Goal: Task Accomplishment & Management: Use online tool/utility

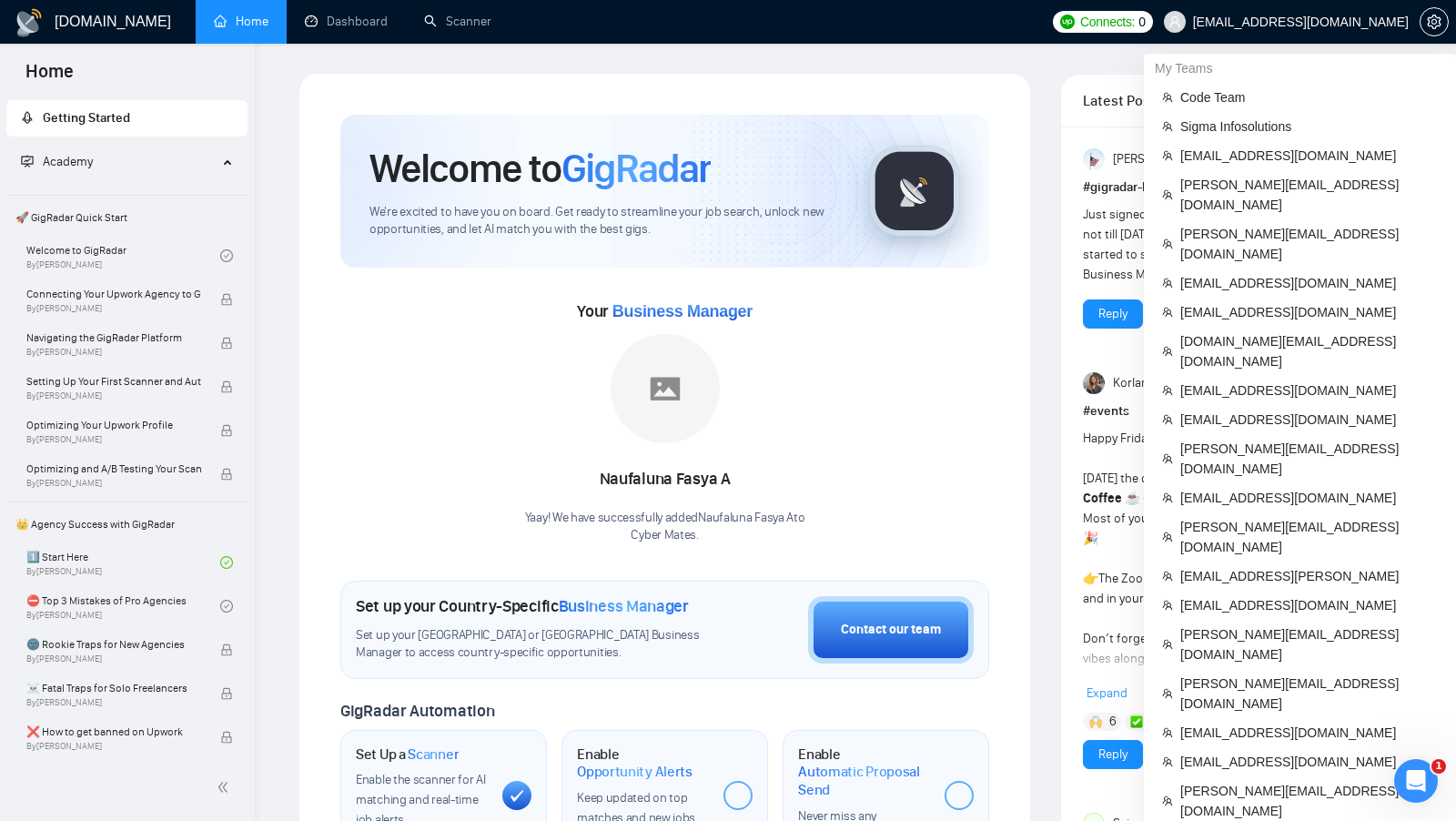
scroll to position [939, 0]
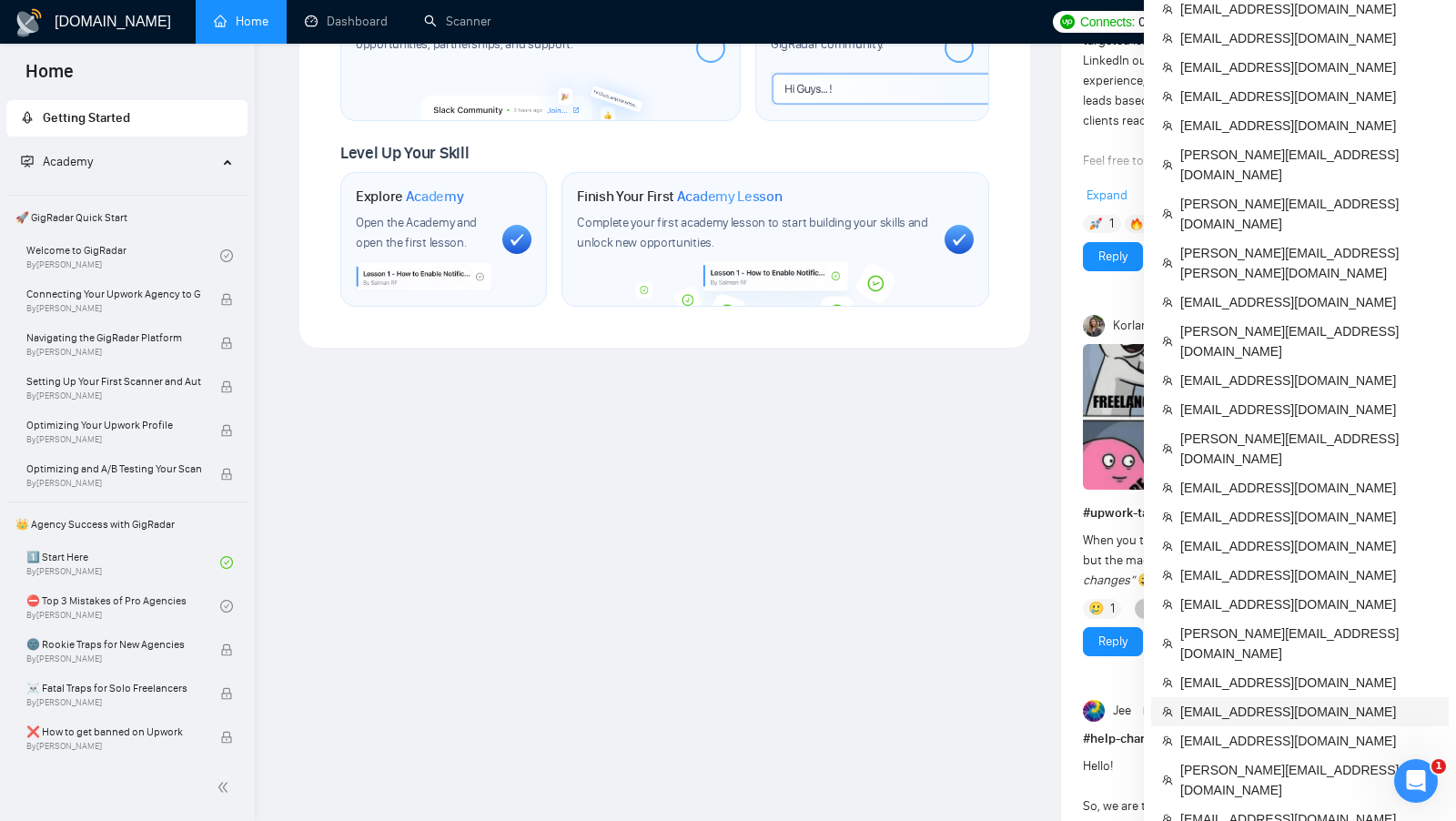
click at [1249, 702] on span "[EMAIL_ADDRESS][DOMAIN_NAME]" at bounding box center [1308, 712] width 257 height 20
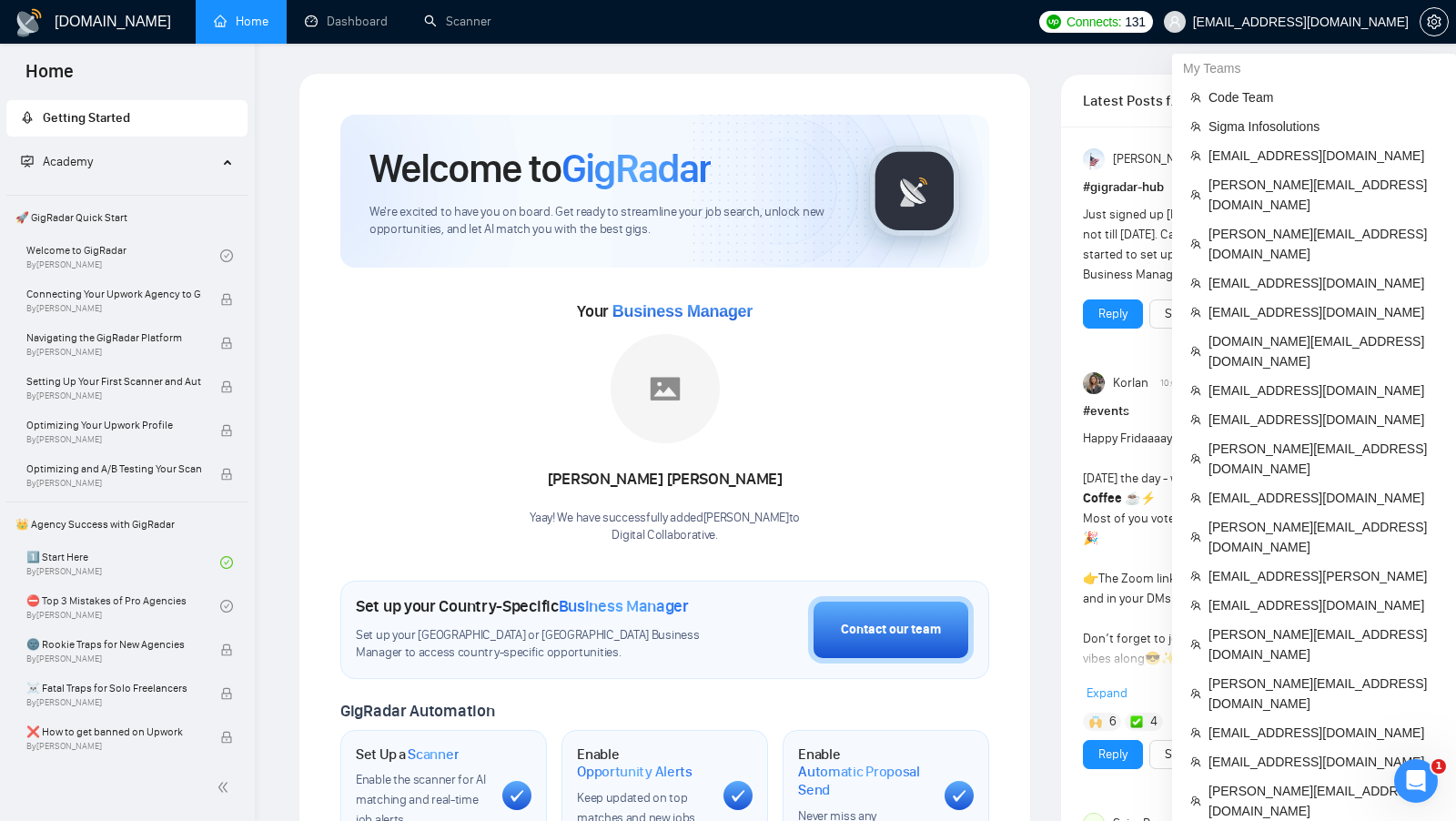
click at [1455, 14] on div "Connects: 131 digitalcollaborativellc@gmail.com" at bounding box center [1242, 21] width 427 height 43
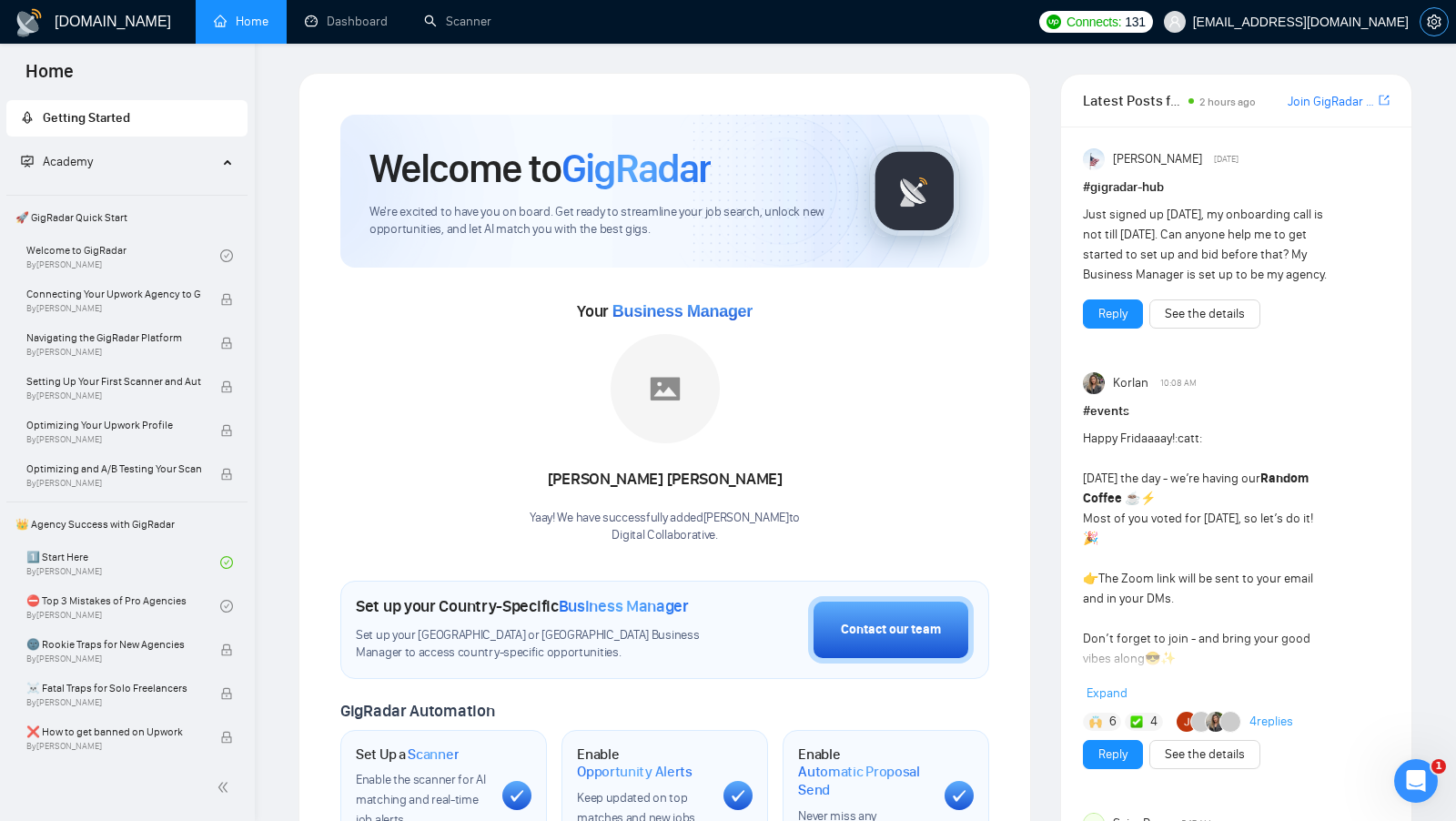
click at [1444, 14] on span "setting" at bounding box center [1434, 21] width 27 height 14
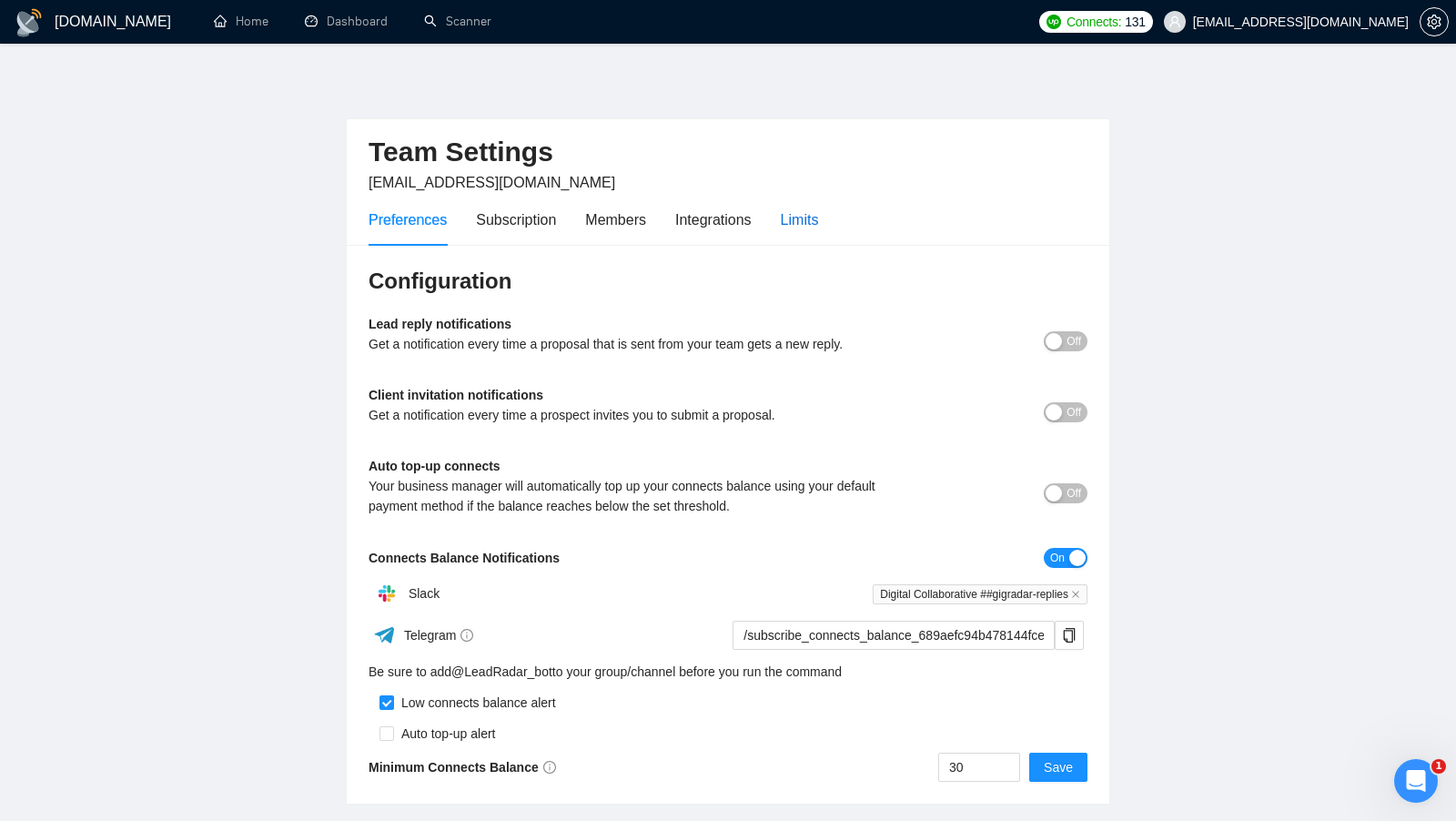
click at [815, 218] on div "Limits" at bounding box center [800, 220] width 39 height 23
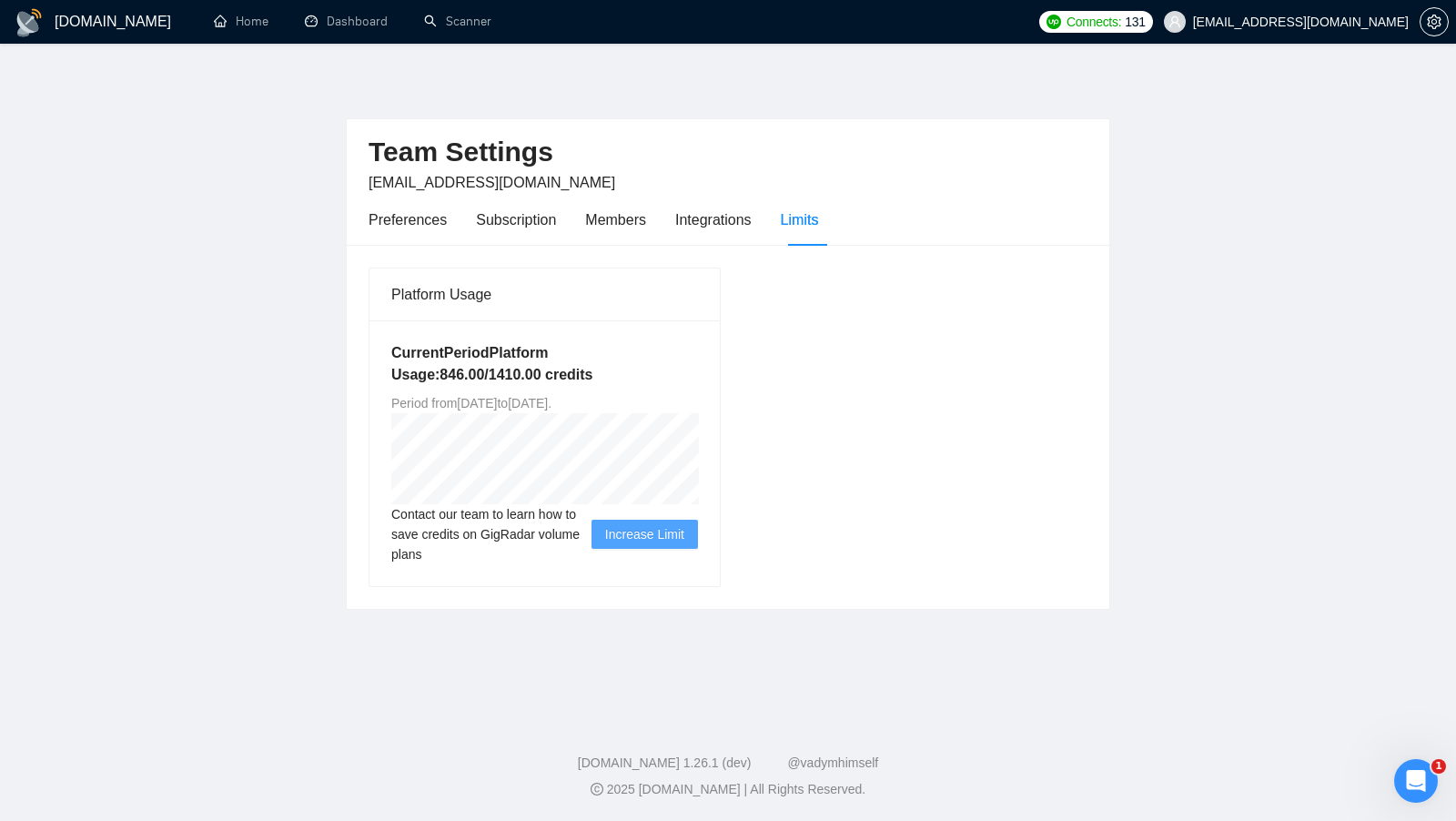
click at [1102, 184] on div "Team Settings digitalcollaborativellc@gmail.com Preferences Subscription Member…" at bounding box center [728, 182] width 763 height 126
click at [355, 29] on link "Dashboard" at bounding box center [346, 21] width 83 height 15
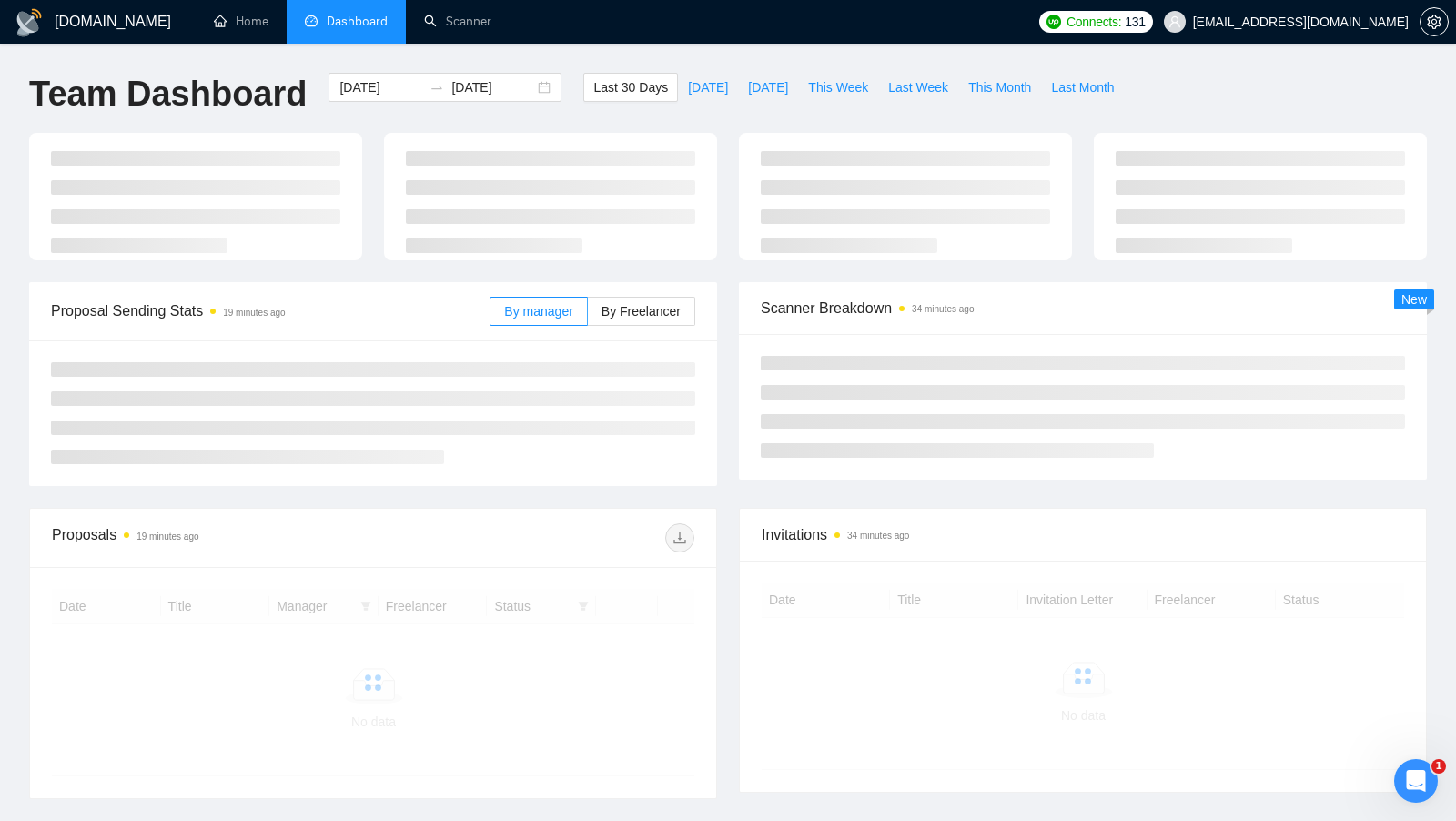
click at [1452, 33] on div "Connects: 131 digitalcollaborativellc@gmail.com" at bounding box center [1242, 21] width 427 height 43
click at [1443, 33] on div at bounding box center [1434, 21] width 29 height 43
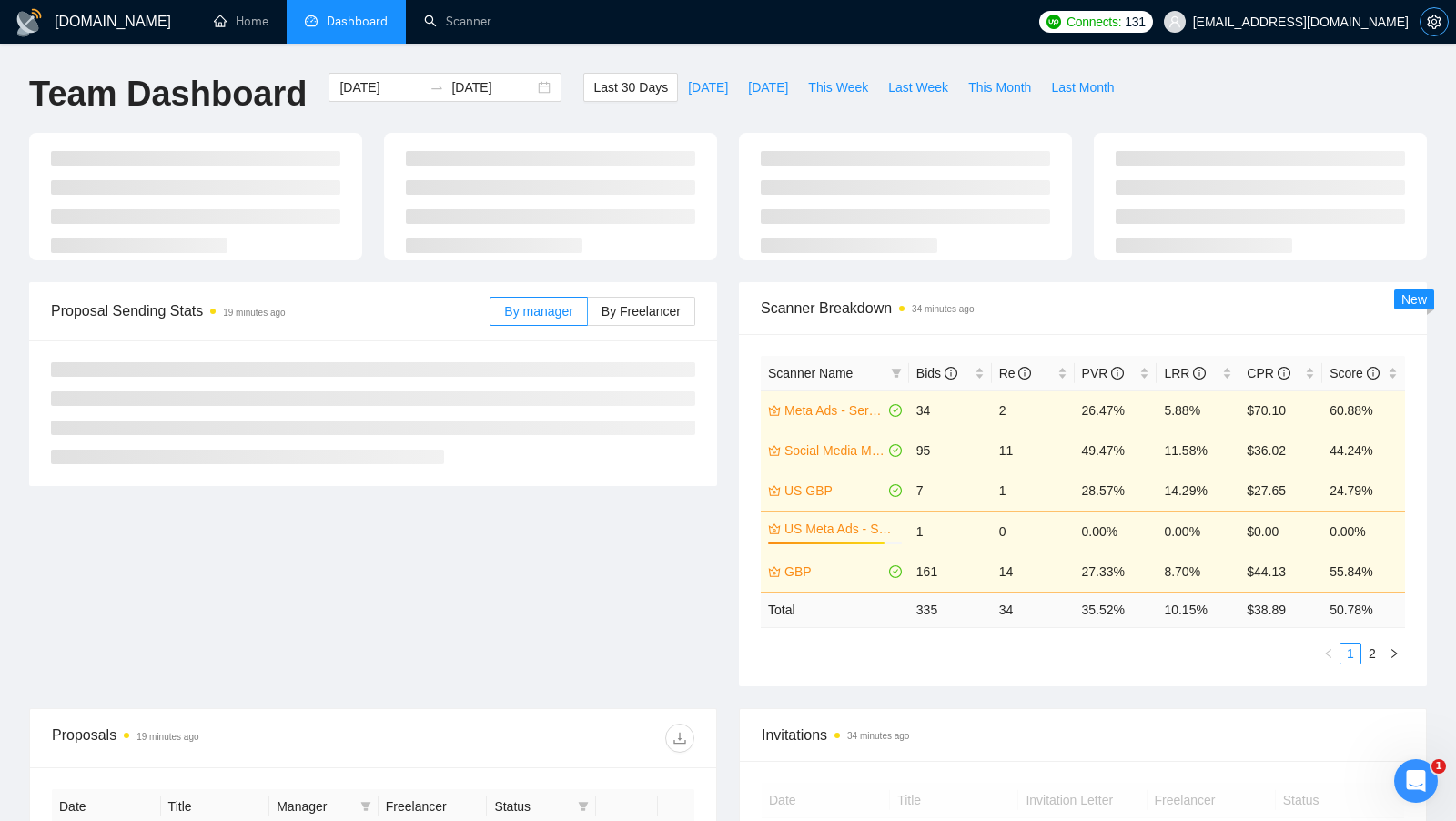
click at [1433, 28] on icon "setting" at bounding box center [1434, 21] width 13 height 14
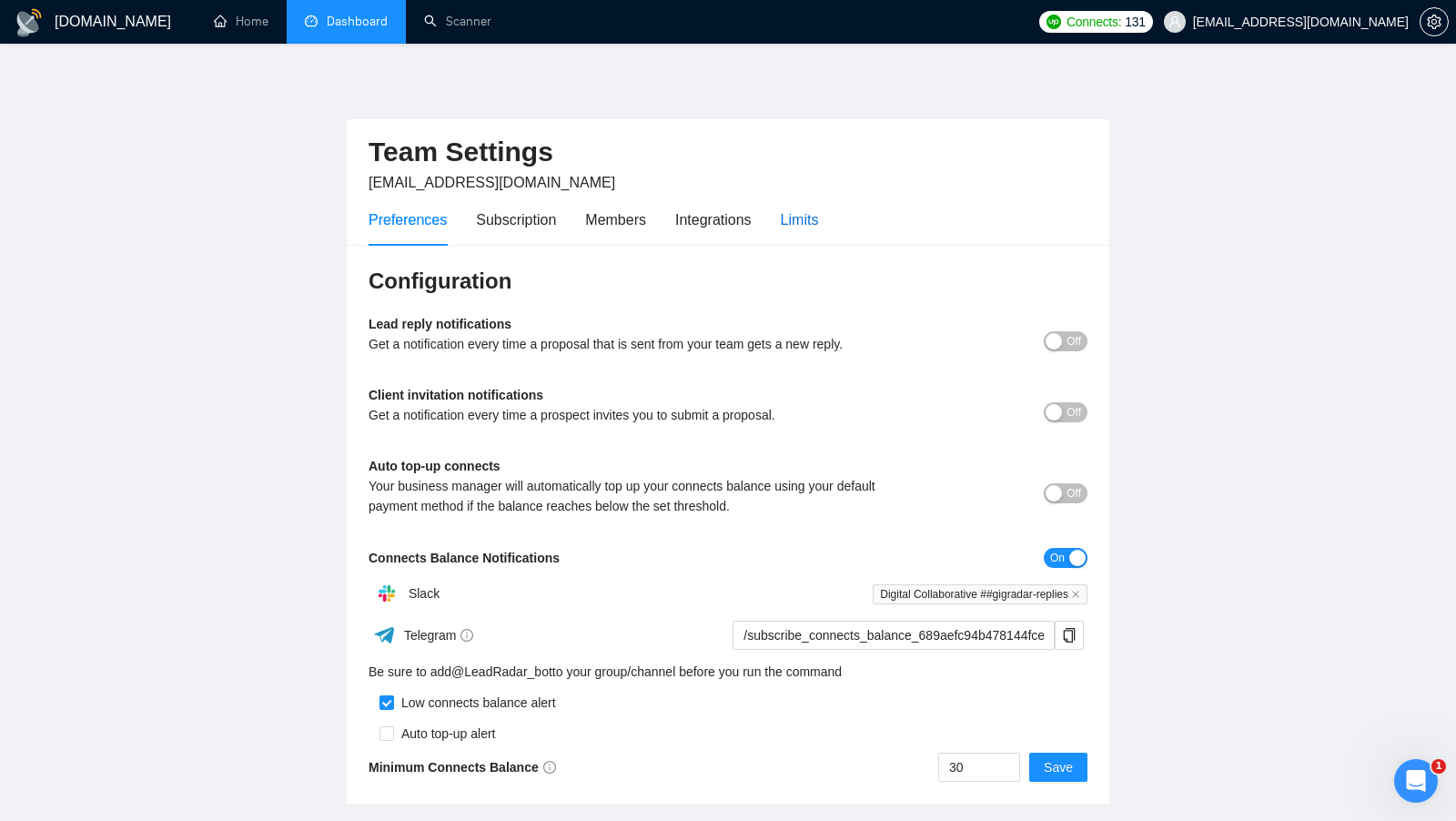
click at [819, 208] on div "Limits" at bounding box center [800, 220] width 39 height 23
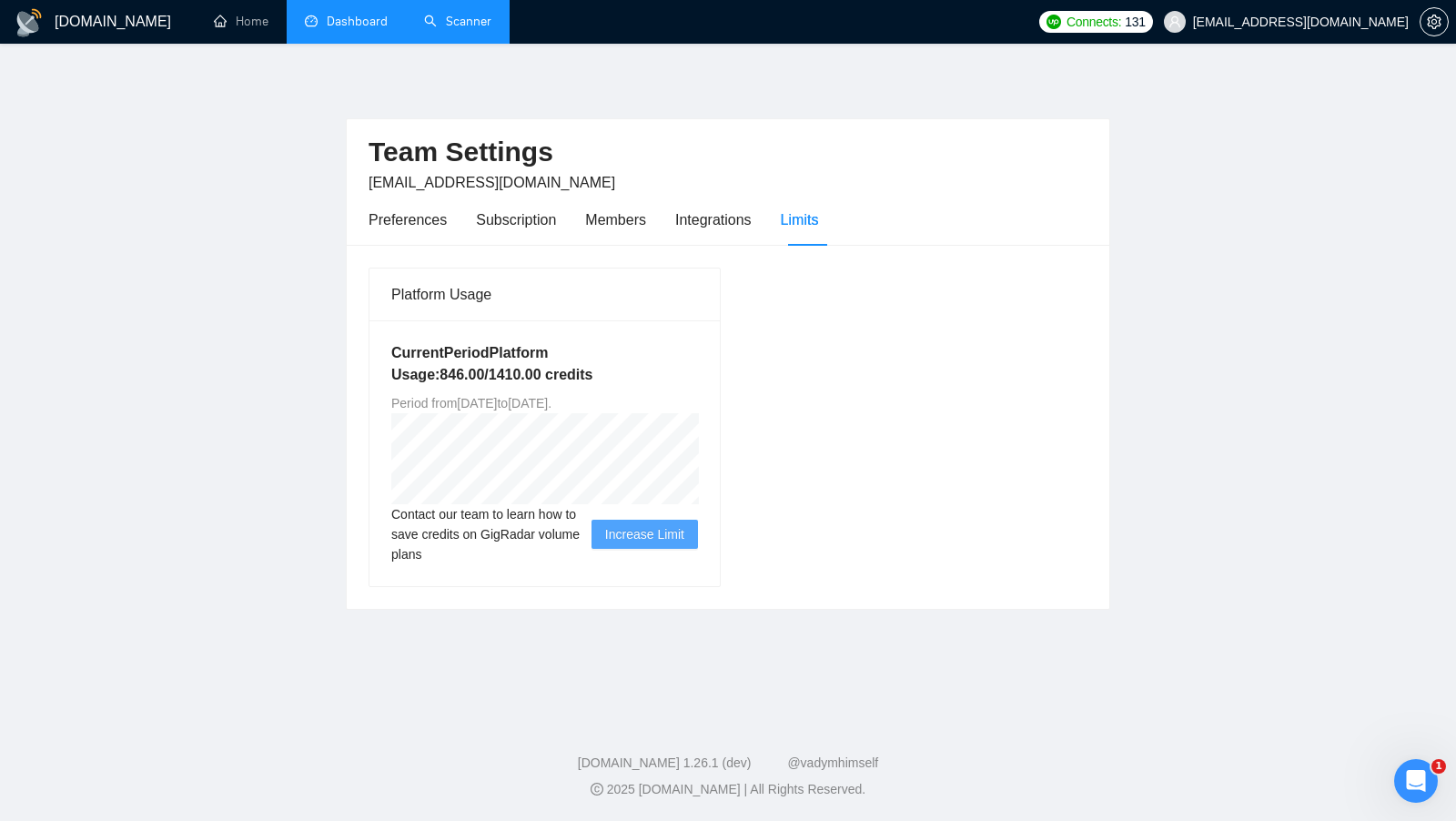
click at [444, 29] on link "Scanner" at bounding box center [458, 21] width 67 height 15
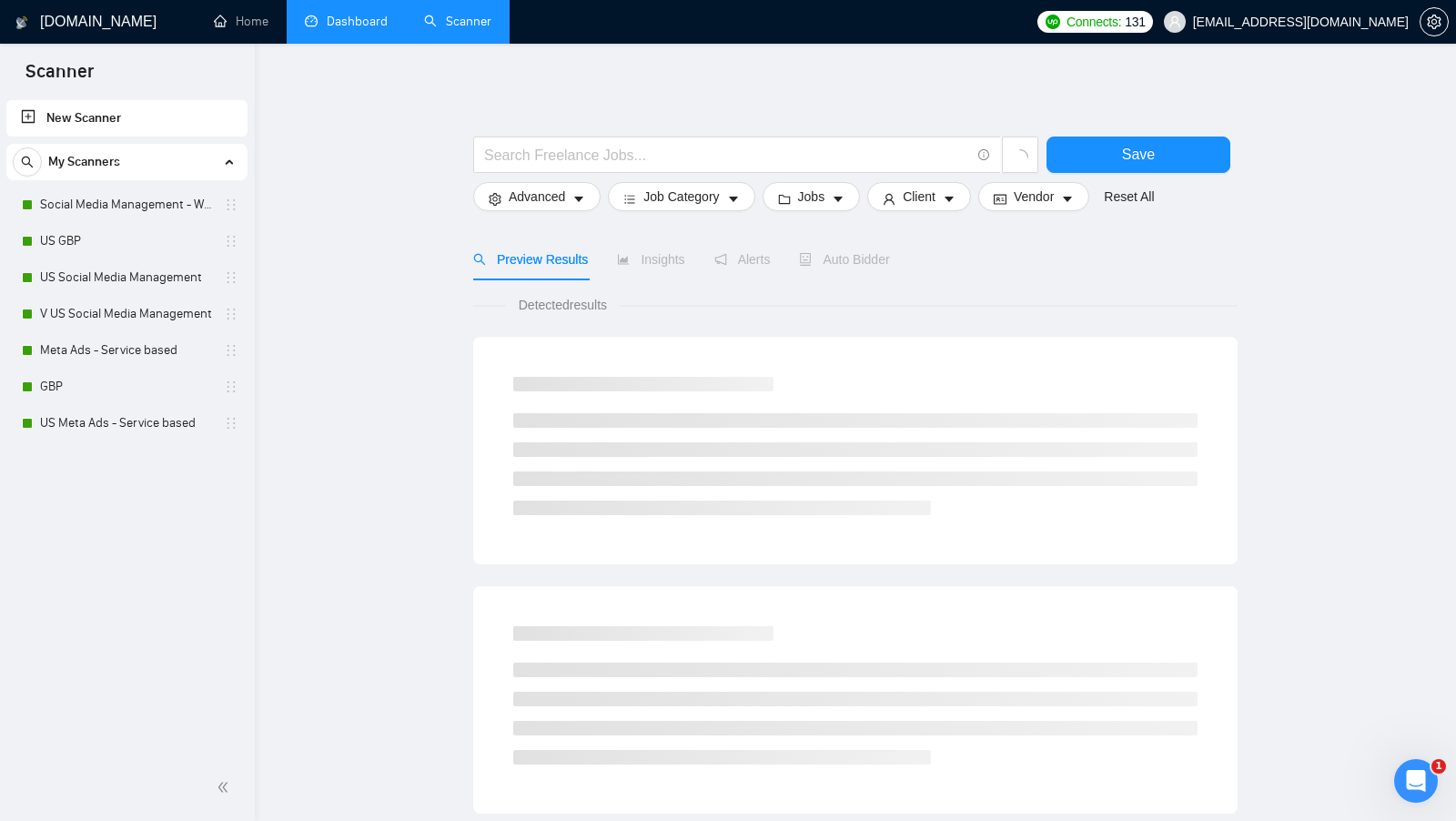
click at [320, 42] on li "Dashboard" at bounding box center [346, 21] width 120 height 43
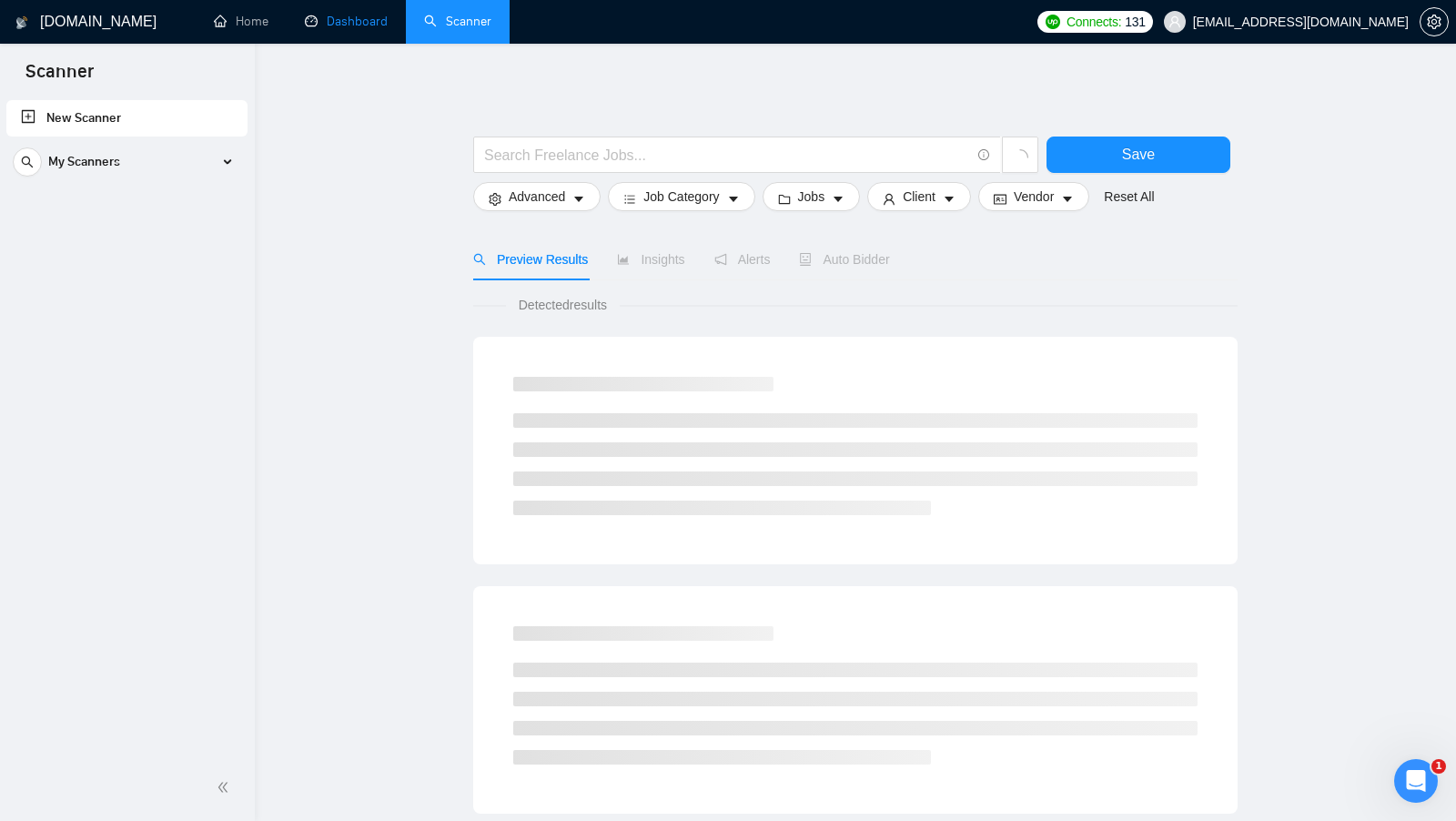
click at [327, 29] on link "Dashboard" at bounding box center [346, 21] width 83 height 15
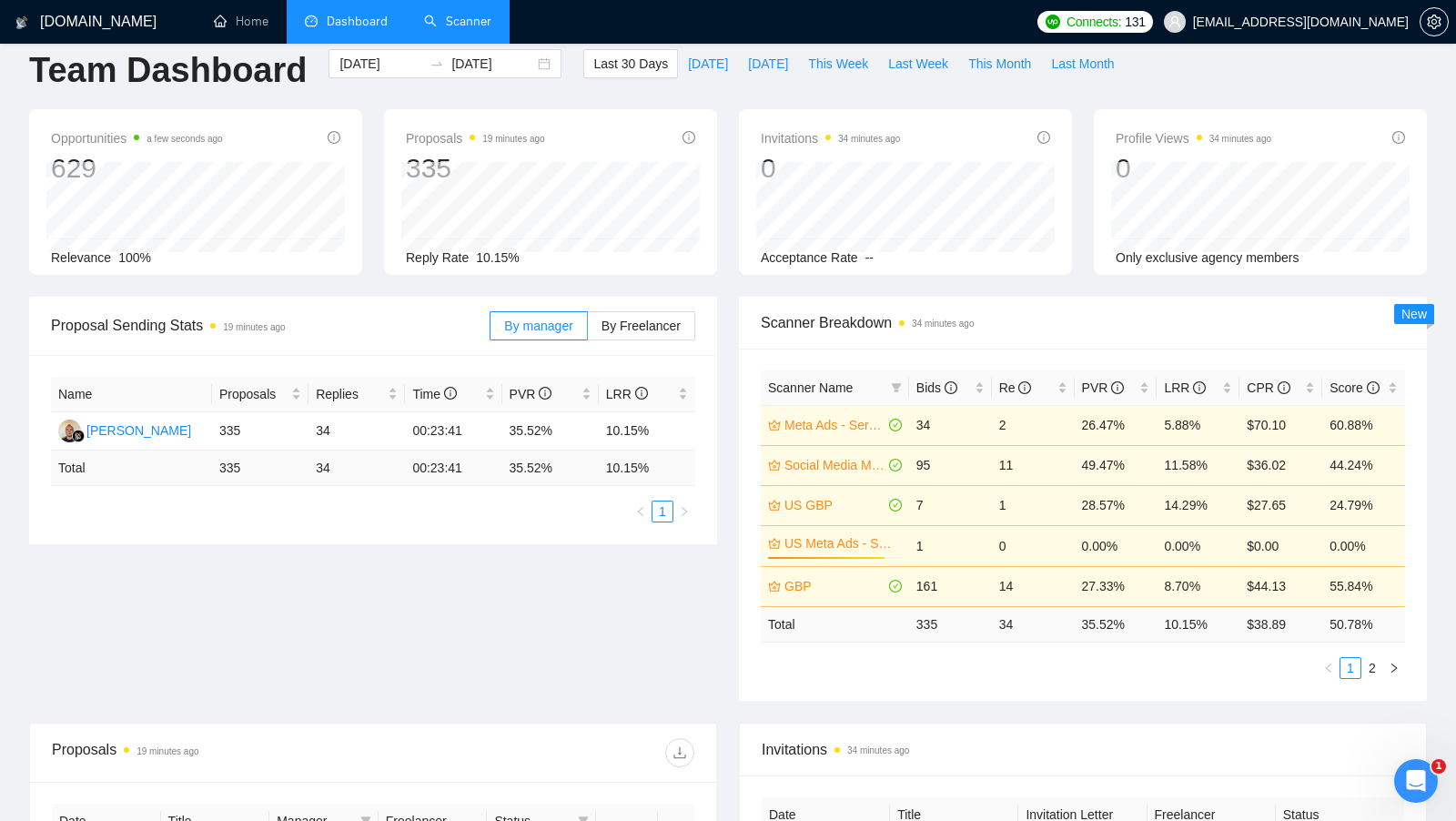
scroll to position [25, 0]
click at [467, 22] on link "Scanner" at bounding box center [458, 21] width 67 height 15
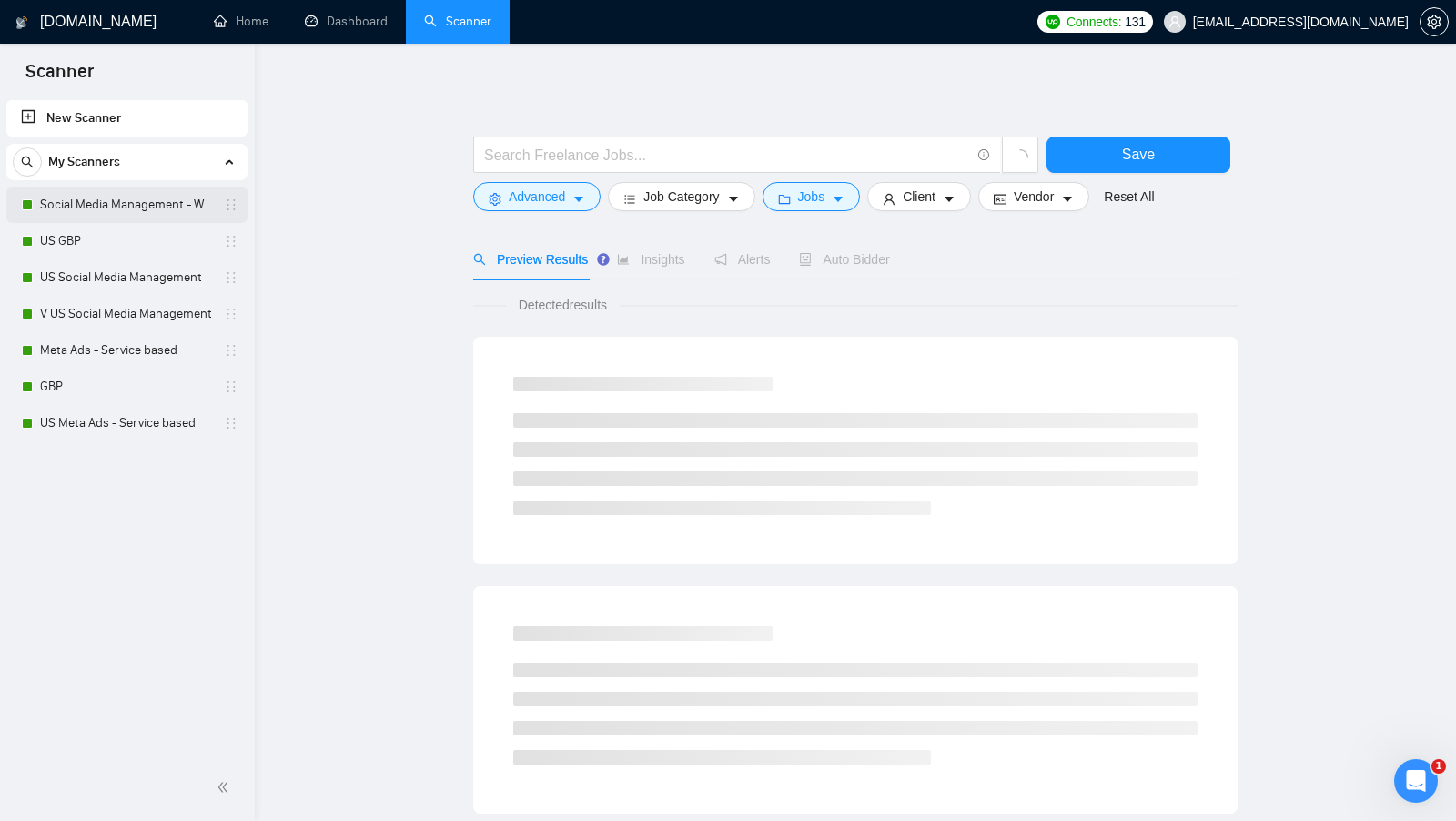
click at [151, 217] on link "Social Media Management - Worldwide" at bounding box center [126, 205] width 173 height 37
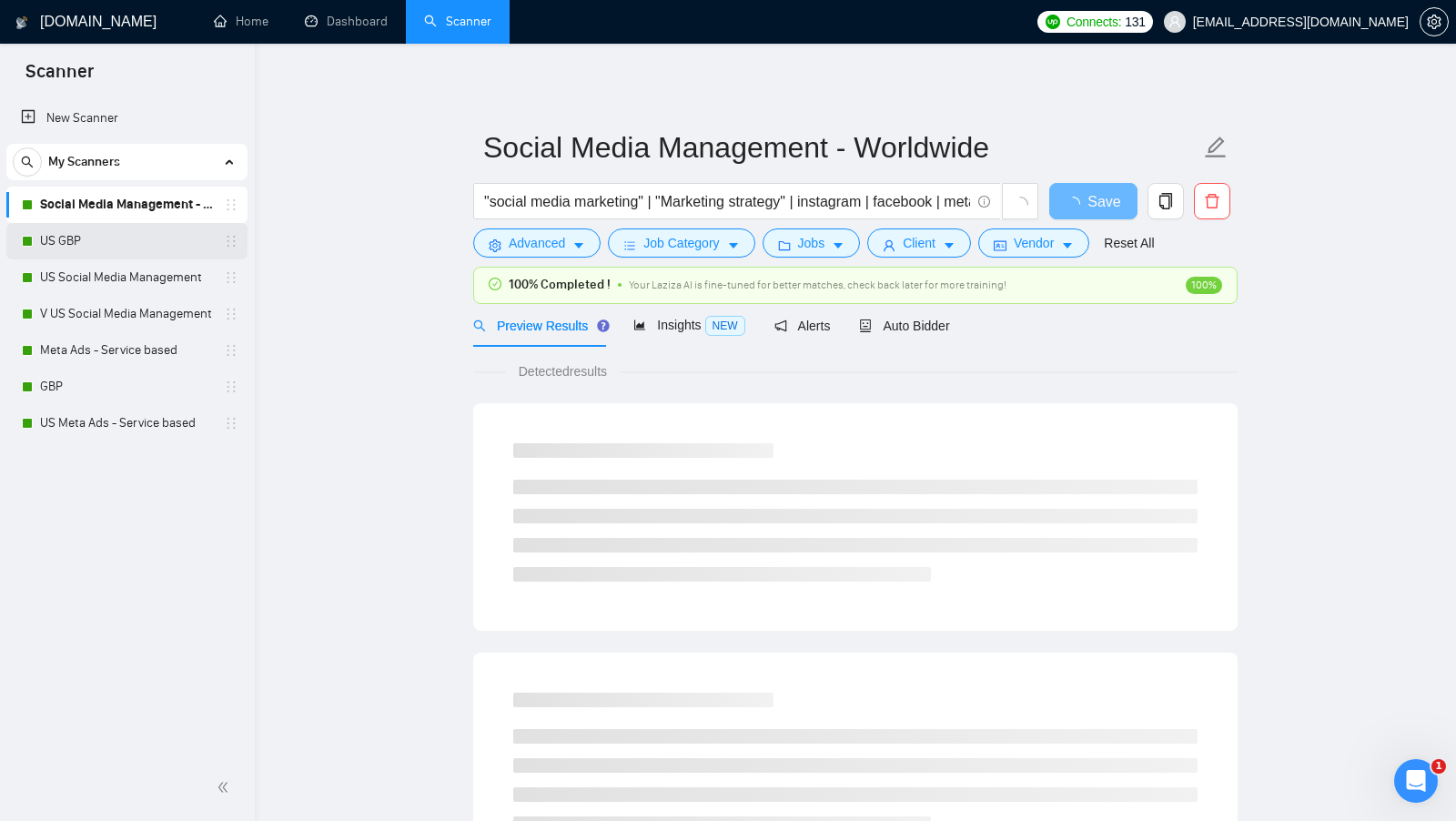
click at [116, 247] on link "US GBP" at bounding box center [126, 241] width 173 height 37
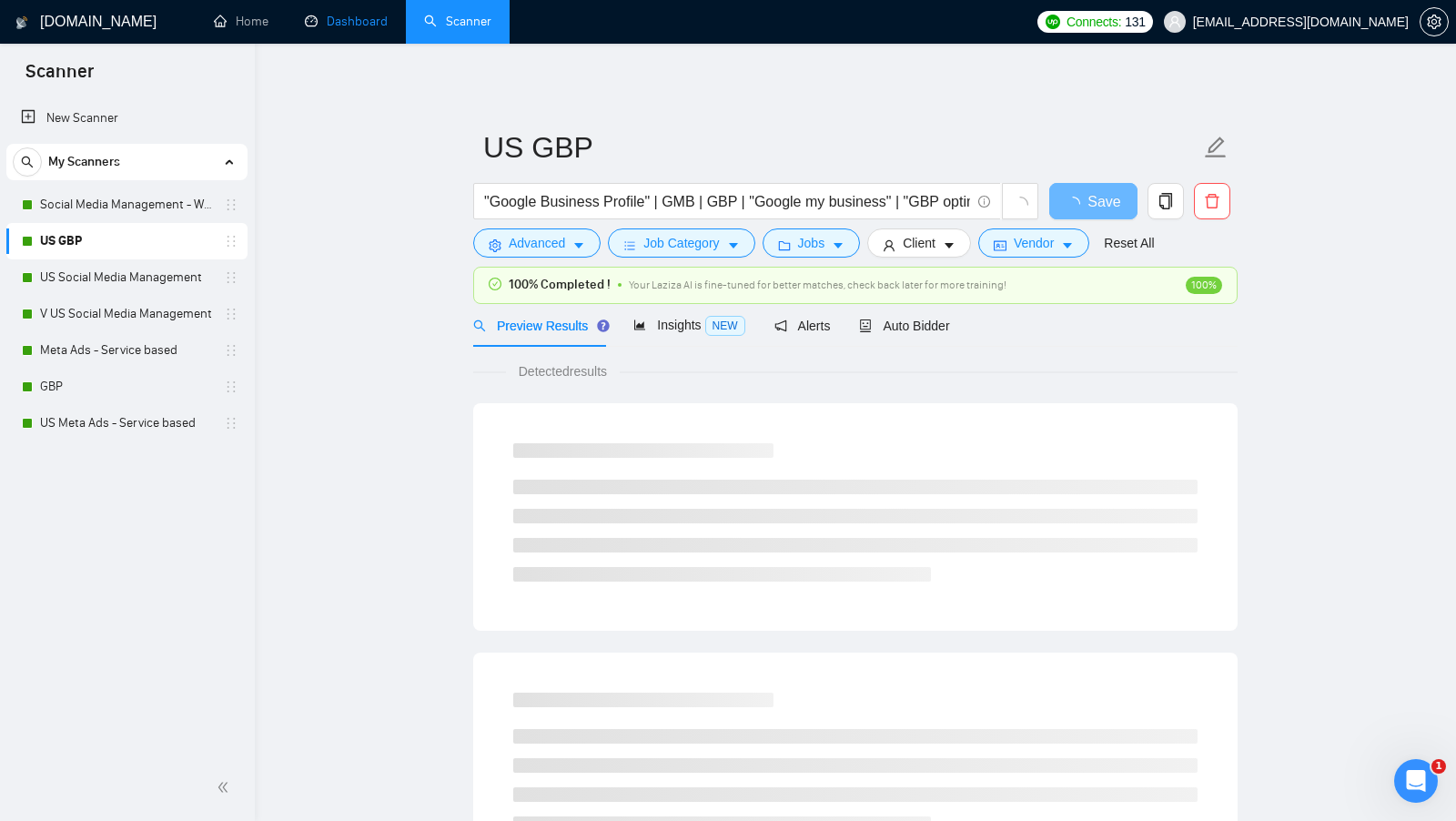
click at [358, 23] on link "Dashboard" at bounding box center [346, 21] width 83 height 15
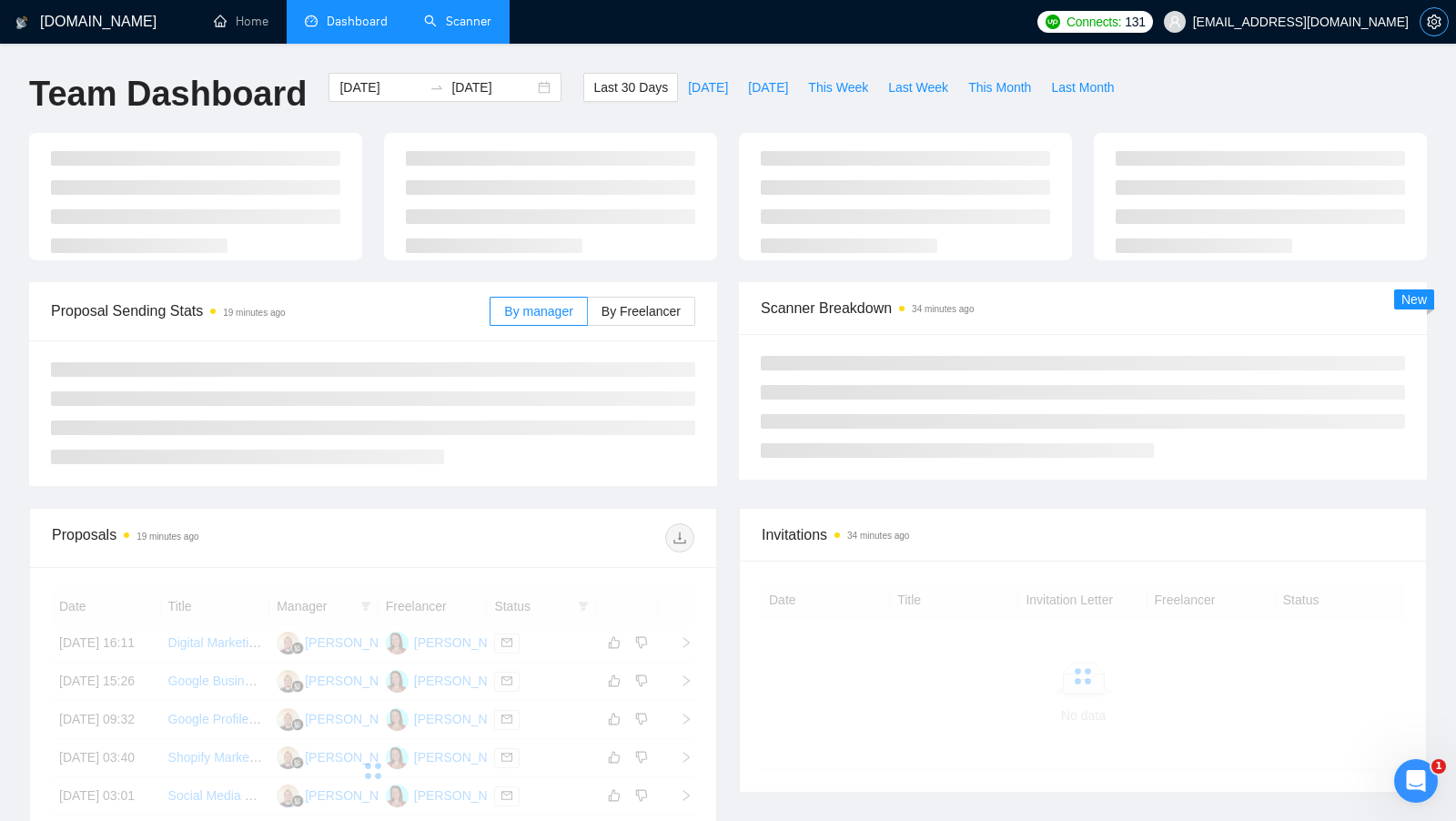
click at [1424, 28] on span "setting" at bounding box center [1434, 21] width 27 height 14
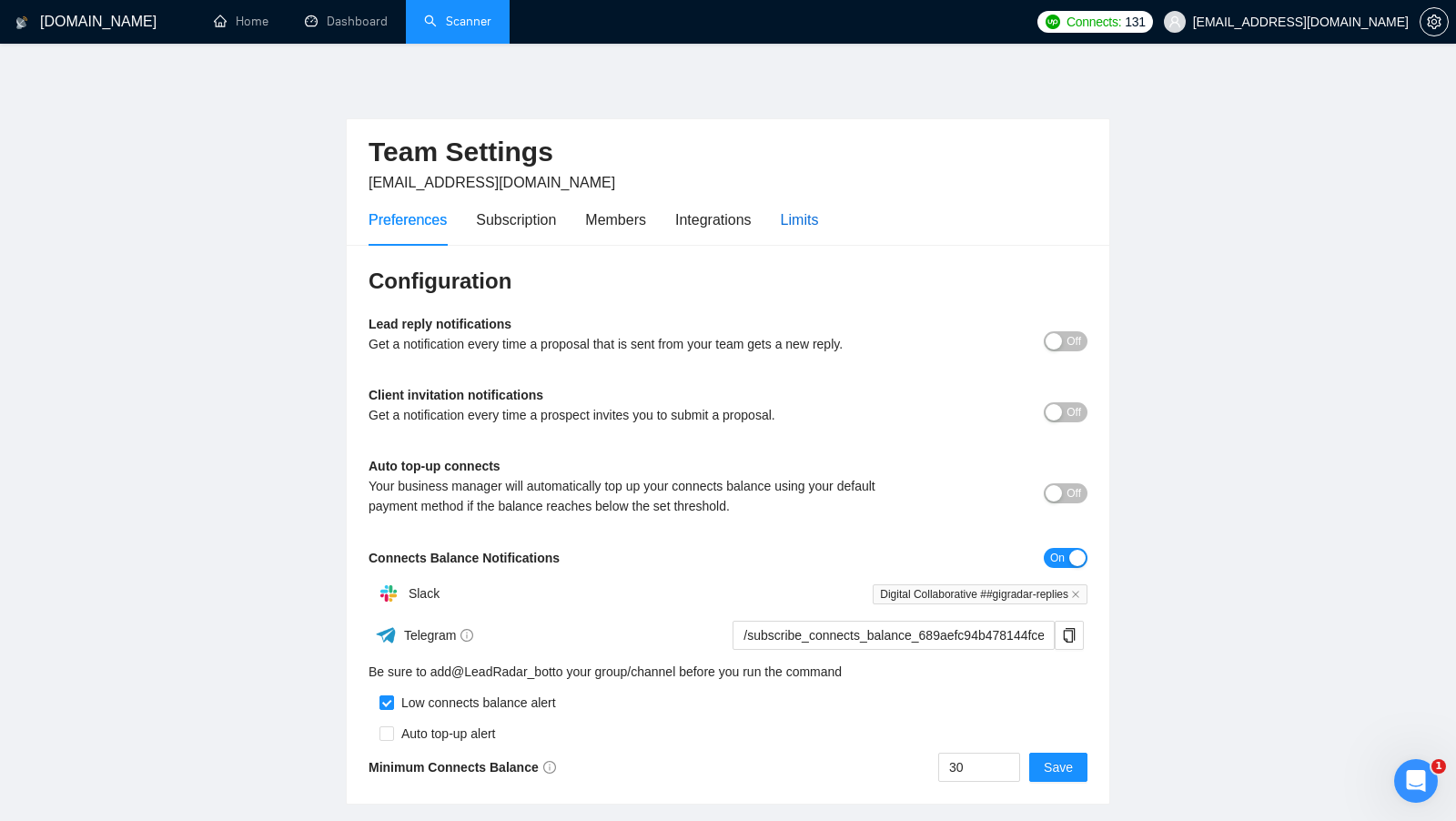
click at [816, 209] on div "Limits" at bounding box center [800, 220] width 39 height 23
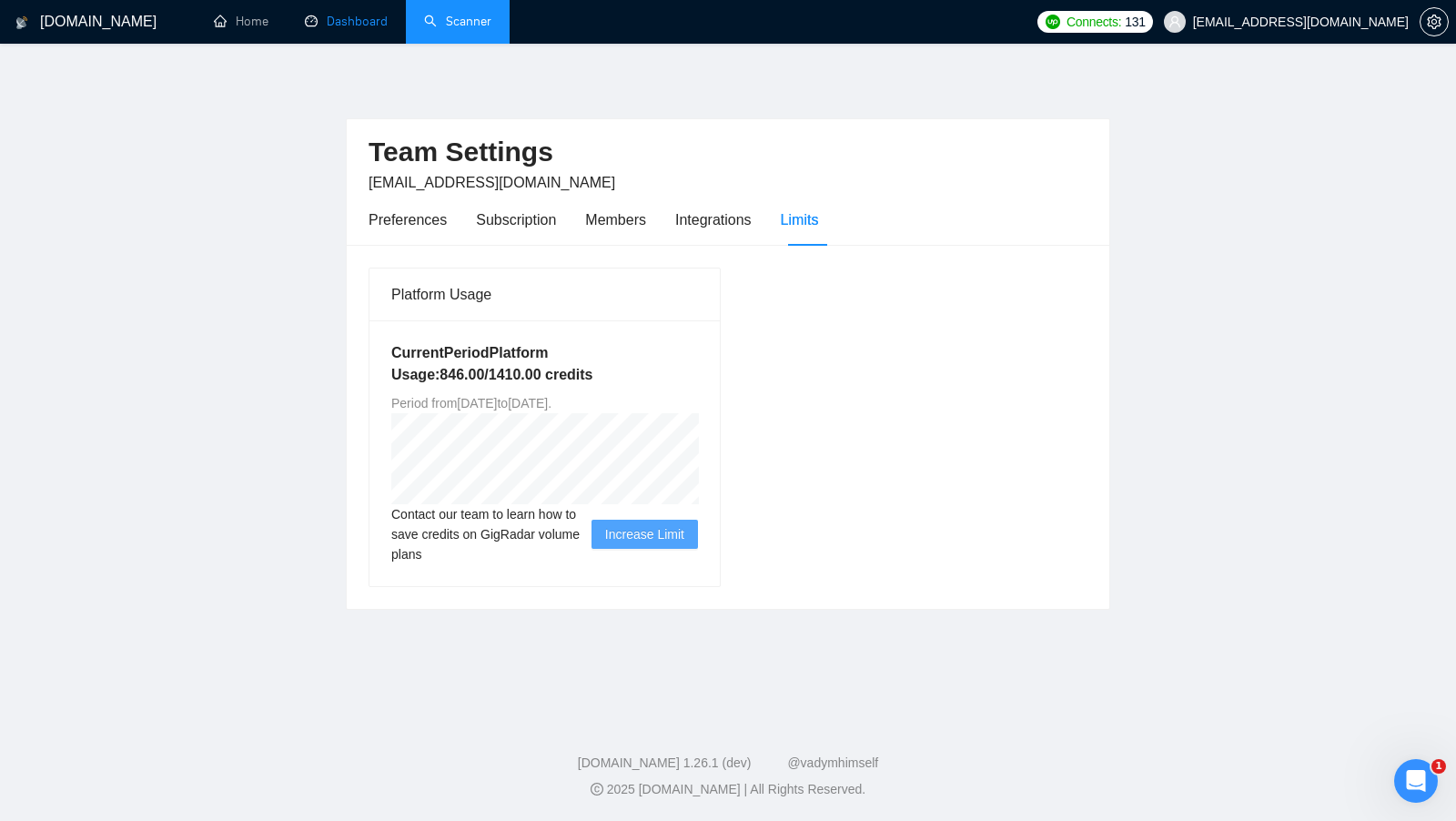
click at [379, 28] on link "Dashboard" at bounding box center [346, 21] width 83 height 15
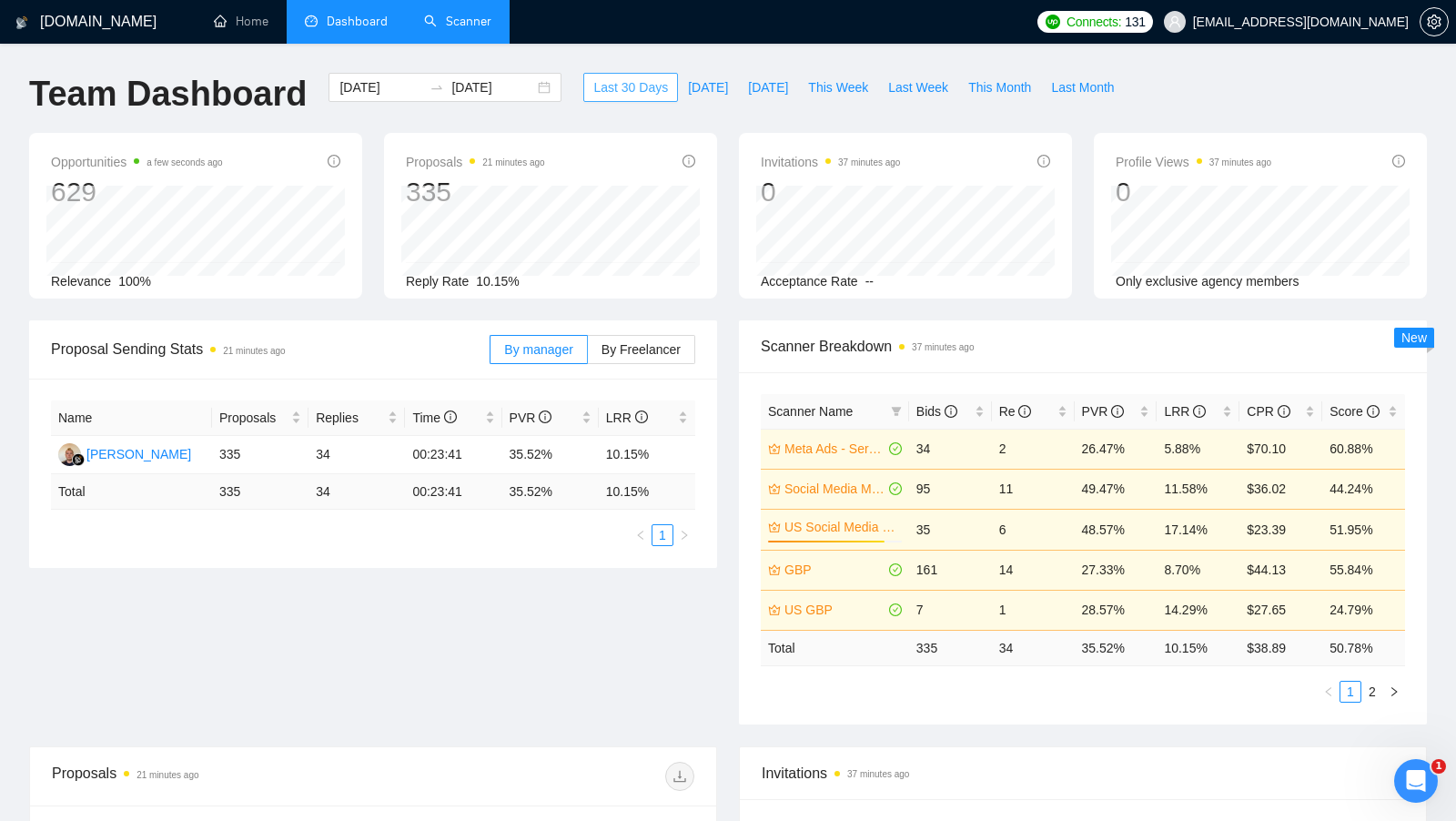
click at [633, 91] on span "Last 30 Days" at bounding box center [630, 87] width 74 height 20
click at [1429, 17] on icon "setting" at bounding box center [1434, 21] width 13 height 14
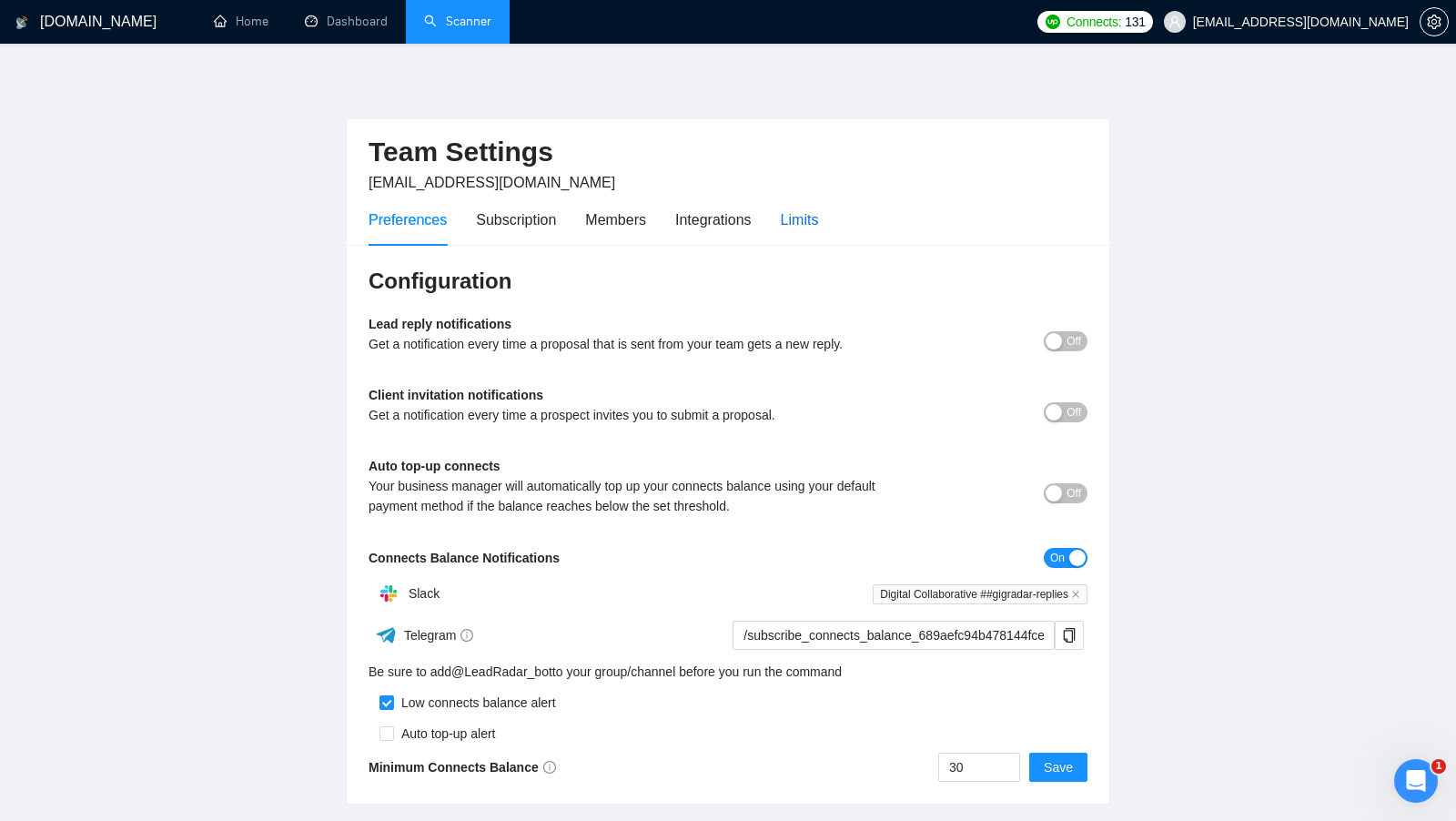
click at [819, 219] on div "Limits" at bounding box center [800, 220] width 39 height 23
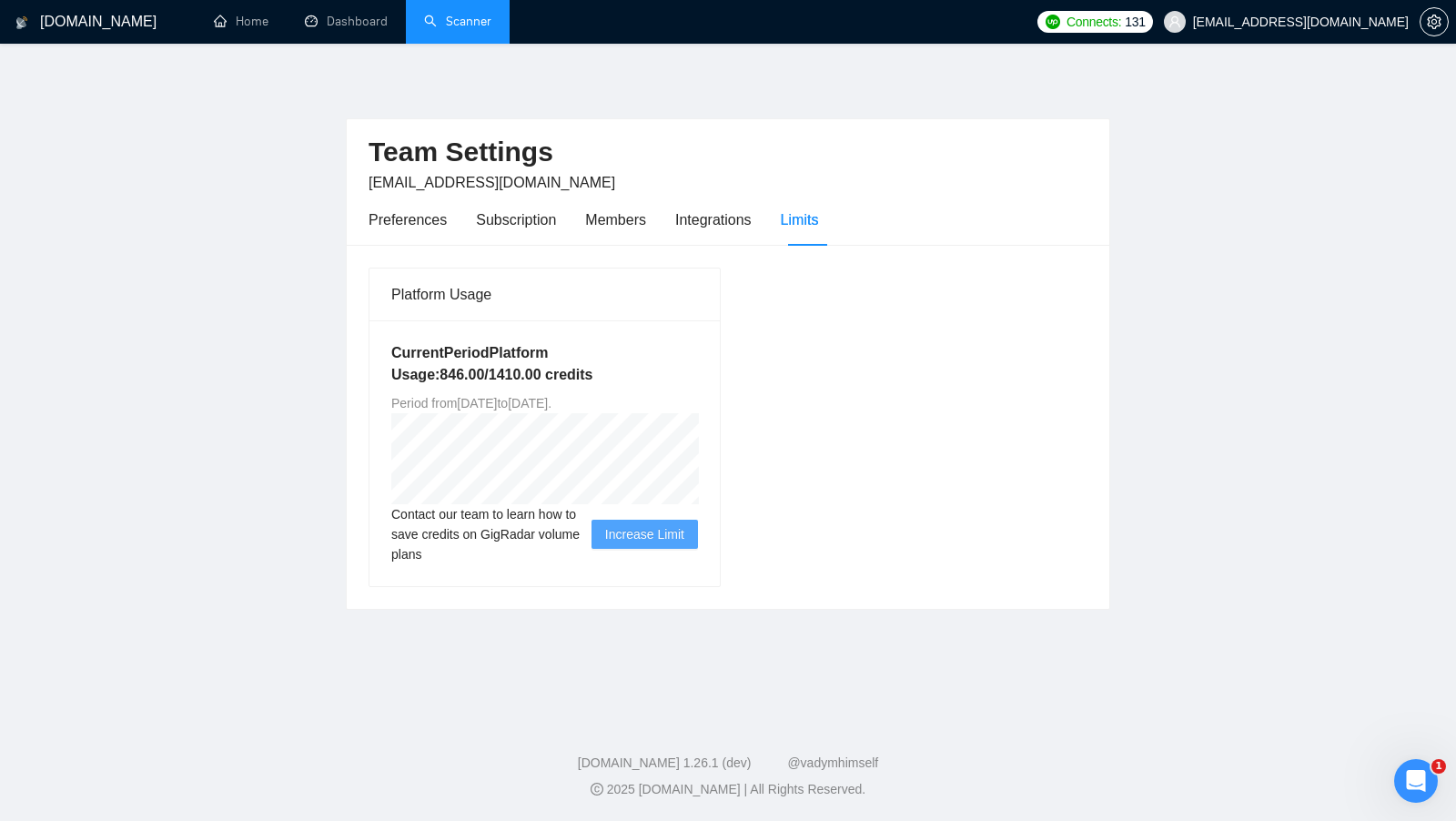
click at [1005, 284] on div "Platform Usage Current Period Platform Usage: 846.00 / 1410.00 credits Period f…" at bounding box center [728, 426] width 734 height 320
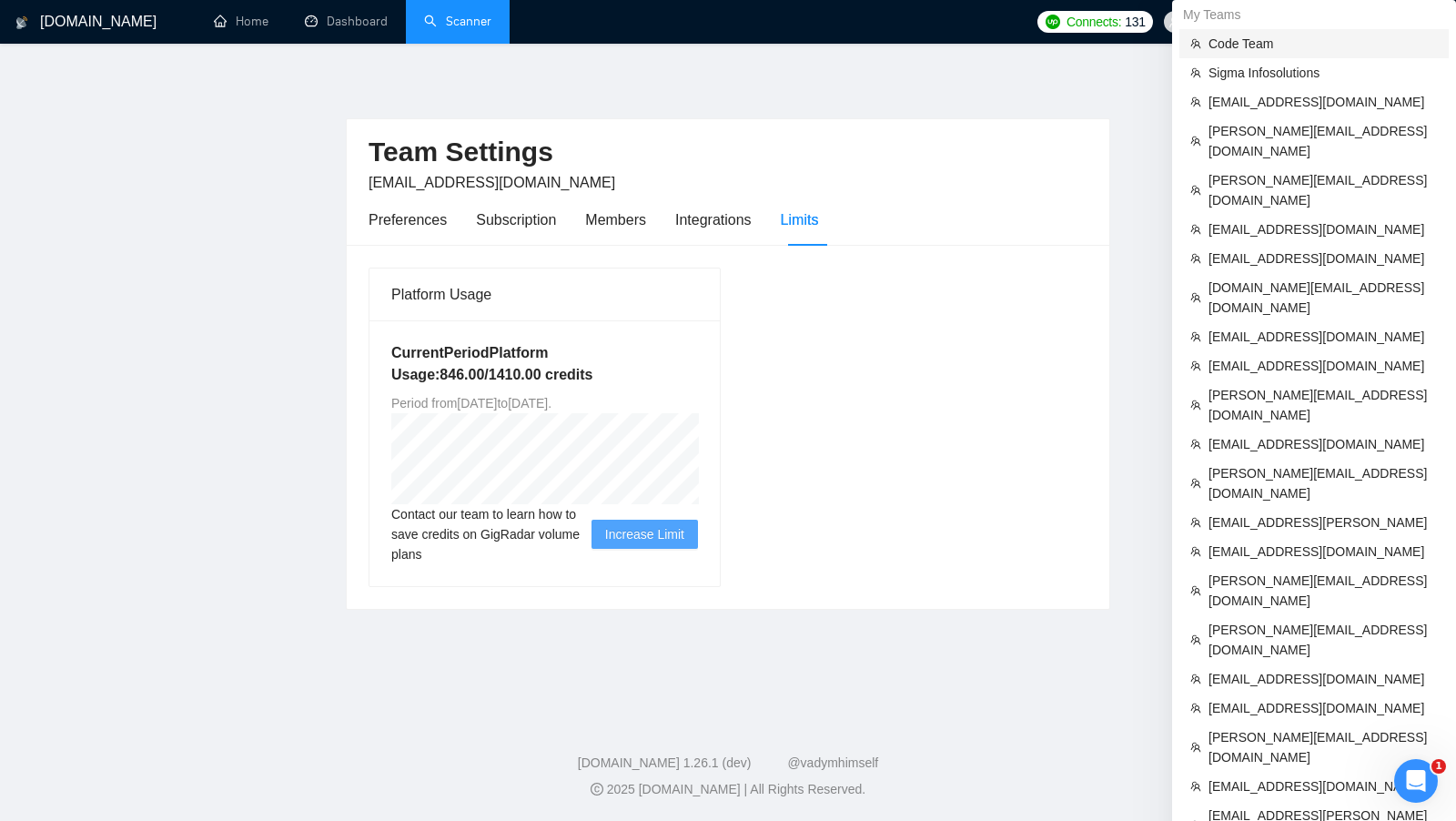
scroll to position [880, 0]
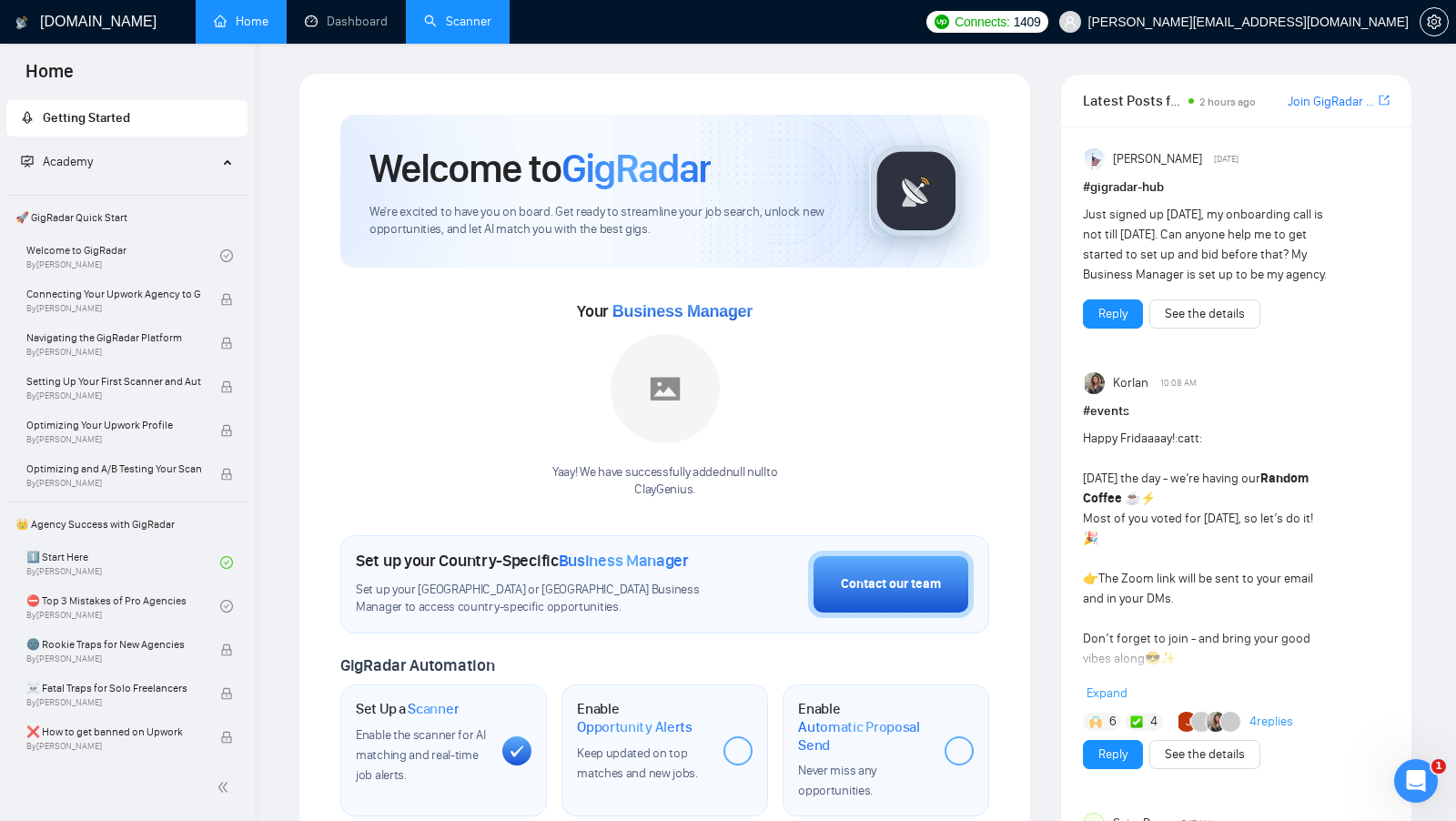
click at [455, 26] on link "Scanner" at bounding box center [458, 21] width 67 height 15
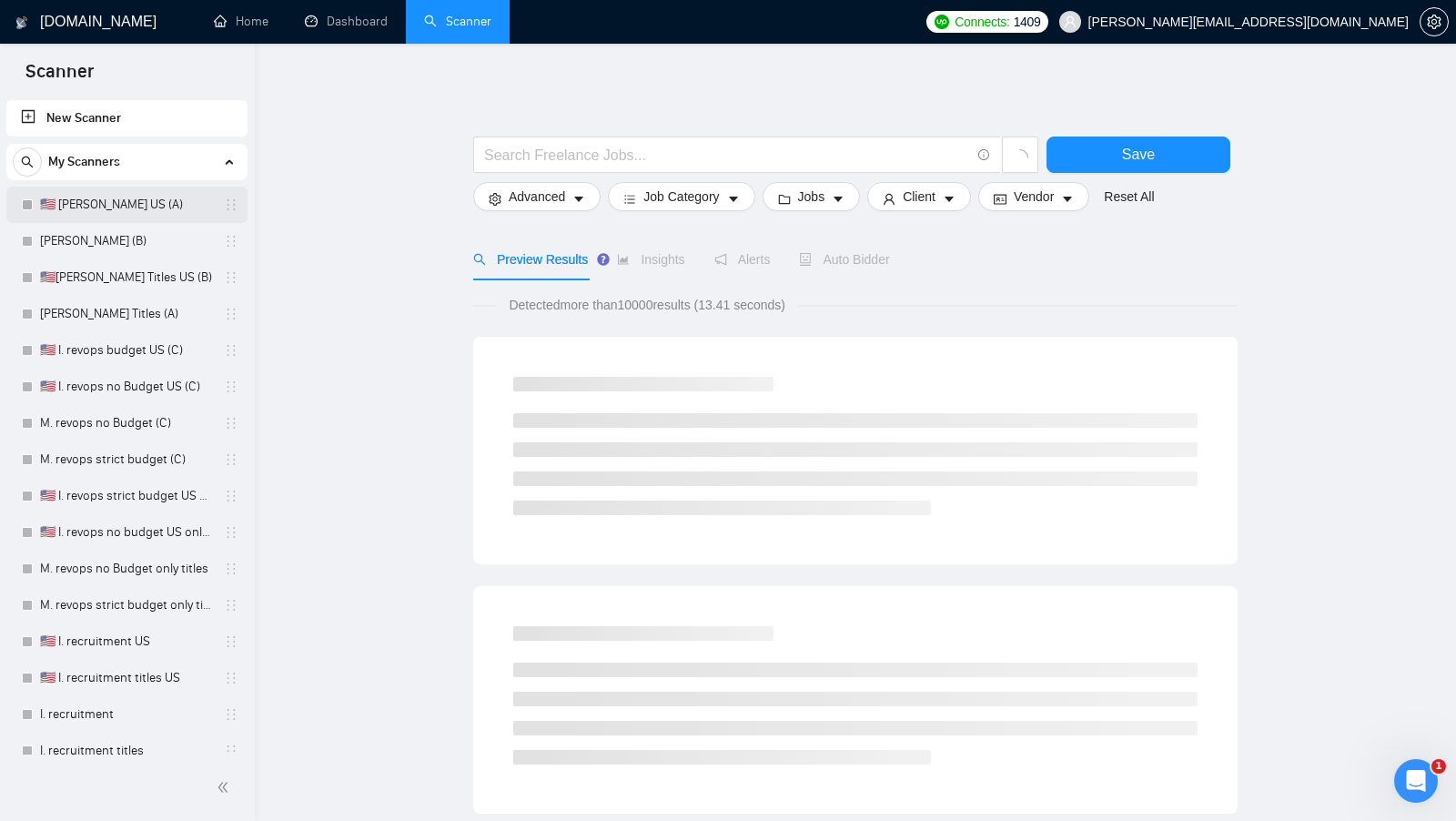
click at [129, 217] on link "🇺🇸 I. Clay US (A)" at bounding box center [126, 205] width 173 height 37
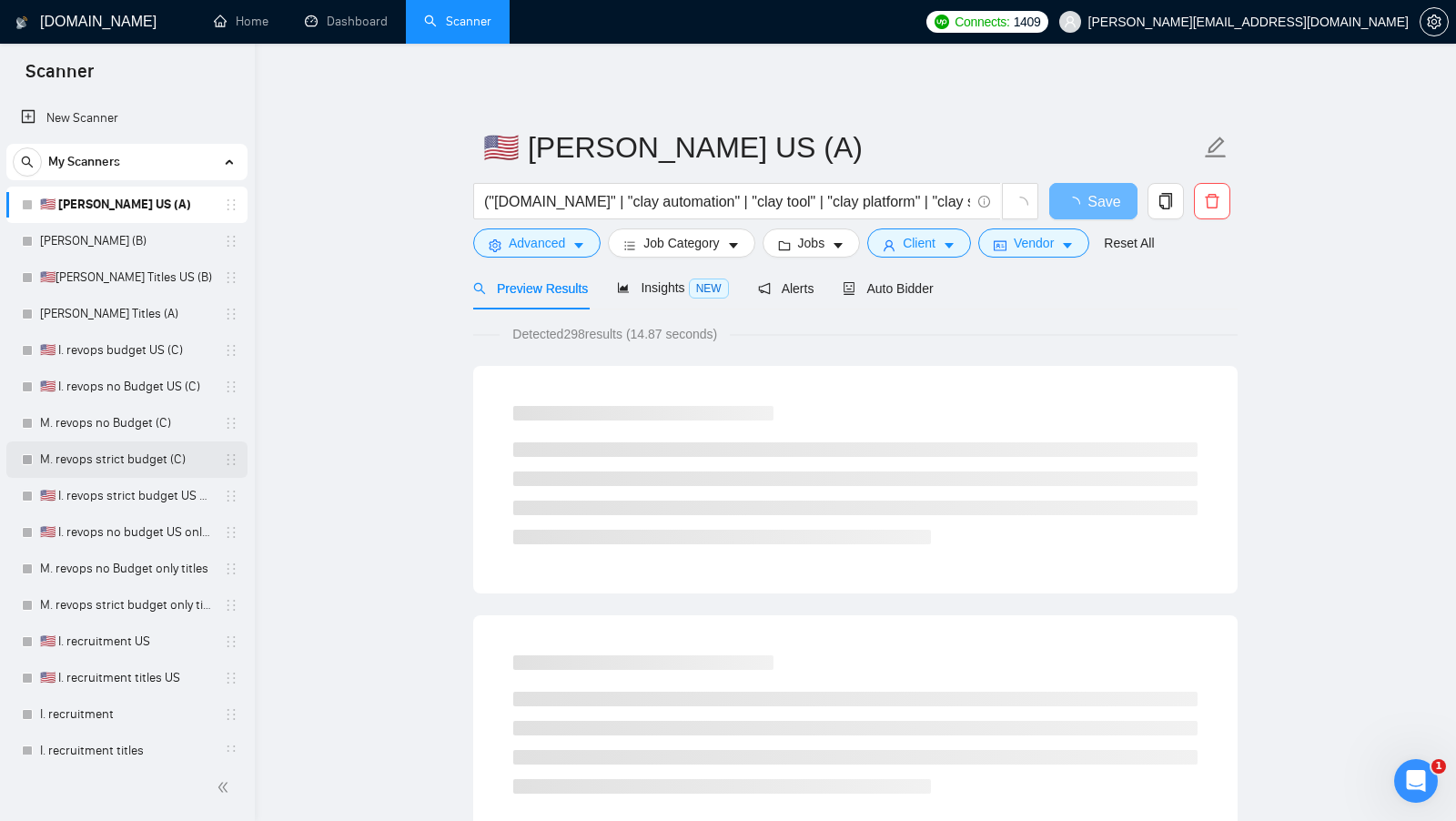
click at [151, 456] on link "M. revops strict budget (C)" at bounding box center [126, 460] width 173 height 37
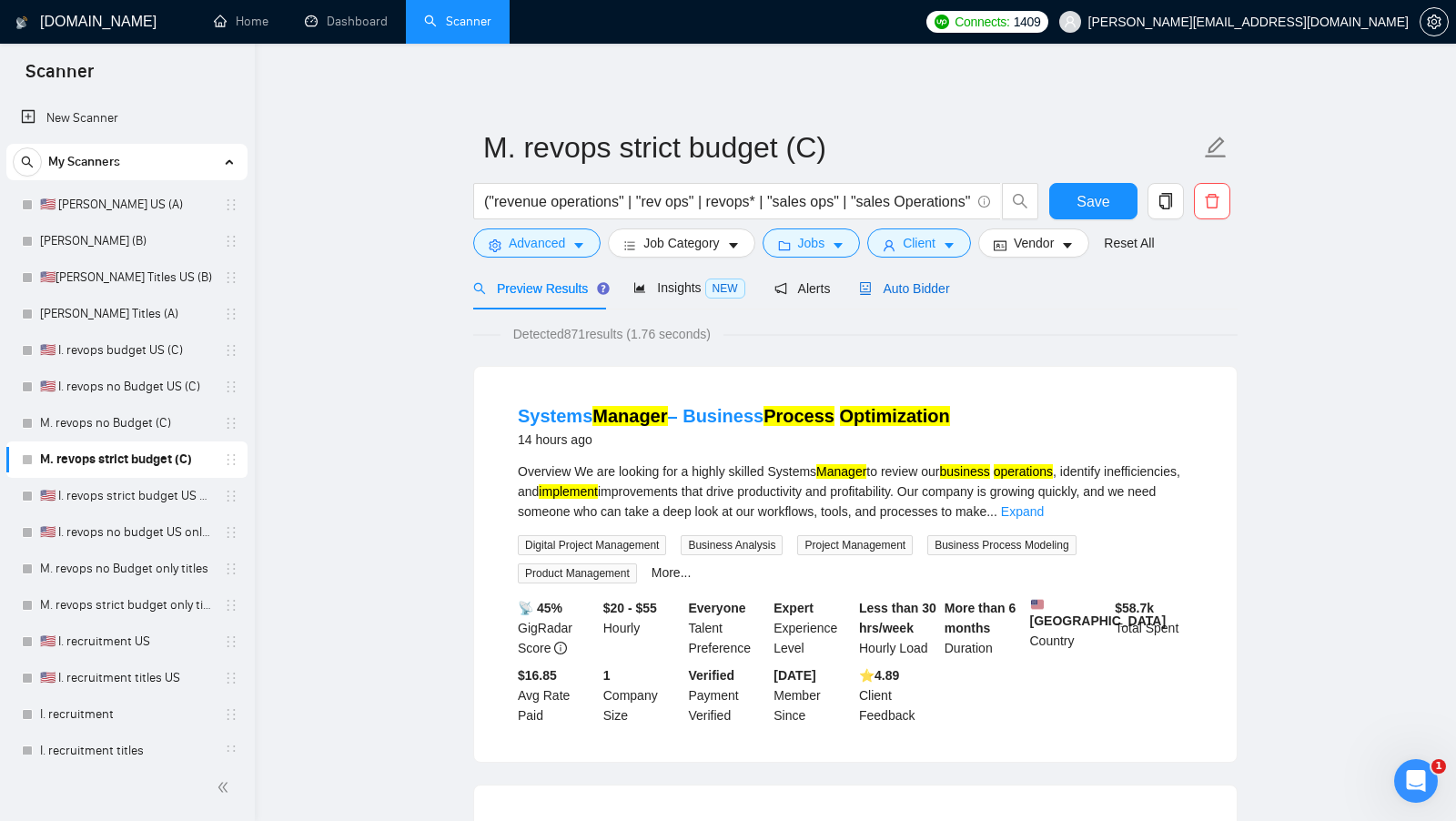
click at [933, 287] on span "Auto Bidder" at bounding box center [903, 288] width 90 height 14
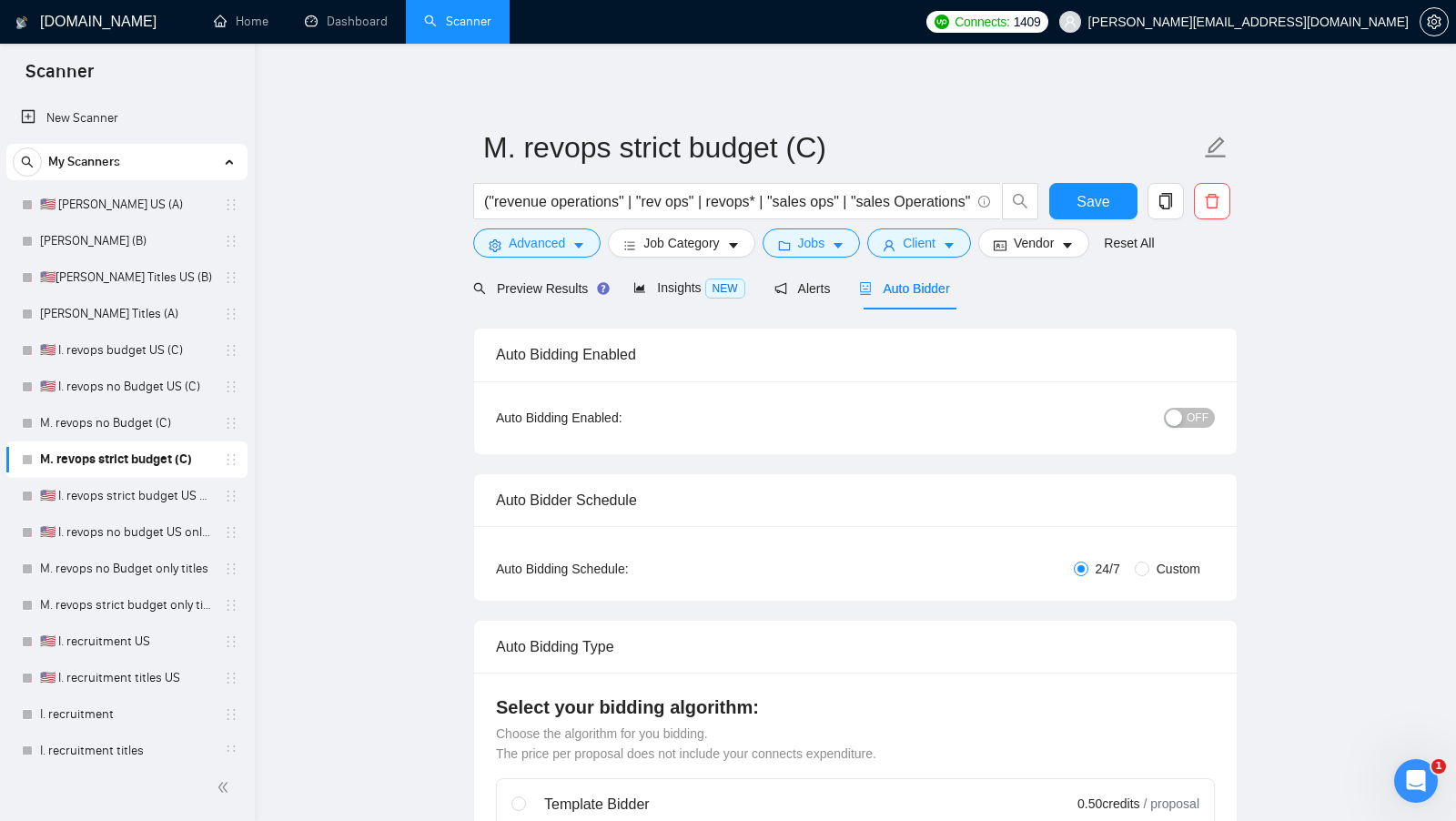
radio input "false"
radio input "true"
checkbox input "true"
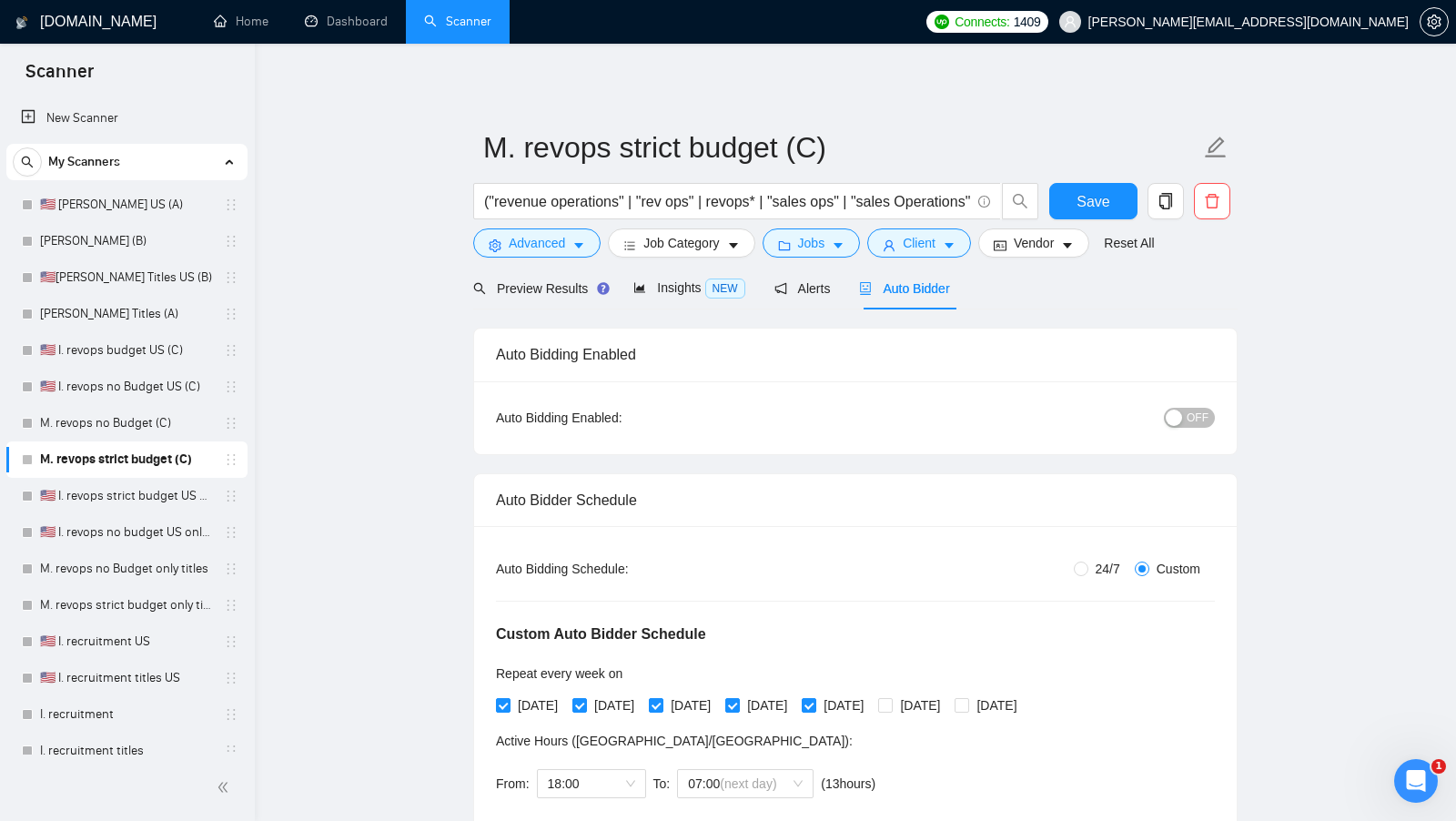
click at [822, 495] on div "Auto Bidder Schedule" at bounding box center [854, 501] width 718 height 52
click at [683, 286] on span "Insights NEW" at bounding box center [688, 287] width 111 height 14
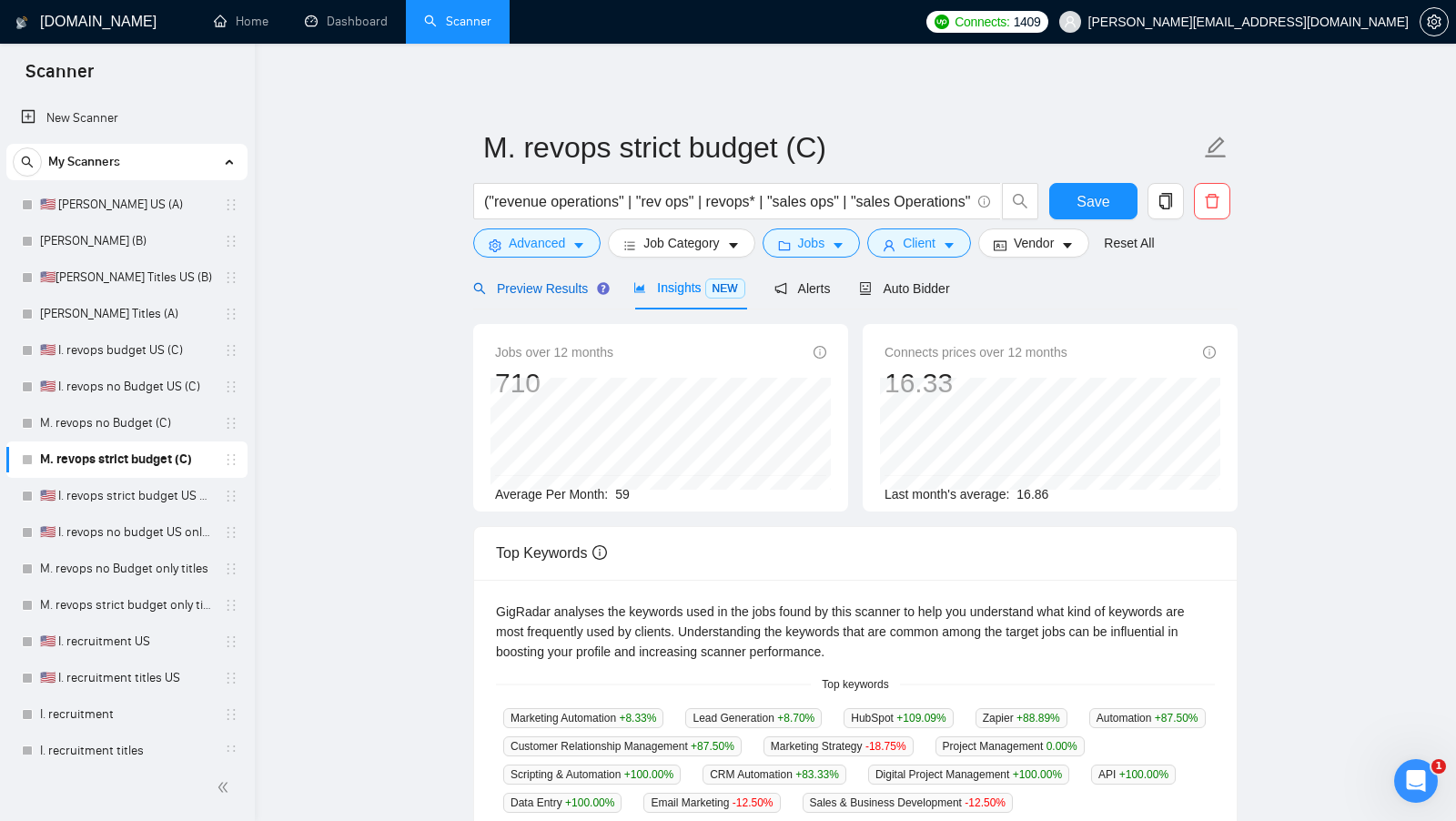
click at [545, 295] on div "Preview Results" at bounding box center [539, 288] width 131 height 20
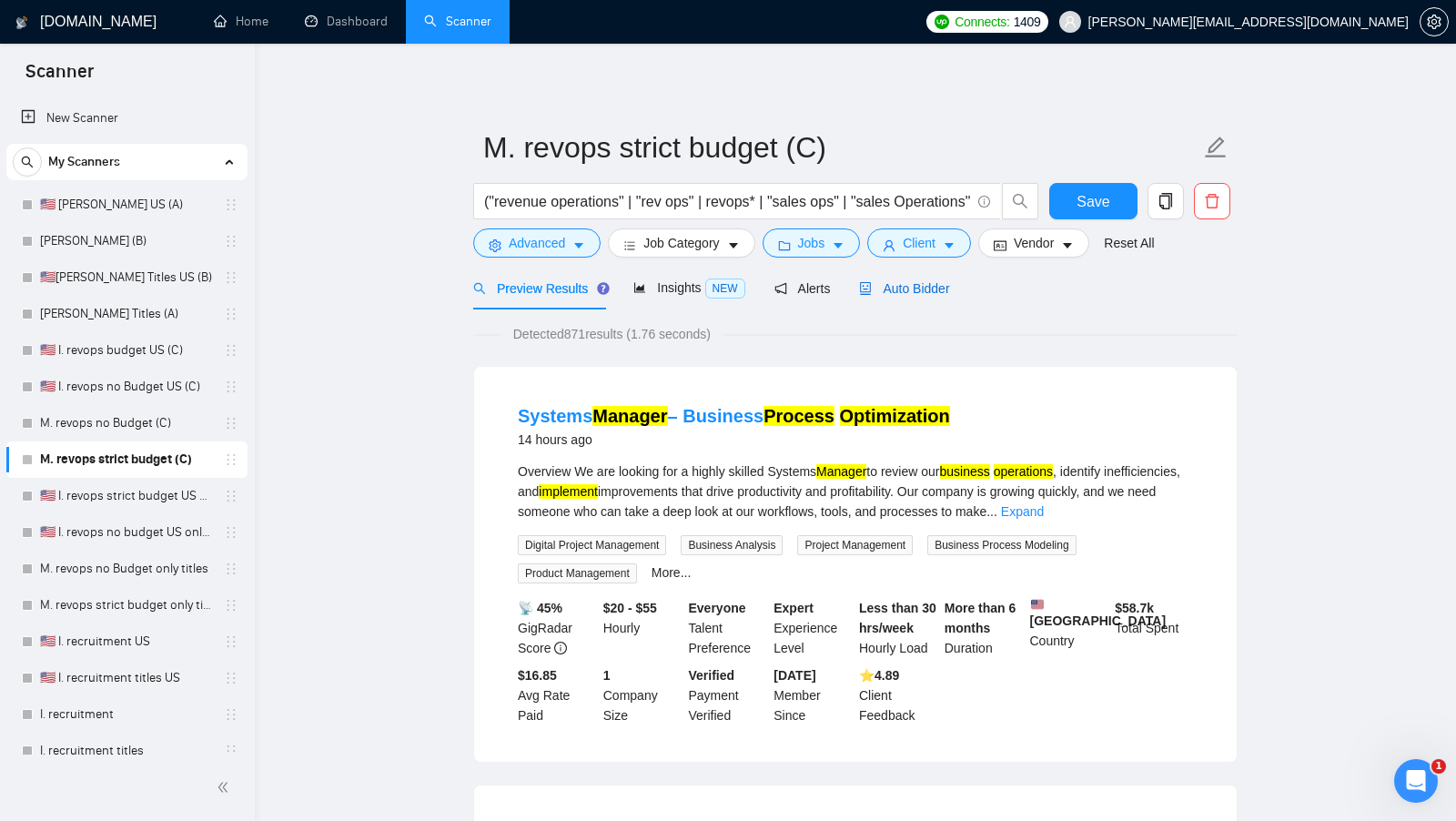
click at [917, 290] on span "Auto Bidder" at bounding box center [903, 288] width 90 height 14
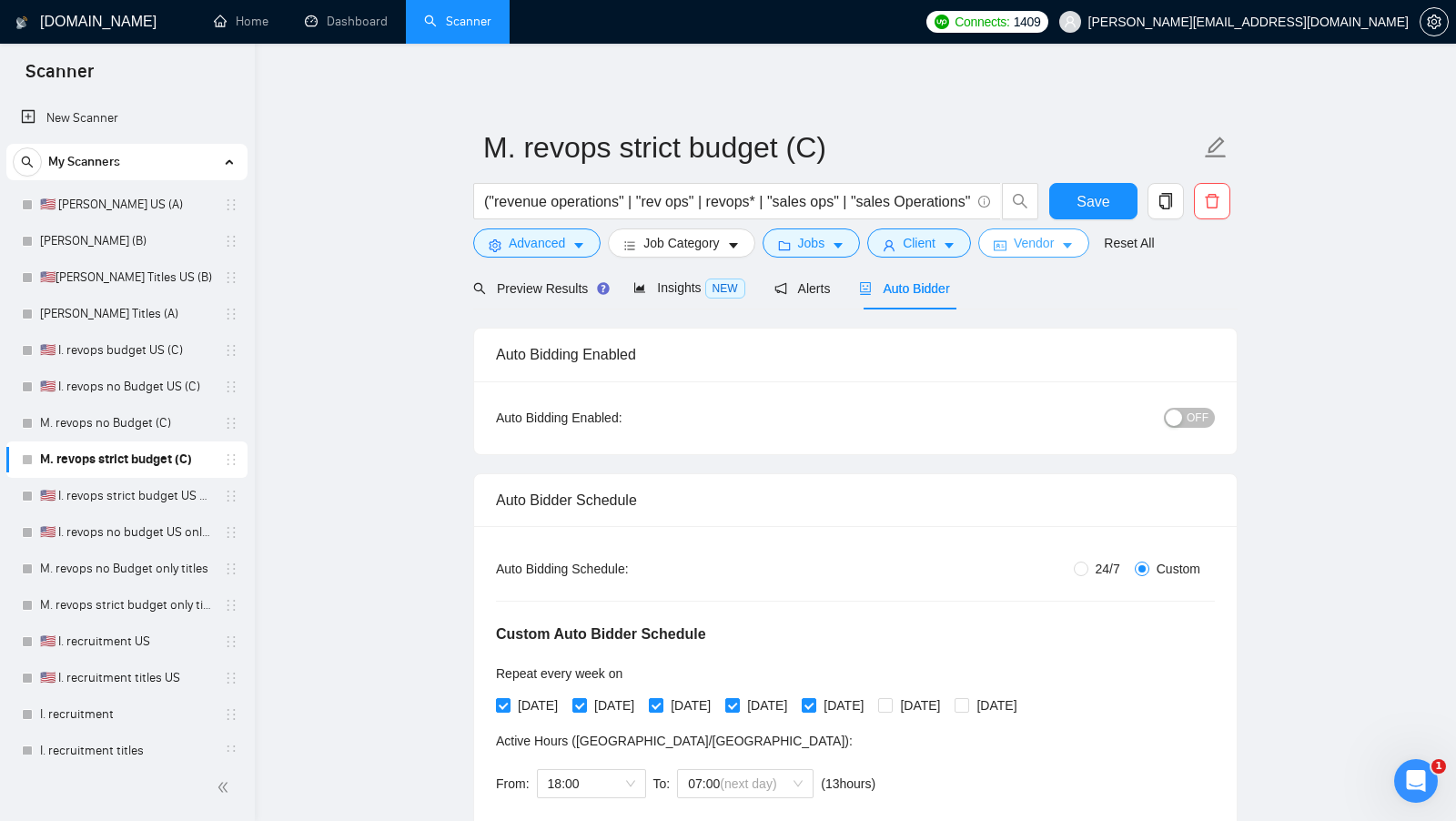
checkbox input "true"
click at [1054, 252] on span "Vendor" at bounding box center [1034, 243] width 40 height 20
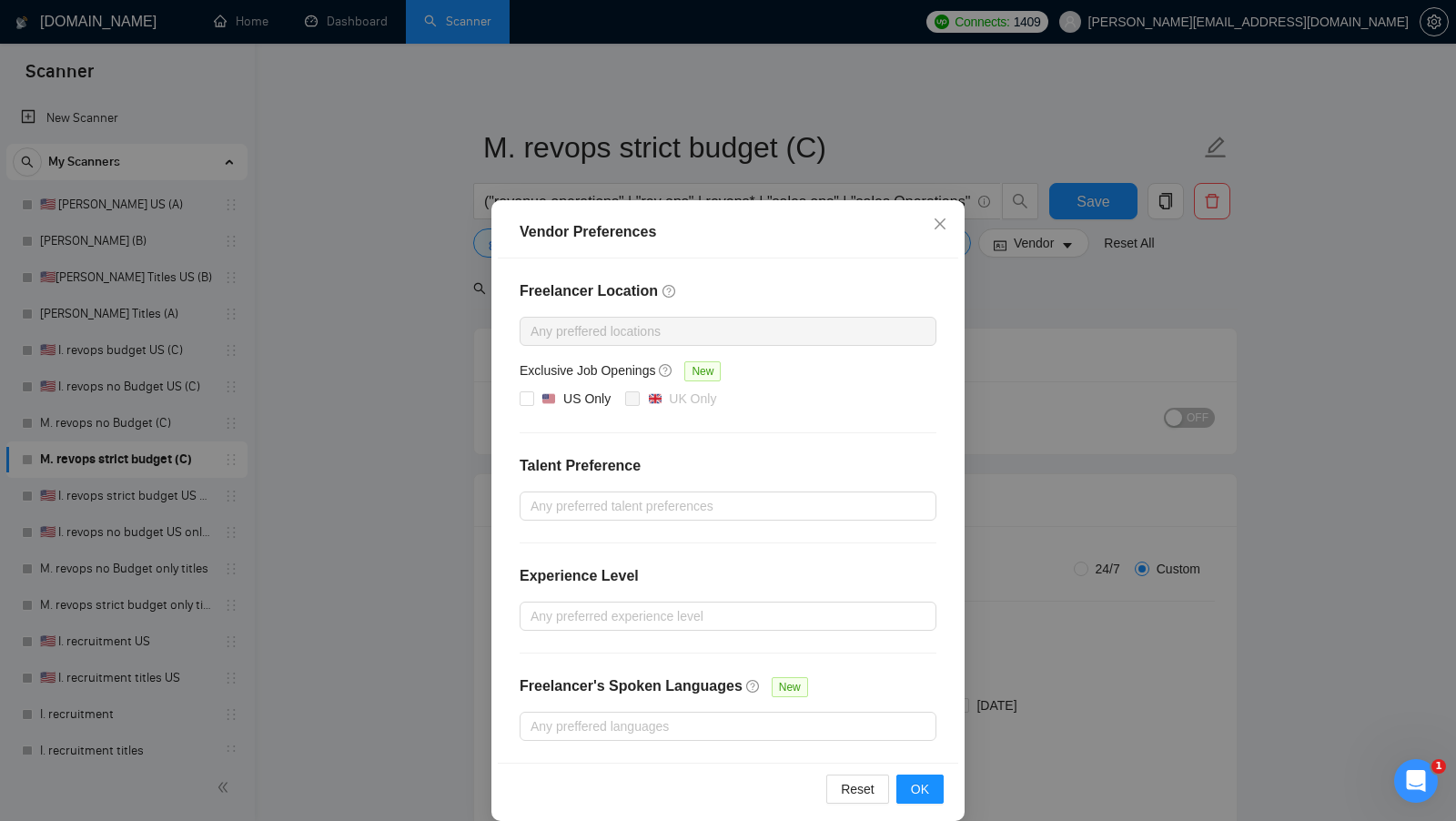
scroll to position [15, 0]
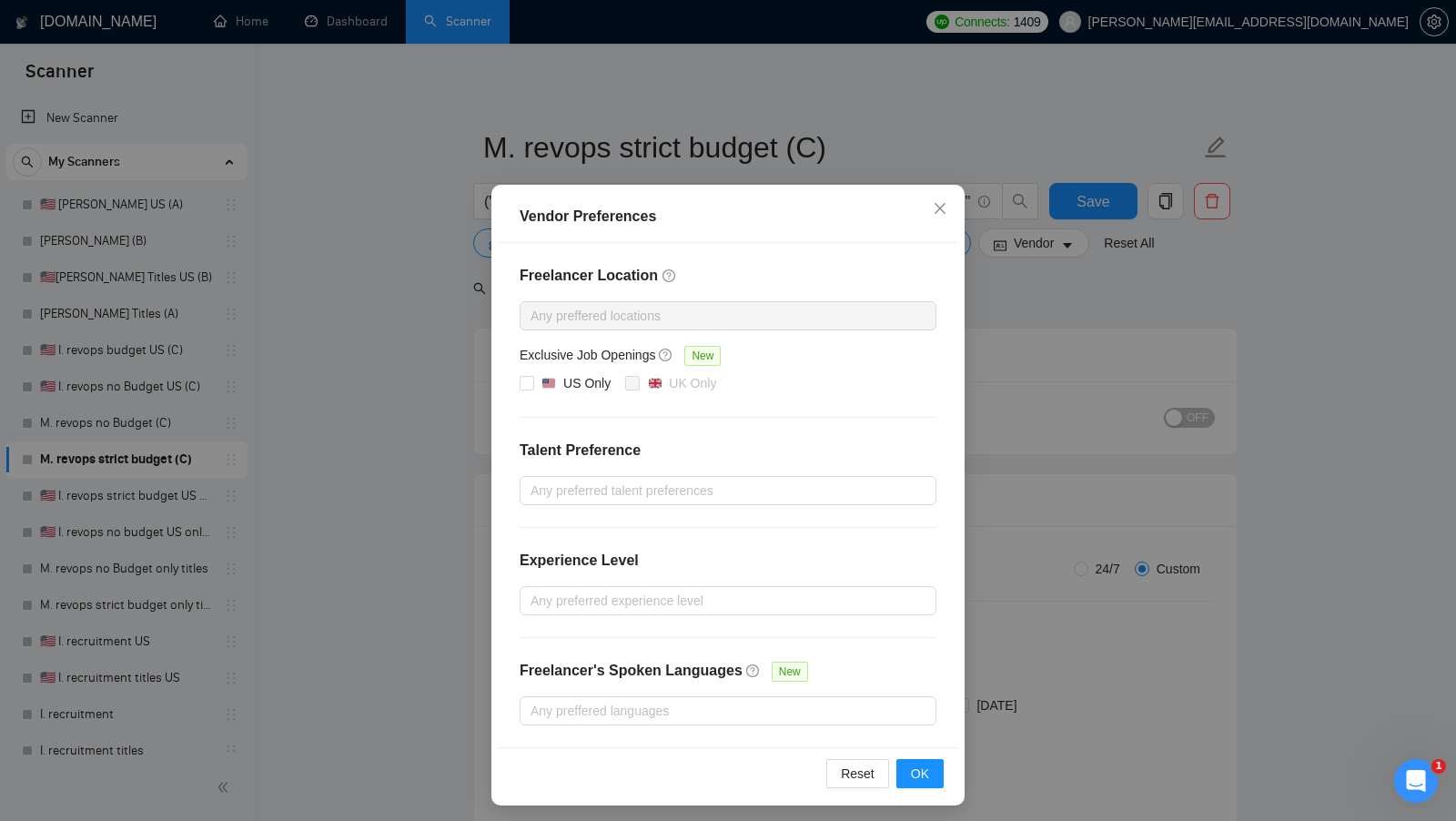
click at [1034, 513] on div "Vendor Preferences Freelancer Location Any preffered locations Exclusive Job Op…" at bounding box center [728, 410] width 1456 height 821
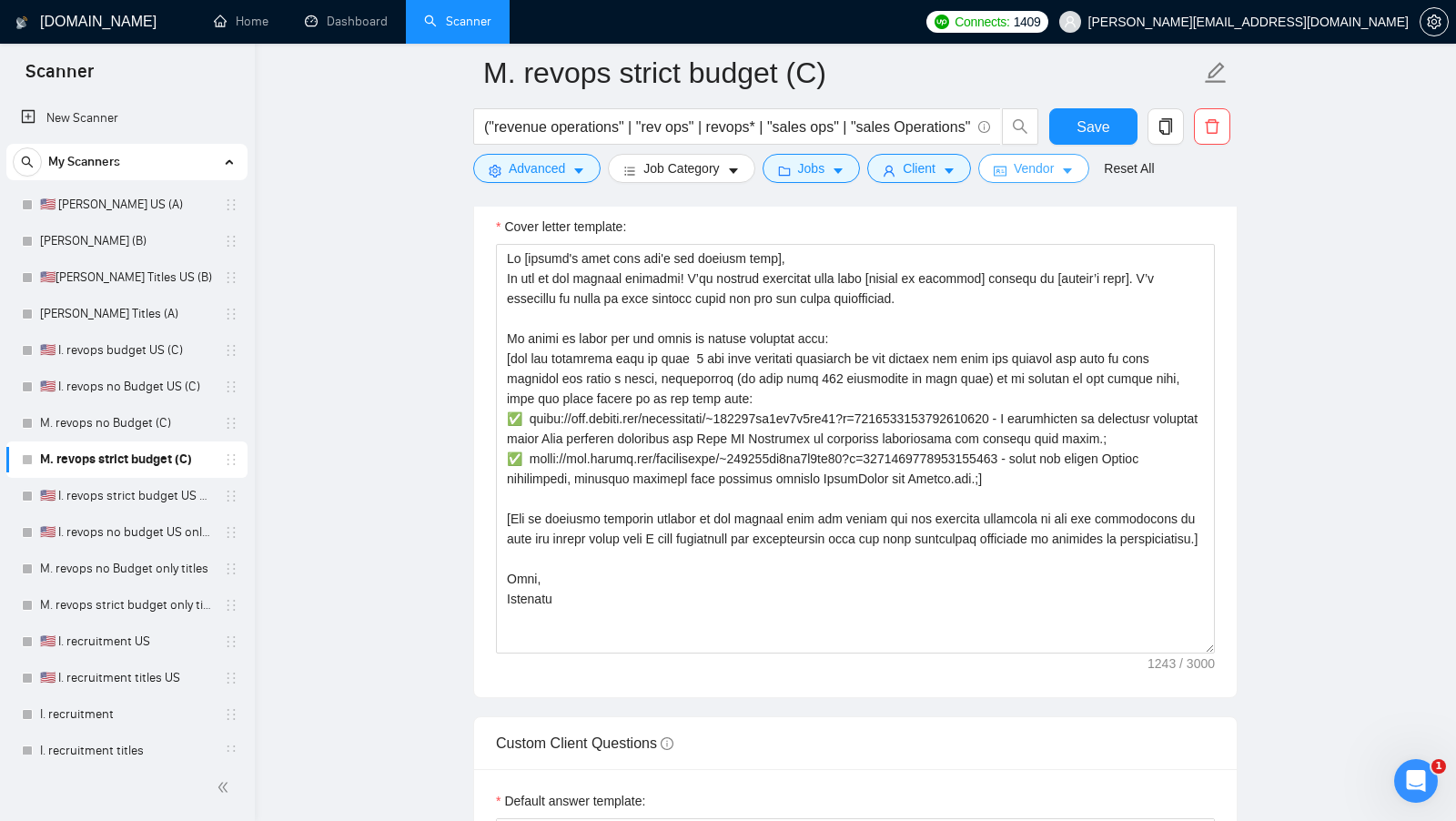
scroll to position [2340, 0]
click at [112, 506] on link "🇺🇸 I. revops strict budget US only titles" at bounding box center [126, 496] width 173 height 37
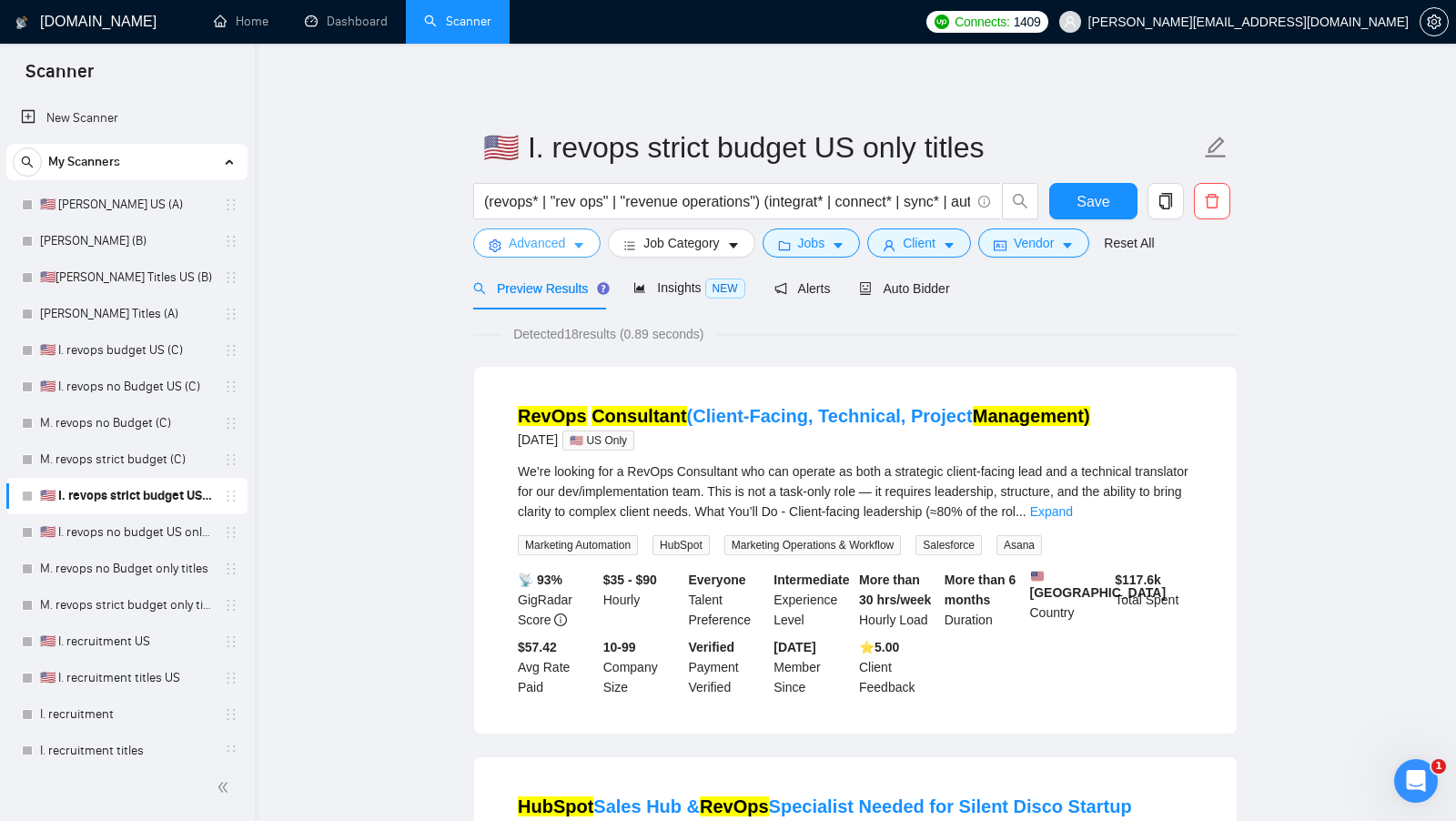
click at [524, 250] on span "Advanced" at bounding box center [536, 243] width 57 height 20
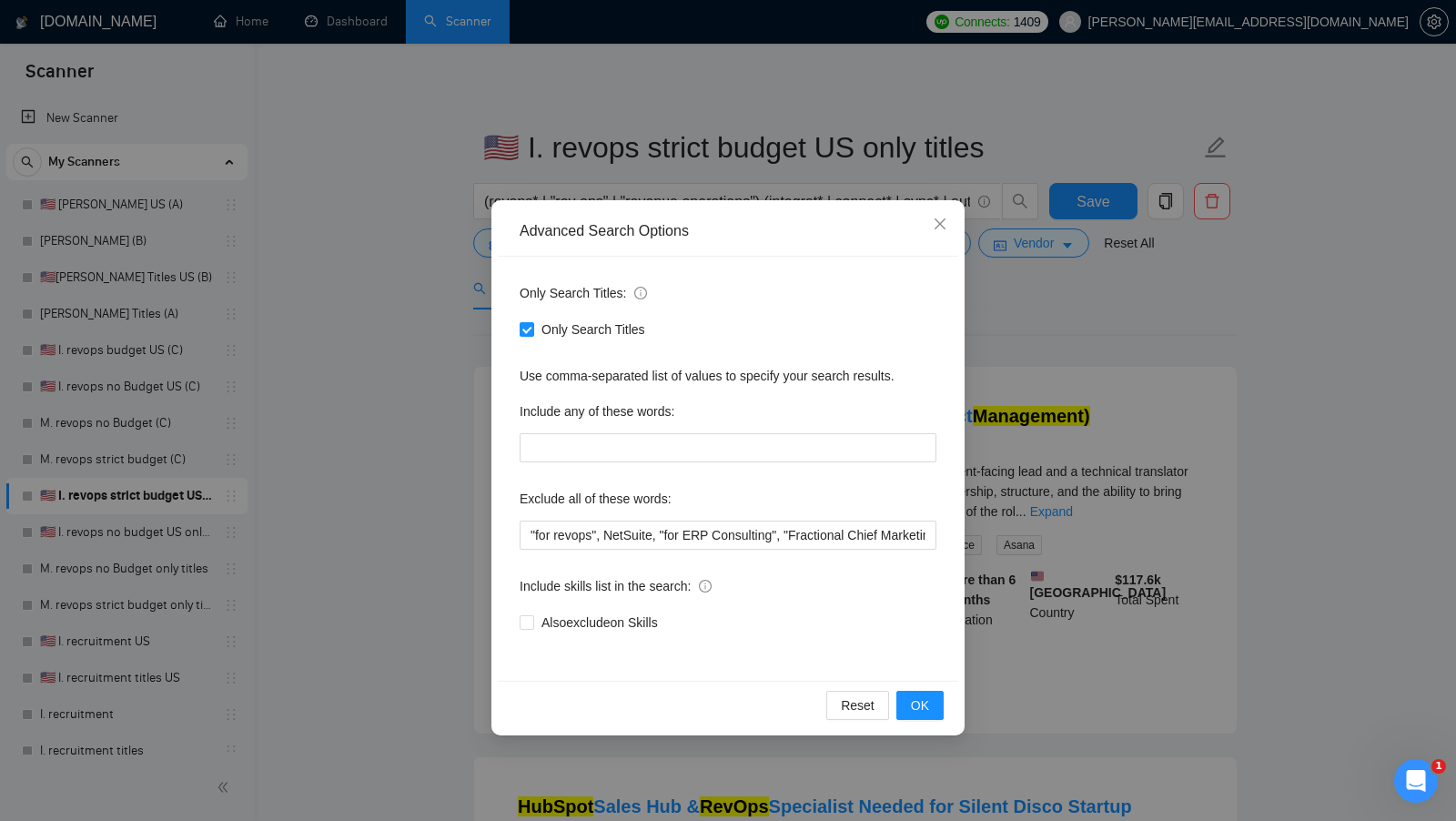
click at [1052, 347] on div "Advanced Search Options Only Search Titles: Only Search Titles Use comma-separa…" at bounding box center [728, 410] width 1456 height 821
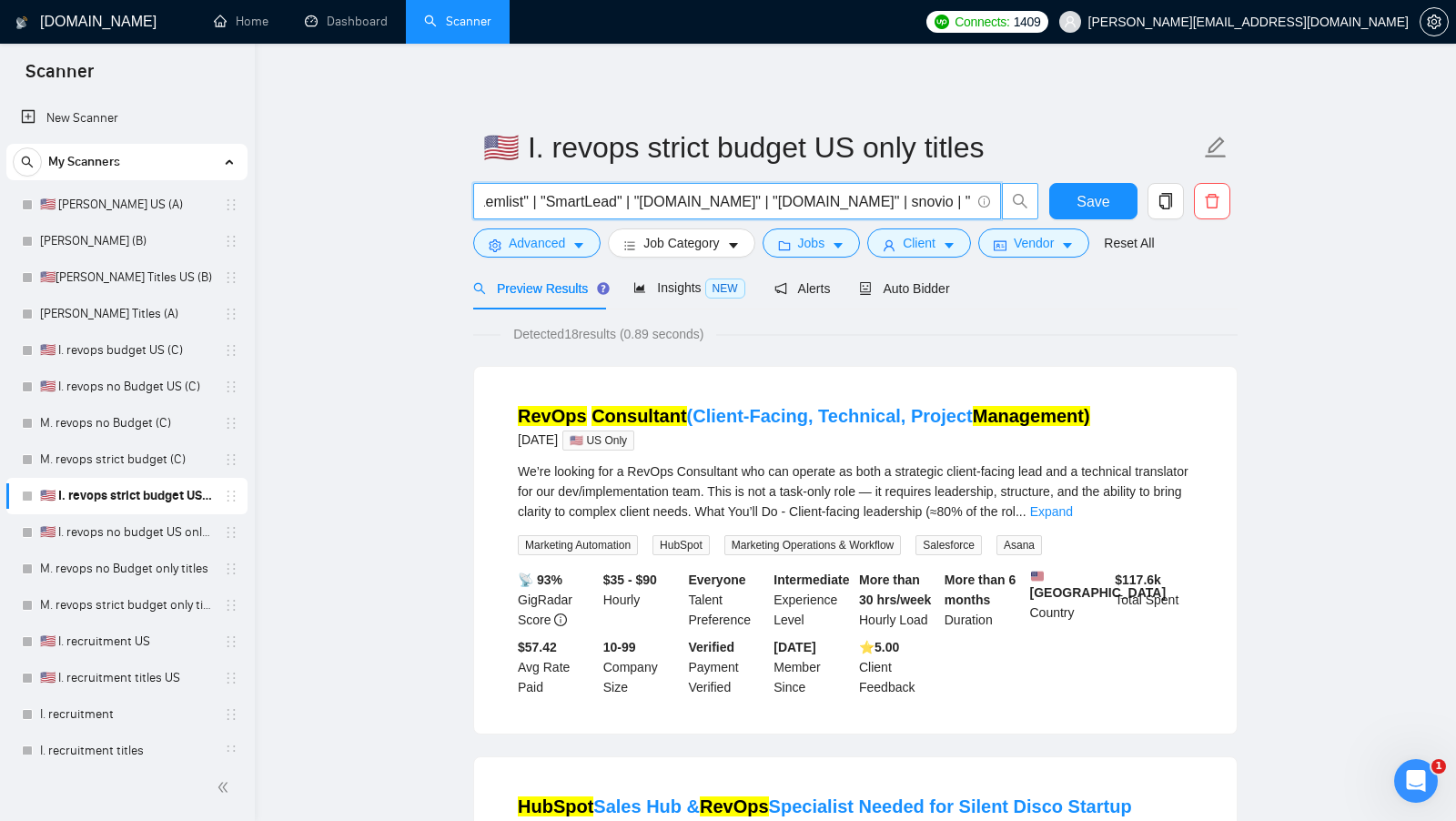
scroll to position [0, 3755]
drag, startPoint x: 598, startPoint y: 204, endPoint x: 1015, endPoint y: 207, distance: 417.0
click at [1015, 207] on span "(revops* | "rev ops" | "revenue operations") (integrat* | connect* | sync* | au…" at bounding box center [756, 202] width 566 height 37
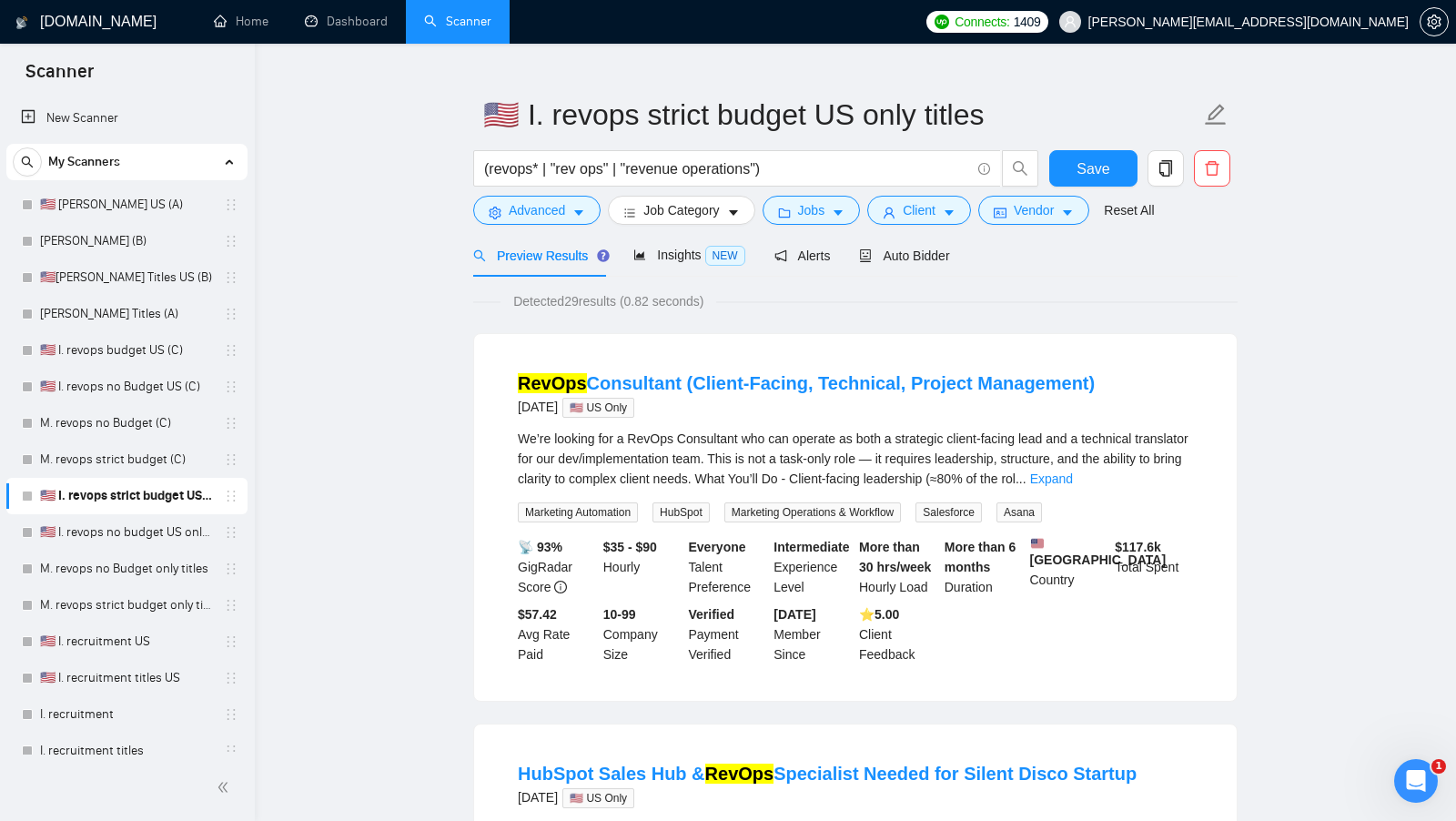
scroll to position [35, 0]
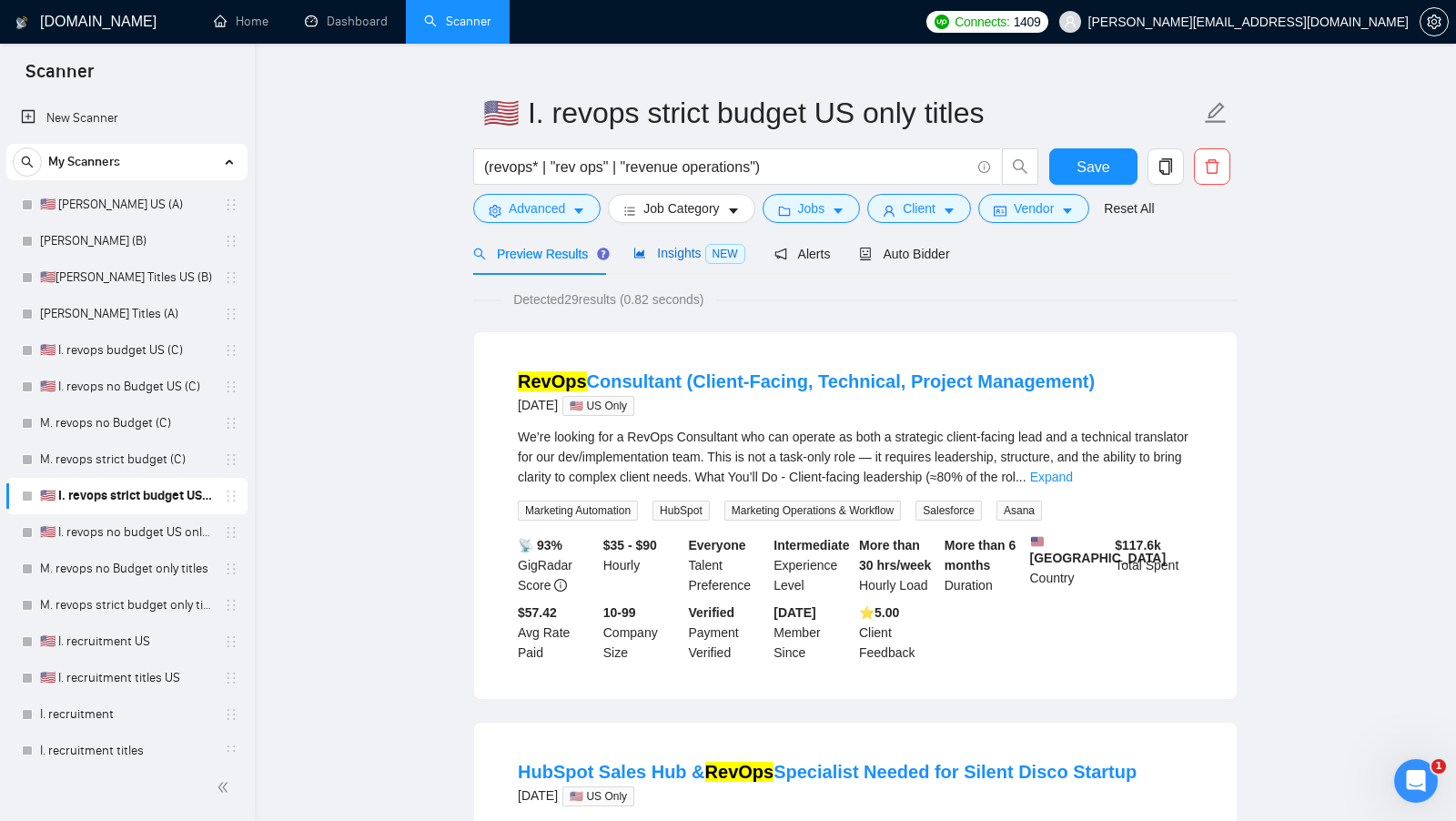
click at [683, 253] on span "Insights NEW" at bounding box center [688, 253] width 111 height 14
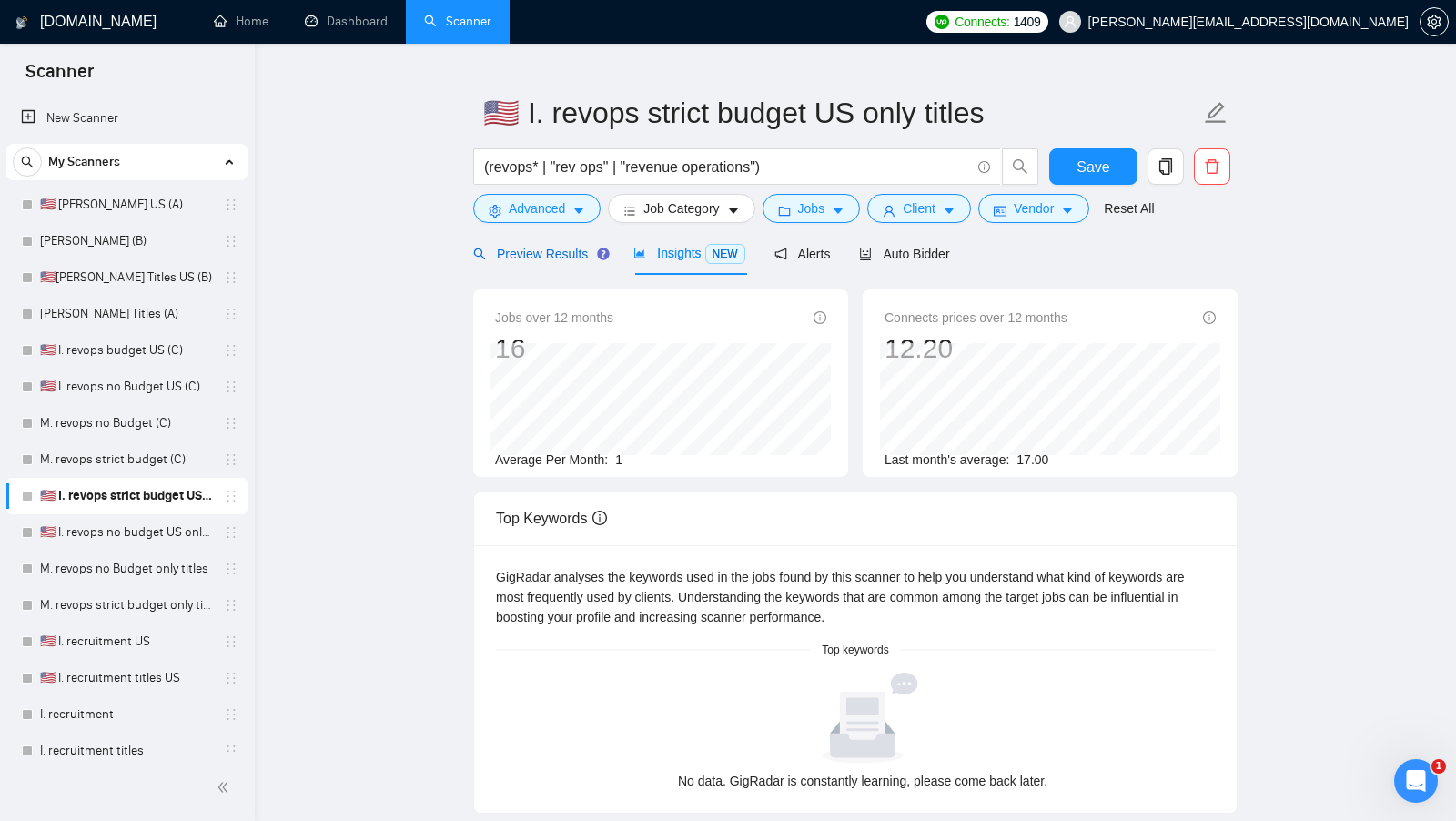
click at [562, 251] on span "Preview Results" at bounding box center [539, 254] width 131 height 14
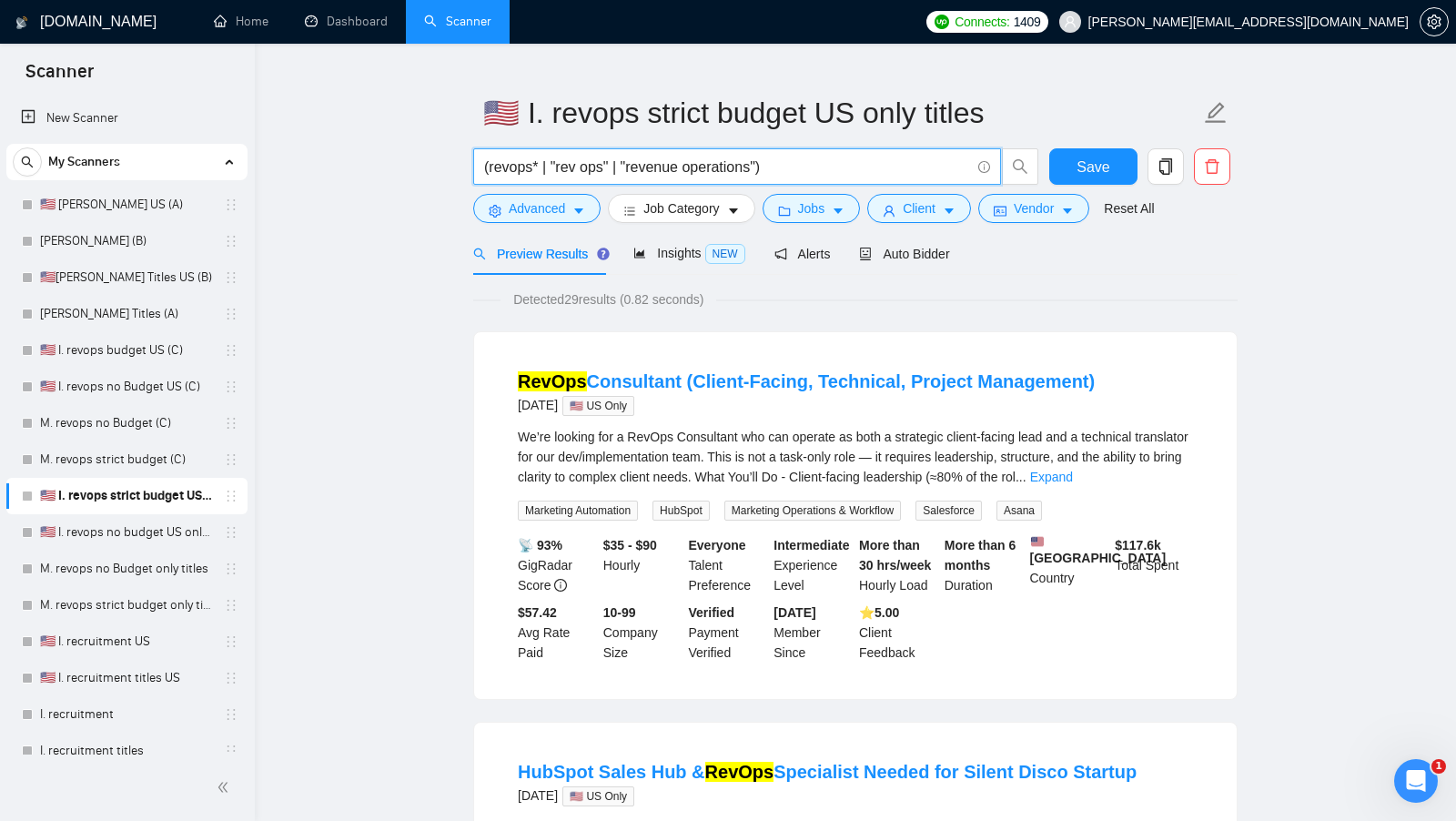
click at [807, 158] on input "(revops* | "rev ops" | "revenue operations")" at bounding box center [727, 167] width 486 height 23
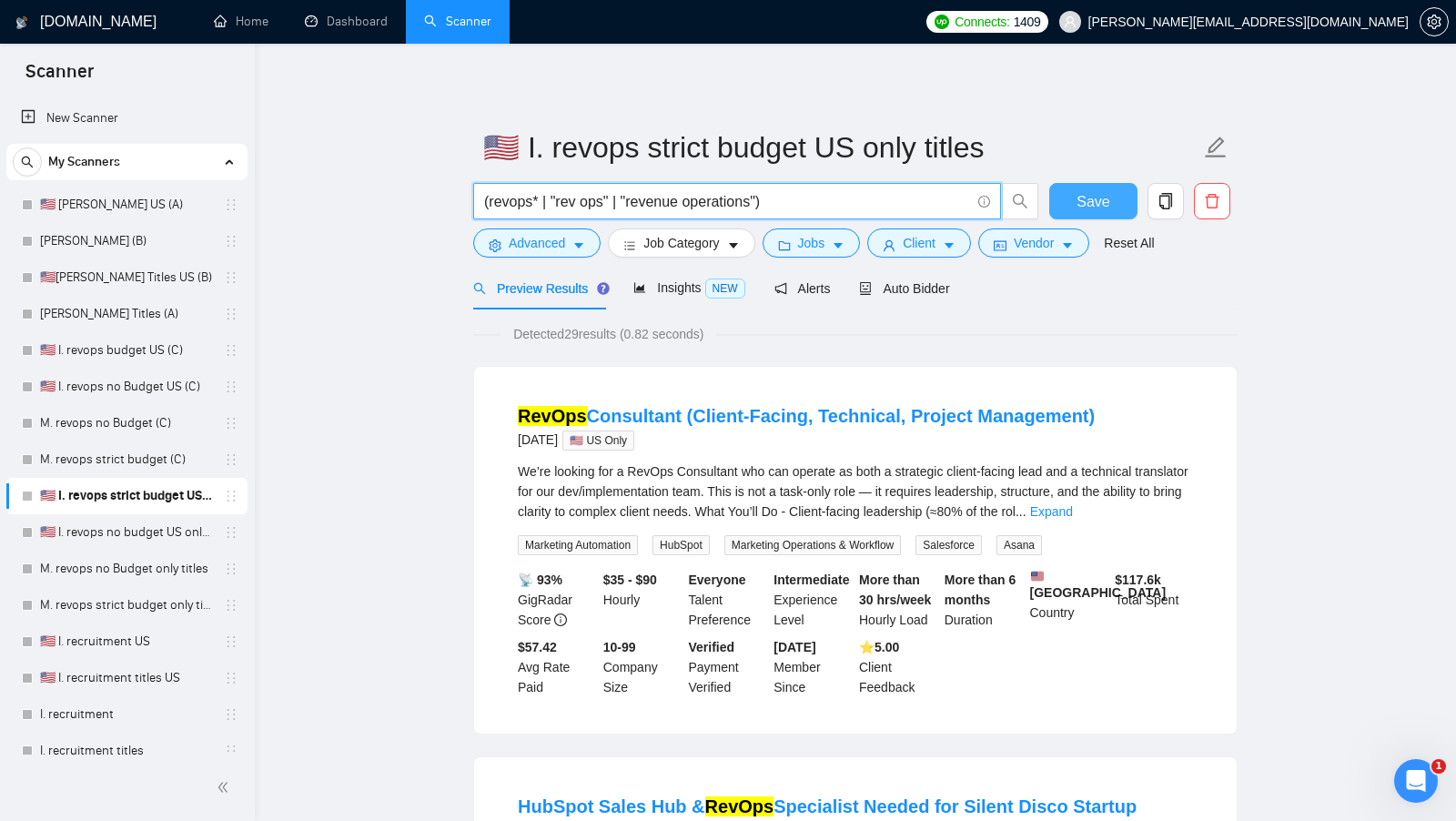
type input "(revops* | "rev ops" | "revenue operations")"
click at [1066, 195] on button "Save" at bounding box center [1093, 202] width 89 height 37
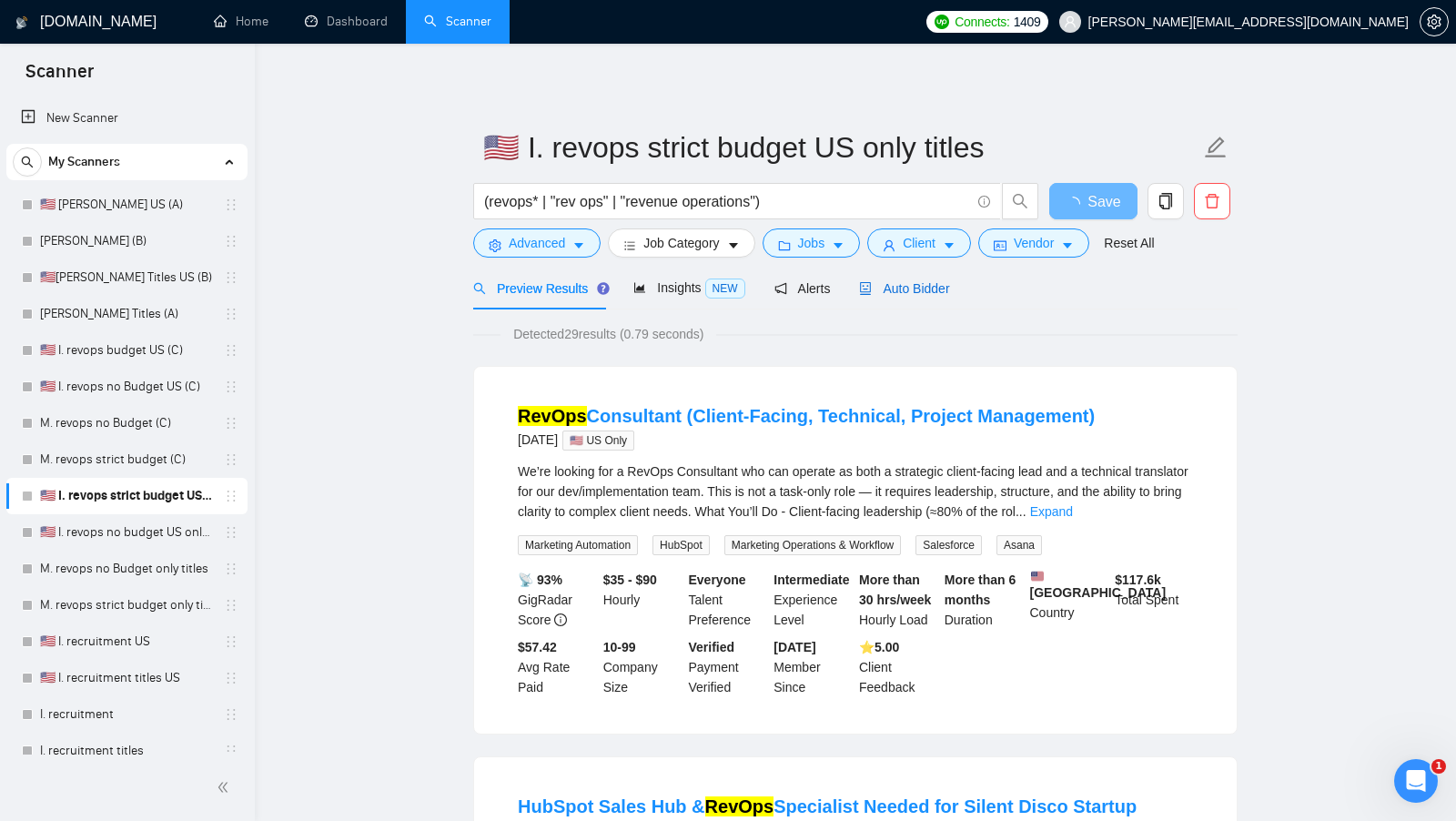
click at [925, 293] on span "Auto Bidder" at bounding box center [903, 288] width 90 height 14
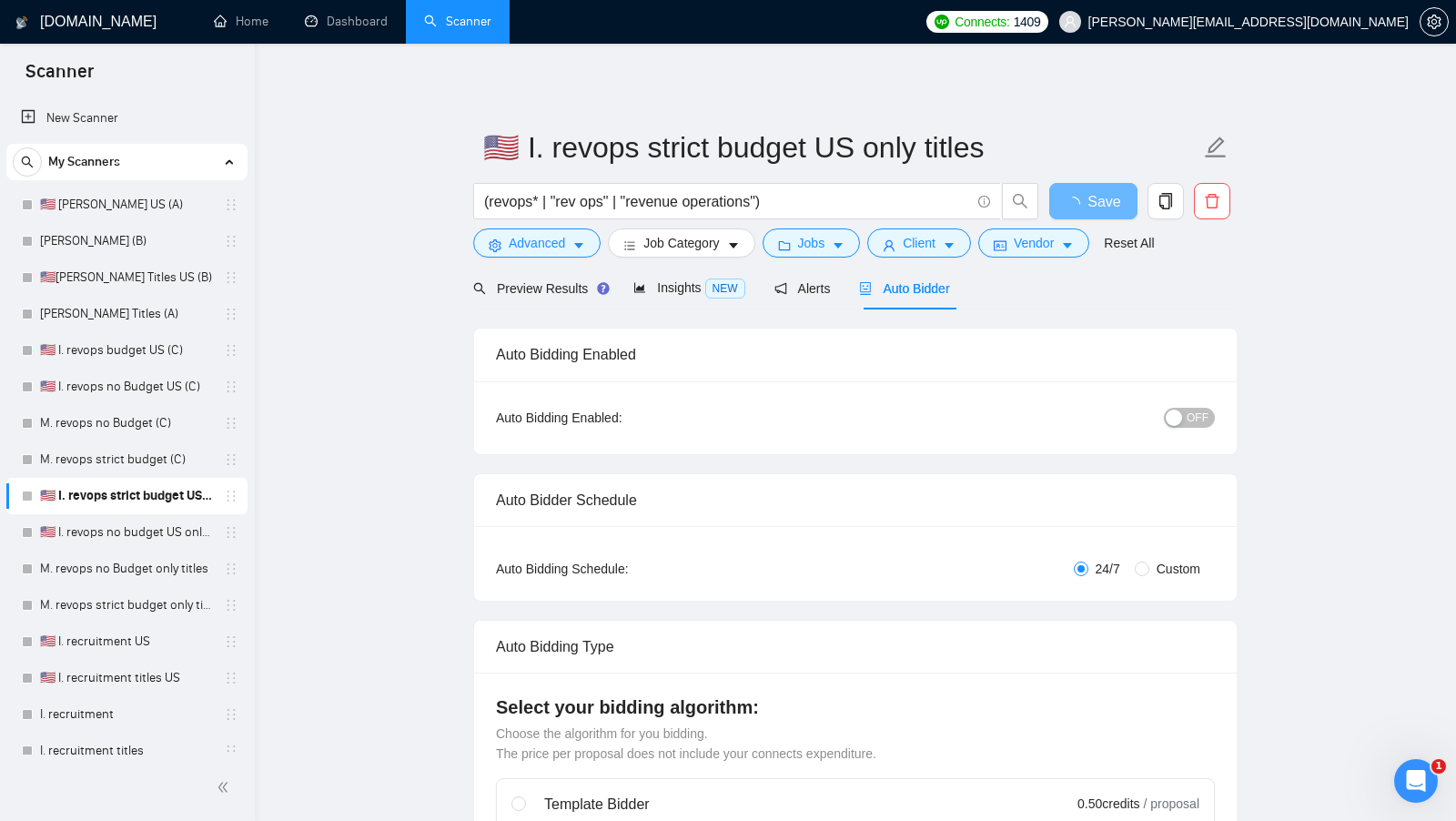
radio input "false"
radio input "true"
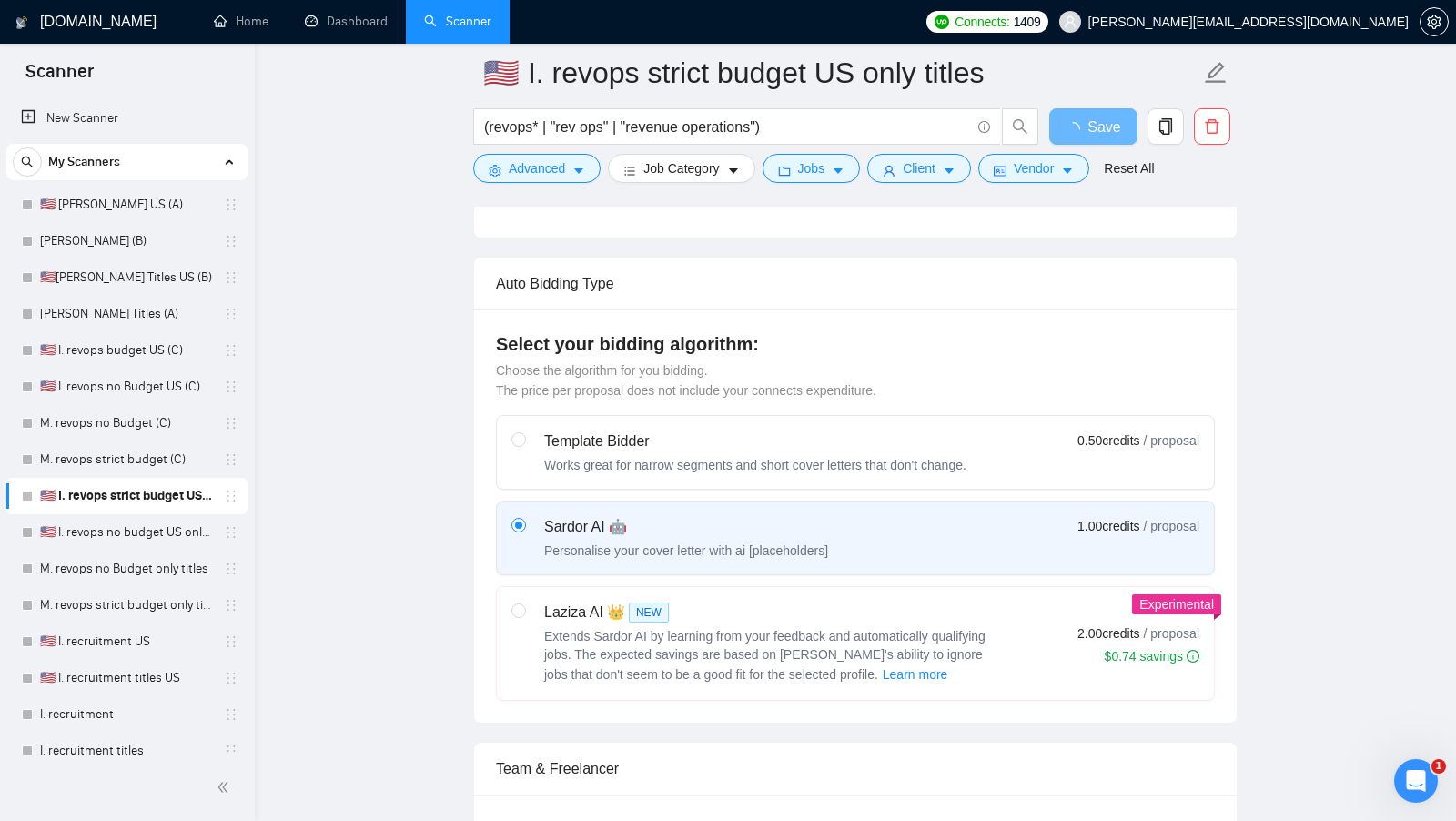
scroll to position [611, 0]
click at [677, 599] on div "Laziza AI 👑 NEW" at bounding box center [771, 610] width 455 height 22
click at [525, 601] on input "radio" at bounding box center [517, 607] width 13 height 13
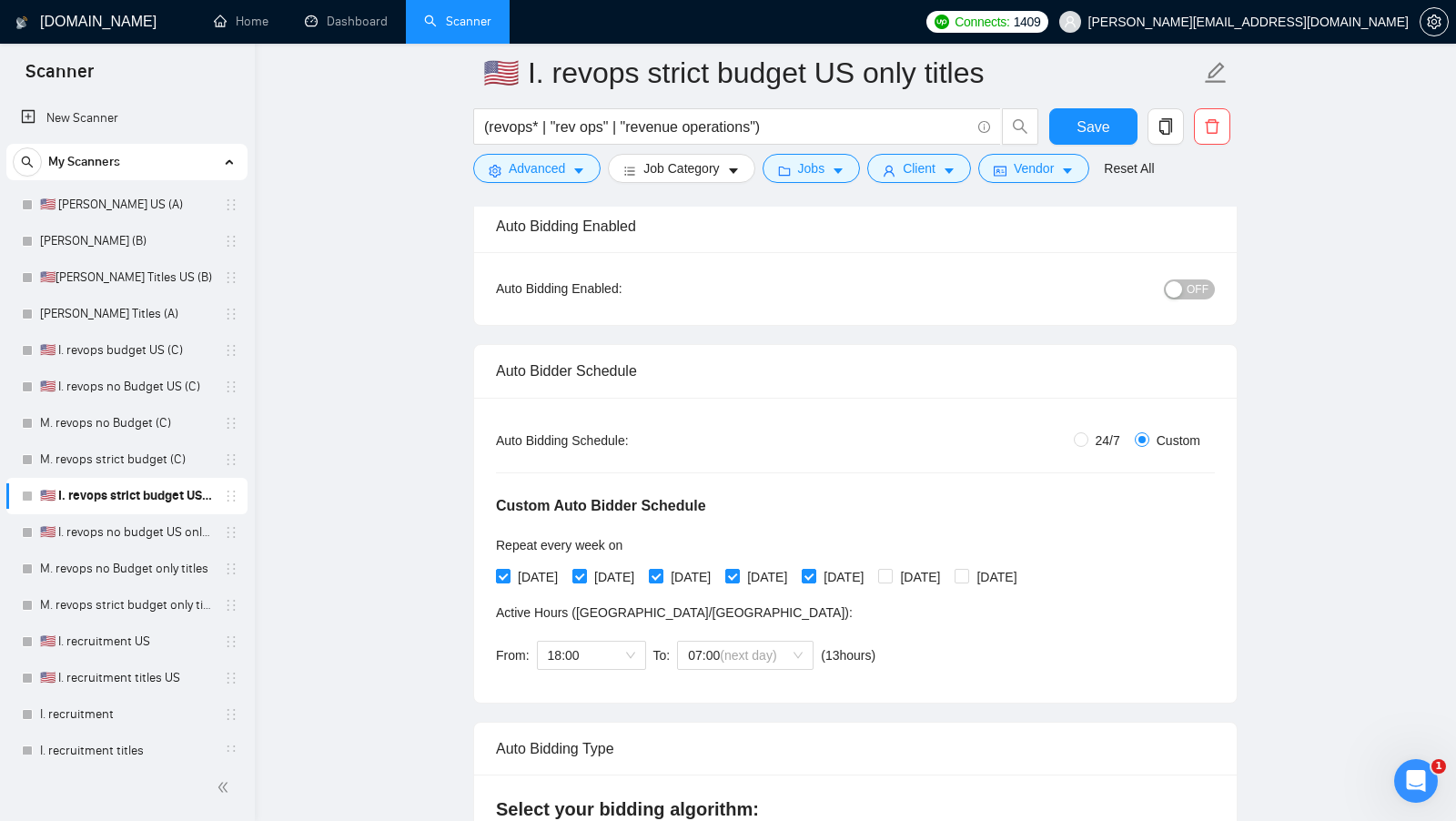
scroll to position [154, 0]
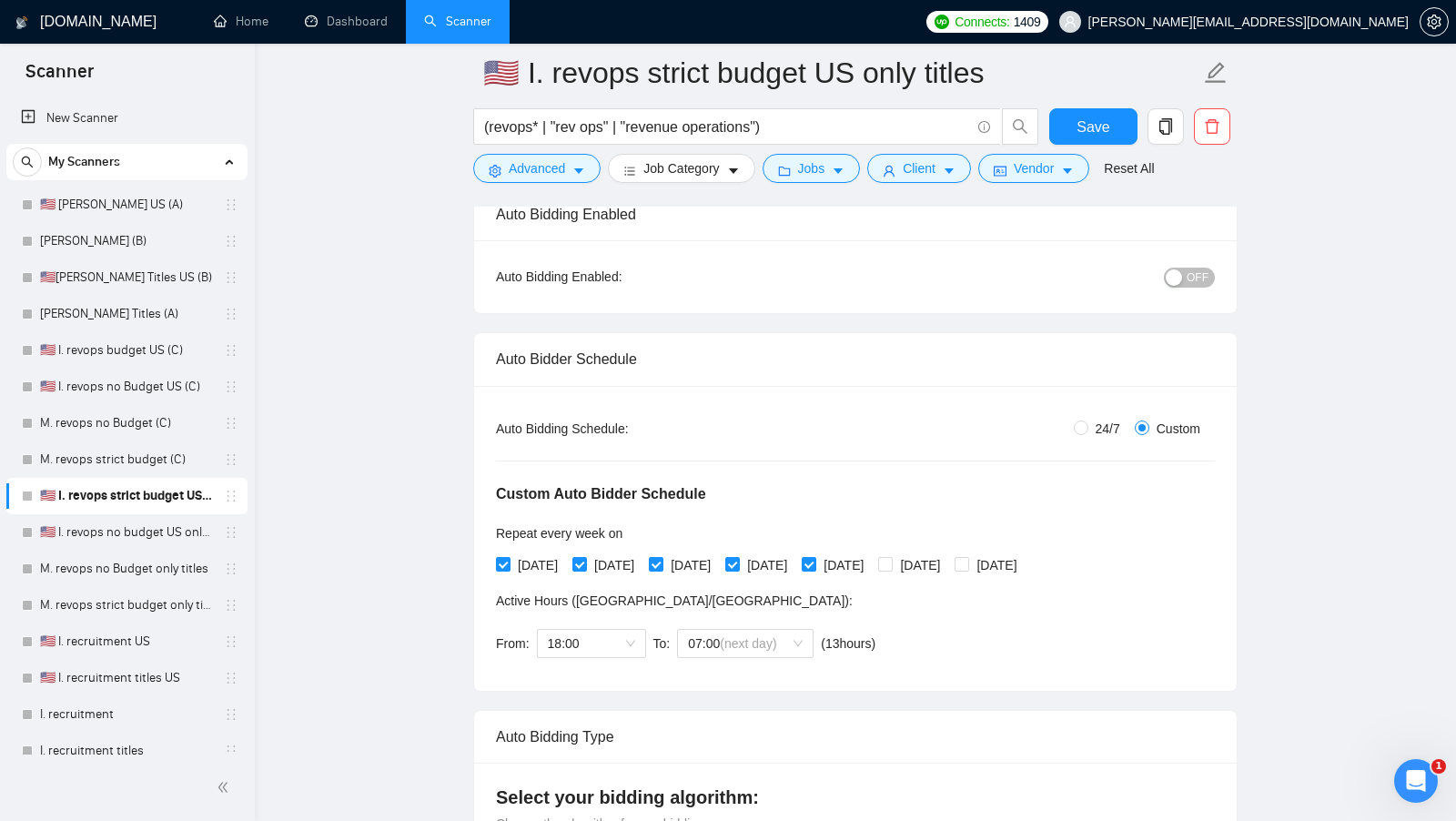
click at [1073, 403] on div "Auto Bidding Type: Automated (recommended) Semi-automated Auto Bidding Schedule…" at bounding box center [855, 538] width 763 height 305
click at [1073, 426] on input "24/7" at bounding box center [1080, 427] width 14 height 14
radio input "true"
radio input "false"
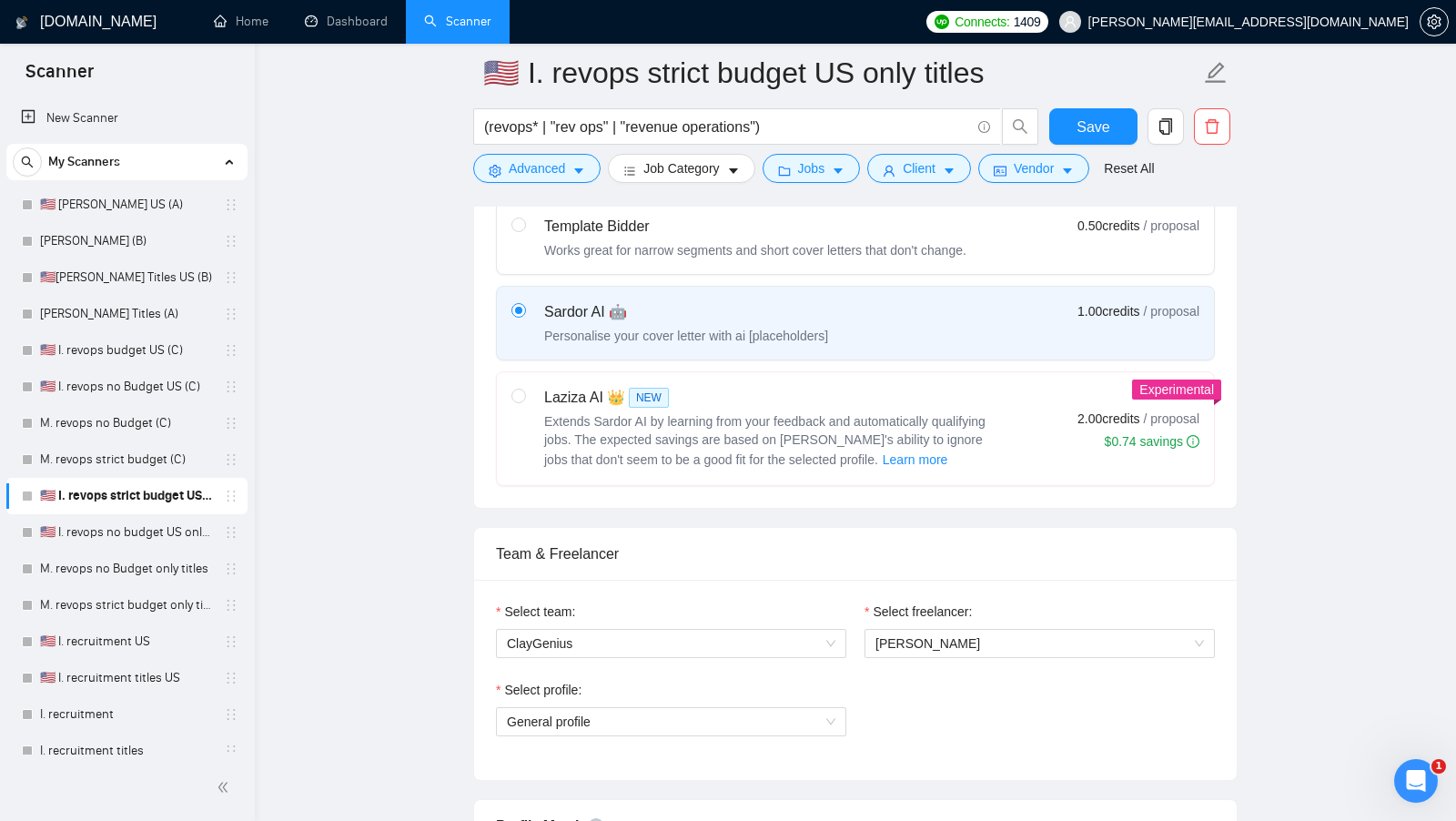
scroll to position [610, 0]
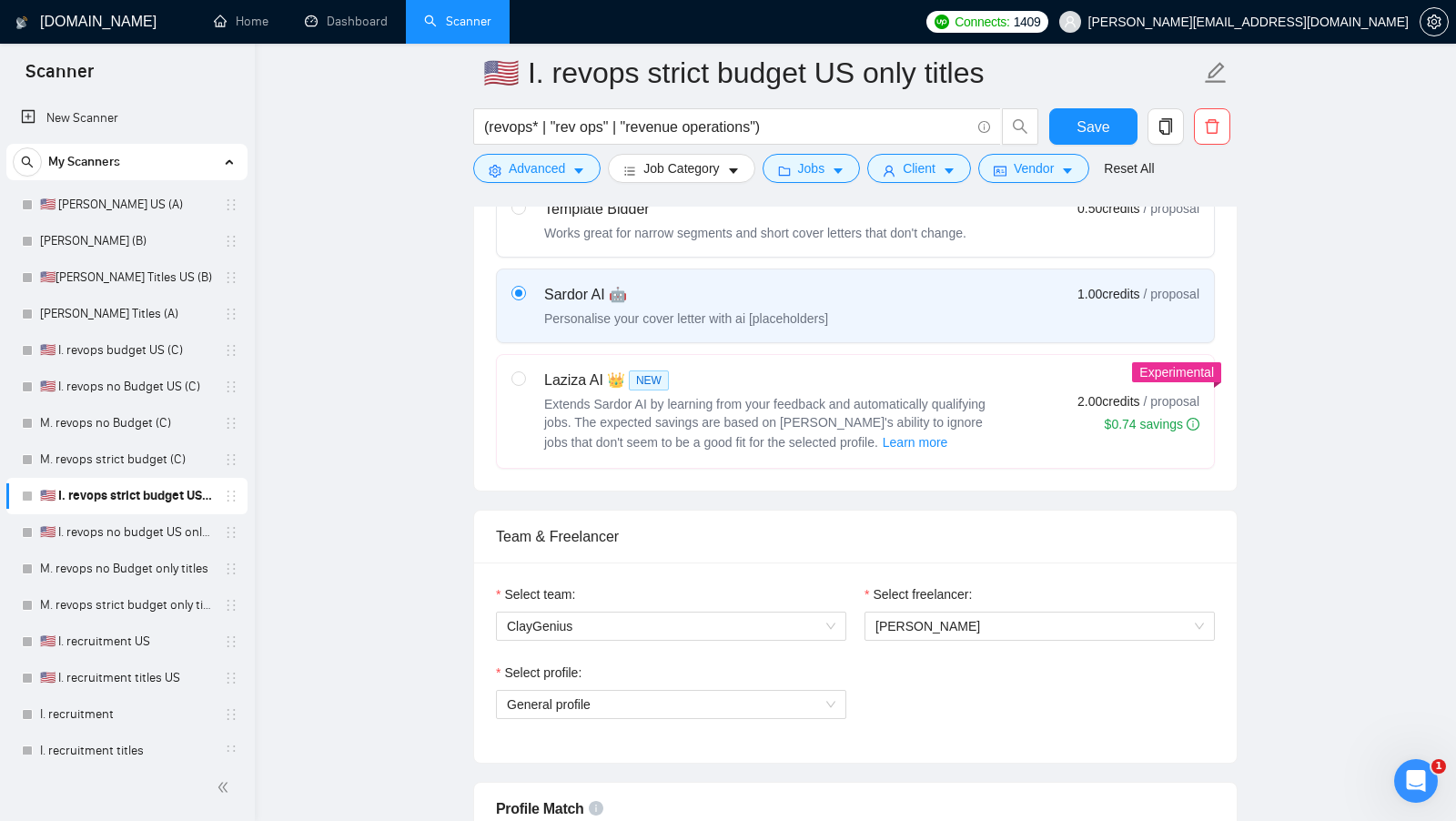
click at [522, 430] on label at bounding box center [518, 411] width 14 height 84
click at [522, 384] on input "radio" at bounding box center [517, 377] width 13 height 13
radio input "true"
radio input "false"
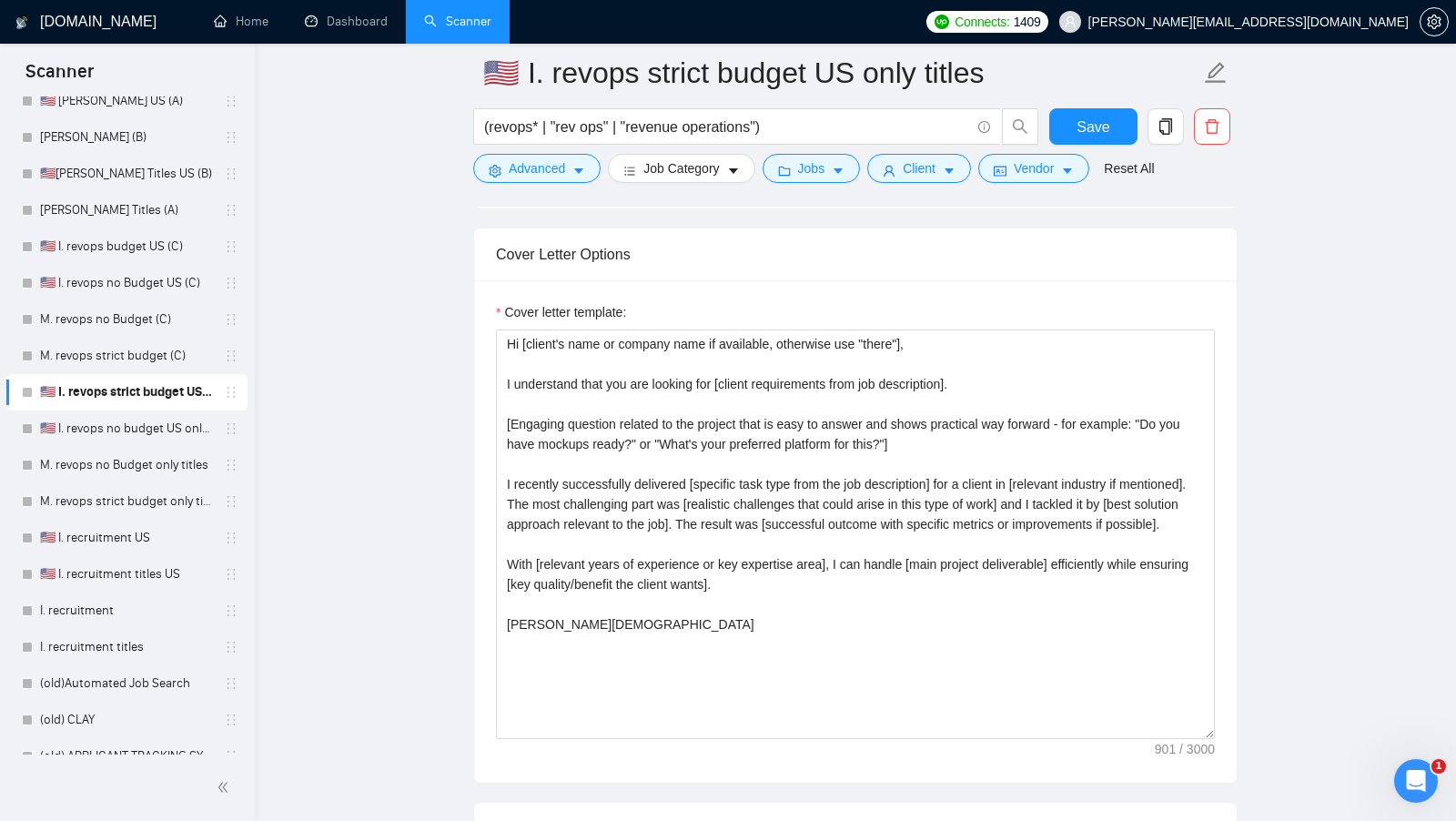
scroll to position [1867, 0]
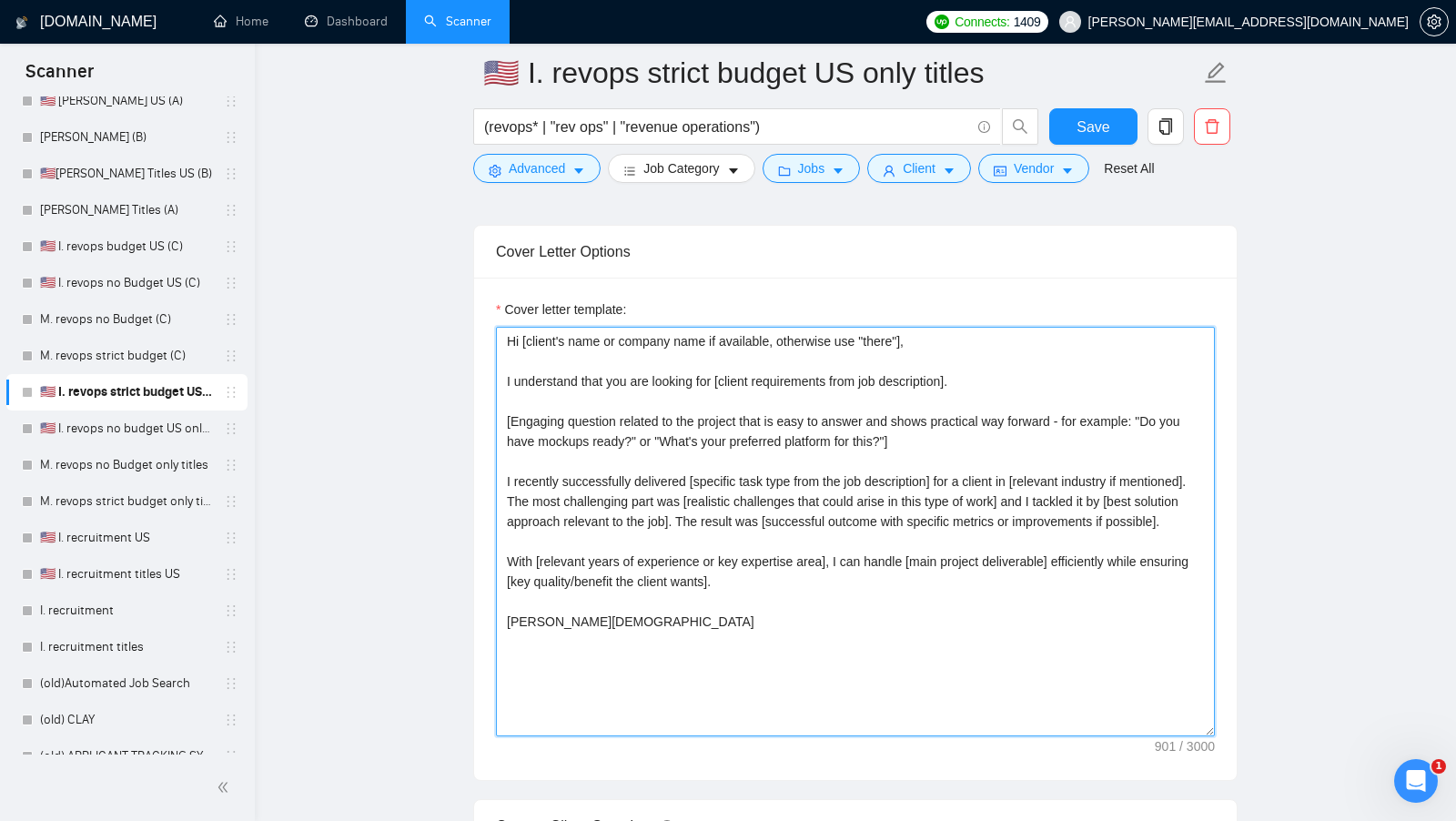
click at [848, 680] on textarea "Hi [client's name or company name if available, otherwise use "there"], I under…" at bounding box center [854, 532] width 718 height 410
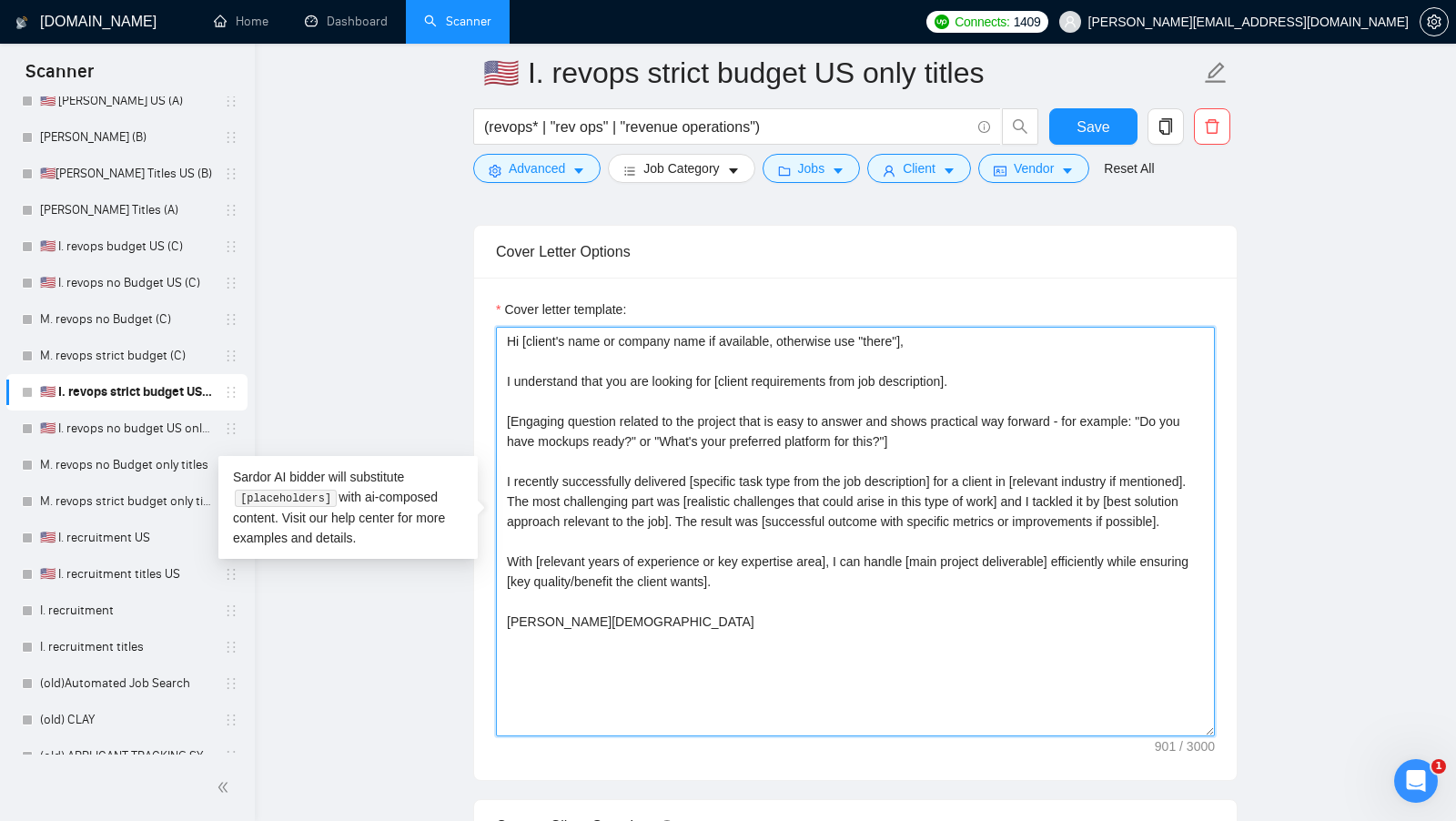
drag, startPoint x: 706, startPoint y: 691, endPoint x: 460, endPoint y: 185, distance: 562.6
click at [460, 184] on main "🇺🇸 I. revops strict budget US only titles (revops* | "rev ops" | "revenue opera…" at bounding box center [854, 626] width 1143 height 4841
paste textarea "name, don’t use company name]! I can record a short Loom for you explaining [ex…"
type textarea "Hi [client name, don’t use company name]! I can record a short Loom for you exp…"
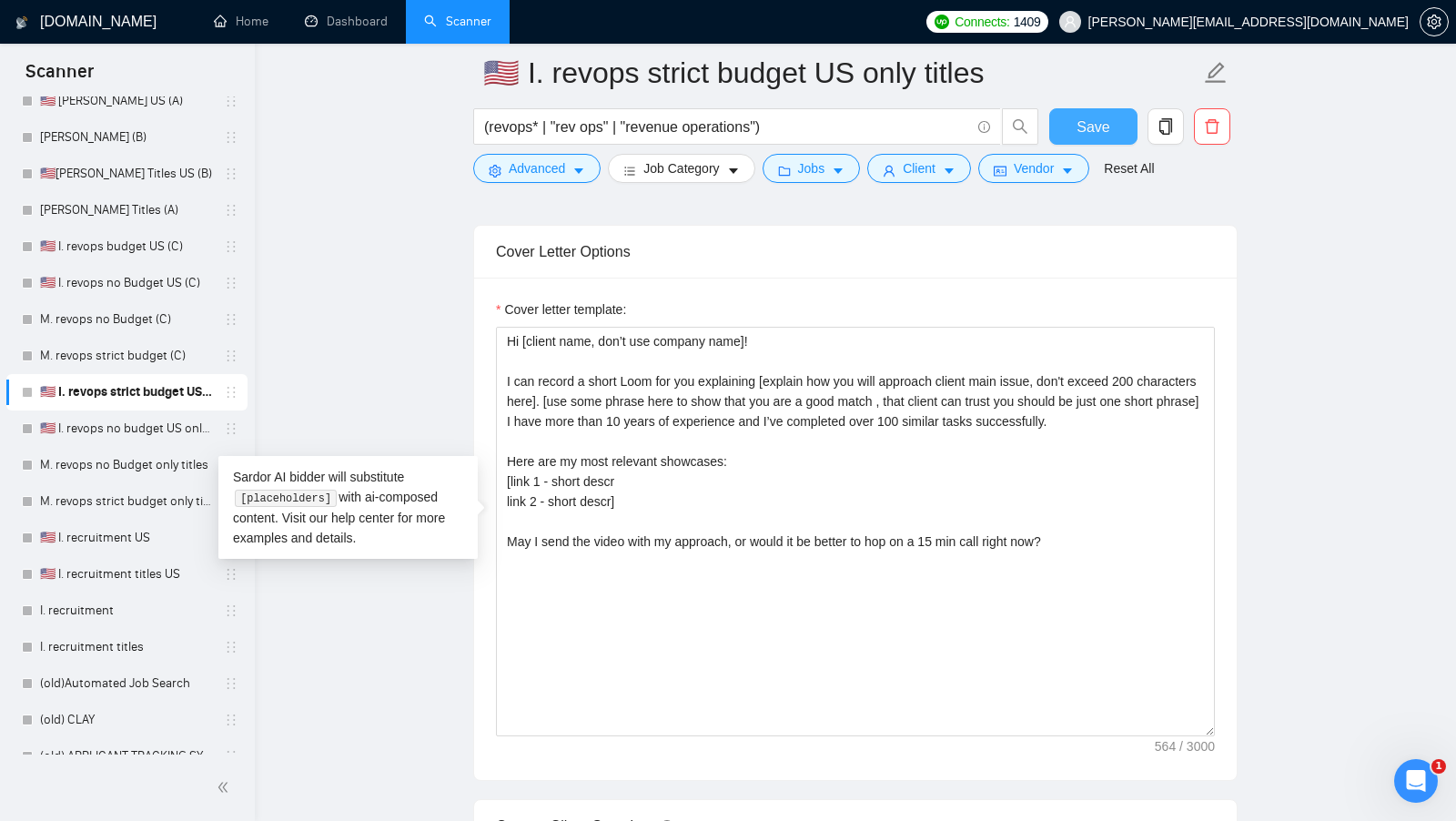
click at [1067, 126] on button "Save" at bounding box center [1093, 126] width 89 height 37
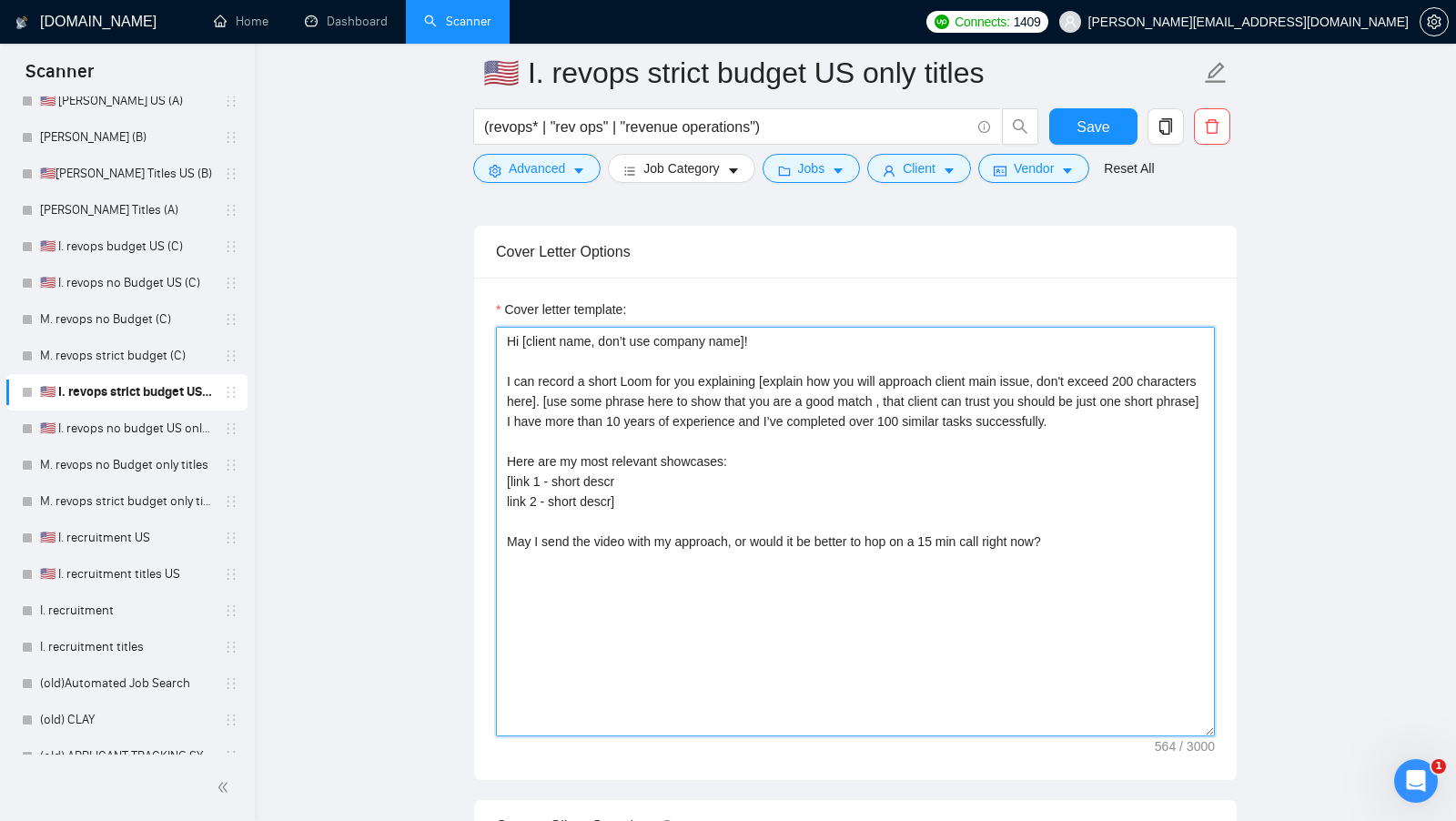
click at [826, 587] on textarea "Hi [client name, don’t use company name]! I can record a short Loom for you exp…" at bounding box center [854, 532] width 718 height 410
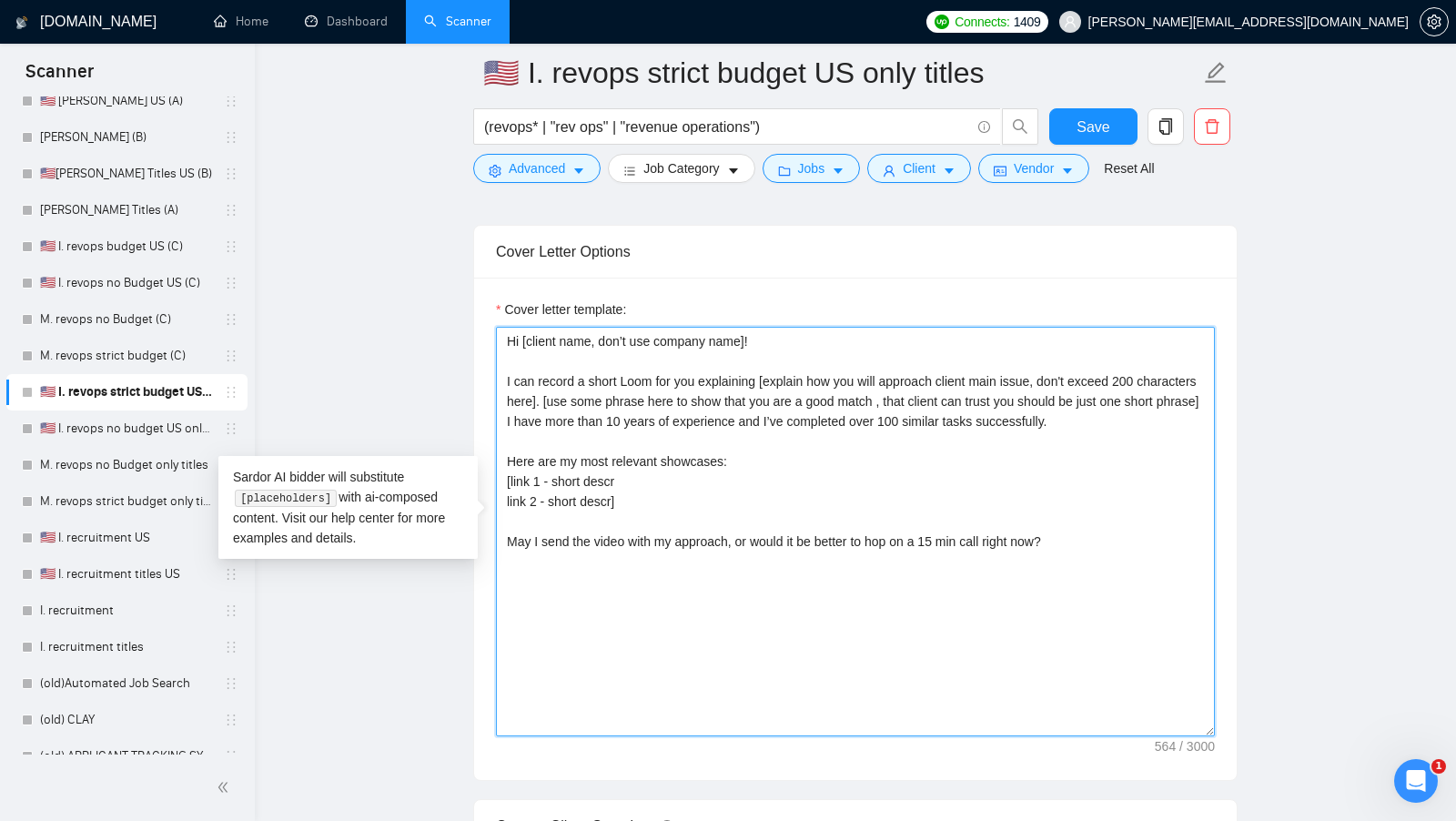
click at [1066, 556] on textarea "Hi [client name, don’t use company name]! I can record a short Loom for you exp…" at bounding box center [854, 532] width 718 height 410
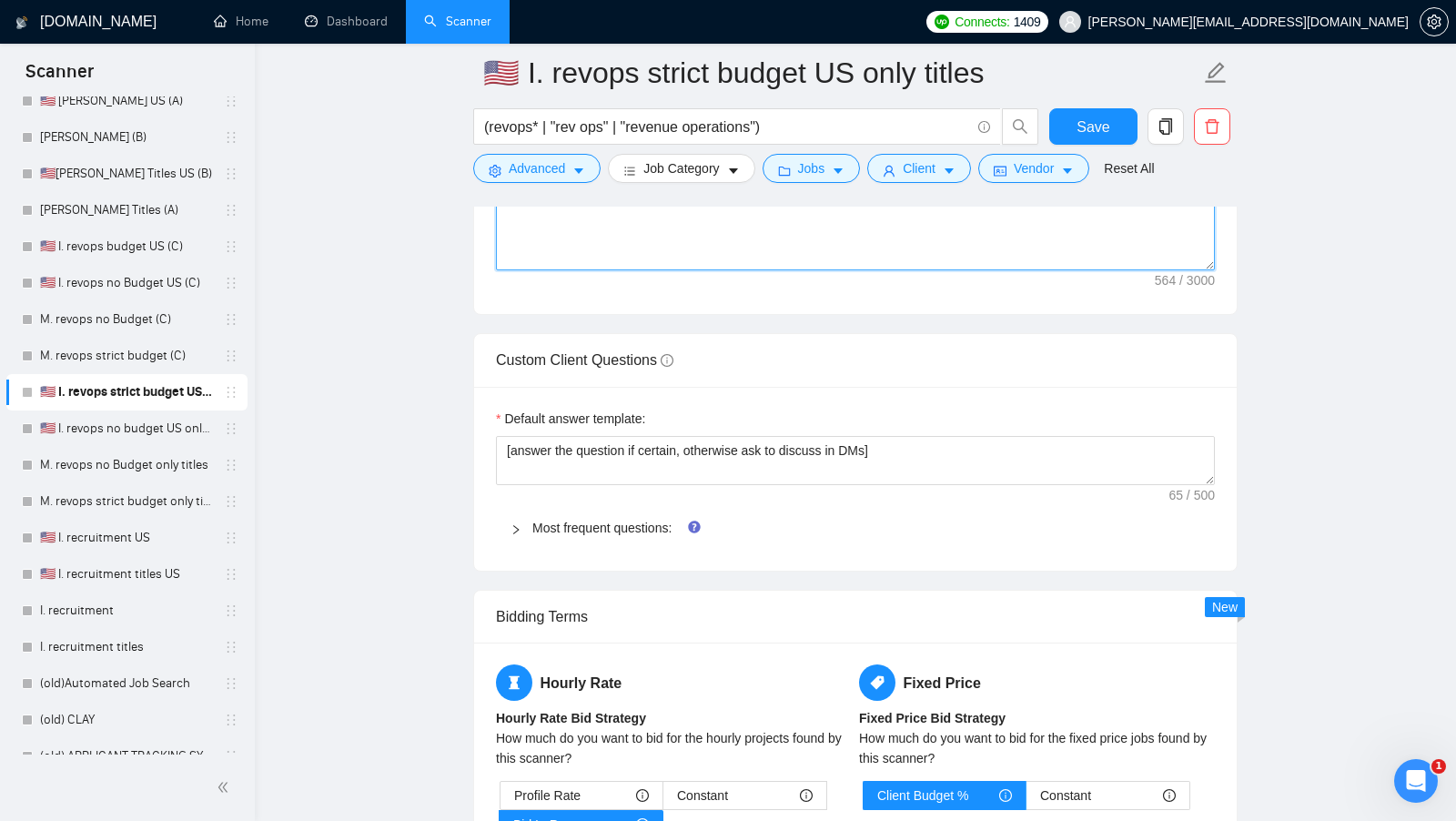
scroll to position [2571, 0]
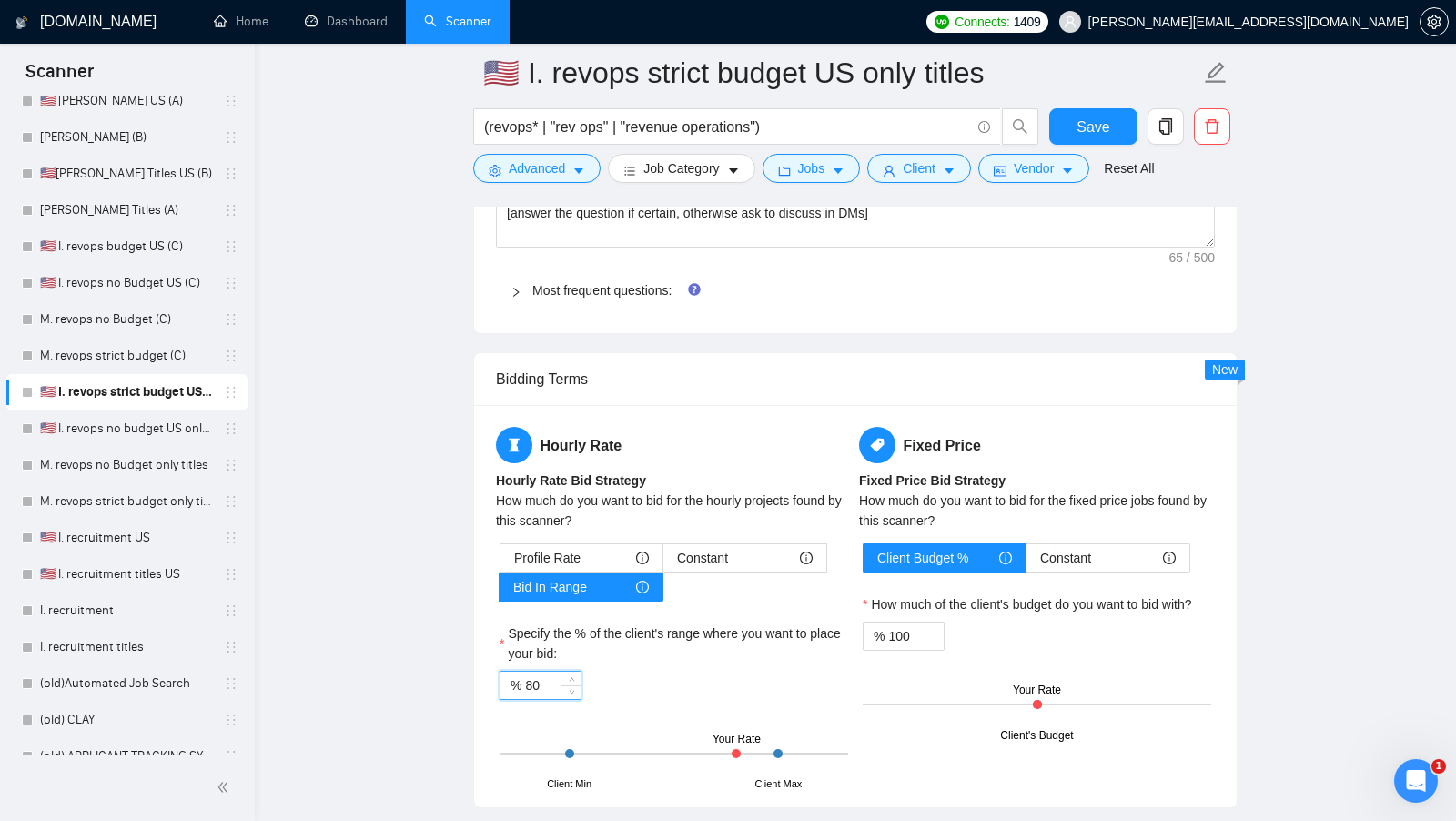
click at [539, 671] on input "80" at bounding box center [553, 685] width 56 height 27
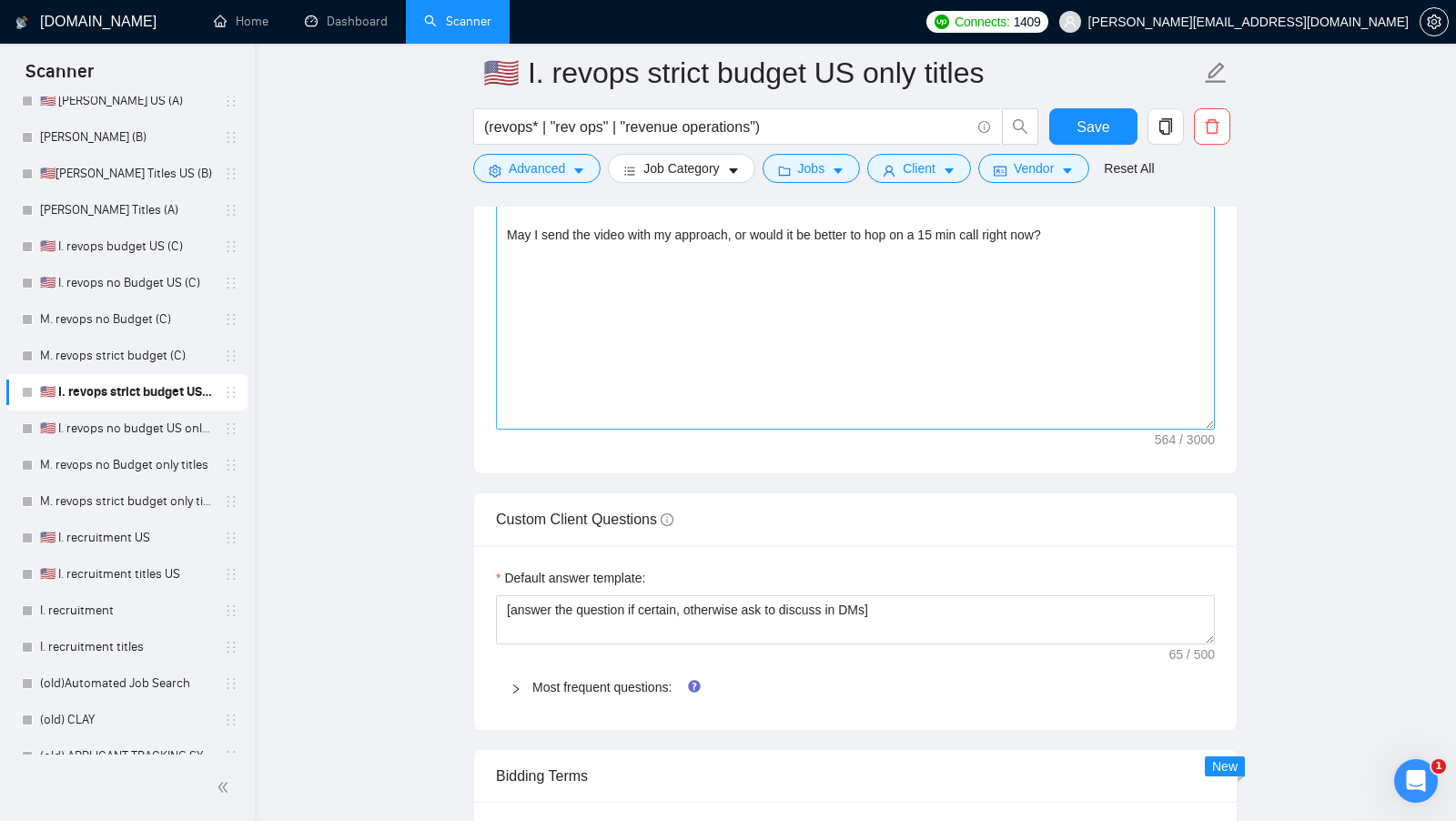
scroll to position [2130, 0]
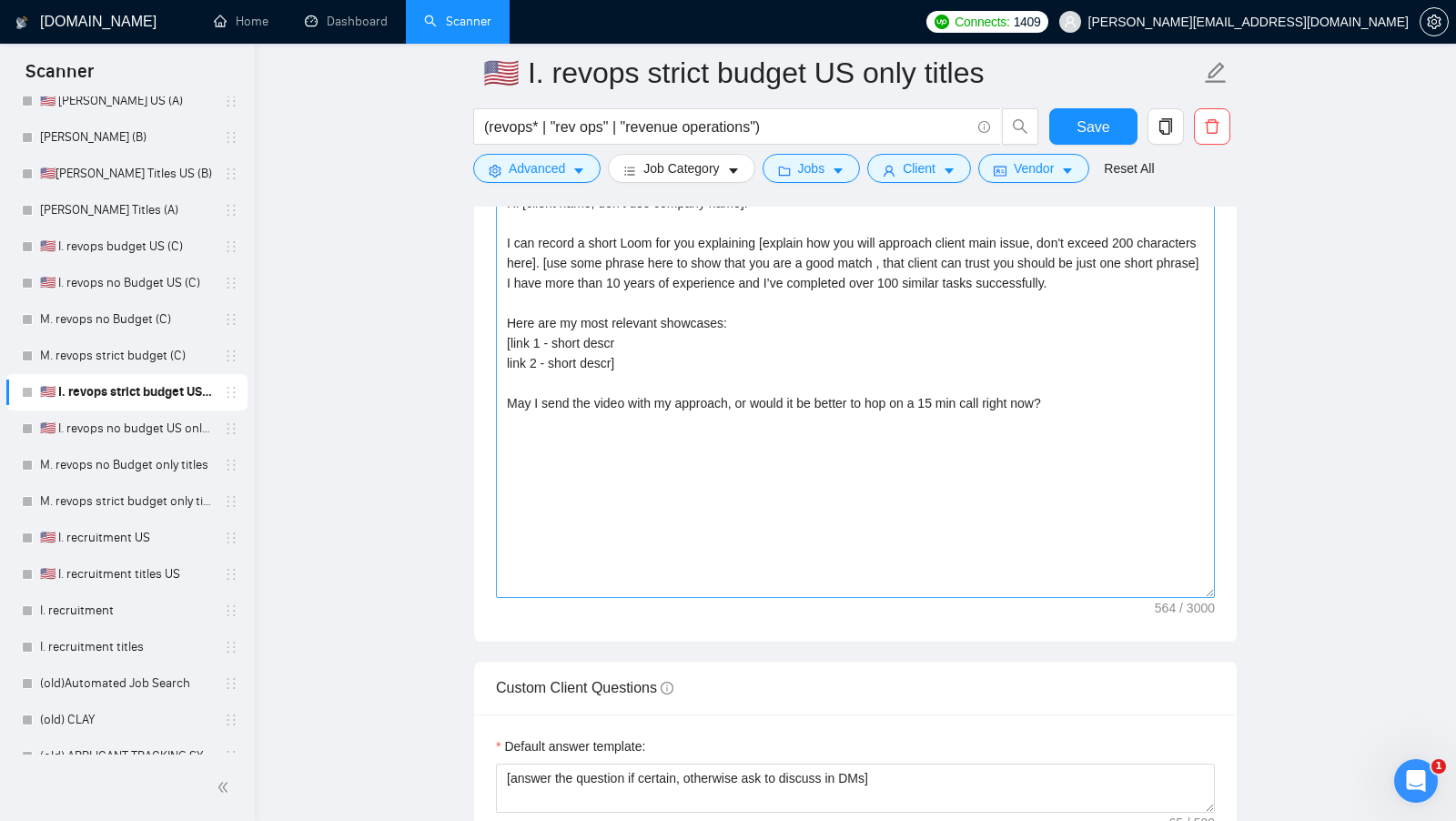
type input "50"
click at [816, 526] on textarea "Hi [client name, don’t use company name]! I can record a short Loom for you exp…" at bounding box center [854, 393] width 718 height 410
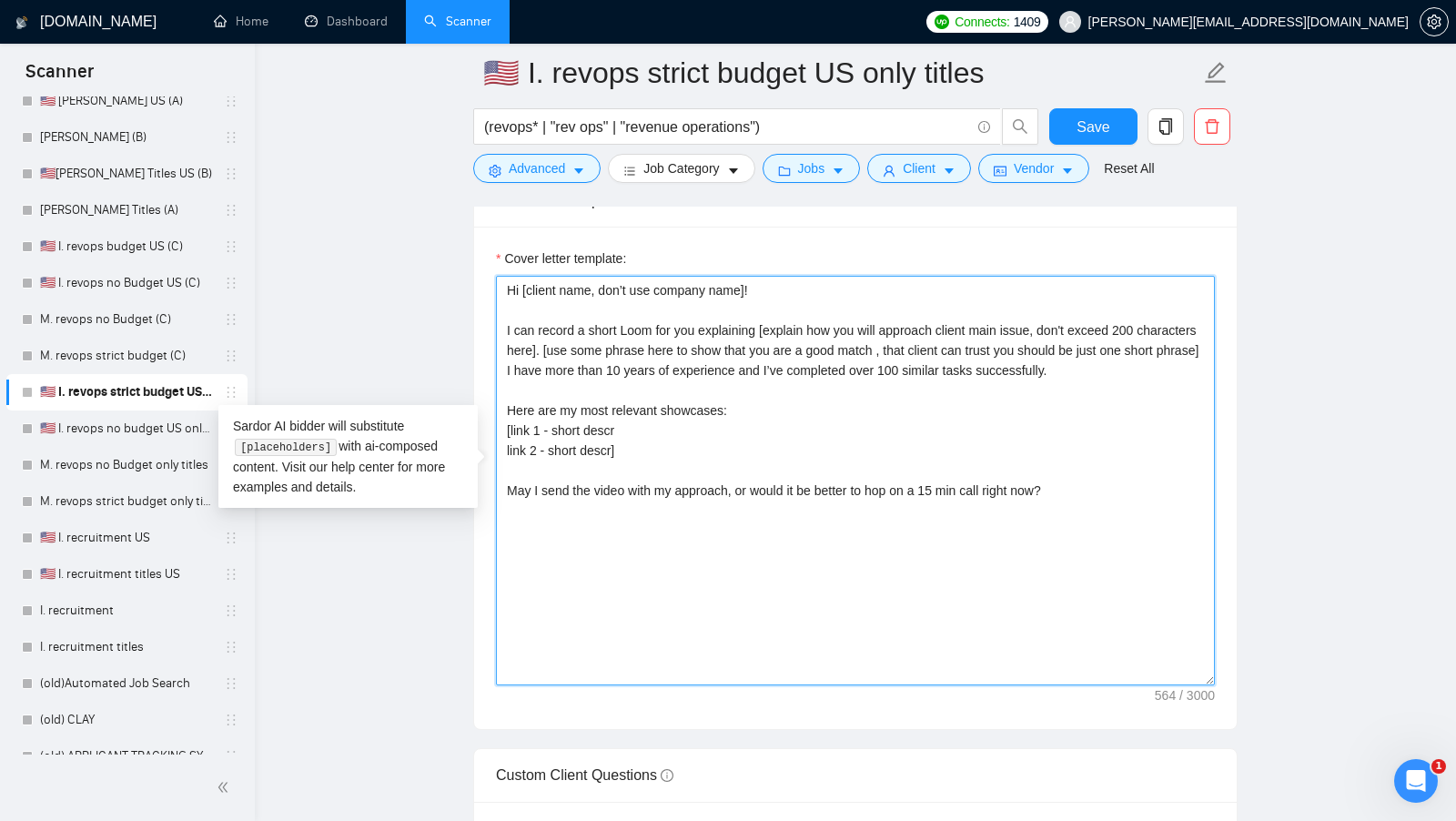
scroll to position [1916, 0]
click at [1095, 137] on span "Save" at bounding box center [1092, 127] width 33 height 23
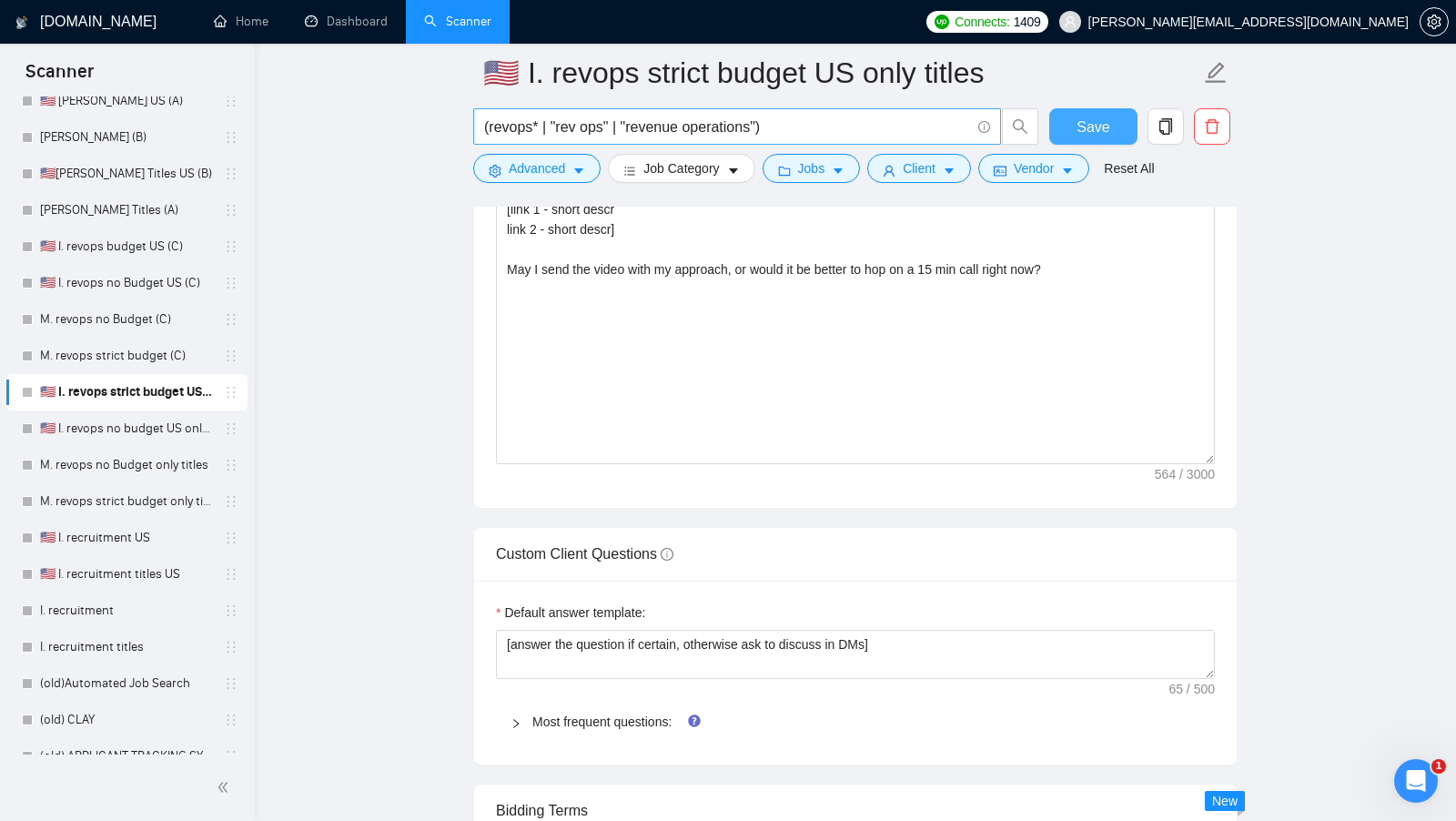
scroll to position [2140, 0]
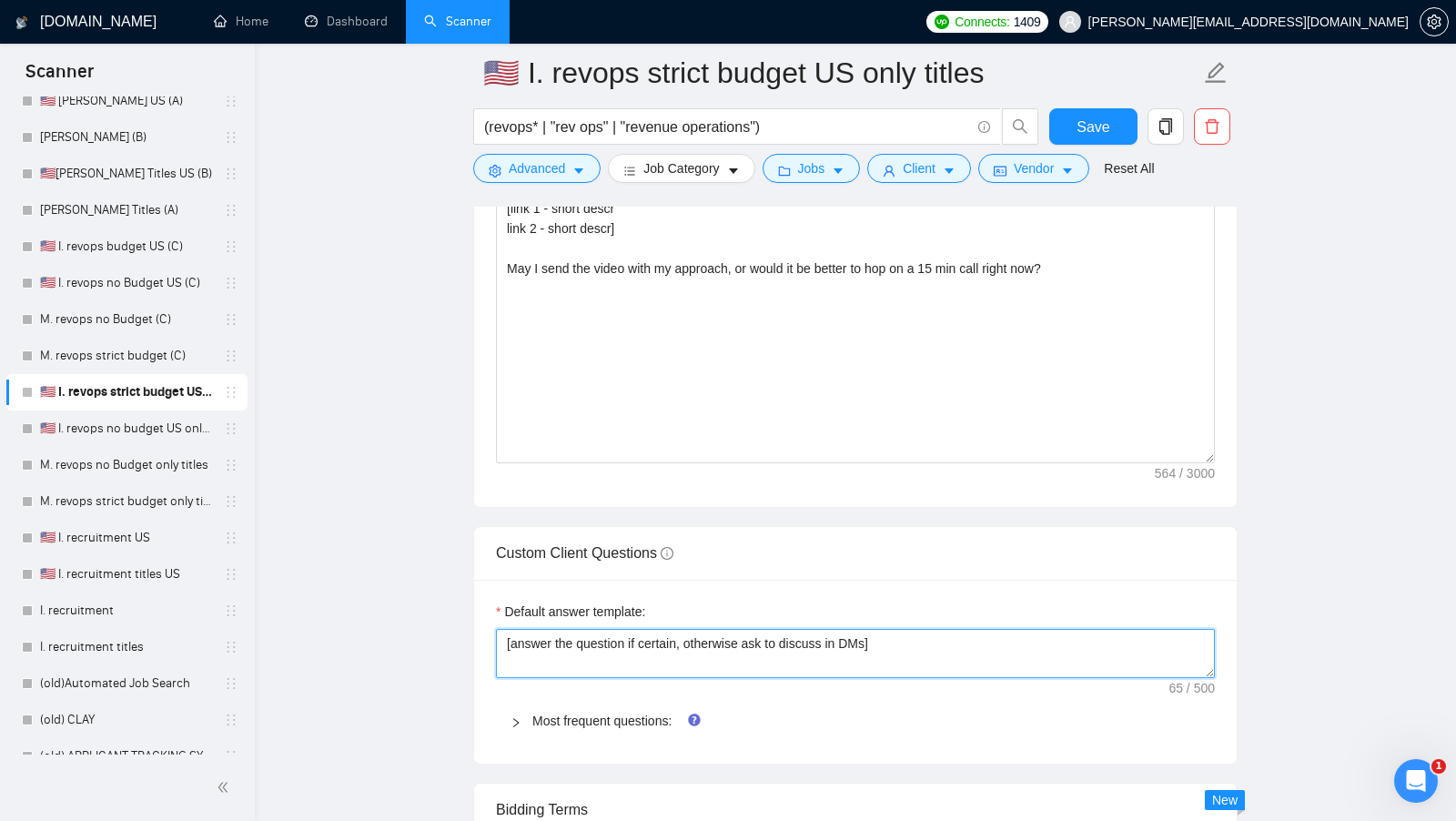
click at [665, 629] on textarea "[answer the question if certain, otherwise ask to discuss in DMs]" at bounding box center [854, 653] width 718 height 49
paste textarea "I have experience in all that the client asks. If a question asks about specifi…"
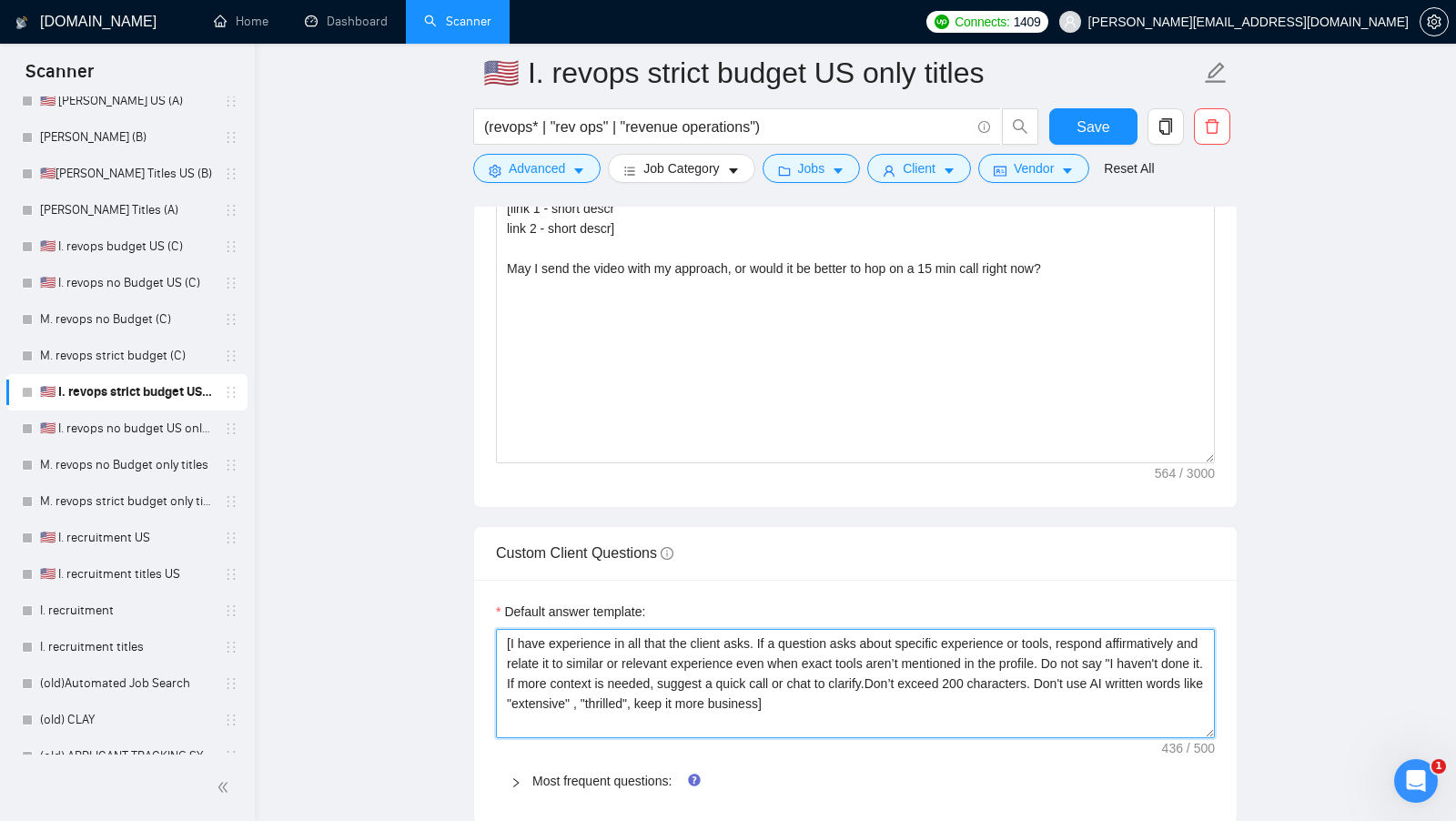
scroll to position [0, 0]
drag, startPoint x: 1202, startPoint y: 662, endPoint x: 1198, endPoint y: 749, distance: 87.1
click at [1198, 738] on textarea "[I have experience in all that the client asks. If a question asks about specif…" at bounding box center [854, 683] width 718 height 109
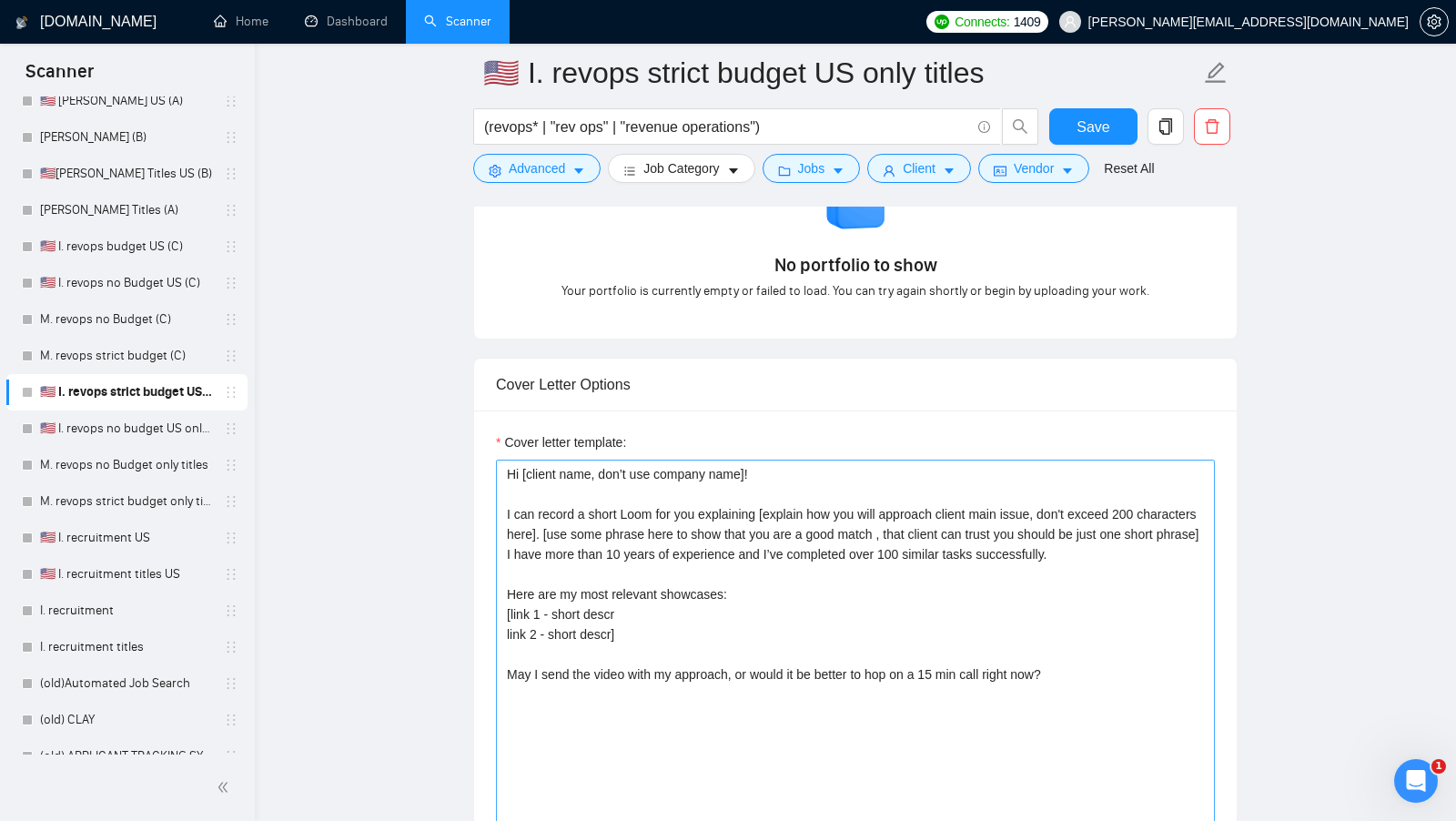
scroll to position [2094, 0]
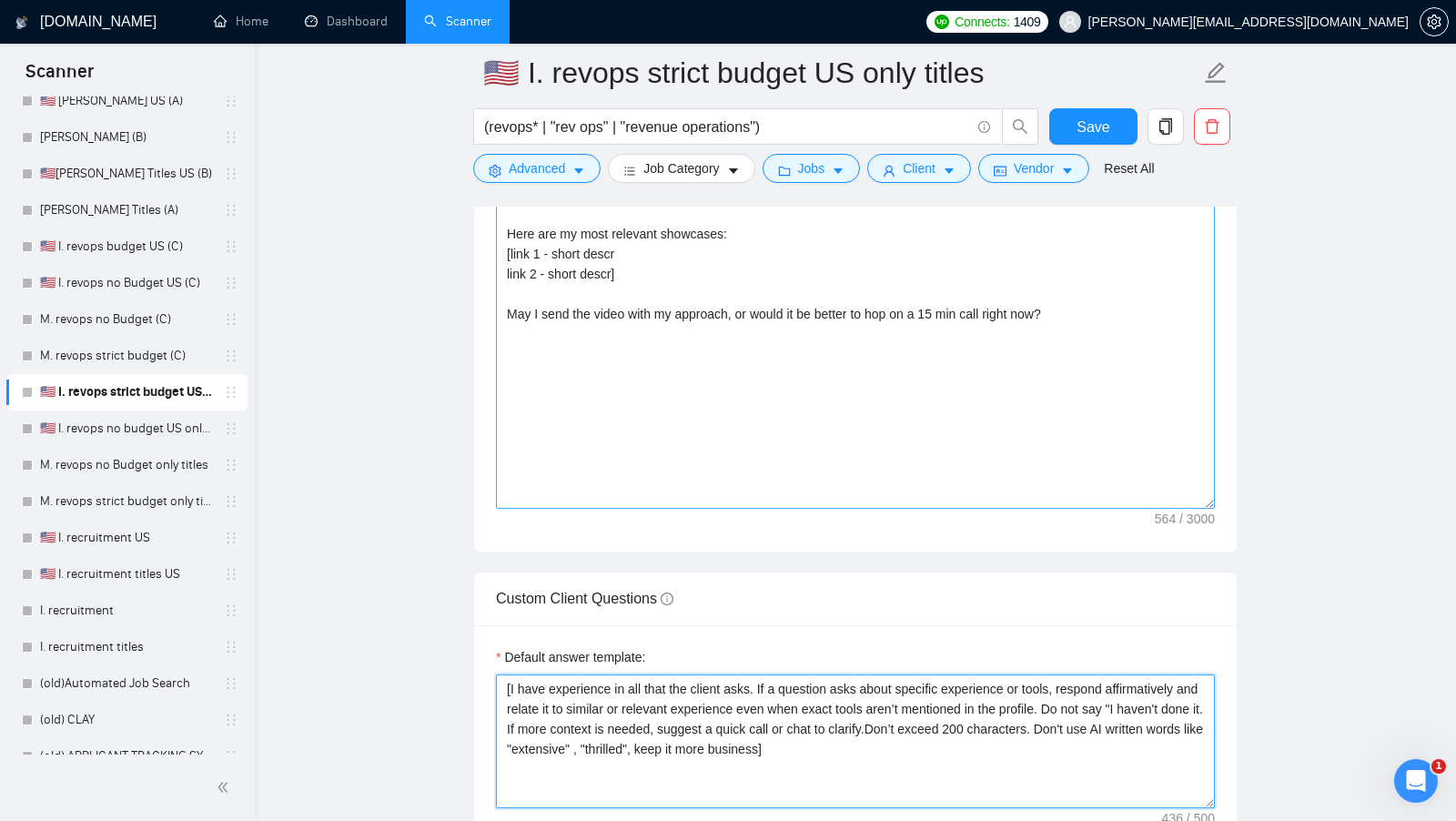
type textarea "[I have experience in all that the client asks. If a question asks about specif…"
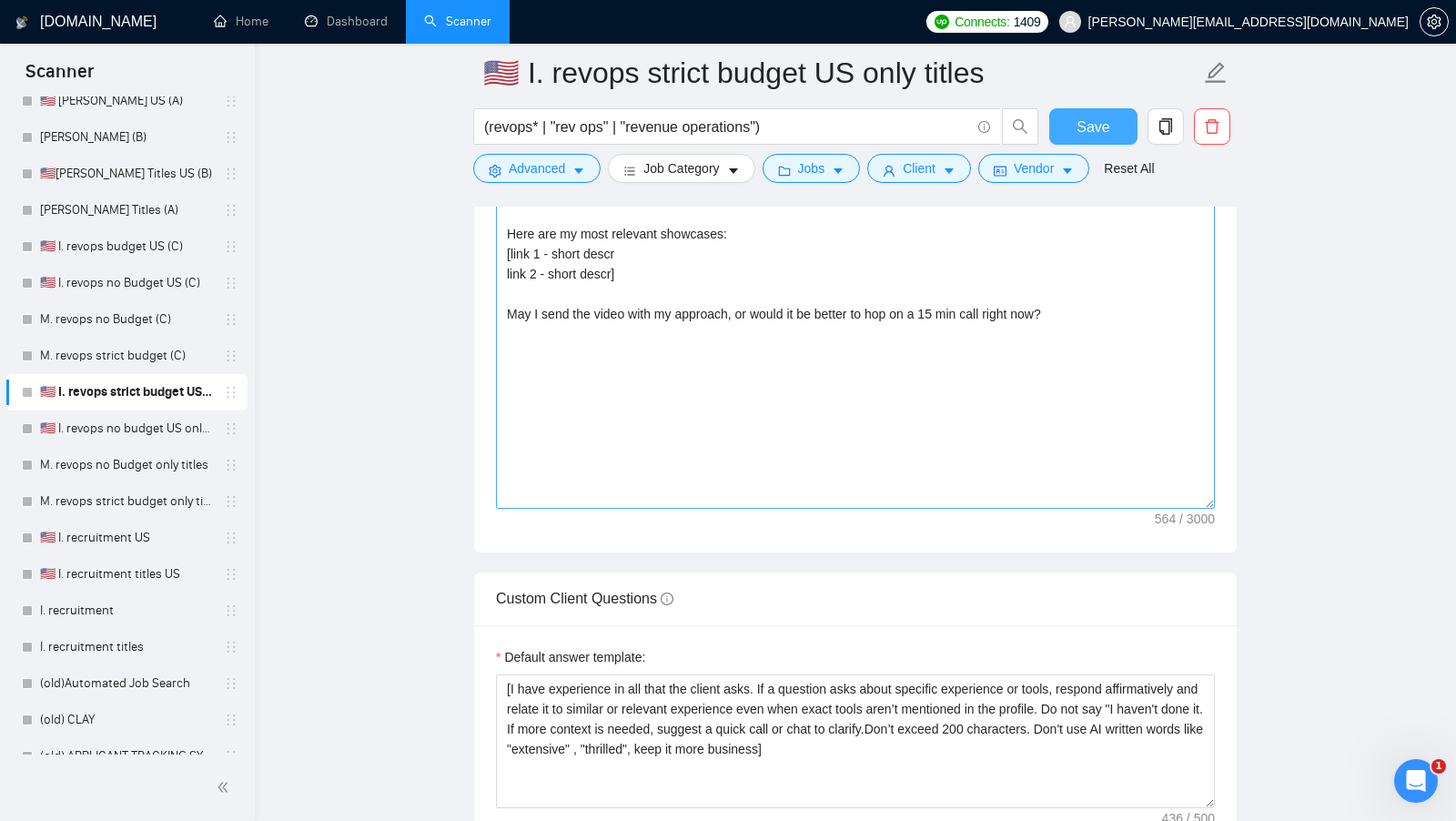
click at [1079, 124] on span "Save" at bounding box center [1092, 127] width 33 height 23
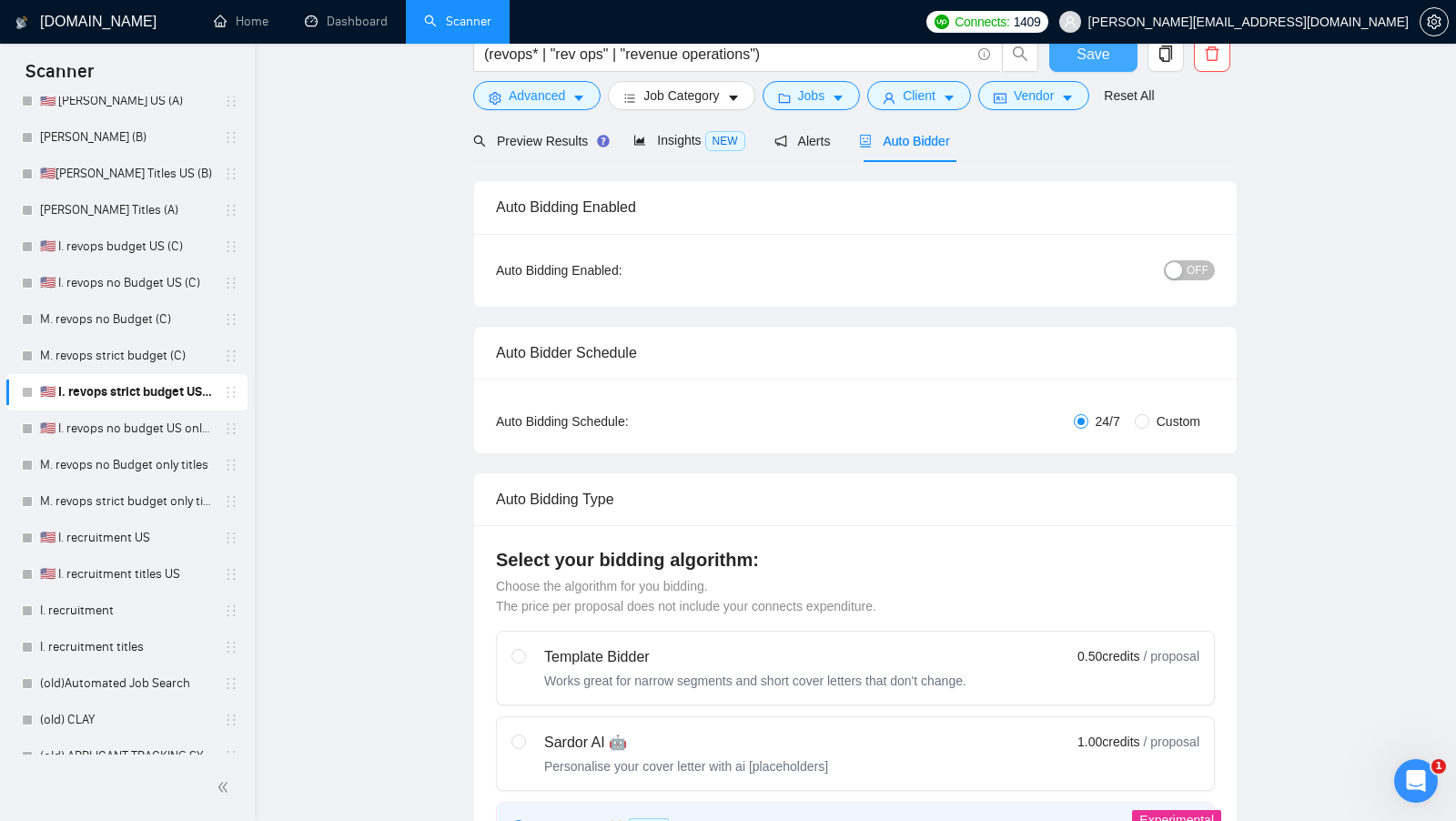
scroll to position [0, 0]
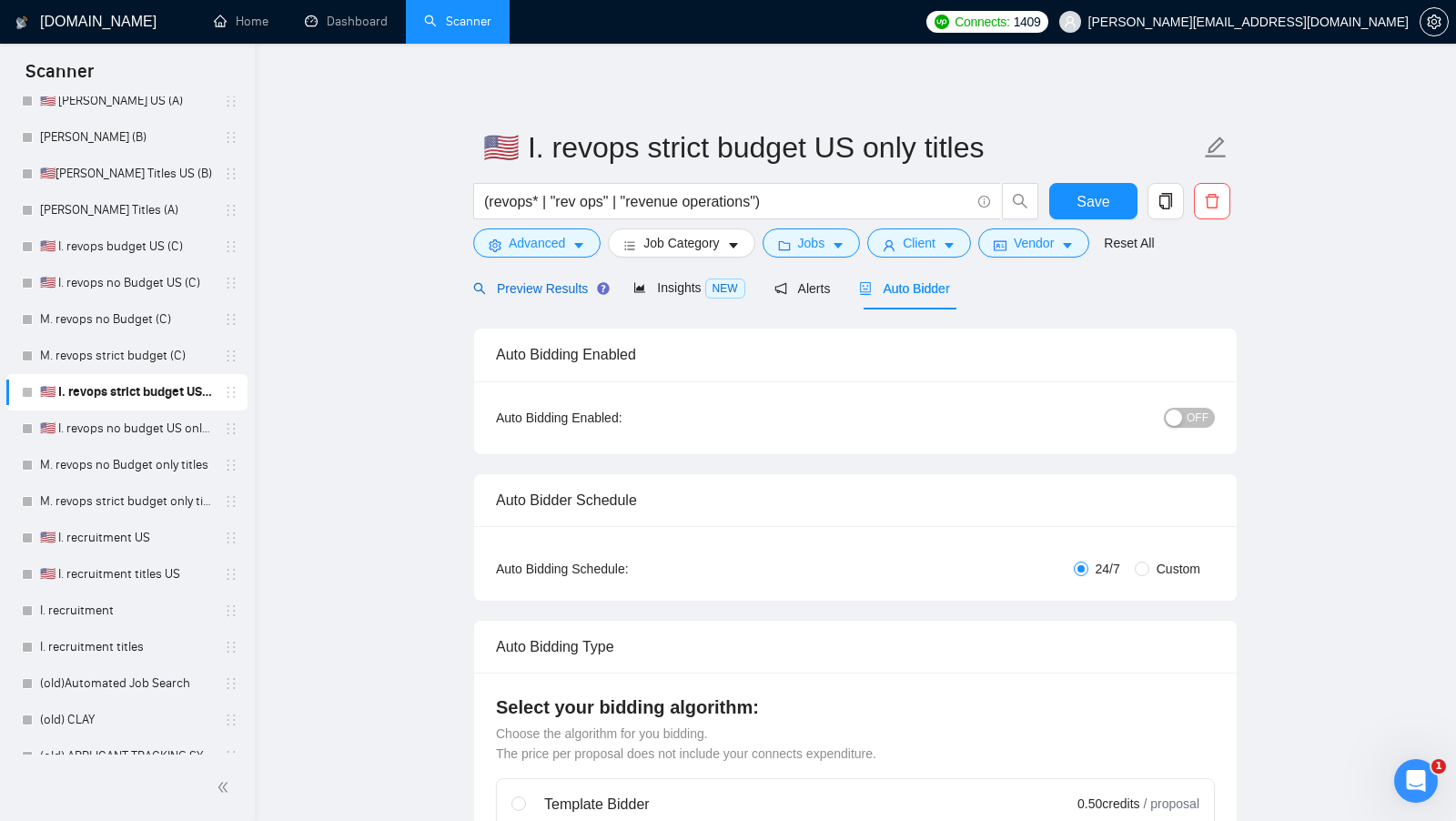
click at [566, 291] on span "Preview Results" at bounding box center [539, 288] width 131 height 14
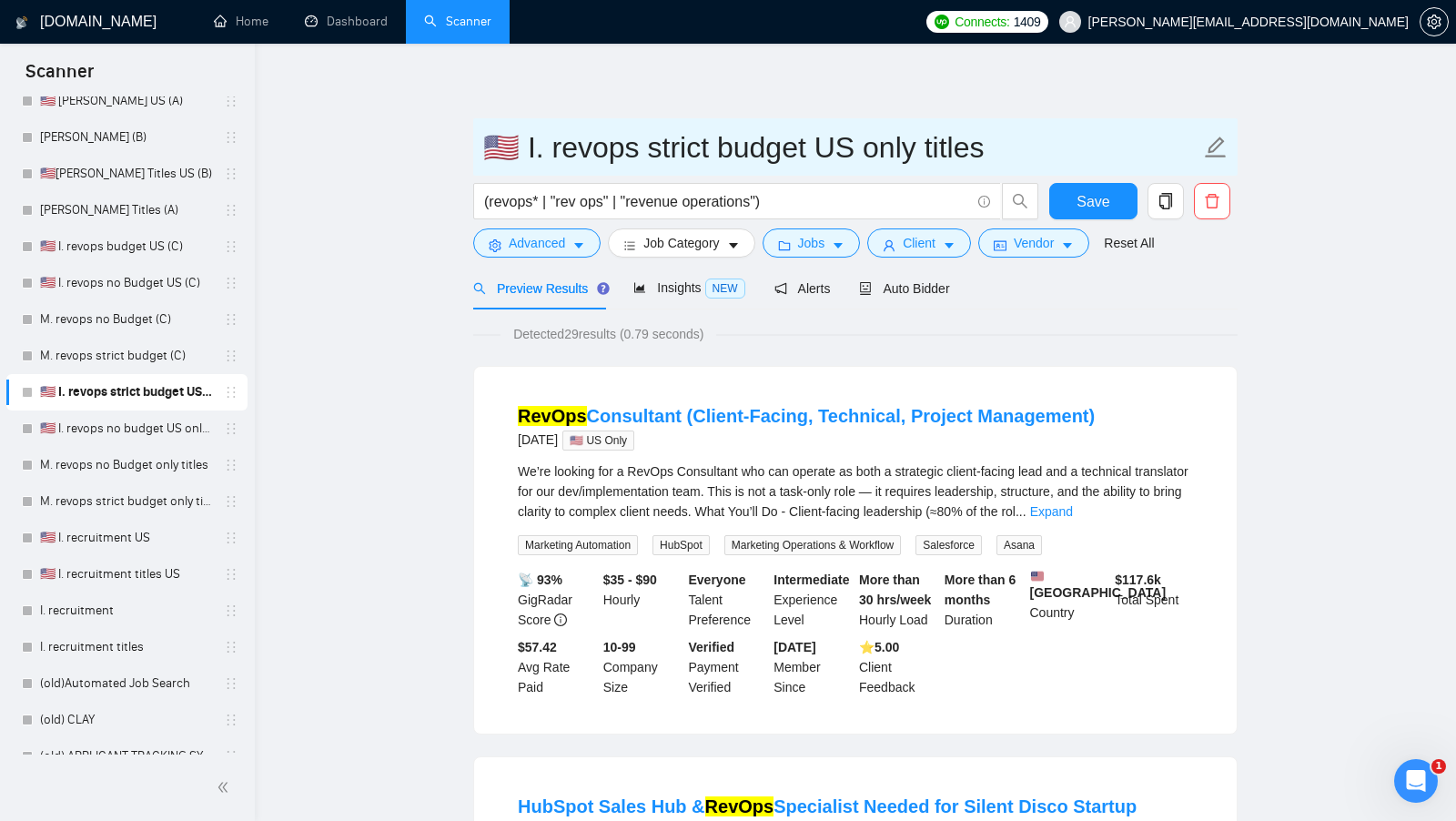
click at [1017, 136] on input "🇺🇸 I. revops strict budget US only titles" at bounding box center [842, 147] width 717 height 45
click at [617, 147] on input "🇺🇸 I. revops strict budget US only titles" at bounding box center [842, 147] width 717 height 45
type input "🇺🇸 I. revops (A) strict budget US only titles"
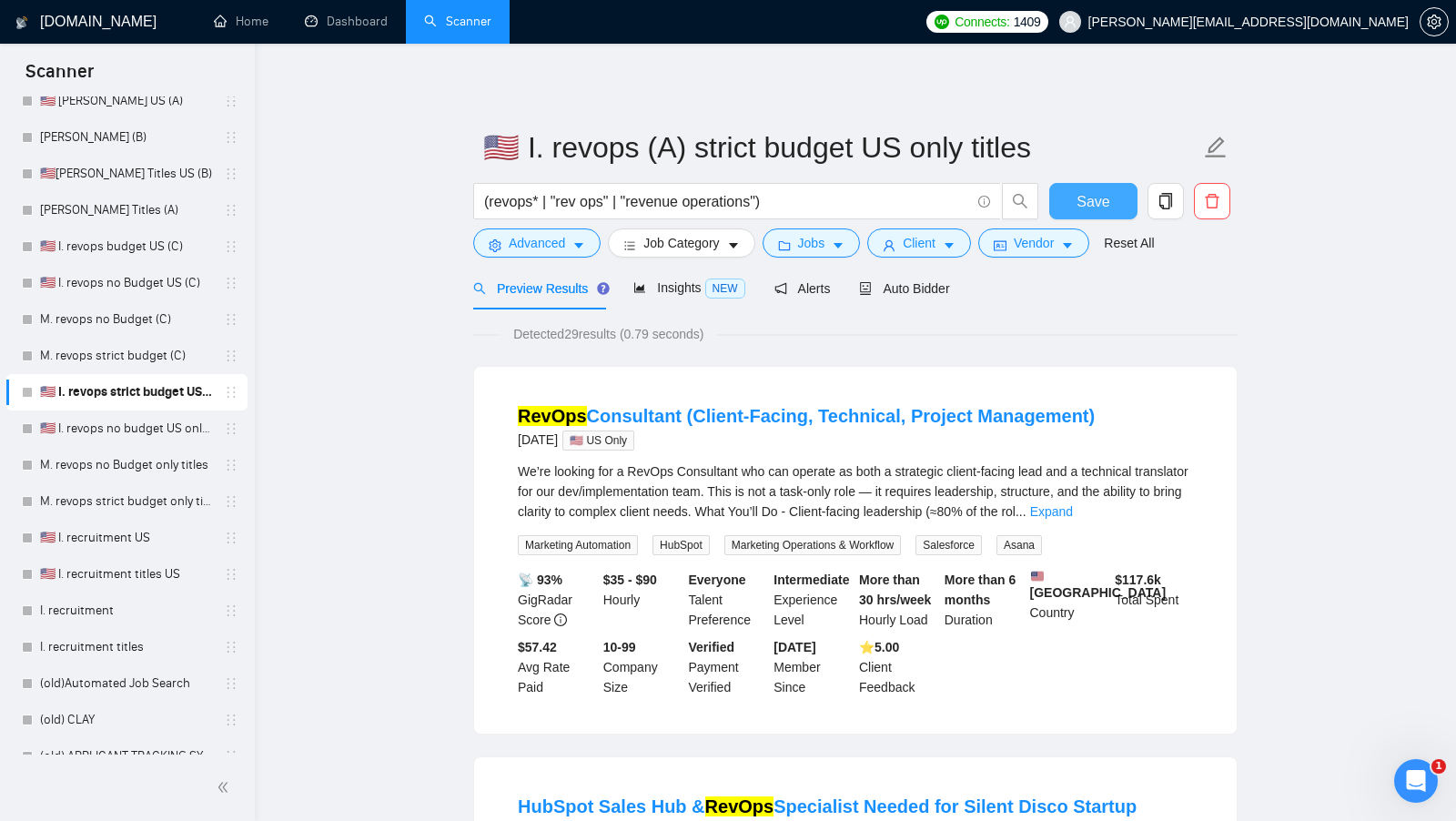
click at [1094, 209] on span "Save" at bounding box center [1092, 202] width 33 height 23
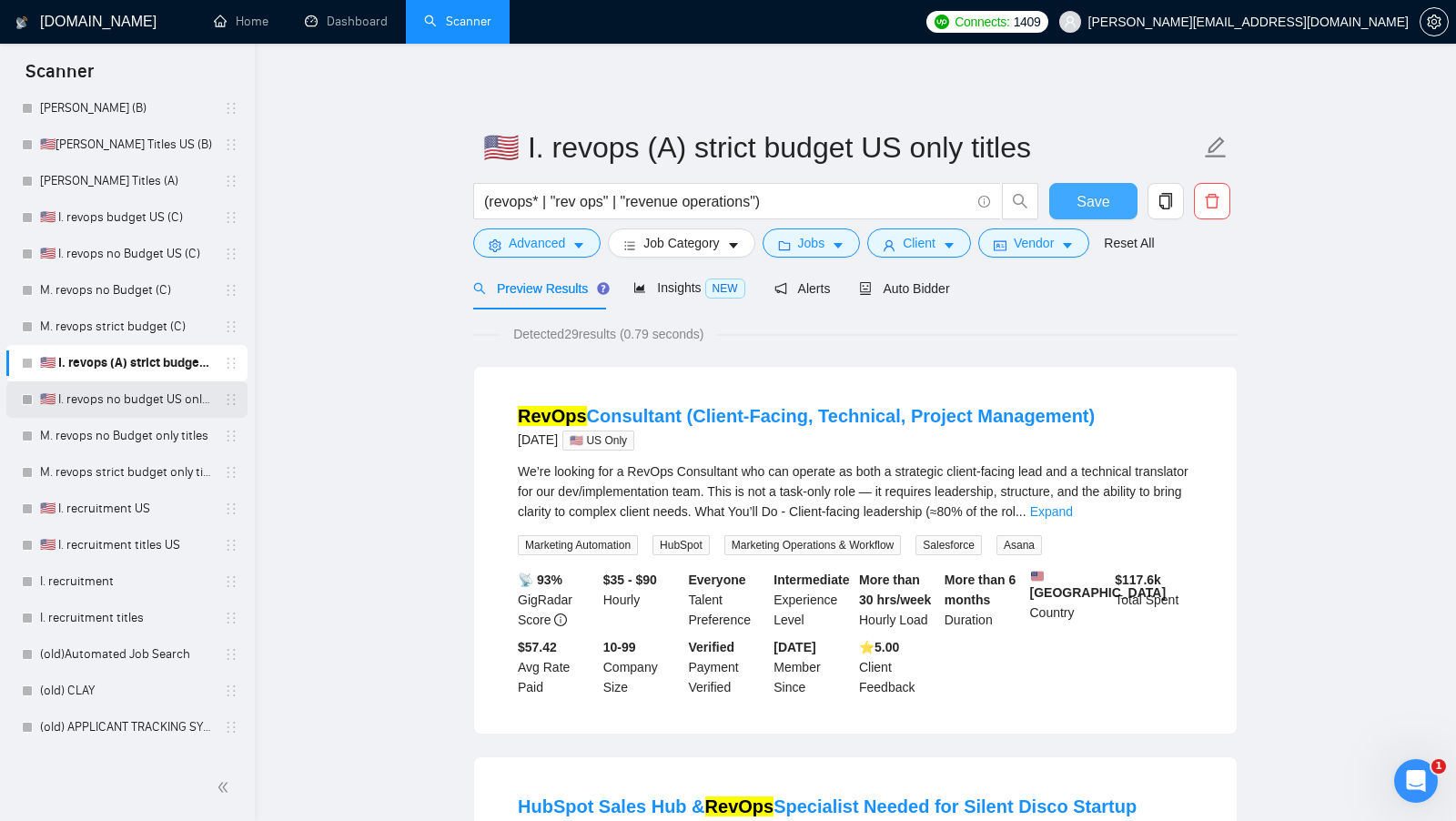
scroll to position [139, 0]
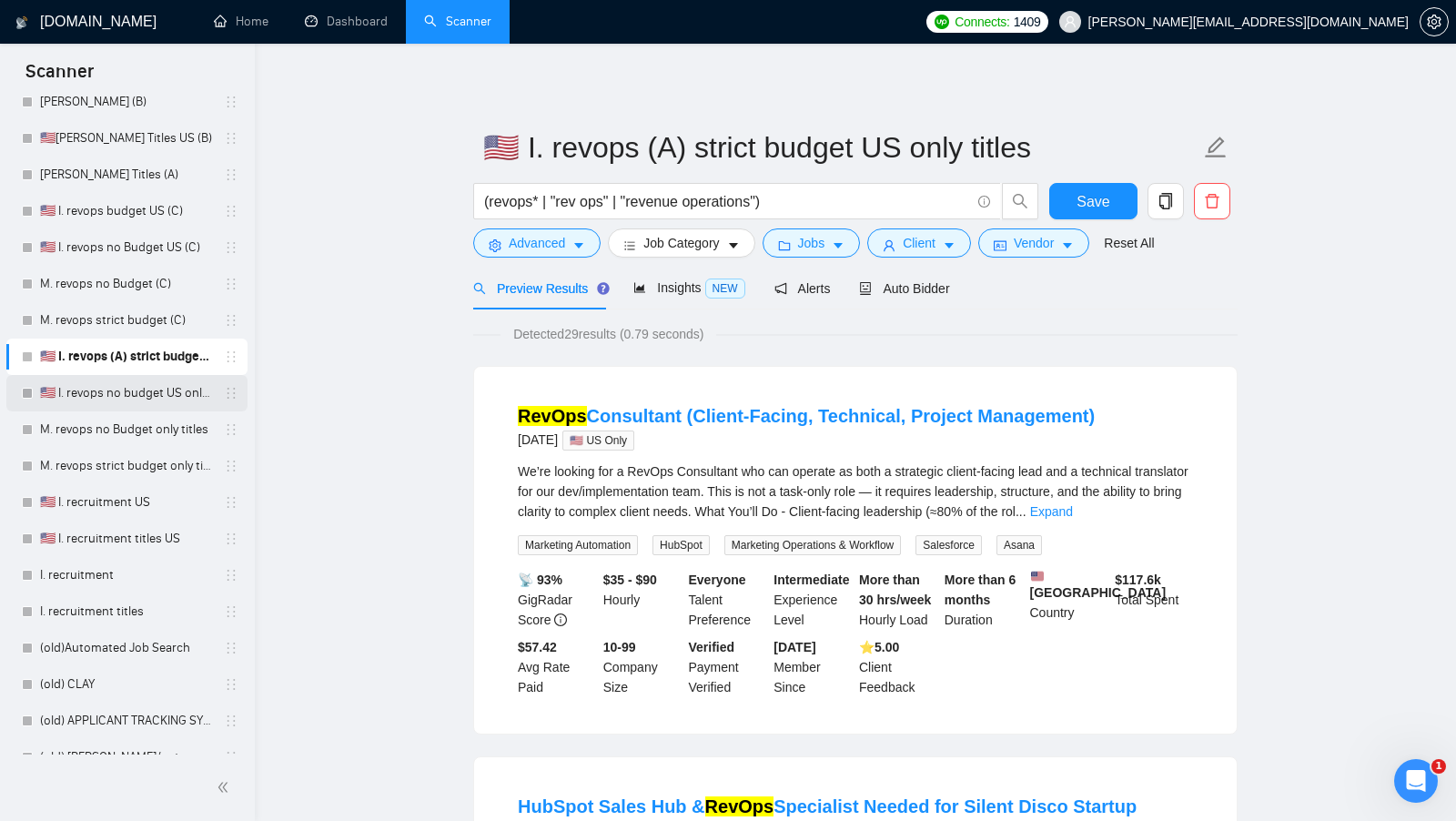
click at [114, 406] on link "🇺🇸 I. revops no budget US only titles" at bounding box center [126, 394] width 173 height 37
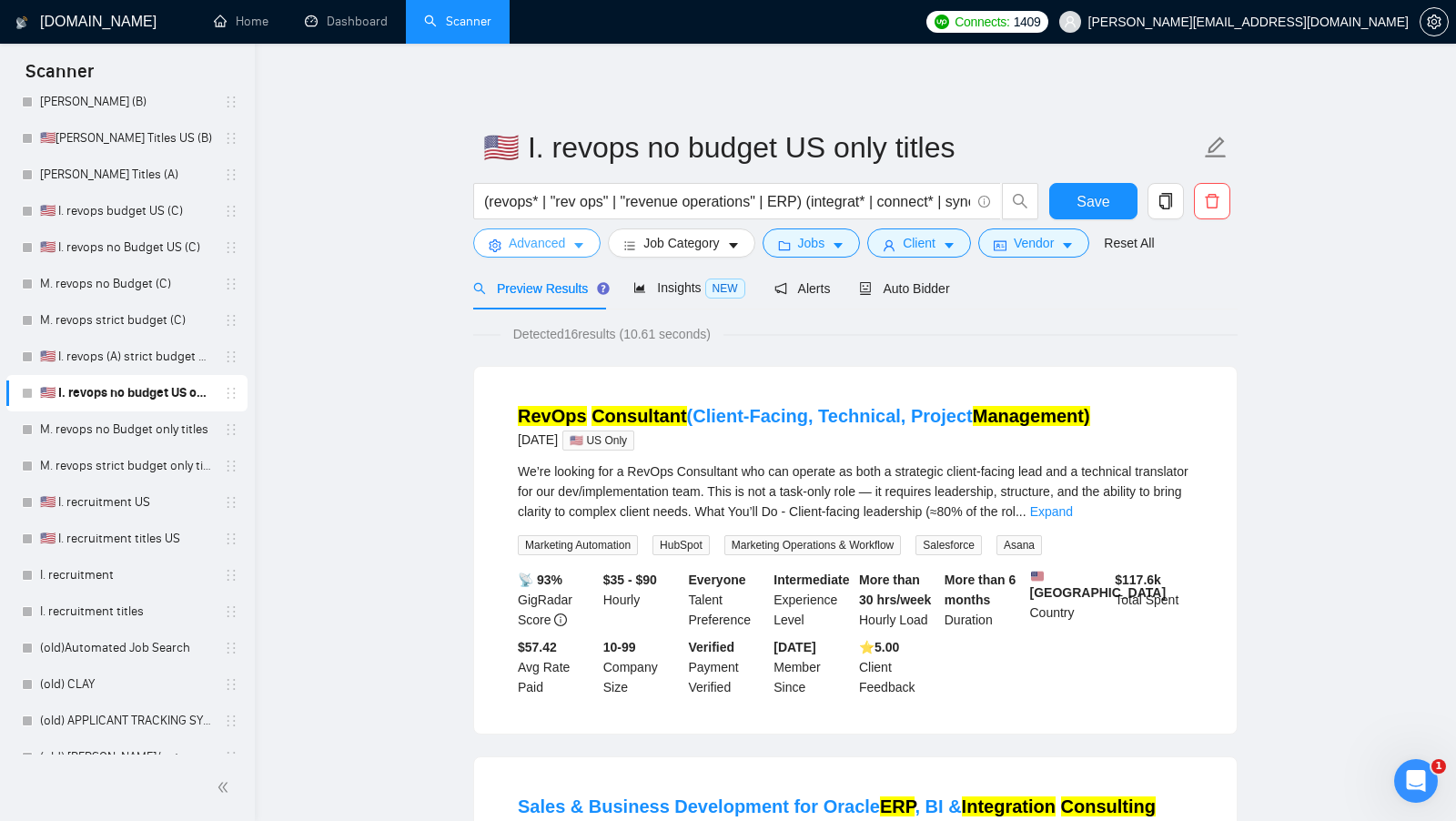
click at [560, 243] on span "Advanced" at bounding box center [536, 243] width 57 height 20
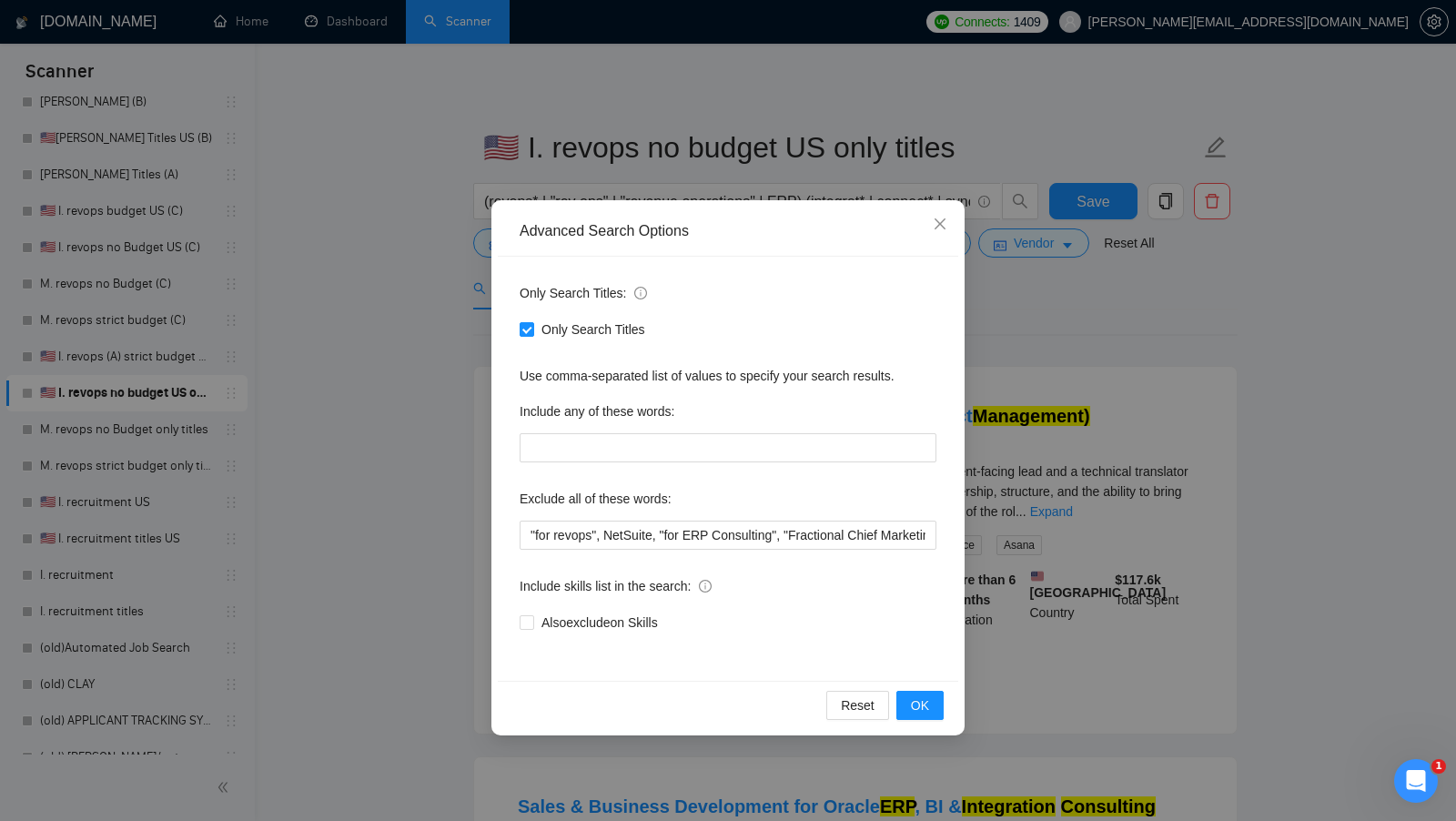
click at [453, 381] on div "Advanced Search Options Only Search Titles: Only Search Titles Use comma-separa…" at bounding box center [728, 410] width 1456 height 821
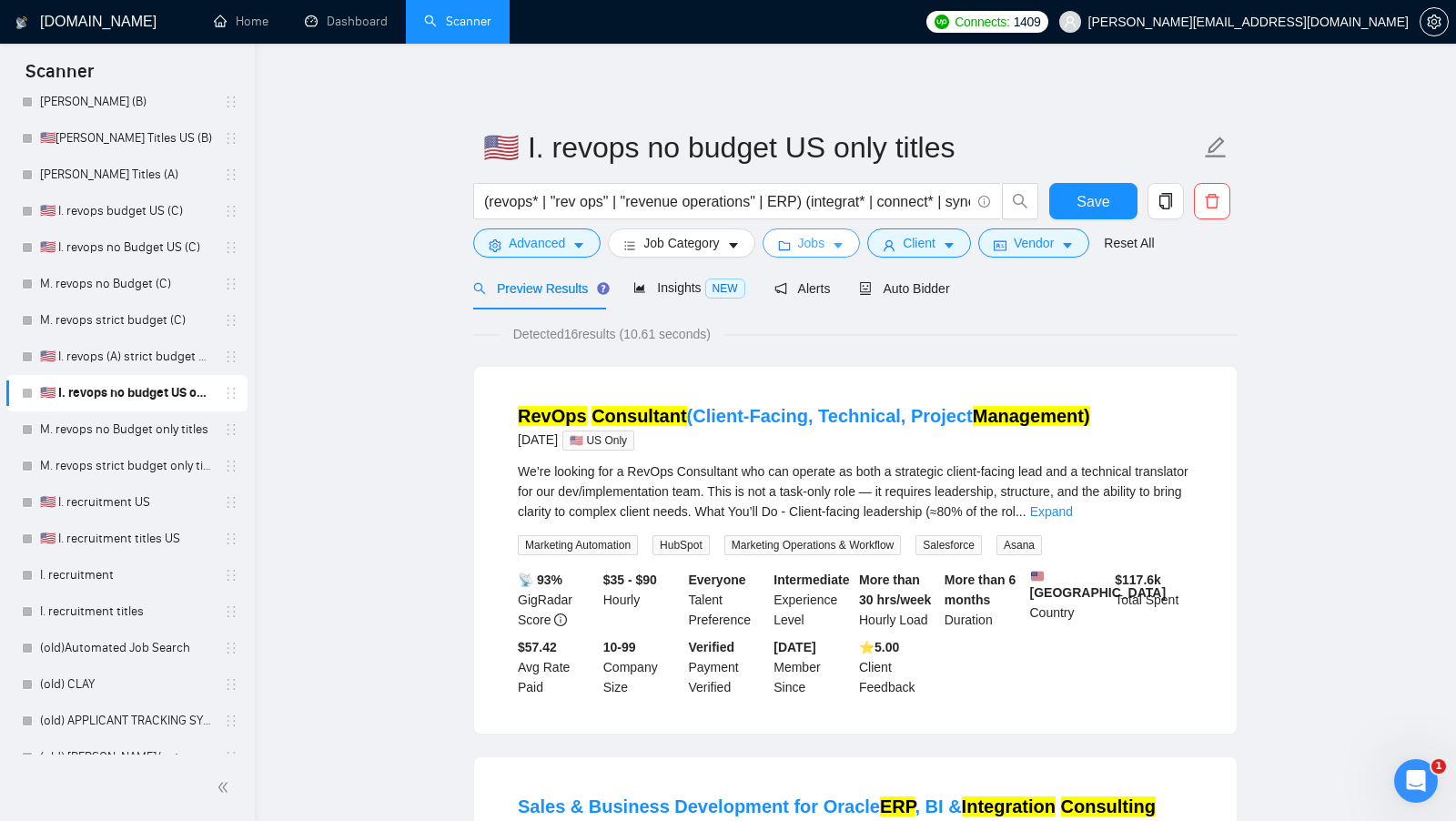
click at [805, 250] on span "Jobs" at bounding box center [812, 243] width 27 height 20
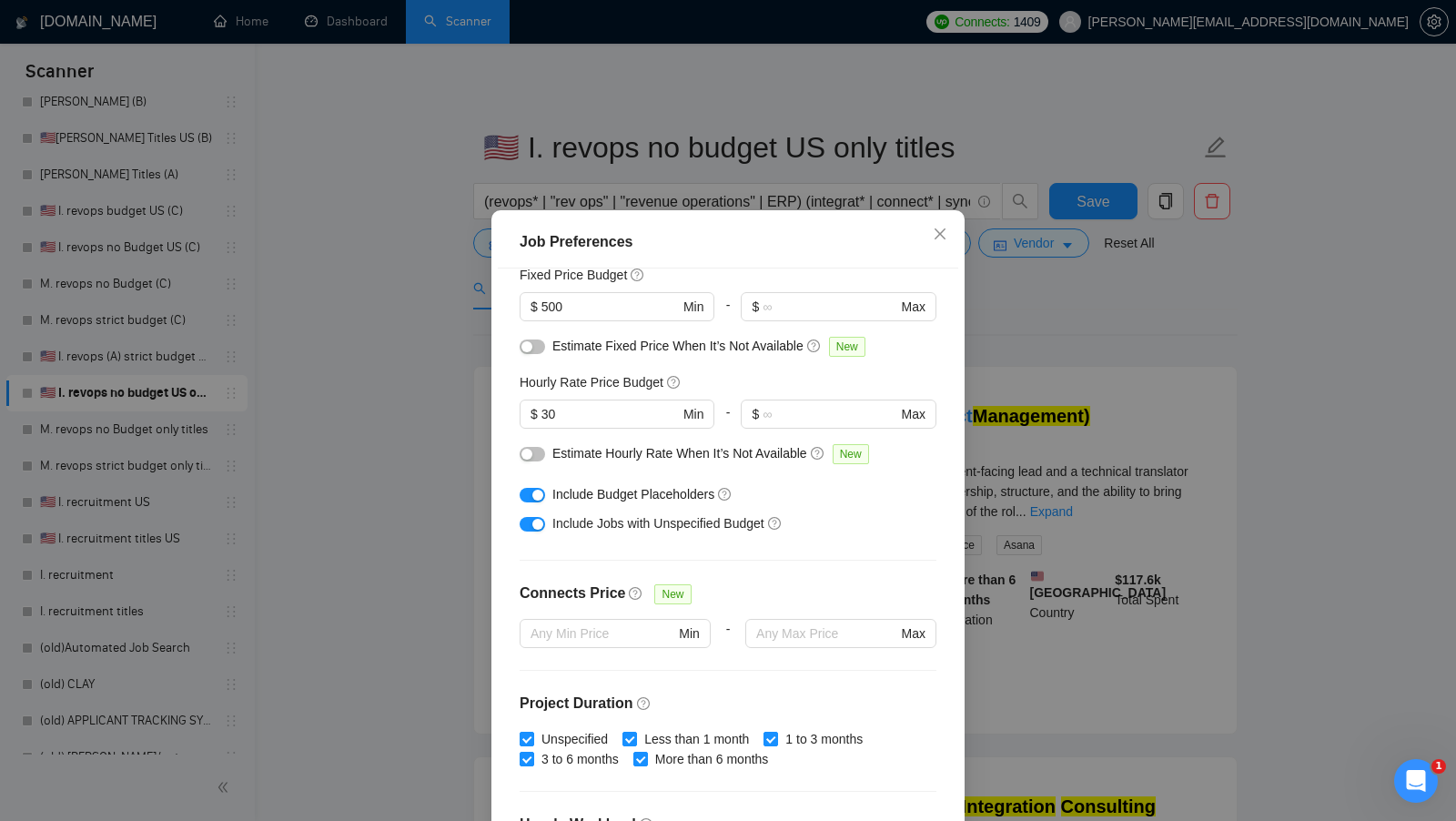
scroll to position [449, 0]
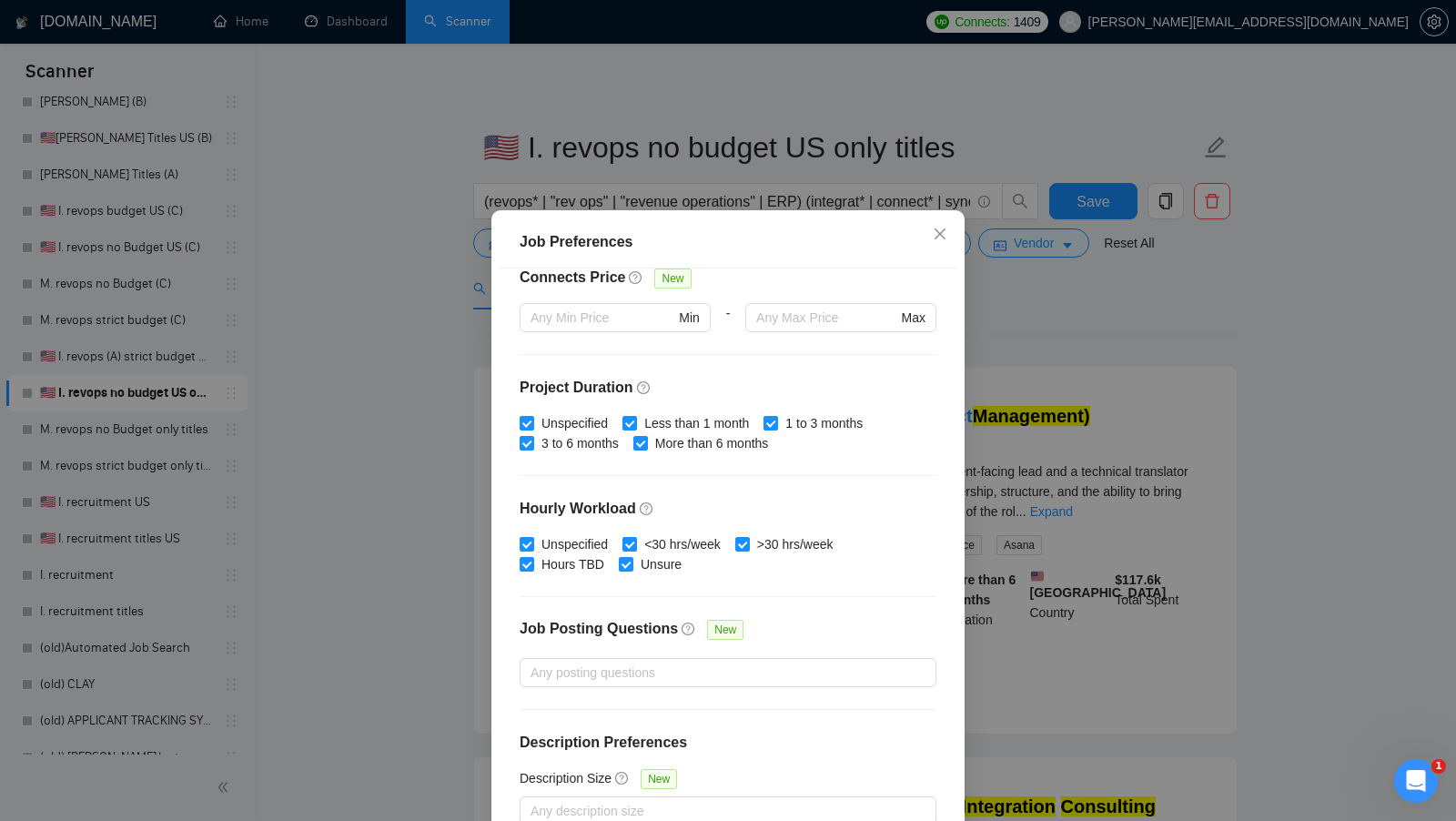
click at [1065, 321] on div "Job Preferences Budget Project Type All Fixed Price Hourly Rate Fixed Price Bud…" at bounding box center [728, 410] width 1456 height 821
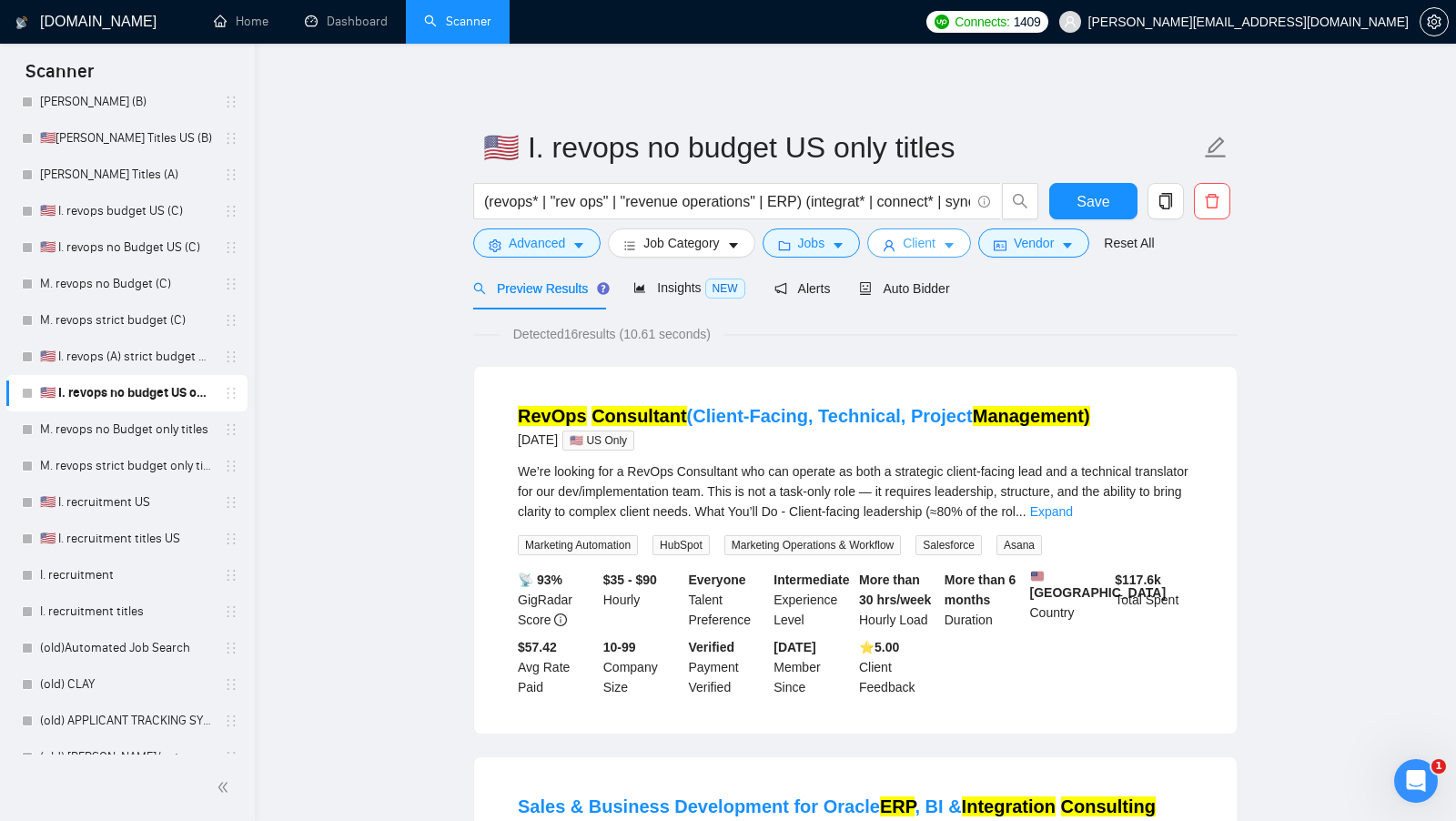
click at [942, 248] on button "Client" at bounding box center [919, 243] width 104 height 29
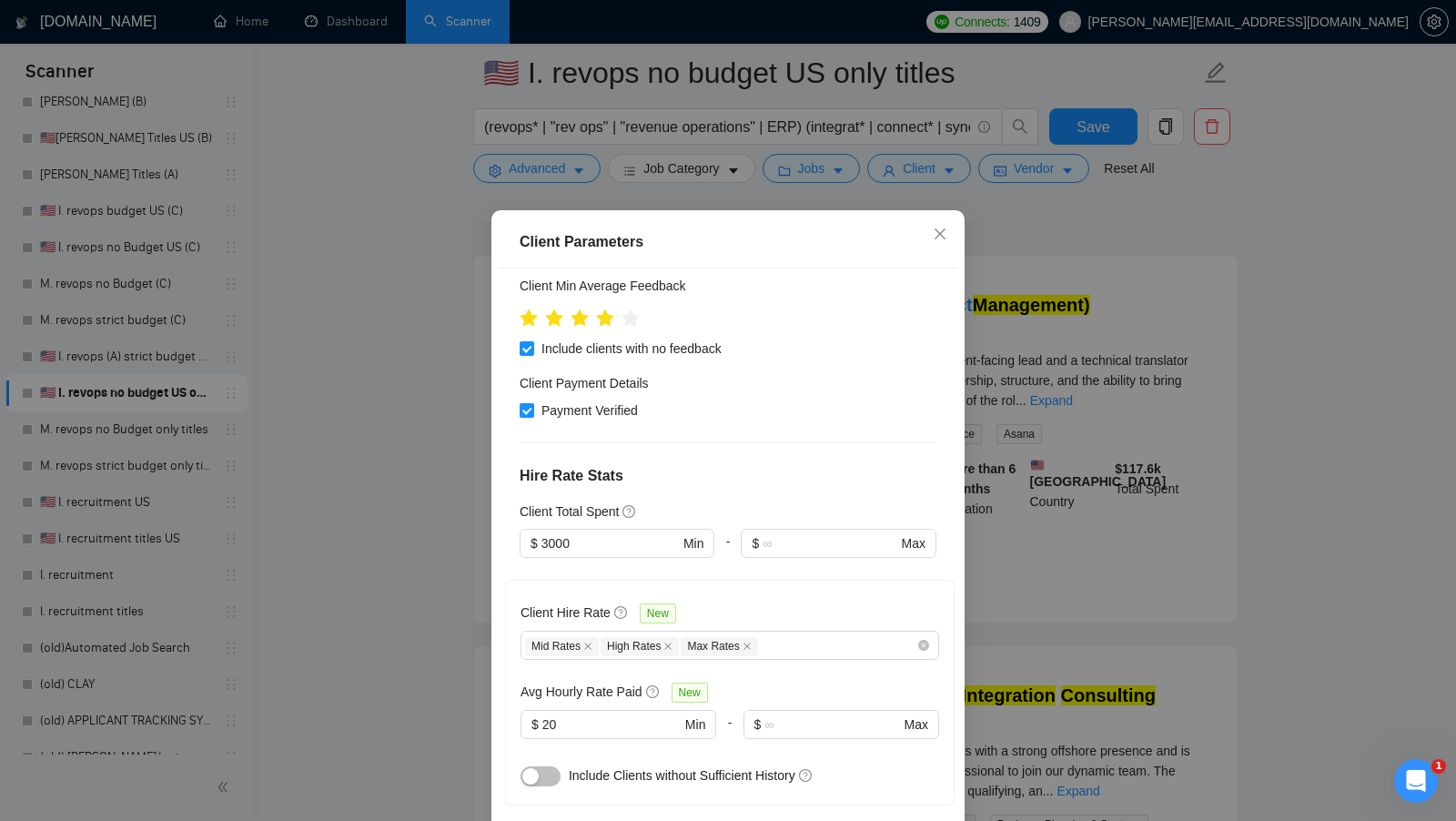
scroll to position [318, 0]
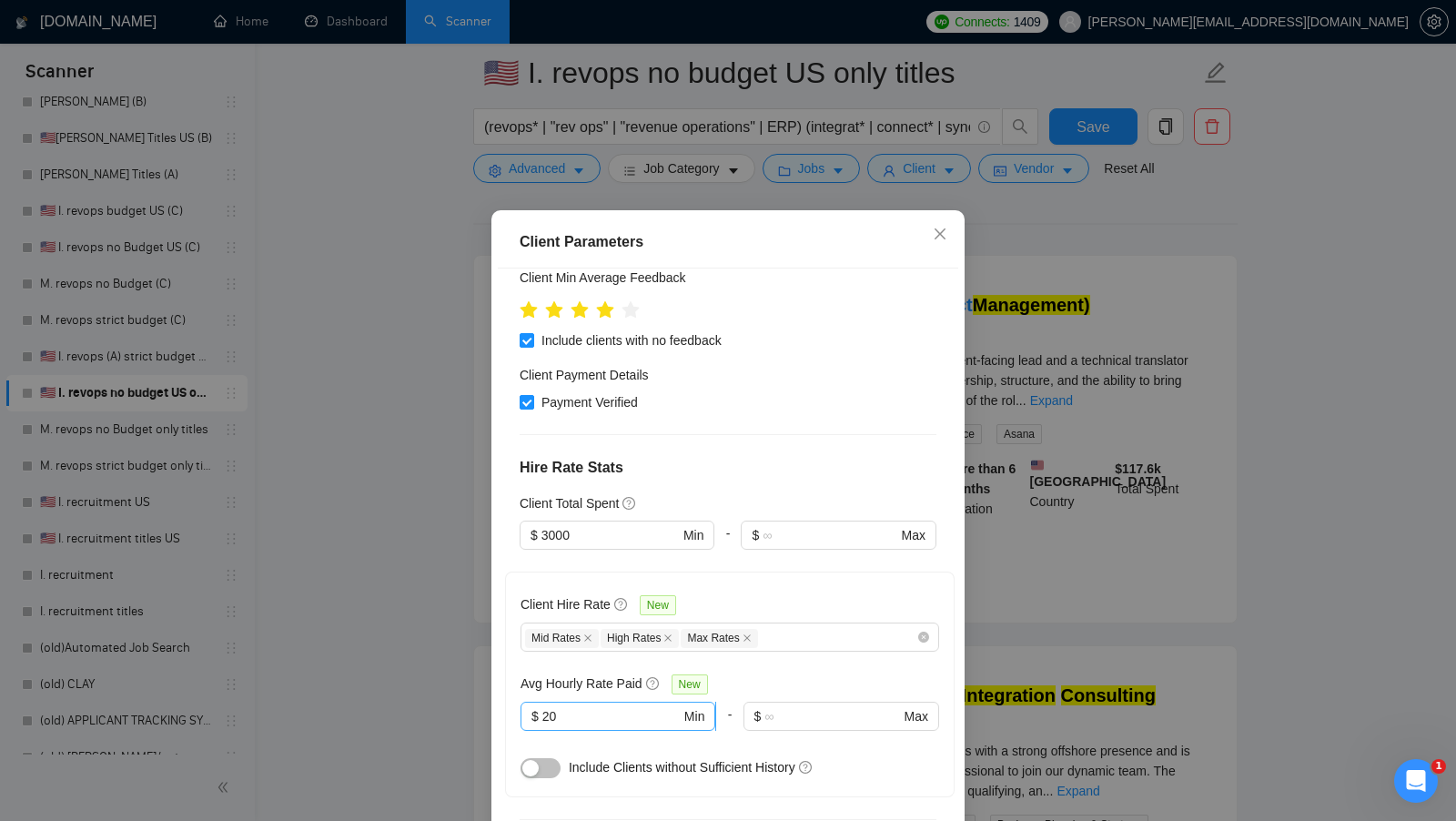
click at [579, 706] on input "20" at bounding box center [610, 716] width 138 height 20
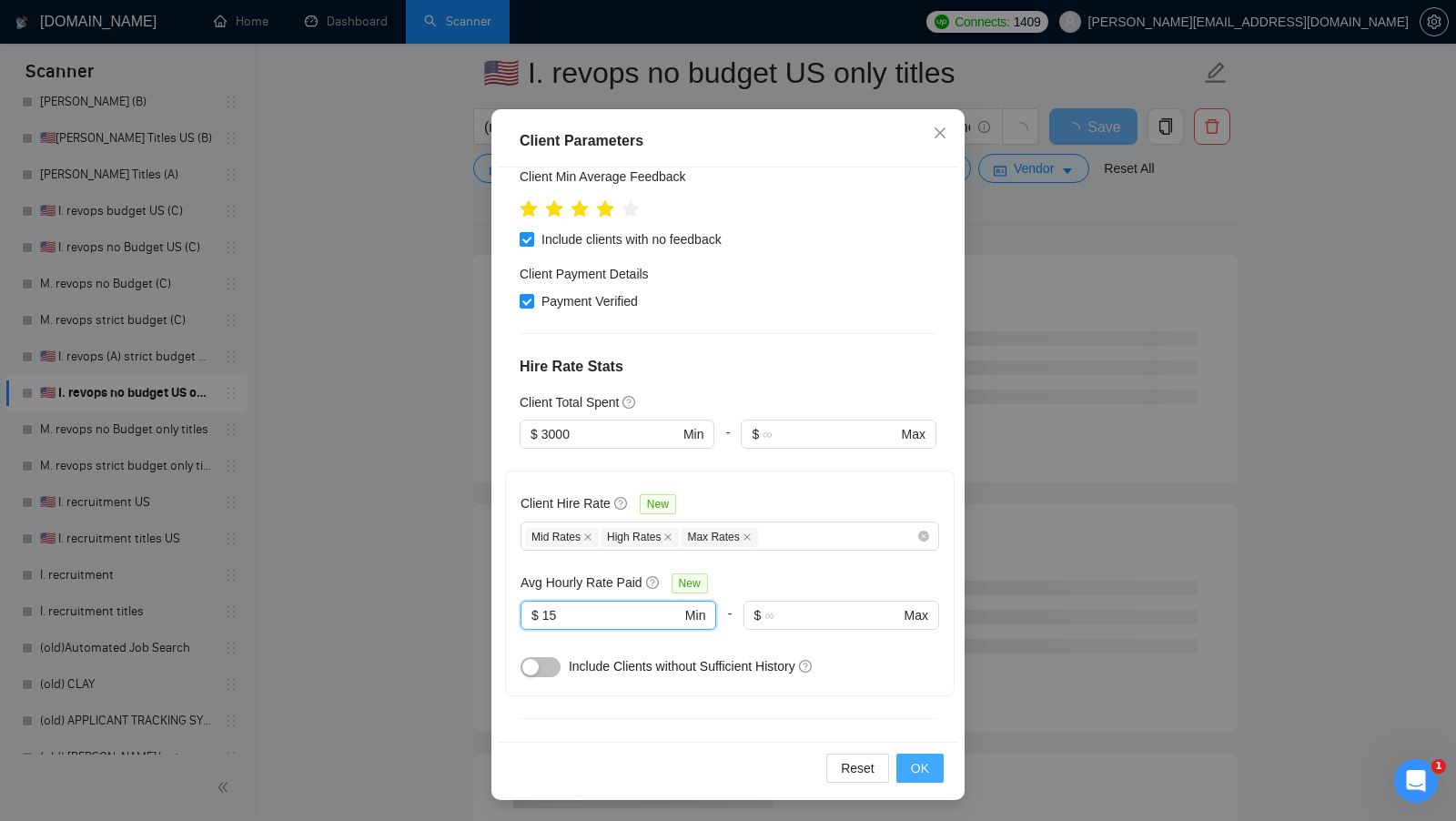
type input "15"
click at [925, 756] on button "OK" at bounding box center [919, 768] width 47 height 29
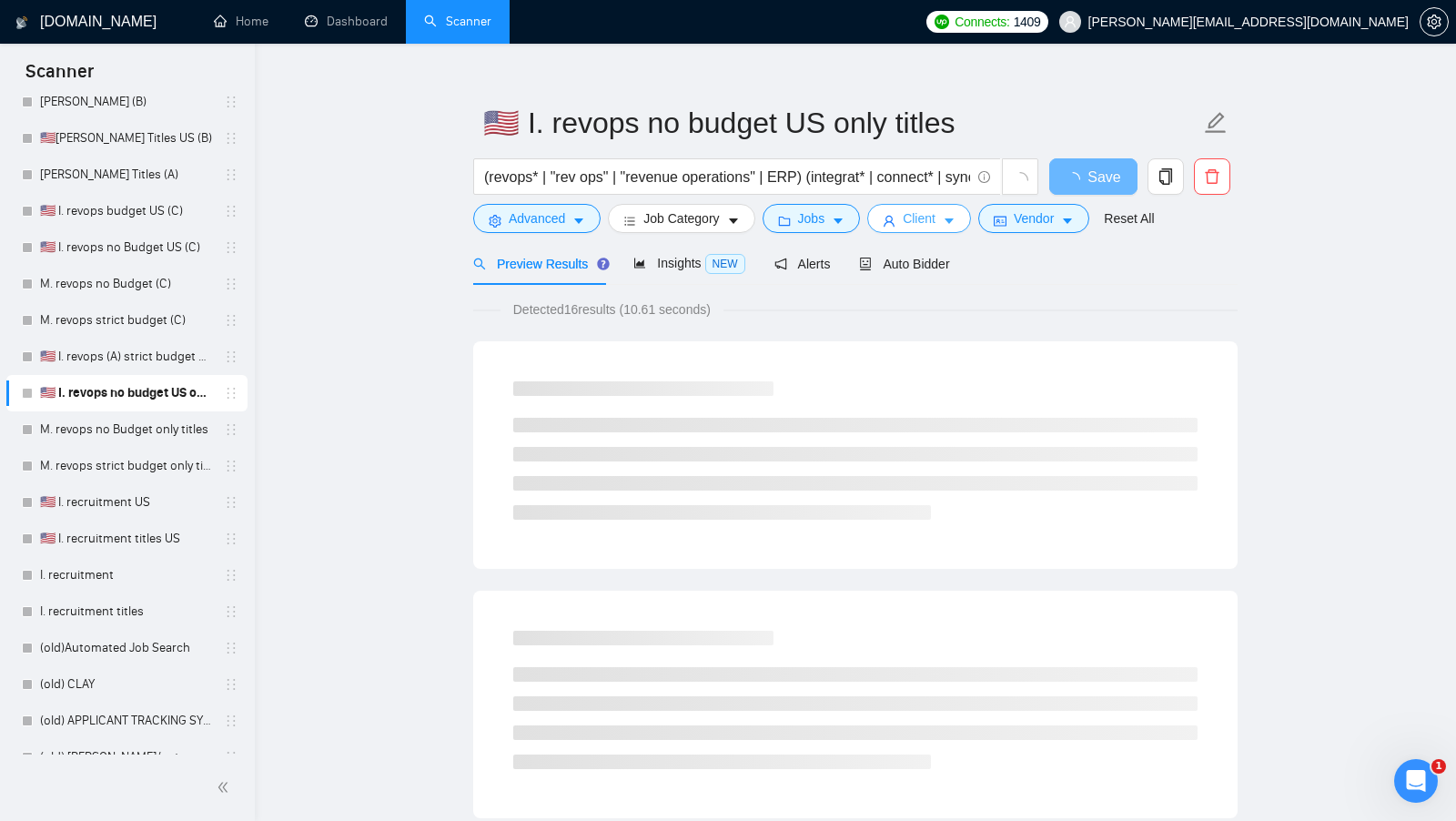
scroll to position [0, 0]
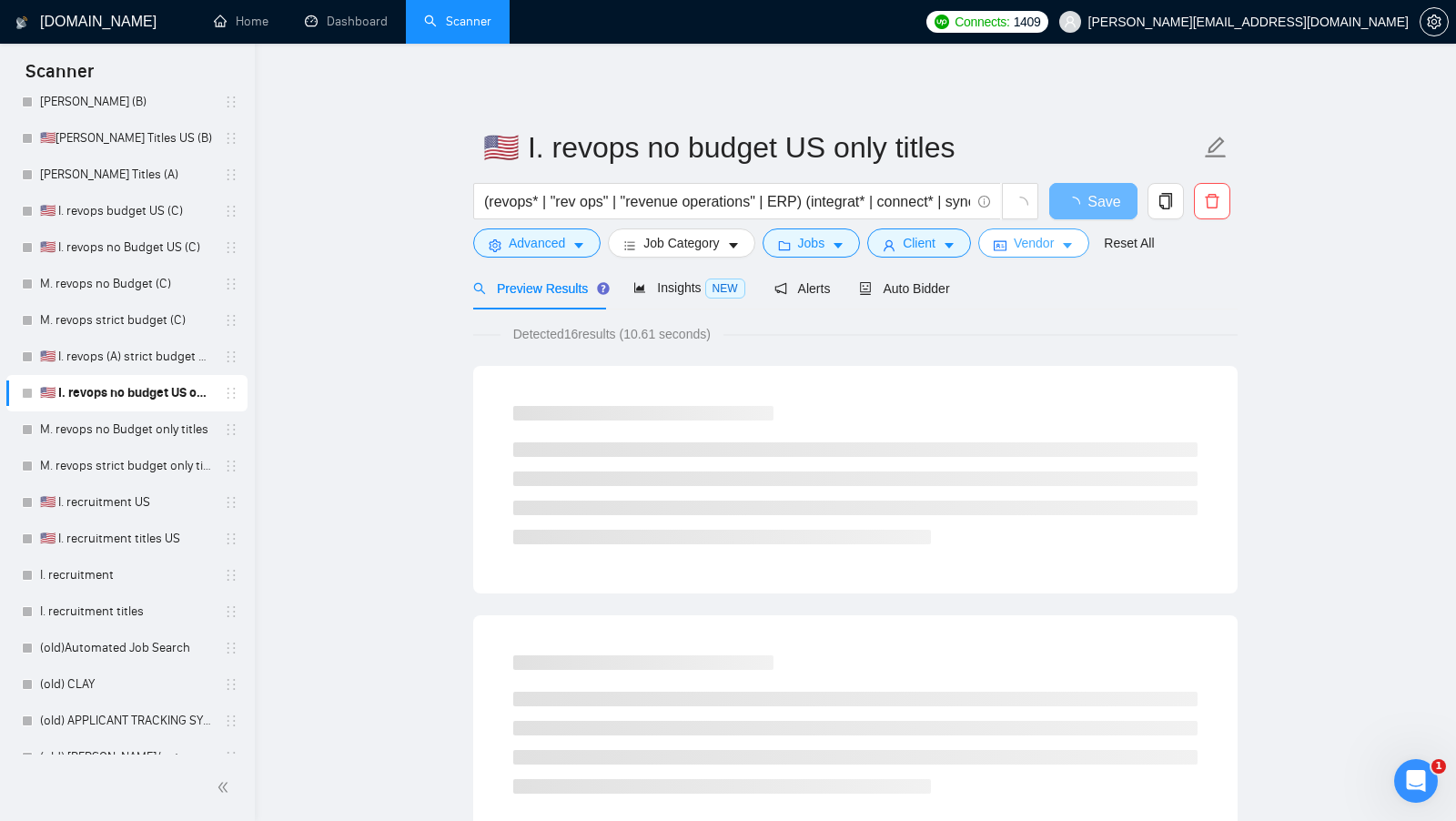
click at [1034, 239] on span "Vendor" at bounding box center [1034, 243] width 40 height 20
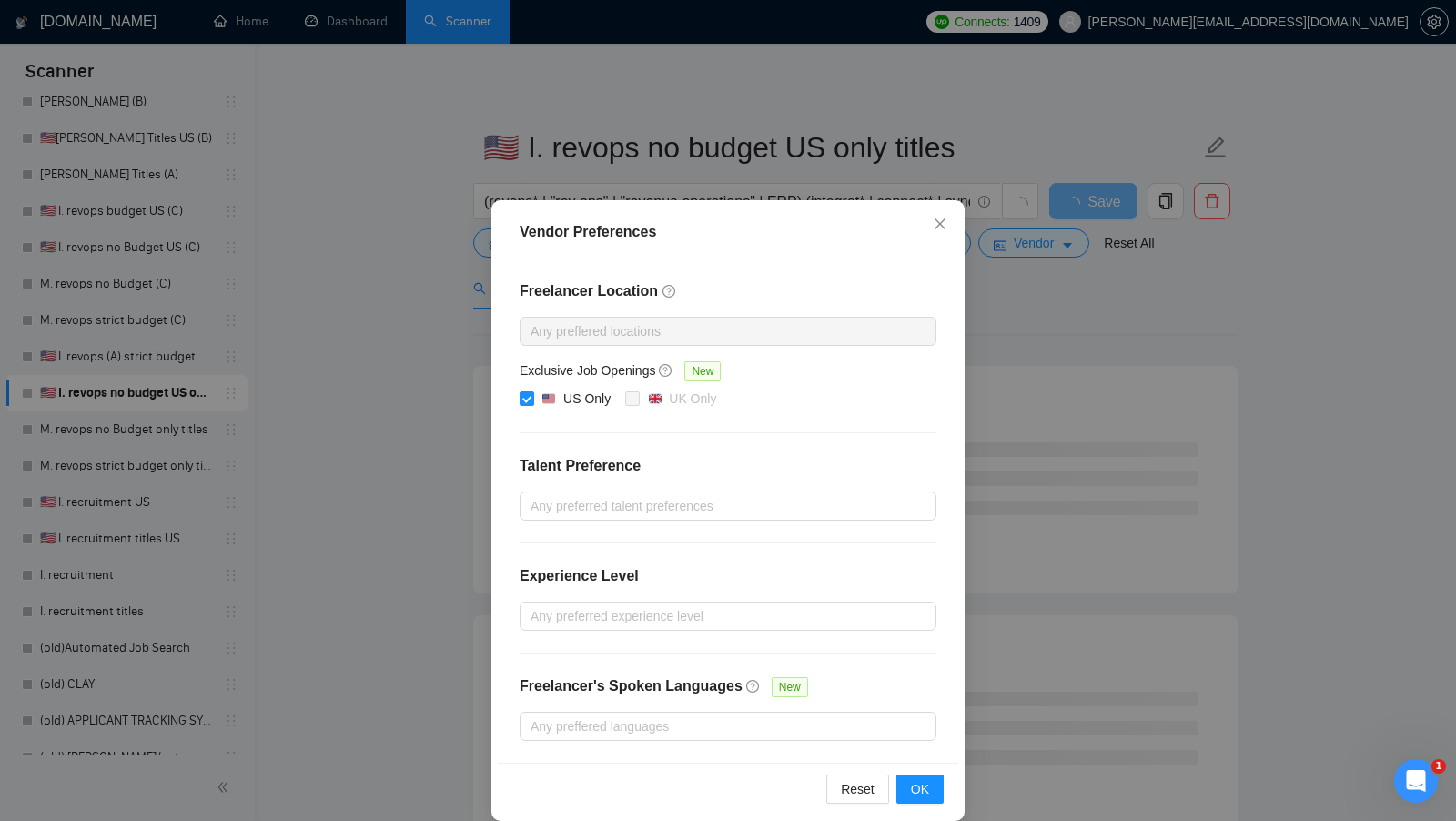
click at [1011, 397] on div "Vendor Preferences Freelancer Location Any preffered locations Exclusive Job Op…" at bounding box center [728, 410] width 1456 height 821
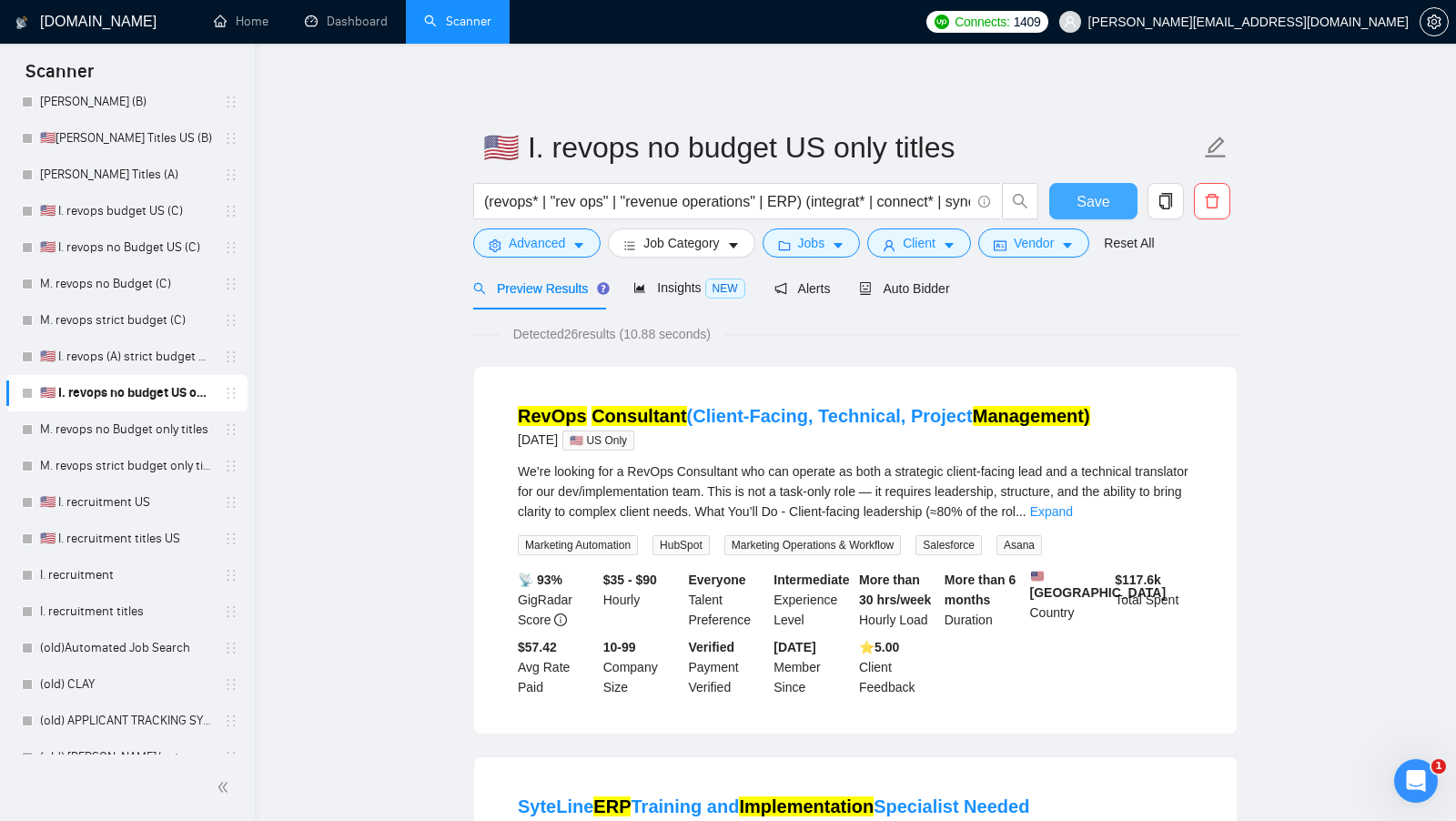
click at [1085, 205] on span "Save" at bounding box center [1092, 202] width 33 height 23
click at [947, 299] on div "Auto Bidder" at bounding box center [903, 287] width 90 height 42
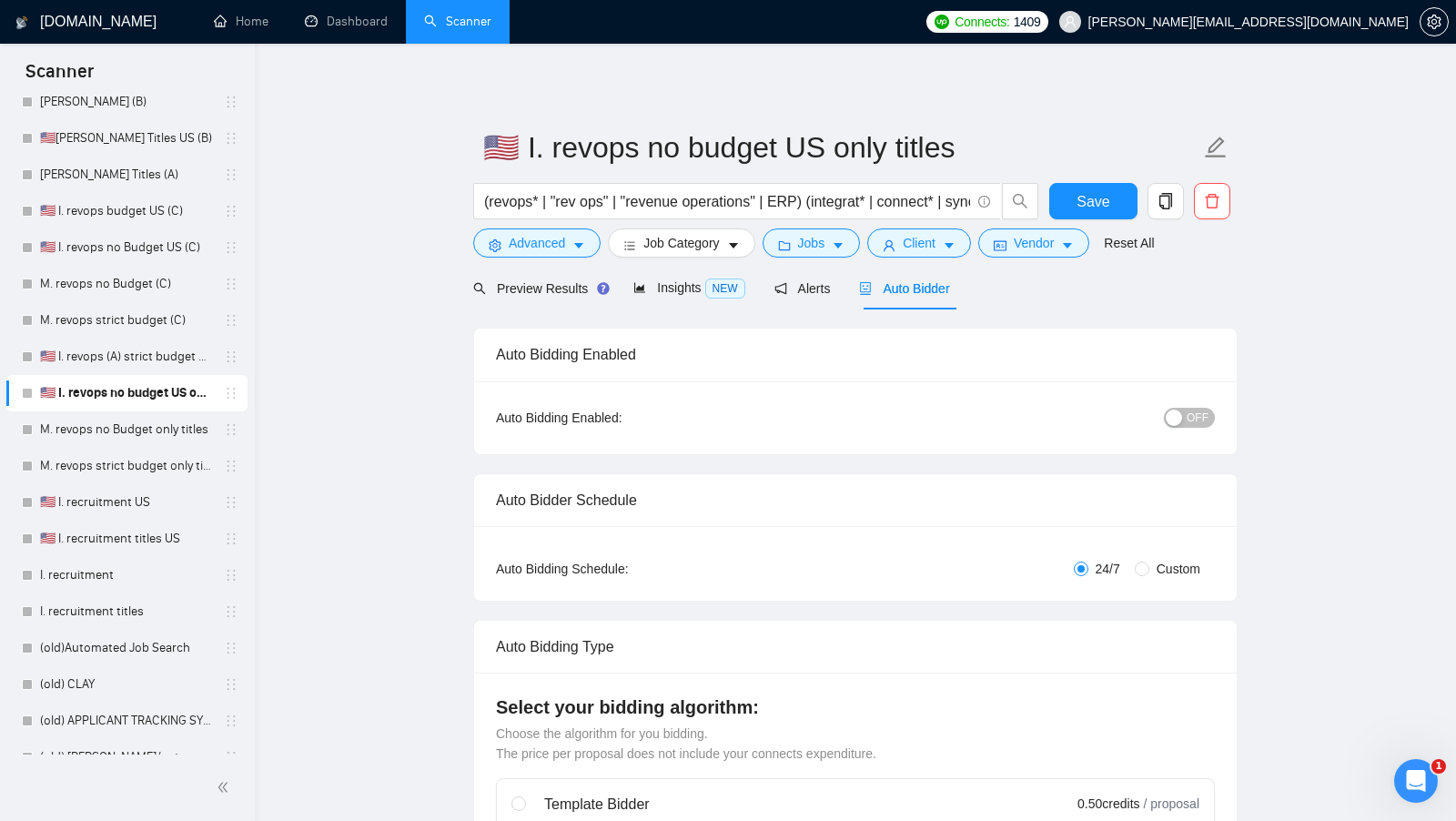
radio input "false"
radio input "true"
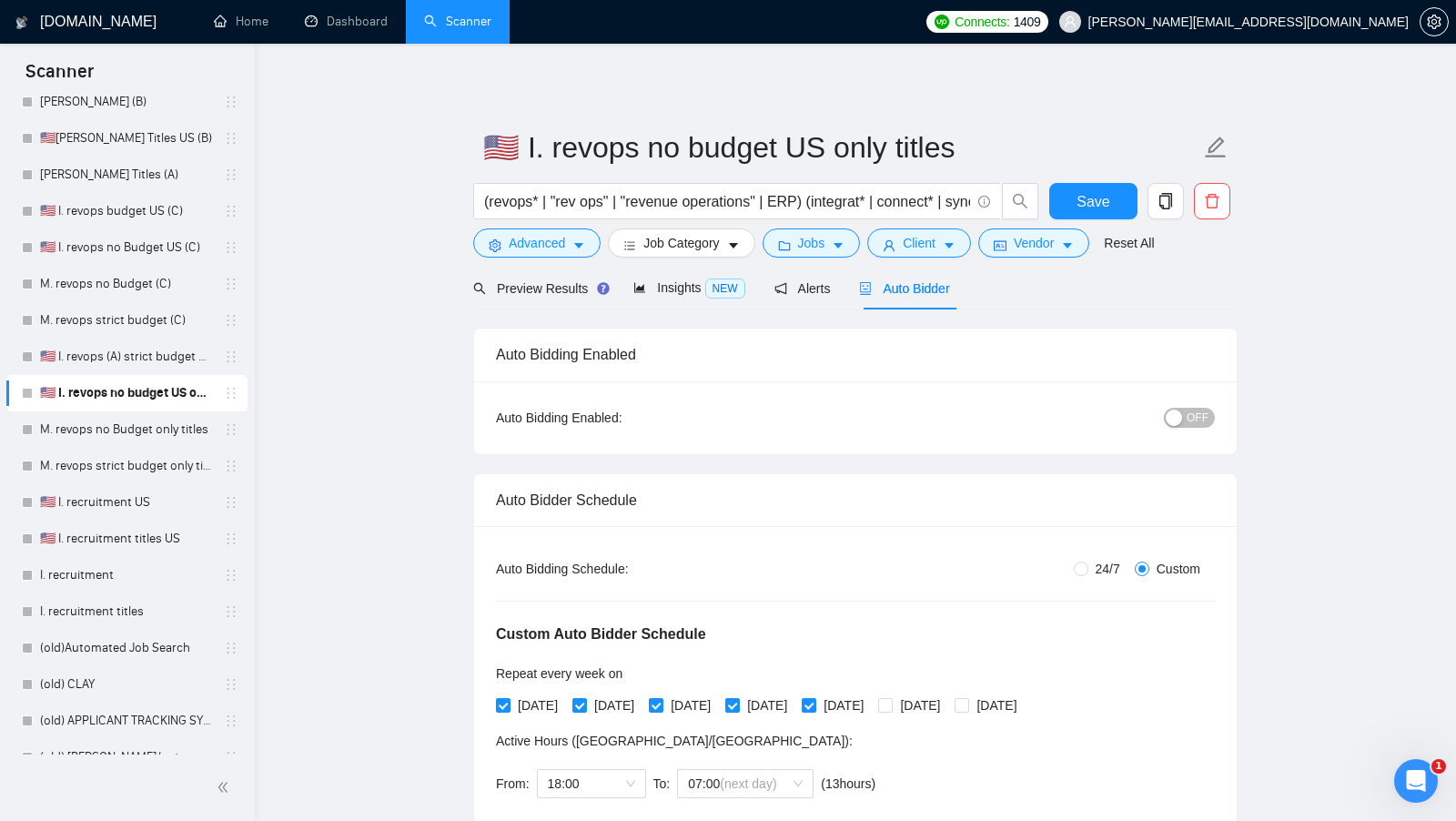
click at [1089, 573] on span "24/7" at bounding box center [1108, 568] width 40 height 20
click at [1084, 573] on input "24/7" at bounding box center [1080, 568] width 14 height 14
radio input "true"
radio input "false"
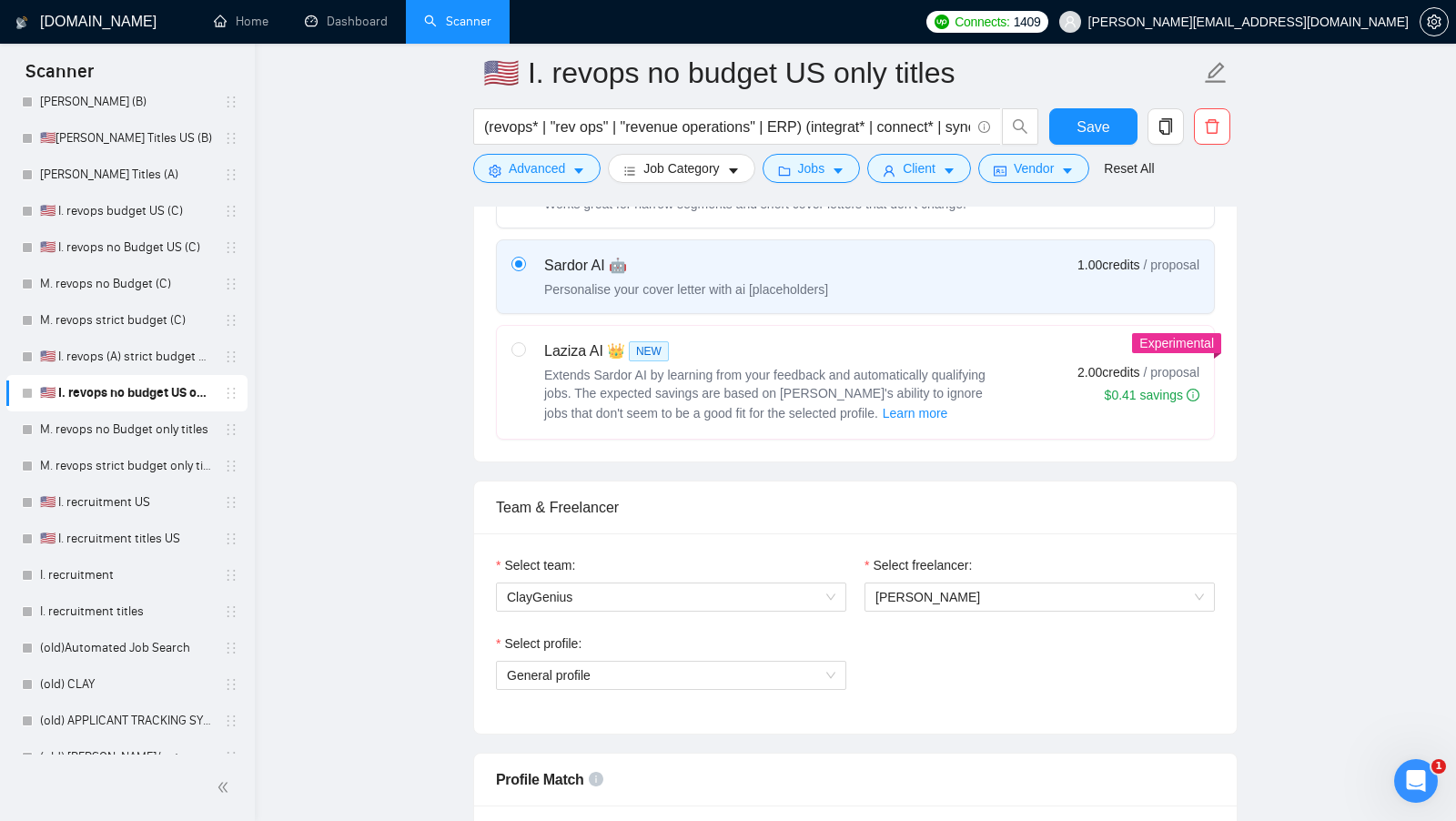
scroll to position [657, 0]
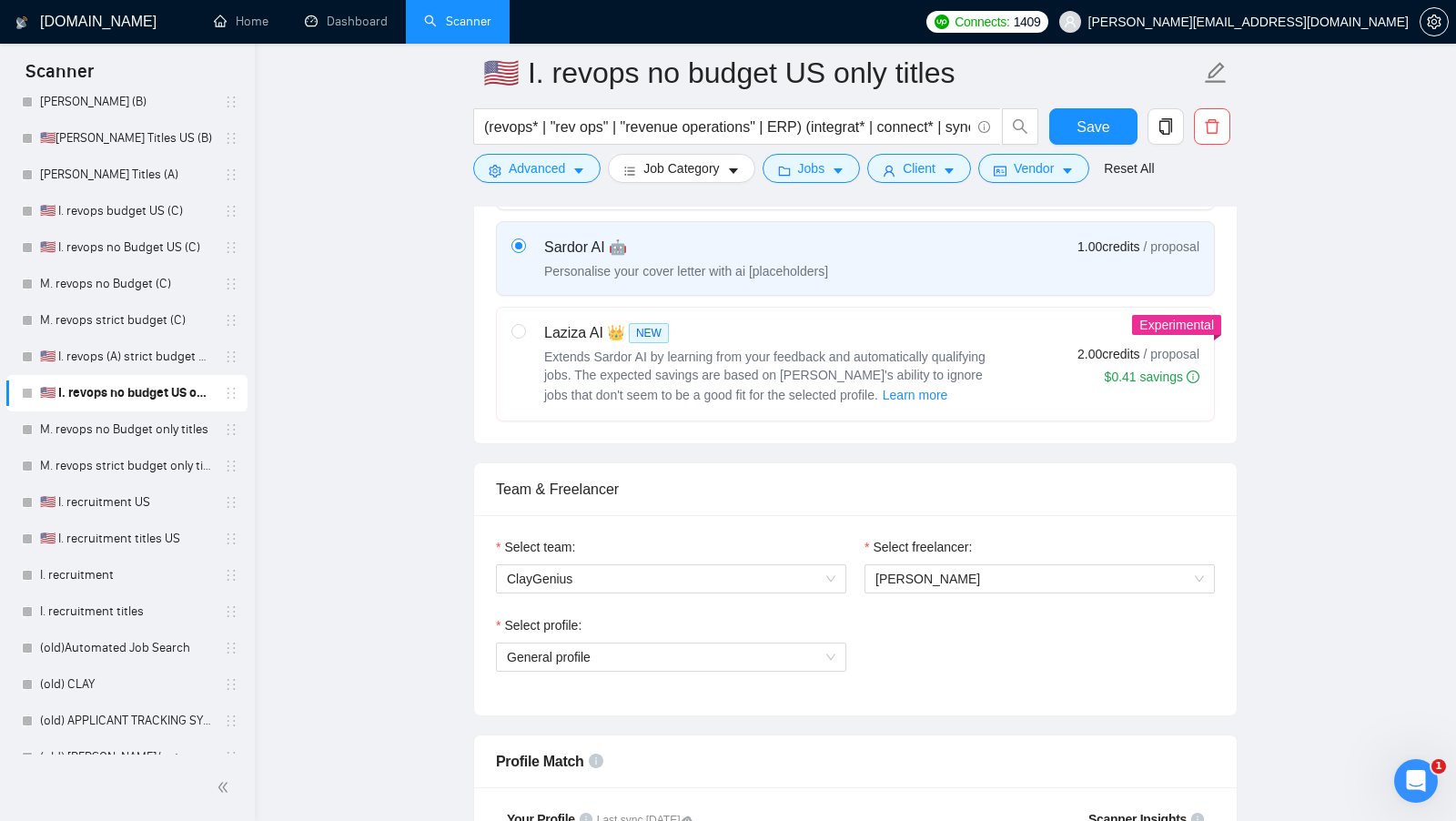
click at [920, 412] on label "Laziza AI 👑 NEW Extends Sardor AI by learning from your feedback and automatica…" at bounding box center [855, 364] width 717 height 113
click at [525, 337] on input "radio" at bounding box center [517, 330] width 13 height 13
radio input "true"
radio input "false"
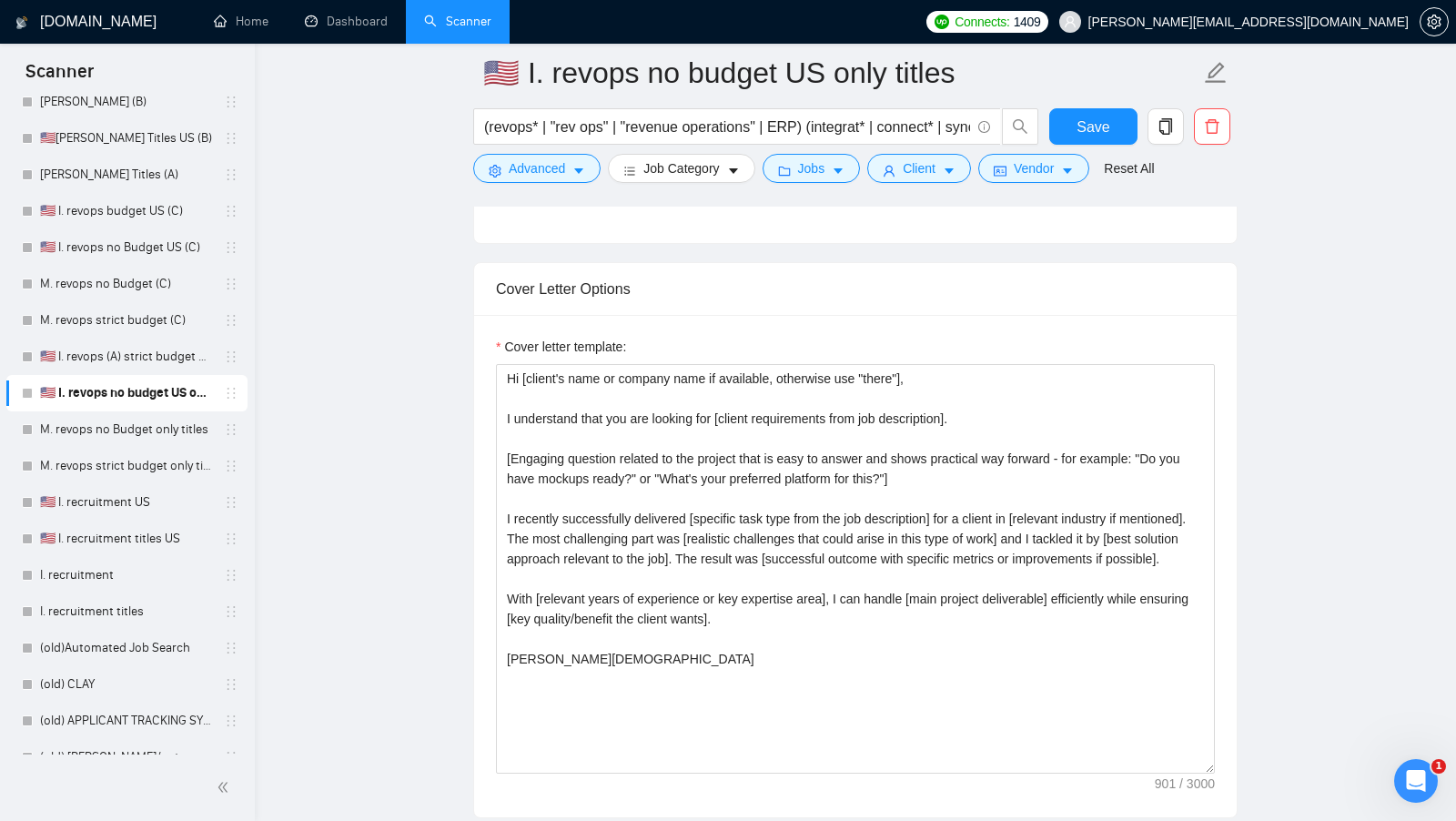
scroll to position [1768, 0]
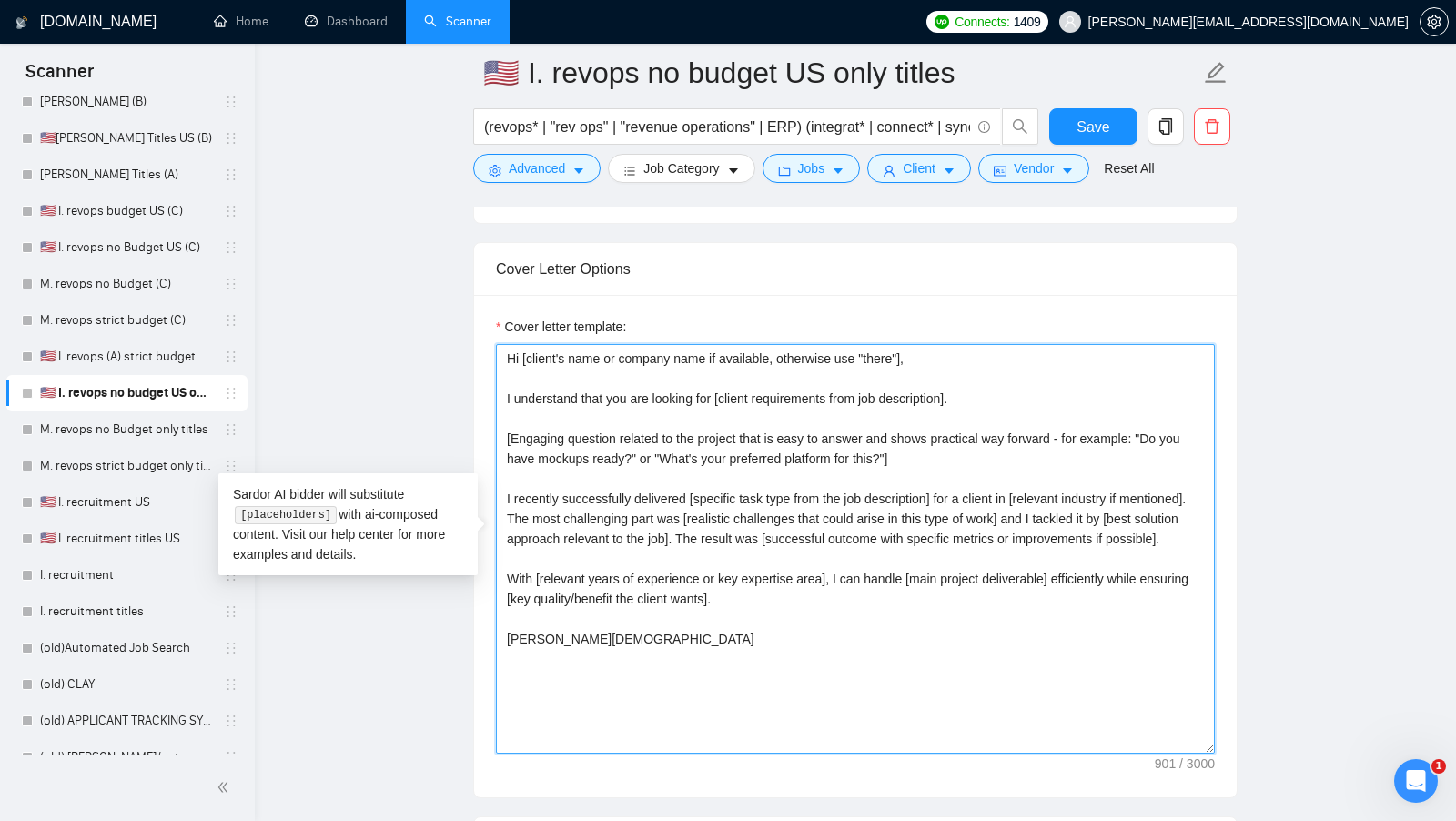
drag, startPoint x: 701, startPoint y: 689, endPoint x: 468, endPoint y: 318, distance: 438.1
click at [468, 318] on main "🇺🇸 I. revops no budget US only titles (revops* | "rev ops" | "revenue operation…" at bounding box center [854, 683] width 1143 height 4759
paste textarea "name, don’t use company name]! I can record a short Loom for you explaining [ex…"
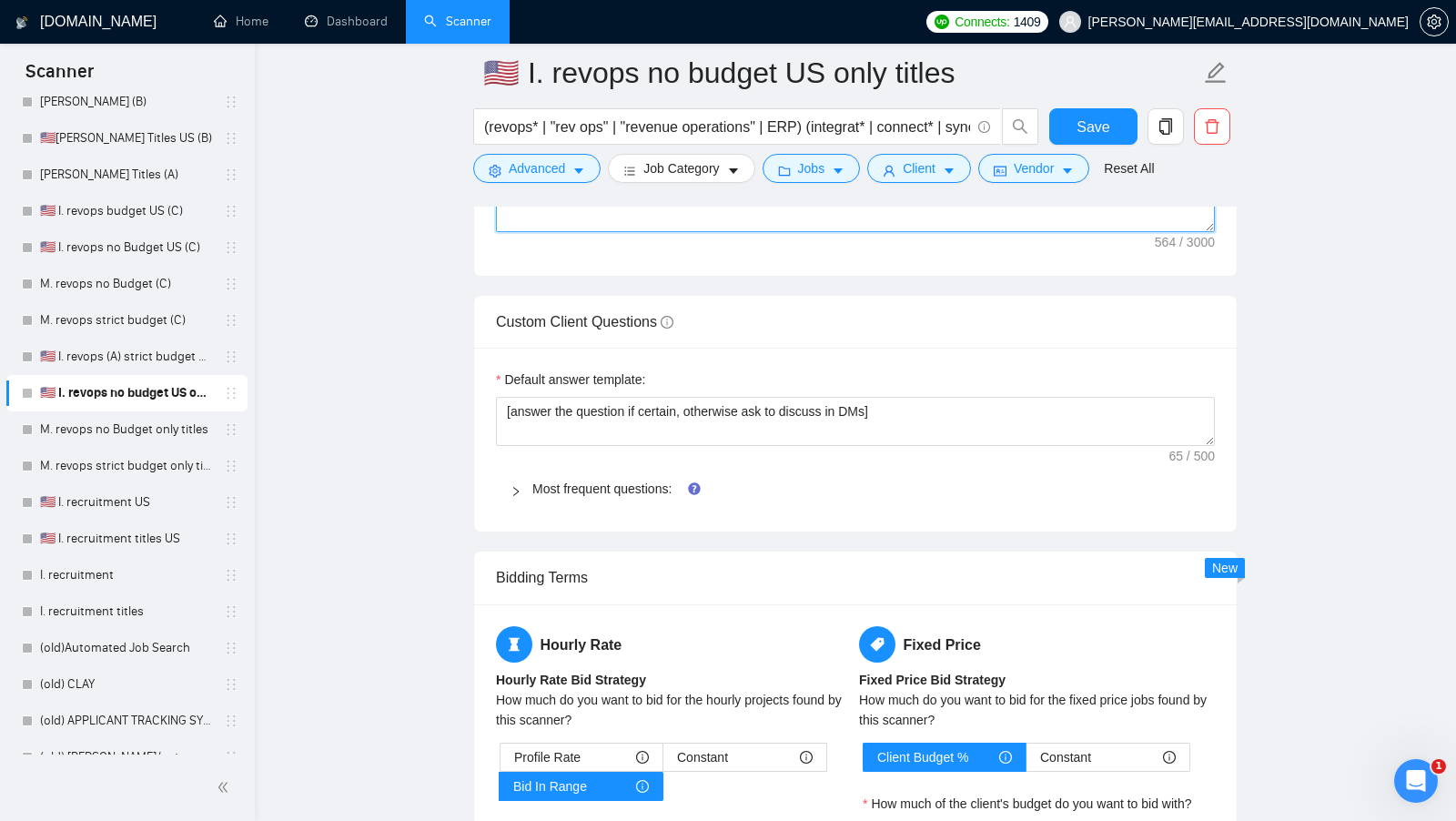
scroll to position [2309, 0]
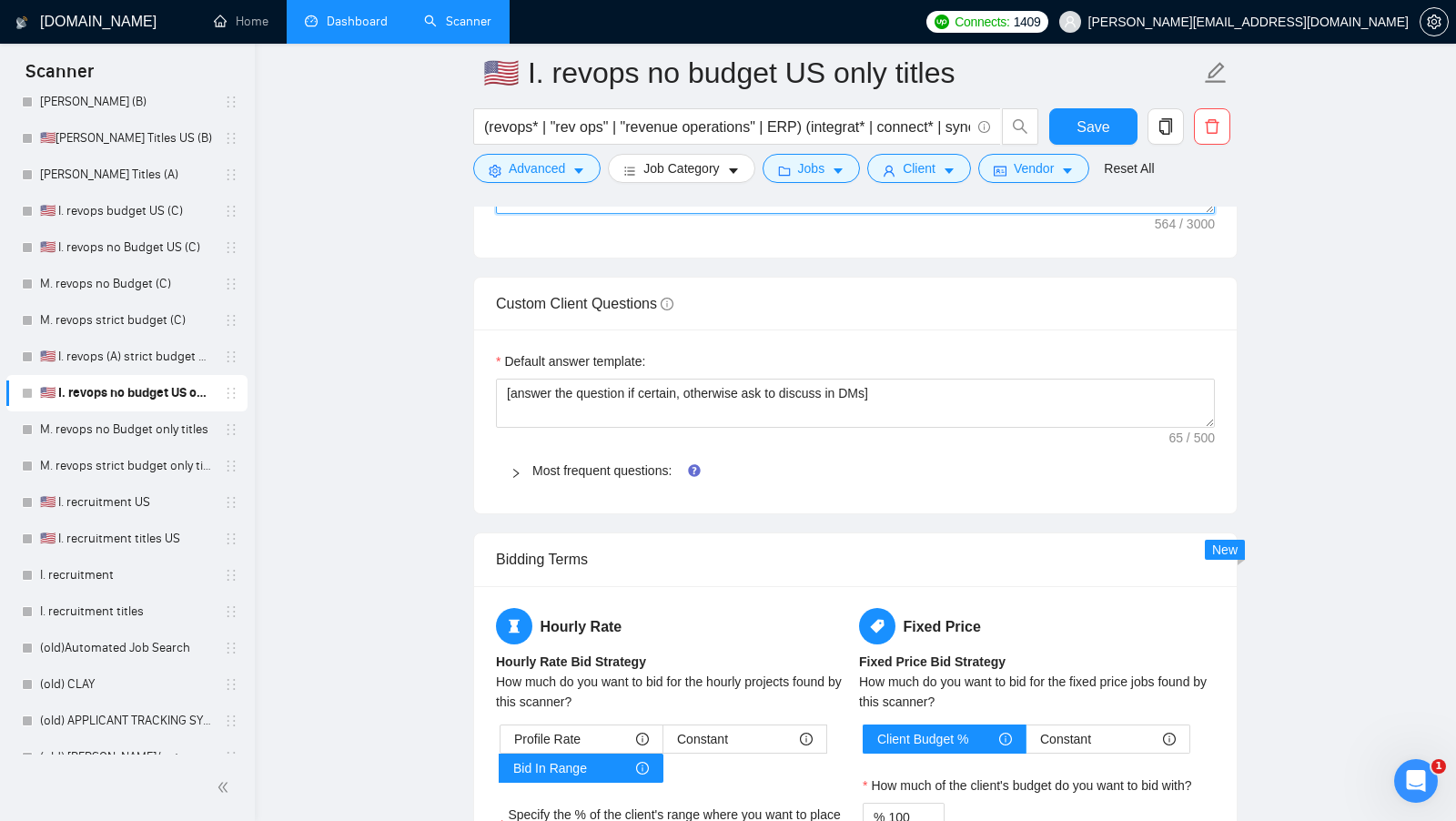
type textarea "Hi [client name, don’t use company name]! I can record a short Loom for you exp…"
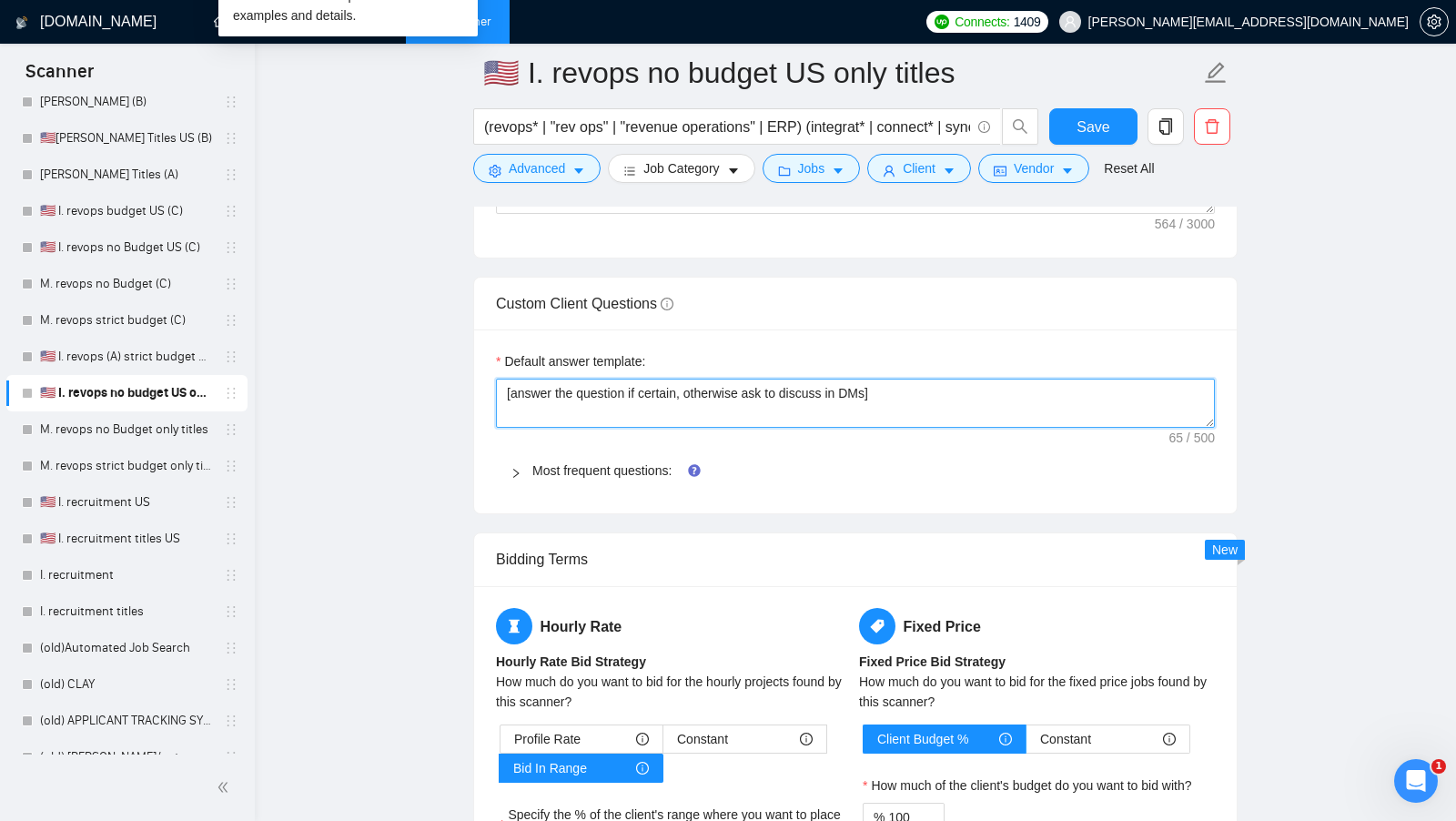
click at [702, 379] on textarea "[answer the question if certain, otherwise ask to discuss in DMs]" at bounding box center [854, 403] width 718 height 49
paste textarea "I have experience in all that the client asks. If a question asks about specifi…"
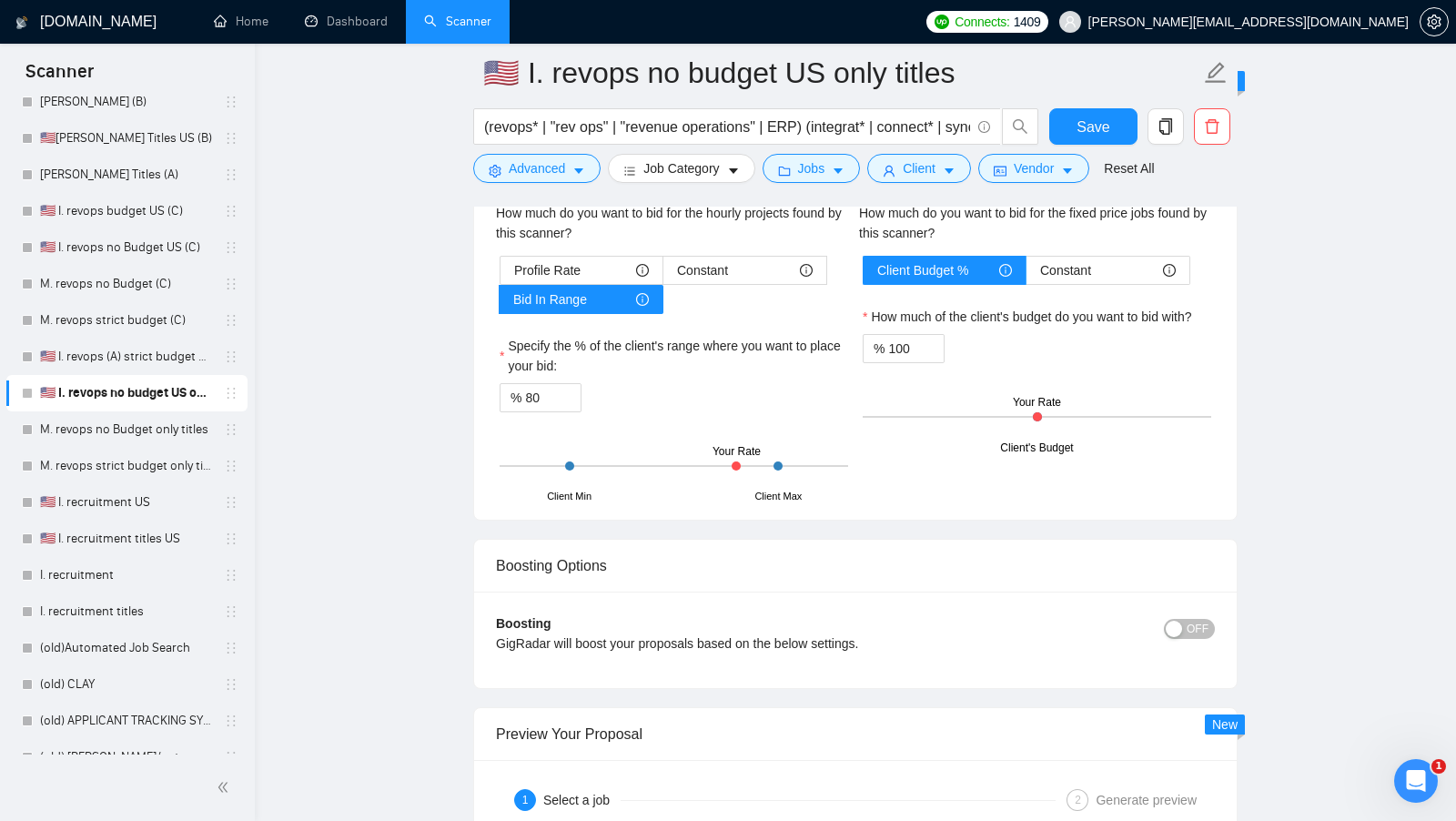
scroll to position [2883, 0]
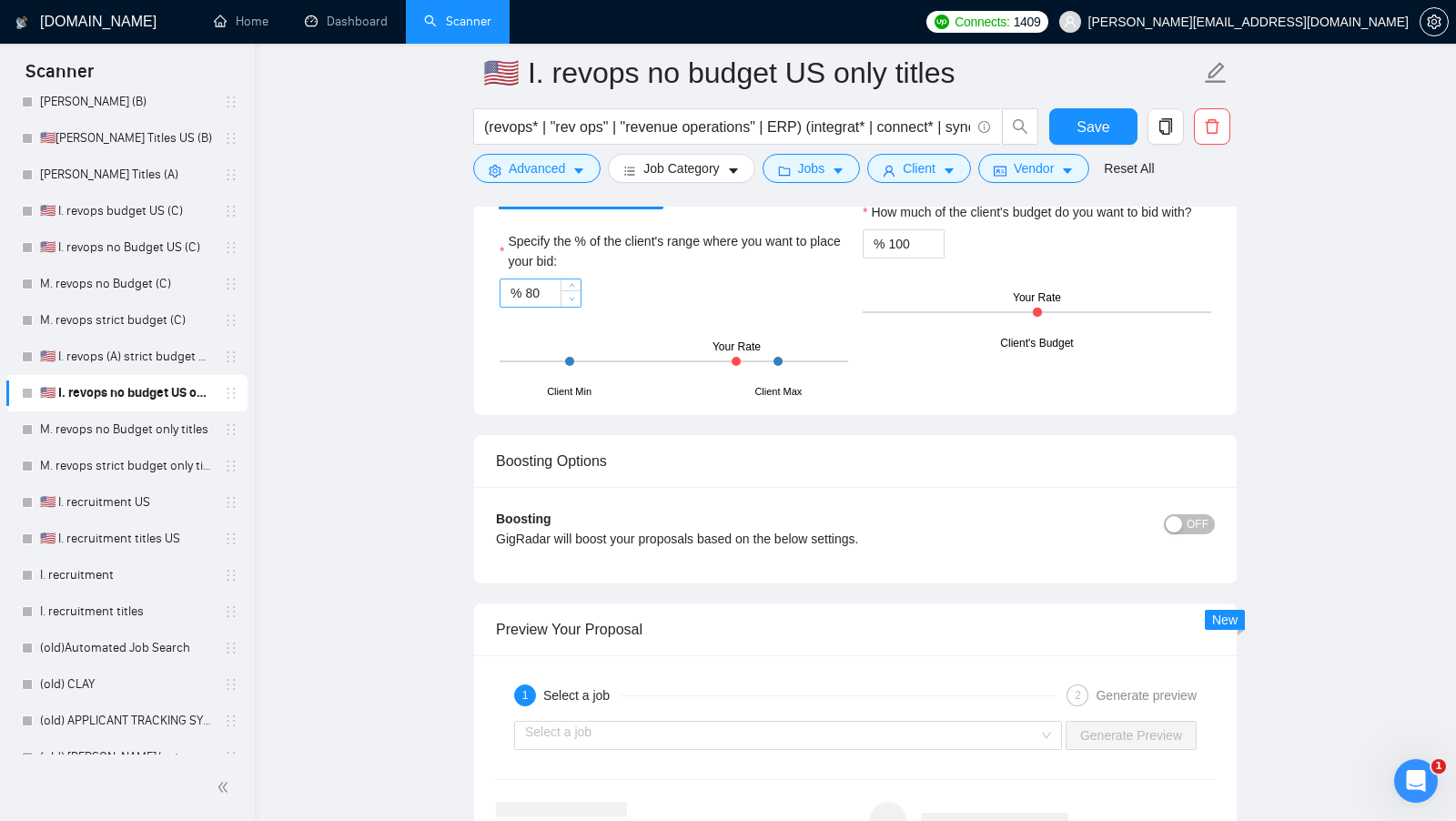
type textarea "[I have experience in all that the client asks. If a question asks about specif…"
click at [570, 293] on span "down" at bounding box center [571, 298] width 11 height 11
click at [544, 283] on input "79" at bounding box center [553, 293] width 56 height 27
type input "50"
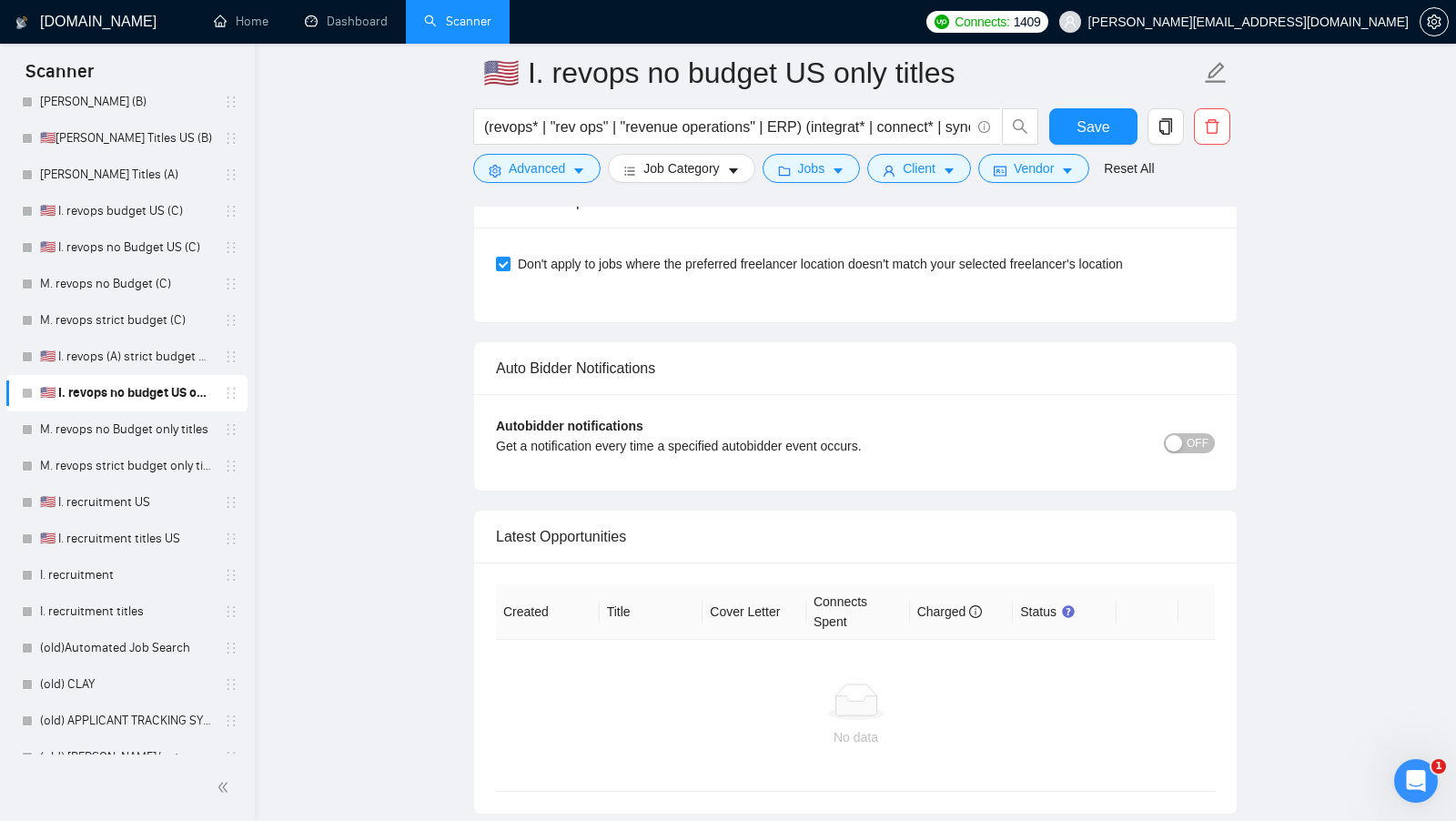
scroll to position [4126, 0]
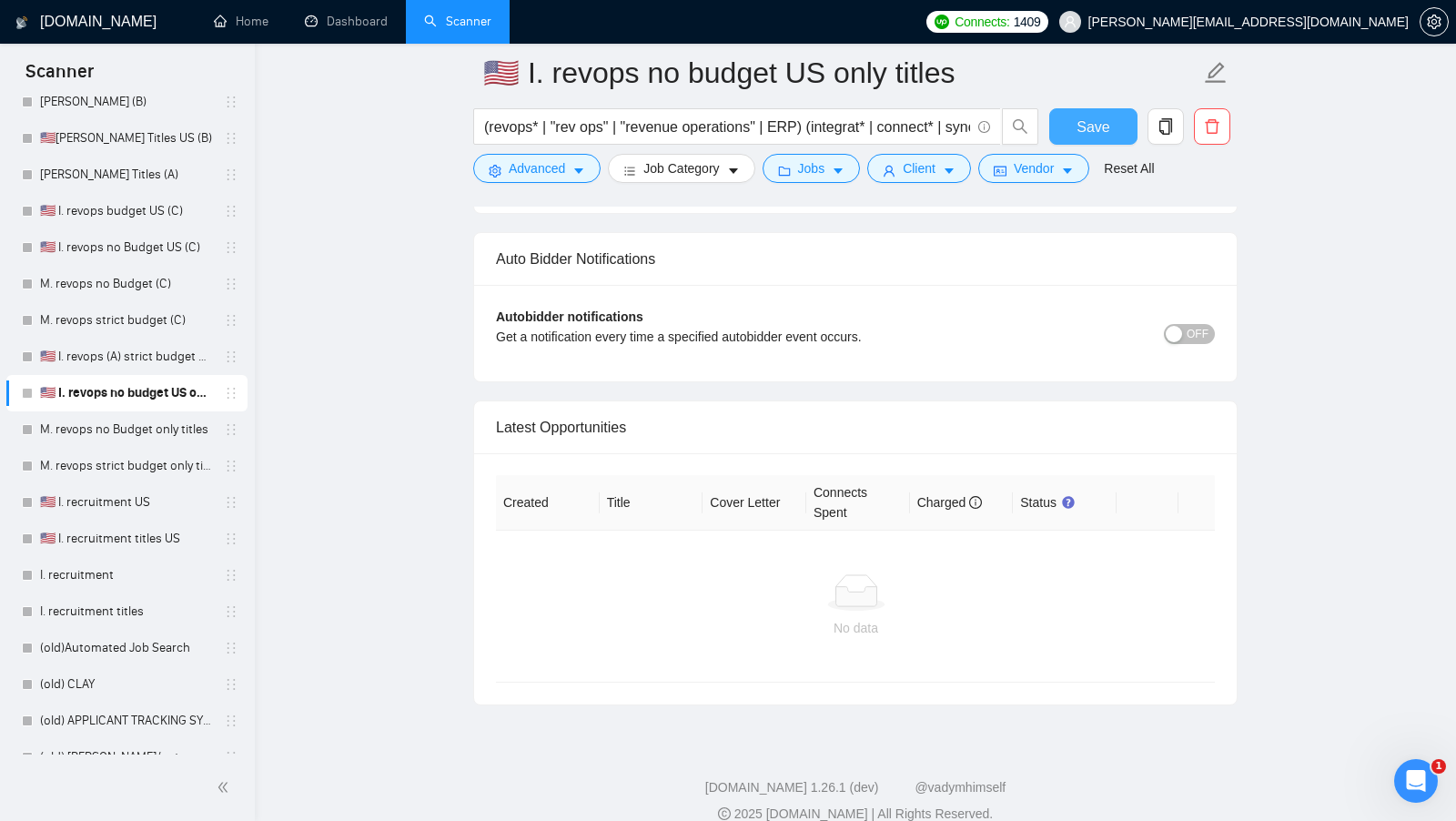
click at [1084, 137] on span "Save" at bounding box center [1092, 127] width 33 height 23
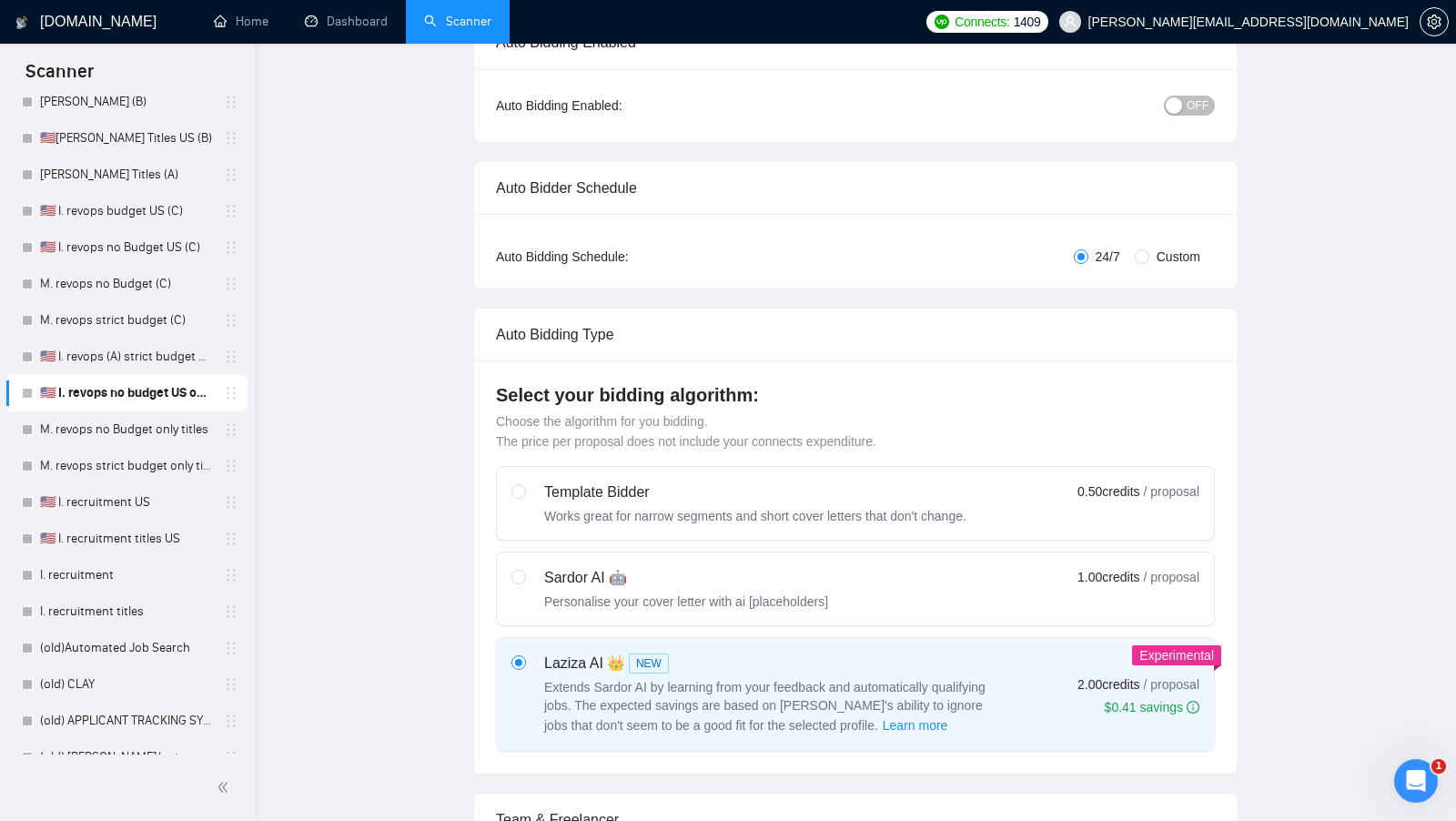
scroll to position [0, 0]
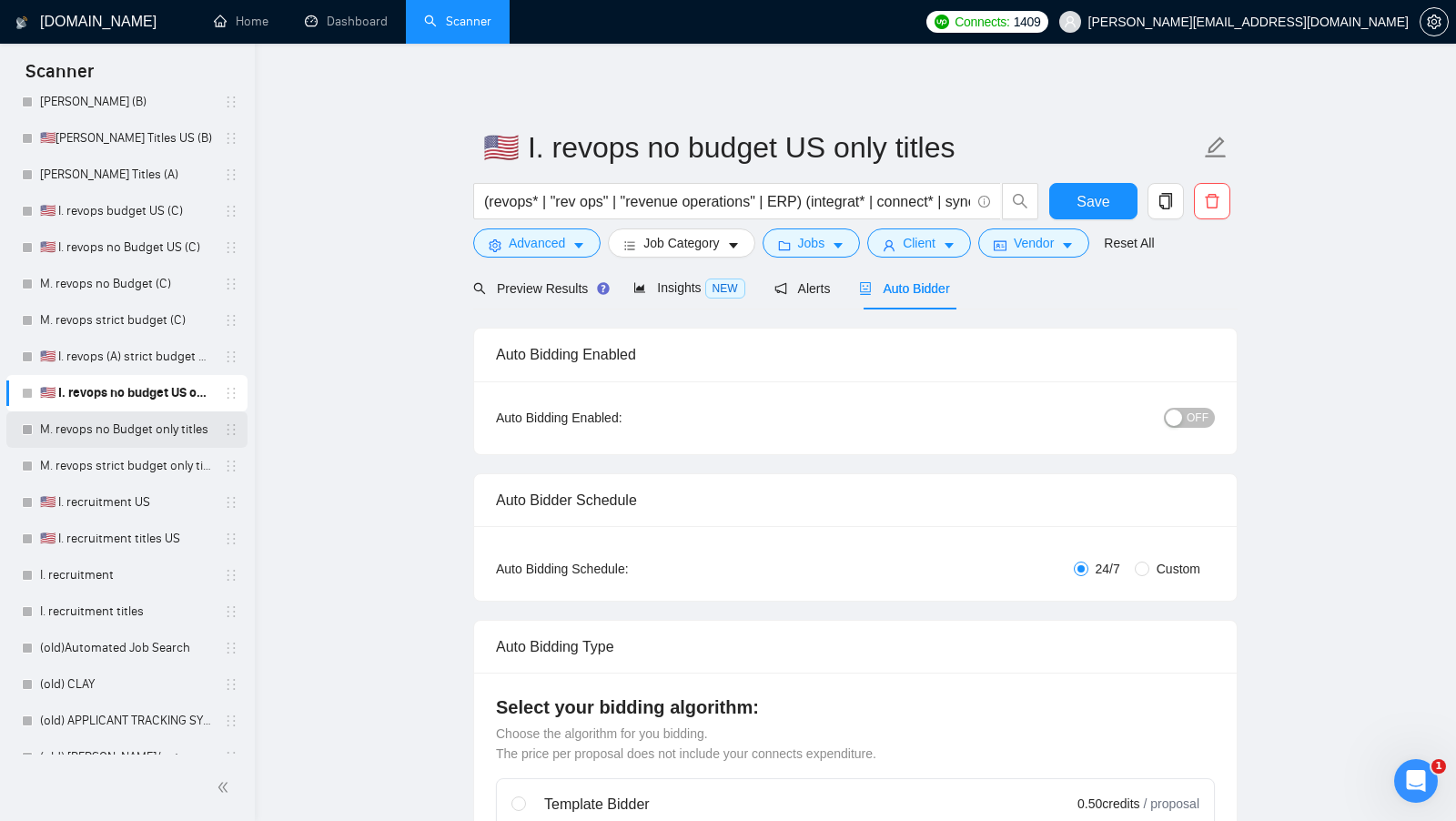
click at [92, 444] on link "M. revops no Budget only titles" at bounding box center [126, 430] width 173 height 37
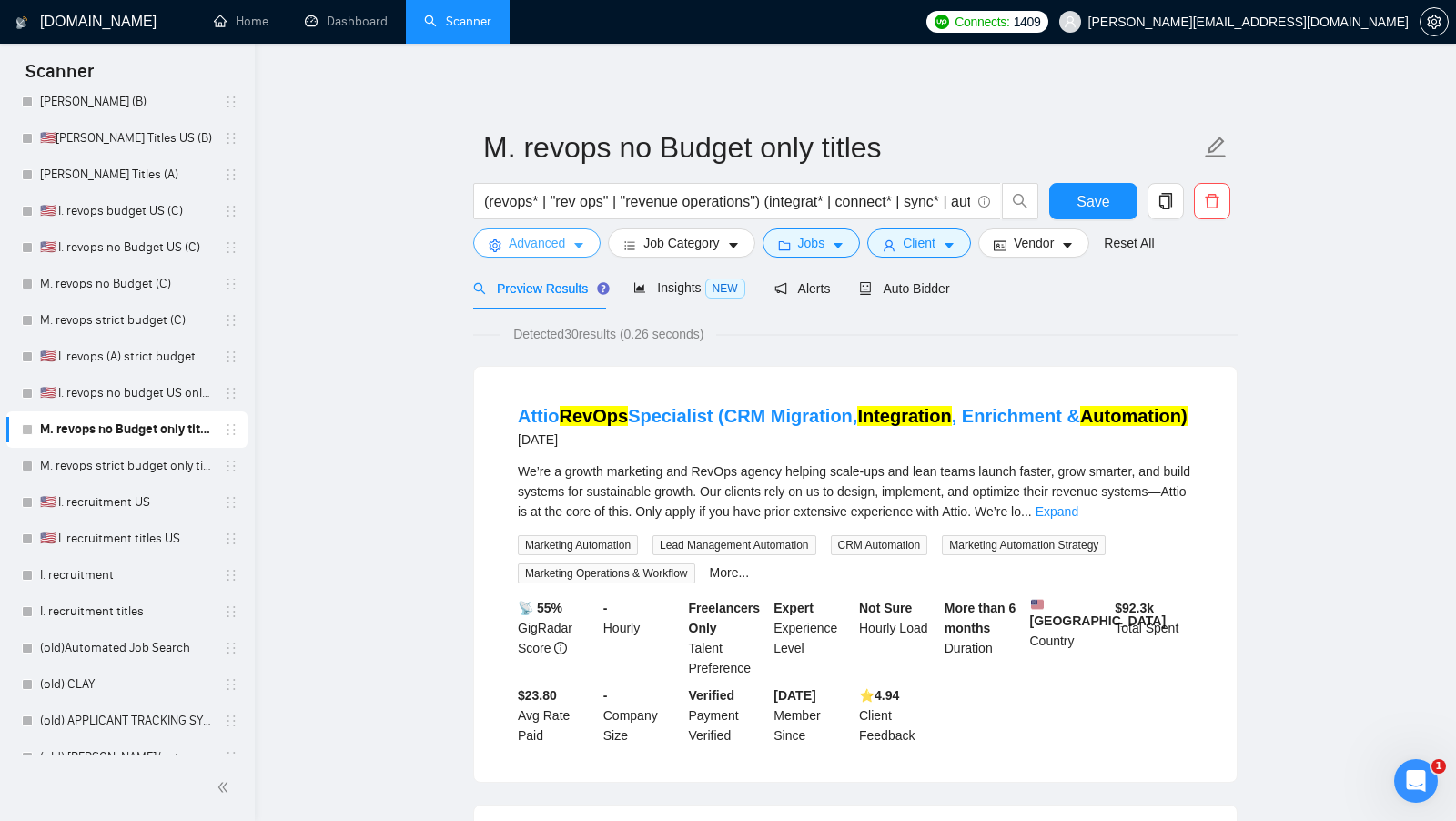
click at [569, 241] on button "Advanced" at bounding box center [537, 243] width 127 height 29
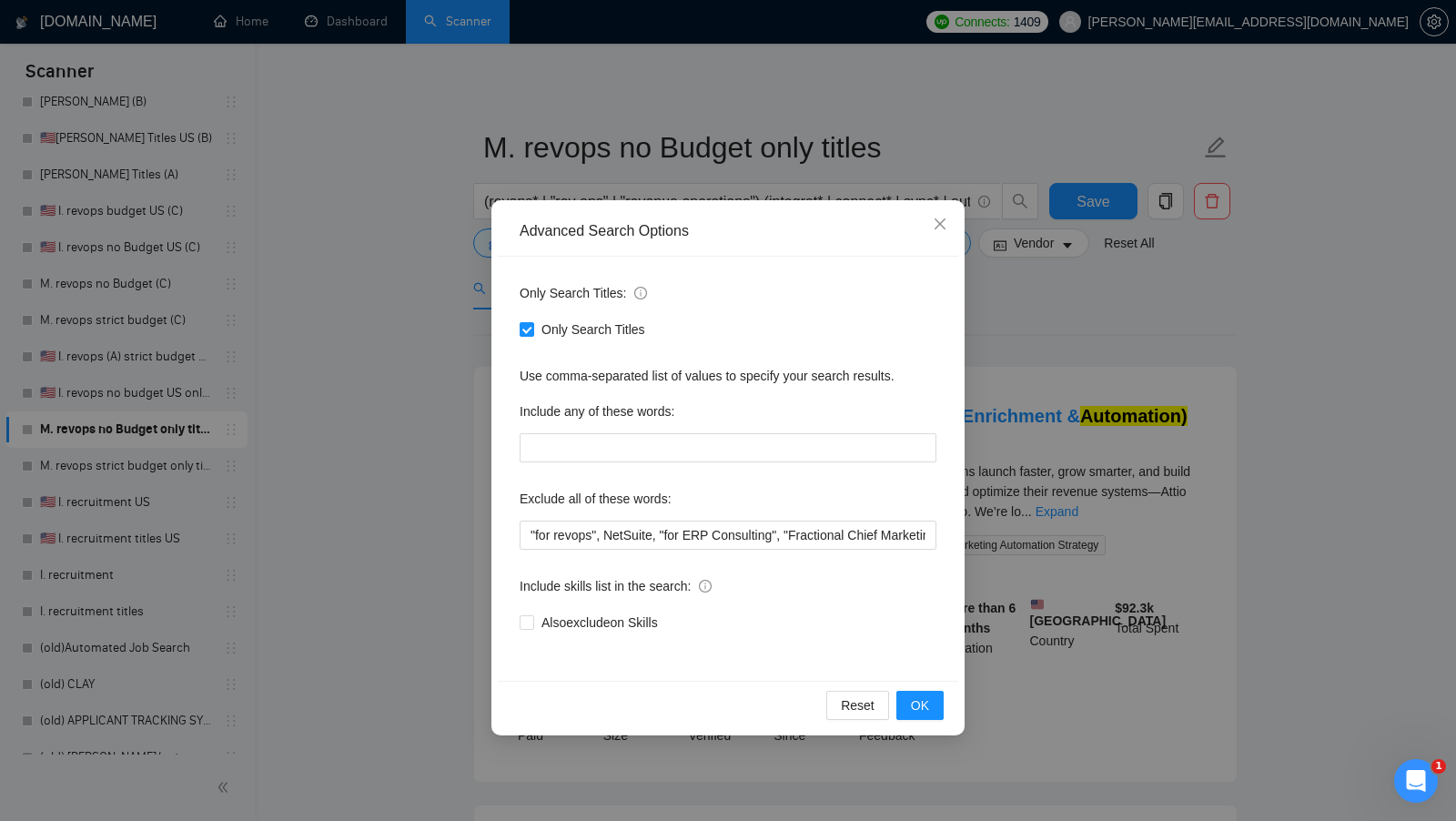
click at [1077, 364] on div "Advanced Search Options Only Search Titles: Only Search Titles Use comma-separa…" at bounding box center [728, 410] width 1456 height 821
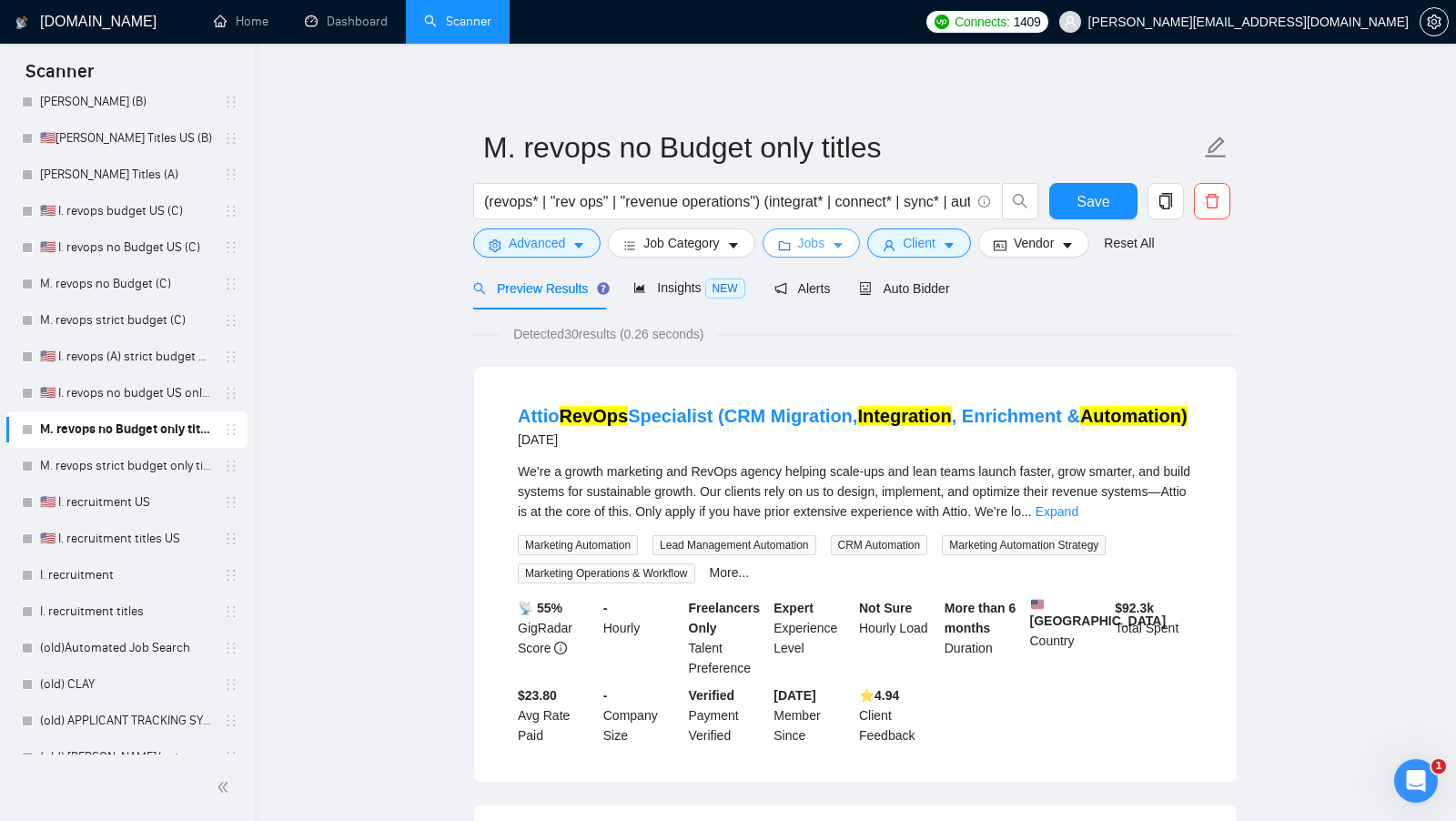
click at [821, 235] on span "Jobs" at bounding box center [812, 243] width 27 height 20
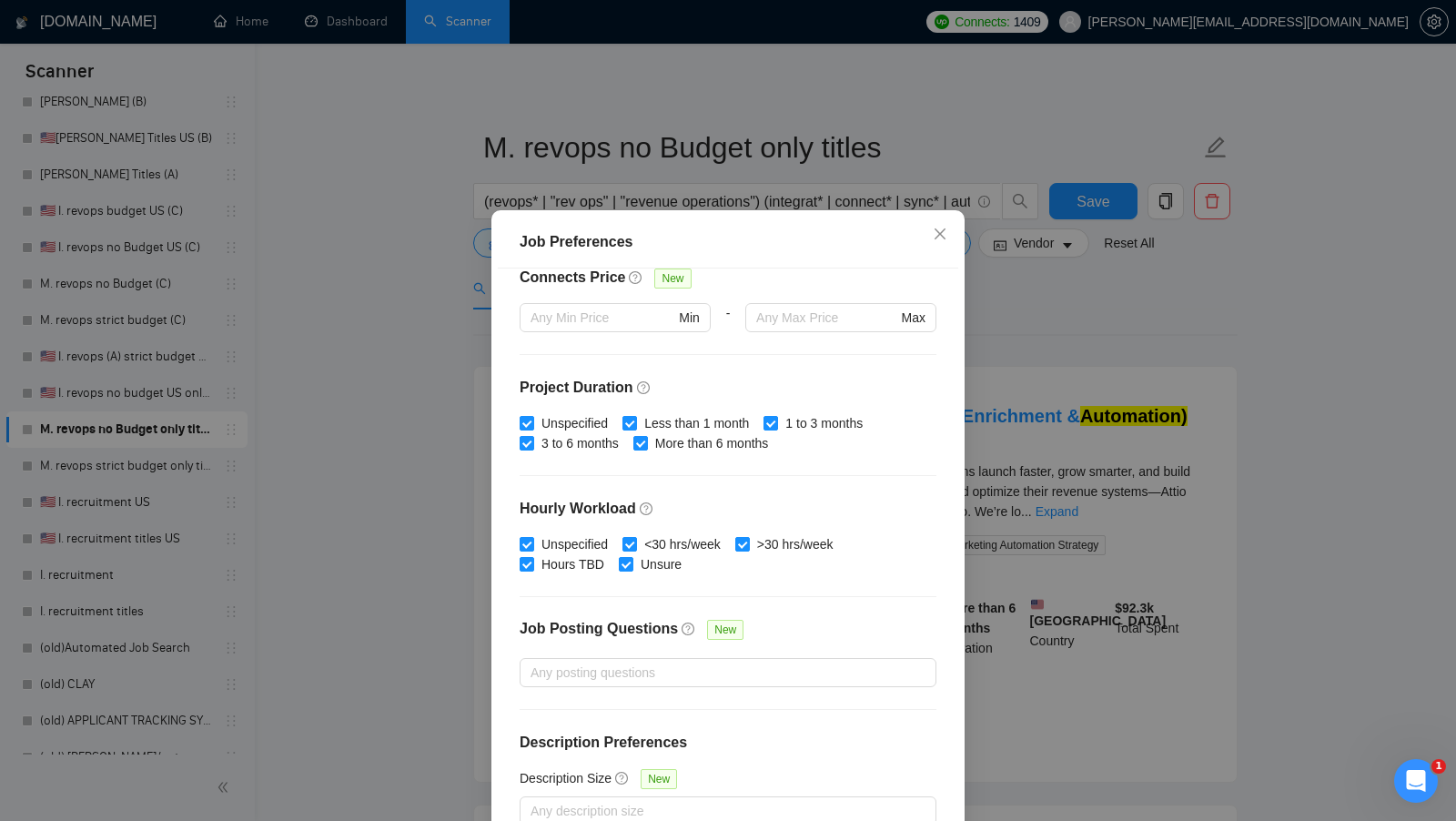
click at [990, 382] on div "Job Preferences Budget Project Type All Fixed Price Hourly Rate Fixed Price Bud…" at bounding box center [728, 410] width 1456 height 821
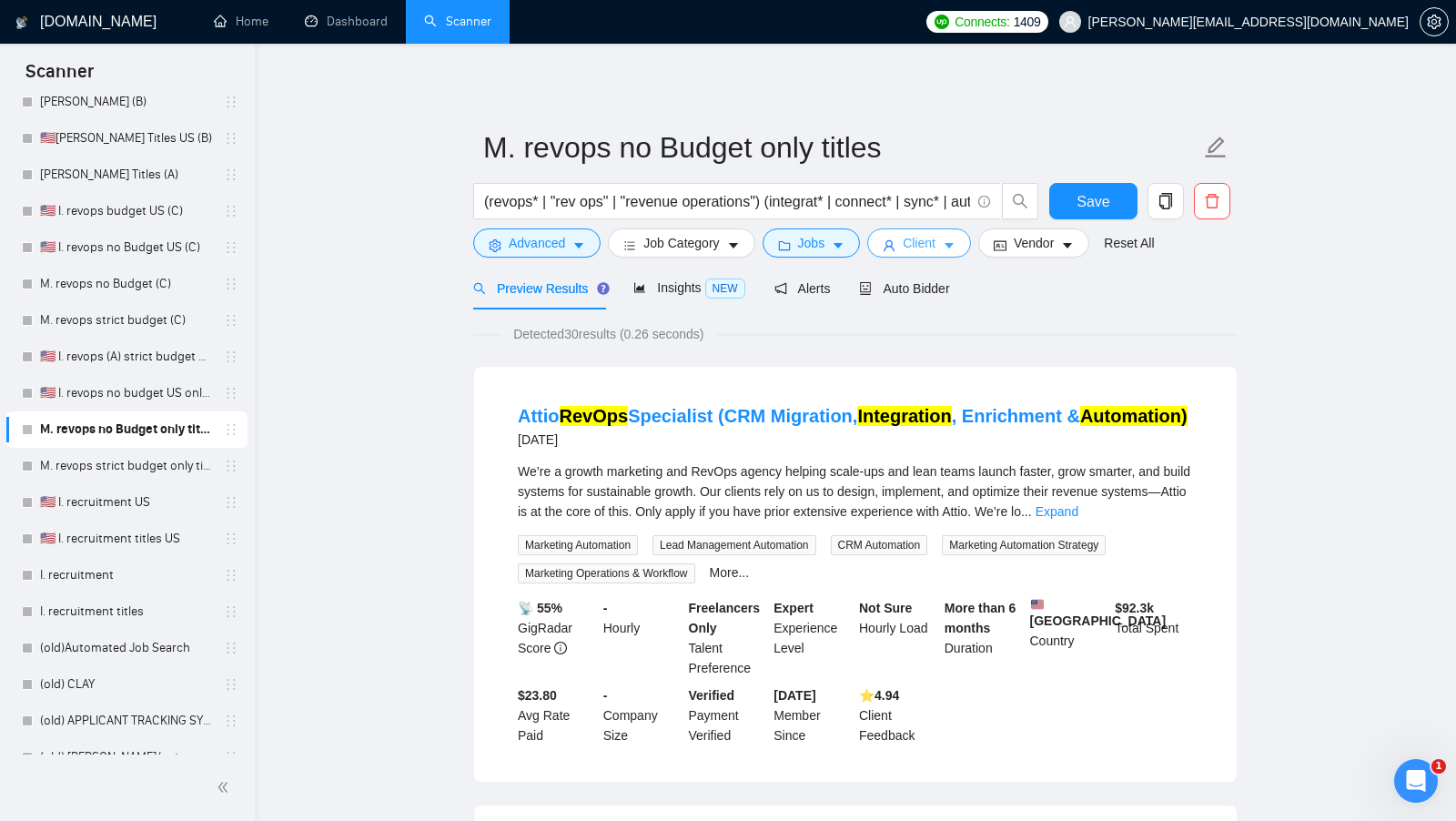
click at [935, 250] on span "Client" at bounding box center [919, 243] width 33 height 20
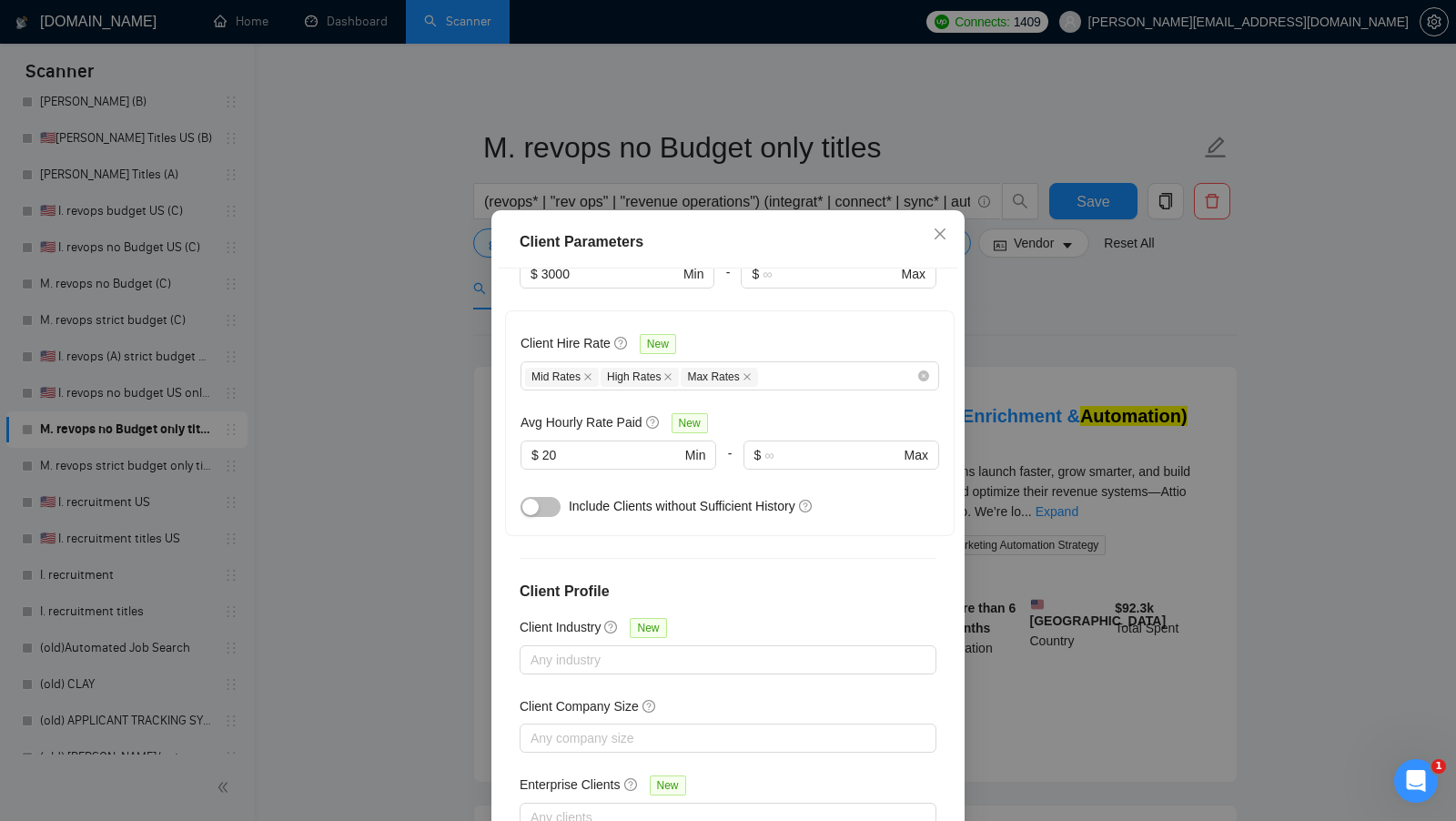
scroll to position [101, 0]
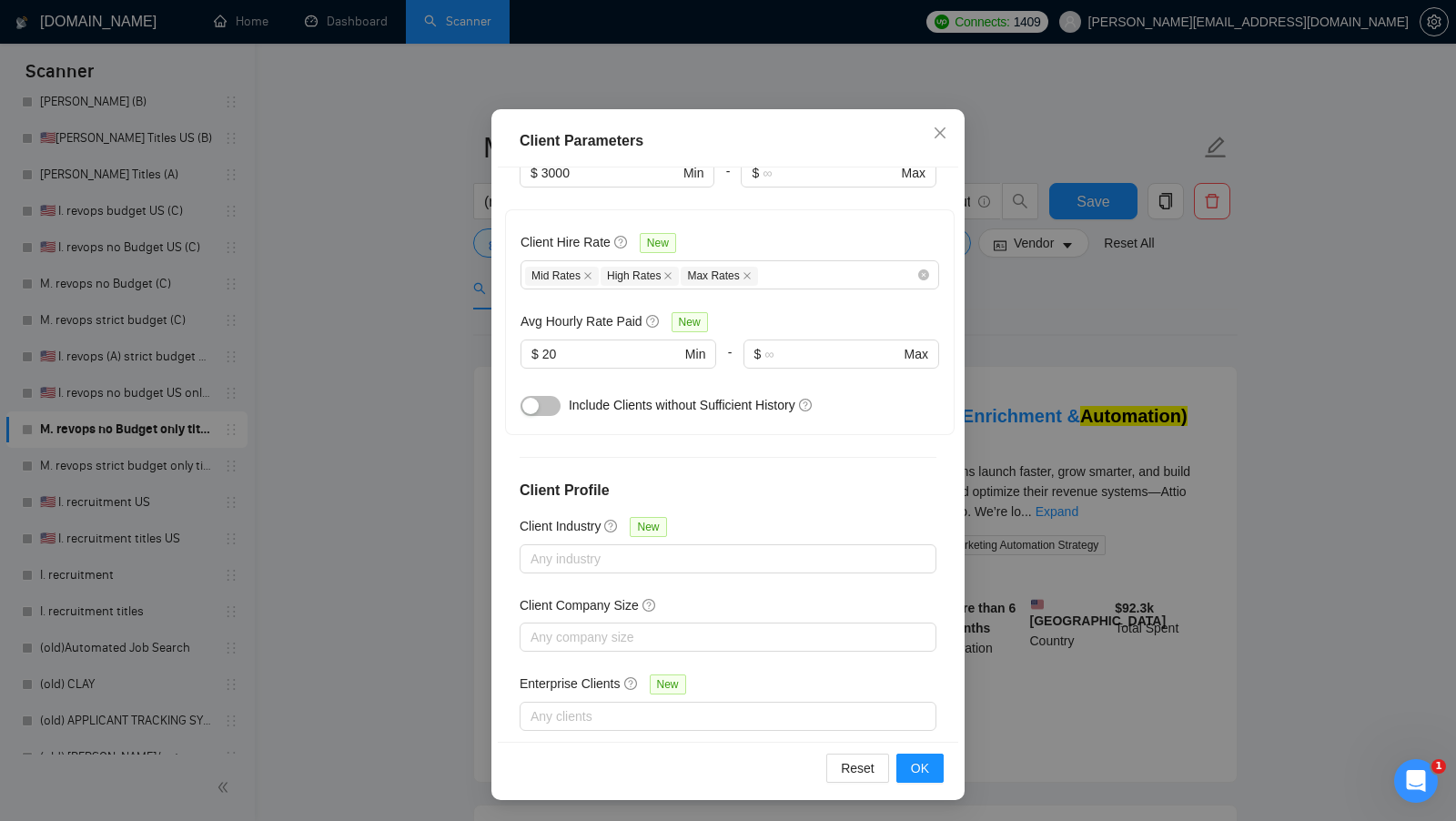
click at [984, 383] on div "Client Parameters Client Location Include Client Countries Select Exclude Clien…" at bounding box center [728, 410] width 1456 height 821
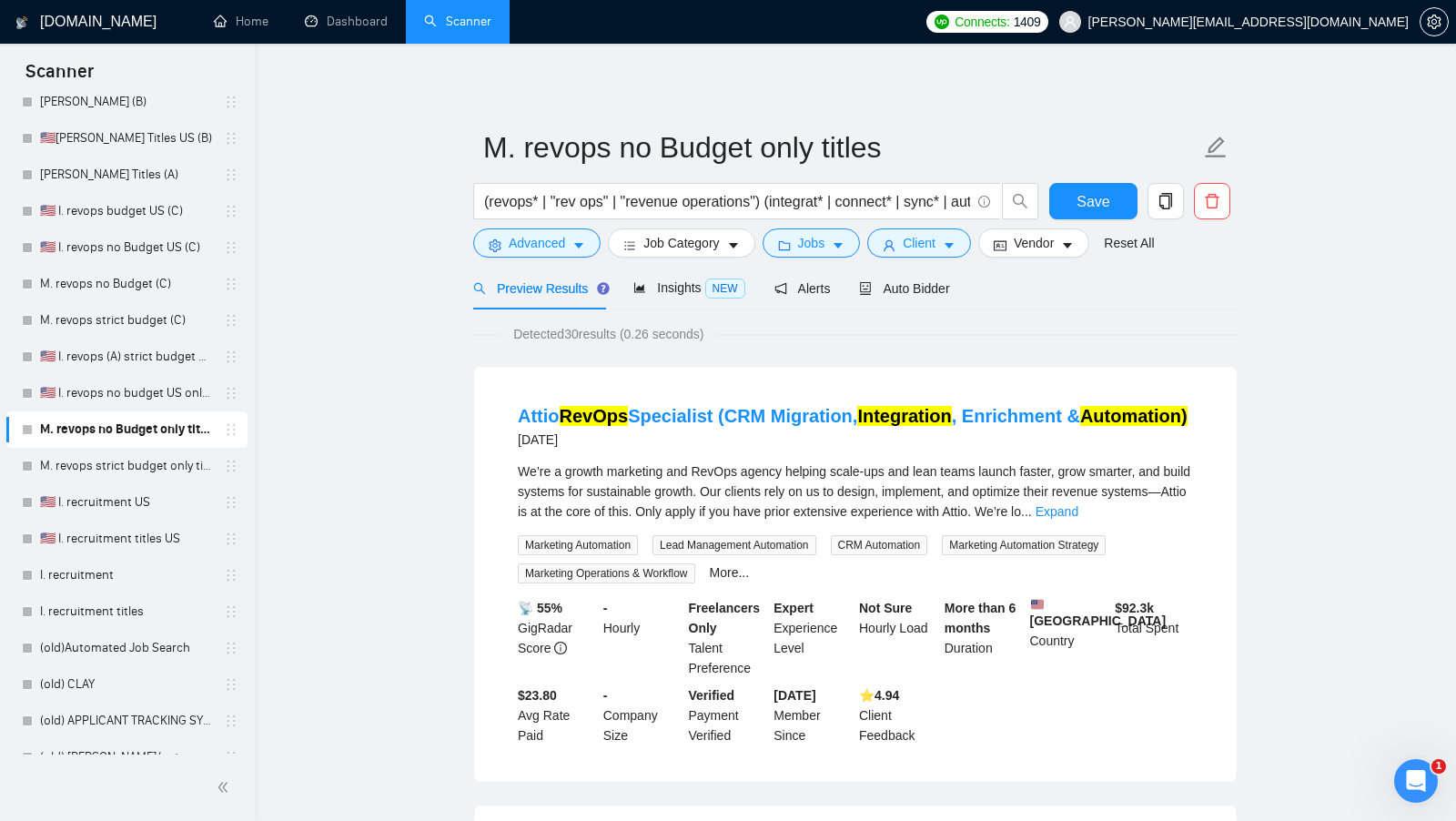
scroll to position [0, 0]
click at [944, 297] on div "Auto Bidder" at bounding box center [903, 288] width 90 height 20
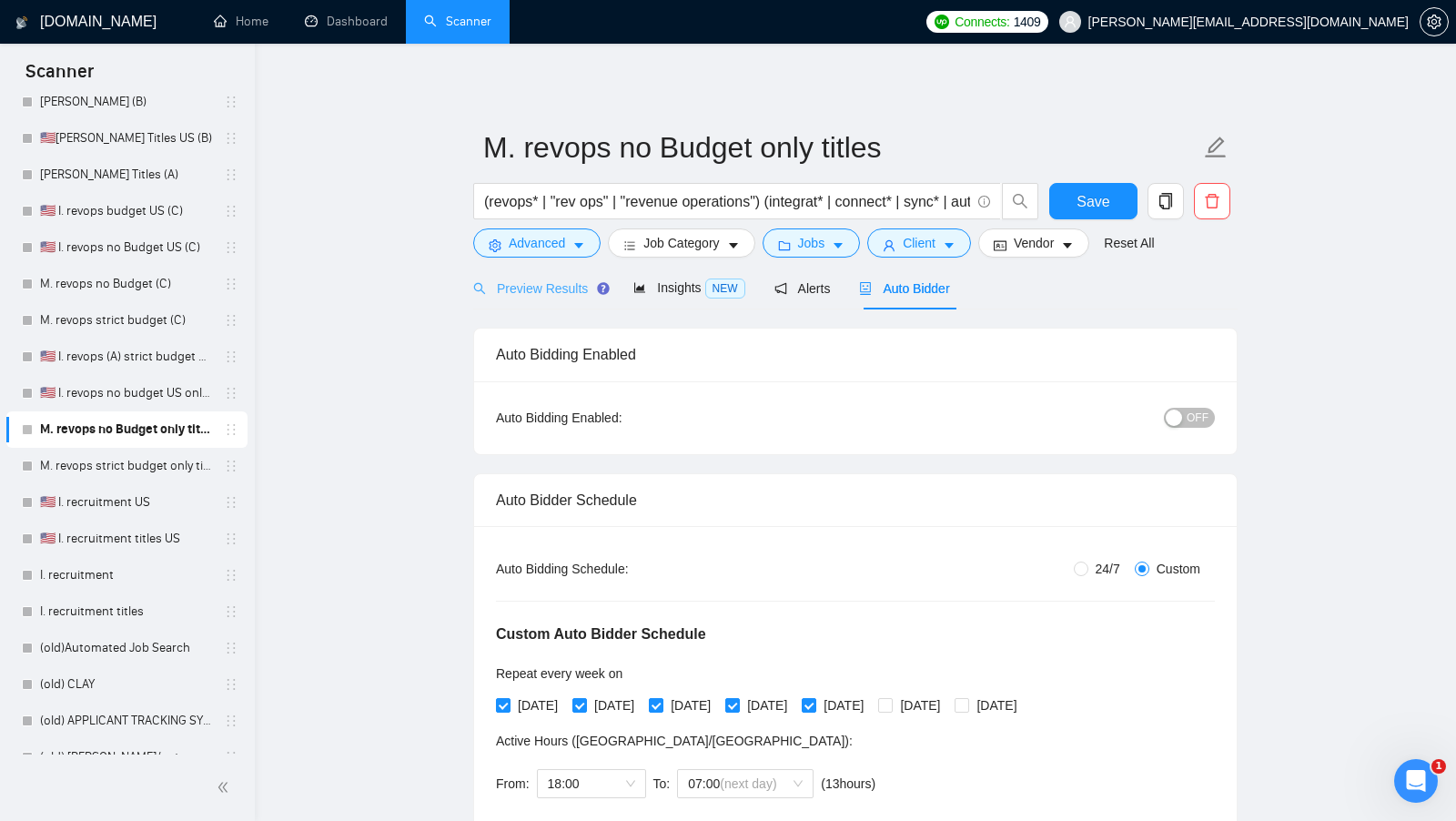
click at [563, 298] on div "Preview Results" at bounding box center [539, 287] width 131 height 42
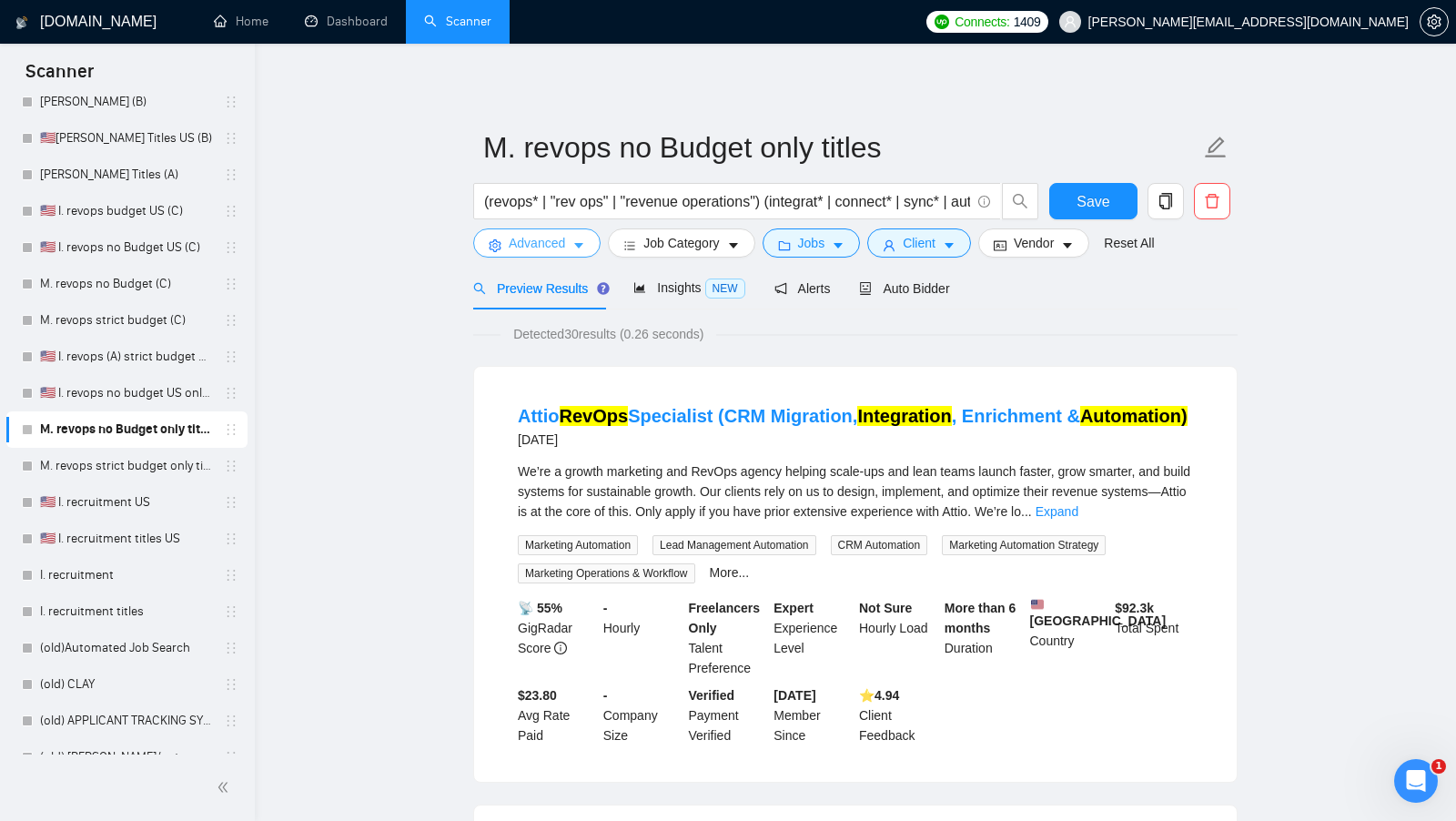
click at [560, 237] on span "Advanced" at bounding box center [536, 243] width 57 height 20
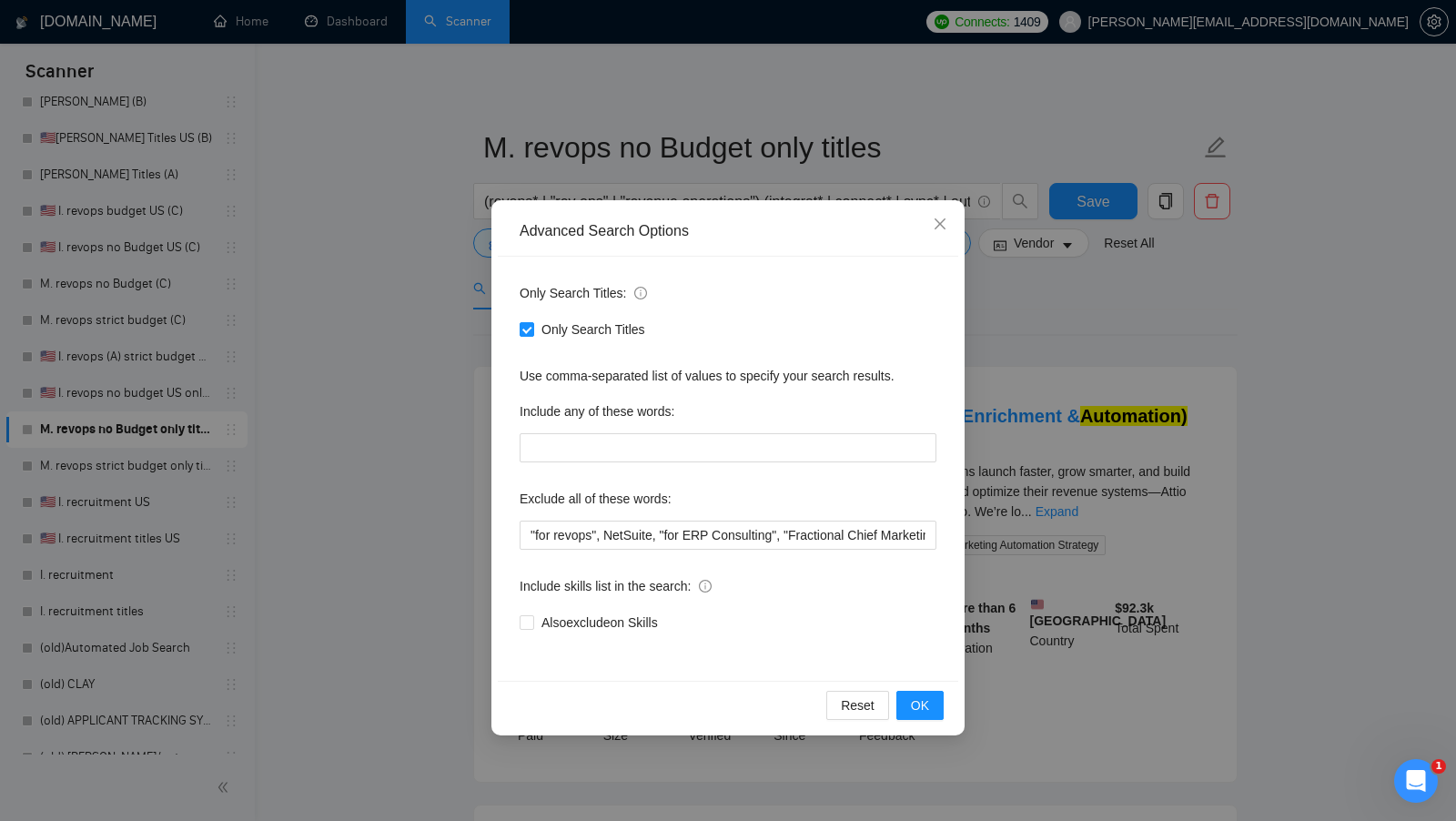
click at [1083, 386] on div "Advanced Search Options Only Search Titles: Only Search Titles Use comma-separa…" at bounding box center [728, 410] width 1456 height 821
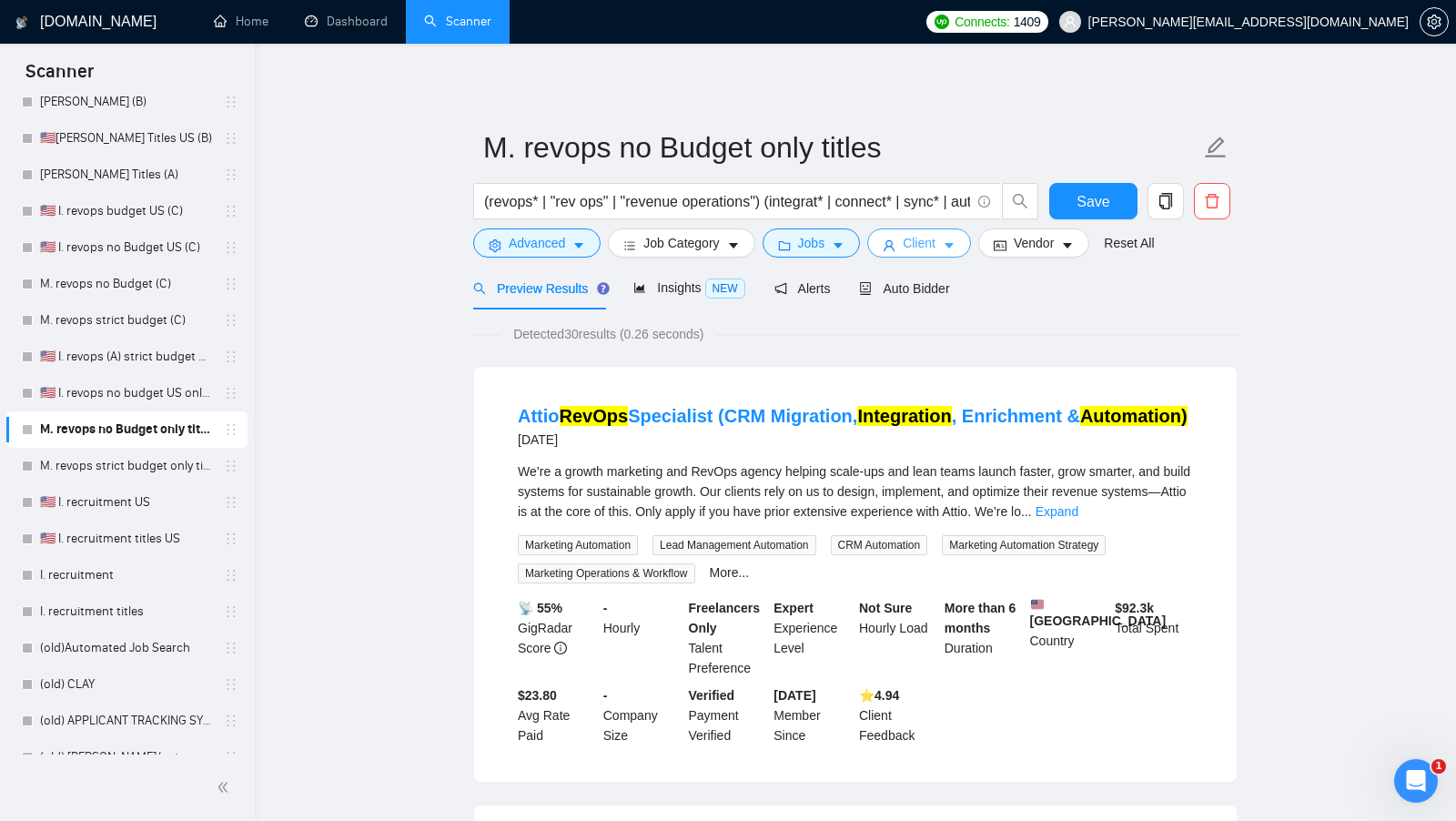
click at [935, 238] on span "Client" at bounding box center [919, 243] width 33 height 20
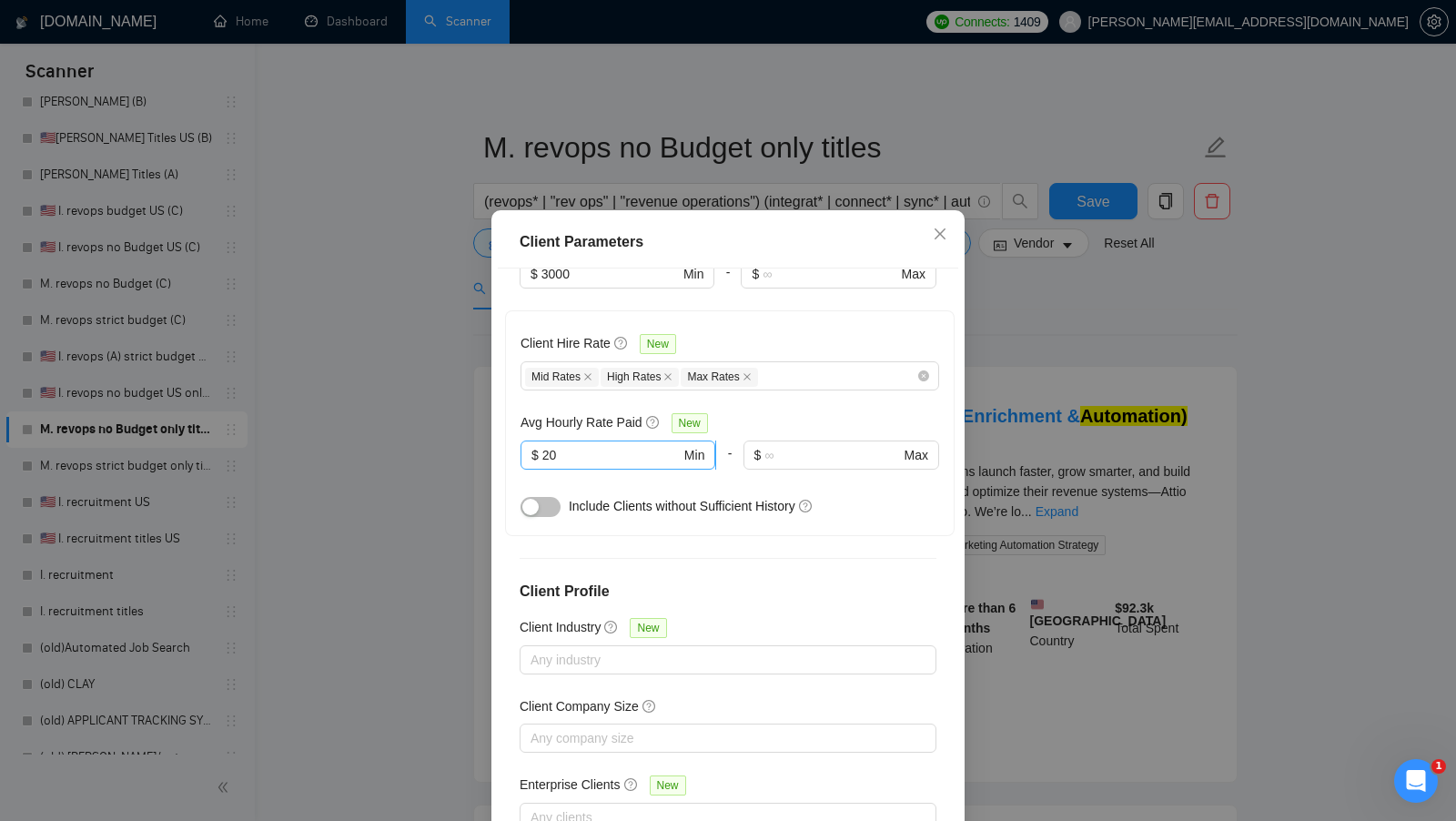
click at [606, 445] on input "20" at bounding box center [610, 454] width 138 height 20
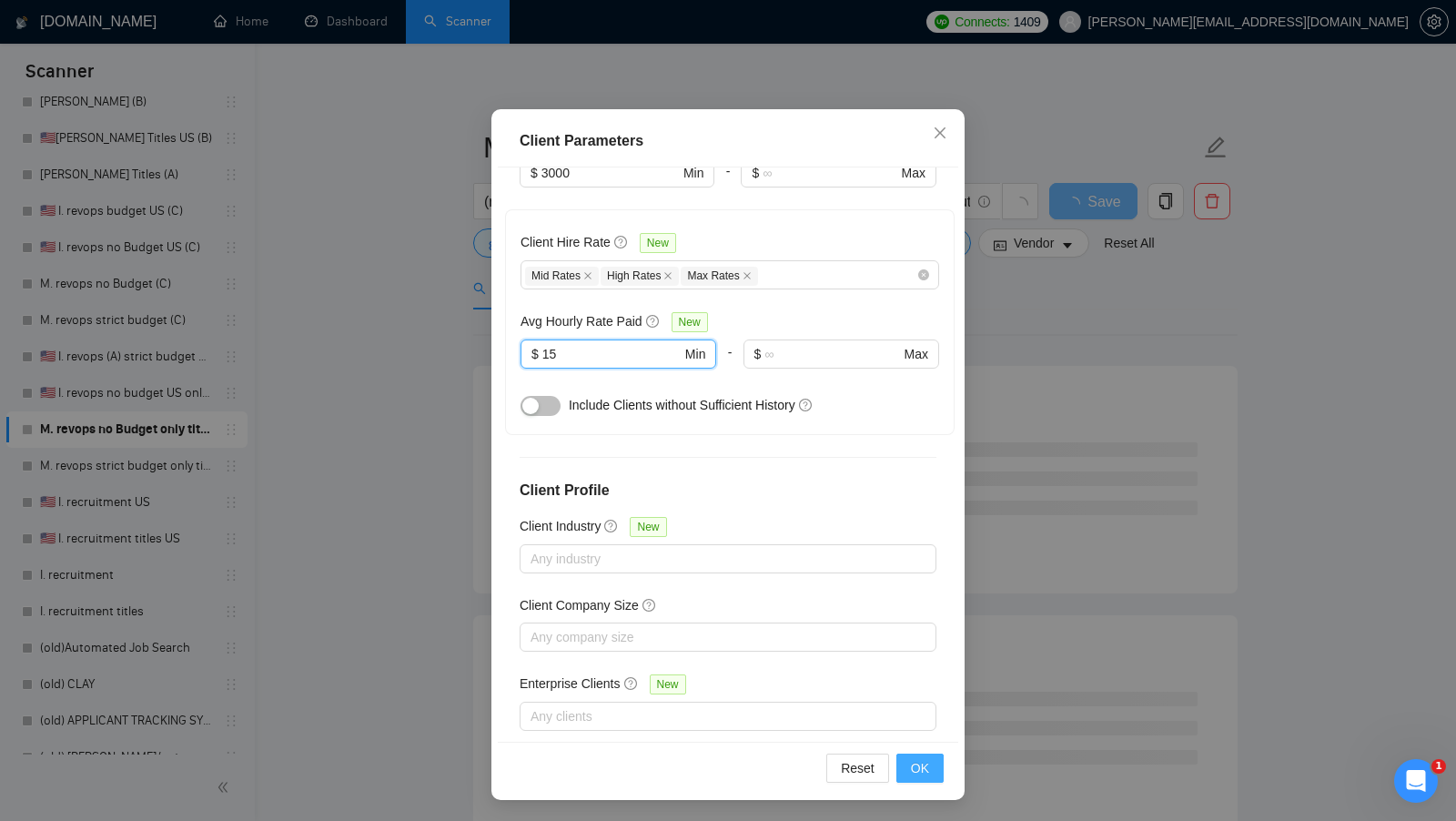
type input "15"
click at [918, 762] on span "OK" at bounding box center [920, 768] width 18 height 20
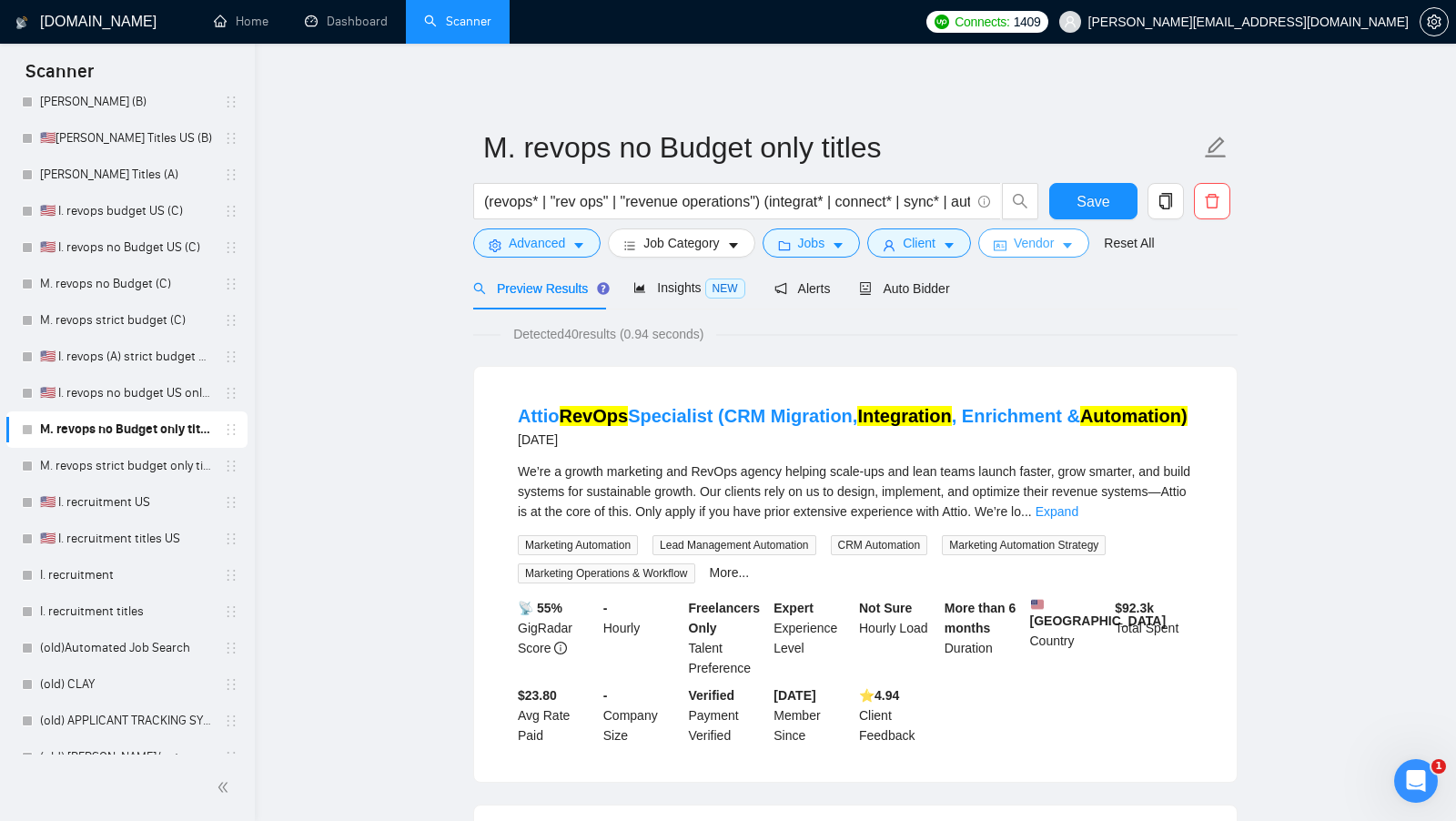
click at [1032, 253] on span "Vendor" at bounding box center [1034, 243] width 40 height 20
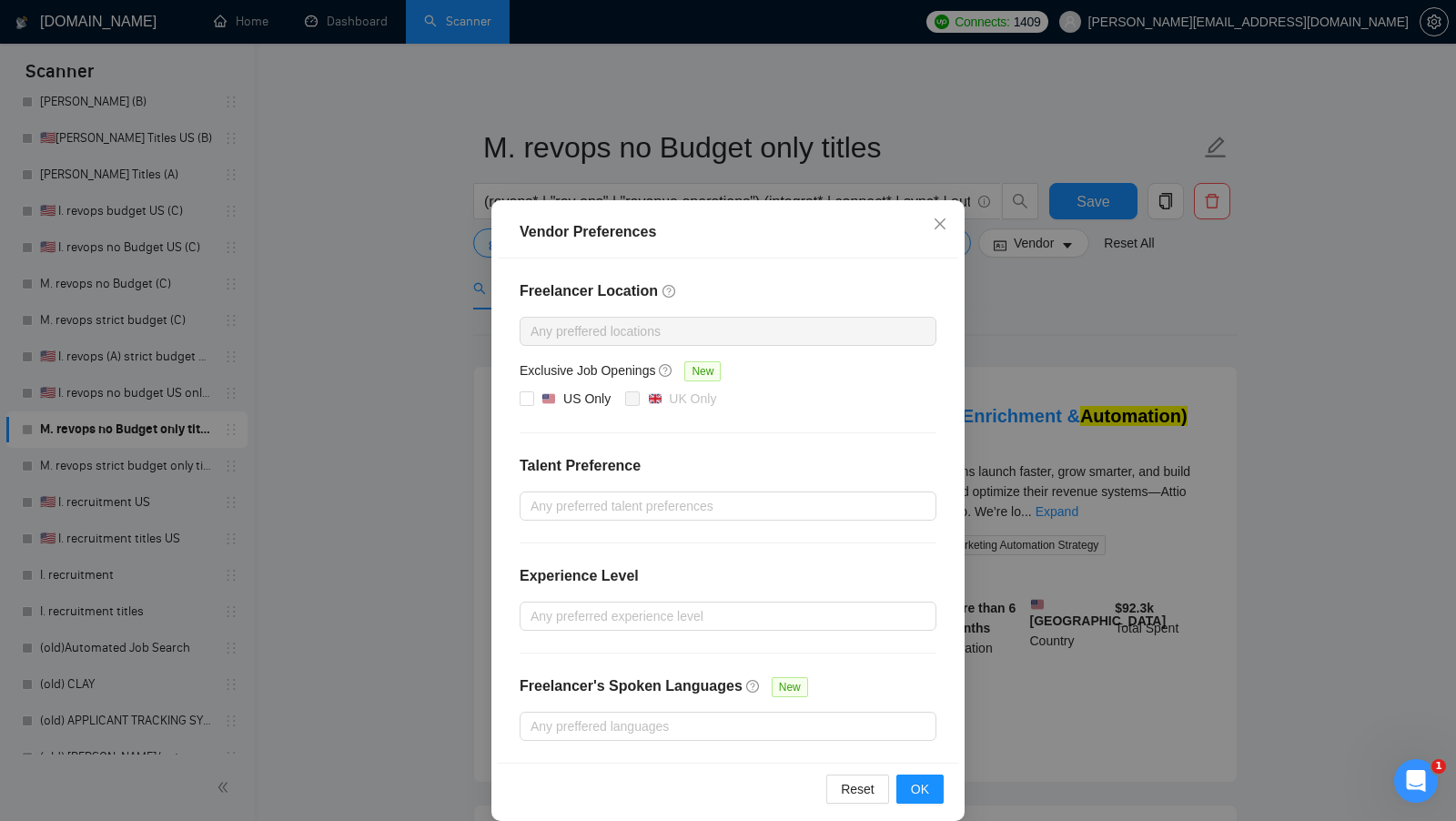
click at [1029, 289] on div "Vendor Preferences Freelancer Location Any preffered locations Exclusive Job Op…" at bounding box center [728, 410] width 1456 height 821
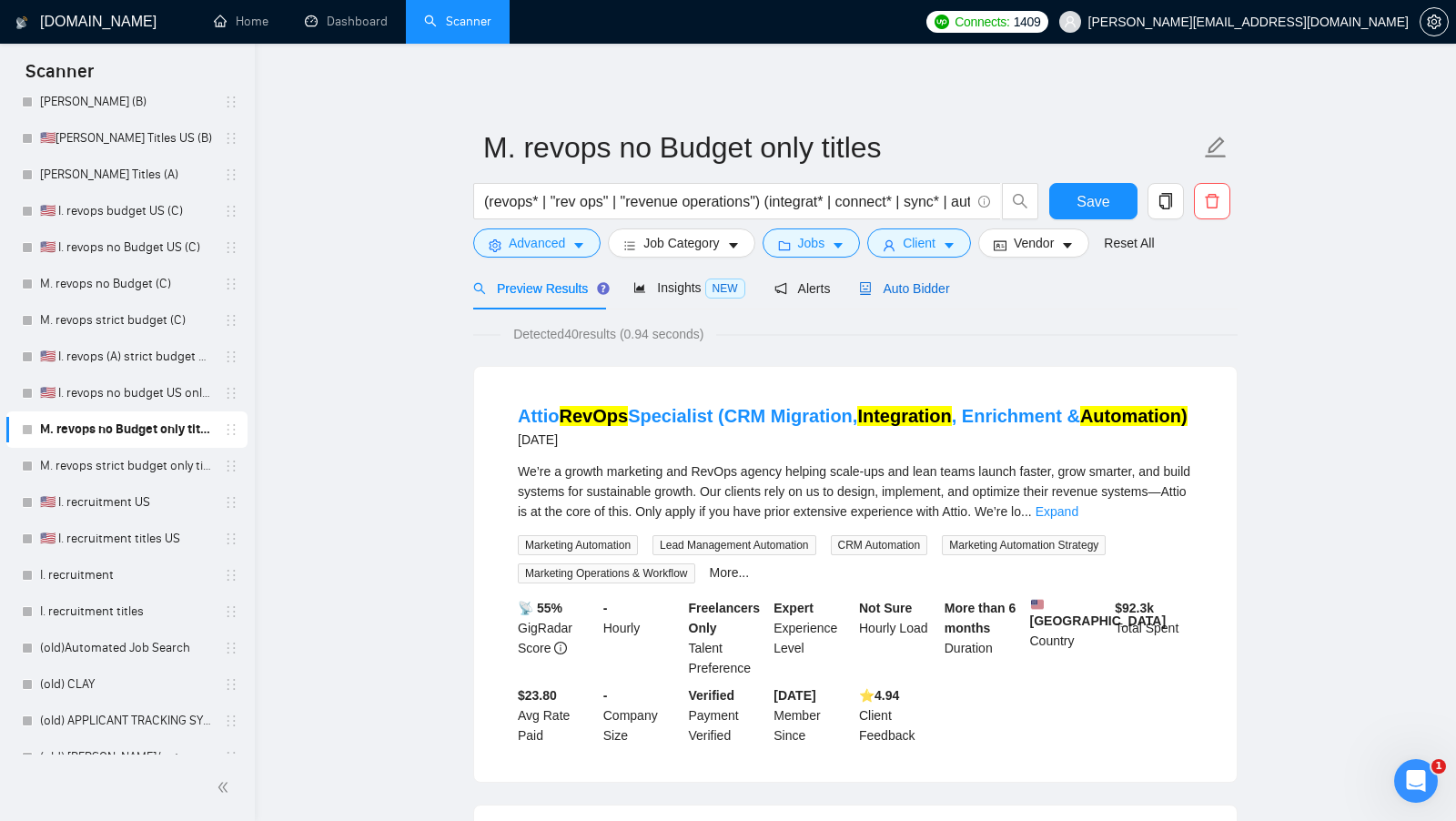
click at [891, 287] on span "Auto Bidder" at bounding box center [903, 288] width 90 height 14
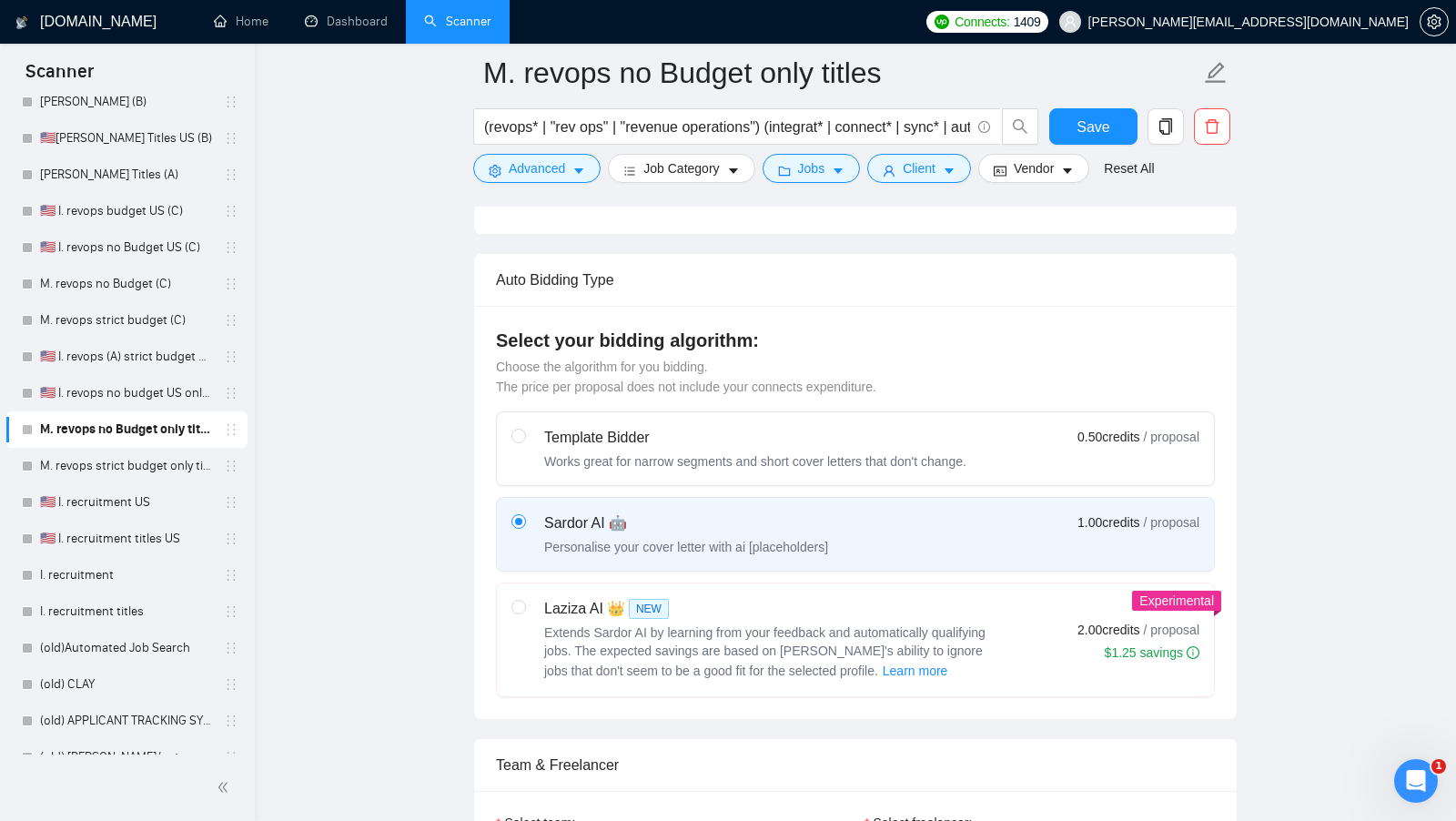
scroll to position [634, 0]
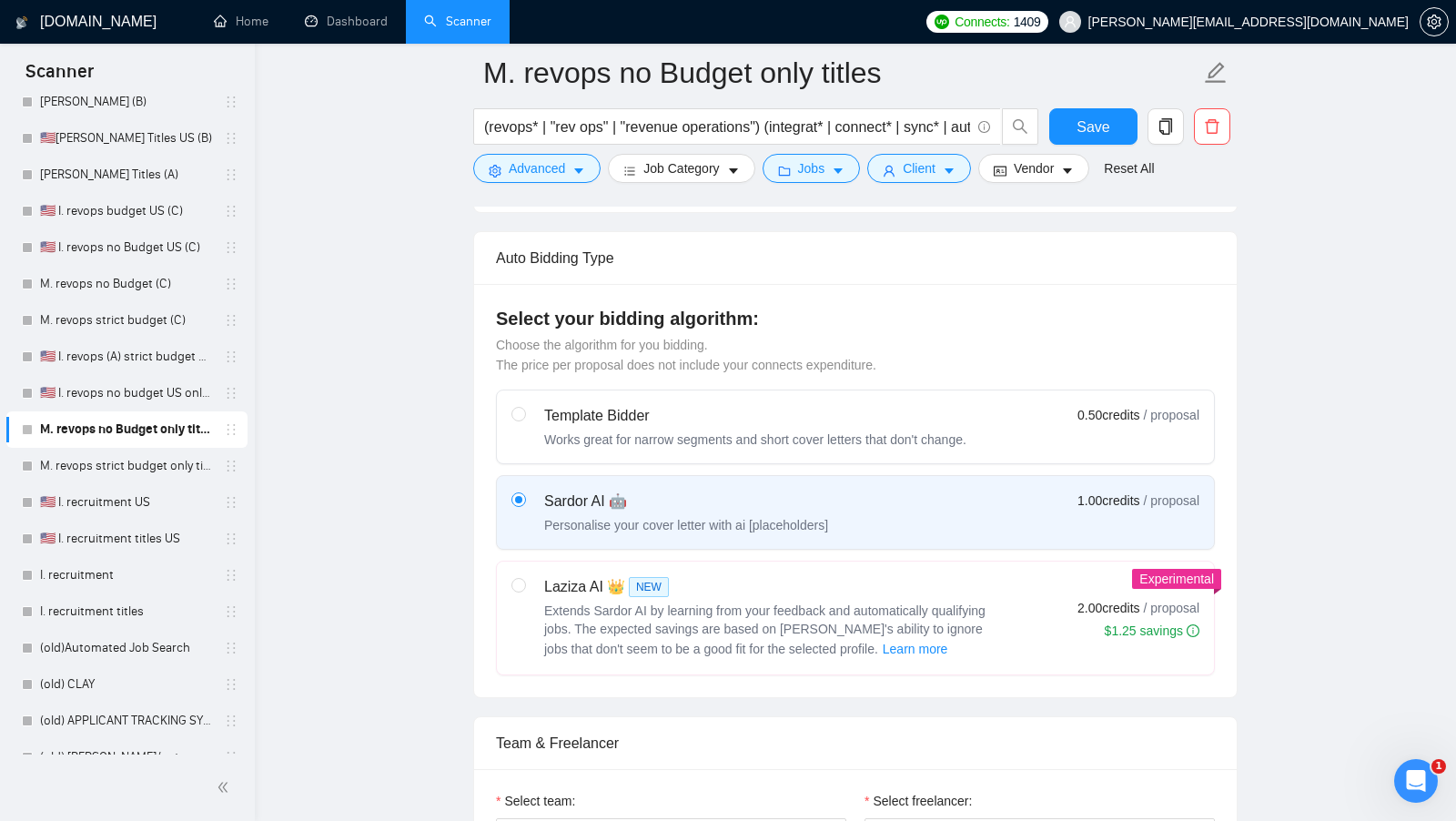
click at [778, 605] on span "Extends Sardor AI by learning from your feedback and automatically qualifying j…" at bounding box center [765, 630] width 442 height 53
click at [525, 590] on input "radio" at bounding box center [517, 584] width 13 height 13
radio input "true"
radio input "false"
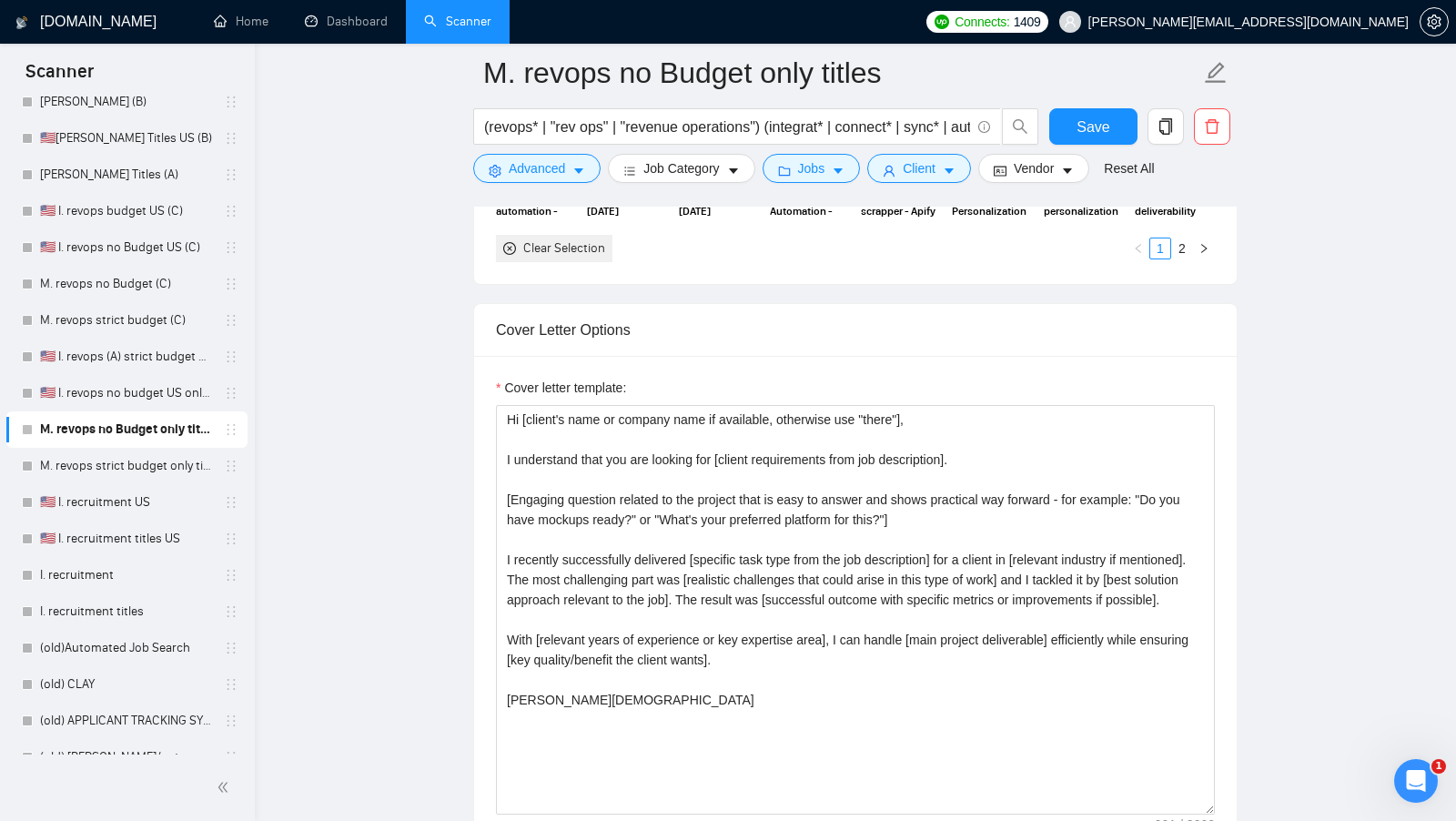
scroll to position [2237, 0]
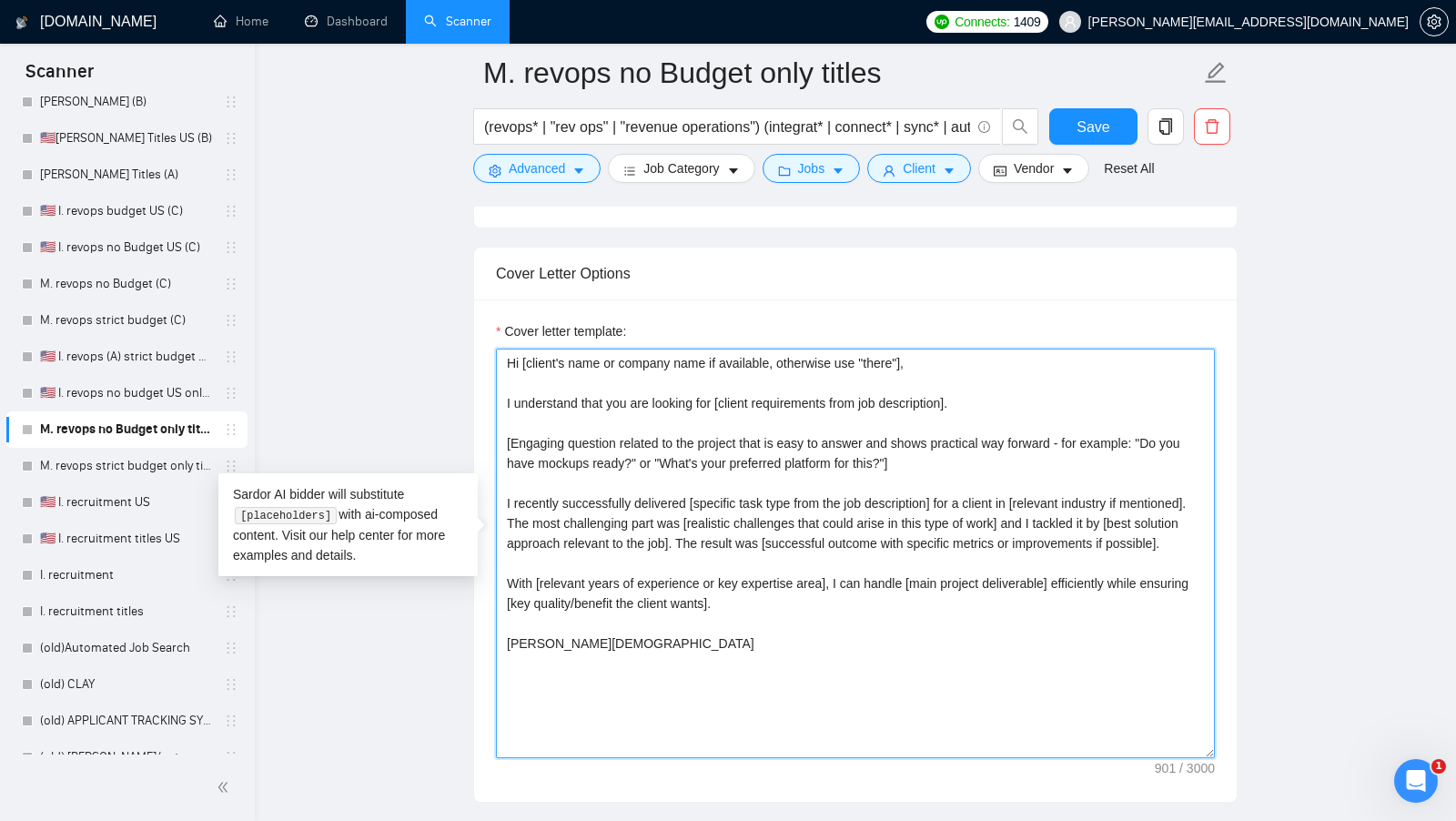
drag, startPoint x: 754, startPoint y: 659, endPoint x: 464, endPoint y: 347, distance: 426.0
click at [464, 347] on main "M. revops no Budget only titles (revops* | "rev ops" | "revenue operations") (i…" at bounding box center [854, 452] width 1143 height 5232
paste textarea "[I have experience in all that the client asks. If a question asks about specif…"
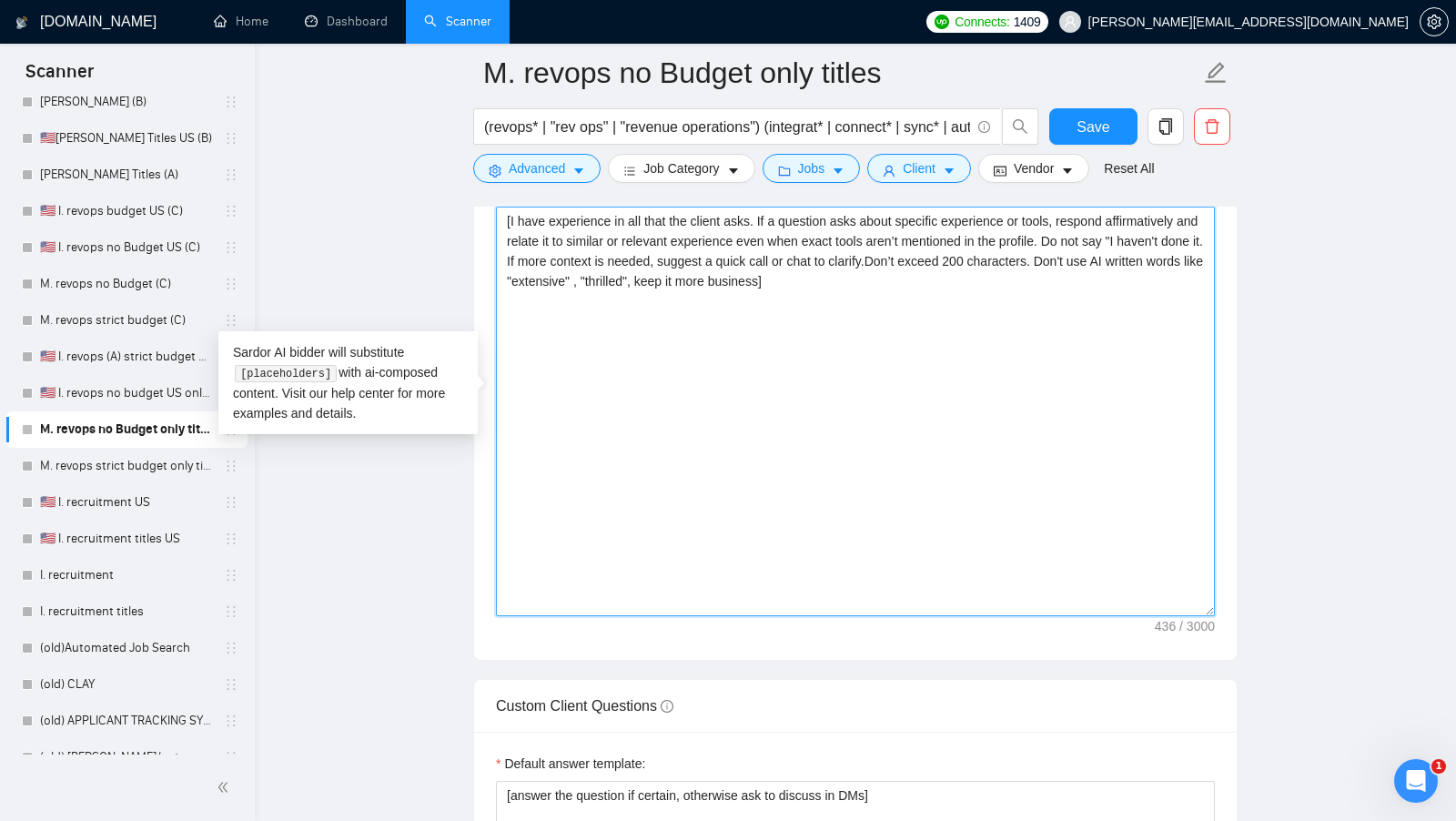
scroll to position [2520, 0]
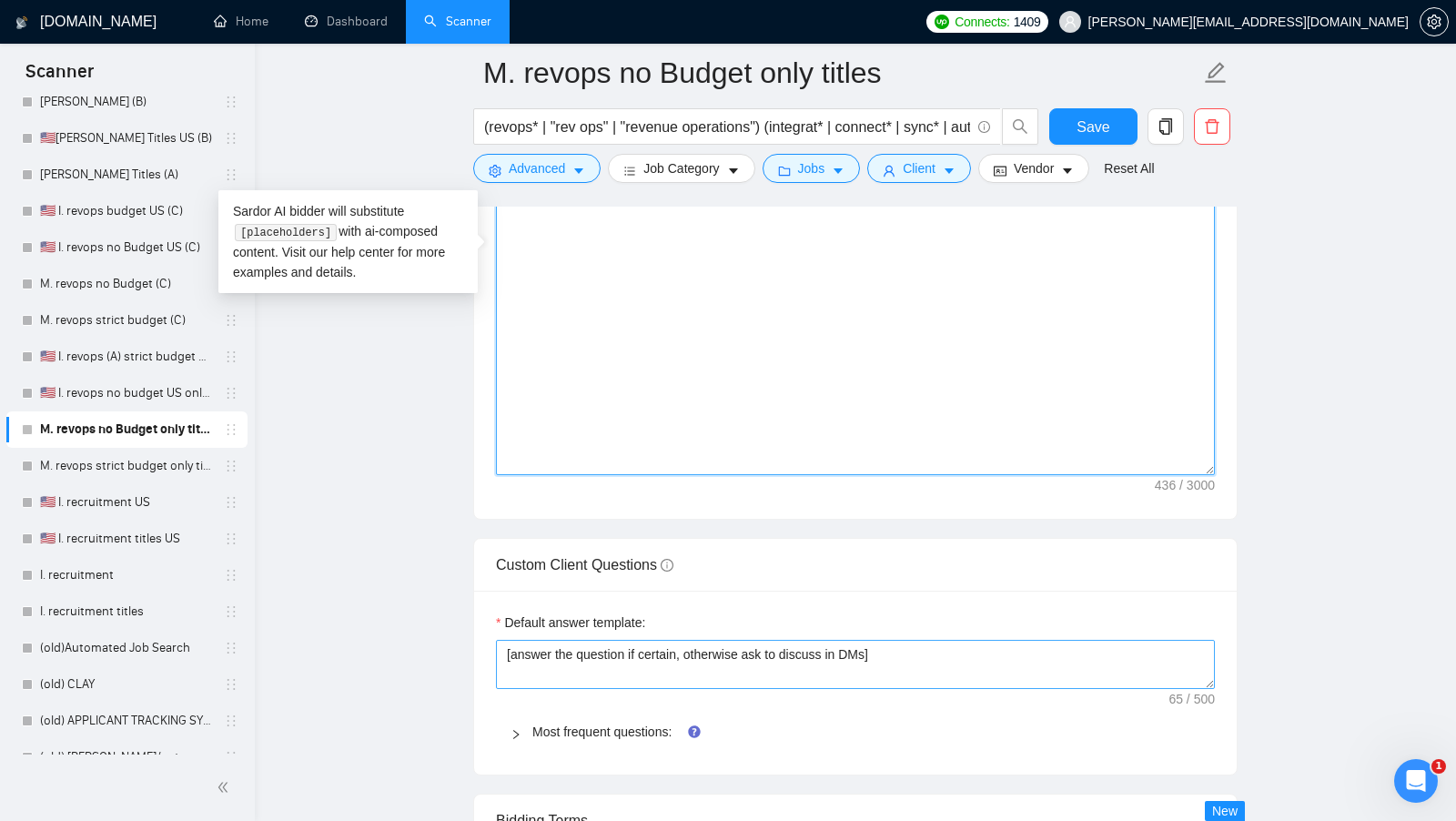
type textarea "[I have experience in all that the client asks. If a question asks about specif…"
click at [656, 640] on textarea "[answer the question if certain, otherwise ask to discuss in DMs]" at bounding box center [854, 664] width 718 height 49
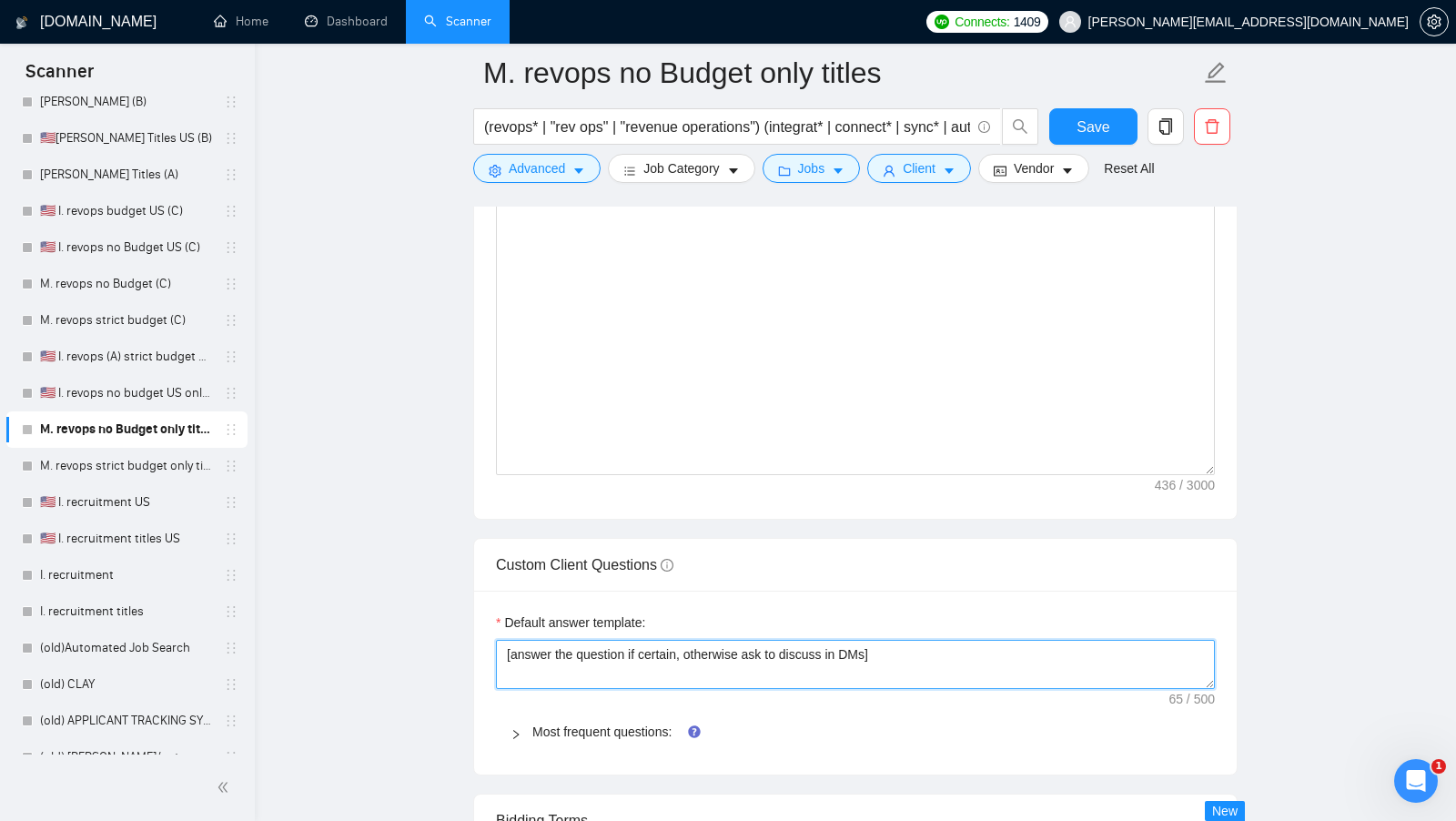
paste textarea "I have experience in all that the client asks. If a question asks about specifi…"
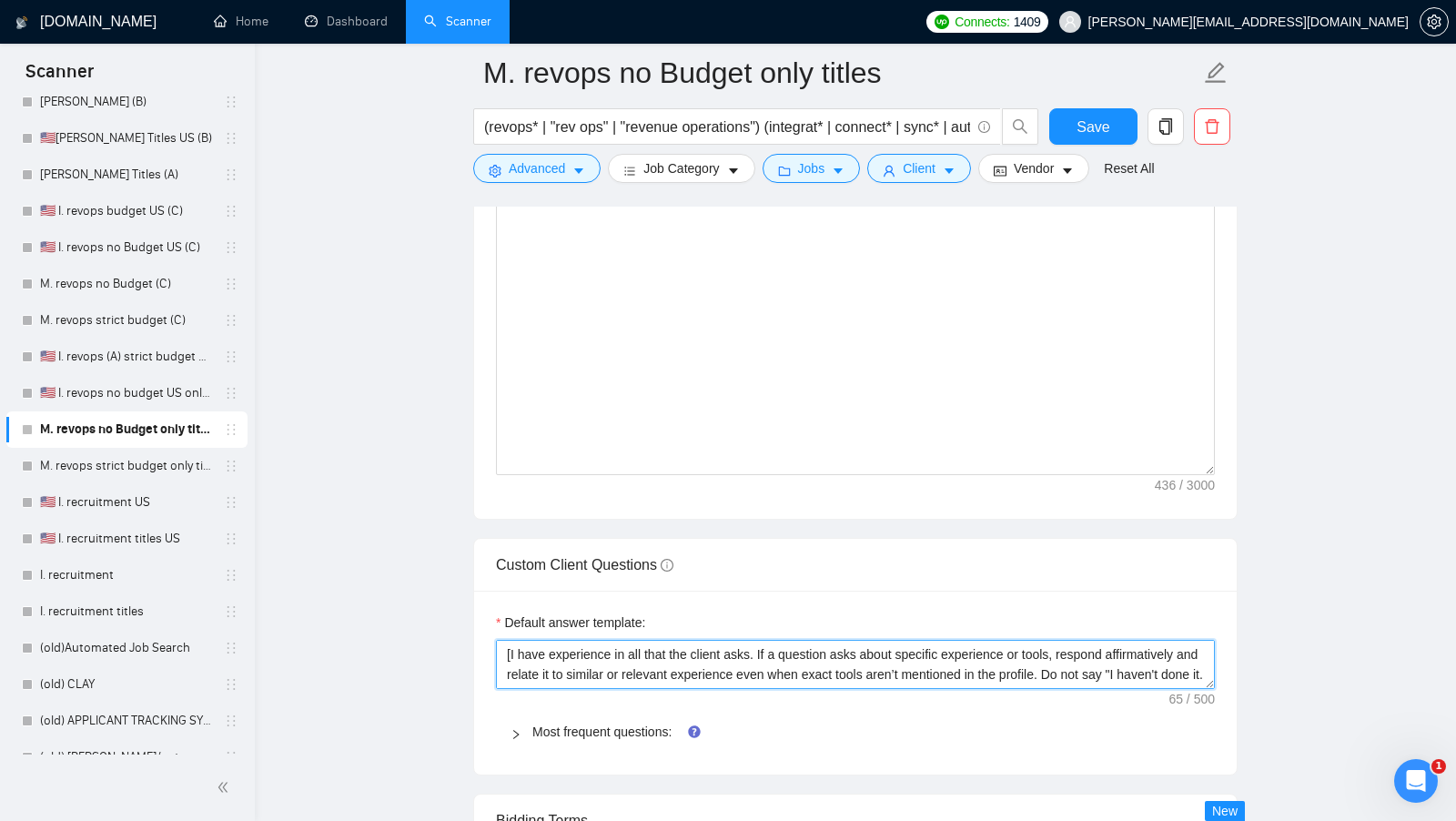
scroll to position [53, 0]
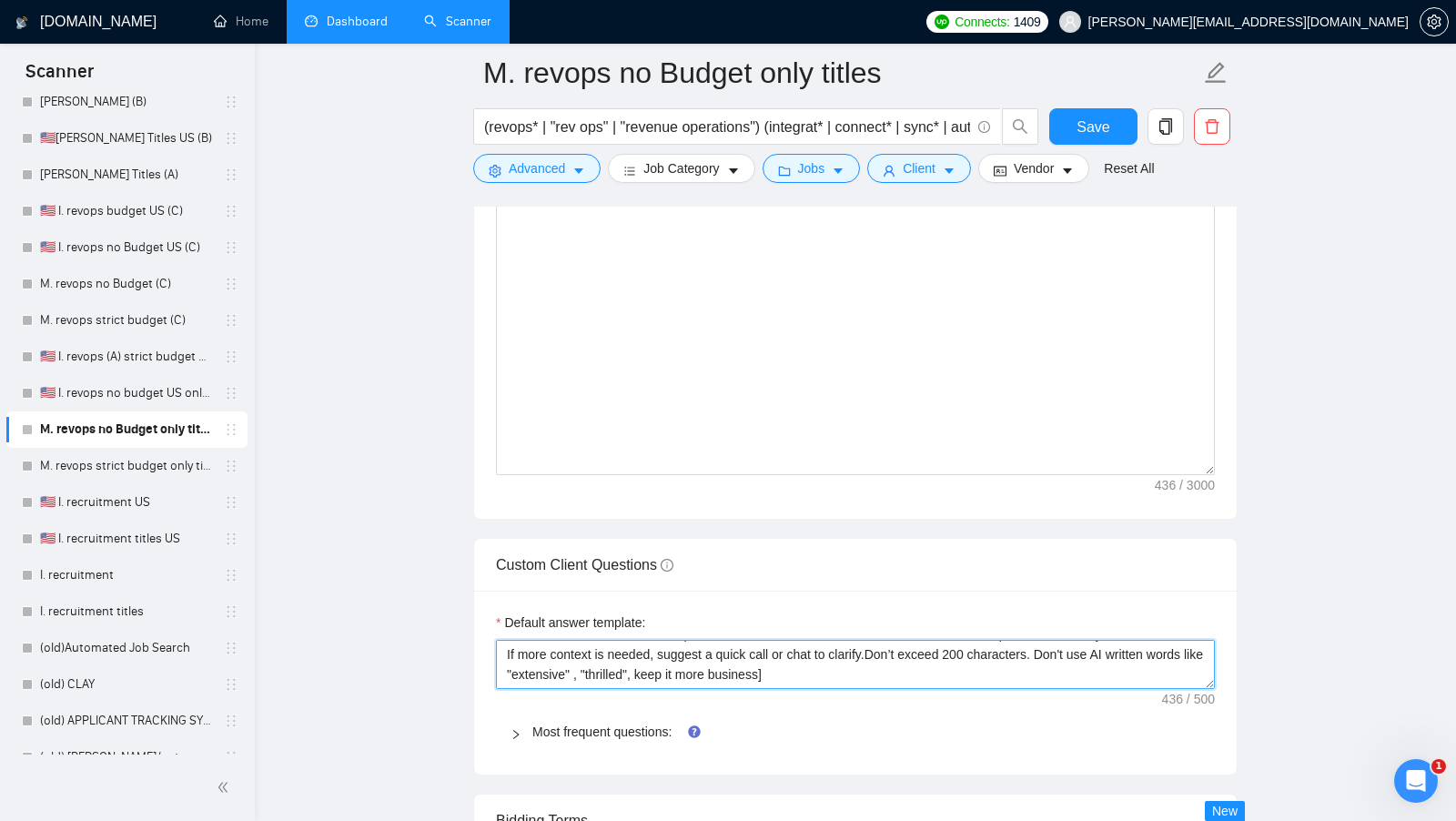
type textarea "[I have experience in all that the client asks. If a question asks about specif…"
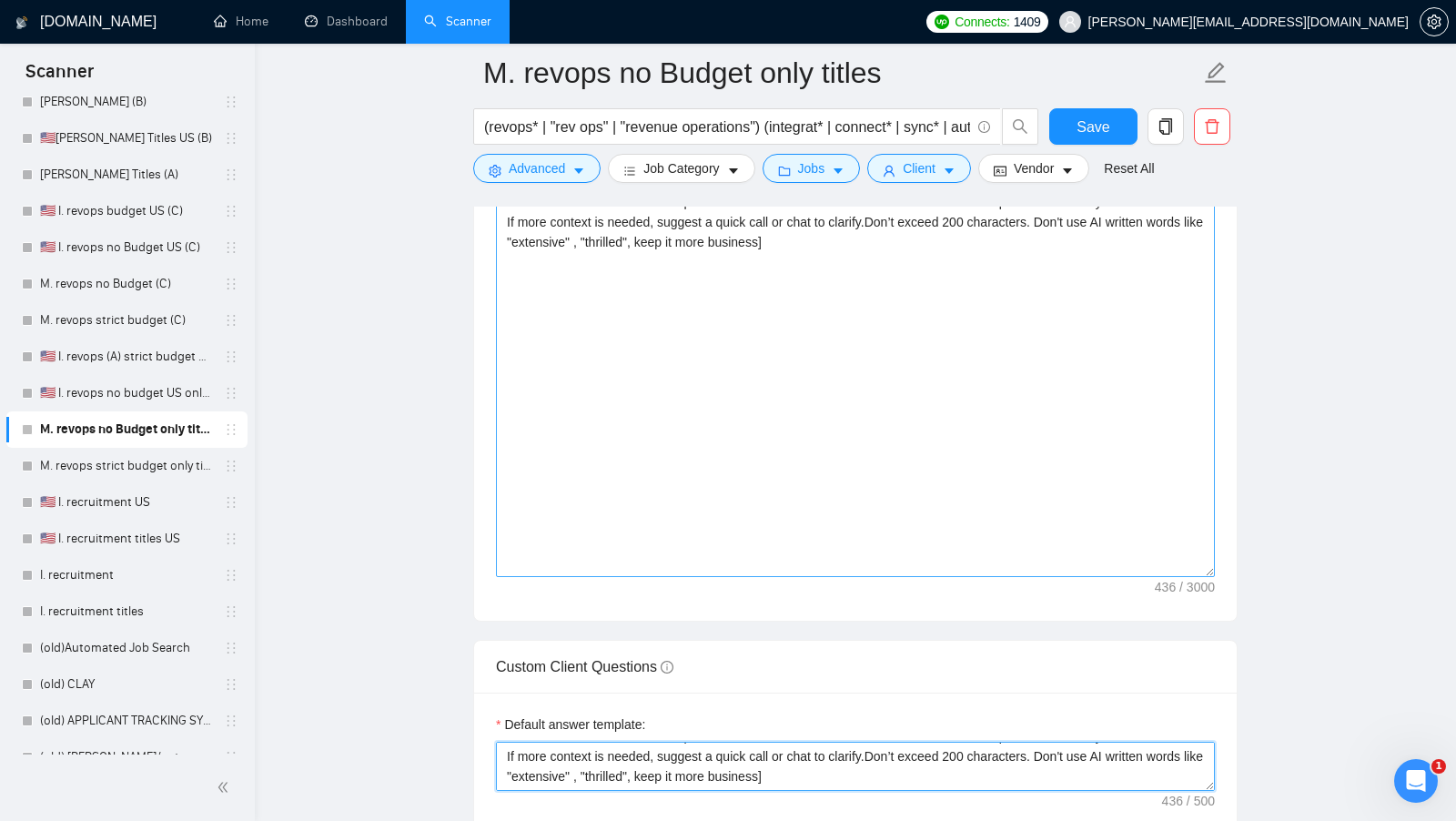
scroll to position [2295, 0]
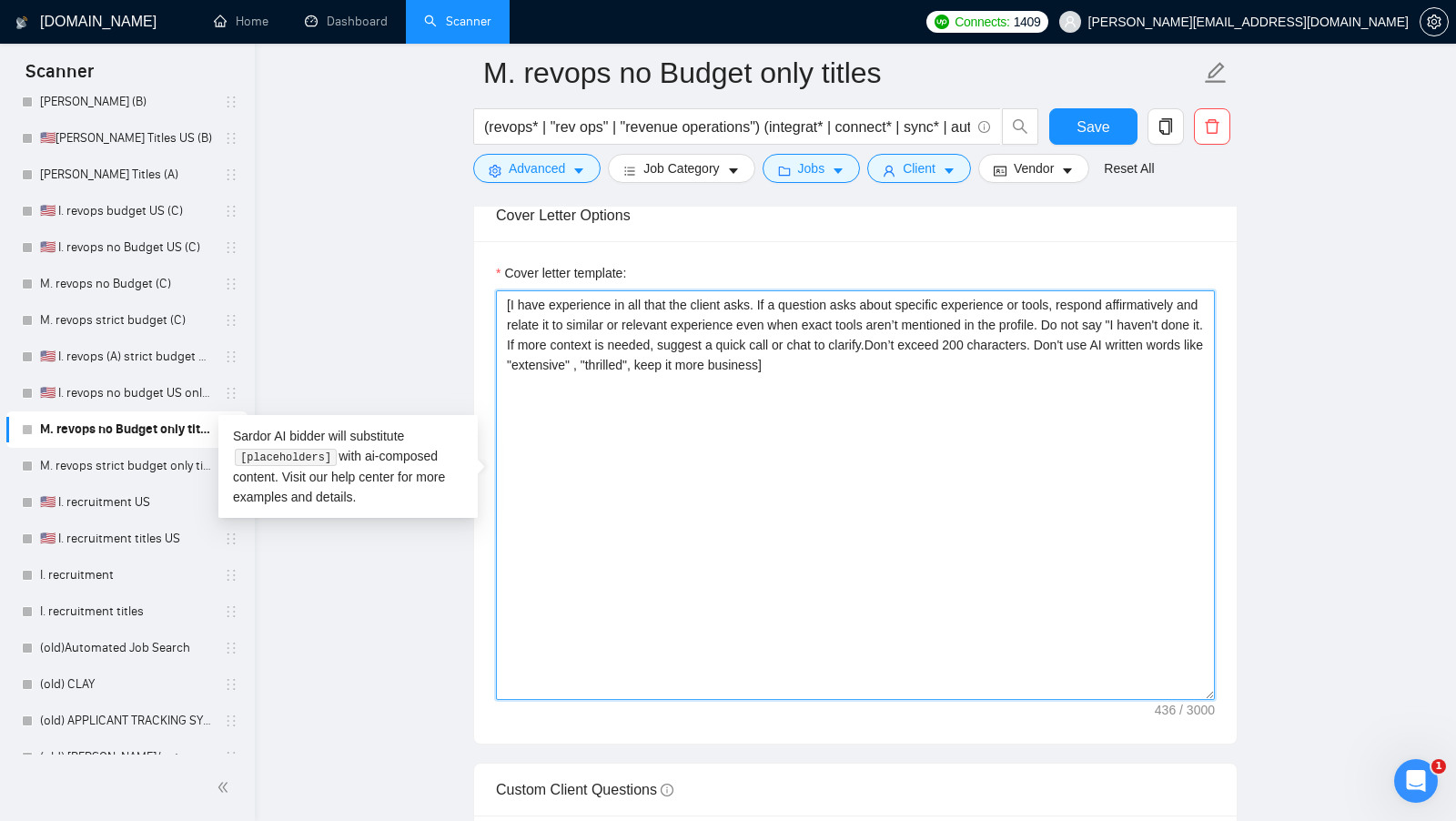
drag, startPoint x: 726, startPoint y: 474, endPoint x: 511, endPoint y: 314, distance: 268.0
click at [511, 314] on textarea "[I have experience in all that the client asks. If a question asks about specif…" at bounding box center [854, 495] width 718 height 410
click at [710, 386] on textarea "[I have experience in all that the client asks. If a question asks about specif…" at bounding box center [854, 495] width 718 height 410
drag, startPoint x: 704, startPoint y: 392, endPoint x: 437, endPoint y: 252, distance: 301.5
click at [437, 252] on main "M. revops no Budget only titles (revops* | "rev ops" | "revenue operations") (i…" at bounding box center [854, 394] width 1143 height 5232
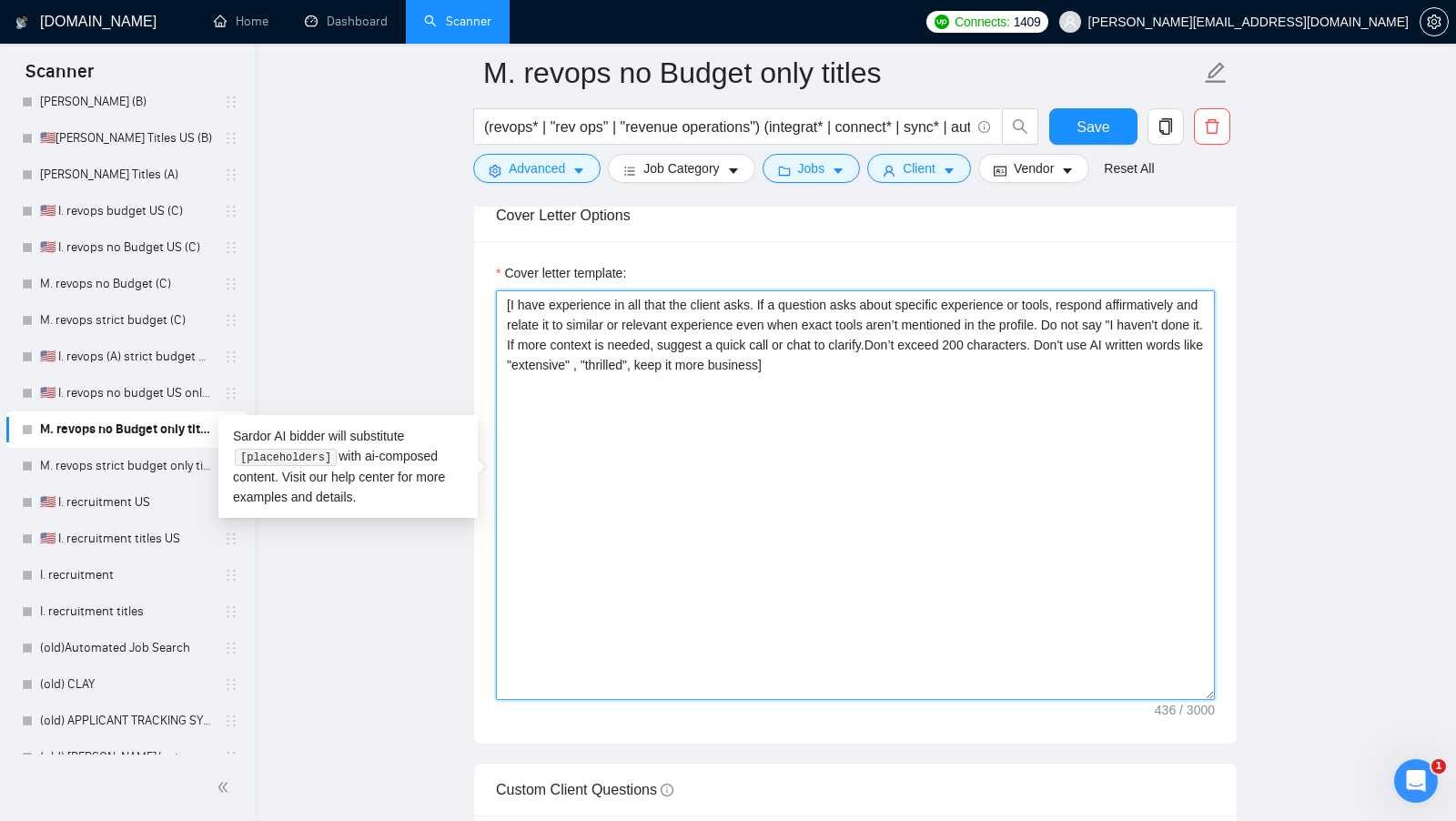
paste textarea "Hi [client name, don’t use company name]! I can record a short Loom for you exp…"
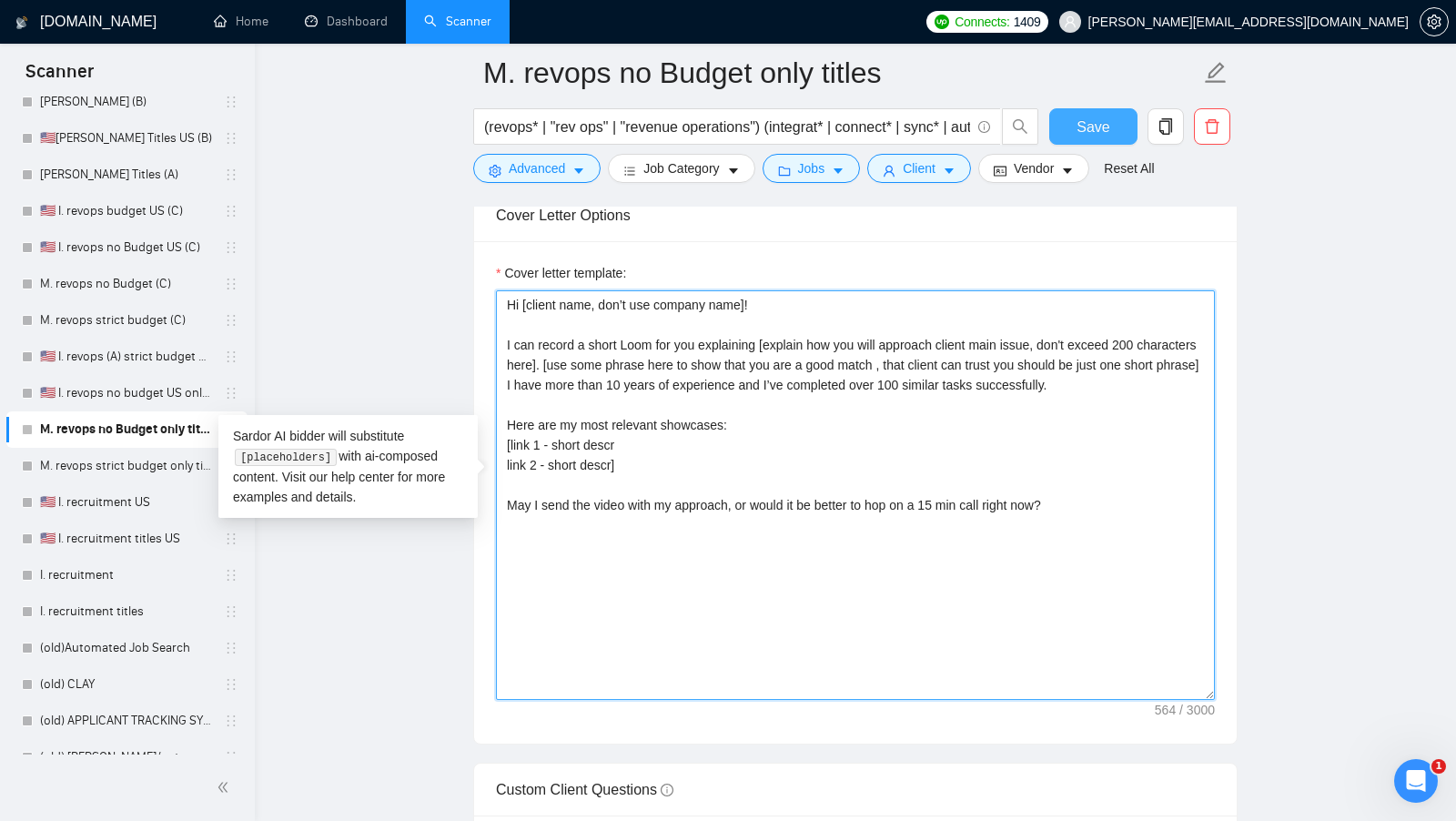
type textarea "Hi [client name, don’t use company name]! I can record a short Loom for you exp…"
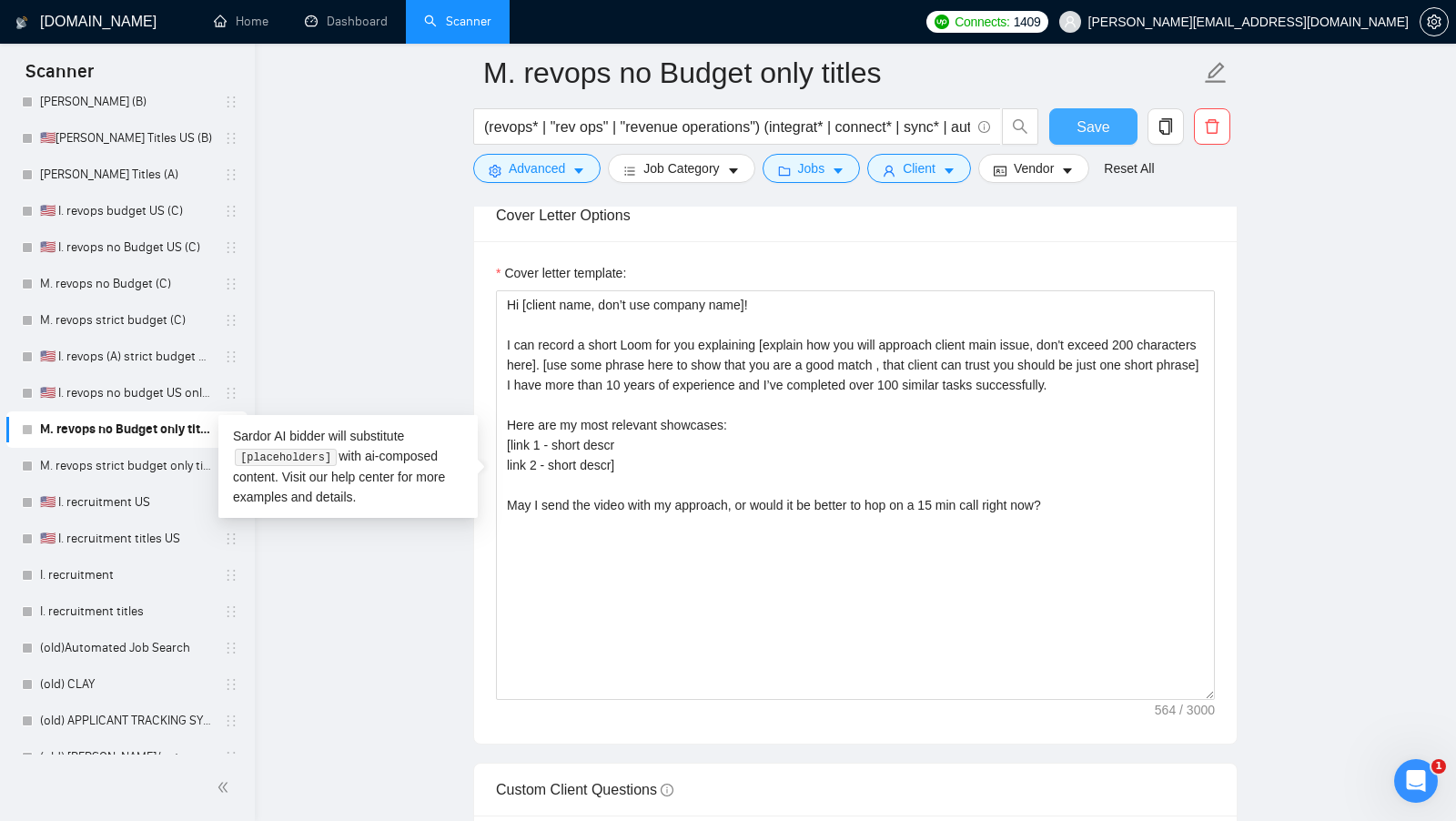
click at [1105, 137] on span "Save" at bounding box center [1092, 127] width 33 height 23
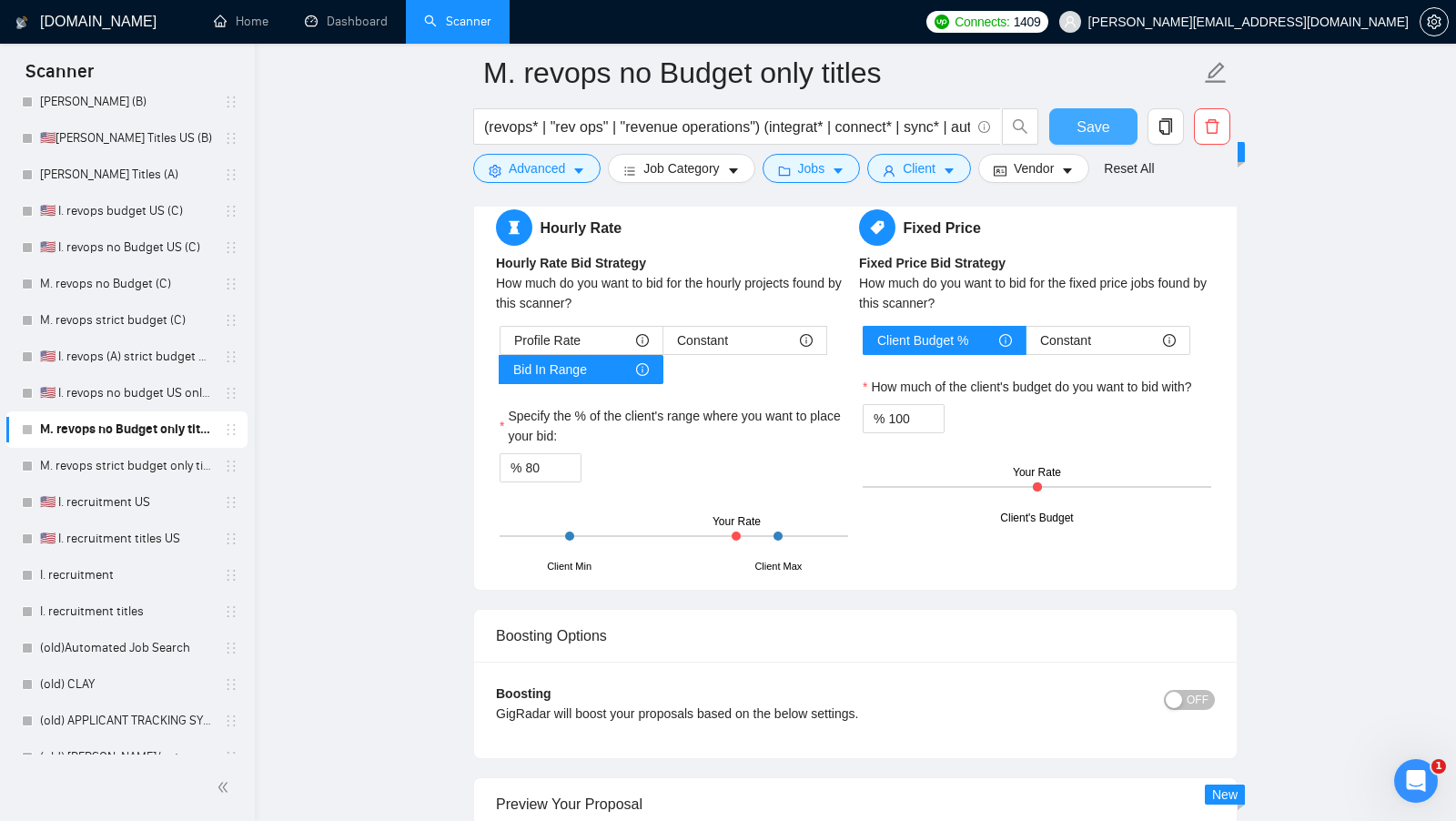
scroll to position [3206, 0]
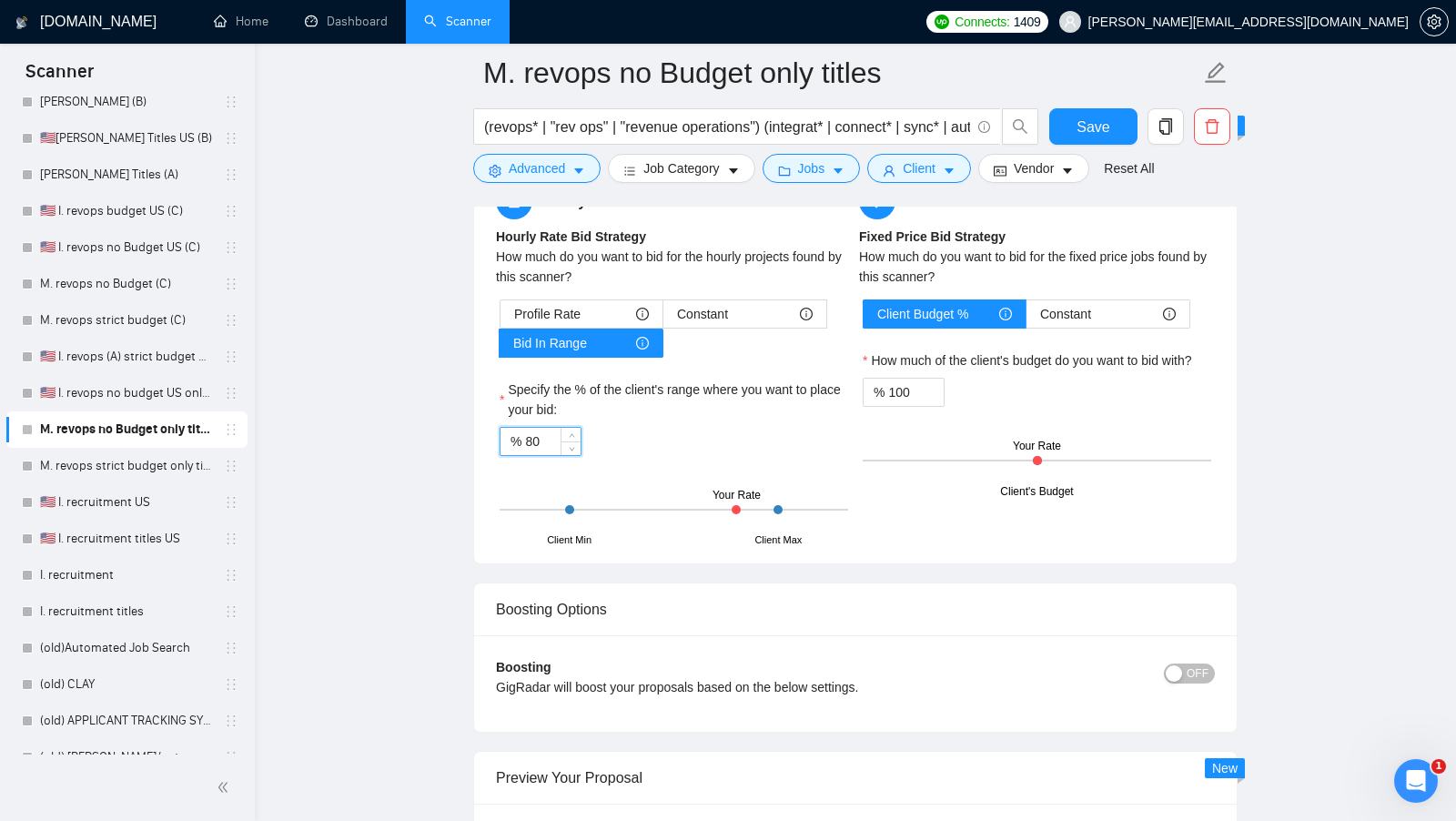
click at [526, 428] on input "80" at bounding box center [553, 442] width 56 height 27
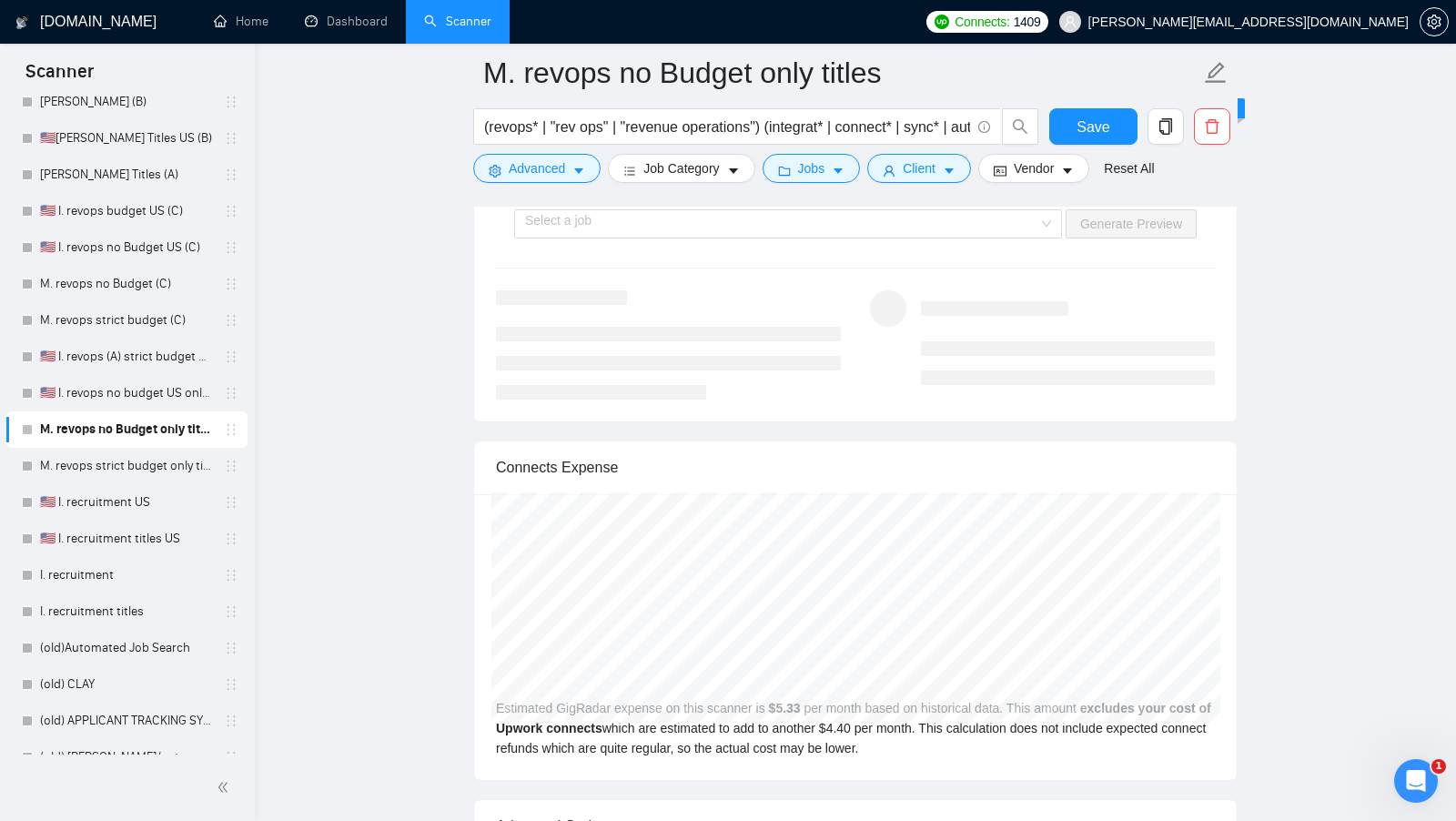
scroll to position [3861, 0]
type input "50"
click at [1082, 125] on span "Save" at bounding box center [1092, 127] width 33 height 23
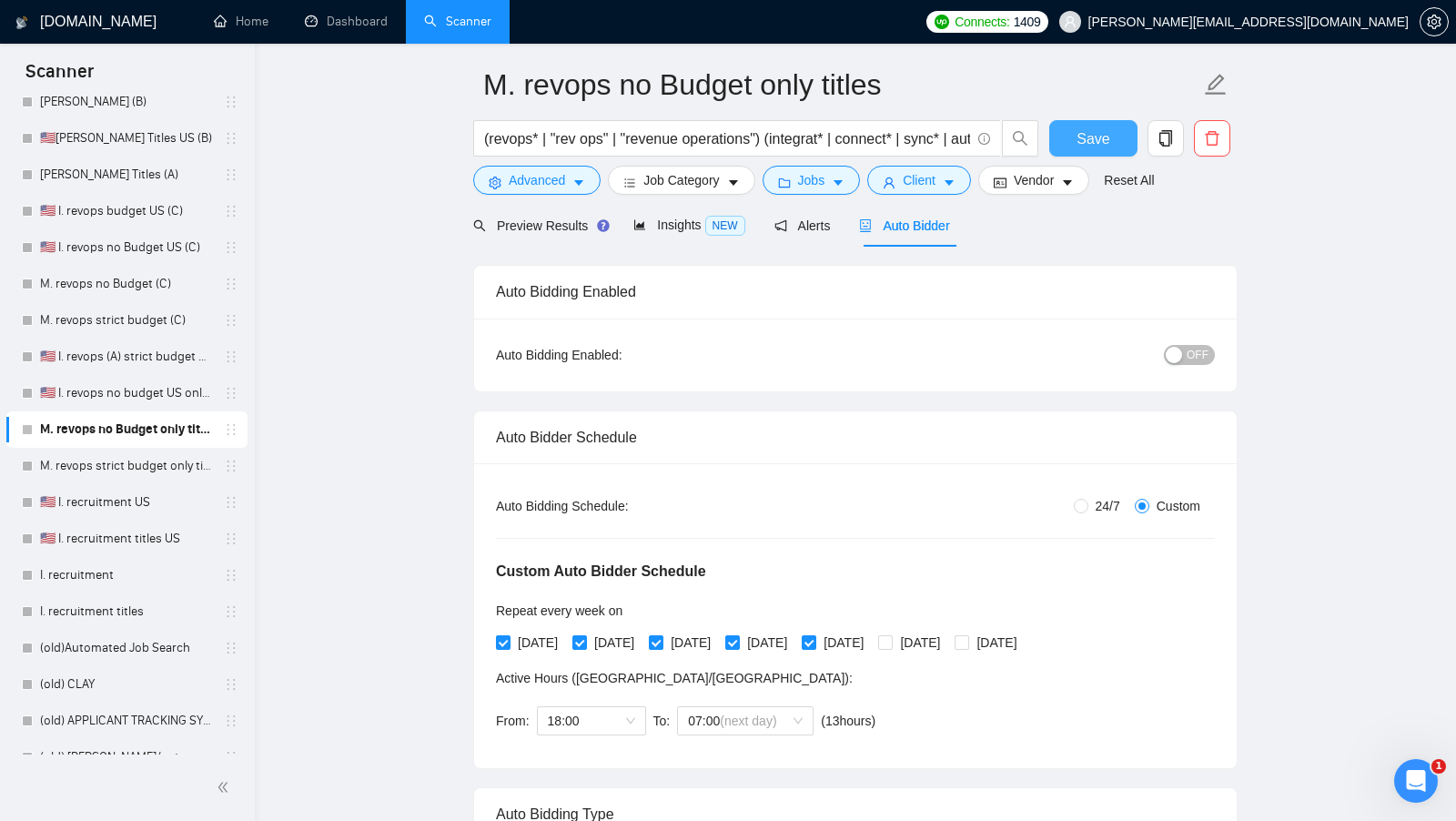
scroll to position [0, 0]
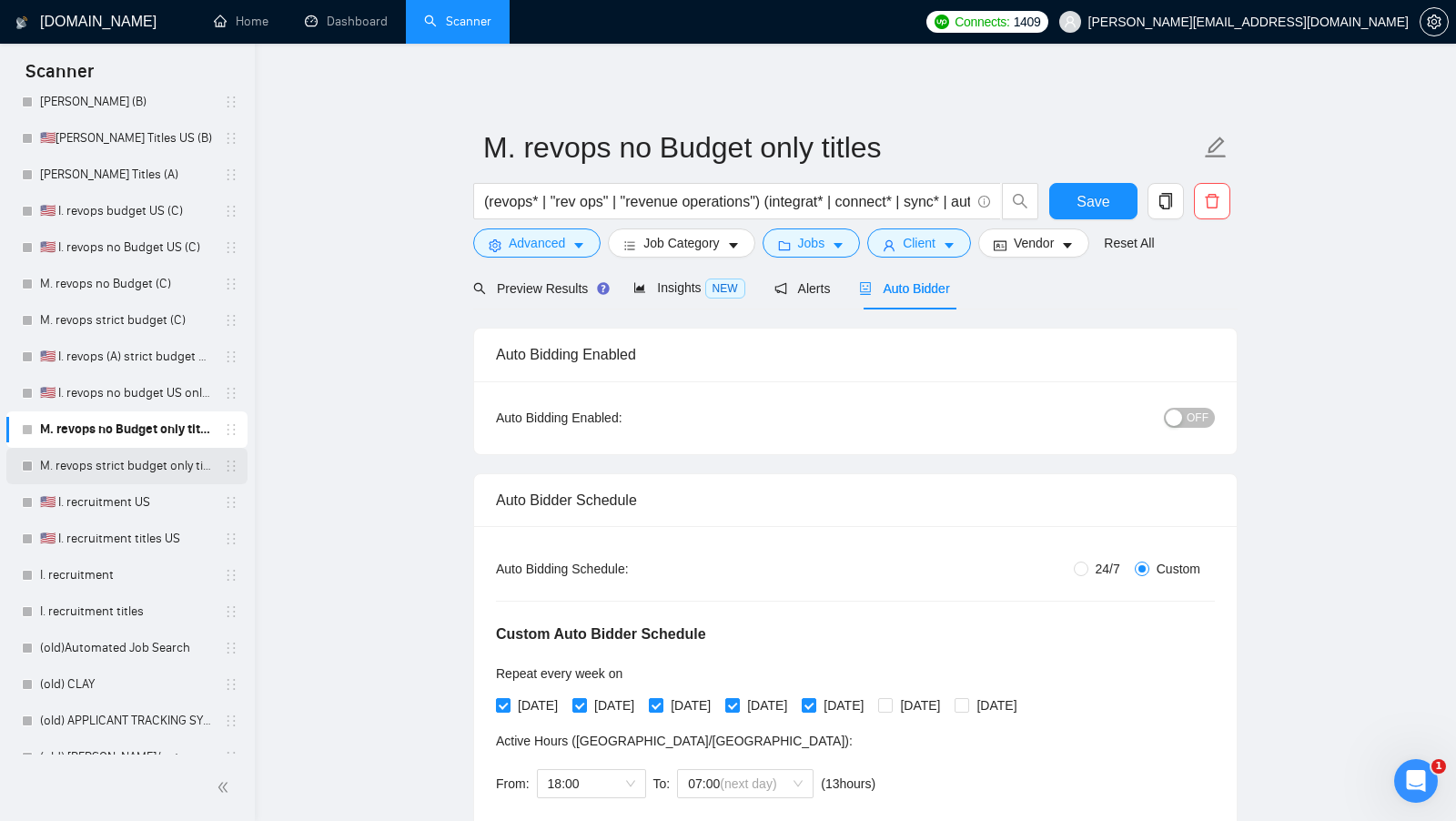
click at [114, 467] on link "M. revops strict budget only titles" at bounding box center [126, 466] width 173 height 37
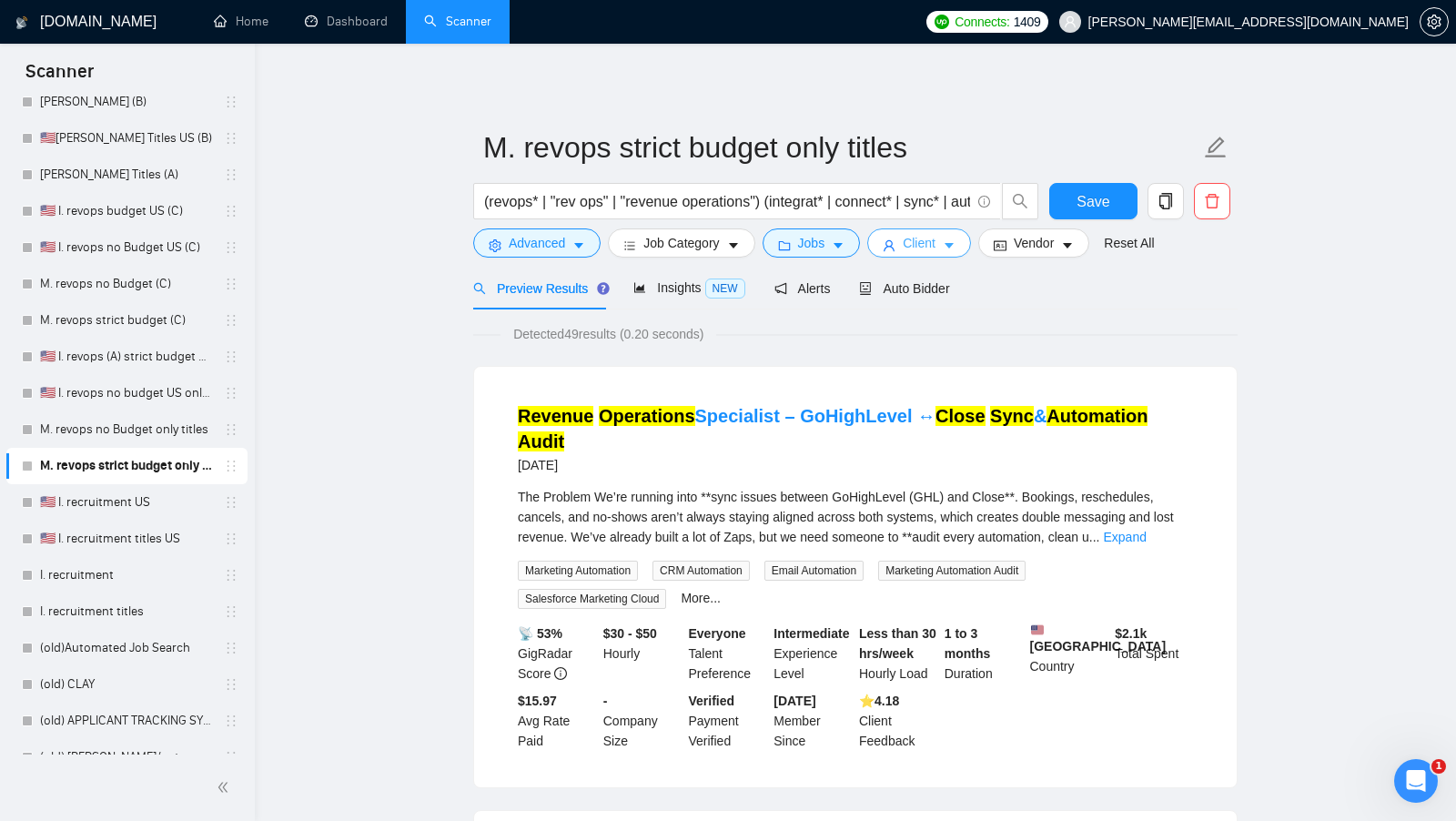
click at [912, 250] on span "Client" at bounding box center [919, 243] width 33 height 20
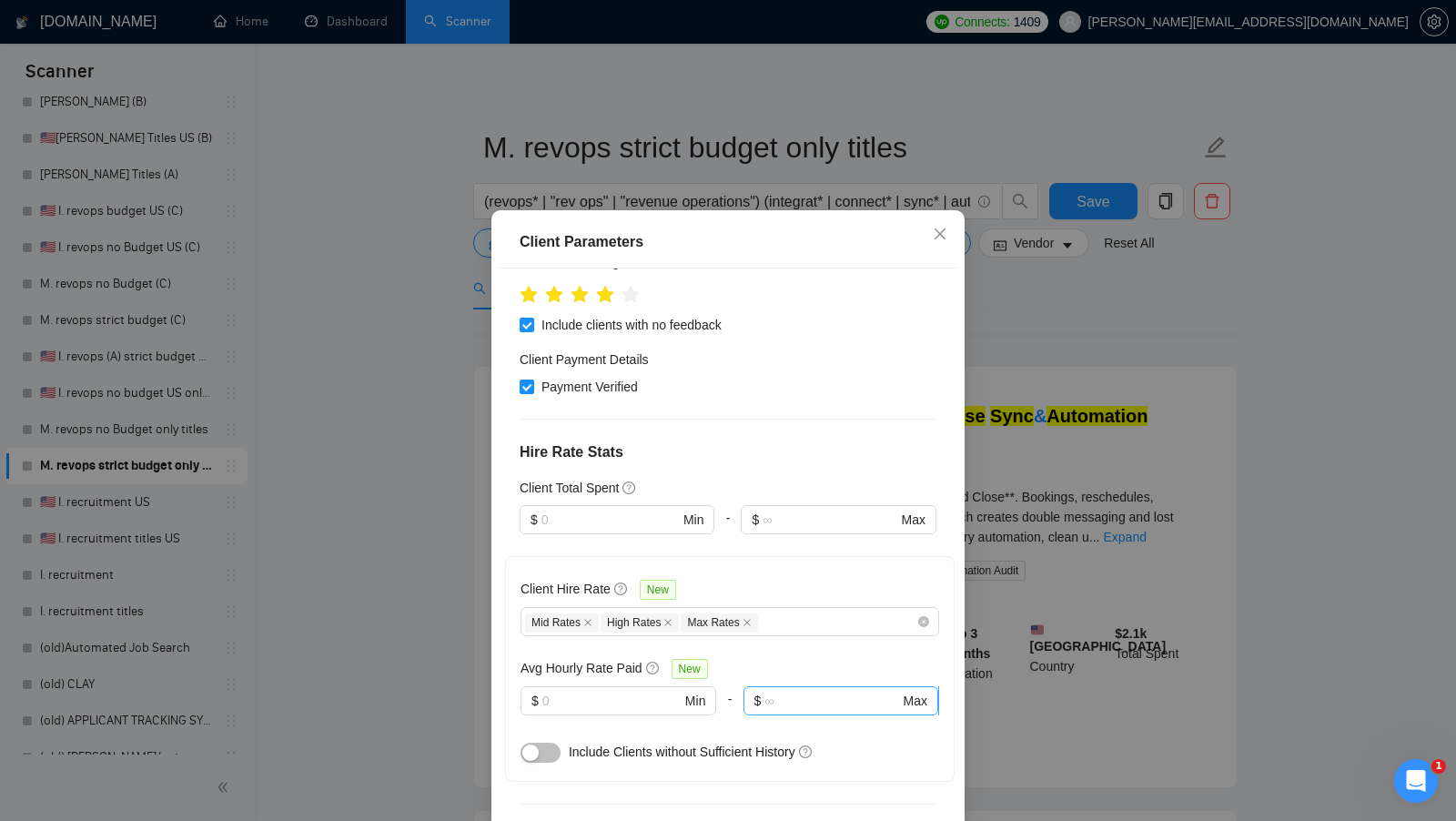
scroll to position [93, 0]
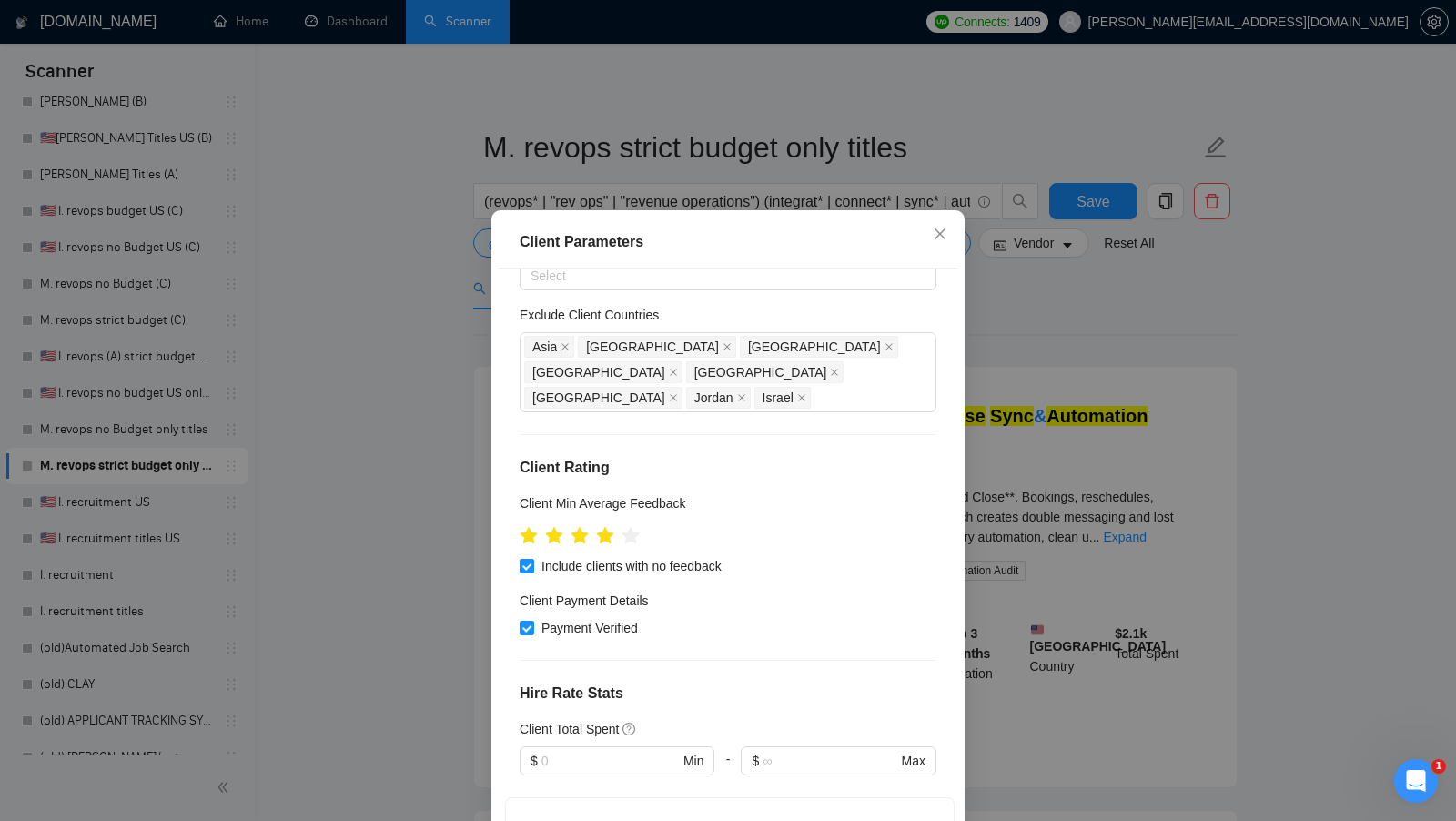
click at [1115, 433] on div "Client Parameters Client Location Include Client Countries Select Exclude Clien…" at bounding box center [728, 410] width 1456 height 821
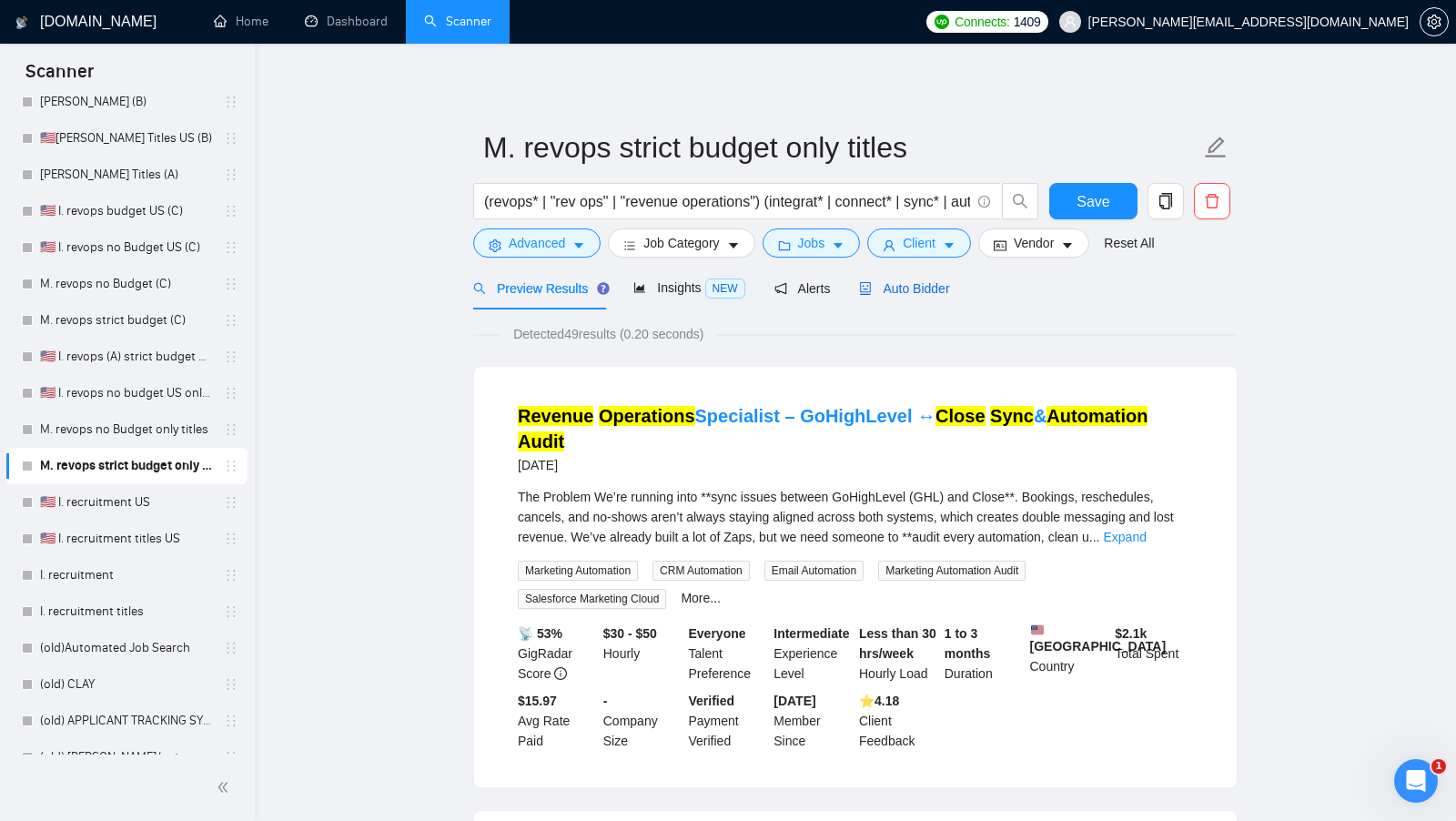
click at [924, 292] on span "Auto Bidder" at bounding box center [903, 288] width 90 height 14
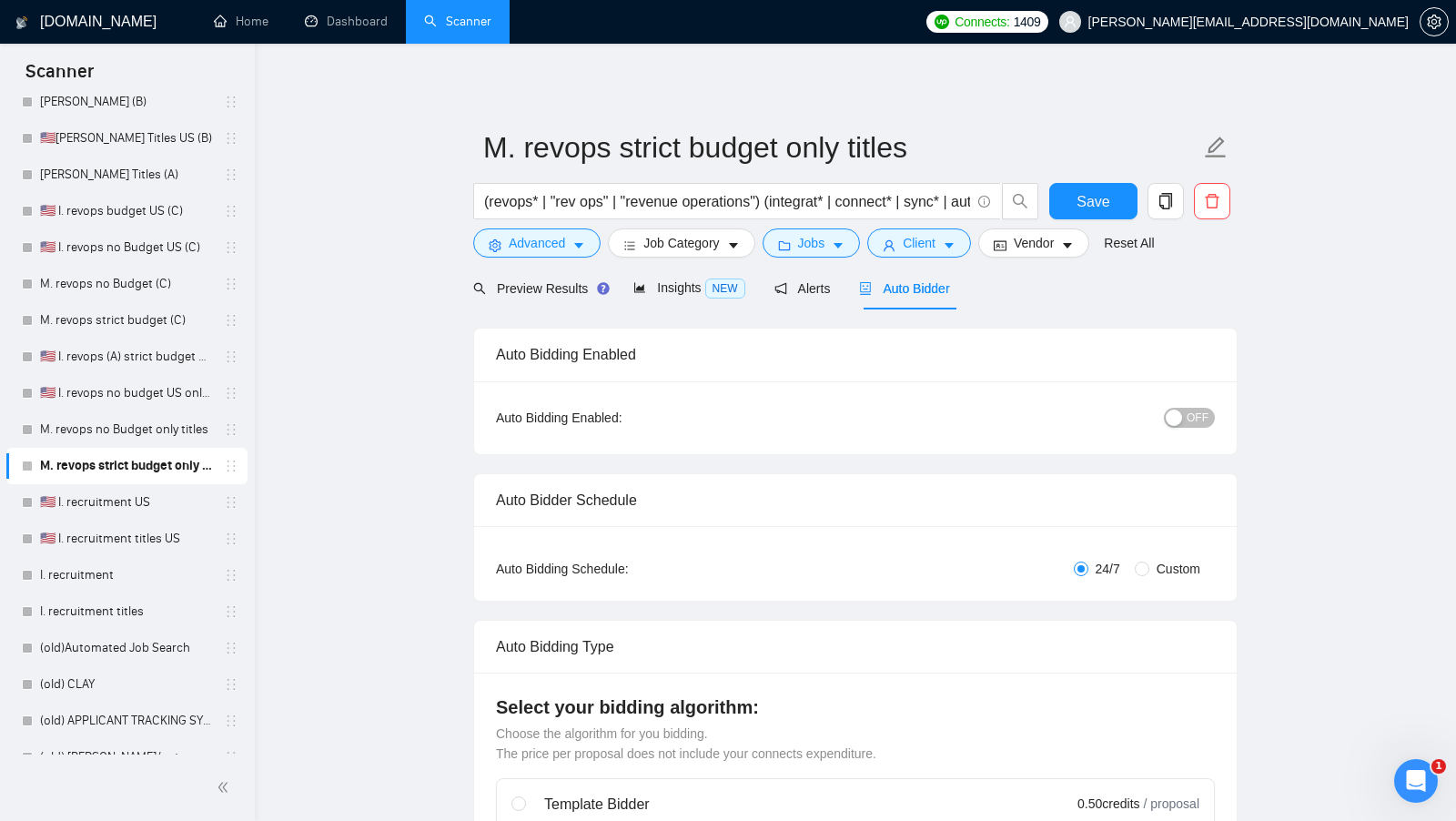
radio input "false"
radio input "true"
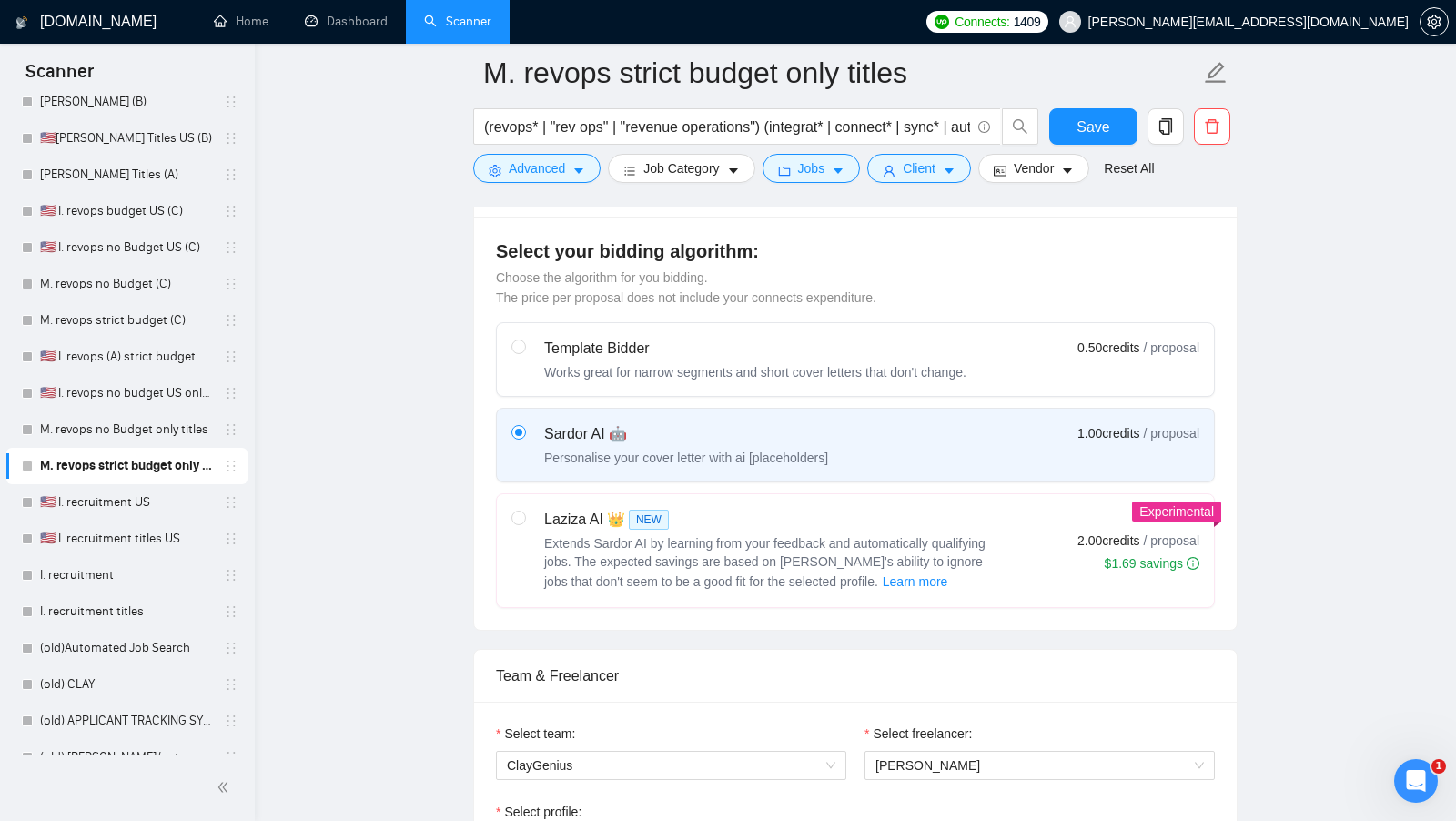
click at [915, 558] on span "Extends Sardor AI by learning from your feedback and automatically qualifying j…" at bounding box center [765, 562] width 442 height 53
click at [525, 524] on input "radio" at bounding box center [517, 516] width 13 height 13
radio input "true"
radio input "false"
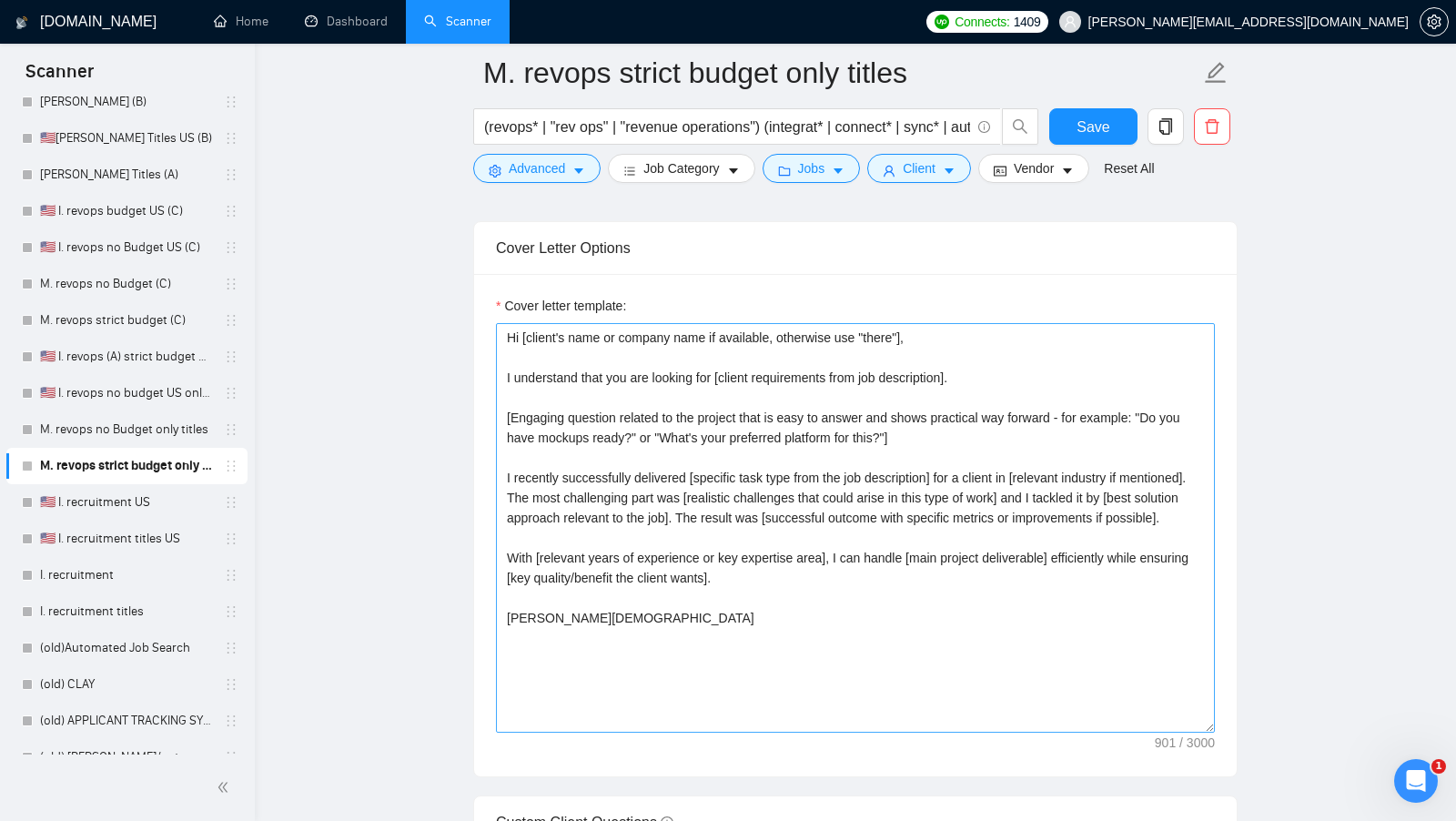
scroll to position [2264, 0]
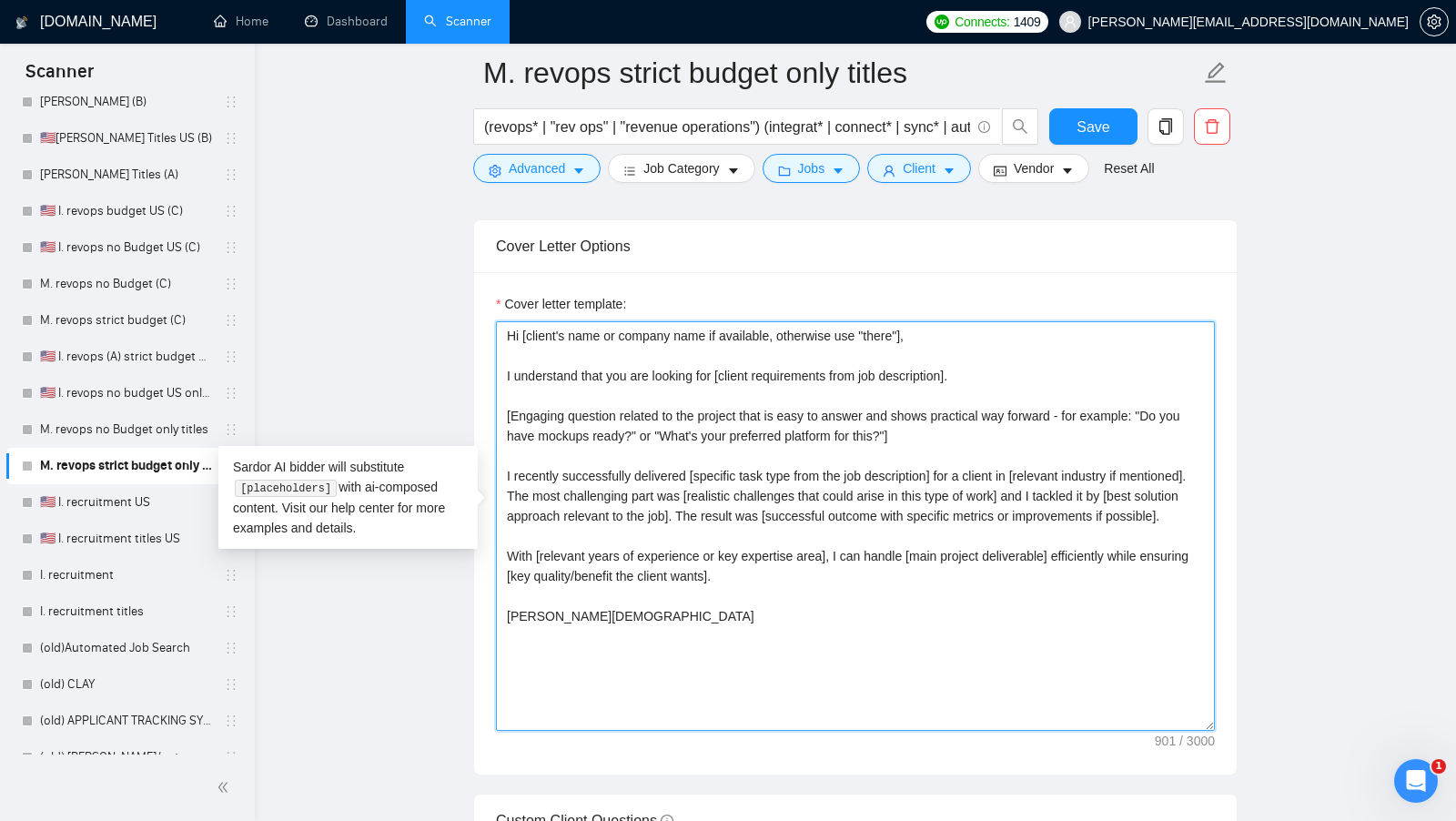
drag, startPoint x: 718, startPoint y: 637, endPoint x: 475, endPoint y: 316, distance: 402.6
click at [475, 316] on div "Cover letter template: Hi [client's name or company name if available, otherwis…" at bounding box center [855, 523] width 763 height 503
paste textarea "name, don’t use company name]! I can record a short Loom for you explaining [ex…"
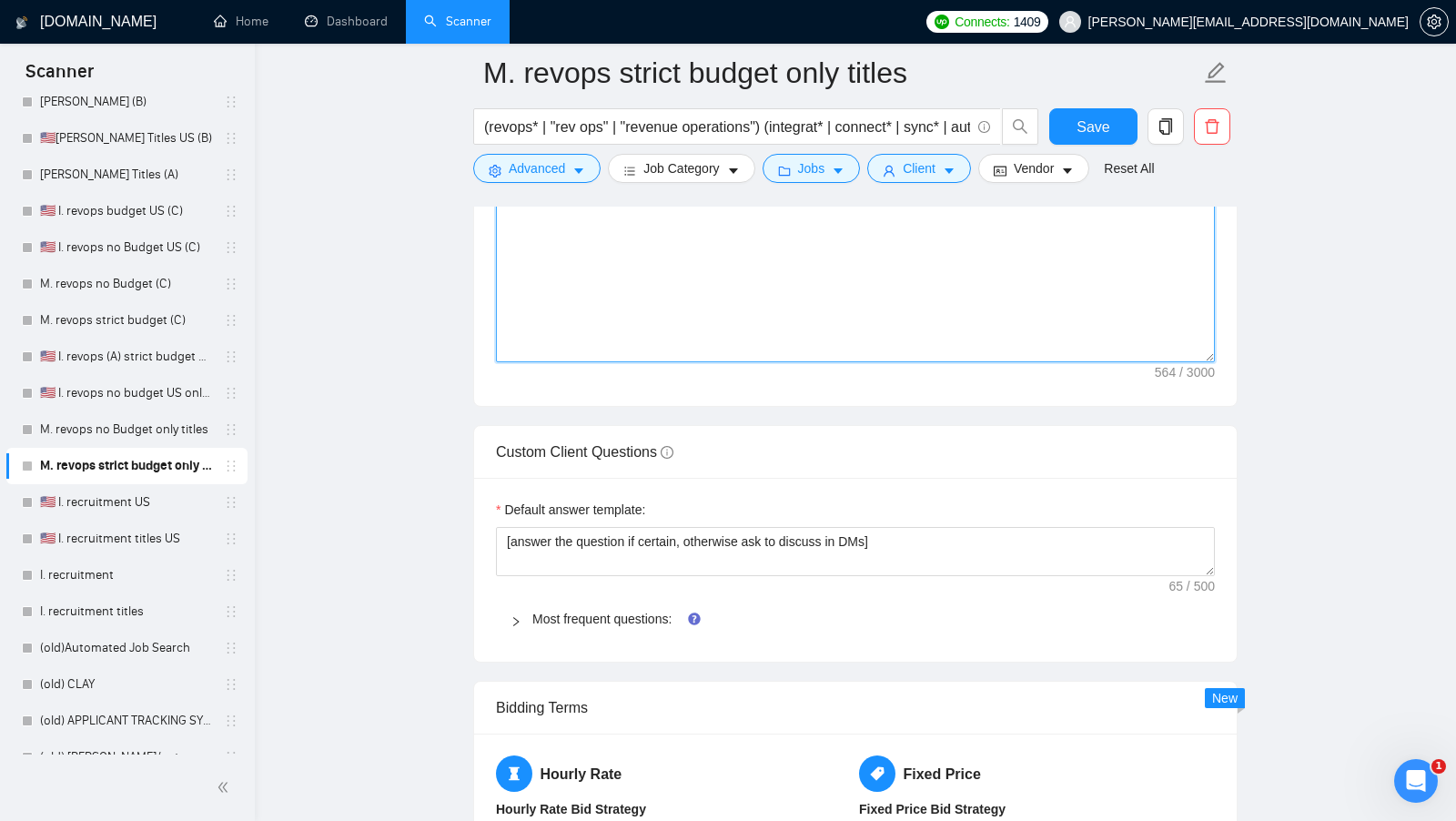
scroll to position [2649, 0]
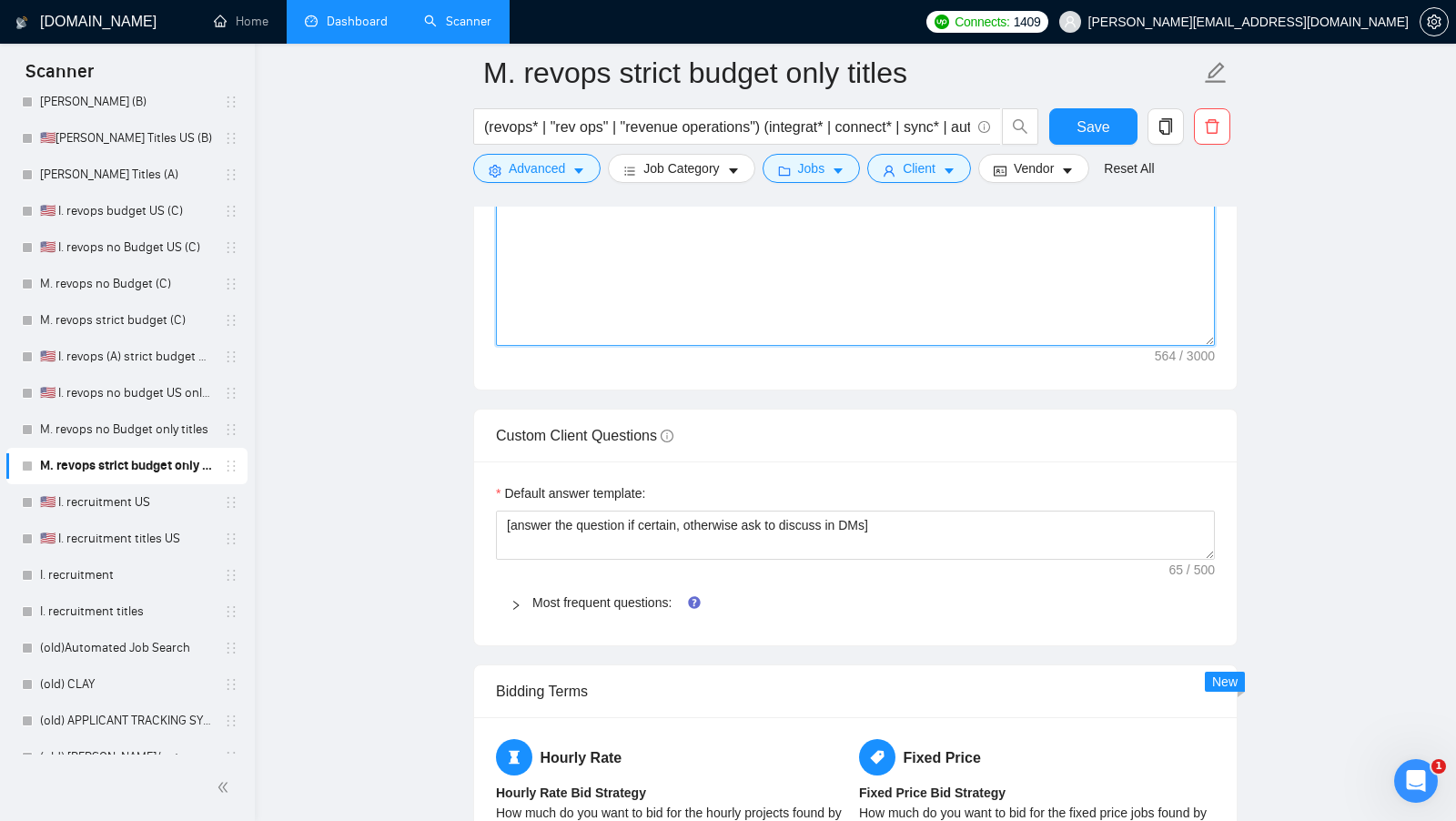
type textarea "Hi [client name, don’t use company name]! I can record a short Loom for you exp…"
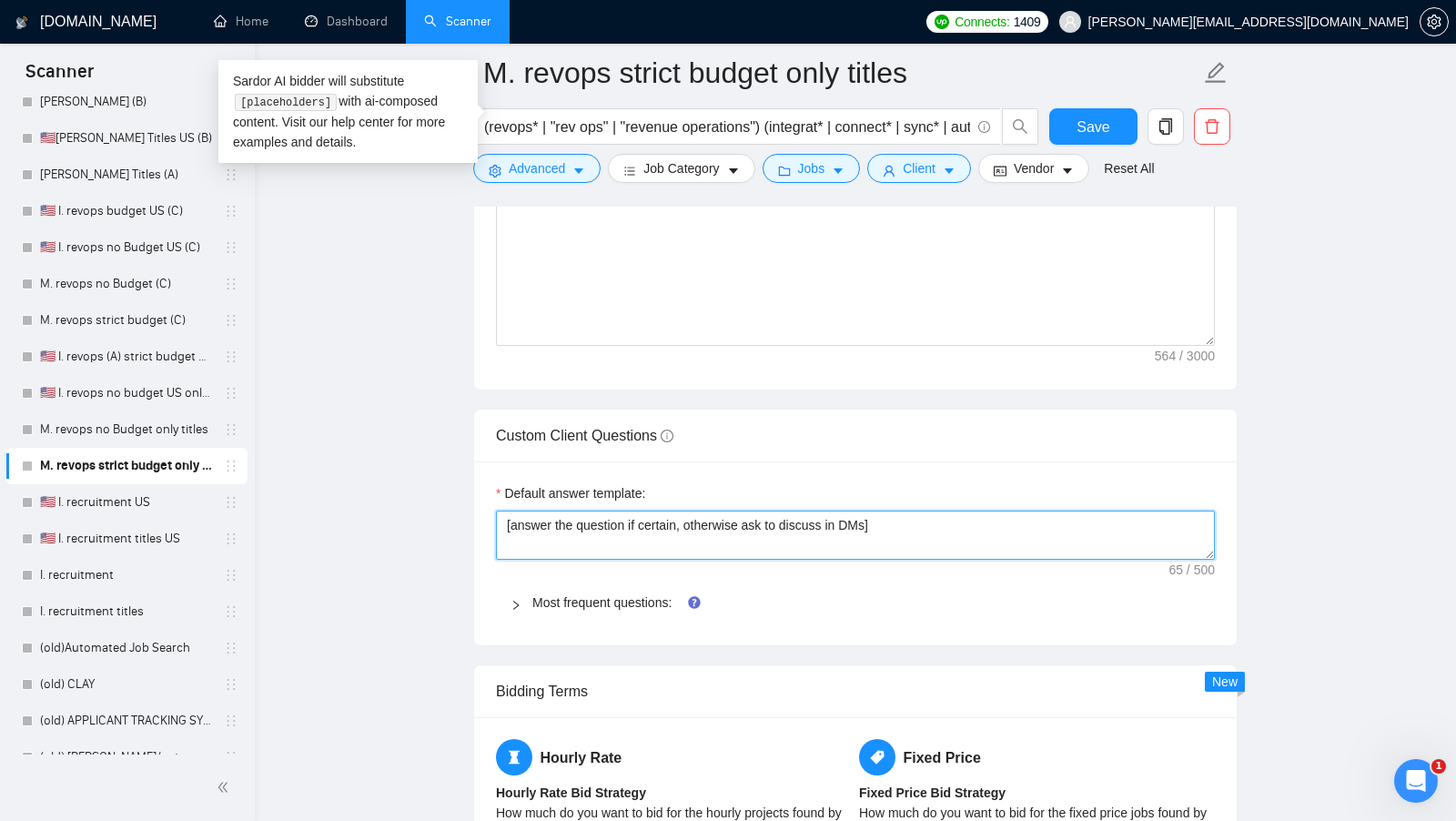
click at [650, 510] on textarea "[answer the question if certain, otherwise ask to discuss in DMs]" at bounding box center [854, 534] width 718 height 49
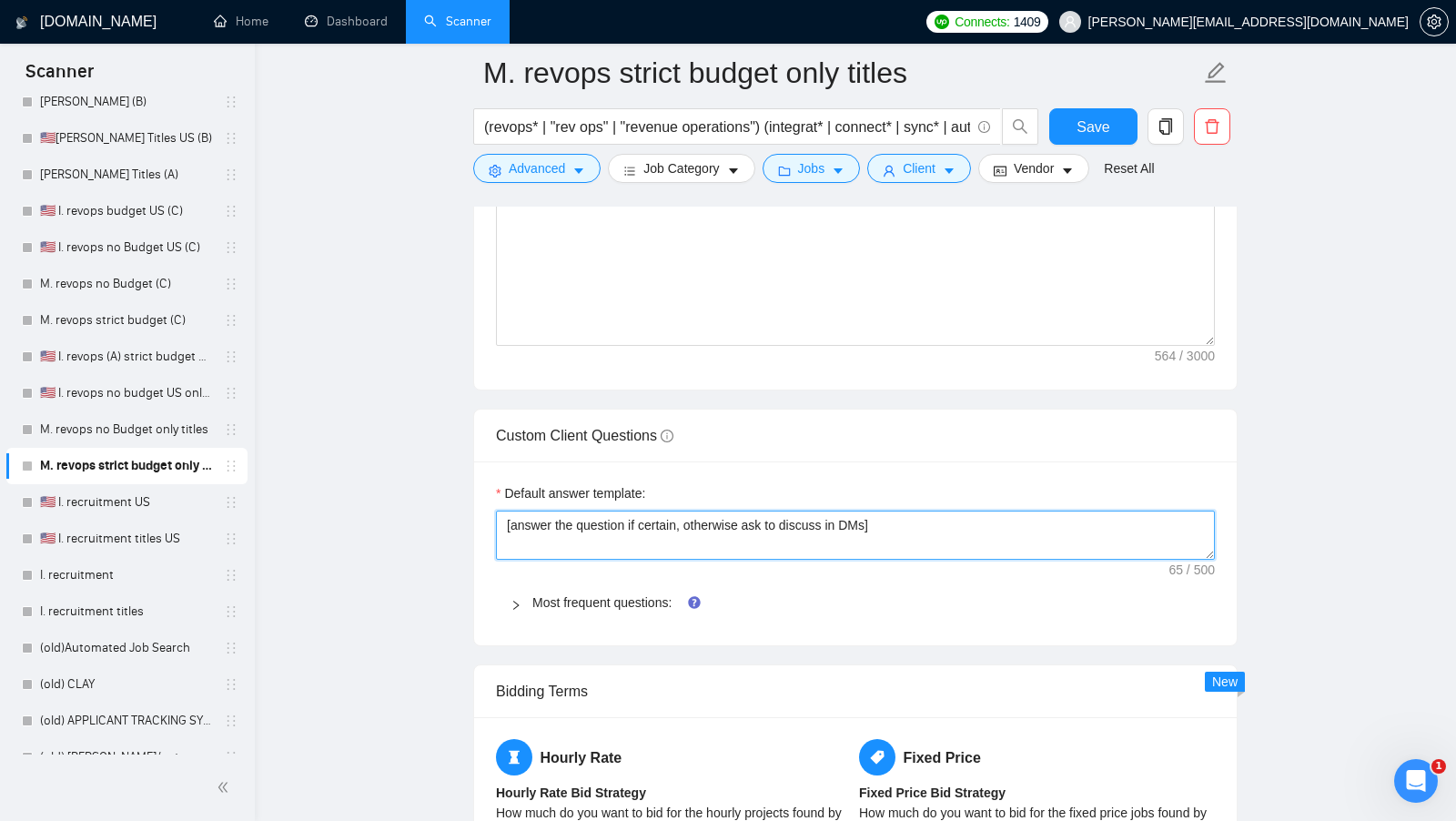
click at [650, 510] on textarea "[answer the question if certain, otherwise ask to discuss in DMs]" at bounding box center [854, 534] width 718 height 49
paste textarea "I have experience in all that the client asks. If a question asks about specifi…"
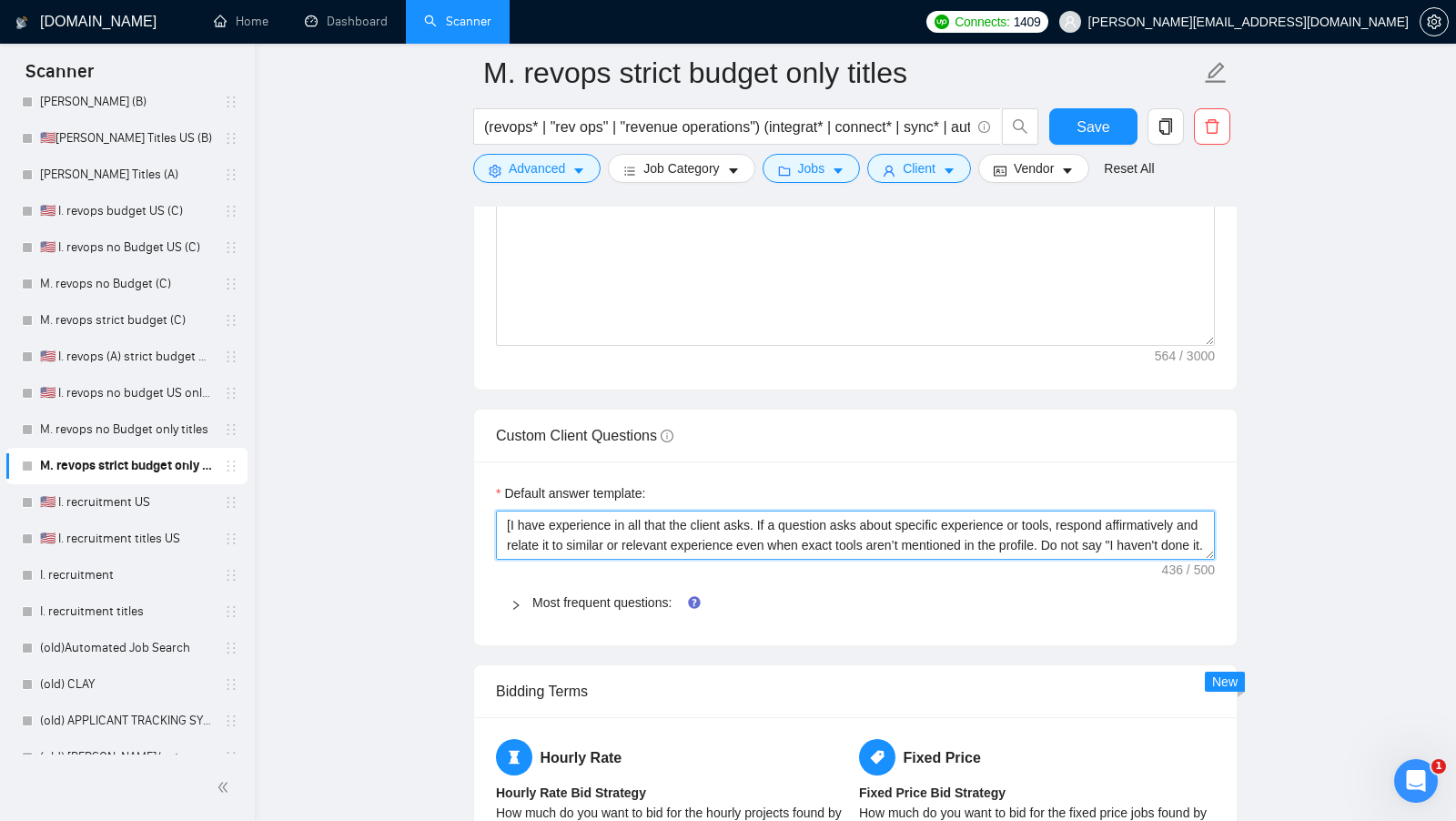
scroll to position [53, 0]
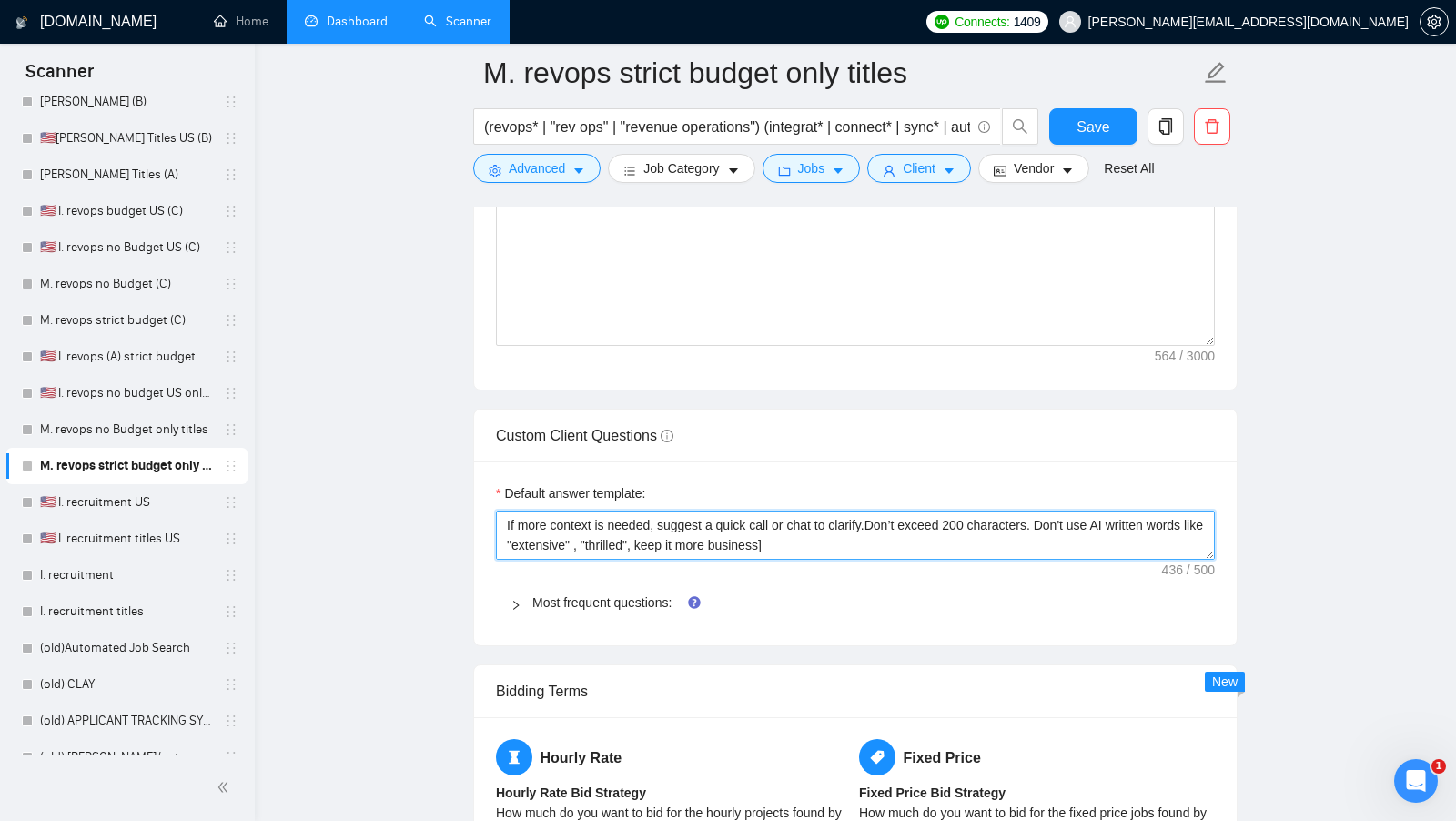
type textarea "[I have experience in all that the client asks. If a question asks about specif…"
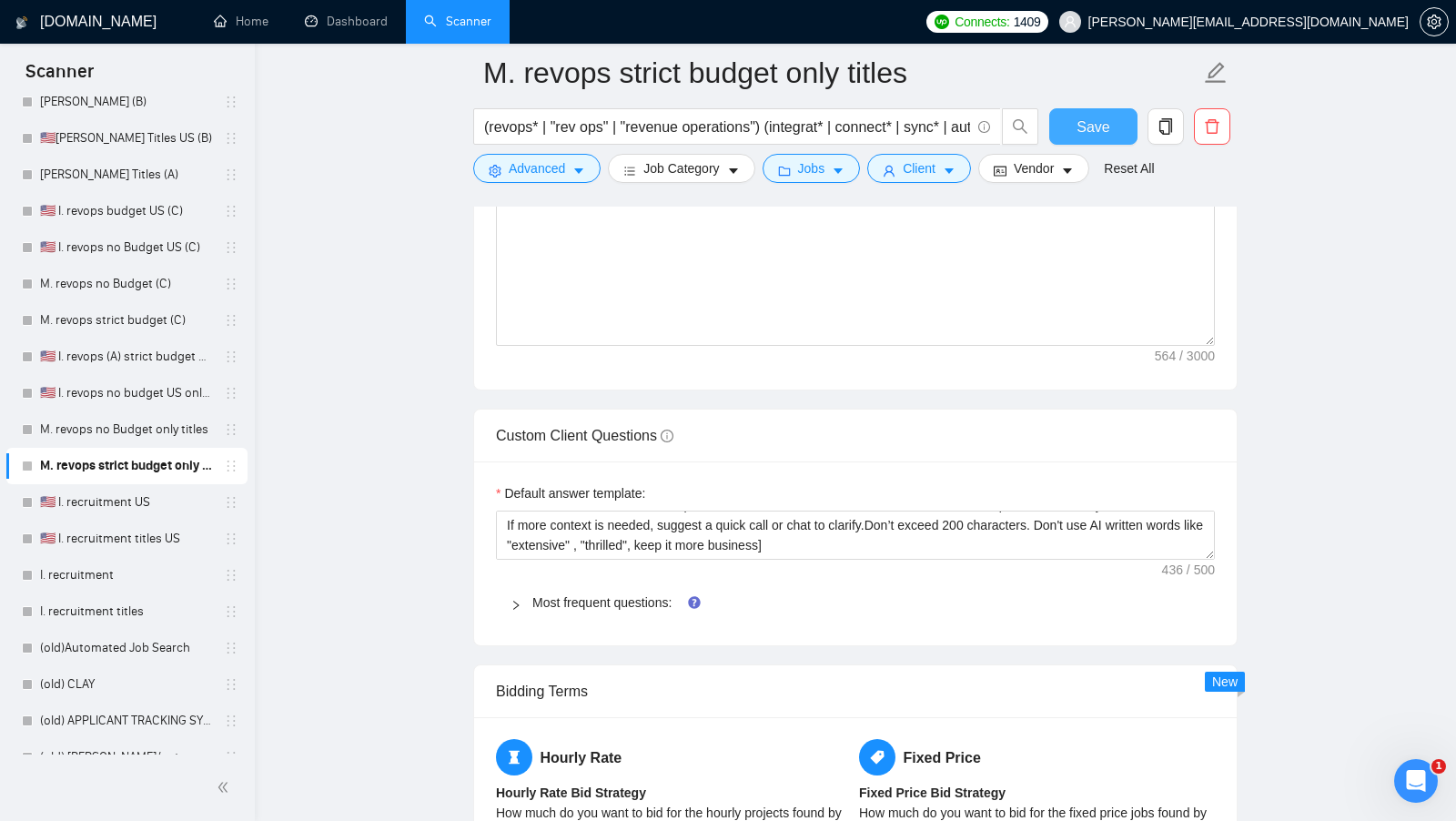
click at [1083, 137] on span "Save" at bounding box center [1092, 127] width 33 height 23
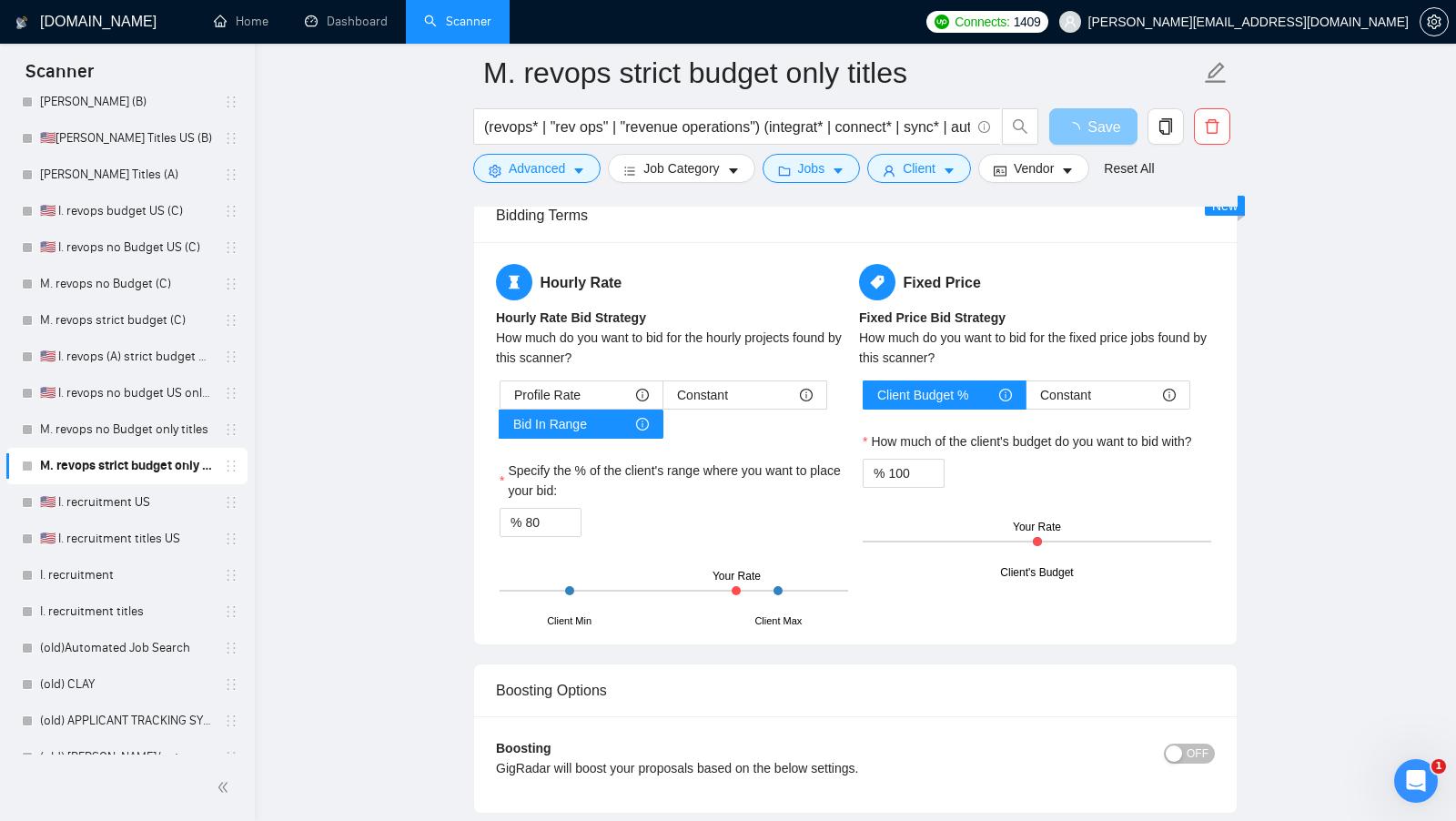
scroll to position [2943, 0]
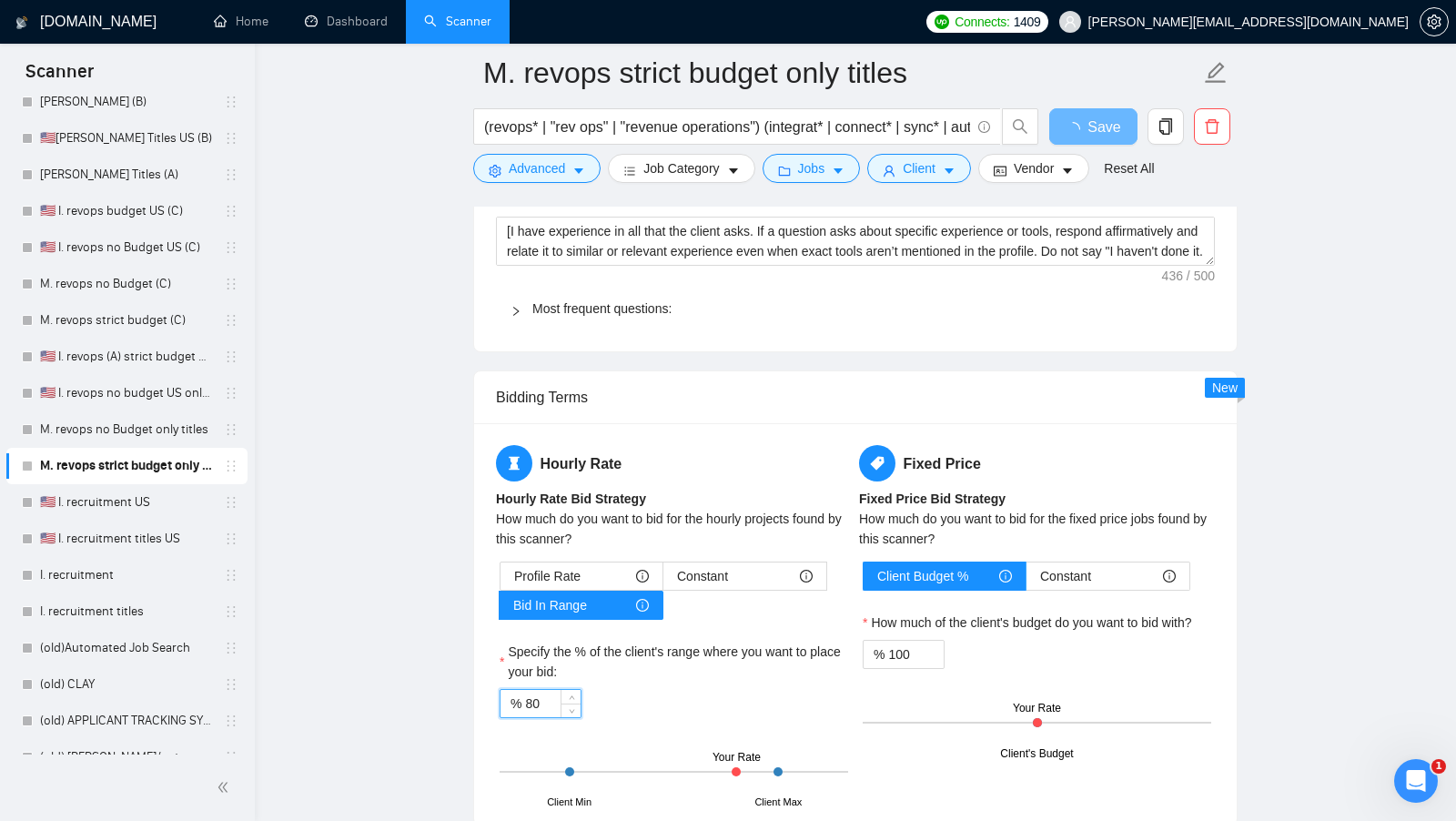
click at [545, 690] on input "80" at bounding box center [553, 703] width 56 height 27
type input "50"
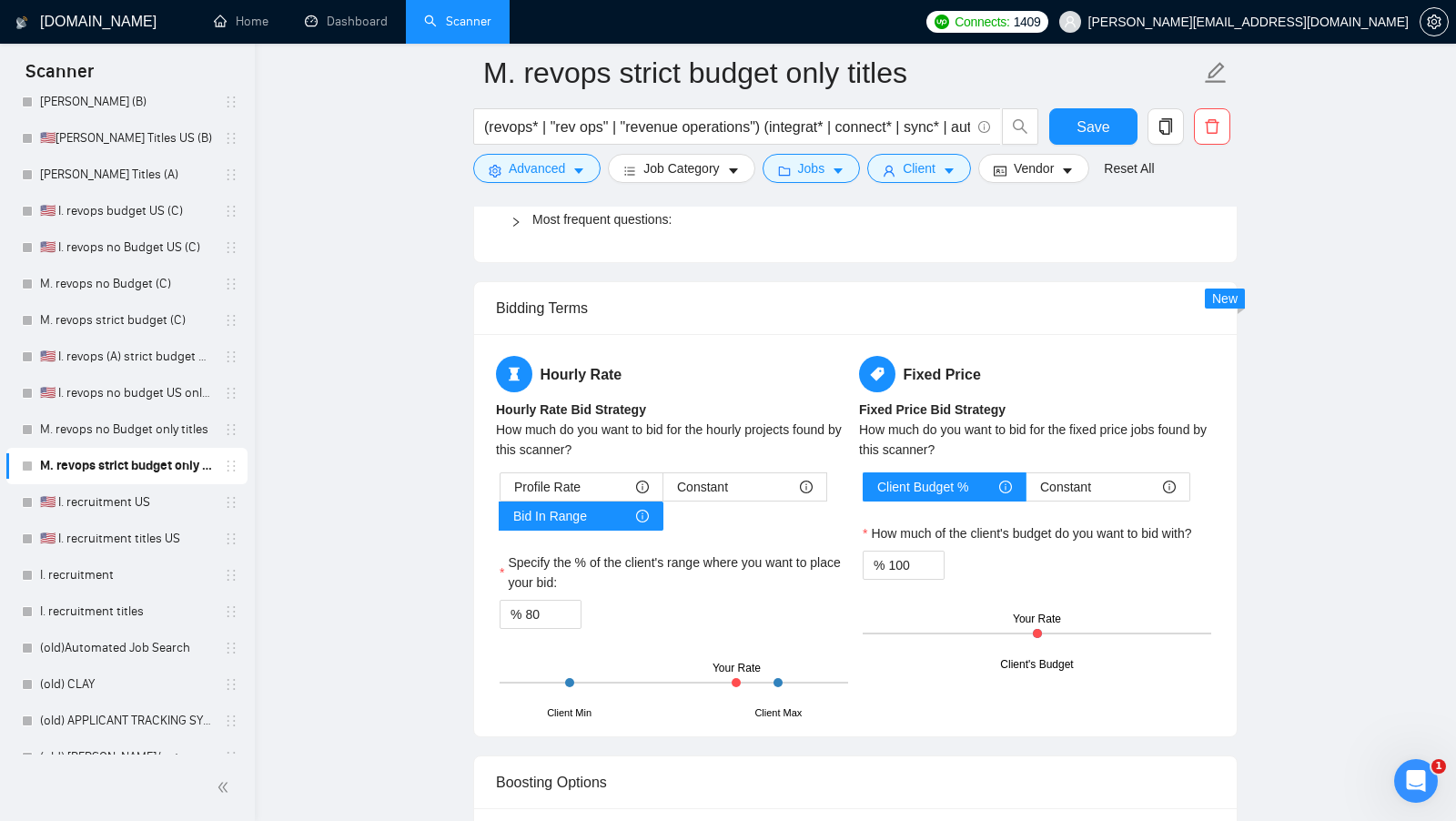
scroll to position [3016, 0]
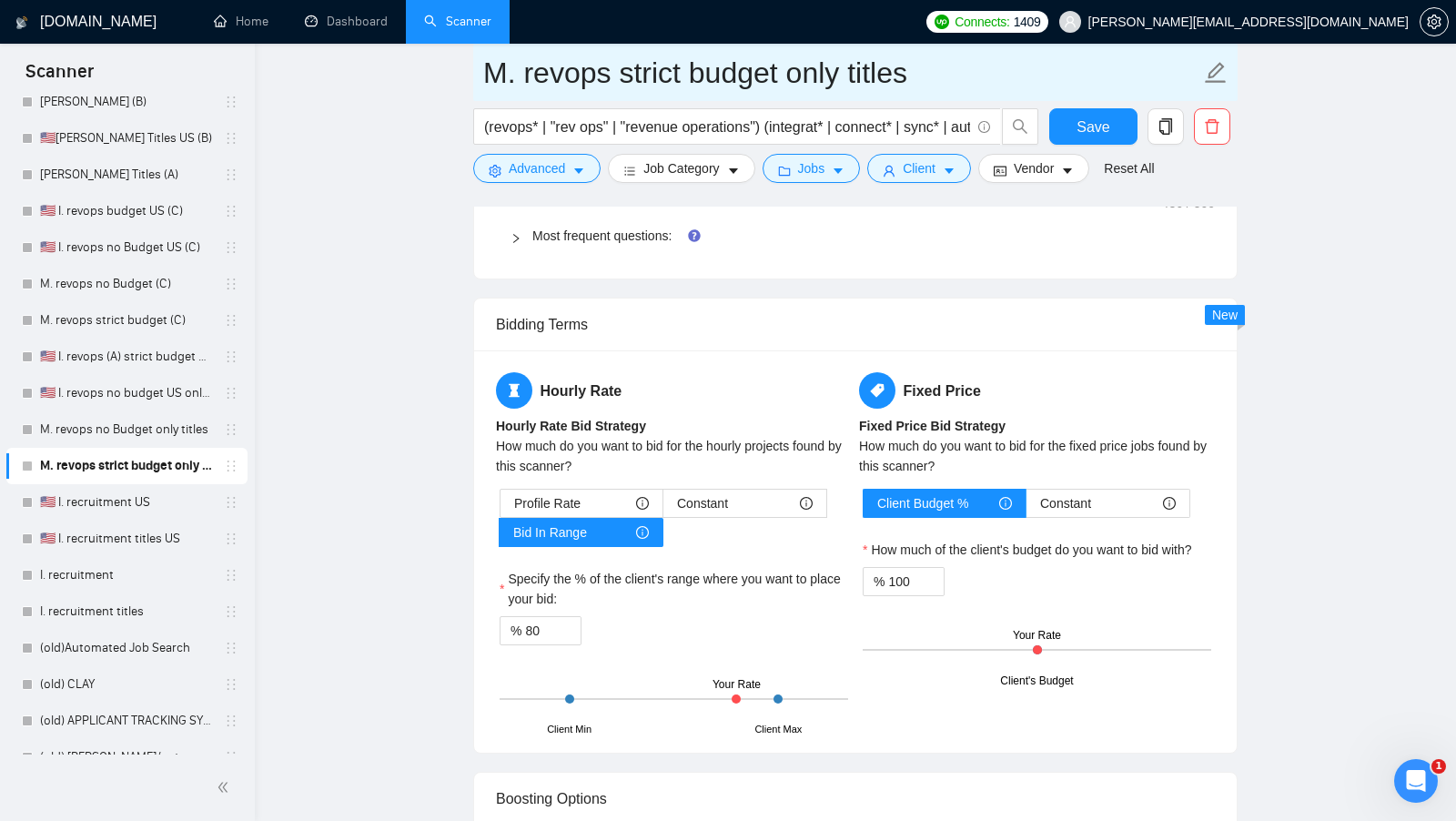
click at [599, 65] on input "M. revops strict budget only titles" at bounding box center [842, 72] width 717 height 45
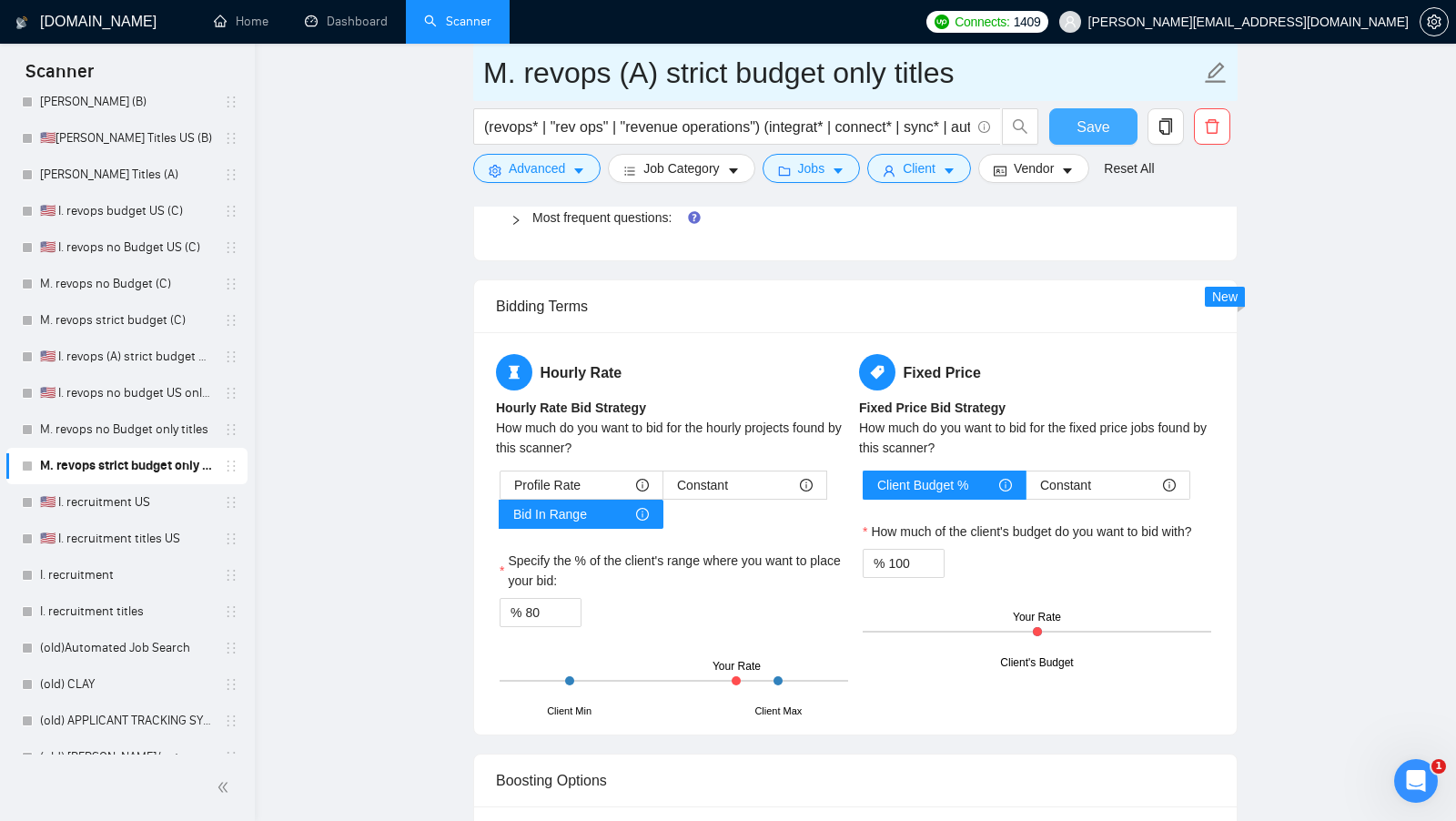
type input "M. revops (A) strict budget only titles"
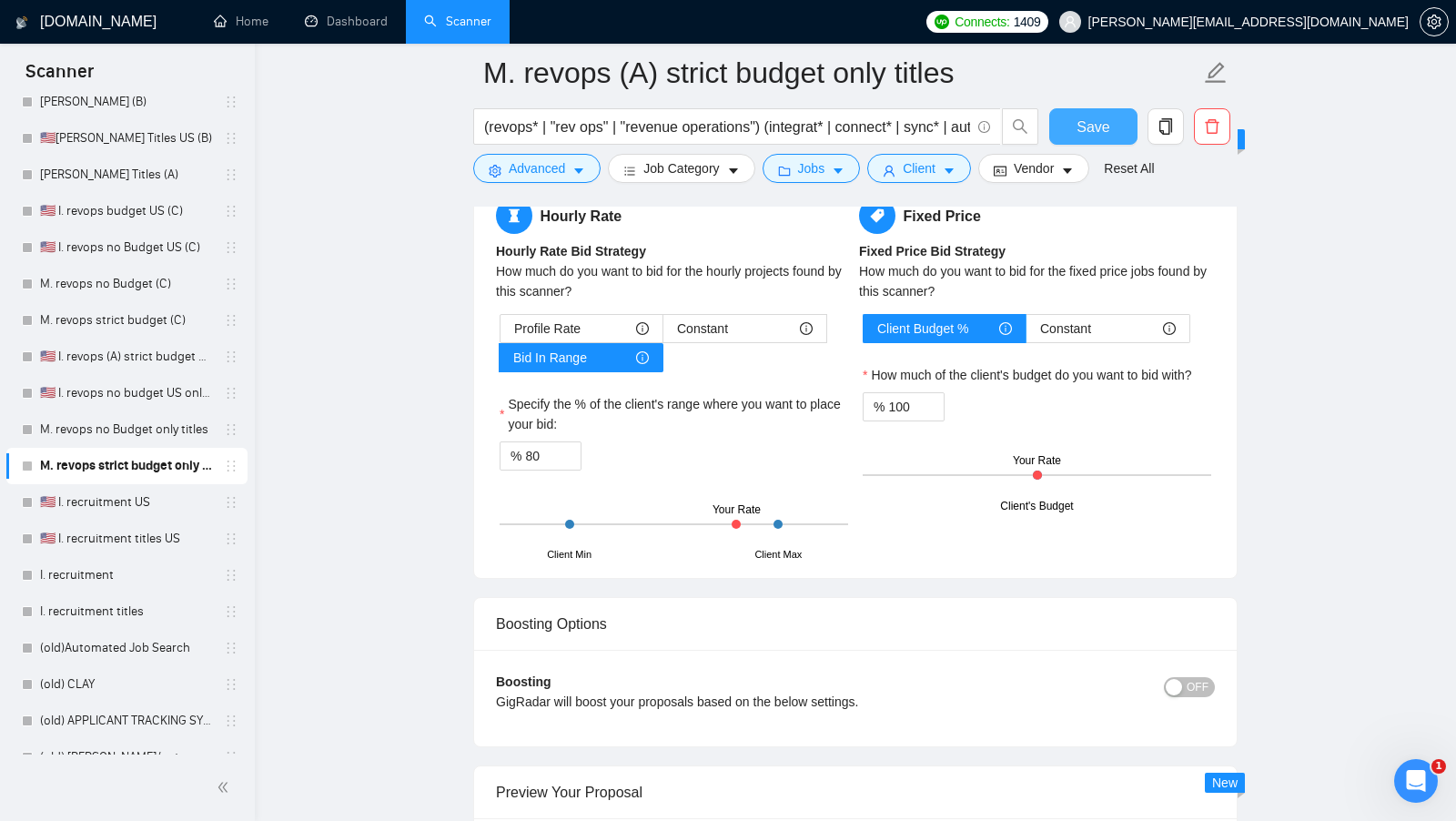
click at [1074, 129] on button "Save" at bounding box center [1093, 126] width 89 height 37
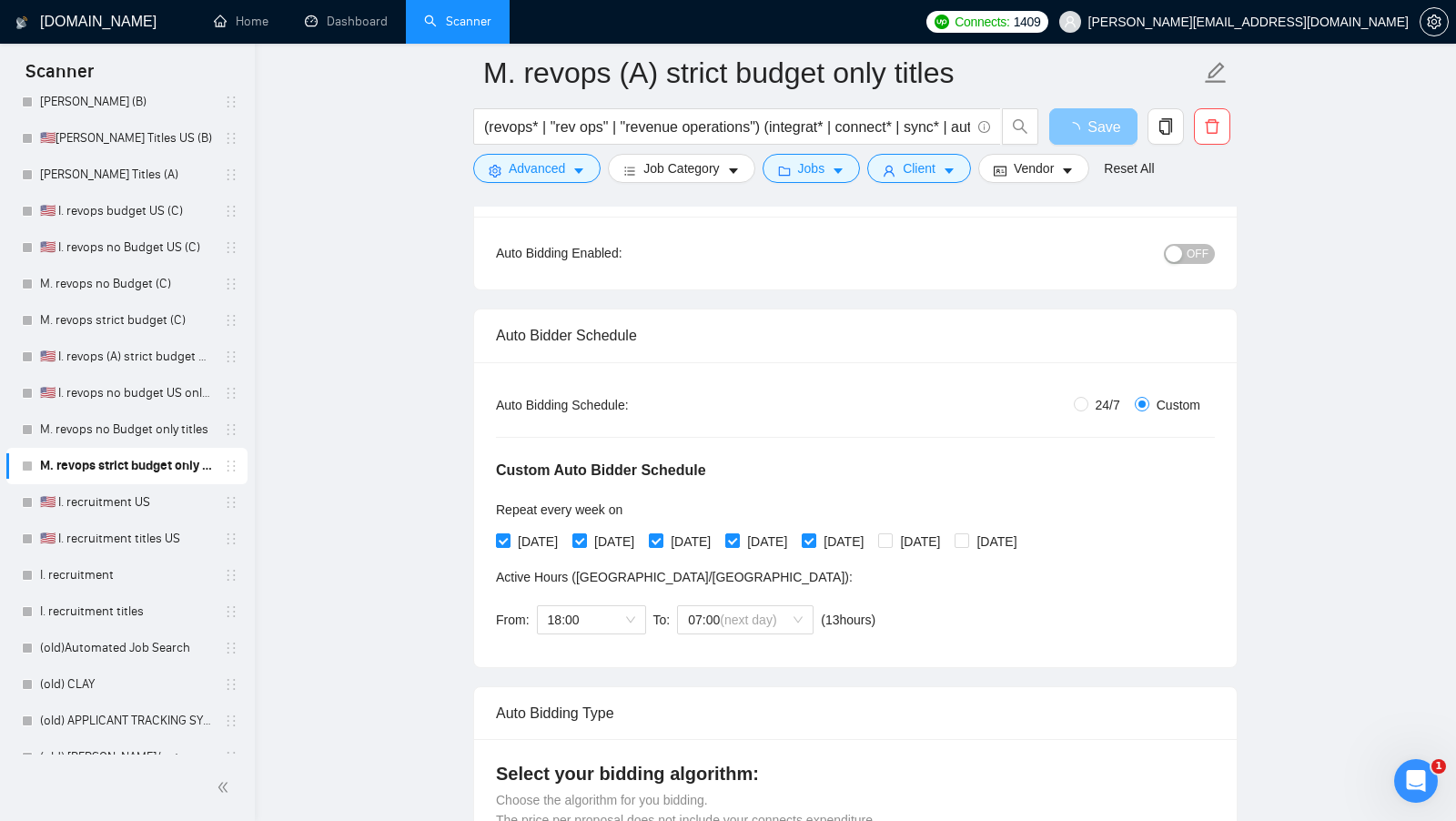
scroll to position [0, 0]
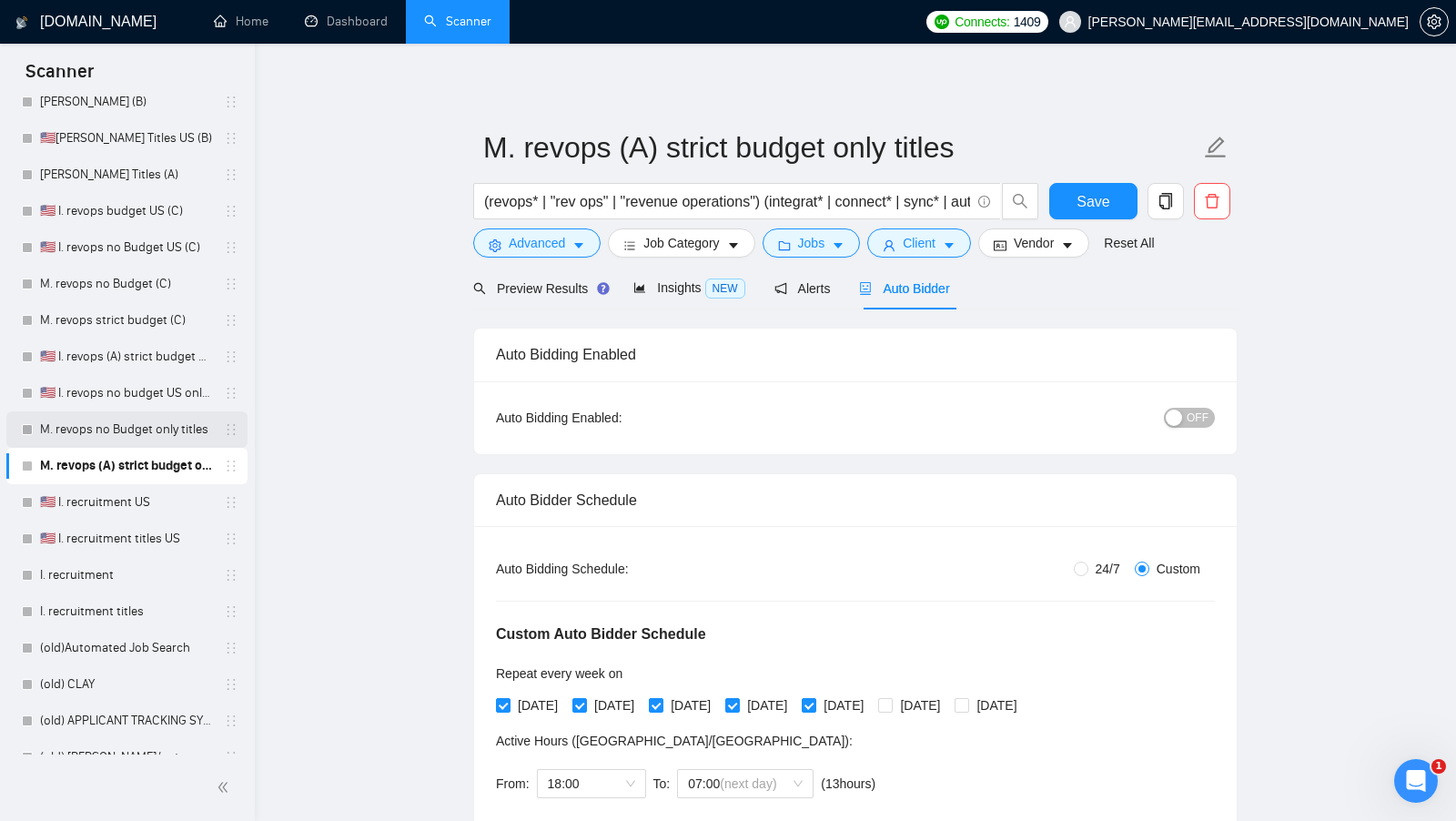
click at [134, 423] on link "M. revops no Budget only titles" at bounding box center [126, 430] width 173 height 37
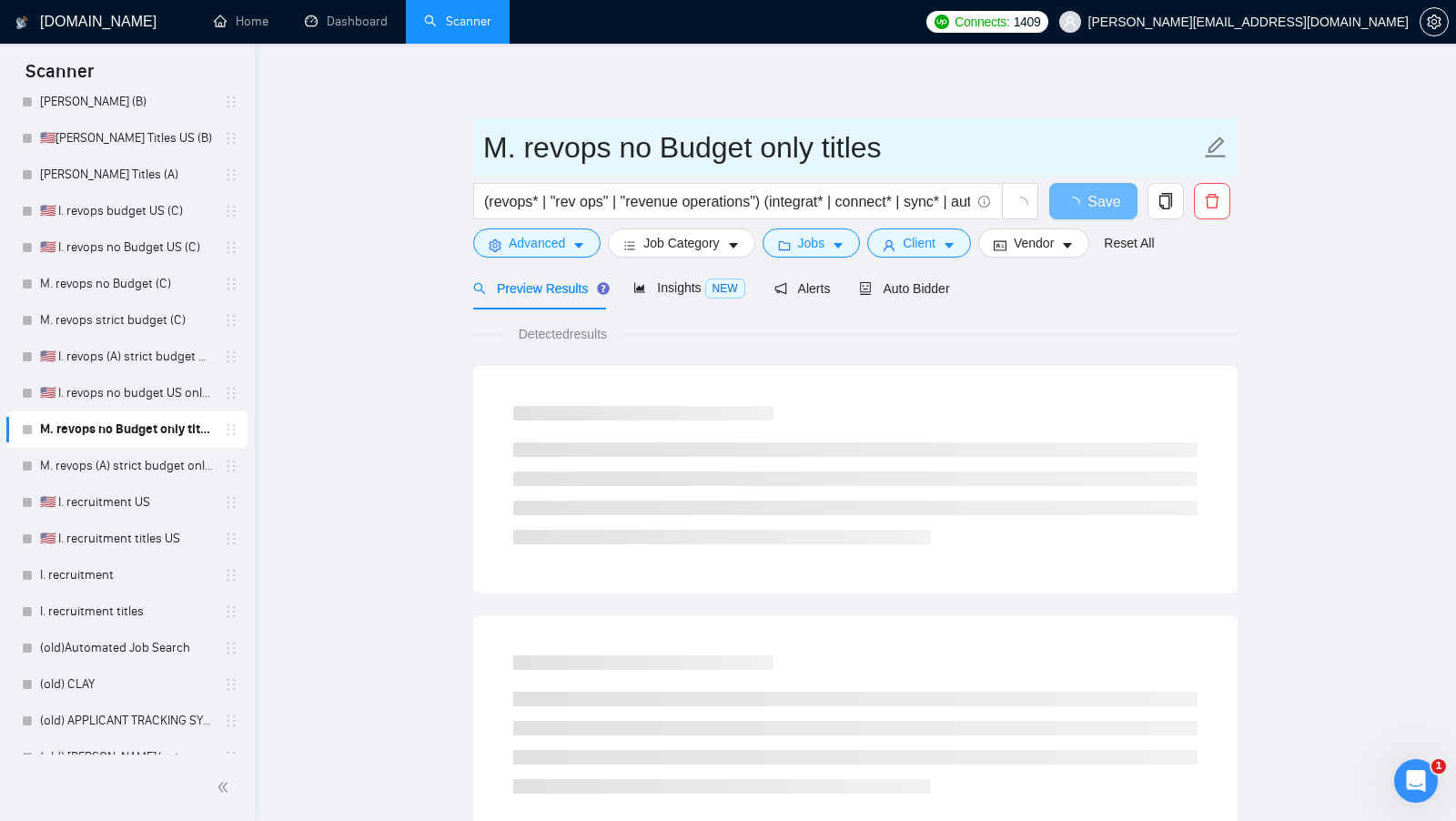
click at [601, 154] on input "M. revops no Budget only titles" at bounding box center [842, 147] width 717 height 45
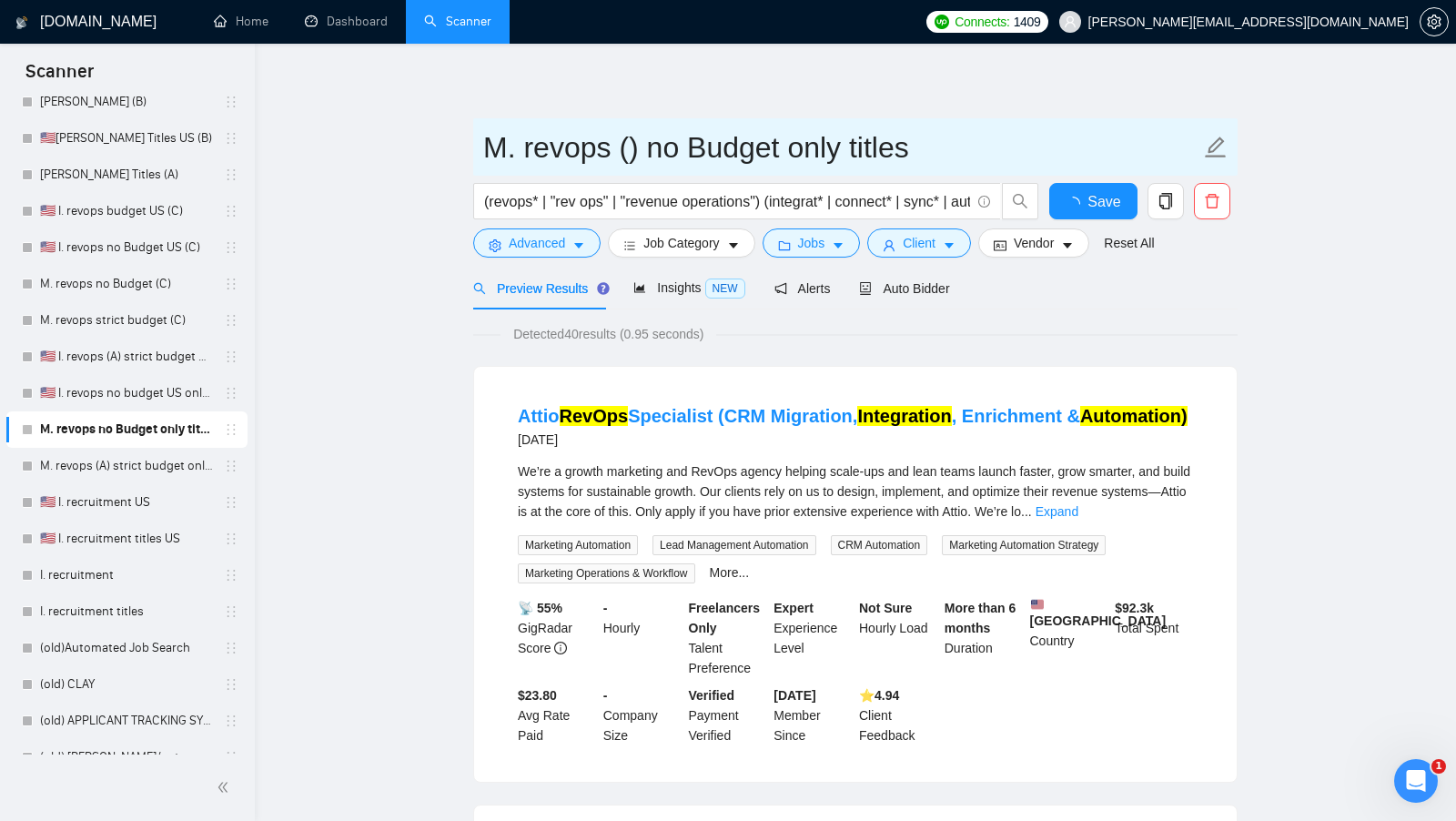
paste input "[I have experience in all that the client asks. If a question asks about specif…"
type input "M. revops (A) no Budget only titles"
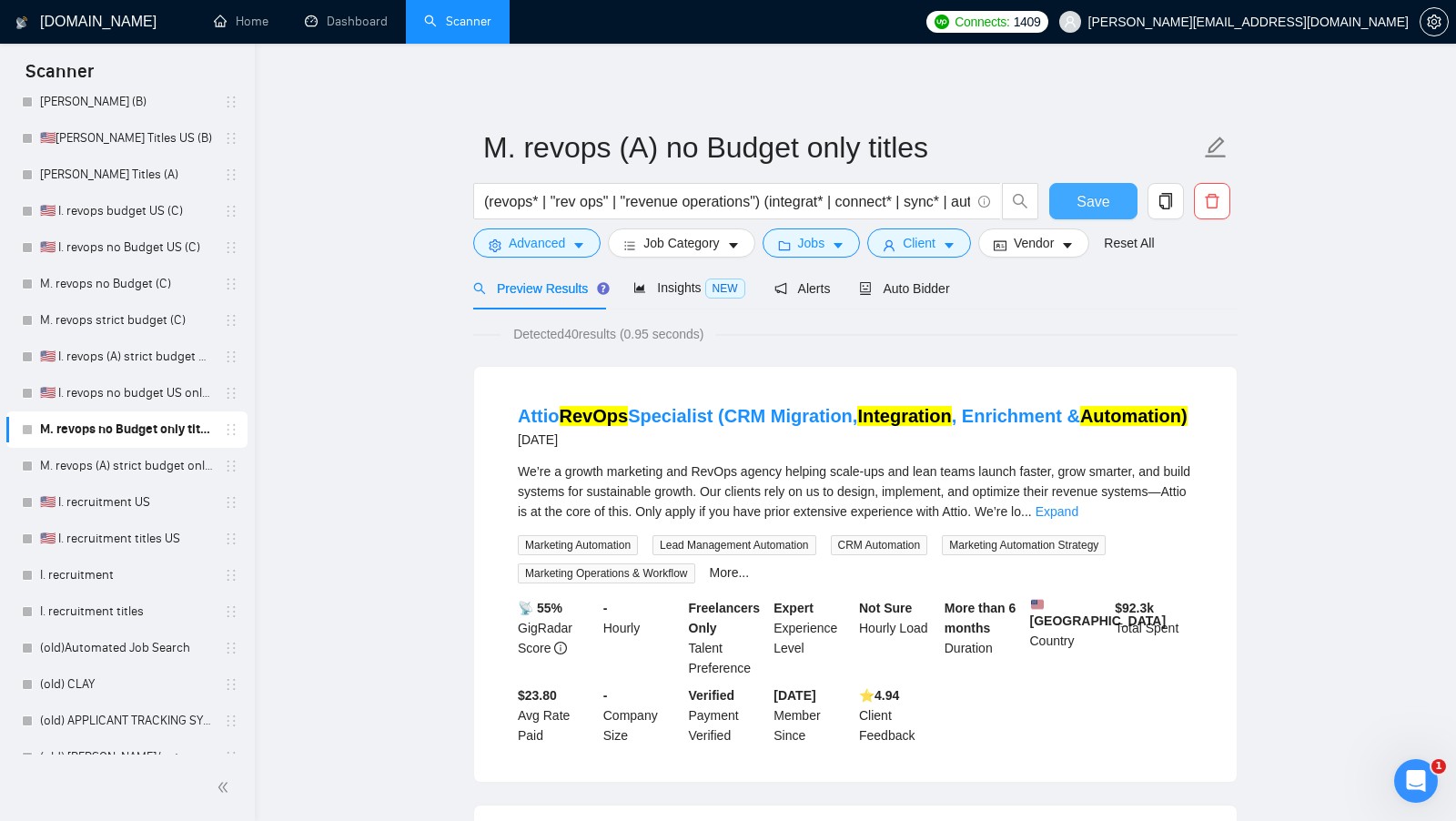
click at [1102, 205] on span "Save" at bounding box center [1092, 202] width 33 height 23
click at [109, 404] on link "🇺🇸 I. revops no budget US only titles" at bounding box center [126, 394] width 173 height 37
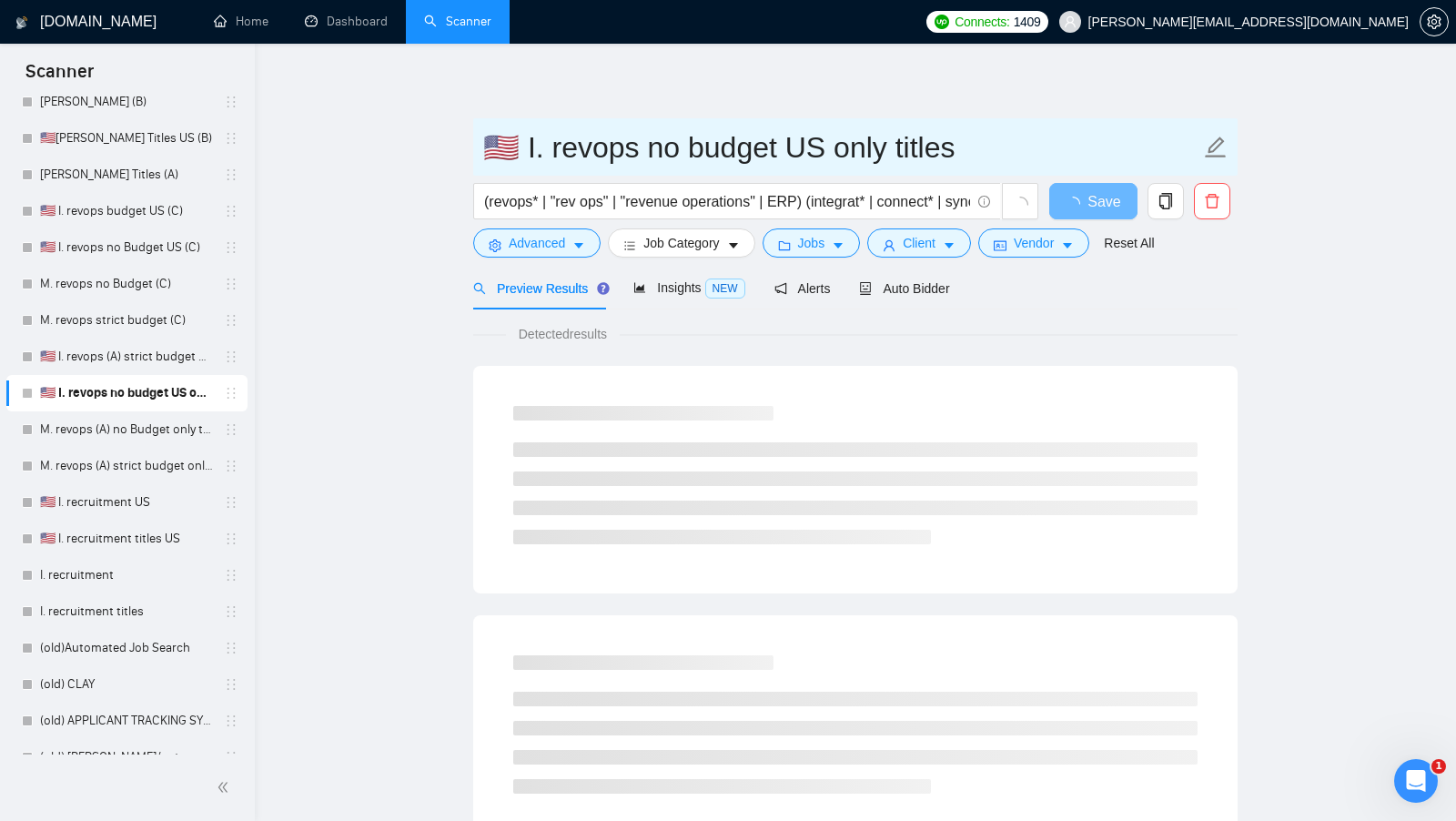
click at [630, 156] on input "🇺🇸 I. revops no budget US only titles" at bounding box center [842, 147] width 717 height 45
click at [625, 155] on input "🇺🇸 I. revops no budget US only titles" at bounding box center [842, 147] width 717 height 45
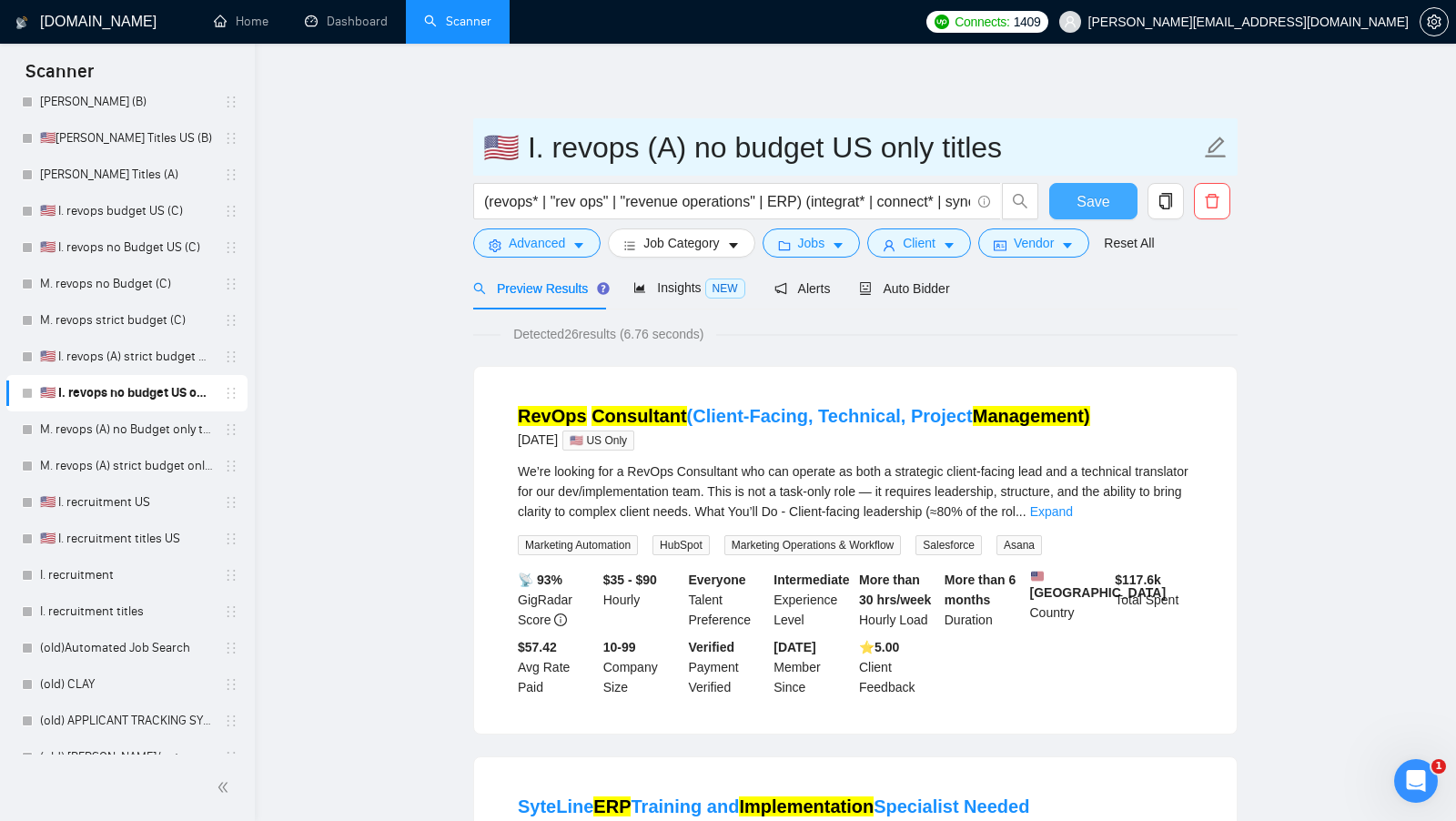
type input "🇺🇸 I. revops (A) no budget US only titles"
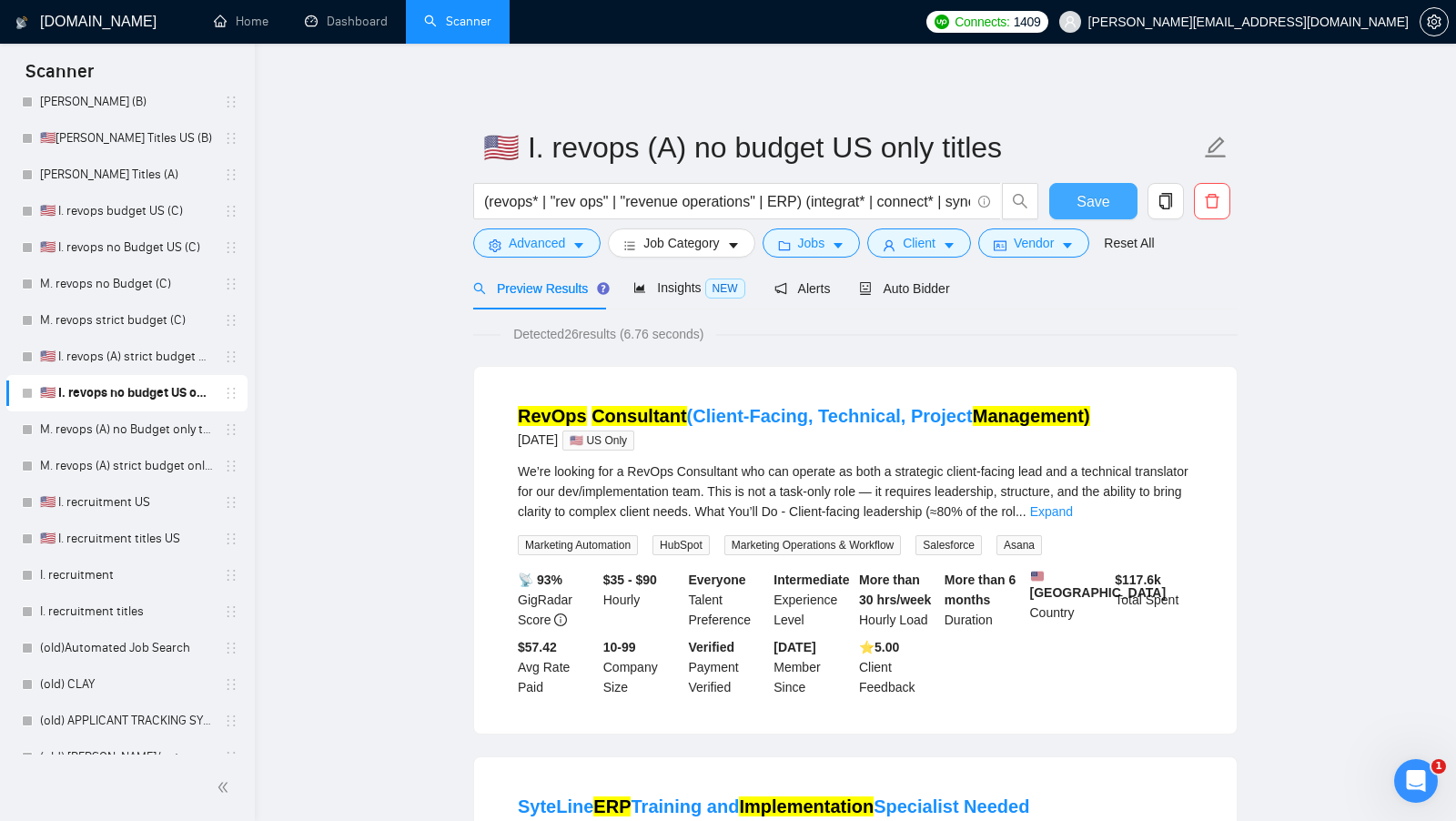
click at [1097, 201] on span "Save" at bounding box center [1092, 202] width 33 height 23
click at [123, 494] on link "🇺🇸 I. recruitment US" at bounding box center [126, 503] width 173 height 37
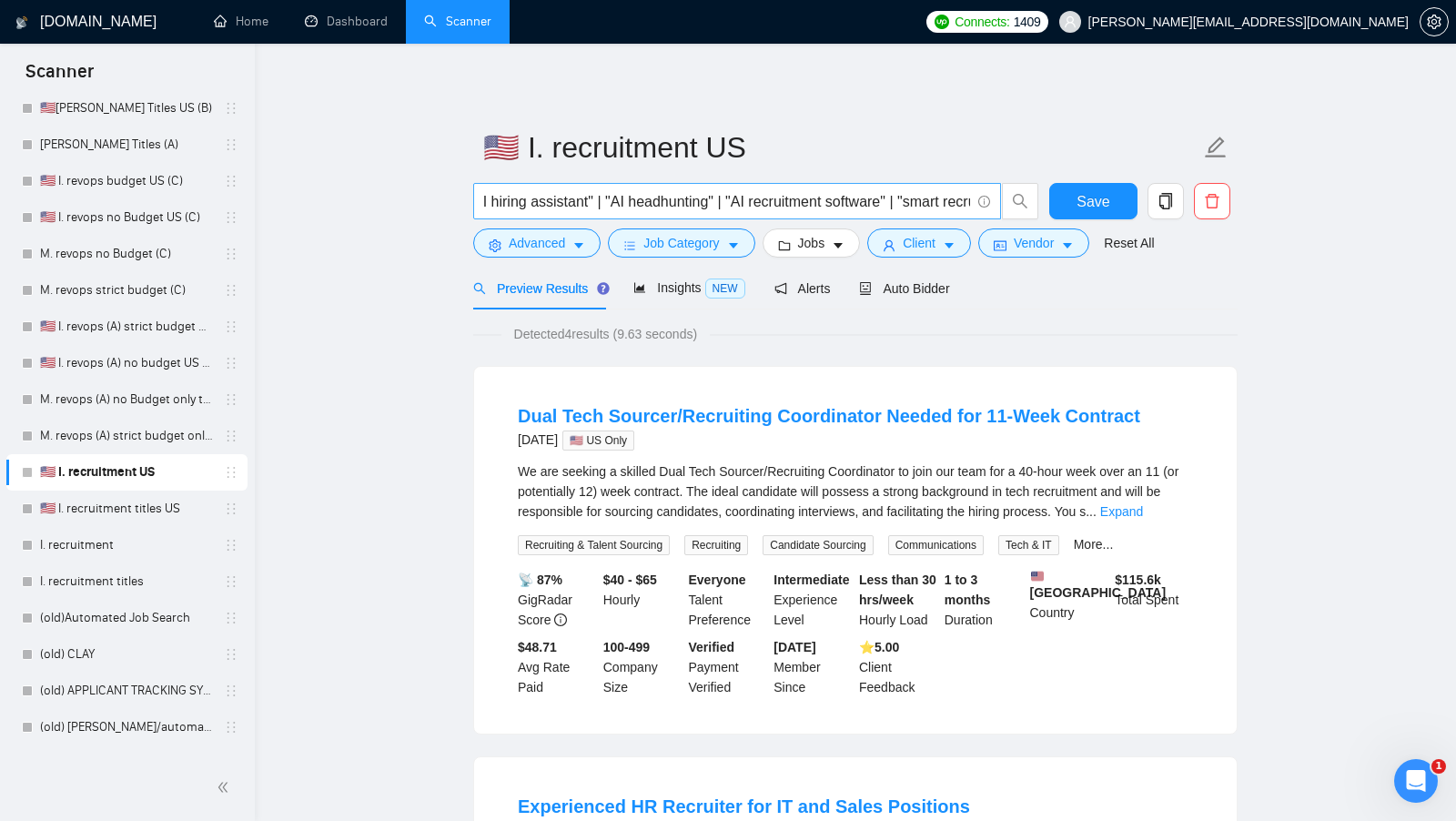
scroll to position [0, 2032]
click at [689, 195] on input "("AI recruiting" | "AI recruit" | "AI headhunt" | "recruitment AI" | "artificia…" at bounding box center [727, 202] width 486 height 23
click at [689, 196] on input "("AI recruiting" | "AI recruit" | "AI headhunt" | "recruitment AI" | "artificia…" at bounding box center [727, 202] width 486 height 23
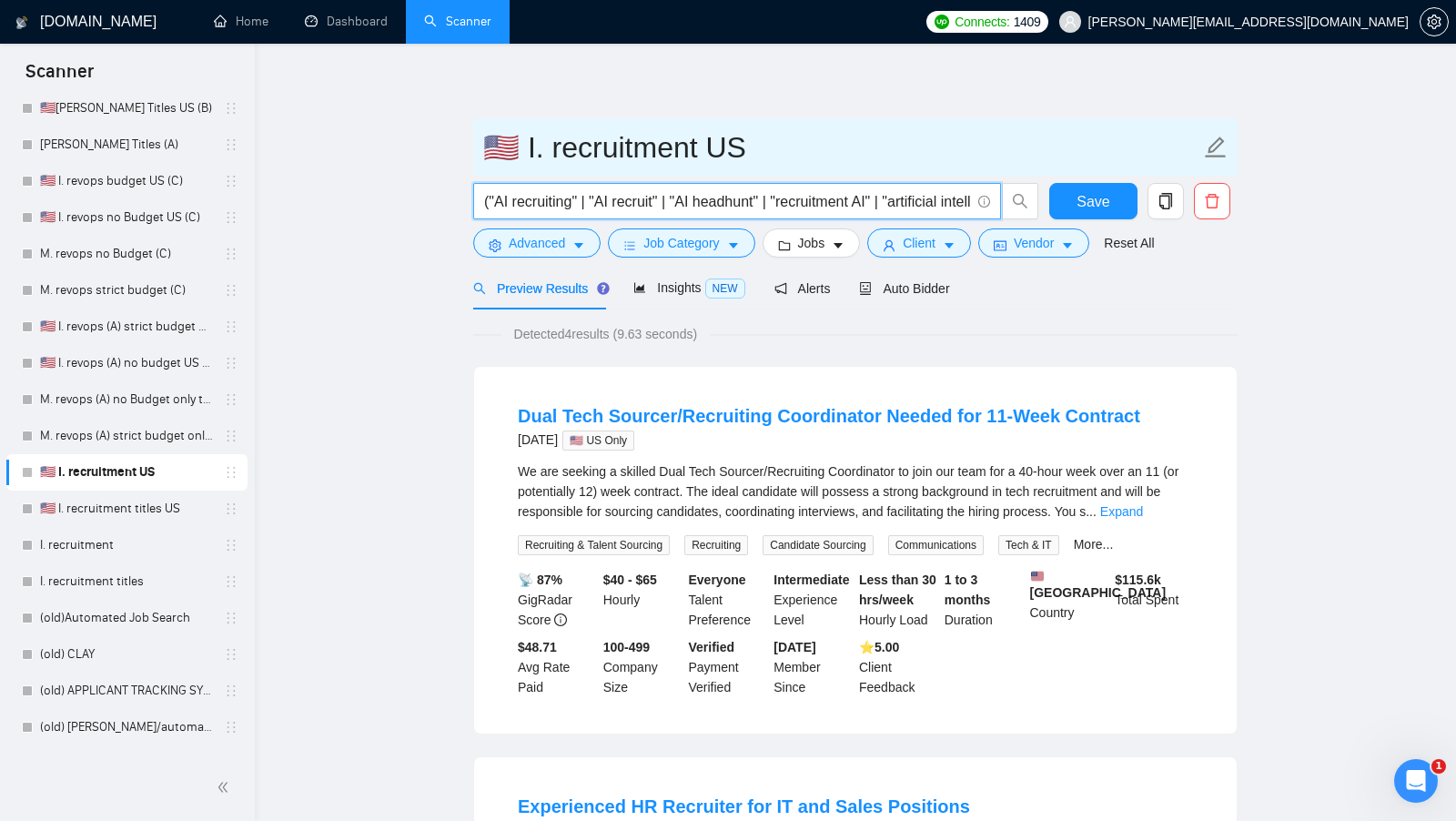
paste input "recruiter" | "AI recruitment" | "AI hire" | "AI hiring" | "AI hiring tool" | "A…"
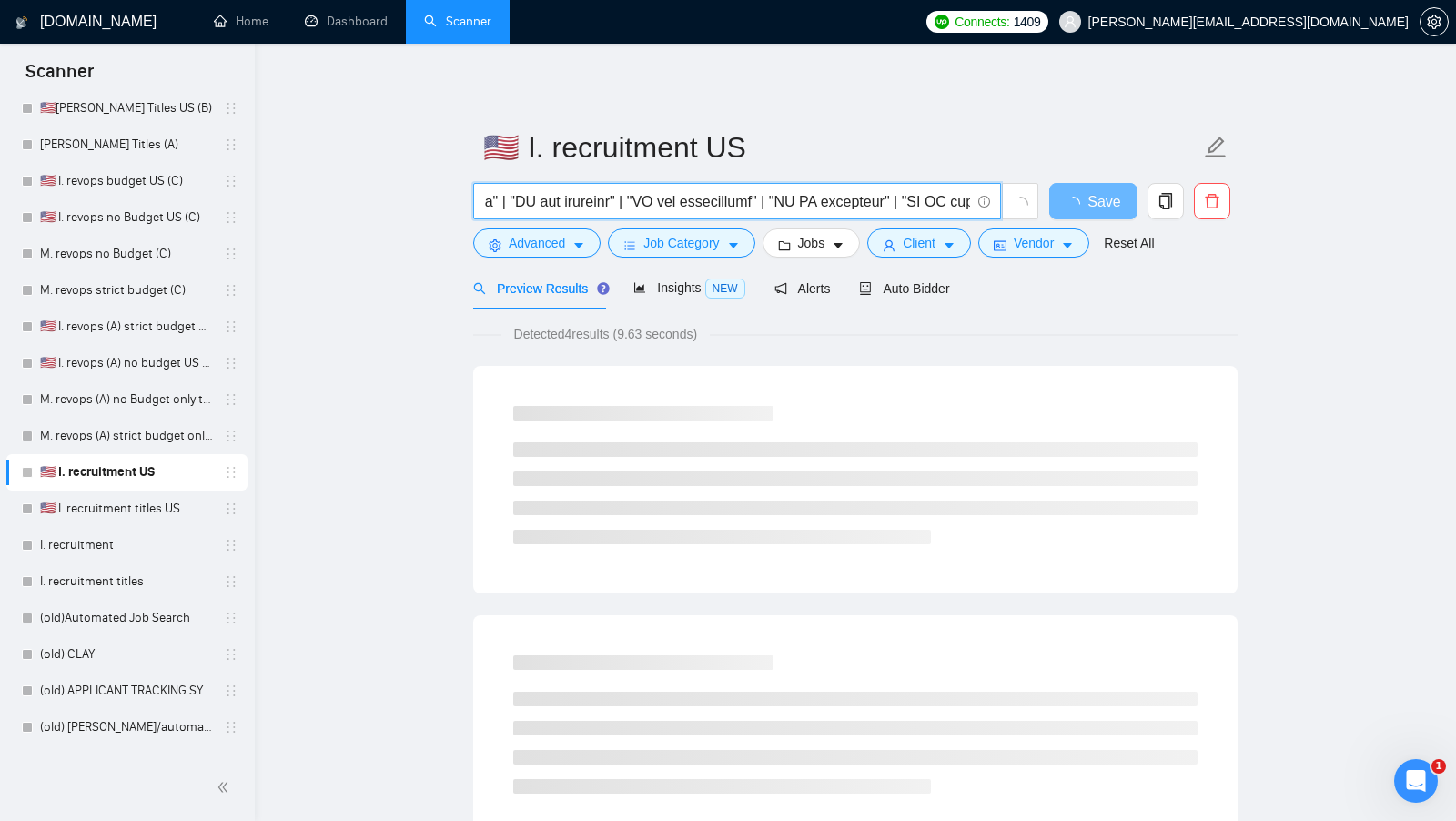
scroll to position [0, 8781]
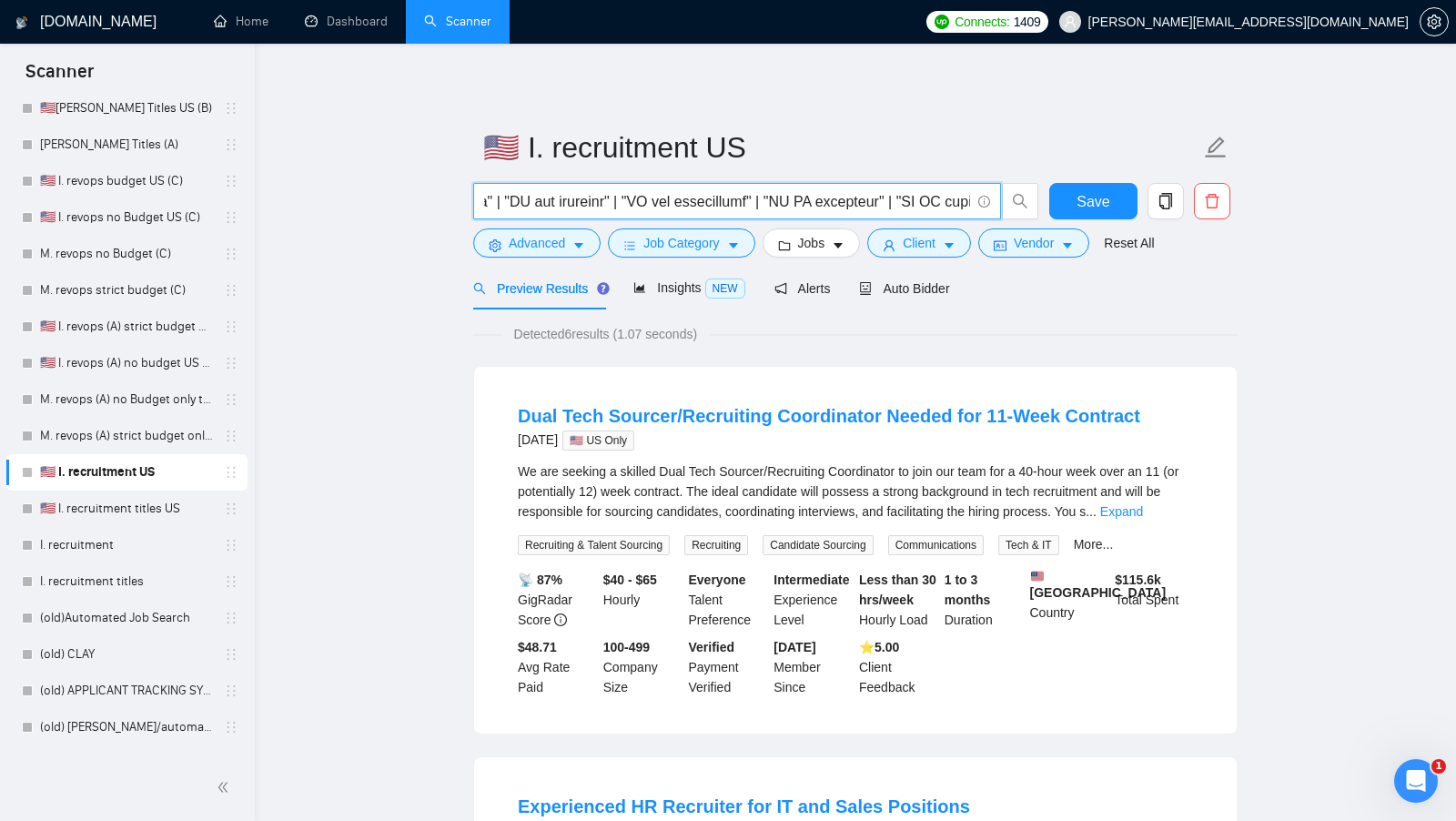
click at [784, 201] on input "text" at bounding box center [727, 202] width 486 height 23
click at [784, 200] on input "text" at bounding box center [727, 202] width 486 height 23
click at [728, 201] on input "text" at bounding box center [727, 202] width 486 height 23
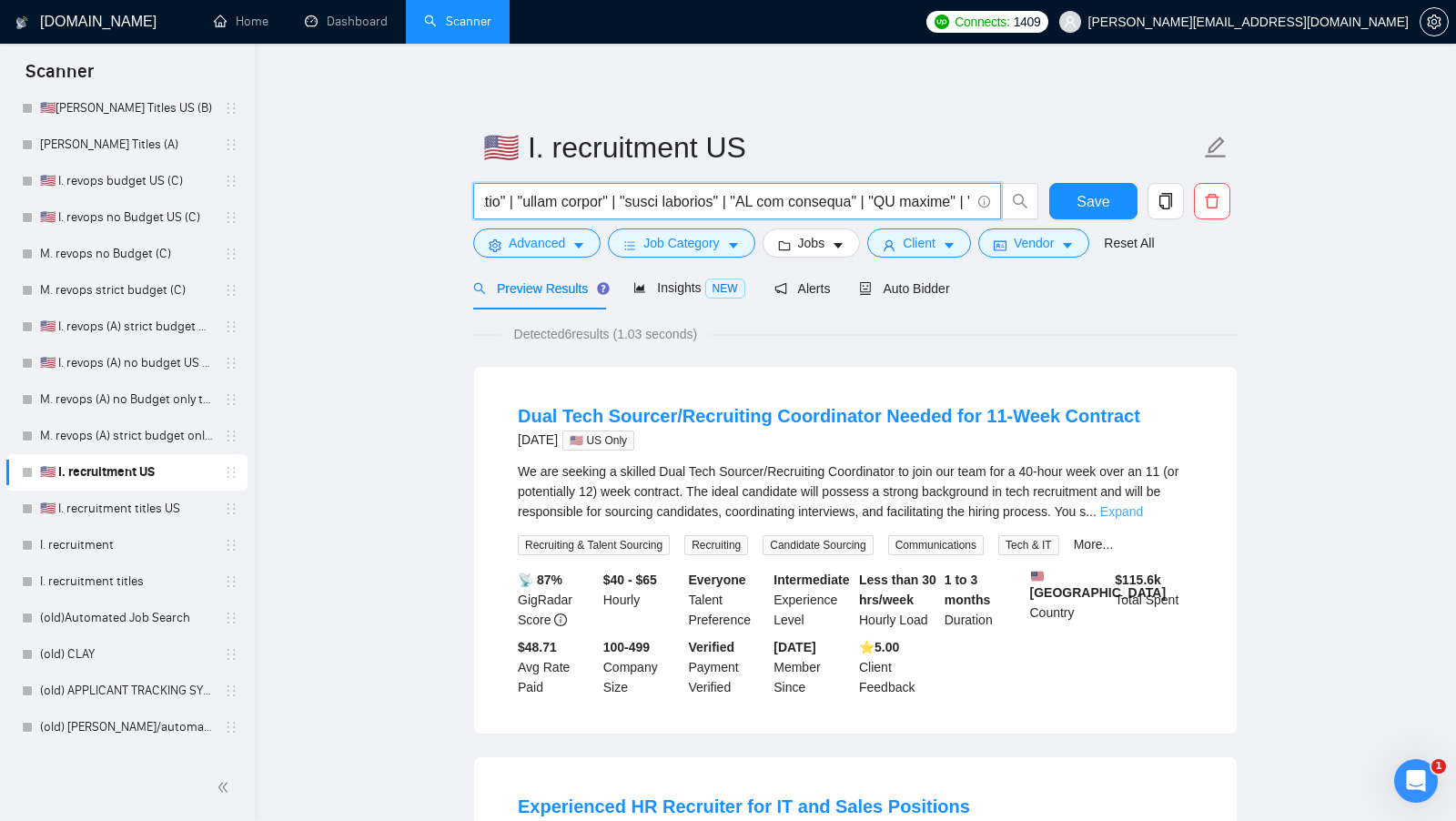
type input "("AI recruiting" | "AI recruit" | "AI recruiter" | "AI recruitment" | "AI hire"…"
click at [1143, 508] on link "Expand" at bounding box center [1121, 511] width 42 height 14
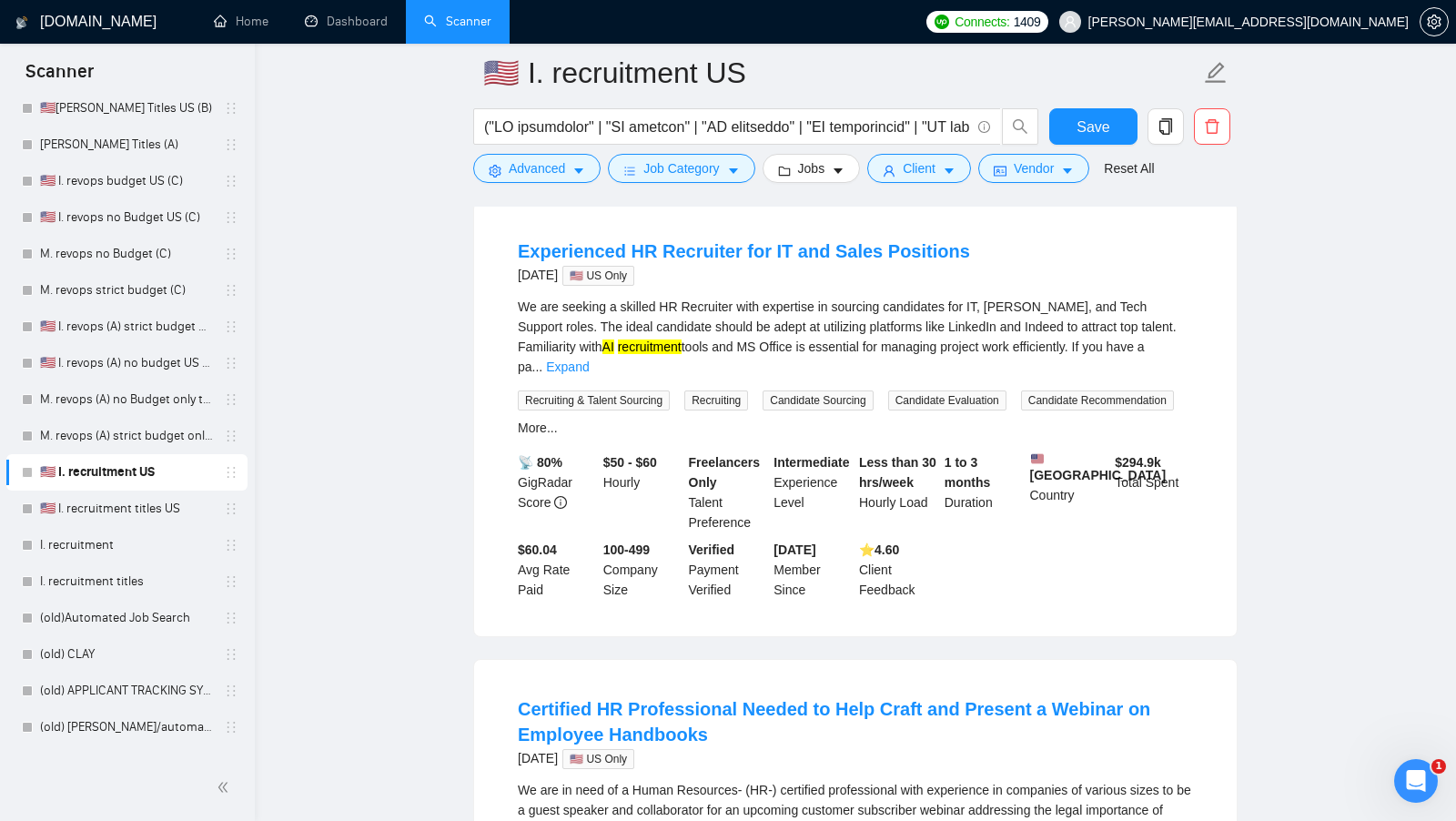
scroll to position [832, 0]
click at [589, 372] on link "Expand" at bounding box center [567, 365] width 42 height 14
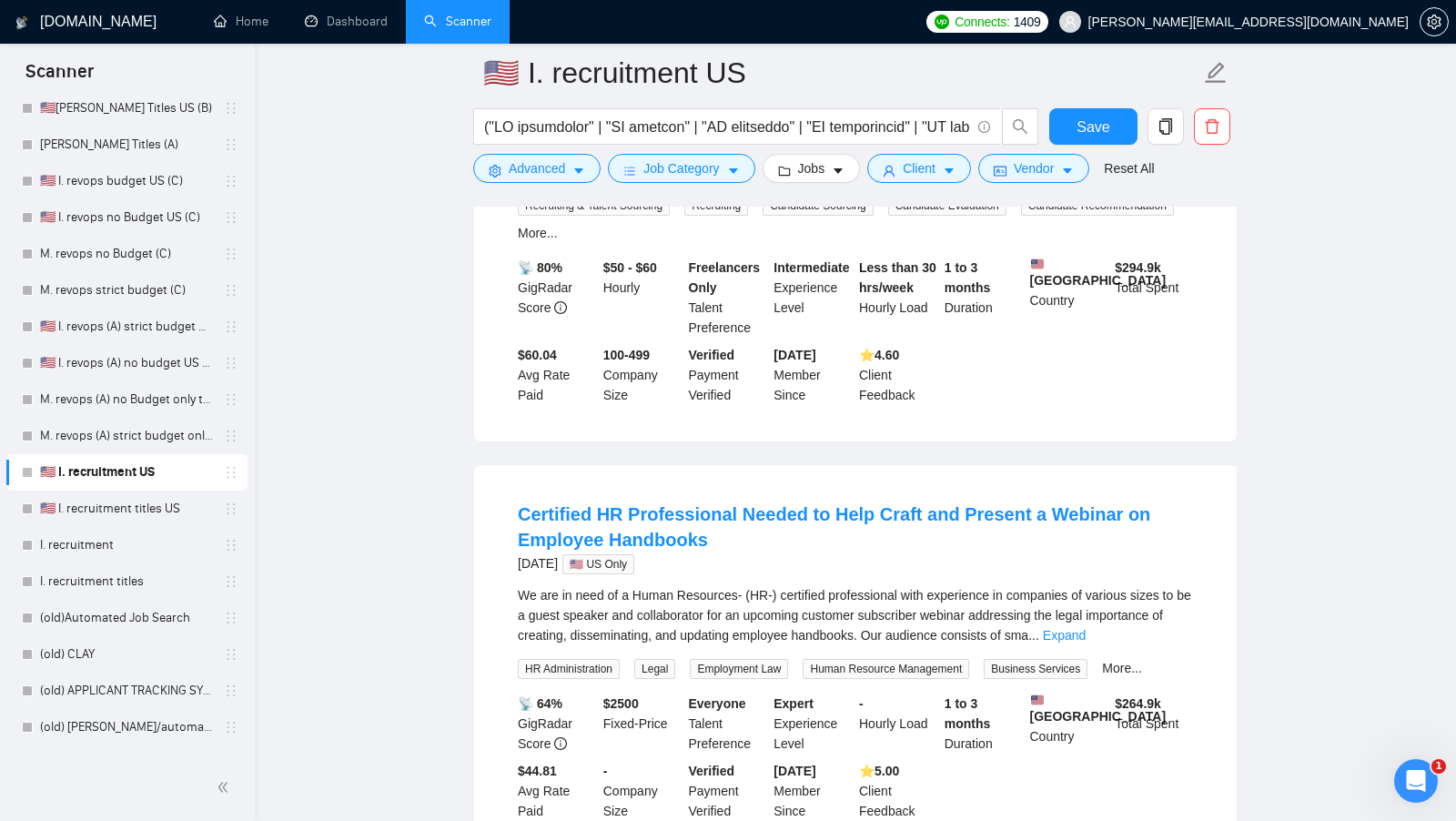
scroll to position [1250, 0]
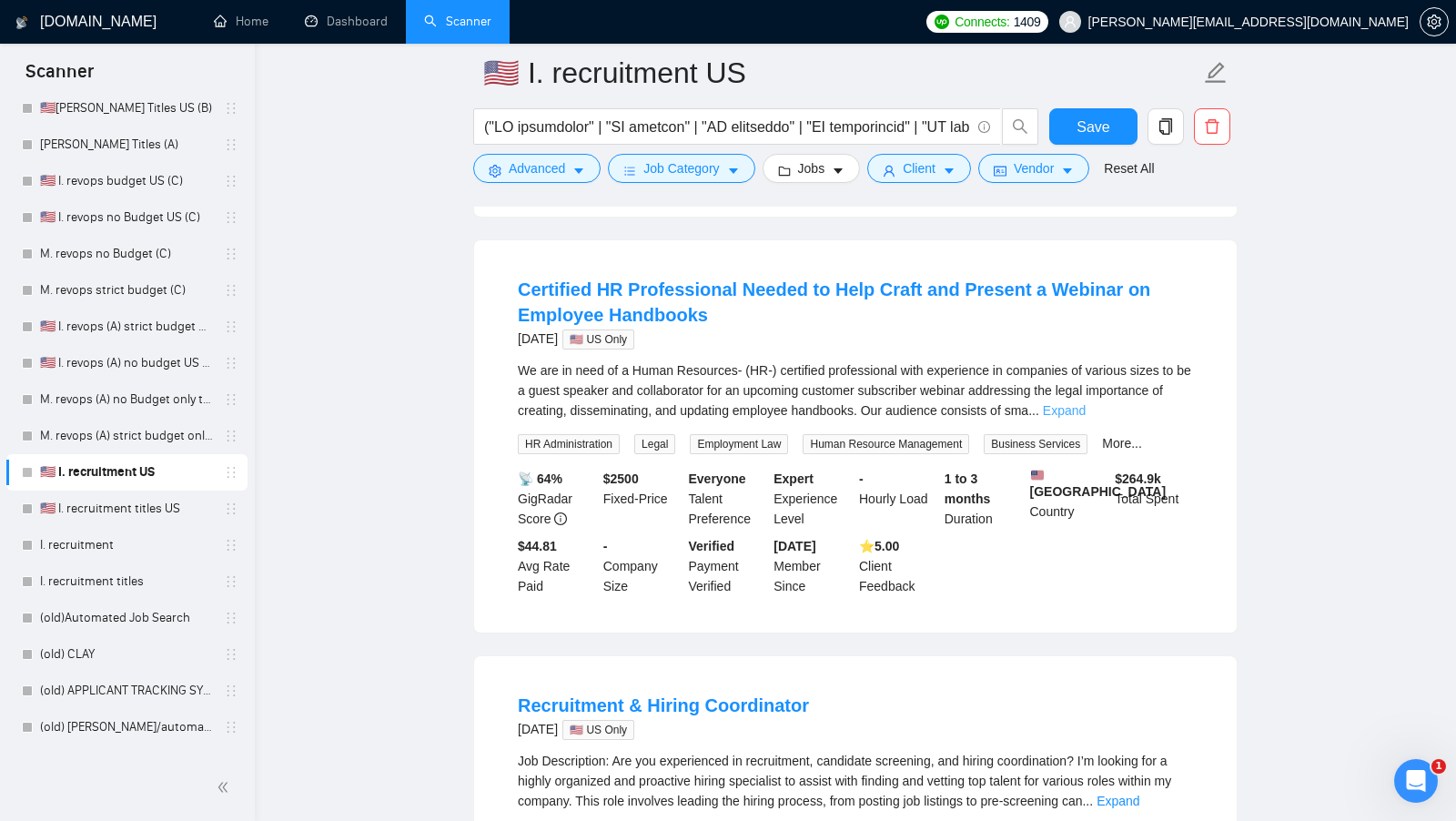
click at [1086, 418] on link "Expand" at bounding box center [1064, 410] width 42 height 14
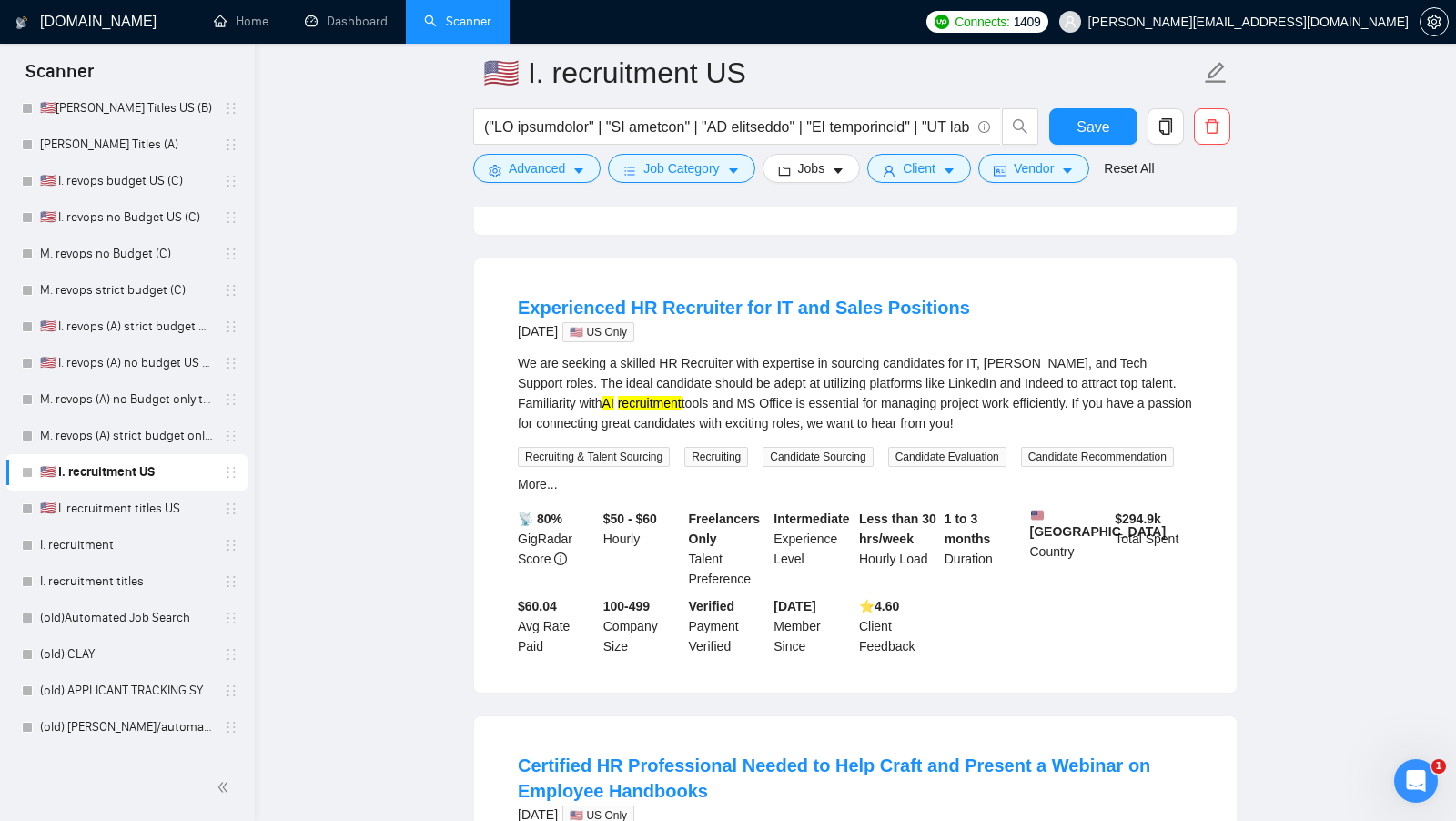
scroll to position [0, 0]
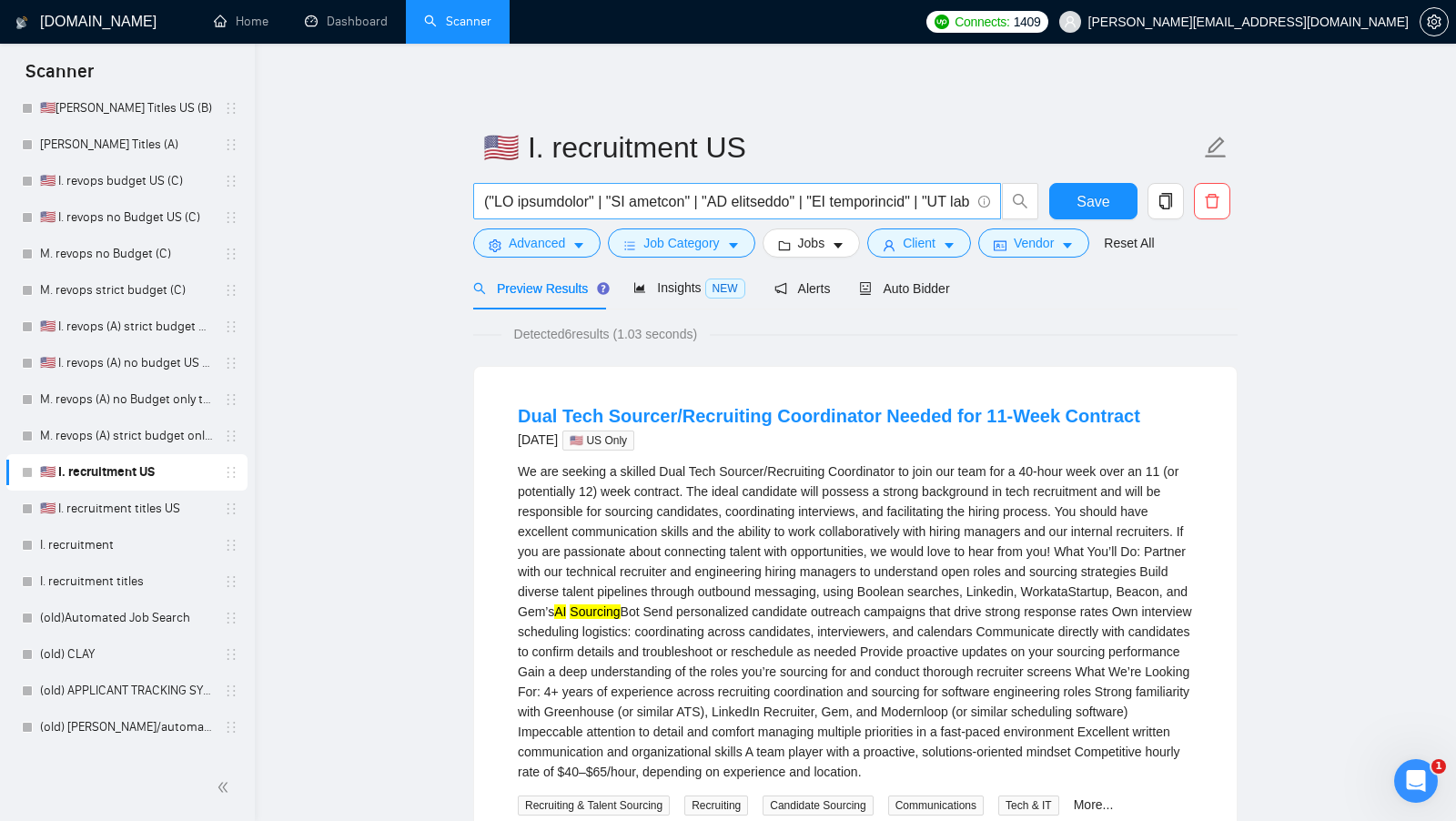
click at [840, 196] on input "text" at bounding box center [727, 202] width 486 height 23
click at [121, 544] on link "I. recruitment" at bounding box center [126, 545] width 173 height 37
click at [1095, 193] on span "Save" at bounding box center [1092, 202] width 33 height 23
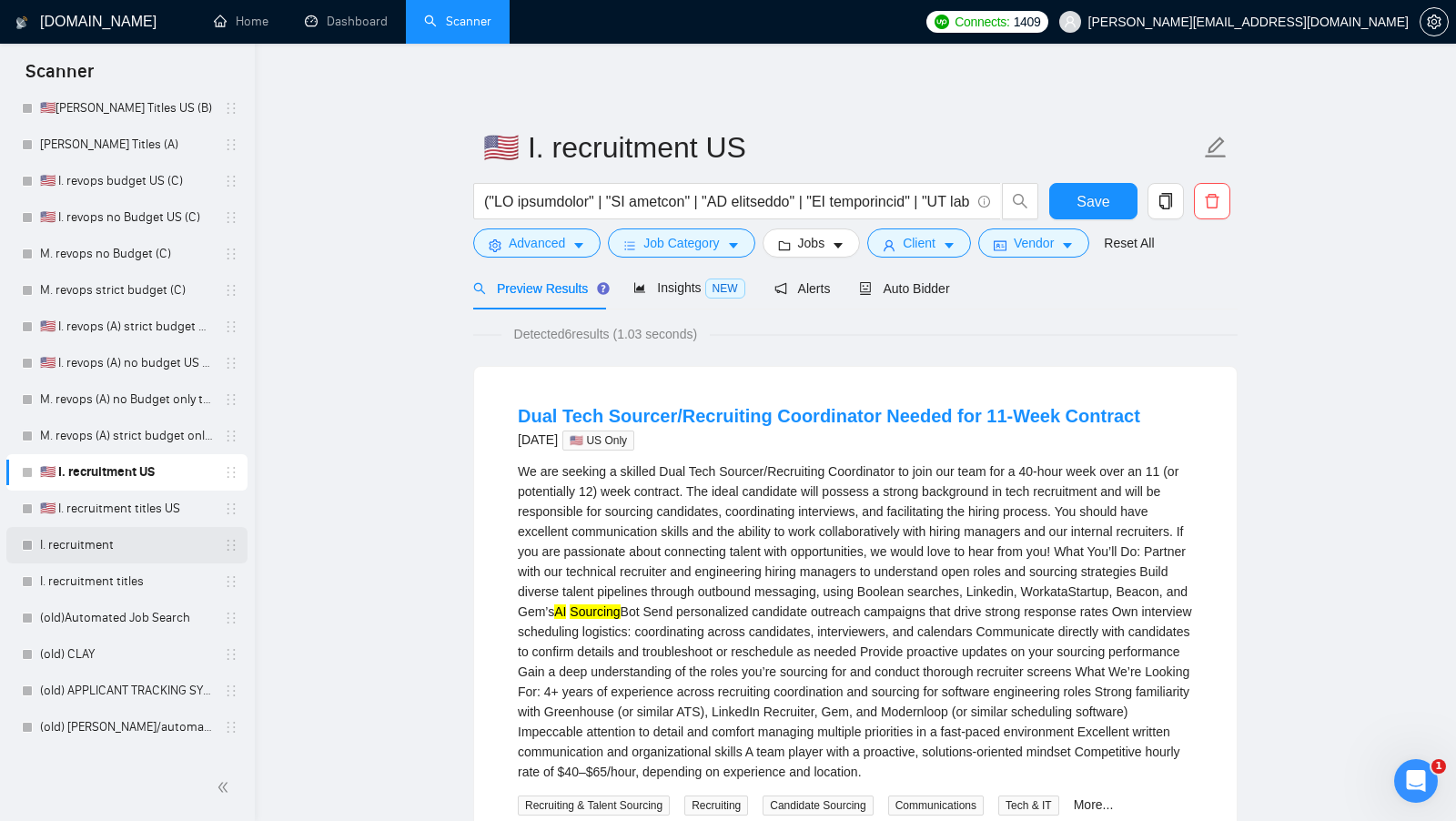
click at [104, 536] on link "I. recruitment" at bounding box center [126, 545] width 173 height 37
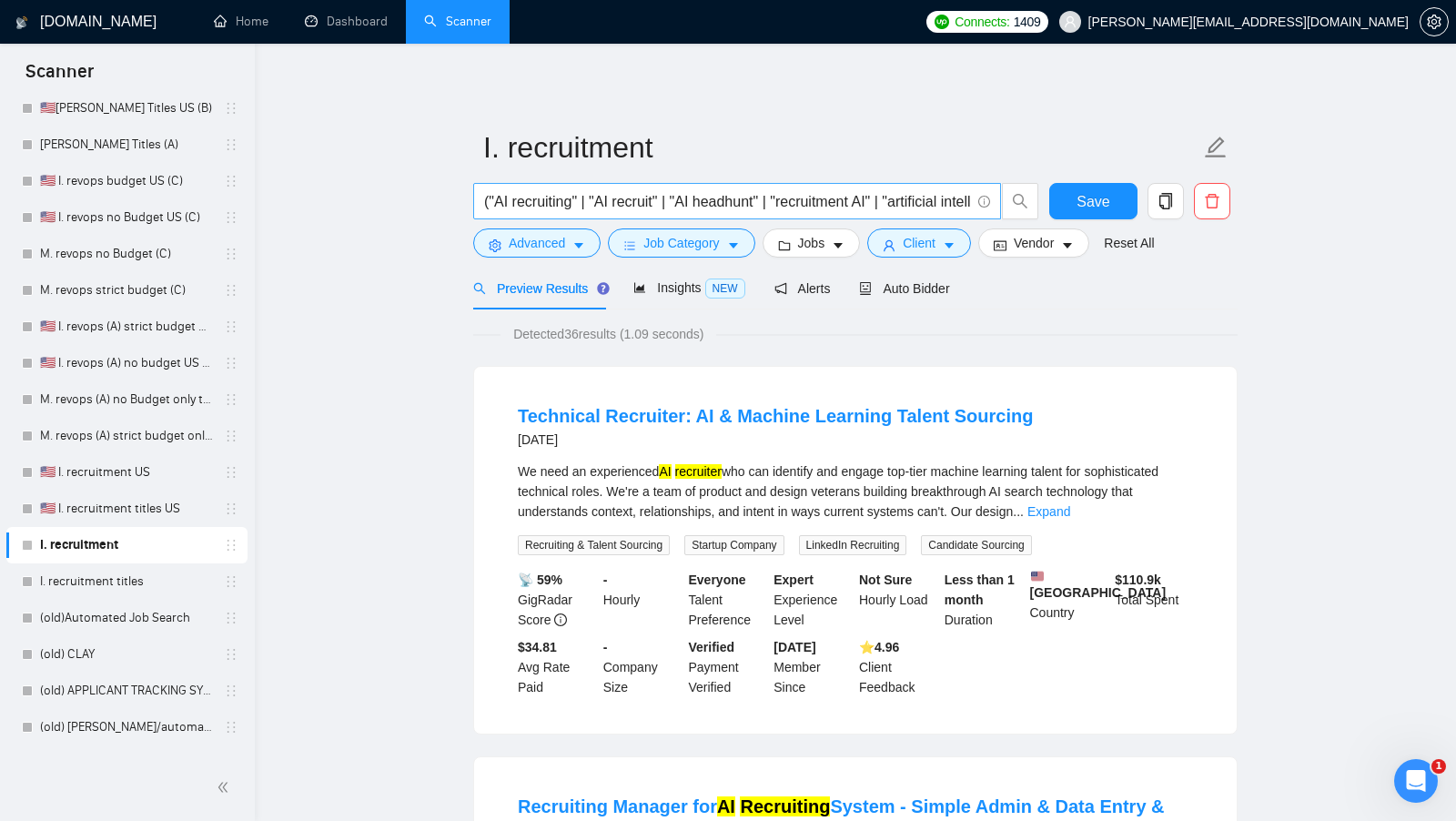
click at [829, 218] on span "("AI recruiting" | "AI recruit" | "AI headhunt" | "recruitment AI" | "artificia…" at bounding box center [737, 202] width 527 height 37
click at [848, 202] on input "("AI recruiting" | "AI recruit" | "AI headhunt" | "recruitment AI" | "artificia…" at bounding box center [727, 202] width 486 height 23
click at [849, 202] on input "("AI recruiting" | "AI recruit" | "AI headhunt" | "recruitment AI" | "artificia…" at bounding box center [727, 202] width 486 height 23
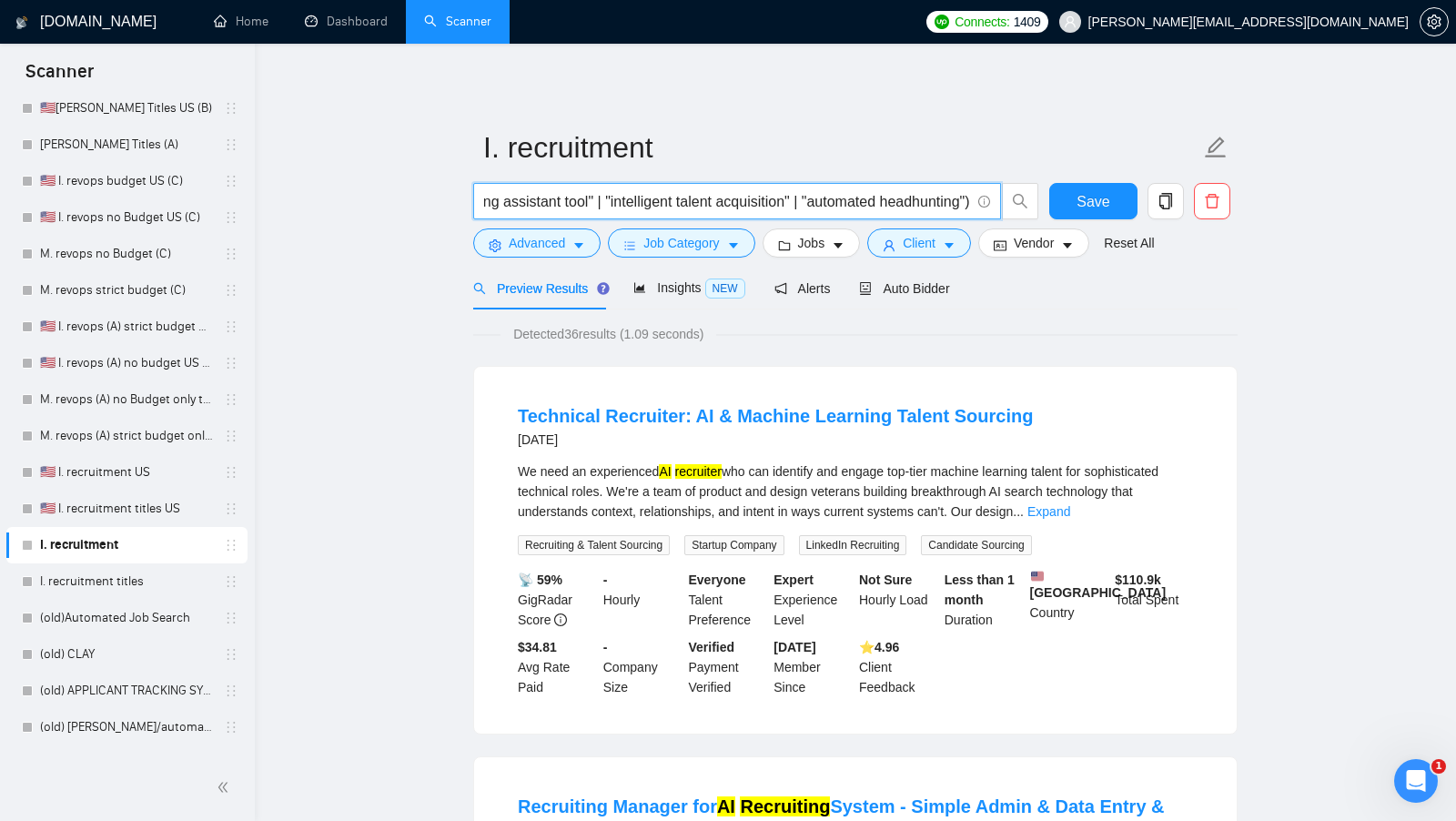
paste input "recruiter" | "AI recruitment" | "AI hire" | "AI hiring" | "AI hiring tool" | "A…"
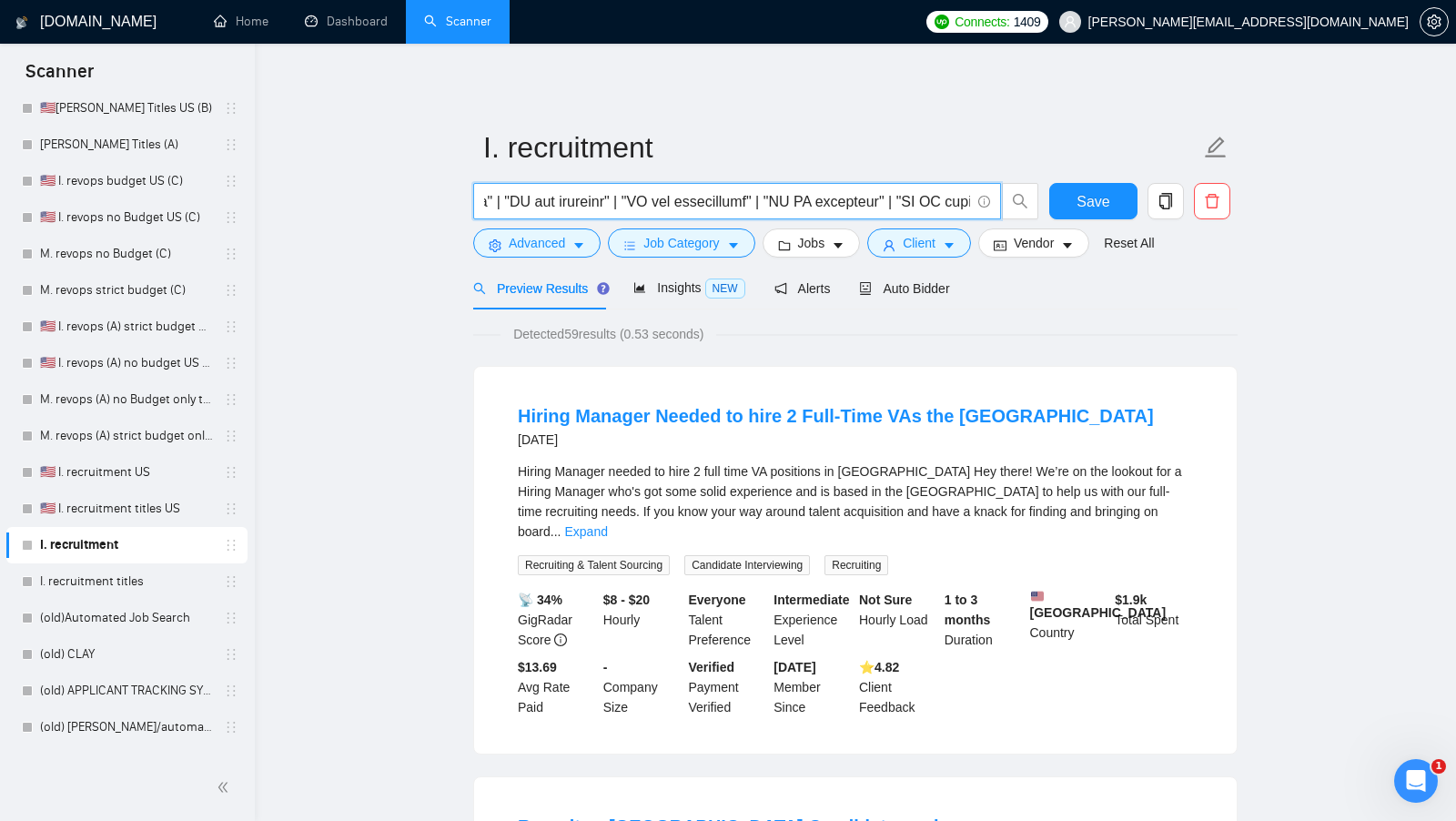
click at [807, 203] on input "text" at bounding box center [727, 202] width 486 height 23
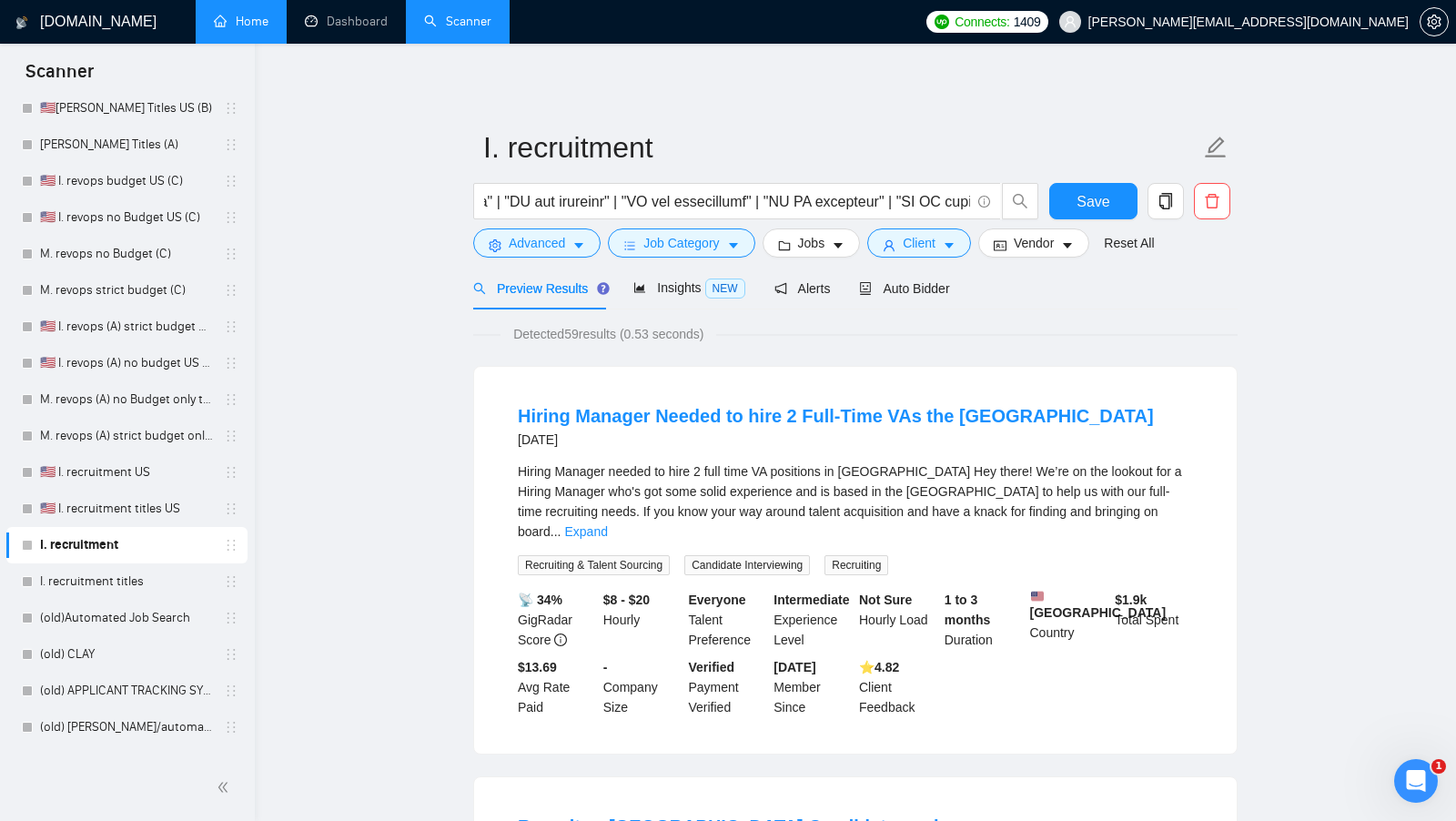
scroll to position [0, 0]
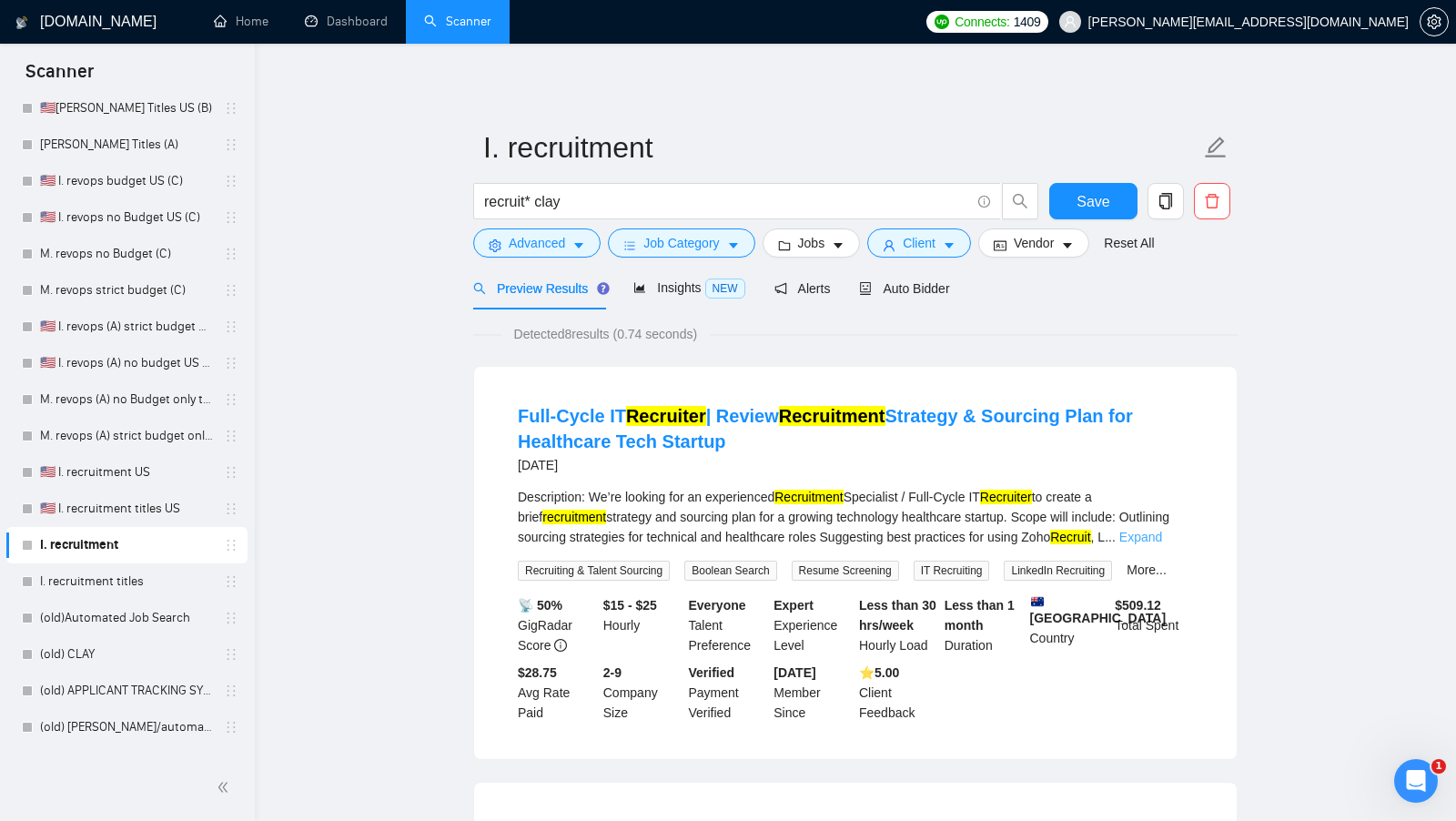
click at [1162, 541] on link "Expand" at bounding box center [1141, 536] width 42 height 14
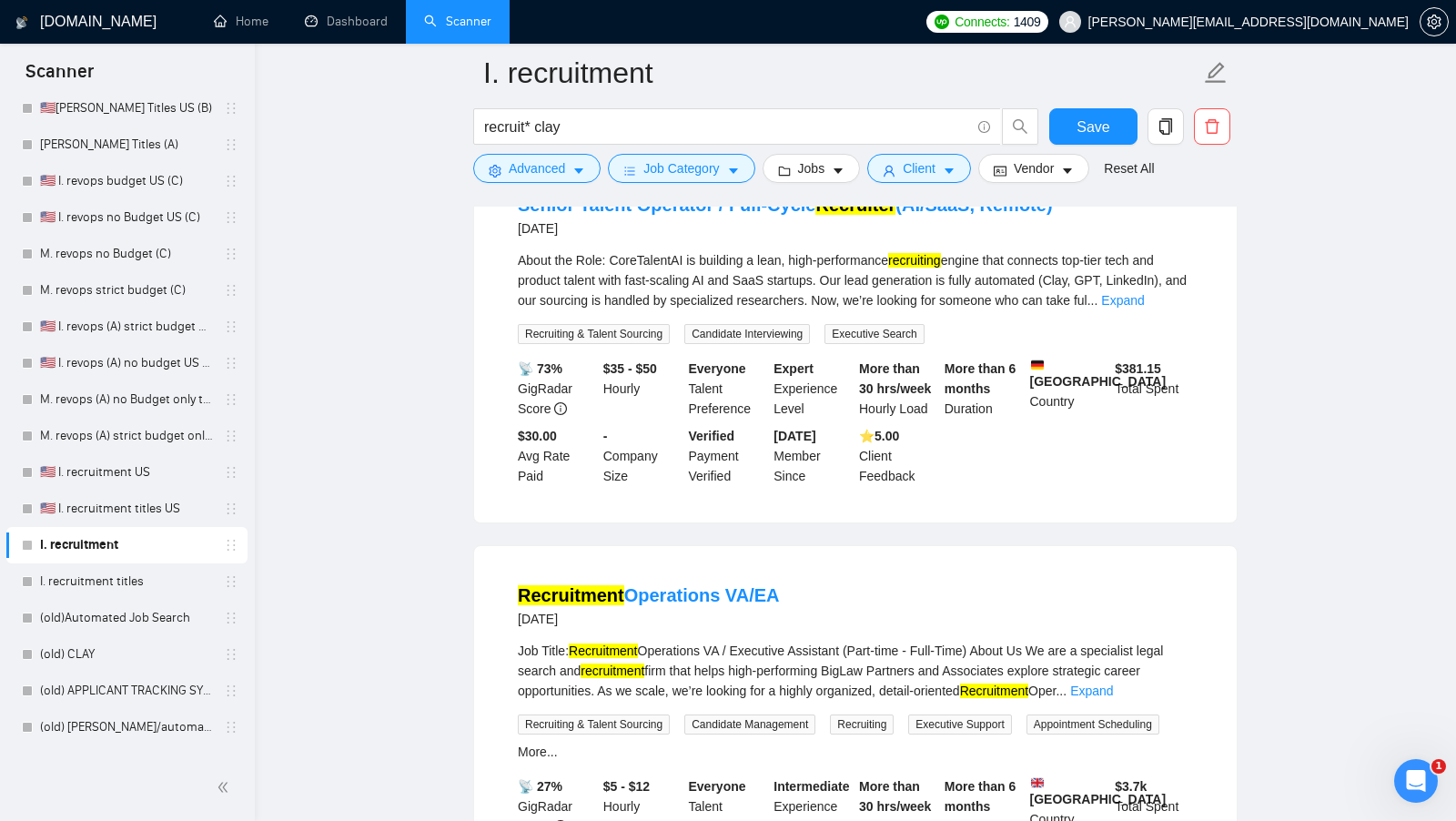
scroll to position [797, 0]
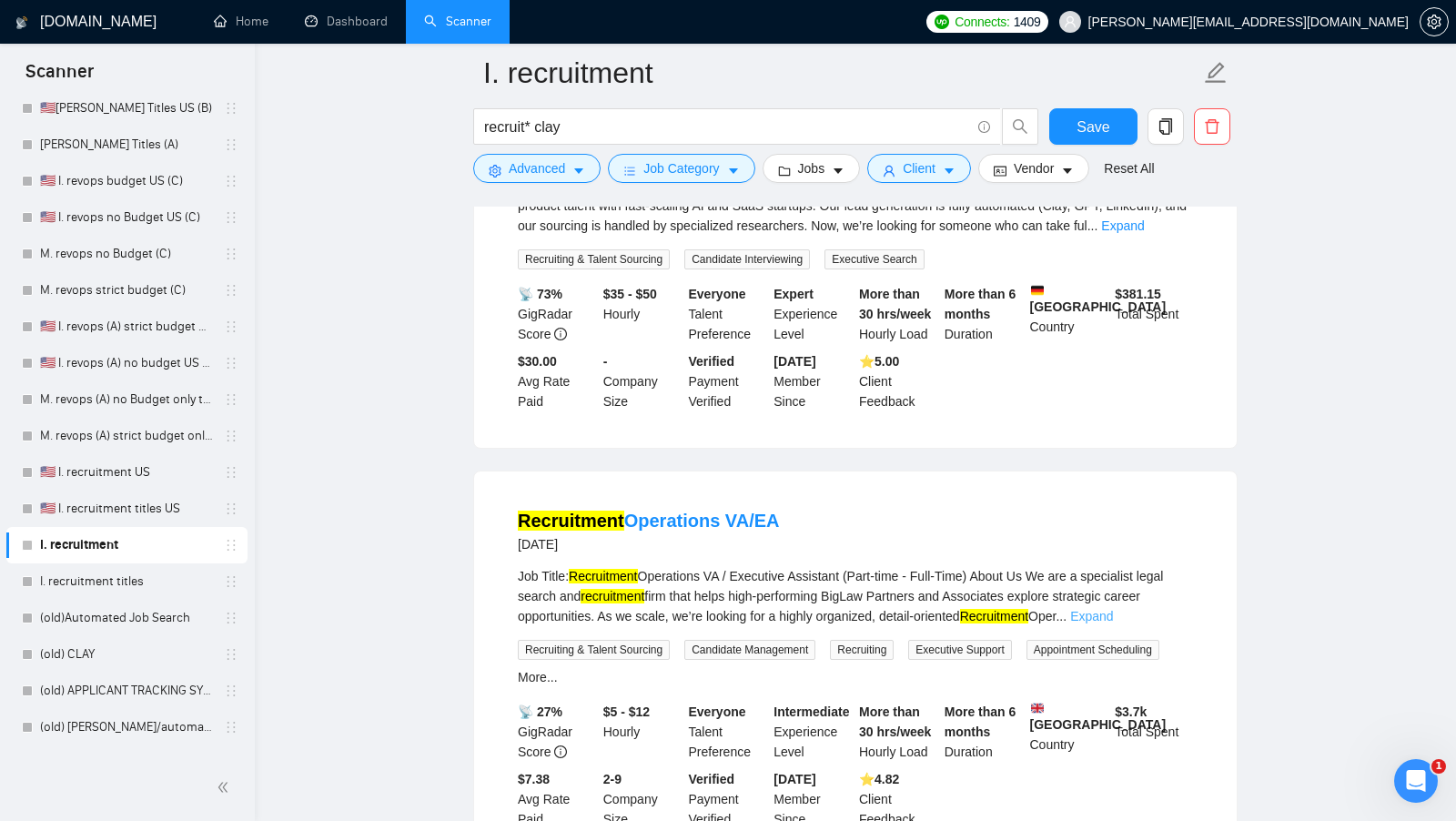
click at [1113, 616] on link "Expand" at bounding box center [1092, 616] width 42 height 14
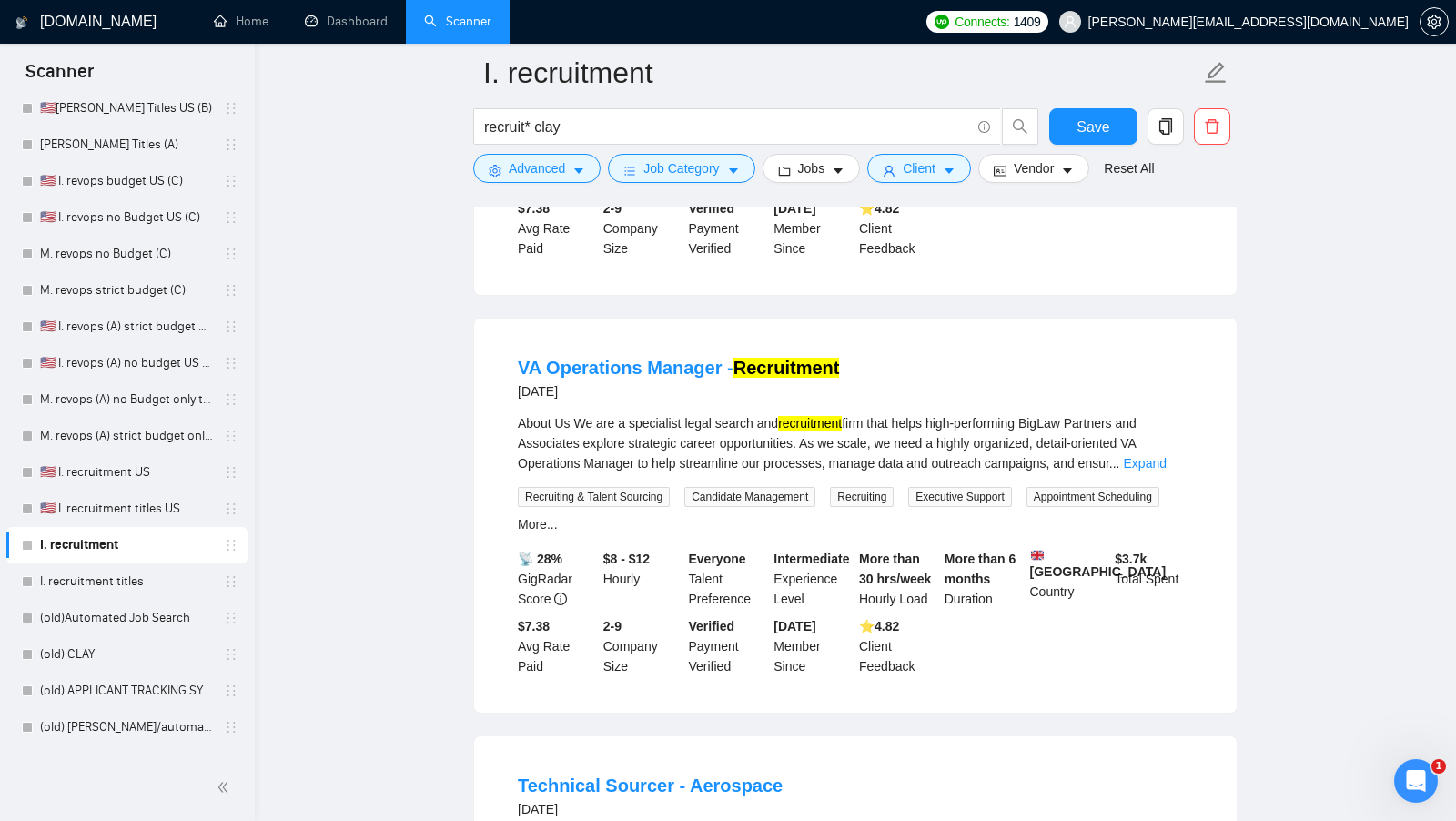
scroll to position [1851, 0]
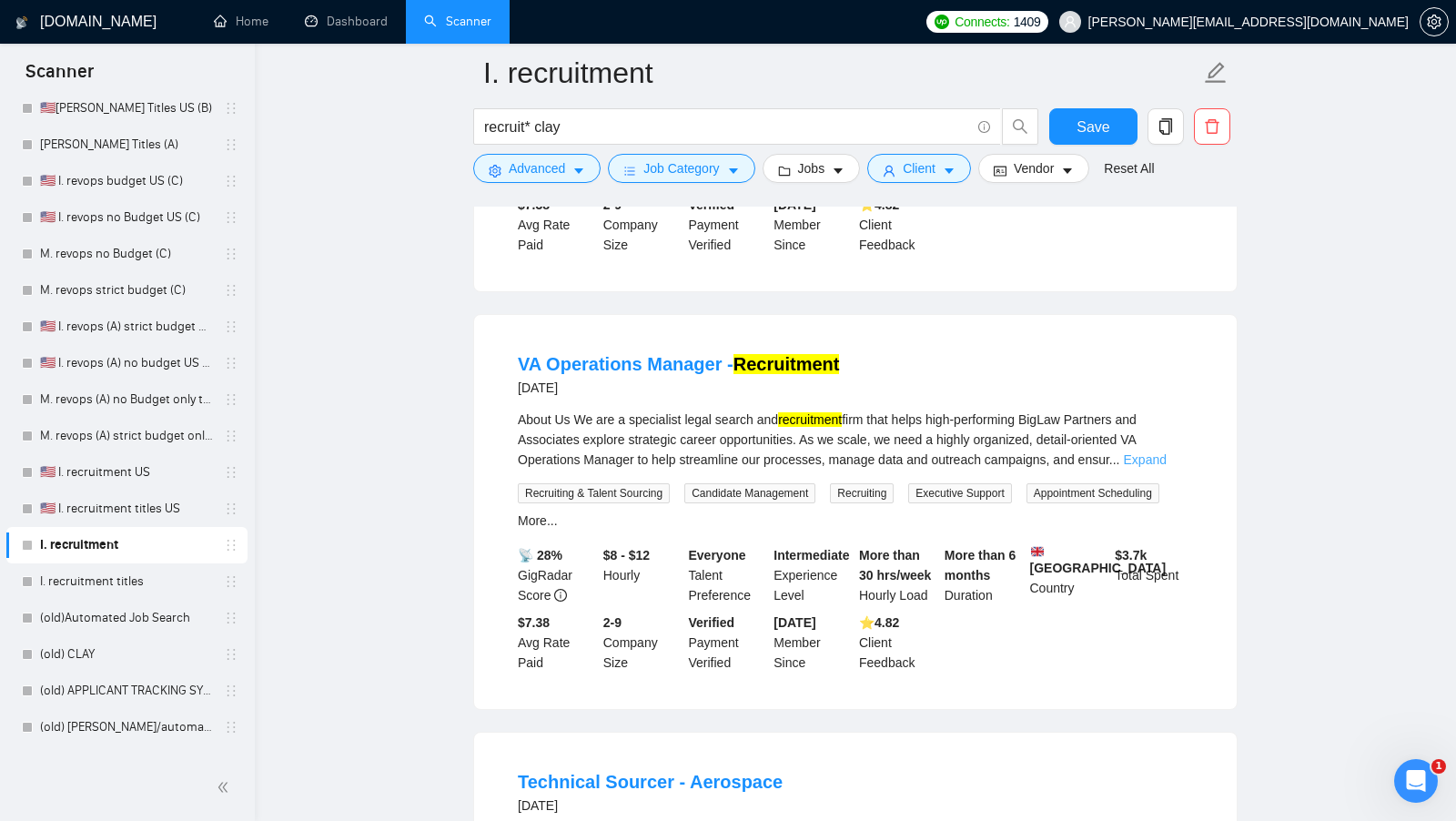
click at [1167, 467] on link "Expand" at bounding box center [1145, 459] width 42 height 14
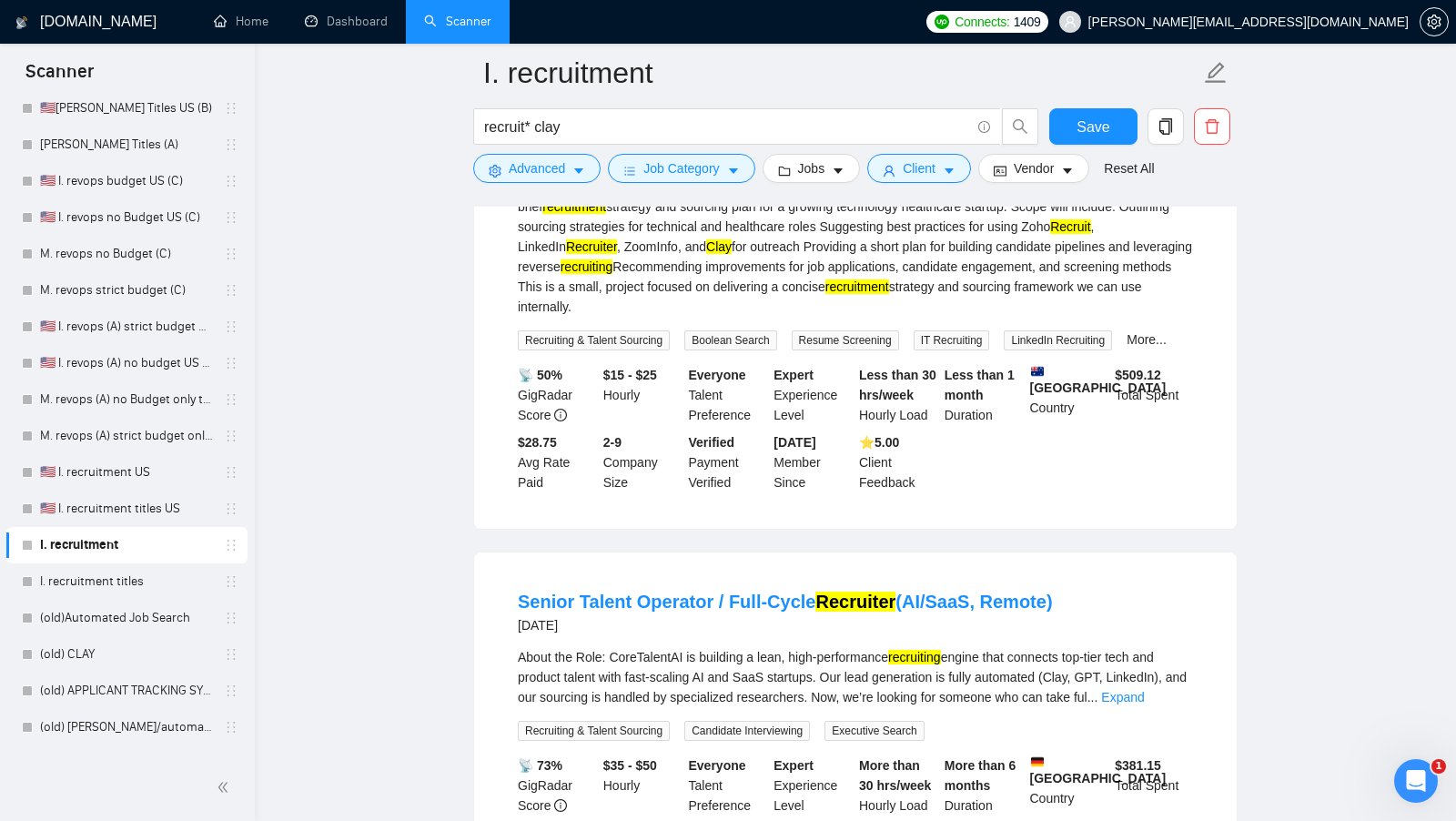
scroll to position [0, 0]
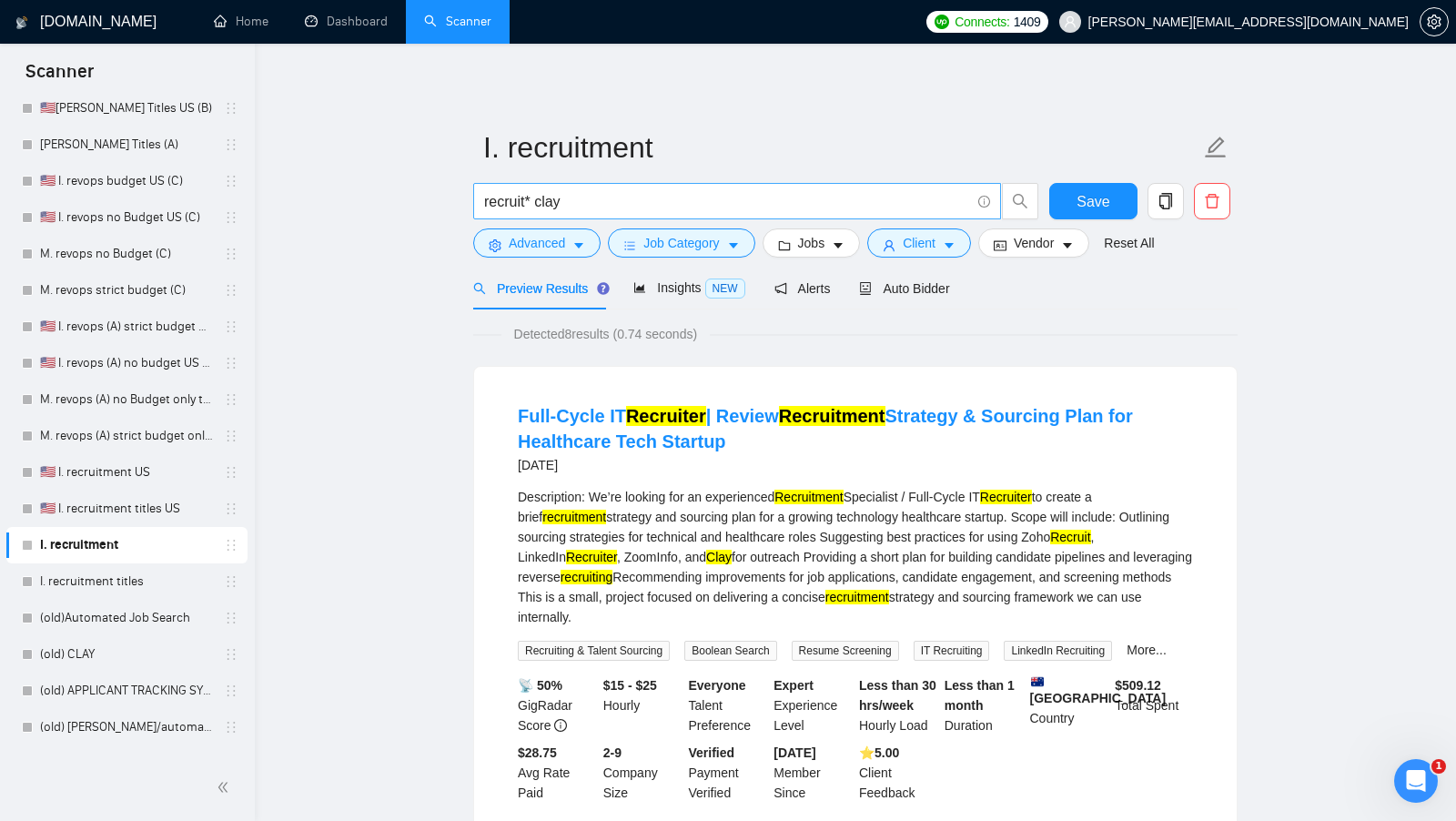
click at [567, 202] on input "recruit* clay" at bounding box center [727, 202] width 486 height 23
drag, startPoint x: 572, startPoint y: 207, endPoint x: 456, endPoint y: 206, distance: 116.0
click at [550, 200] on input "recruit* clay" at bounding box center [727, 202] width 486 height 23
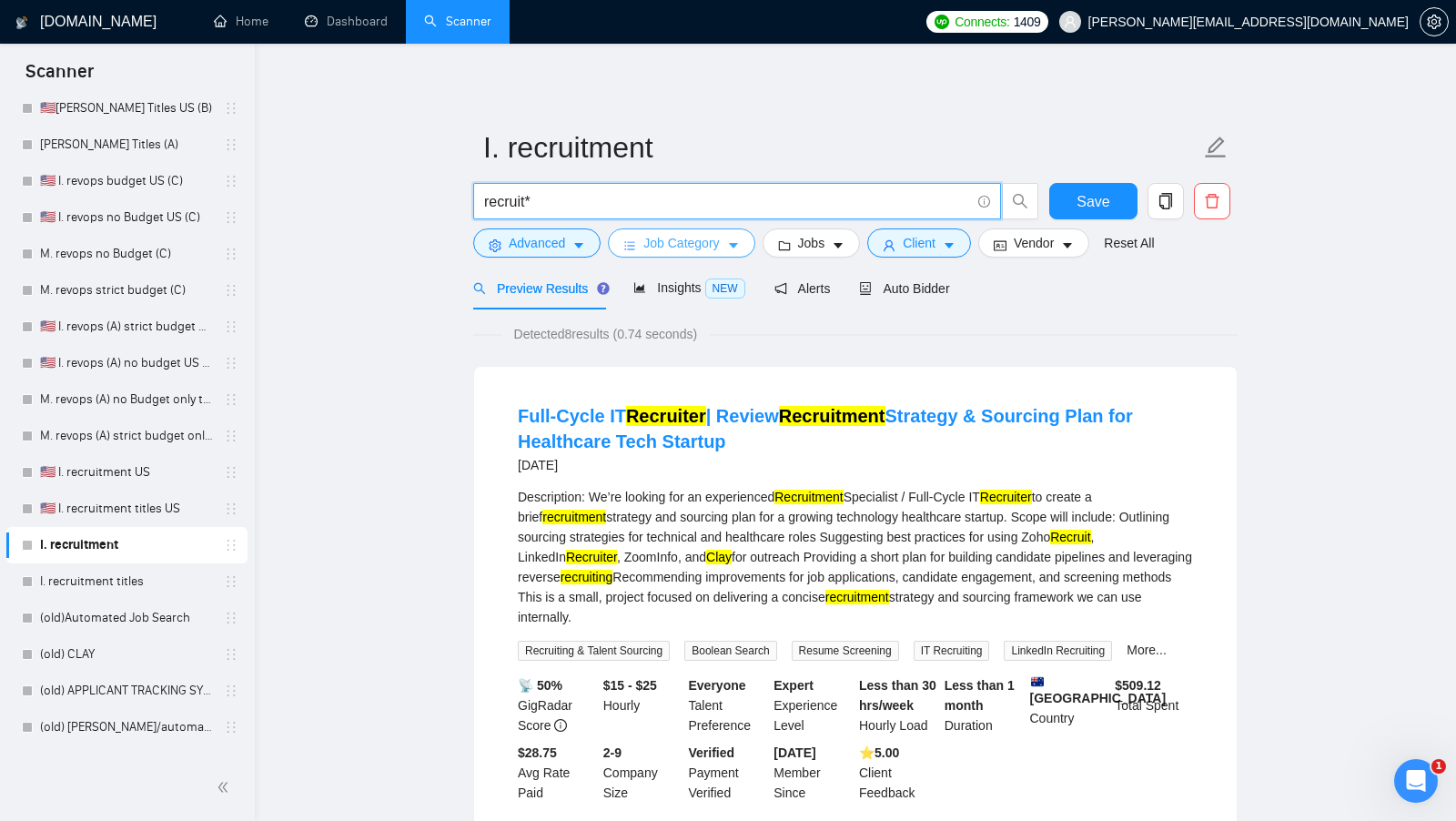
click at [643, 250] on span "Job Category" at bounding box center [681, 243] width 75 height 20
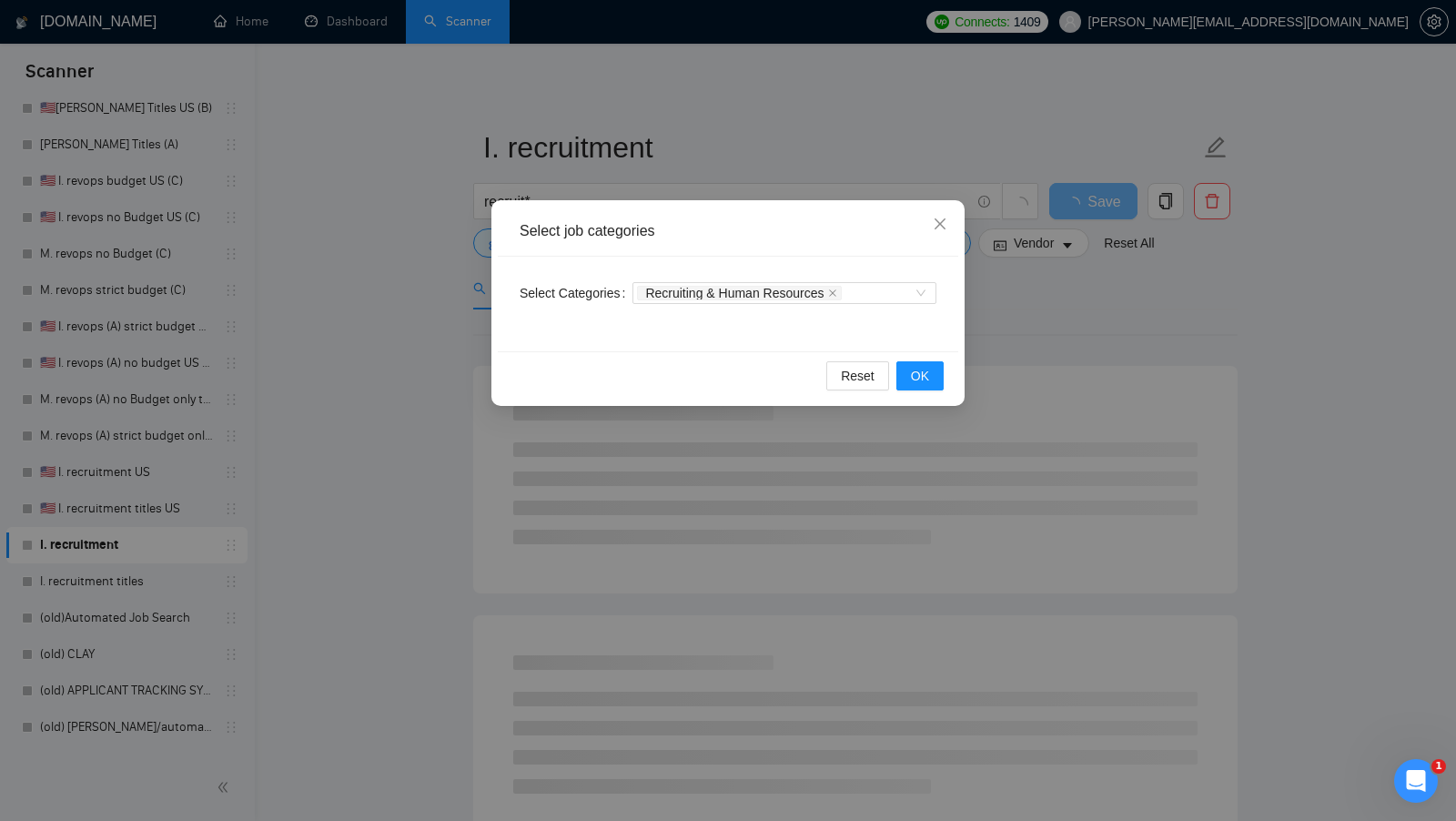
click at [1013, 315] on div "Select job categories Select Categories Recruiting & Human Resources Reset OK" at bounding box center [728, 410] width 1456 height 821
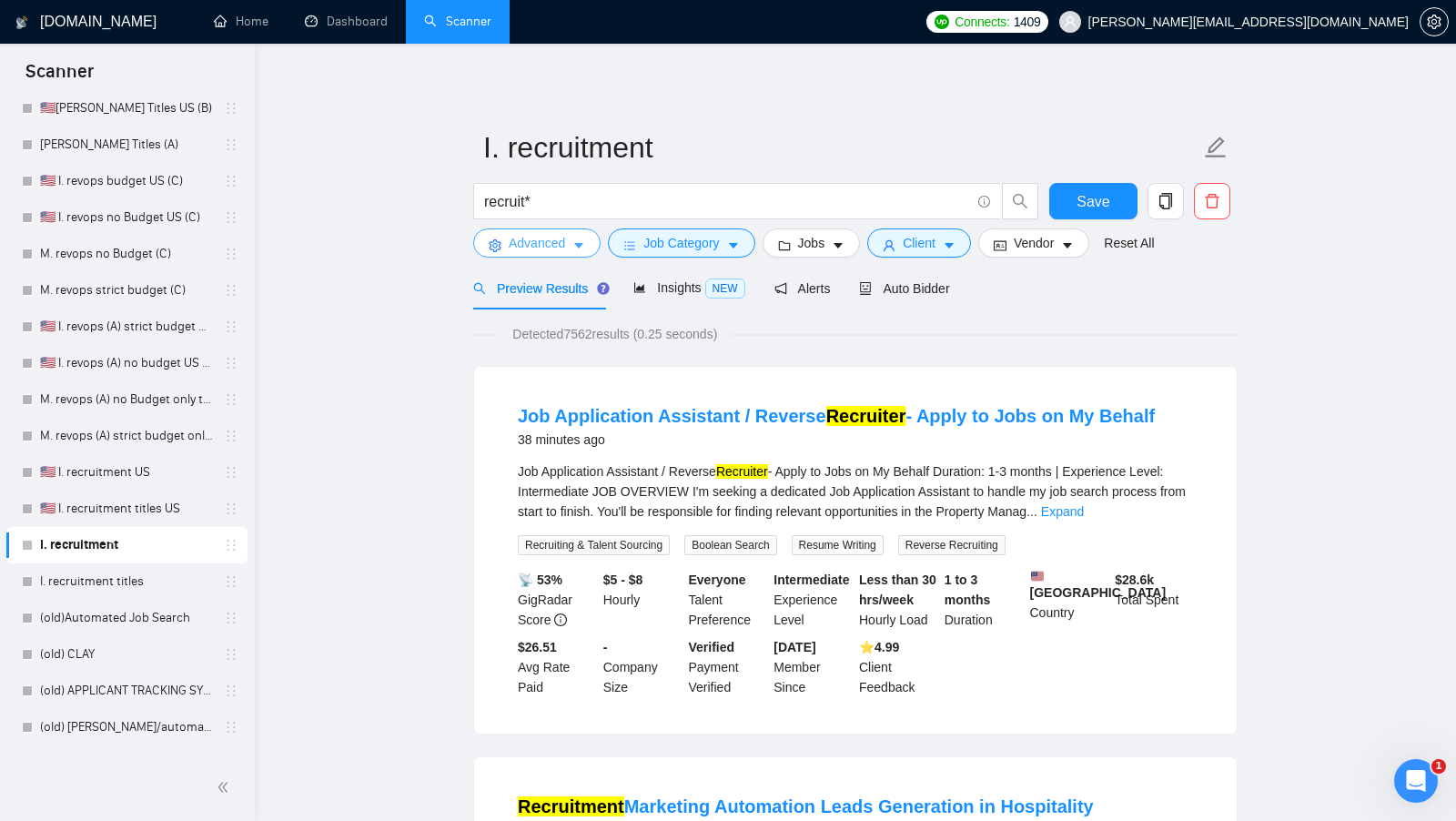
click at [560, 237] on span "Advanced" at bounding box center [536, 243] width 57 height 20
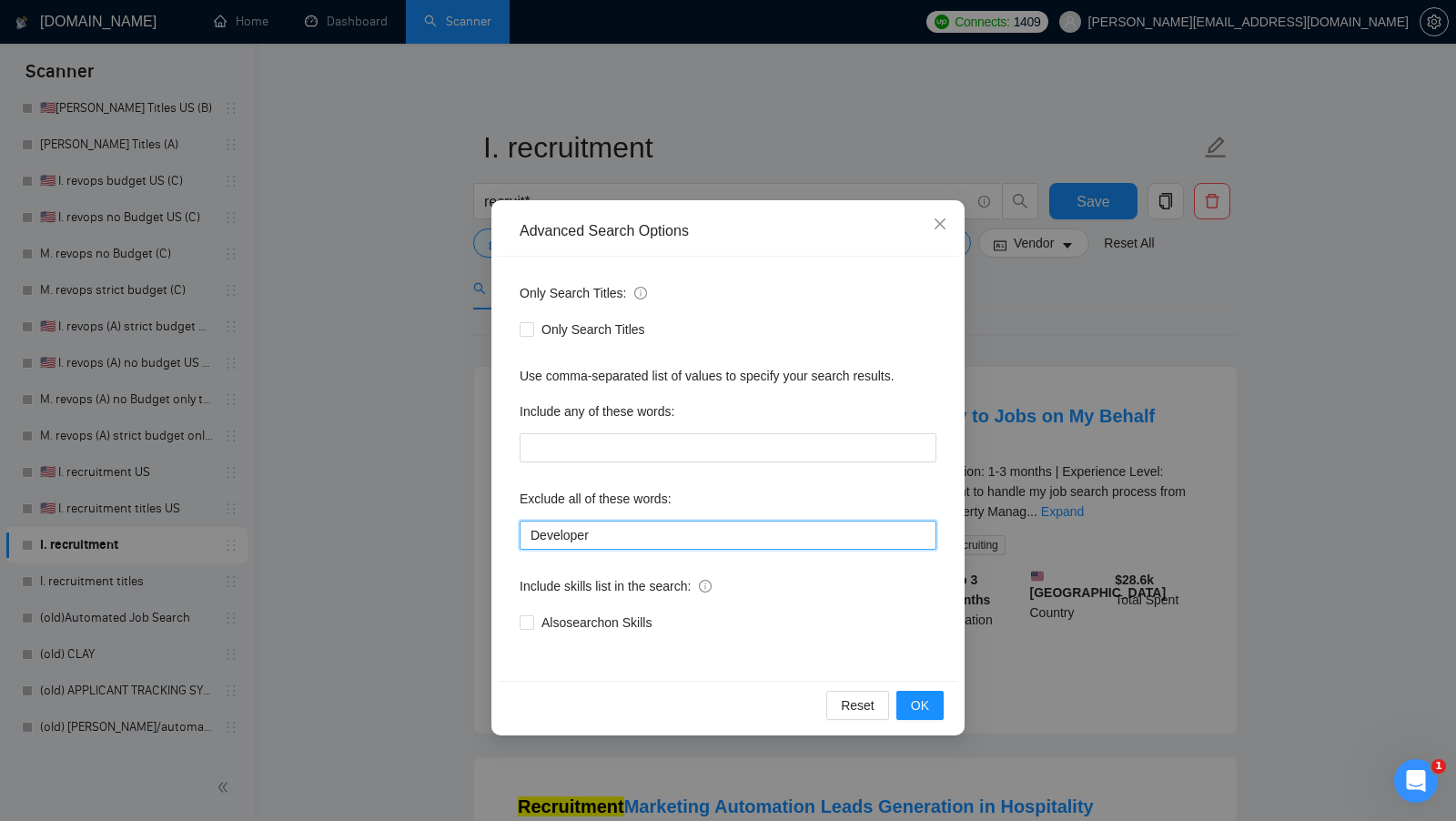
click at [696, 542] on input "Developer" at bounding box center [728, 535] width 417 height 29
click at [913, 702] on span "OK" at bounding box center [920, 705] width 18 height 20
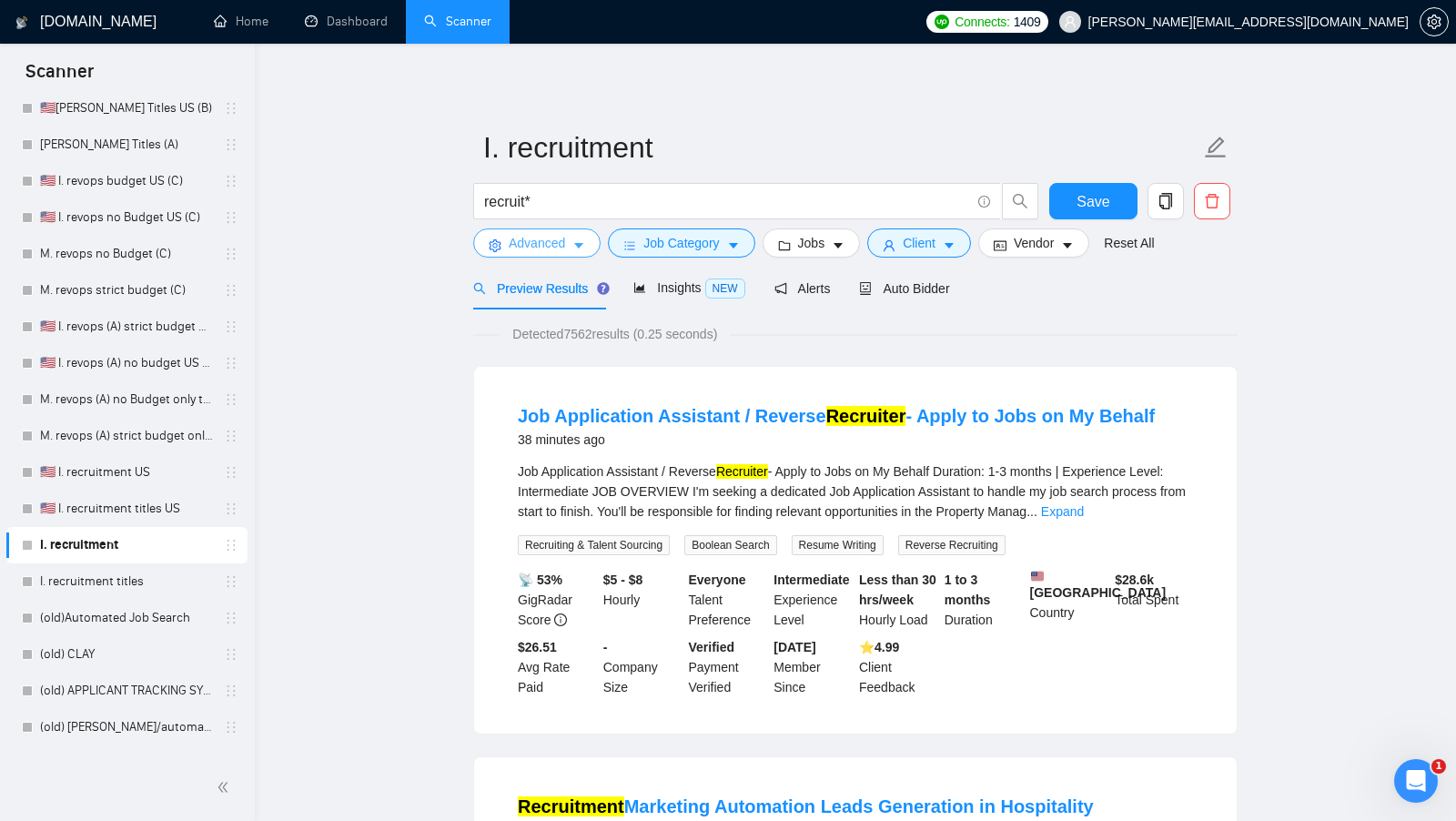
click at [590, 252] on button "Advanced" at bounding box center [537, 243] width 127 height 29
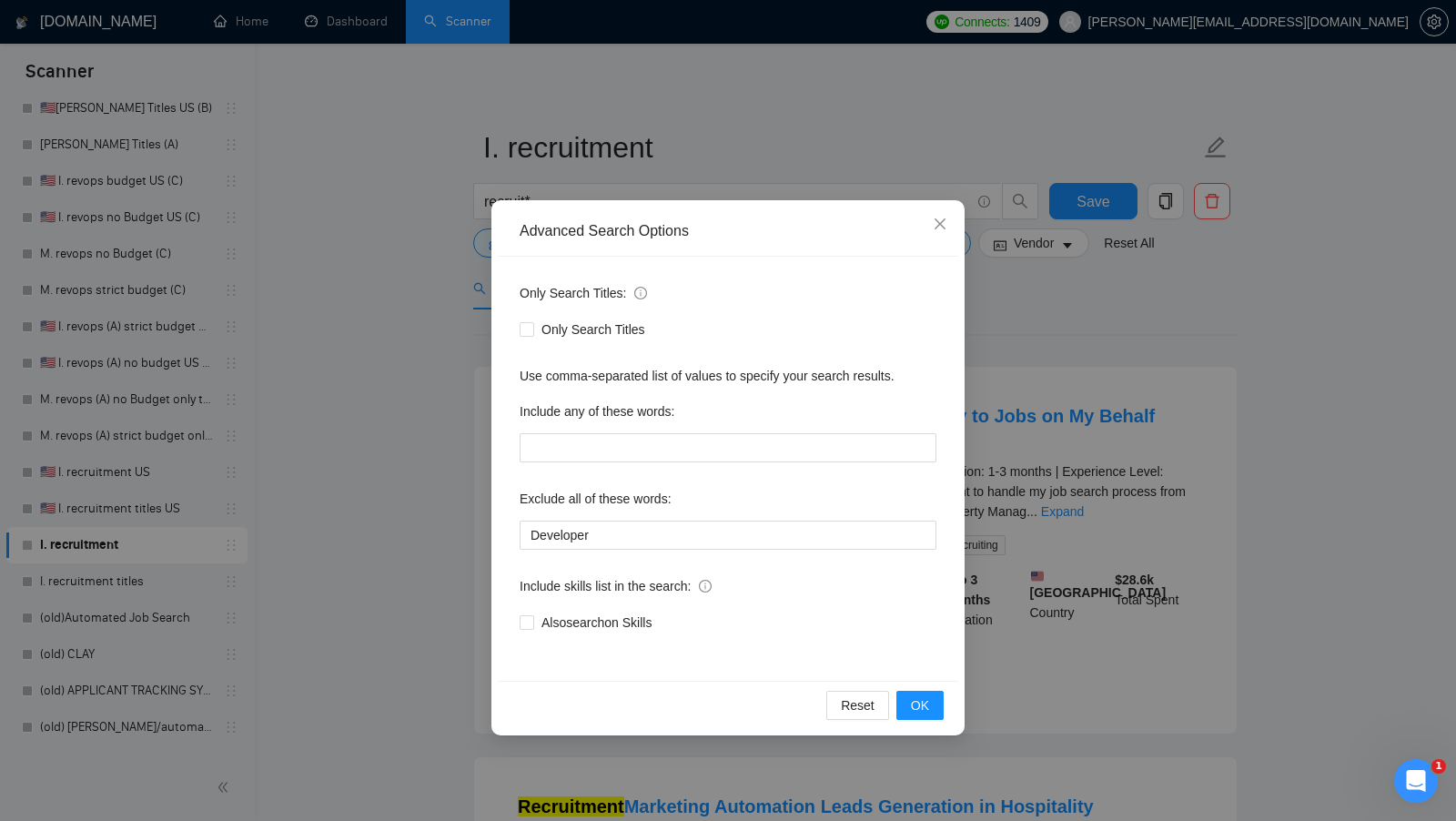
click at [1066, 354] on div "Advanced Search Options Only Search Titles: Only Search Titles Use comma-separa…" at bounding box center [728, 410] width 1456 height 821
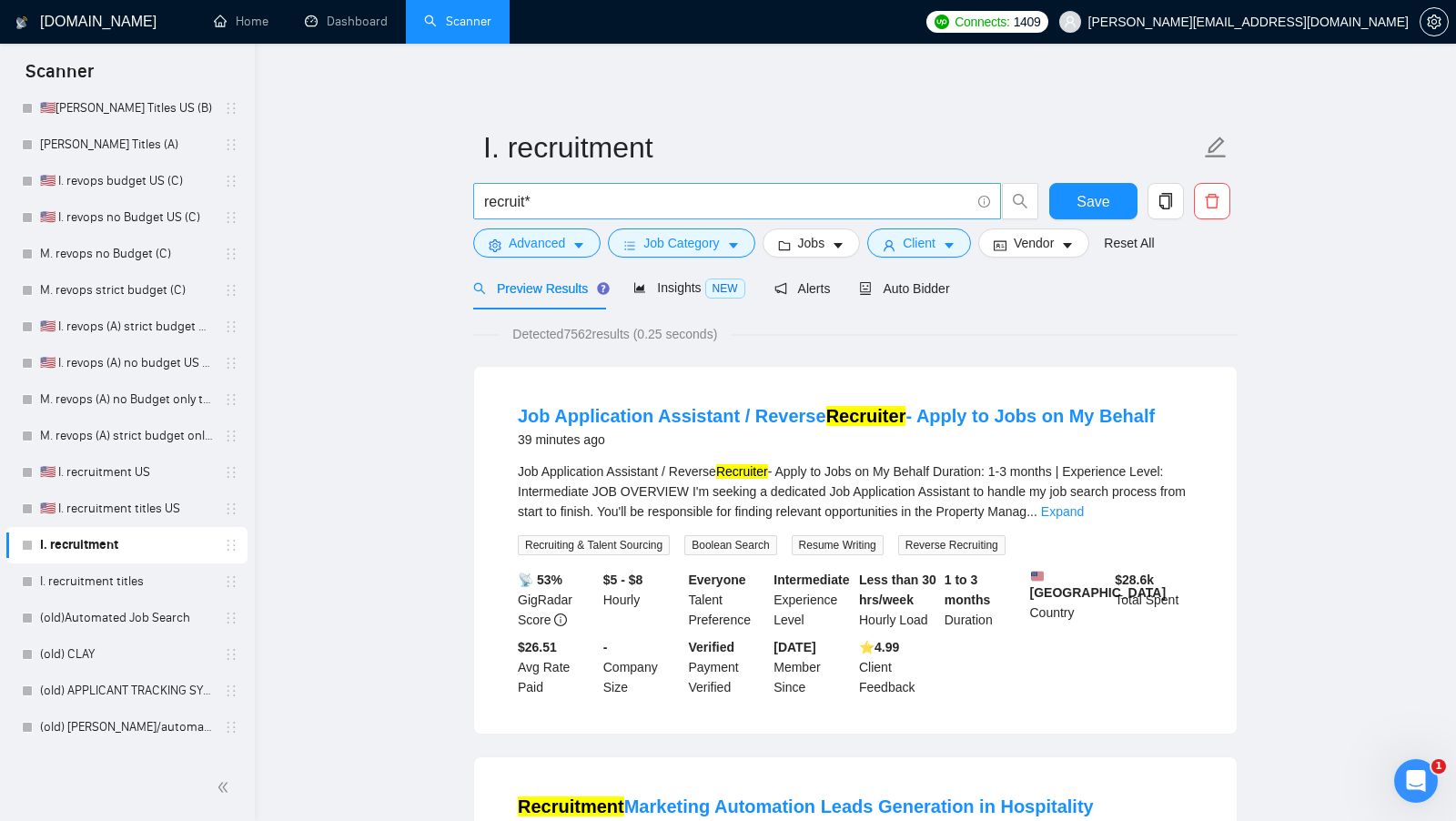
click at [838, 214] on span "recruit*" at bounding box center [737, 202] width 527 height 37
click at [825, 231] on button "Jobs" at bounding box center [812, 243] width 98 height 29
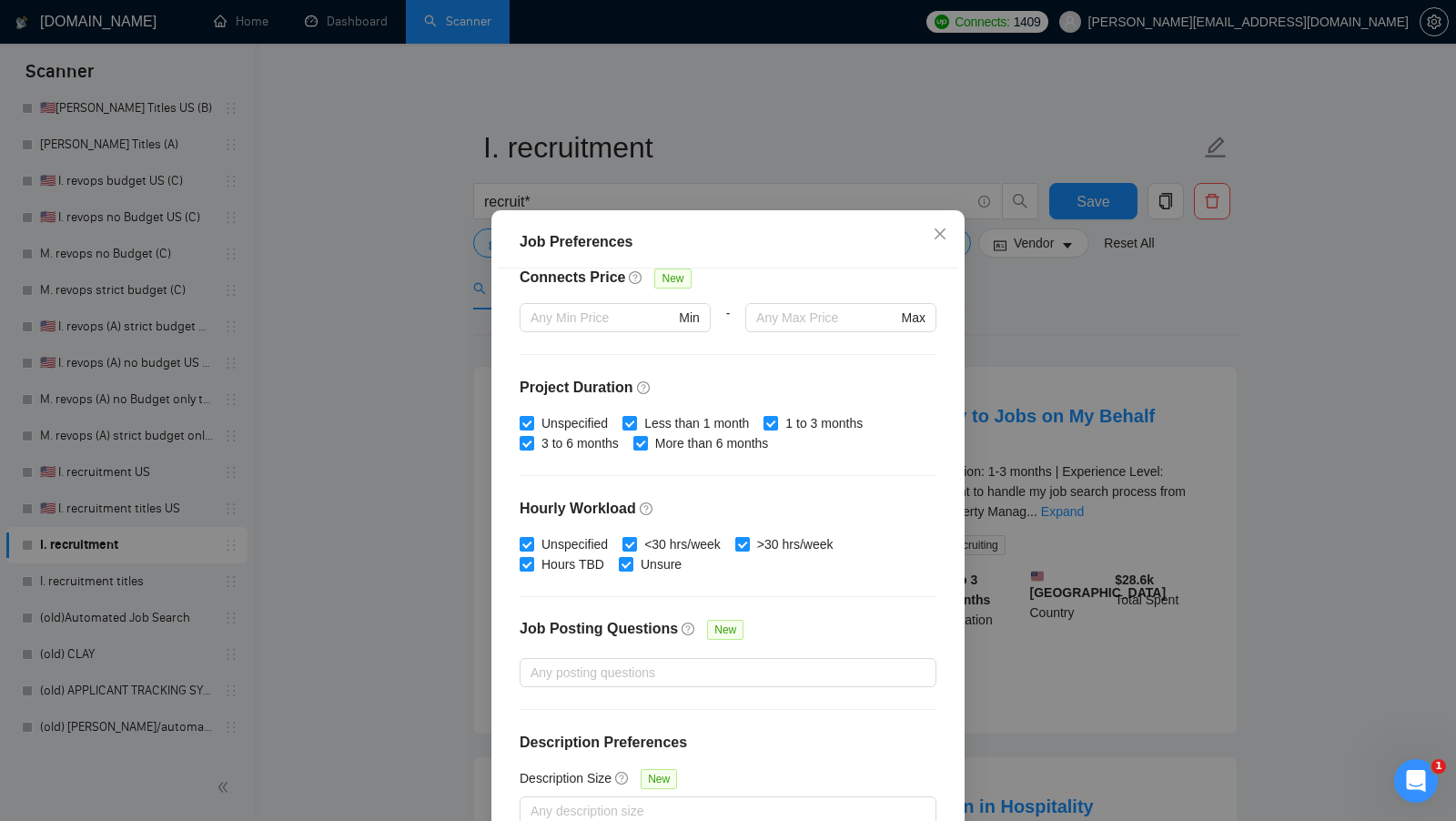
click at [1071, 291] on div "Job Preferences Budget Project Type All Fixed Price Hourly Rate Fixed Price Bud…" at bounding box center [728, 410] width 1456 height 821
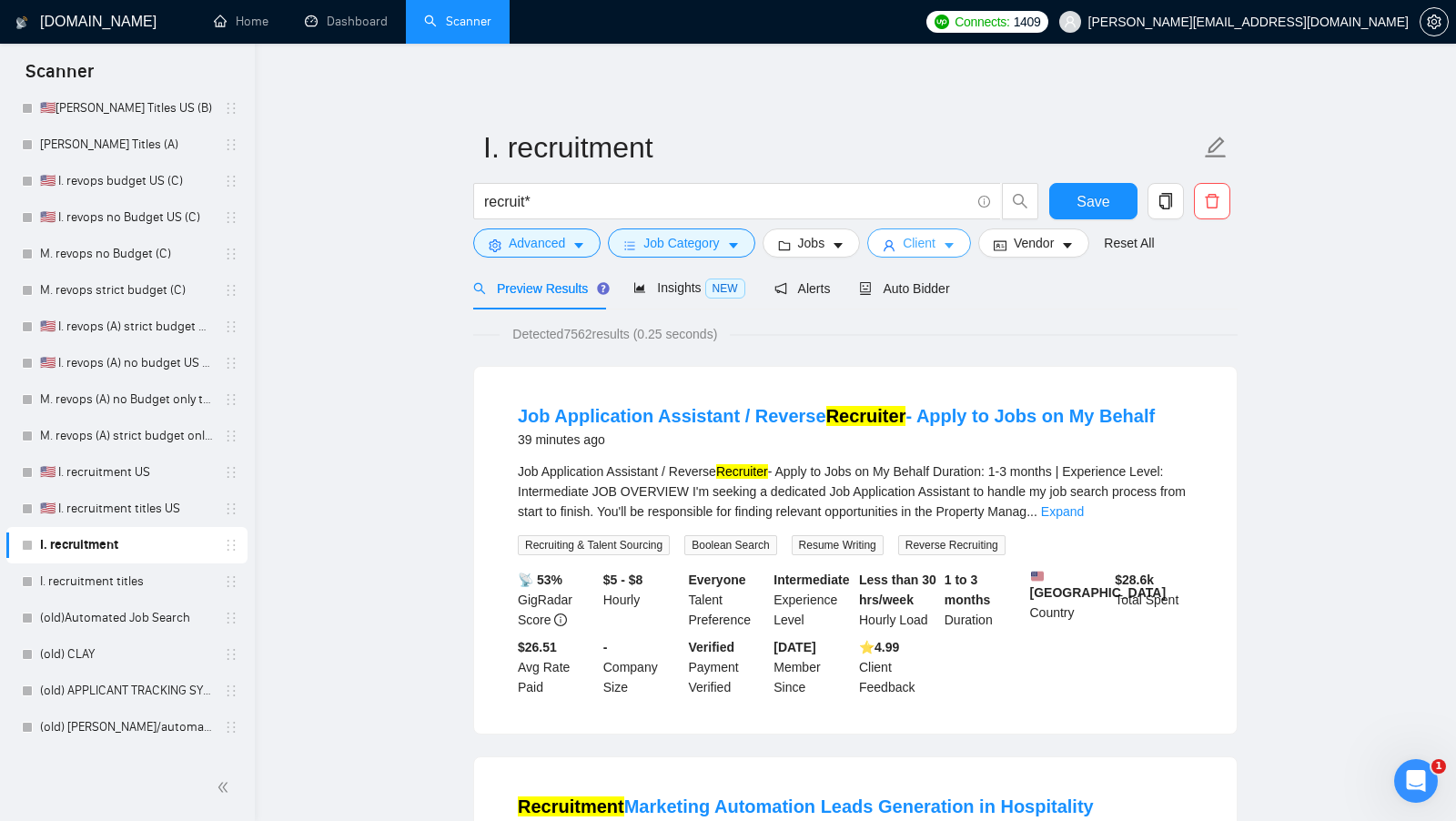
click at [929, 257] on button "Client" at bounding box center [919, 243] width 104 height 29
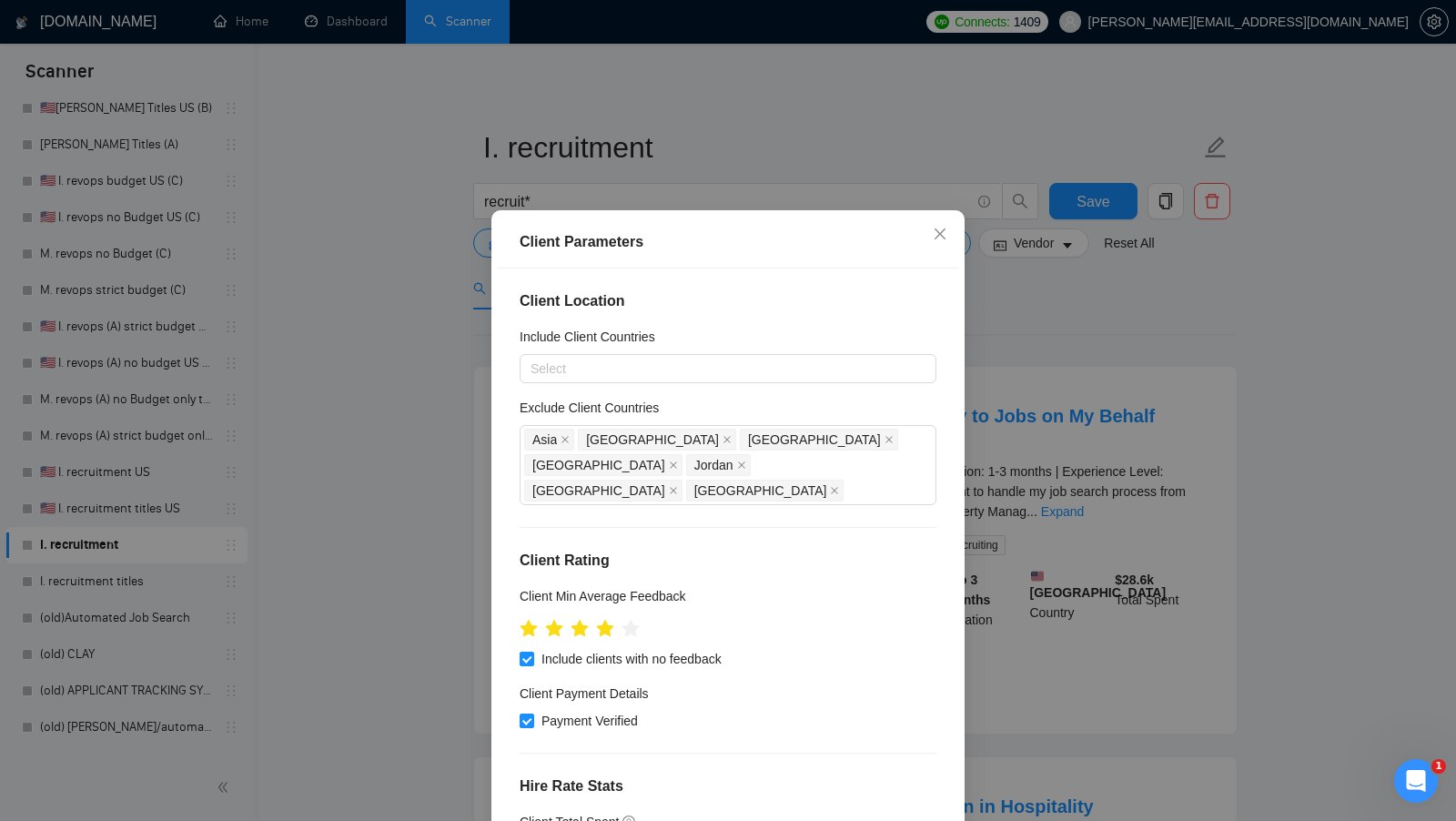
click at [1062, 473] on div "Client Parameters Client Location Include Client Countries Select Exclude Clien…" at bounding box center [728, 410] width 1456 height 821
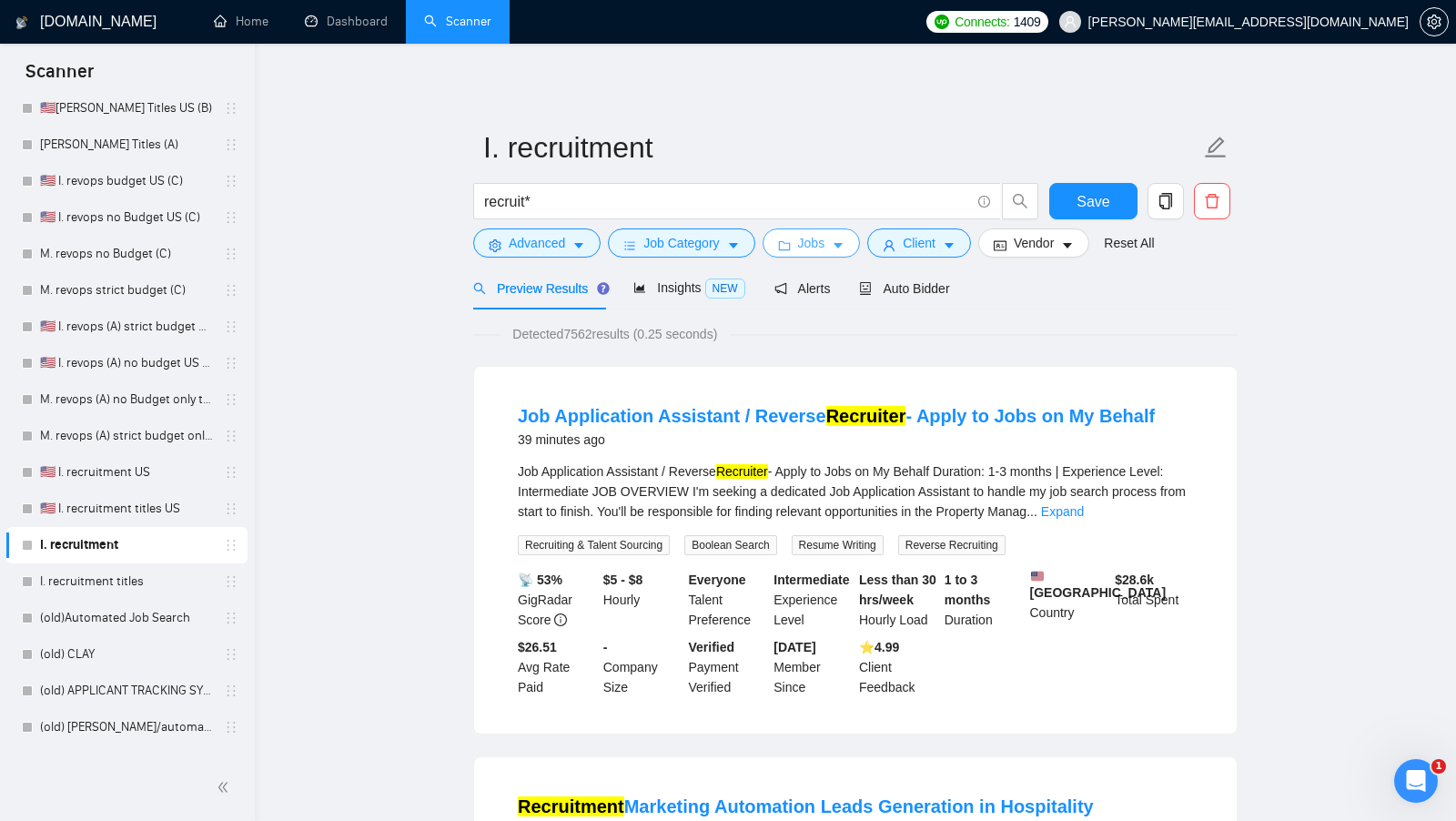
click at [831, 250] on button "Jobs" at bounding box center [812, 243] width 98 height 29
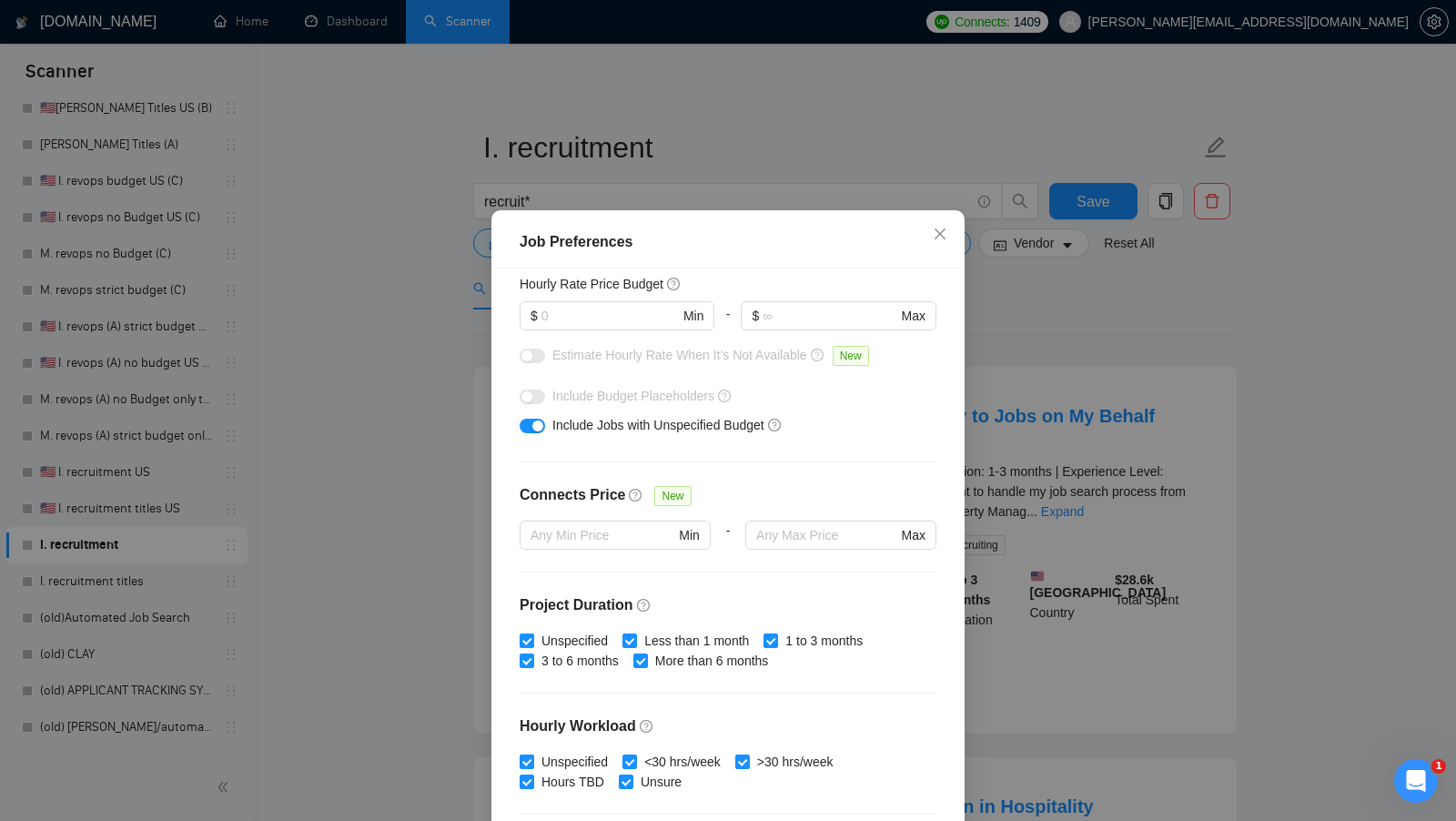
scroll to position [233, 0]
click at [1043, 319] on div "Job Preferences Budget Project Type All Fixed Price Hourly Rate Fixed Price Bud…" at bounding box center [728, 410] width 1456 height 821
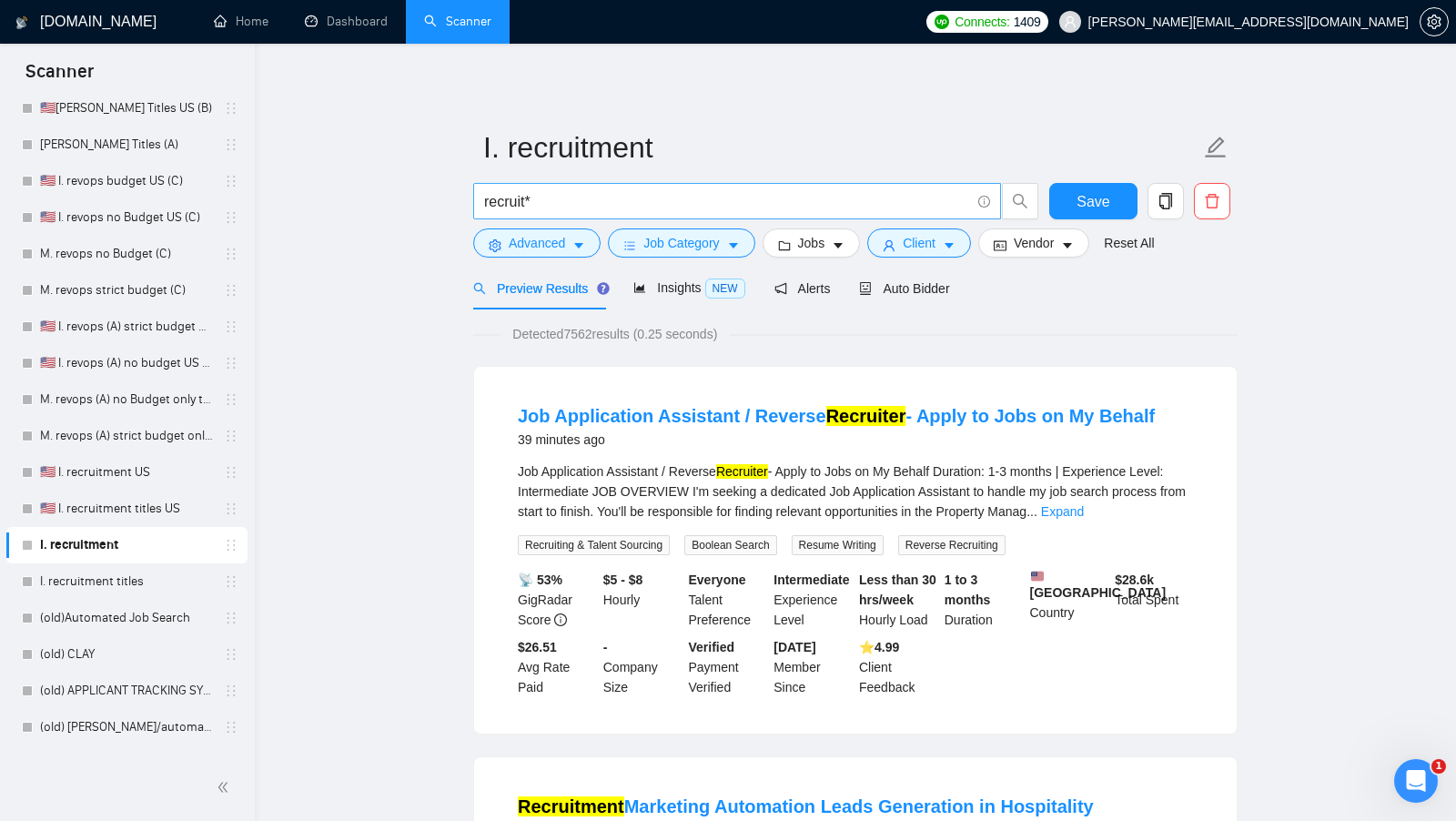
click at [546, 207] on input "recruit*" at bounding box center [727, 202] width 486 height 23
click at [1092, 190] on span "Save" at bounding box center [1092, 202] width 33 height 23
click at [615, 219] on span "recruit*" at bounding box center [756, 202] width 566 height 37
click at [621, 210] on input "recruit*" at bounding box center [727, 202] width 486 height 23
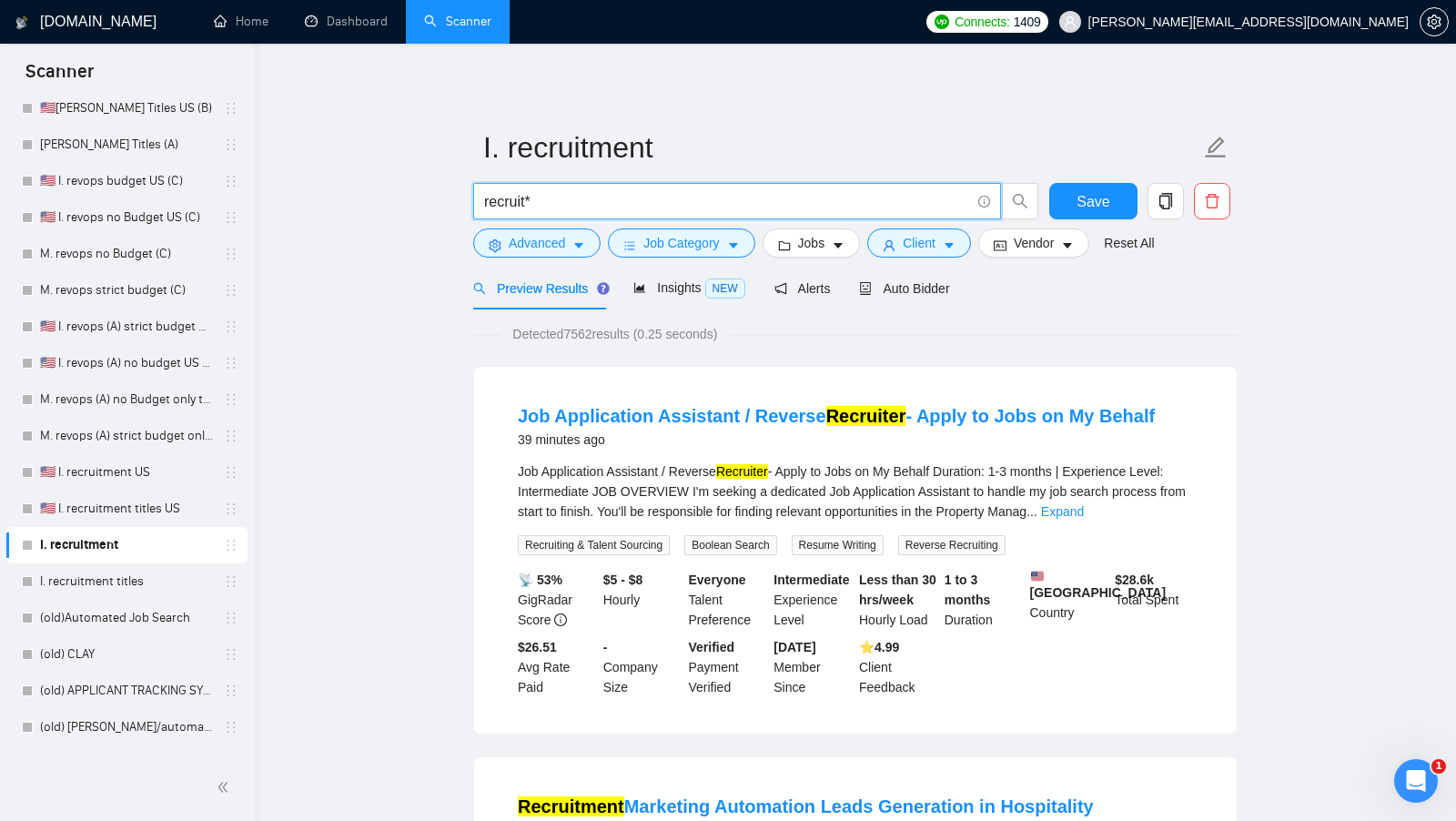
click at [611, 206] on input "recruit*" at bounding box center [727, 202] width 486 height 23
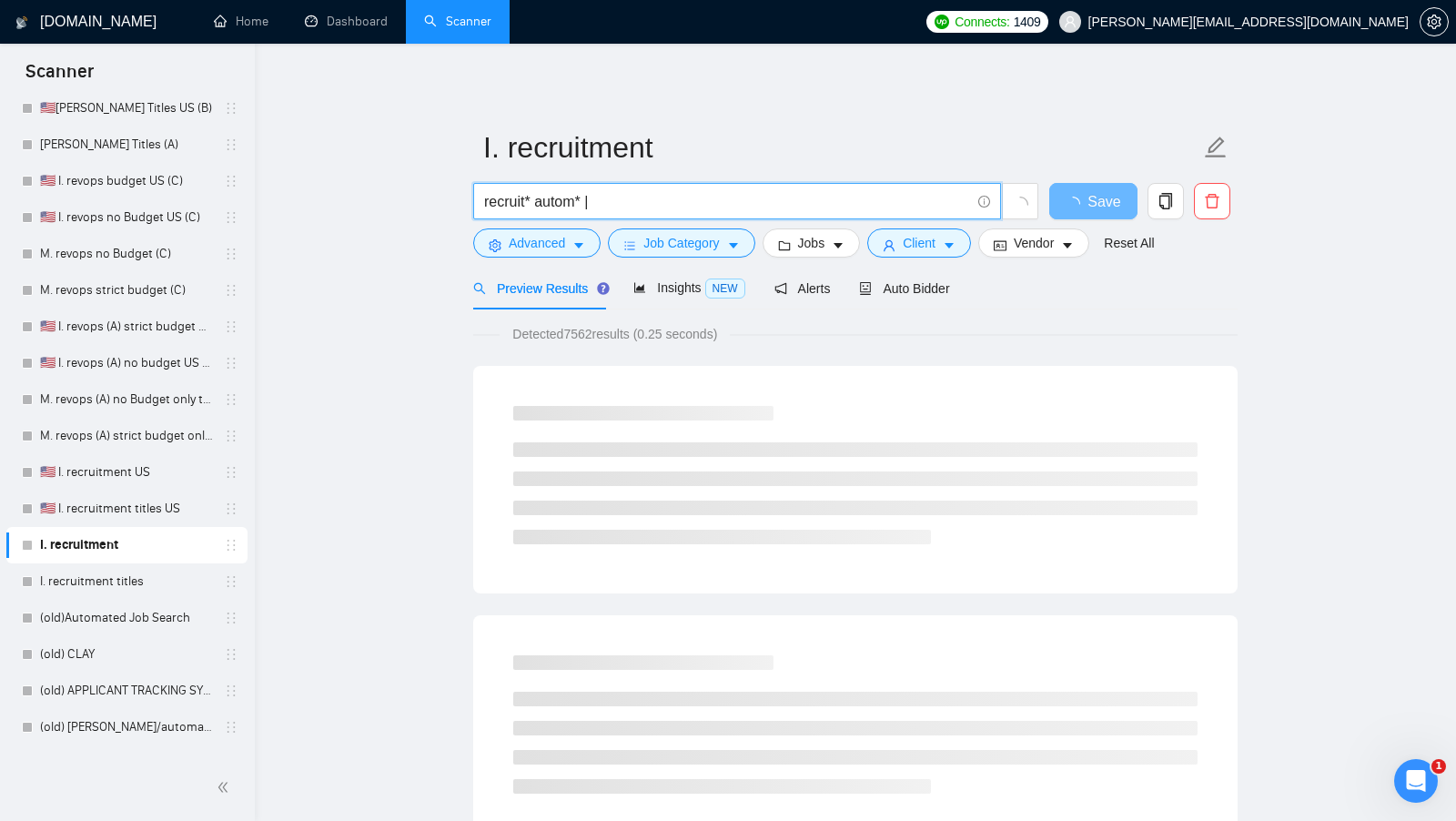
click at [538, 201] on input "recruit* autom* |" at bounding box center [727, 202] width 486 height 23
click at [620, 197] on input "recruit* (autom* |" at bounding box center [727, 202] width 486 height 23
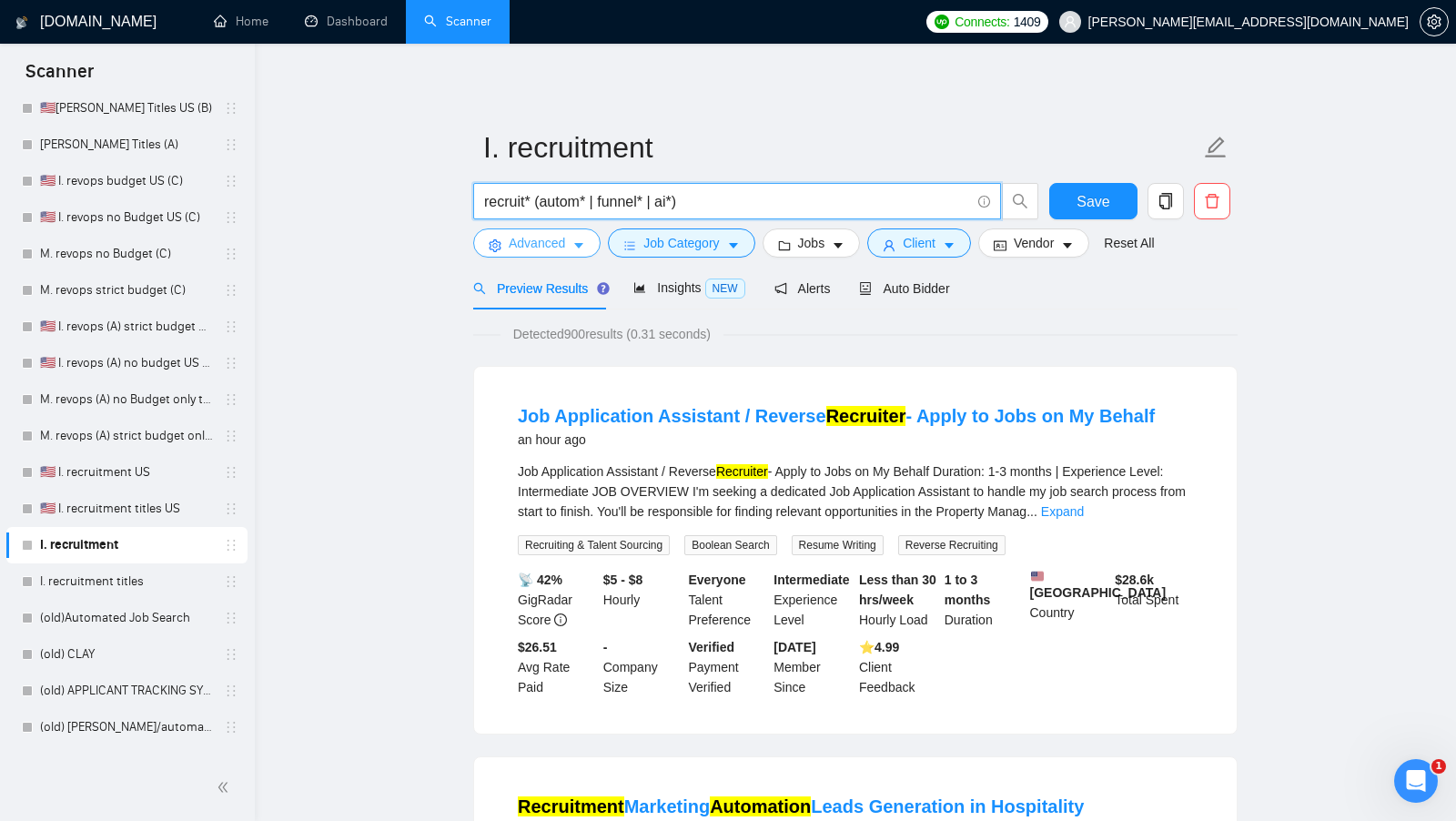
type input "recruit* (autom* | funnel* | ai*)"
click at [578, 234] on button "Advanced" at bounding box center [537, 243] width 127 height 29
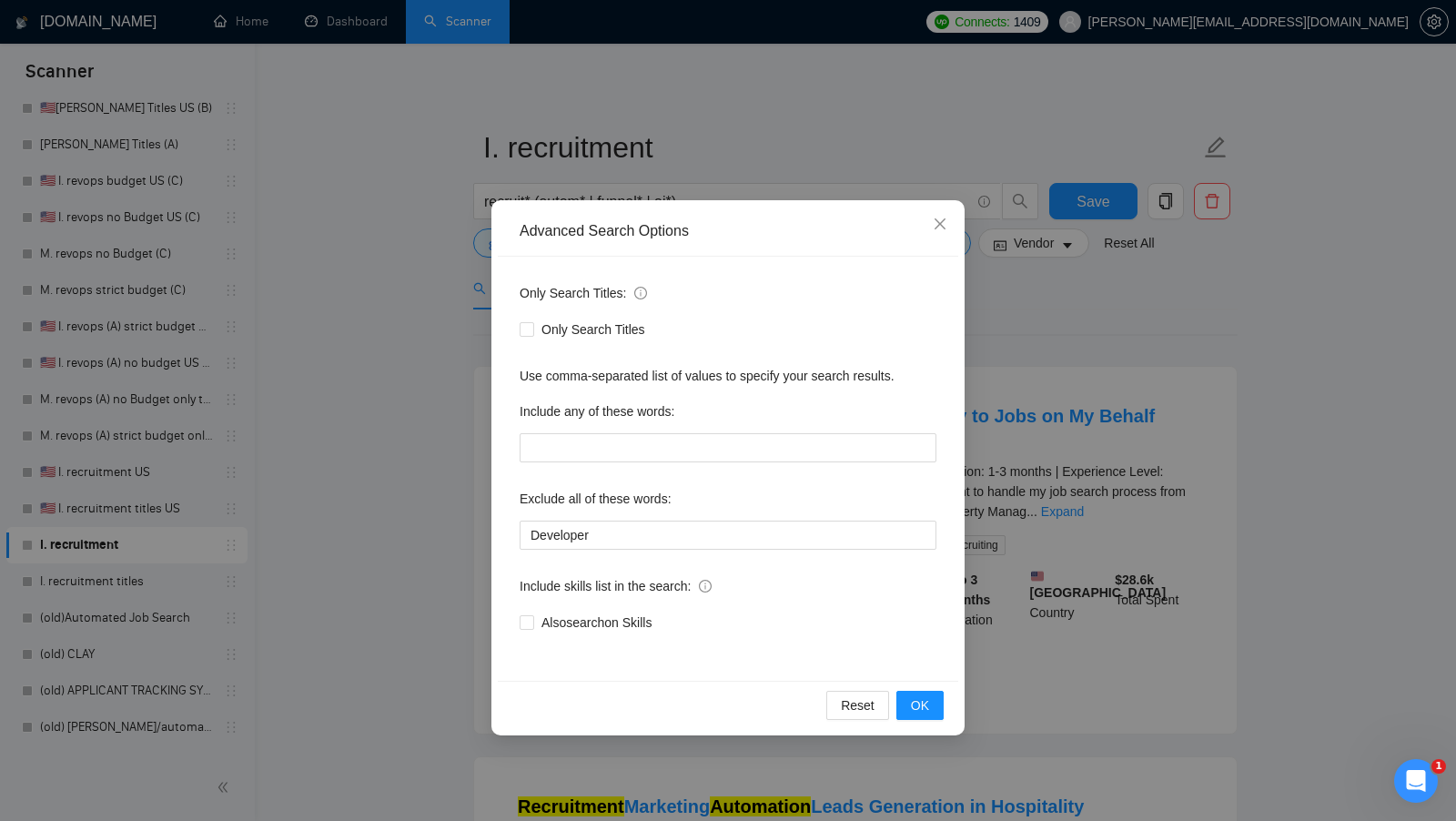
click at [433, 330] on div "Advanced Search Options Only Search Titles: Only Search Titles Use comma-separa…" at bounding box center [728, 410] width 1456 height 821
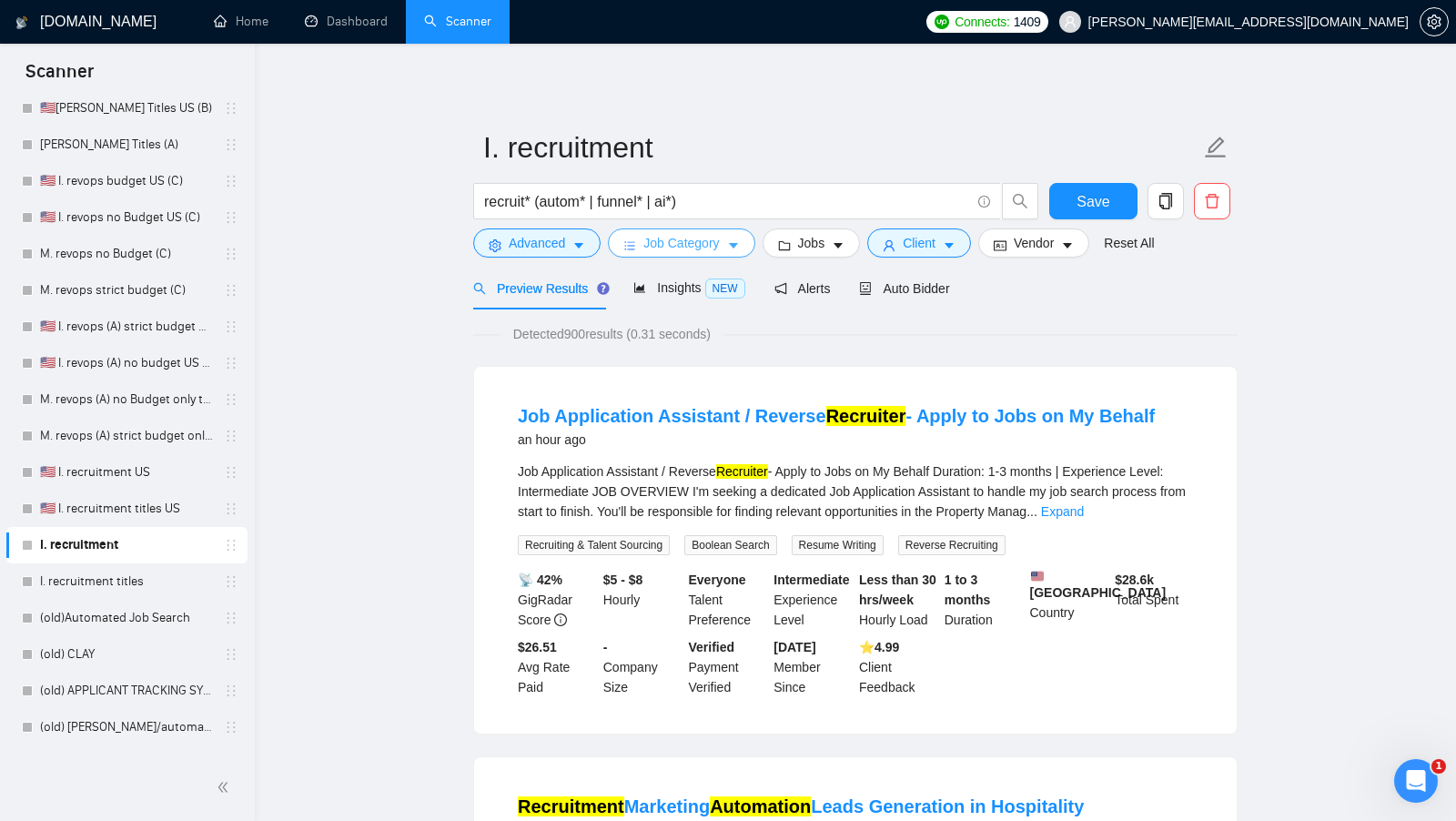
click at [689, 254] on button "Job Category" at bounding box center [681, 243] width 147 height 29
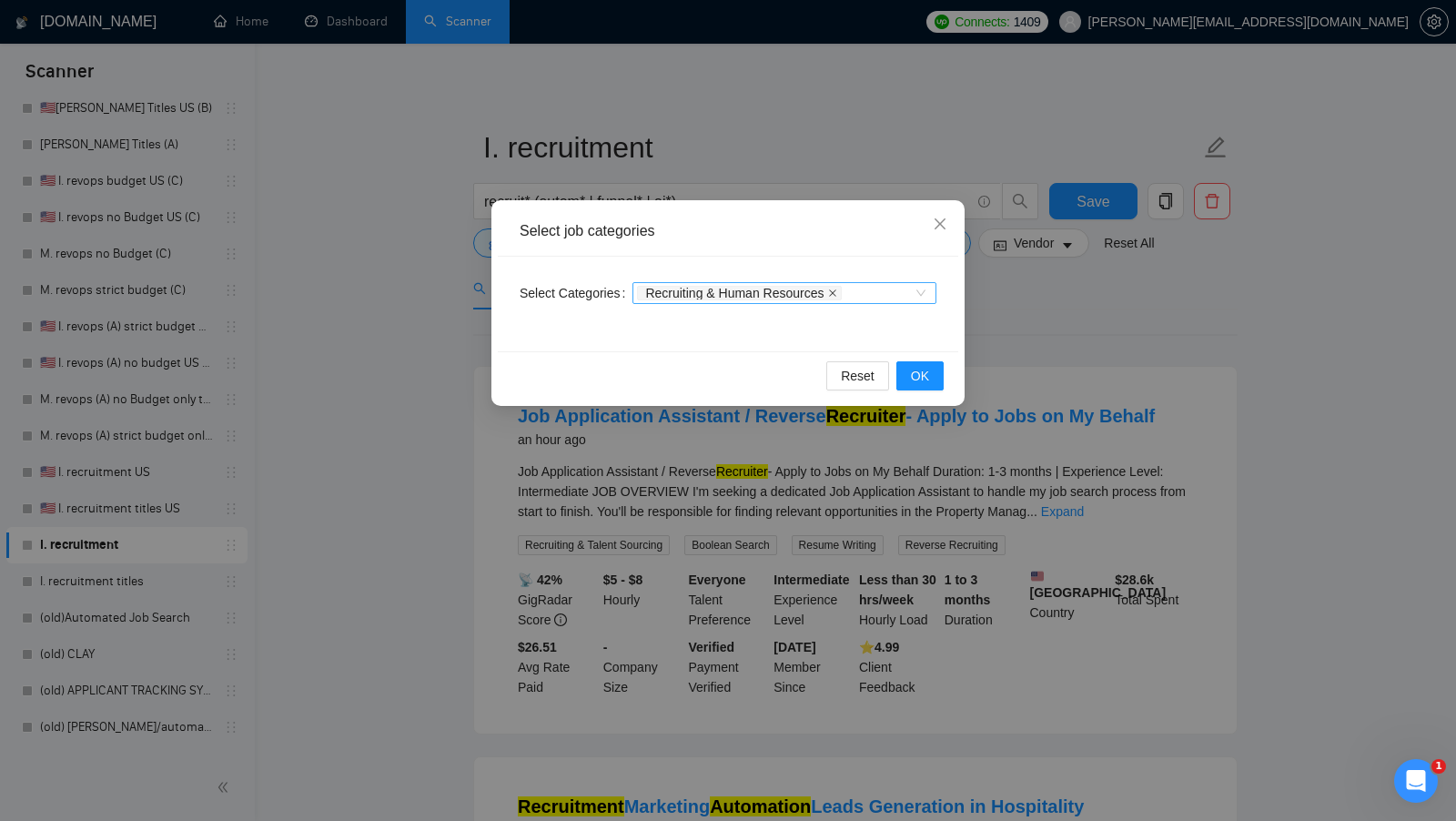
click at [837, 295] on icon "close" at bounding box center [832, 292] width 9 height 9
click at [905, 369] on button "OK" at bounding box center [919, 376] width 47 height 29
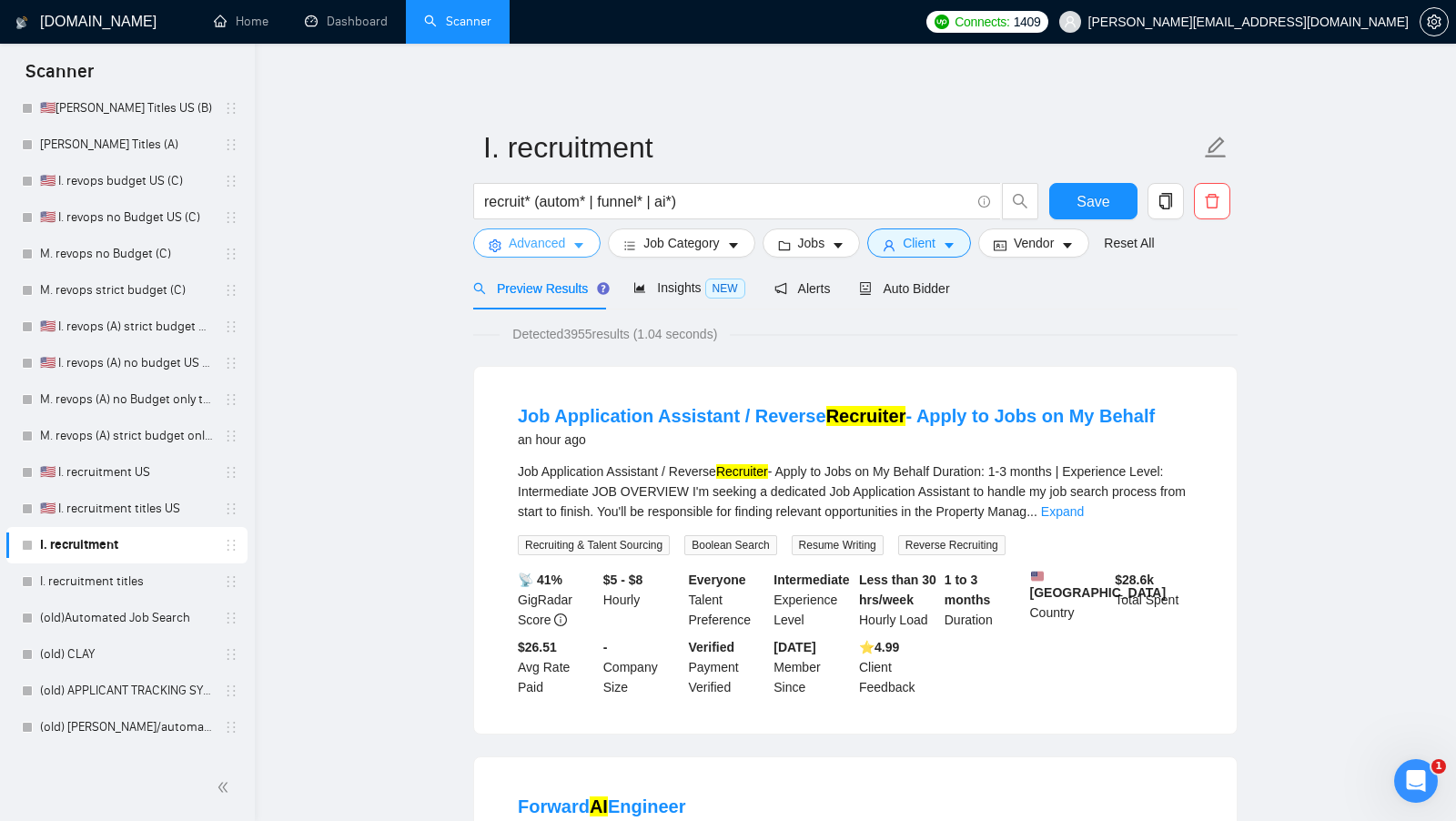
click at [551, 246] on span "Advanced" at bounding box center [536, 243] width 57 height 20
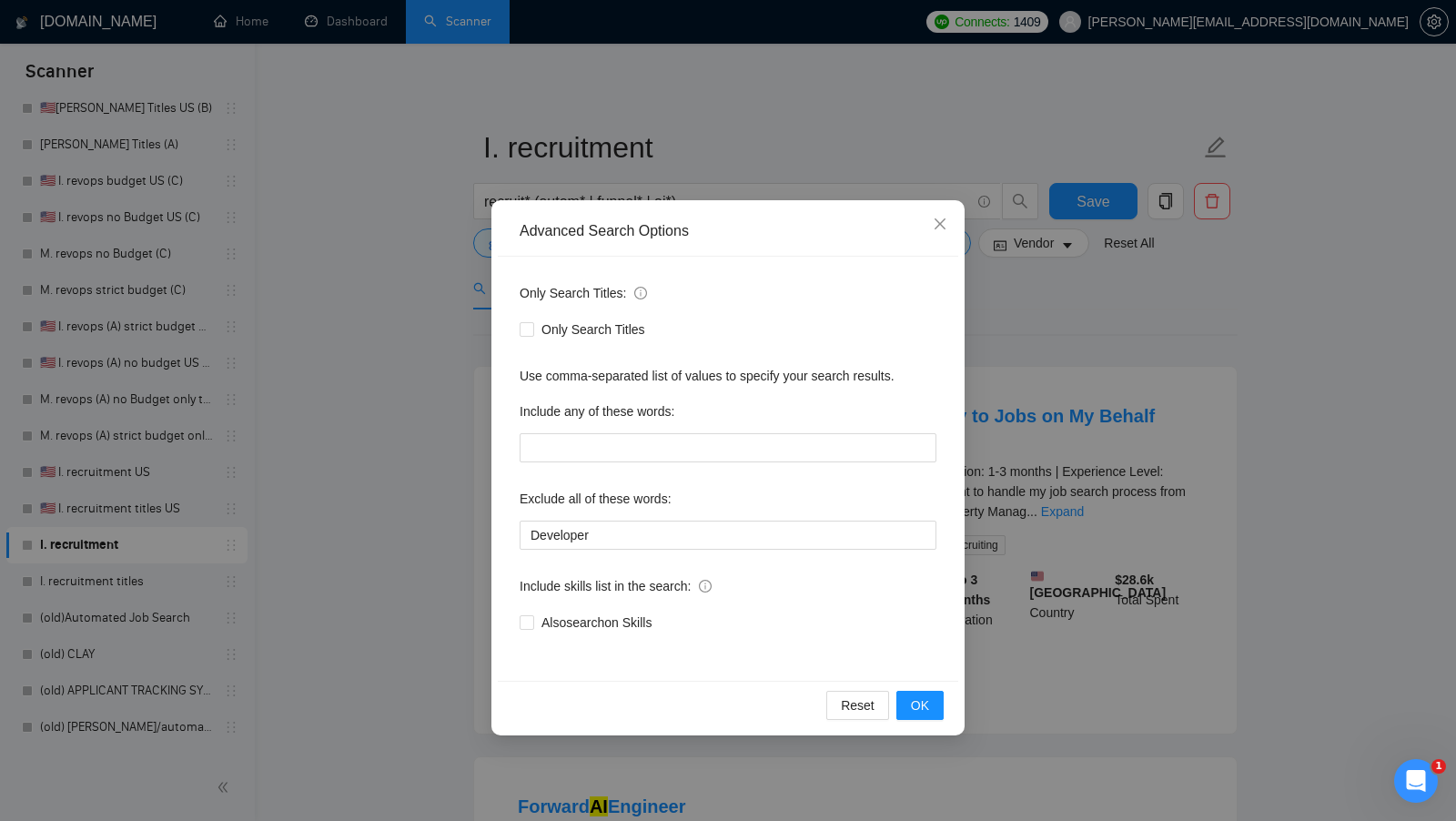
click at [405, 287] on div "Advanced Search Options Only Search Titles: Only Search Titles Use comma-separa…" at bounding box center [728, 410] width 1456 height 821
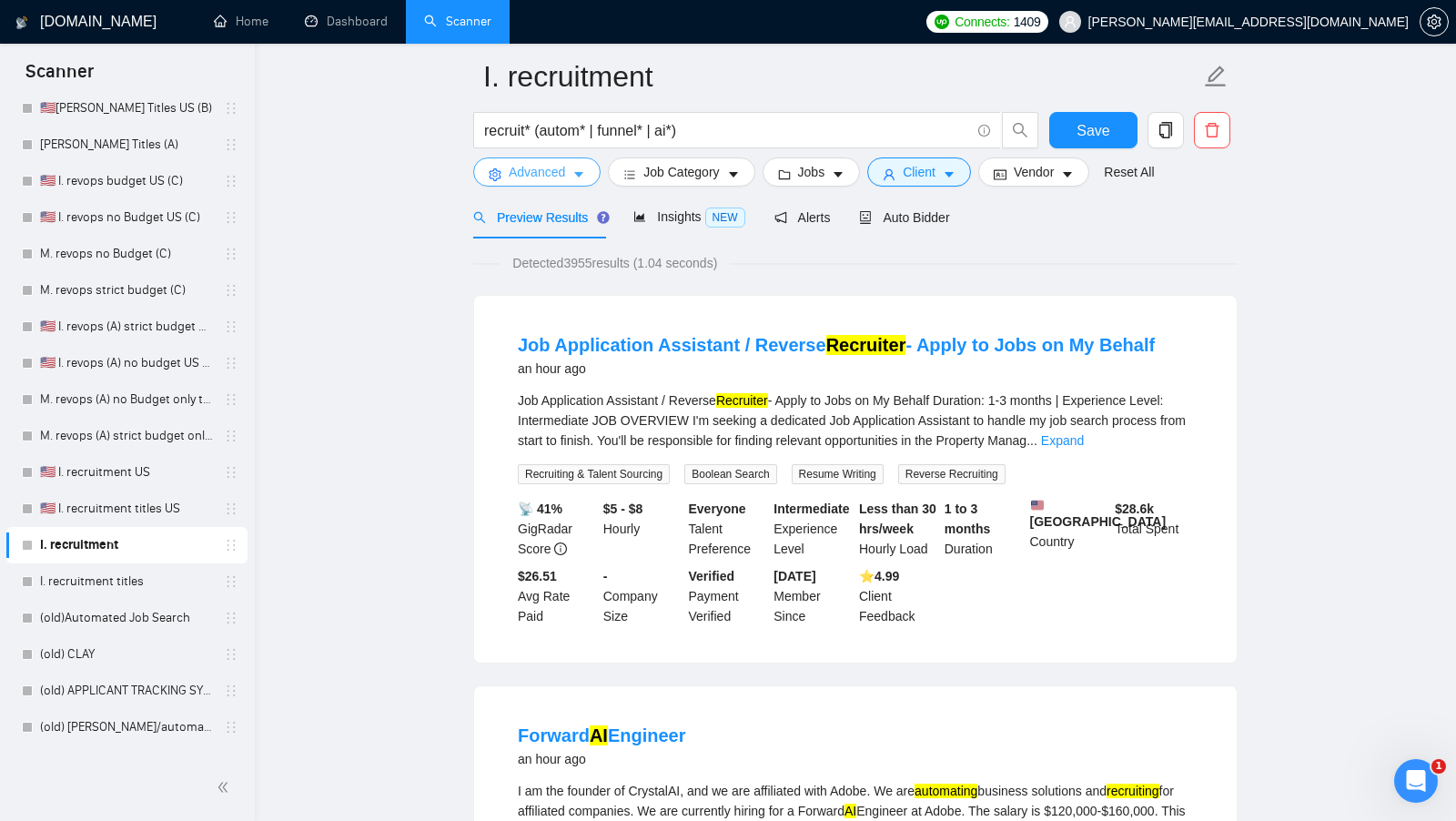
scroll to position [0, 0]
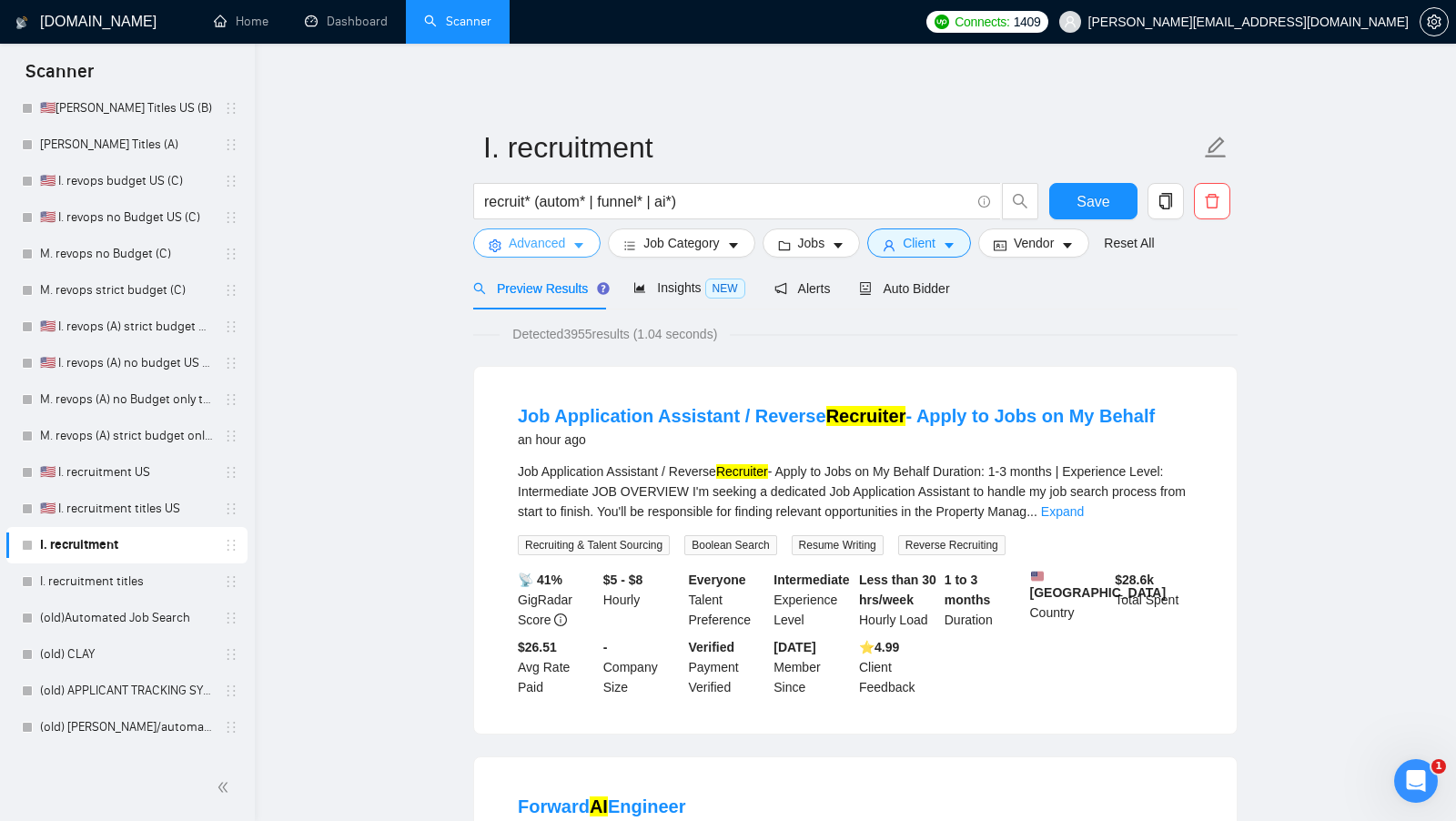
click at [580, 247] on icon "caret-down" at bounding box center [578, 247] width 9 height 6
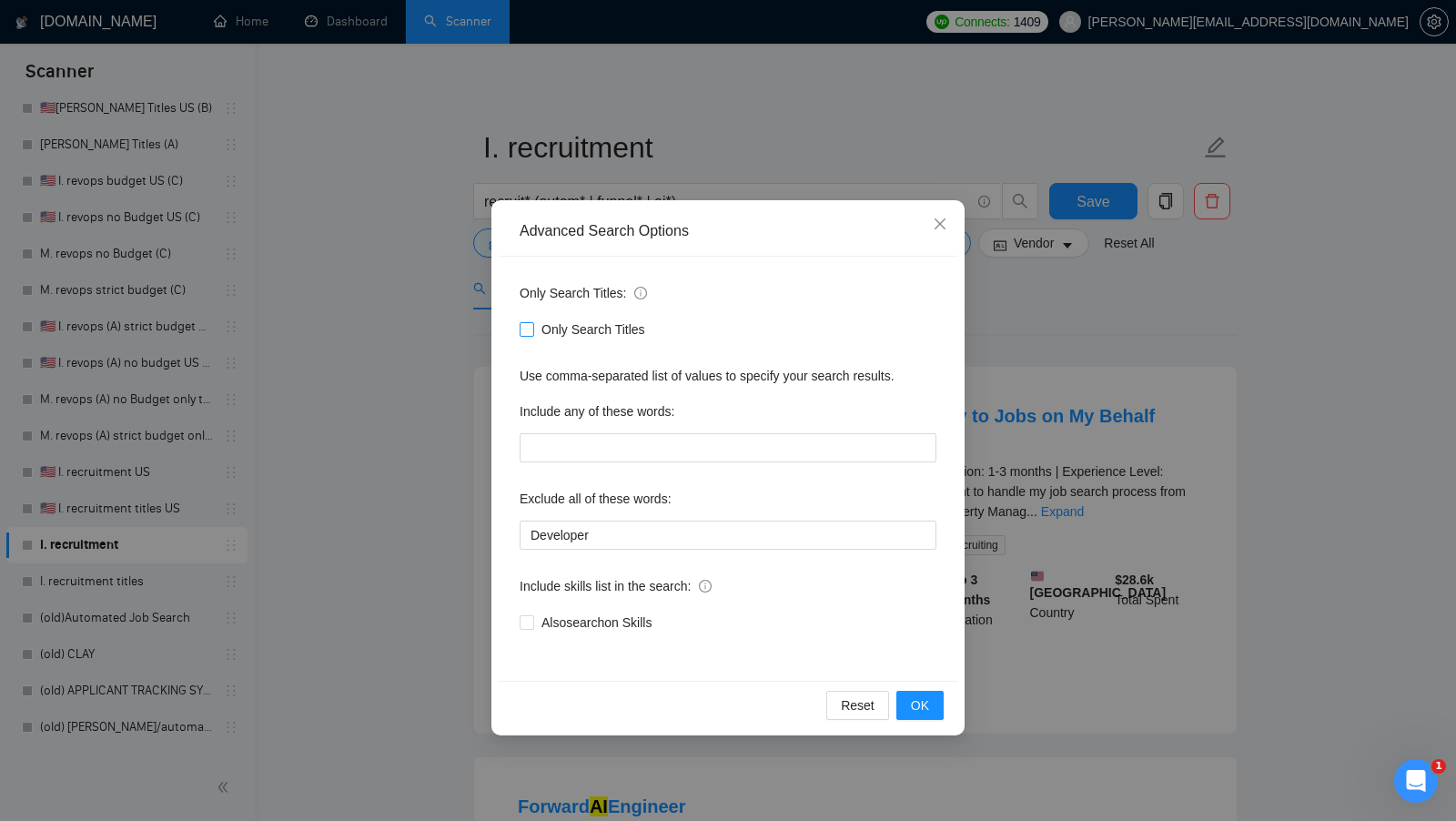
click at [526, 332] on input "Only Search Titles" at bounding box center [526, 328] width 13 height 13
checkbox input "true"
click at [903, 689] on div "Reset OK" at bounding box center [727, 705] width 460 height 48
click at [903, 691] on button "OK" at bounding box center [919, 705] width 47 height 29
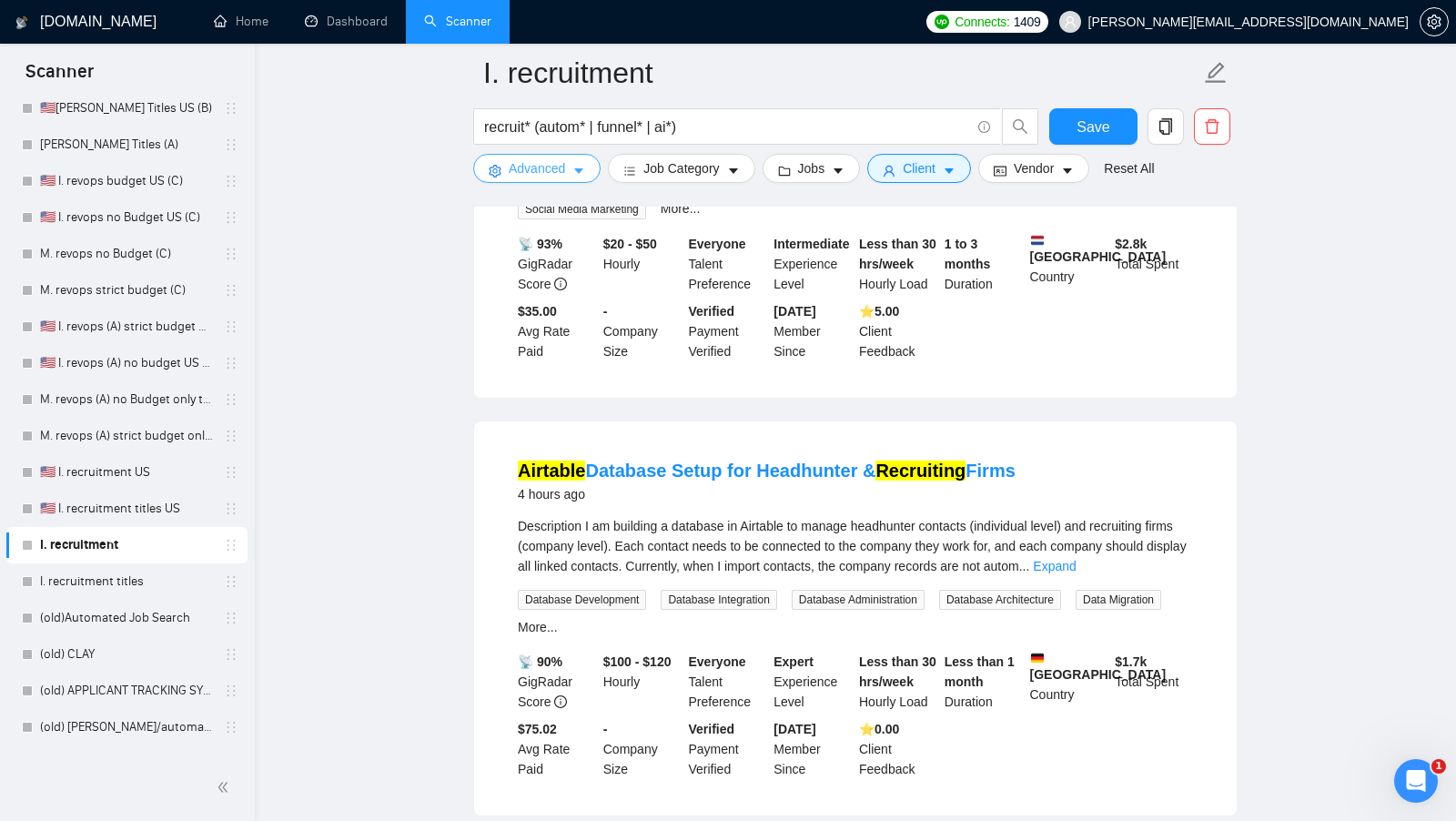
scroll to position [396, 0]
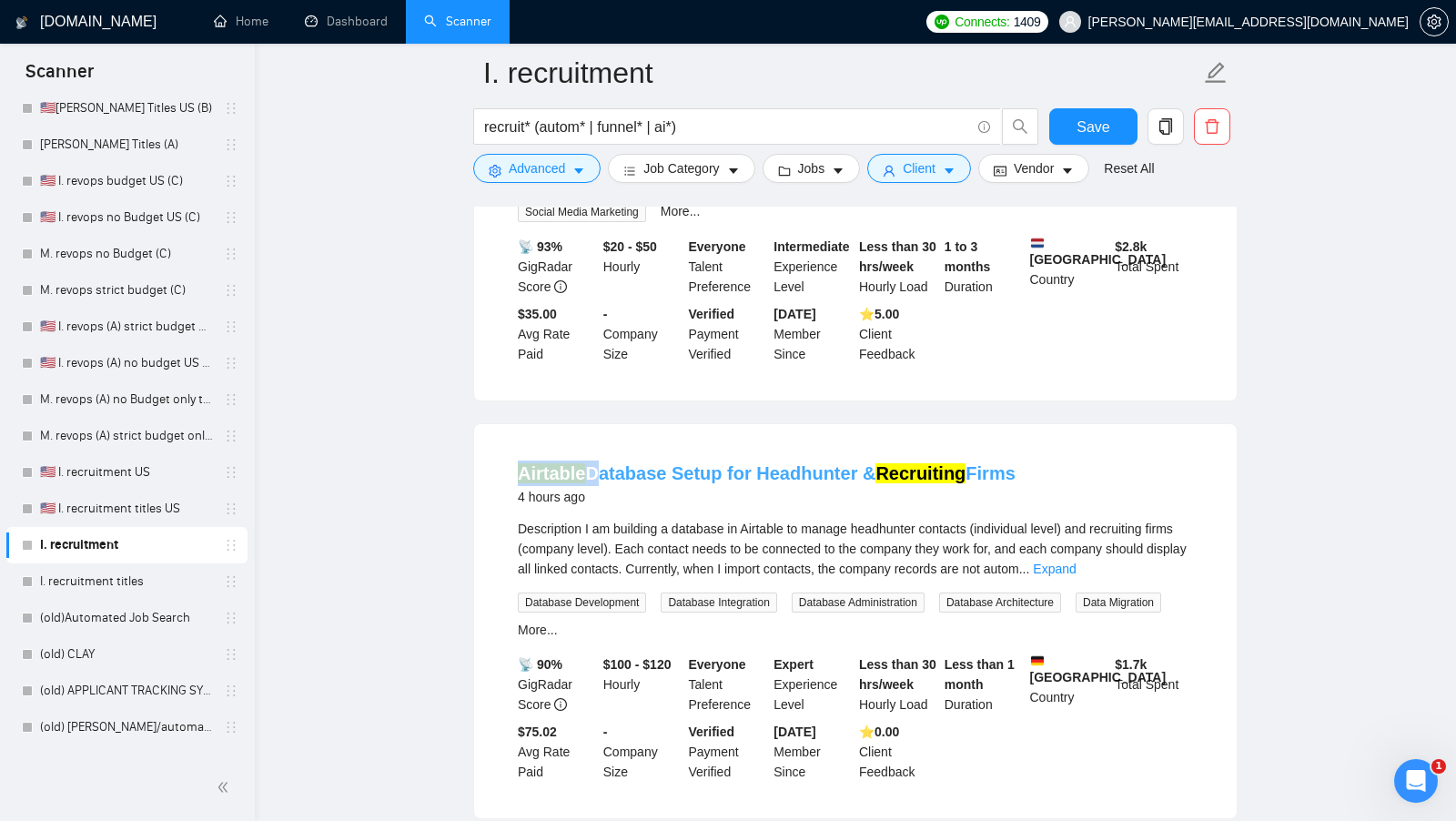
drag, startPoint x: 499, startPoint y: 453, endPoint x: 586, endPoint y: 453, distance: 87.0
click at [586, 453] on li "Airtable Database Setup for Headhunter & Recruiting Firms 4 hours ago Descripti…" at bounding box center [854, 620] width 718 height 350
copy link "Airtable"
click at [555, 170] on span "Advanced" at bounding box center [536, 168] width 57 height 20
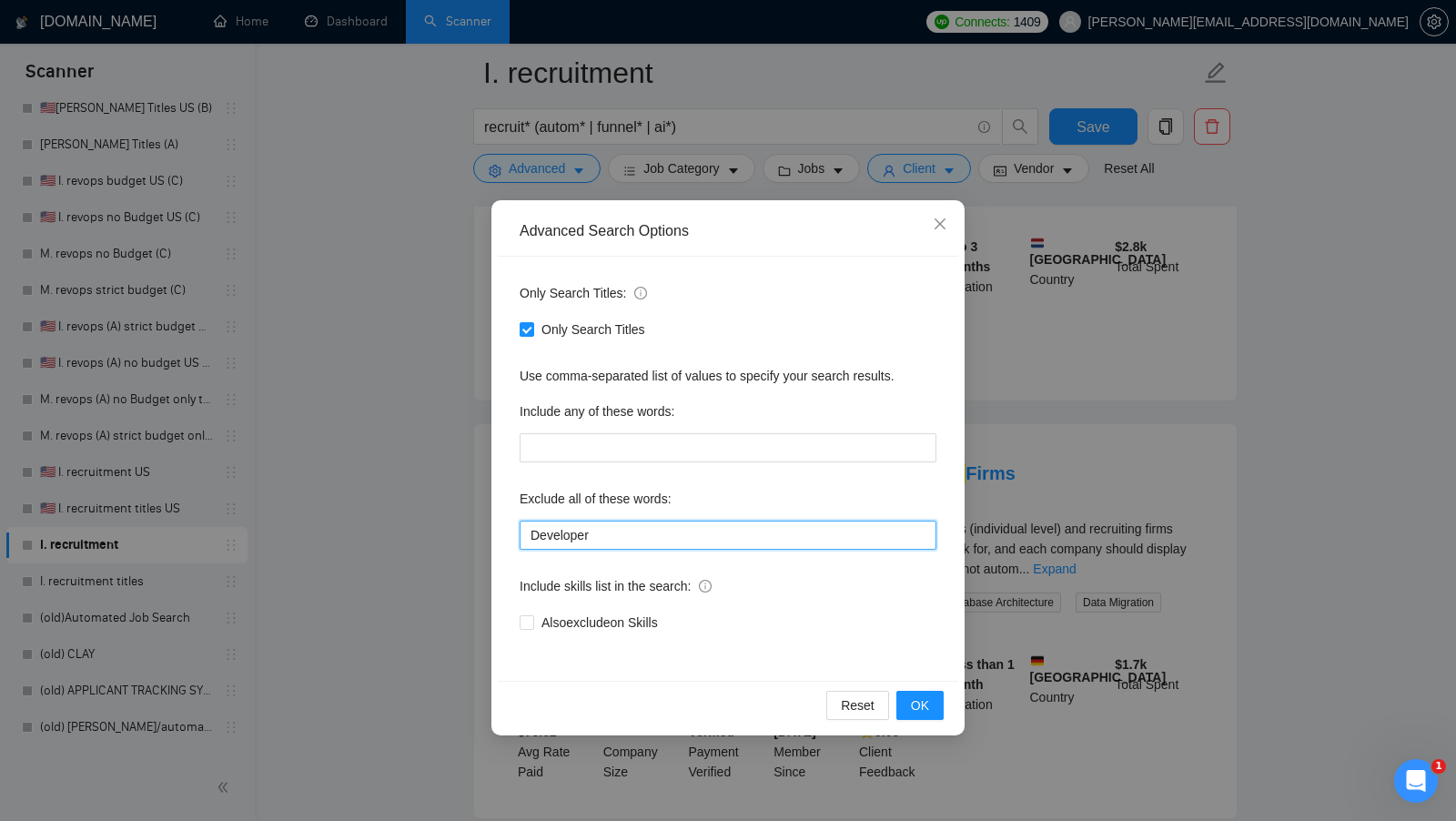
click at [633, 534] on input "Developer" at bounding box center [728, 535] width 417 height 29
paste input "Airtable"
type input "Developer, Airtable"
click at [912, 701] on span "OK" at bounding box center [920, 705] width 18 height 20
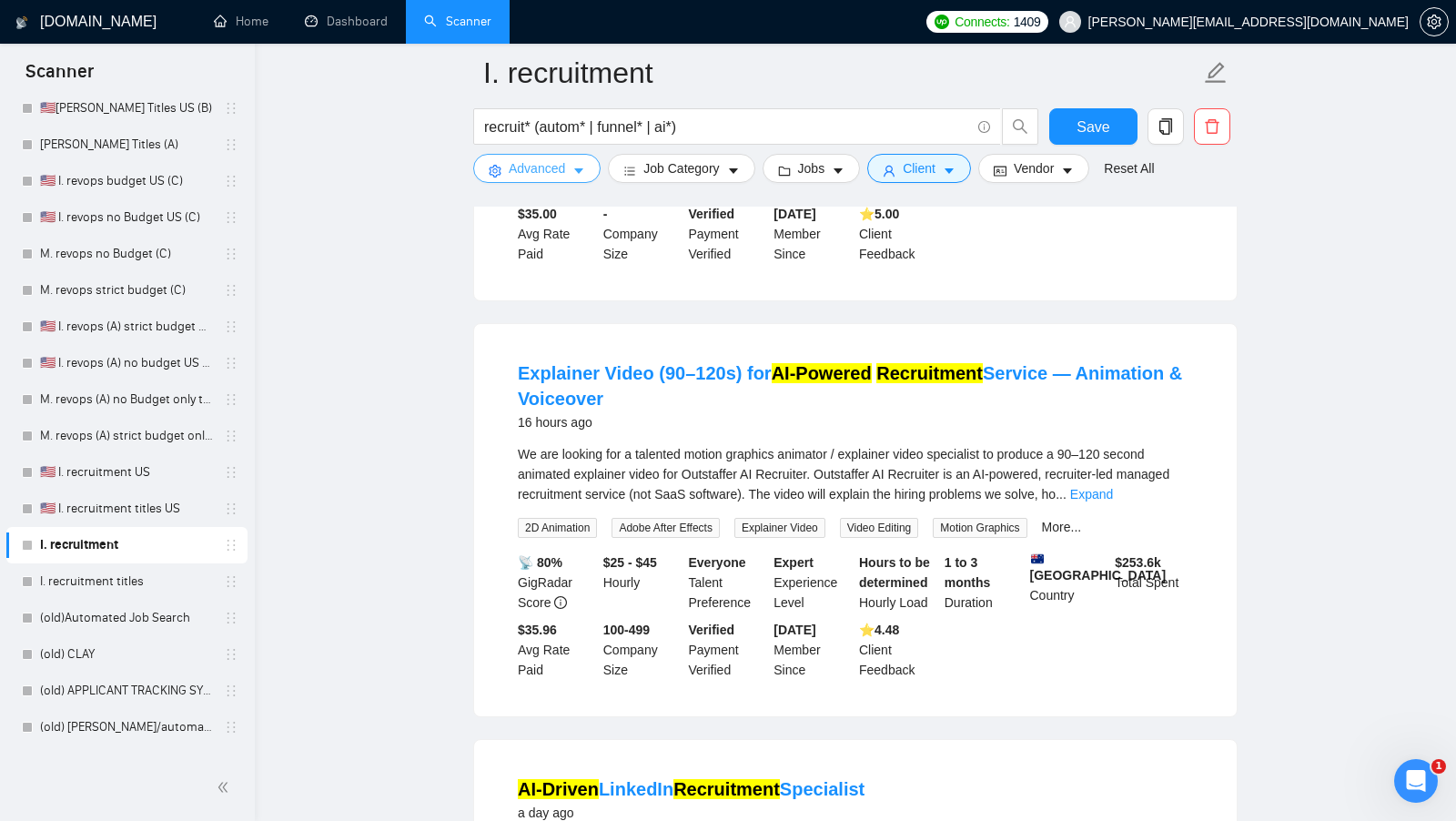
scroll to position [111, 0]
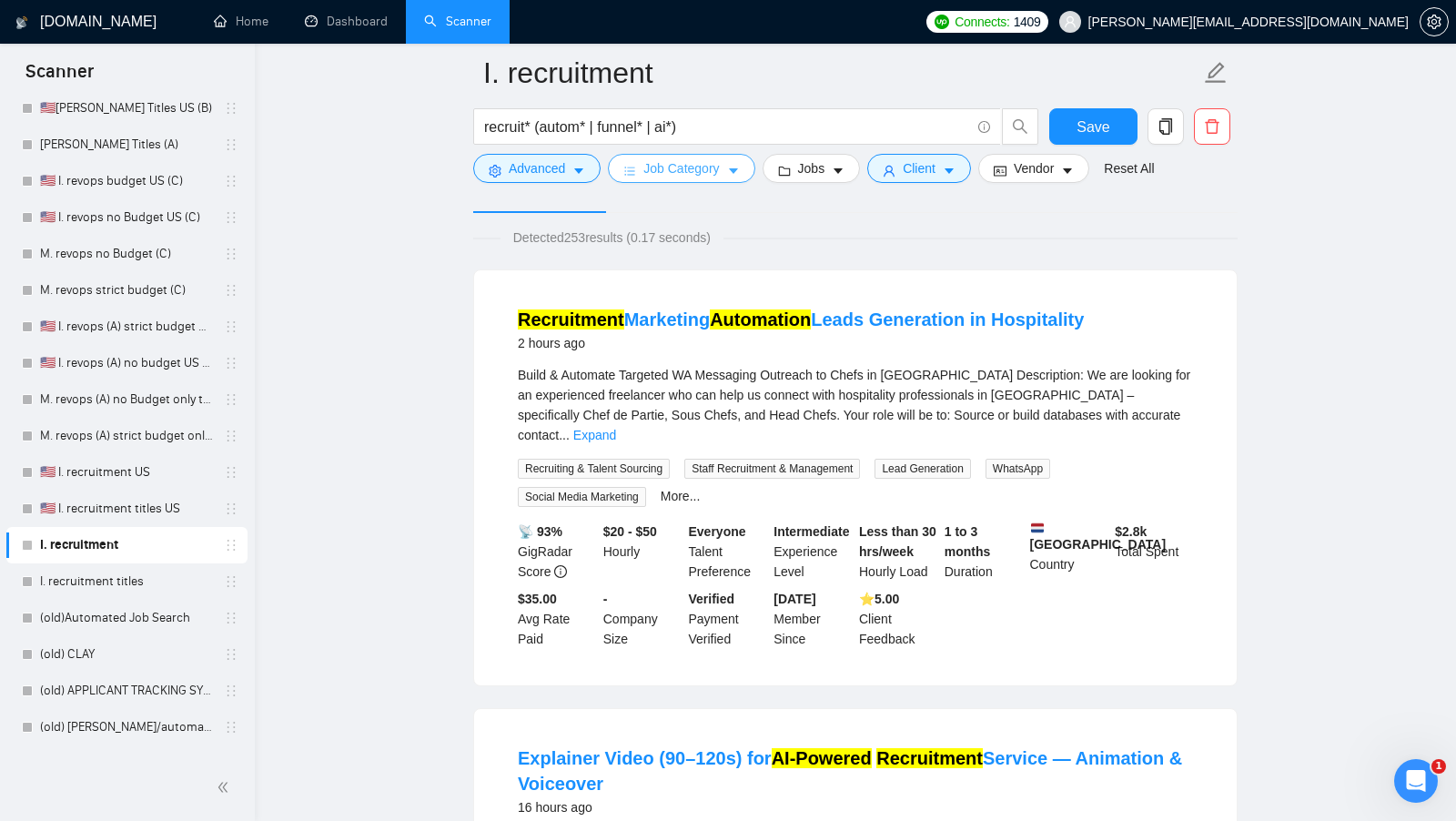
click at [712, 174] on span "Job Category" at bounding box center [681, 168] width 75 height 20
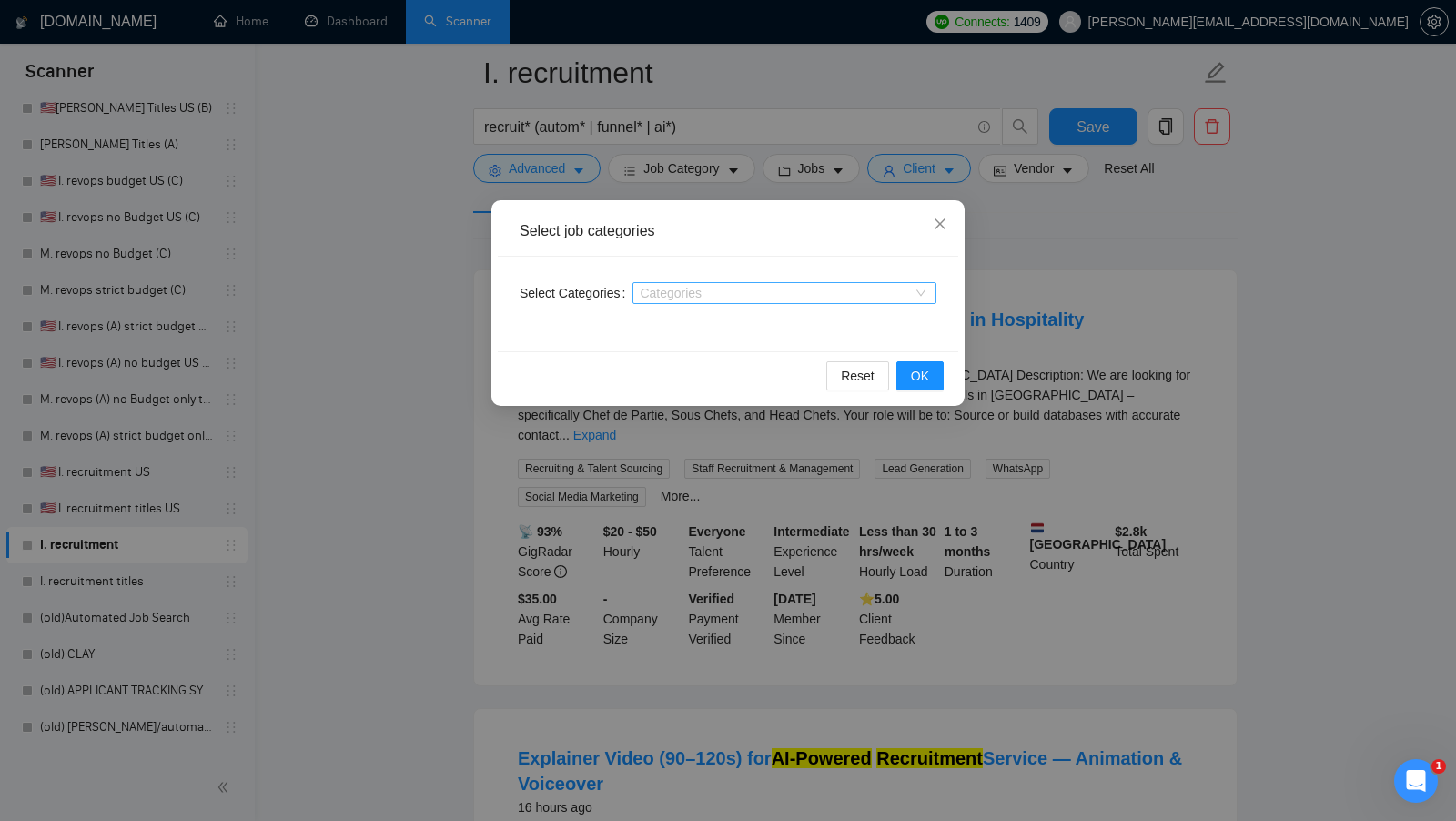
click at [717, 284] on div "Categories" at bounding box center [784, 293] width 304 height 22
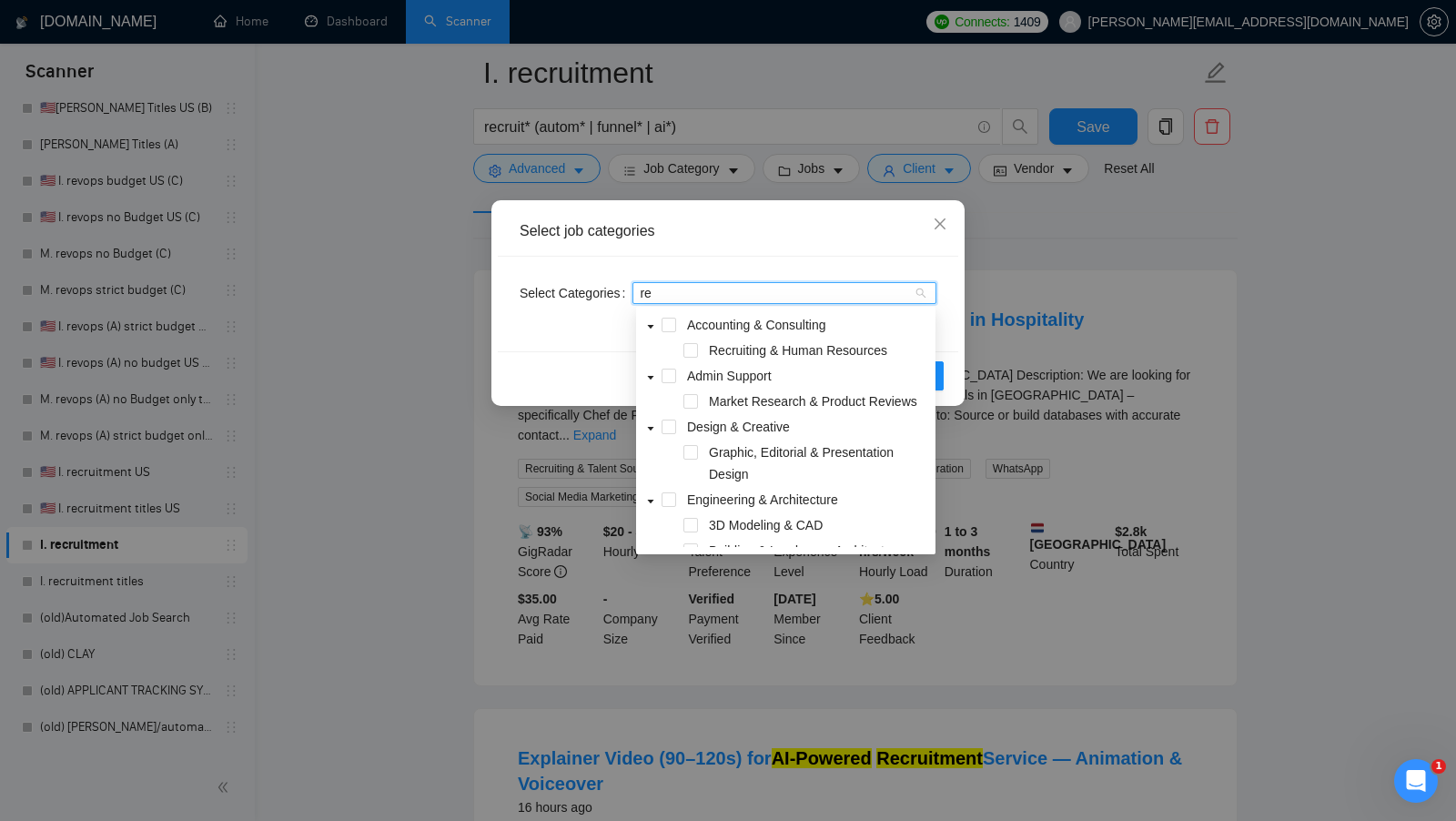
type input "rec"
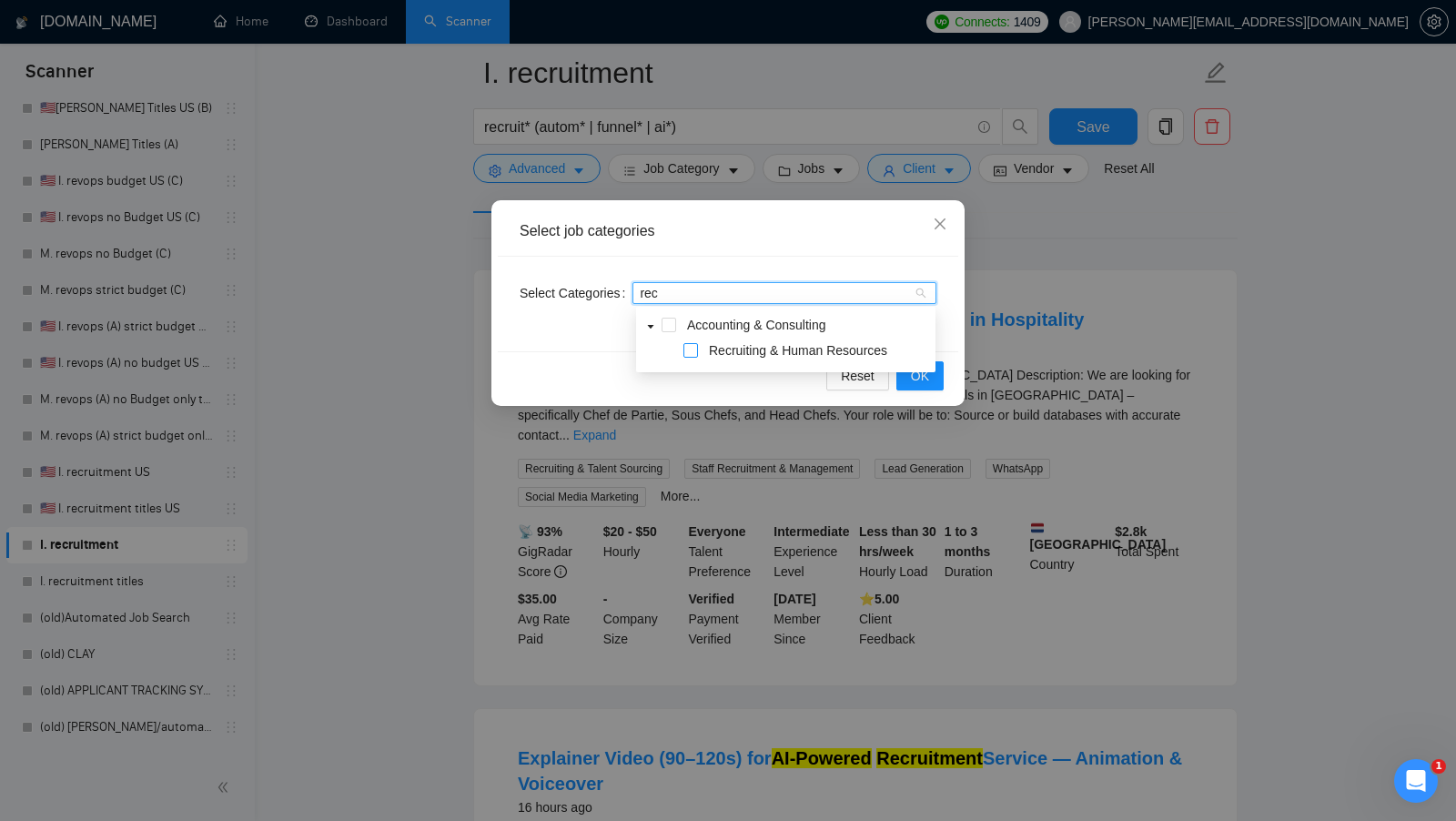
click at [697, 348] on span at bounding box center [690, 350] width 14 height 14
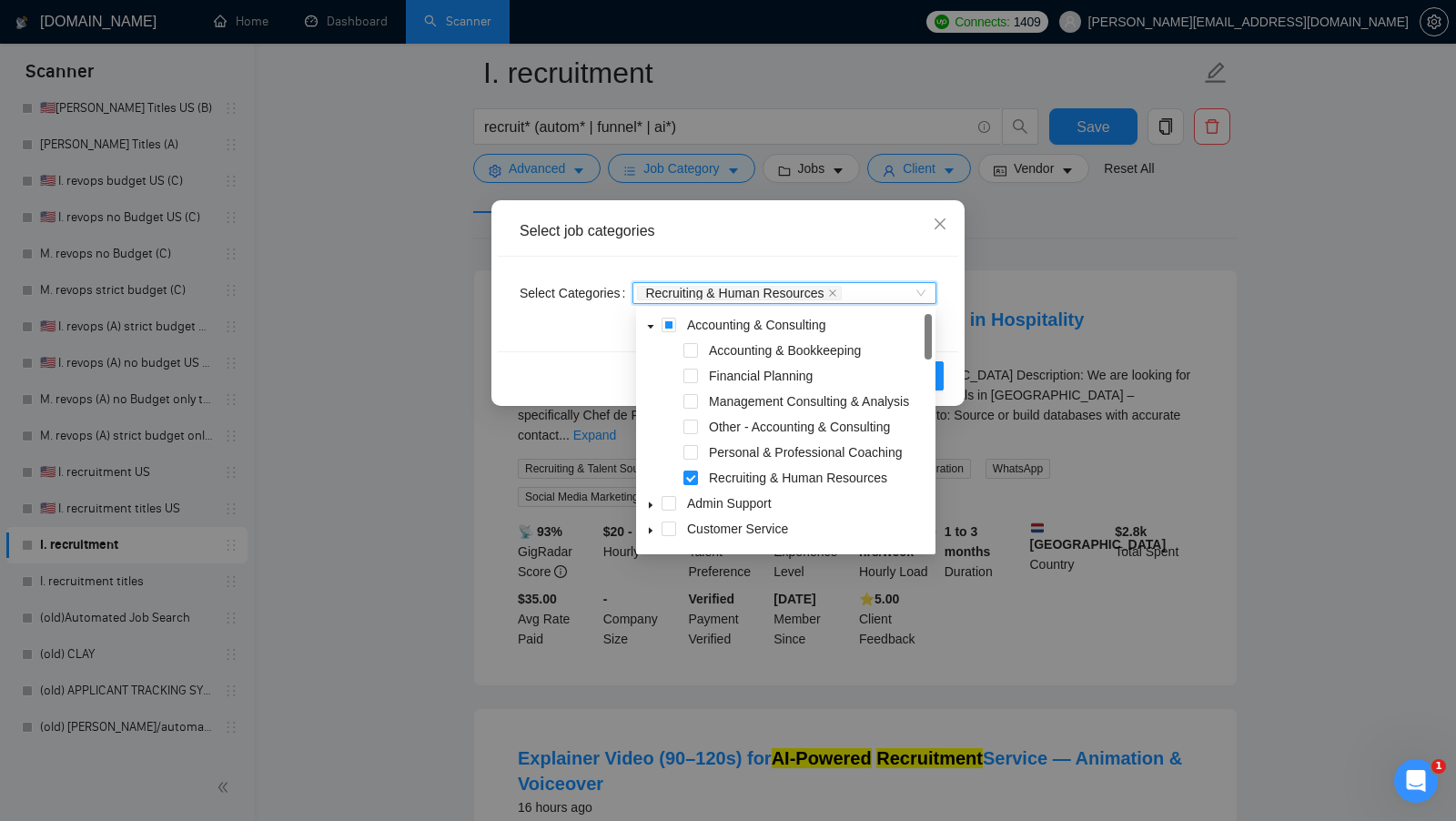
click at [950, 368] on div "Reset OK" at bounding box center [727, 375] width 460 height 48
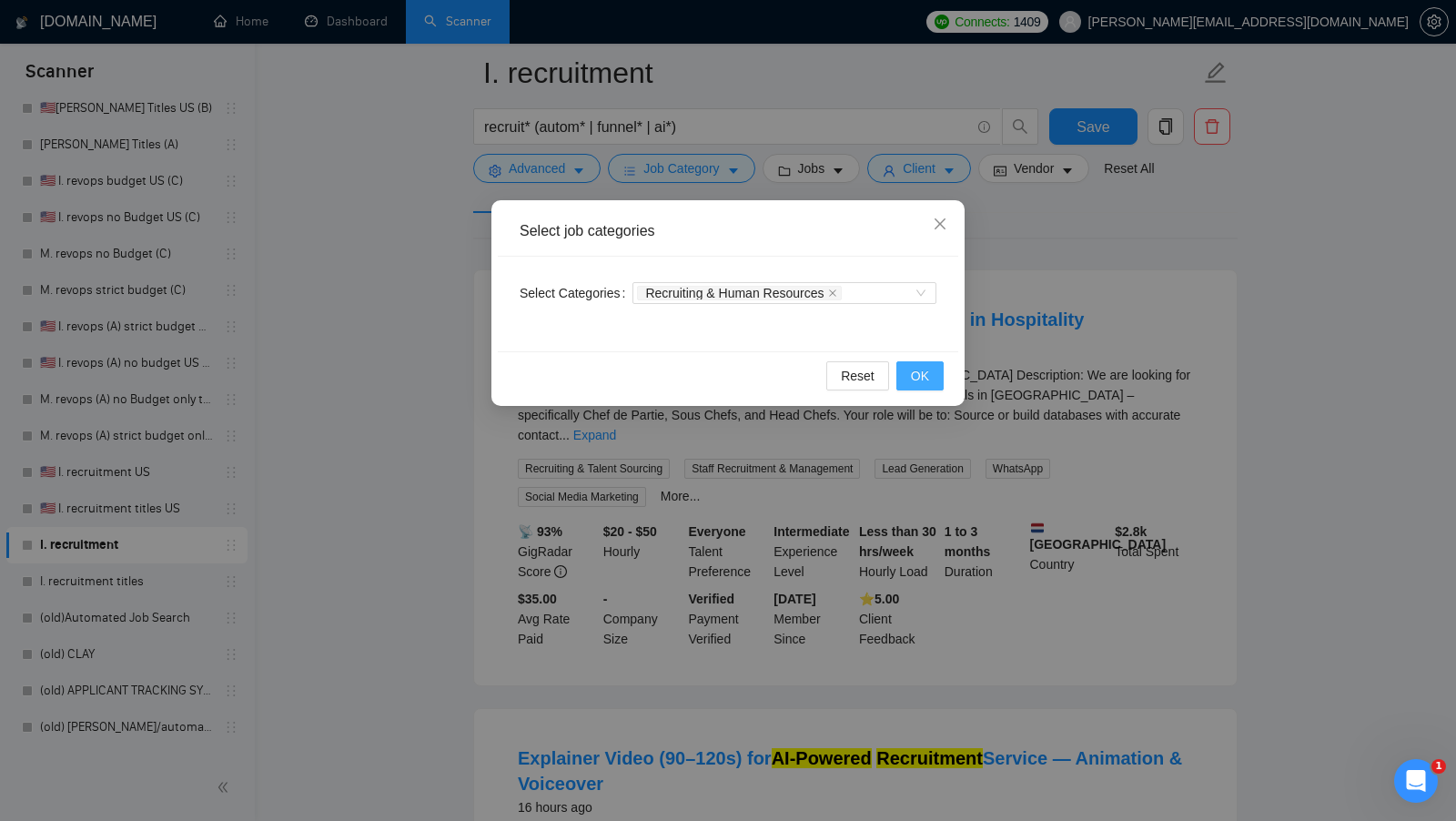
click at [940, 368] on button "OK" at bounding box center [919, 376] width 47 height 29
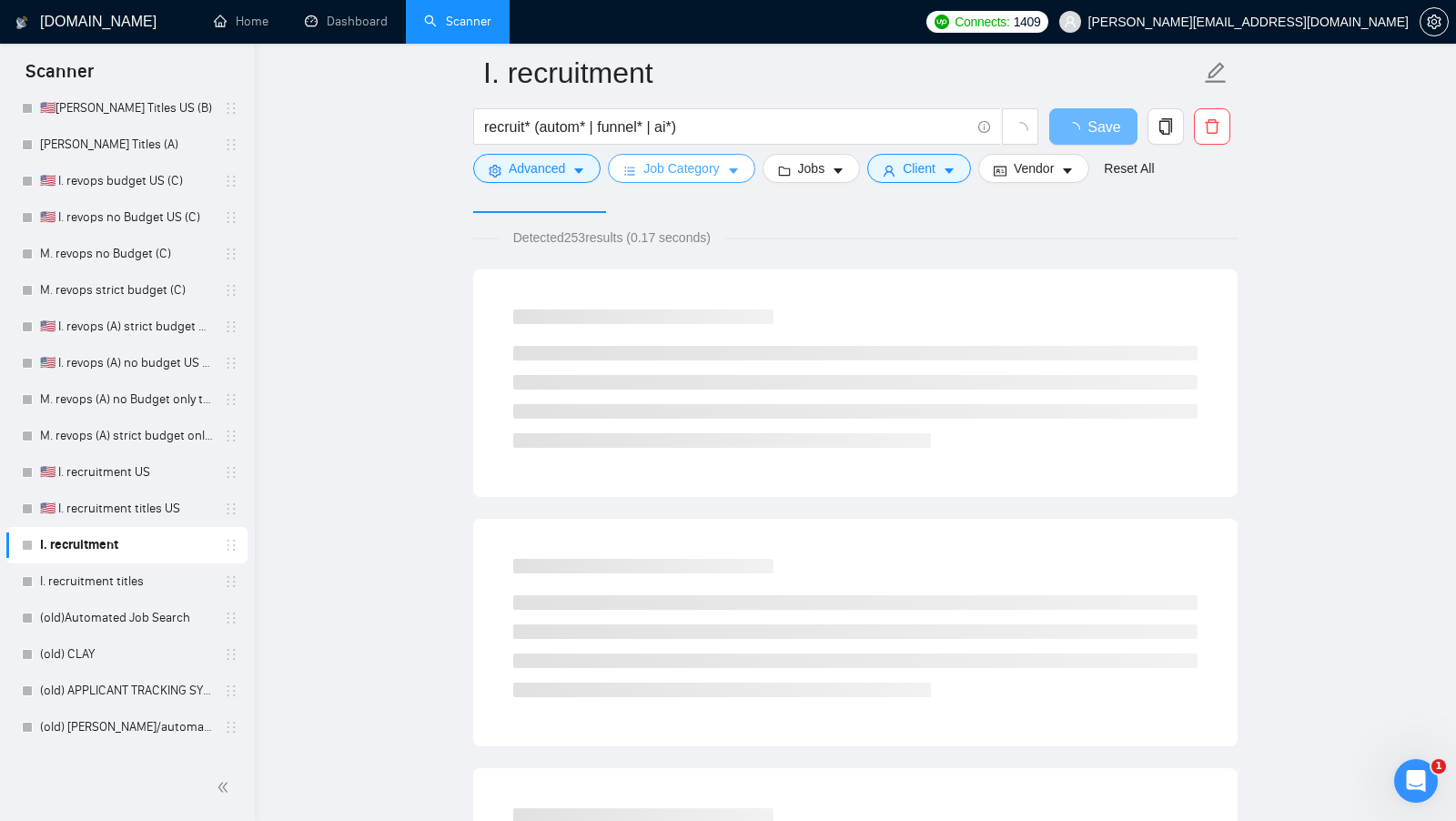
scroll to position [0, 0]
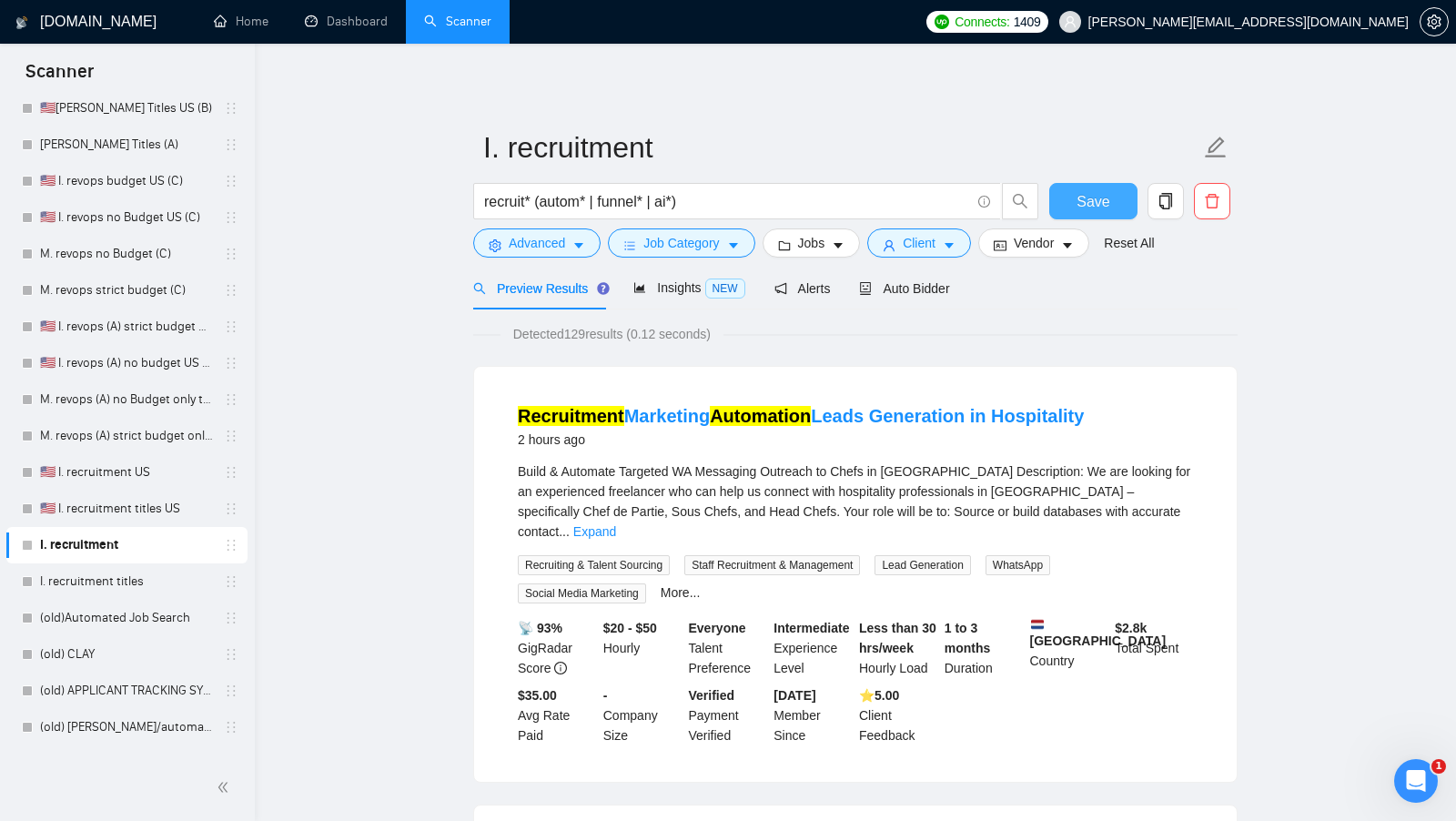
click at [1086, 200] on span "Save" at bounding box center [1092, 202] width 33 height 23
click at [553, 254] on button "Advanced" at bounding box center [537, 243] width 127 height 29
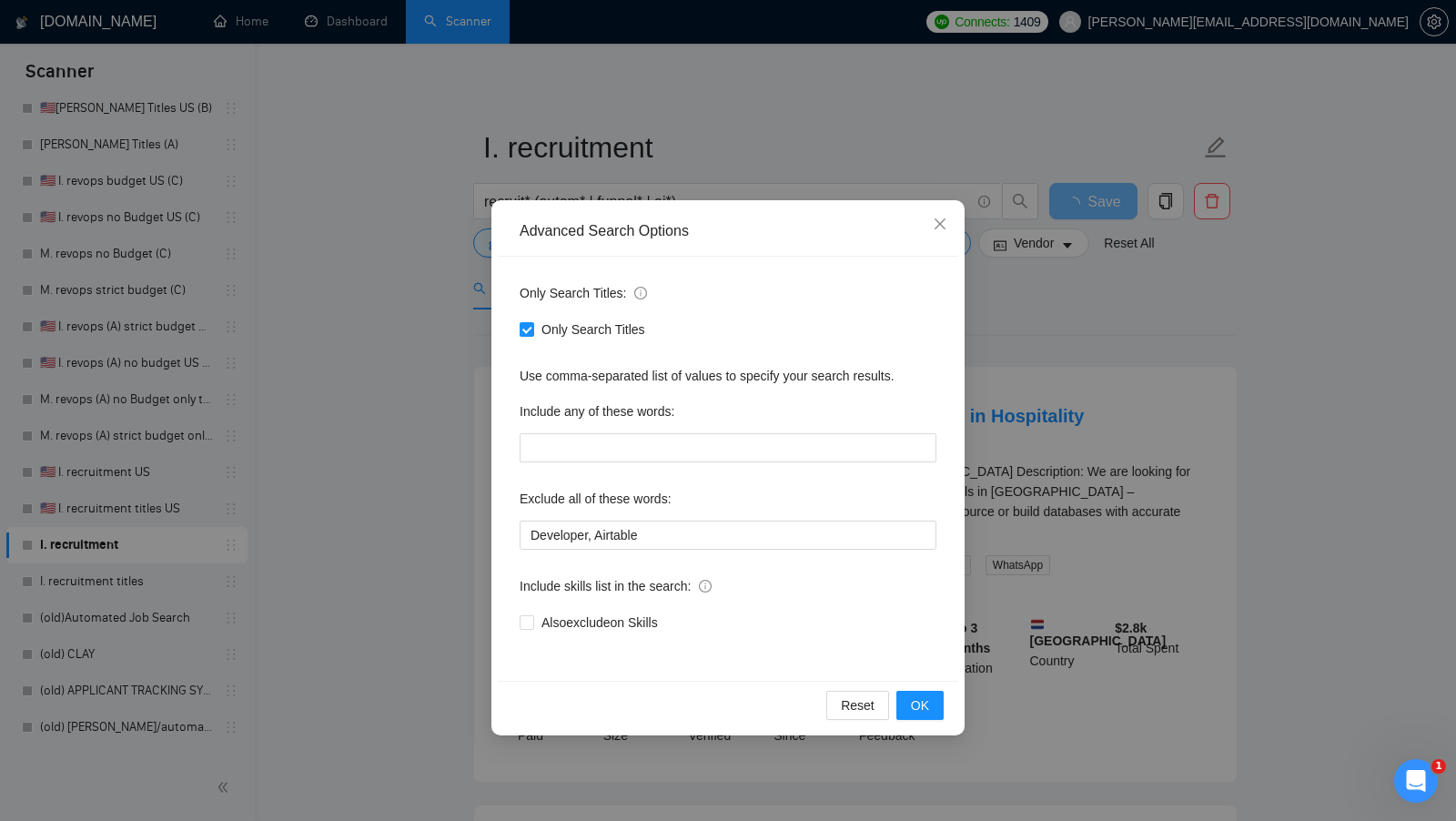
click at [463, 270] on div "Advanced Search Options Only Search Titles: Only Search Titles Use comma-separa…" at bounding box center [728, 410] width 1456 height 821
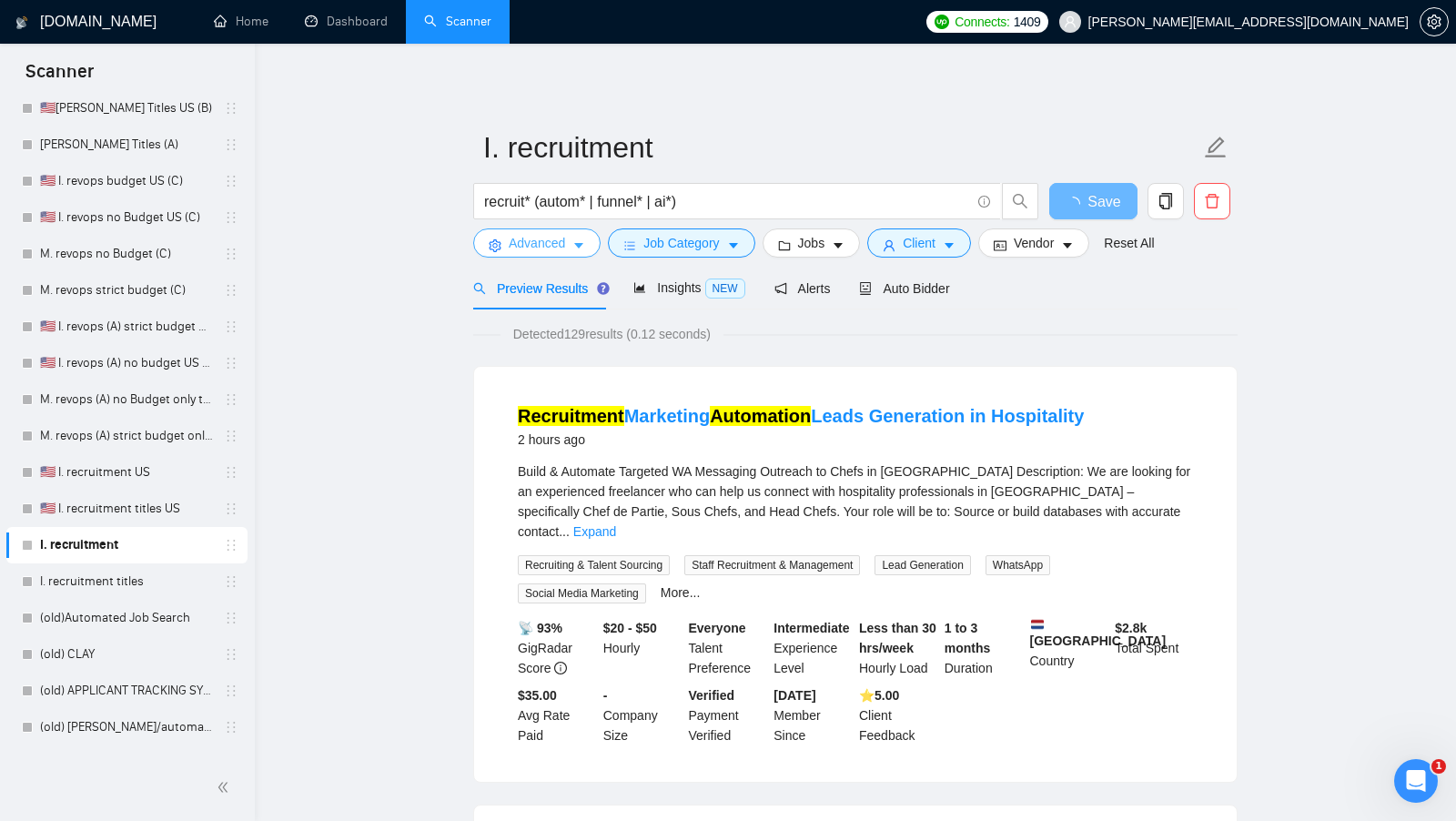
click at [547, 249] on span "Advanced" at bounding box center [536, 243] width 57 height 20
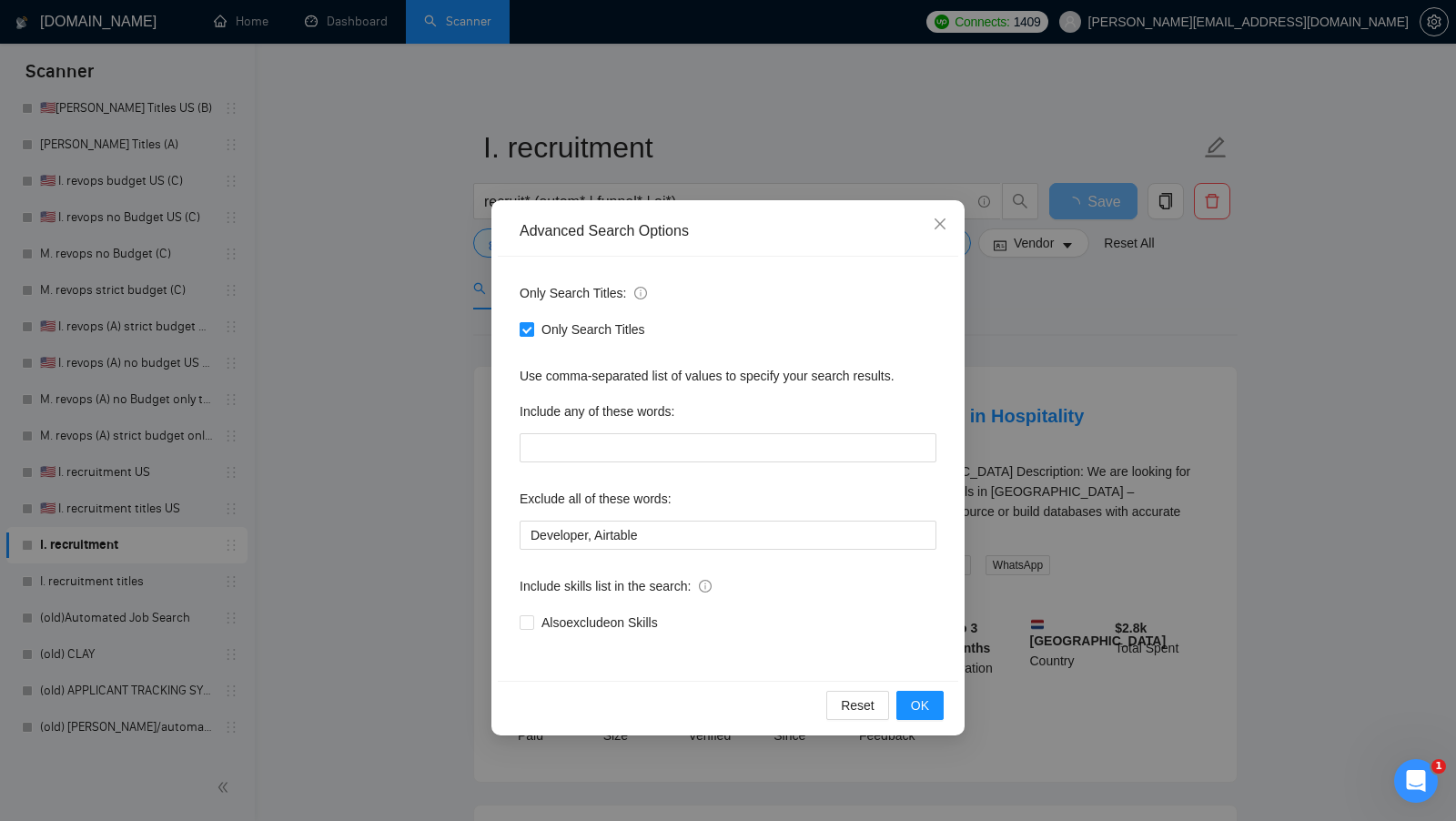
click at [538, 331] on span "Only Search Titles" at bounding box center [593, 329] width 119 height 20
click at [532, 331] on input "Only Search Titles" at bounding box center [526, 328] width 13 height 13
checkbox input "false"
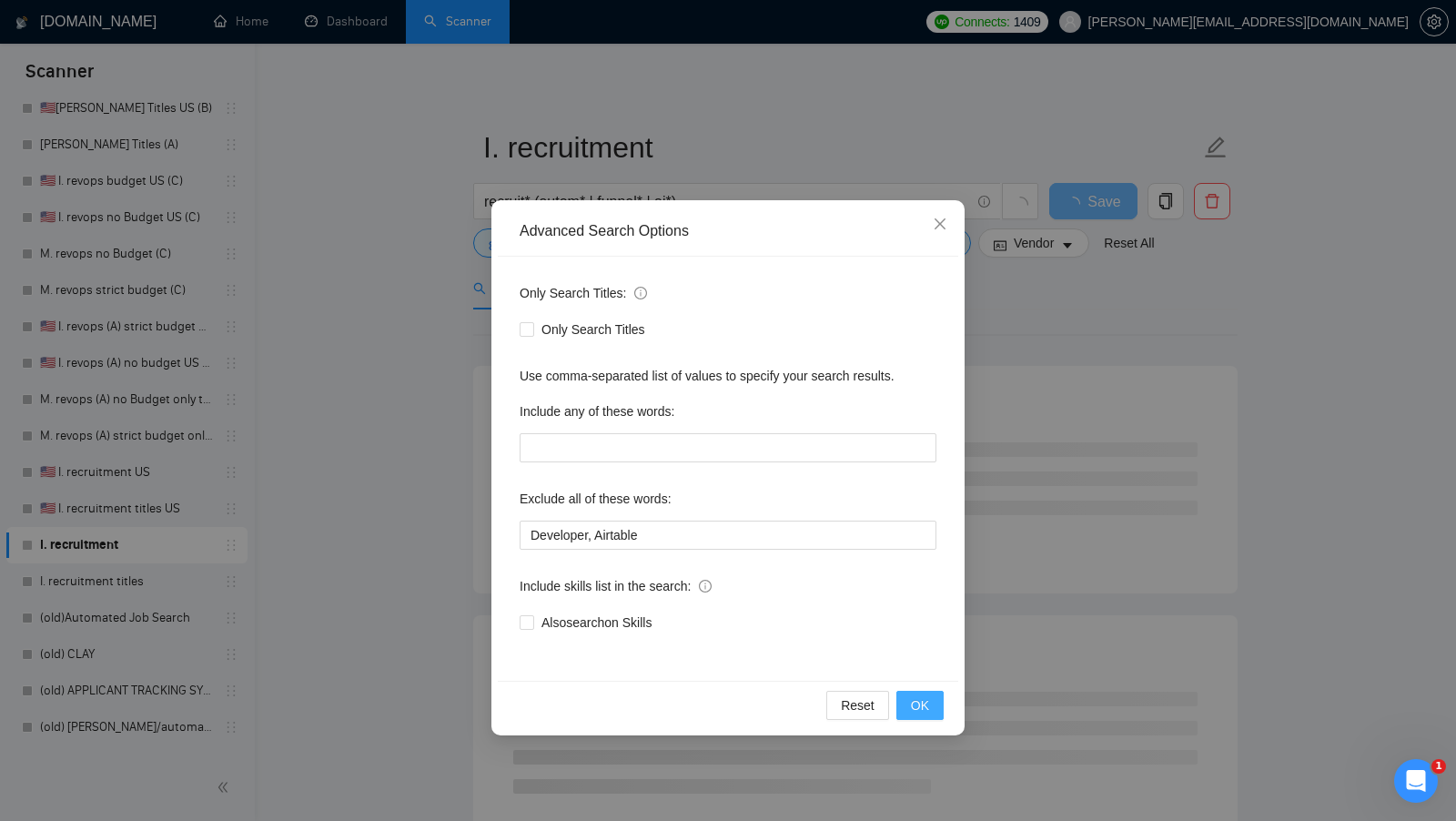
click at [912, 699] on span "OK" at bounding box center [920, 705] width 18 height 20
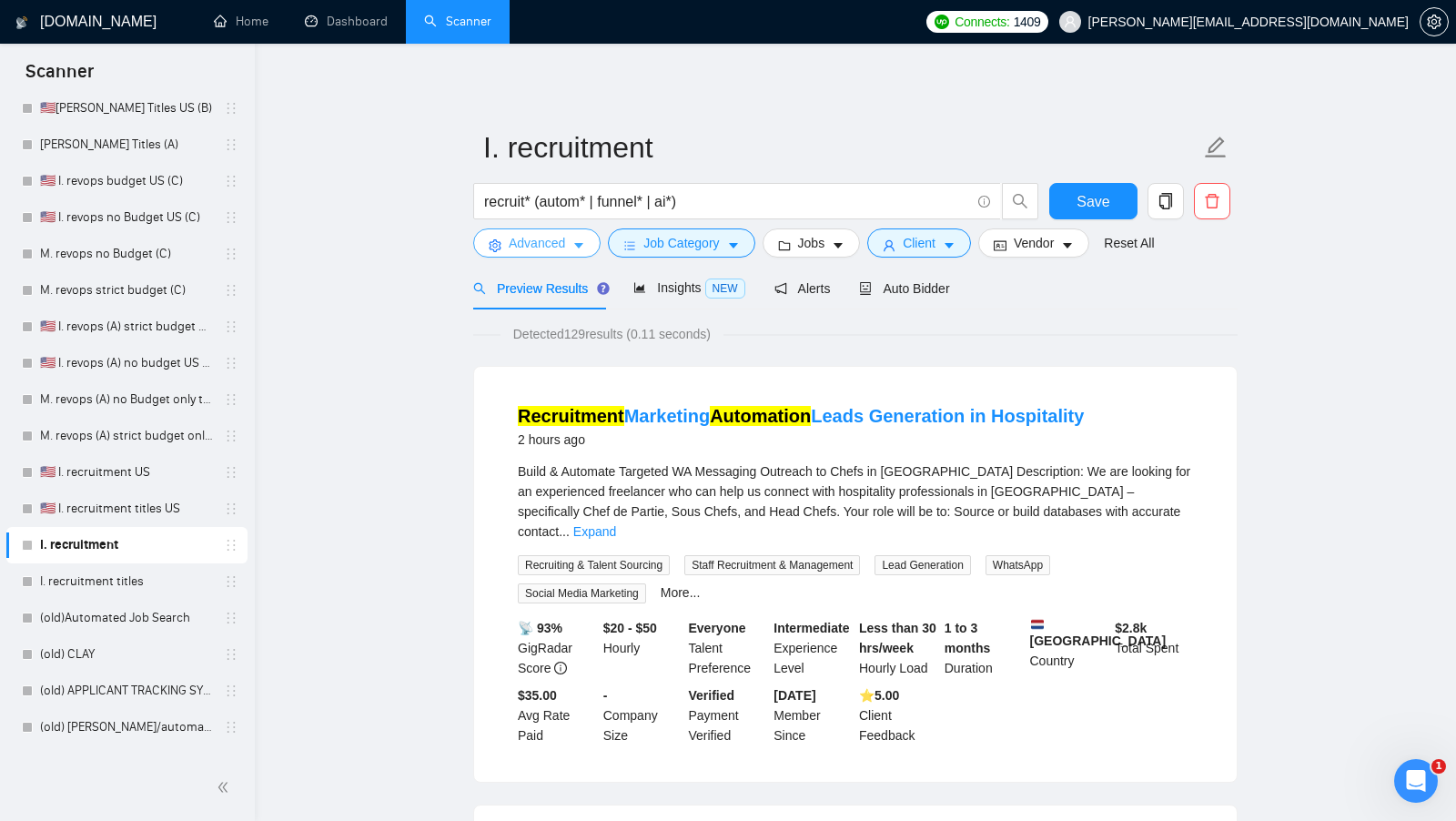
click at [552, 232] on button "Advanced" at bounding box center [537, 243] width 127 height 29
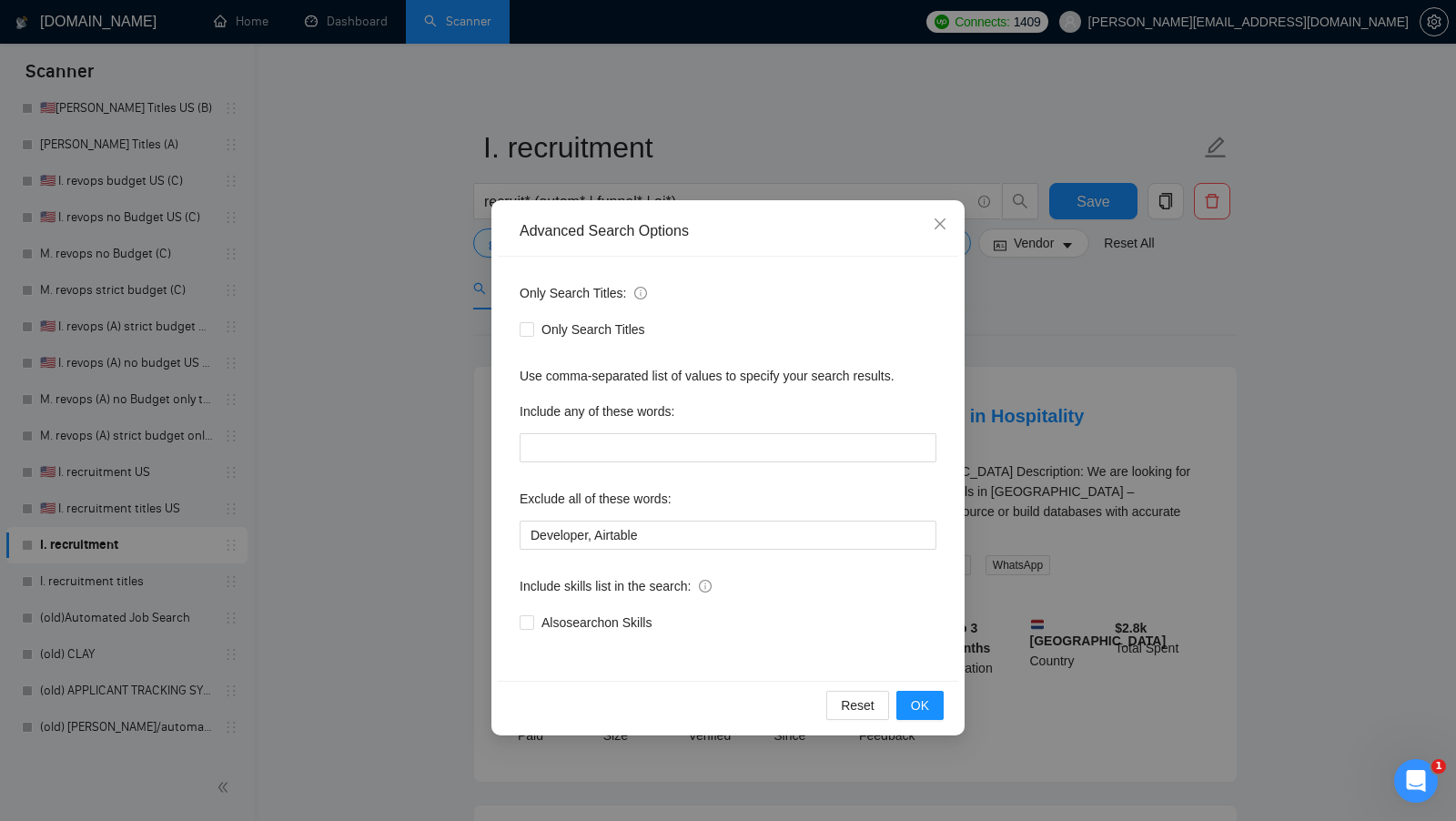
click at [423, 299] on div "Advanced Search Options Only Search Titles: Only Search Titles Use comma-separa…" at bounding box center [728, 410] width 1456 height 821
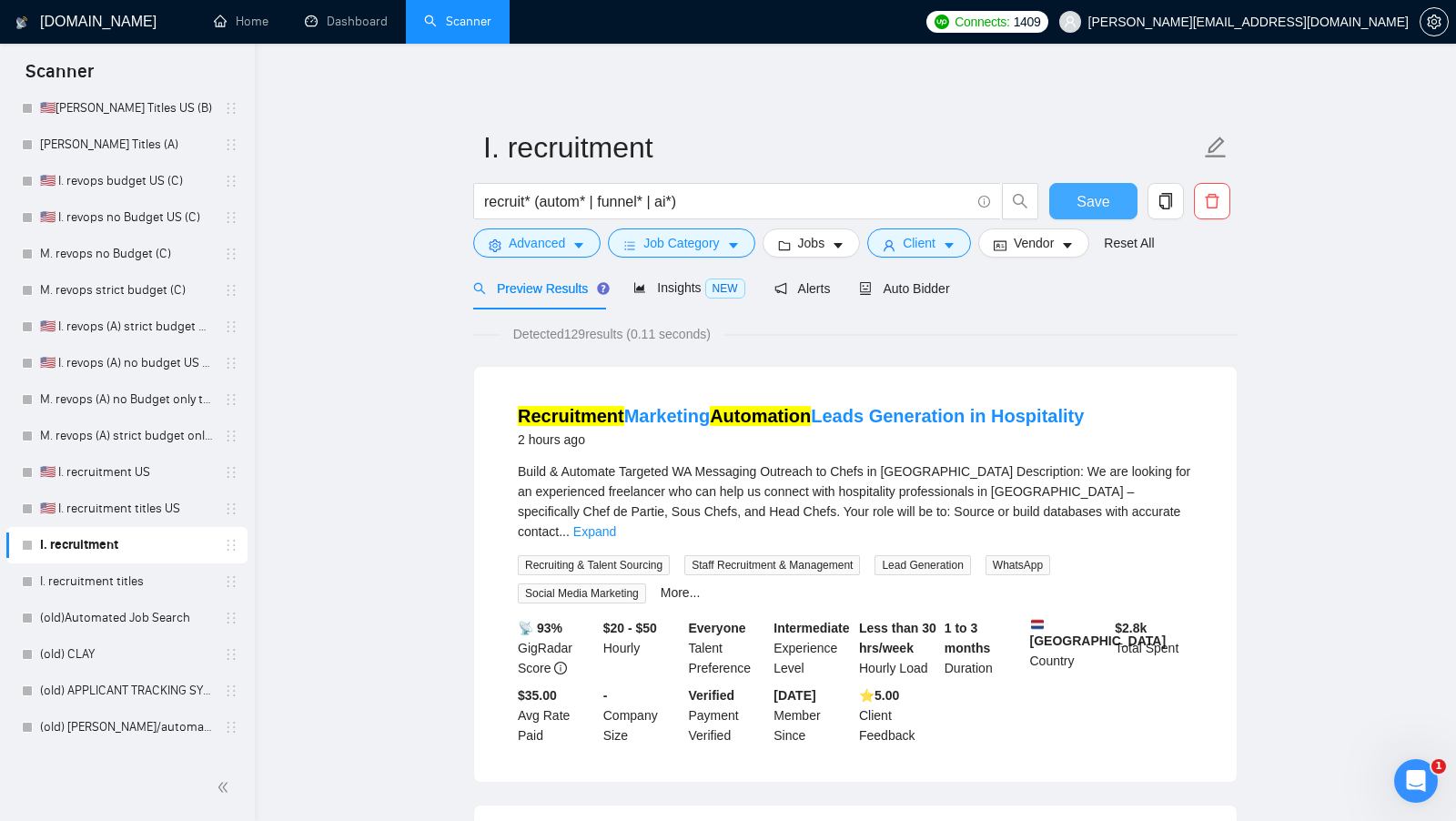
click at [1075, 200] on button "Save" at bounding box center [1093, 202] width 89 height 37
click at [135, 477] on link "🇺🇸 I. recruitment US" at bounding box center [126, 473] width 173 height 37
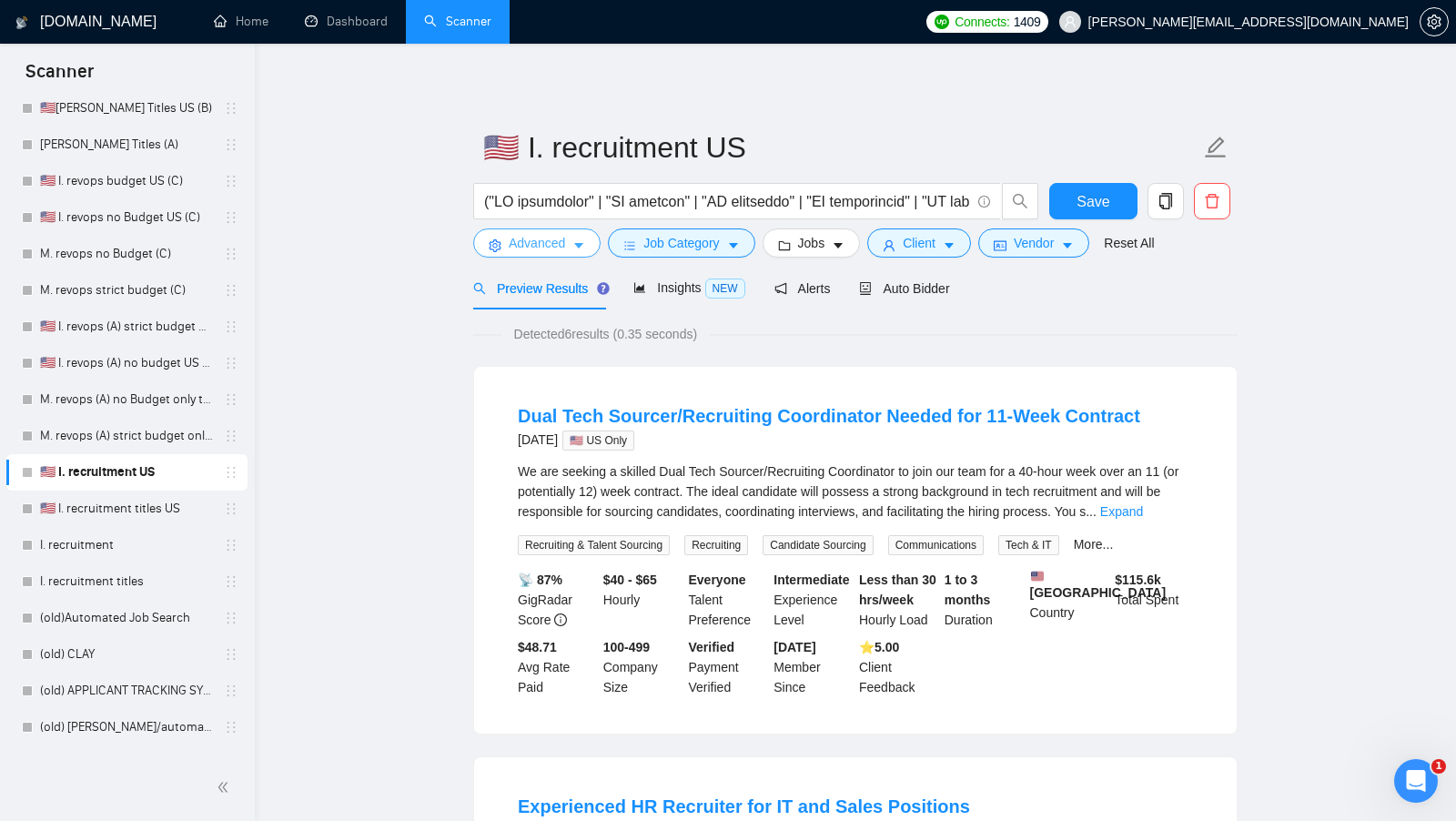
click at [580, 234] on button "Advanced" at bounding box center [537, 243] width 127 height 29
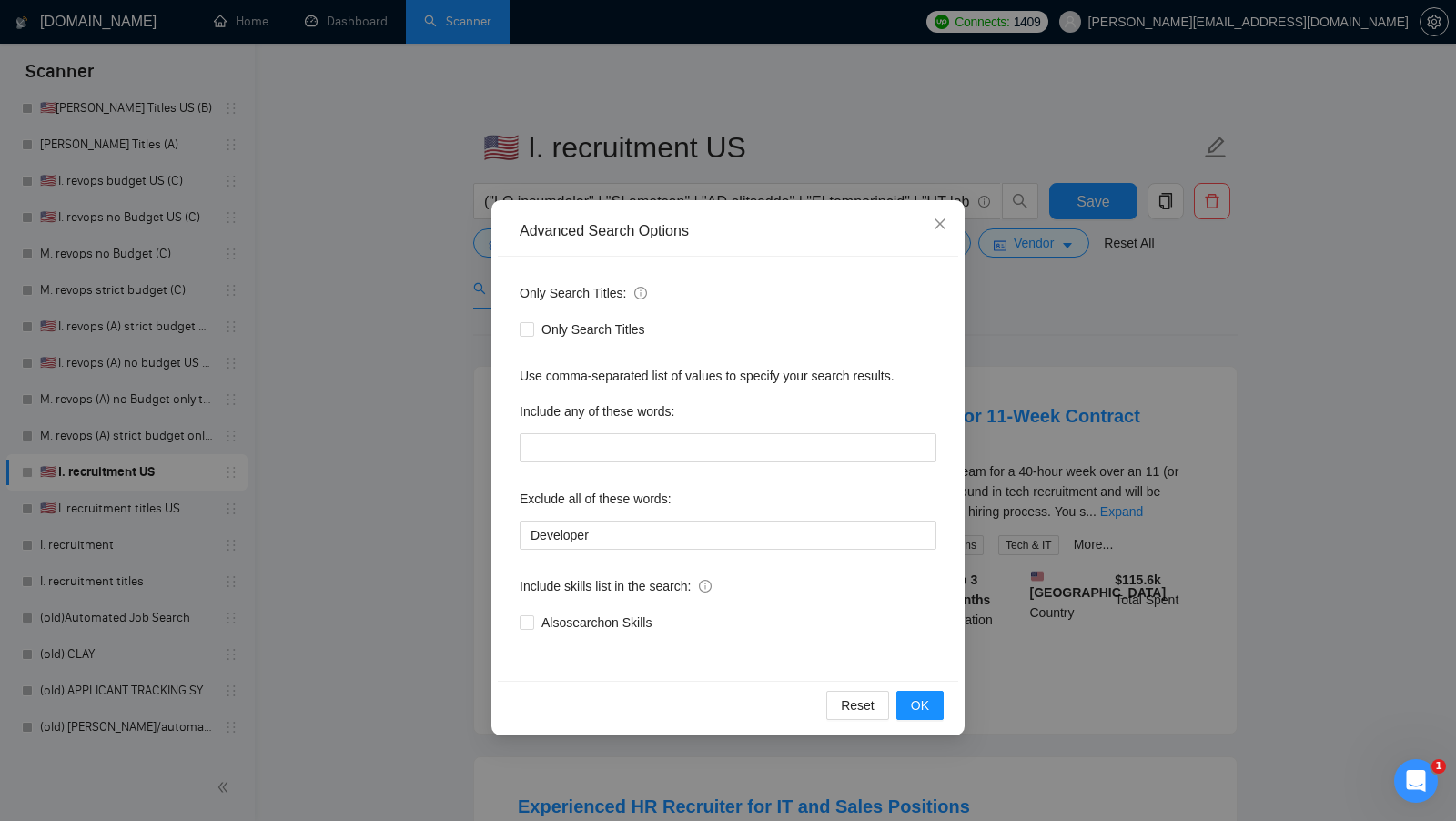
click at [1047, 278] on div "Advanced Search Options Only Search Titles: Only Search Titles Use comma-separa…" at bounding box center [728, 410] width 1456 height 821
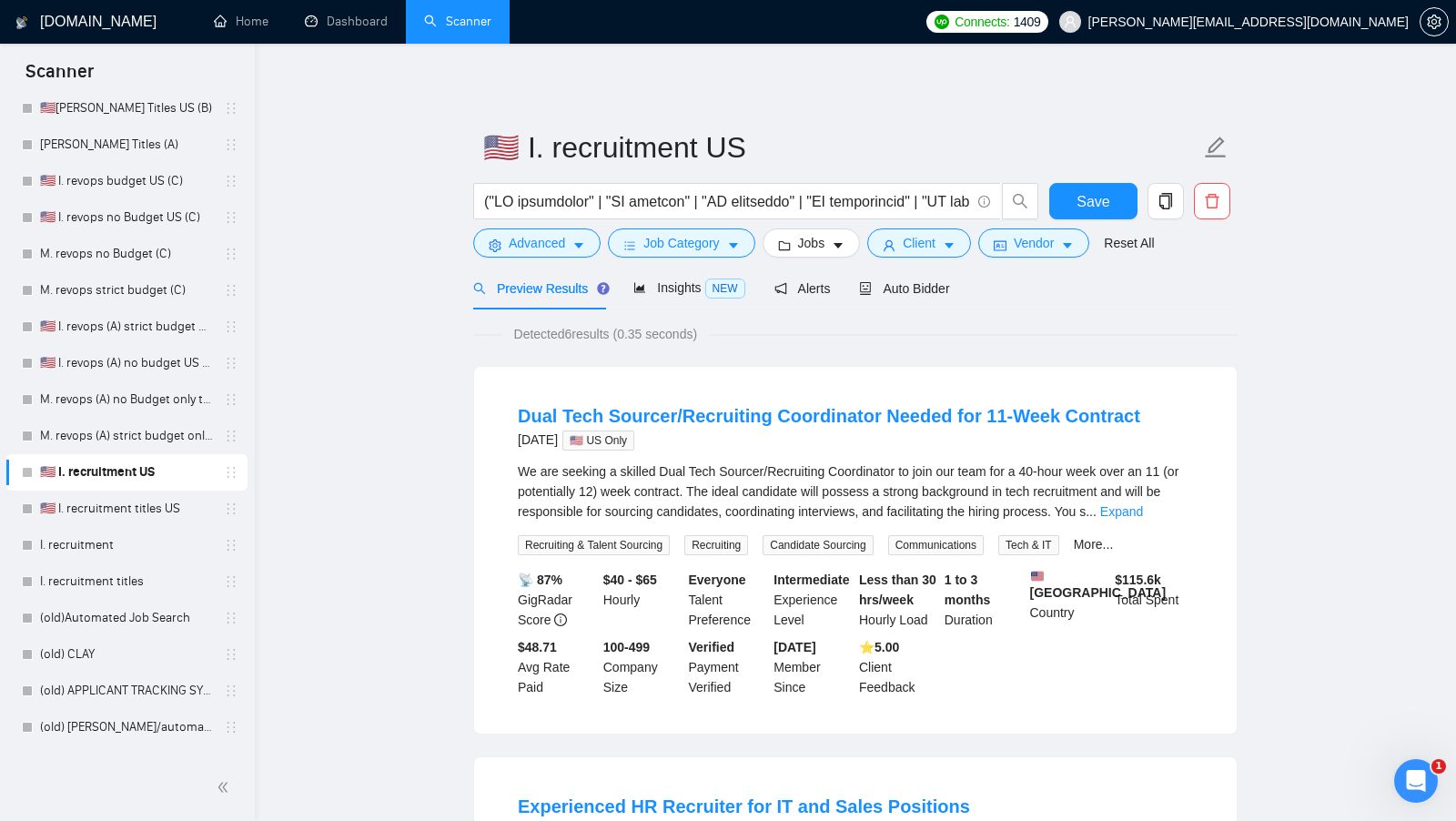
click at [696, 260] on form "🇺🇸 I. recruitment US Save Advanced Job Category Jobs Client Vendor Reset All" at bounding box center [855, 193] width 765 height 149
click at [692, 255] on button "Job Category" at bounding box center [681, 243] width 147 height 29
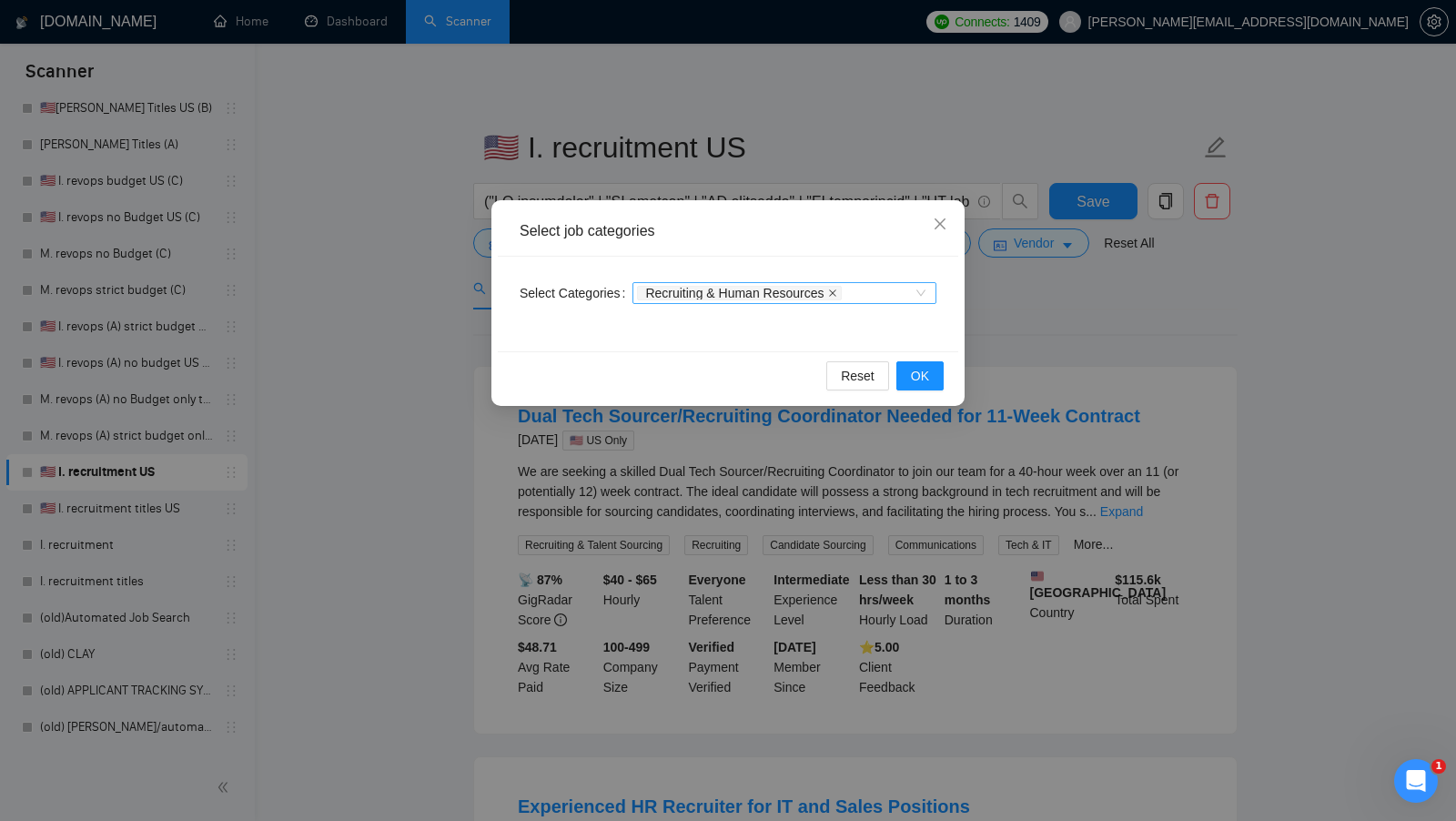
click at [833, 290] on icon "close" at bounding box center [832, 292] width 9 height 9
click at [901, 374] on button "OK" at bounding box center [919, 376] width 47 height 29
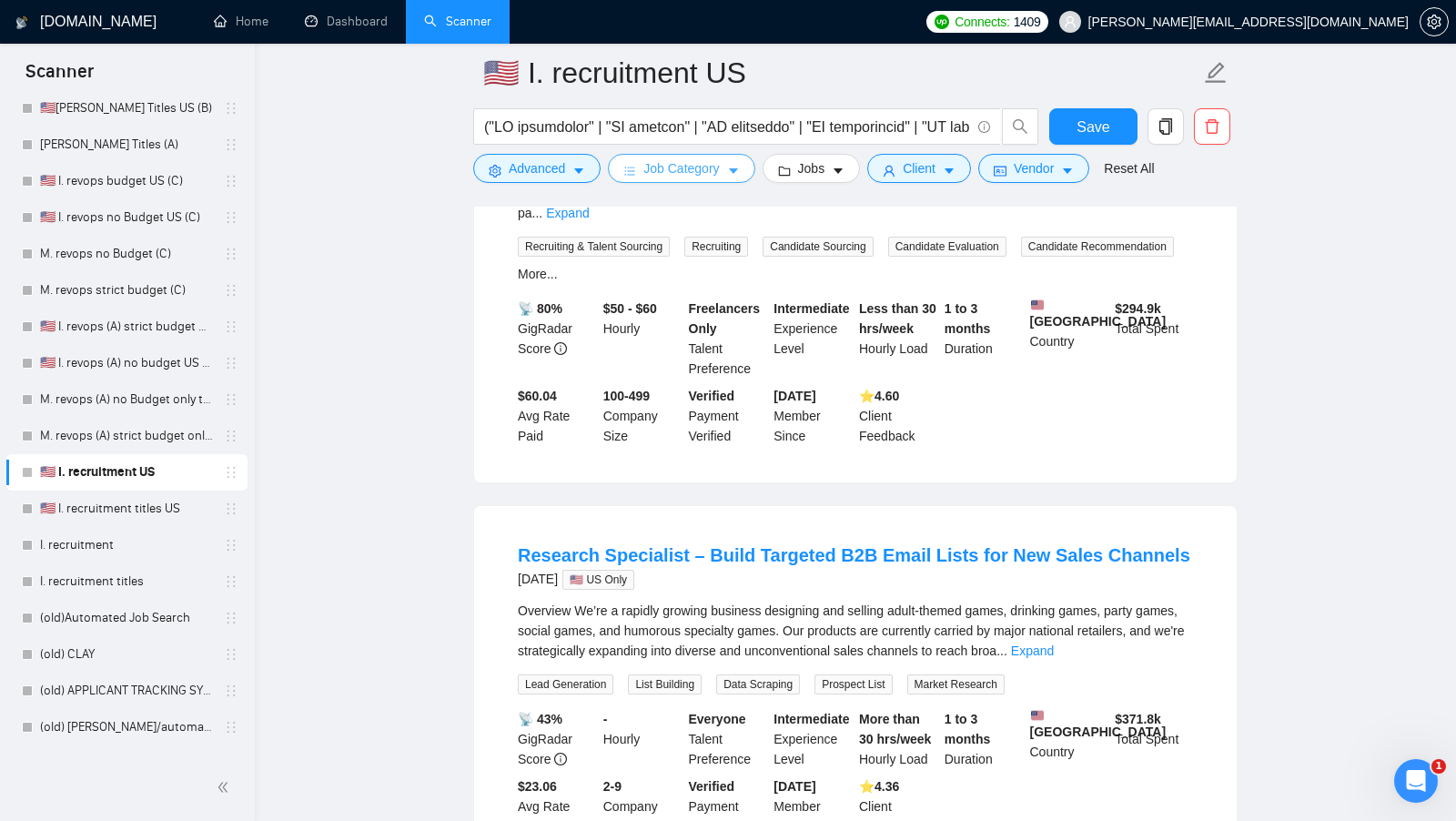
scroll to position [1163, 0]
click at [1054, 643] on link "Expand" at bounding box center [1032, 649] width 42 height 14
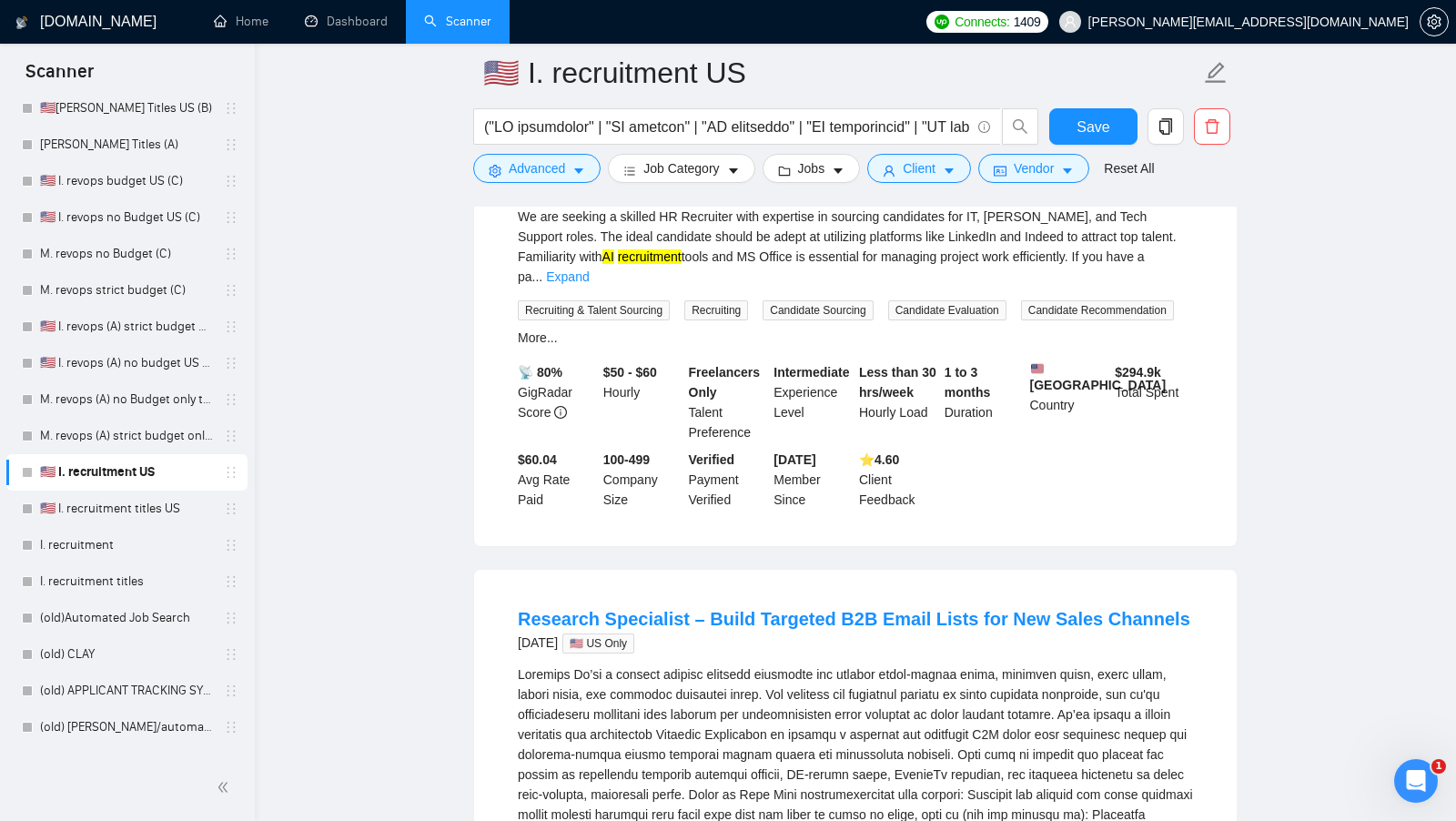
scroll to position [1051, 0]
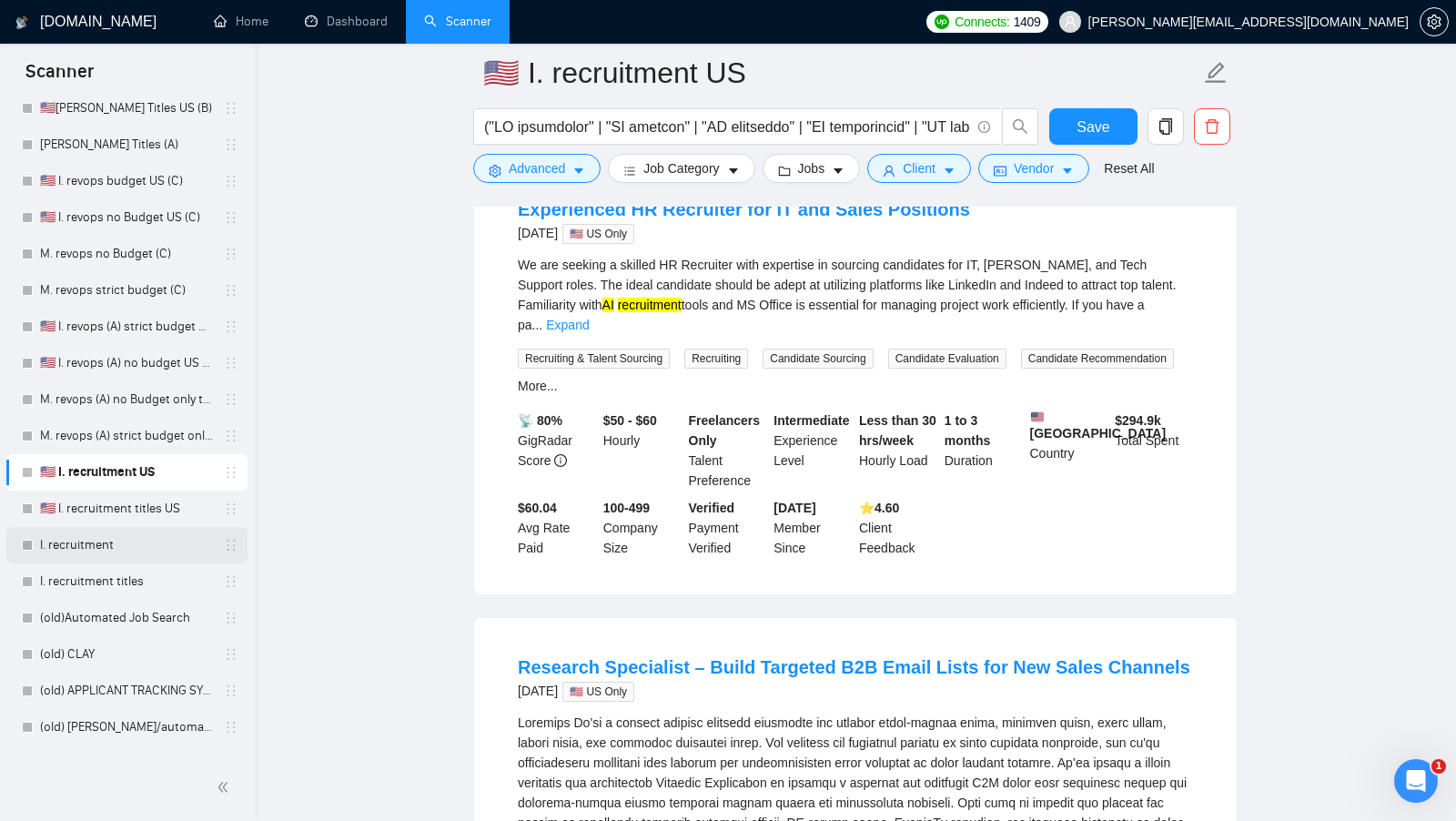
click at [122, 547] on link "I. recruitment" at bounding box center [126, 545] width 173 height 37
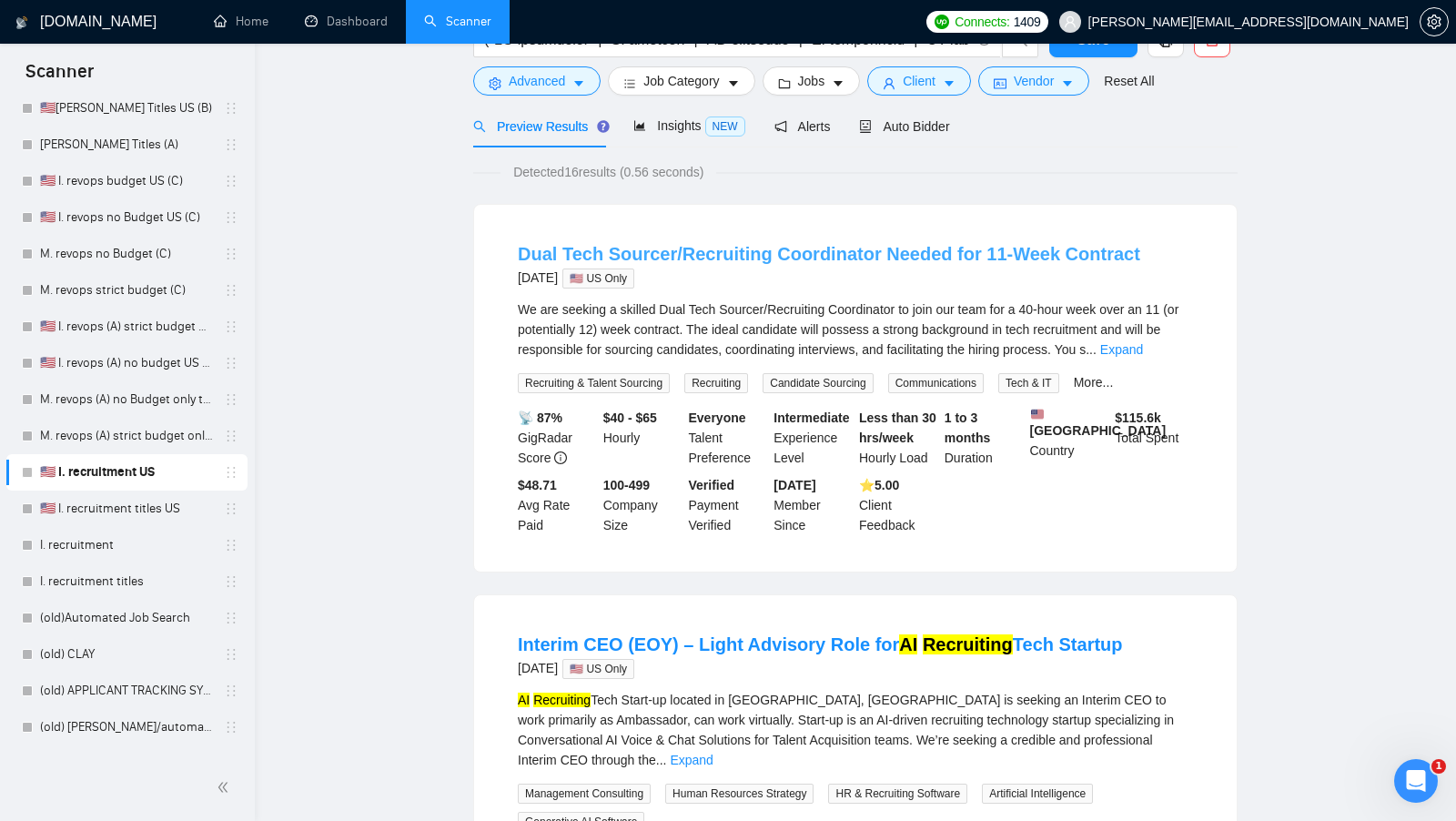
scroll to position [0, 0]
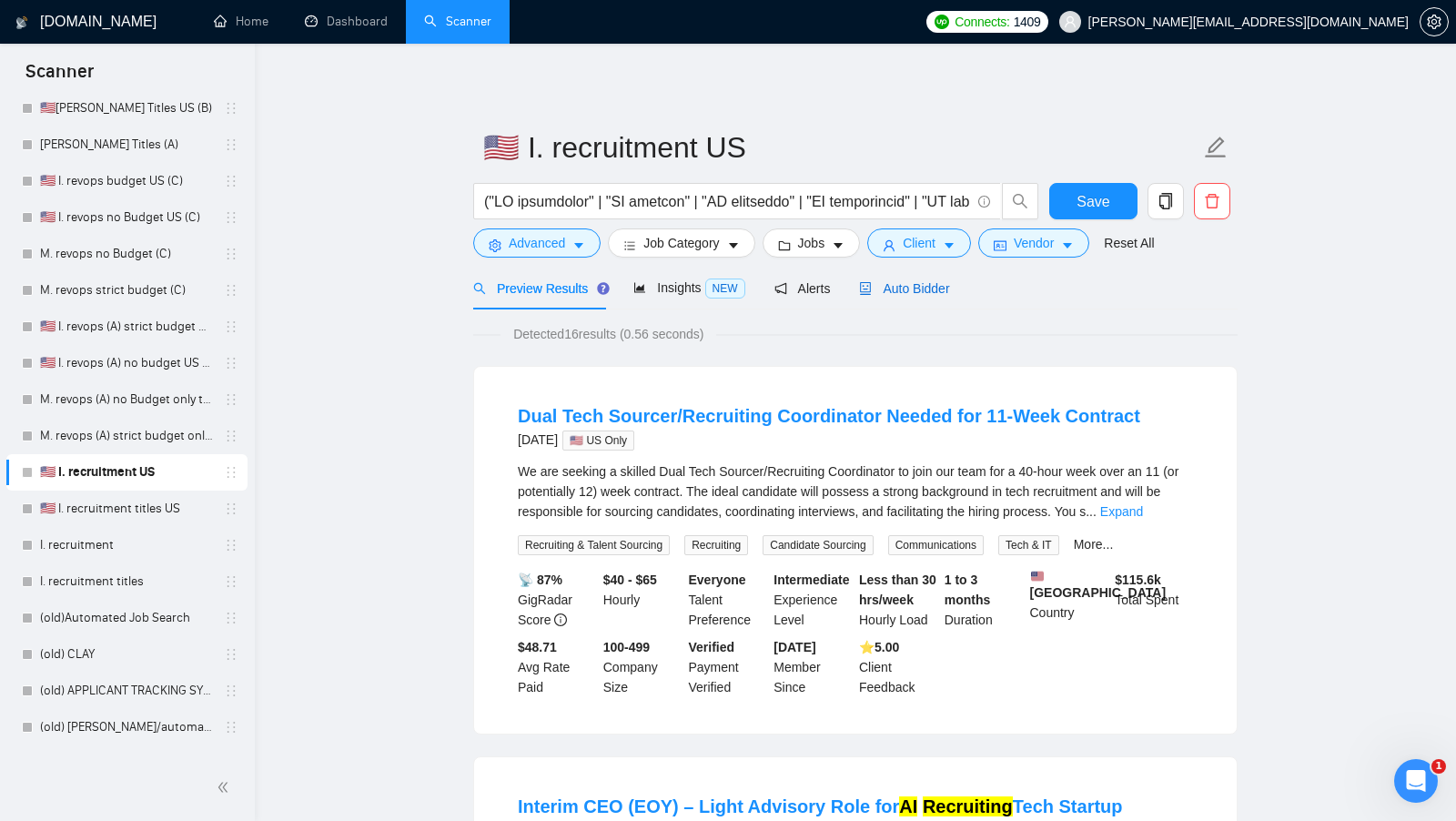
click at [931, 287] on span "Auto Bidder" at bounding box center [903, 288] width 90 height 14
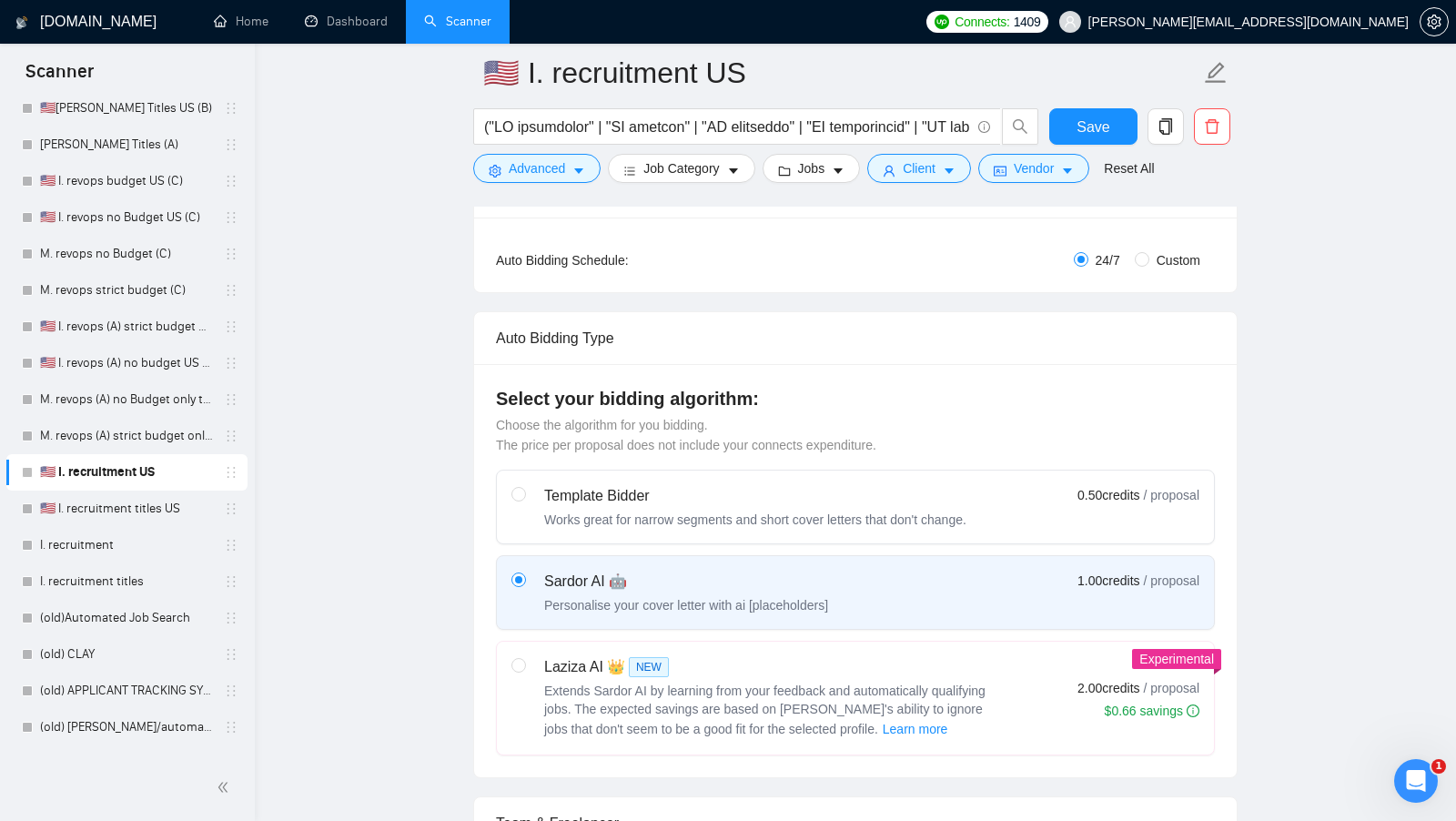
scroll to position [333, 0]
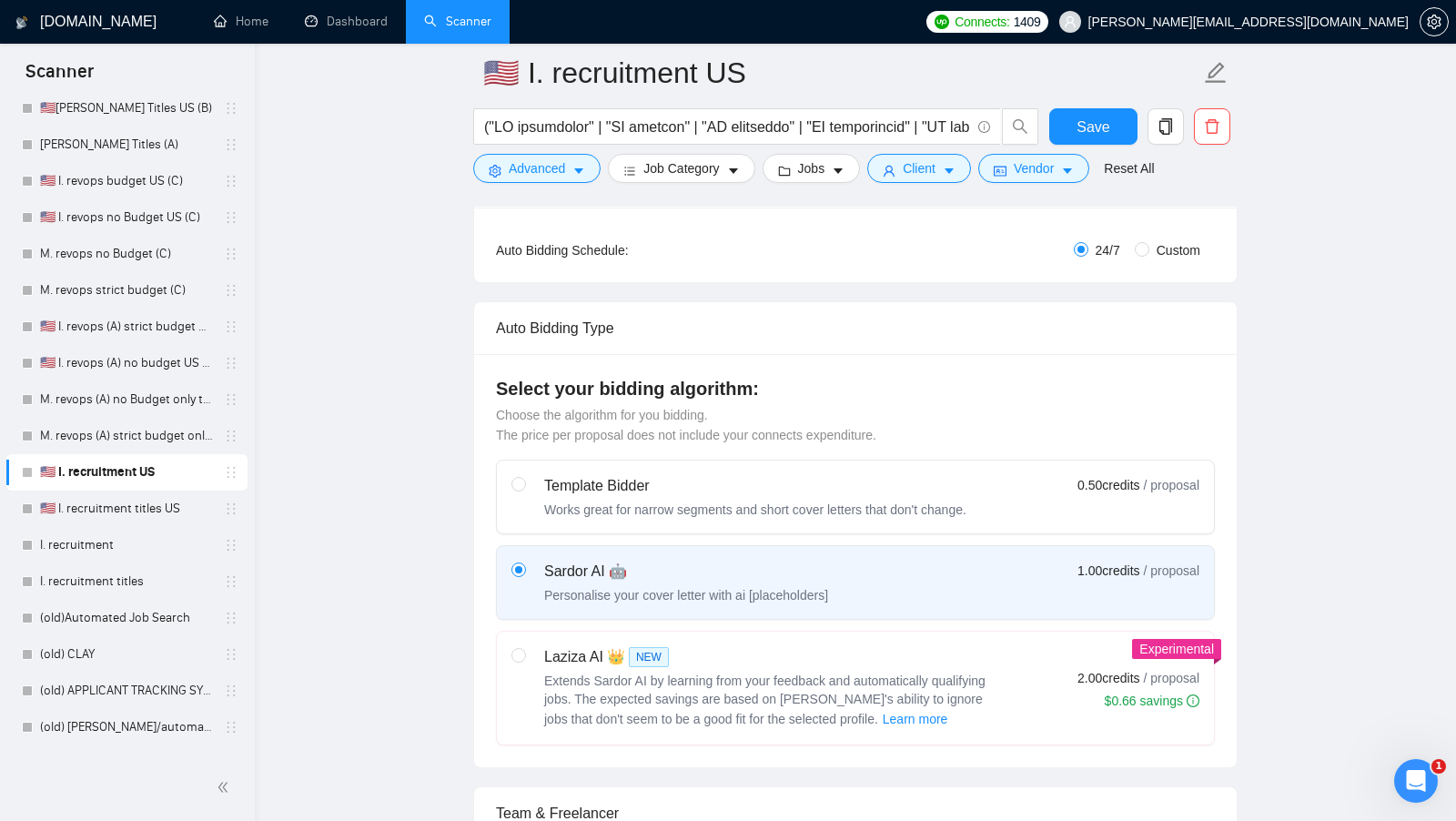
click at [811, 623] on div "Template Bidder Works great for narrow segments and short cover letters that do…" at bounding box center [854, 603] width 718 height 286
click at [810, 632] on label "Laziza AI 👑 NEW Extends Sardor AI by learning from your feedback and automatica…" at bounding box center [855, 688] width 717 height 113
click at [525, 648] on input "radio" at bounding box center [517, 654] width 13 height 13
radio input "true"
radio input "false"
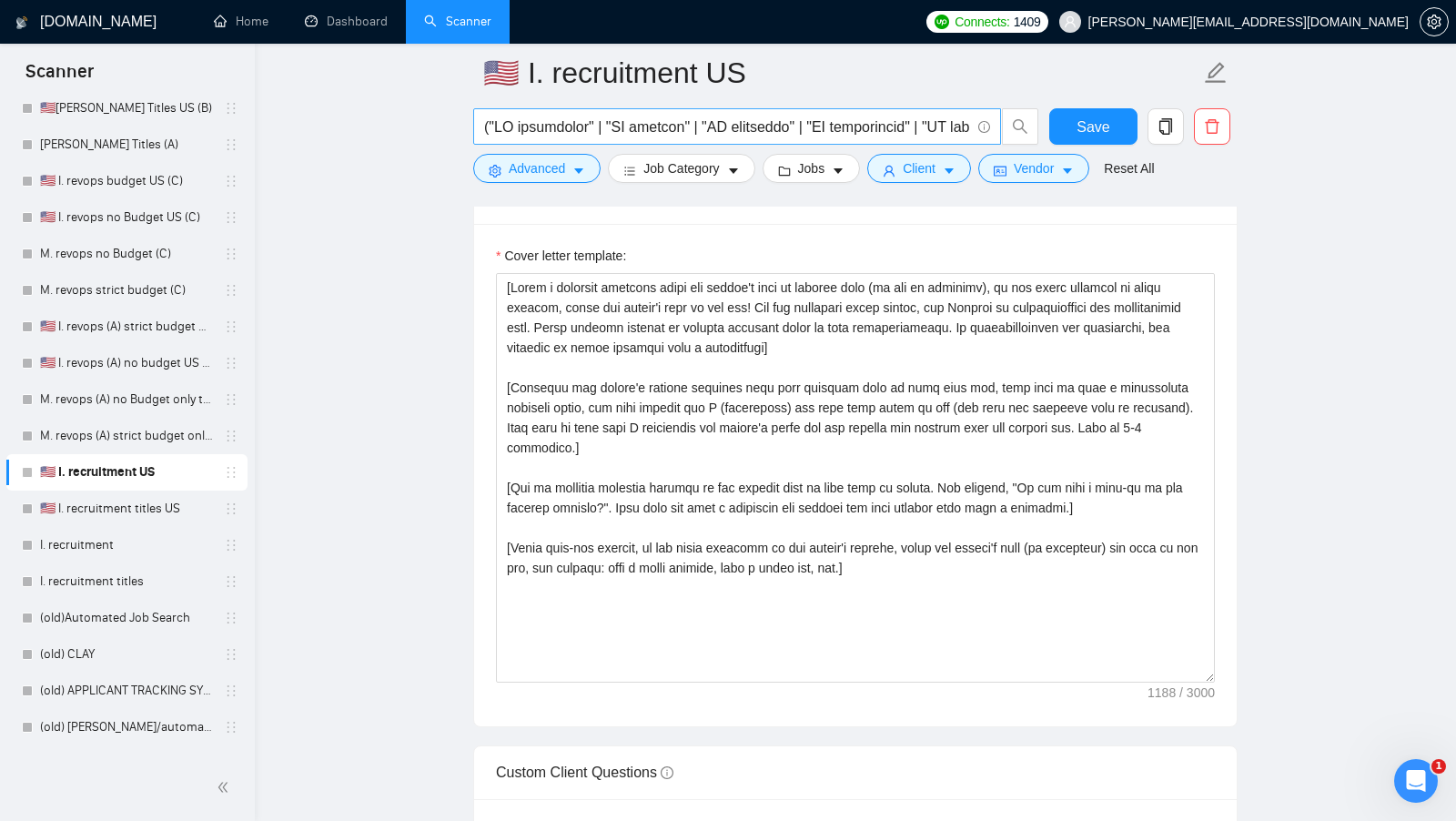
scroll to position [1923, 0]
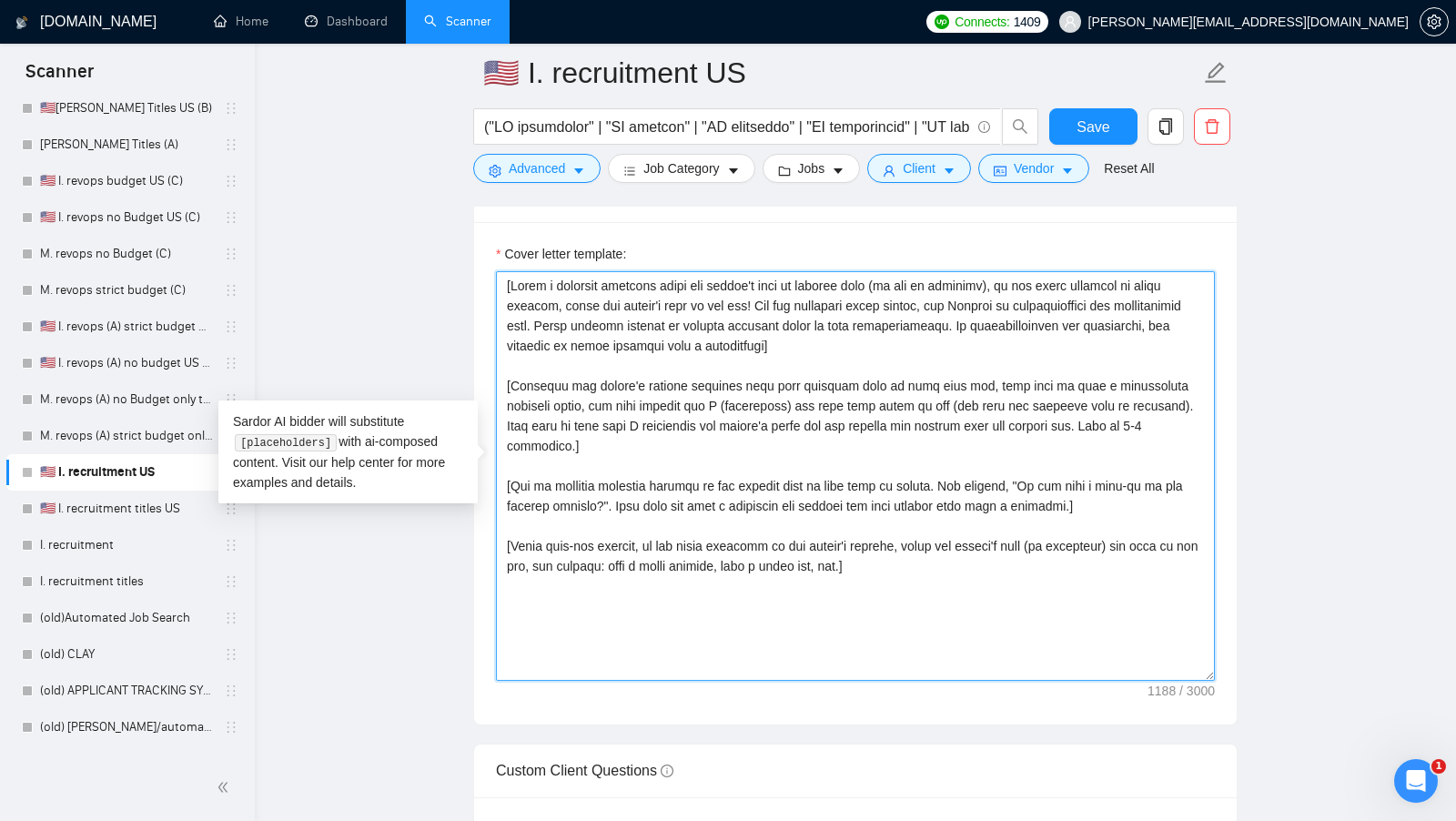
drag, startPoint x: 893, startPoint y: 604, endPoint x: 424, endPoint y: 227, distance: 601.7
click at [425, 227] on main "🇺🇸 I. recruitment US Save Advanced Job Category Jobs Client Vendor Reset All Pr…" at bounding box center [854, 546] width 1143 height 4792
paste textarea "Say "Hi" and add a name if there is such, if not - leave just "Hi"] I'm Clay Ce…"
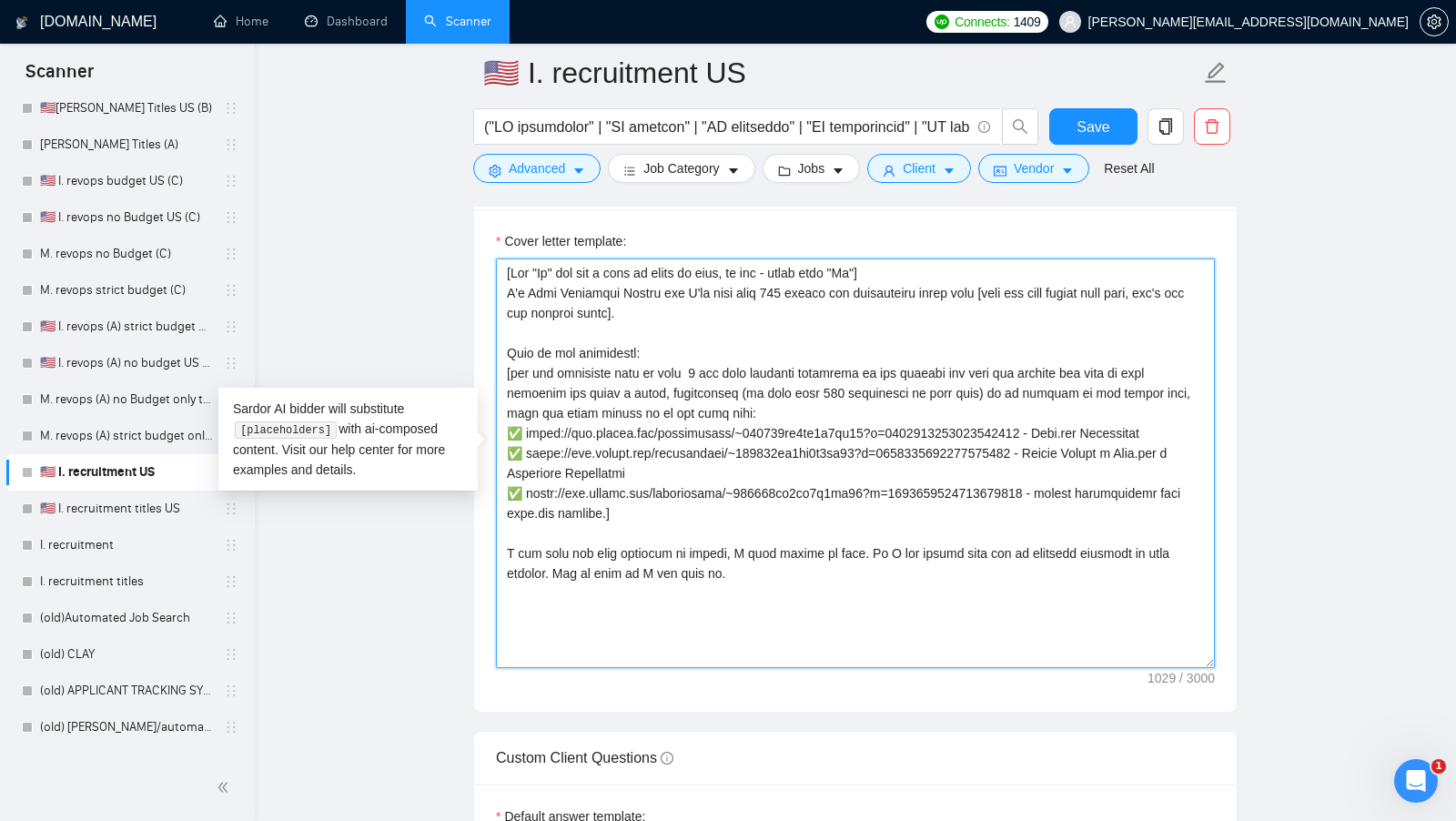
scroll to position [1930, 0]
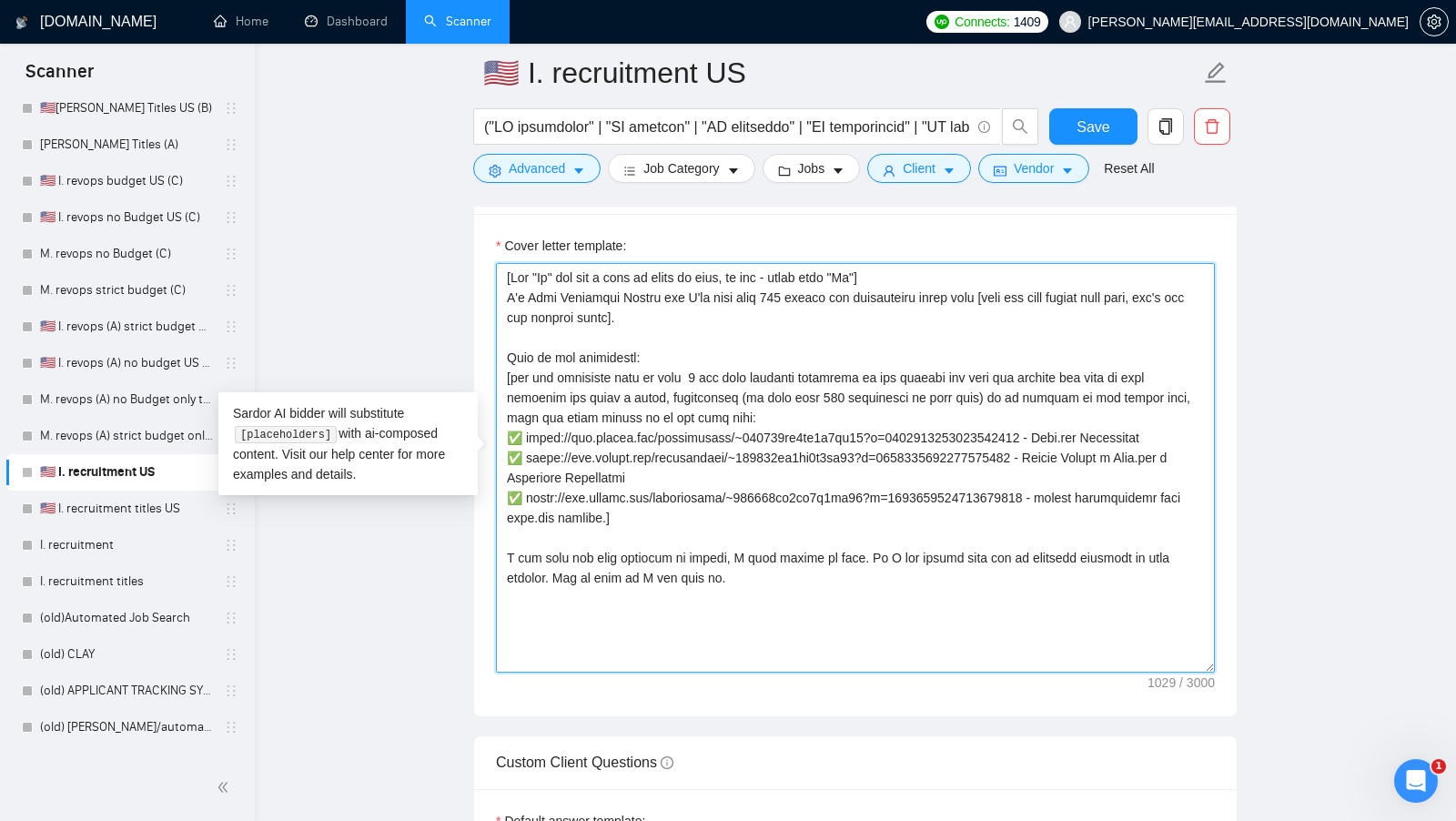
drag, startPoint x: 732, startPoint y: 572, endPoint x: 462, endPoint y: 244, distance: 424.8
click at [463, 244] on main "🇺🇸 I. recruitment US Save Advanced Job Category Jobs Client Vendor Reset All Pr…" at bounding box center [854, 537] width 1143 height 4792
paste textarea "Hi [client's name only don't use company name], We can be the perfect partners!…"
type textarea "Hi [client's name only don't use company name], We can be the perfect partners!…"
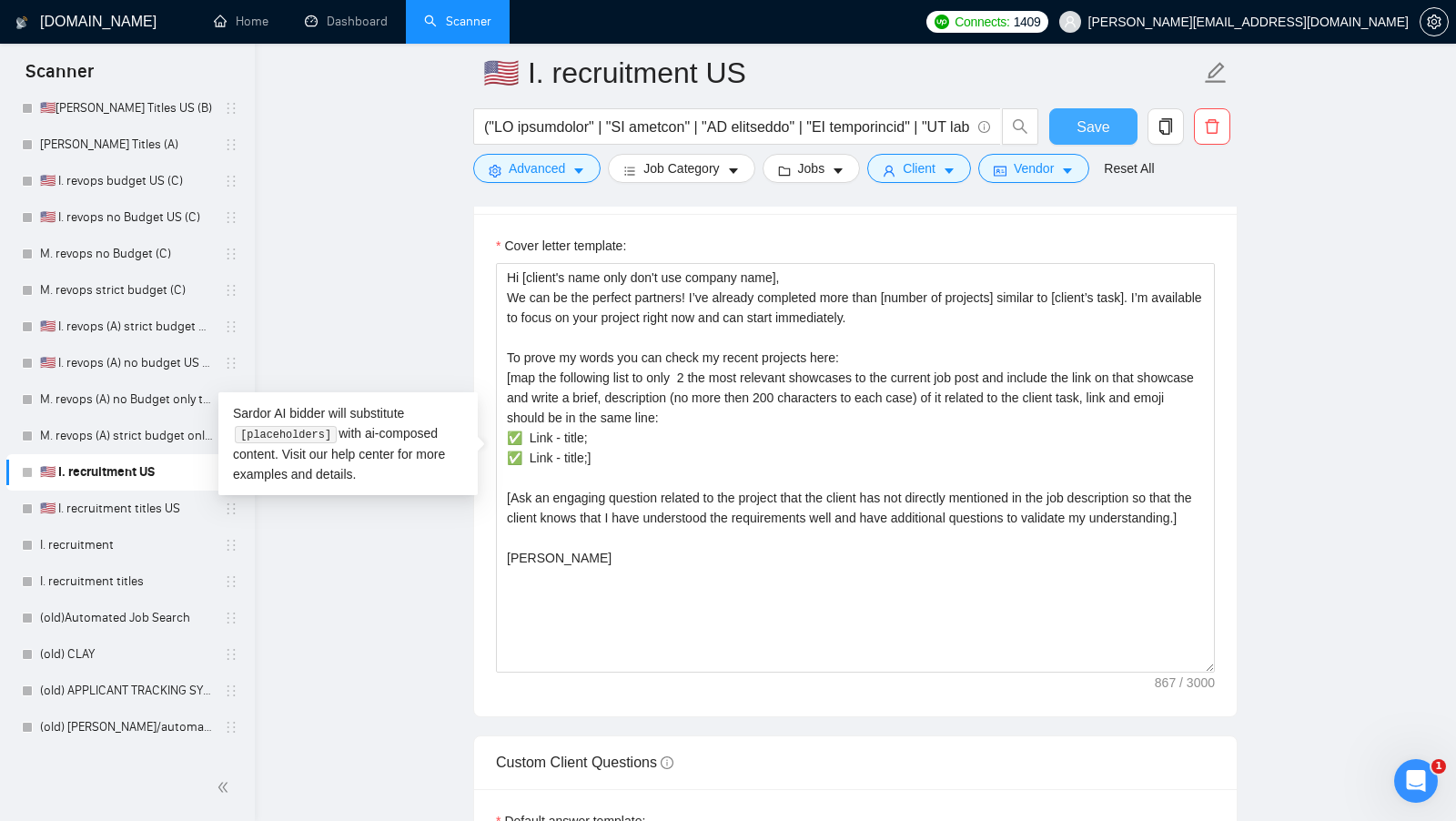
click at [1081, 133] on span "Save" at bounding box center [1092, 127] width 33 height 23
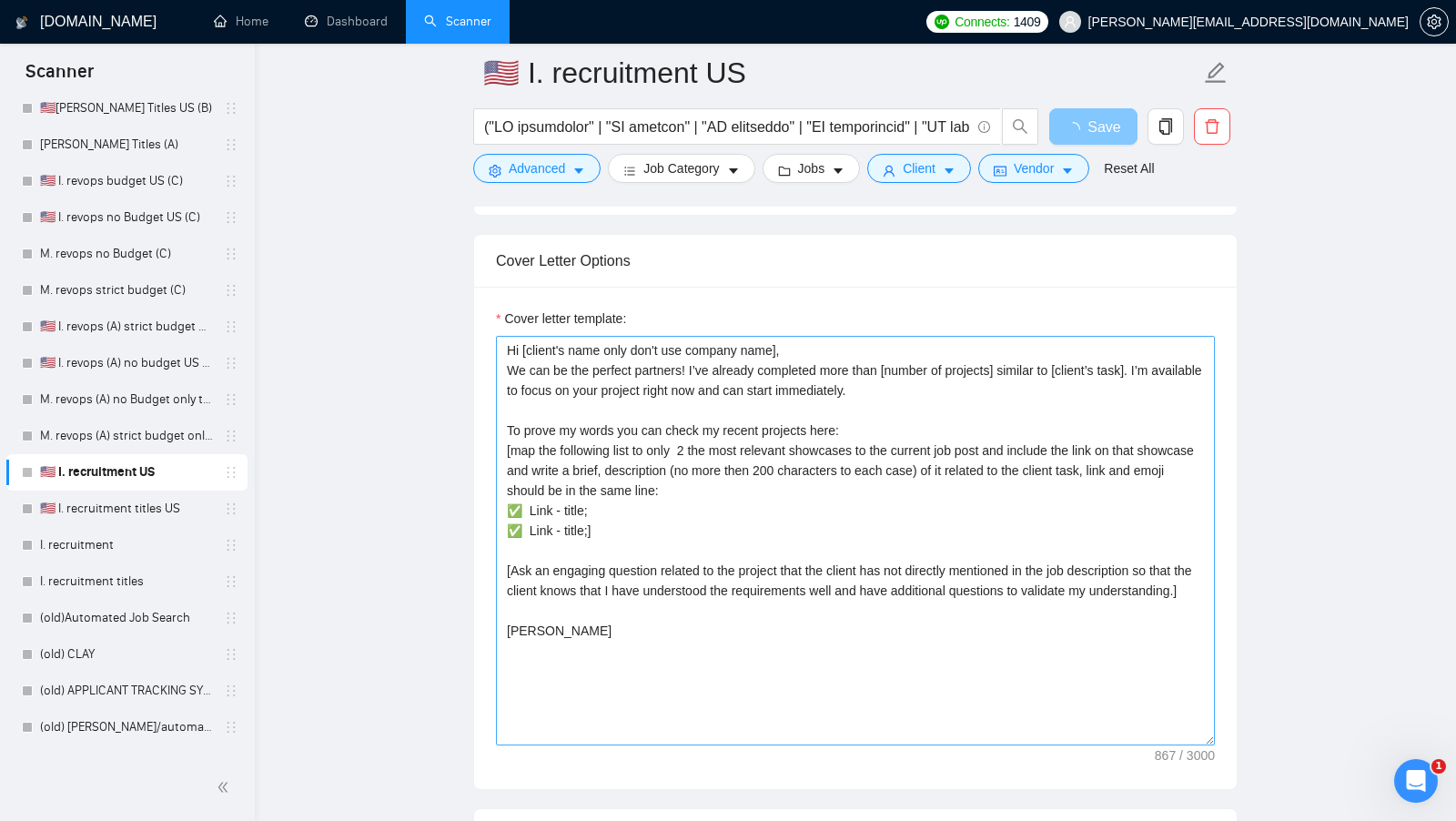
scroll to position [1866, 0]
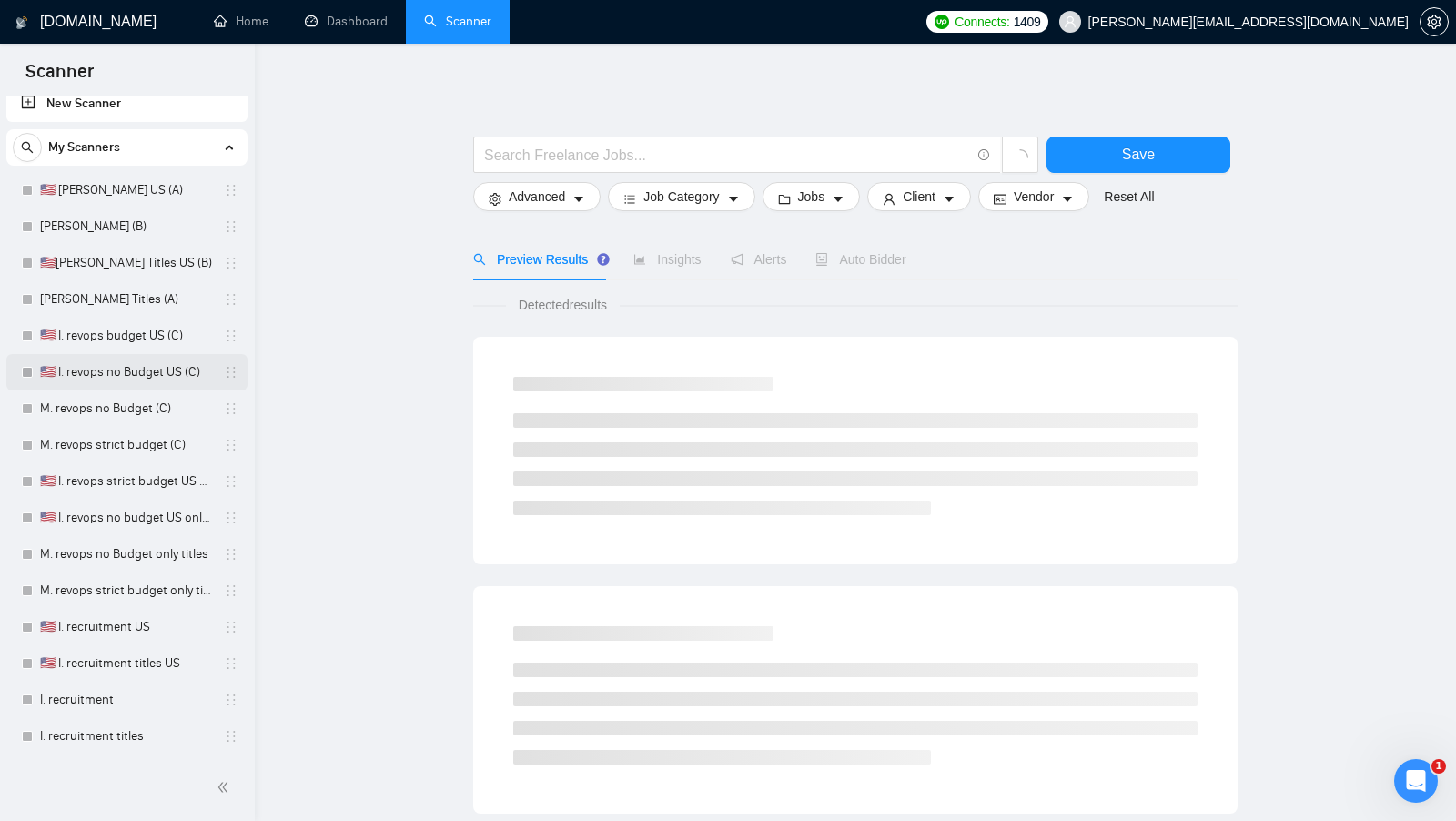
scroll to position [15, 0]
click at [113, 199] on link "🇺🇸 [PERSON_NAME] US (A)" at bounding box center [126, 189] width 173 height 37
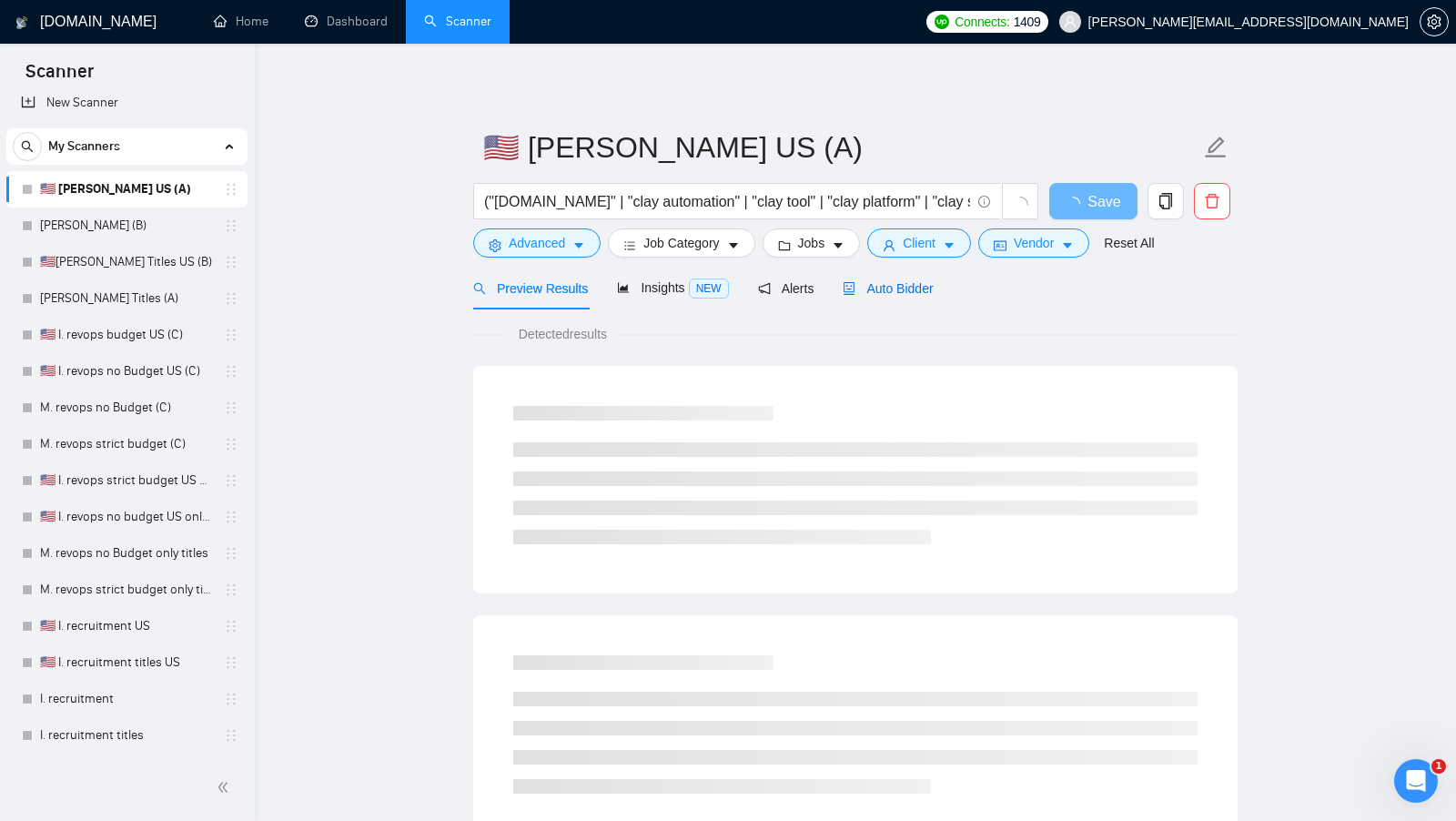
click at [915, 284] on span "Auto Bidder" at bounding box center [887, 288] width 90 height 14
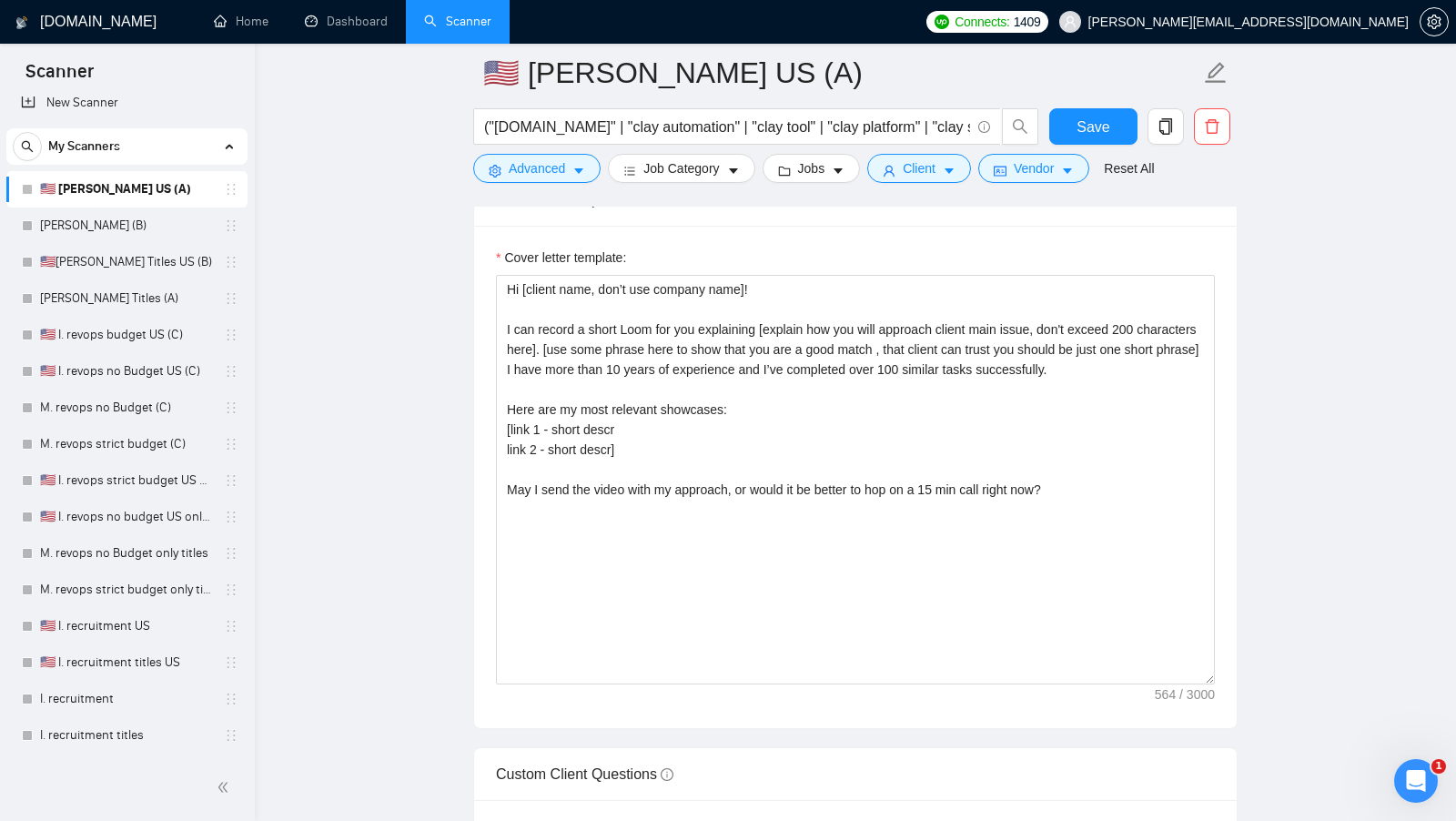
scroll to position [1836, 0]
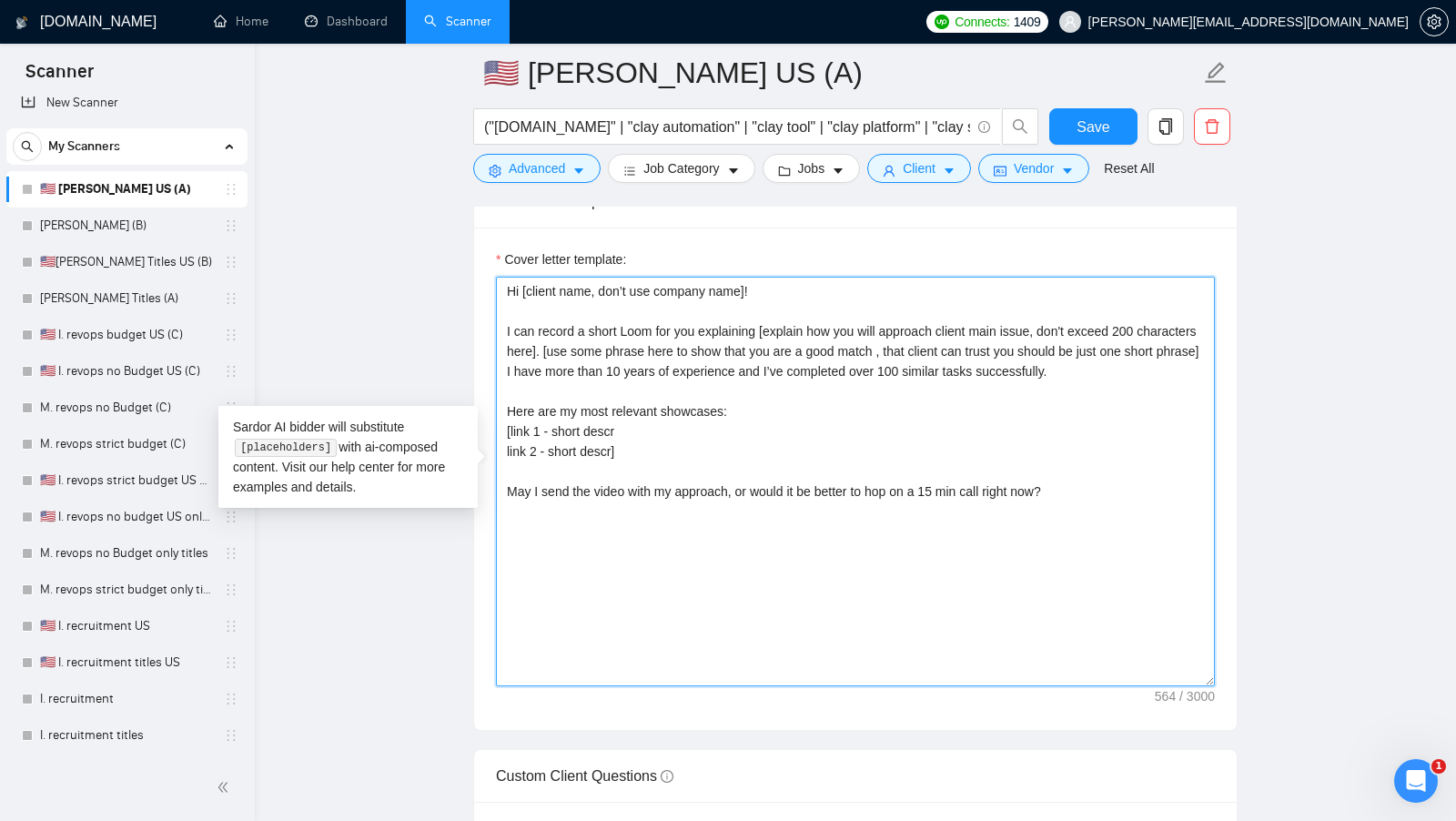
drag, startPoint x: 1105, startPoint y: 498, endPoint x: 487, endPoint y: 286, distance: 653.4
click at [487, 286] on div "Cover letter template: Hi [client name, don’t use company name]! I can record a…" at bounding box center [855, 479] width 763 height 503
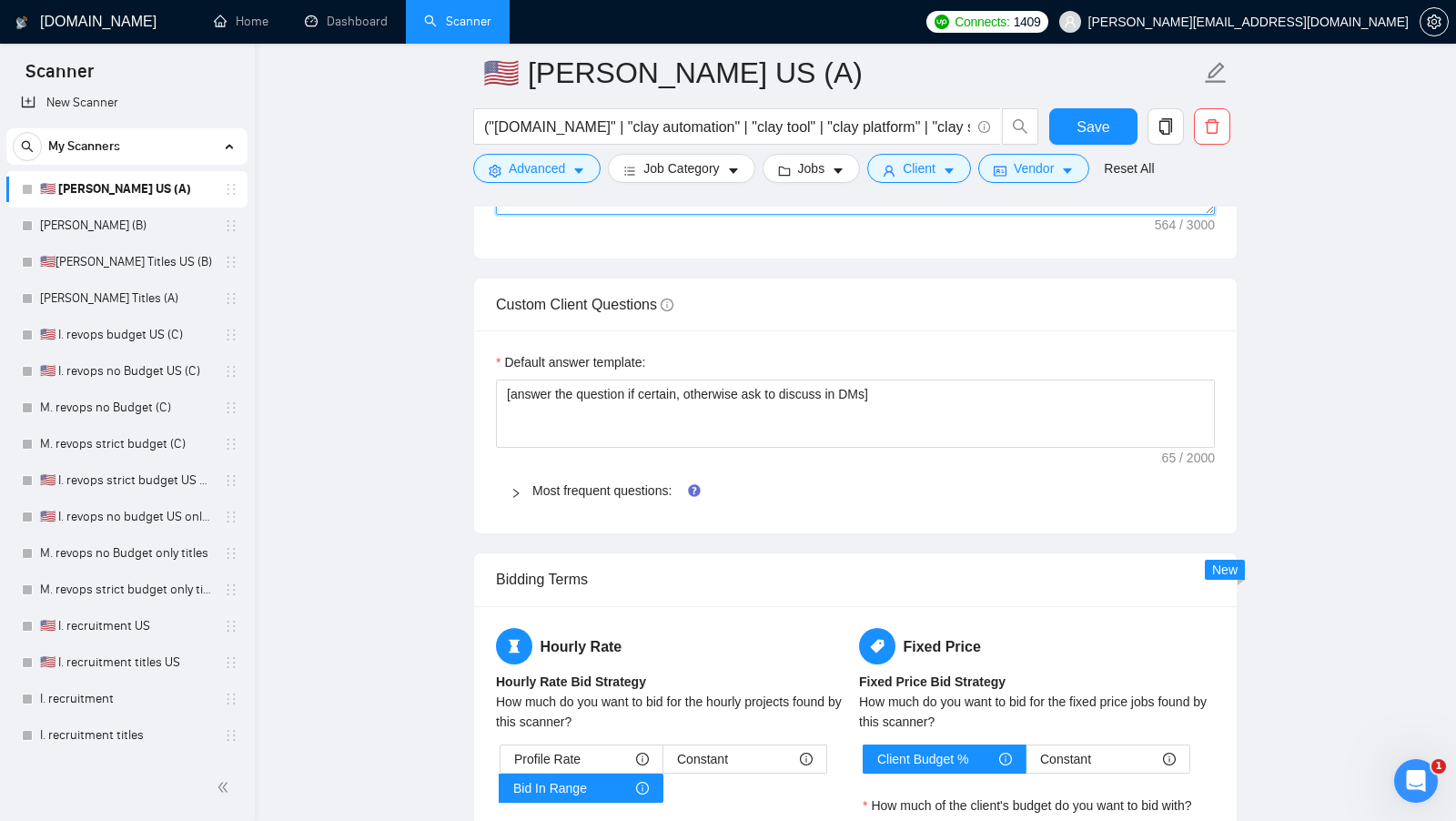
scroll to position [2401, 0]
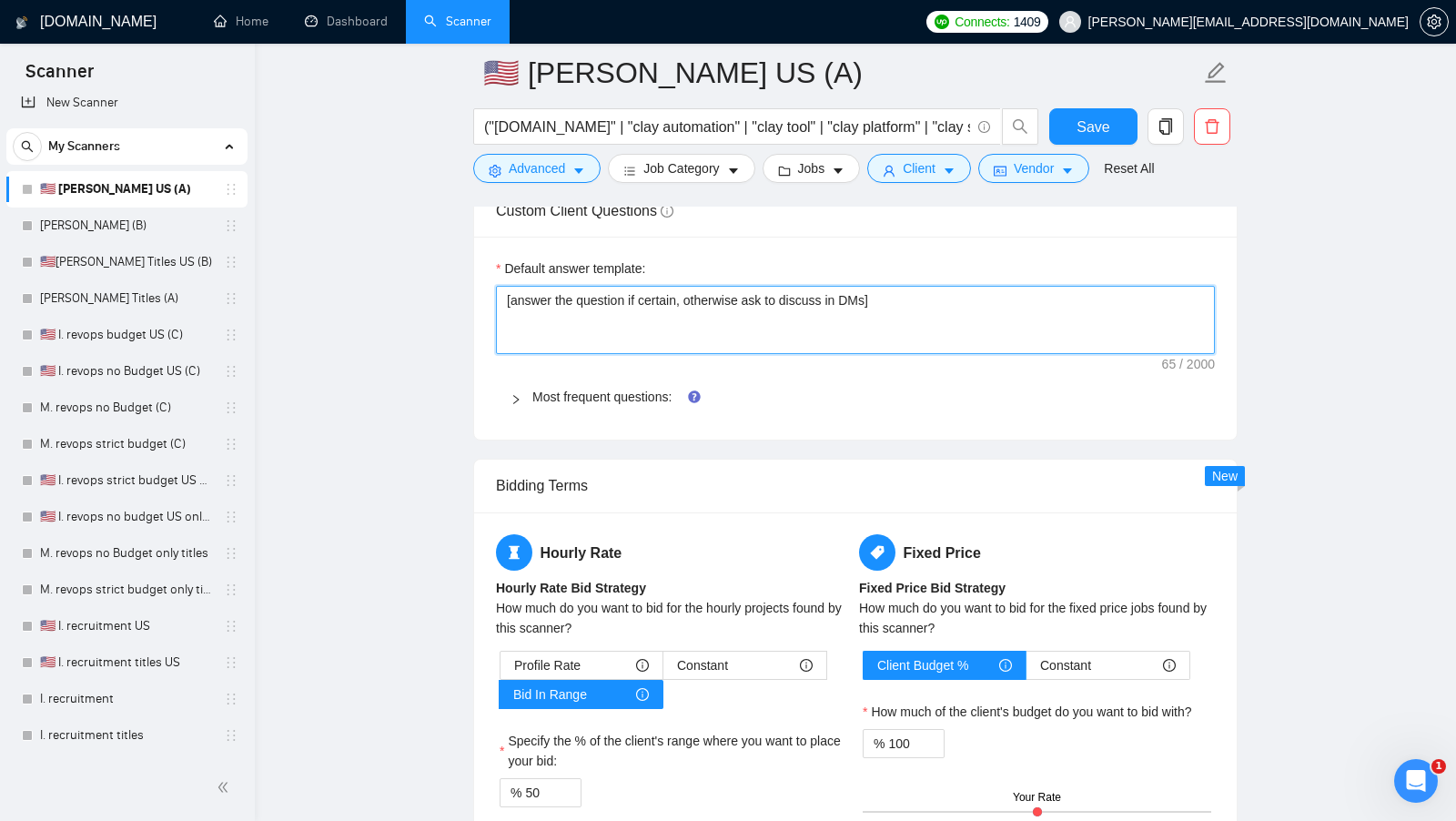
click at [822, 293] on textarea "[answer the question if certain, otherwise ask to discuss in DMs]" at bounding box center [854, 319] width 718 height 68
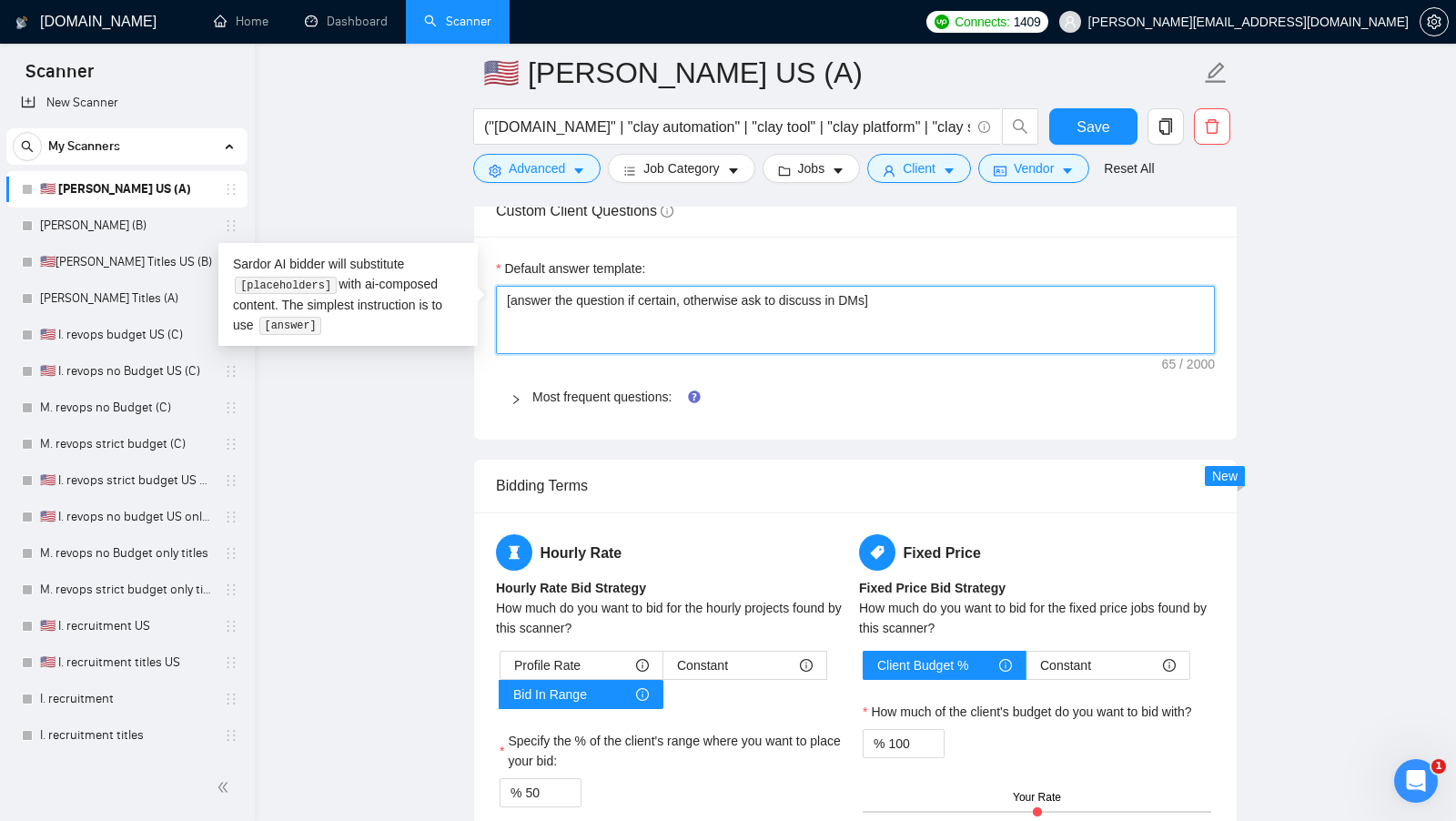
click at [822, 293] on textarea "[answer the question if certain, otherwise ask to discuss in DMs]" at bounding box center [854, 319] width 718 height 68
paste textarea "I have experience in all that the client asks. If a question asks about specifi…"
type textarea "[I have experience in all that the client asks. If a question asks about specif…"
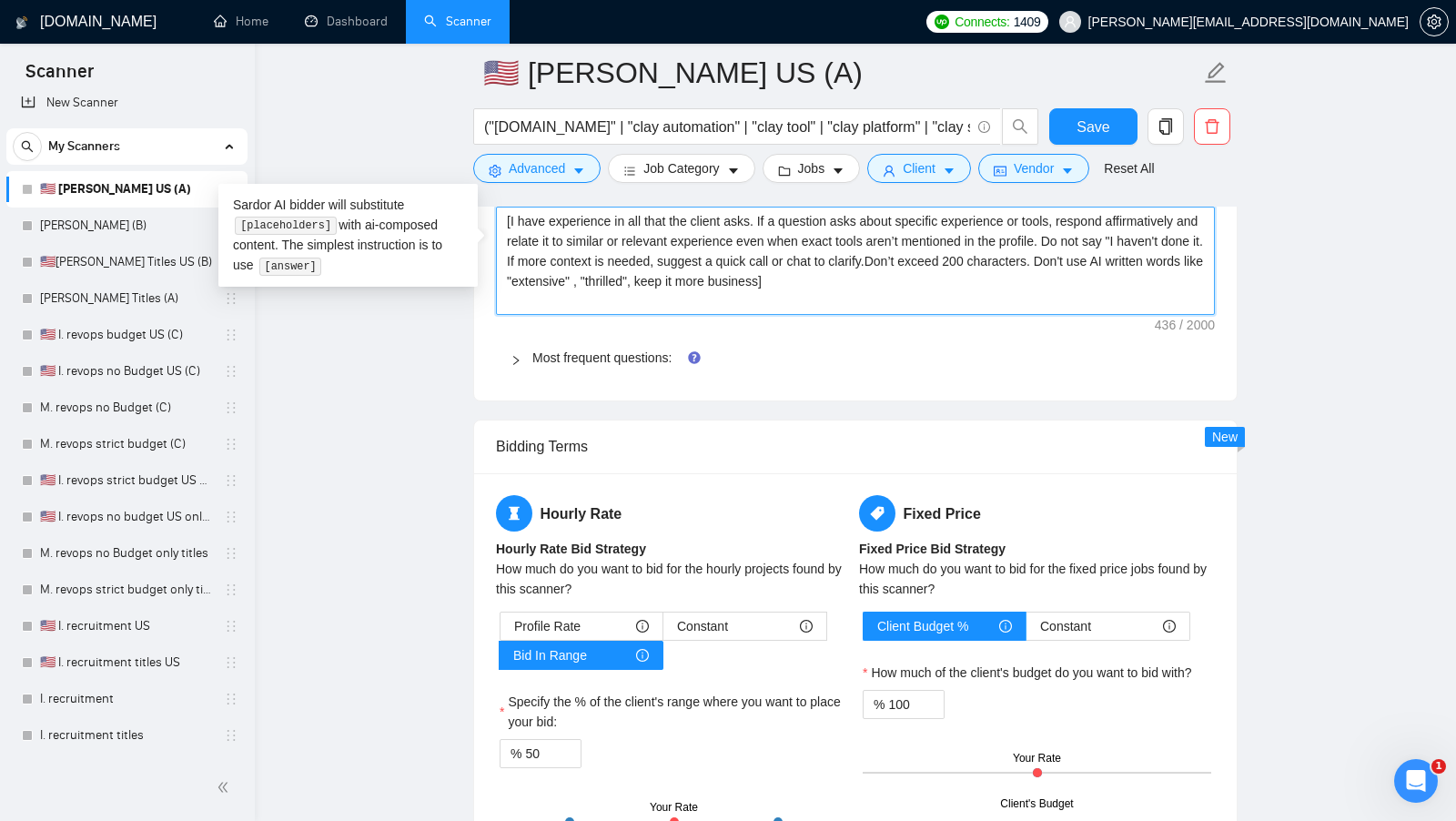
scroll to position [2536, 0]
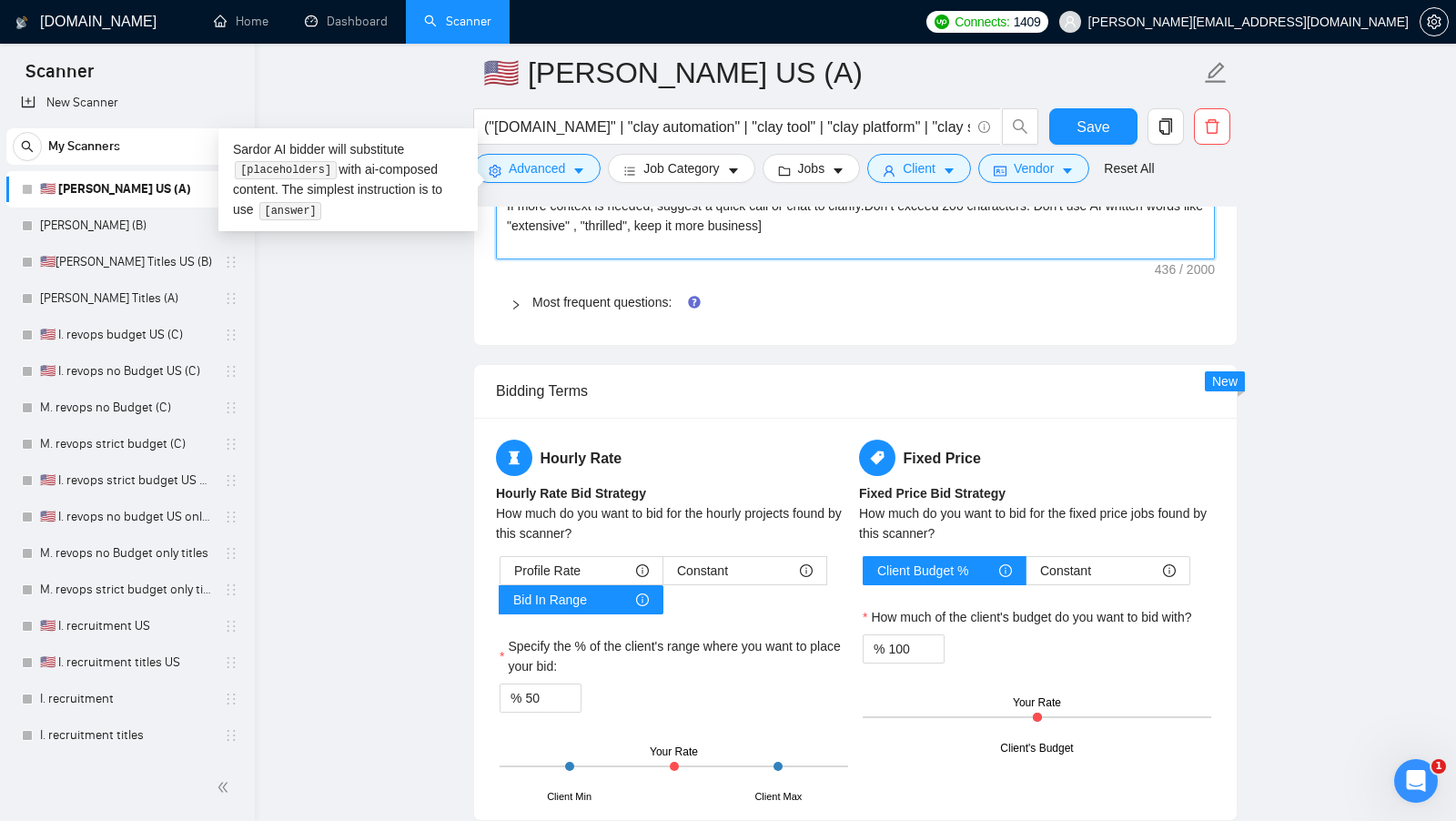
type textarea "[I have experience in all that the client asks. If a question asks about specif…"
click at [1089, 105] on form "🇺🇸 I. Clay US (A) ("clay.com" | "clay automation" | "clay tool" | "clay platfor…" at bounding box center [855, 118] width 765 height 149
click at [1084, 118] on span "Save" at bounding box center [1092, 127] width 33 height 23
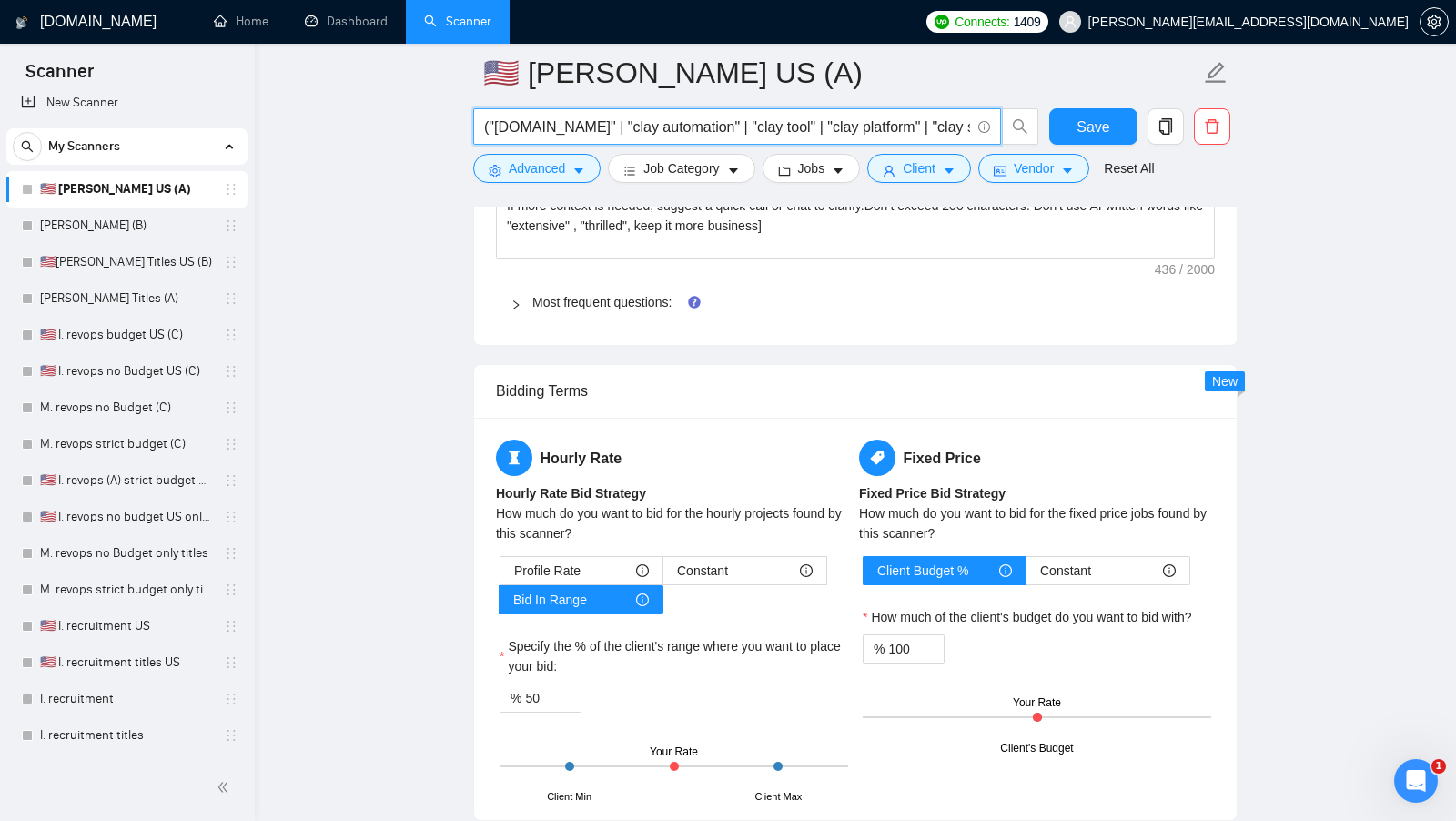
click at [723, 133] on input "("clay.com" | "clay automation" | "clay tool" | "clay platform" | "clay setup" …" at bounding box center [727, 127] width 486 height 23
click at [134, 262] on link "🇺🇸I. Clay Titles US (B)" at bounding box center [126, 262] width 173 height 37
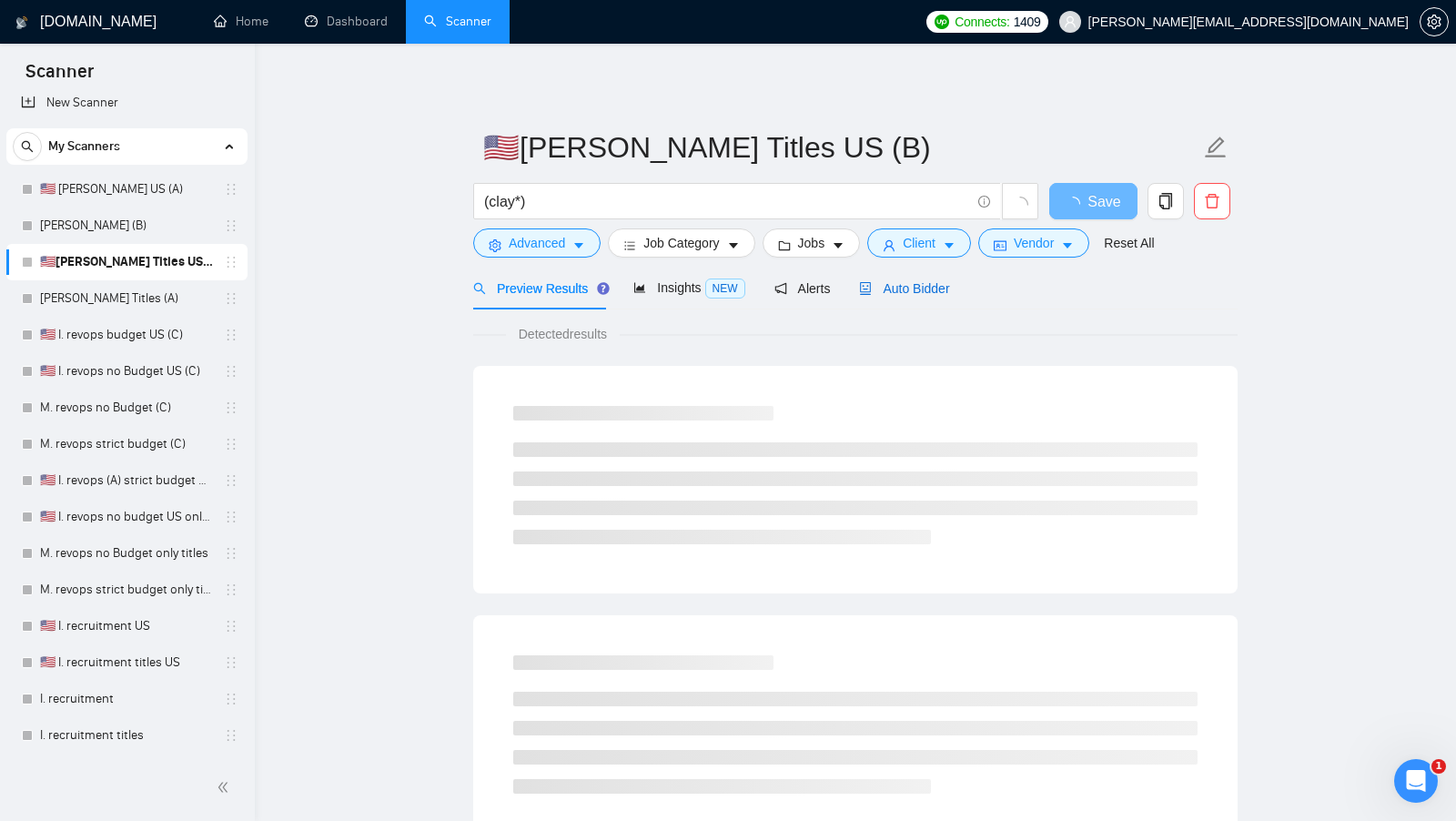
click at [910, 287] on span "Auto Bidder" at bounding box center [903, 288] width 90 height 14
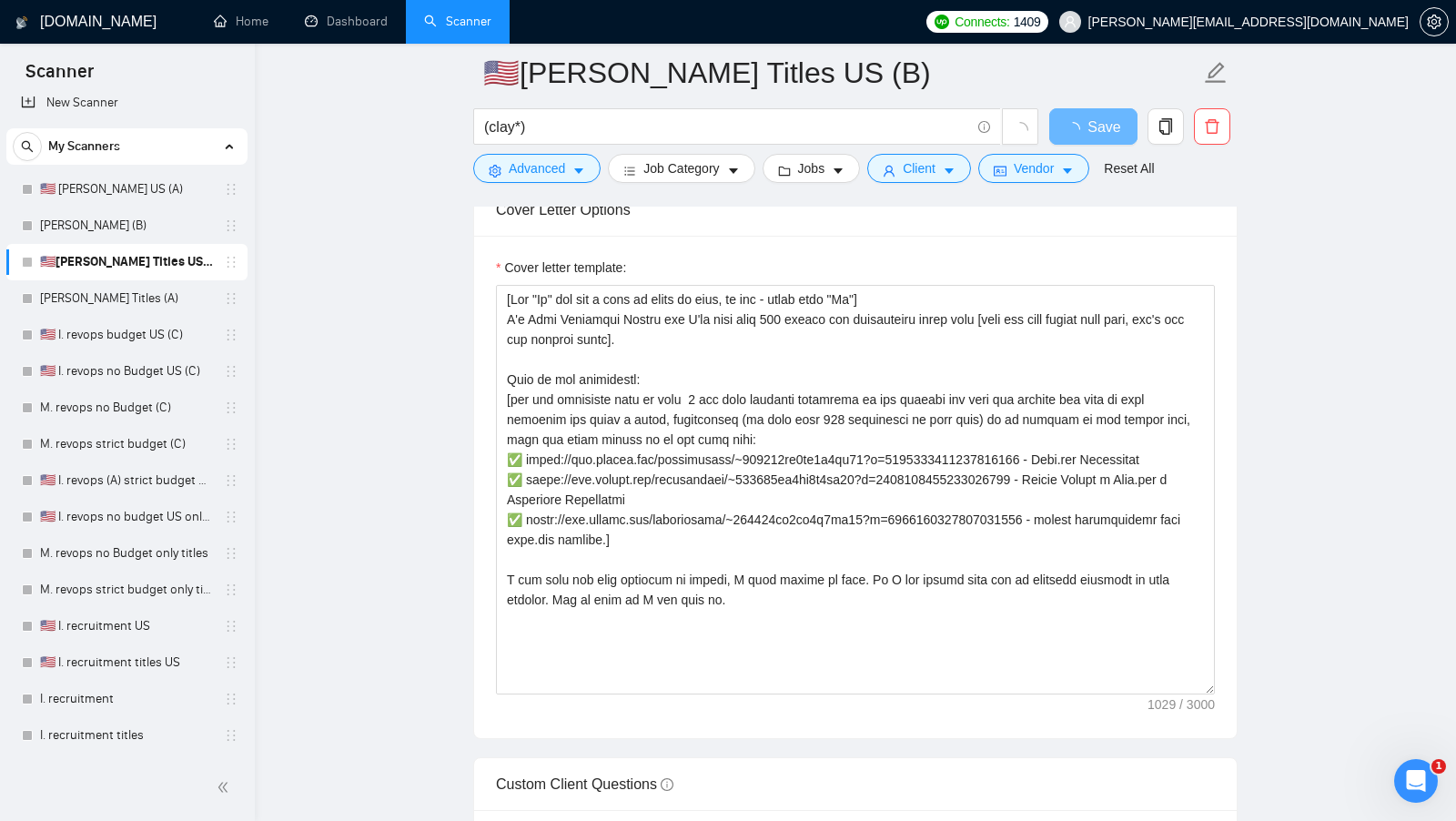
scroll to position [1916, 0]
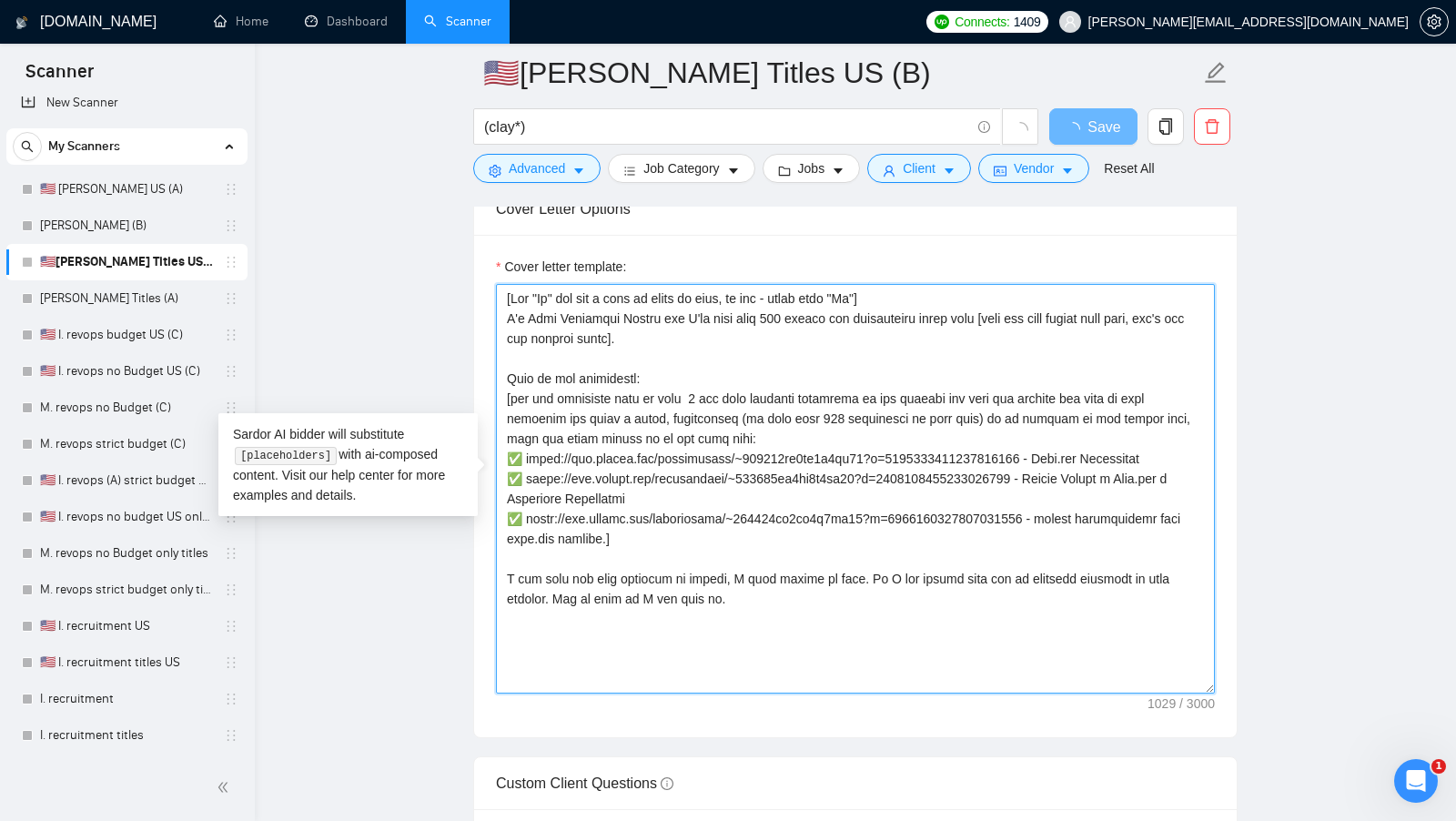
drag, startPoint x: 782, startPoint y: 617, endPoint x: 471, endPoint y: 252, distance: 479.5
click at [471, 251] on main "🇺🇸I. Clay Titles US (B) (clay*) Save Advanced Job Category Jobs Client Vendor R…" at bounding box center [854, 509] width 1143 height 4707
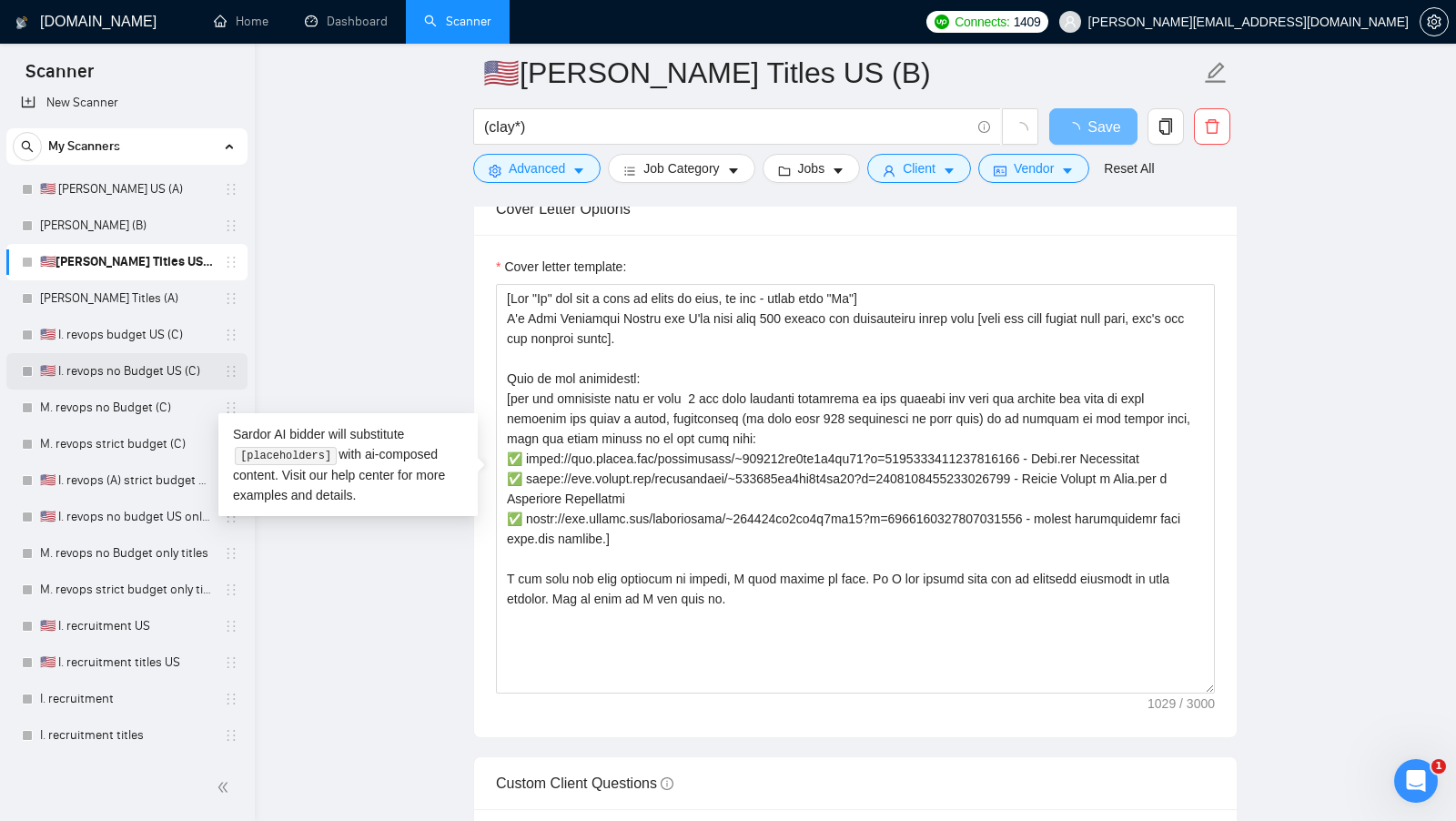
click at [148, 369] on link "🇺🇸 I. revops no Budget US (C)" at bounding box center [126, 371] width 173 height 37
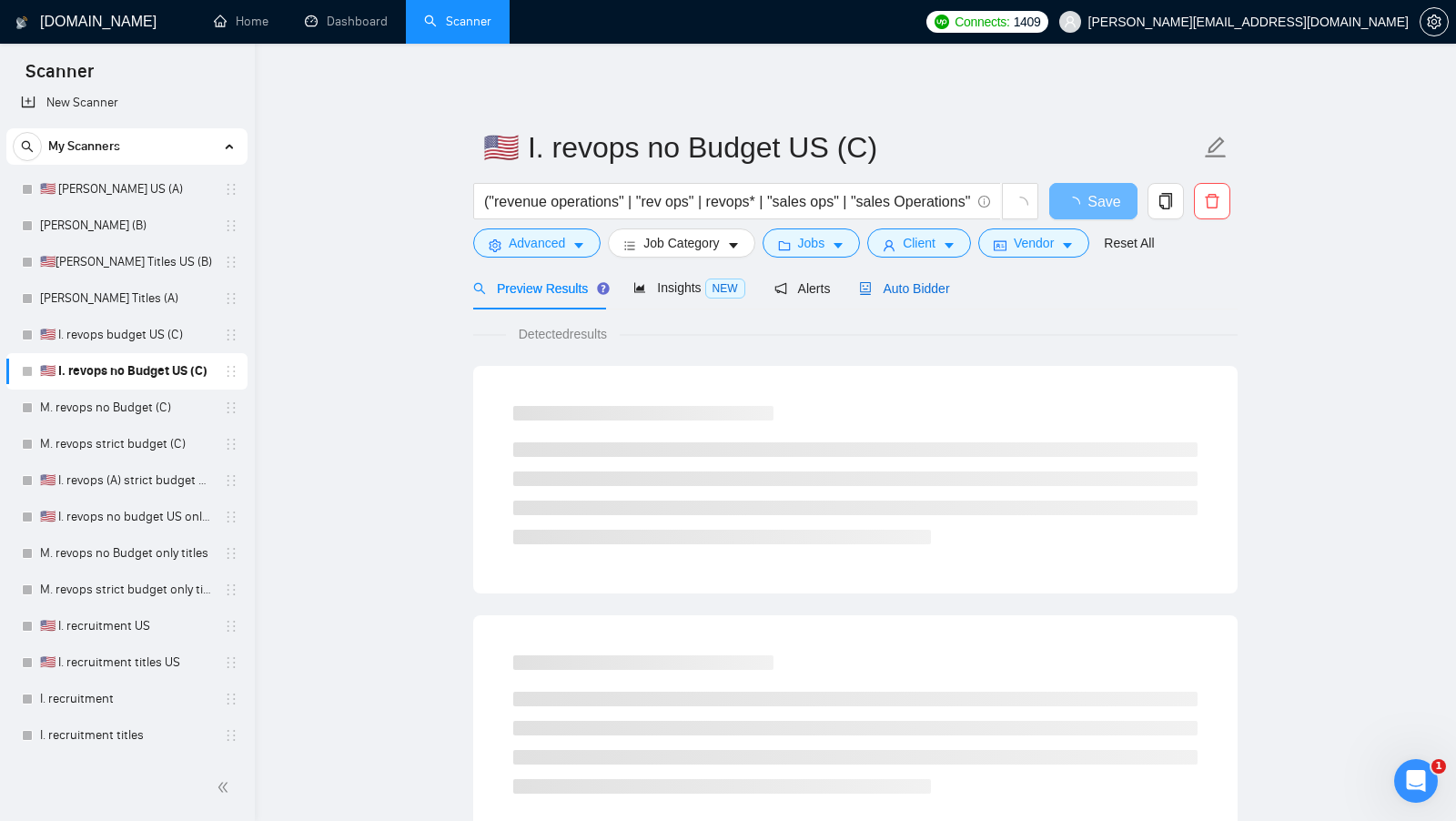
click at [900, 286] on span "Auto Bidder" at bounding box center [903, 288] width 90 height 14
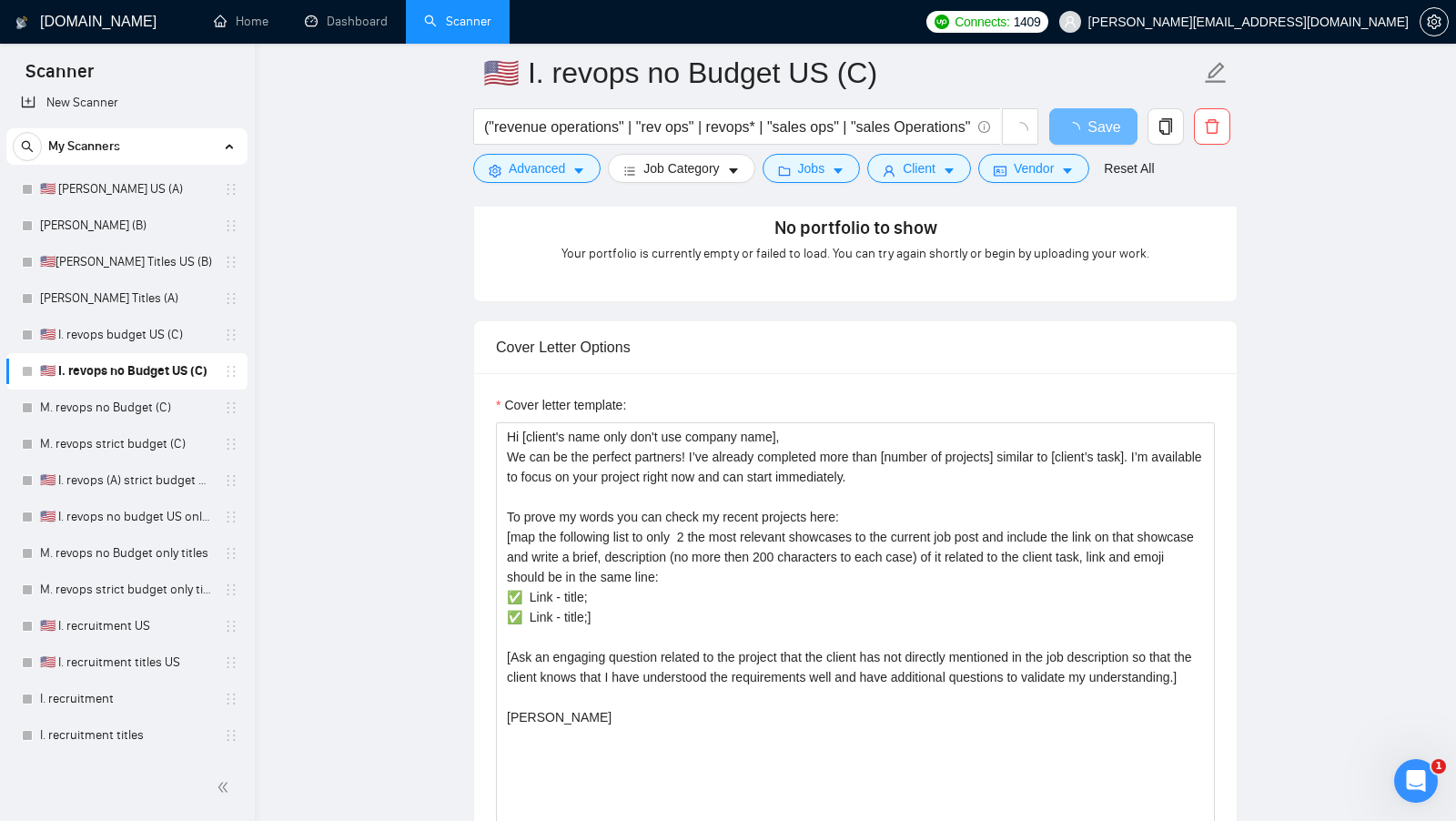
scroll to position [1779, 0]
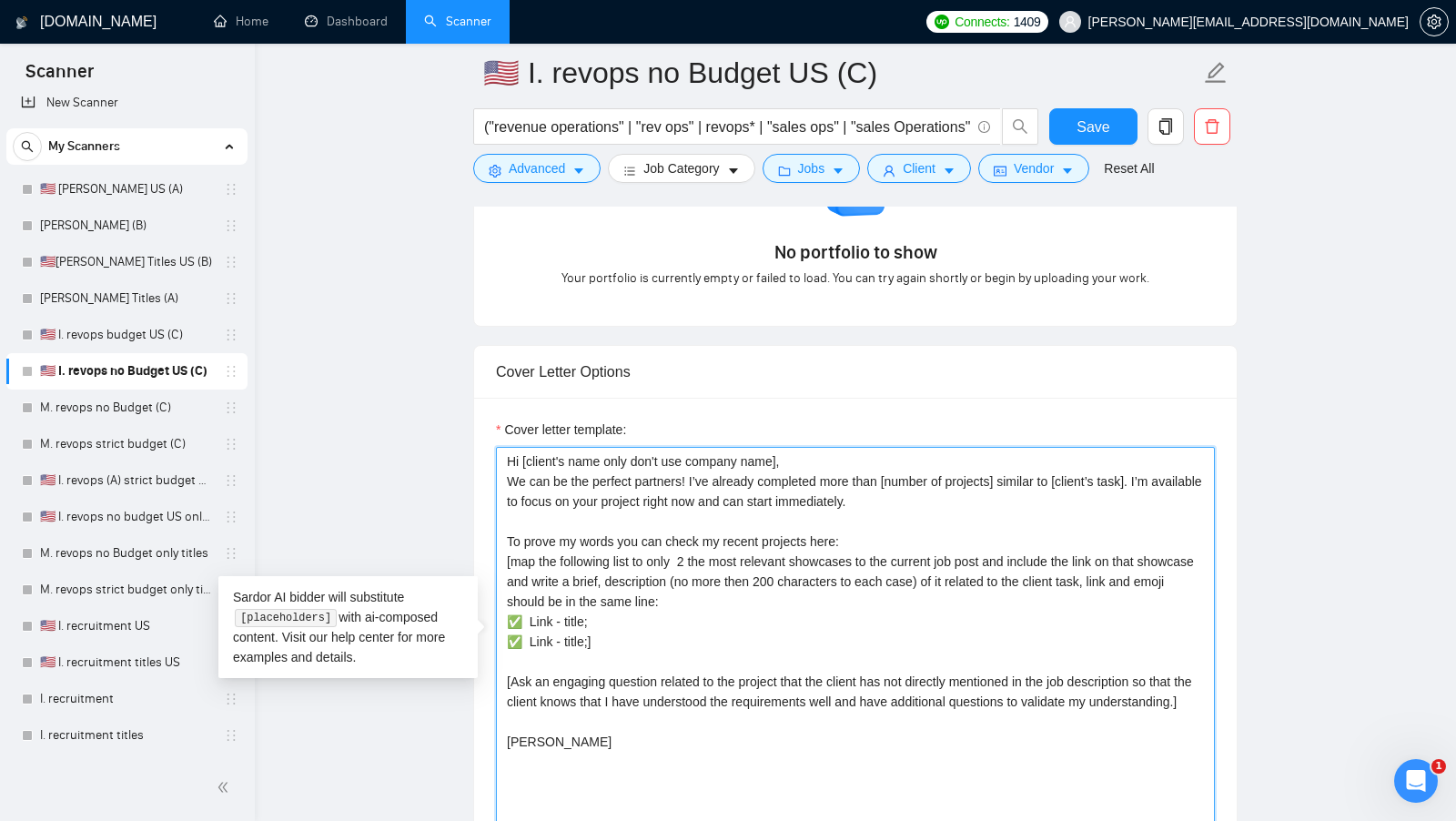
drag, startPoint x: 572, startPoint y: 759, endPoint x: 567, endPoint y: 712, distance: 47.3
click at [567, 713] on textarea "Hi [client's name only don't use company name], We can be the perfect partners!…" at bounding box center [854, 651] width 718 height 410
drag, startPoint x: 558, startPoint y: 766, endPoint x: 491, endPoint y: 436, distance: 336.7
click at [491, 435] on div "Cover letter template: Hi [client's name only don't use company name], We can b…" at bounding box center [855, 648] width 763 height 503
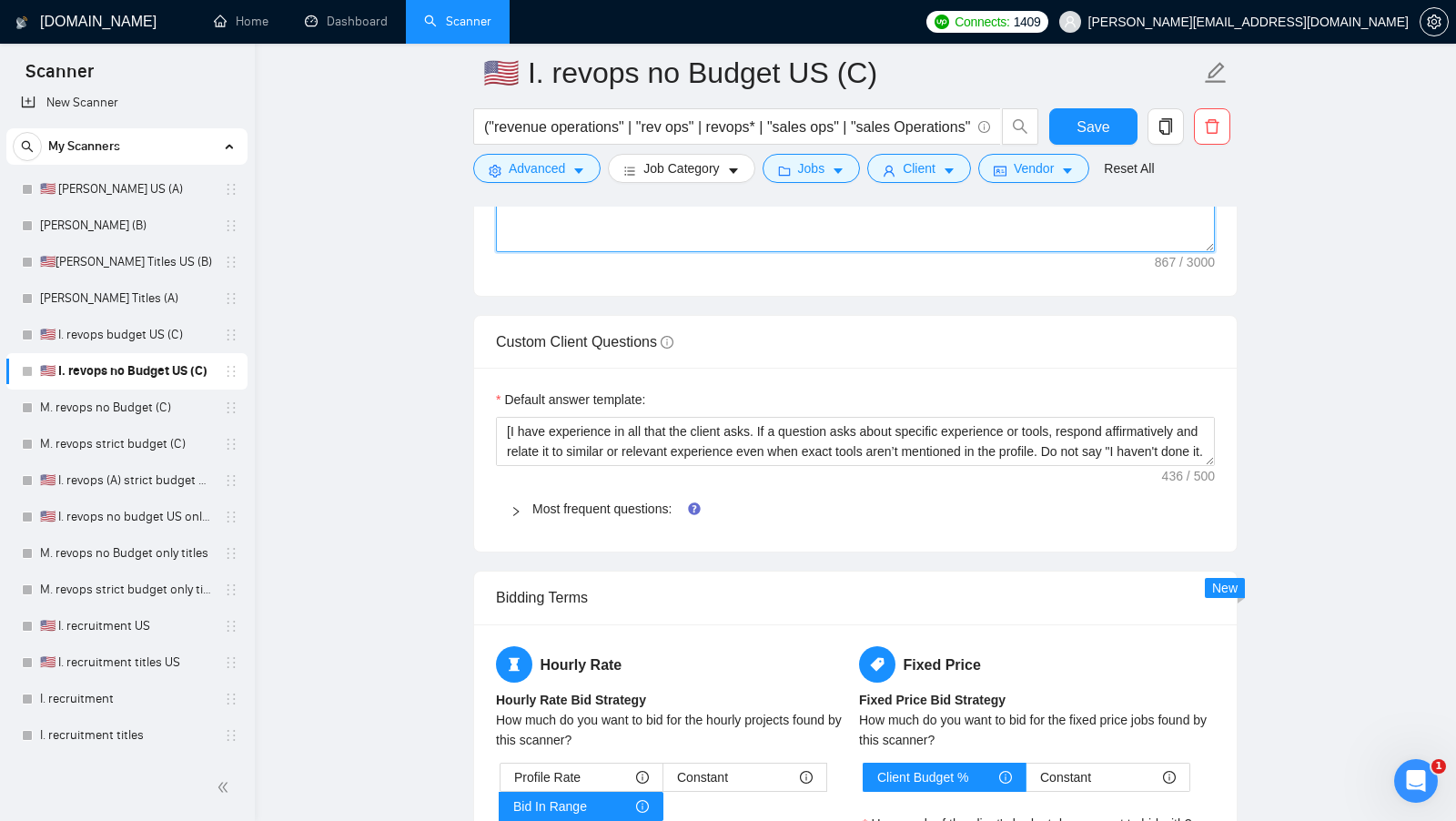
scroll to position [2489, 0]
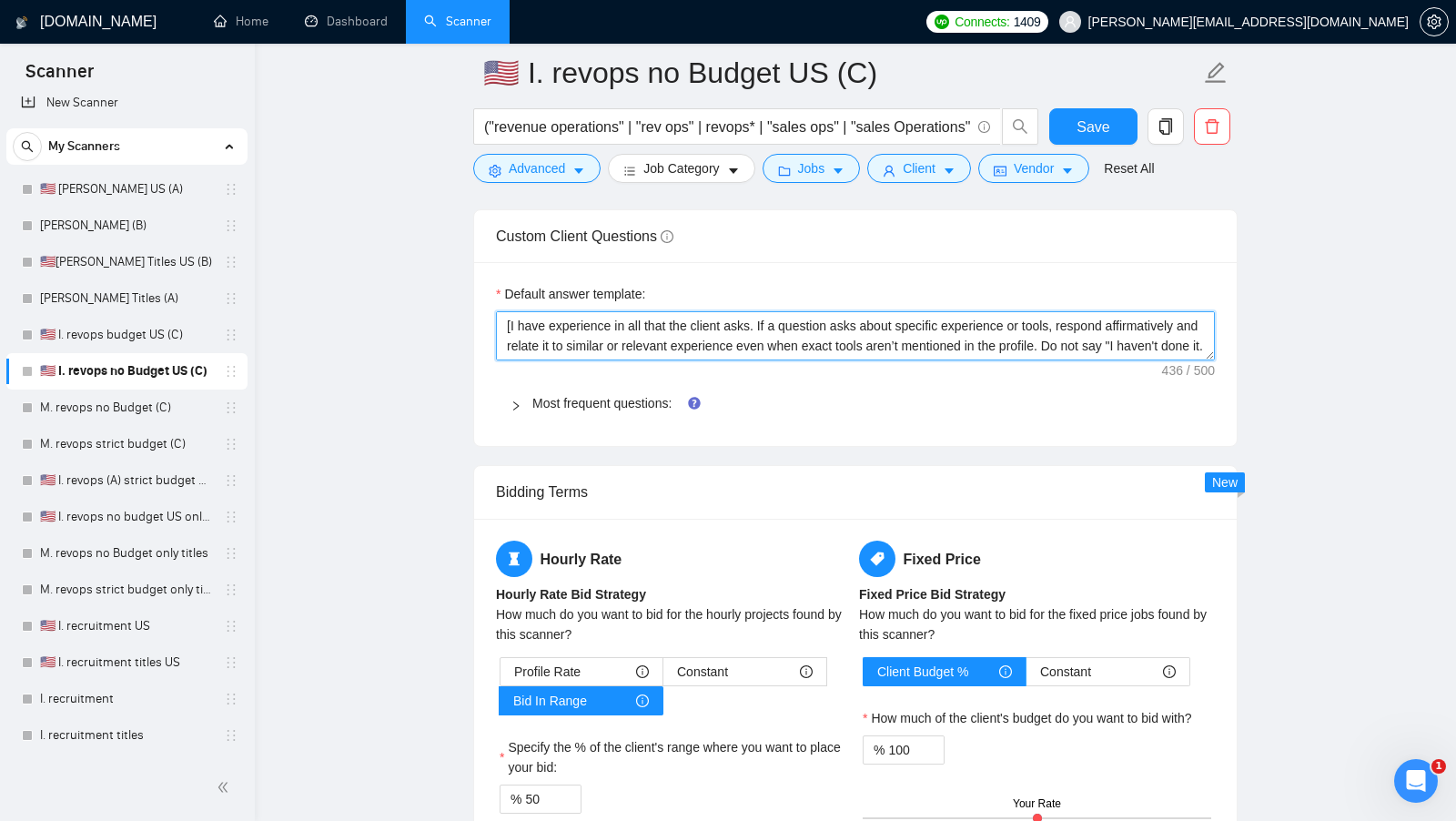
click at [642, 329] on textarea "[I have experience in all that the client asks. If a question asks about specif…" at bounding box center [854, 336] width 718 height 49
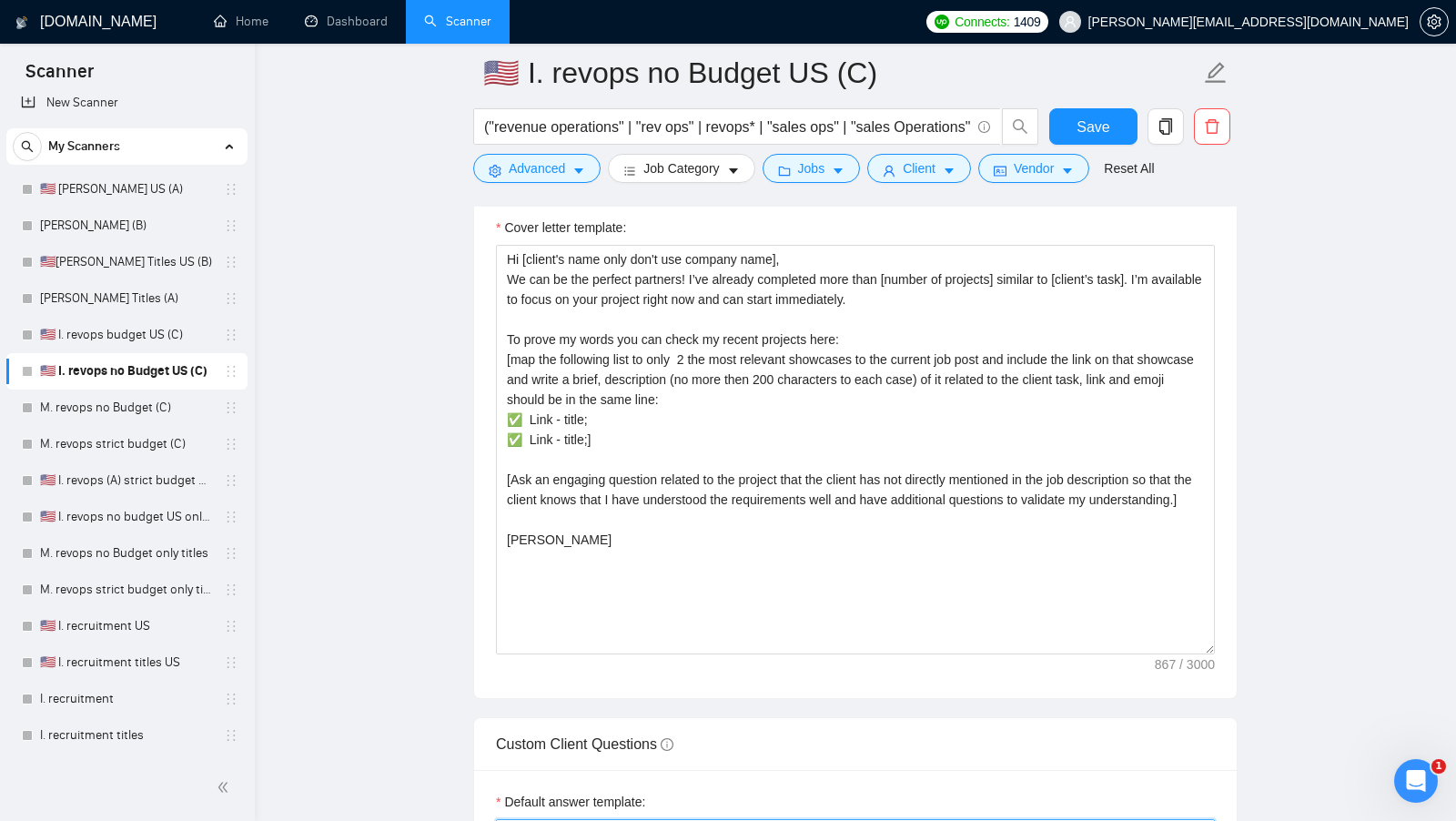
scroll to position [1977, 0]
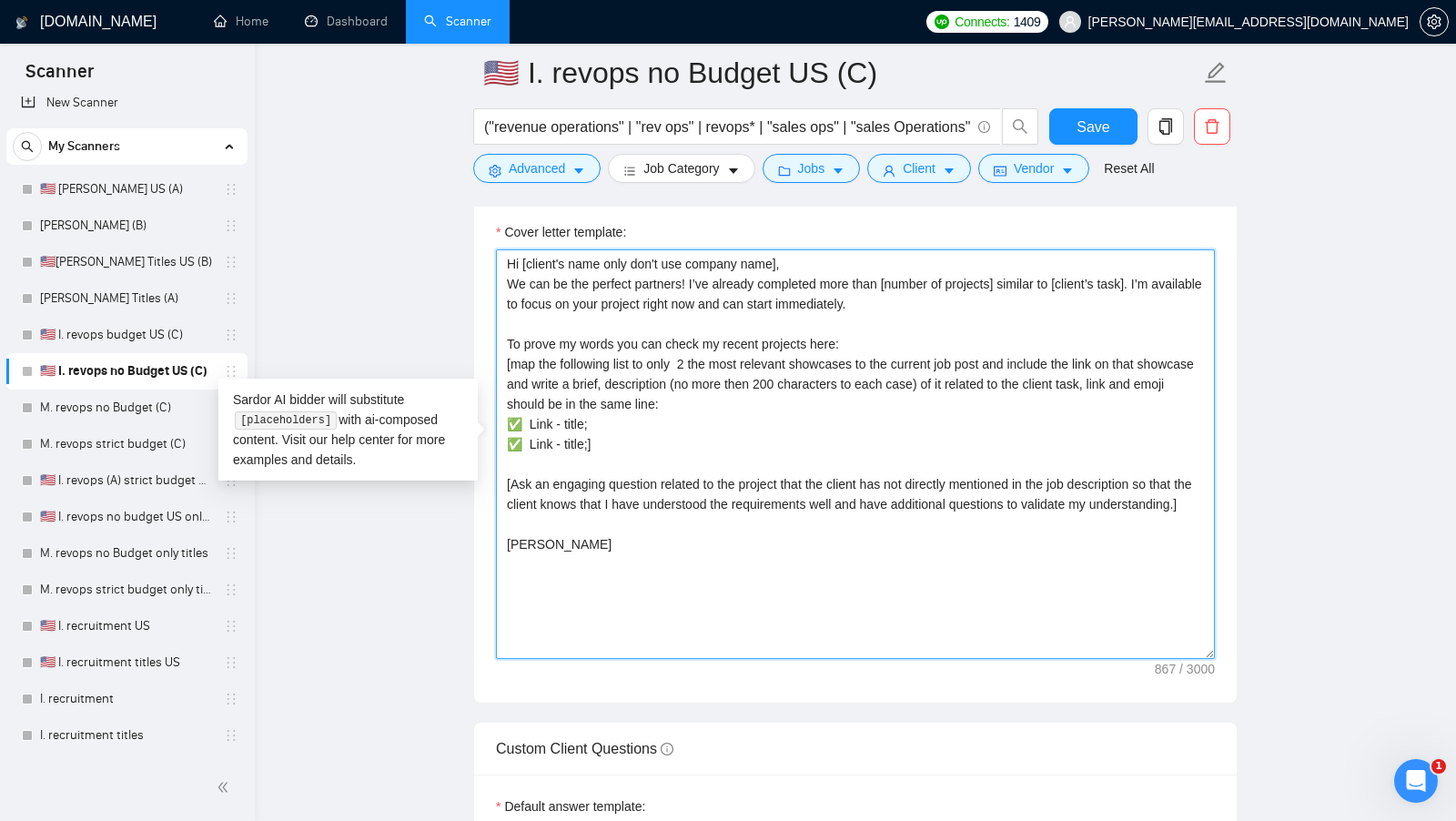
drag, startPoint x: 628, startPoint y: 564, endPoint x: 491, endPoint y: 231, distance: 360.1
click at [491, 231] on div "Cover letter template: Hi [client's name only don't use company name], We can b…" at bounding box center [855, 452] width 763 height 503
click at [635, 379] on textarea "Hi [client's name only don't use company name], We can be the perfect partners!…" at bounding box center [854, 454] width 718 height 410
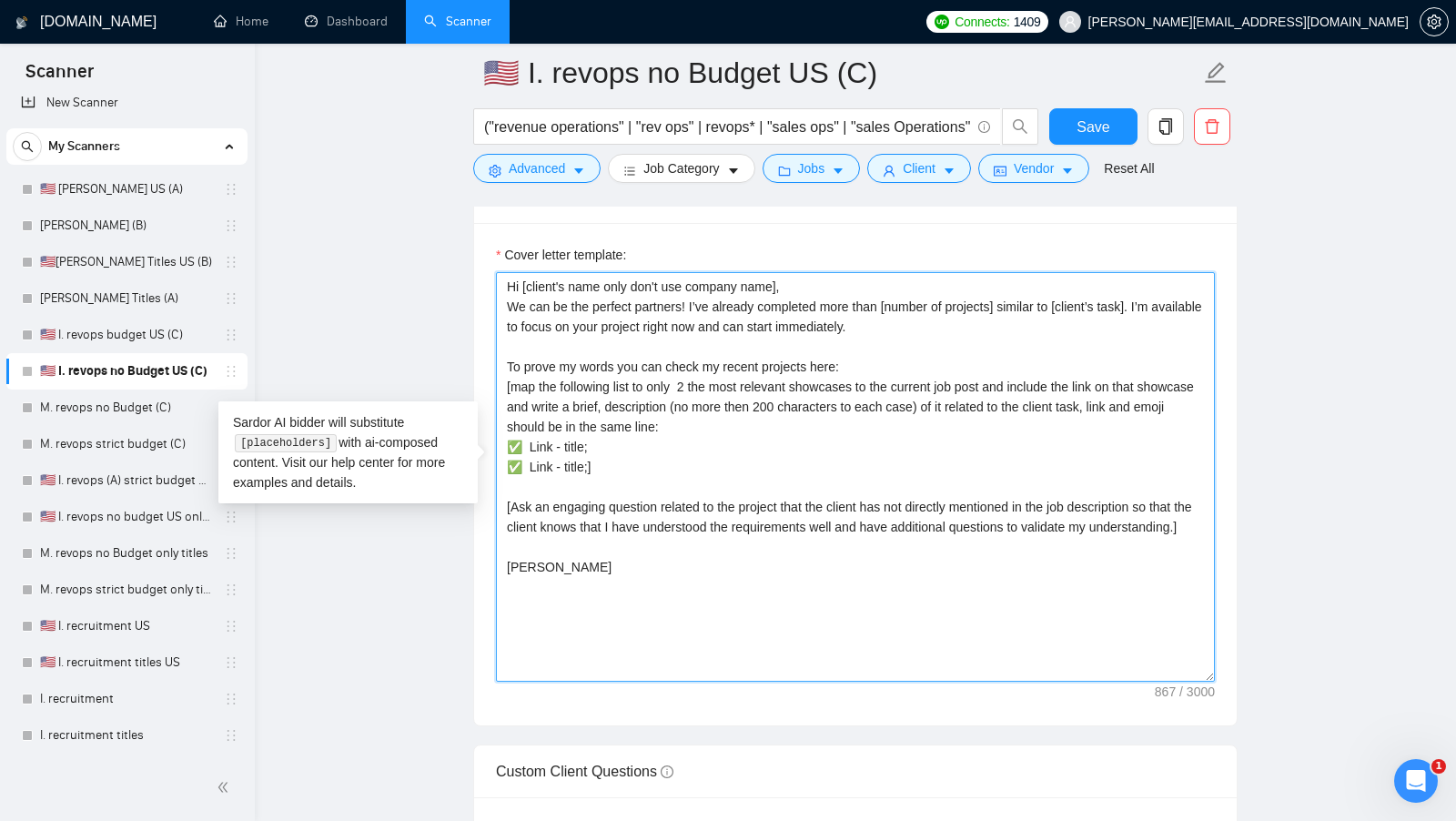
scroll to position [1949, 0]
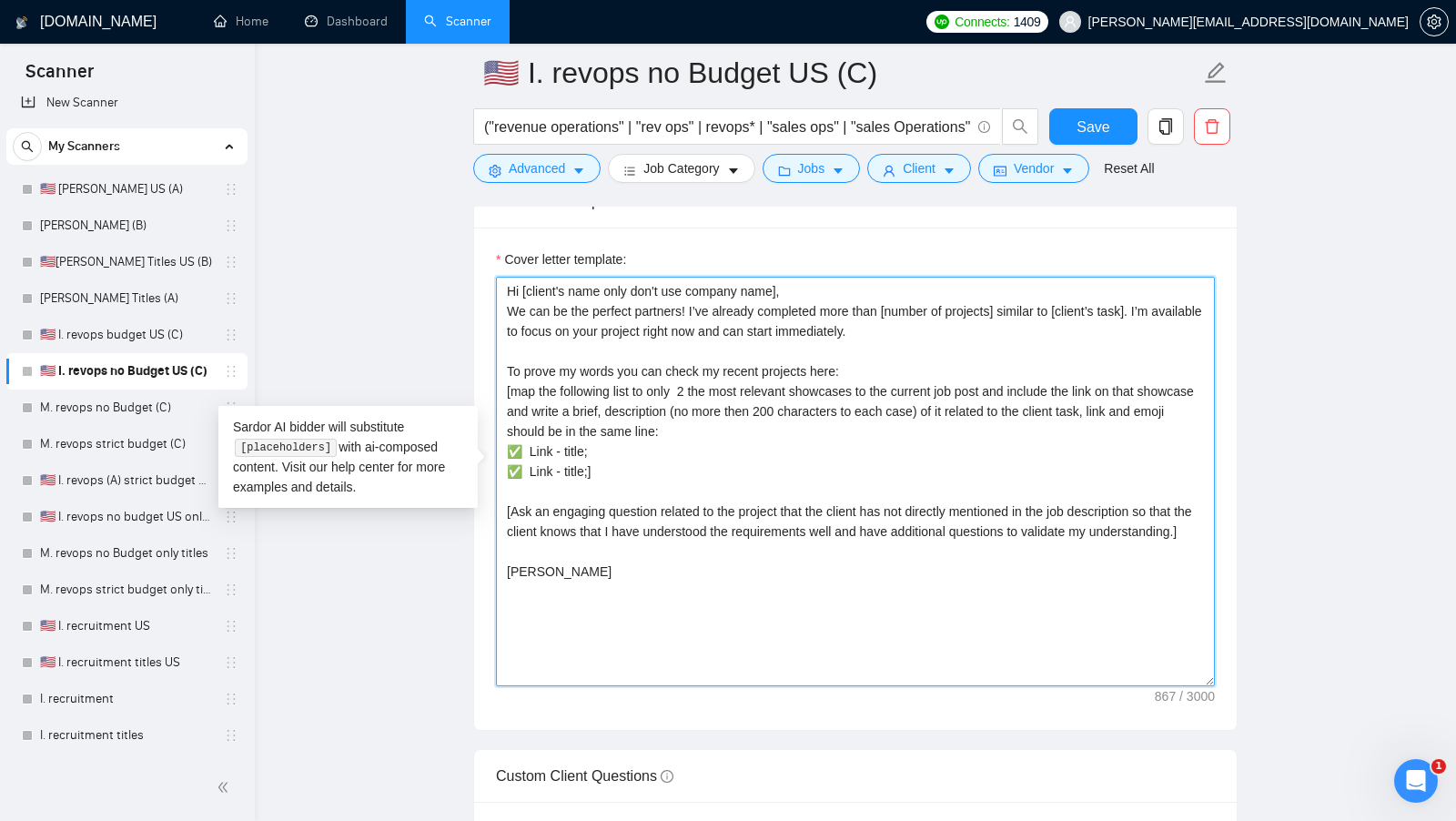
drag, startPoint x: 620, startPoint y: 606, endPoint x: 445, endPoint y: 260, distance: 387.7
click at [445, 260] on main "🇺🇸 I. revops no Budget US (C) ("revenue operations" | "rev ops" | revops* | "sa…" at bounding box center [854, 560] width 1143 height 4872
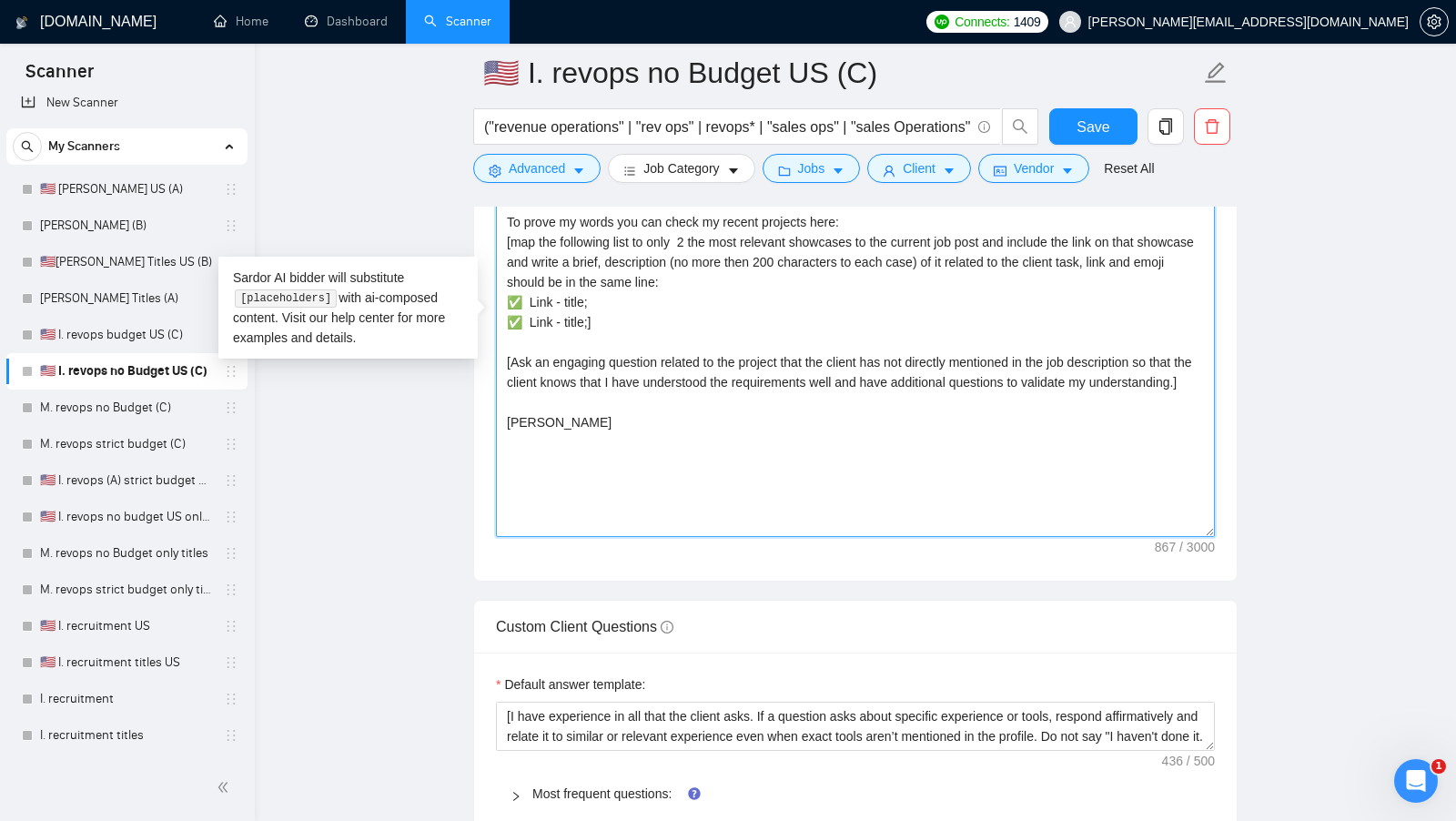
scroll to position [2288, 0]
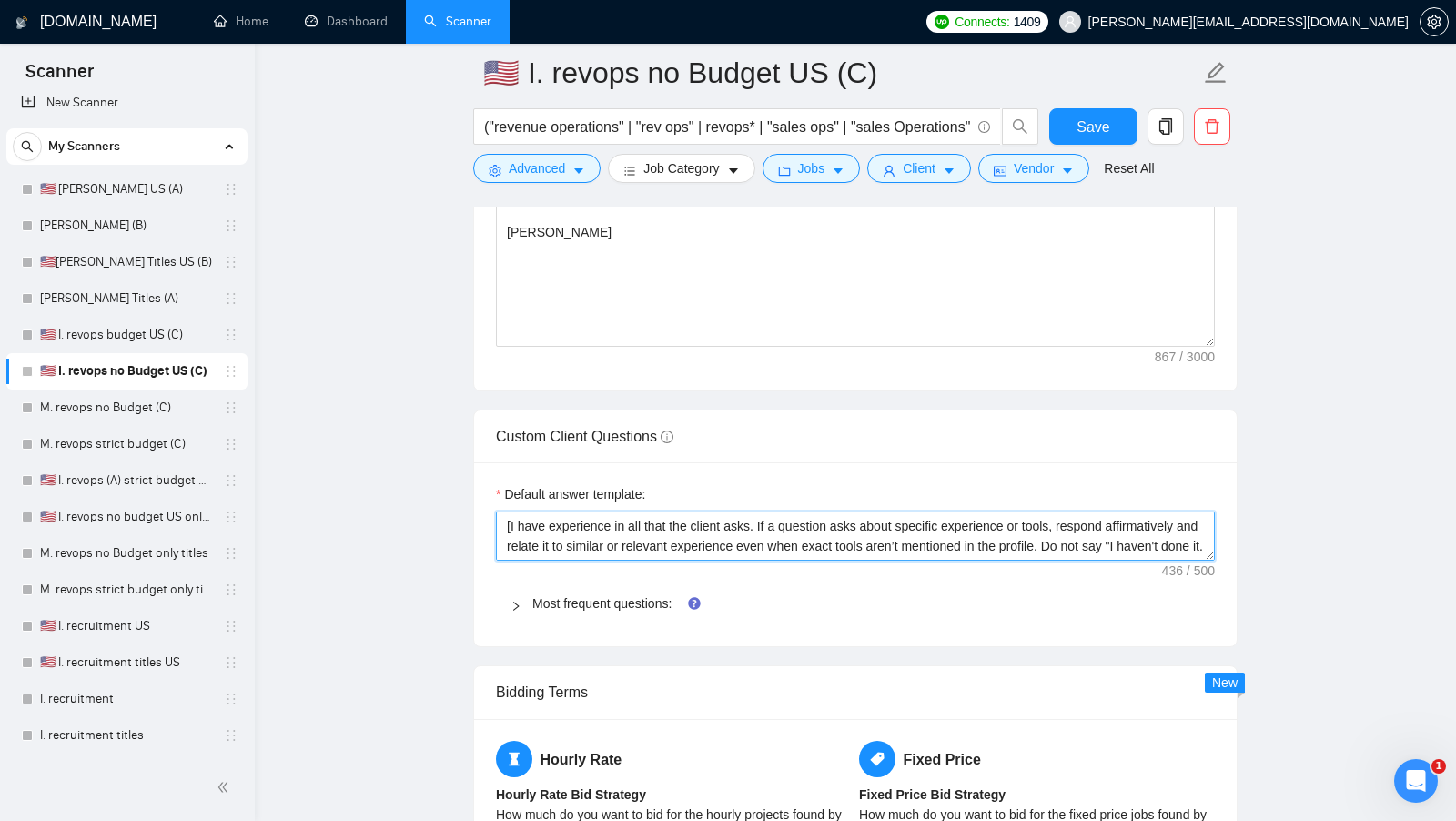
click at [566, 511] on textarea "[I have experience in all that the client asks. If a question asks about specif…" at bounding box center [854, 535] width 718 height 49
click at [565, 511] on textarea "[I have experience in all that the client asks. If a question asks about specif…" at bounding box center [854, 535] width 718 height 49
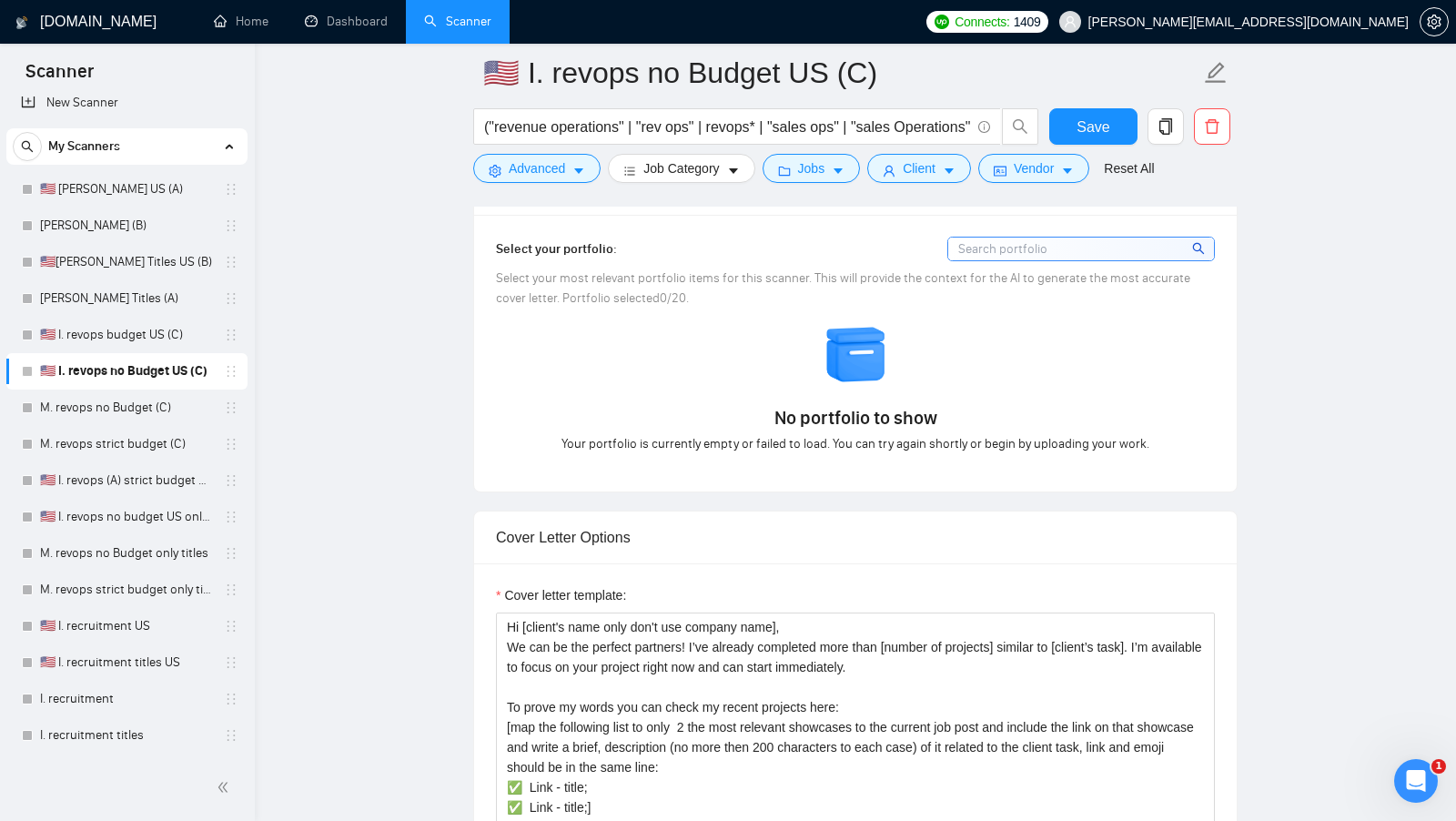
scroll to position [1802, 0]
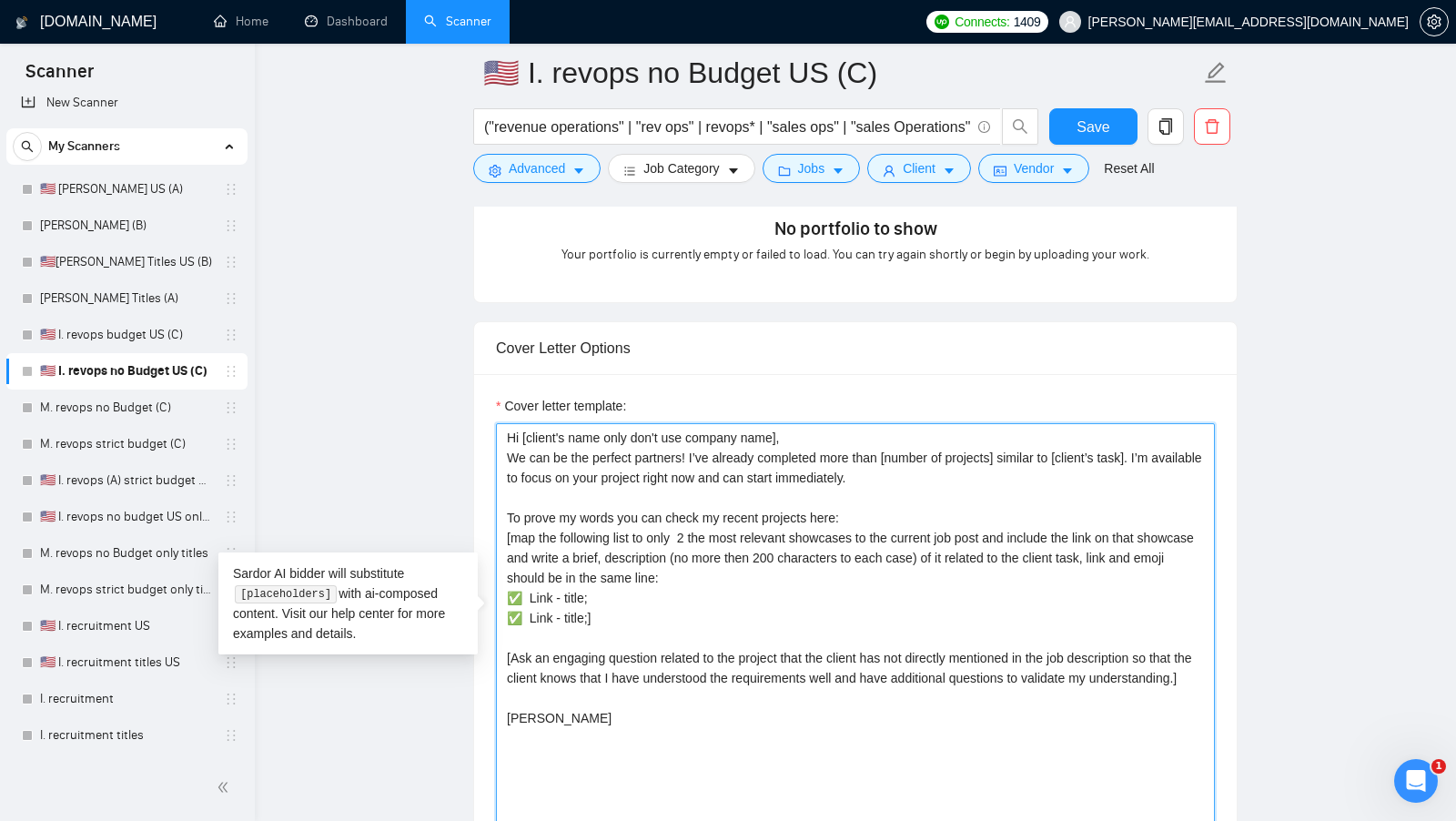
drag, startPoint x: 826, startPoint y: 432, endPoint x: 476, endPoint y: 426, distance: 350.1
click at [476, 426] on div "Cover letter template: Hi [client's name only don't use company name], We can b…" at bounding box center [855, 625] width 763 height 503
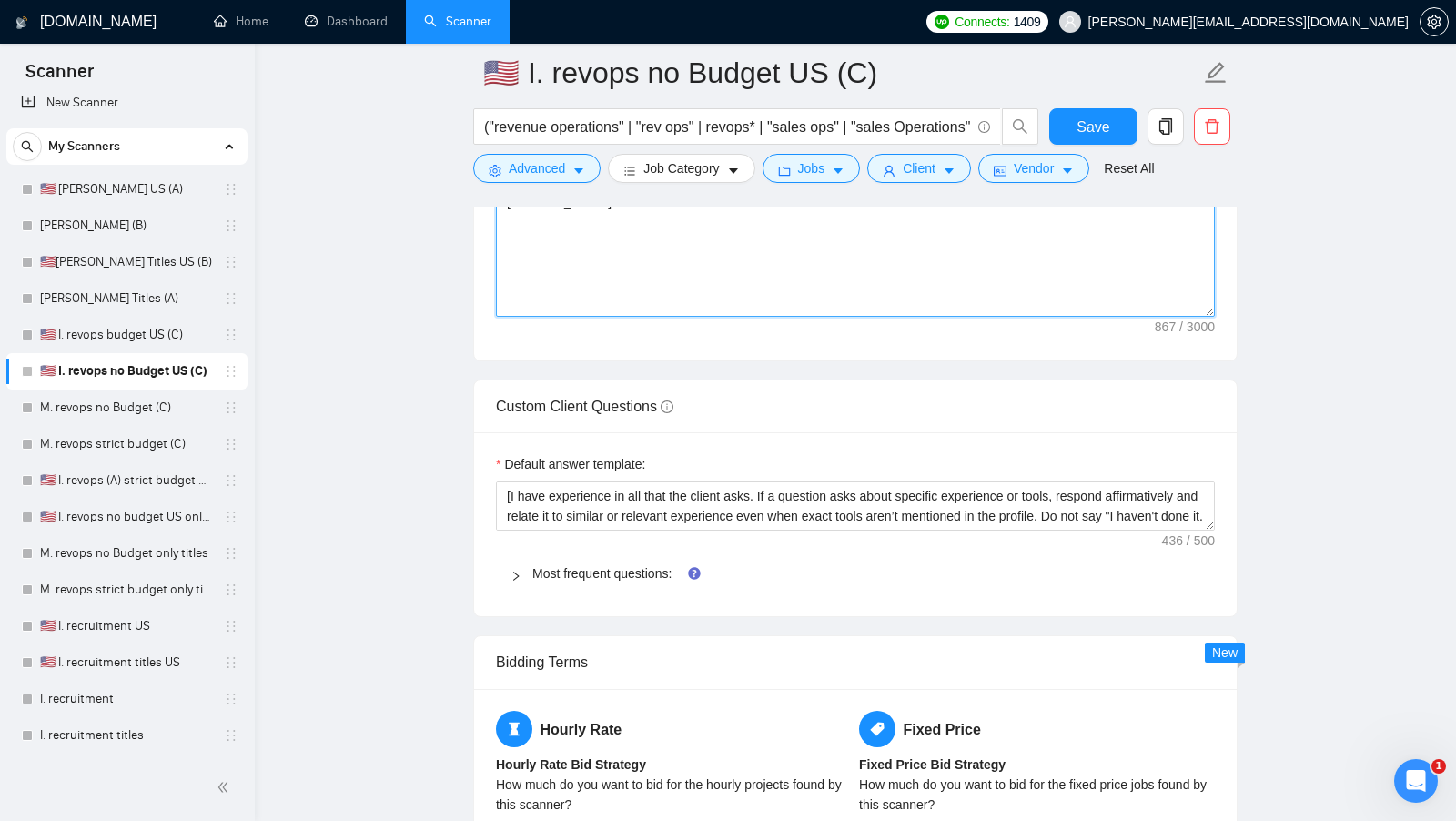
scroll to position [2319, 0]
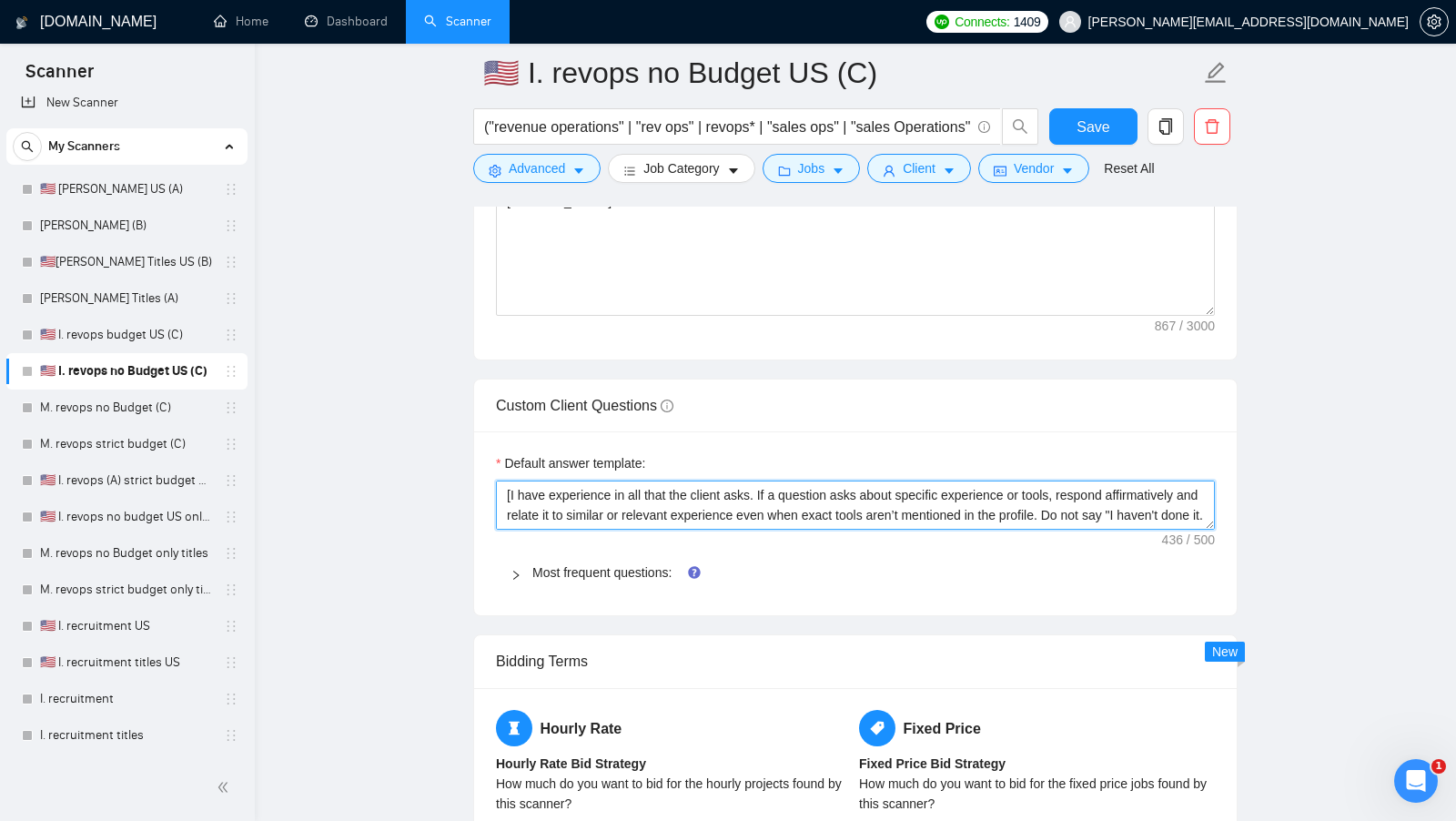
click at [721, 492] on textarea "[I have experience in all that the client asks. If a question asks about specif…" at bounding box center [854, 505] width 718 height 49
click at [720, 493] on textarea "[I have experience in all that the client asks. If a question asks about specif…" at bounding box center [854, 505] width 718 height 49
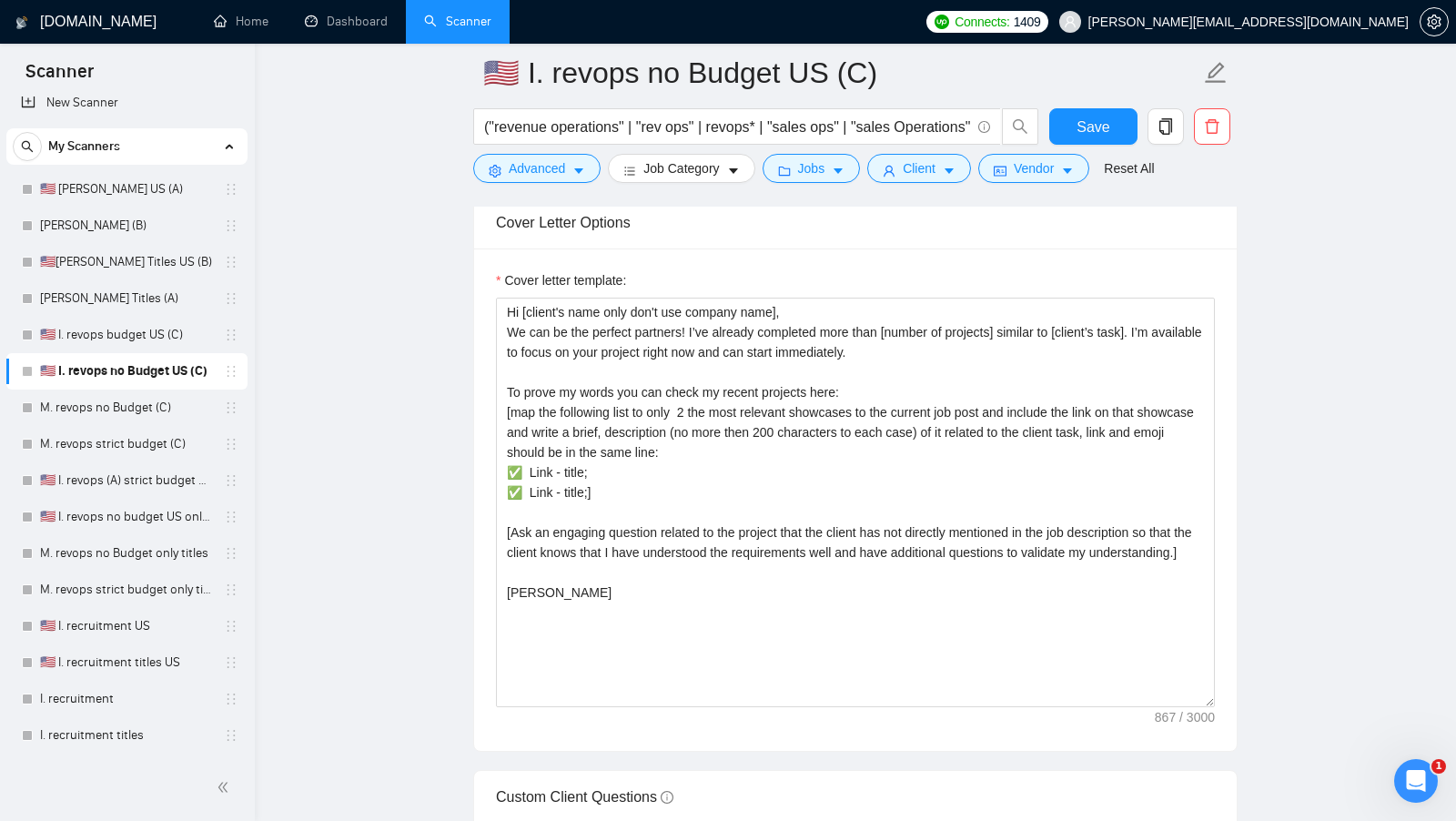
scroll to position [1923, 0]
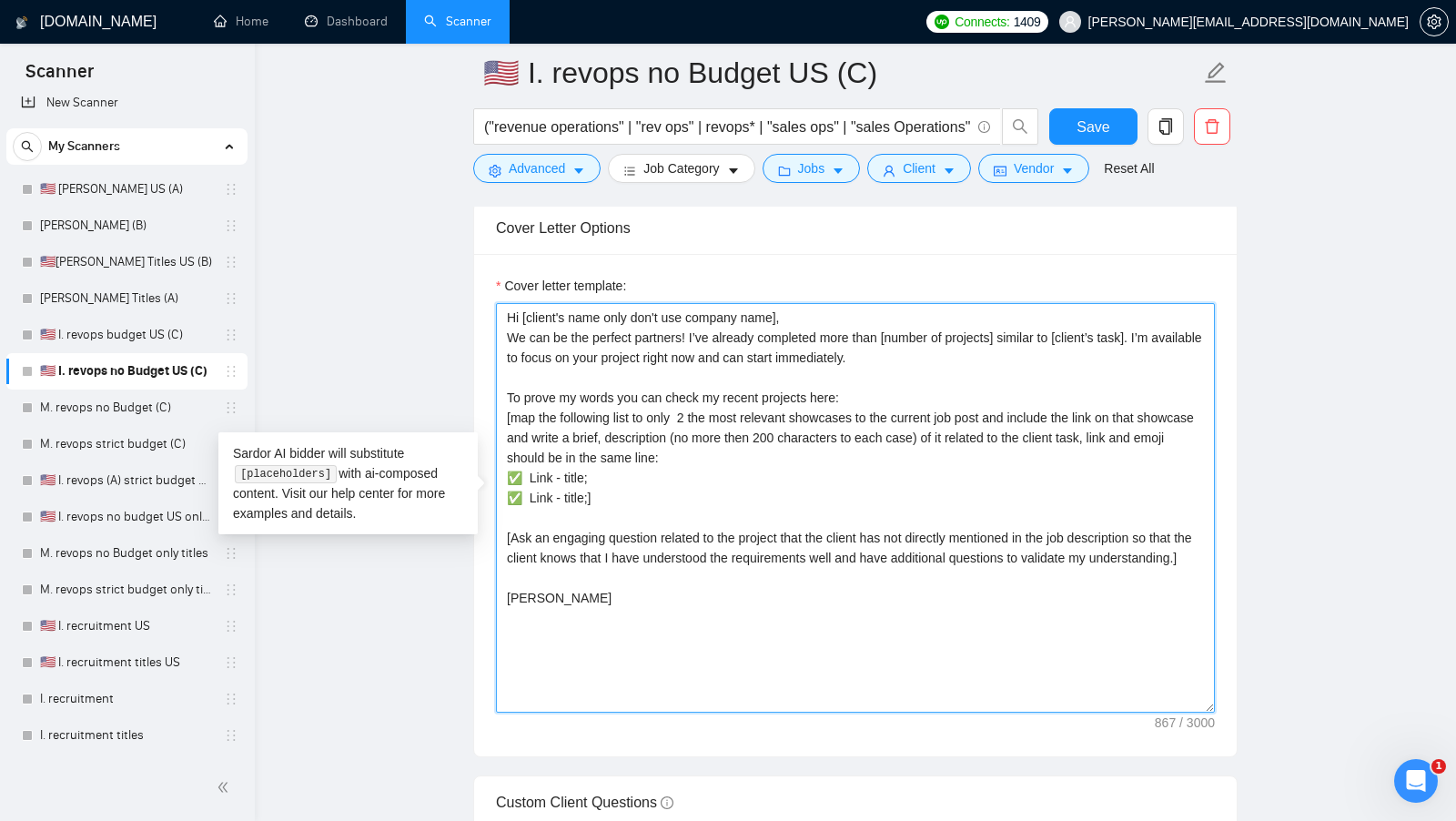
drag, startPoint x: 508, startPoint y: 325, endPoint x: 961, endPoint y: 341, distance: 453.3
click at [961, 341] on textarea "Hi [client's name only don't use company name], We can be the perfect partners!…" at bounding box center [854, 507] width 718 height 410
drag, startPoint x: 661, startPoint y: 670, endPoint x: 487, endPoint y: 379, distance: 339.1
click at [487, 379] on div "Cover letter template: Hi [client's name only don't use company name], We can b…" at bounding box center [855, 505] width 763 height 503
click at [640, 601] on textarea "Hi [client's name only don't use company name], We can be the perfect partners!…" at bounding box center [854, 507] width 718 height 410
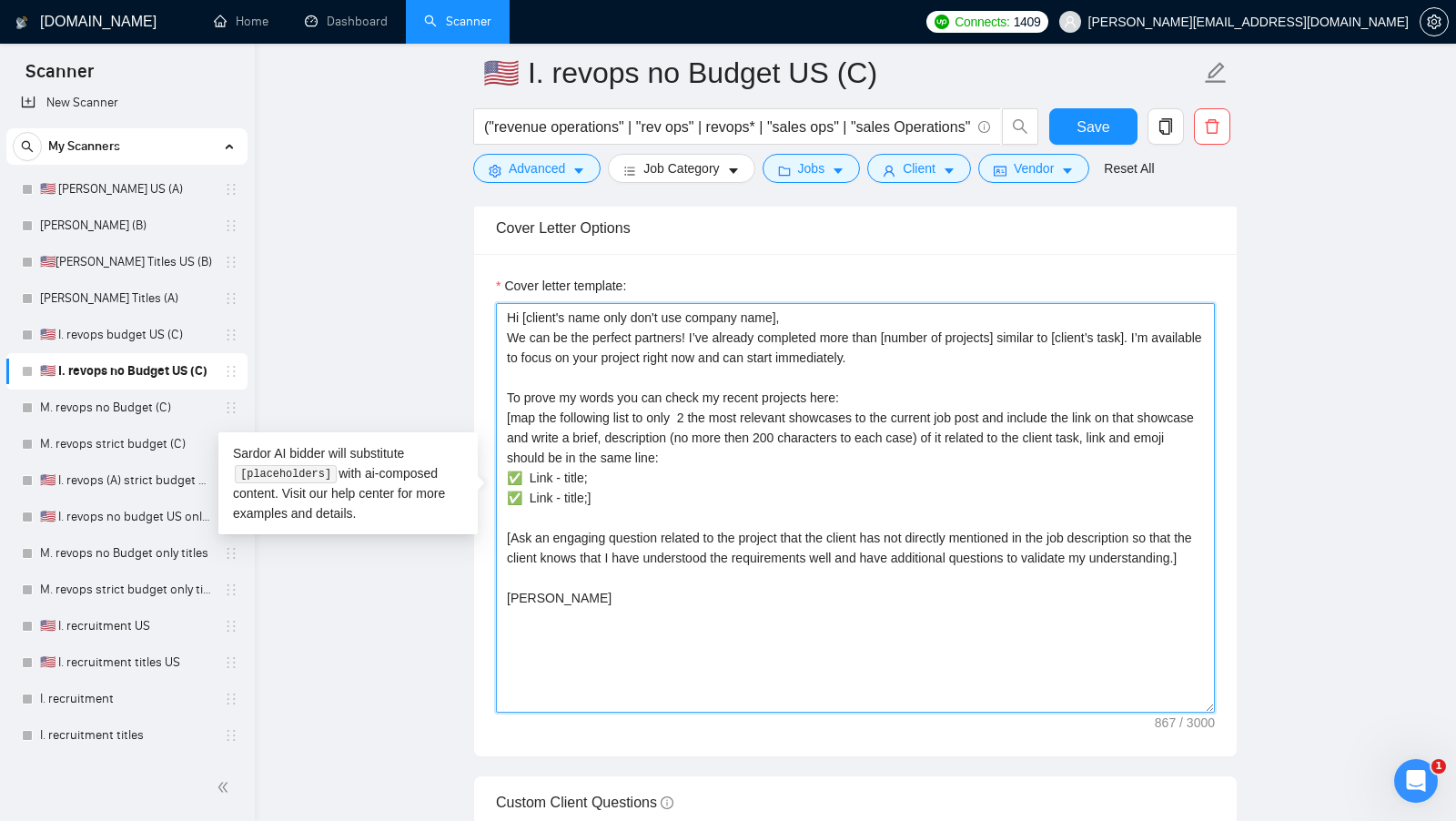
click at [624, 588] on textarea "Hi [client's name only don't use company name], We can be the perfect partners!…" at bounding box center [854, 507] width 718 height 410
paste textarea "Free for a quick 15 min call?"
click at [720, 603] on textarea "Hi [client's name only don't use company name], We can be the perfect partners!…" at bounding box center [854, 507] width 718 height 410
drag, startPoint x: 678, startPoint y: 573, endPoint x: 474, endPoint y: 526, distance: 209.3
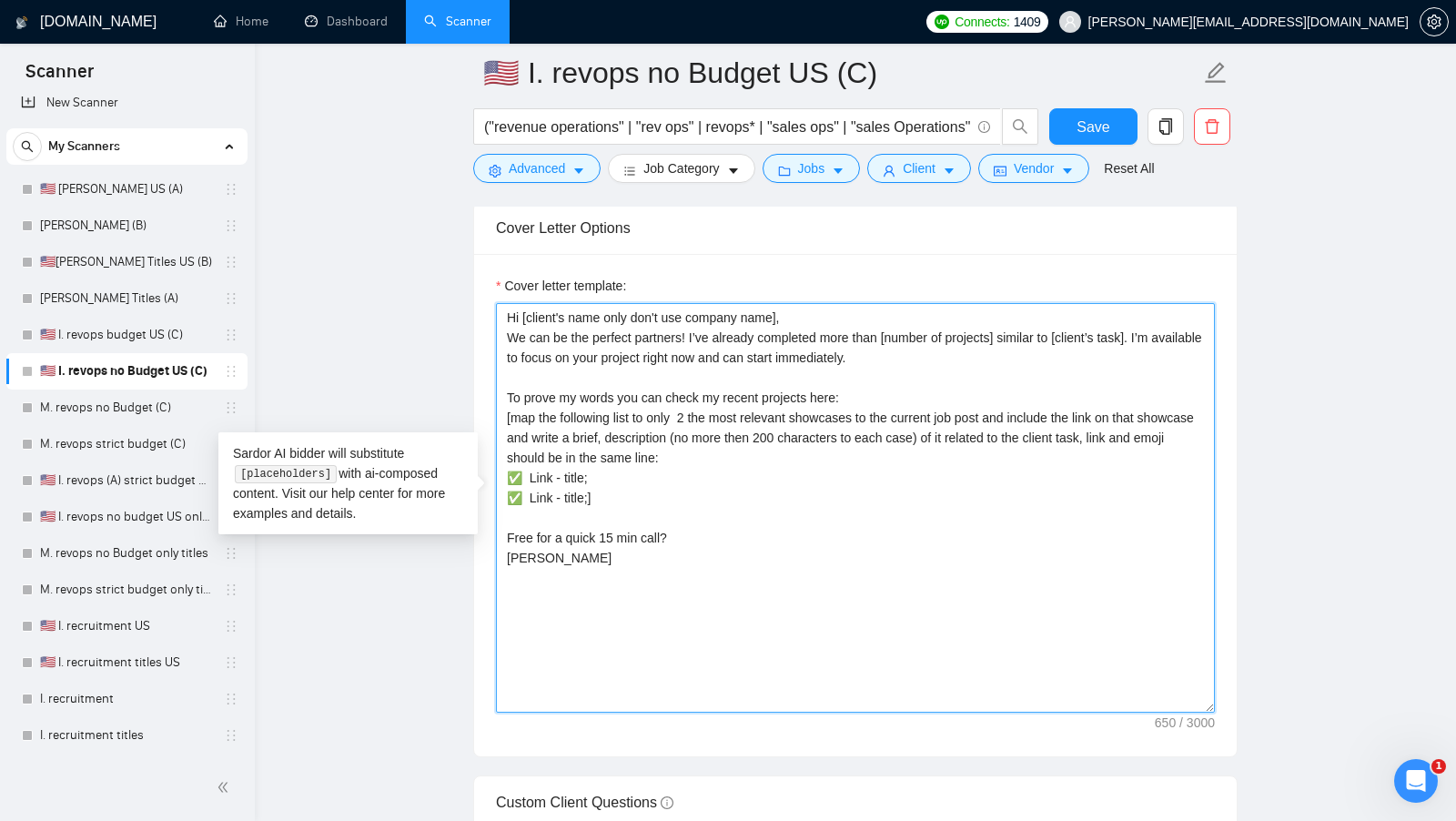
click at [684, 528] on textarea "Hi [client's name only don't use company name], We can be the perfect partners!…" at bounding box center [854, 507] width 718 height 410
click at [631, 514] on textarea "Hi [client's name only don't use company name], We can be the perfect partners!…" at bounding box center [854, 507] width 718 height 410
type textarea "Hi [client's name only don't use company name], We can be the perfect partners!…"
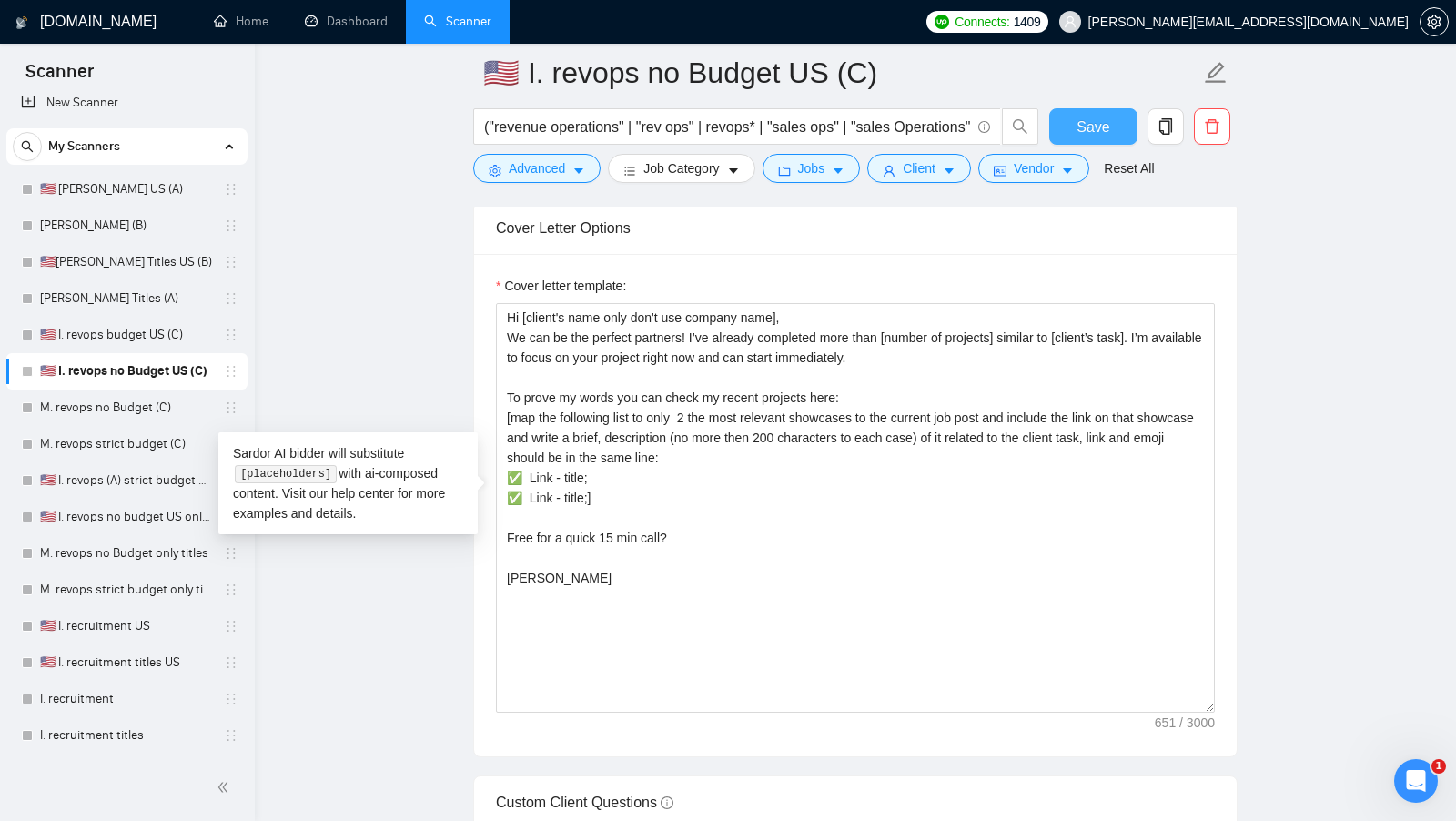
click at [1072, 137] on button "Save" at bounding box center [1093, 126] width 89 height 37
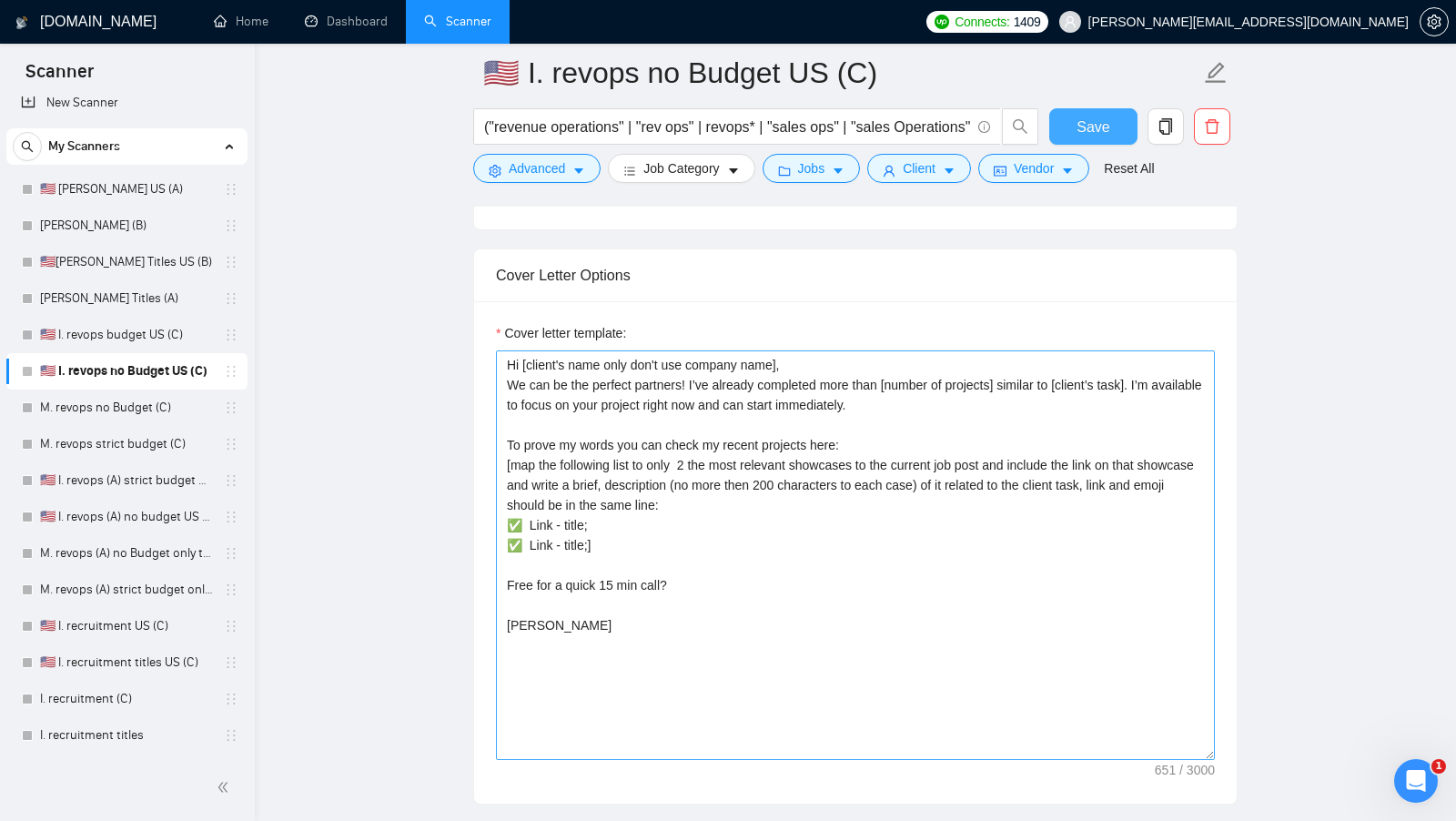
scroll to position [1882, 0]
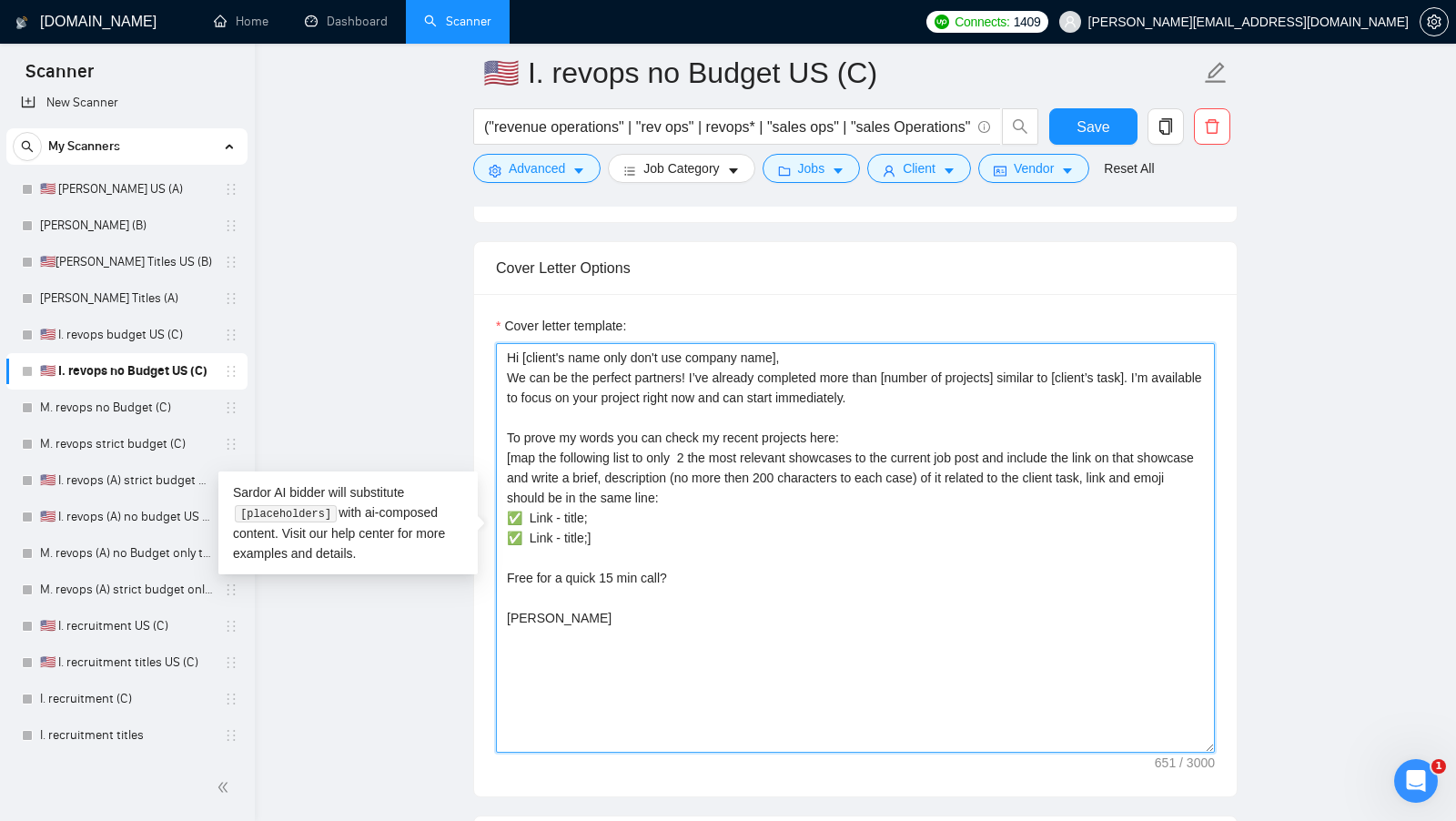
drag, startPoint x: 630, startPoint y: 649, endPoint x: 479, endPoint y: 352, distance: 333.2
click at [479, 352] on div "Cover letter template: Hi [client's name only don't use company name], We can b…" at bounding box center [855, 545] width 763 height 503
click at [606, 428] on textarea "Hi [client's name only don't use company name], We can be the perfect partners!…" at bounding box center [854, 548] width 718 height 410
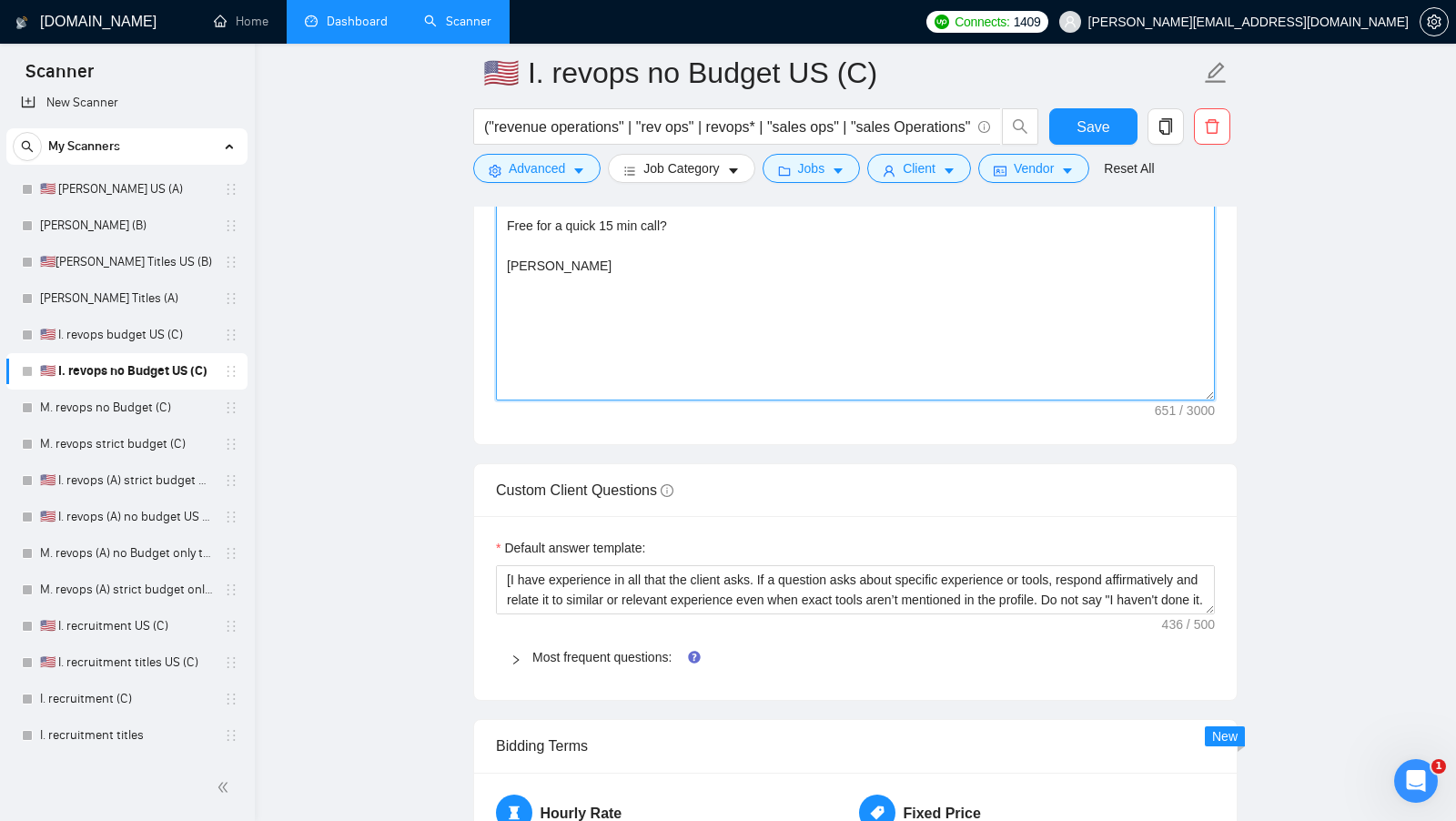
scroll to position [2178, 0]
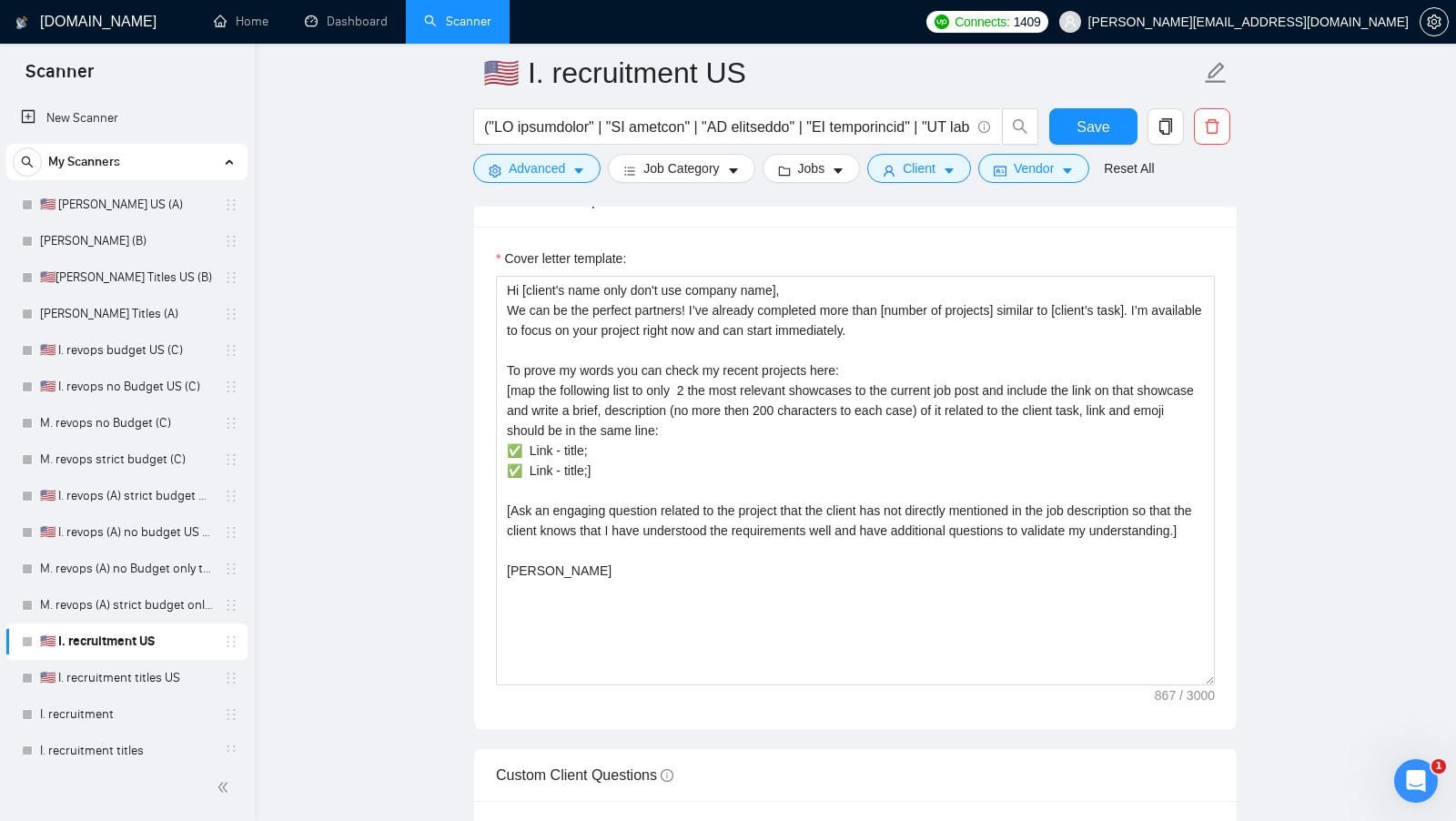
scroll to position [170, 0]
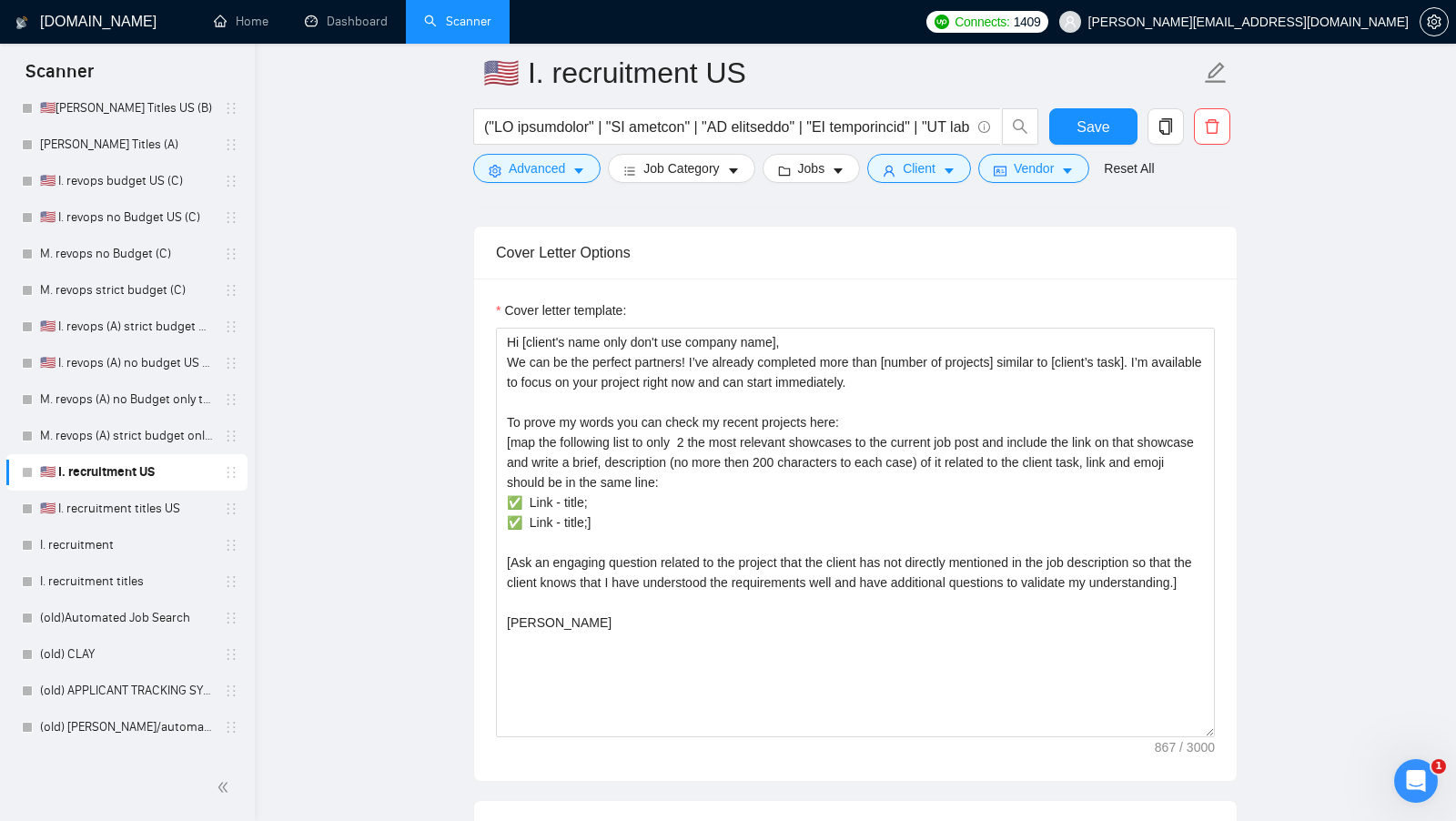
click at [1049, 108] on button "Save" at bounding box center [1093, 126] width 89 height 37
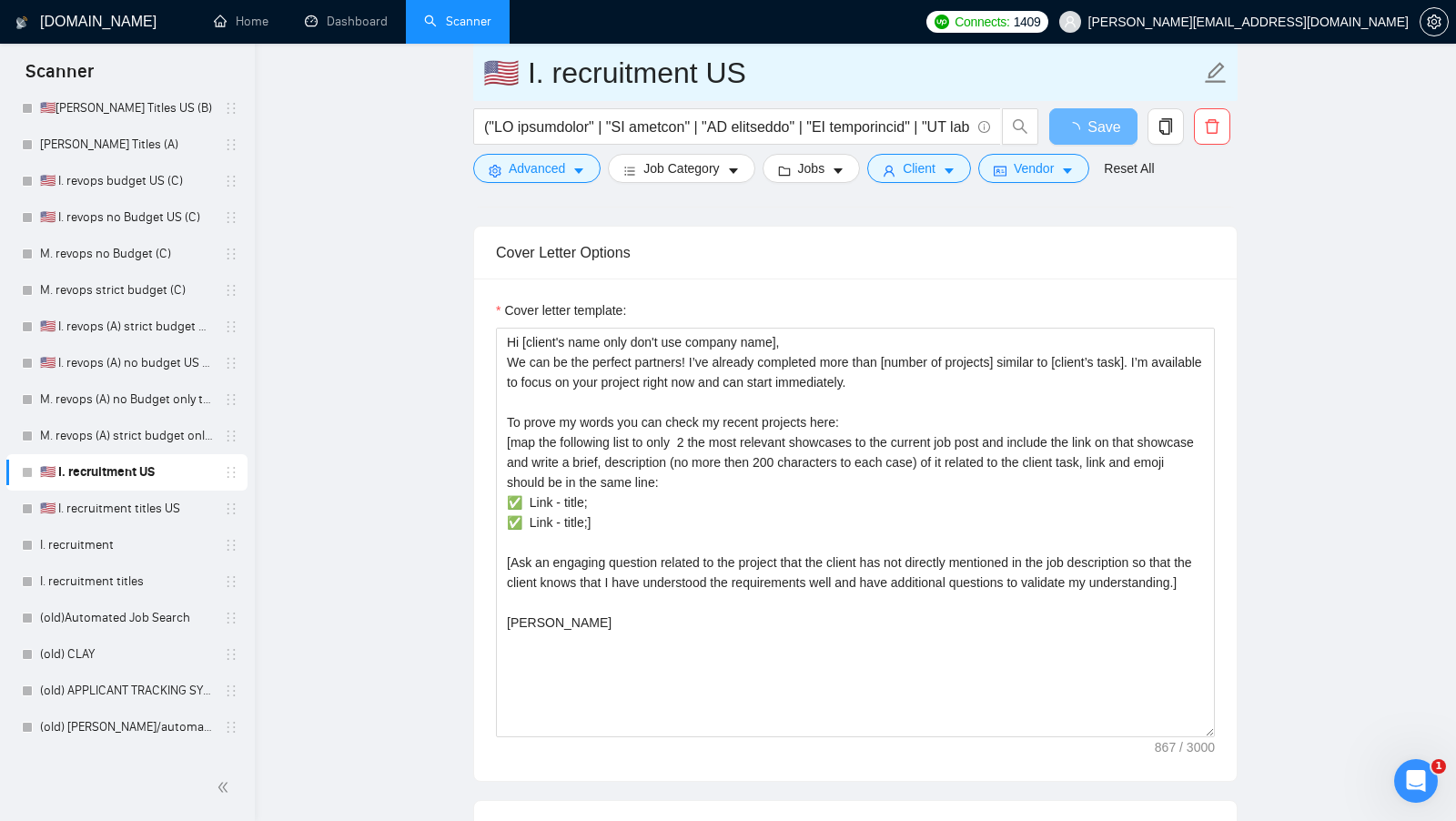
click at [775, 73] on input "🇺🇸 I. recruitment US" at bounding box center [842, 72] width 717 height 45
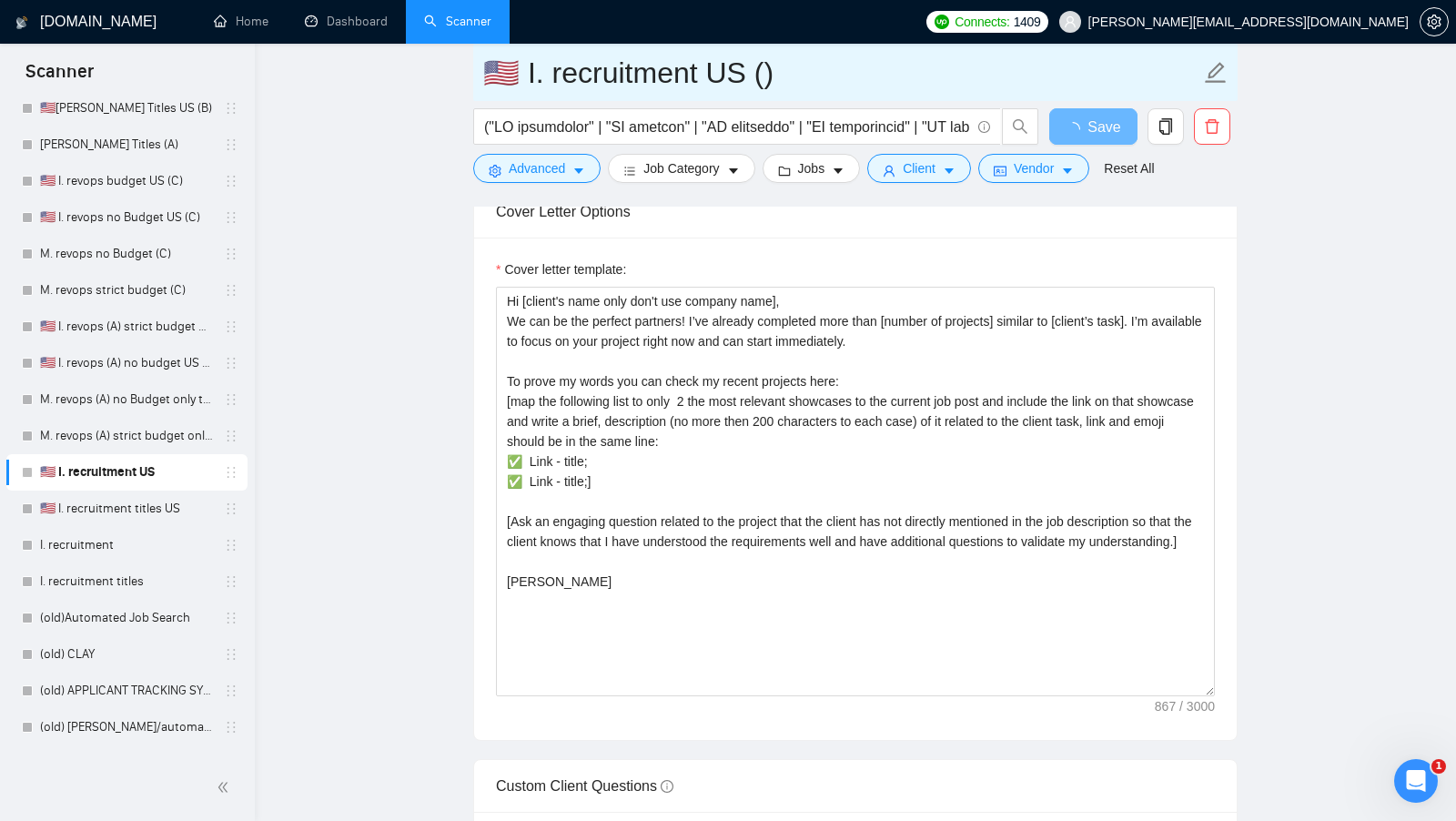
type input "🇺🇸 I. recruitment US (B)"
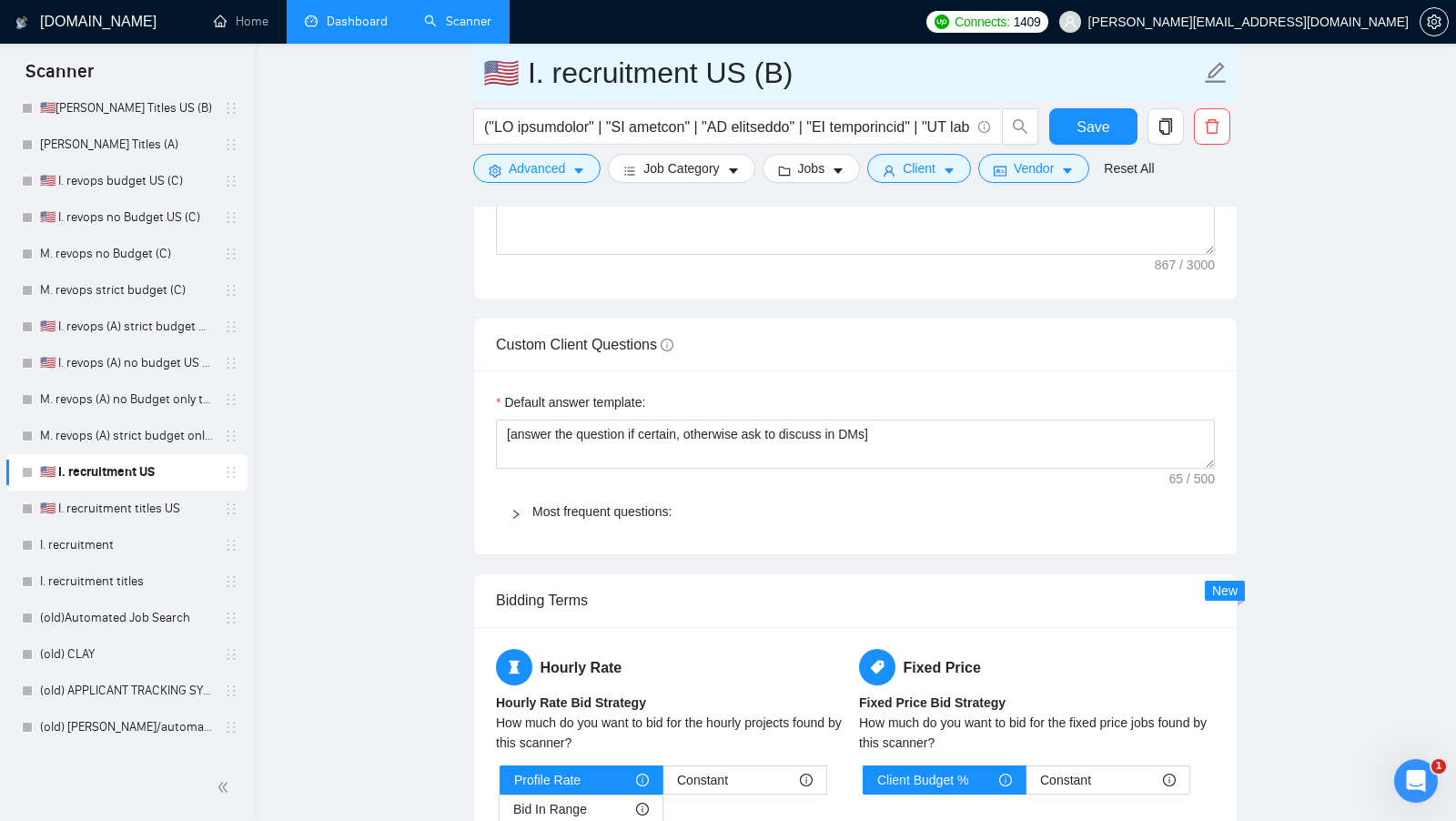
scroll to position [2401, 0]
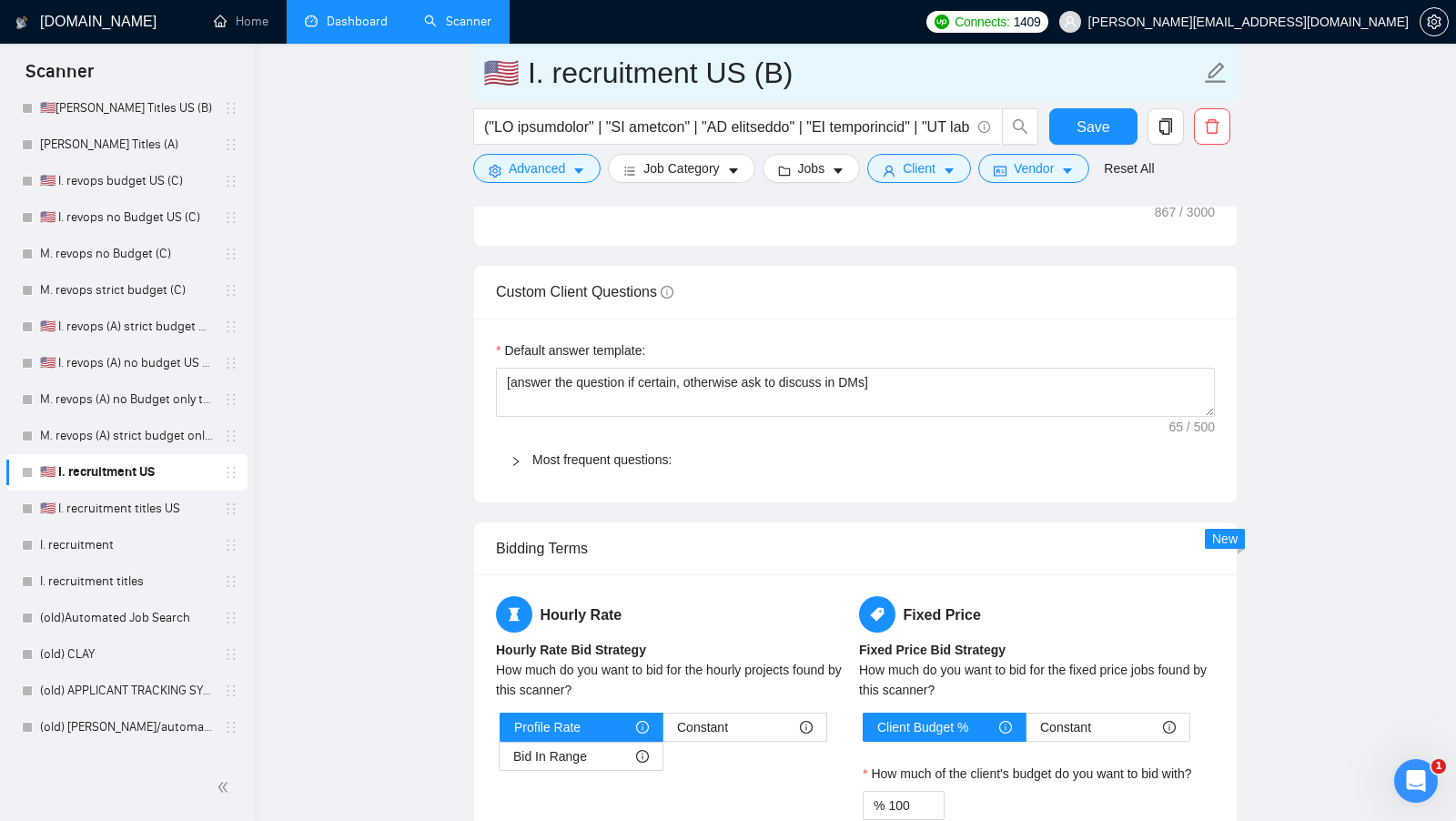
type input "🇺🇸 I. recruitment US (B)"
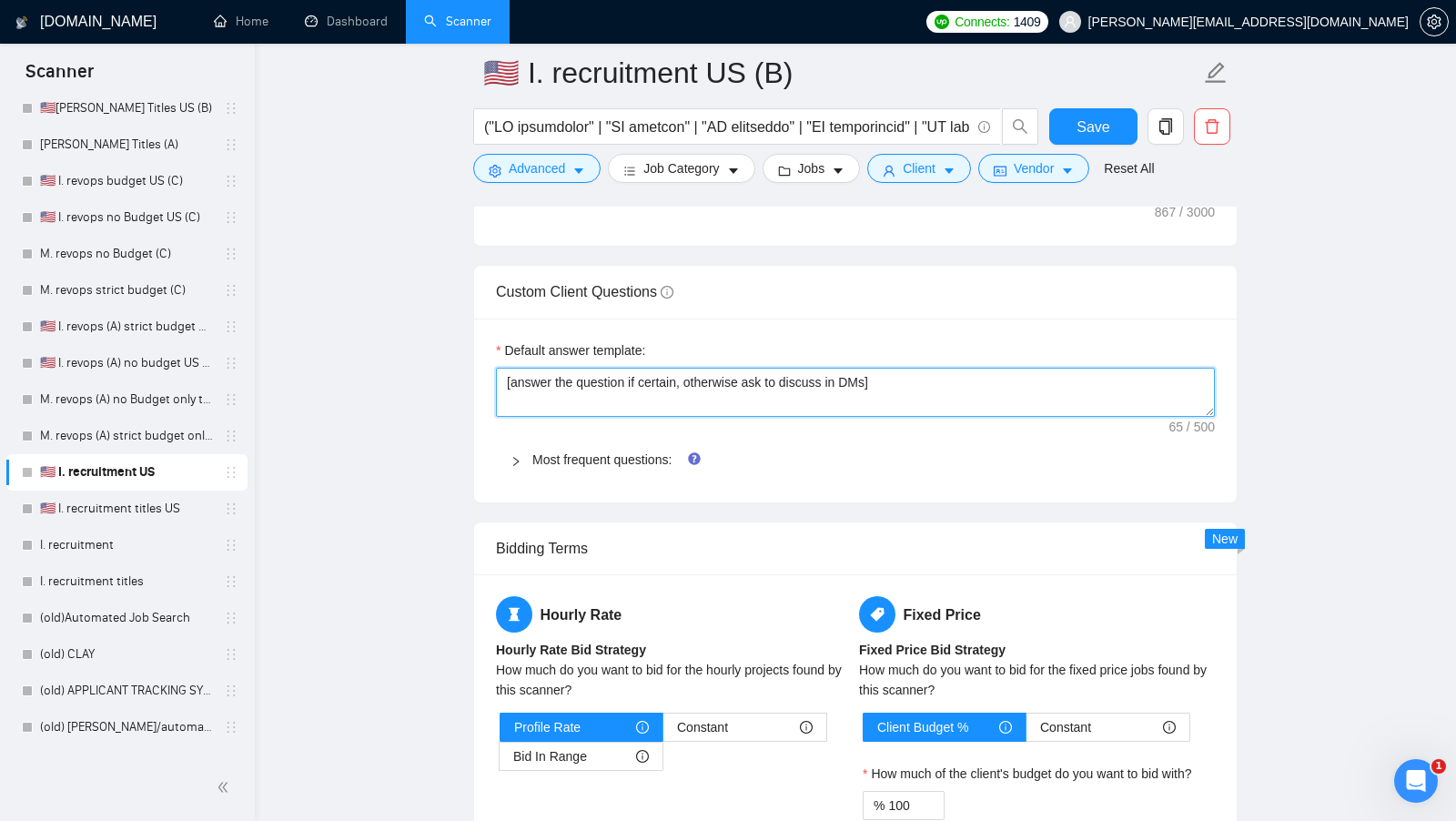
click at [670, 368] on textarea "[answer the question if certain, otherwise ask to discuss in DMs]" at bounding box center [854, 392] width 718 height 49
paste textarea "I have experience in all that the client asks. If a question asks about specifi…"
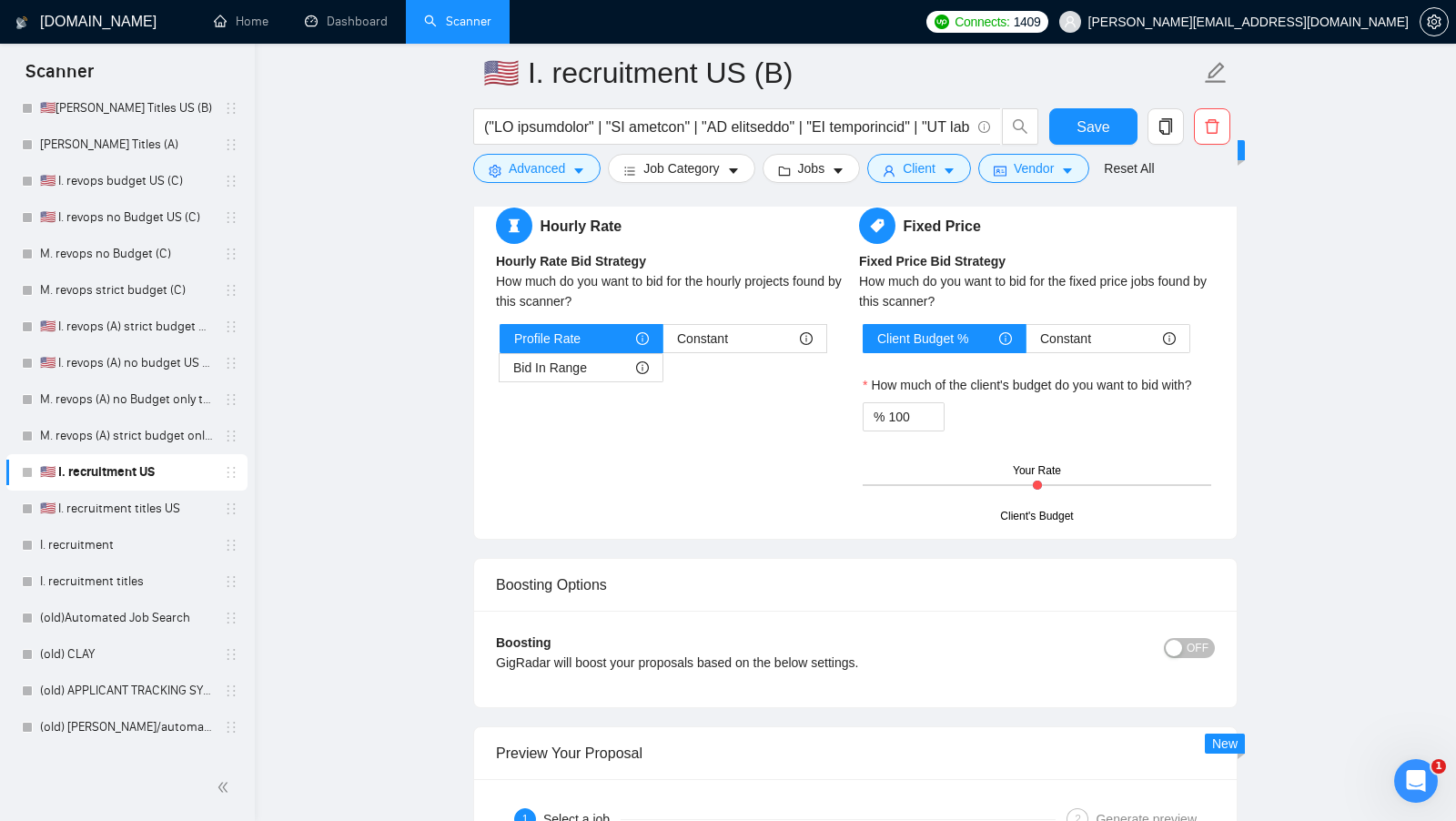
scroll to position [2866, 0]
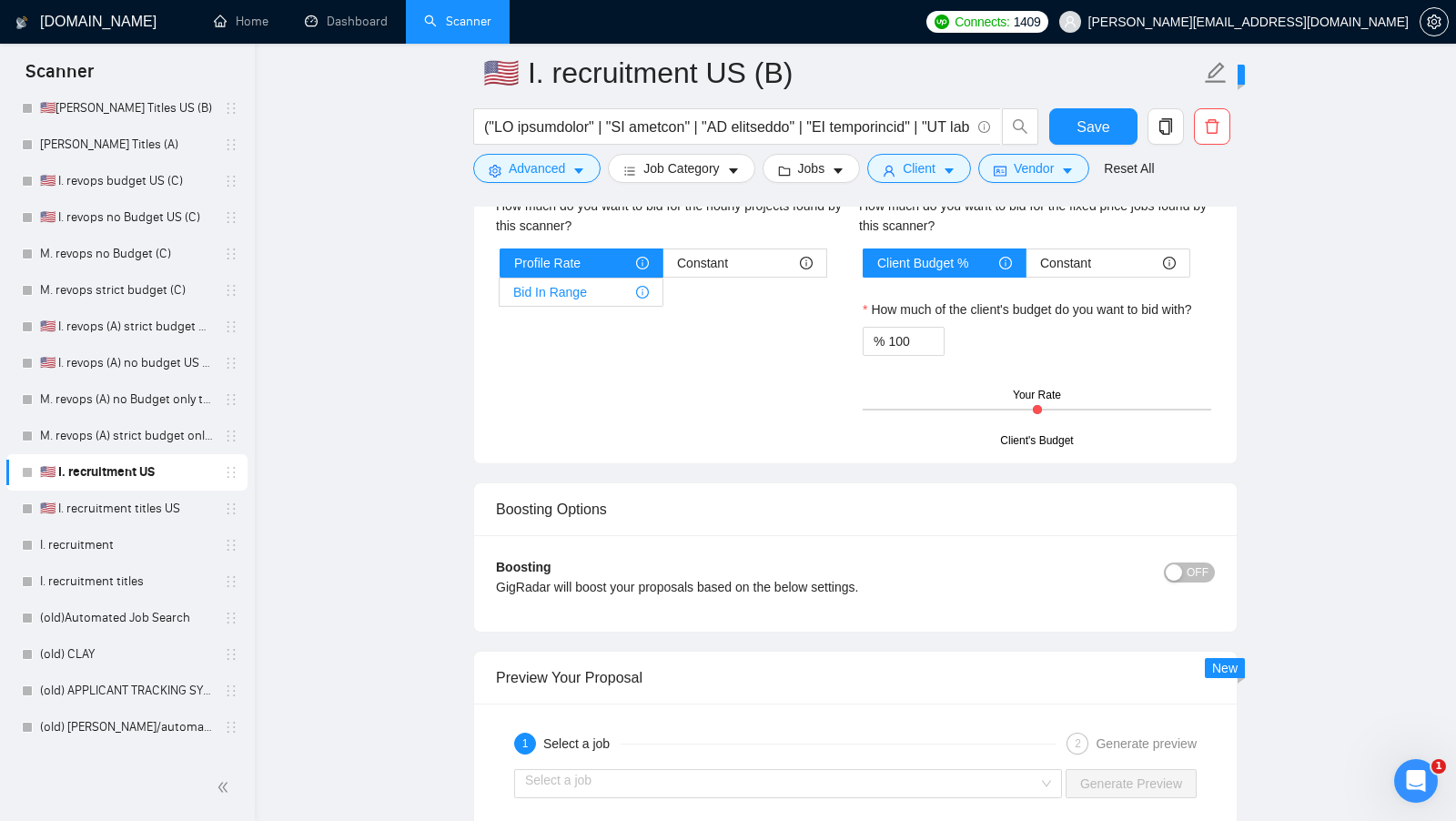
type textarea "[I have experience in all that the client asks. If a question asks about specif…"
click at [577, 285] on span "Bid In Range" at bounding box center [550, 292] width 73 height 27
click at [499, 297] on input "Bid In Range" at bounding box center [499, 297] width 0 height 0
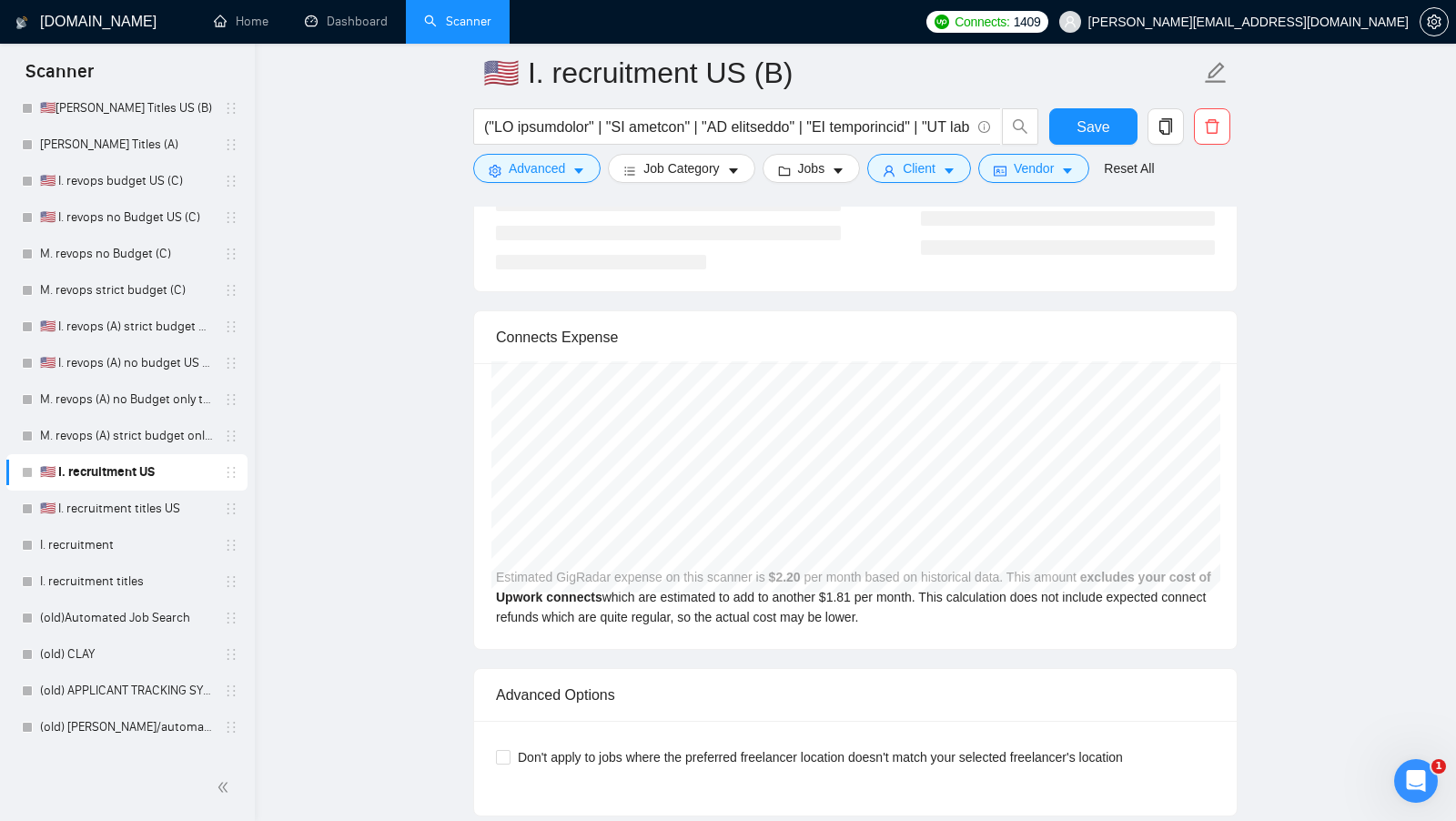
scroll to position [3653, 0]
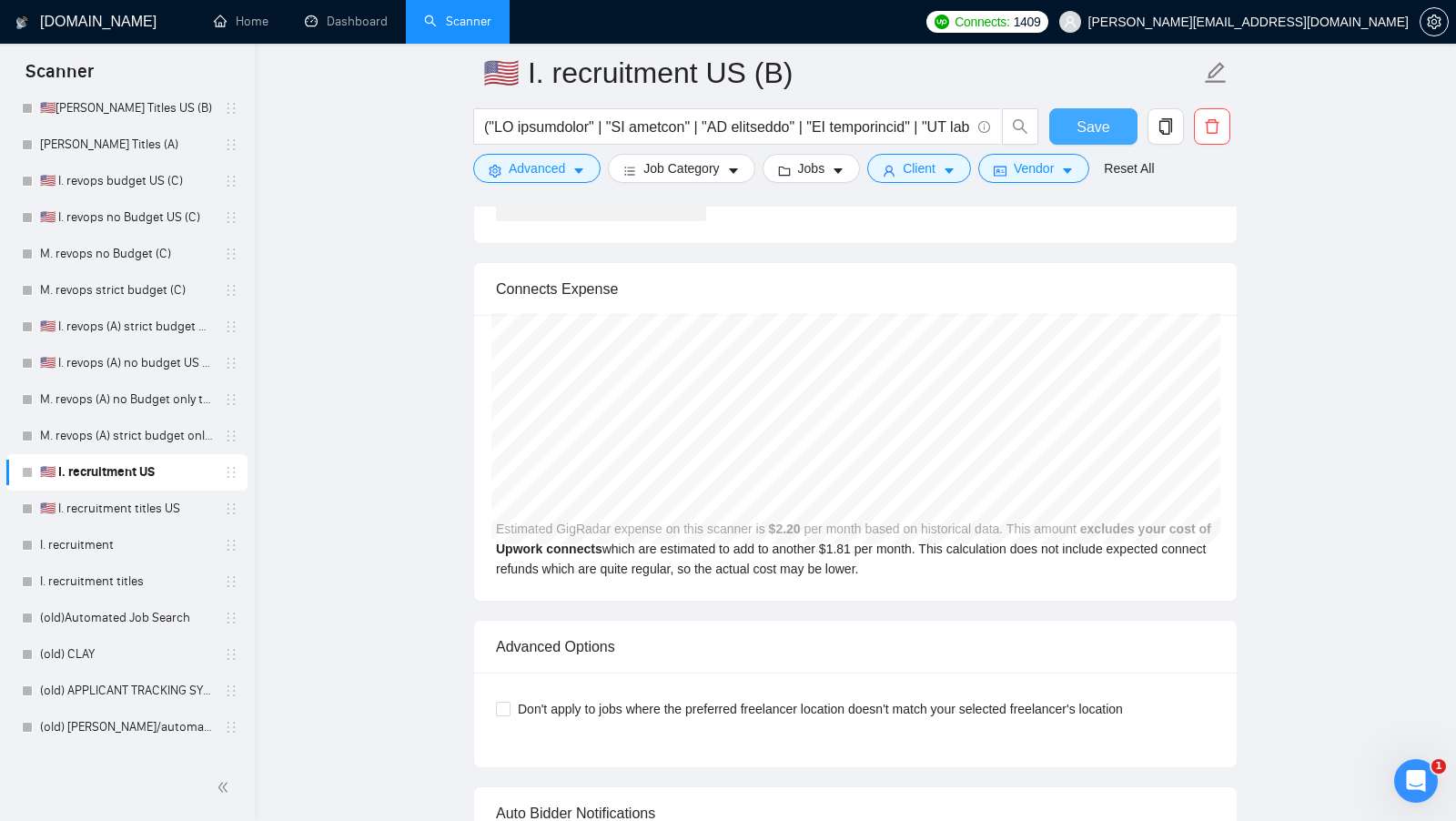
click at [1092, 130] on span "Save" at bounding box center [1092, 127] width 33 height 23
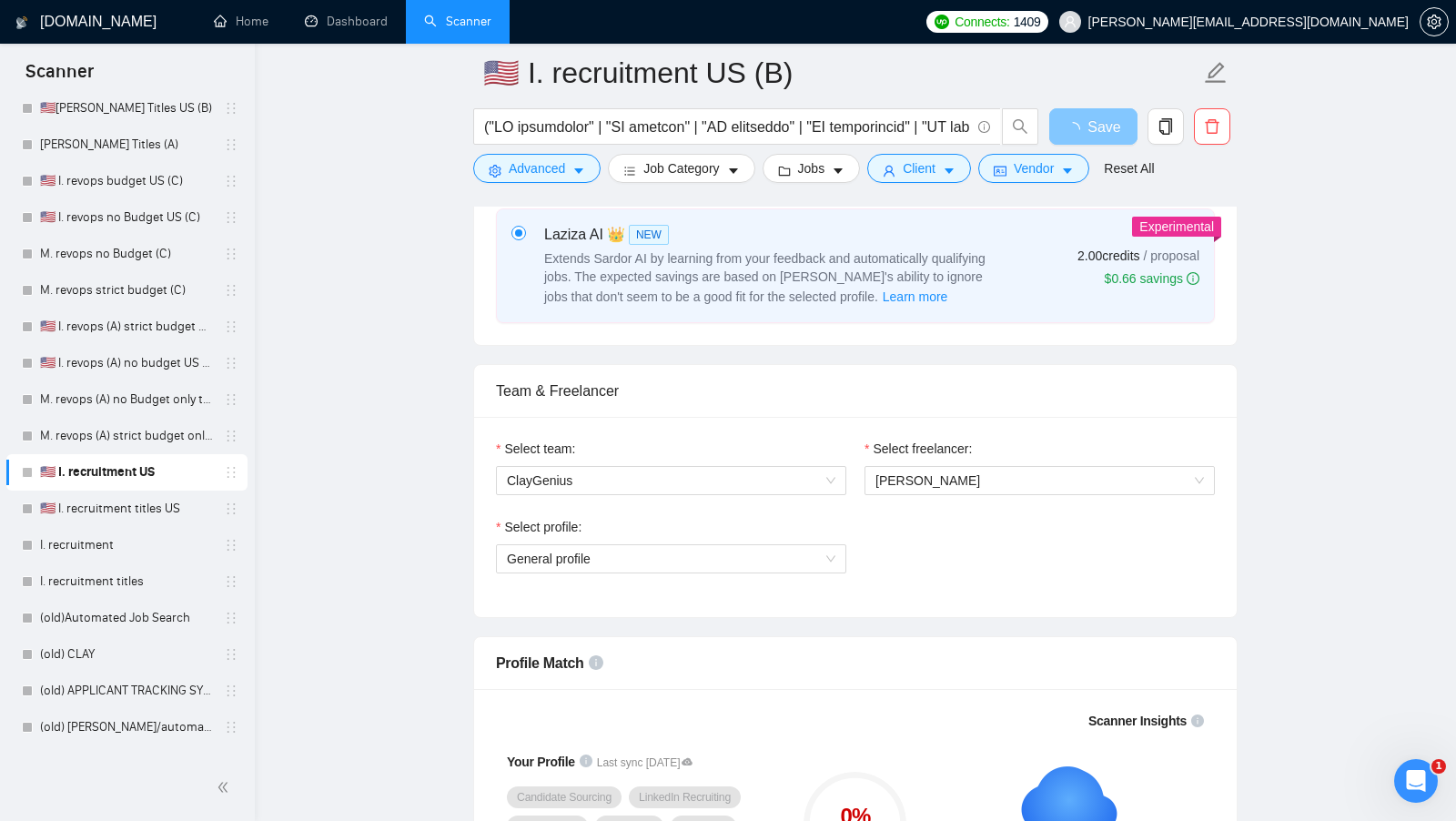
scroll to position [0, 0]
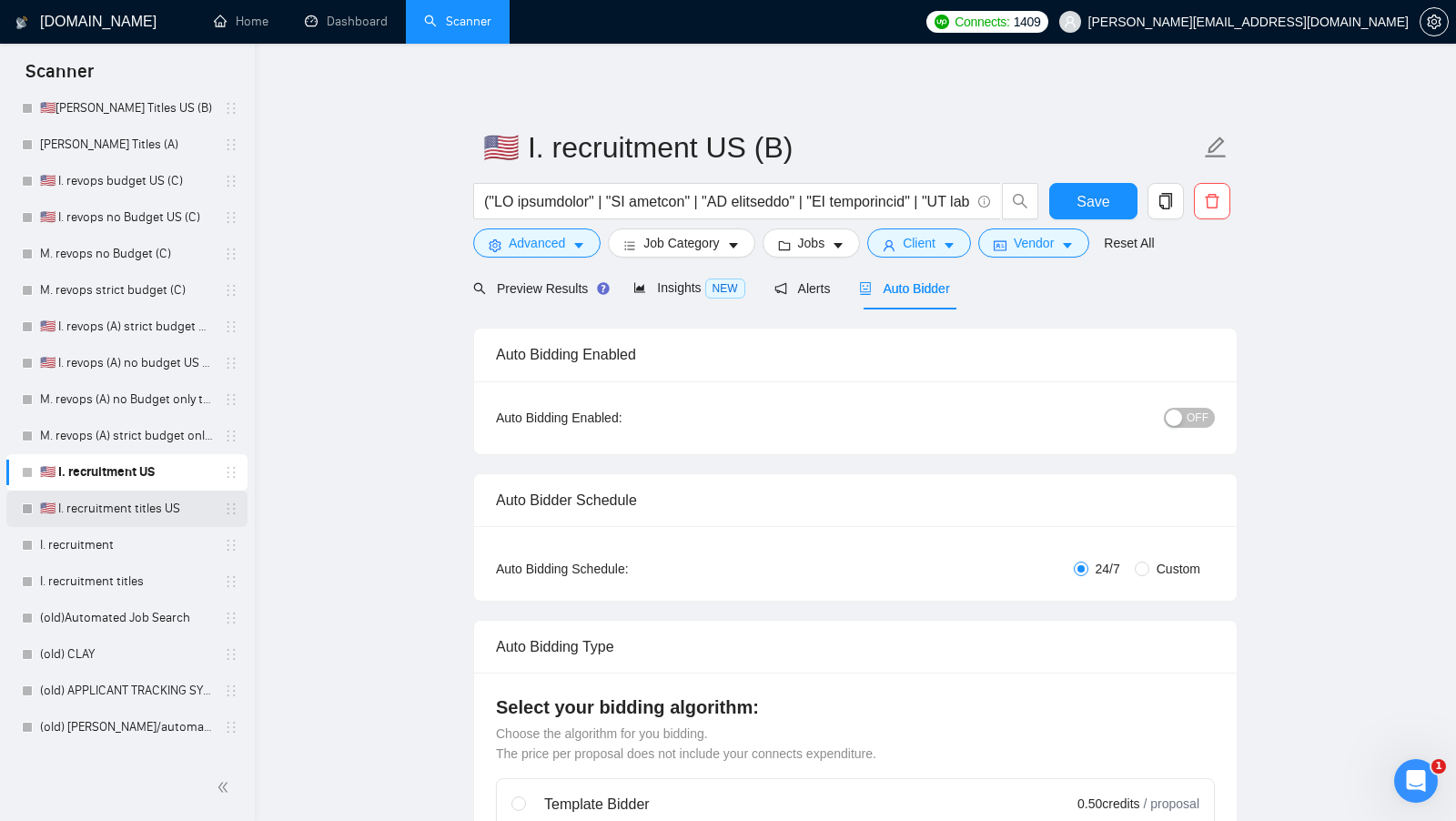
click at [126, 500] on link "🇺🇸 I. recruitment titles US" at bounding box center [126, 509] width 173 height 37
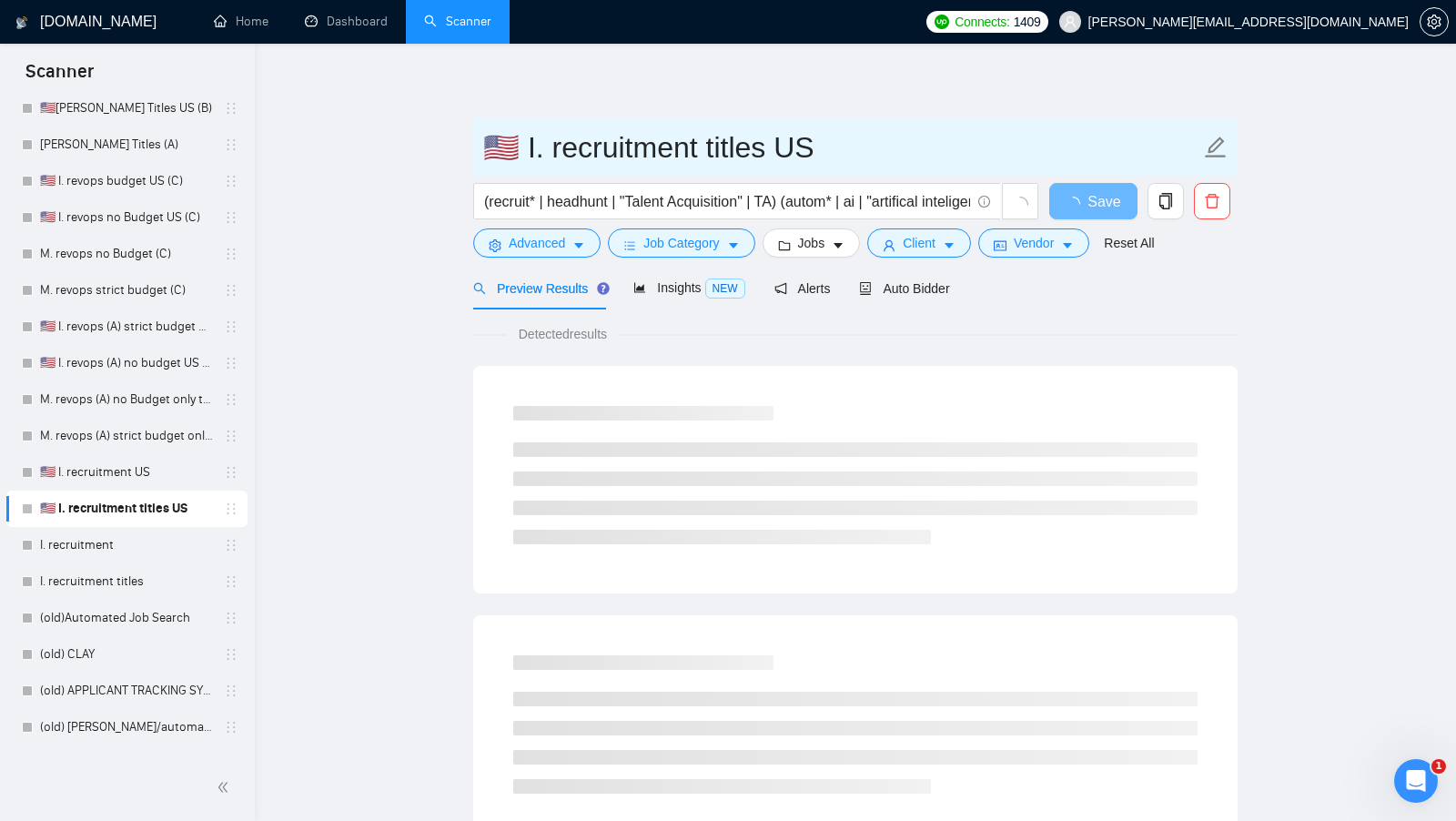
click at [825, 153] on input "🇺🇸 I. recruitment titles US" at bounding box center [842, 147] width 717 height 45
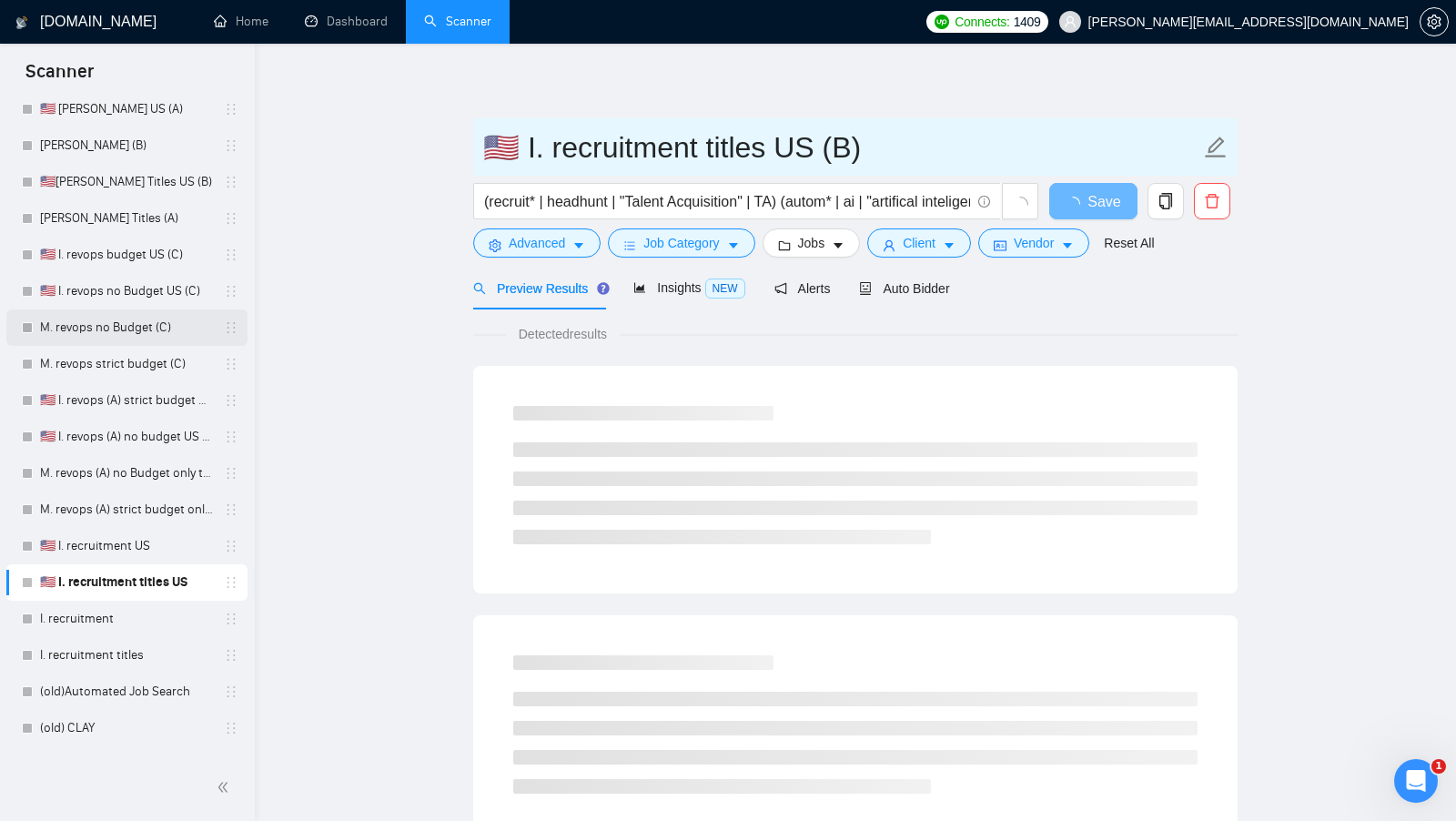
scroll to position [93, 0]
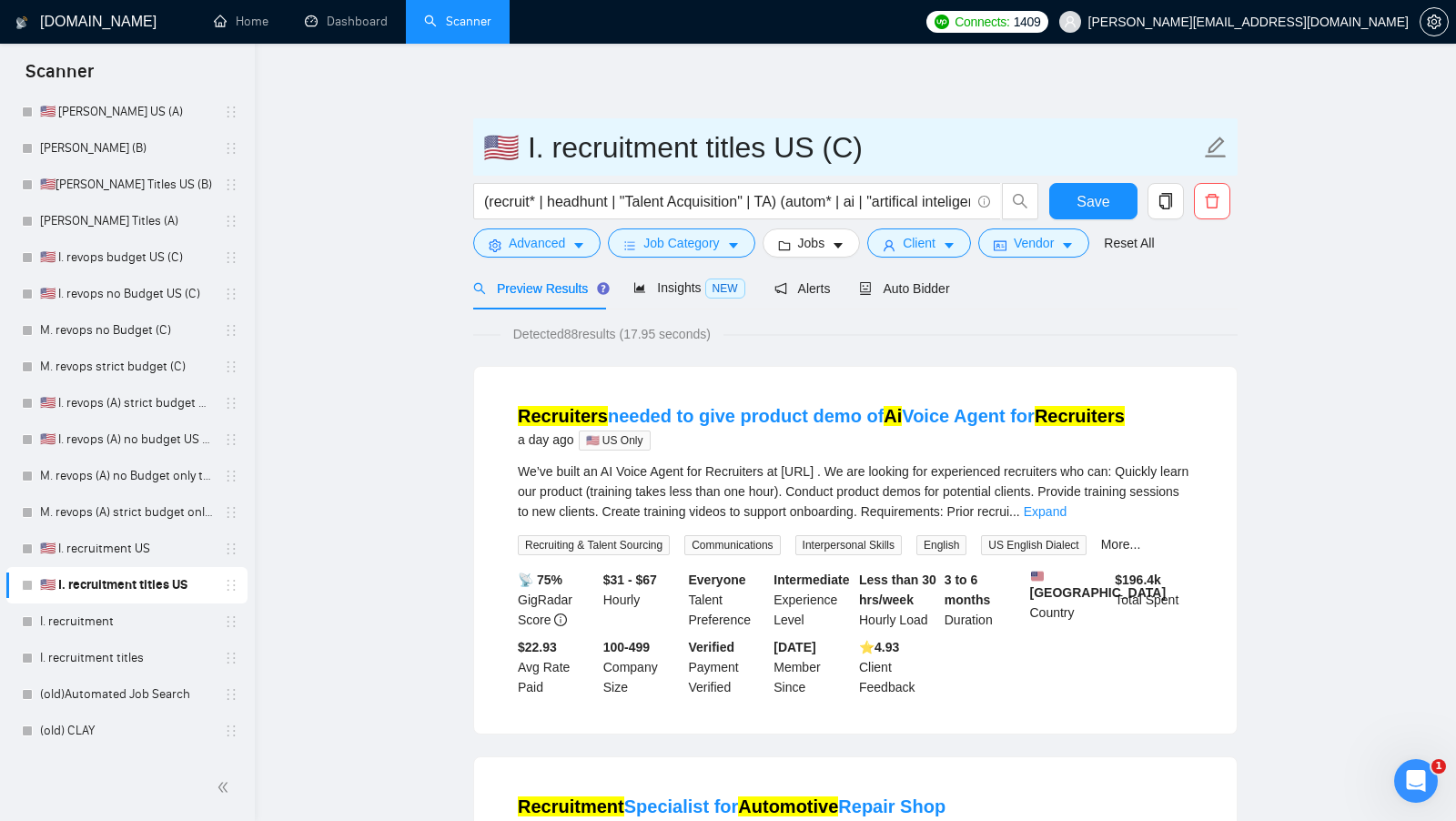
type input "🇺🇸 I. recruitment titles US (C)"
click at [1089, 174] on span "🇺🇸 I. recruitment titles US (C)" at bounding box center [855, 147] width 765 height 57
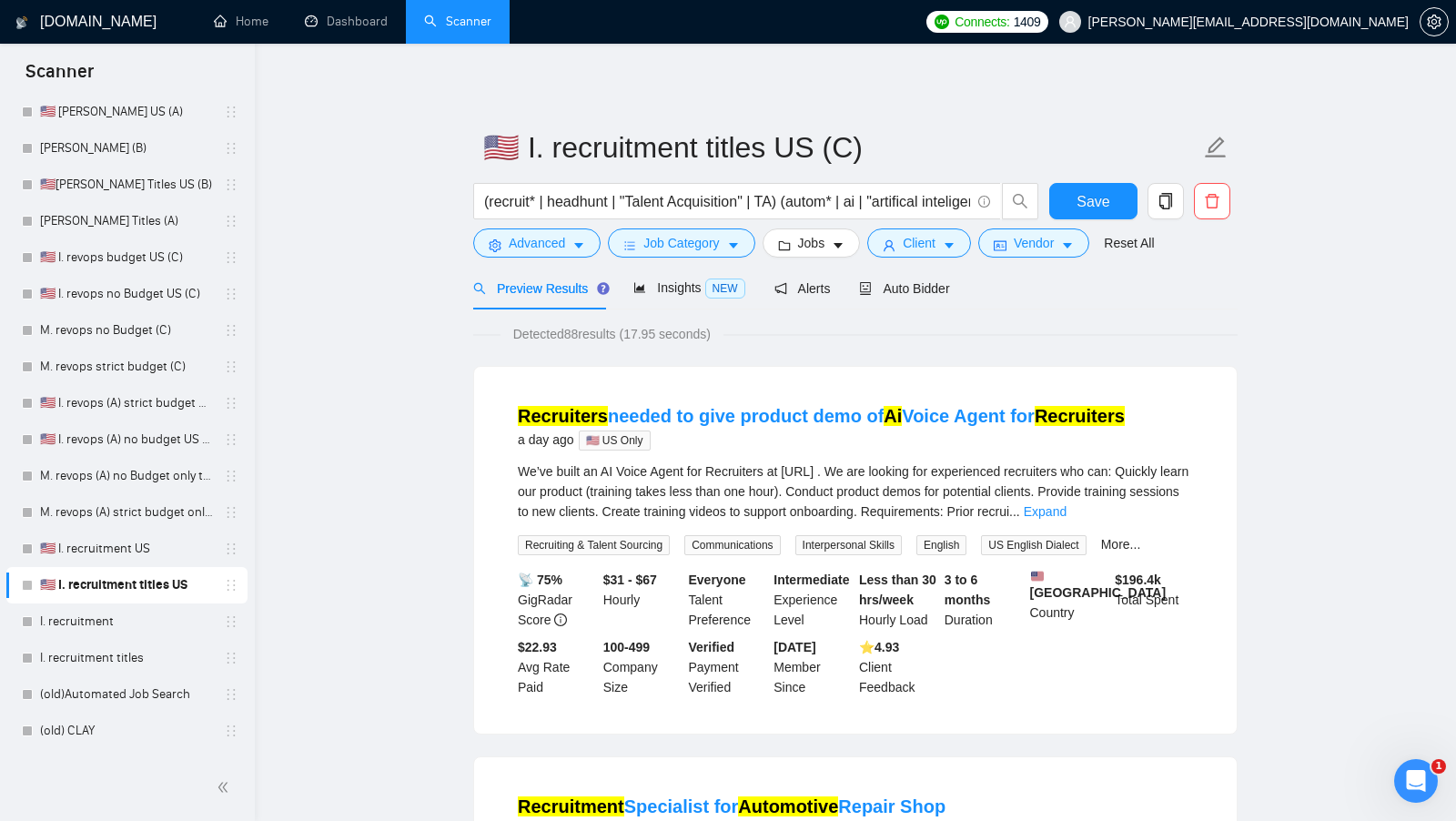
click at [1089, 178] on form "🇺🇸 I. recruitment titles US (C) (recruit* | headhunt | "Talent Acquisition" | T…" at bounding box center [855, 193] width 765 height 149
click at [1089, 179] on form "🇺🇸 I. recruitment titles US (C) (recruit* | headhunt | "Talent Acquisition" | T…" at bounding box center [855, 193] width 765 height 149
click at [1084, 187] on button "Save" at bounding box center [1093, 202] width 89 height 37
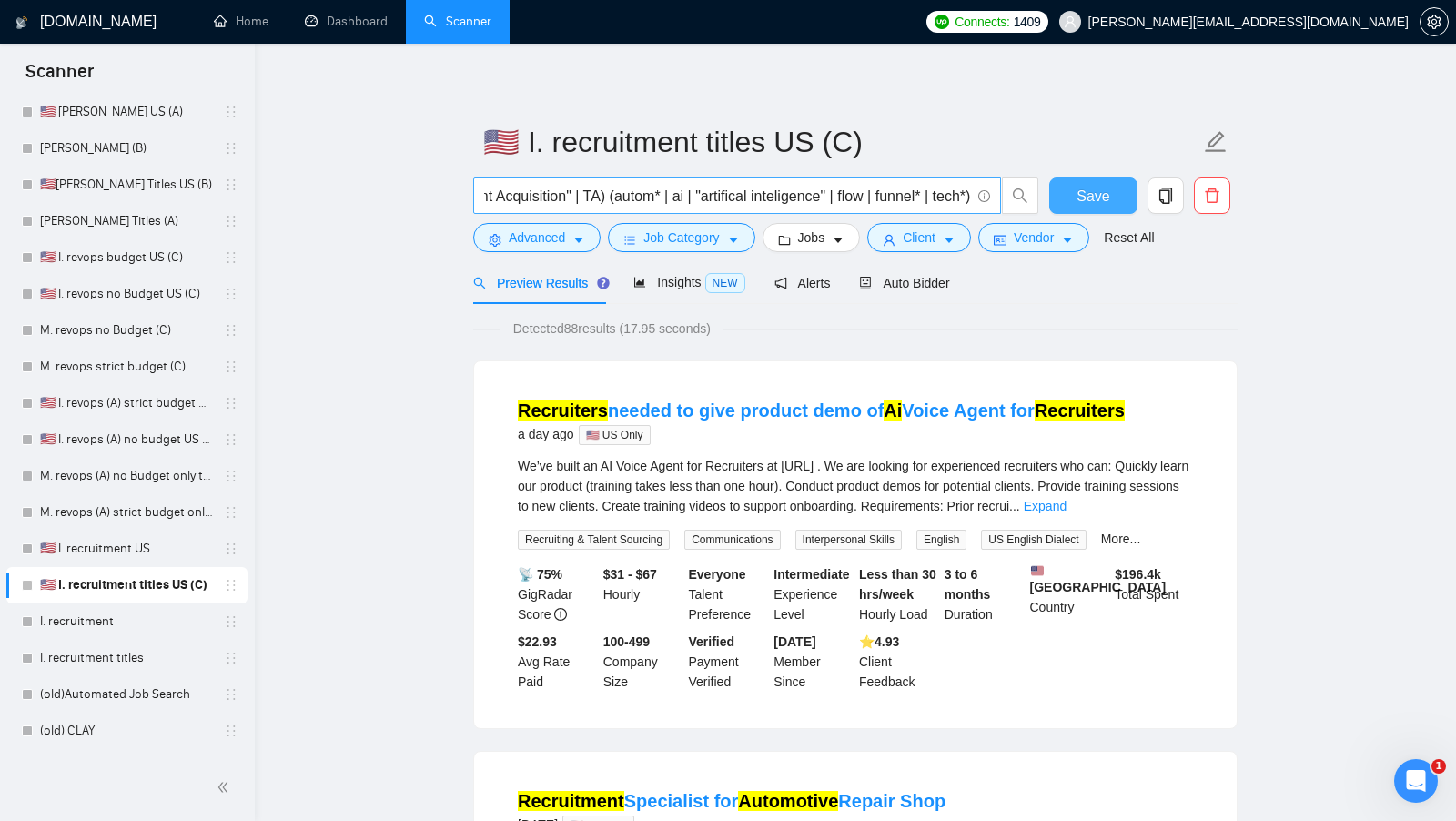
scroll to position [0, 193]
click at [963, 194] on input "(recruit* | headhunt | "Talent Acquisition" | TA) (autom* | ai | "artifical int…" at bounding box center [727, 197] width 486 height 23
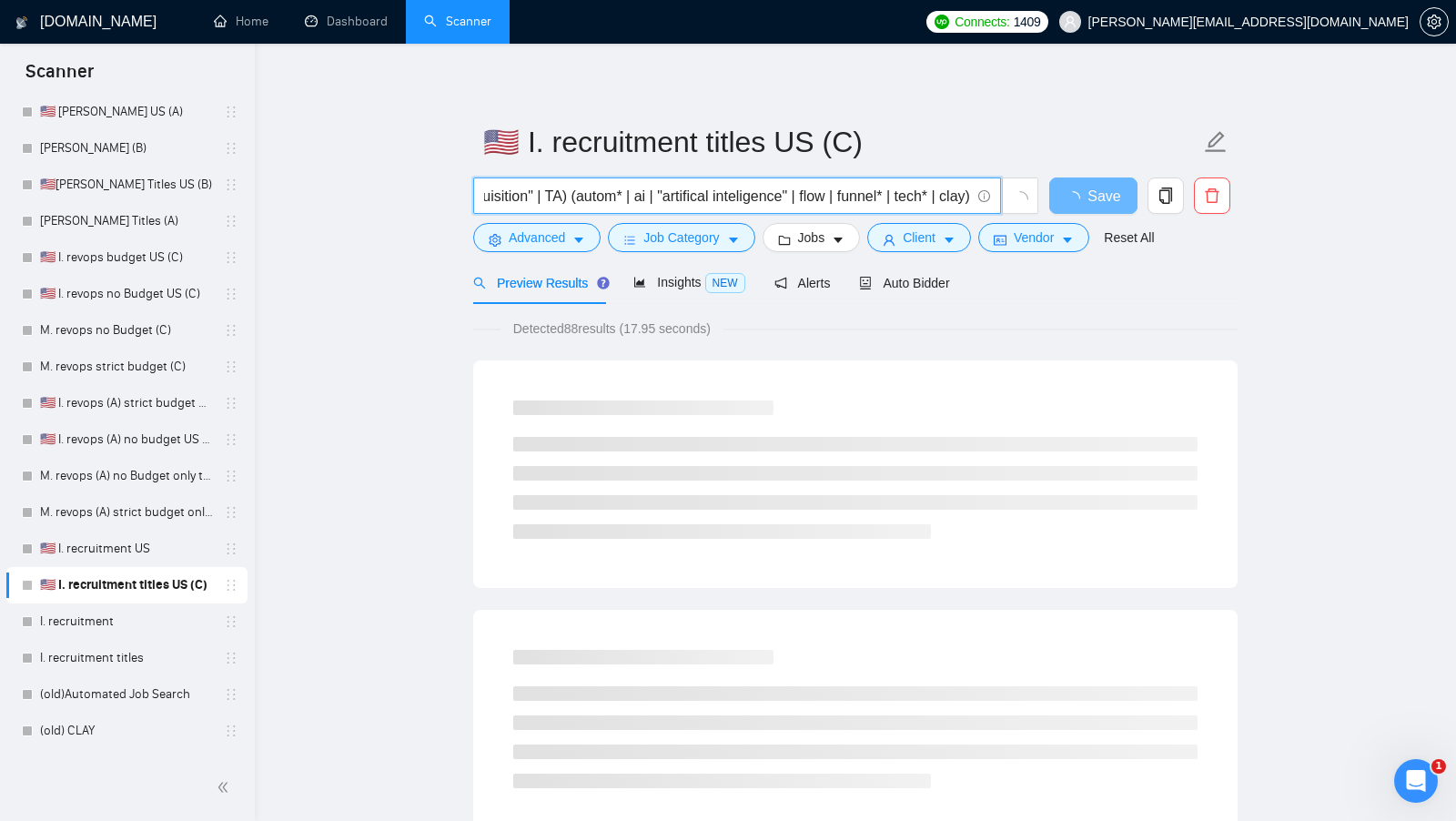
scroll to position [0, 230]
type input "(recruit* | headhunt | "Talent Acquisition" | TA) (autom* | ai | "artifical int…"
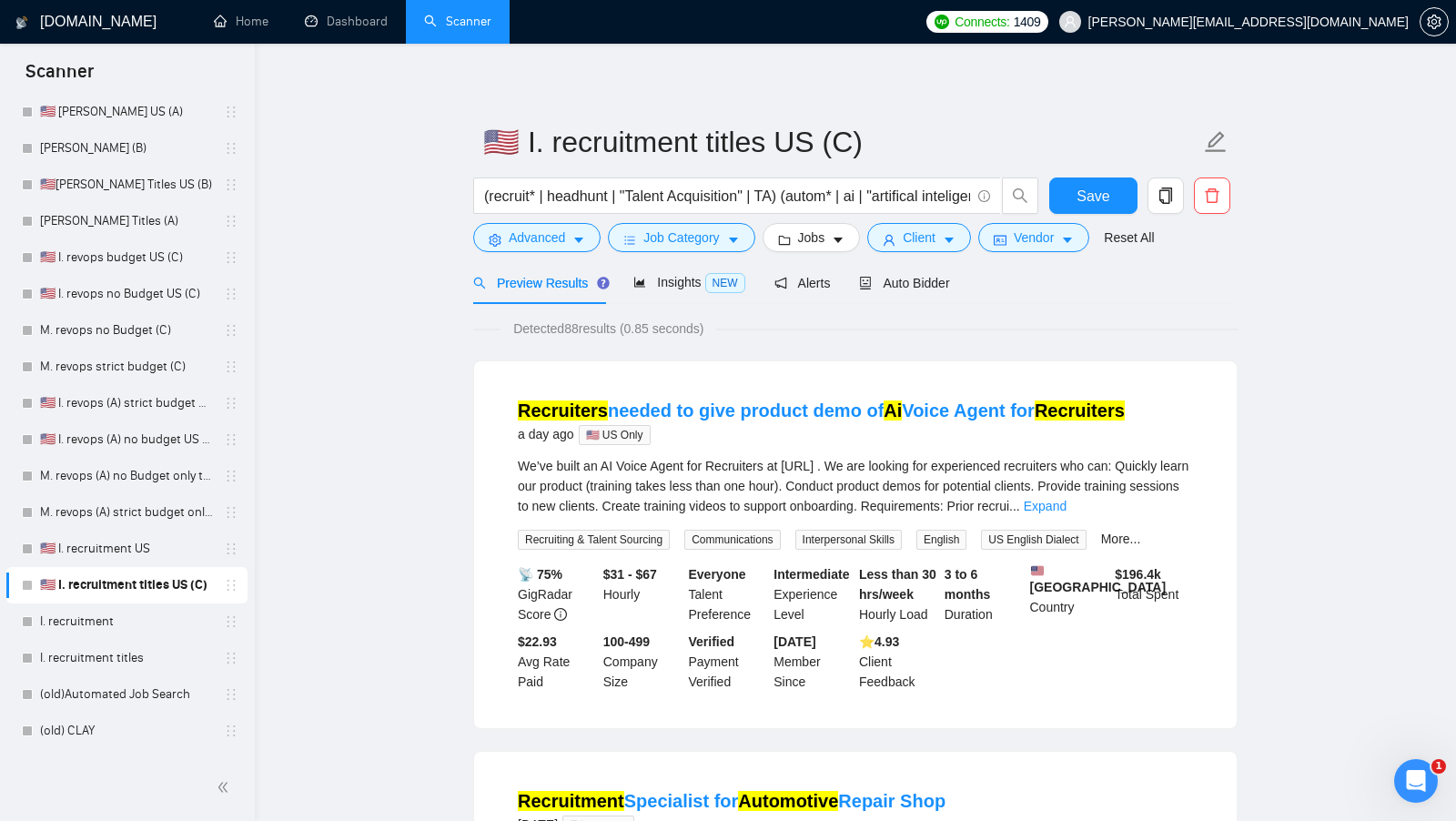
click at [968, 265] on div "Preview Results Insights NEW Alerts Auto Bidder" at bounding box center [855, 283] width 765 height 42
click at [949, 273] on div "Auto Bidder" at bounding box center [903, 283] width 90 height 20
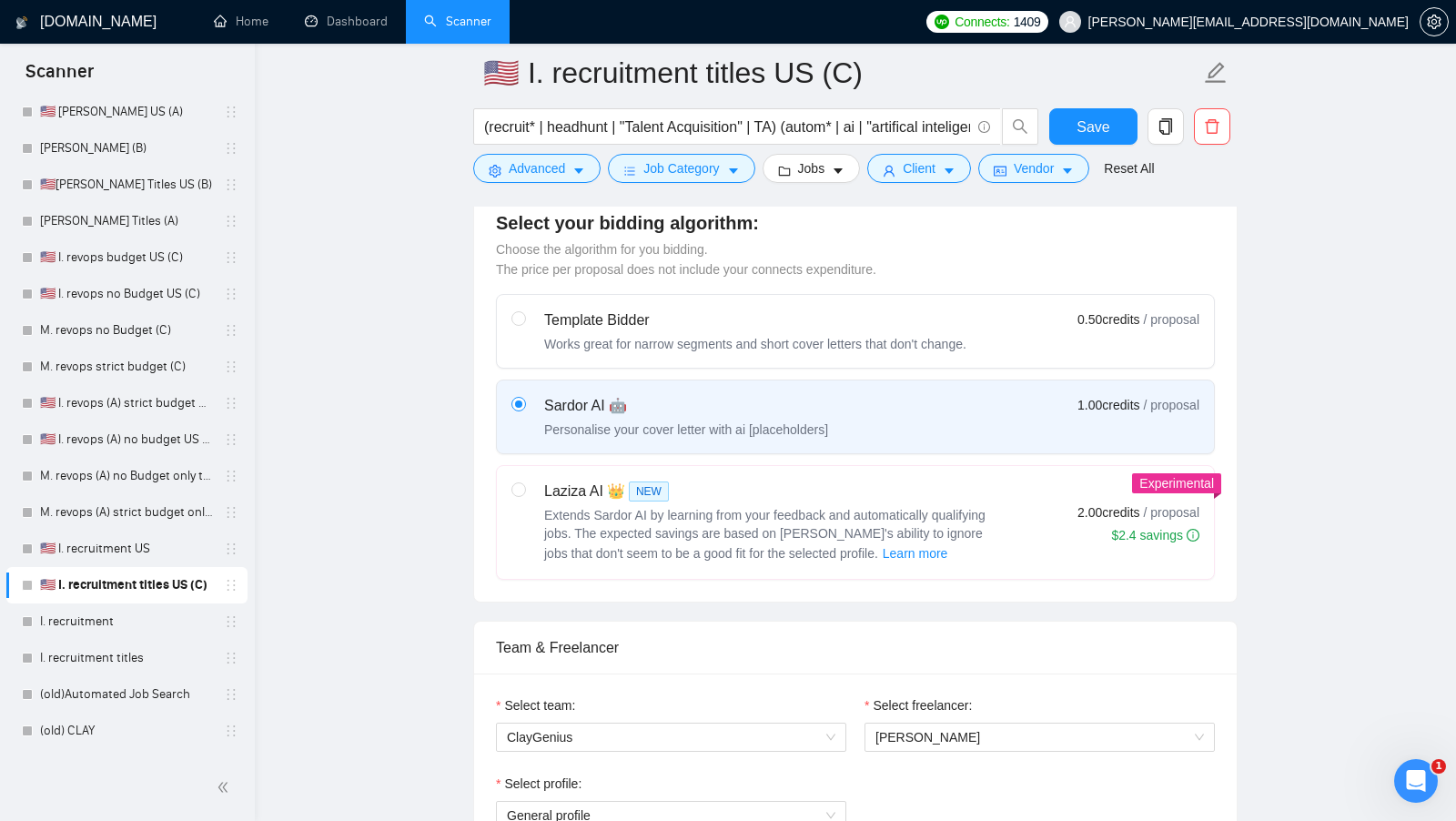
click at [1003, 491] on div "Laziza AI 👑 NEW Extends Sardor AI by learning from your feedback and automatica…" at bounding box center [854, 522] width 688 height 84
click at [525, 491] on input "radio" at bounding box center [517, 488] width 13 height 13
radio input "true"
radio input "false"
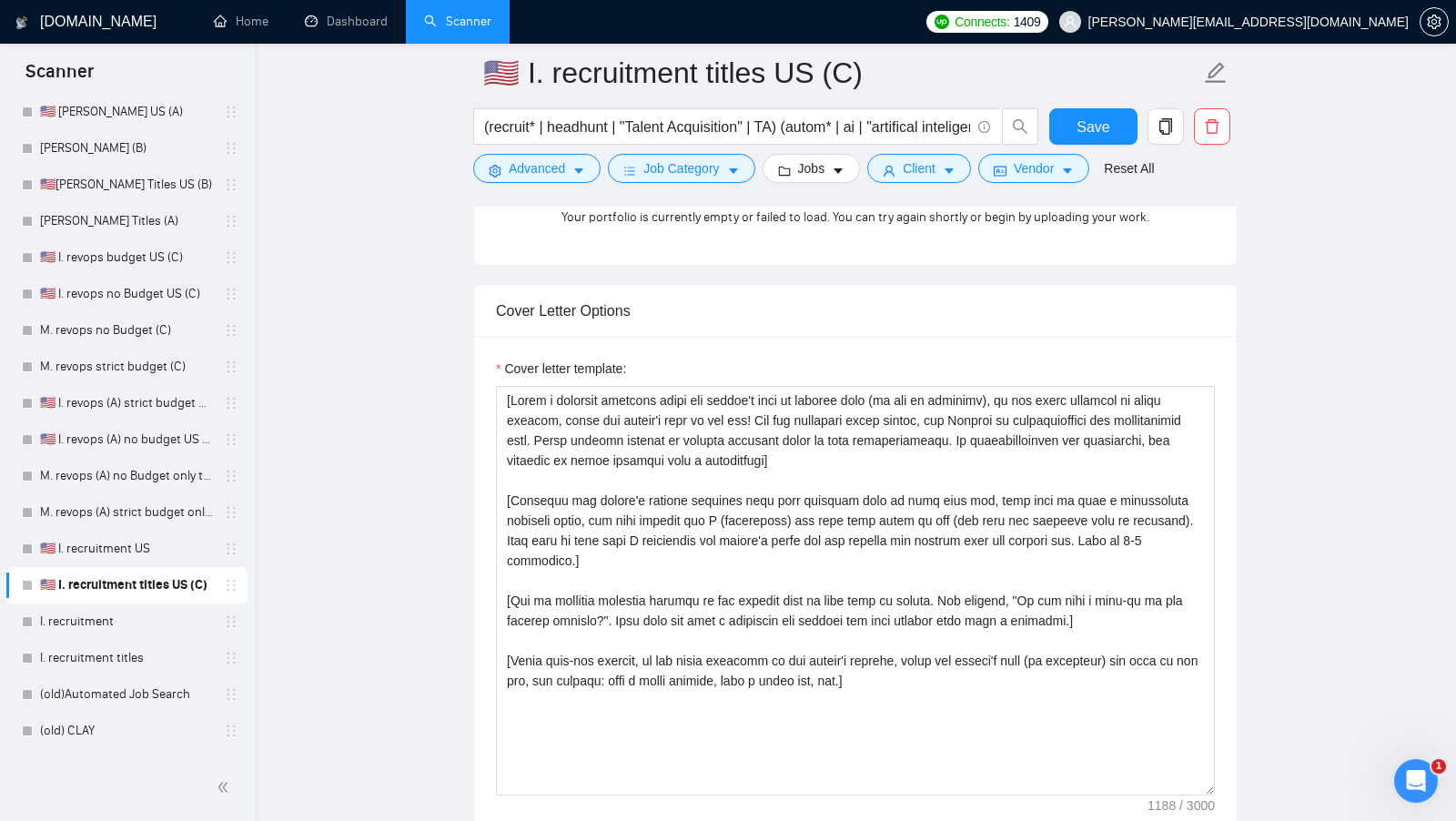
scroll to position [1871, 0]
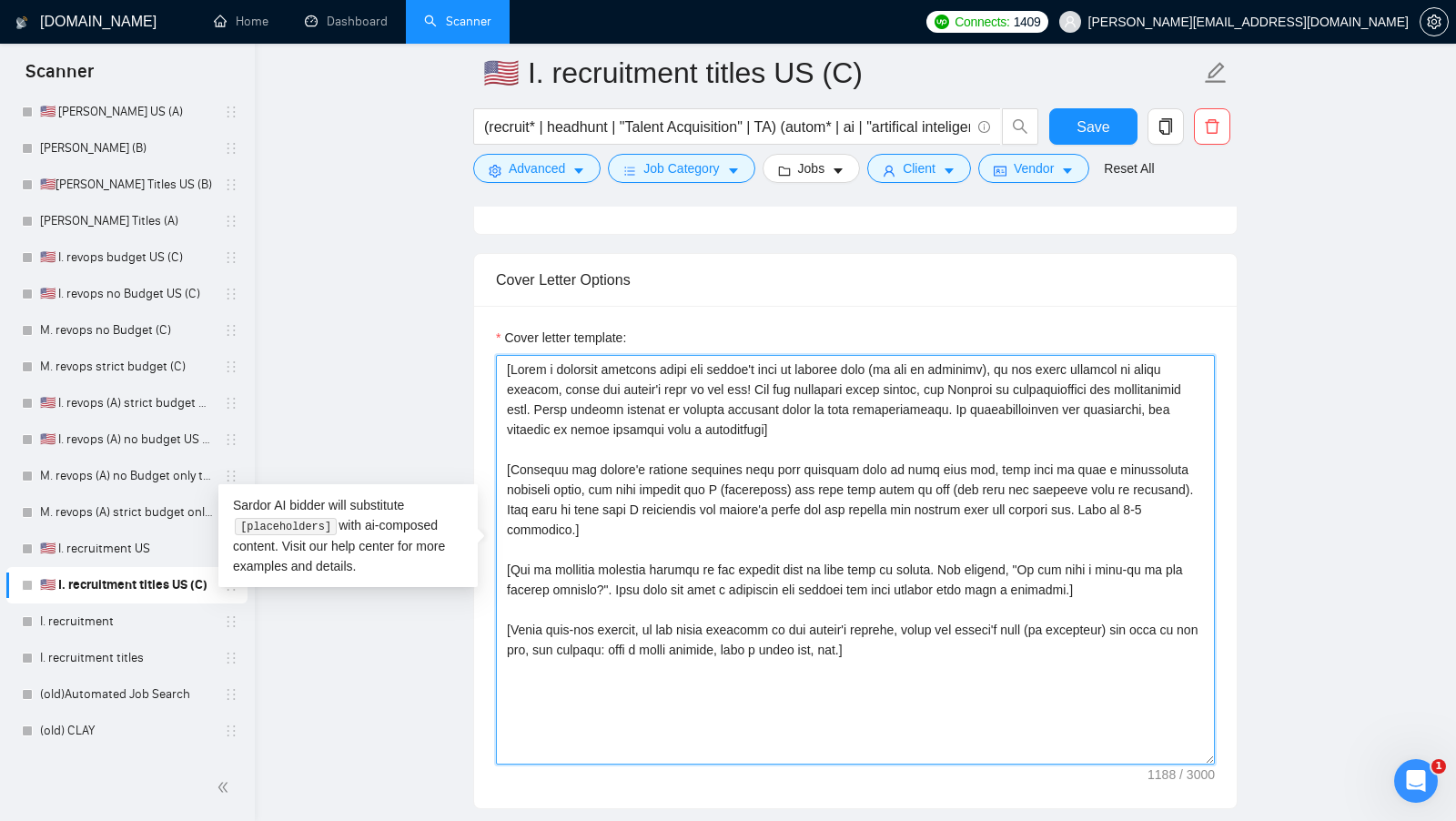
paste textarea "I have experience in all that the client asks. If a question asks about specifi…"
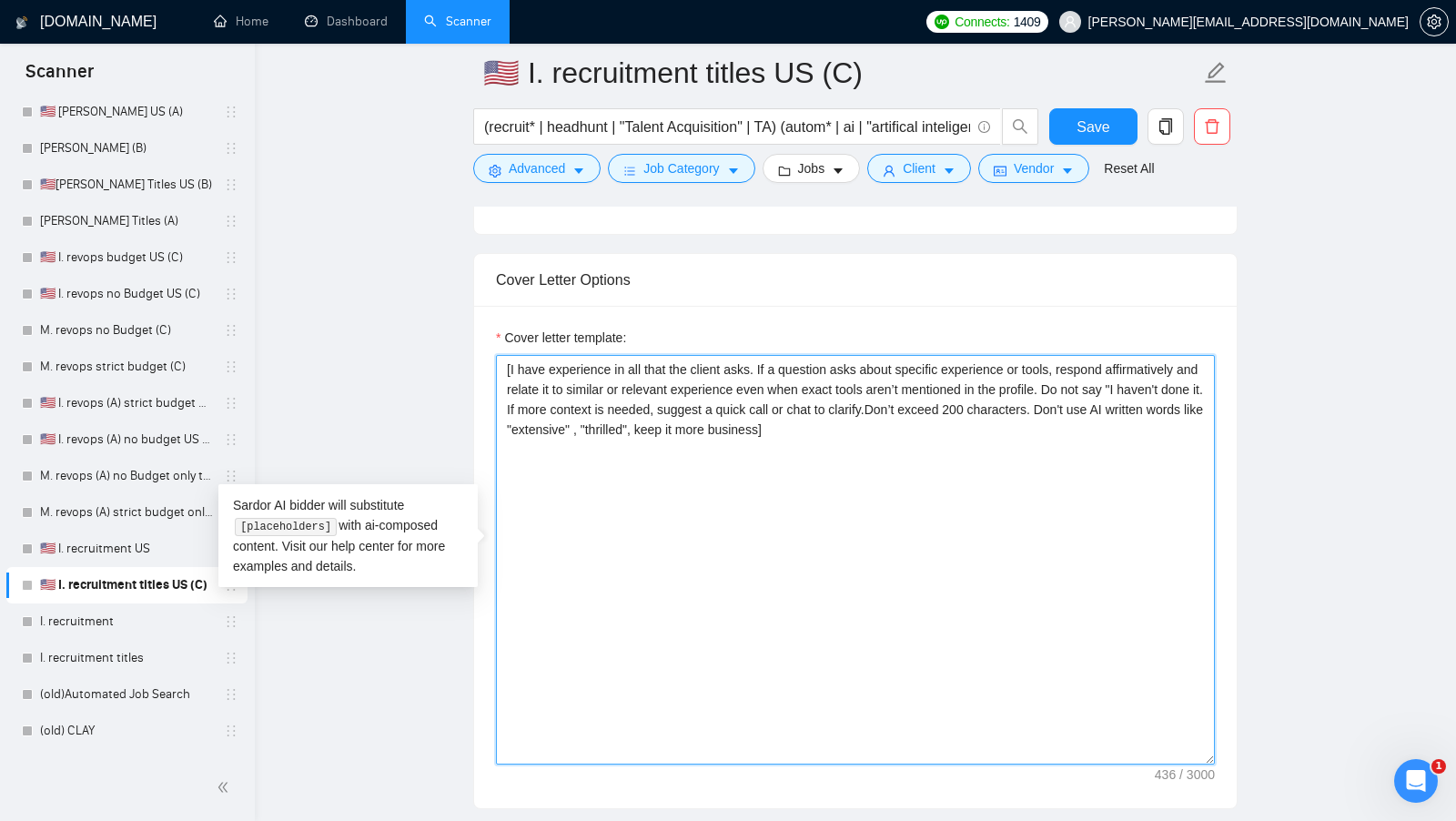
drag, startPoint x: 924, startPoint y: 642, endPoint x: 459, endPoint y: 308, distance: 572.5
click at [738, 443] on textarea "[I have experience in all that the client asks. If a question asks about specif…" at bounding box center [854, 560] width 718 height 410
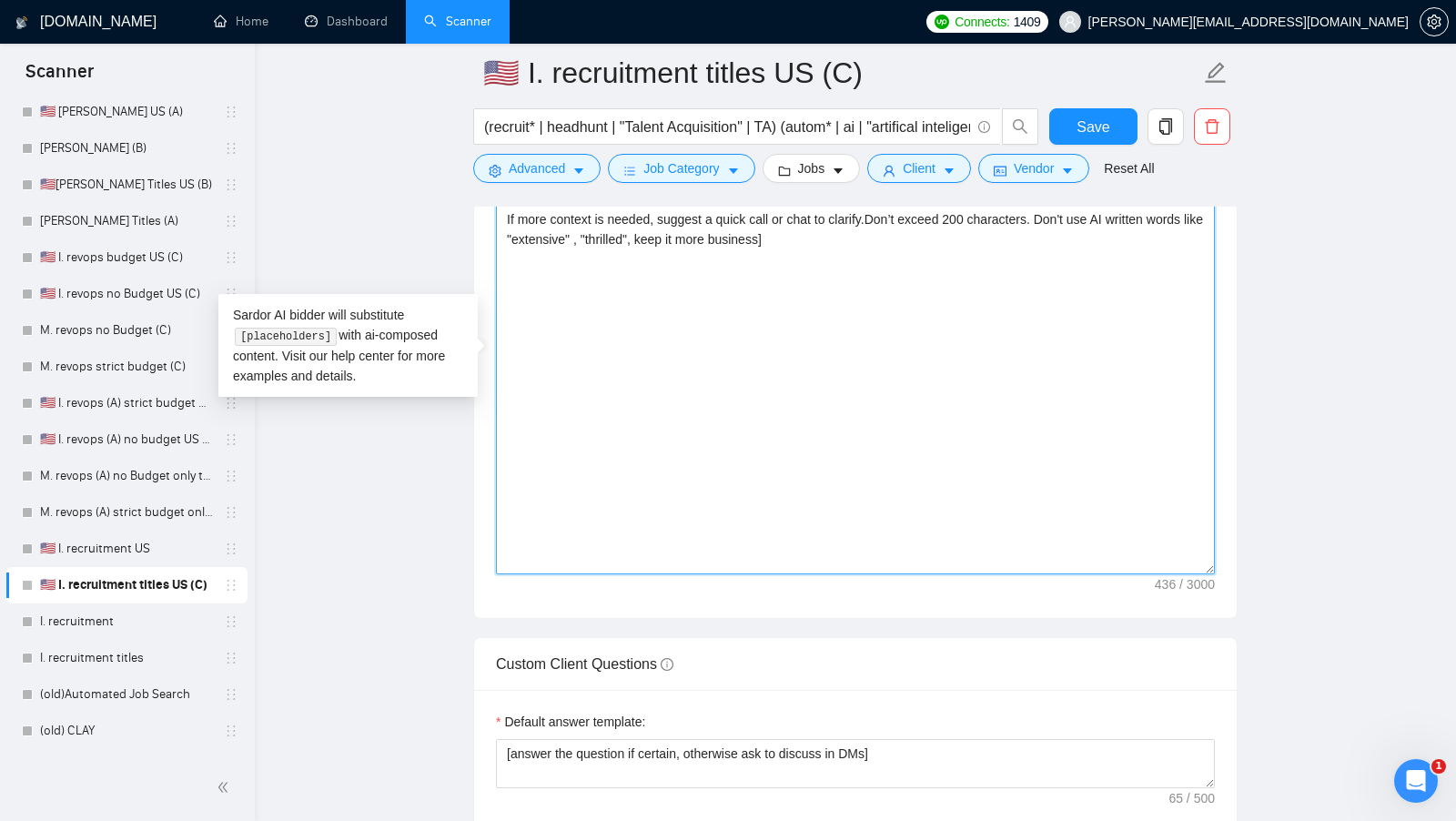
scroll to position [2307, 0]
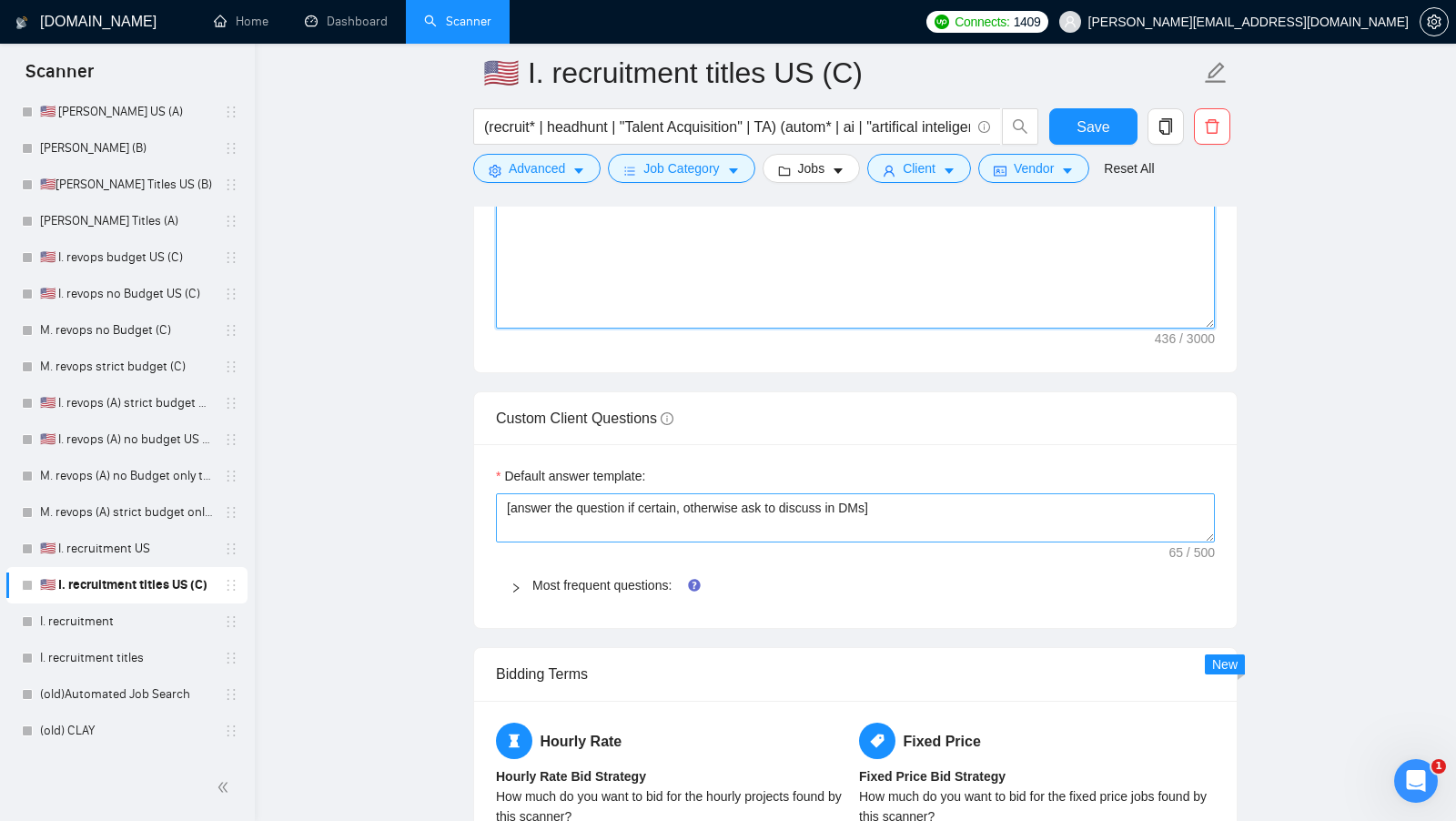
type textarea "[I have experience in all that the client asks. If a question asks about specif…"
click at [714, 493] on textarea "[answer the question if certain, otherwise ask to discuss in DMs]" at bounding box center [854, 517] width 718 height 49
paste textarea "I have experience in all that the client asks. If a question asks about specifi…"
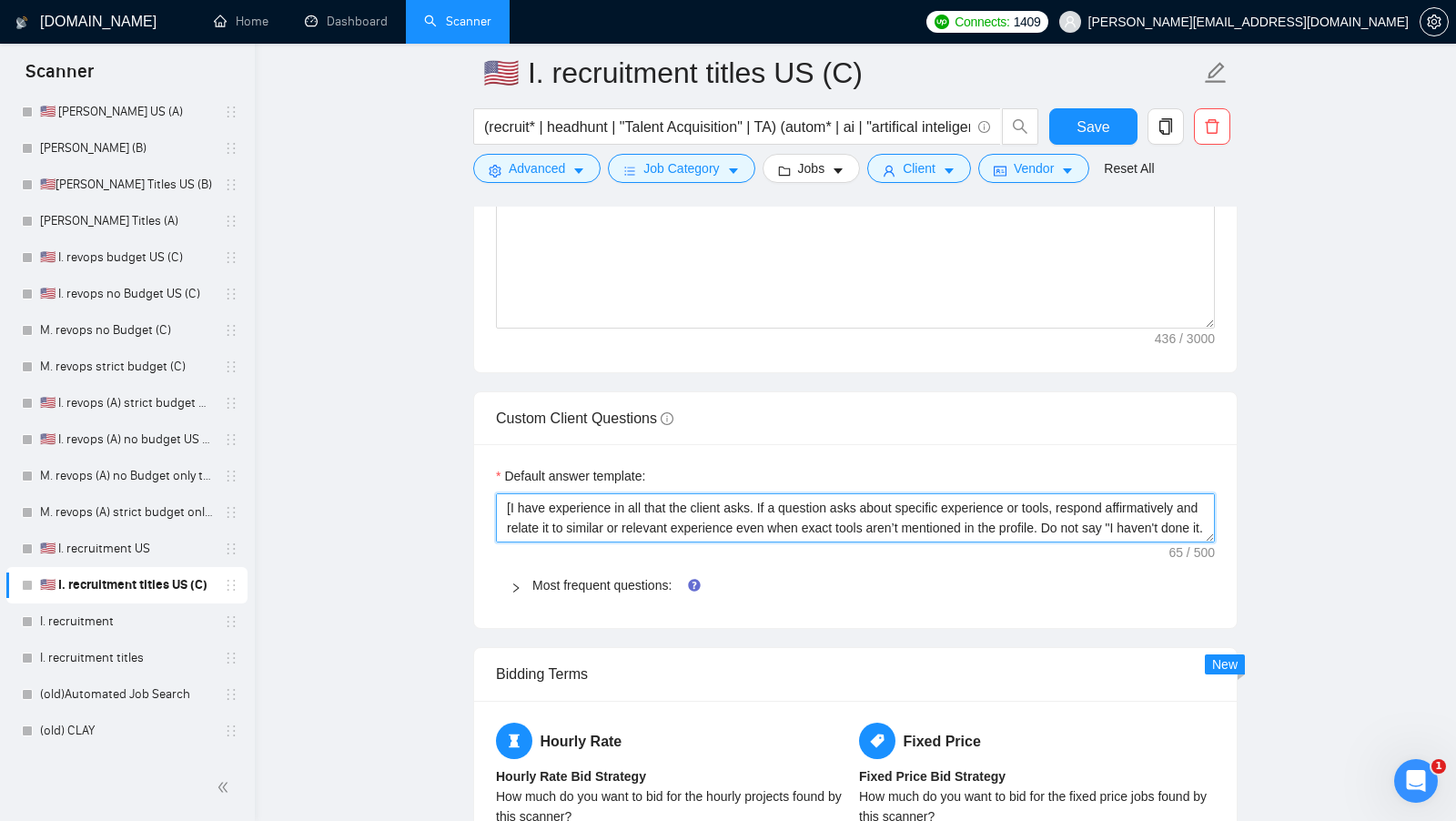
scroll to position [54, 0]
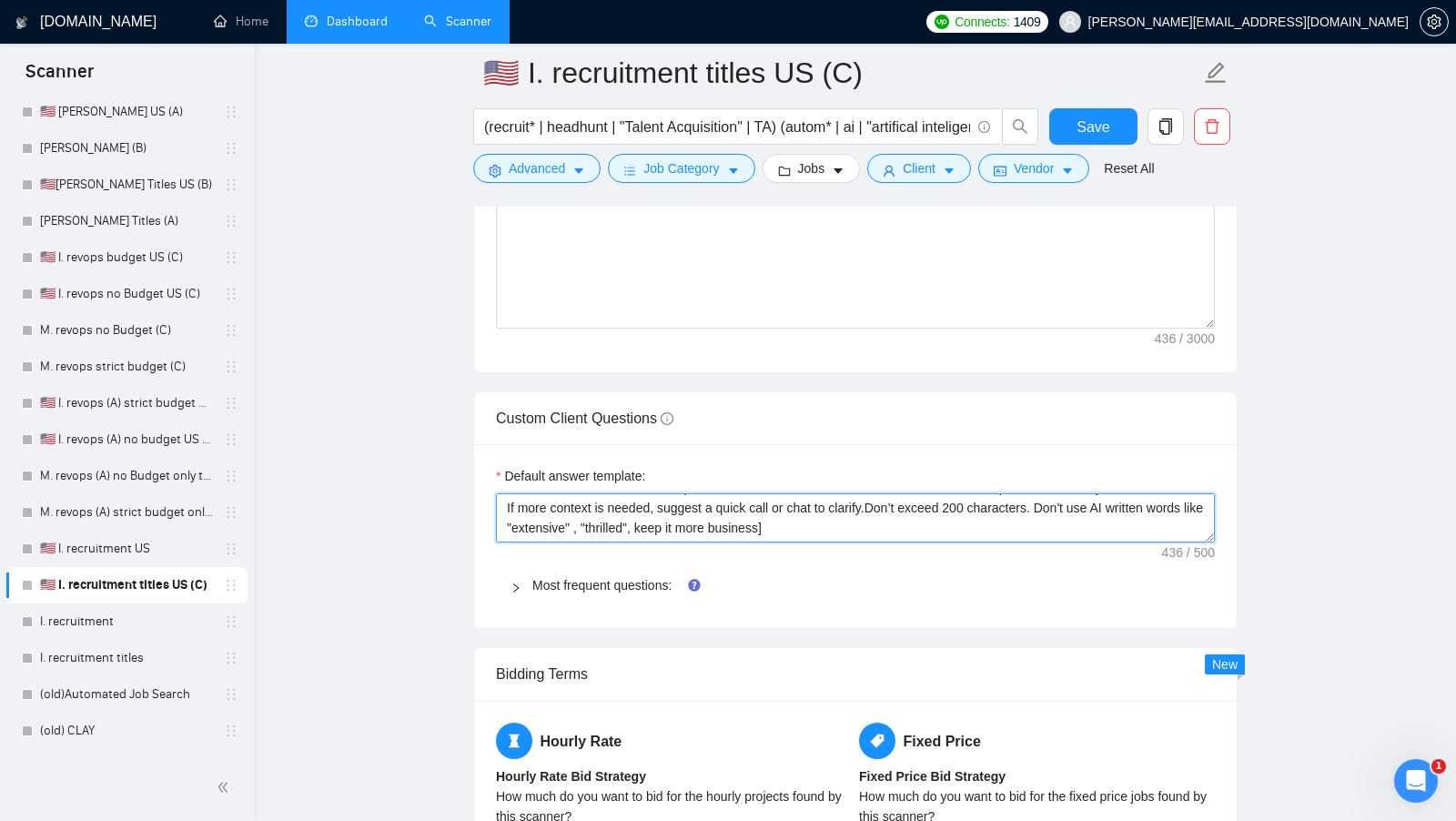
type textarea "[I have experience in all that the client asks. If a question asks about specif…"
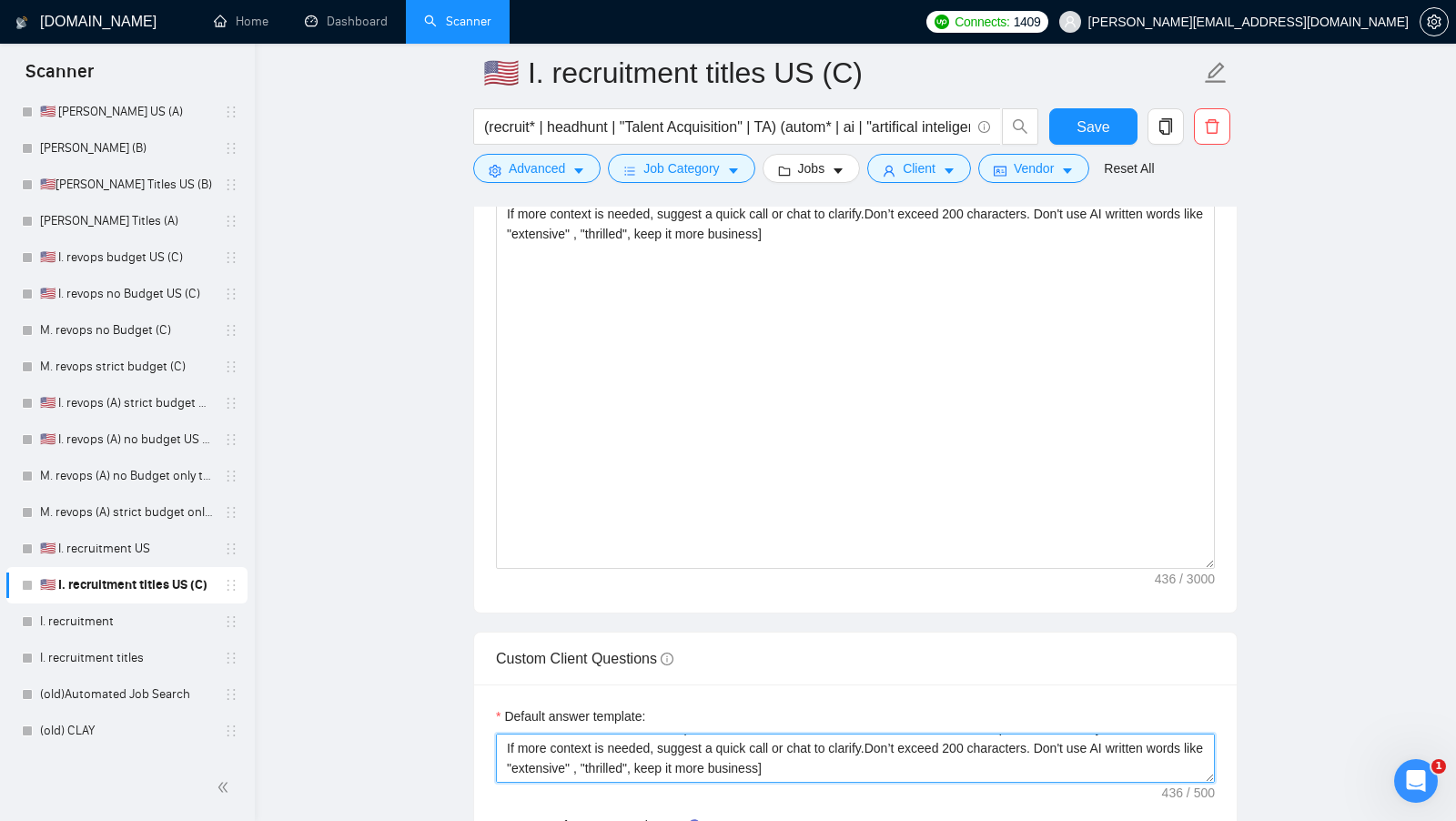
scroll to position [2021, 0]
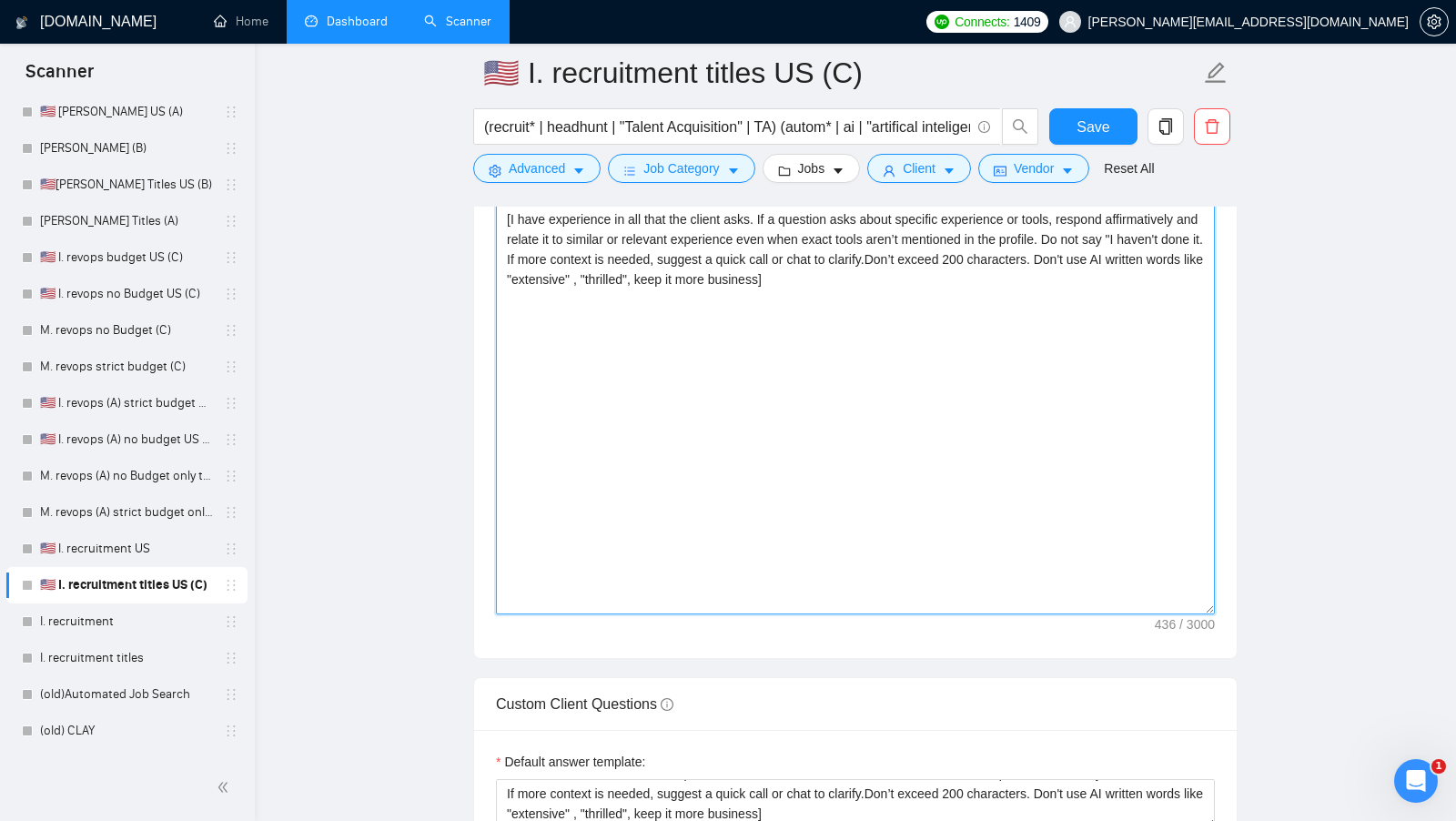
drag, startPoint x: 650, startPoint y: 401, endPoint x: 398, endPoint y: 19, distance: 457.6
click at [398, 21] on div "GigRadar.io Home Dashboard Scanner Connects: 1409 isaac@recruitcloud.io 🇺🇸 I. r…" at bounding box center [855, 497] width 1201 height 5036
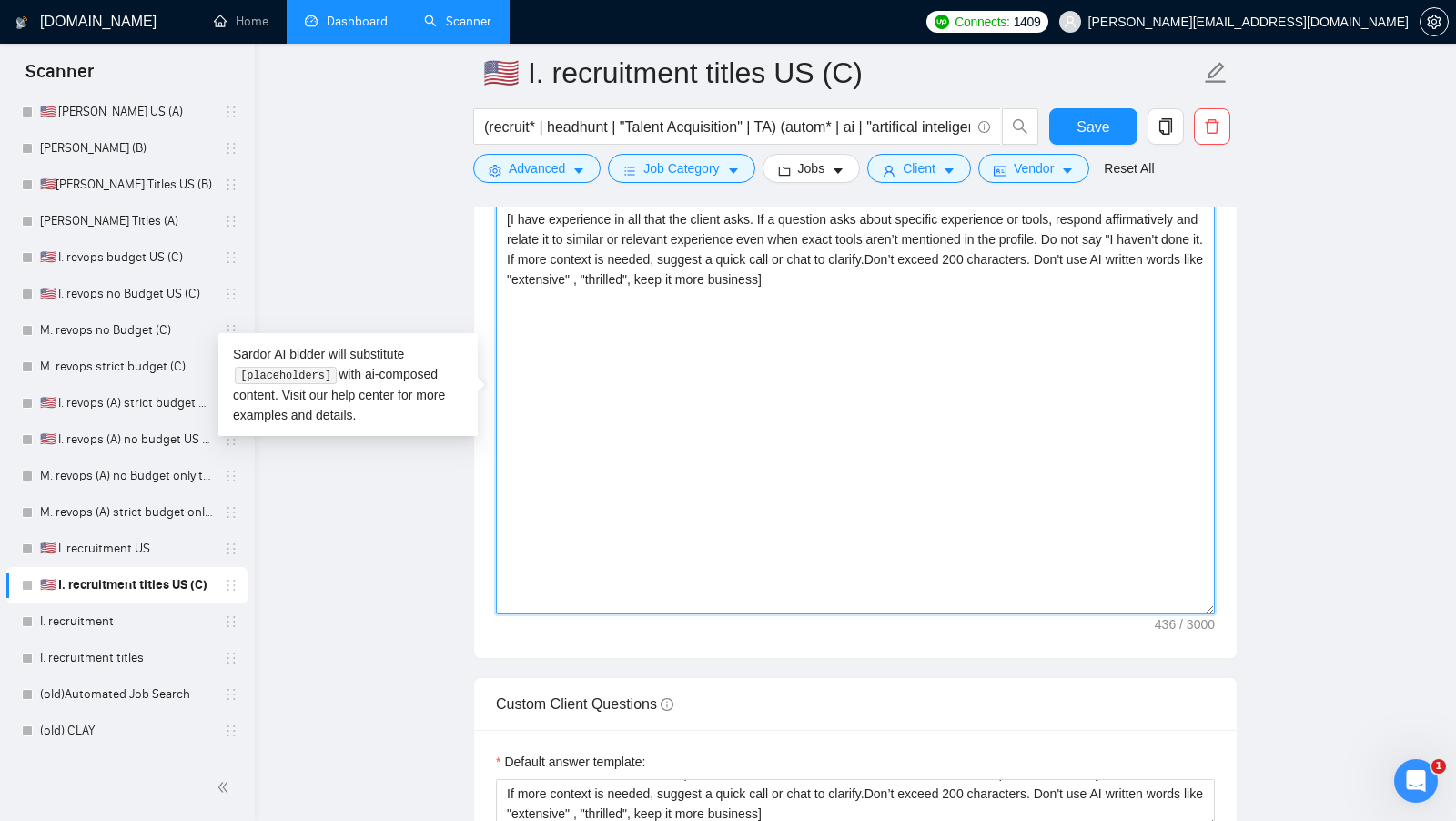
paste textarea "Hi [client's name only don't use company name], We can be the perfect partners!…"
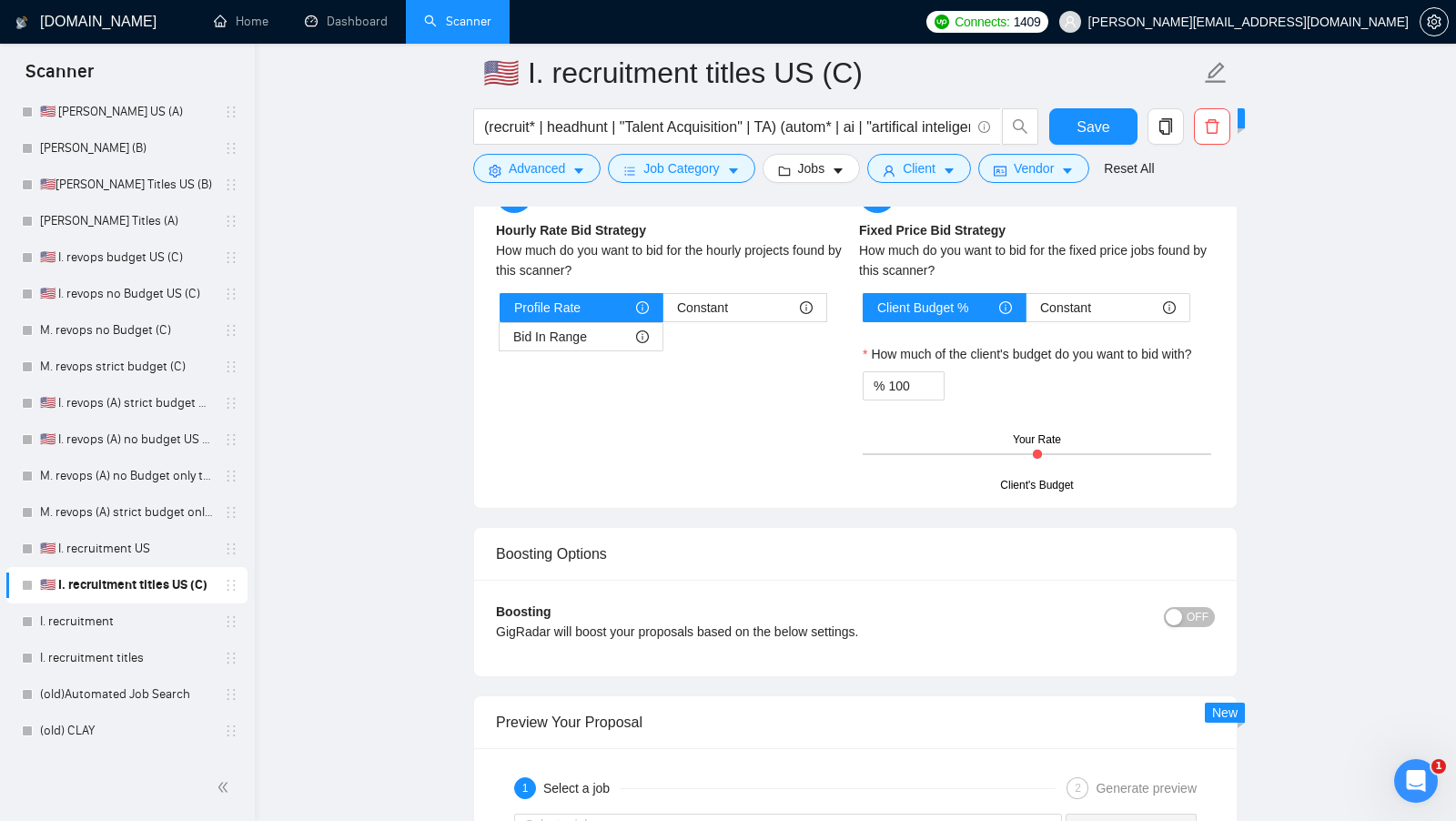
scroll to position [2878, 0]
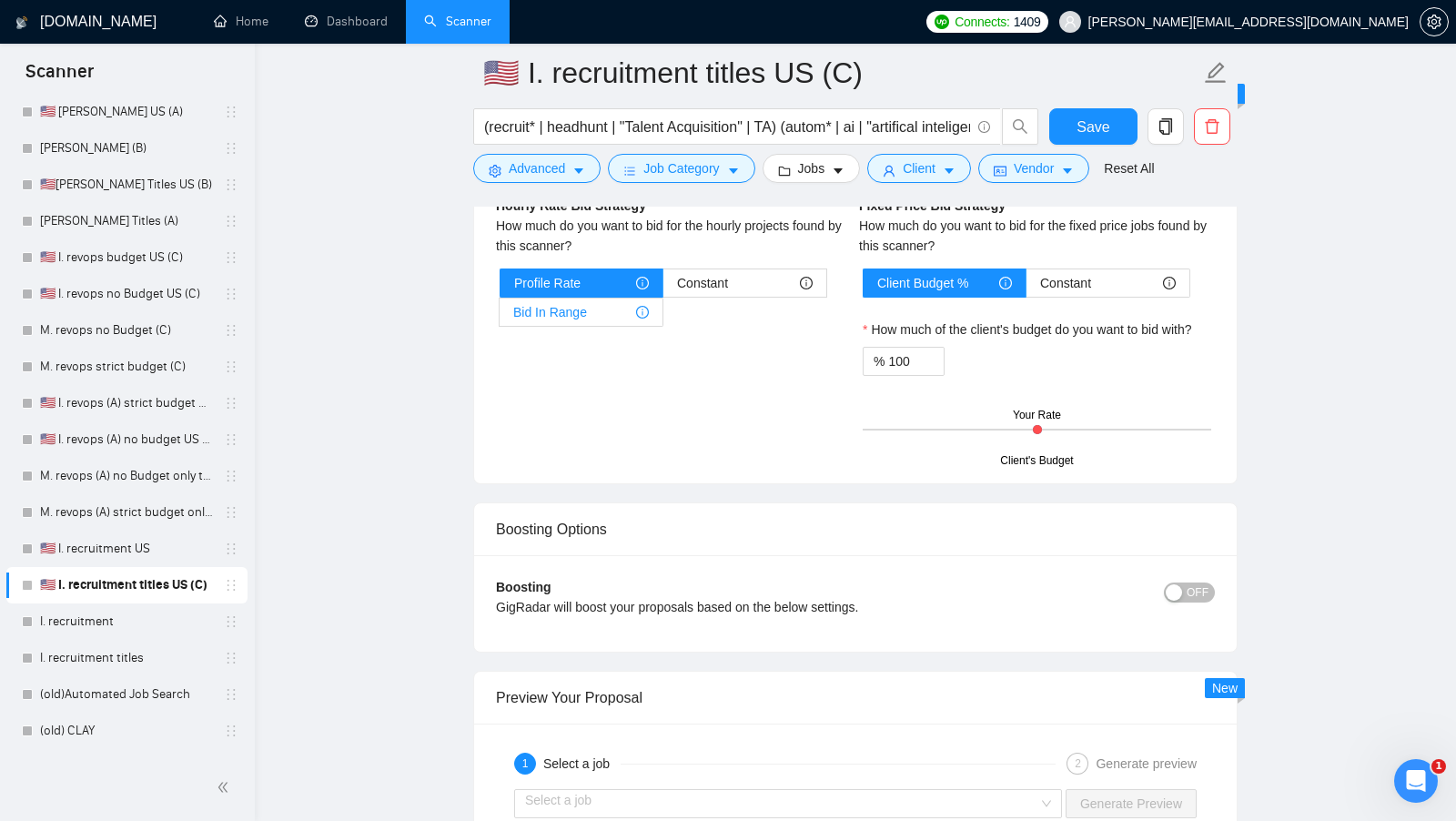
type textarea "Hi [client's name only don't use company name], We can be the perfect partners!…"
click at [552, 299] on span "Bid In Range" at bounding box center [550, 313] width 73 height 27
click at [499, 316] on input "Bid In Range" at bounding box center [499, 316] width 0 height 0
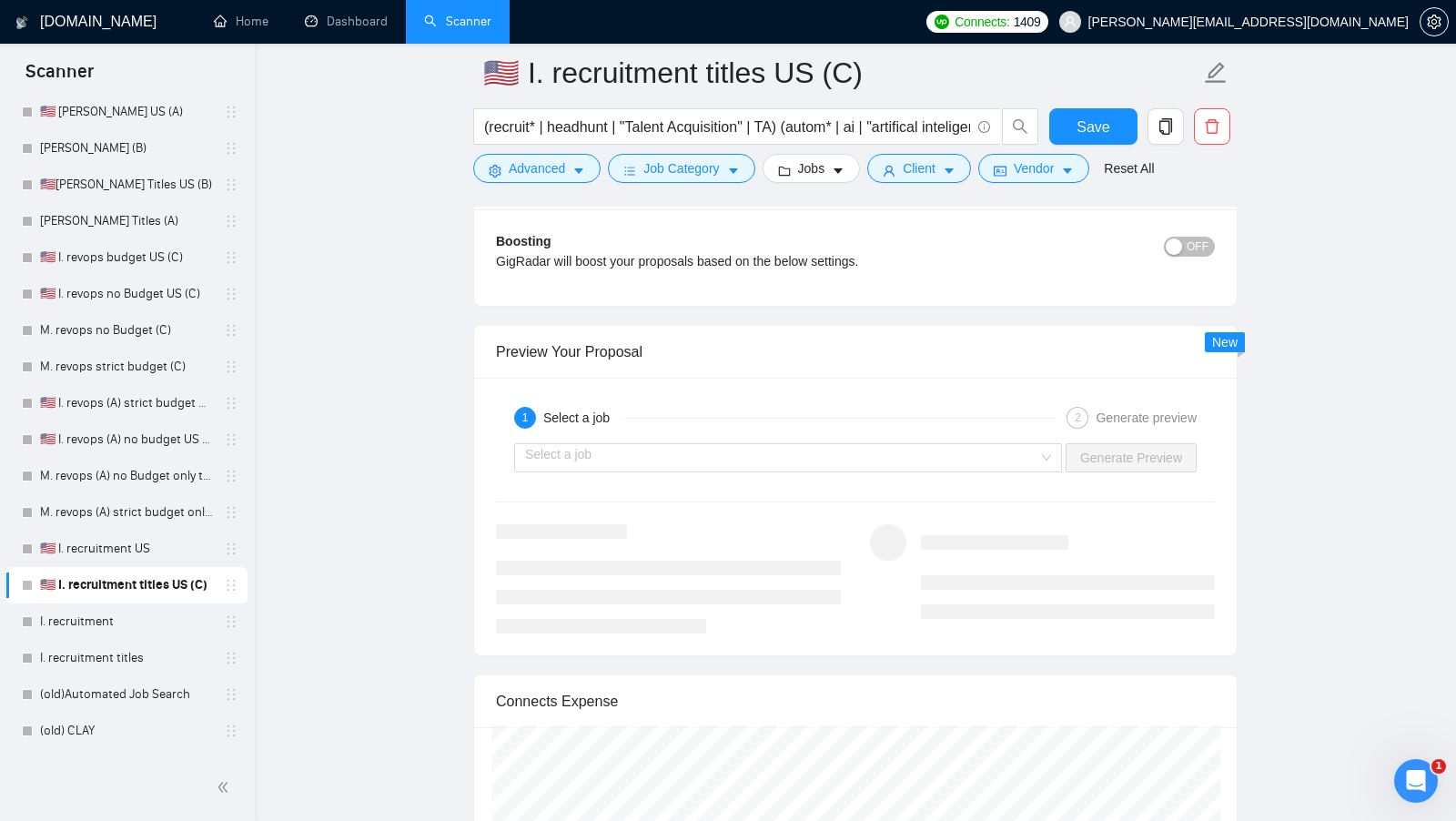
scroll to position [3429, 0]
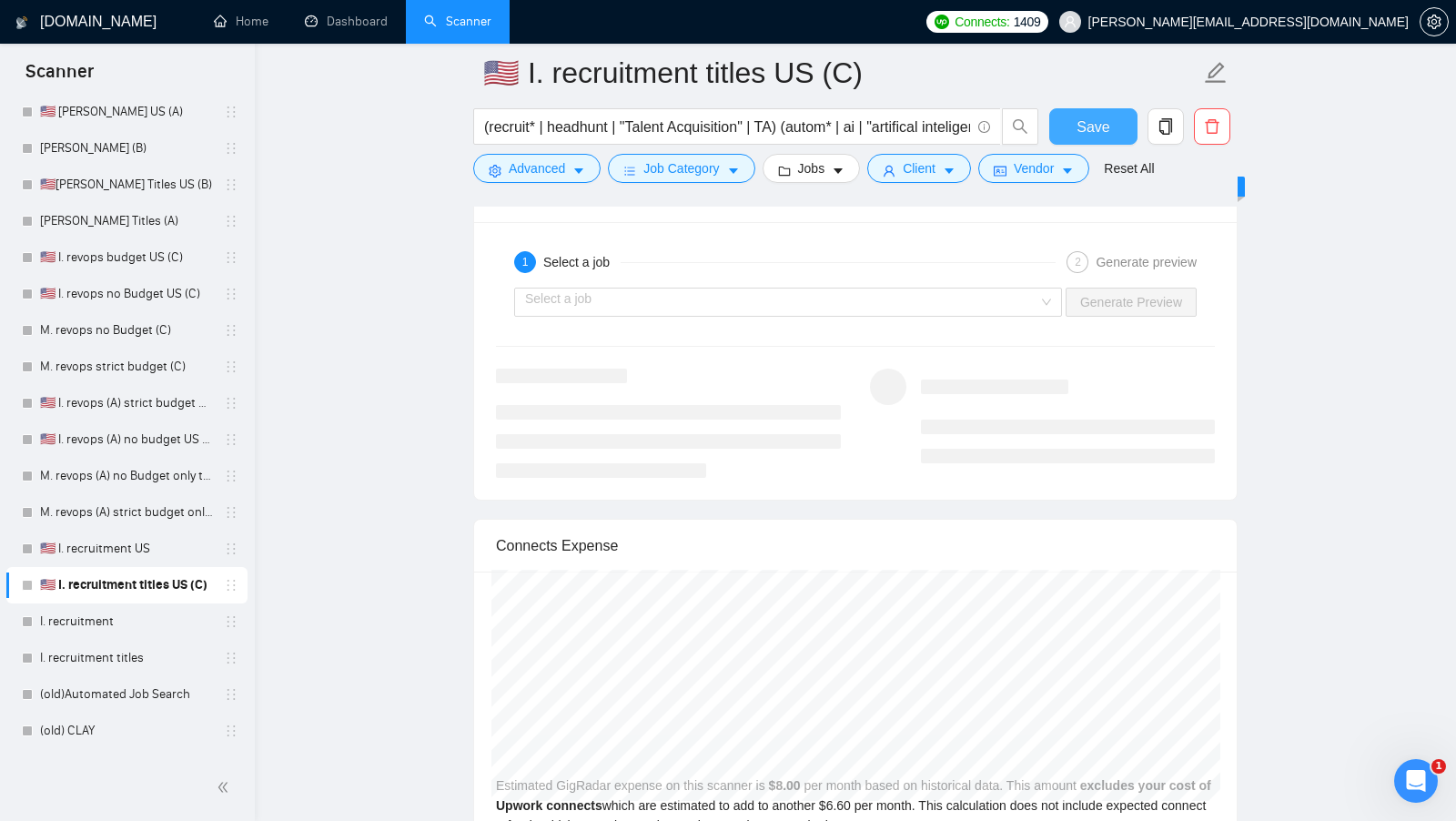
click at [1103, 110] on button "Save" at bounding box center [1093, 126] width 89 height 37
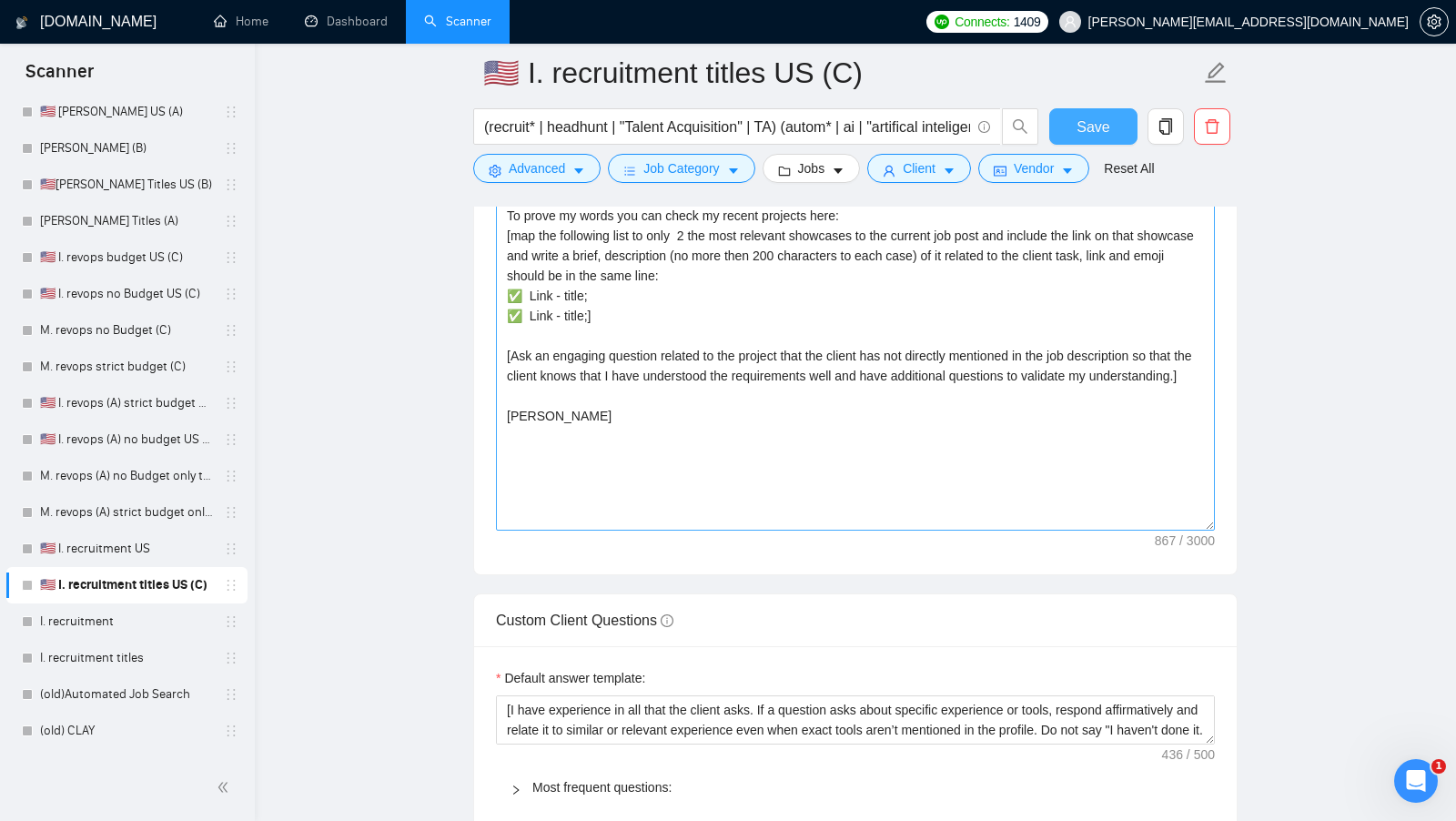
scroll to position [1987, 0]
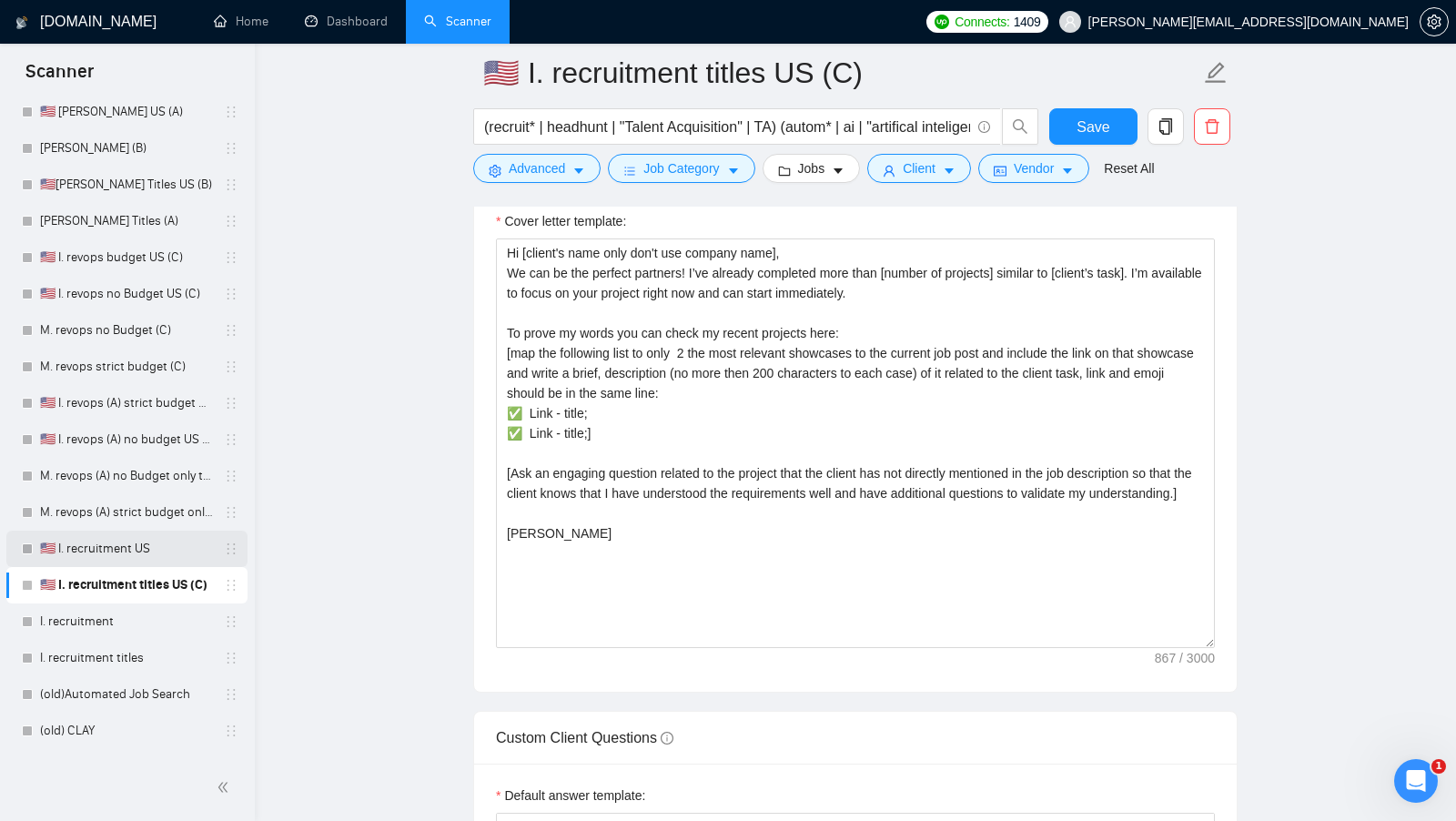
click at [135, 558] on link "🇺🇸 I. recruitment US" at bounding box center [126, 549] width 173 height 37
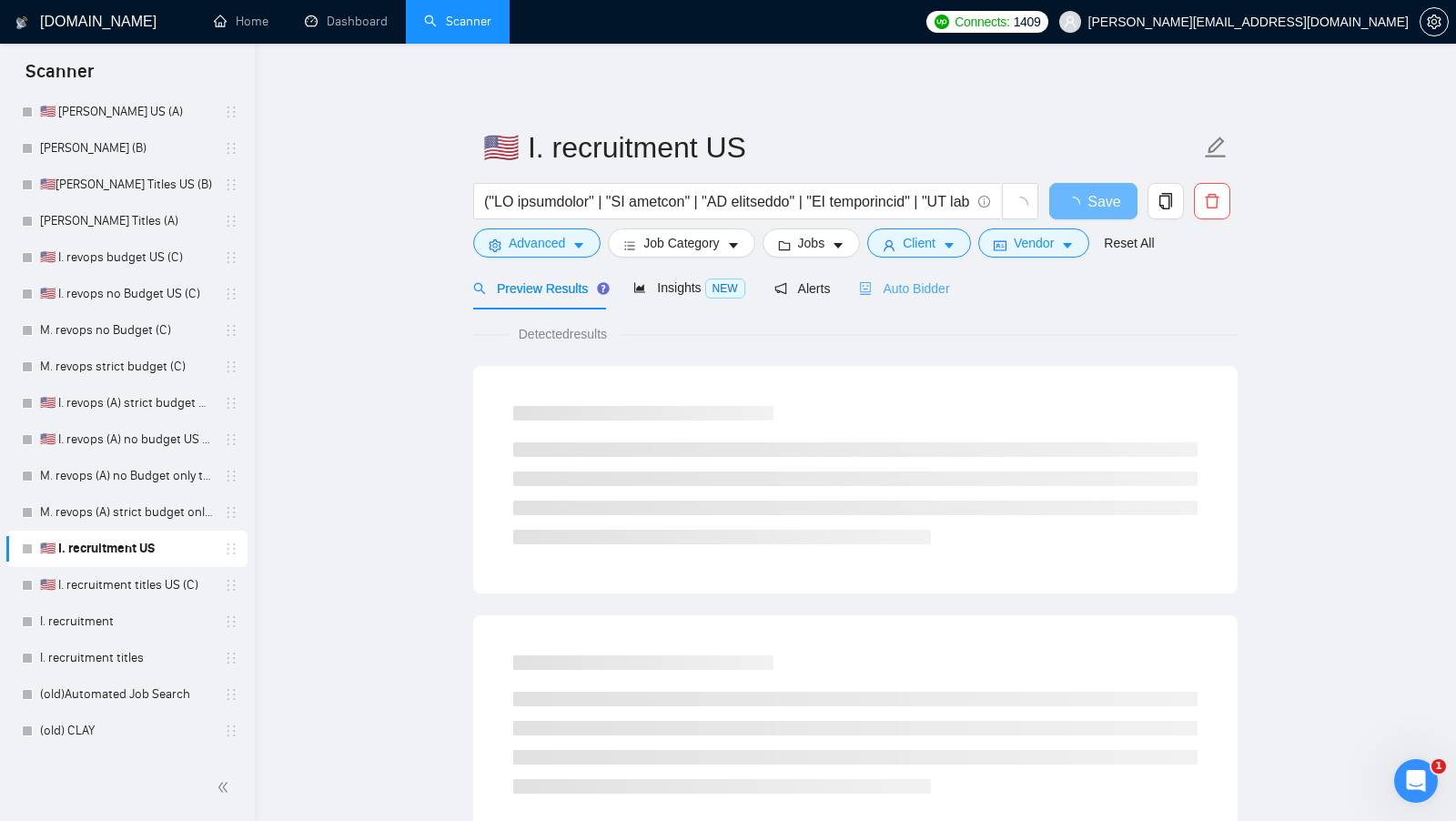
click at [891, 299] on div "Auto Bidder" at bounding box center [903, 287] width 90 height 42
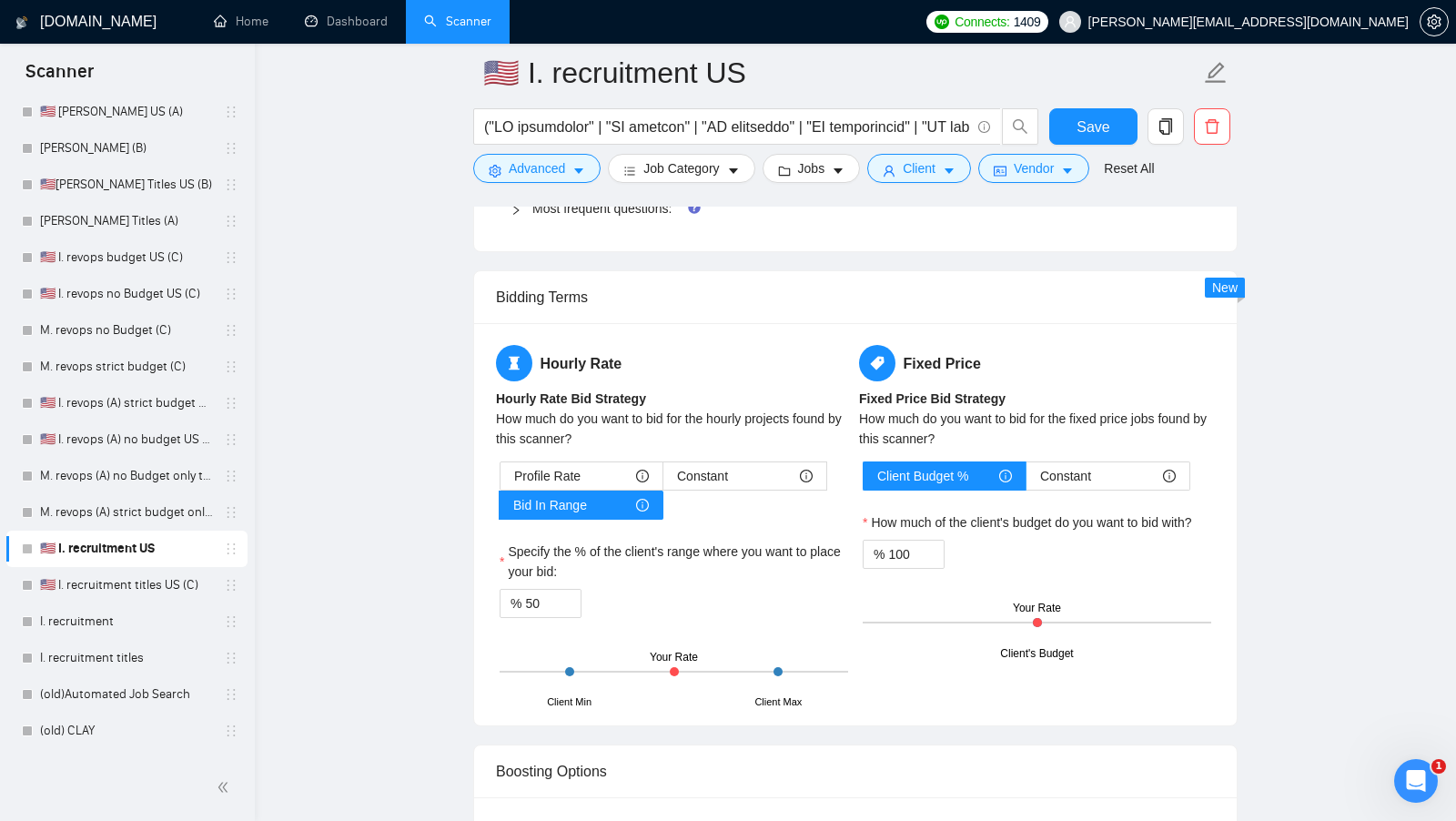
scroll to position [2969, 0]
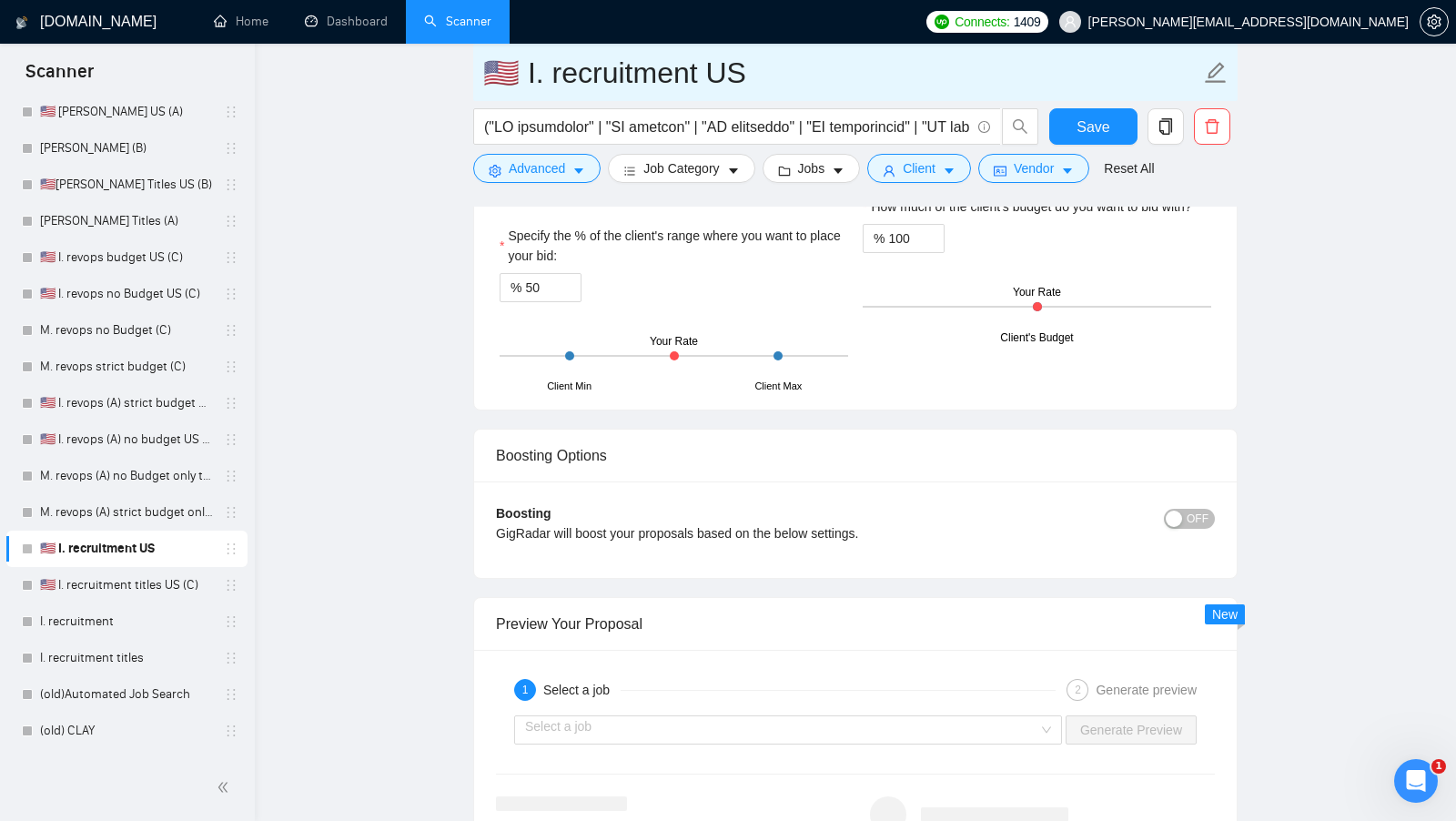
click at [741, 70] on input "🇺🇸 I. recruitment US" at bounding box center [842, 72] width 717 height 45
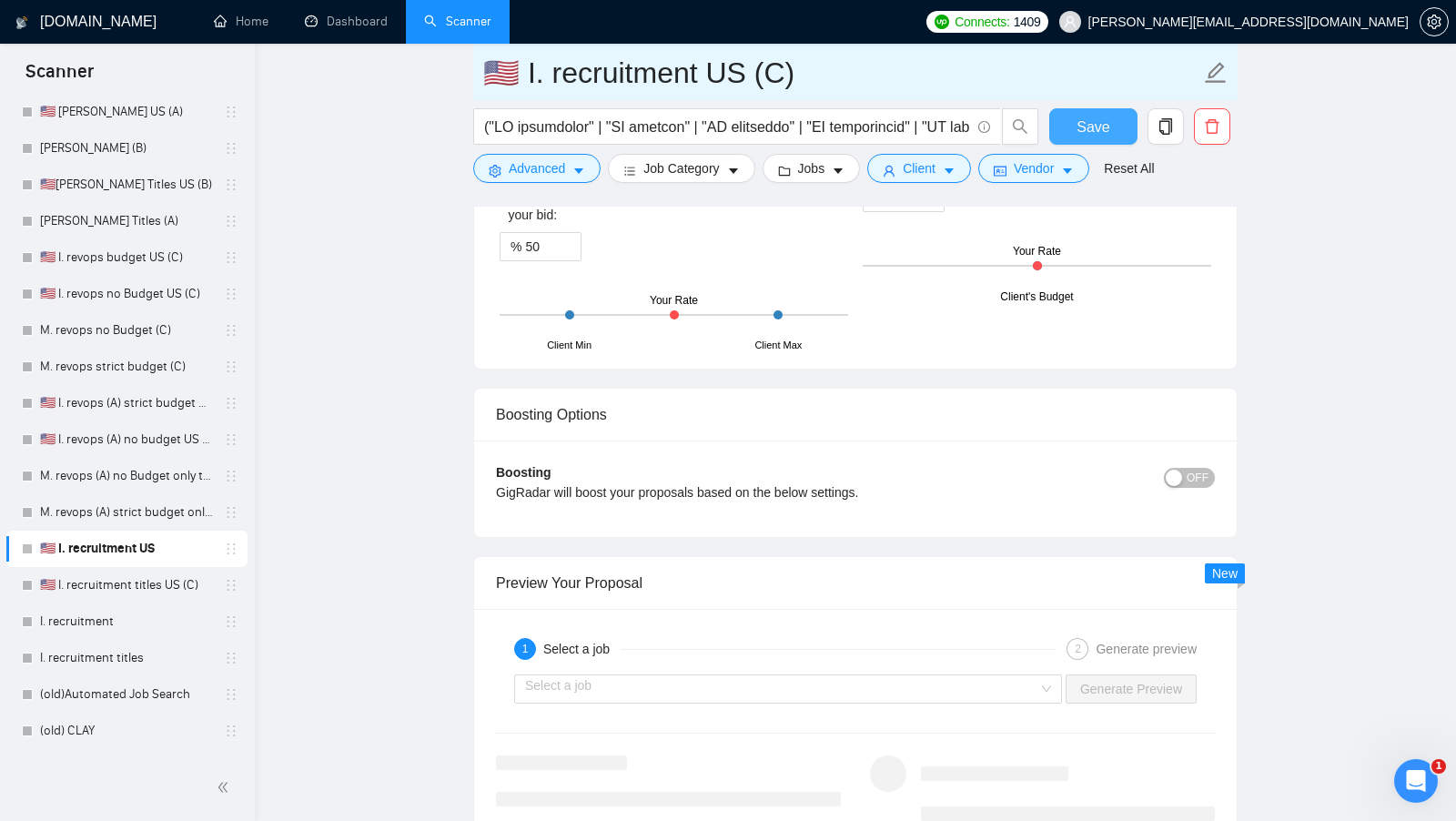
type input "🇺🇸 I. recruitment US (C)"
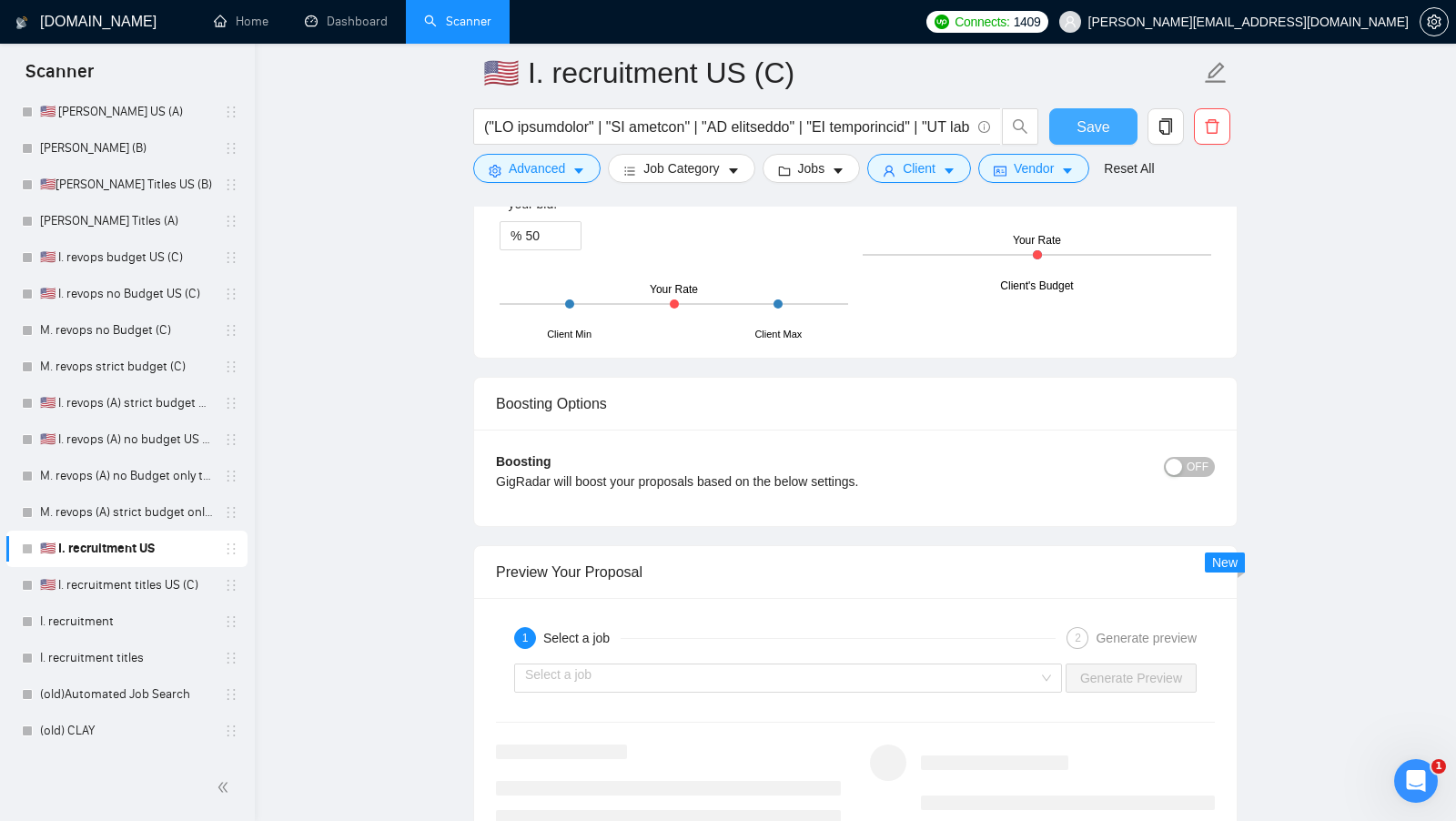
click at [1112, 135] on button "Save" at bounding box center [1093, 126] width 89 height 37
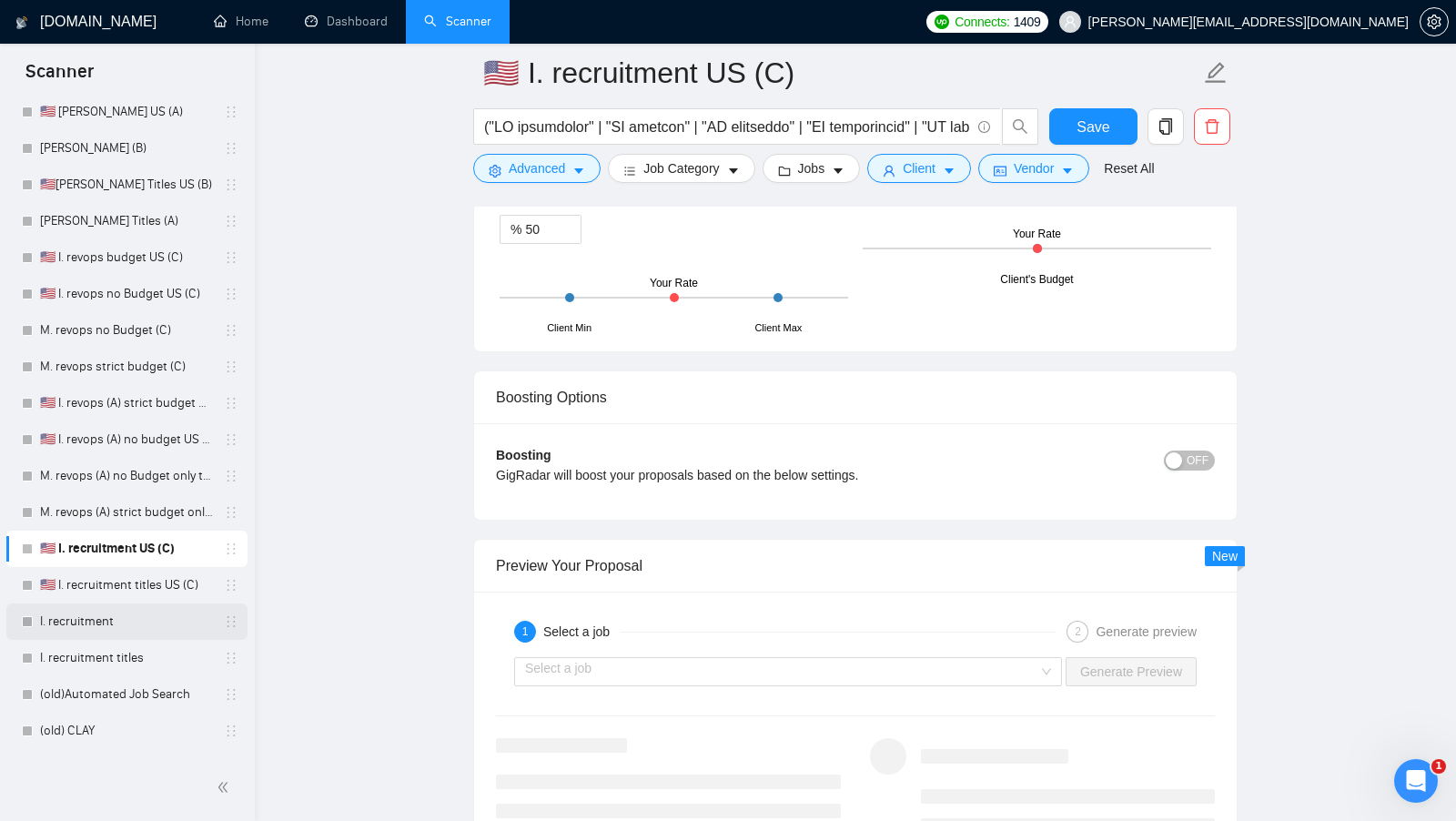
click at [112, 627] on link "I. recruitment" at bounding box center [126, 622] width 173 height 37
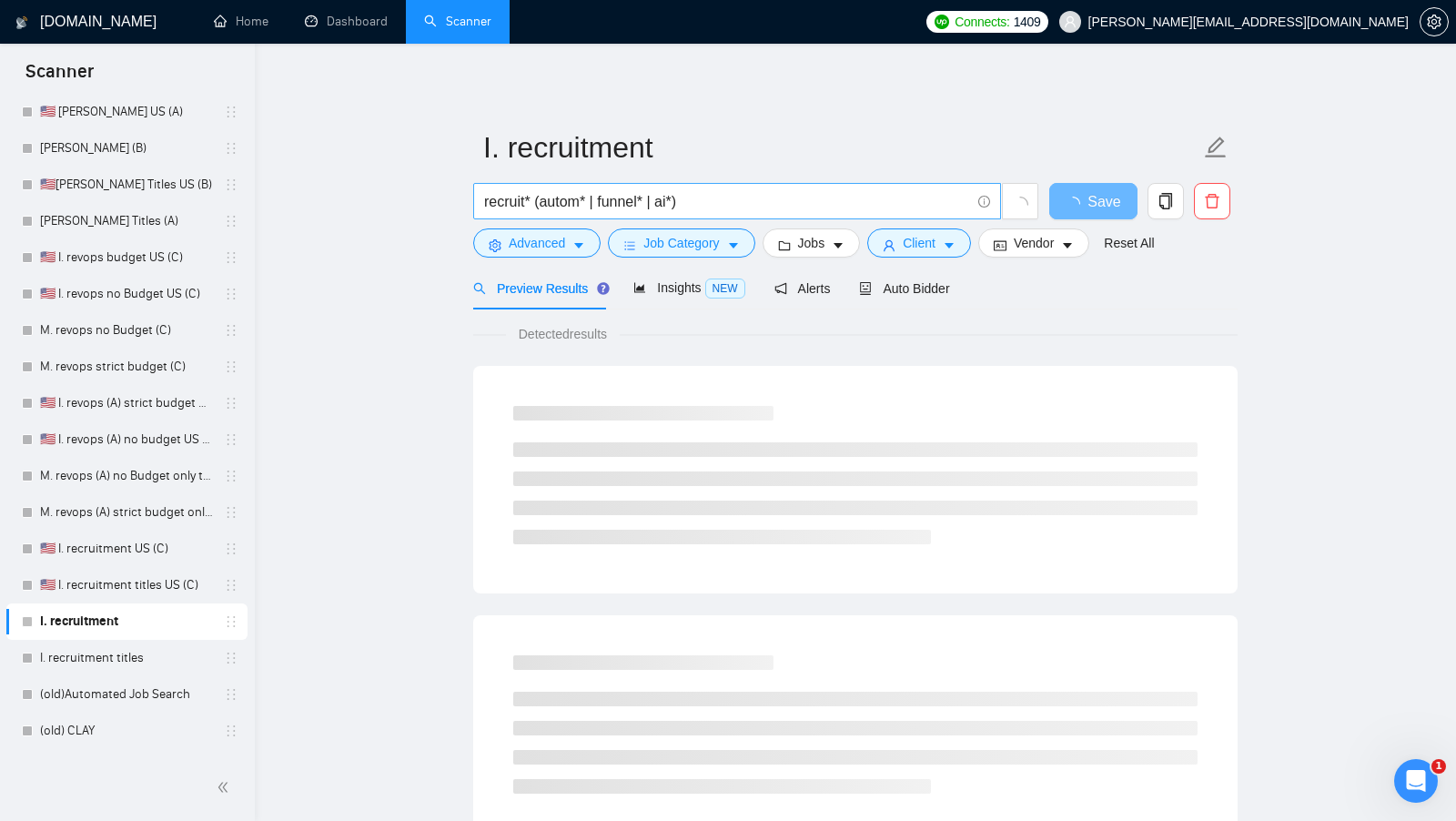
click at [707, 198] on input "recruit* (autom* | funnel* | ai*)" at bounding box center [727, 202] width 486 height 23
click at [680, 199] on input "recruit* (autom* | funnel* | ai*)" at bounding box center [727, 202] width 486 height 23
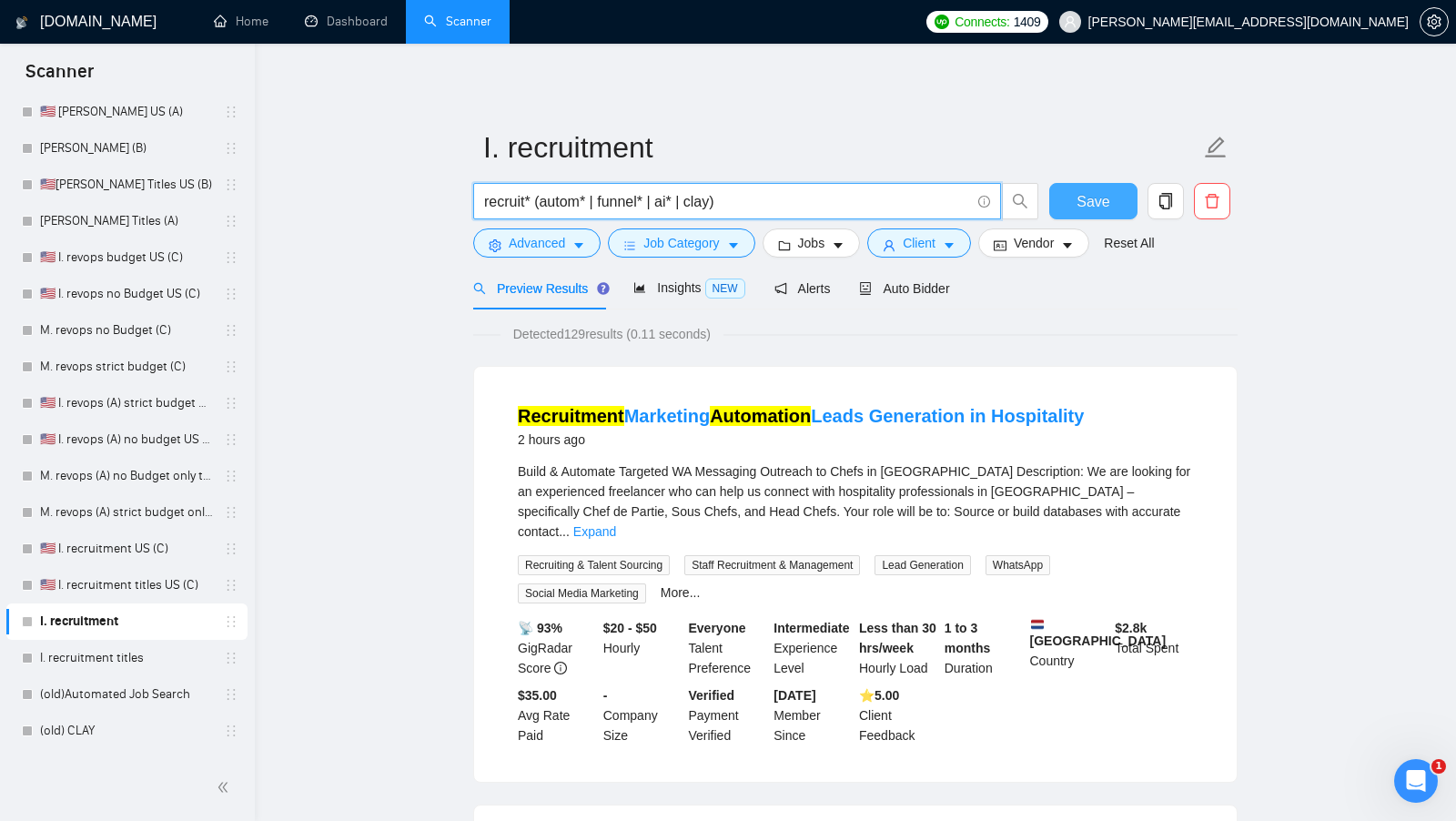
type input "recruit* (autom* | funnel* | ai* | clay)"
click at [1096, 200] on span "Save" at bounding box center [1092, 202] width 33 height 23
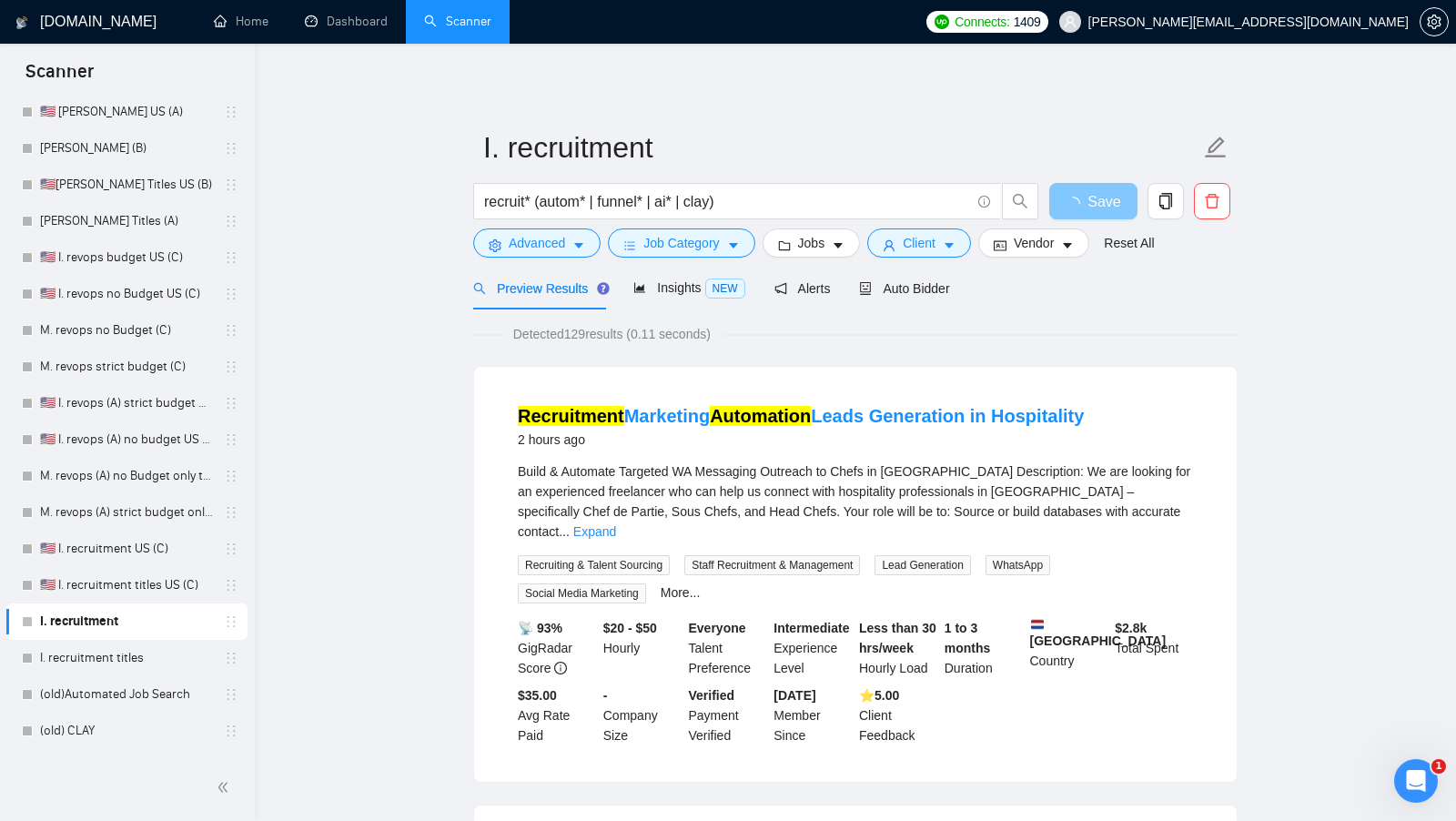
scroll to position [24, 0]
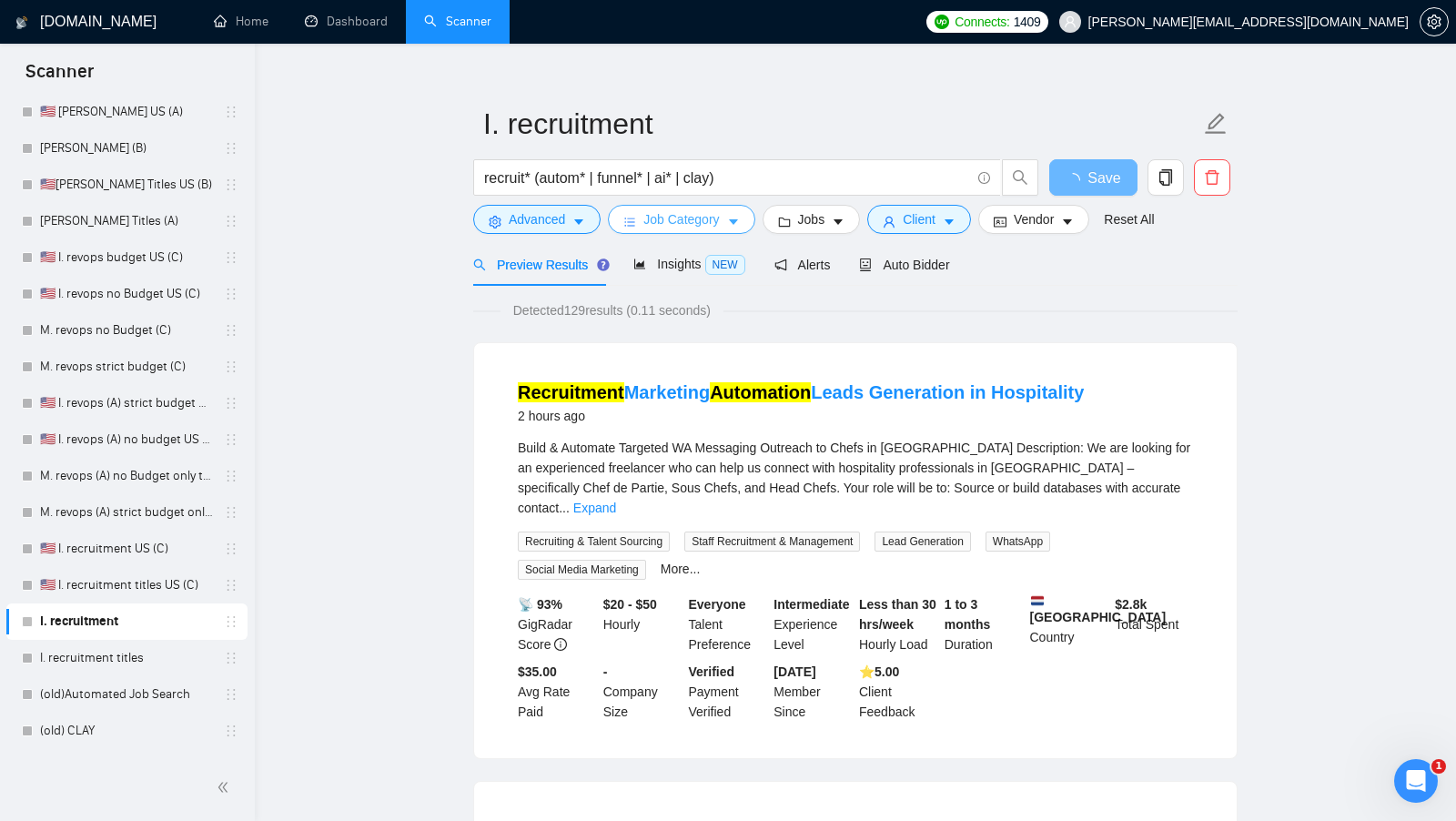
click at [718, 219] on span "Job Category" at bounding box center [681, 219] width 75 height 20
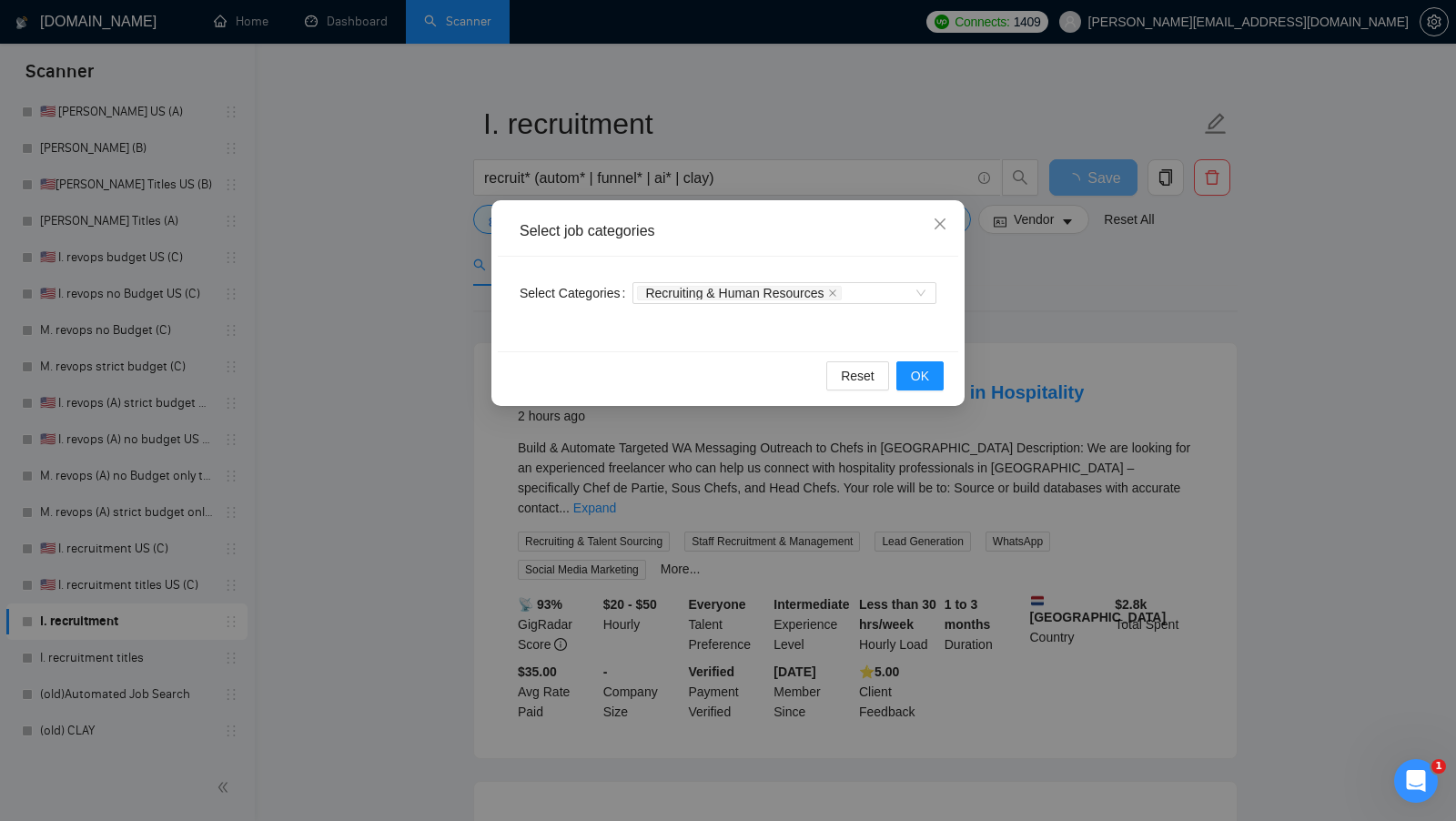
click at [1021, 285] on div "Select job categories Select Categories Recruiting & Human Resources Reset OK" at bounding box center [728, 410] width 1456 height 821
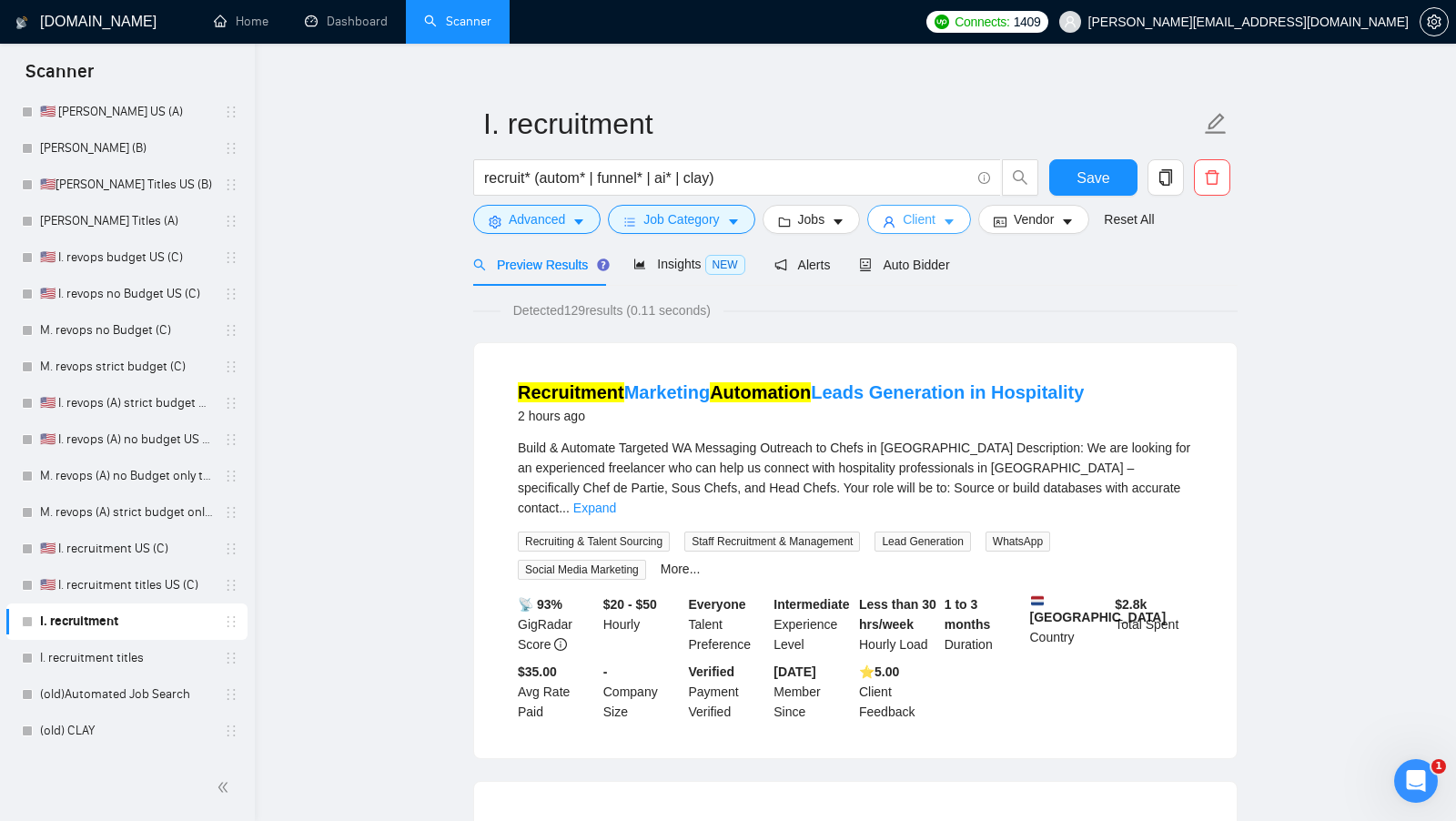
click at [944, 224] on button "Client" at bounding box center [919, 219] width 104 height 29
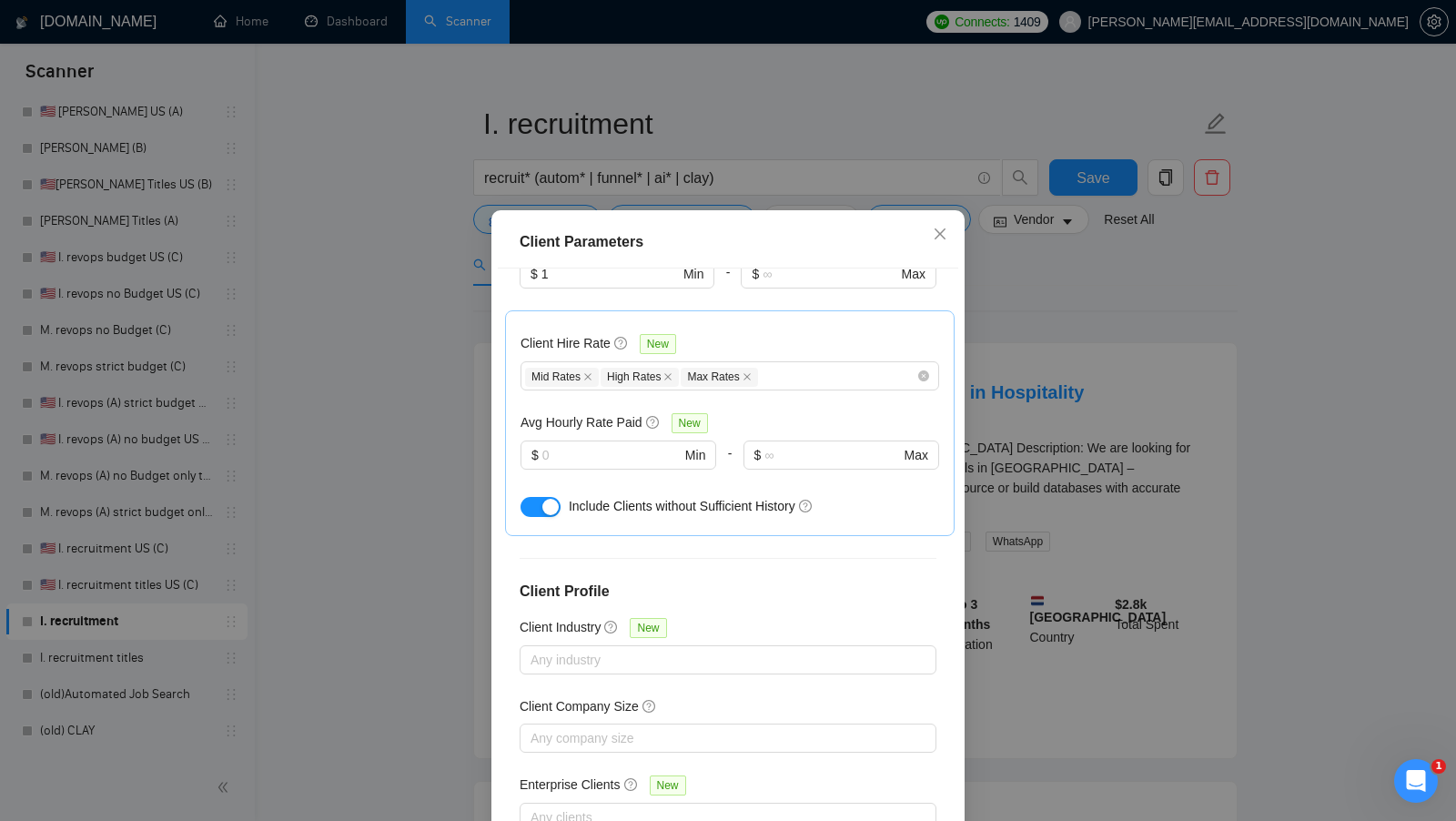
scroll to position [101, 0]
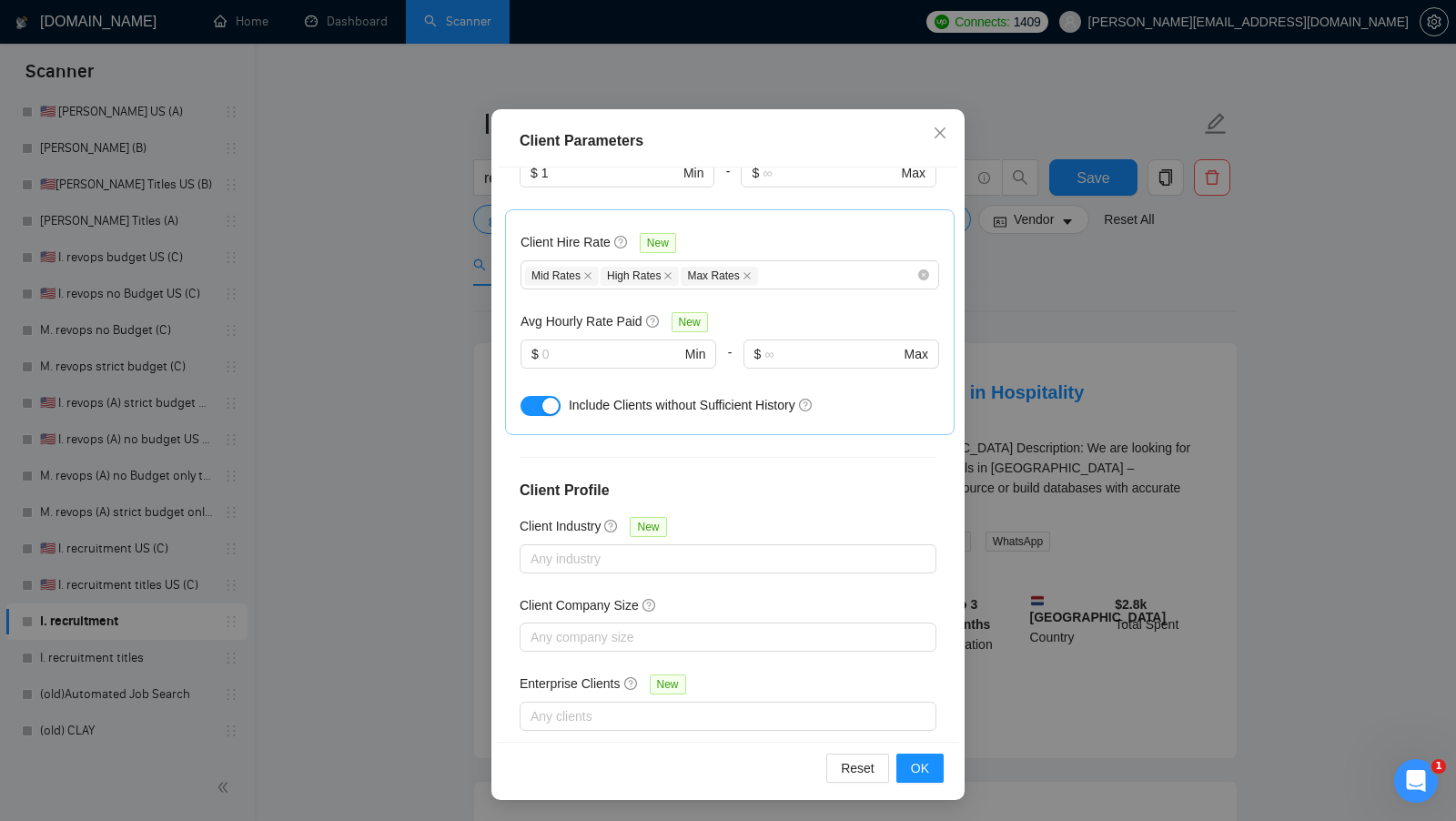
click at [1031, 406] on div "Client Parameters Client Location Include Client Countries Select Exclude Clien…" at bounding box center [728, 410] width 1456 height 821
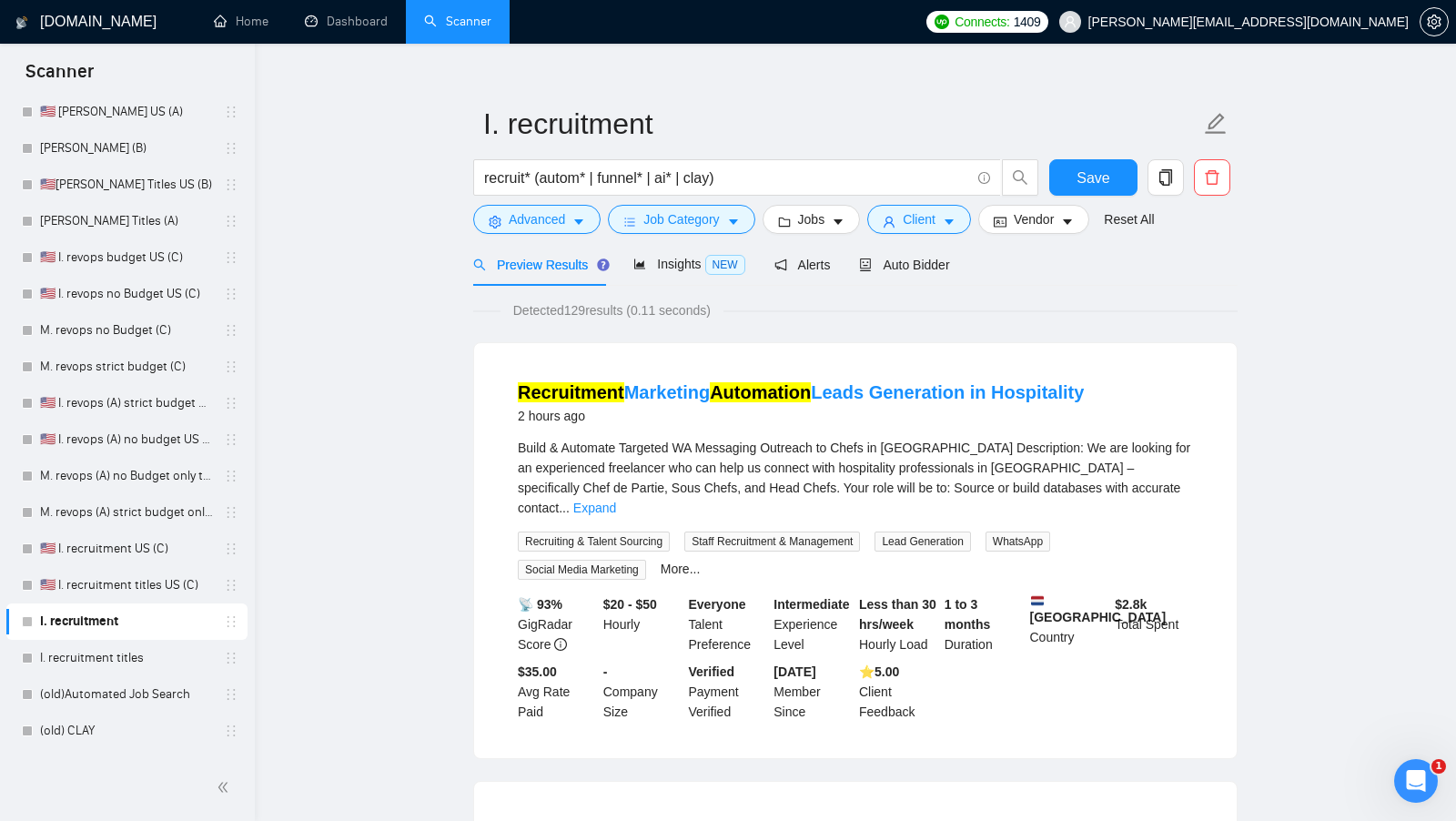
scroll to position [0, 0]
click at [1026, 234] on form "I. recruitment recruit* (autom* | funnel* | ai* | clay) Save Advanced Job Categ…" at bounding box center [855, 169] width 765 height 149
click at [1026, 227] on span "Vendor" at bounding box center [1034, 219] width 40 height 20
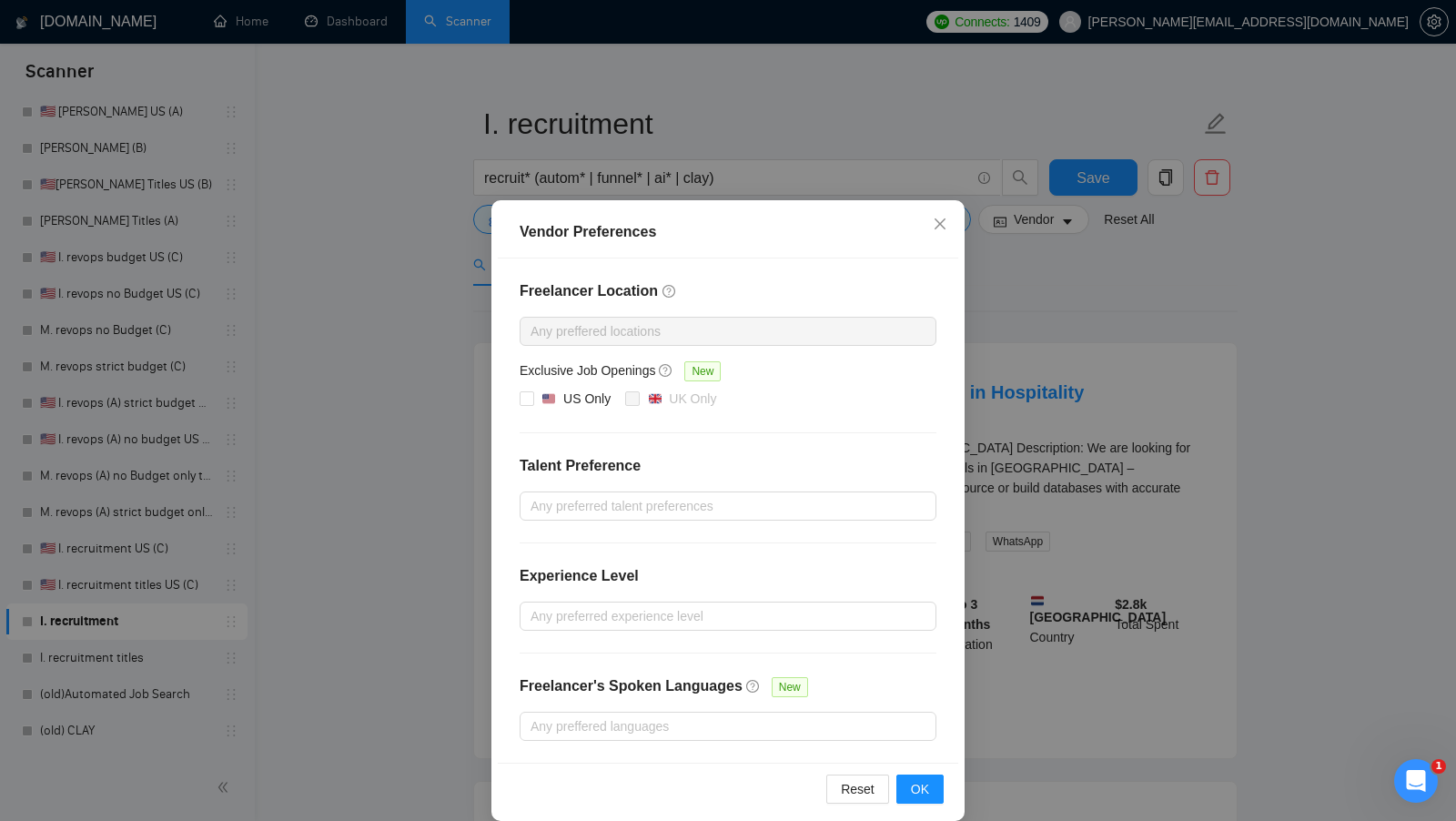
click at [1026, 283] on div "Vendor Preferences Freelancer Location Any preffered locations Exclusive Job Op…" at bounding box center [728, 410] width 1456 height 821
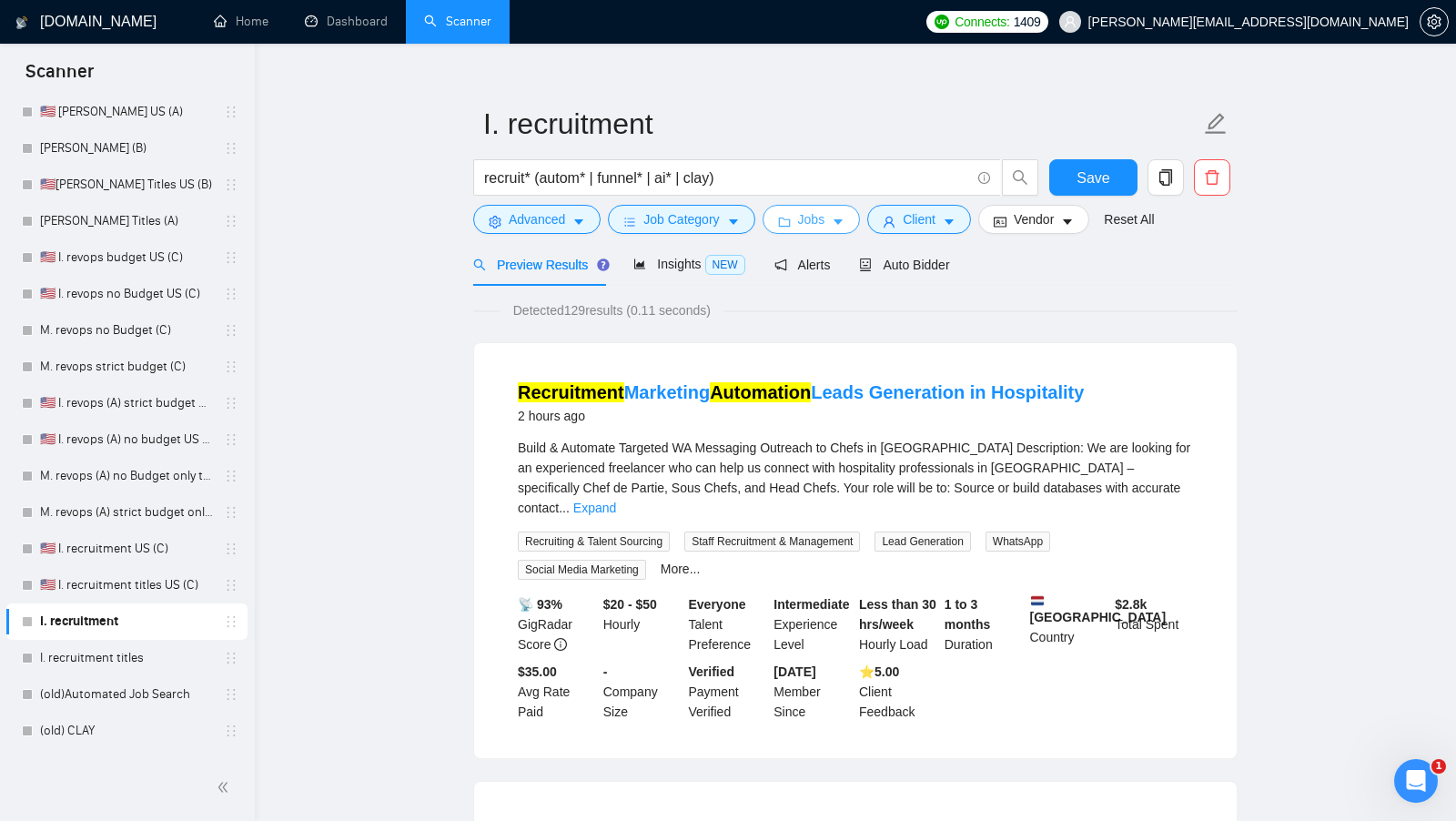
click at [795, 233] on button "Jobs" at bounding box center [812, 219] width 98 height 29
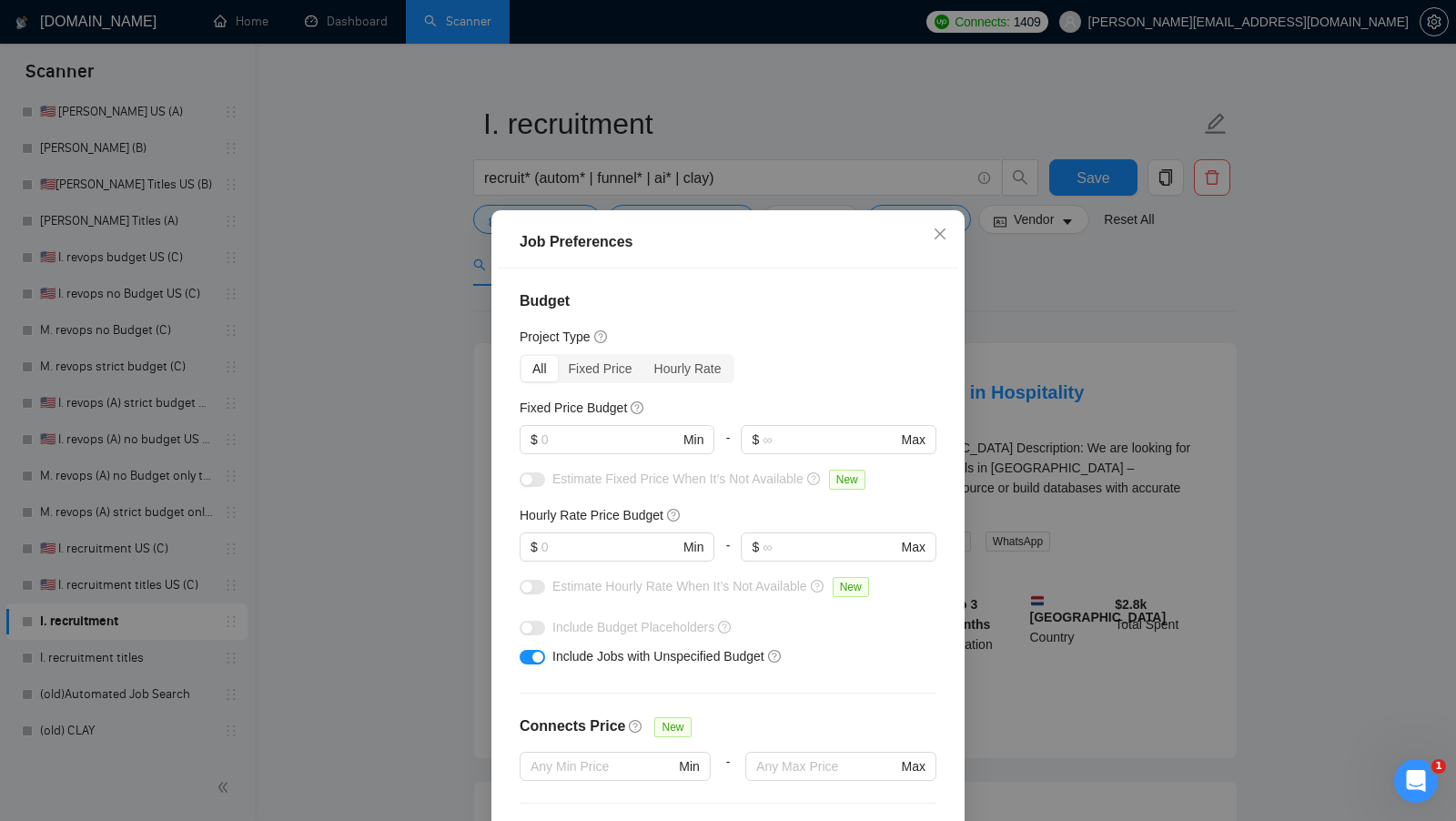
click at [1025, 302] on div "Job Preferences Budget Project Type All Fixed Price Hourly Rate Fixed Price Bud…" at bounding box center [728, 410] width 1456 height 821
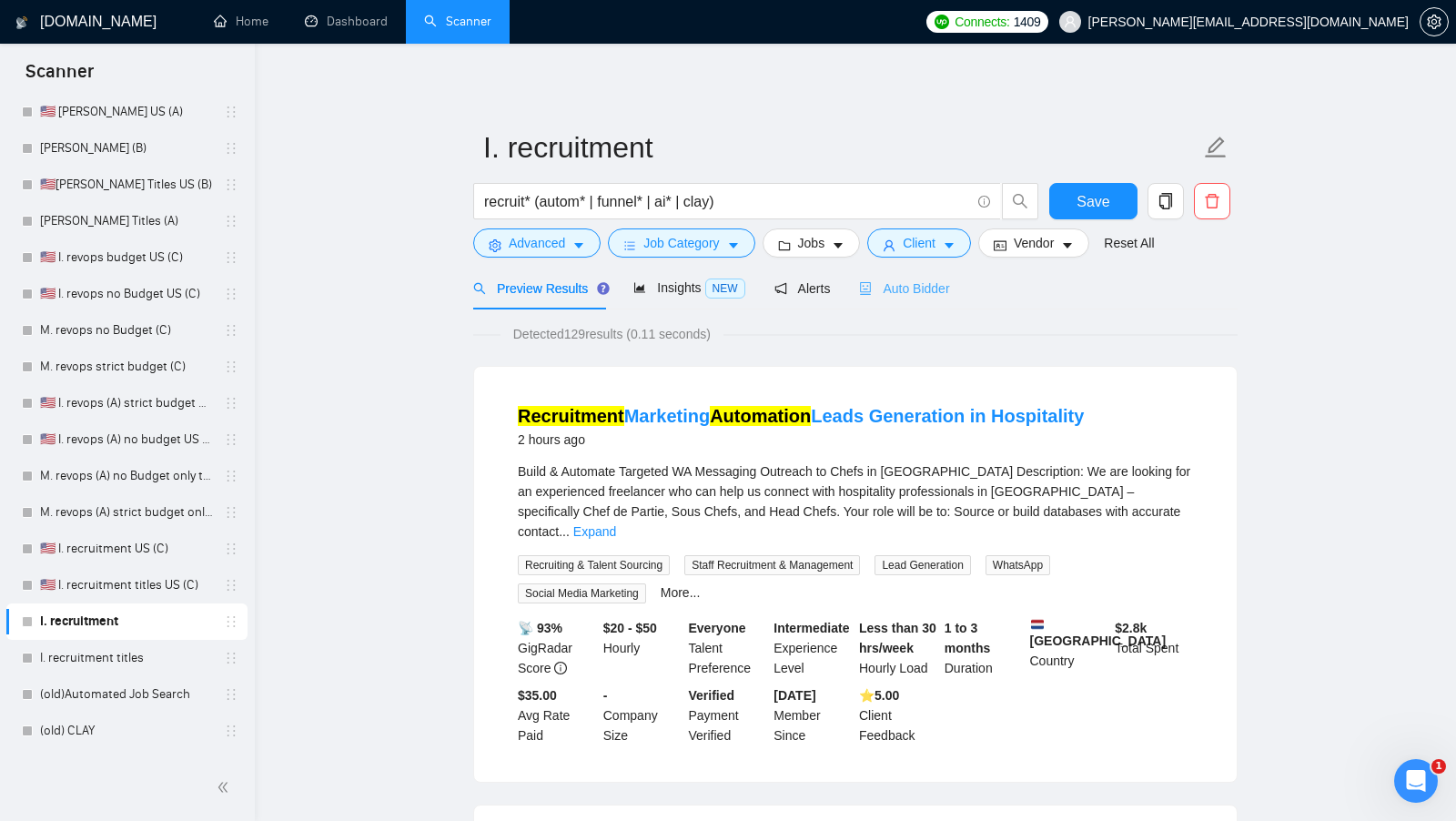
click at [935, 300] on div "Auto Bidder" at bounding box center [903, 287] width 90 height 42
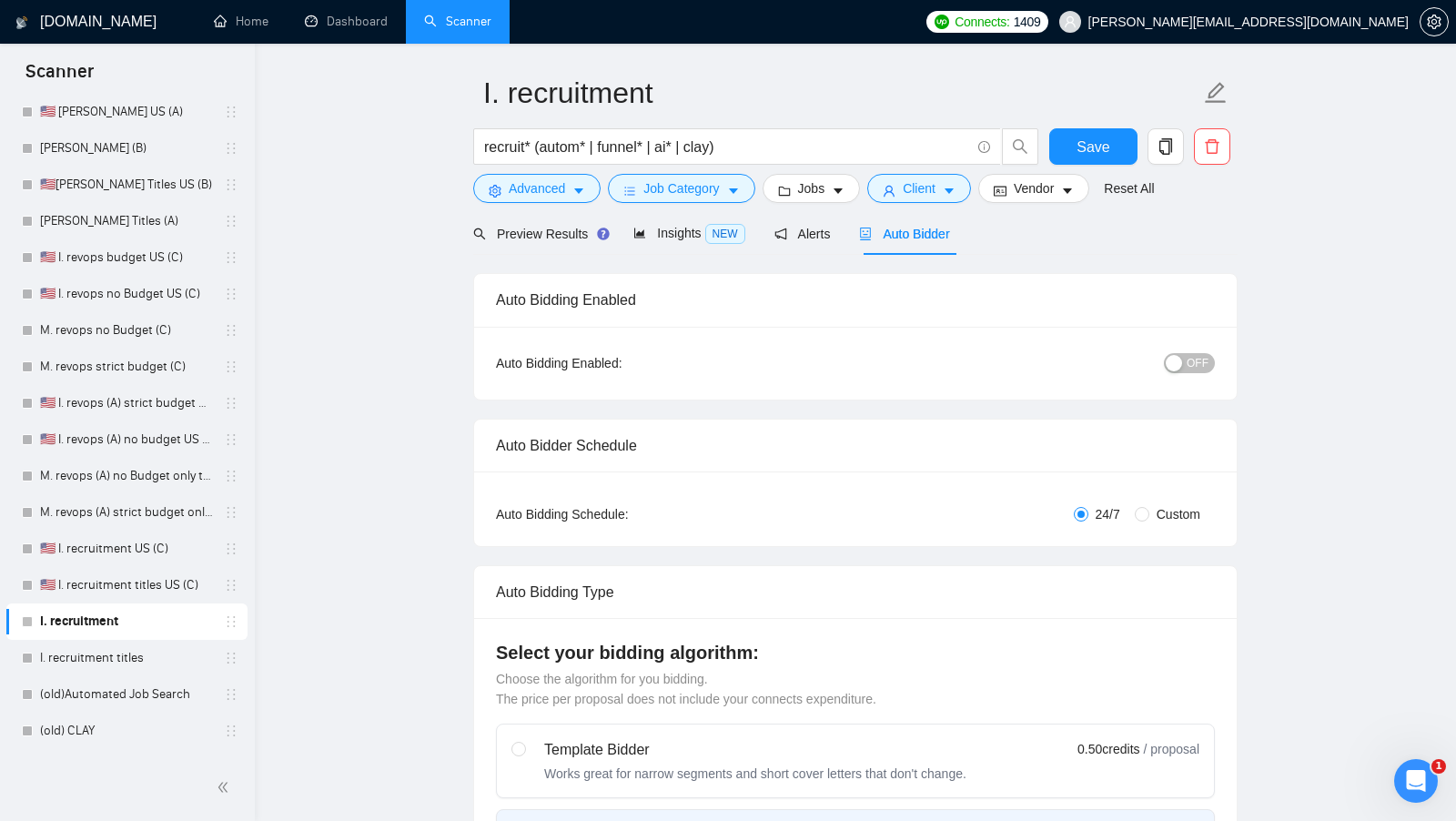
scroll to position [56, 0]
click at [1168, 354] on div "button" at bounding box center [1173, 362] width 16 height 16
click at [1168, 355] on div "ON" at bounding box center [1095, 362] width 239 height 21
click at [1173, 356] on button "ON" at bounding box center [1192, 362] width 45 height 20
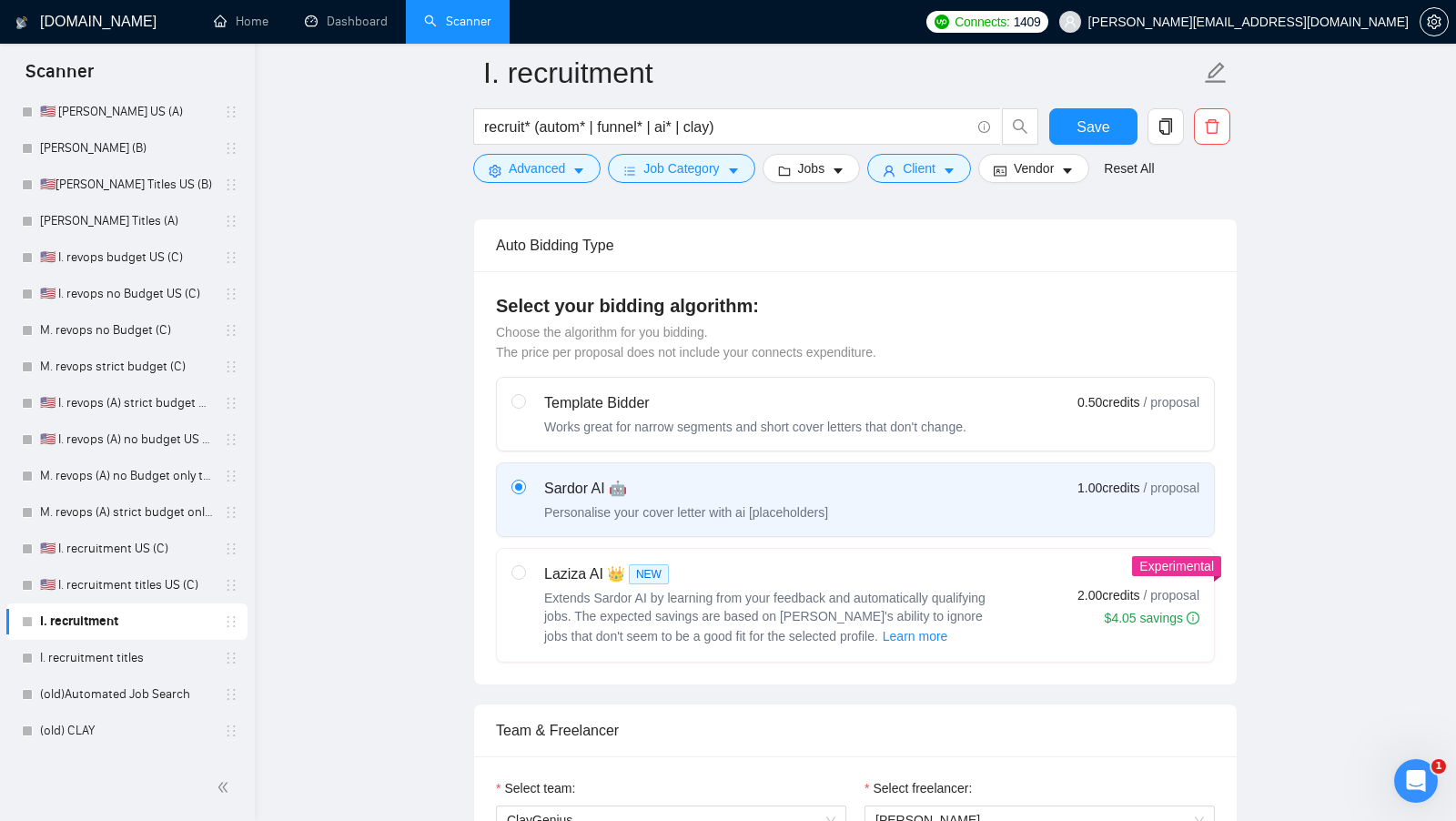
click at [906, 590] on span "Extends Sardor AI by learning from your feedback and automatically qualifying j…" at bounding box center [765, 616] width 442 height 53
click at [525, 578] on input "radio" at bounding box center [517, 571] width 13 height 13
radio input "true"
radio input "false"
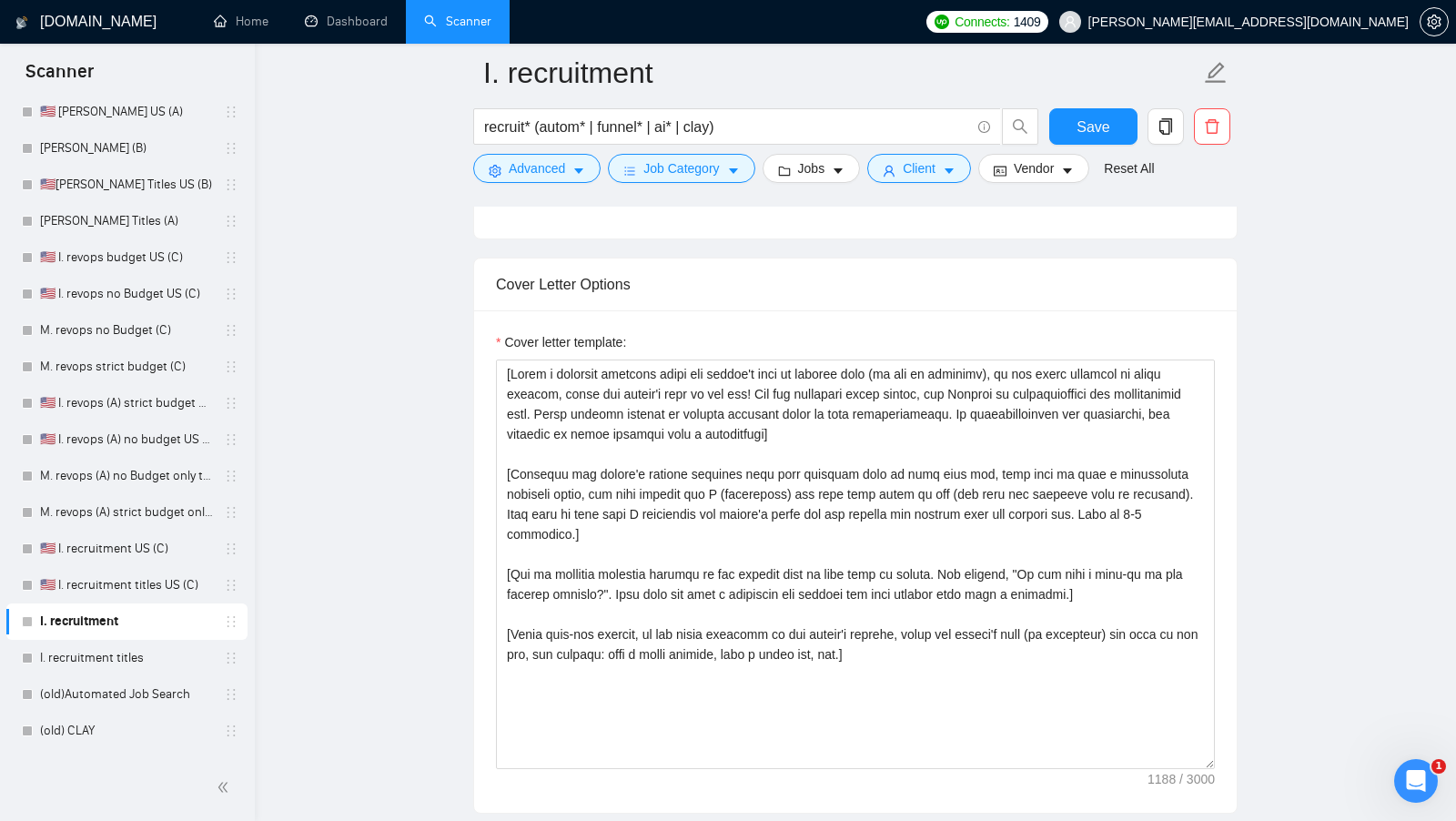
scroll to position [1910, 0]
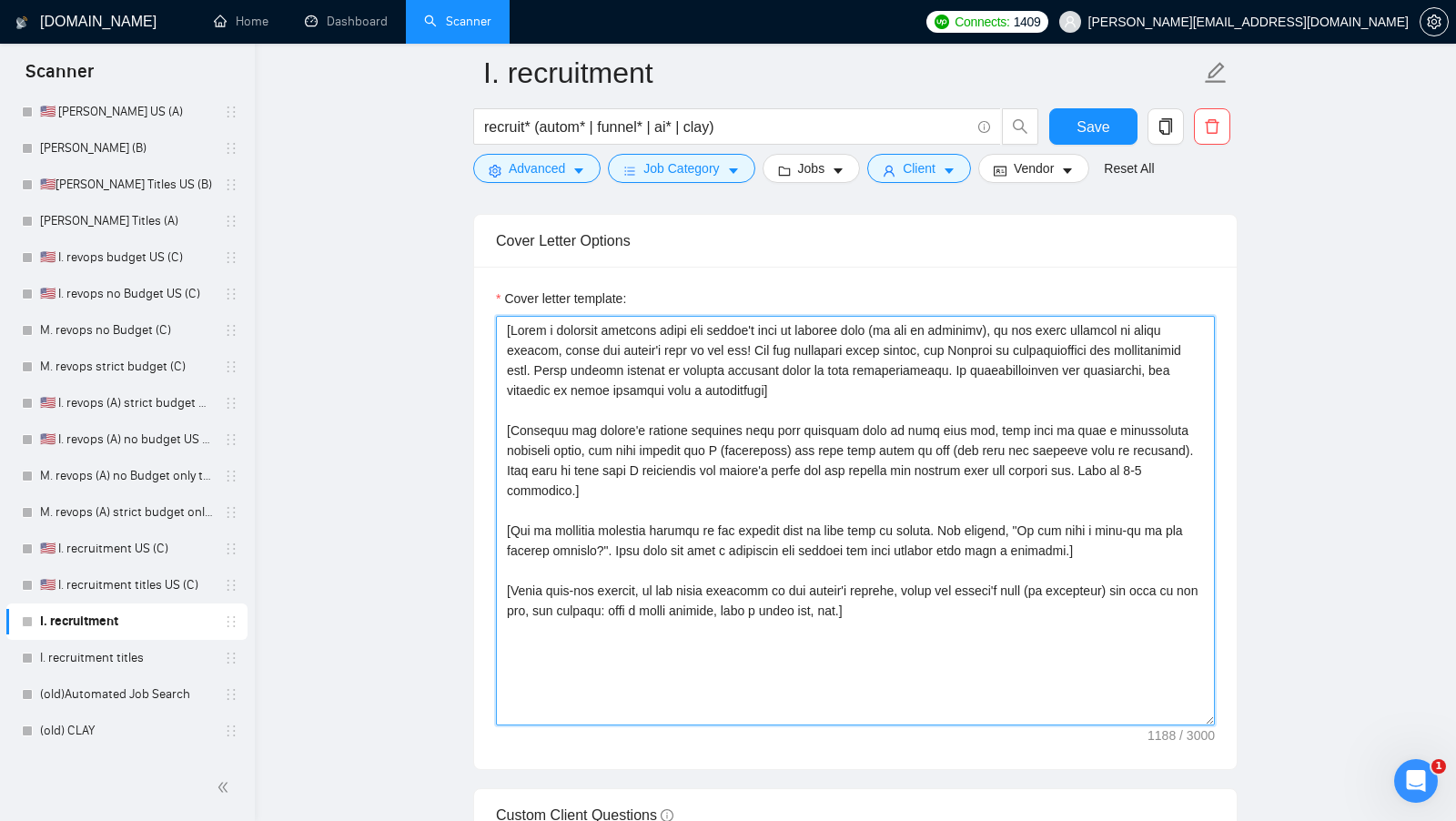
click at [926, 592] on textarea "Cover letter template:" at bounding box center [854, 520] width 718 height 410
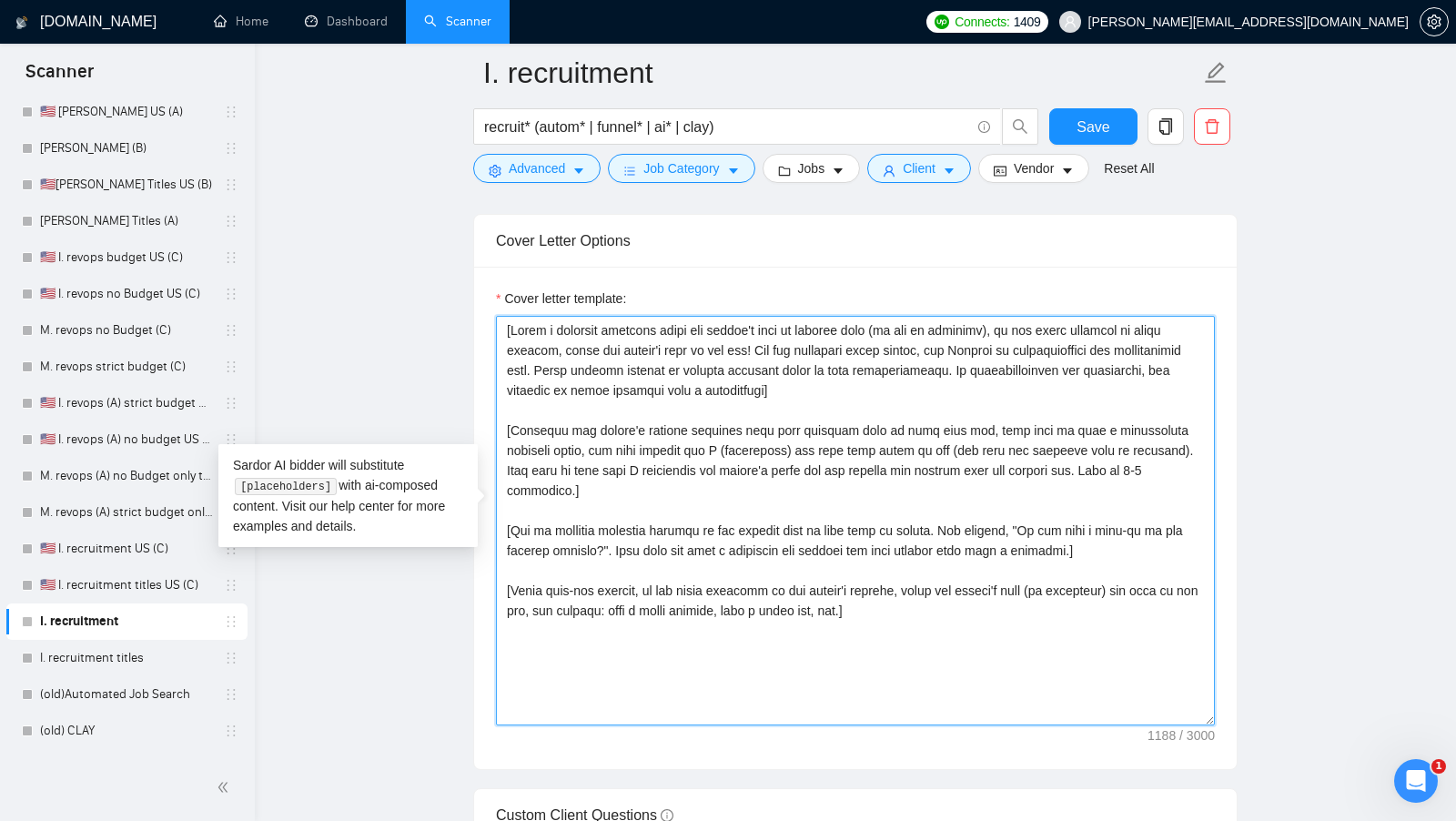
drag, startPoint x: 890, startPoint y: 602, endPoint x: 403, endPoint y: 291, distance: 577.8
click at [403, 296] on main "I. recruitment recruit* (autom* | funnel* | ai* | clay) Save Advanced Job Categ…" at bounding box center [854, 574] width 1143 height 4823
paste textarea "Hi [client's name only don't use company name], We can be the perfect partners!…"
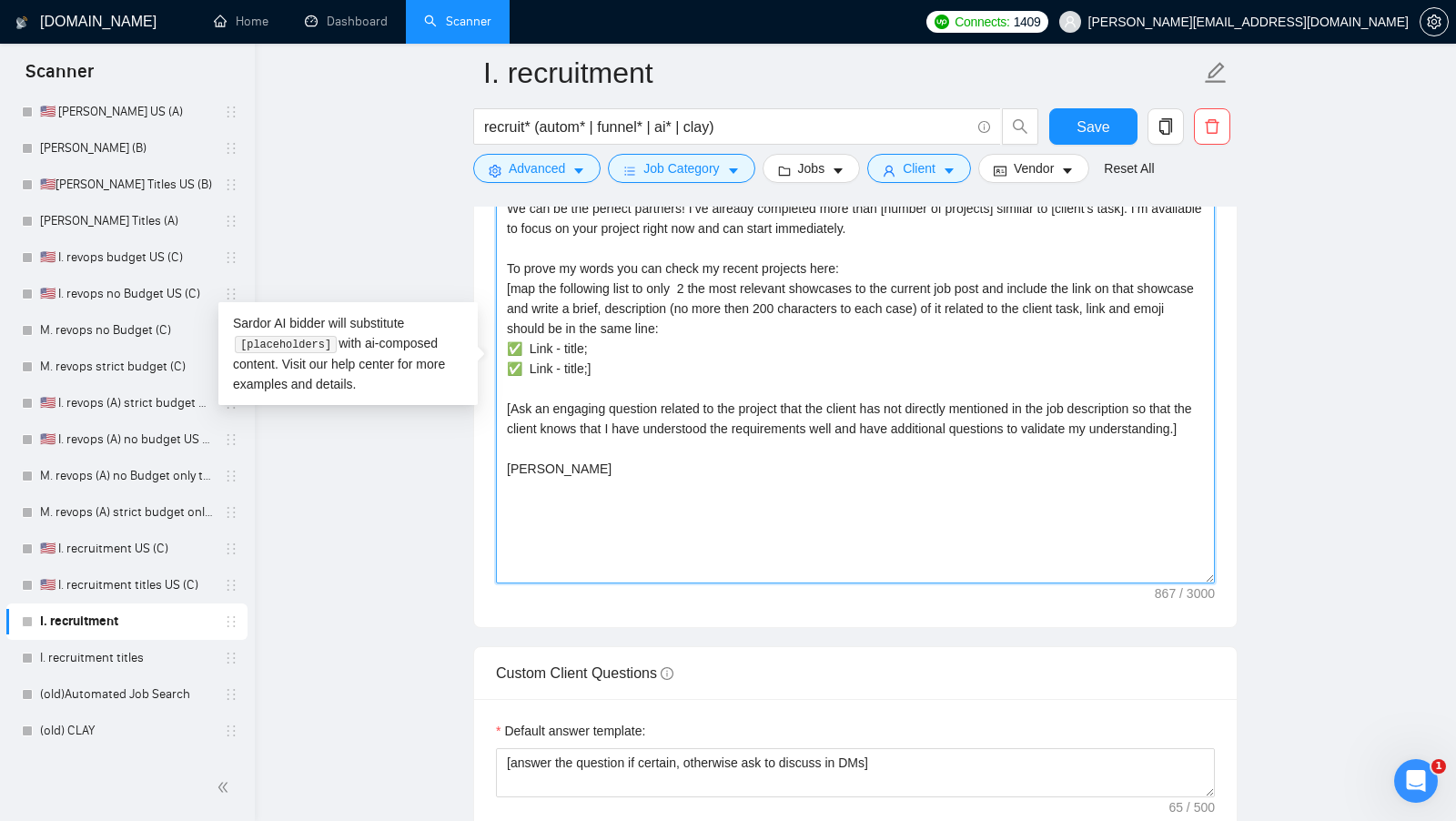
scroll to position [2269, 0]
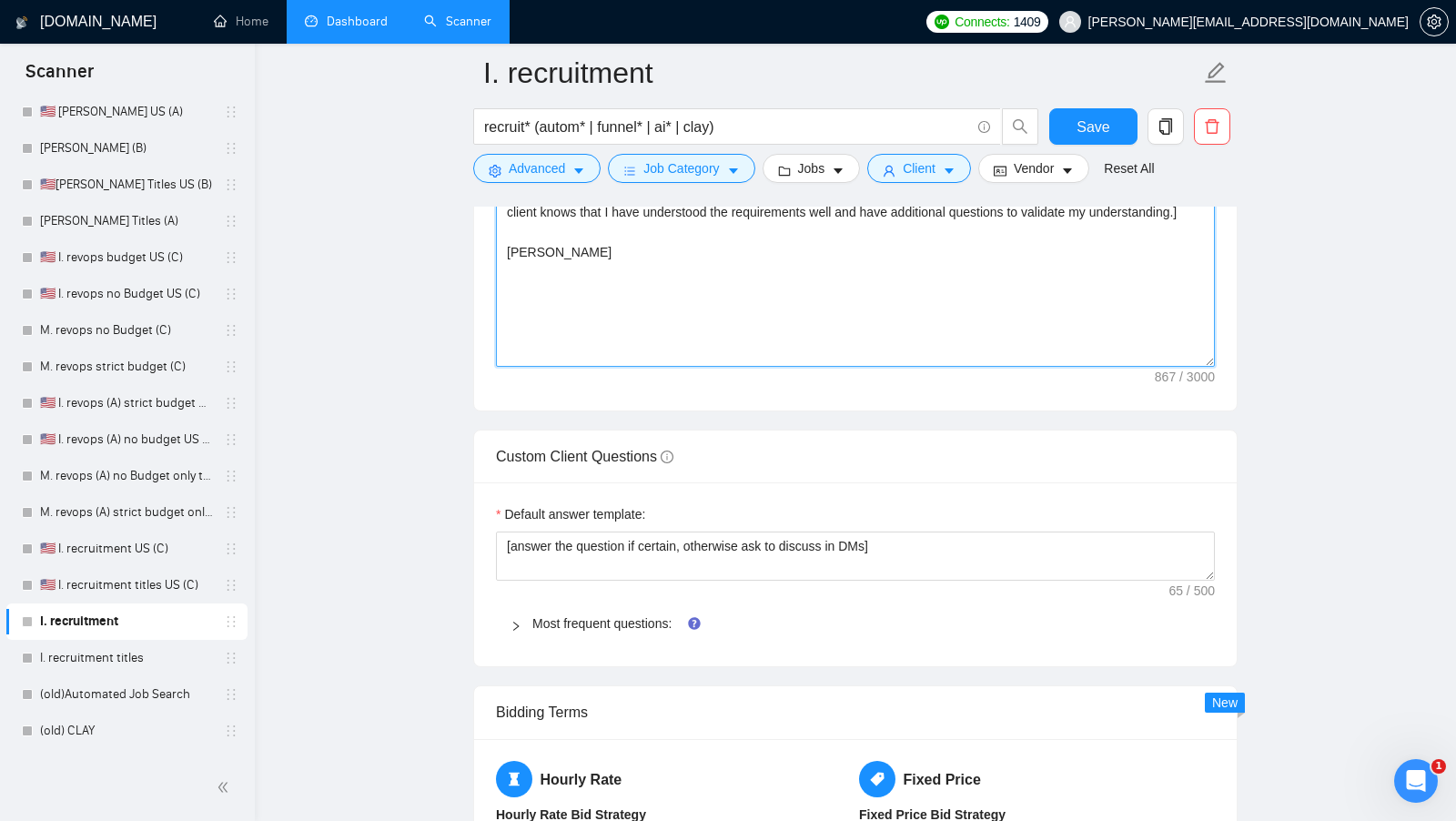
type textarea "Hi [client's name only don't use company name], We can be the perfect partners!…"
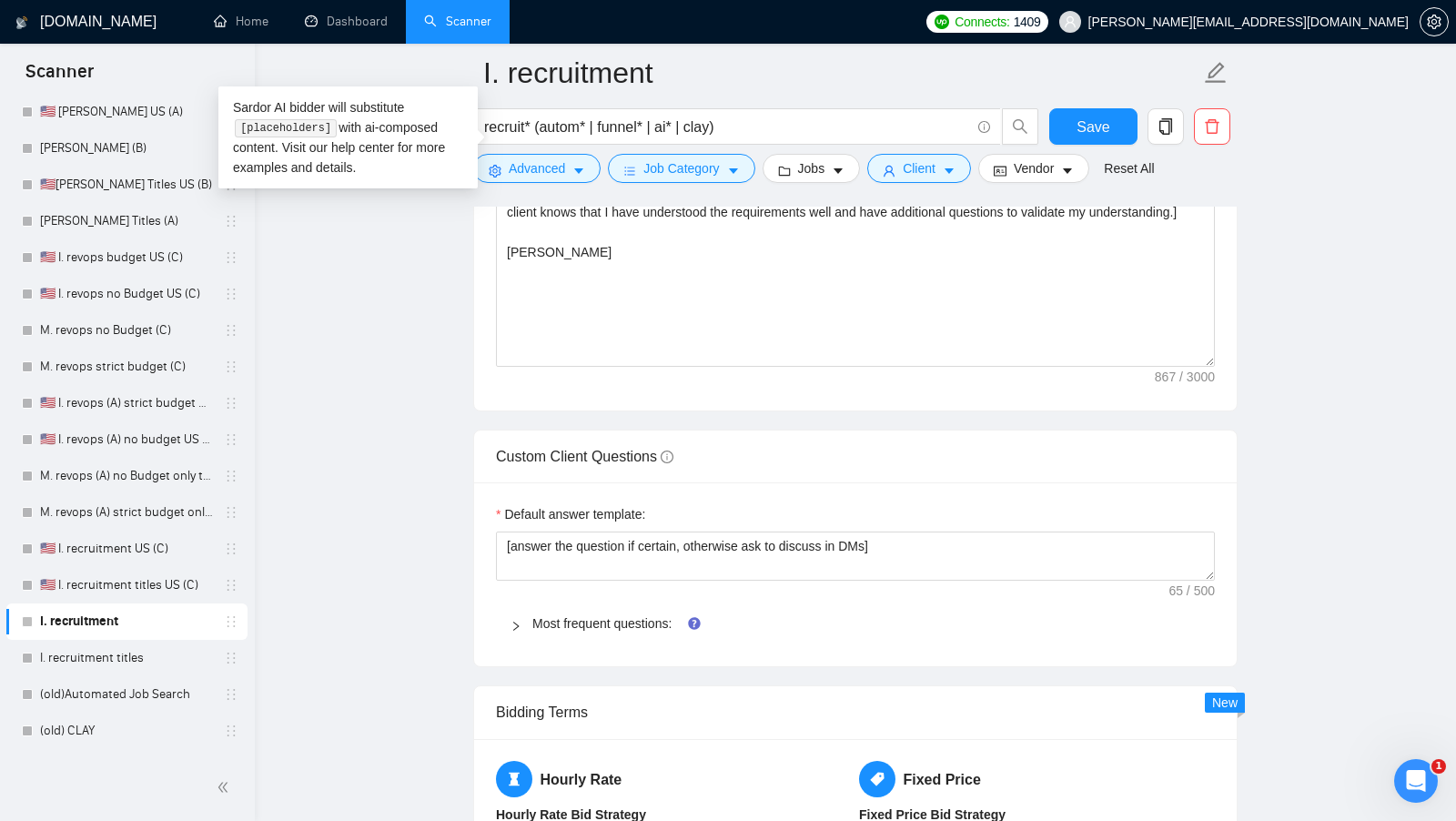
click at [653, 506] on div "Default answer template:" at bounding box center [854, 518] width 718 height 27
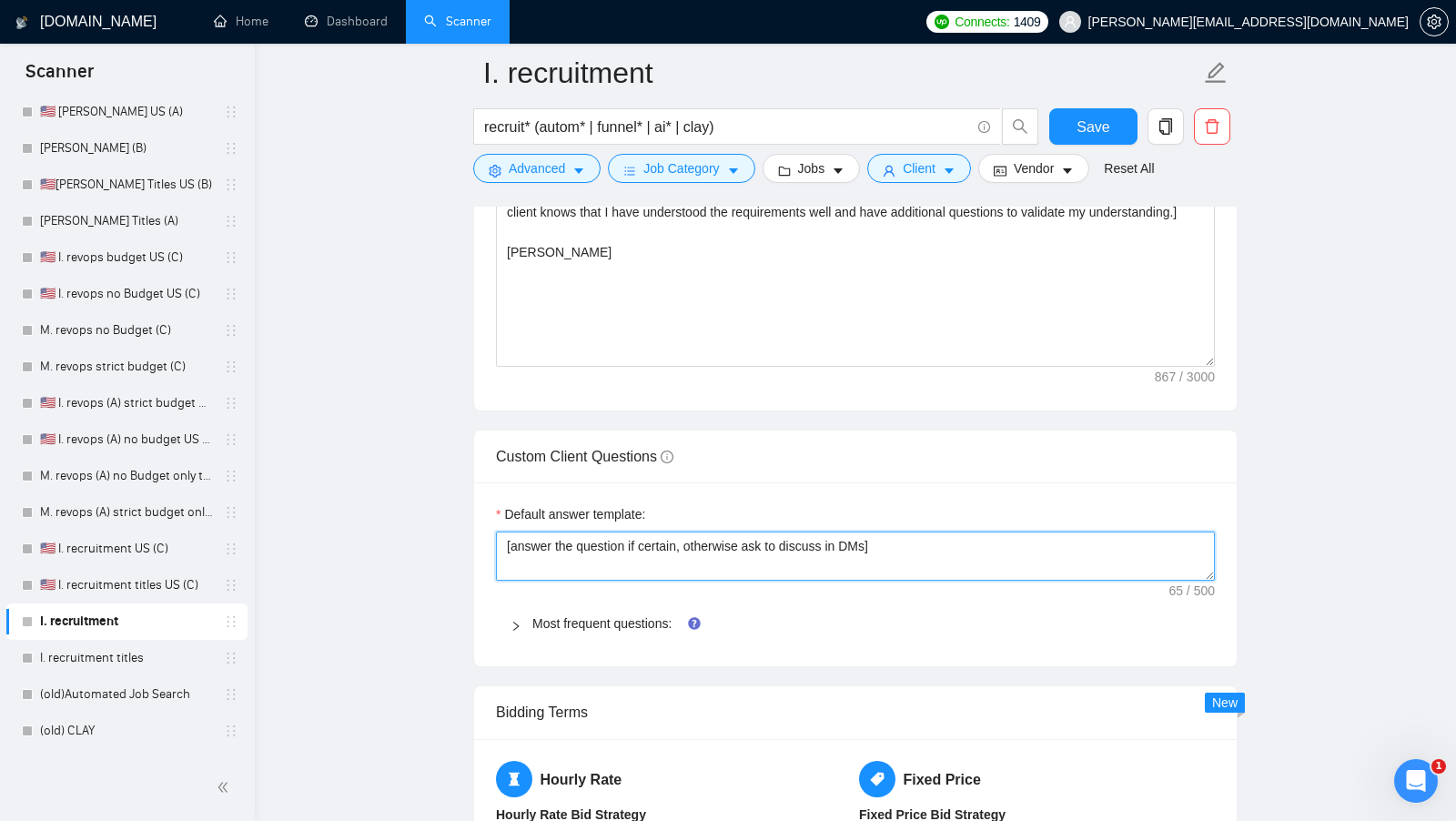
click at [647, 532] on textarea "[answer the question if certain, otherwise ask to discuss in DMs]" at bounding box center [854, 556] width 718 height 49
paste textarea "I have experience in all that the client asks. If a question asks about specifi…"
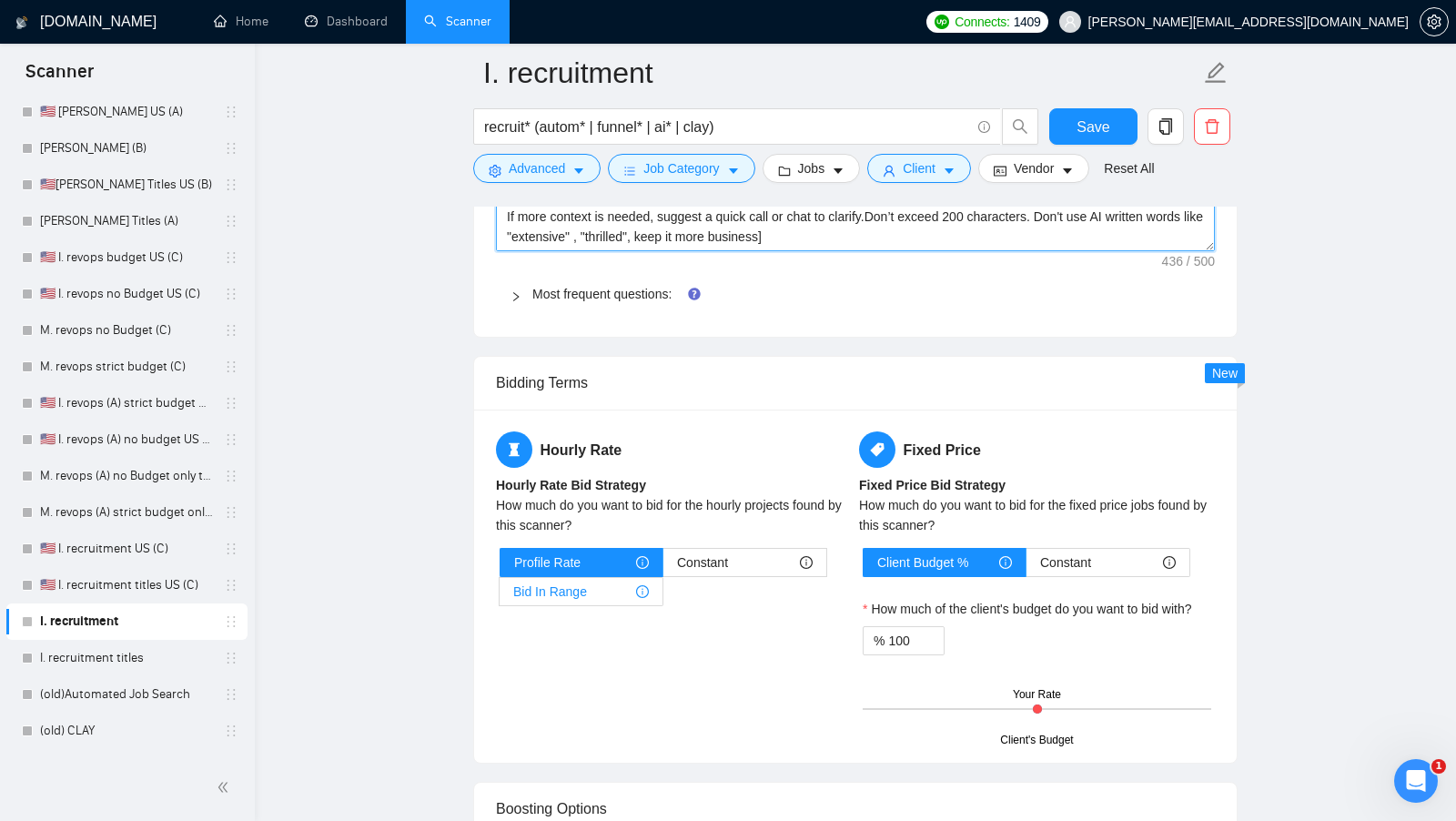
scroll to position [2601, 0]
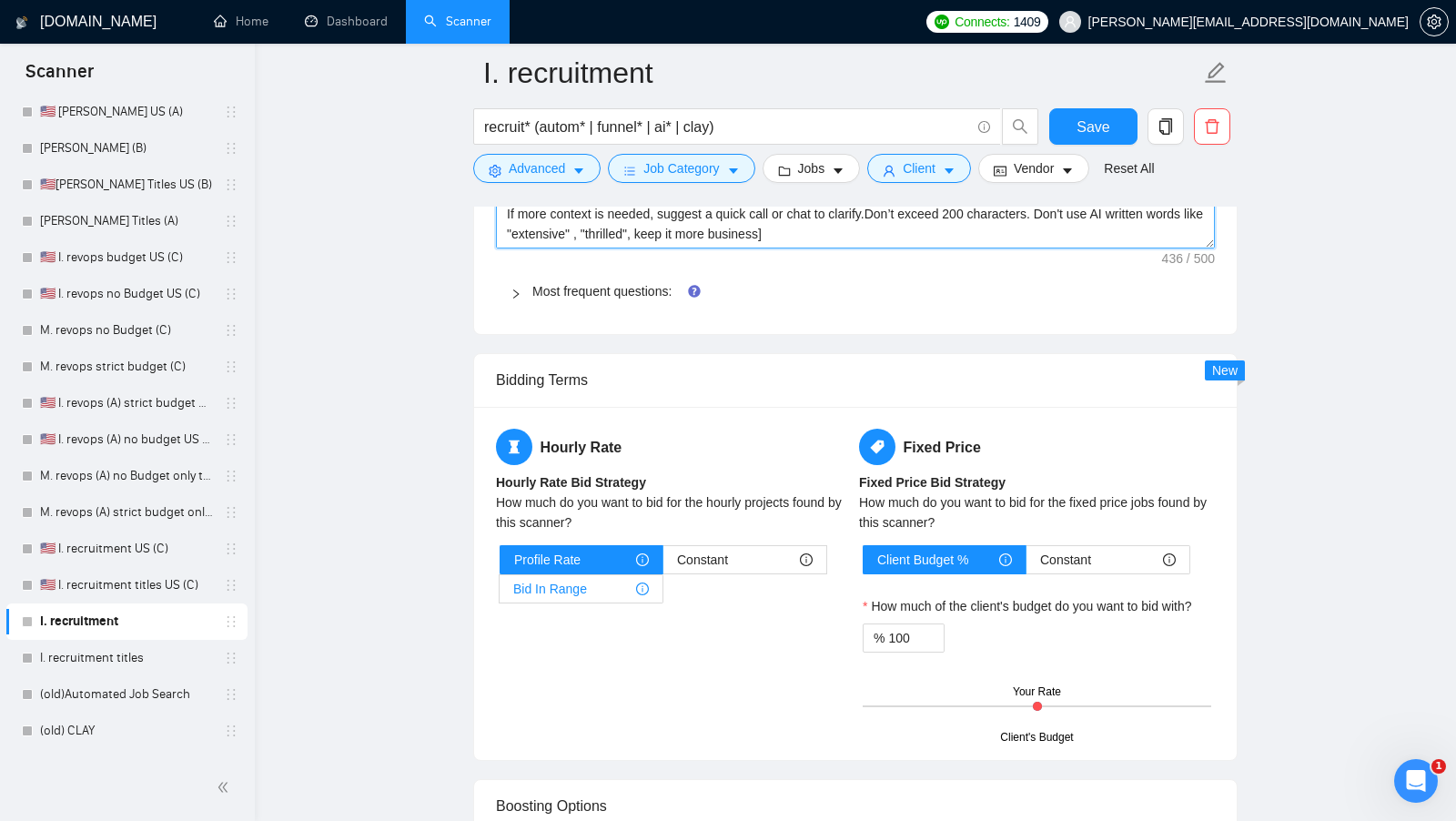
type textarea "[I have experience in all that the client asks. If a question asks about specif…"
click at [604, 575] on div "Bid In Range" at bounding box center [580, 588] width 136 height 27
click at [499, 593] on input "Bid In Range" at bounding box center [499, 593] width 0 height 0
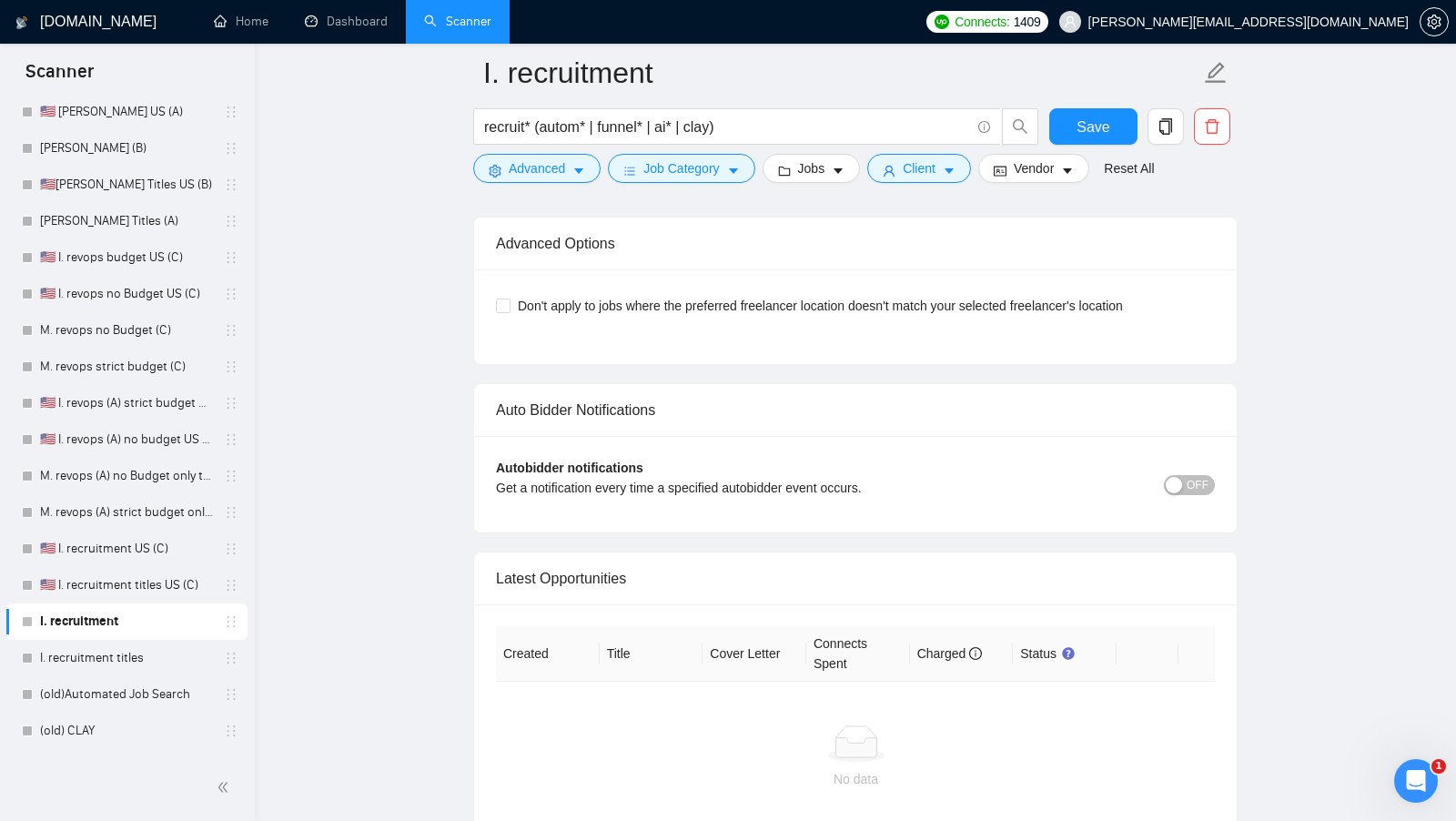
scroll to position [4138, 0]
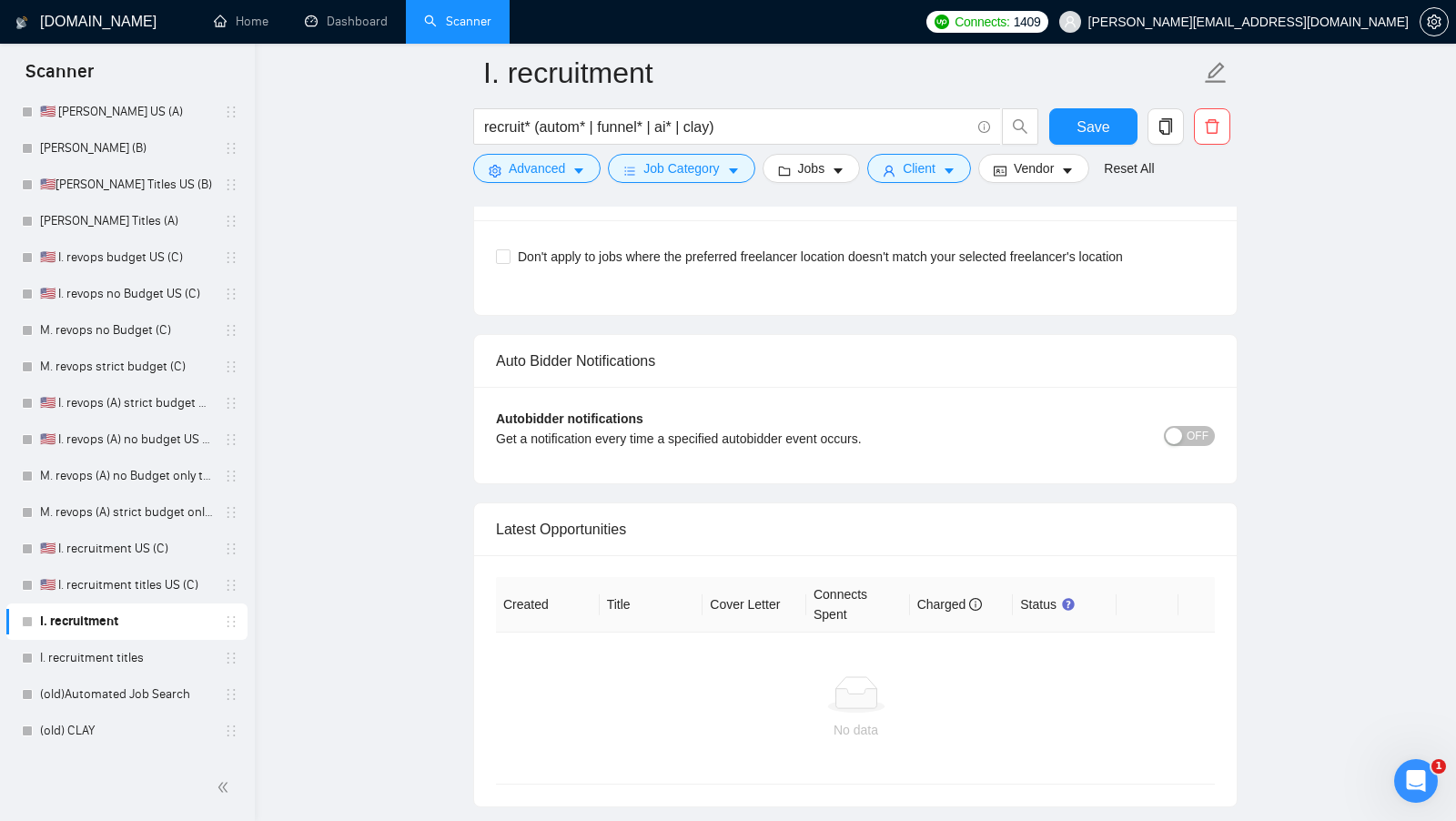
click at [880, 248] on div "Don't apply to jobs where the preferred freelancer location doesn't match your …" at bounding box center [854, 257] width 718 height 29
click at [891, 247] on span "Don't apply to jobs where the preferred freelancer location doesn't match your …" at bounding box center [820, 257] width 620 height 20
click at [508, 250] on input "Don't apply to jobs where the preferred freelancer location doesn't match your …" at bounding box center [501, 256] width 13 height 13
checkbox input "true"
click at [1101, 133] on span "Save" at bounding box center [1092, 127] width 33 height 23
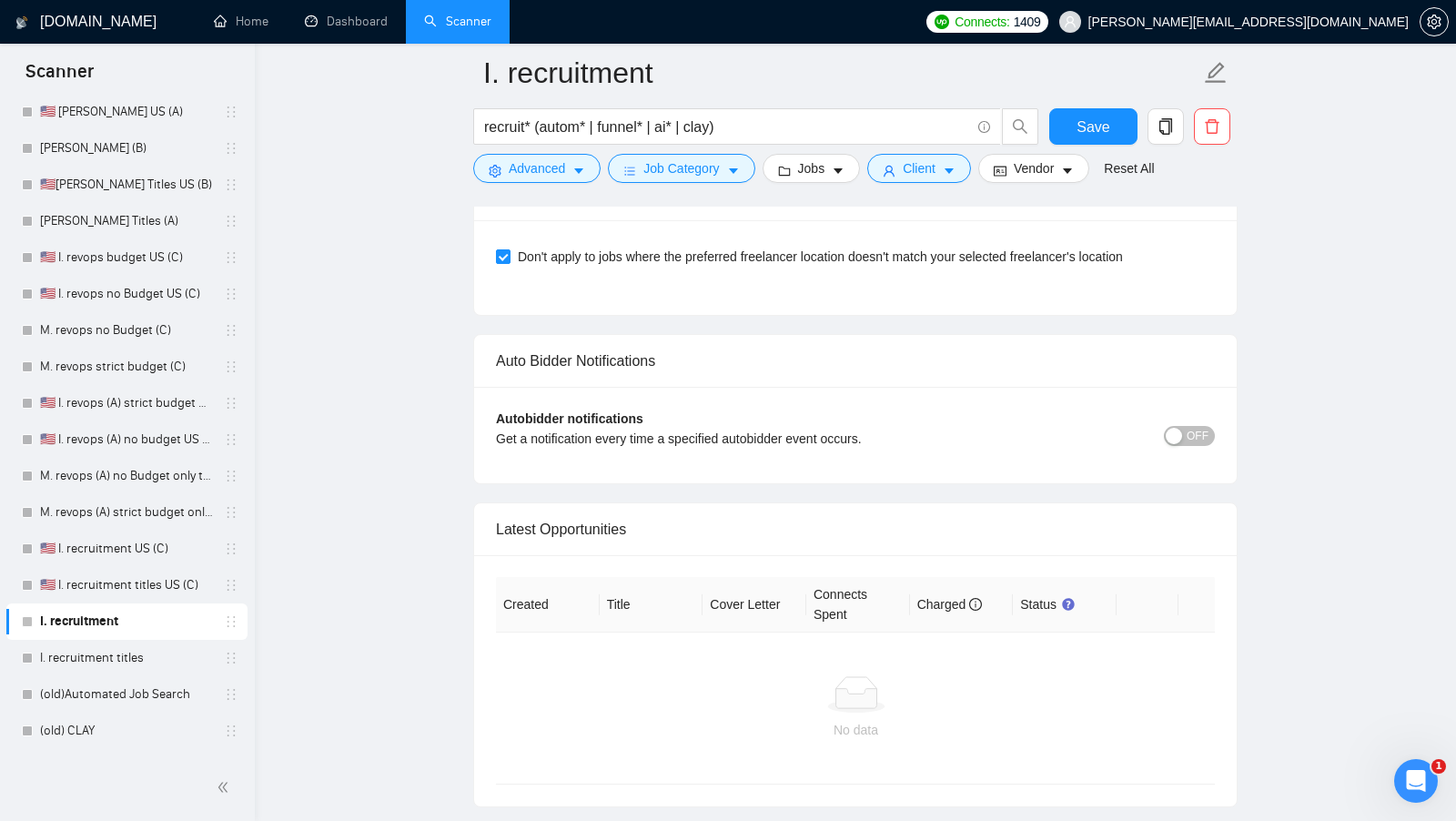
click at [668, 102] on form "I. recruitment recruit* (autom* | funnel* | ai* | clay) Save Advanced Job Categ…" at bounding box center [855, 118] width 765 height 149
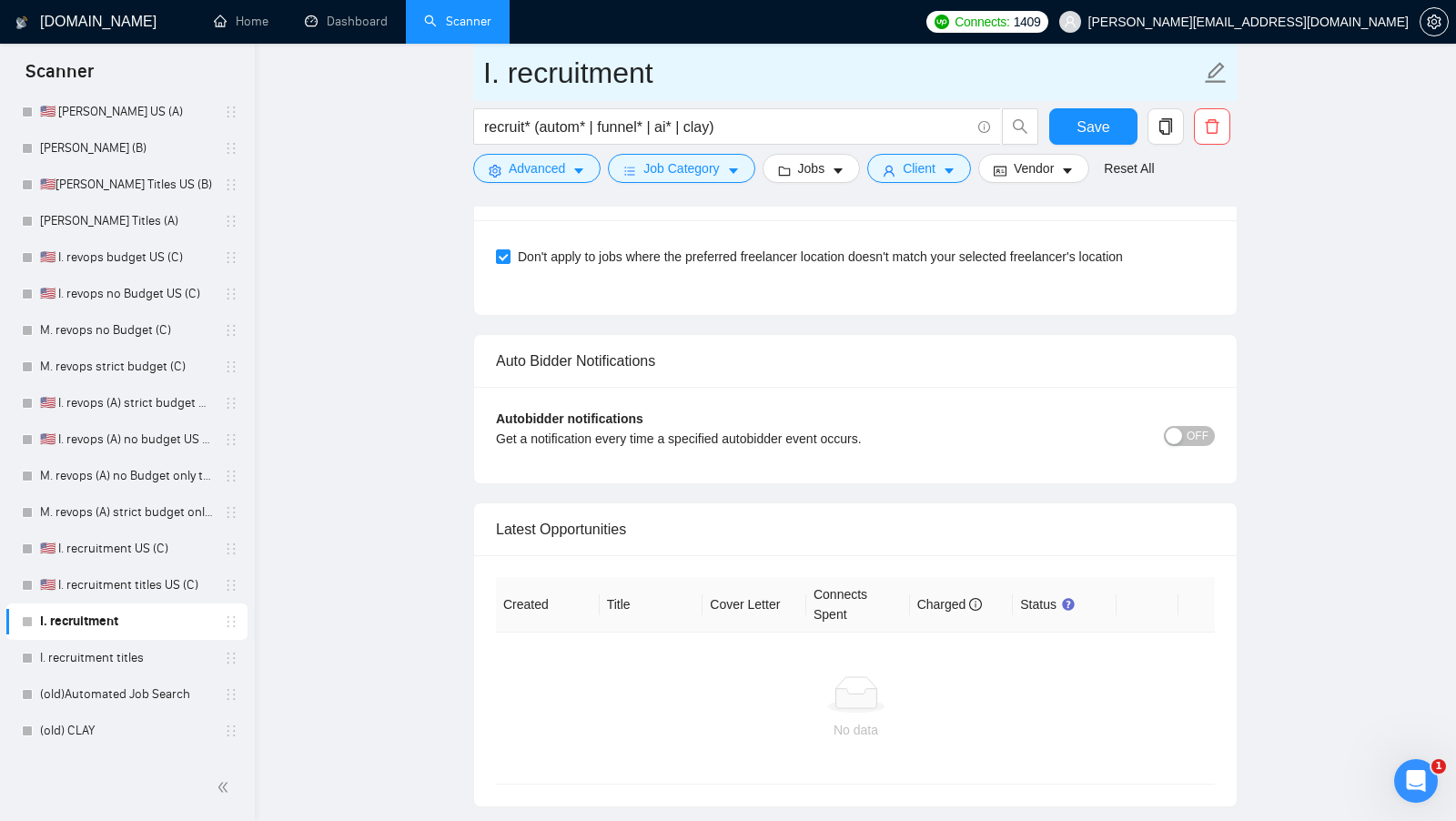
click at [688, 71] on input "I. recruitment" at bounding box center [842, 72] width 717 height 45
type input "I. recruitment (C)"
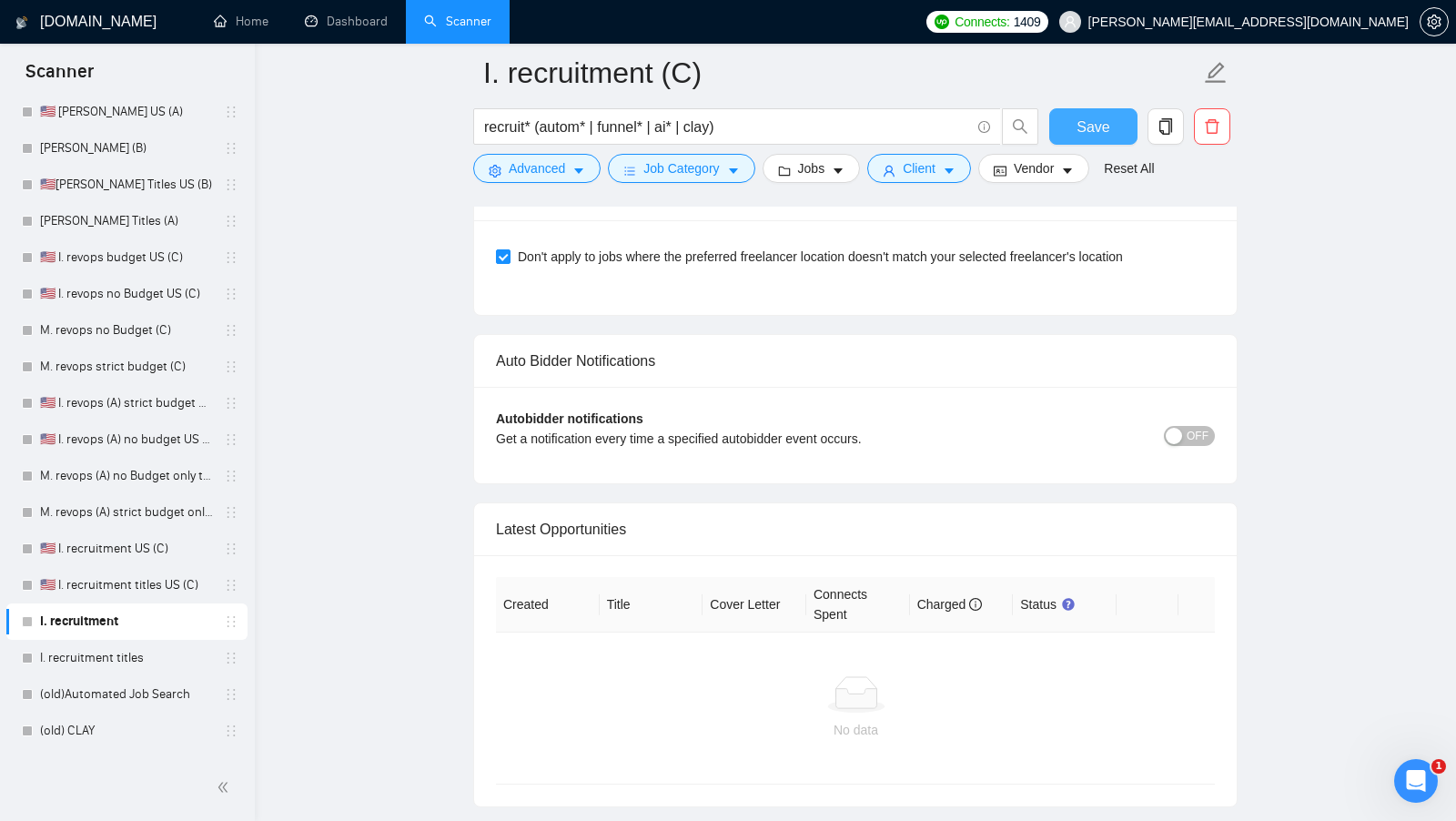
click at [1095, 121] on span "Save" at bounding box center [1092, 127] width 33 height 23
click at [89, 666] on link "I. recruitment titles" at bounding box center [126, 658] width 173 height 37
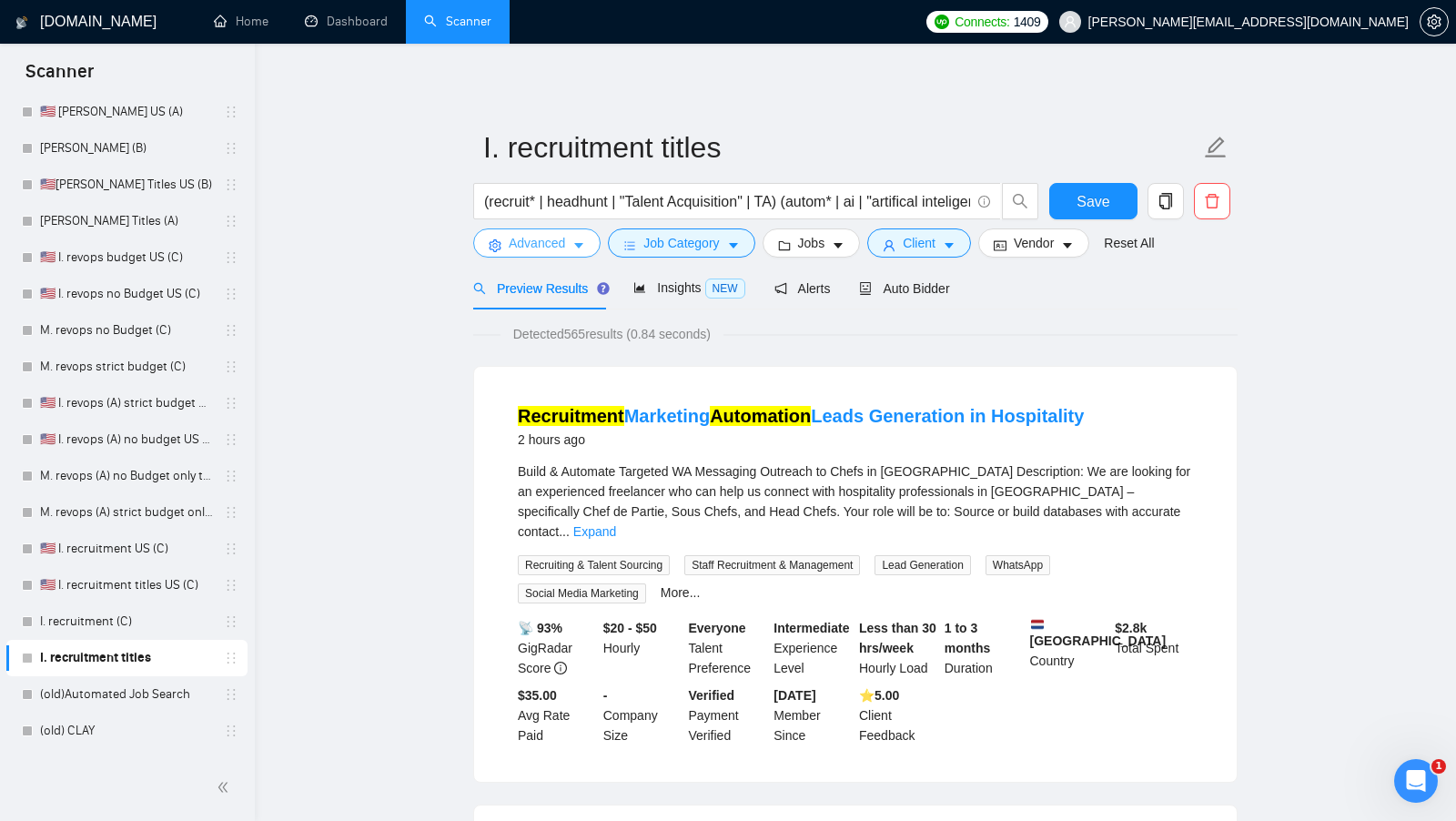
click at [561, 252] on span "Advanced" at bounding box center [536, 243] width 57 height 20
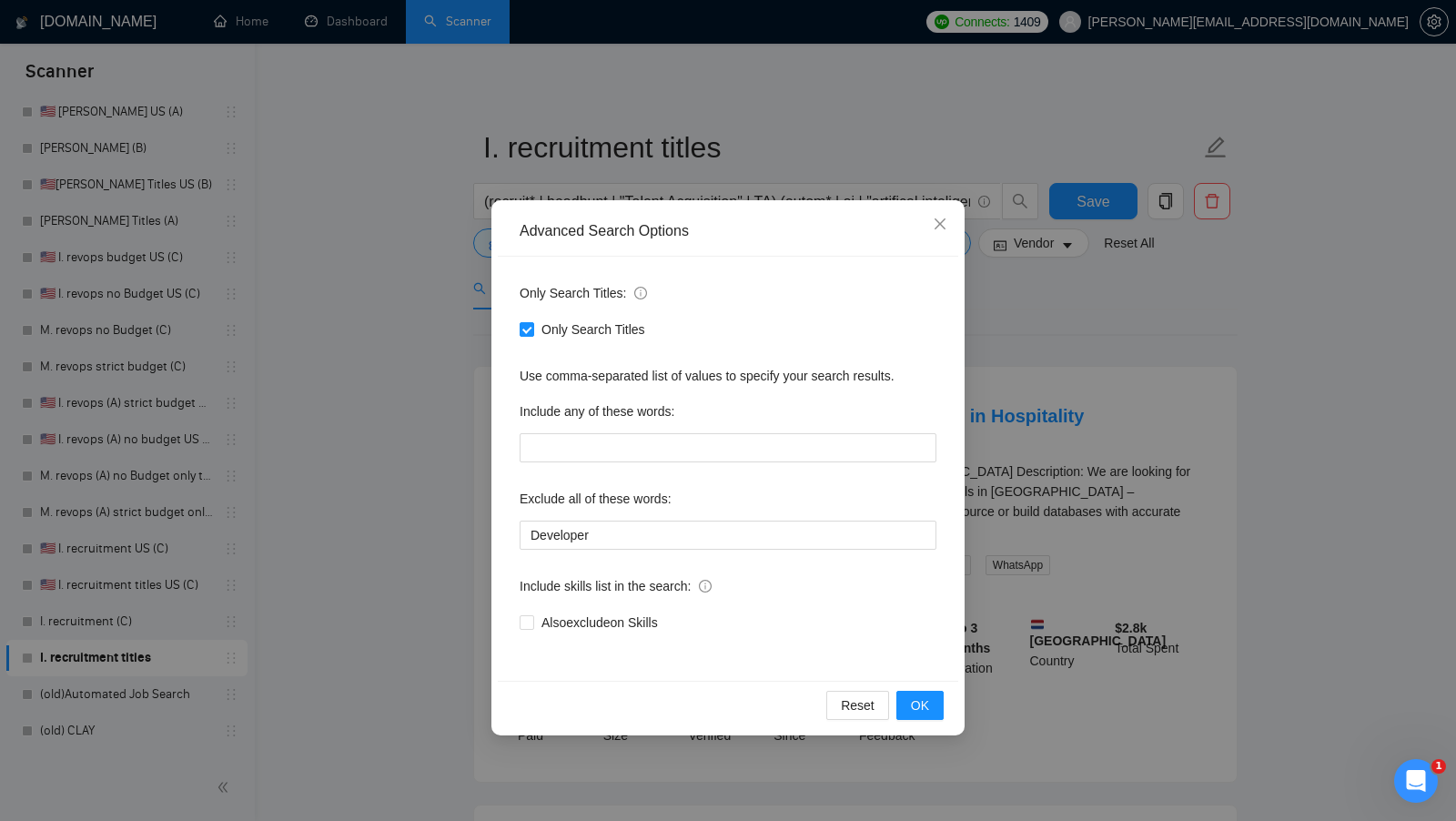
click at [465, 327] on div "Advanced Search Options Only Search Titles: Only Search Titles Use comma-separa…" at bounding box center [728, 410] width 1456 height 821
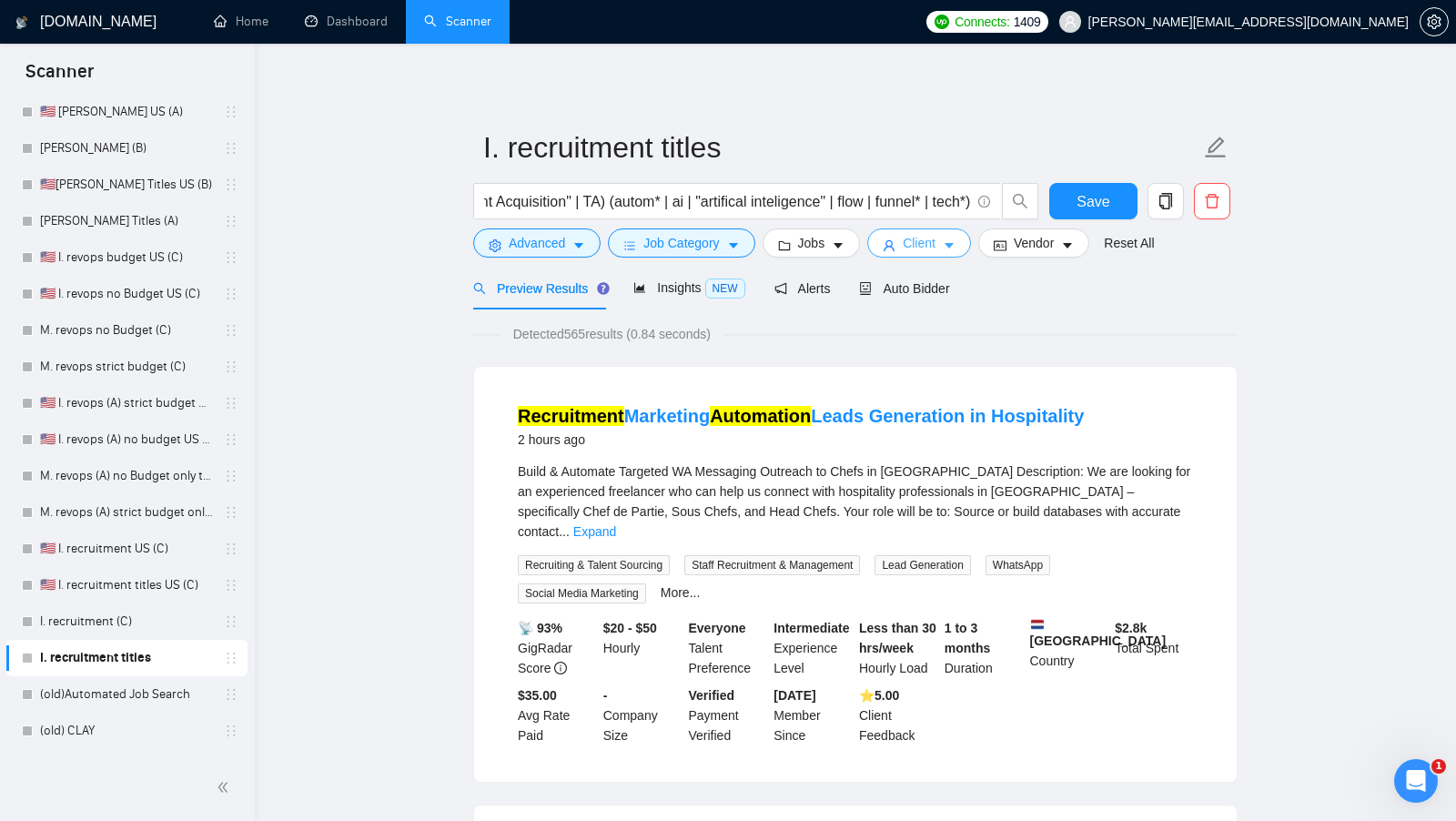
click at [889, 243] on icon "user" at bounding box center [888, 245] width 11 height 11
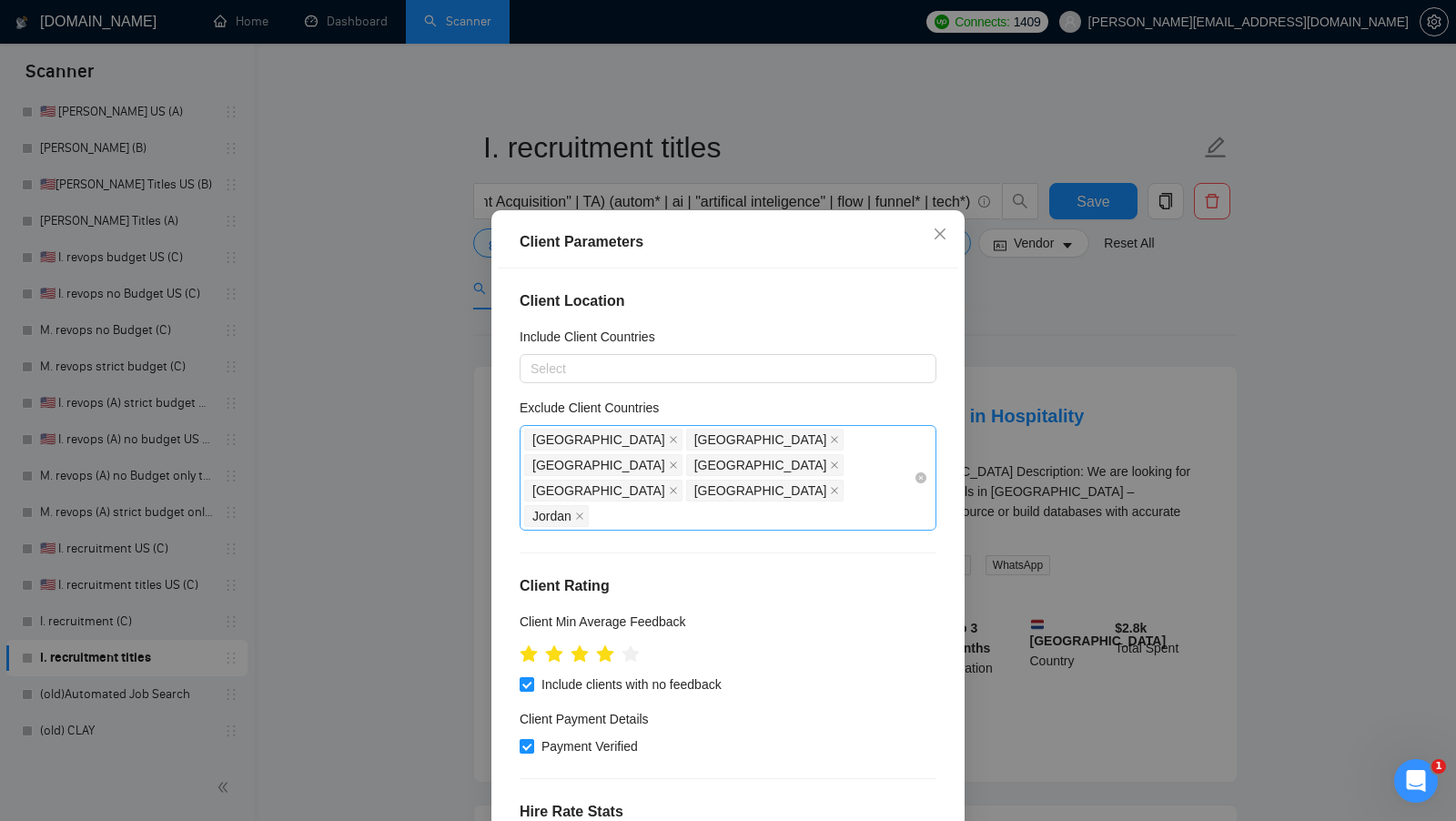
click at [838, 461] on div "Saudi Arabia India Pakistan Oman United Arab Emirates Nigeria Jordan" at bounding box center [719, 479] width 390 height 102
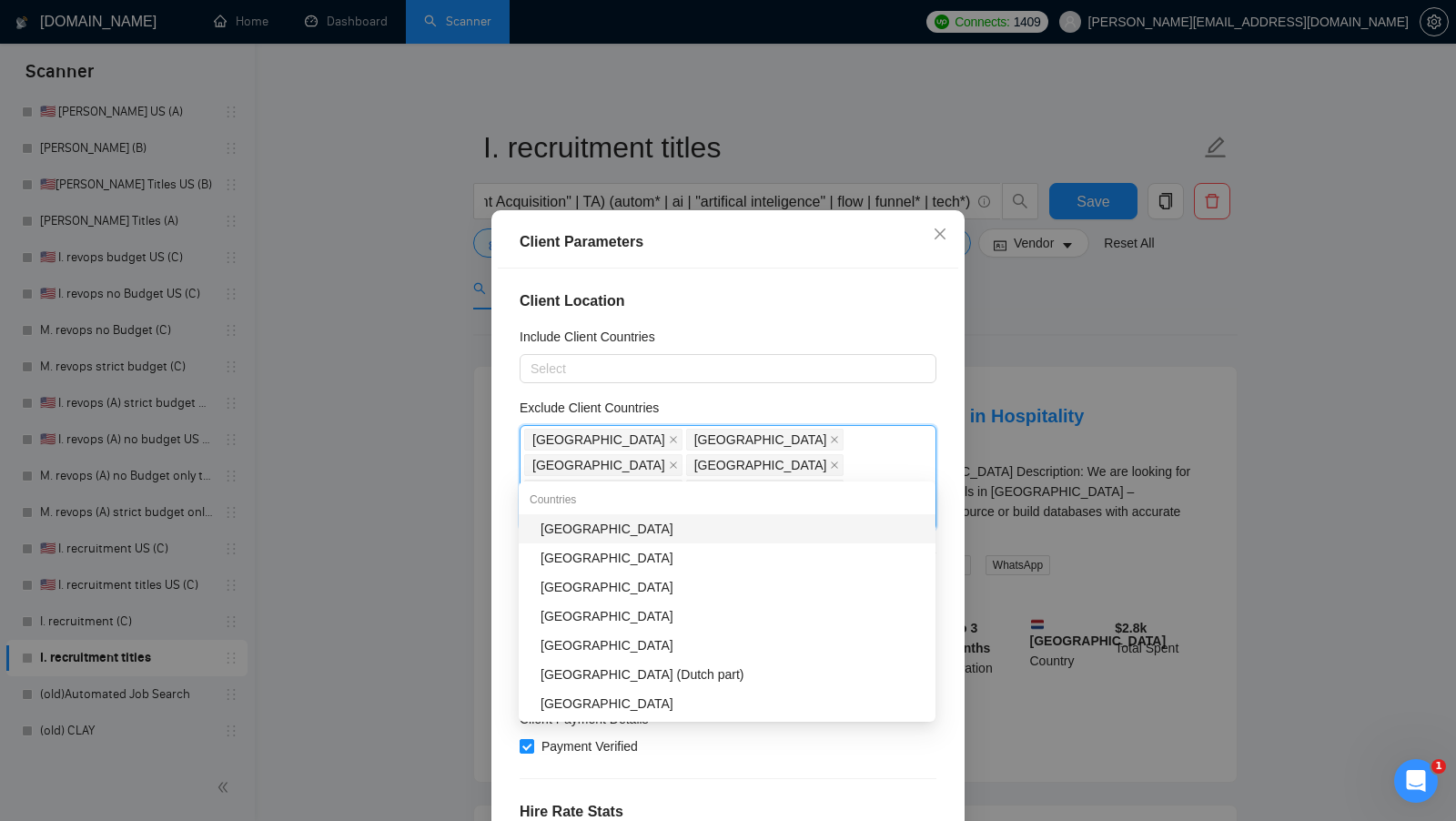
type input "chi"
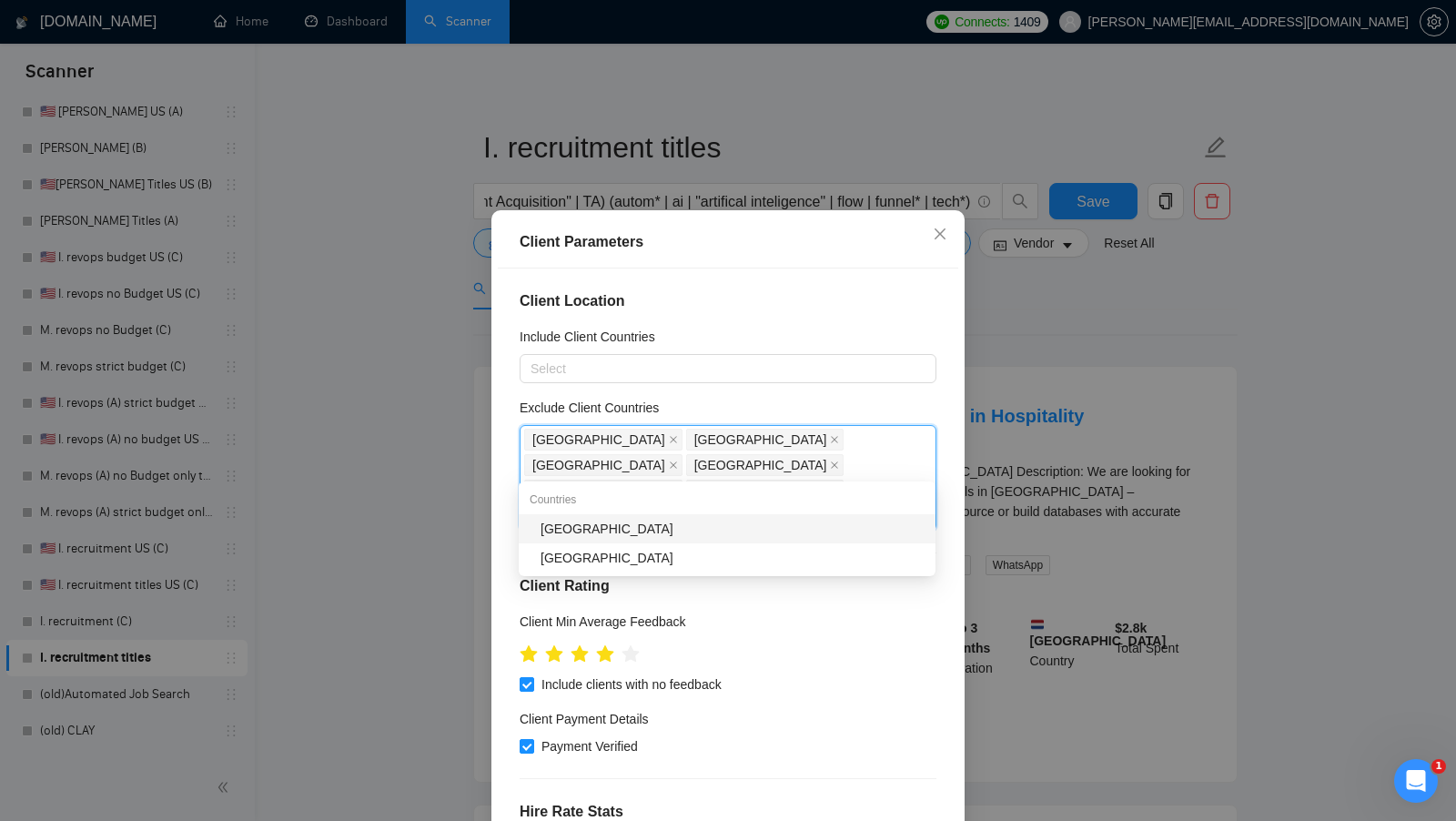
click at [698, 530] on div "China" at bounding box center [733, 529] width 384 height 20
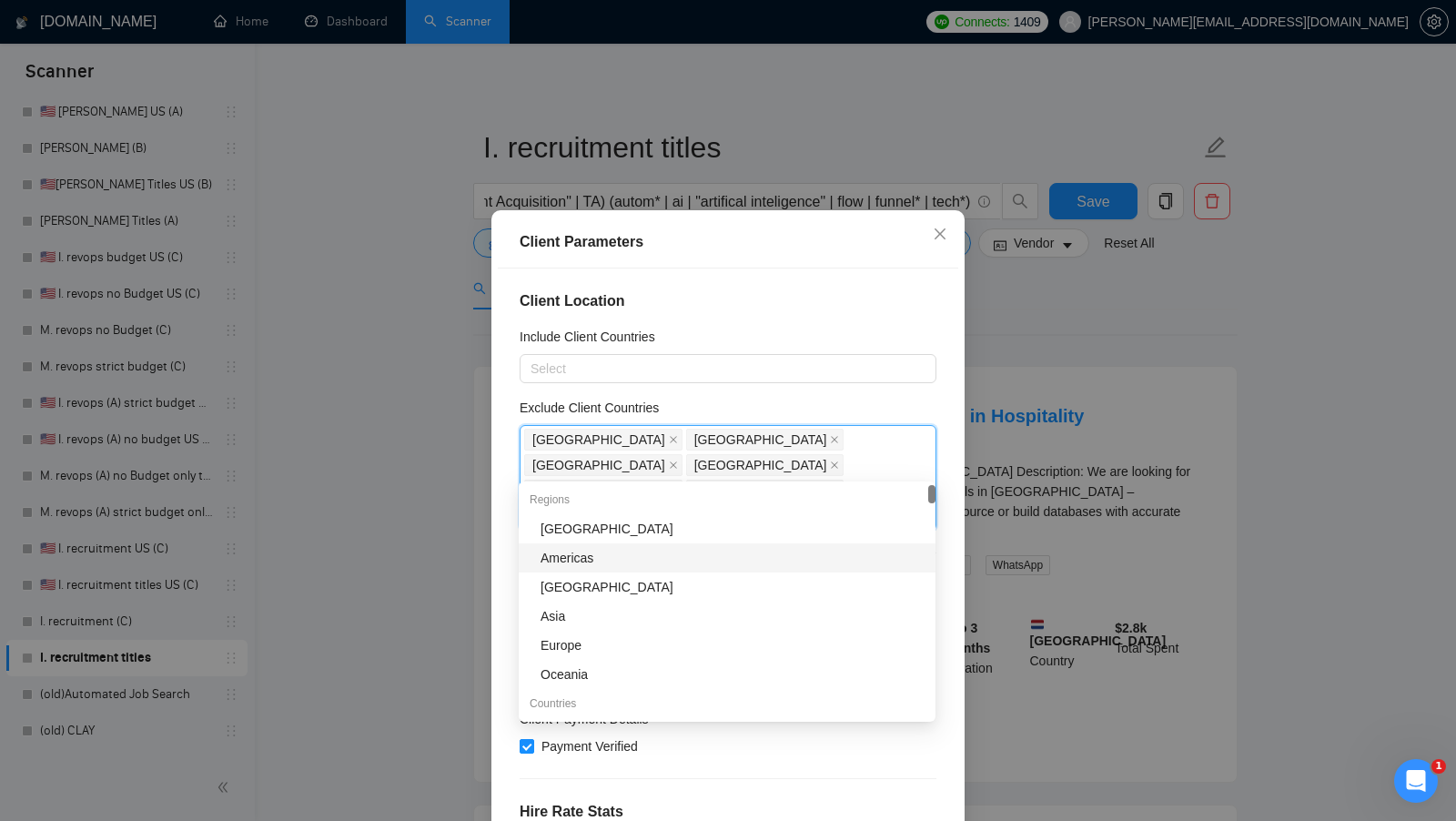
scroll to position [101, 0]
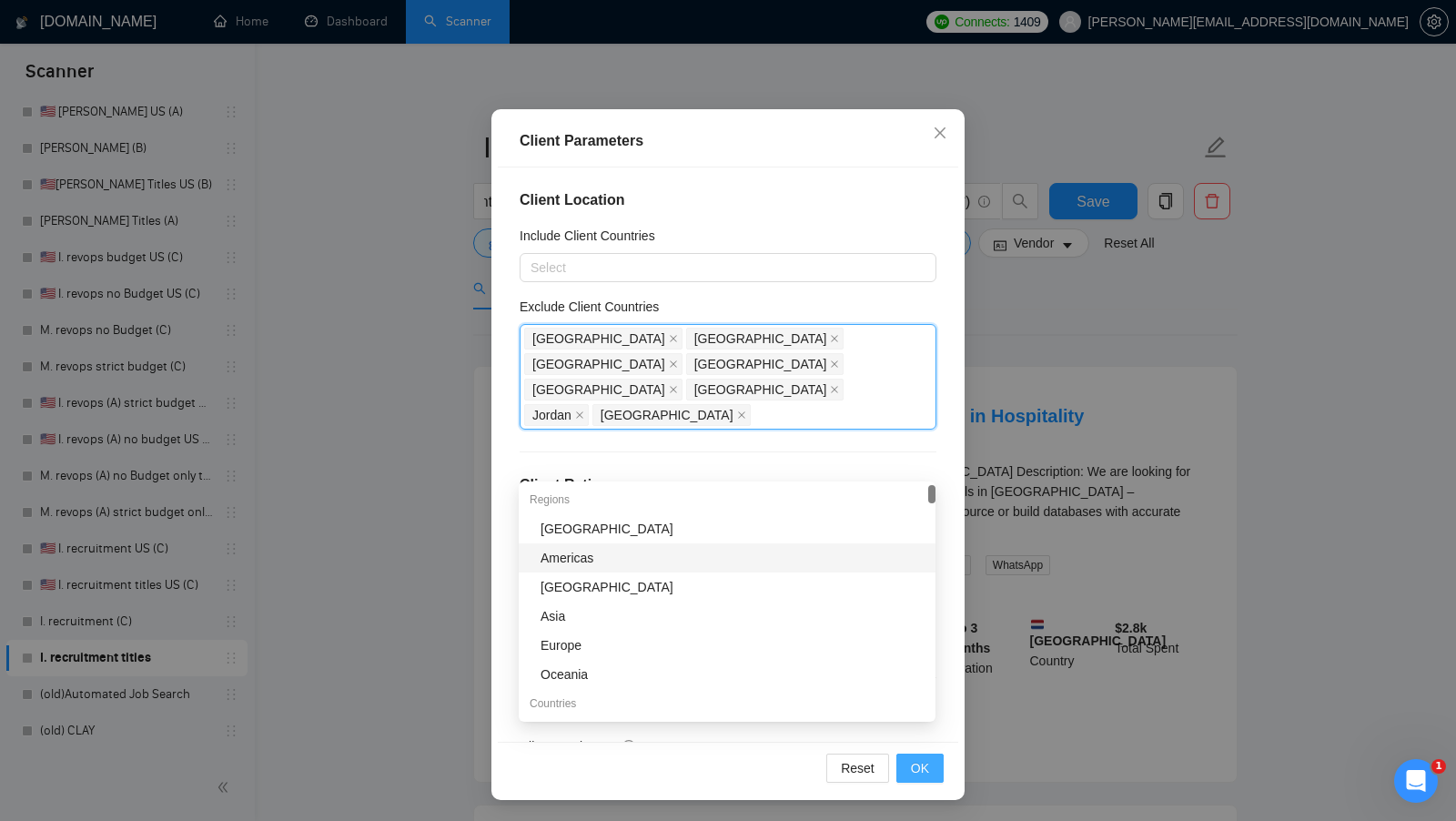
click at [916, 771] on span "OK" at bounding box center [920, 768] width 18 height 20
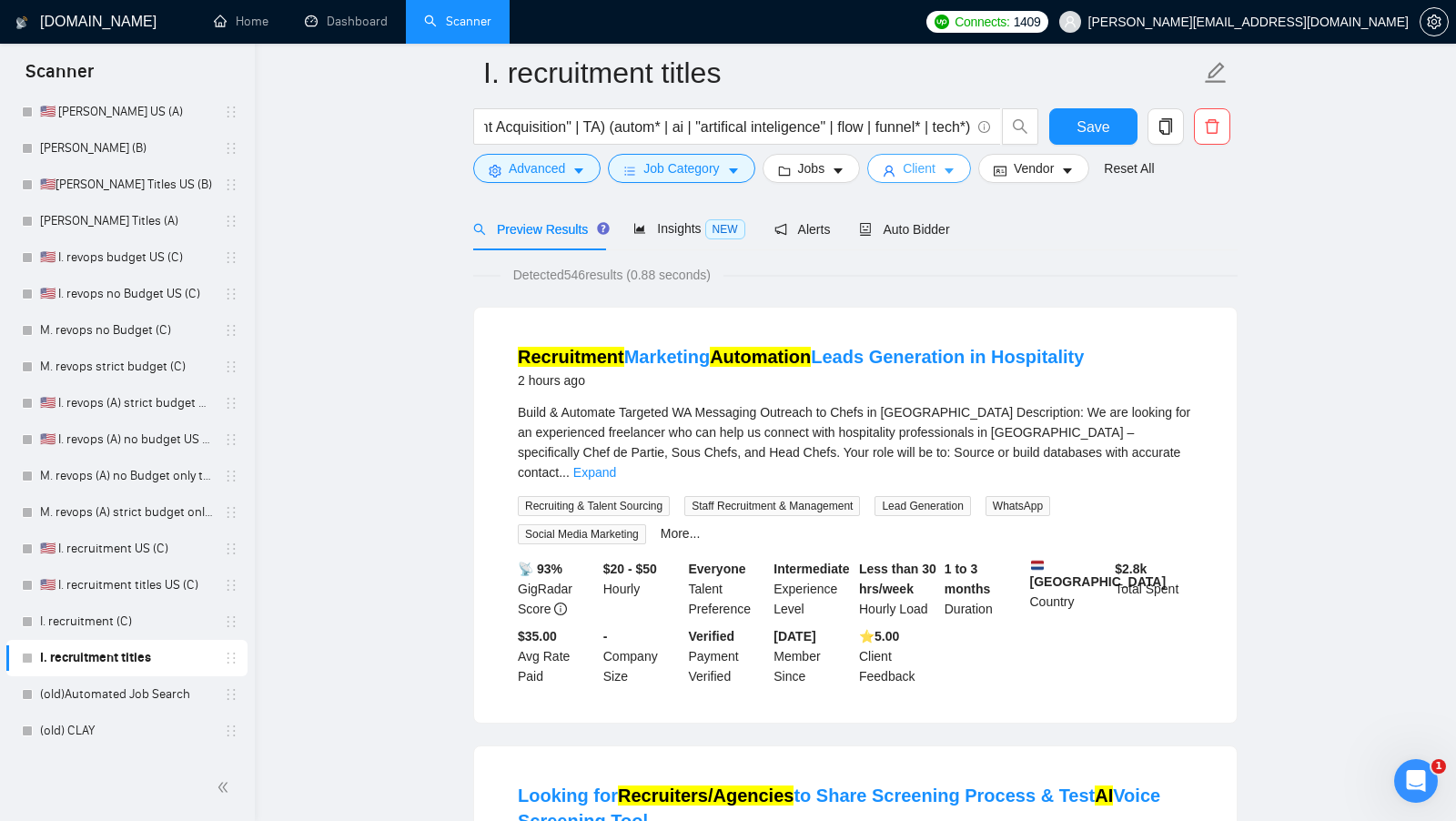
scroll to position [24, 0]
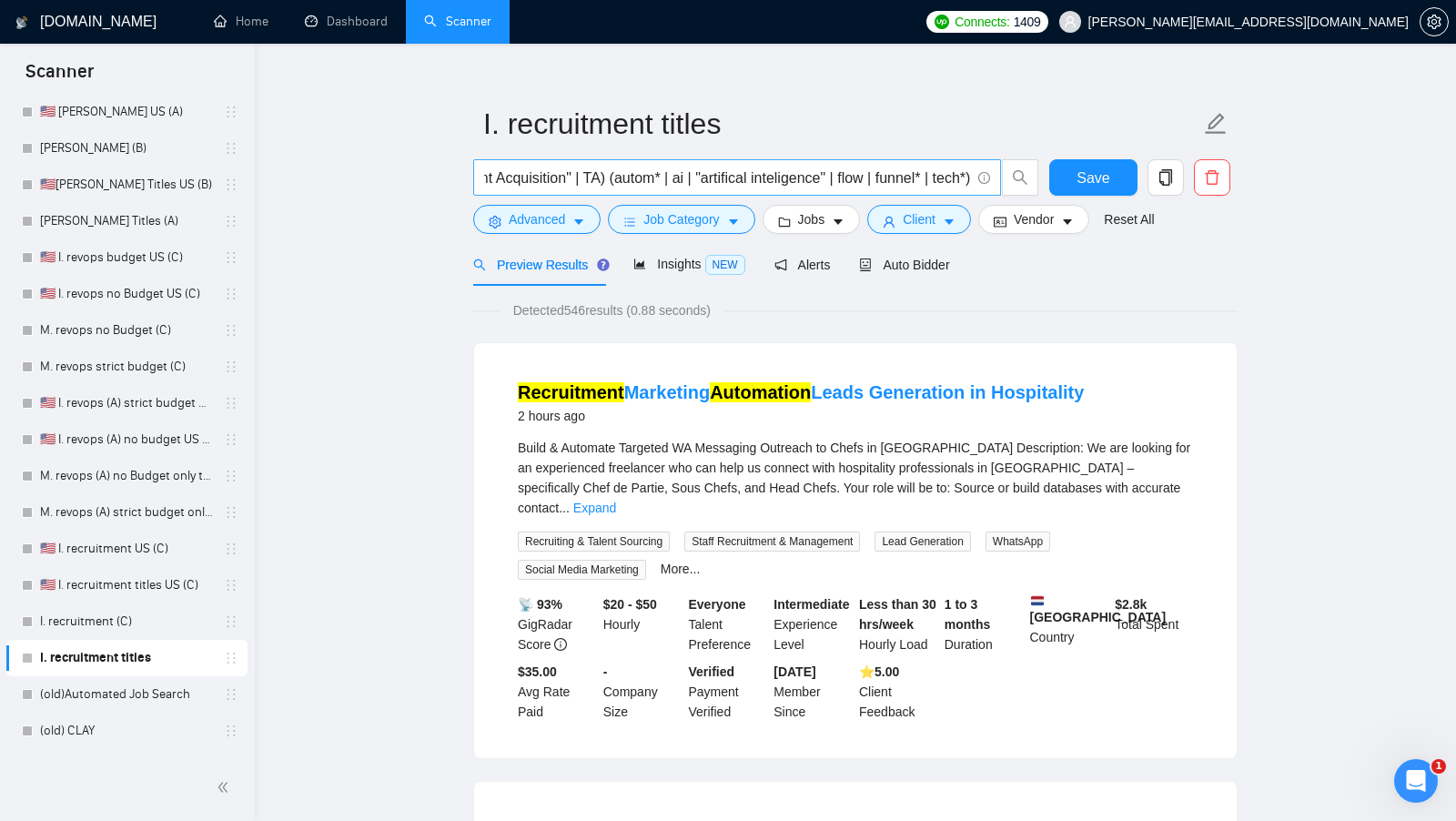
click at [729, 178] on input "(recruit* | headhunt | "Talent Acquisition" | TA) (autom* | ai | "artifical int…" at bounding box center [727, 178] width 486 height 23
click at [673, 182] on input "(recruit* | headhunt | "Talent Acquisition" | TA) (autom* | ai | "artifical int…" at bounding box center [727, 178] width 486 height 23
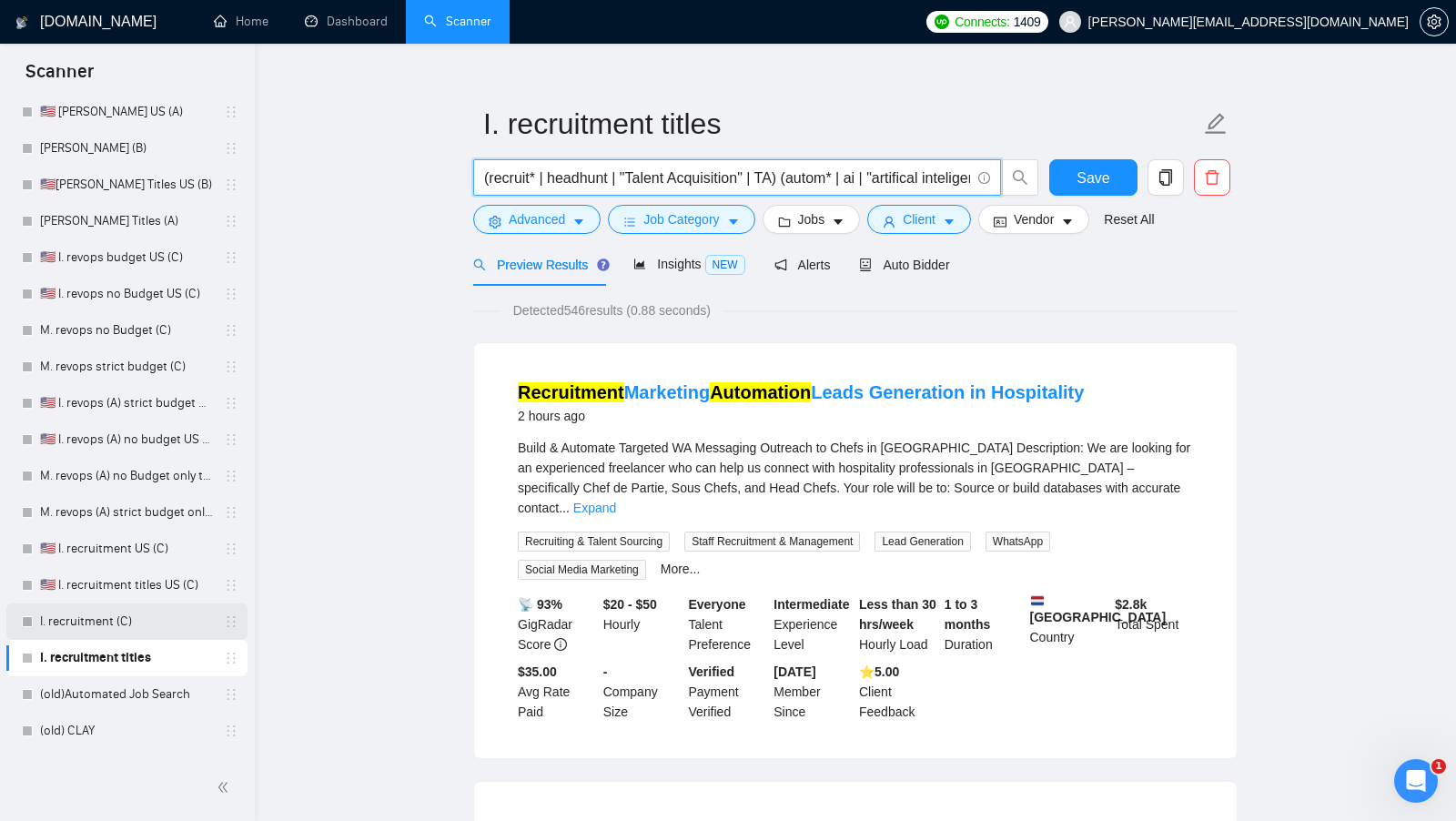
click at [121, 623] on link "I. recruitment (C)" at bounding box center [126, 622] width 173 height 37
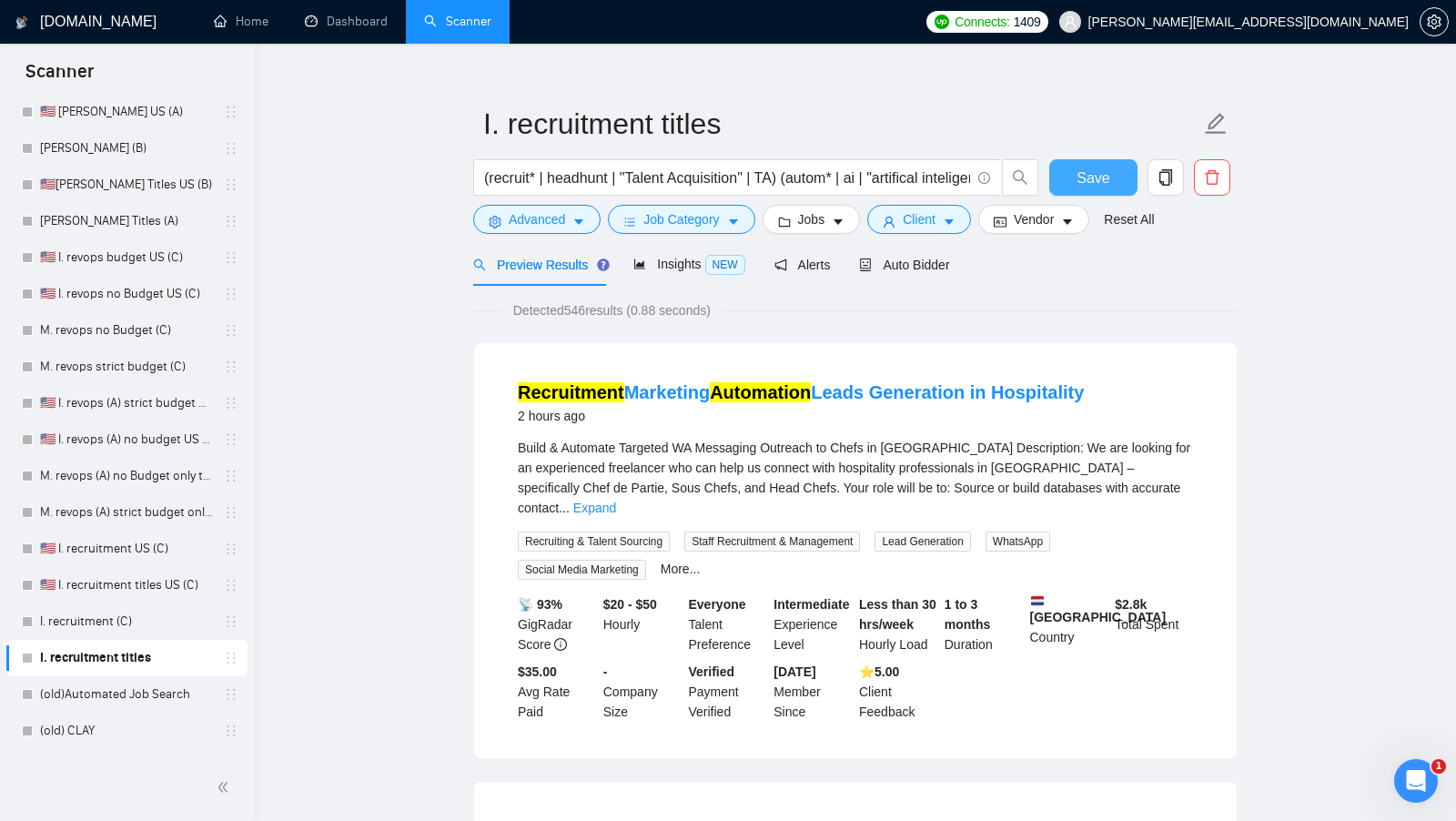
click at [1114, 189] on button "Save" at bounding box center [1093, 178] width 89 height 37
click at [110, 615] on link "I. recruitment (C)" at bounding box center [126, 622] width 173 height 37
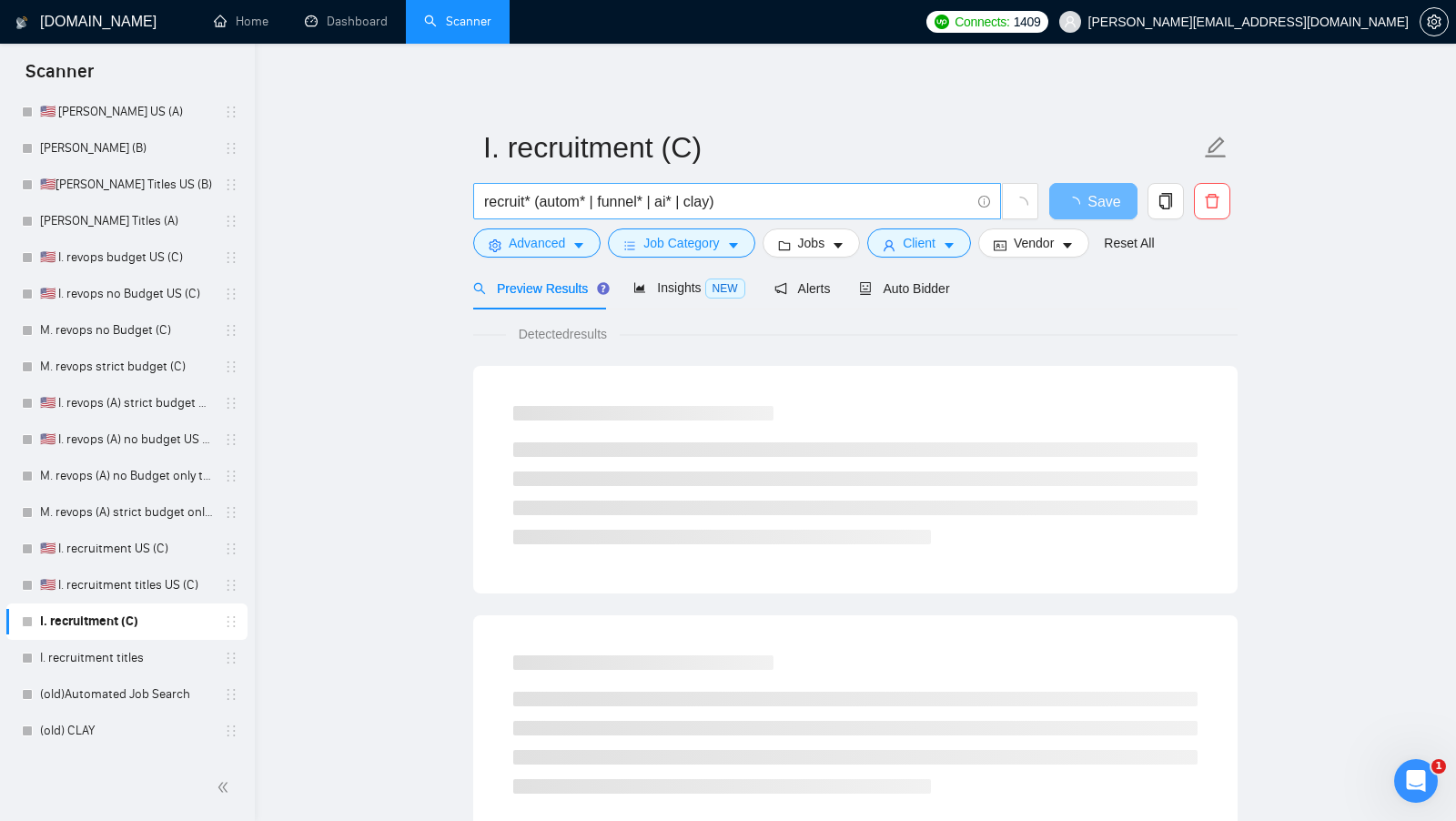
click at [750, 198] on input "recruit* (autom* | funnel* | ai* | clay)" at bounding box center [727, 202] width 486 height 23
click at [751, 198] on input "recruit* (autom* | funnel* | ai* | clay)" at bounding box center [727, 202] width 486 height 23
click at [544, 230] on button "Advanced" at bounding box center [537, 243] width 127 height 29
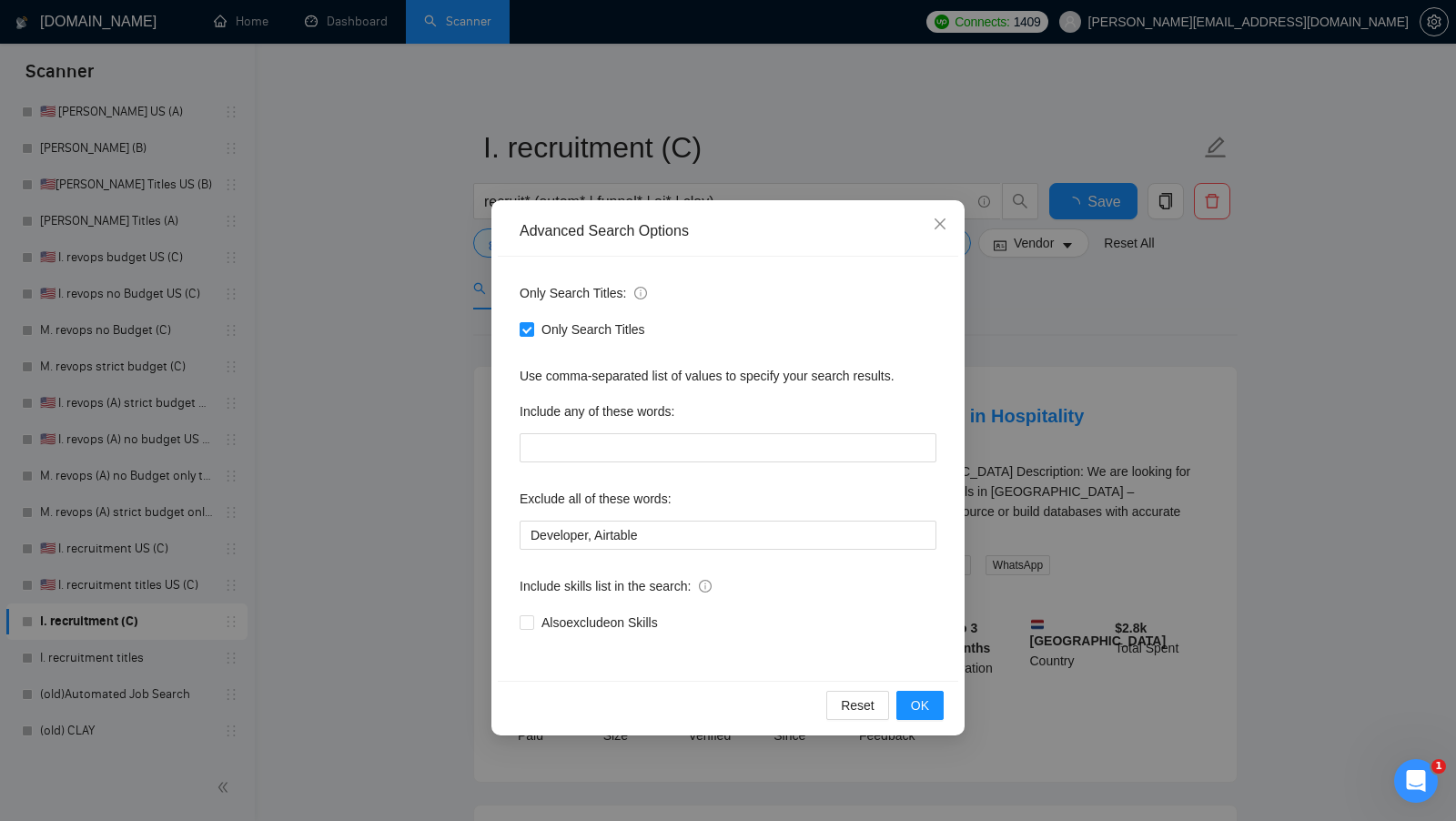
click at [434, 282] on div "Advanced Search Options Only Search Titles: Only Search Titles Use comma-separa…" at bounding box center [728, 410] width 1456 height 821
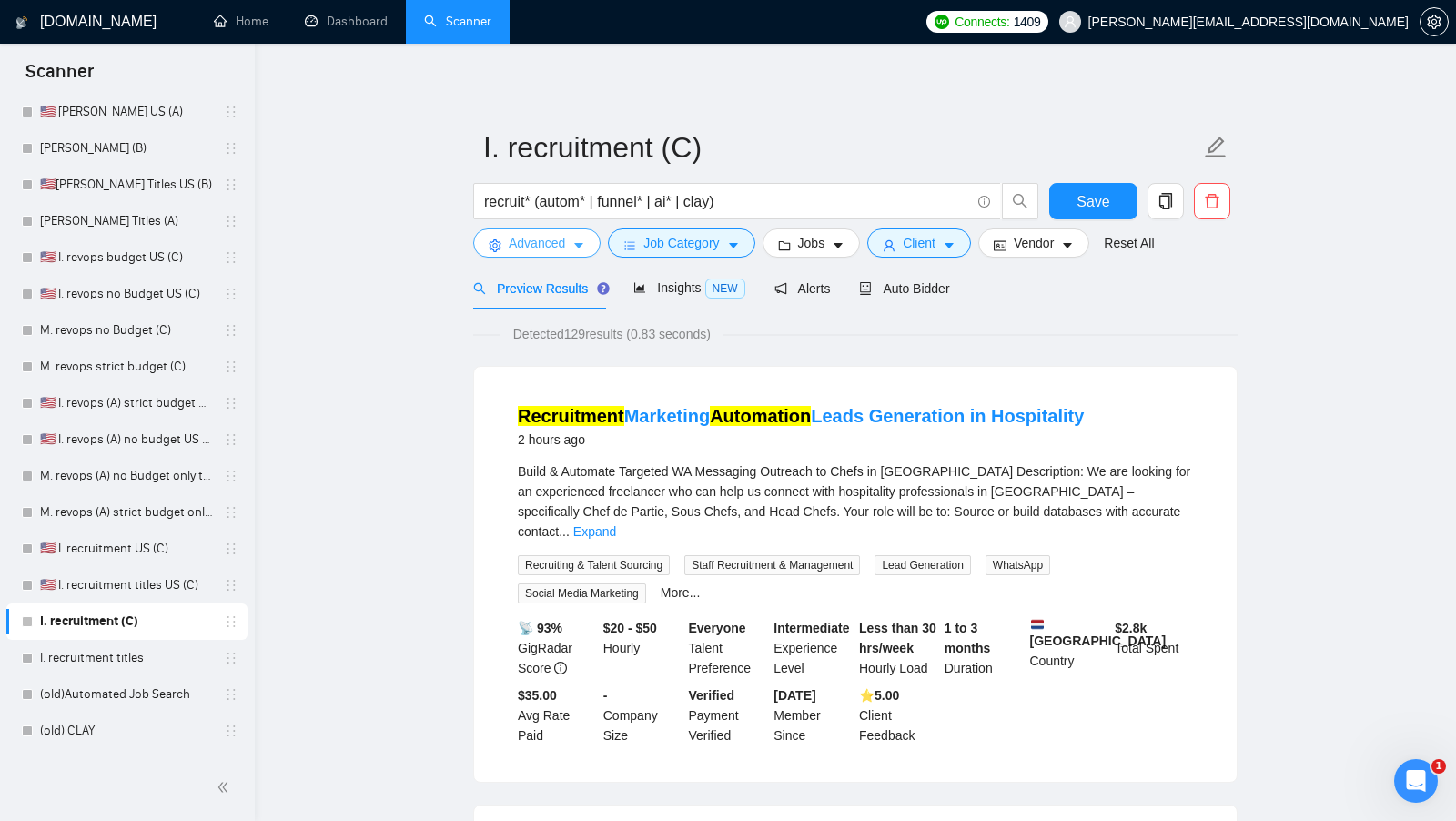
click at [568, 252] on button "Advanced" at bounding box center [537, 243] width 127 height 29
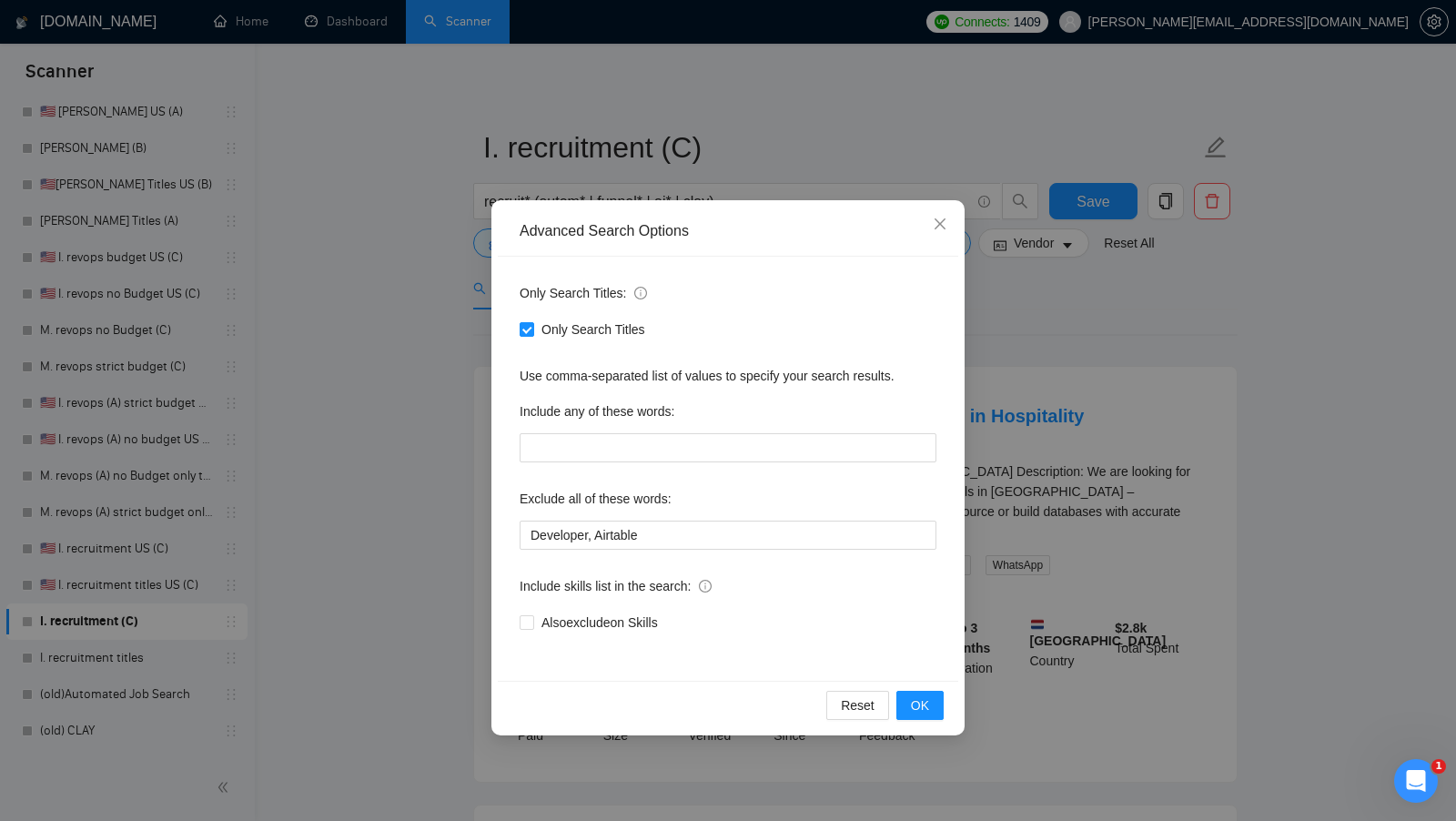
drag, startPoint x: 556, startPoint y: 328, endPoint x: 580, endPoint y: 346, distance: 30.0
click at [556, 327] on span "Only Search Titles" at bounding box center [593, 329] width 119 height 20
click at [532, 327] on input "Only Search Titles" at bounding box center [526, 328] width 13 height 13
checkbox input "false"
click at [933, 694] on button "OK" at bounding box center [919, 705] width 47 height 29
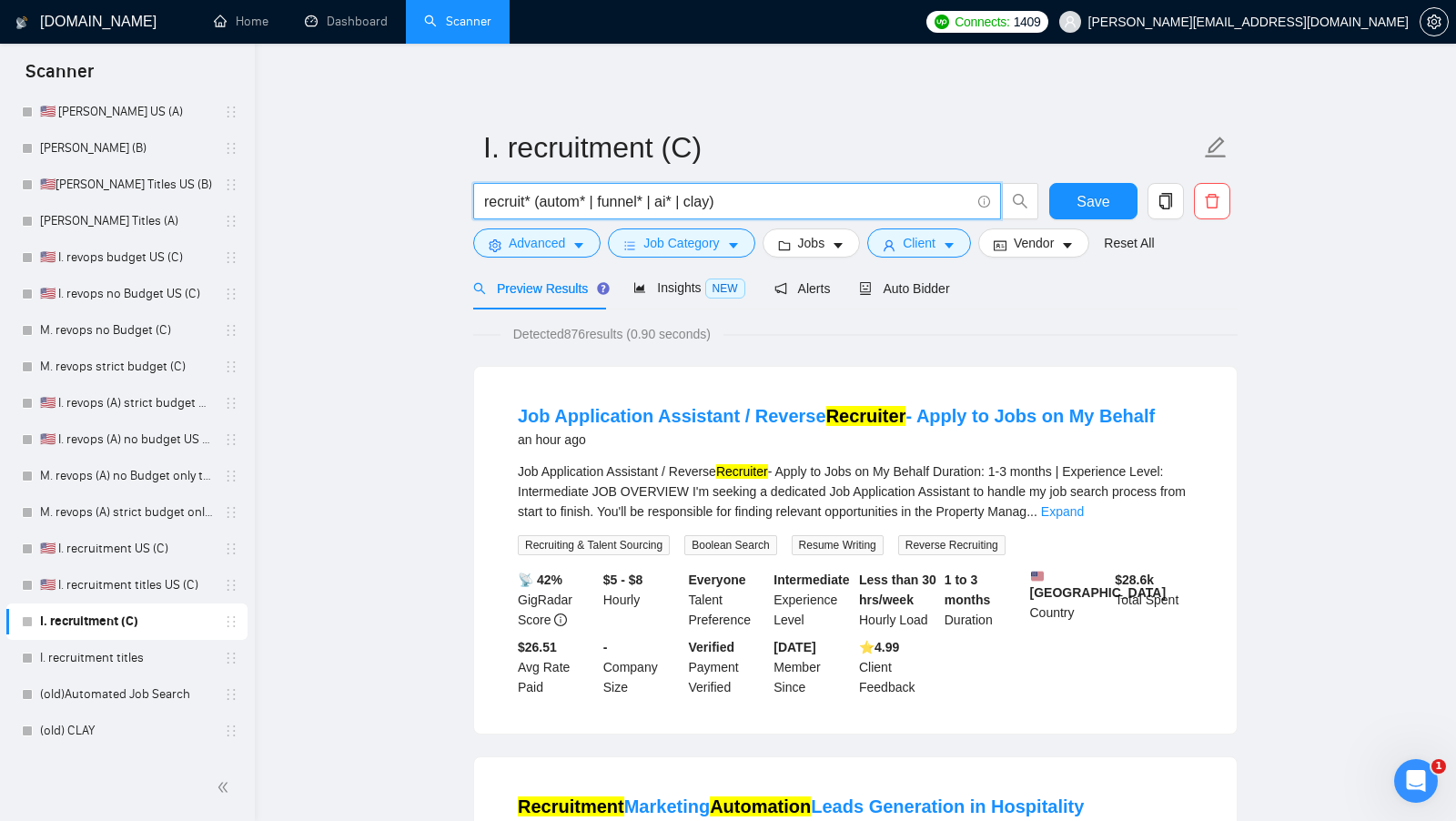
click at [773, 206] on input "recruit* (autom* | funnel* | ai* | clay)" at bounding box center [727, 202] width 486 height 23
click at [773, 205] on input "recruit* (autom* | funnel* | ai* | clay)" at bounding box center [727, 202] width 486 height 23
paste input "(recruit* | headhunt | "Talent Acquisition" | TA) (autom* | ai | "artifical int…"
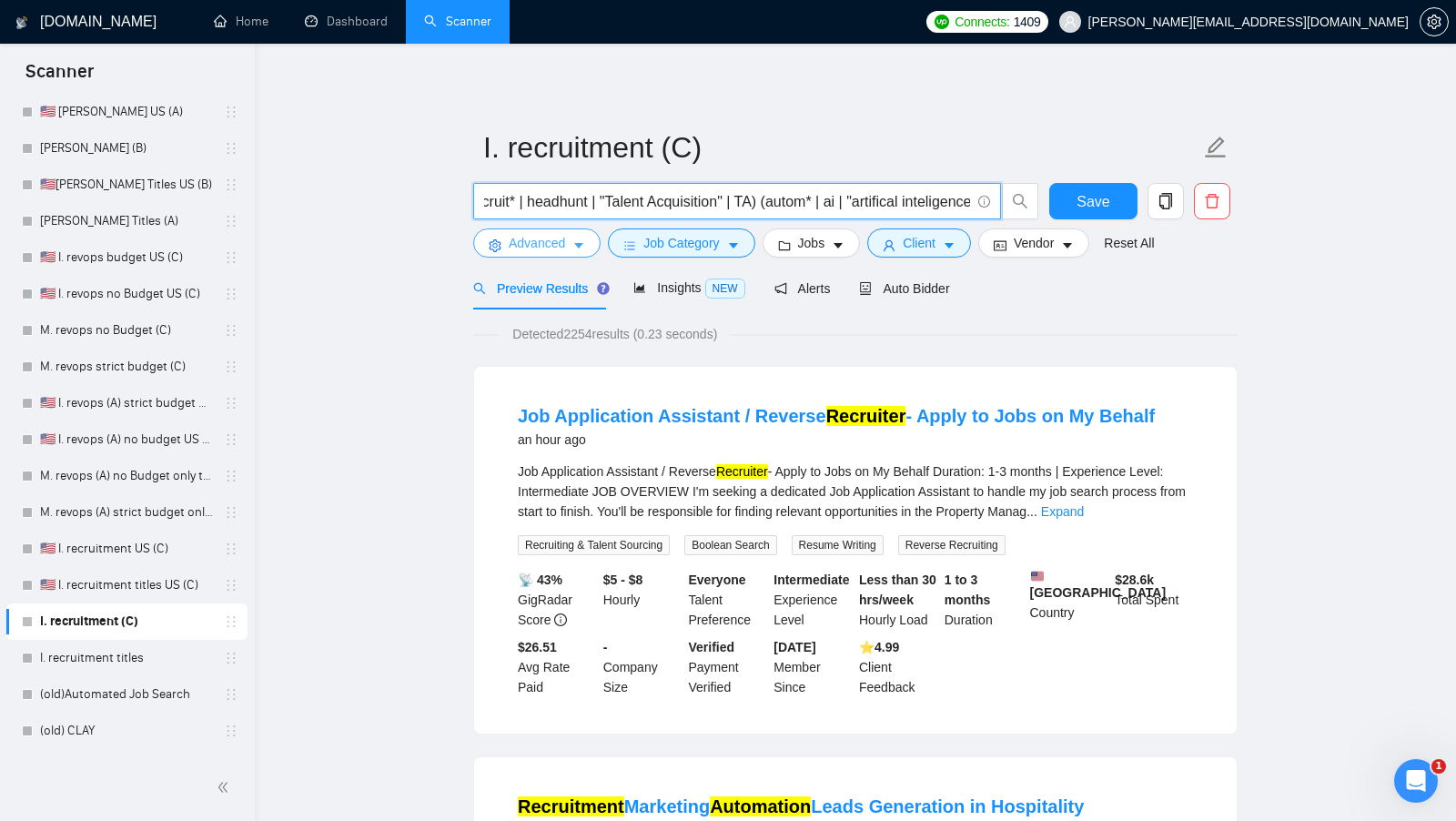
type input "(recruit* | headhunt | "Talent Acquisition" | TA) (autom* | ai | "artifical int…"
click at [592, 238] on button "Advanced" at bounding box center [537, 243] width 127 height 29
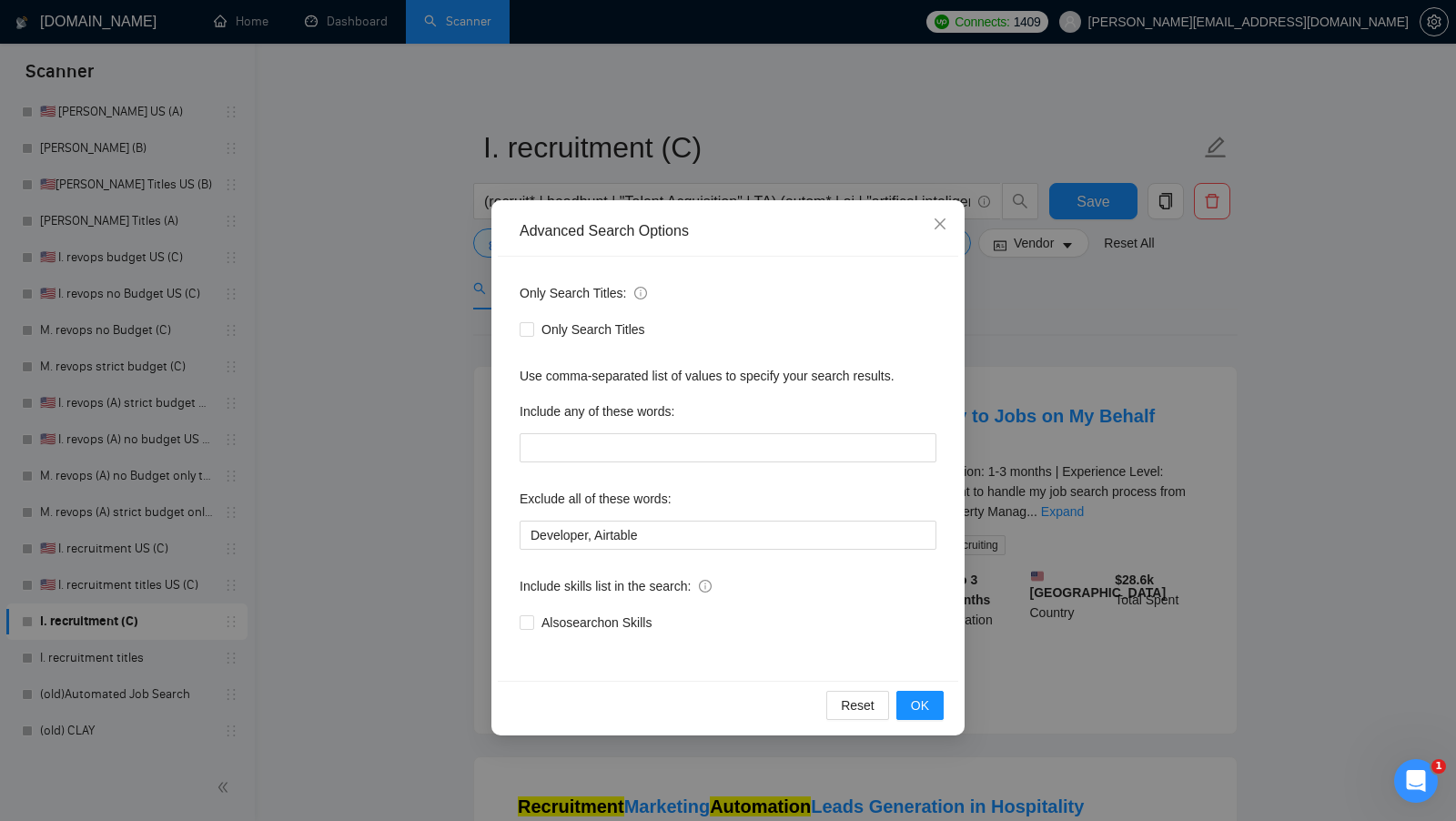
click at [420, 293] on div "Advanced Search Options Only Search Titles: Only Search Titles Use comma-separa…" at bounding box center [728, 410] width 1456 height 821
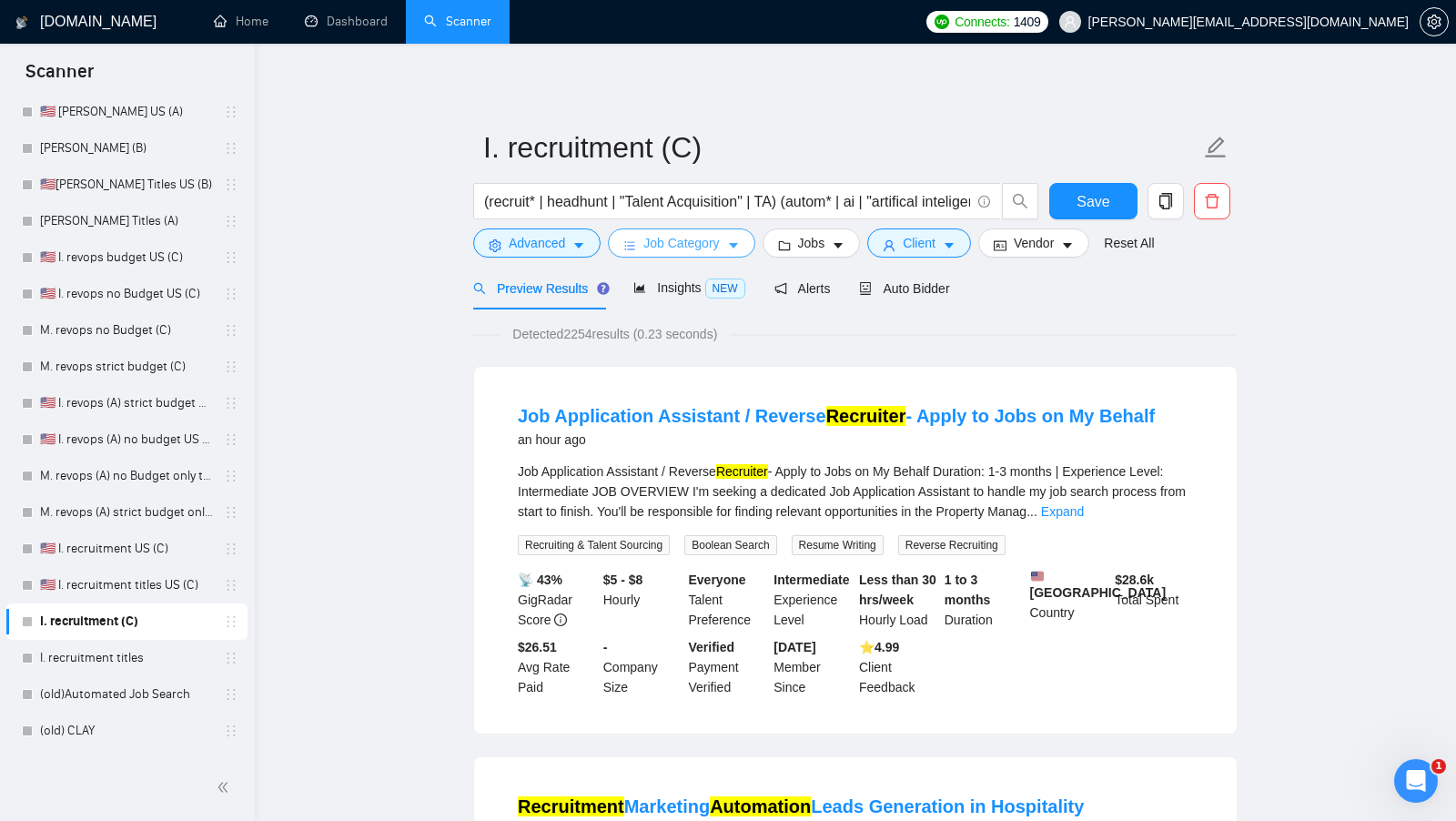
click at [718, 248] on span "Job Category" at bounding box center [681, 243] width 75 height 20
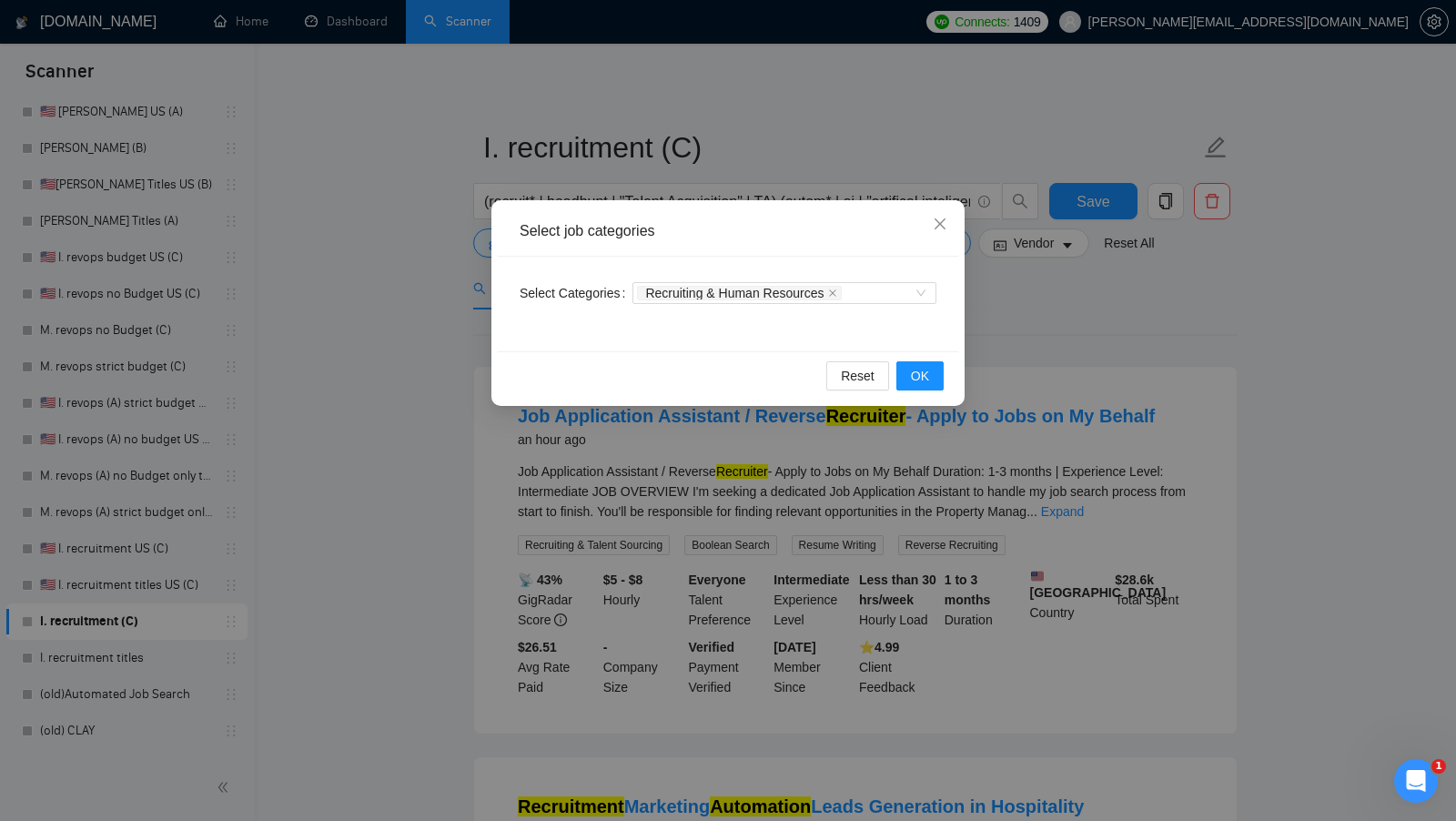
click at [1047, 332] on div "Select job categories Select Categories Recruiting & Human Resources Reset OK" at bounding box center [728, 410] width 1456 height 821
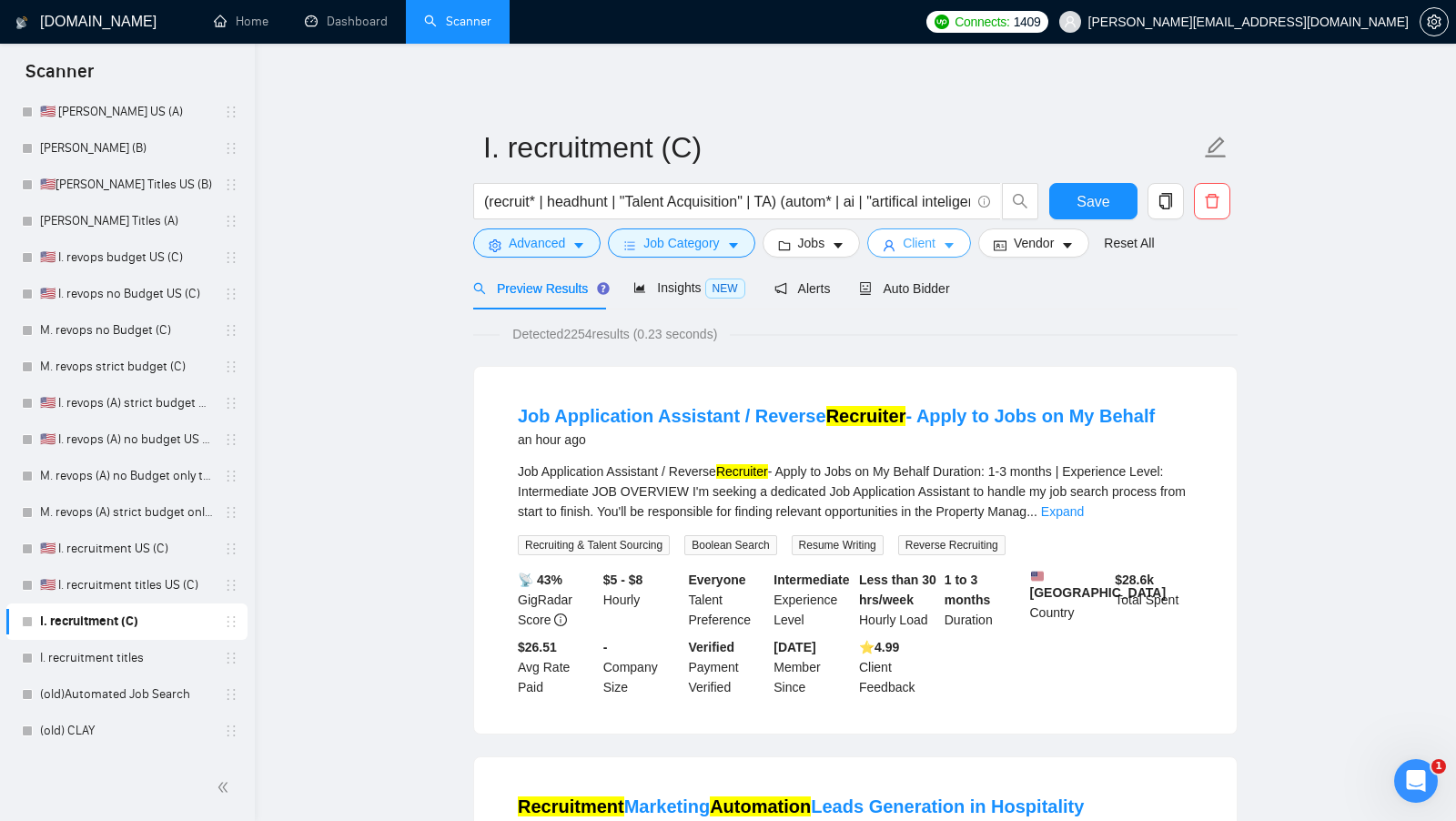
click at [933, 256] on button "Client" at bounding box center [919, 243] width 104 height 29
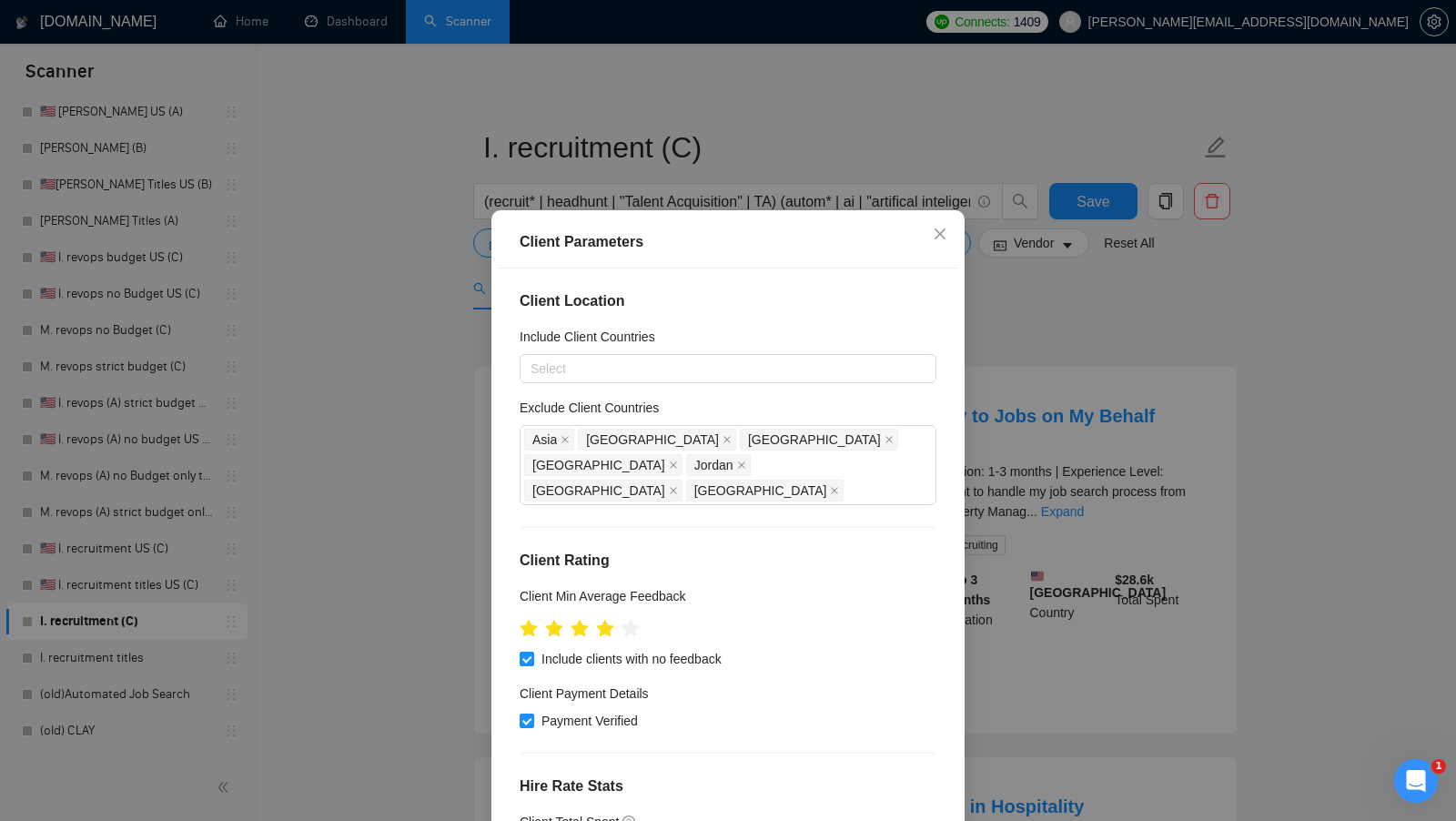
click at [1095, 349] on div "Client Parameters Client Location Include Client Countries Select Exclude Clien…" at bounding box center [728, 410] width 1456 height 821
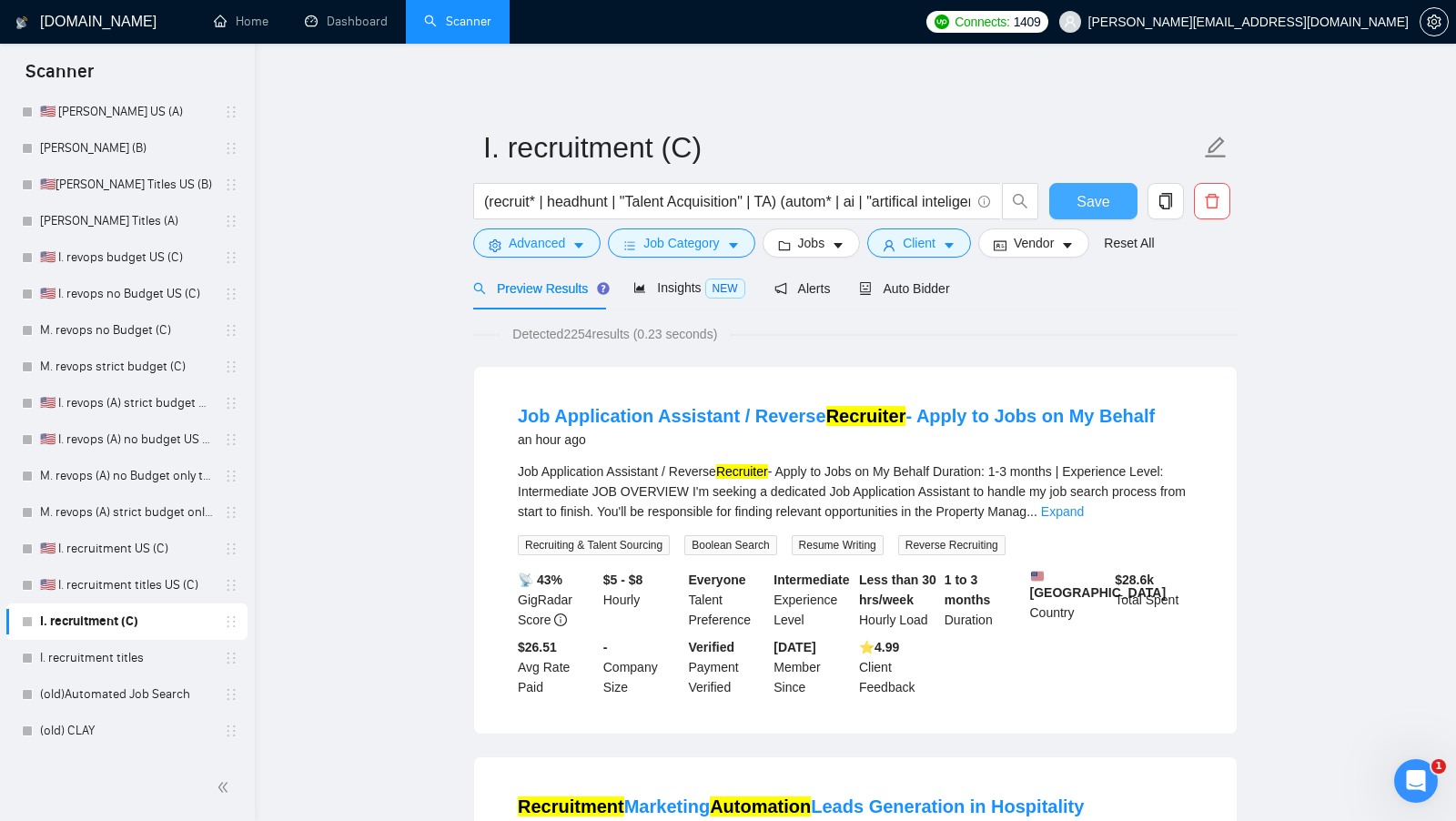
click at [1104, 198] on span "Save" at bounding box center [1092, 202] width 33 height 23
click at [109, 647] on link "I. recruitment titles" at bounding box center [126, 658] width 173 height 37
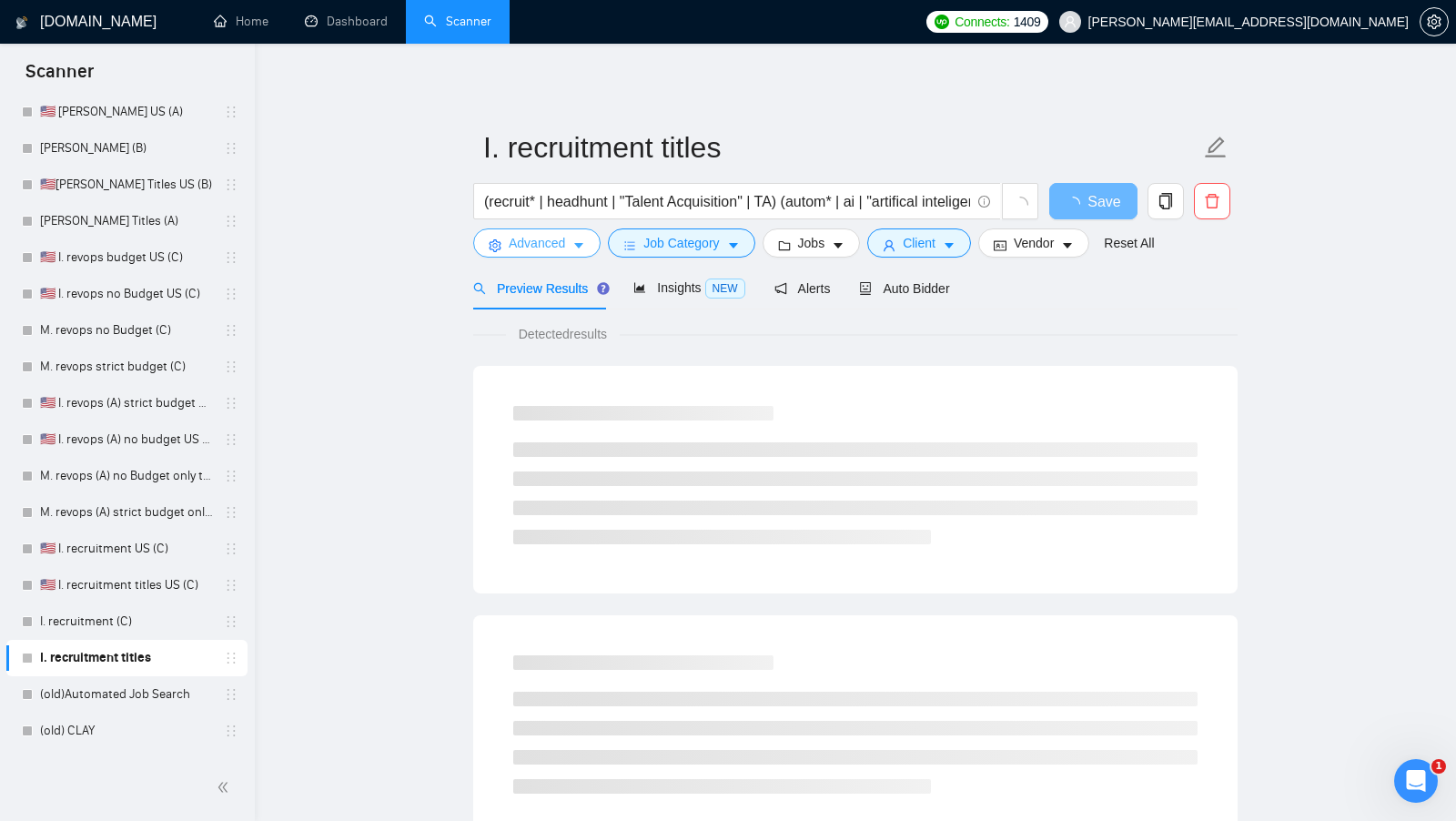
click at [545, 235] on span "Advanced" at bounding box center [536, 243] width 57 height 20
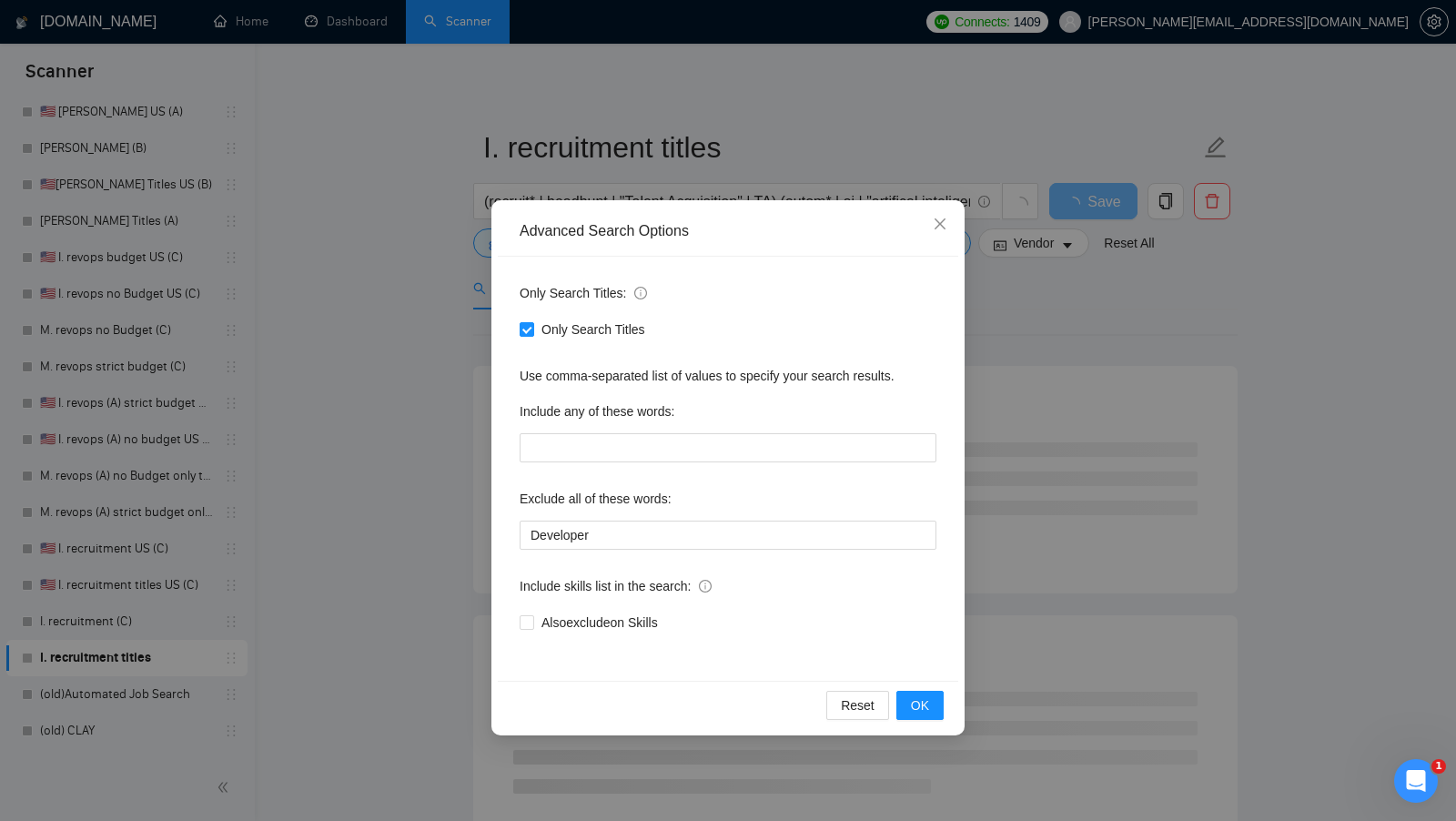
click at [437, 496] on div "Advanced Search Options Only Search Titles: Only Search Titles Use comma-separa…" at bounding box center [728, 410] width 1456 height 821
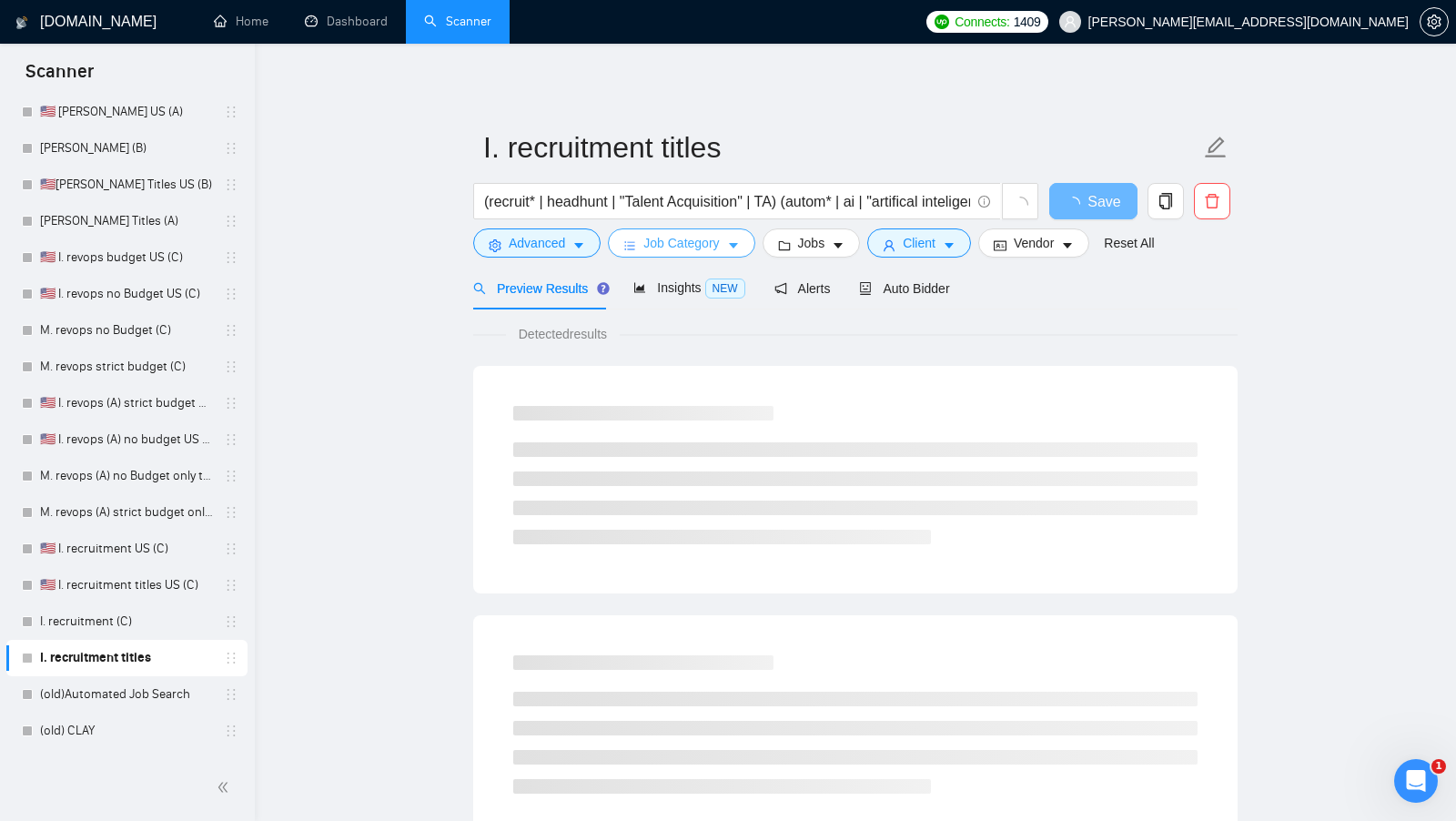
click at [669, 235] on span "Job Category" at bounding box center [681, 243] width 75 height 20
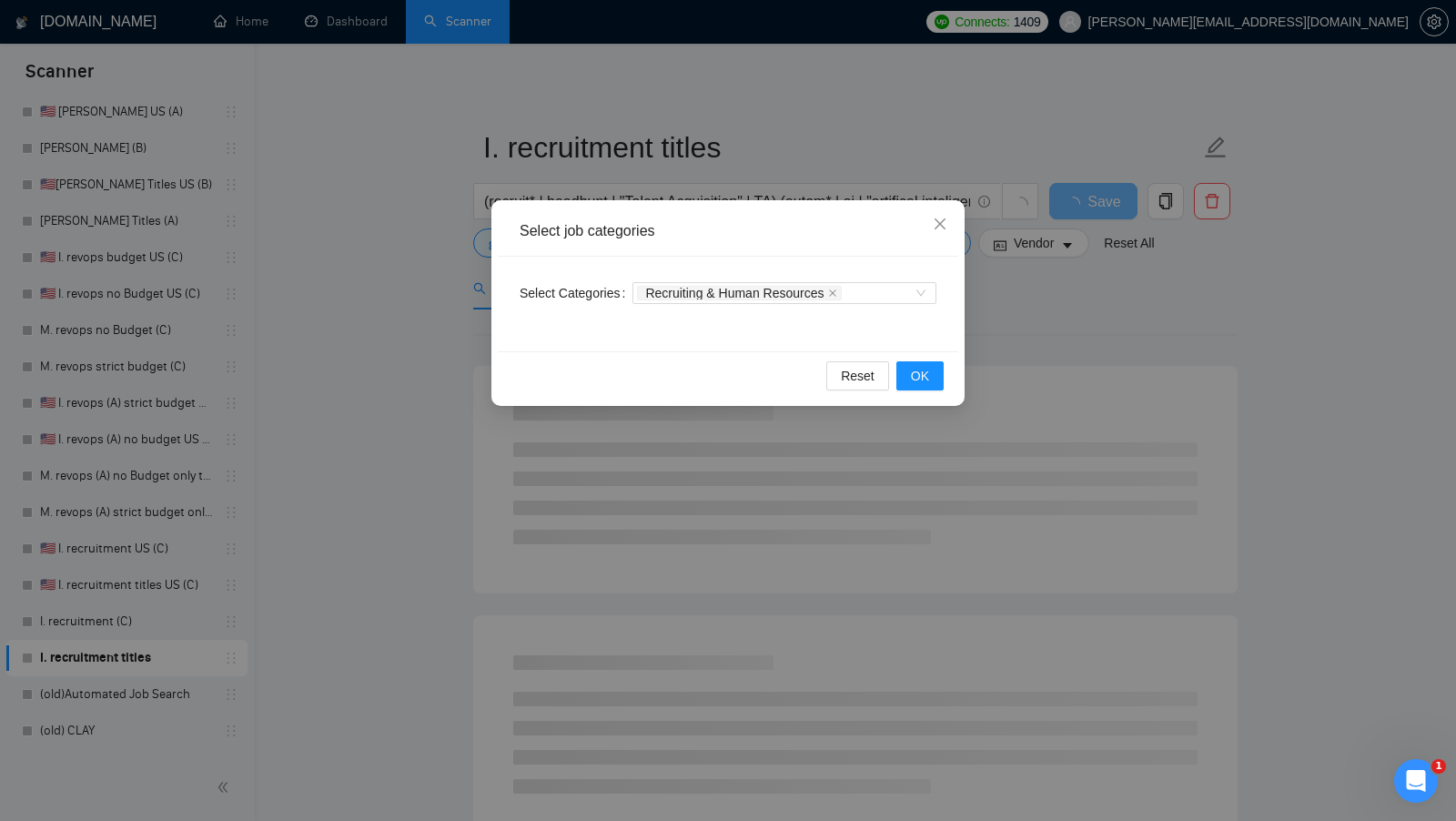
click at [627, 457] on div "Select job categories Select Categories Recruiting & Human Resources Reset OK" at bounding box center [728, 410] width 1456 height 821
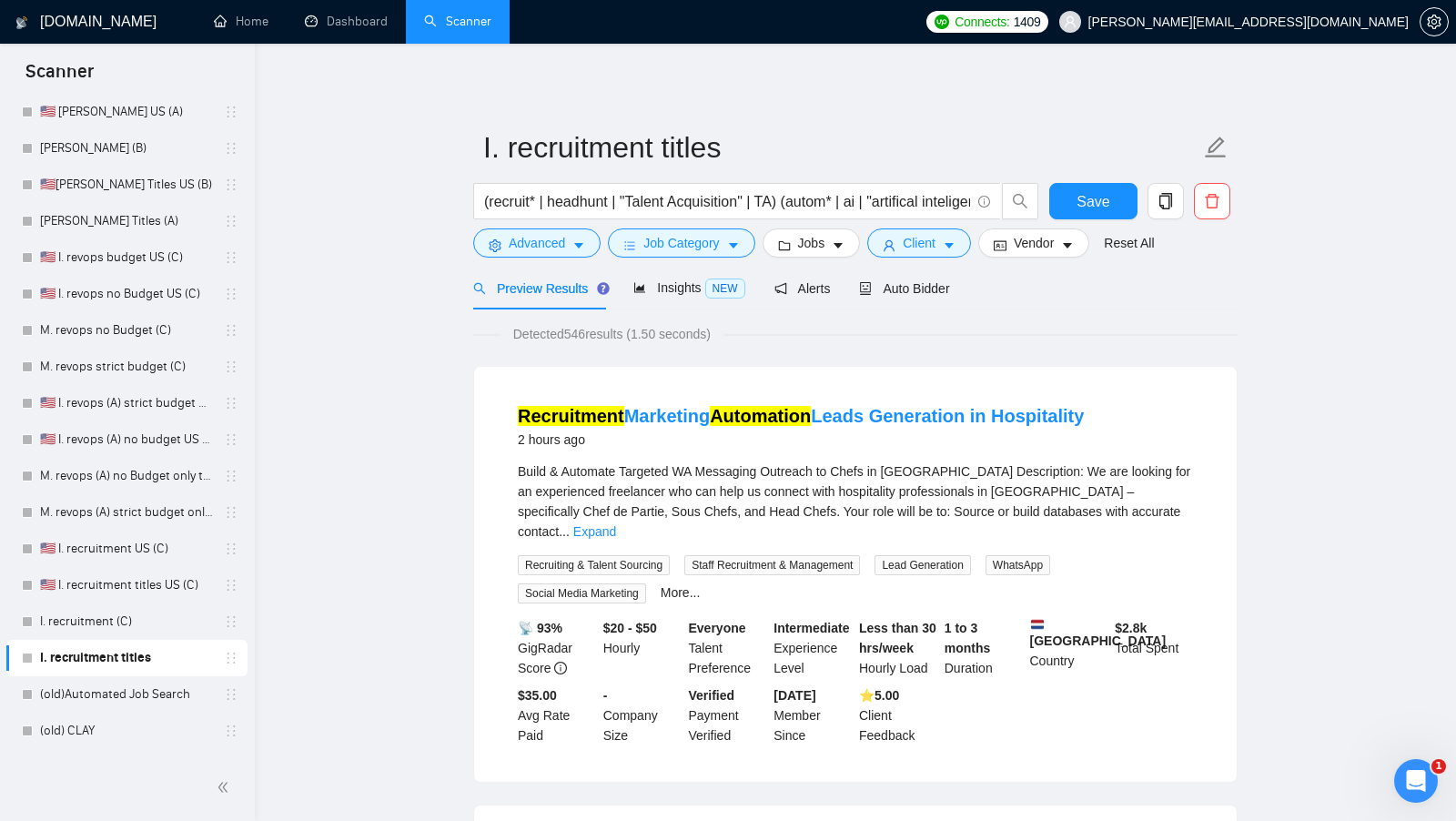
click at [943, 221] on div "(recruit* | headhunt | "Talent Acquisition" | TA) (autom* | ai | "artifical int…" at bounding box center [756, 205] width 573 height 45
click at [937, 232] on button "Client" at bounding box center [919, 243] width 104 height 29
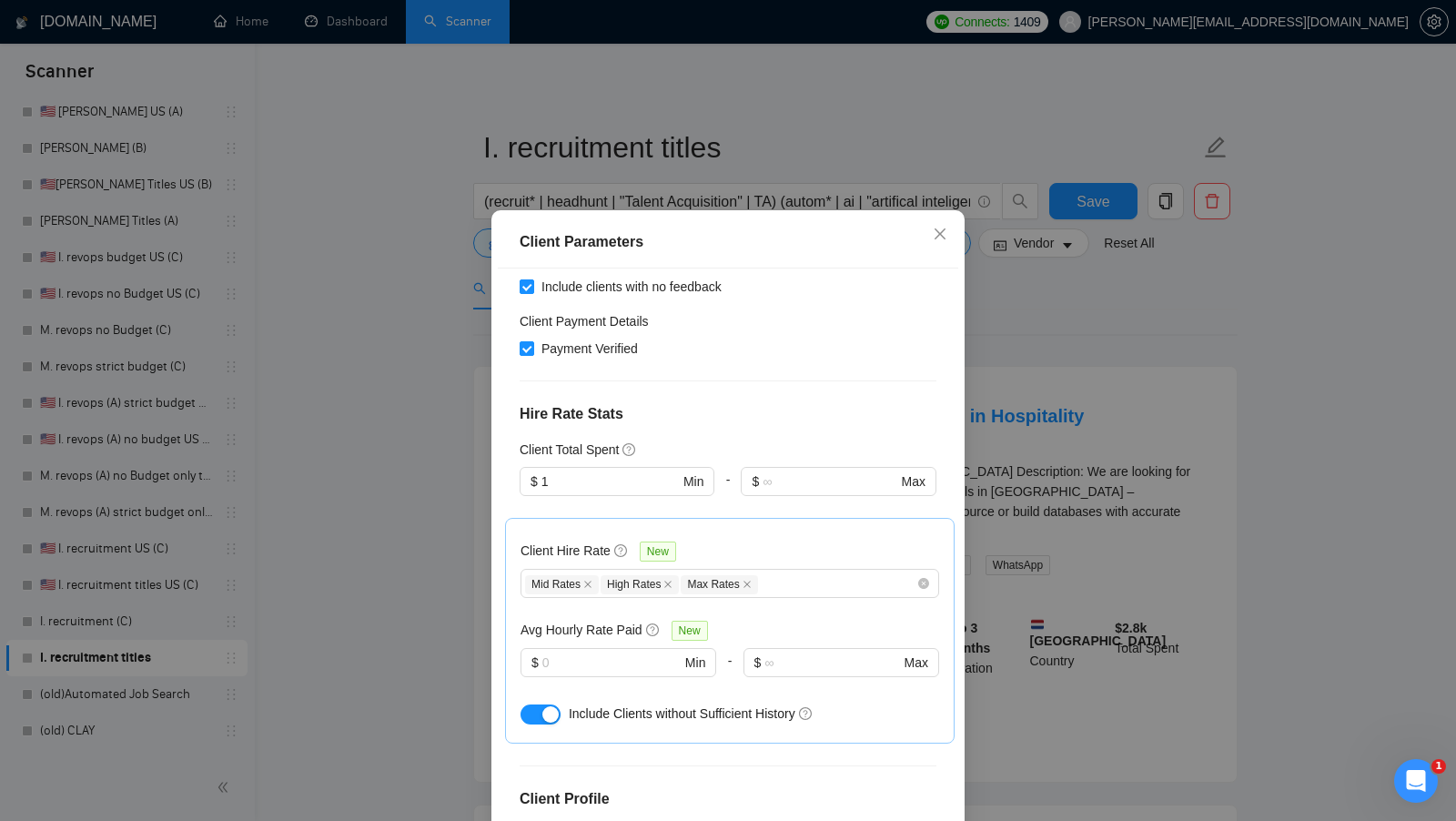
scroll to position [535, 0]
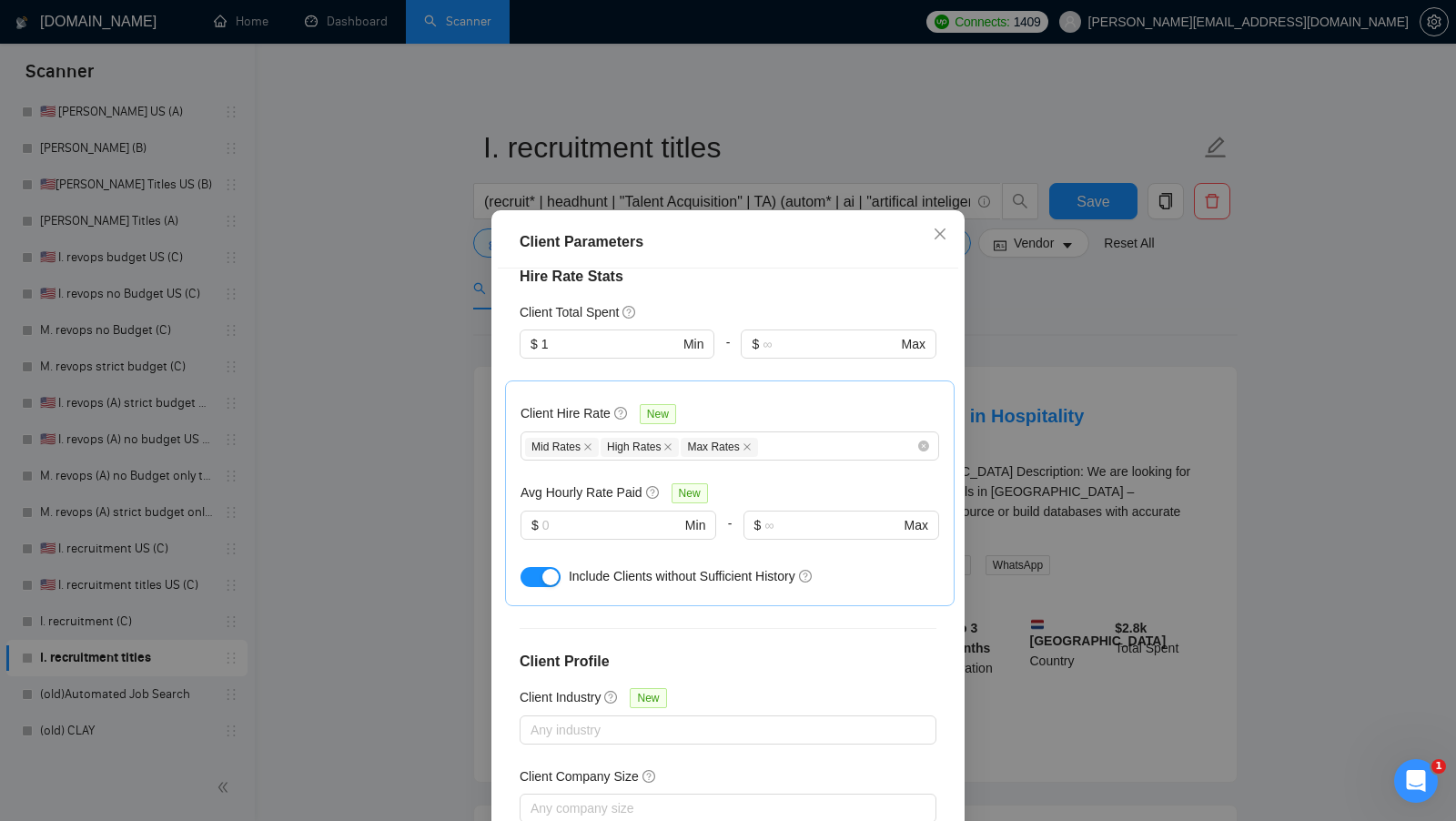
click at [1032, 429] on div "Client Parameters Client Location Include Client Countries Select Exclude Clien…" at bounding box center [728, 410] width 1456 height 821
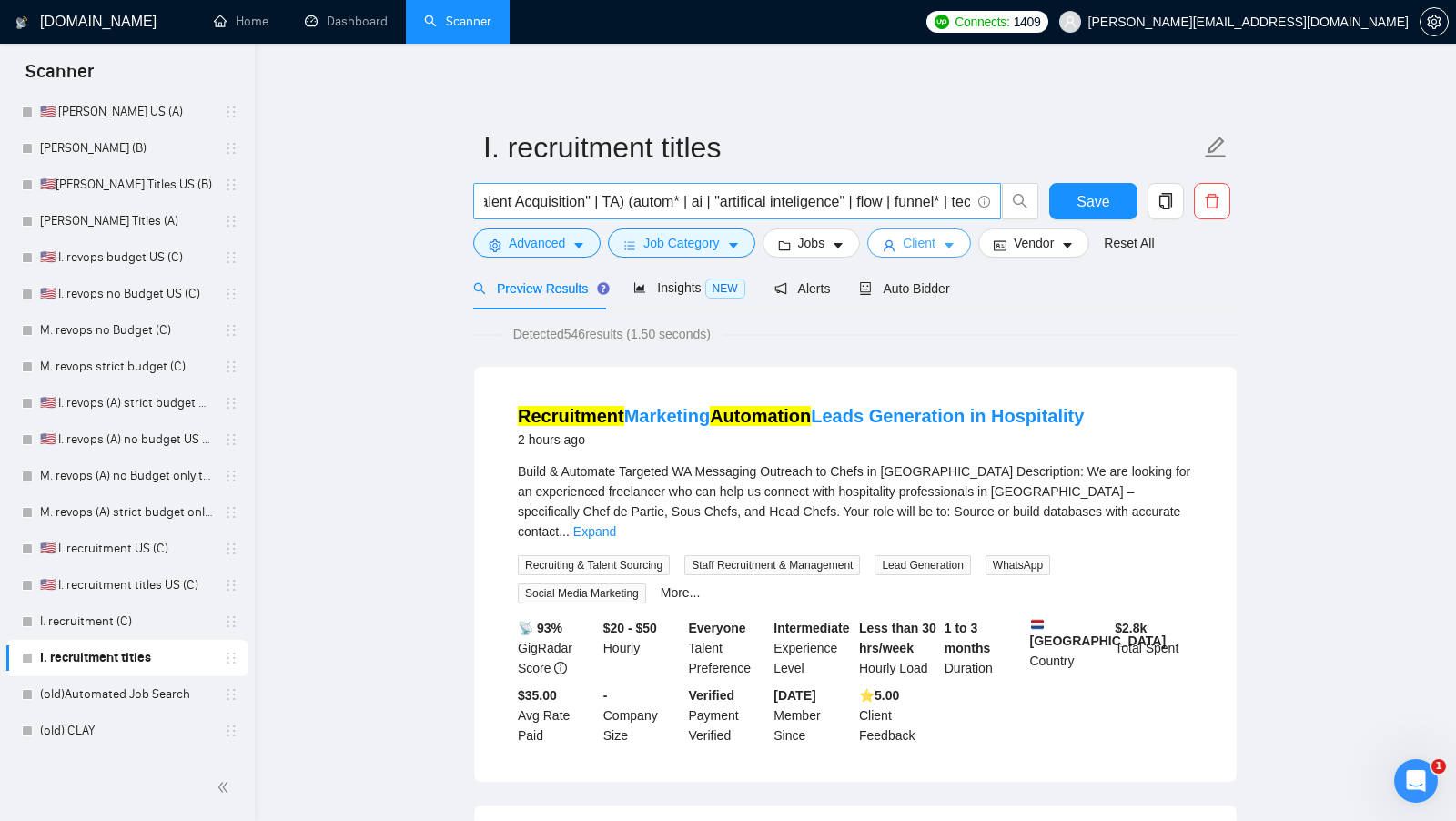
scroll to position [0, 0]
click at [555, 258] on form "I. recruitment titles (recruit* | headhunt | "Talent Acquisition" | TA) (autom*…" at bounding box center [855, 193] width 765 height 149
click at [565, 242] on span "Advanced" at bounding box center [536, 243] width 57 height 20
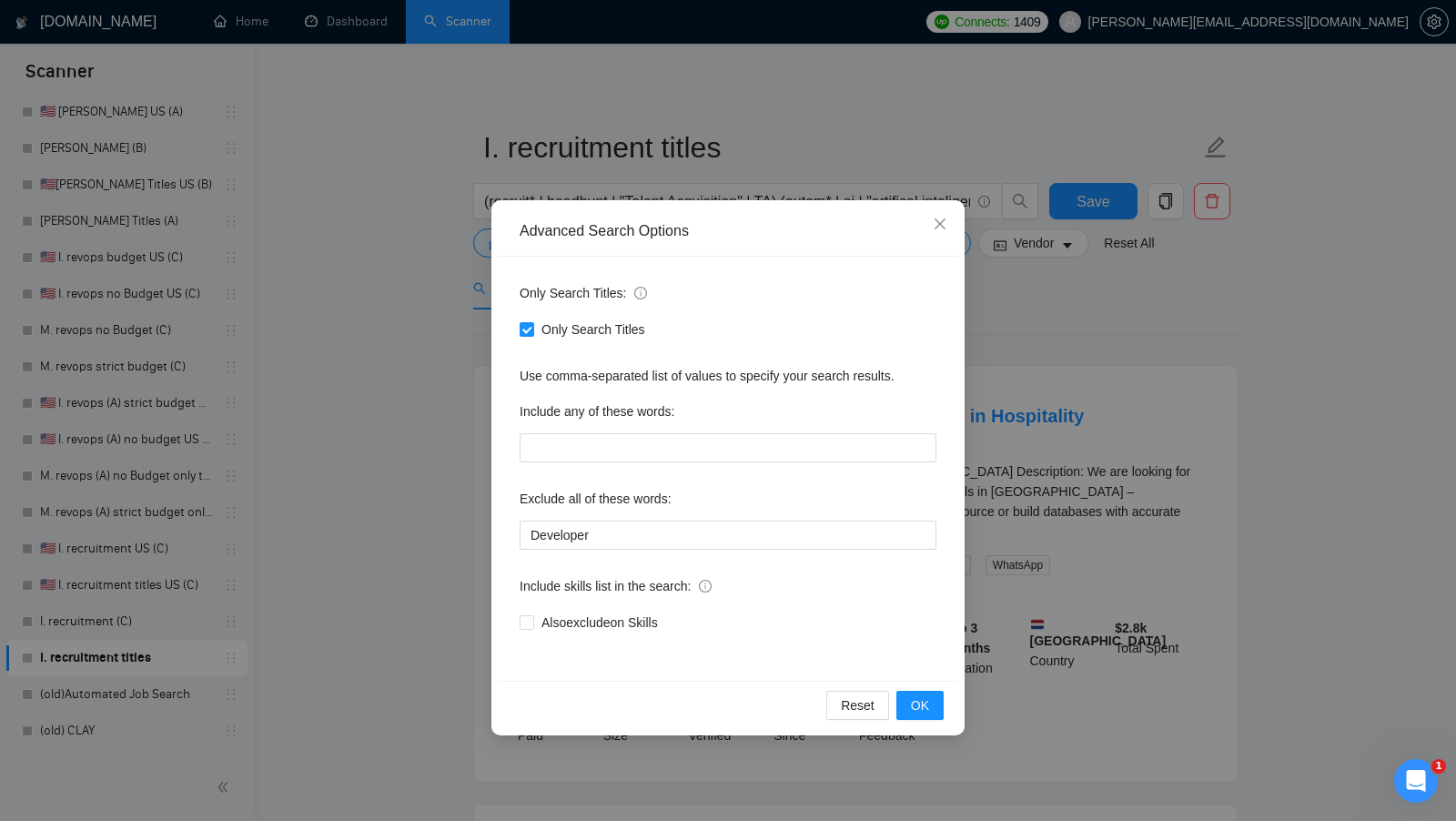
click at [472, 318] on div "Advanced Search Options Only Search Titles: Only Search Titles Use comma-separa…" at bounding box center [728, 410] width 1456 height 821
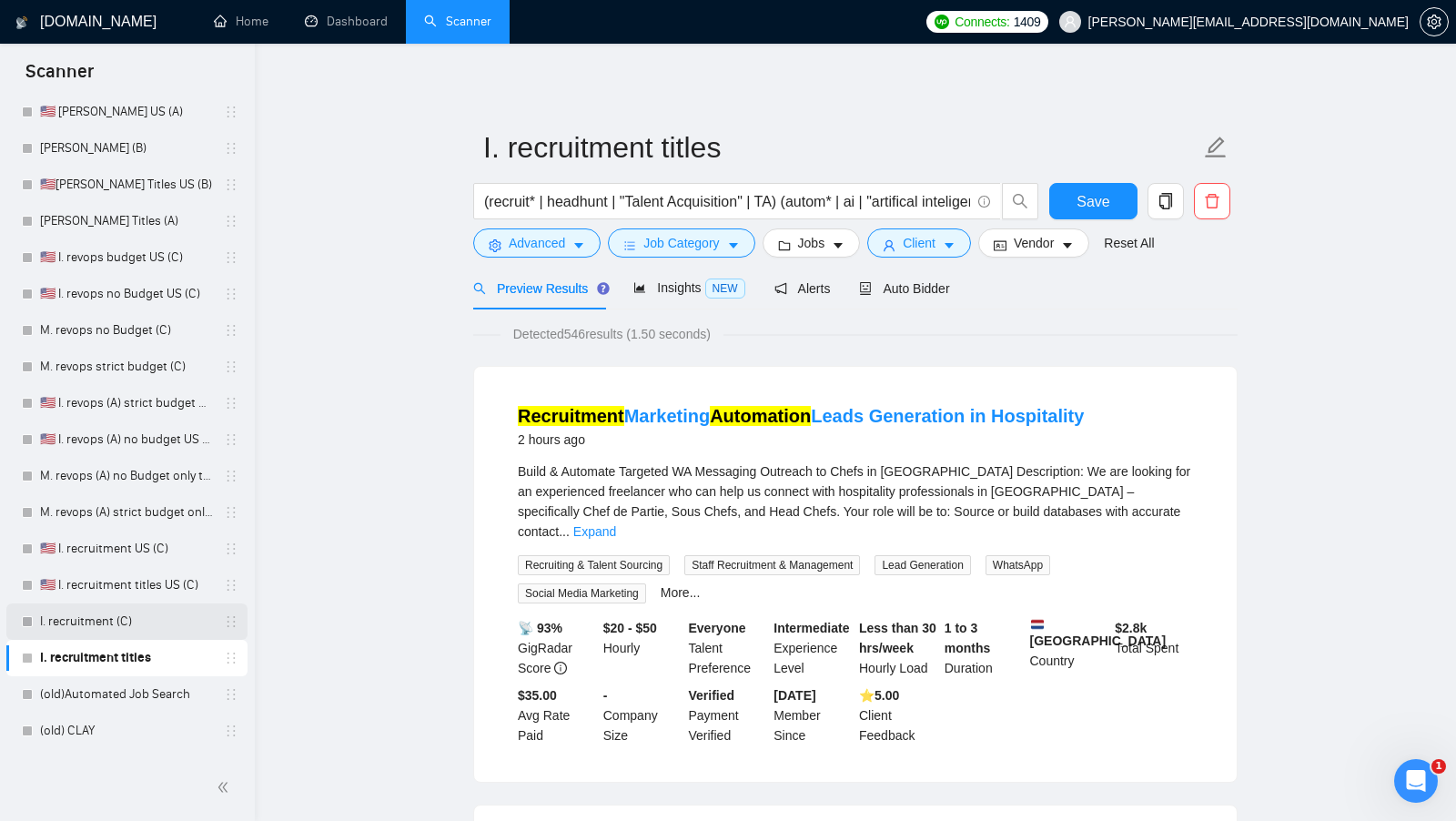
click at [148, 606] on link "I. recruitment (C)" at bounding box center [126, 622] width 173 height 37
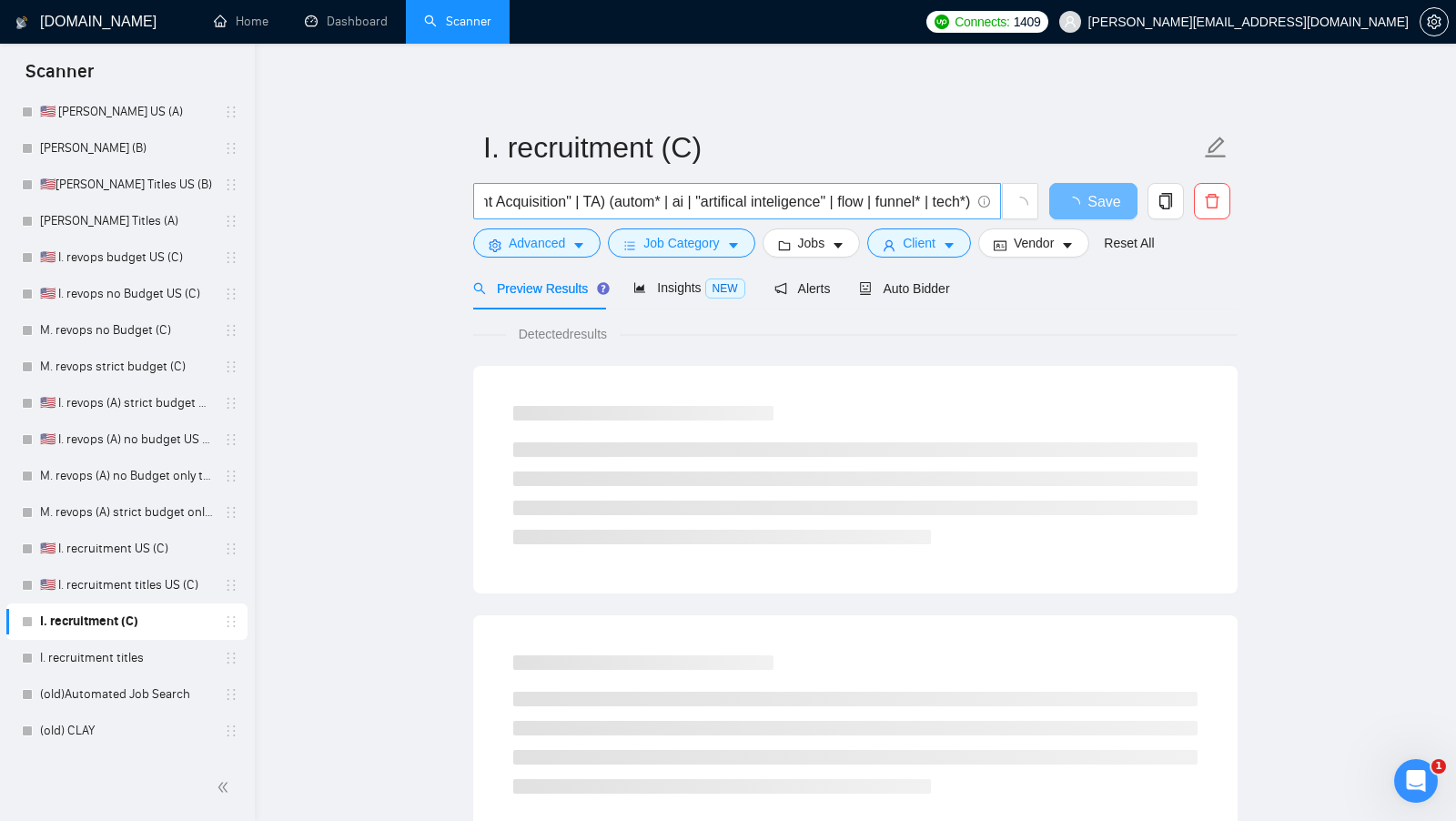
scroll to position [0, 193]
click at [132, 537] on link "🇺🇸 I. recruitment US (C)" at bounding box center [126, 549] width 173 height 37
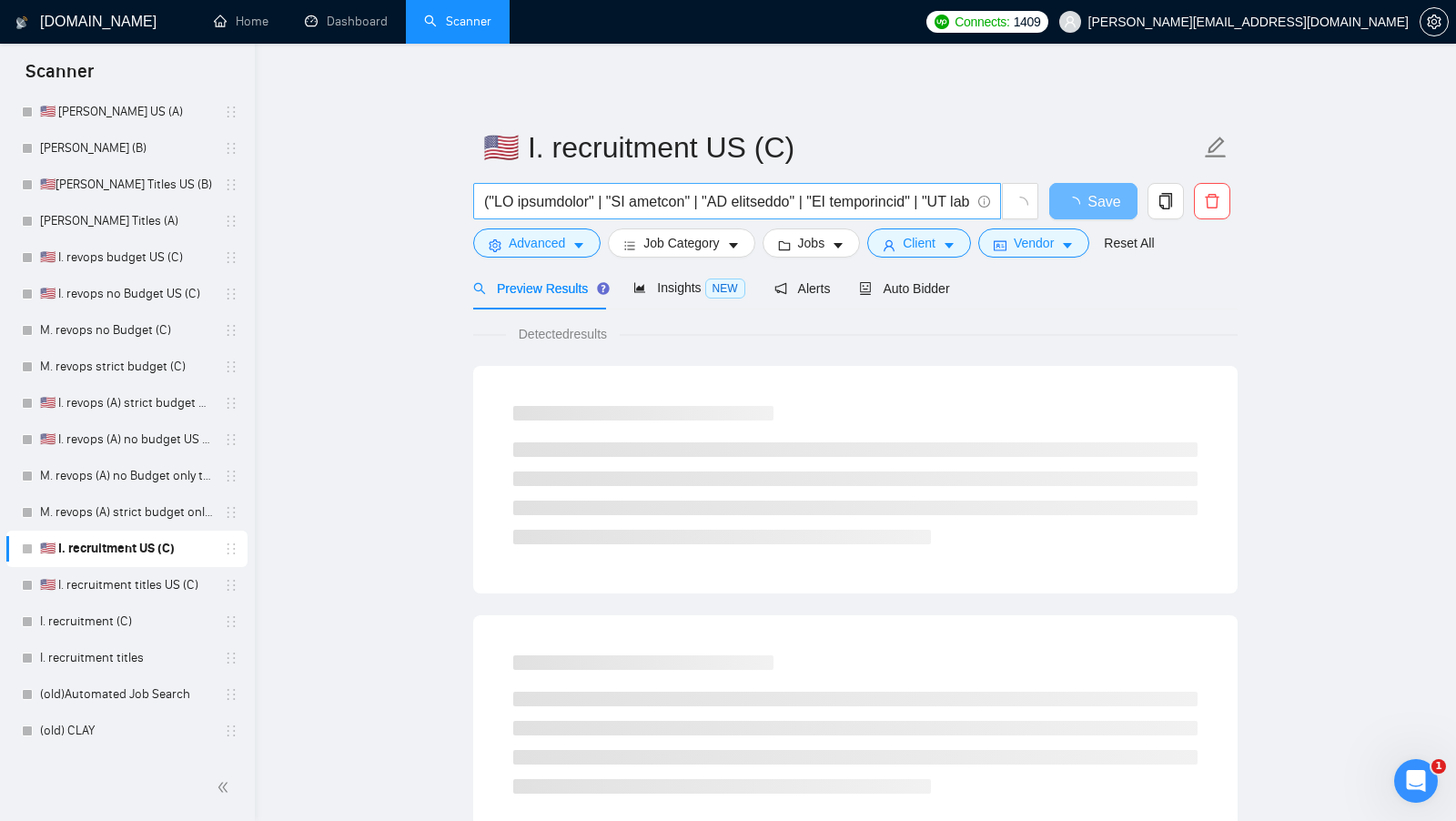
click at [749, 202] on input "text" at bounding box center [727, 202] width 486 height 23
click at [107, 619] on link "I. recruitment (C)" at bounding box center [126, 622] width 173 height 37
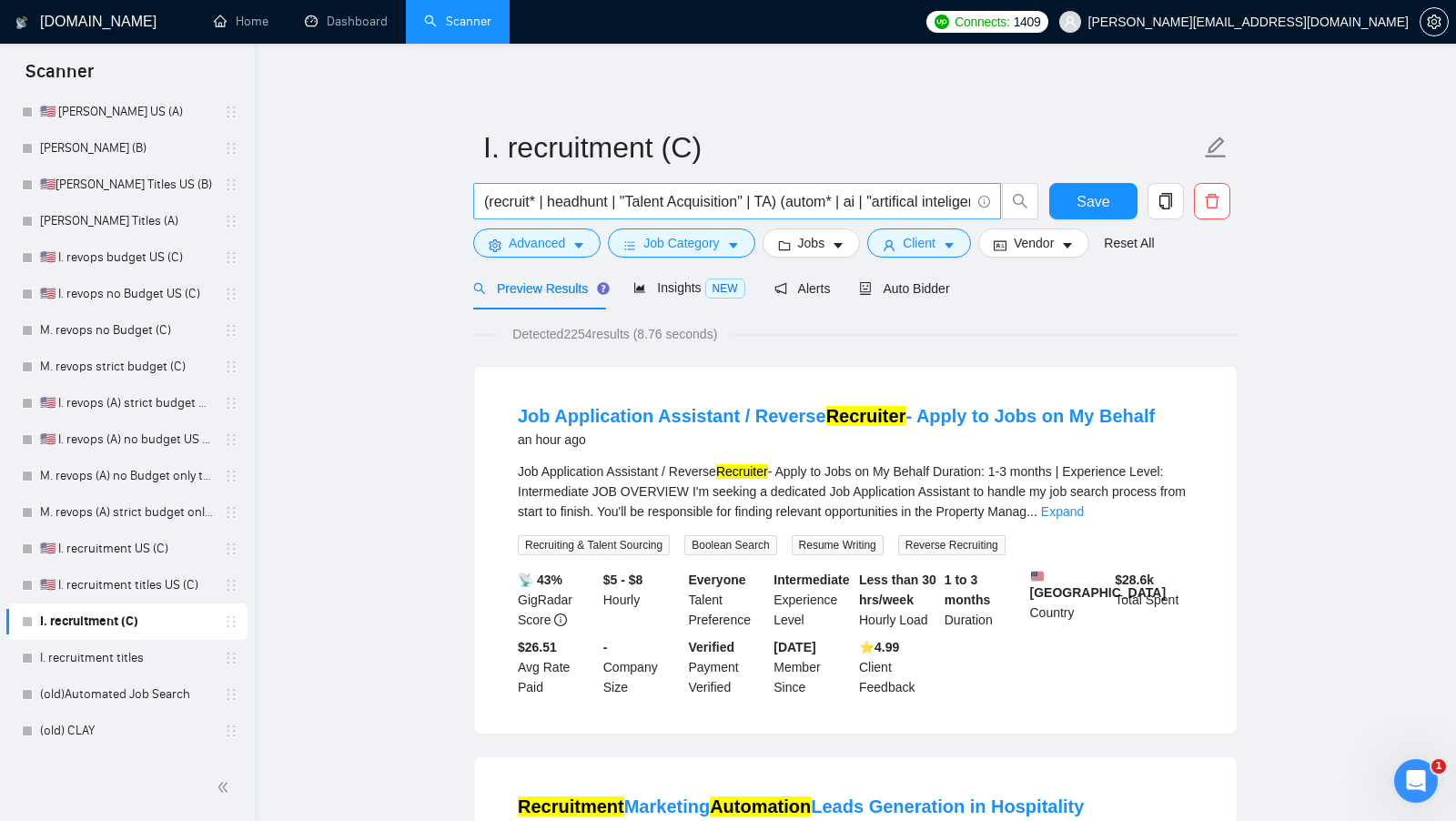
click at [815, 204] on input "(recruit* | headhunt | "Talent Acquisition" | TA) (autom* | ai | "artifical int…" at bounding box center [727, 202] width 486 height 23
paste input ""AI recruiting" | "AI recruit" | "AI recruiter" | "AI recruitment" | "AI hire" …"
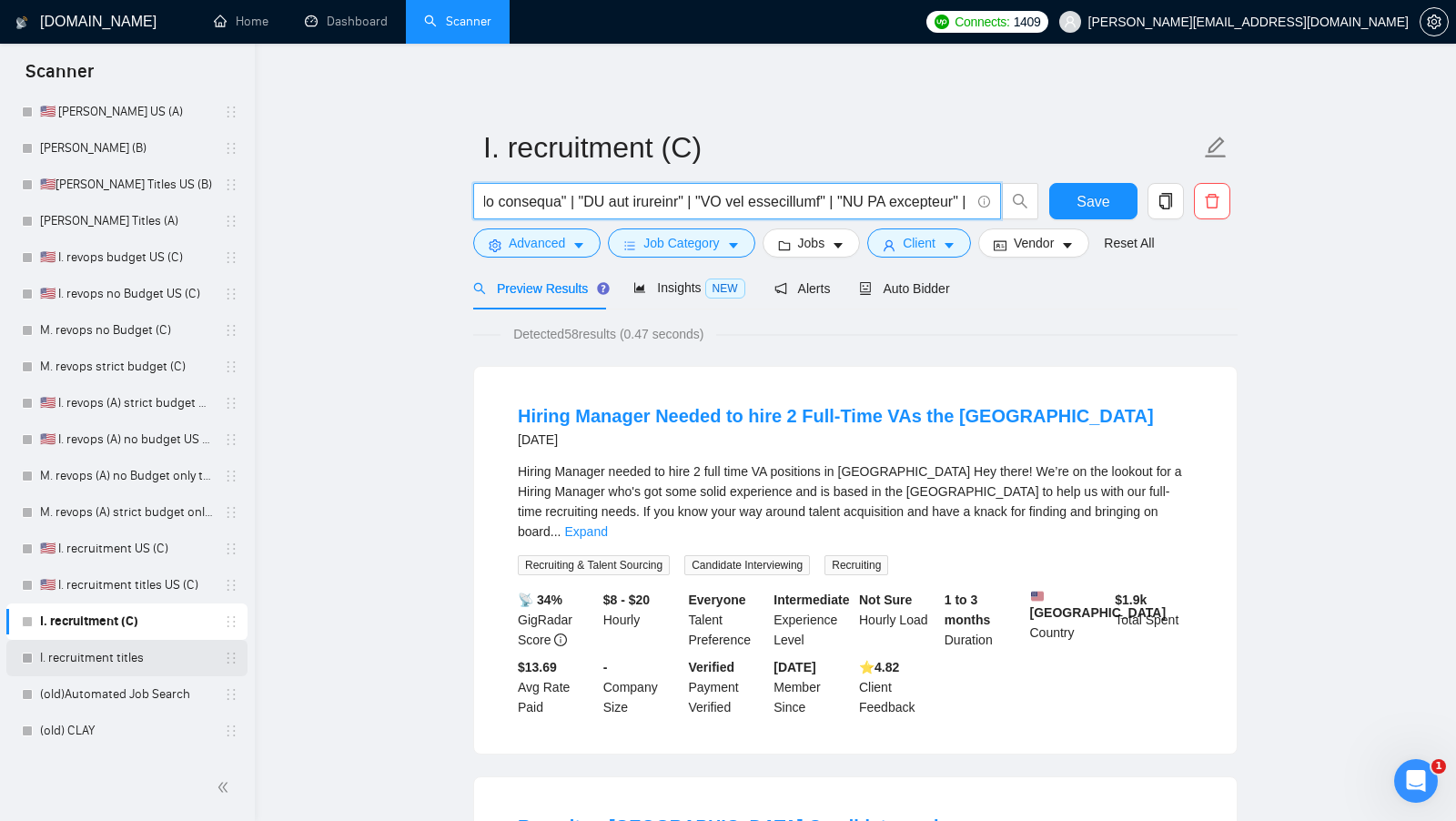
type input "("AI recruiting" | "AI recruit" | "AI recruiter" | "AI recruitment" | "AI hire"…"
click at [128, 646] on link "I. recruitment titles" at bounding box center [126, 658] width 173 height 37
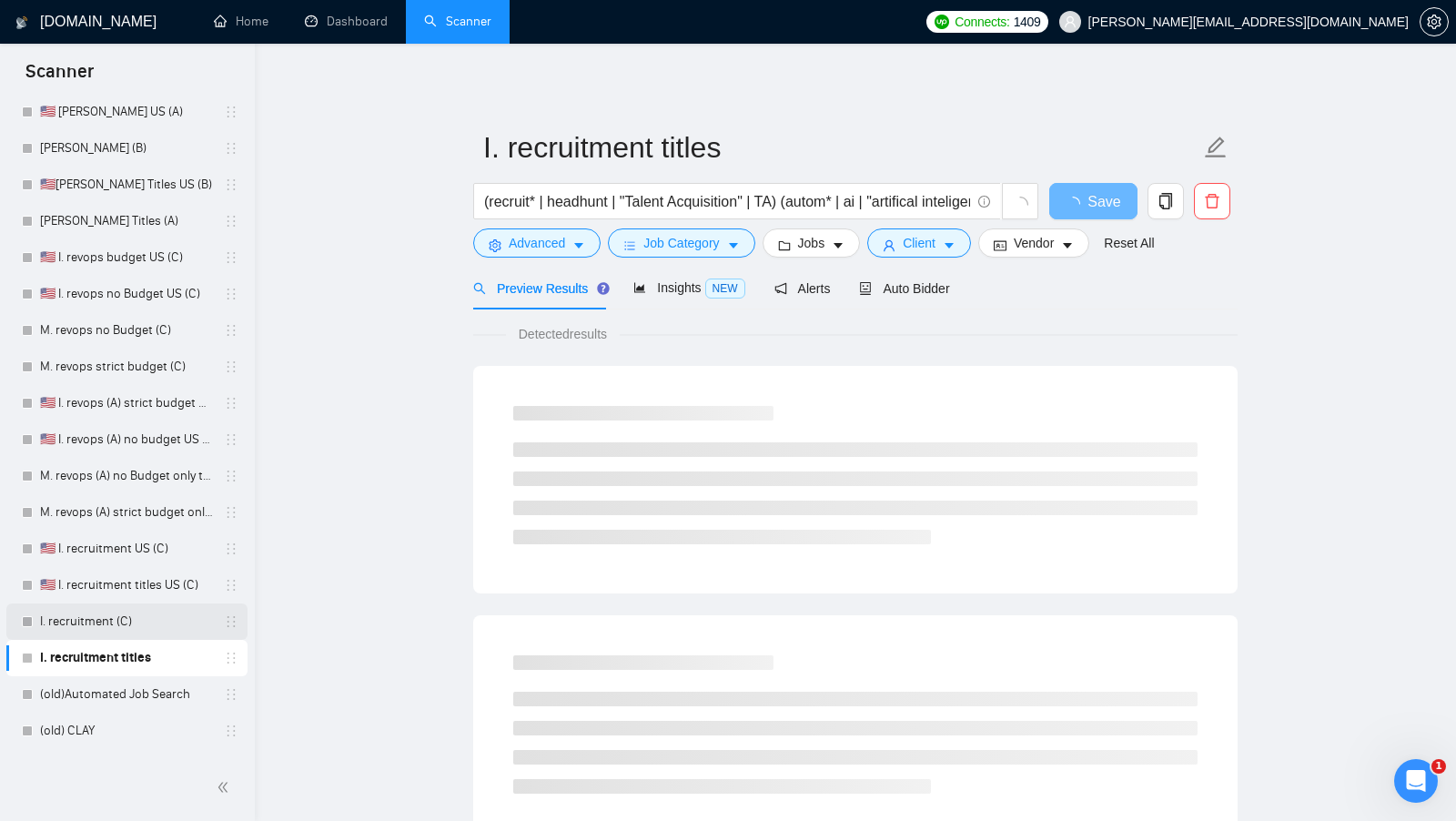
click at [108, 614] on link "I. recruitment (C)" at bounding box center [126, 622] width 173 height 37
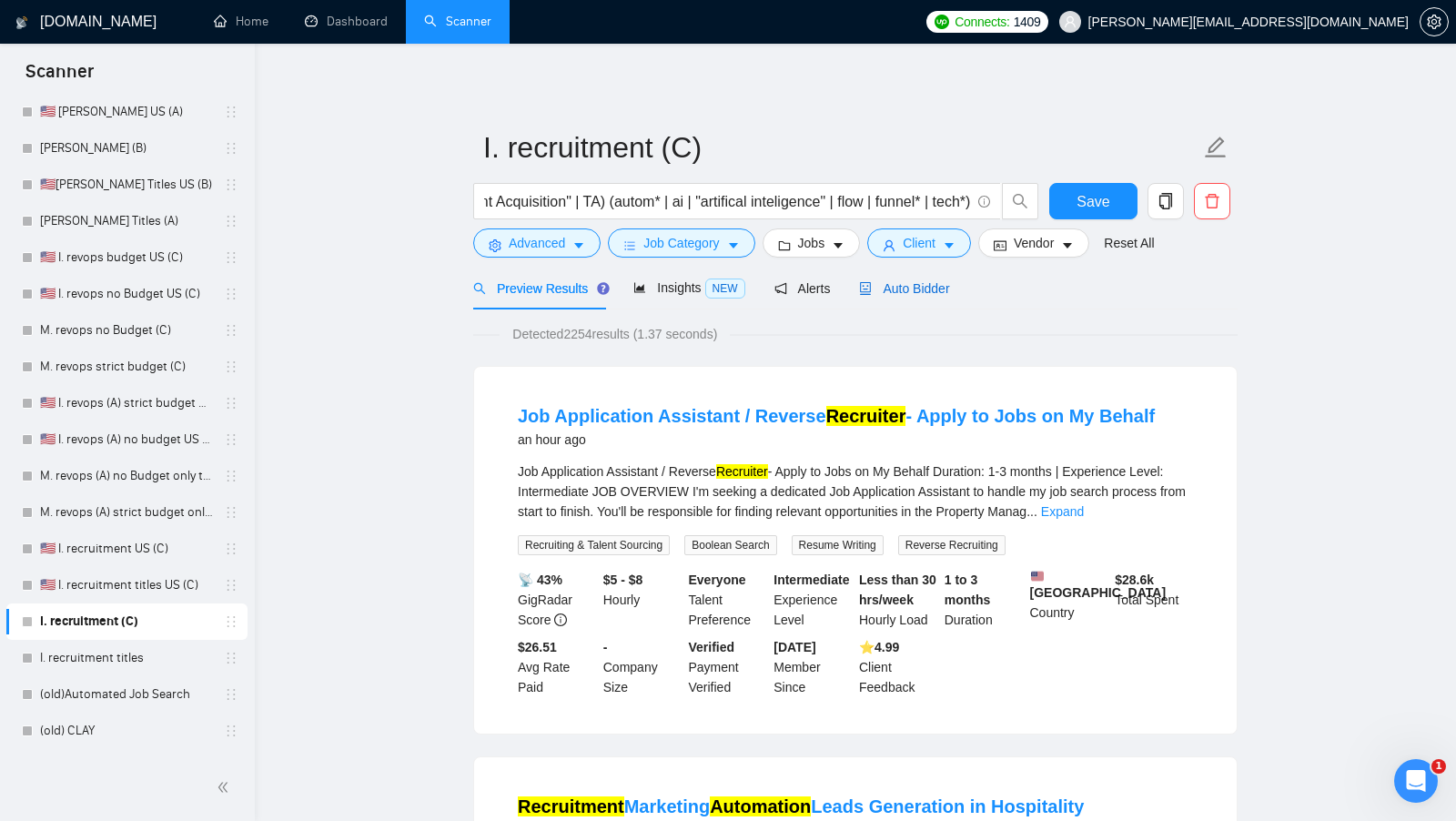
click at [903, 282] on span "Auto Bidder" at bounding box center [903, 288] width 90 height 14
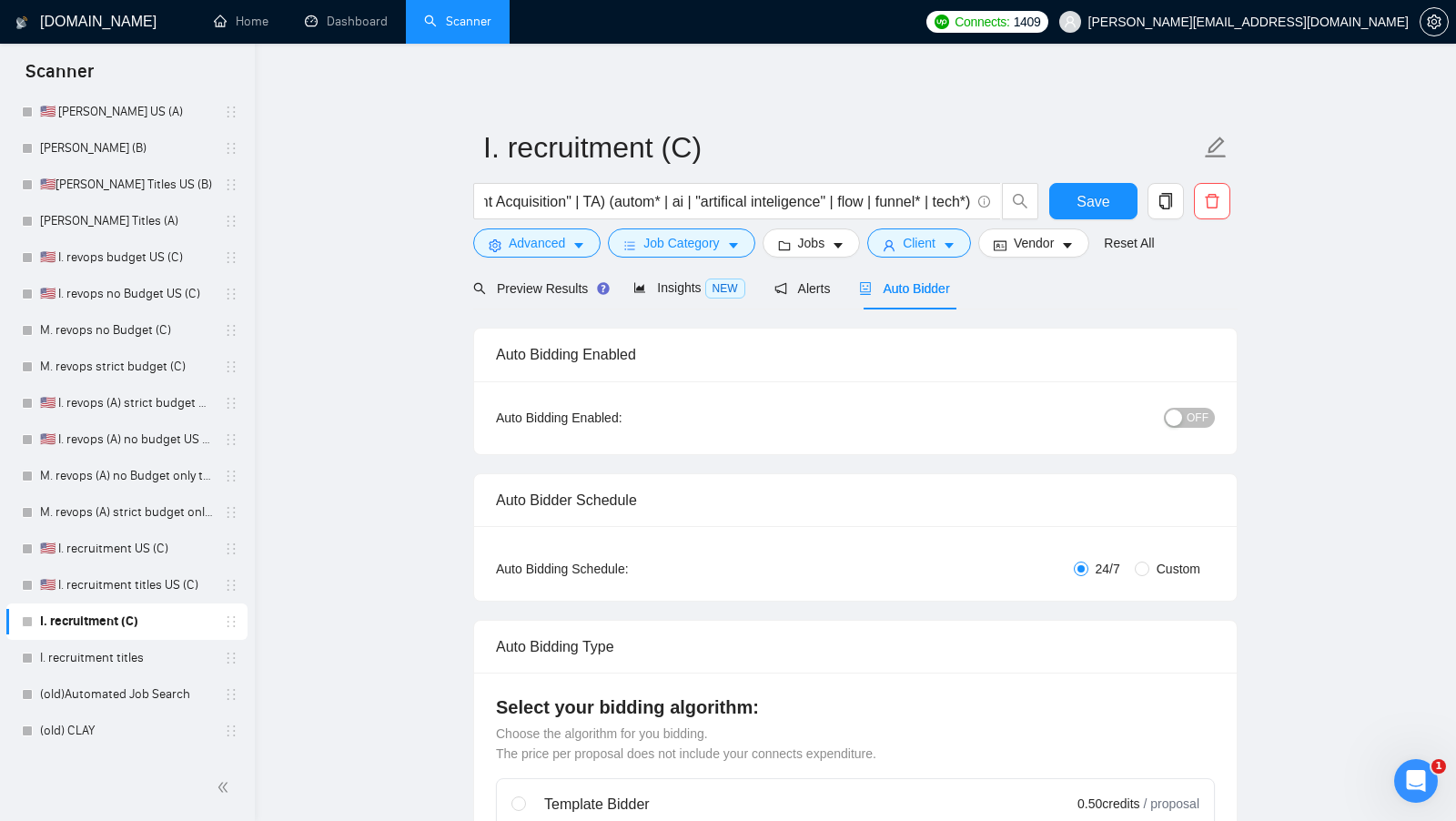
click at [1182, 412] on div "button" at bounding box center [1173, 418] width 16 height 16
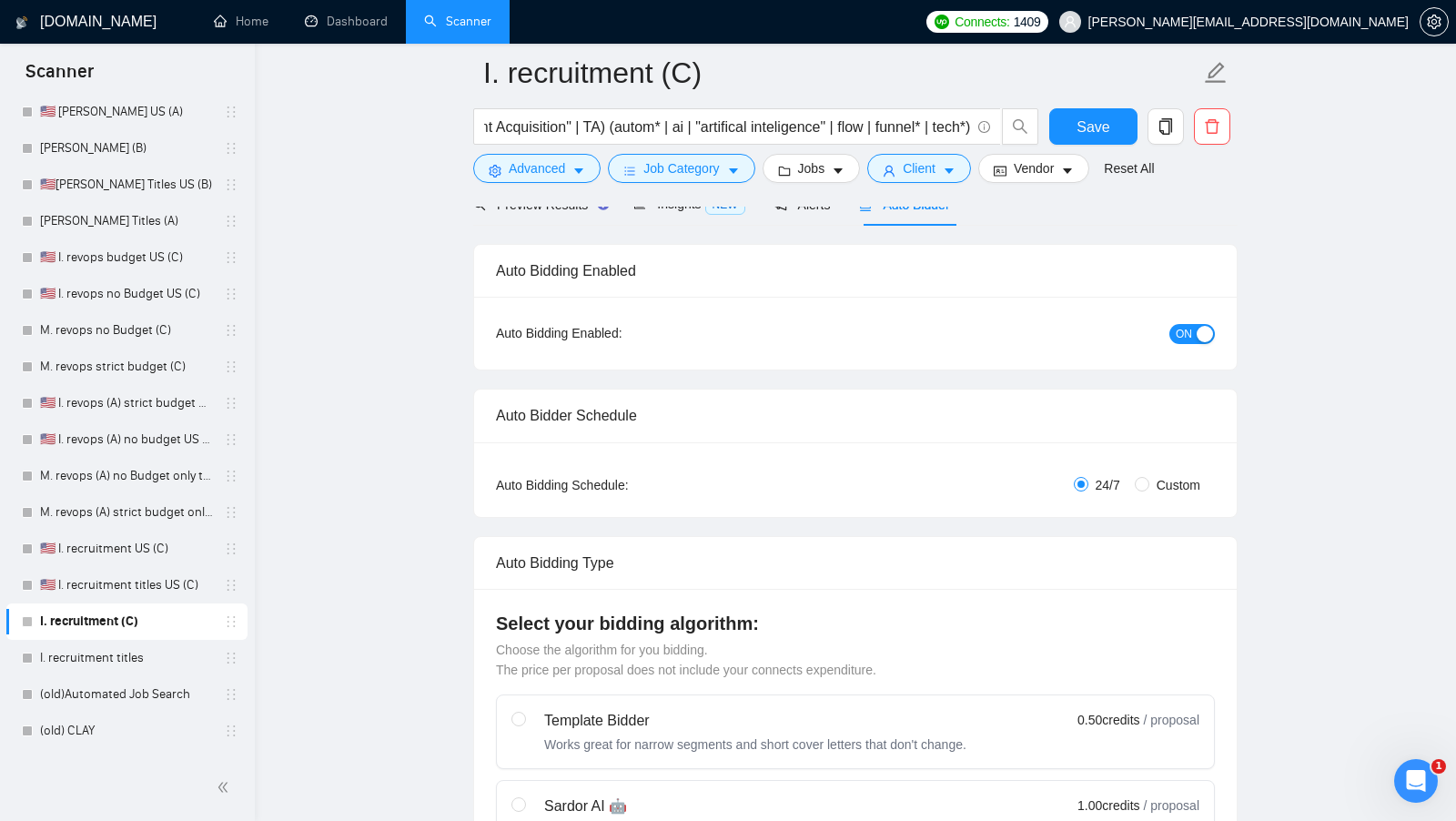
scroll to position [85, 0]
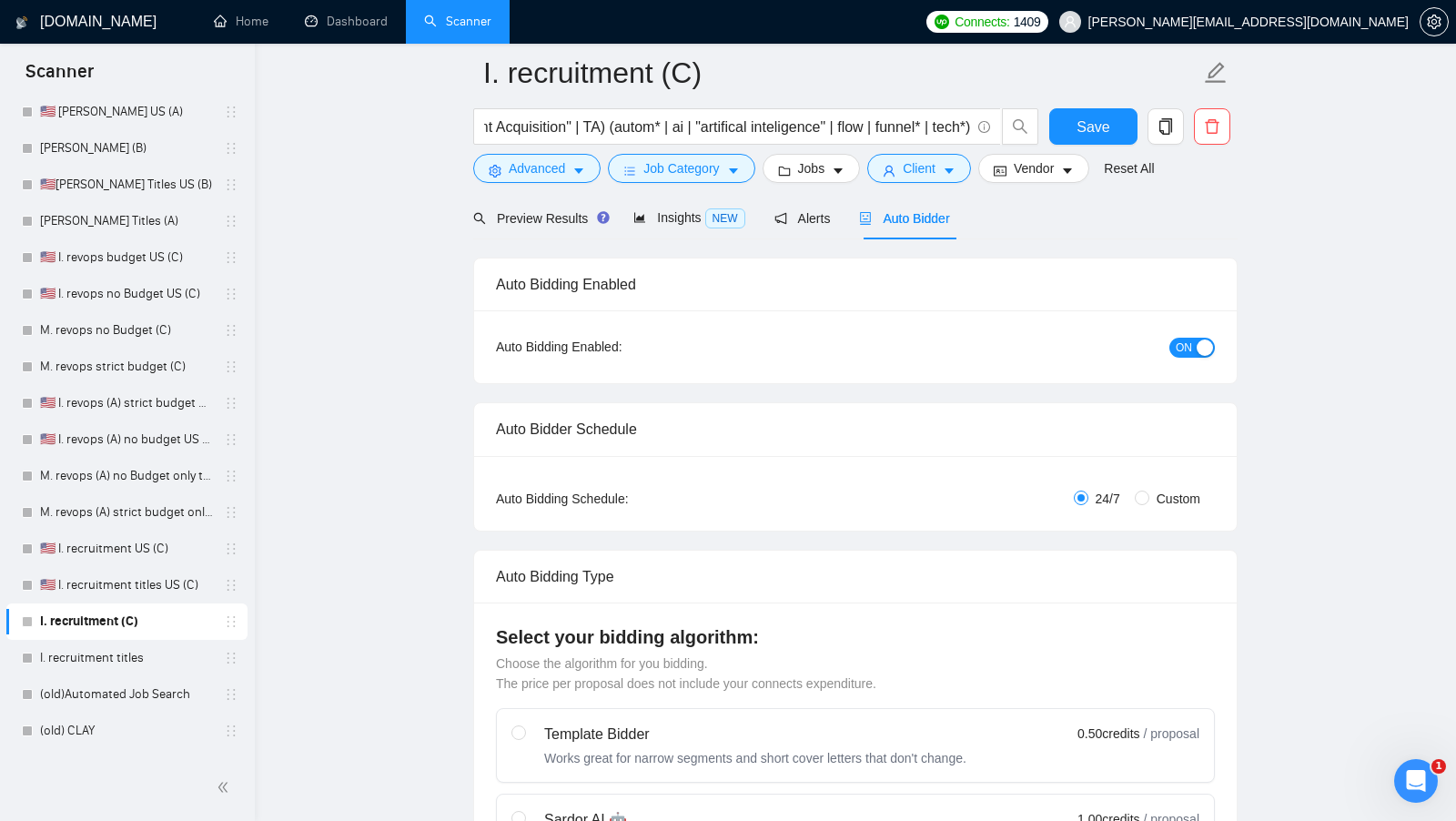
click at [1183, 338] on span "ON" at bounding box center [1183, 347] width 16 height 20
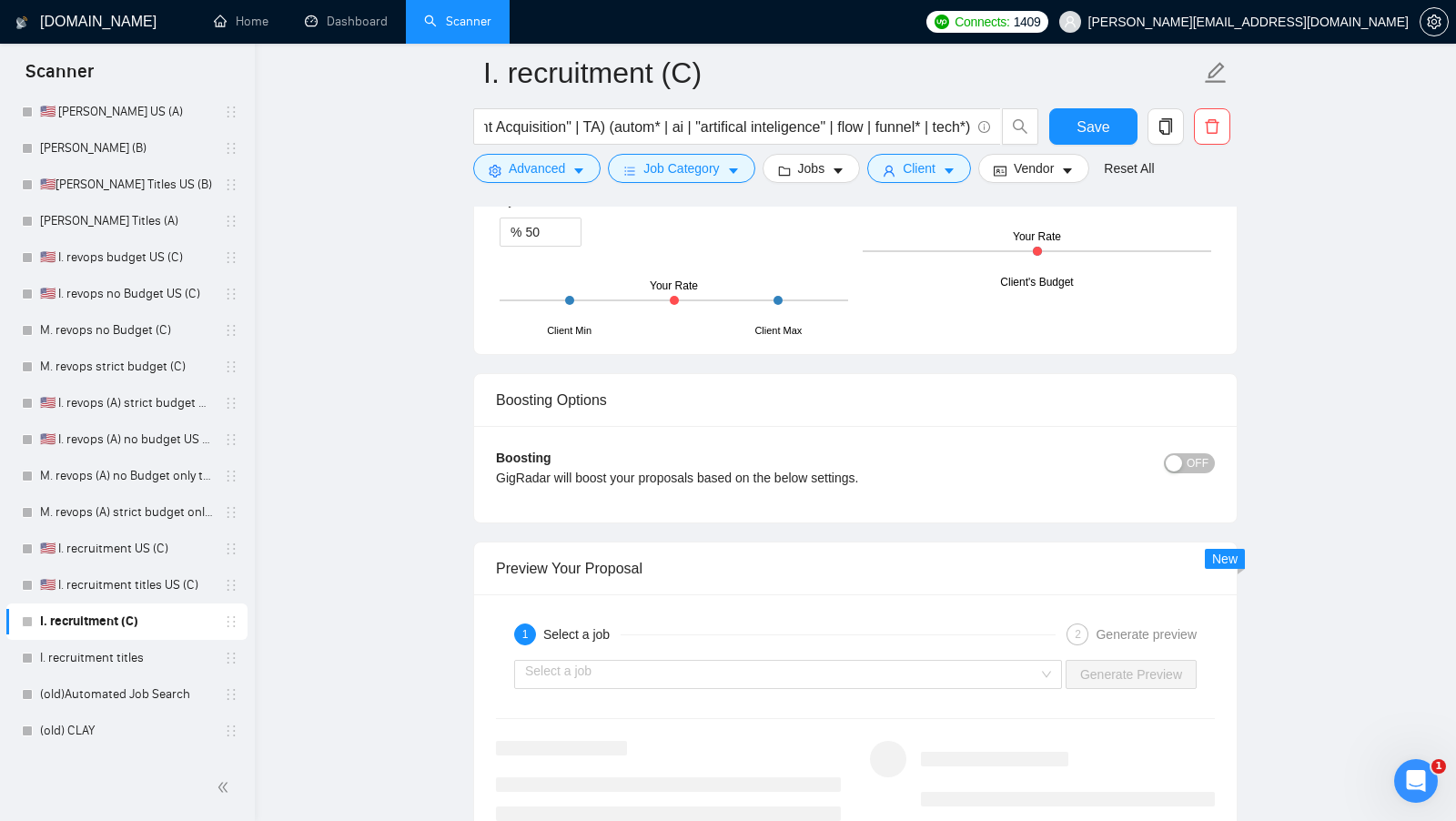
scroll to position [3071, 0]
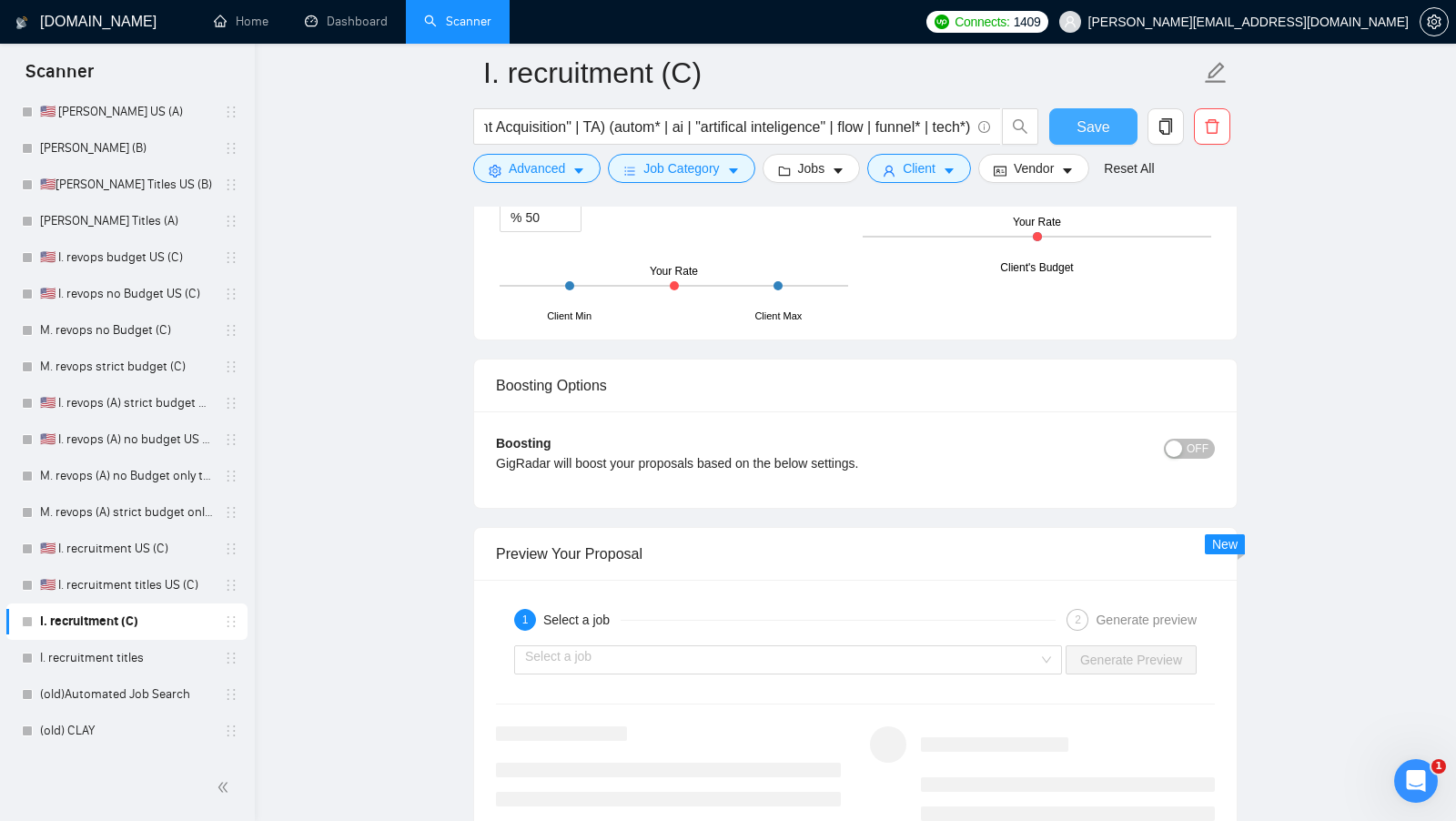
click at [1103, 116] on span "Save" at bounding box center [1092, 127] width 33 height 23
click at [142, 644] on link "I. recruitment titles" at bounding box center [126, 658] width 173 height 37
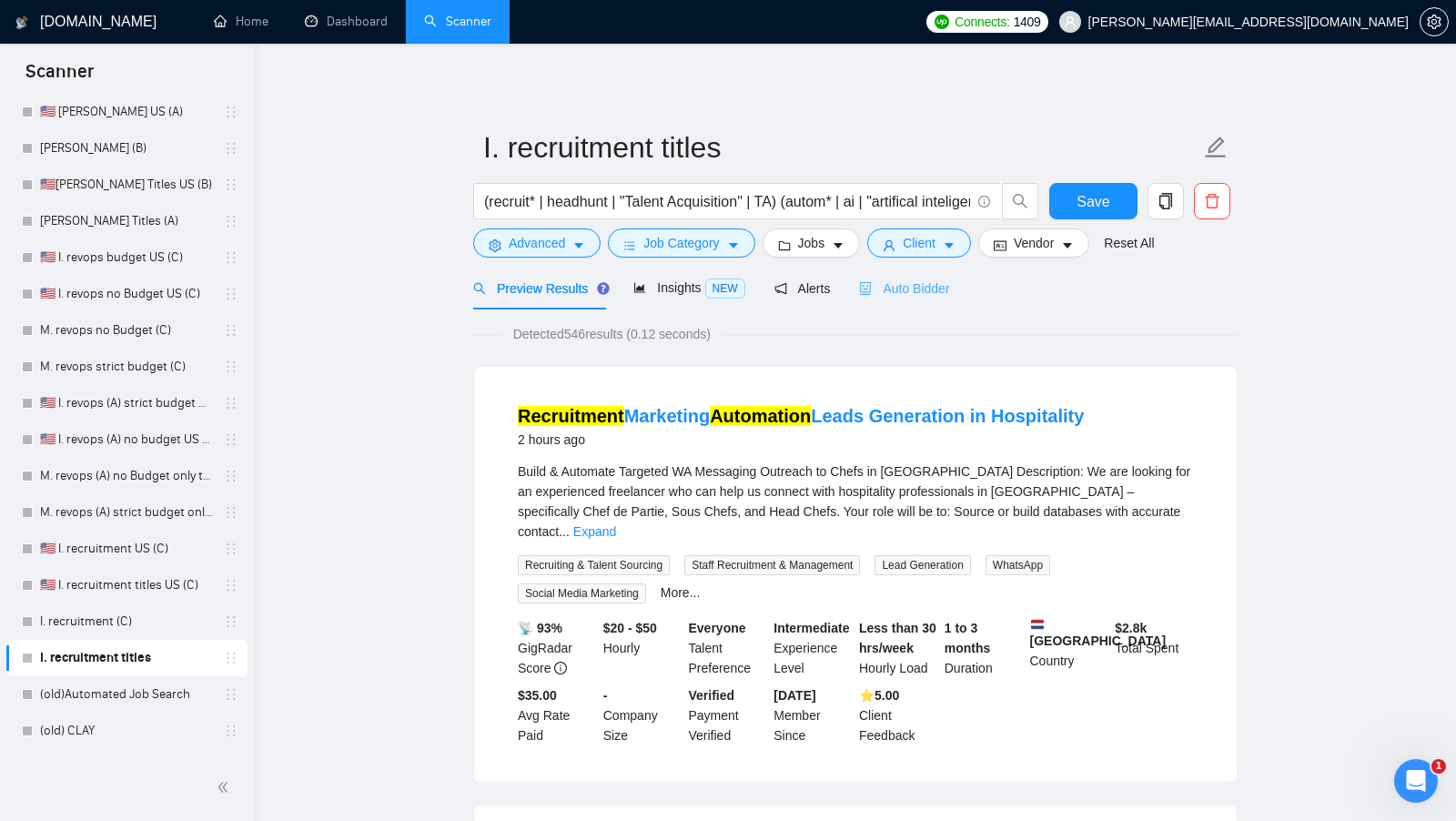
click at [929, 298] on div "Auto Bidder" at bounding box center [903, 287] width 90 height 42
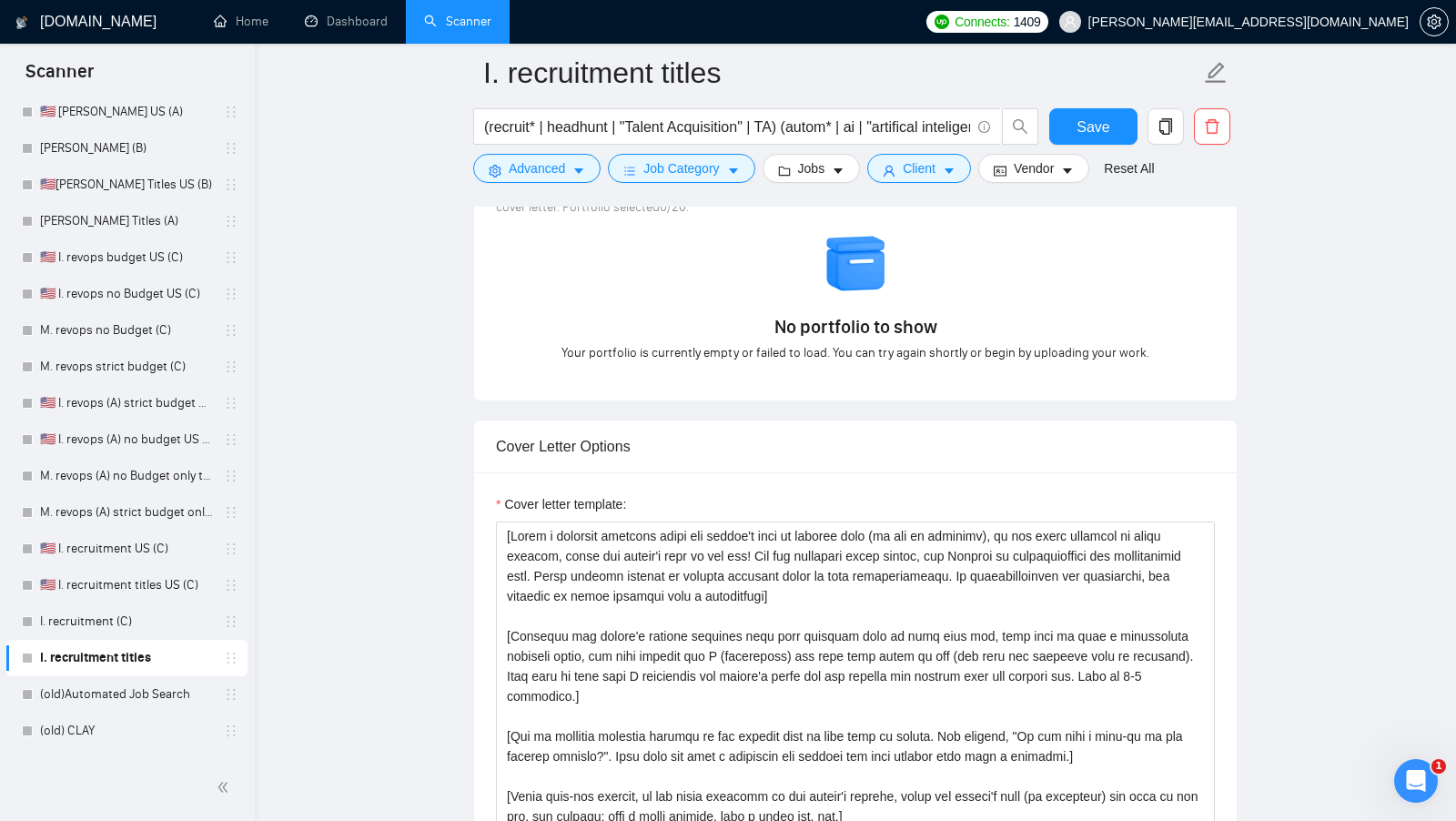
scroll to position [1998, 0]
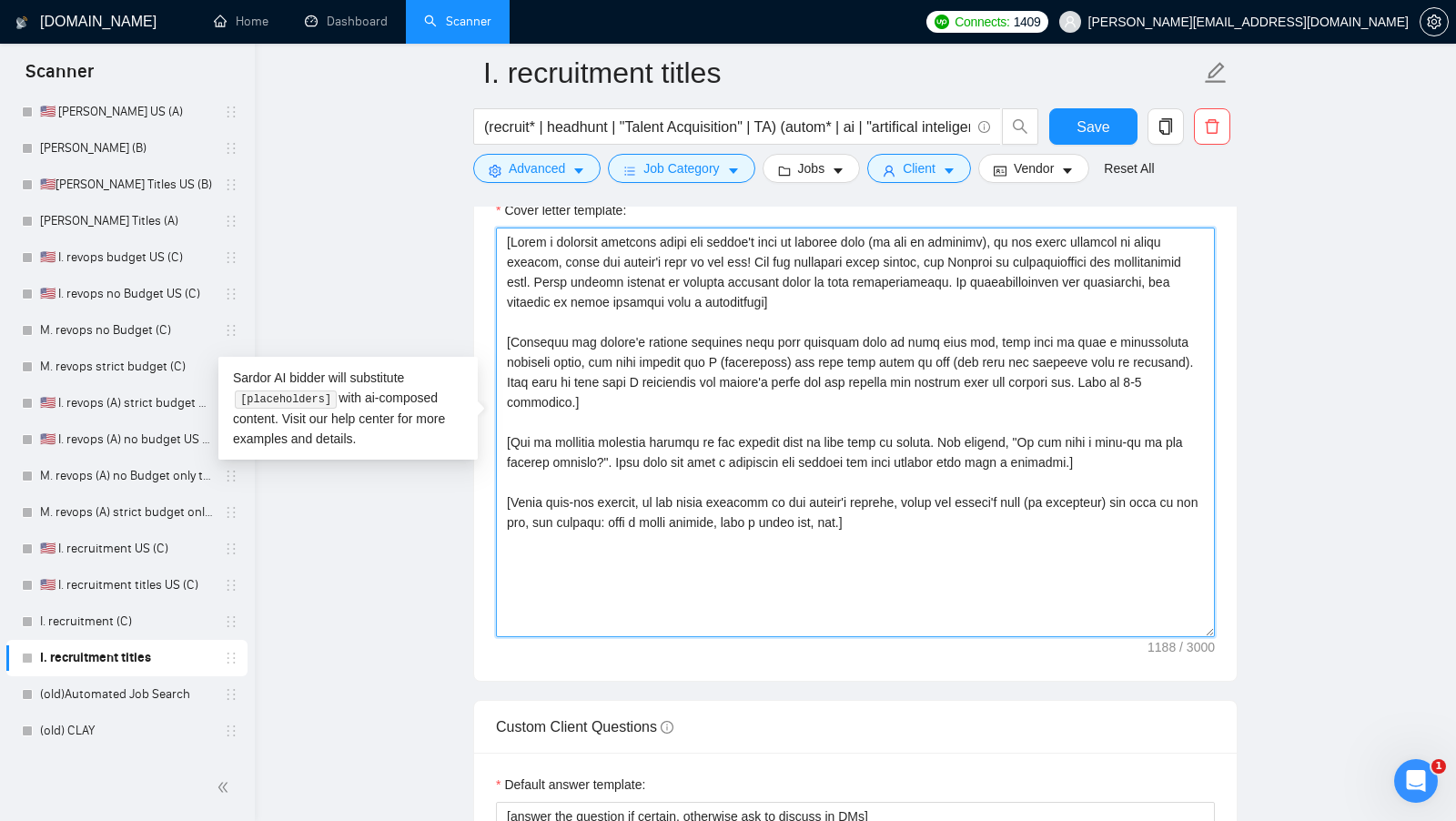
drag, startPoint x: 943, startPoint y: 518, endPoint x: 445, endPoint y: 151, distance: 618.6
click at [445, 151] on main "I. recruitment titles (recruit* | headhunt | "Talent Acquisition" | TA) (autom*…" at bounding box center [854, 495] width 1143 height 4842
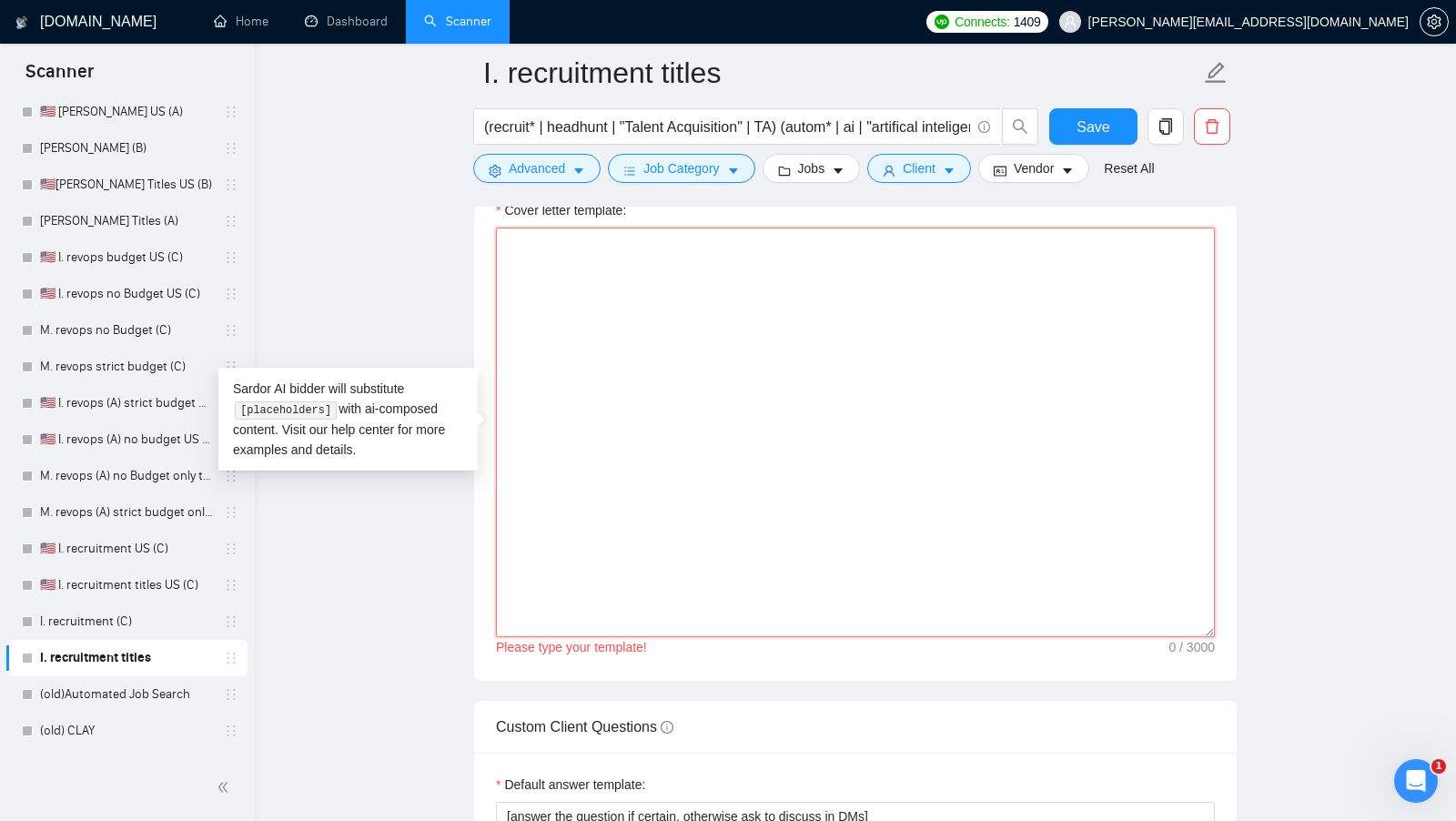
paste textarea "Hi [client name, don’t use country or company name]!"
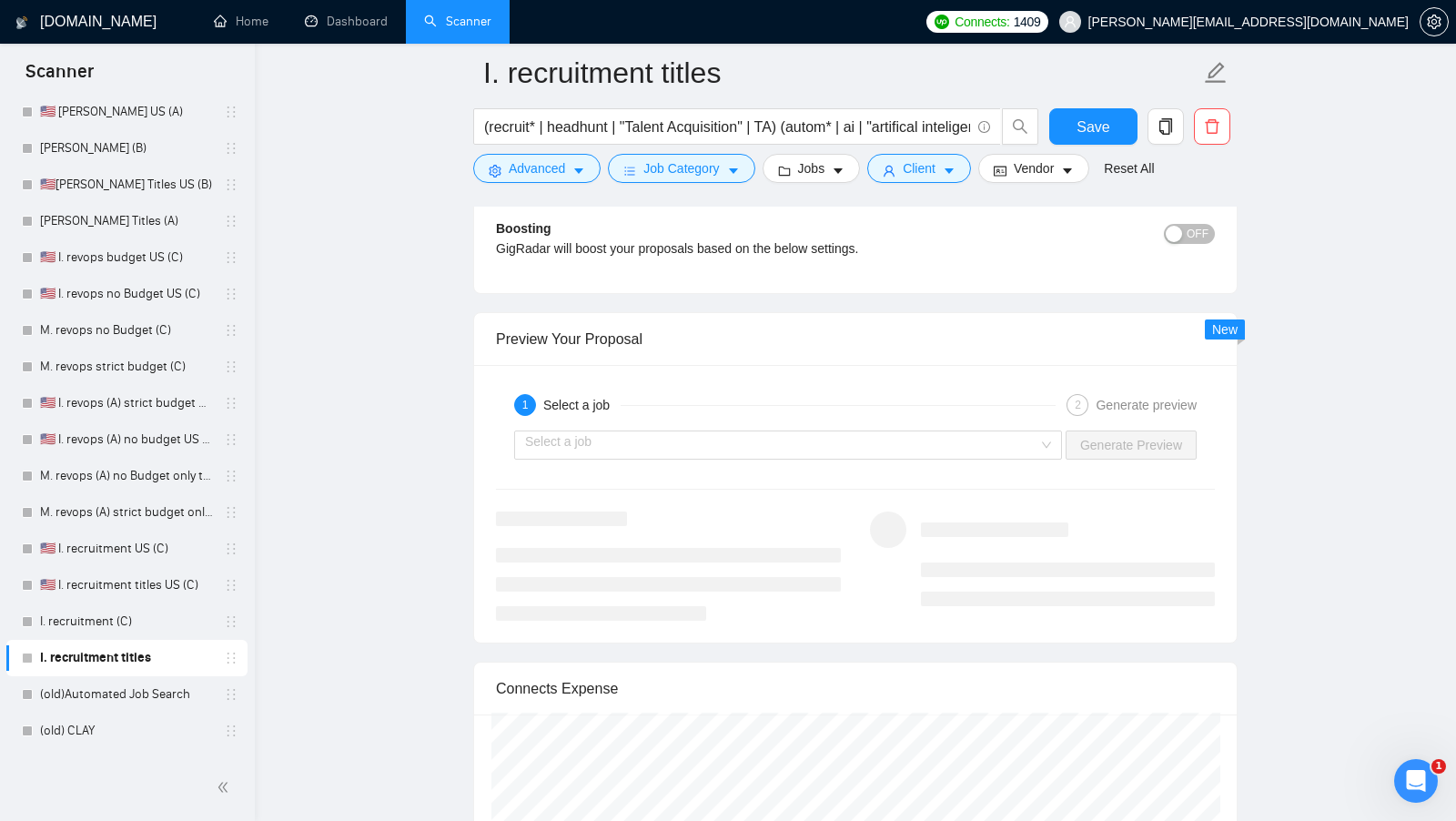
scroll to position [3246, 0]
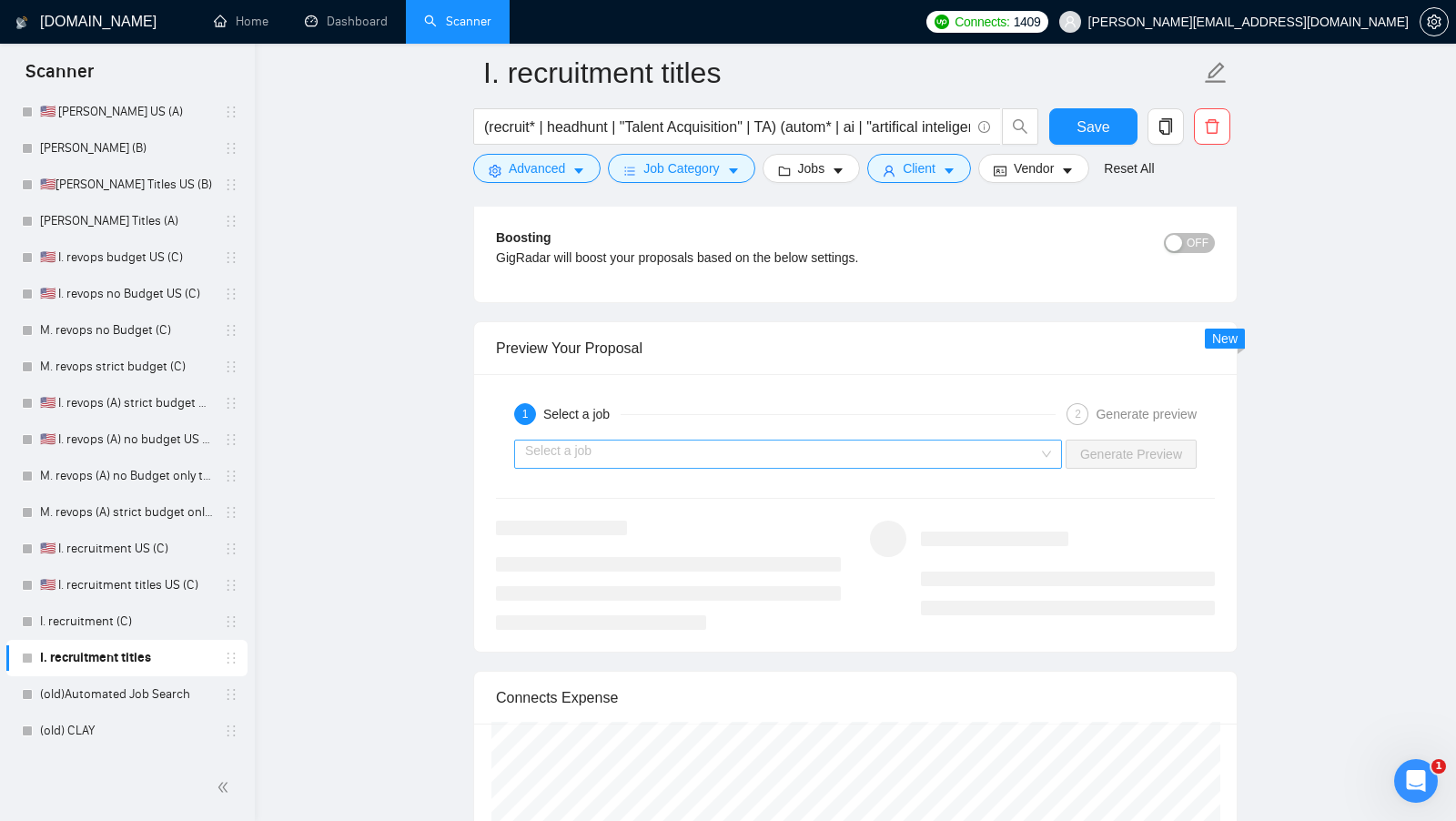
type textarea "Hi [client name, don’t use country or company name]! [write ]"
click at [775, 448] on input "search" at bounding box center [781, 454] width 513 height 27
click at [621, 403] on div "Select a job" at bounding box center [581, 414] width 77 height 22
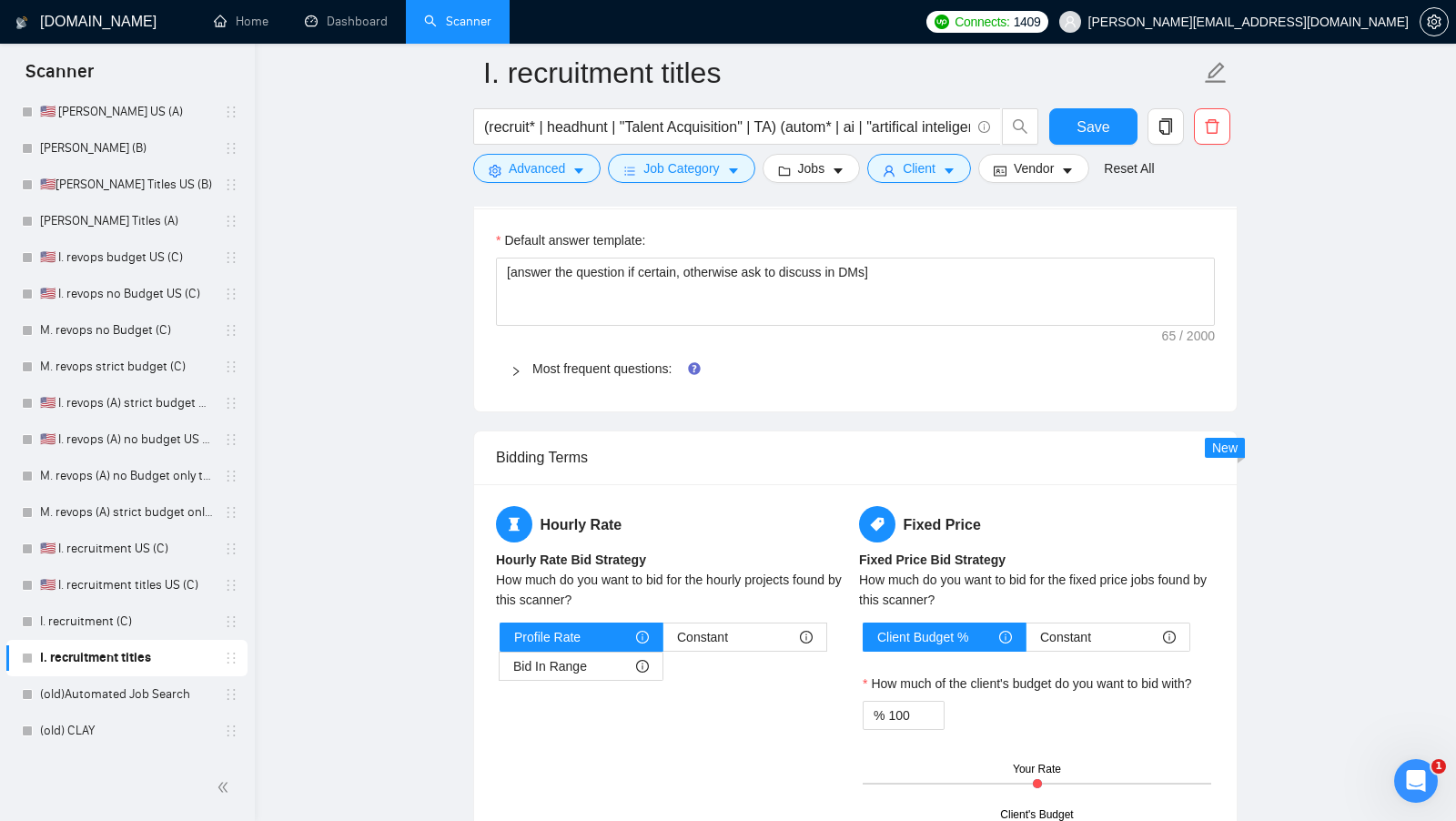
scroll to position [2786, 0]
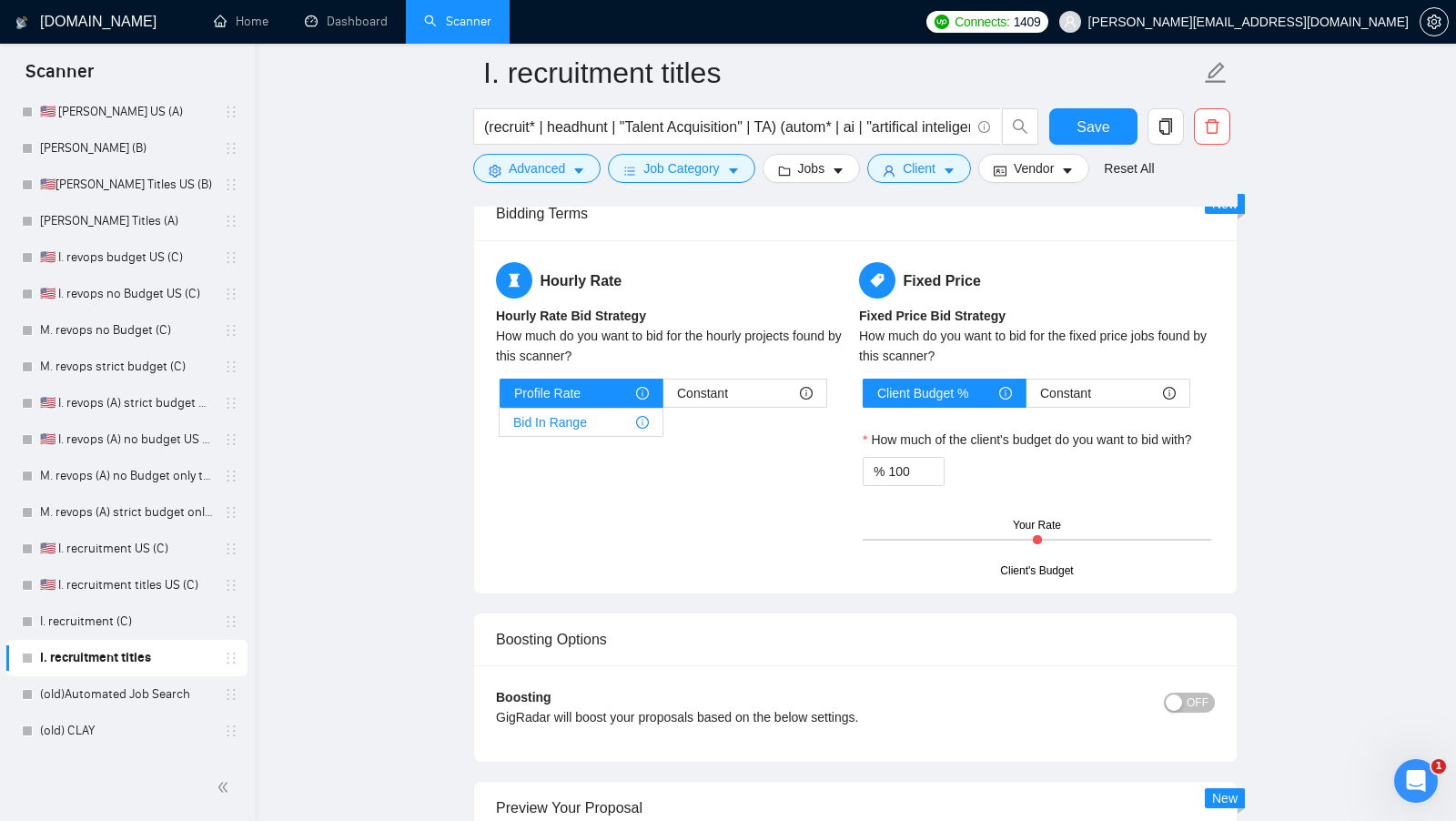
click at [541, 409] on span "Bid In Range" at bounding box center [550, 423] width 73 height 27
click at [499, 427] on input "Bid In Range" at bounding box center [499, 427] width 0 height 0
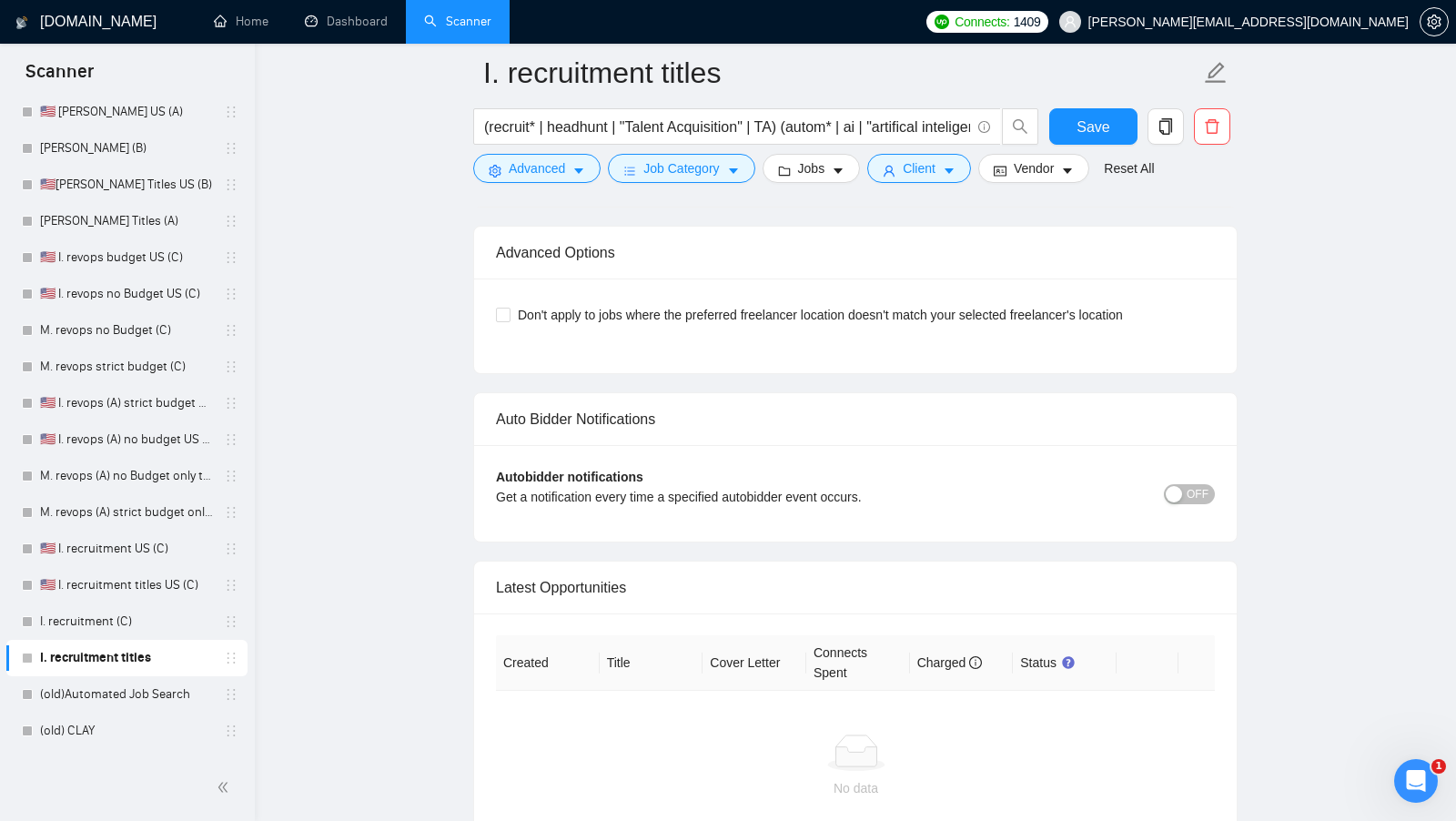
scroll to position [3970, 0]
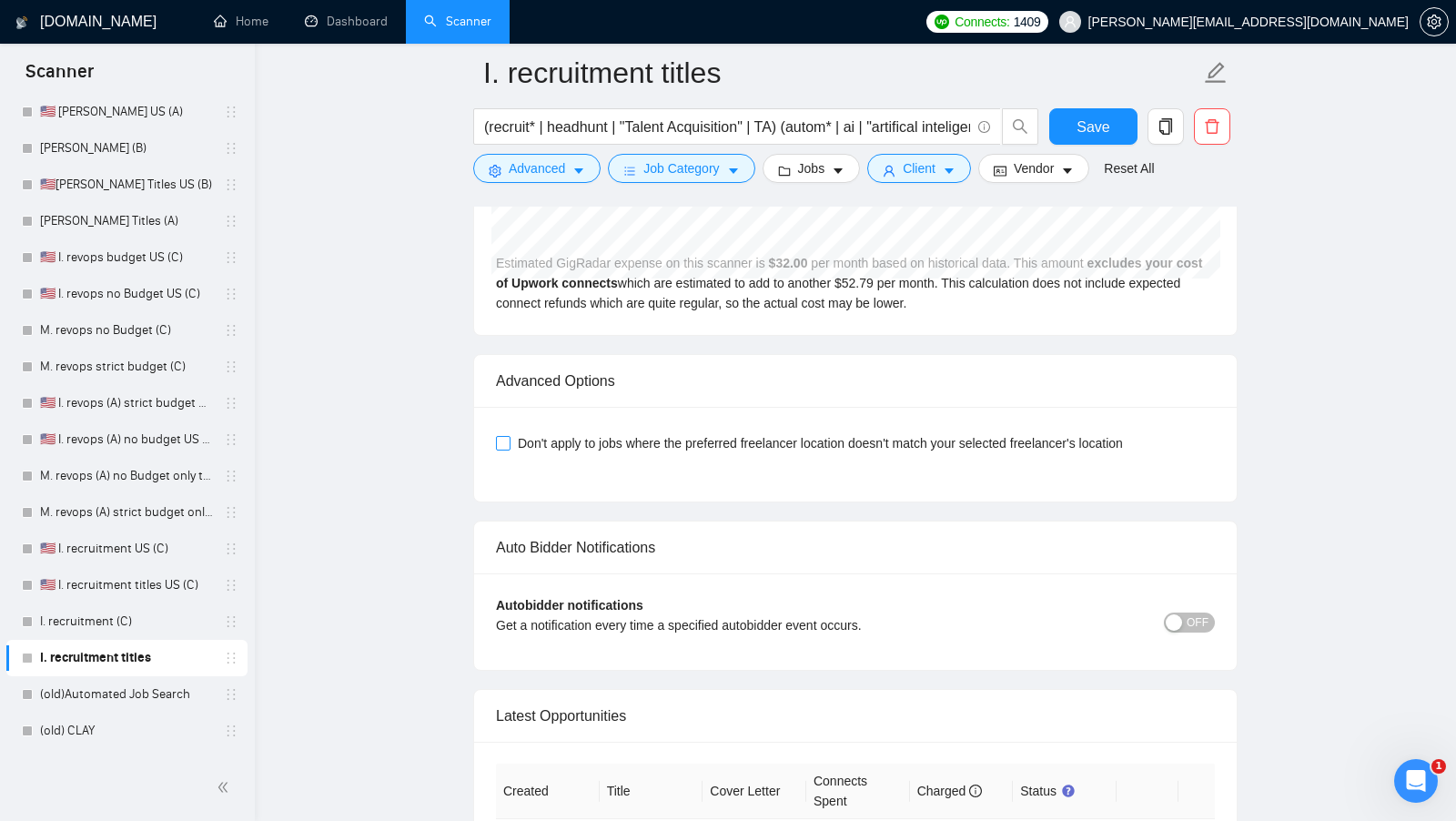
click at [518, 433] on span "Don't apply to jobs where the preferred freelancer location doesn't match your …" at bounding box center [820, 443] width 620 height 20
click at [508, 436] on input "Don't apply to jobs where the preferred freelancer location doesn't match your …" at bounding box center [501, 442] width 13 height 13
checkbox input "true"
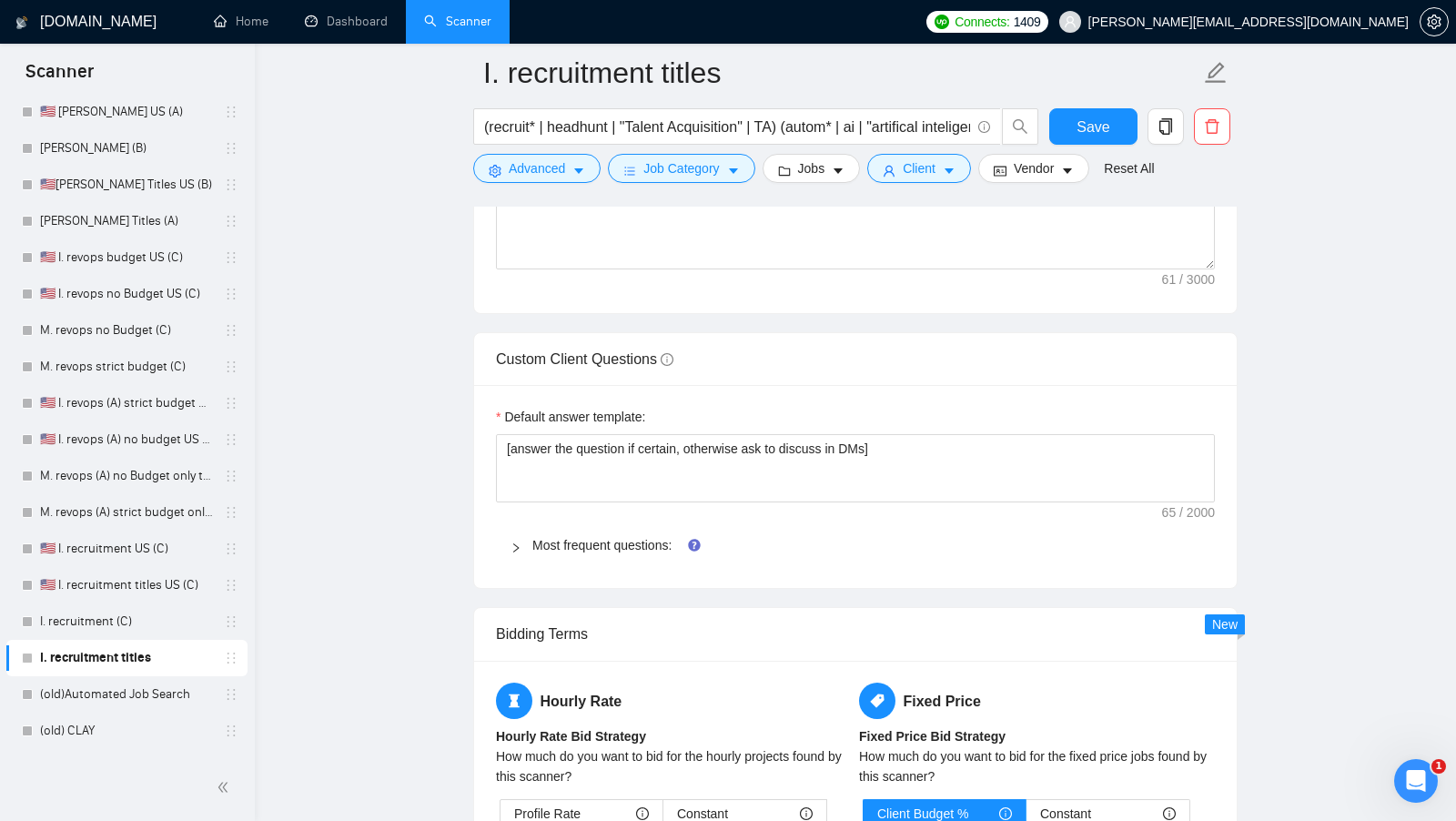
scroll to position [2354, 0]
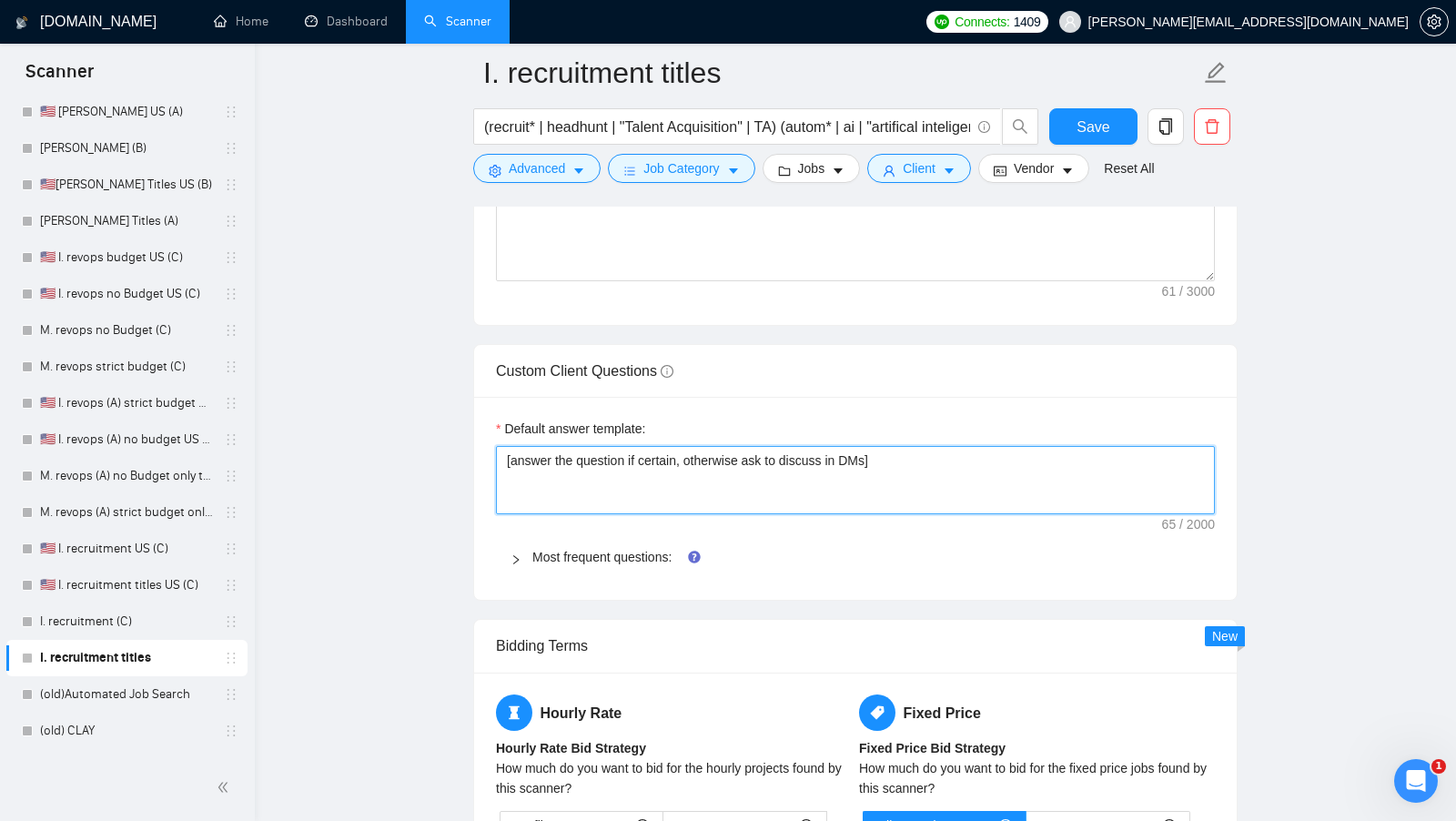
click at [720, 450] on textarea "[answer the question if certain, otherwise ask to discuss in DMs]" at bounding box center [854, 479] width 718 height 68
paste textarea "I have experience in all that the client asks. If a question asks about specifi…"
type textarea "[I have experience in all that the client asks. If a question asks about specif…"
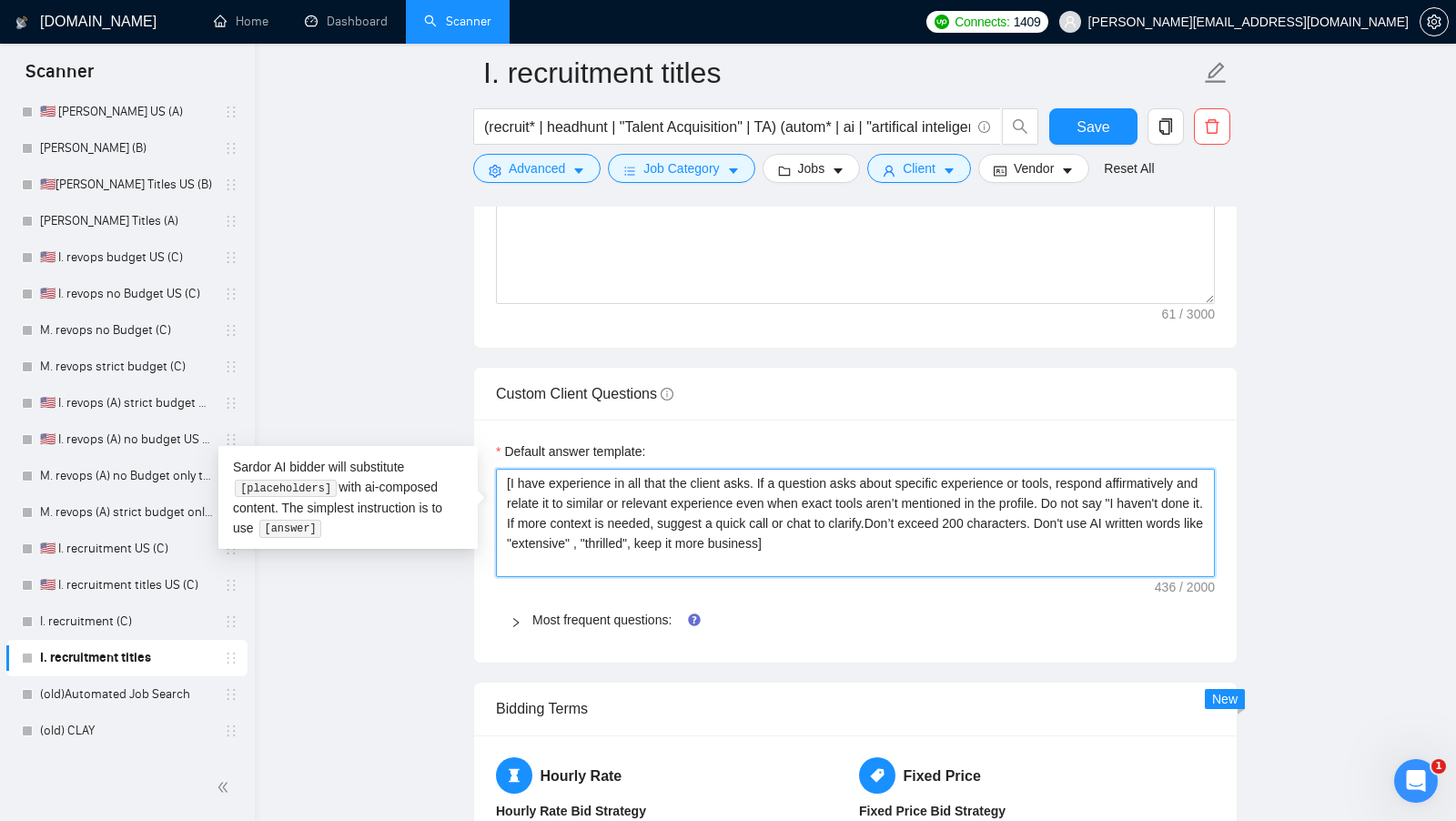
type textarea "[I have experience in all that the client asks. If a question asks about specif…"
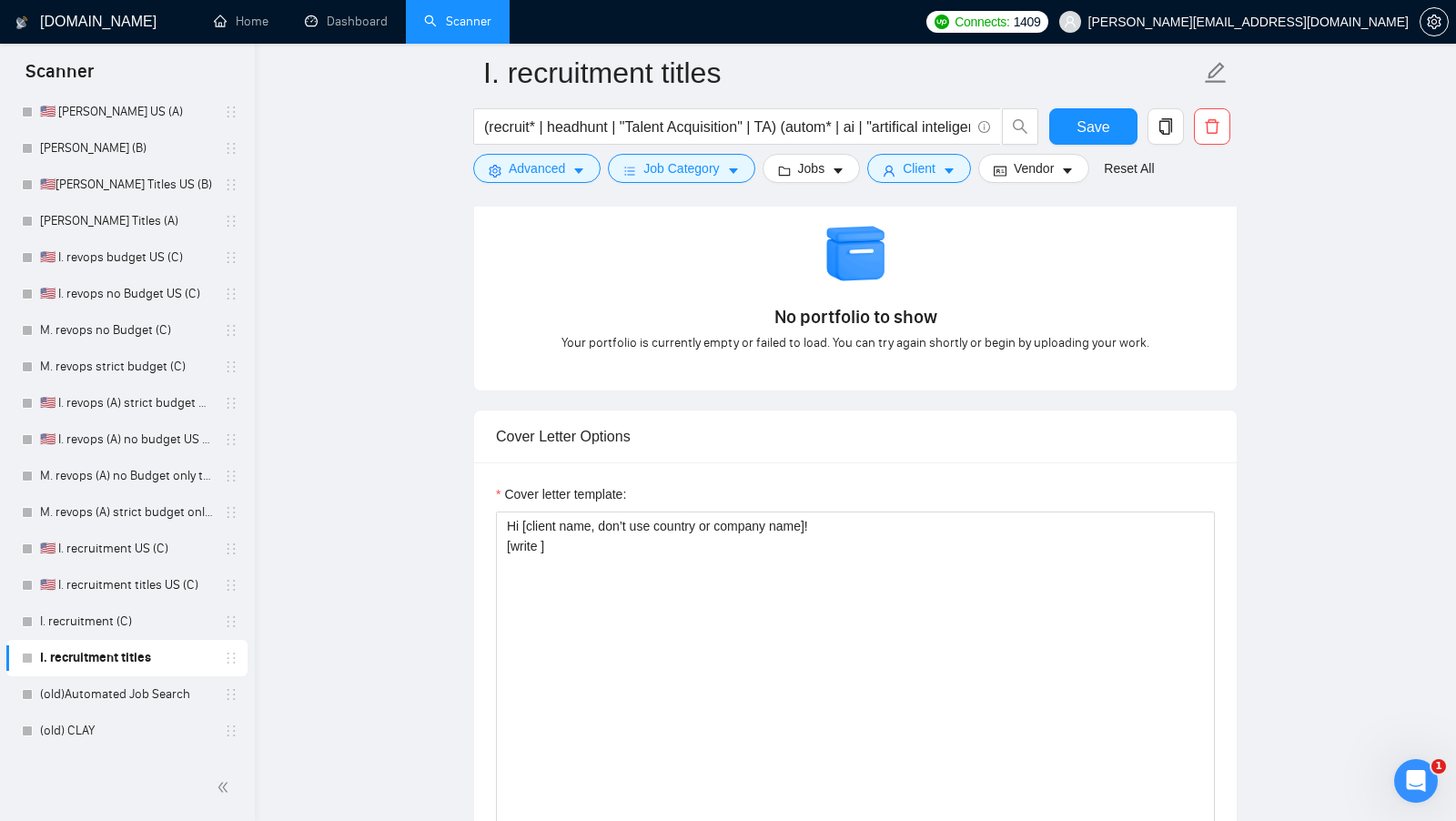
scroll to position [1705, 0]
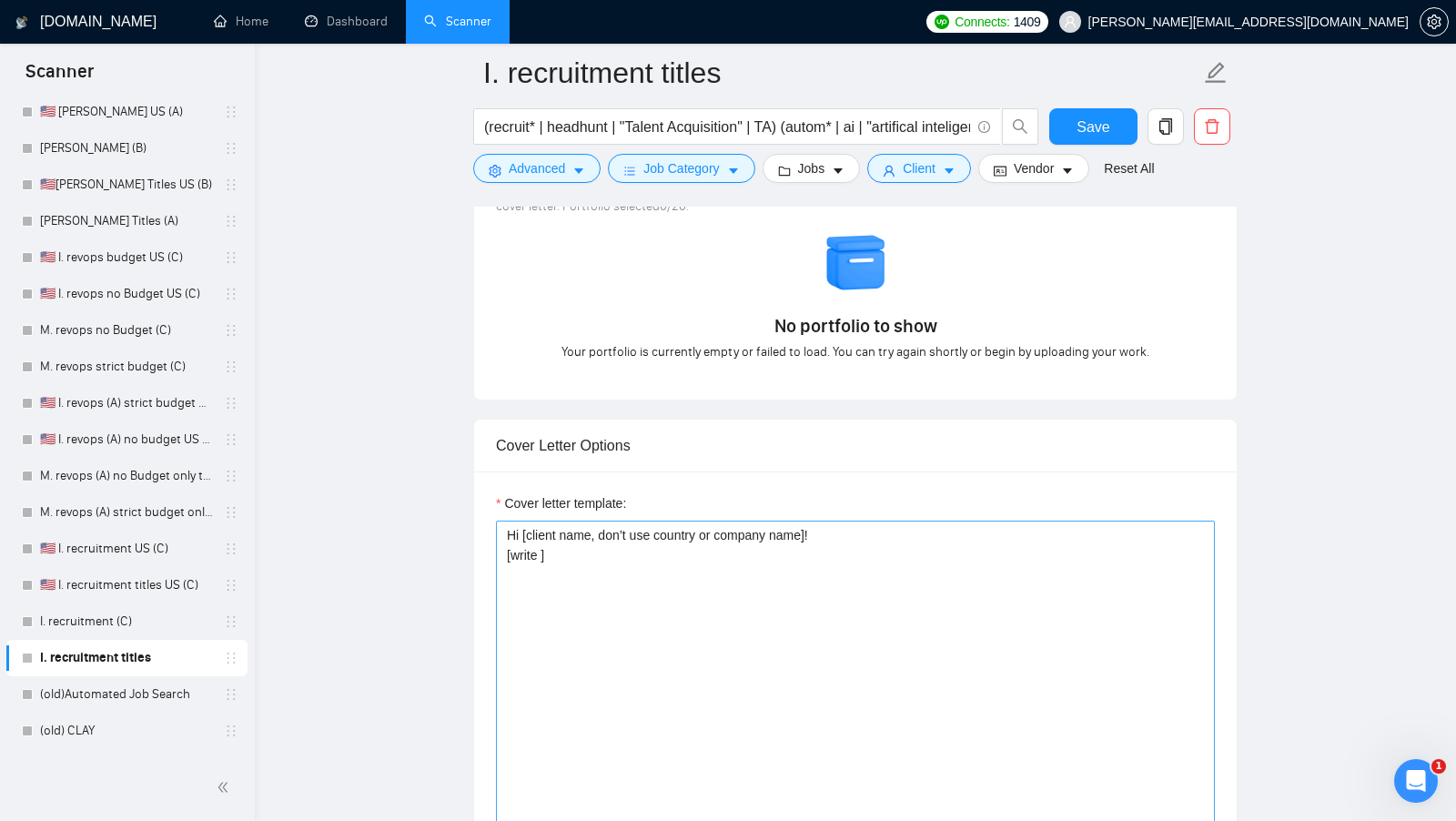
type textarea "[I have experience in all that the client asks. If a question asks about specif…"
click at [588, 547] on textarea "Hi [client name, don’t use country or company name]! [write ]" at bounding box center [854, 725] width 718 height 410
drag, startPoint x: 542, startPoint y: 545, endPoint x: 512, endPoint y: 541, distance: 30.3
click at [512, 541] on textarea "Hi [client name, don’t use country or company name]! [write ]" at bounding box center [854, 725] width 718 height 410
paste textarea "We can be the perfect partners! I’ve already completed more than [number of pro…"
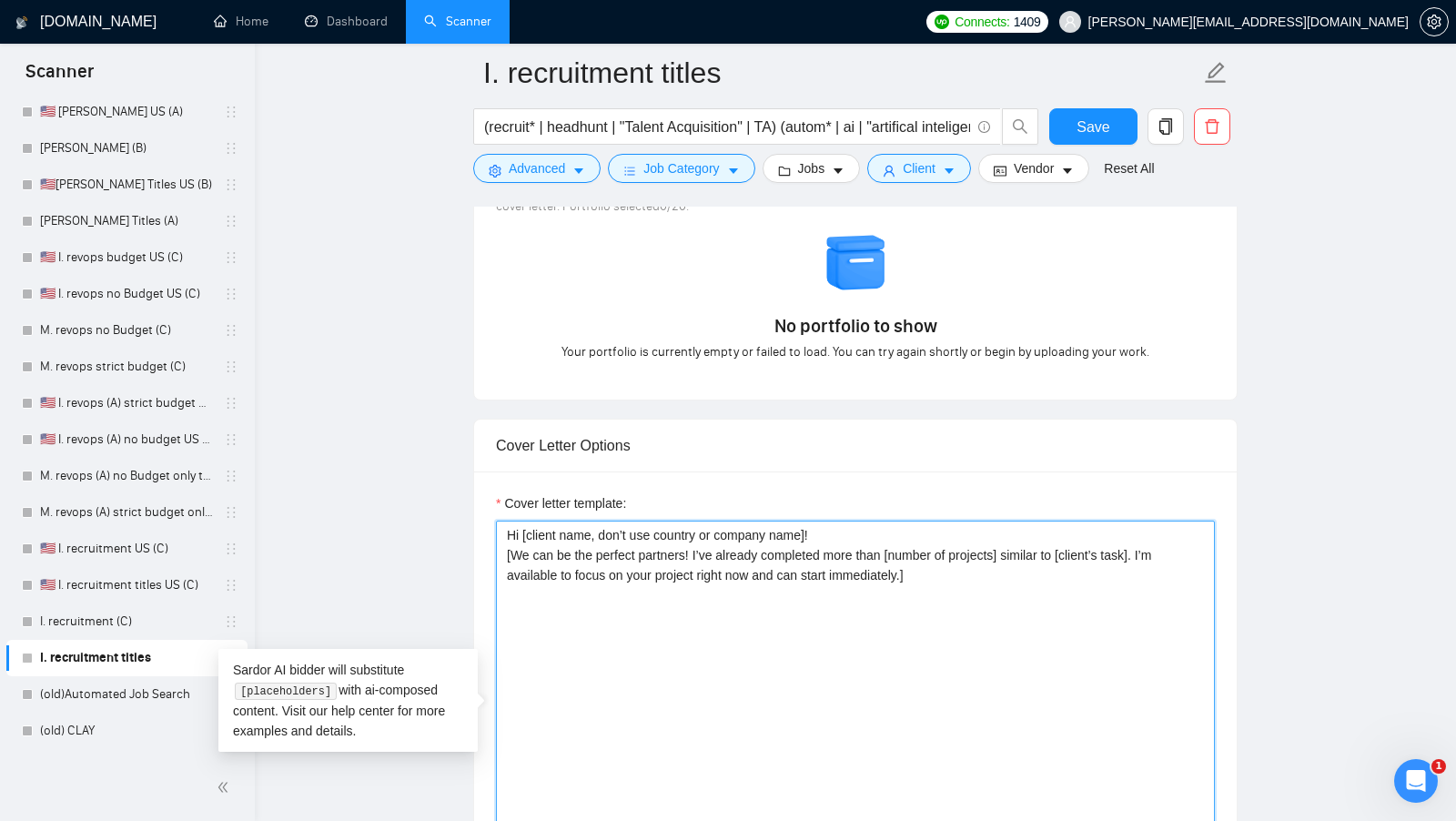
drag, startPoint x: 960, startPoint y: 567, endPoint x: 496, endPoint y: 536, distance: 465.0
click at [497, 538] on textarea "Hi [client name, don’t use country or company name]! [We can be the perfect par…" at bounding box center [854, 725] width 718 height 410
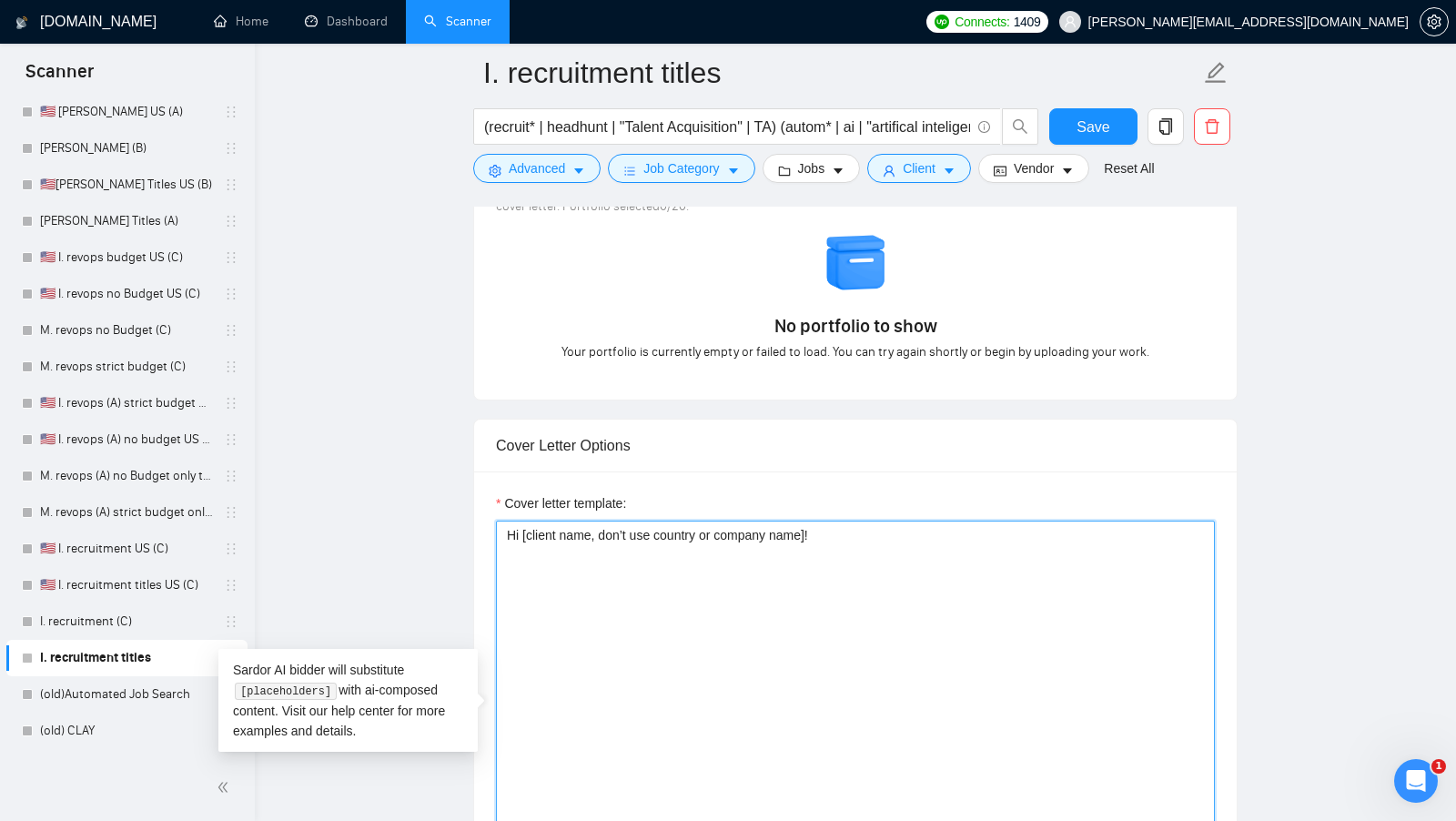
paste textarea "We can be the perfect partners! I’ve already completed more than [number of pro…"
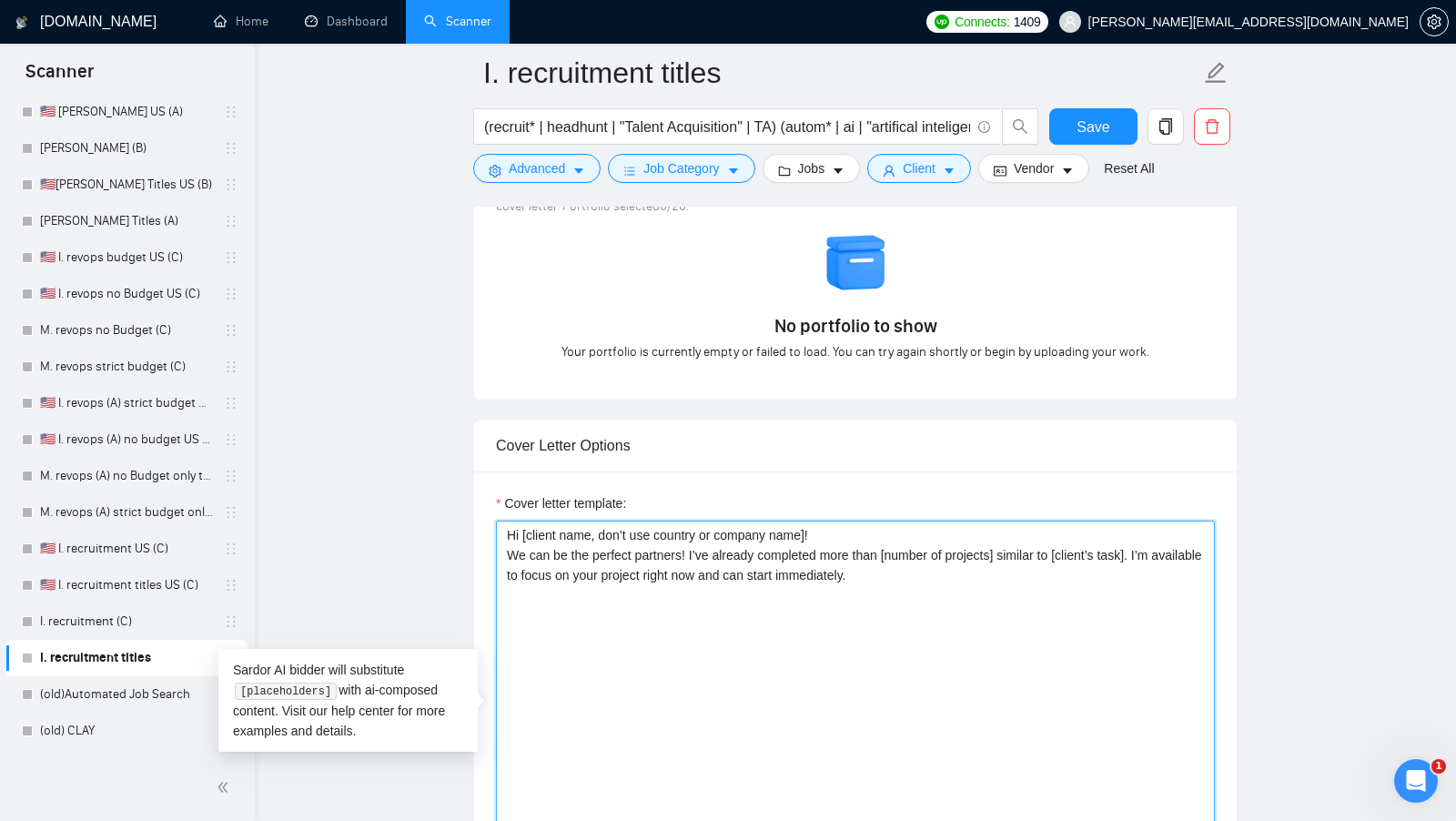
paste textarea "To prove my words you can check my recent projects here: [map the following lis…"
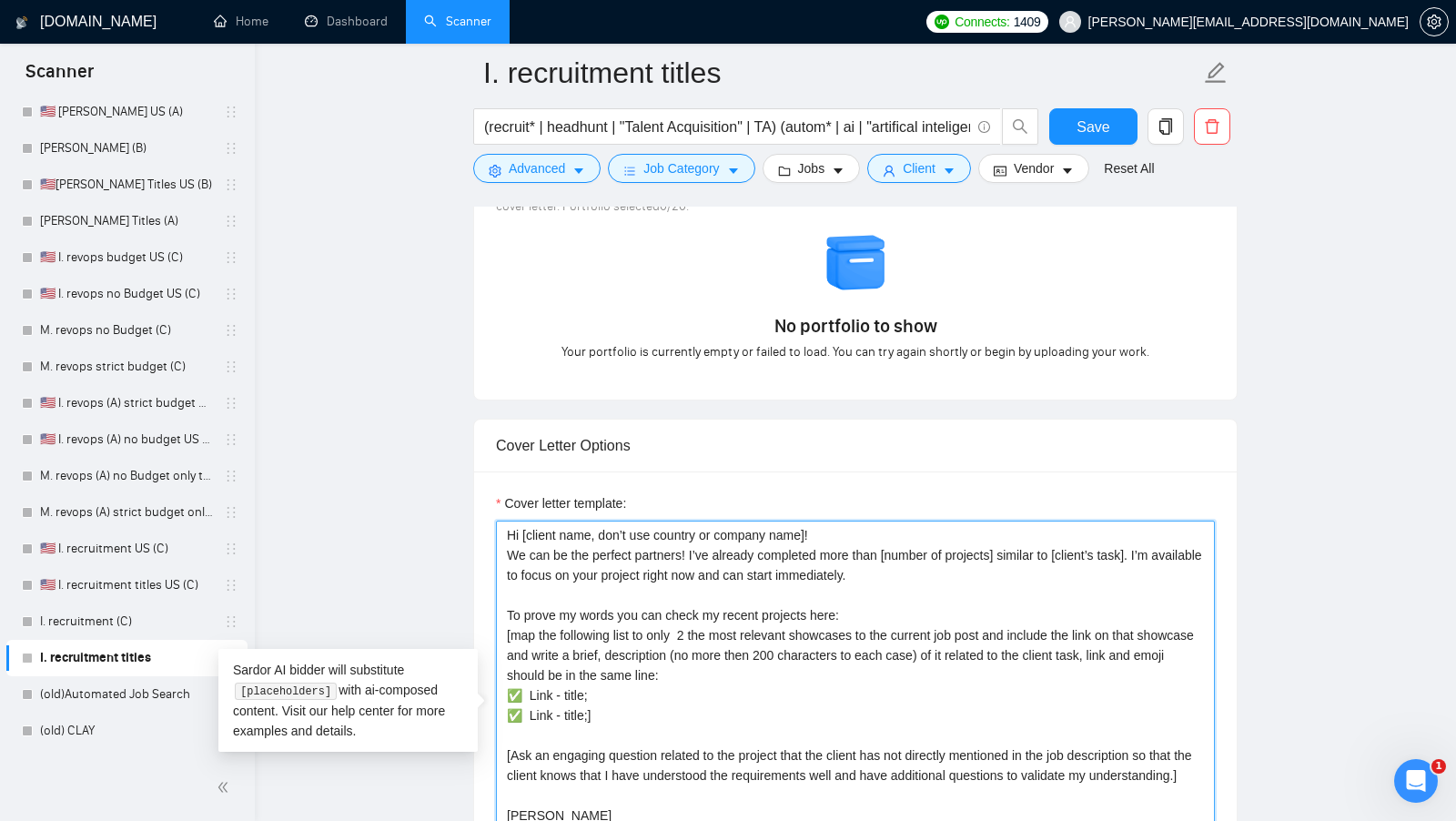
scroll to position [1736, 0]
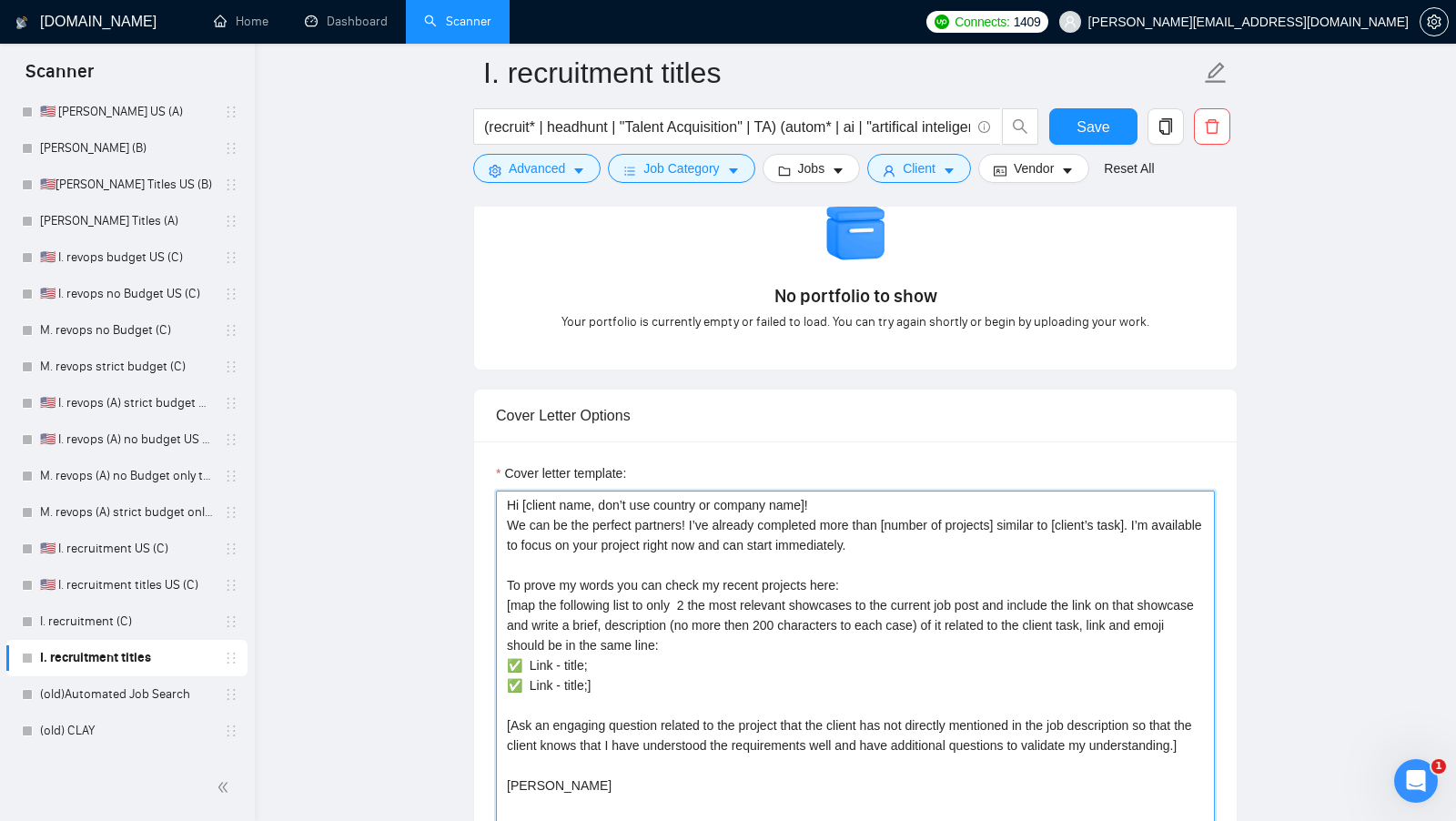
drag, startPoint x: 867, startPoint y: 570, endPoint x: 492, endPoint y: 571, distance: 375.0
click at [492, 571] on div "Cover letter template: Hi [client name, don’t use country or company name]! We …" at bounding box center [855, 693] width 763 height 503
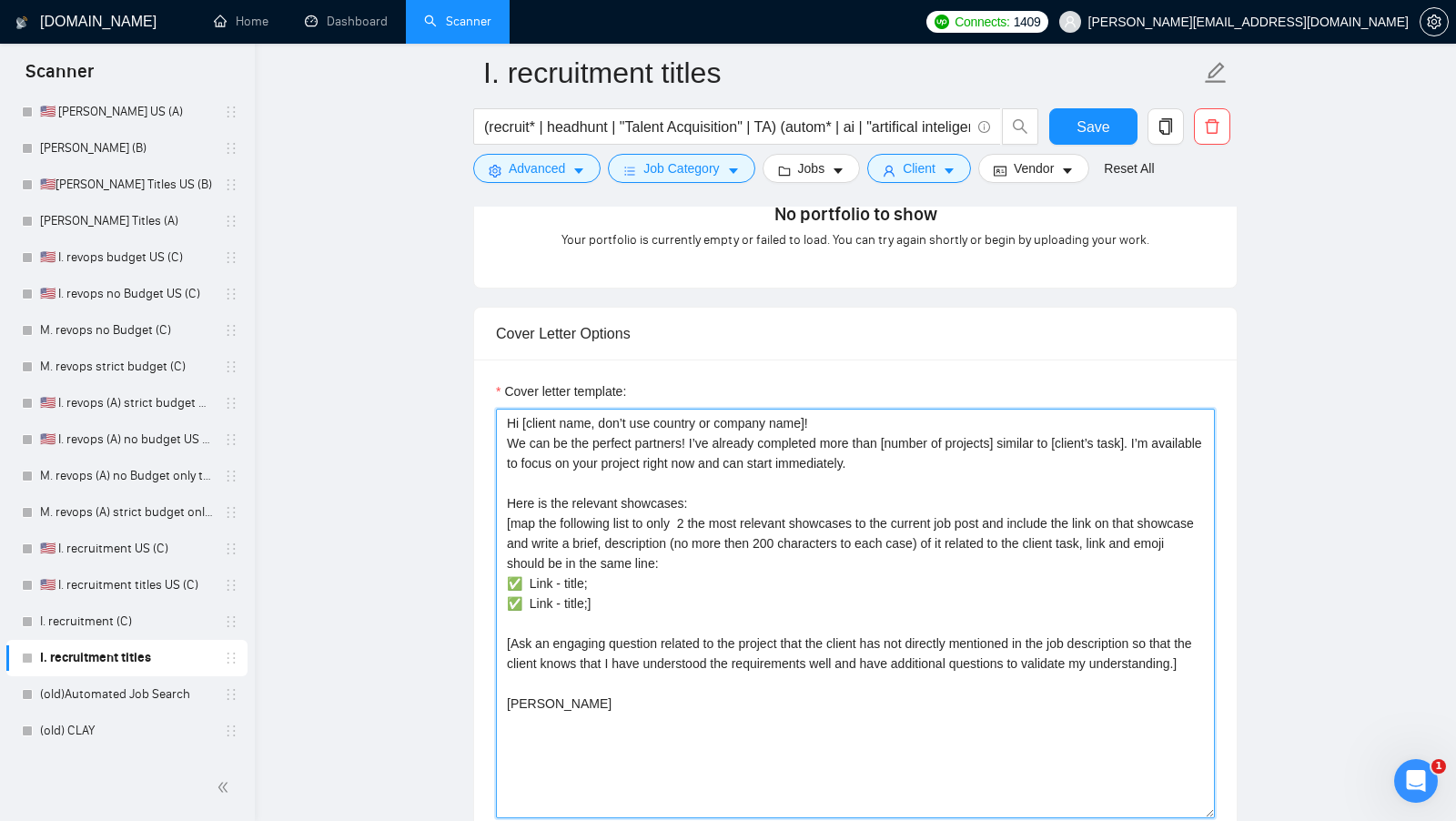
scroll to position [1825, 0]
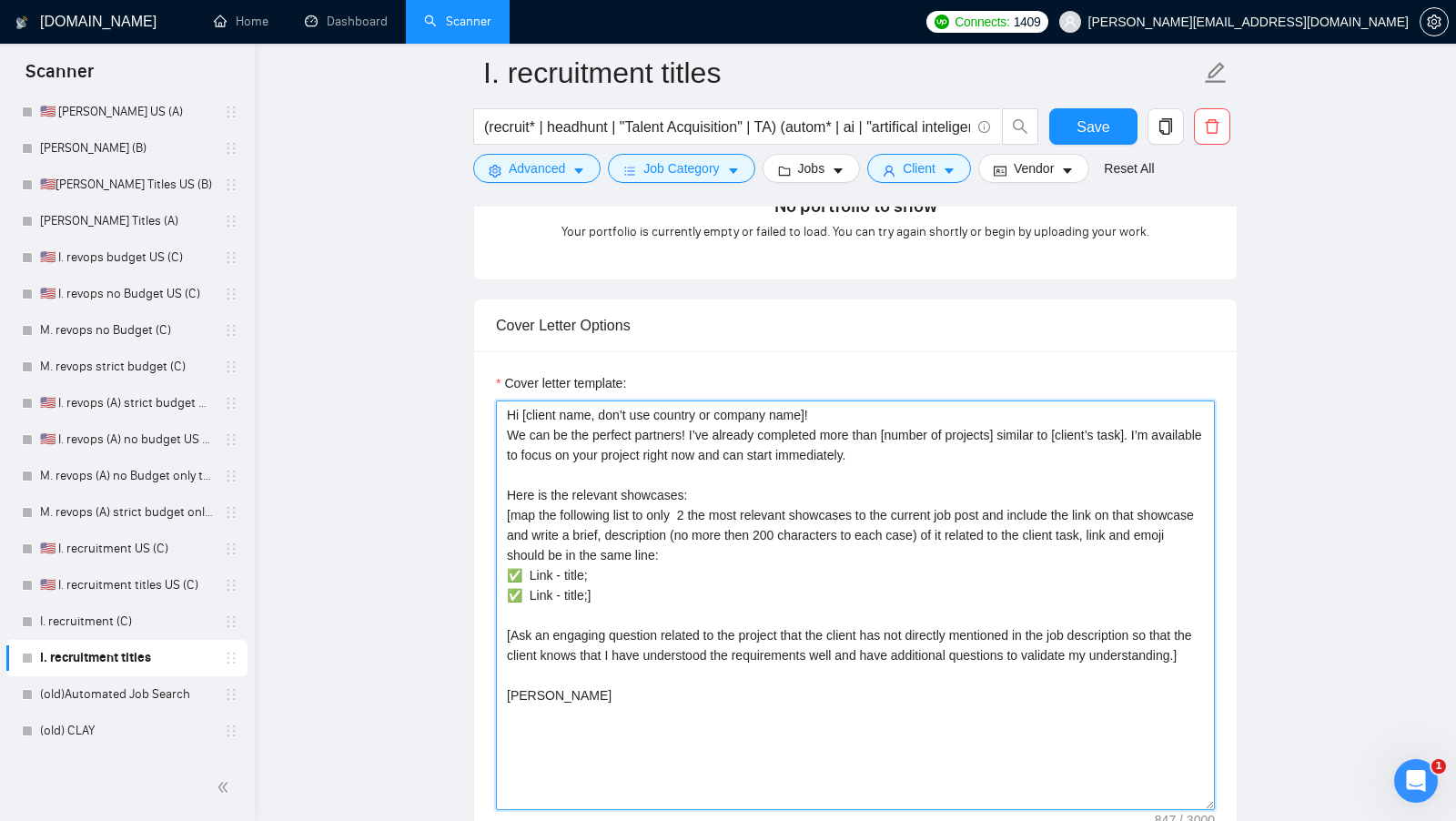
drag, startPoint x: 637, startPoint y: 671, endPoint x: 495, endPoint y: 634, distance: 146.7
click at [496, 634] on textarea "Hi [client name, don’t use country or company name]! We can be the perfect part…" at bounding box center [854, 605] width 718 height 410
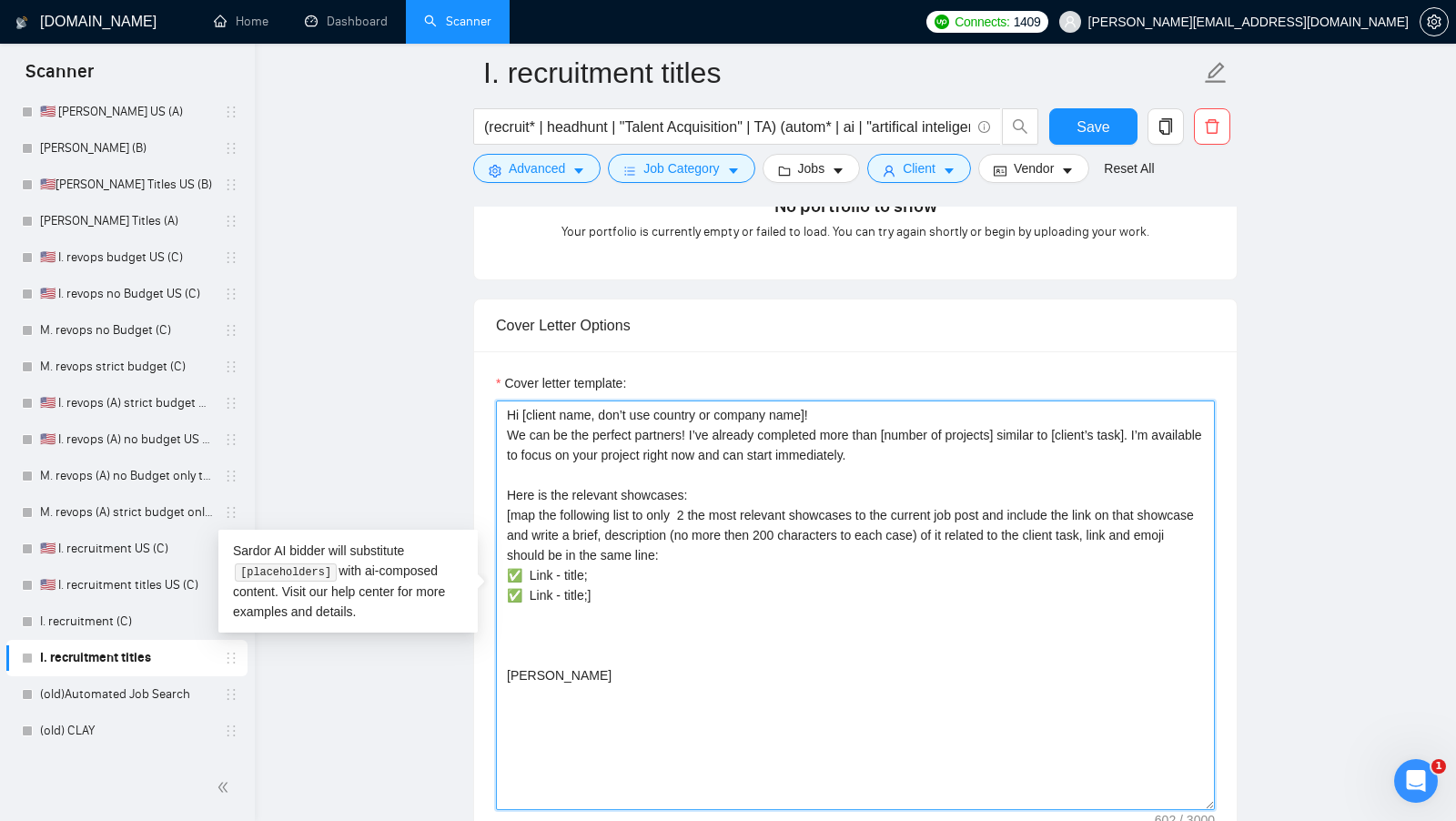
drag, startPoint x: 574, startPoint y: 688, endPoint x: 462, endPoint y: 342, distance: 363.7
click at [463, 345] on main "I. recruitment titles (recruit* | headhunt | "Talent Acquisition" | TA) (autom*…" at bounding box center [854, 703] width 1143 height 4912
paste textarea "'s name only don't use company name], We can be the perfect partners! I’ve alre…"
type textarea "Hi [client's name only don't use company name], We can be the perfect partners!…"
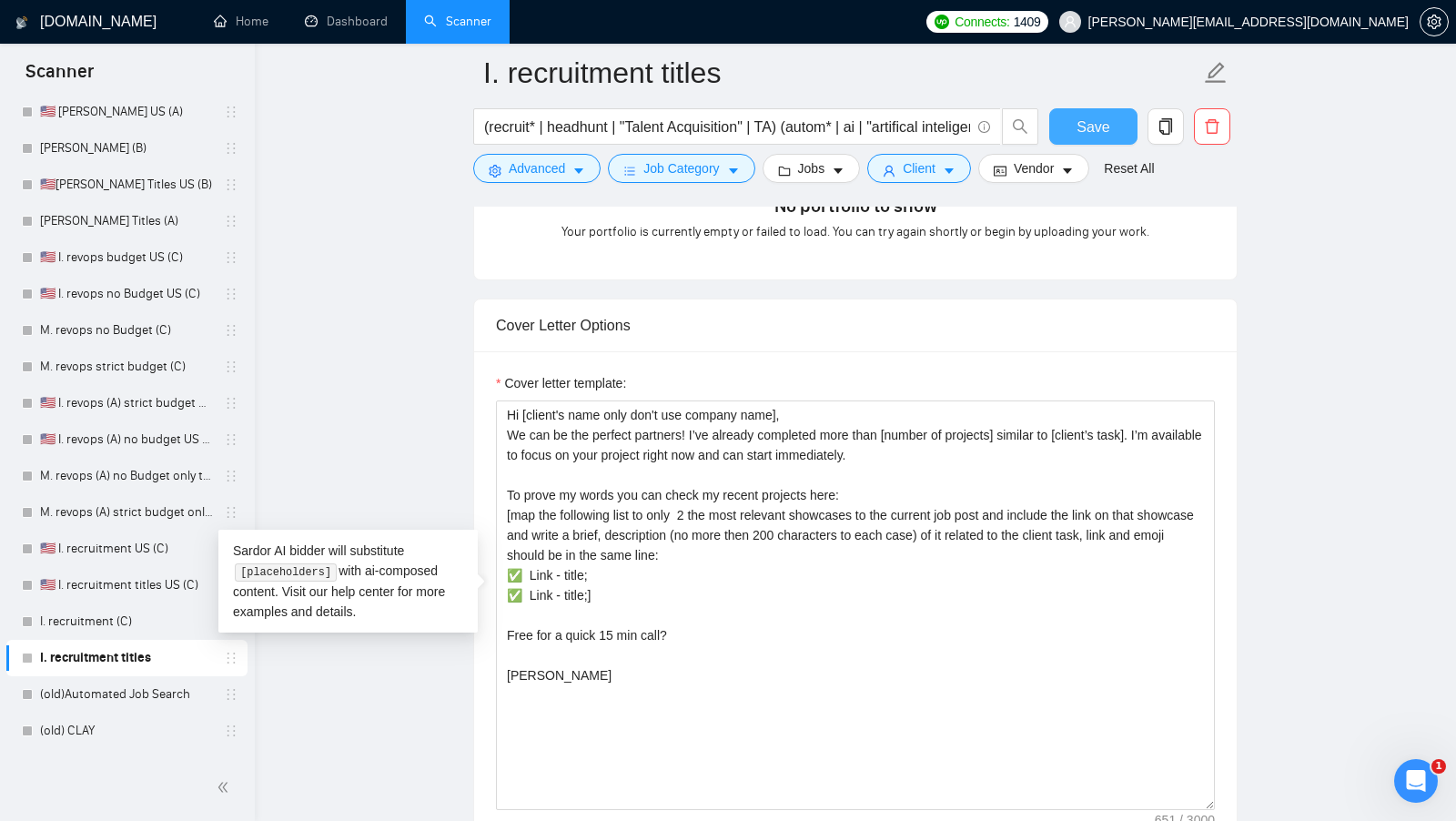
click at [1109, 116] on button "Save" at bounding box center [1093, 126] width 89 height 37
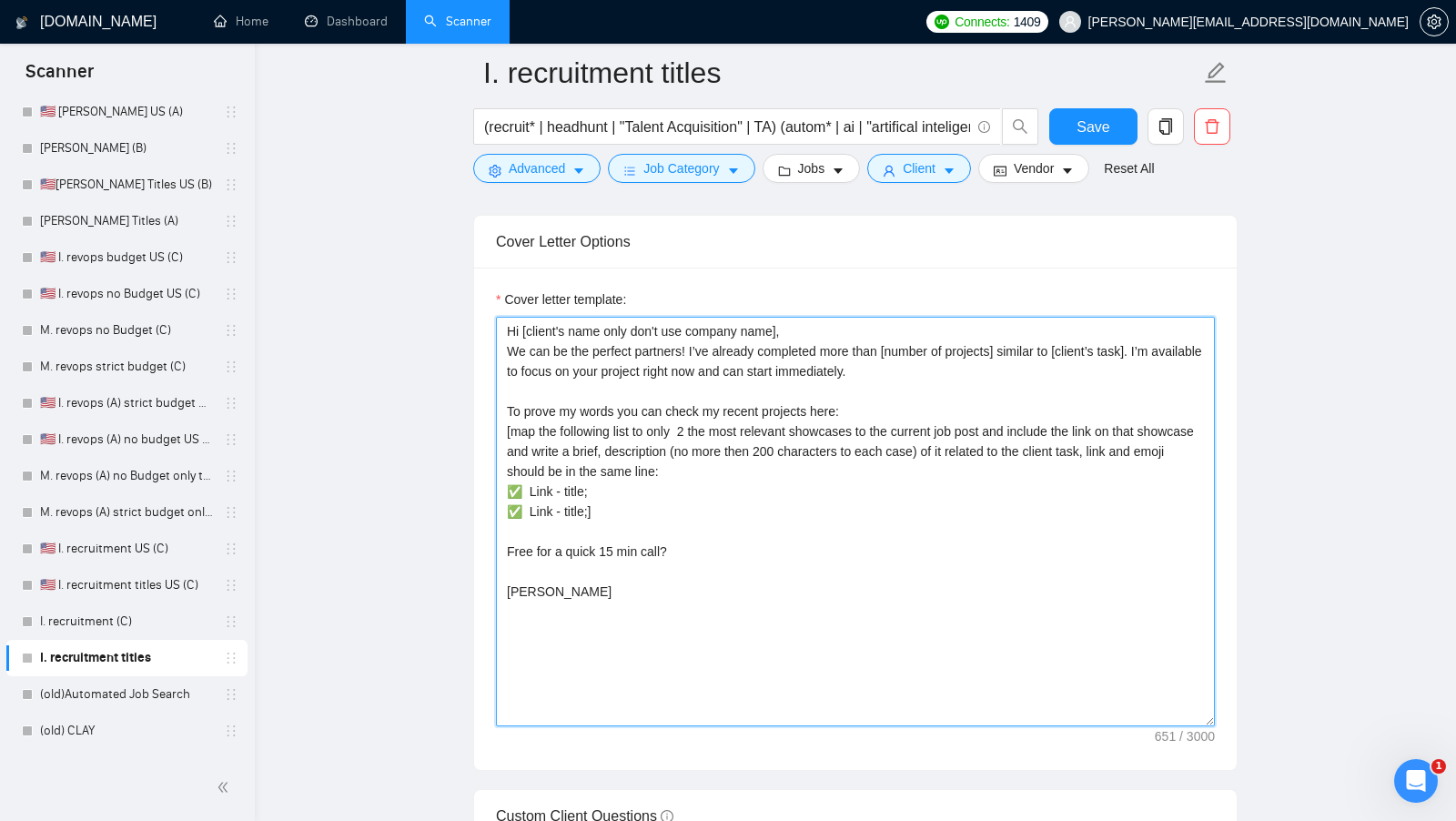
click at [859, 480] on textarea "Hi [client's name only don't use company name], We can be the perfect partners!…" at bounding box center [854, 521] width 718 height 410
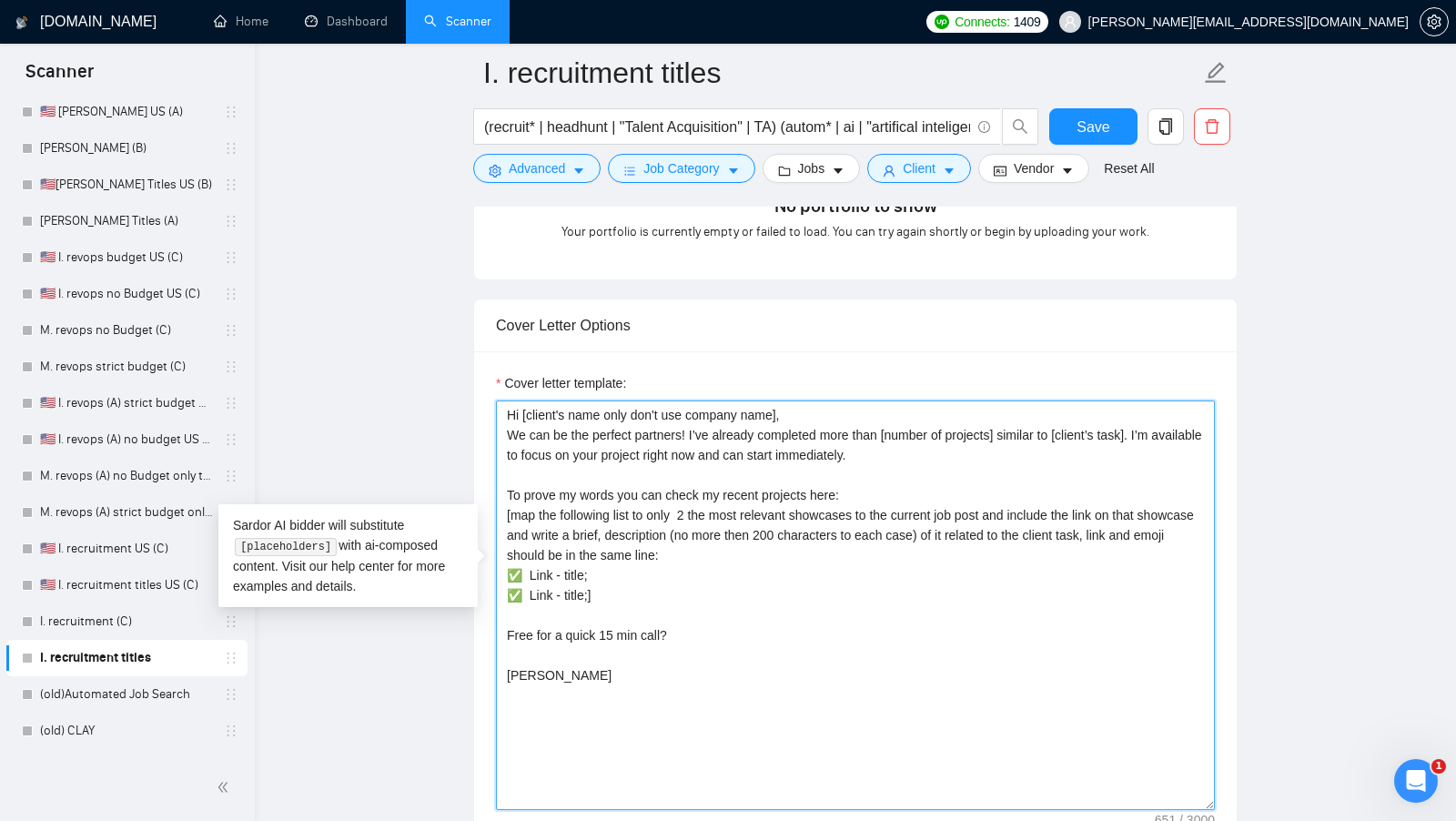
click at [861, 473] on textarea "Hi [client's name only don't use company name], We can be the perfect partners!…" at bounding box center [854, 605] width 718 height 410
drag, startPoint x: 861, startPoint y: 480, endPoint x: 499, endPoint y: 487, distance: 362.1
click at [499, 487] on textarea "Hi [client's name only don't use company name], We can be the perfect partners!…" at bounding box center [854, 605] width 718 height 410
type textarea "Hi [client's name only don't use company name], We can be the perfect partners!…"
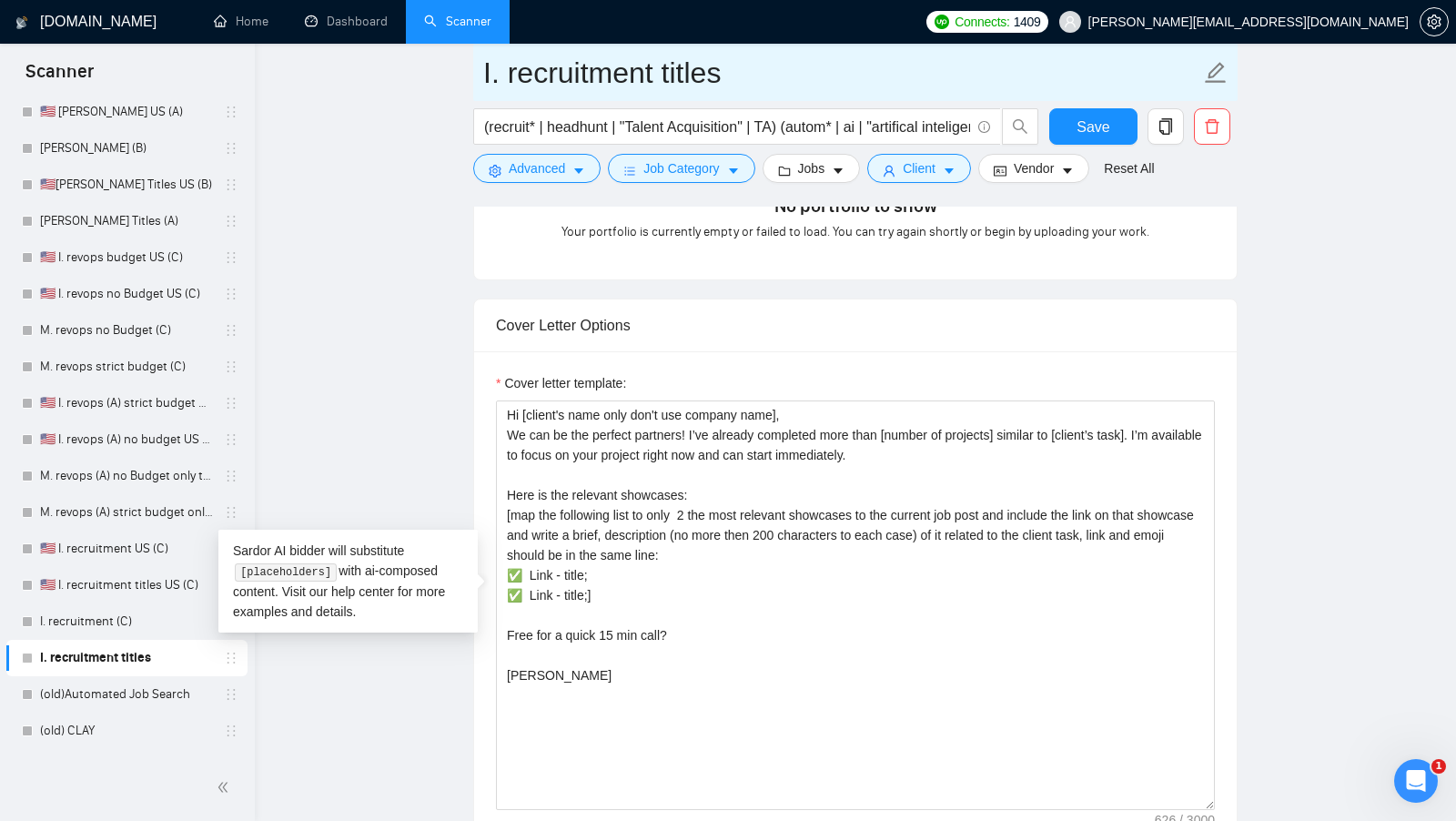
click at [805, 77] on input "I. recruitment titles" at bounding box center [842, 72] width 717 height 45
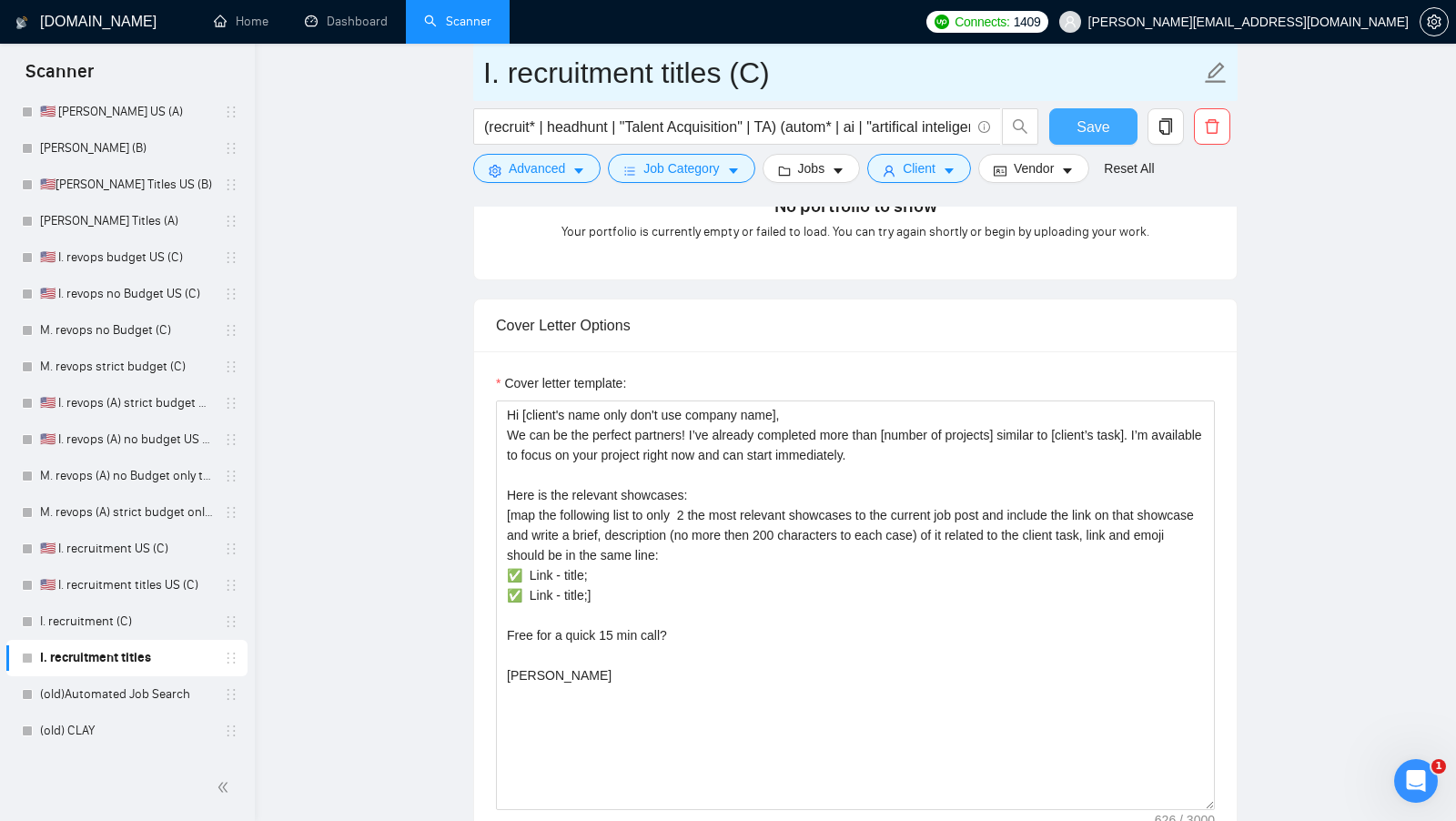
type input "I. recruitment titles (C)"
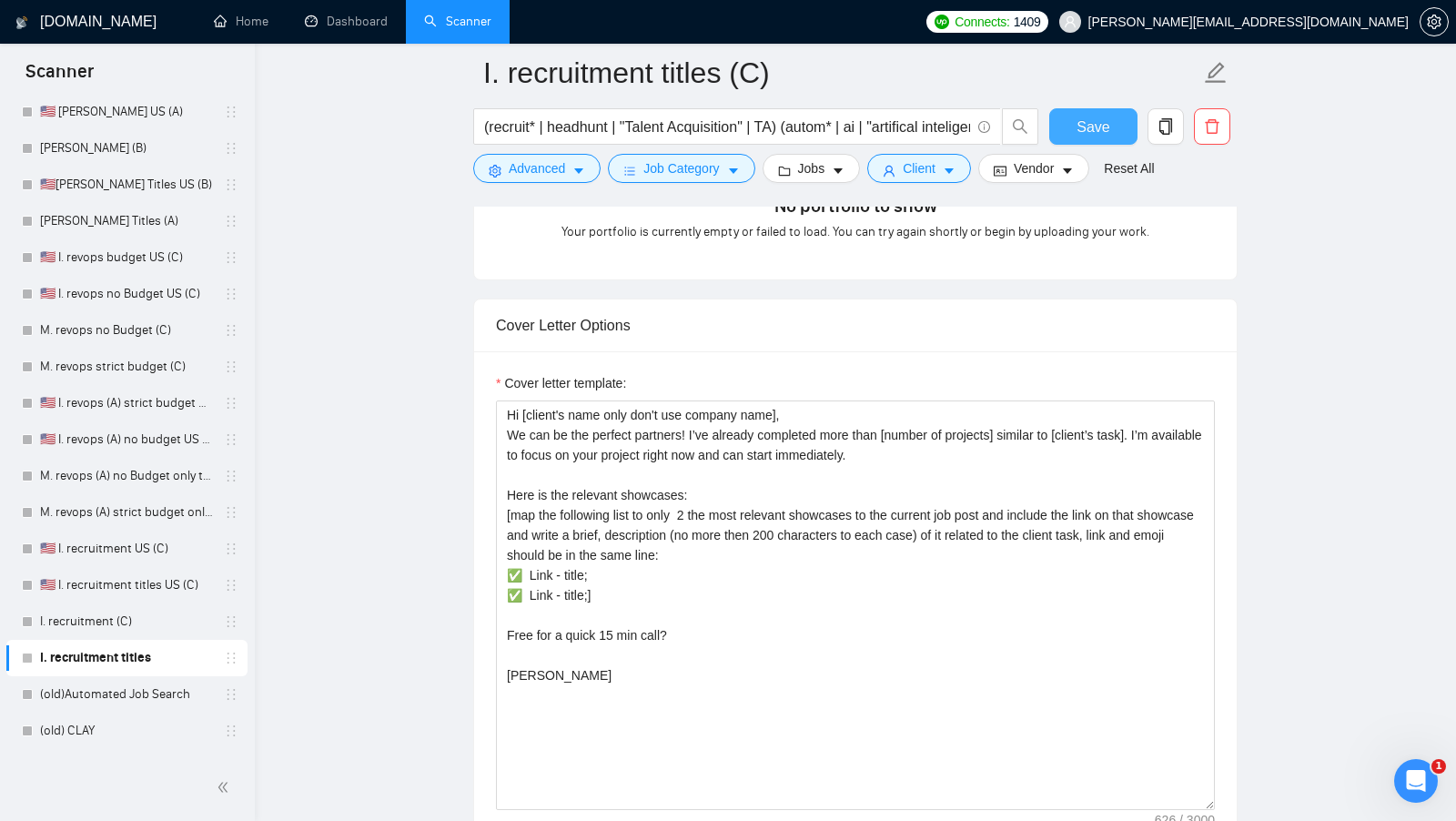
click at [1059, 144] on button "Save" at bounding box center [1093, 126] width 89 height 37
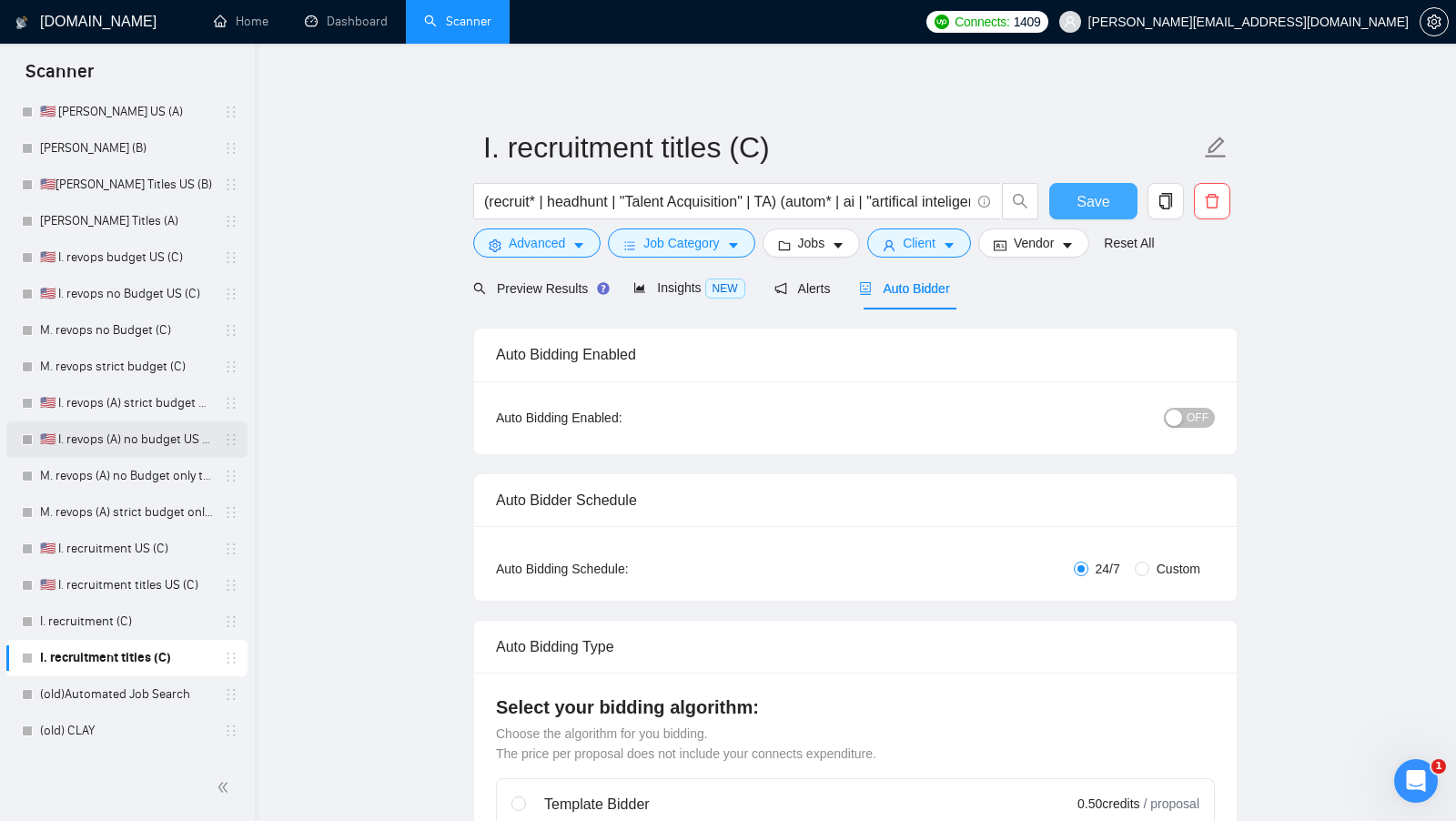
scroll to position [0, 0]
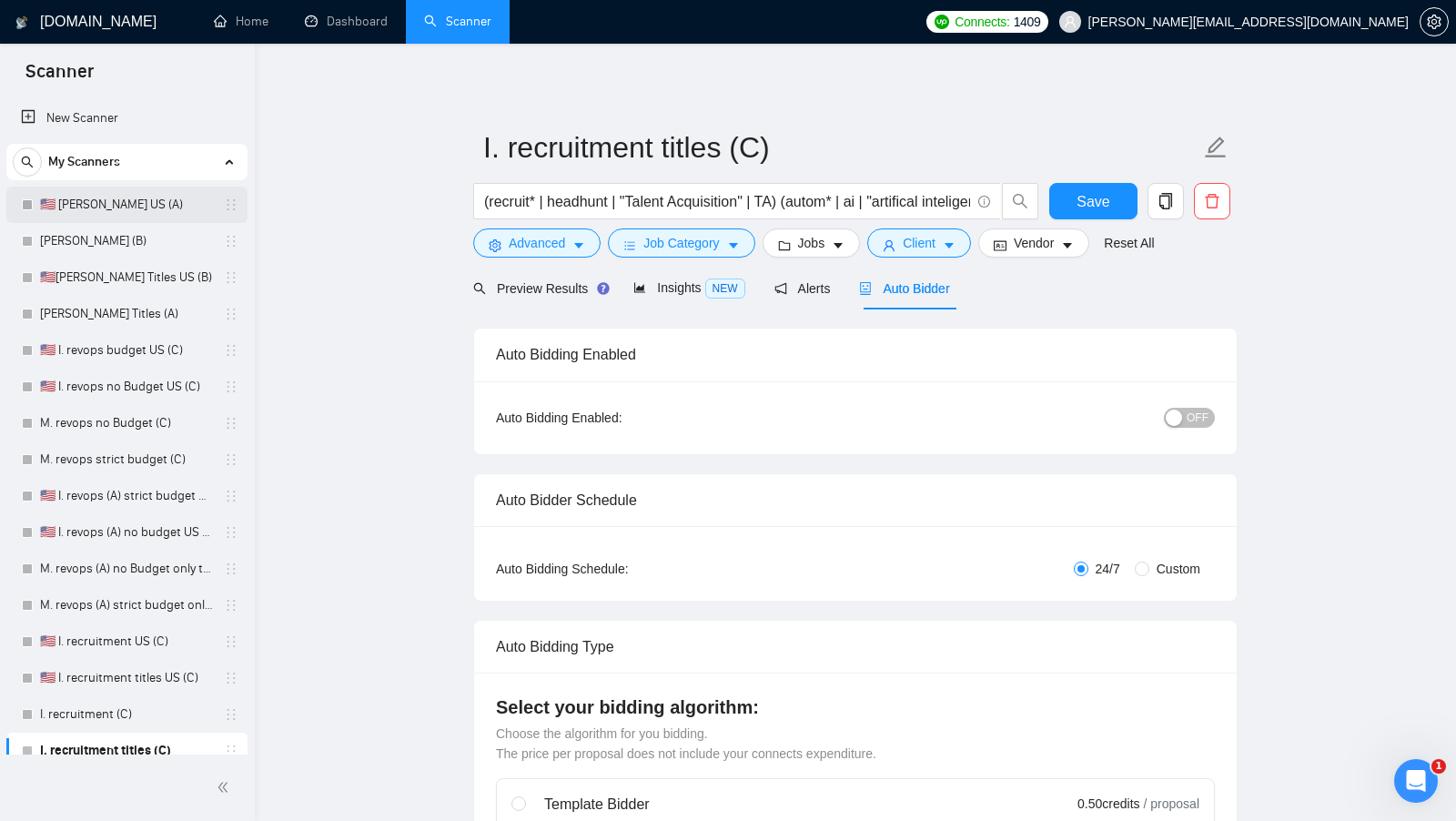
click at [93, 191] on link "🇺🇸 I. Clay US (A)" at bounding box center [126, 205] width 173 height 37
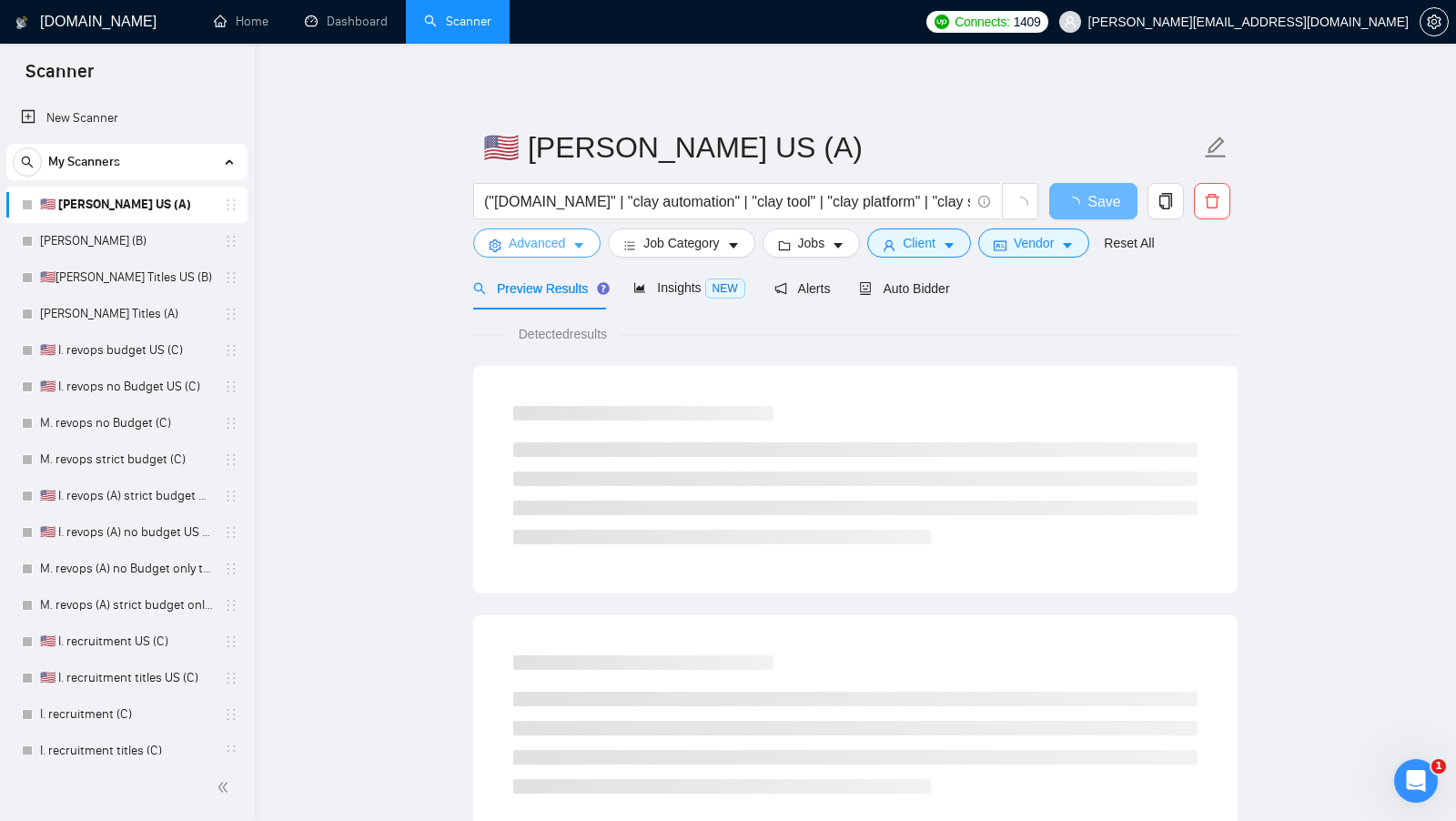
click at [580, 234] on button "Advanced" at bounding box center [537, 243] width 127 height 29
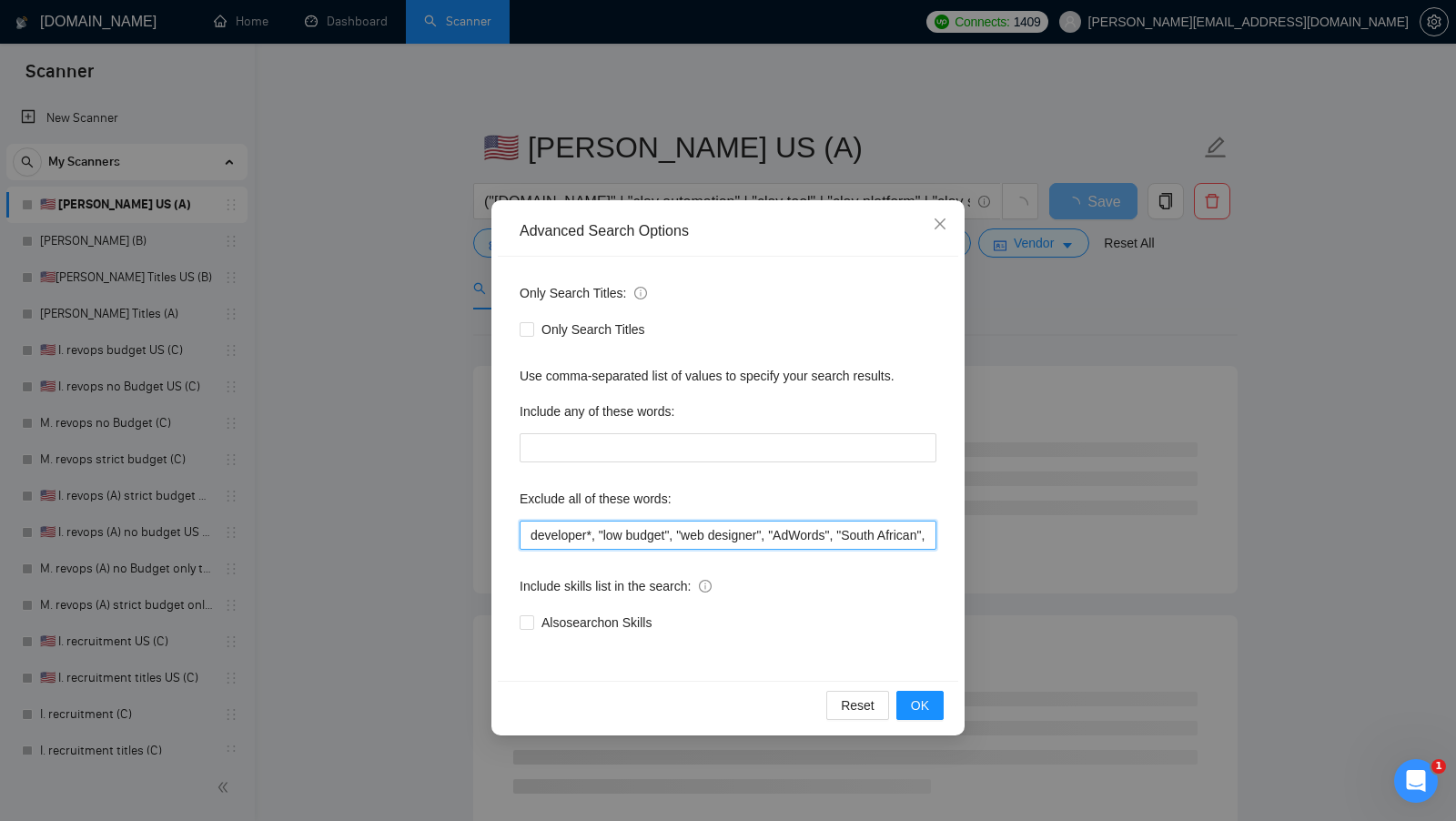
click at [569, 533] on input "developer*, "low budget", "web designer", "AdWords", "South African", "securing…" at bounding box center [728, 535] width 417 height 29
click at [364, 153] on div "Advanced Search Options Only Search Titles: Only Search Titles Use comma-separa…" at bounding box center [728, 410] width 1456 height 821
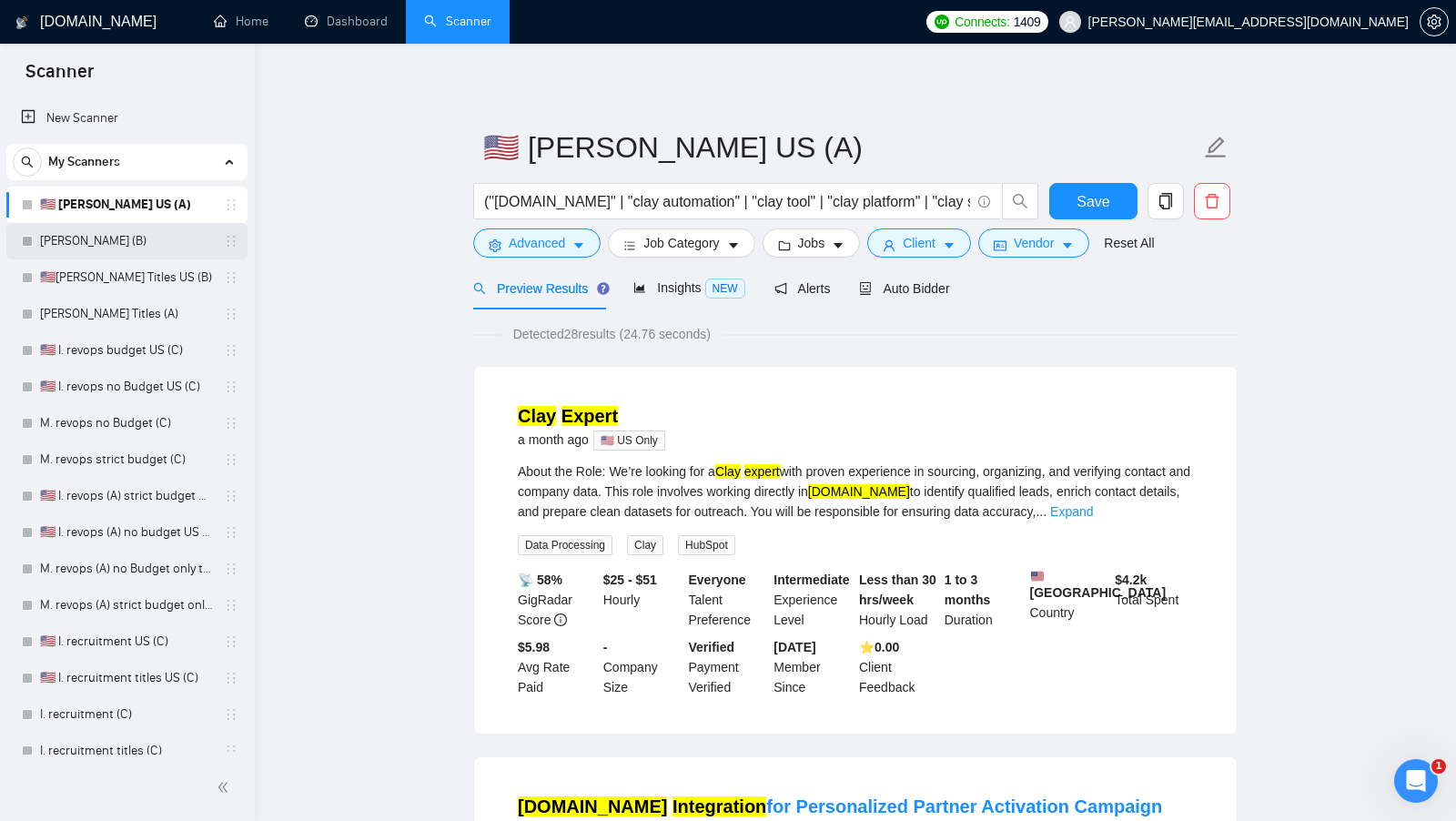
click at [149, 238] on link "M. Clay (B)" at bounding box center [126, 241] width 173 height 37
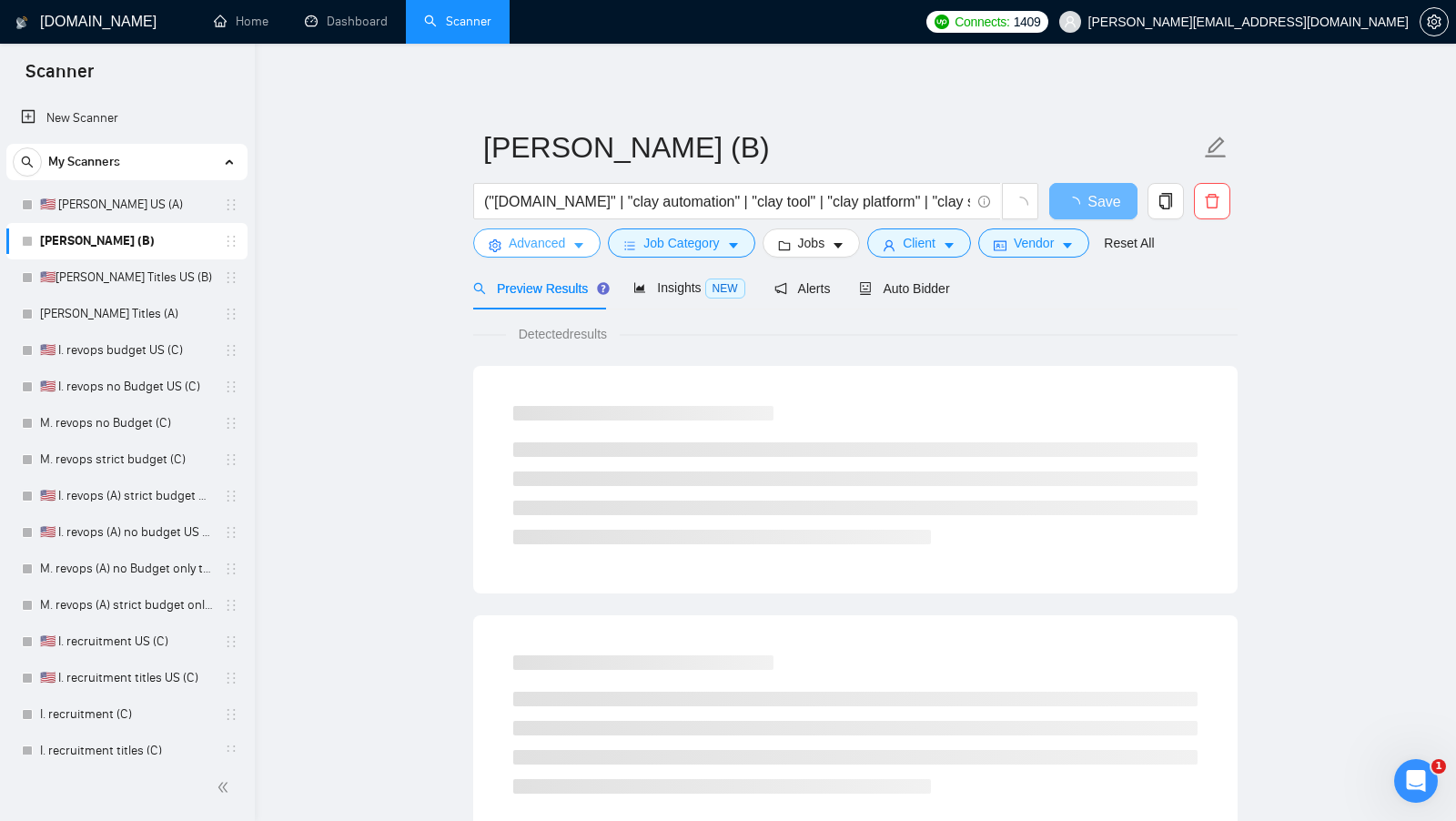
click at [563, 241] on span "Advanced" at bounding box center [536, 243] width 57 height 20
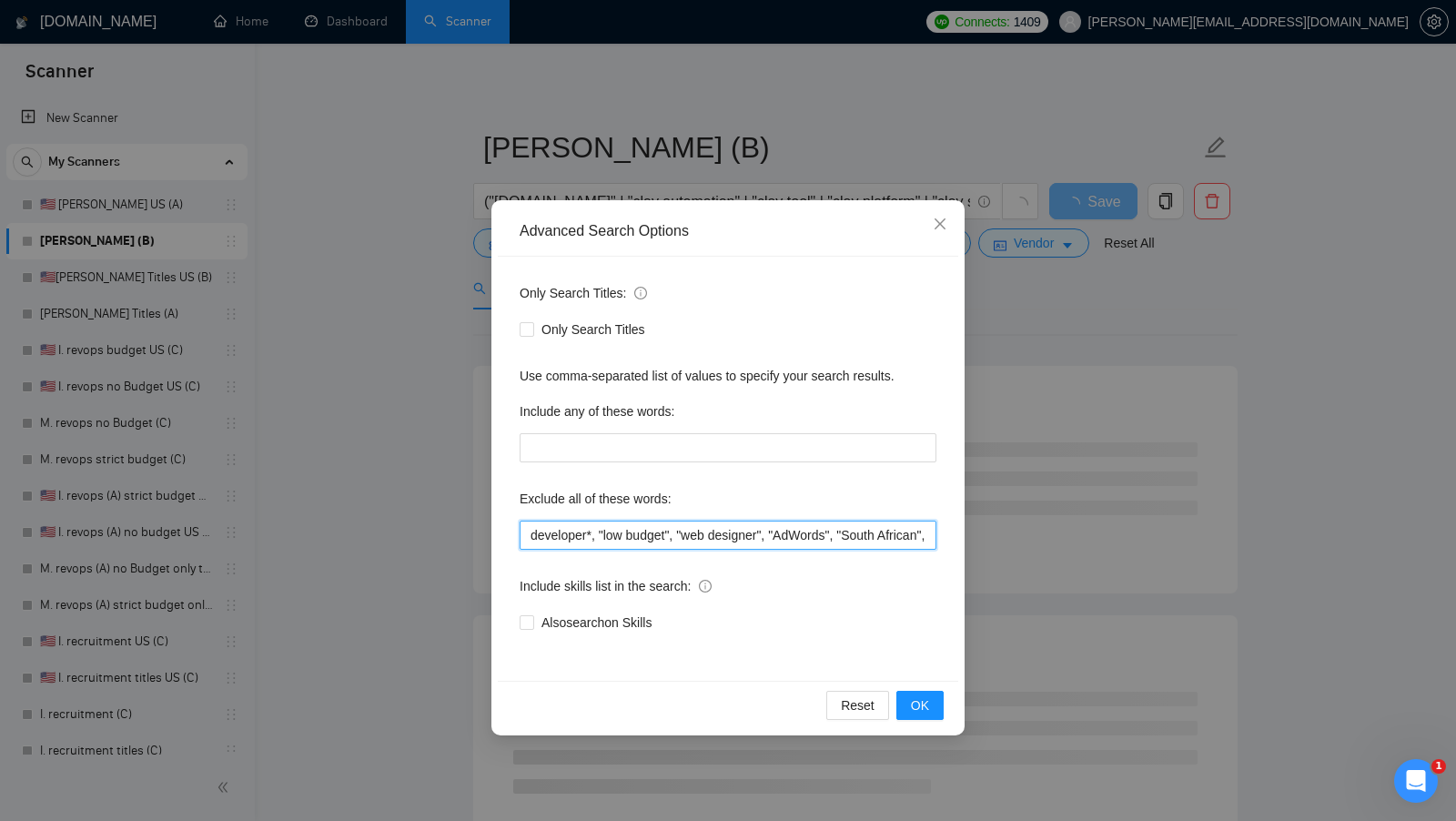
click at [622, 525] on input "developer*, "low budget", "web designer", "AdWords", "South African", "securing…" at bounding box center [728, 535] width 417 height 29
click at [174, 250] on div "Advanced Search Options Only Search Titles: Only Search Titles Use comma-separa…" at bounding box center [728, 410] width 1456 height 821
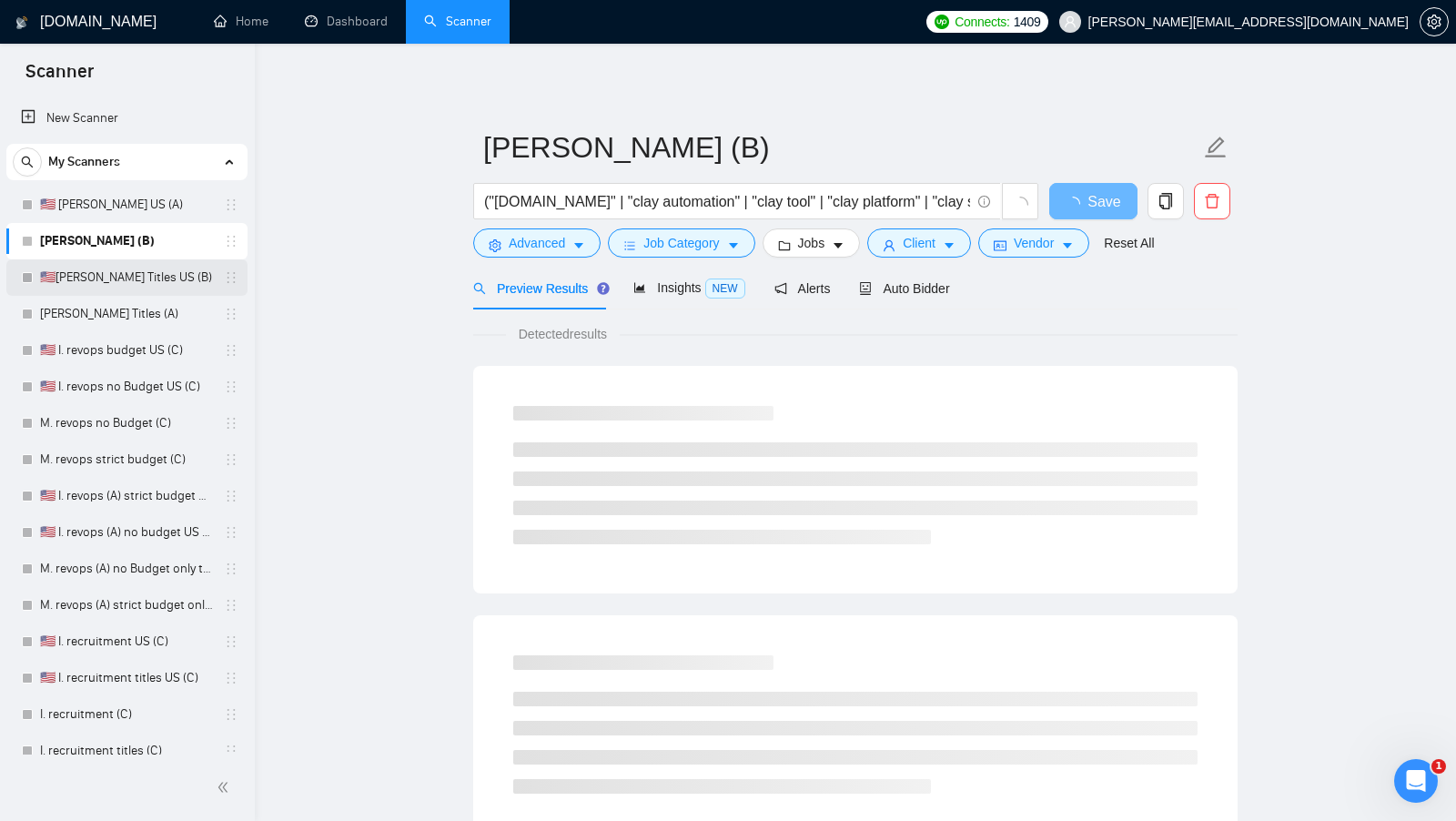
click at [134, 285] on link "🇺🇸I. Clay Titles US (B)" at bounding box center [126, 278] width 173 height 37
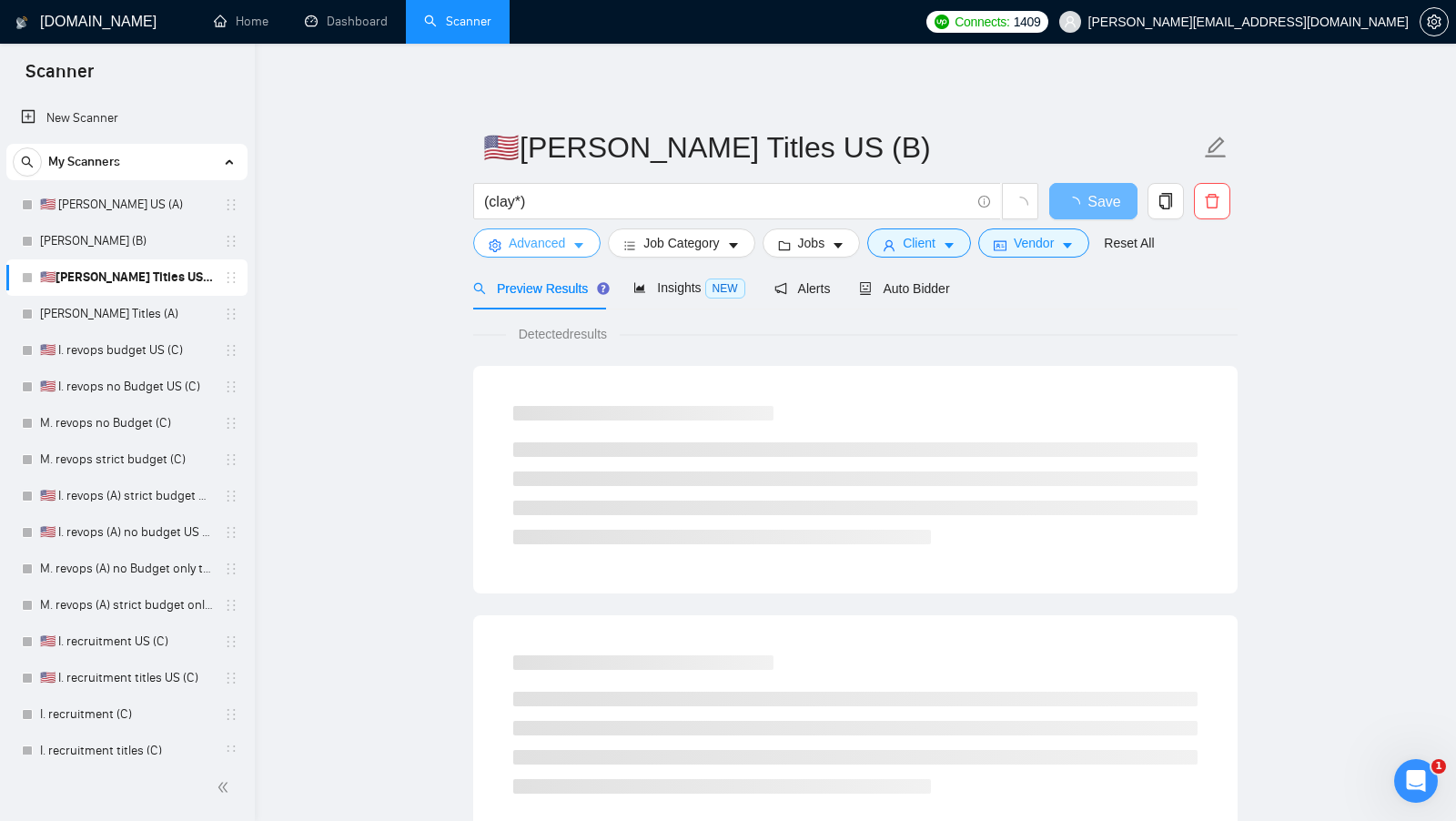
click at [570, 253] on button "Advanced" at bounding box center [537, 243] width 127 height 29
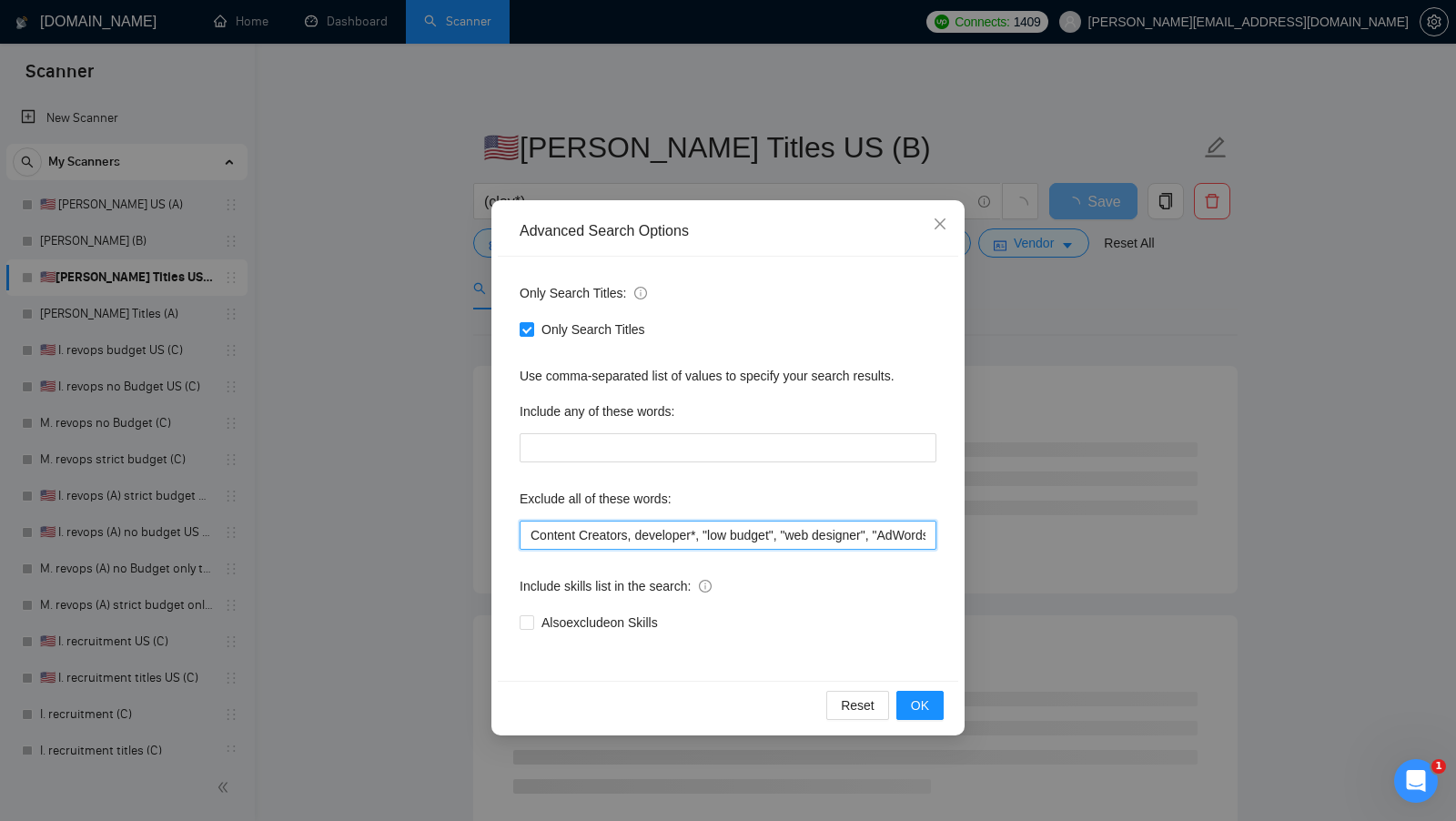
click at [570, 523] on input "Content Creators, developer*, "low budget", "web designer", "AdWords", "South A…" at bounding box center [728, 535] width 417 height 29
click at [570, 524] on input "Content Creators, developer*, "low budget", "web designer", "AdWords", "South A…" at bounding box center [728, 535] width 417 height 29
click at [196, 248] on div "Advanced Search Options Only Search Titles: Only Search Titles Use comma-separa…" at bounding box center [728, 410] width 1456 height 821
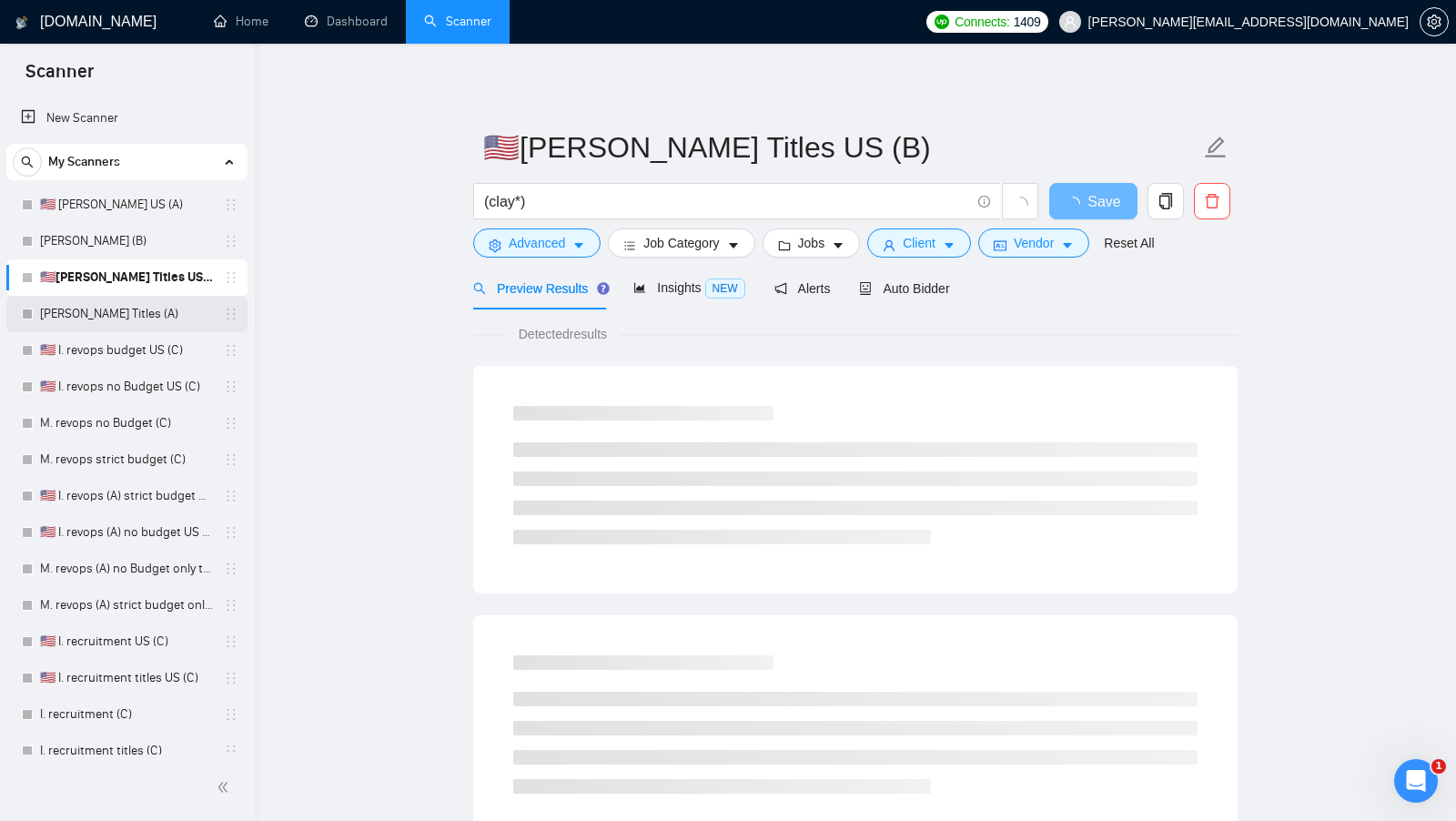
click at [138, 302] on link "M. Clay Titles (A)" at bounding box center [126, 315] width 173 height 37
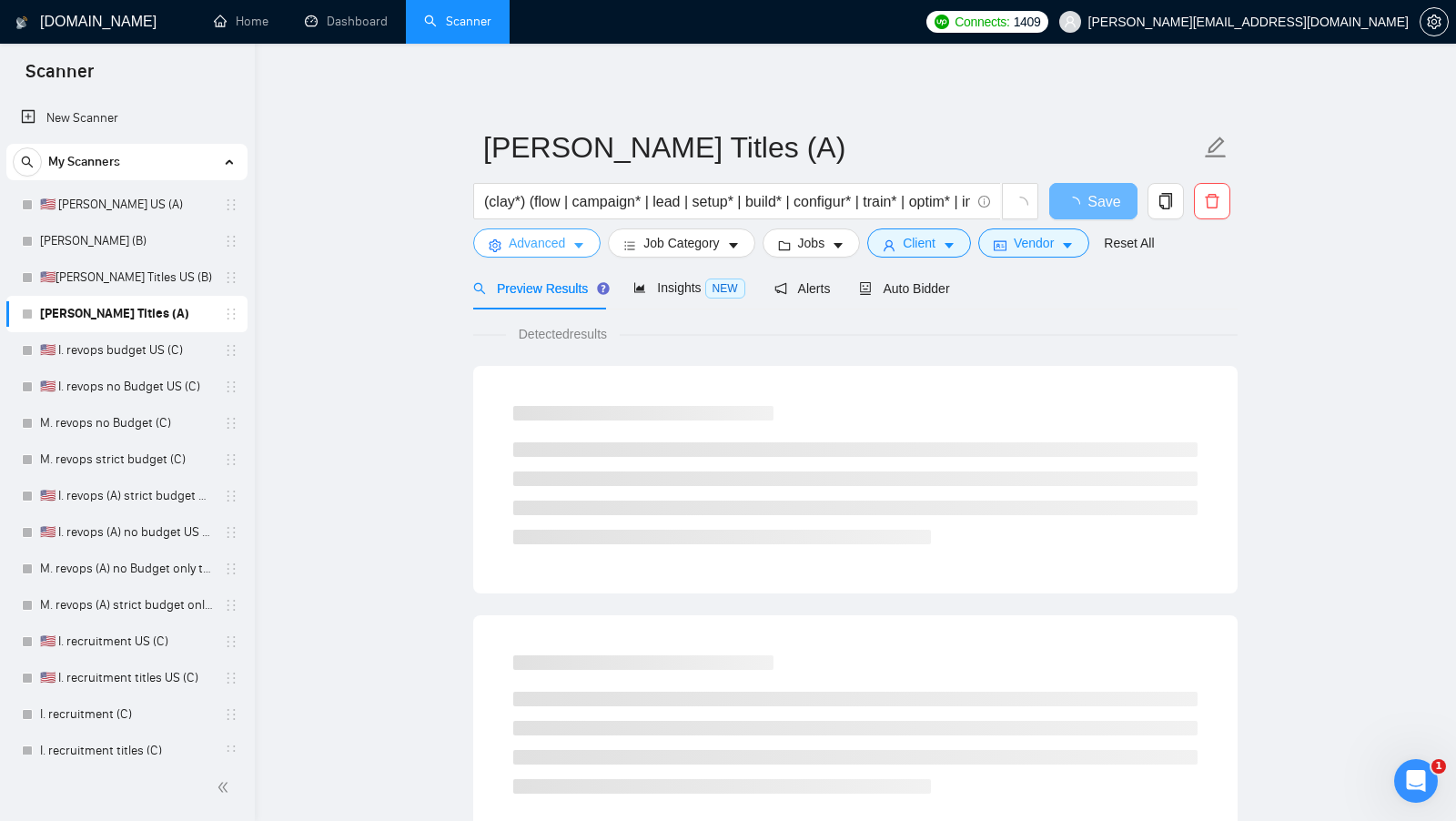
click at [557, 248] on span "Advanced" at bounding box center [536, 243] width 57 height 20
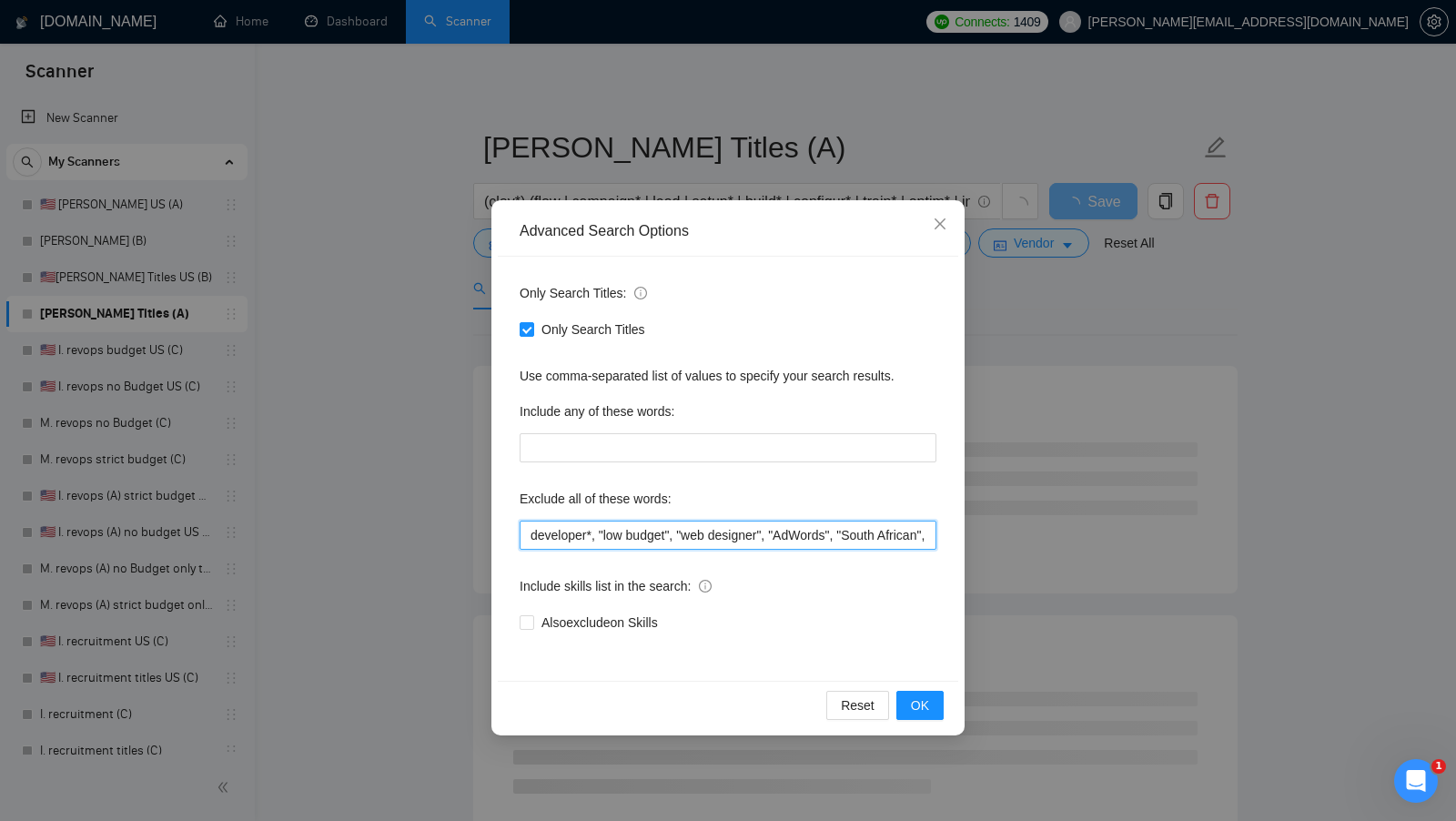
click at [578, 528] on input "developer*, "low budget", "web designer", "AdWords", "South African", "securing…" at bounding box center [728, 535] width 417 height 29
click at [577, 528] on input "developer*, "low budget", "web designer", "AdWords", "South African", "securing…" at bounding box center [728, 535] width 417 height 29
paste input ""Content Creators","
type input ""Content Creators", developer*, "low budget", "web designer", "AdWords", "South…"
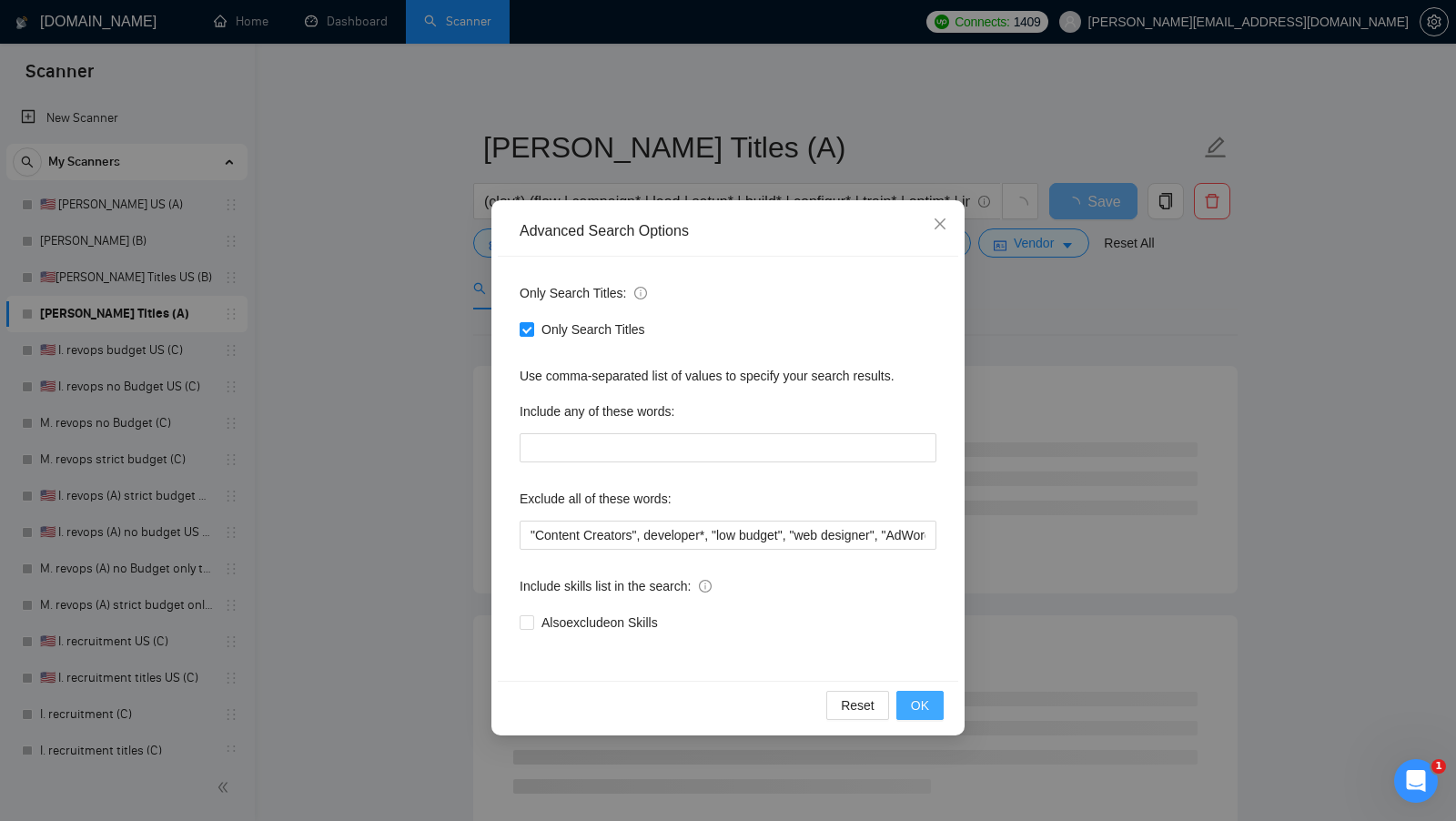
click at [925, 703] on span "OK" at bounding box center [920, 705] width 18 height 20
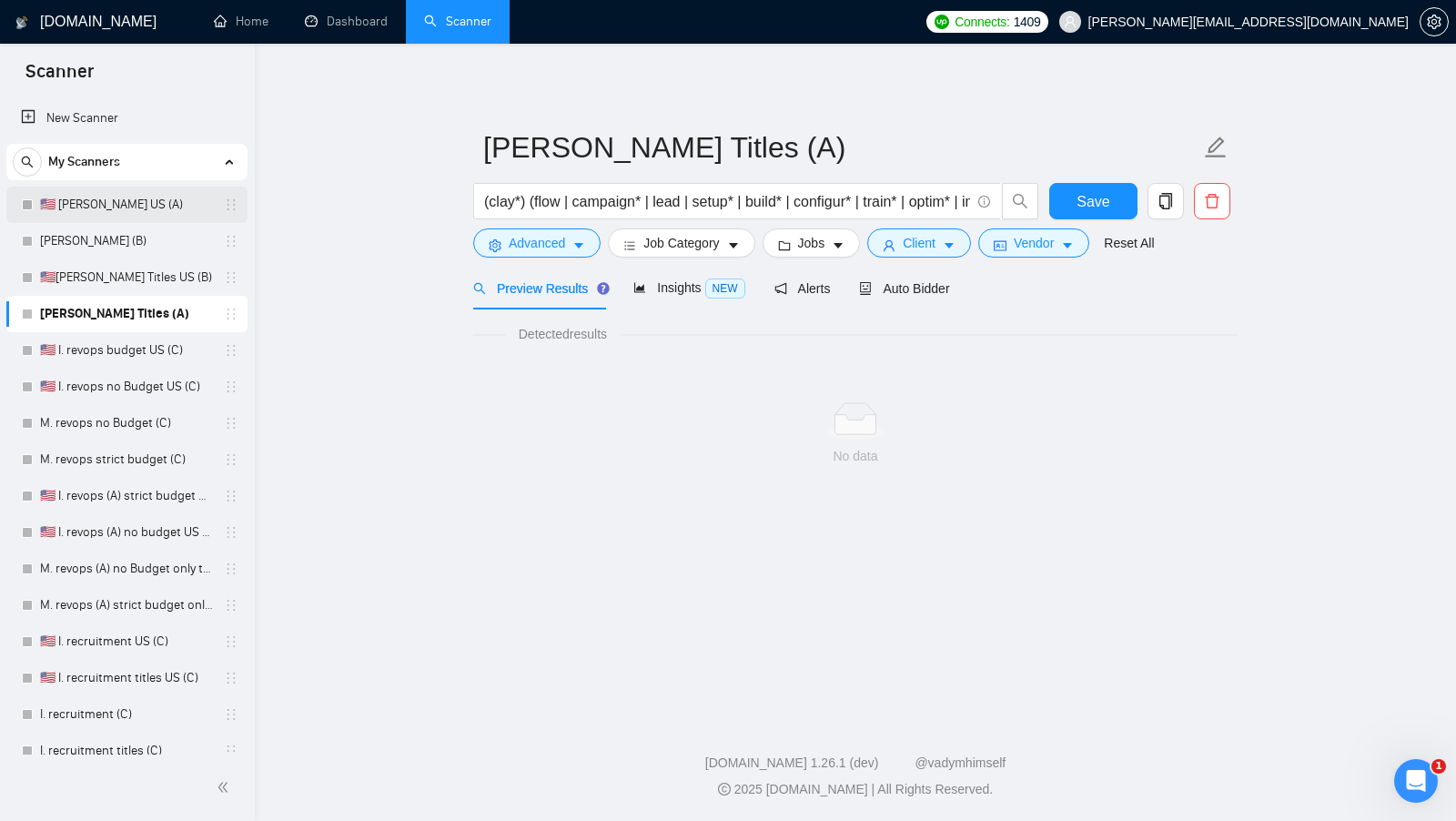
click at [135, 216] on link "🇺🇸 I. Clay US (A)" at bounding box center [126, 205] width 173 height 37
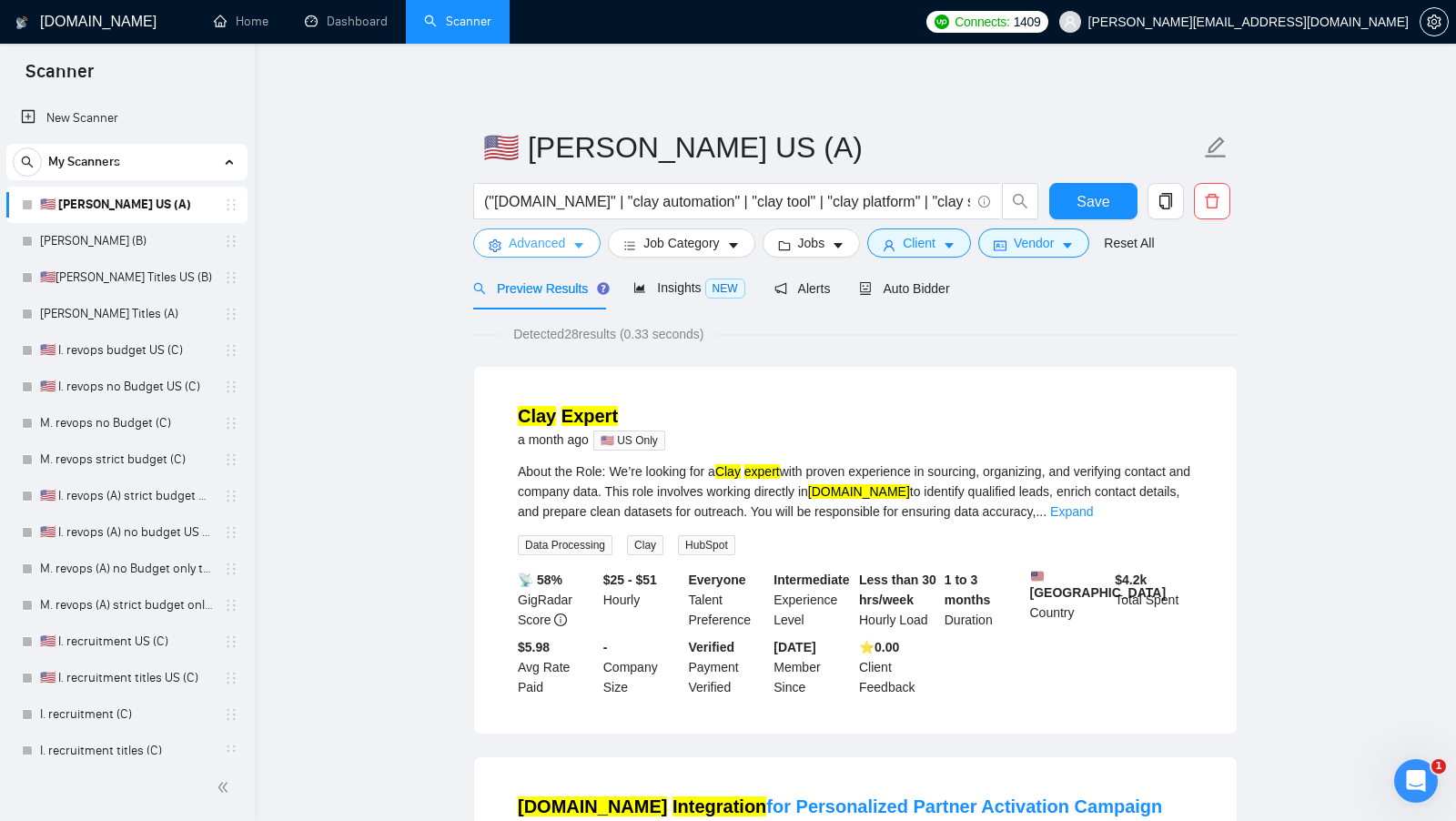
click at [553, 240] on span "Advanced" at bounding box center [536, 243] width 57 height 20
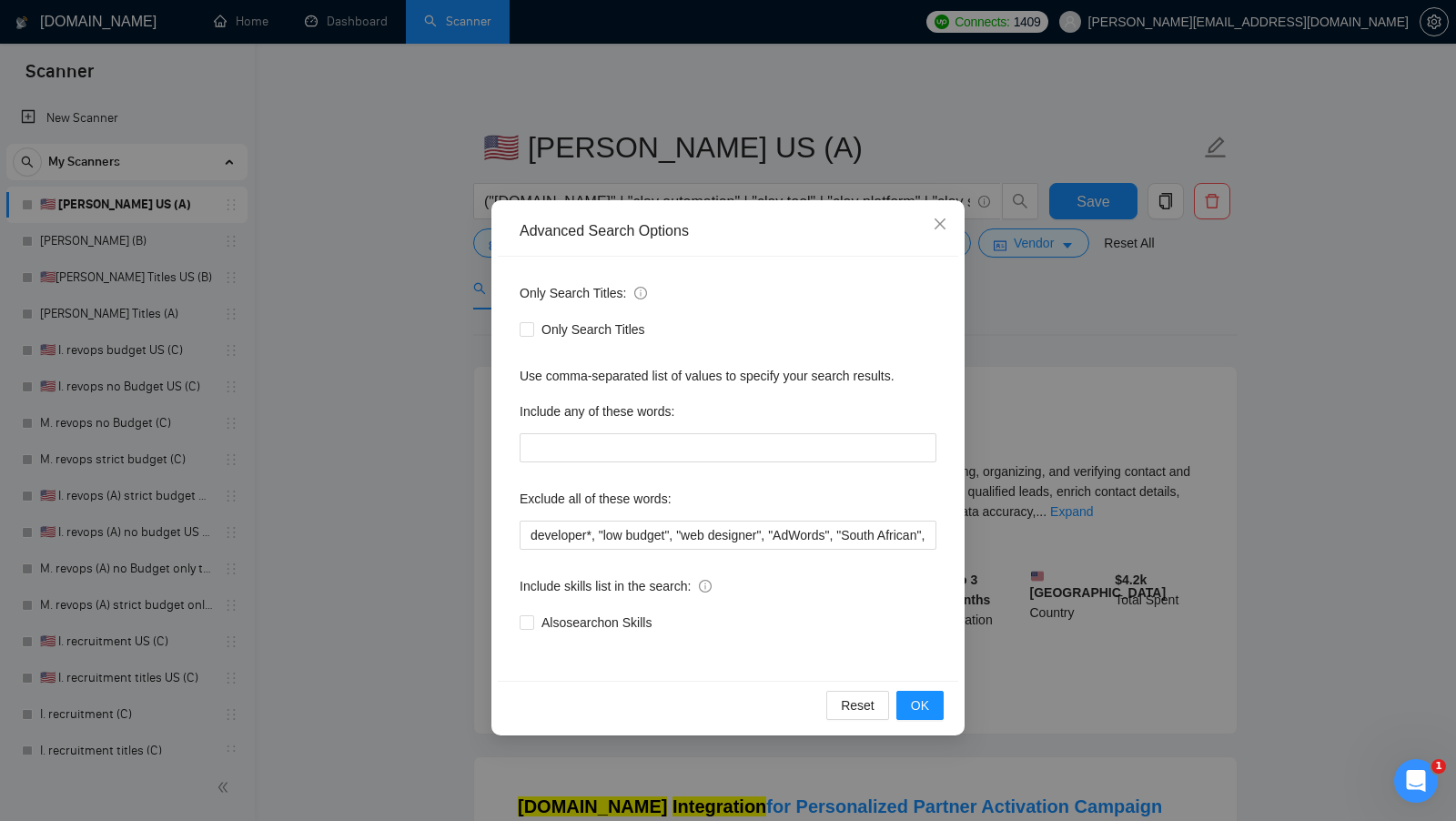
click at [662, 550] on div "Only Search Titles: Only Search Titles Use comma-separated list of values to sp…" at bounding box center [727, 469] width 460 height 424
click at [670, 534] on input "developer*, "low budget", "web designer", "AdWords", "South African", "securing…" at bounding box center [728, 535] width 417 height 29
paste input ""Content Creators","
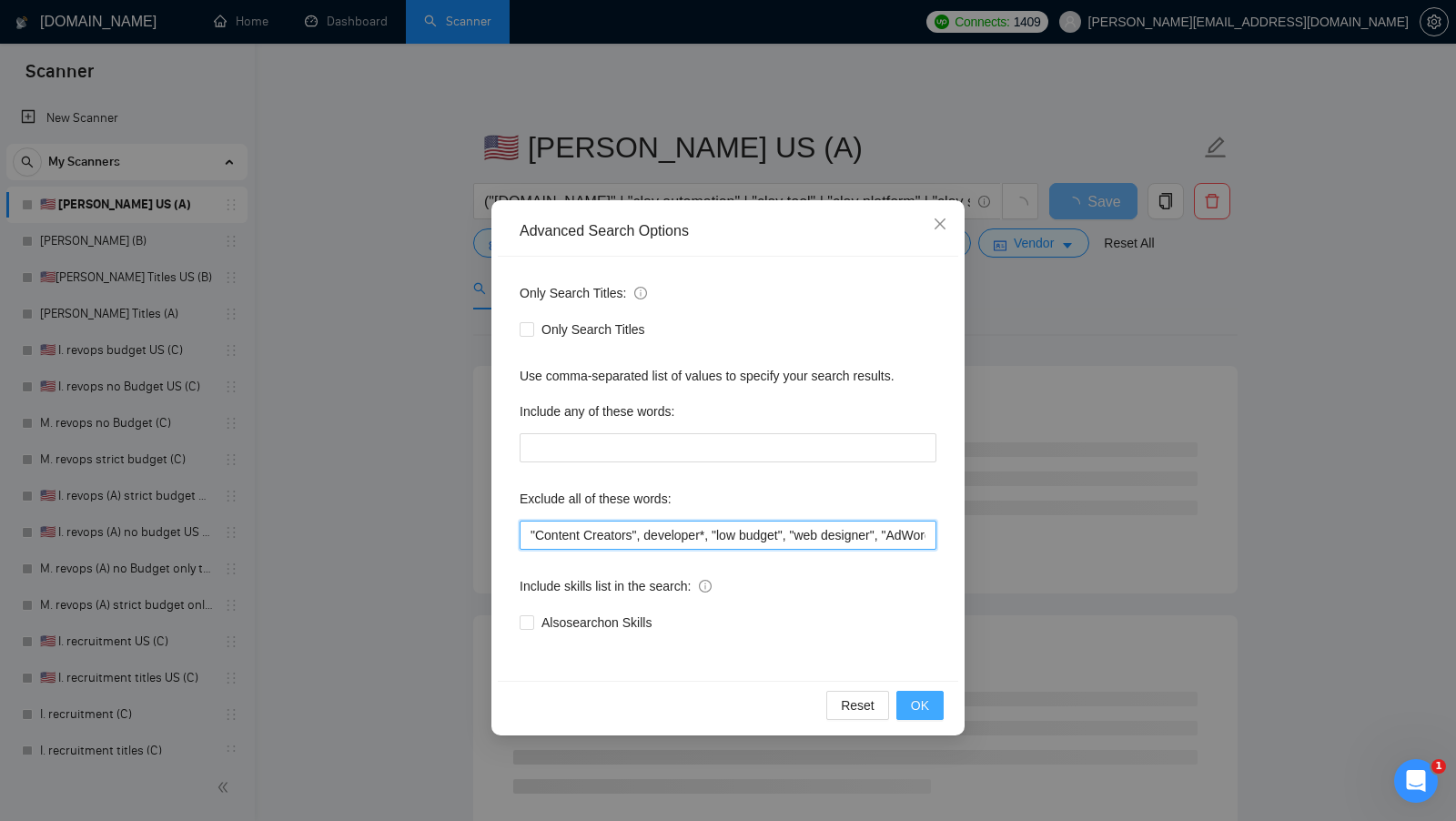
type input ""Content Creators", developer*, "low budget", "web designer", "AdWords", "South…"
click at [918, 698] on span "OK" at bounding box center [920, 705] width 18 height 20
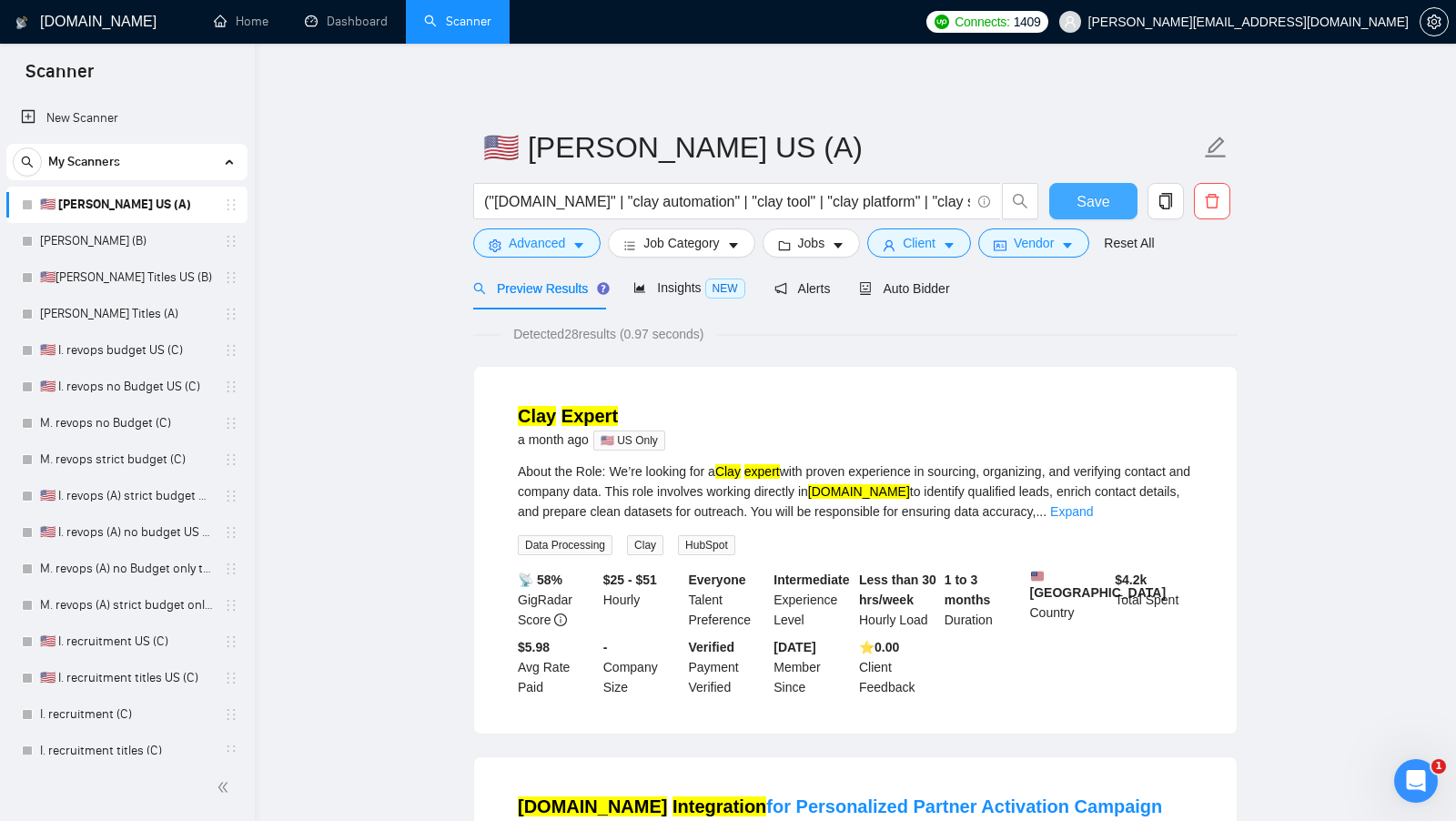
click at [1090, 206] on span "Save" at bounding box center [1092, 202] width 33 height 23
click at [165, 235] on link "M. Clay (B)" at bounding box center [126, 241] width 173 height 37
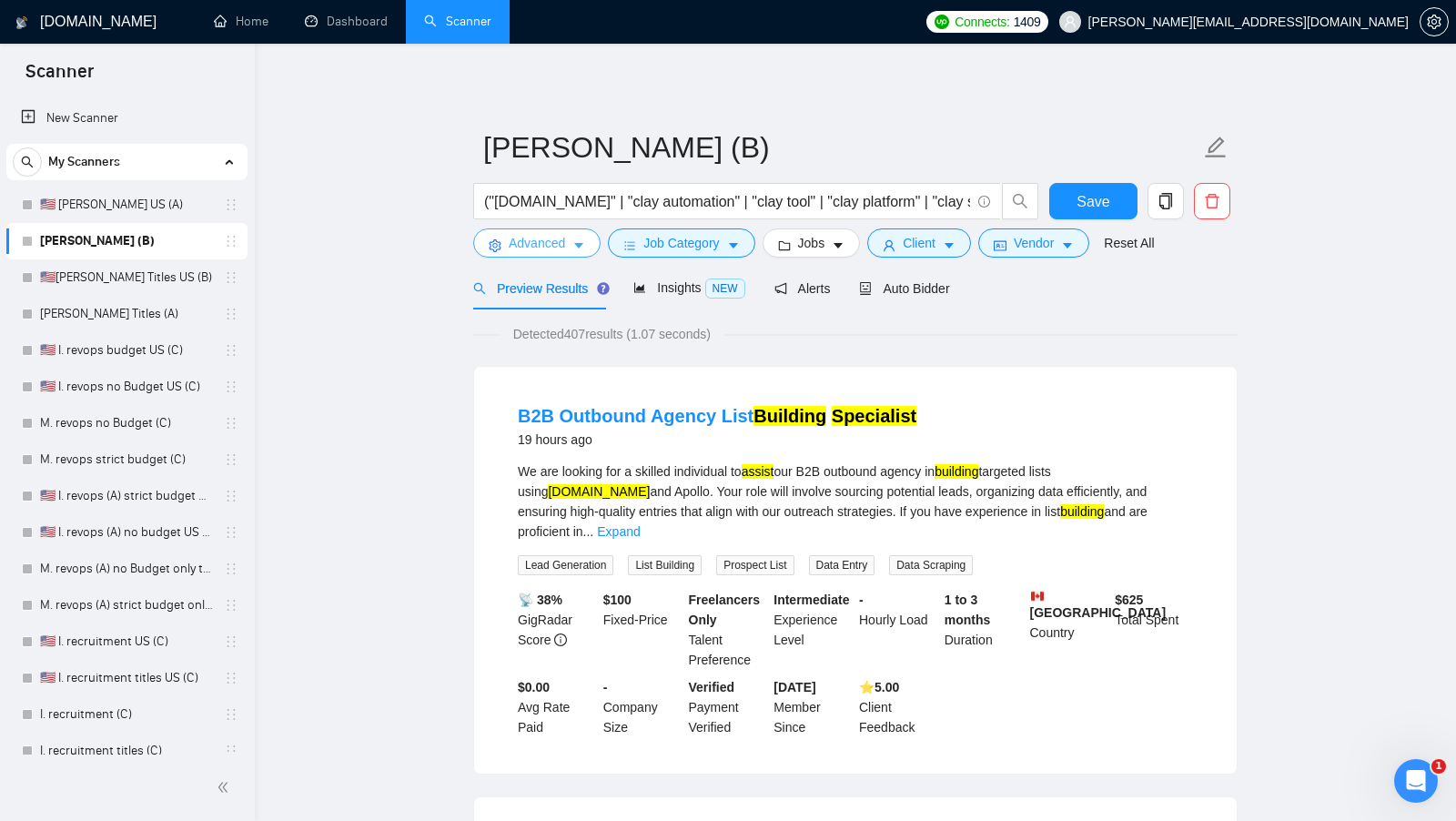
click at [578, 246] on icon "caret-down" at bounding box center [578, 247] width 9 height 6
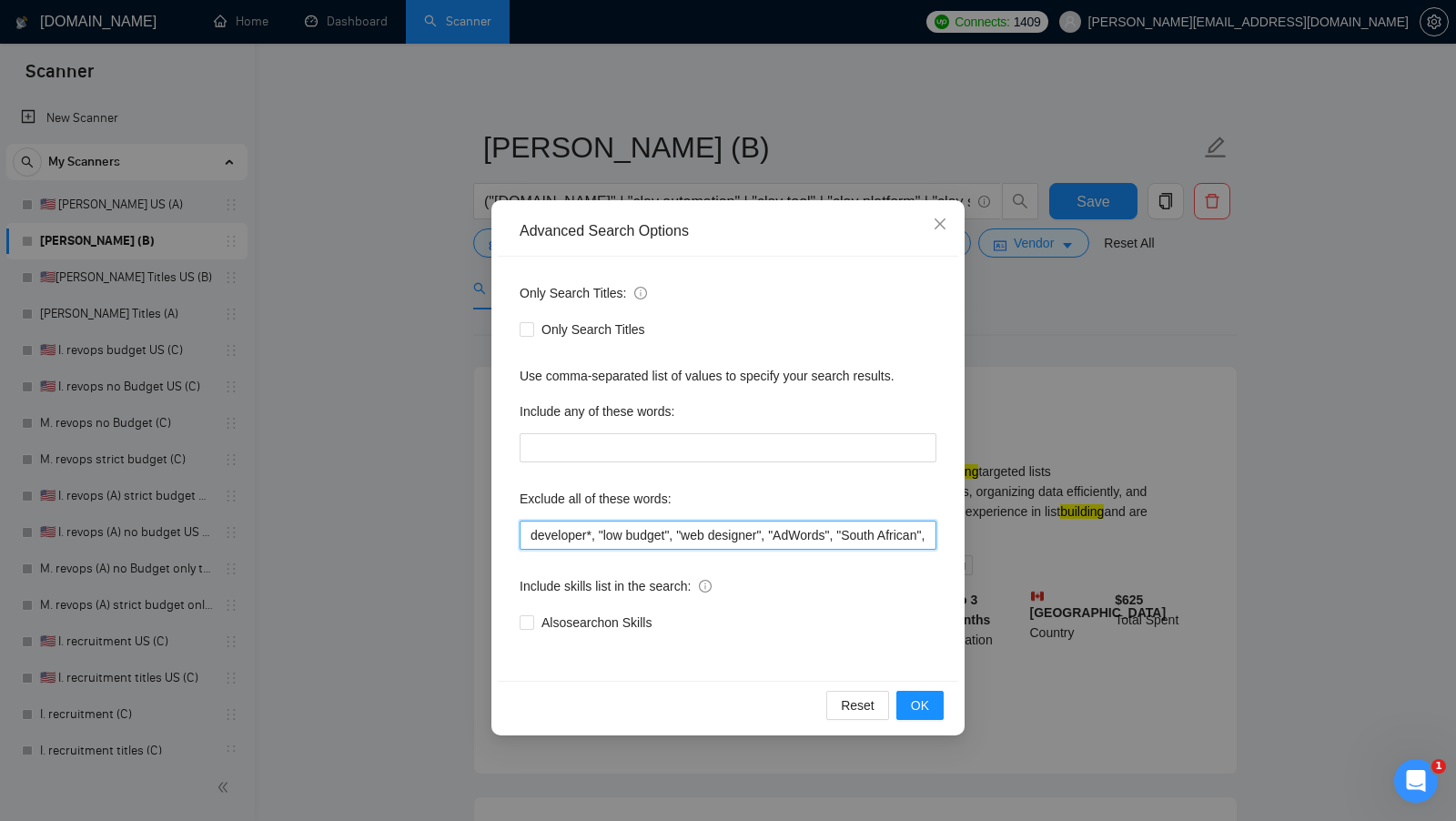
click at [566, 525] on input "developer*, "low budget", "web designer", "AdWords", "South African", "securing…" at bounding box center [728, 535] width 417 height 29
paste input ""Content Creators","
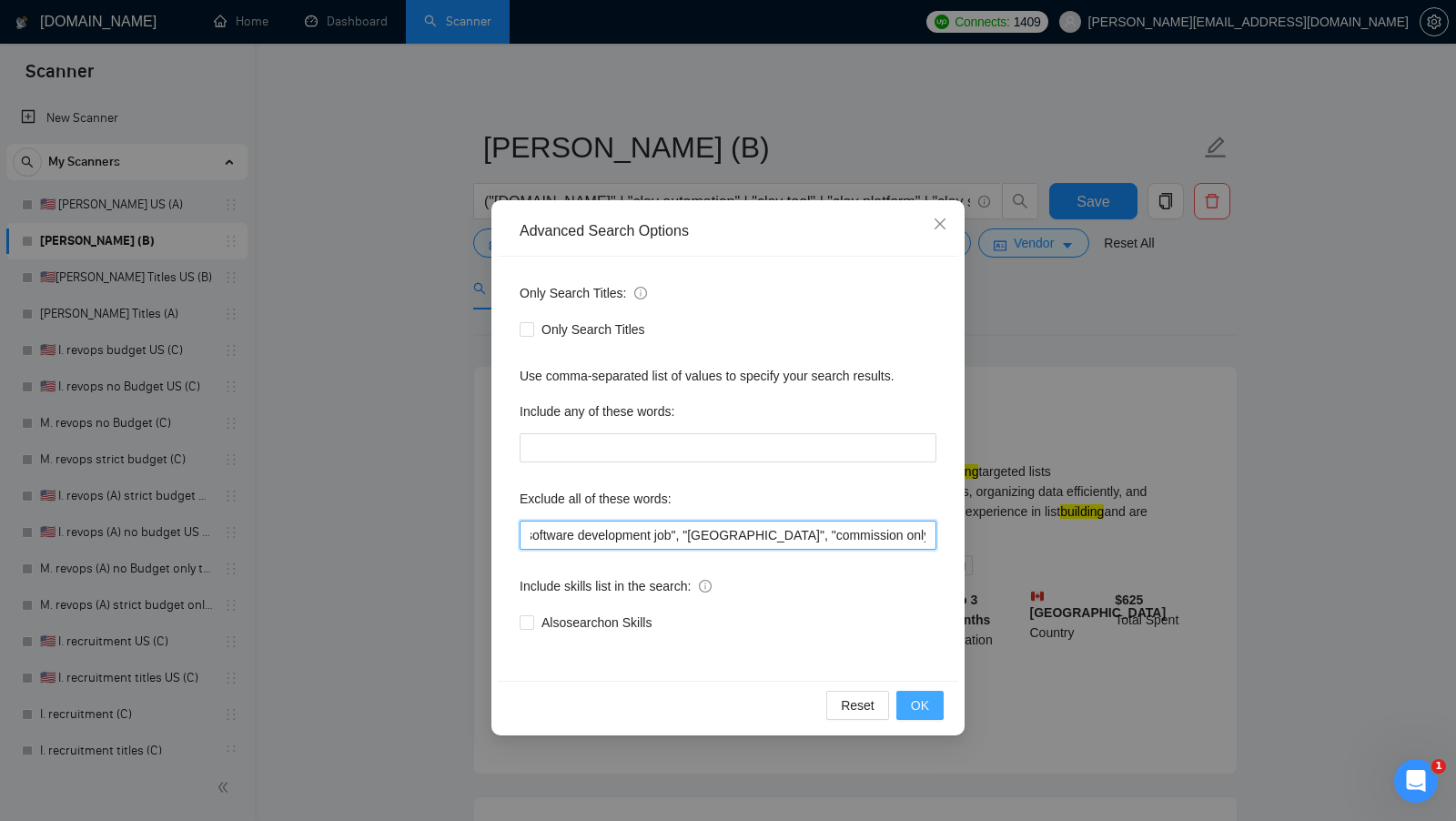
type input ""Content Creators", developer*, "low budget", "web designer", "AdWords", "South…"
click at [912, 694] on button "OK" at bounding box center [919, 705] width 47 height 29
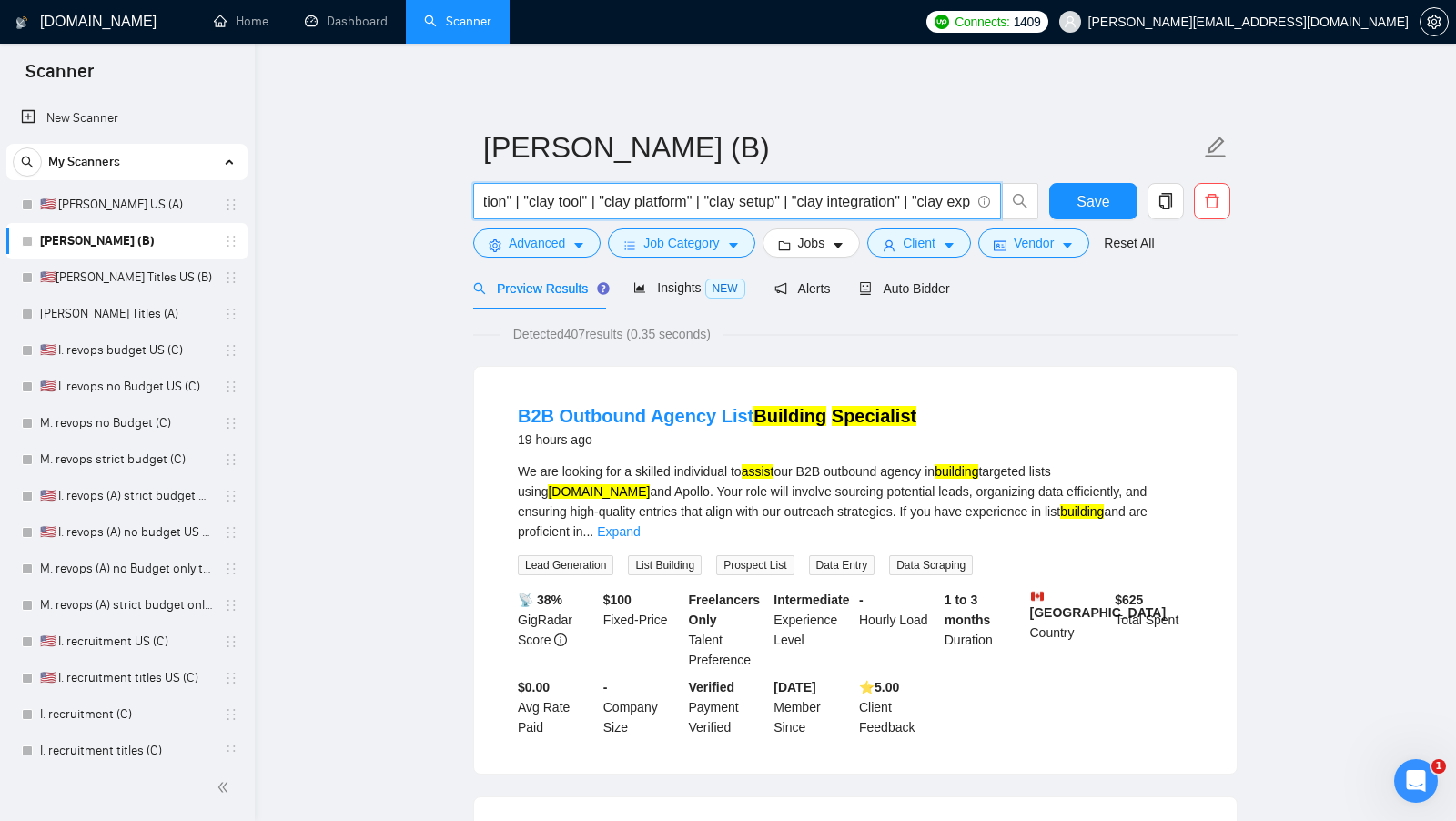
scroll to position [0, 0]
drag, startPoint x: 912, startPoint y: 200, endPoint x: 487, endPoint y: 199, distance: 425.0
click at [487, 199] on input "("clay.com" | "clay automation" | "clay tool" | "clay platform" | "clay setup" …" at bounding box center [727, 202] width 486 height 23
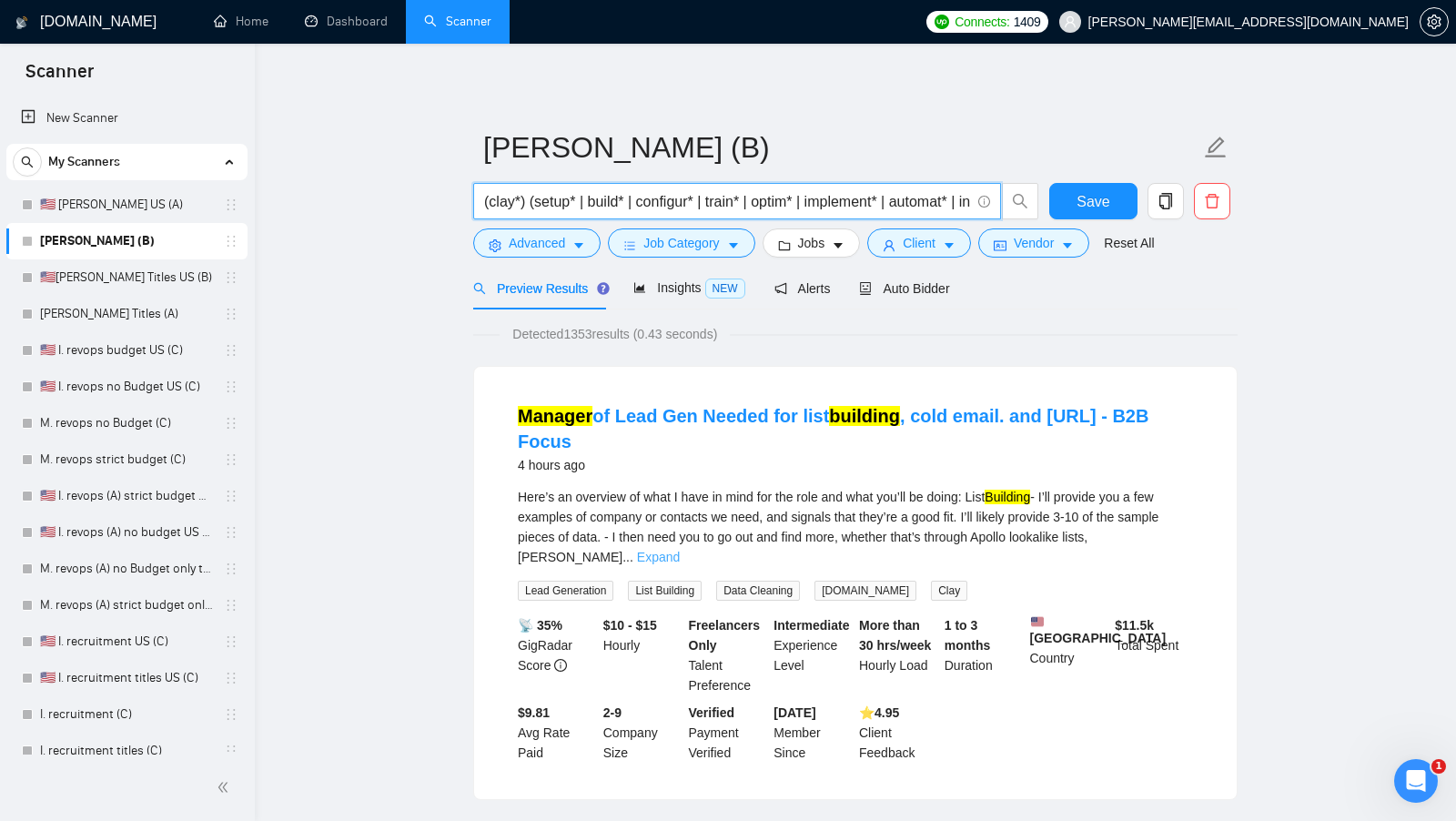
type input "(clay*) (setup* | build* | configur* | train* | optim* | implement* | automat* …"
click at [680, 550] on link "Expand" at bounding box center [659, 557] width 42 height 14
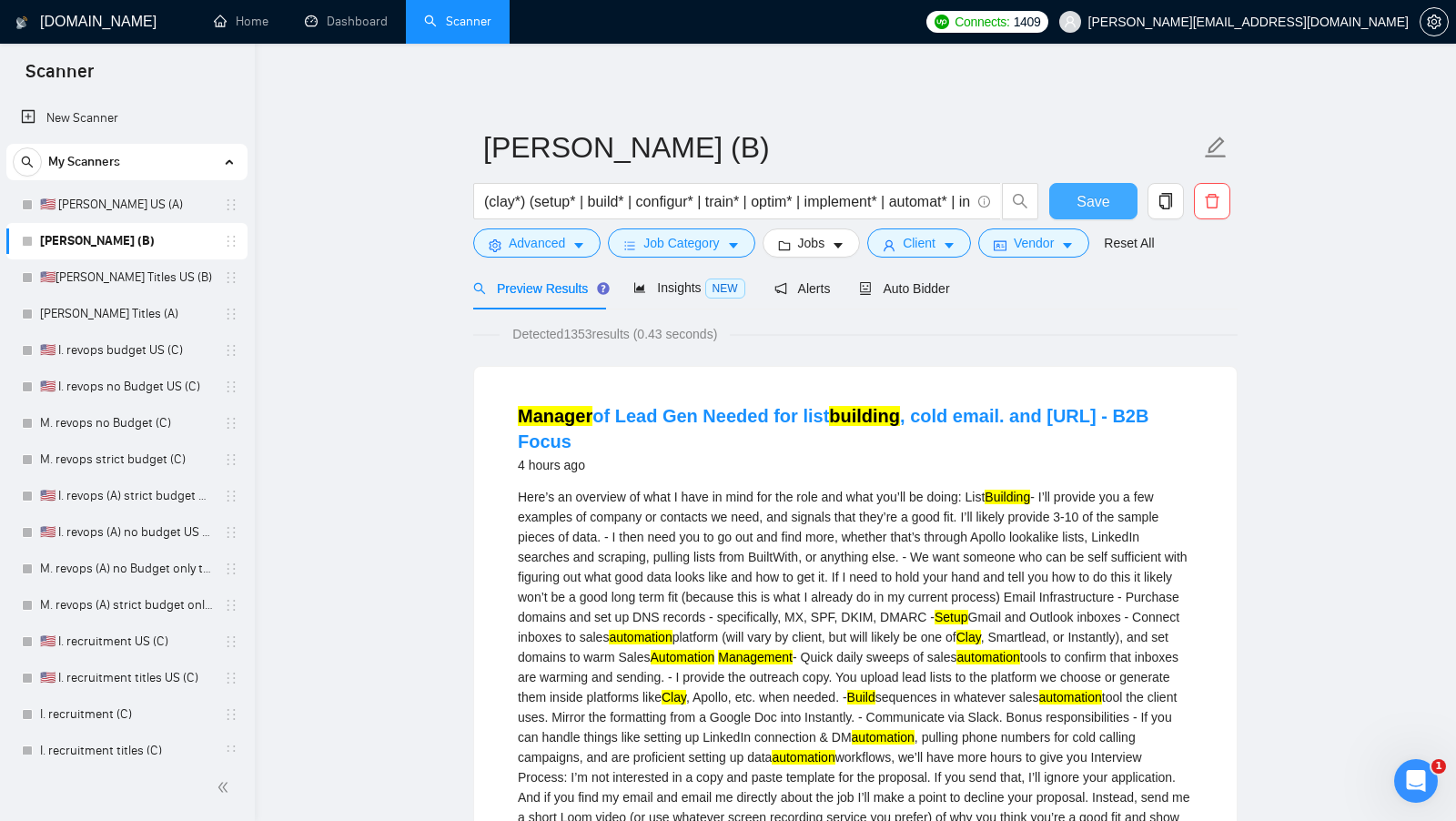
click at [1077, 208] on span "Save" at bounding box center [1092, 202] width 33 height 23
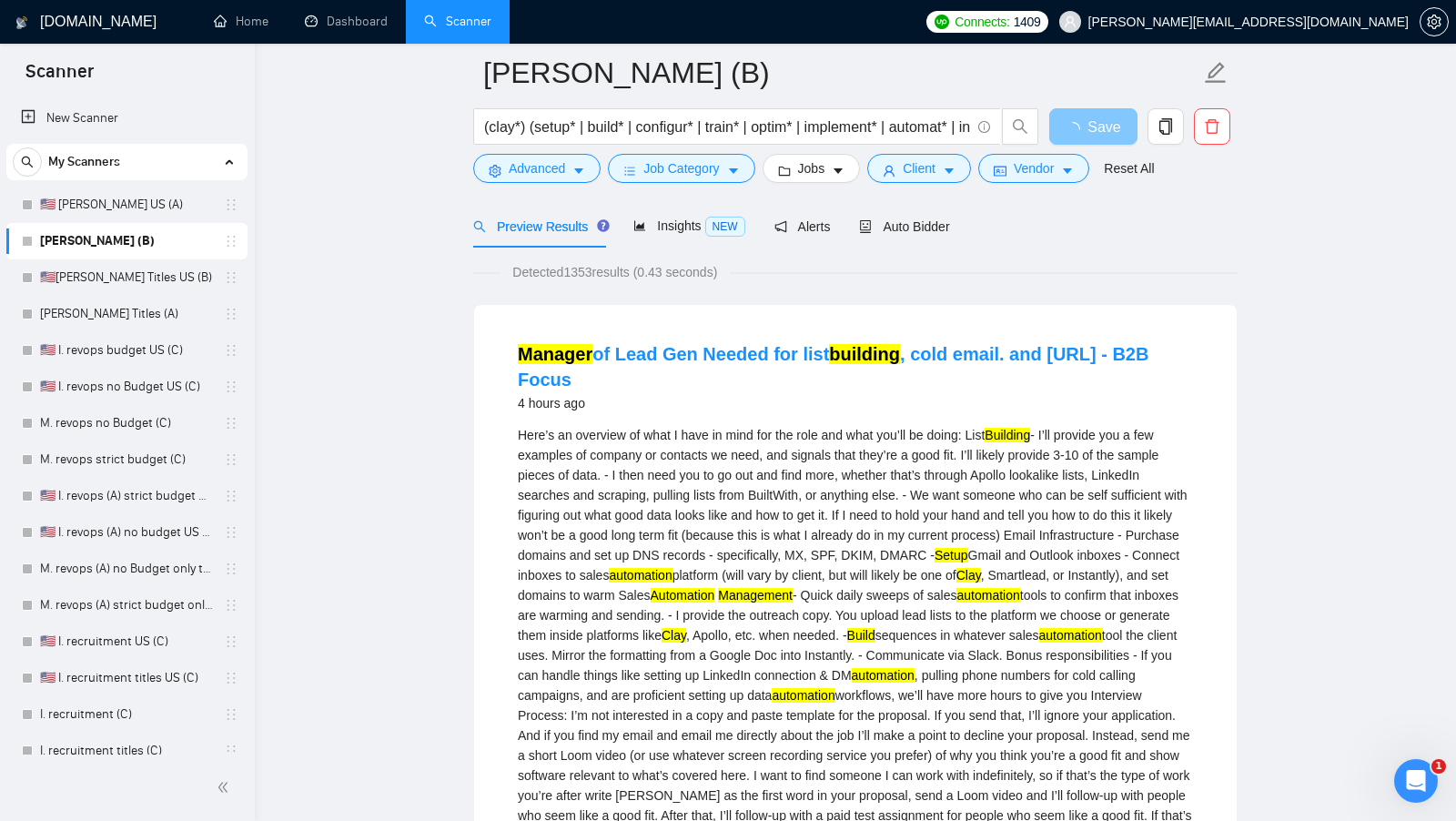
scroll to position [27, 0]
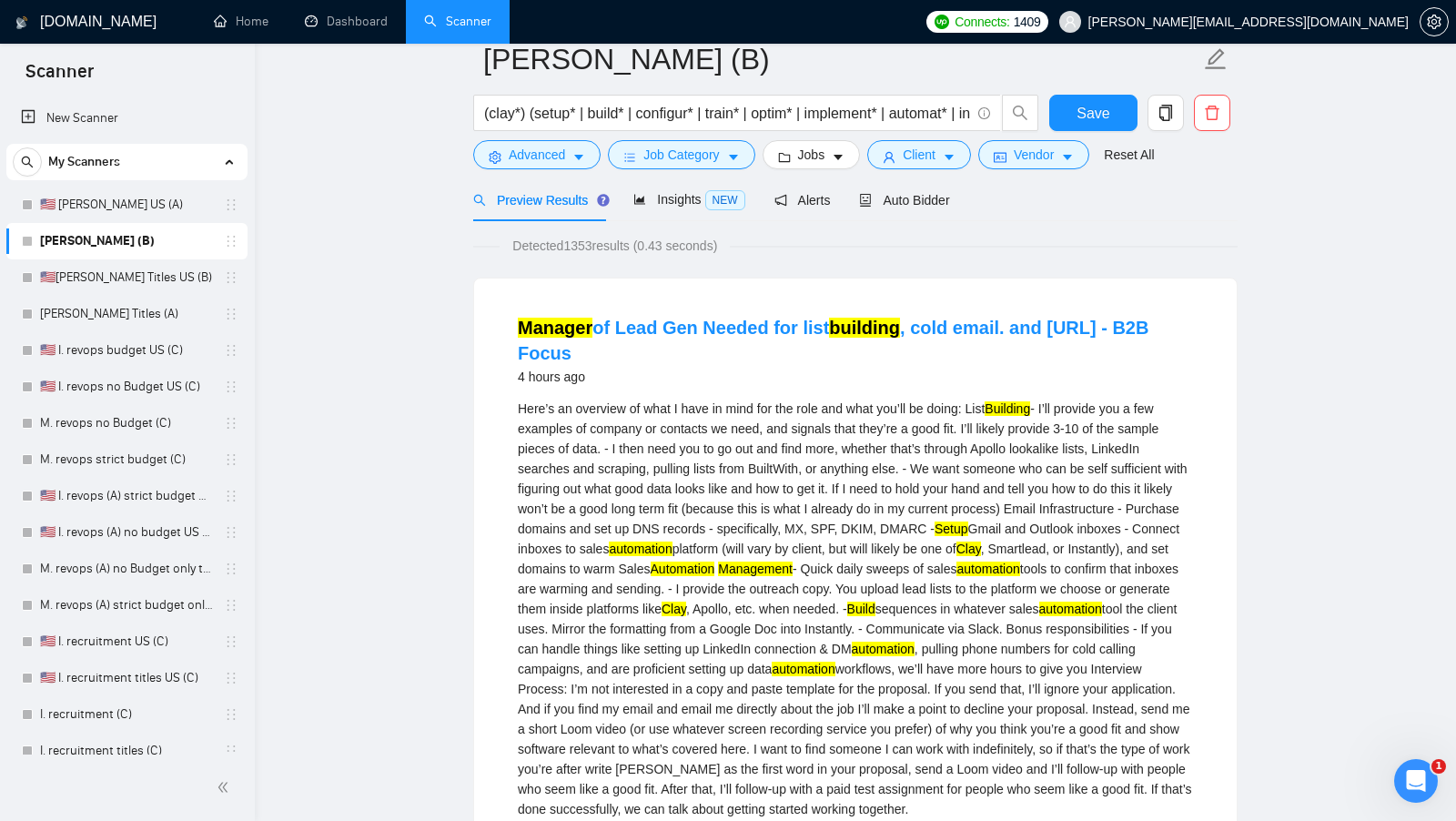
scroll to position [0, 0]
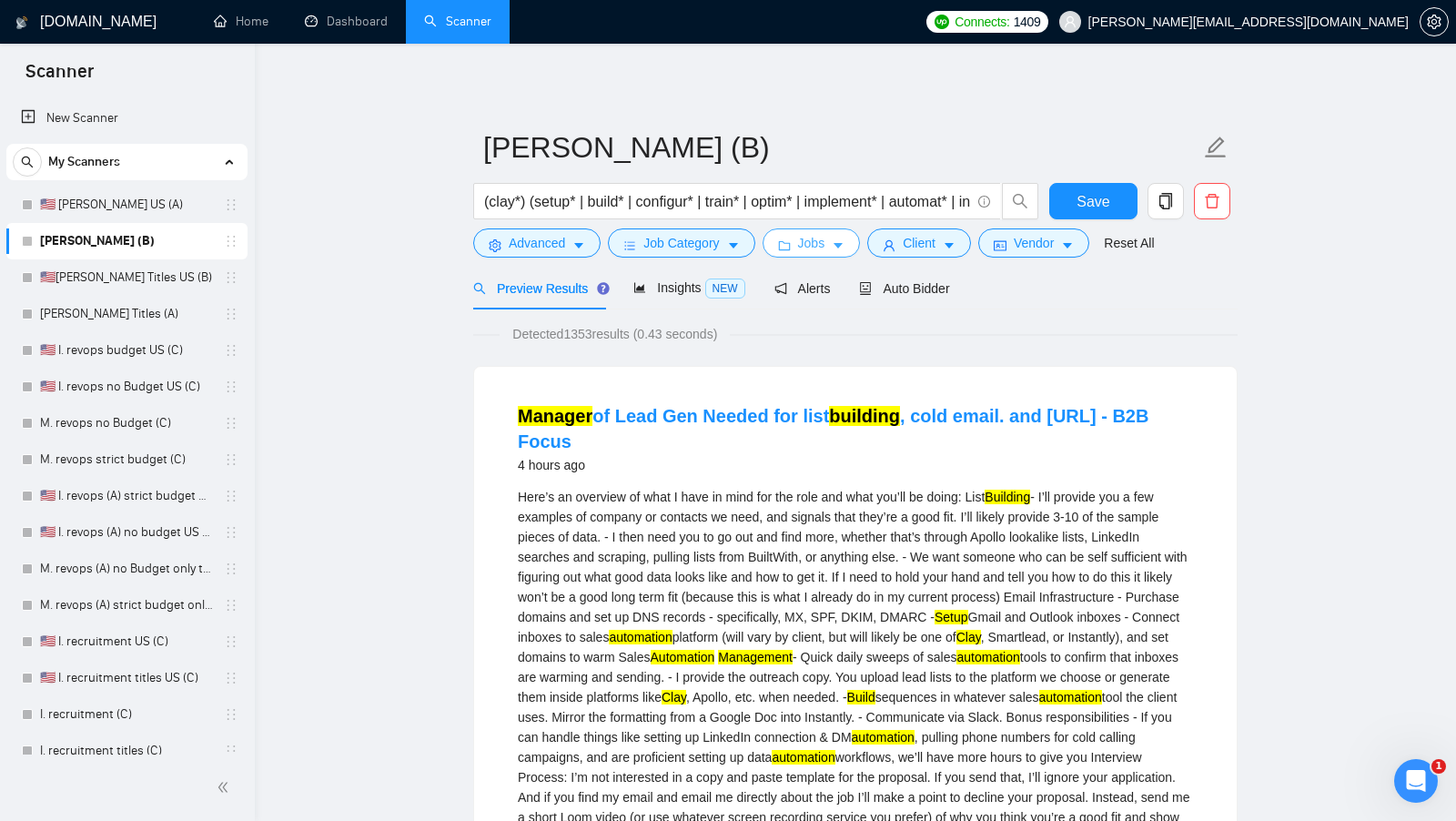
click at [854, 245] on button "Jobs" at bounding box center [812, 243] width 98 height 29
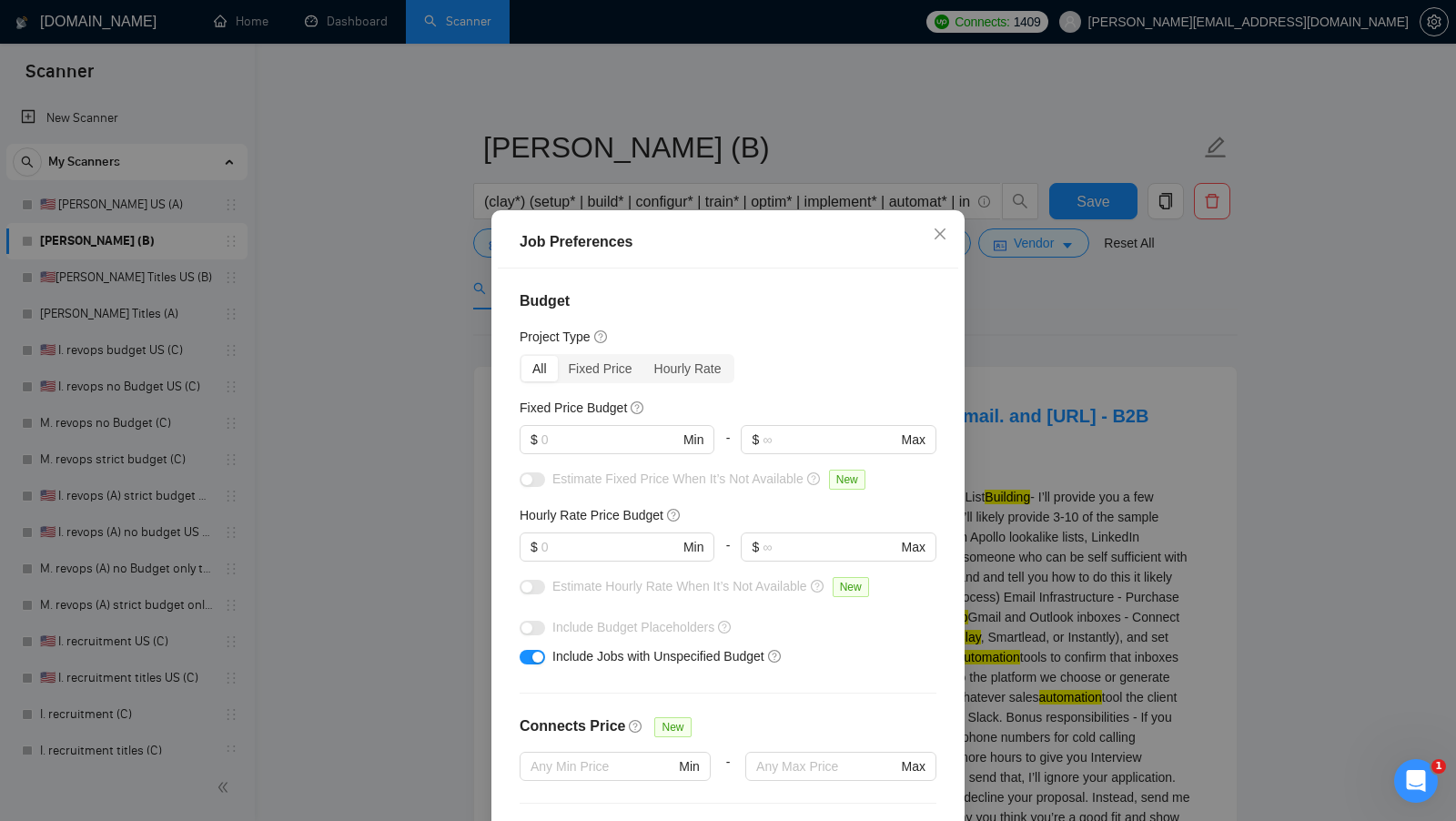
scroll to position [75, 0]
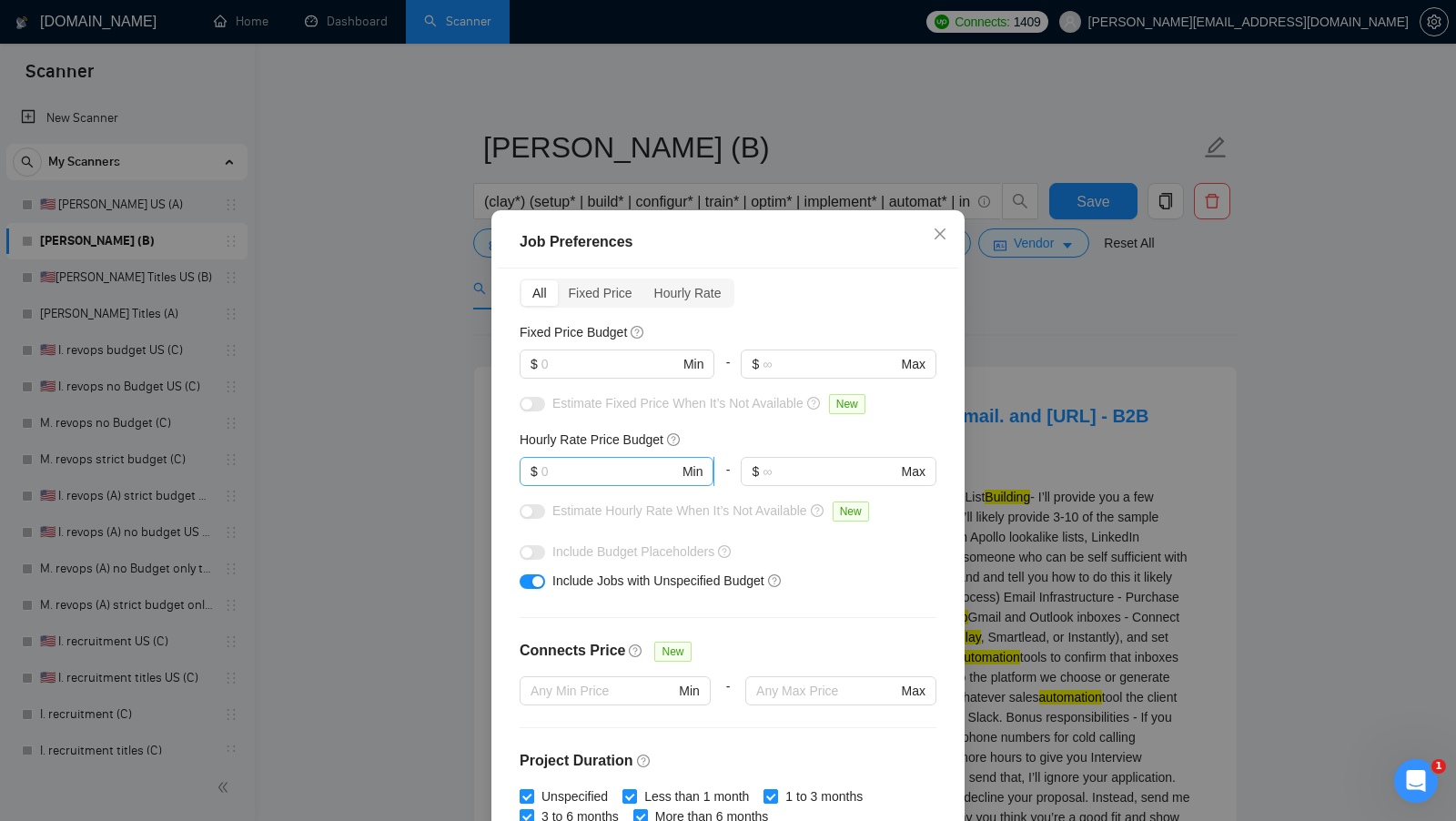
click at [622, 467] on input "text" at bounding box center [609, 471] width 137 height 20
click at [595, 366] on input "text" at bounding box center [609, 364] width 137 height 20
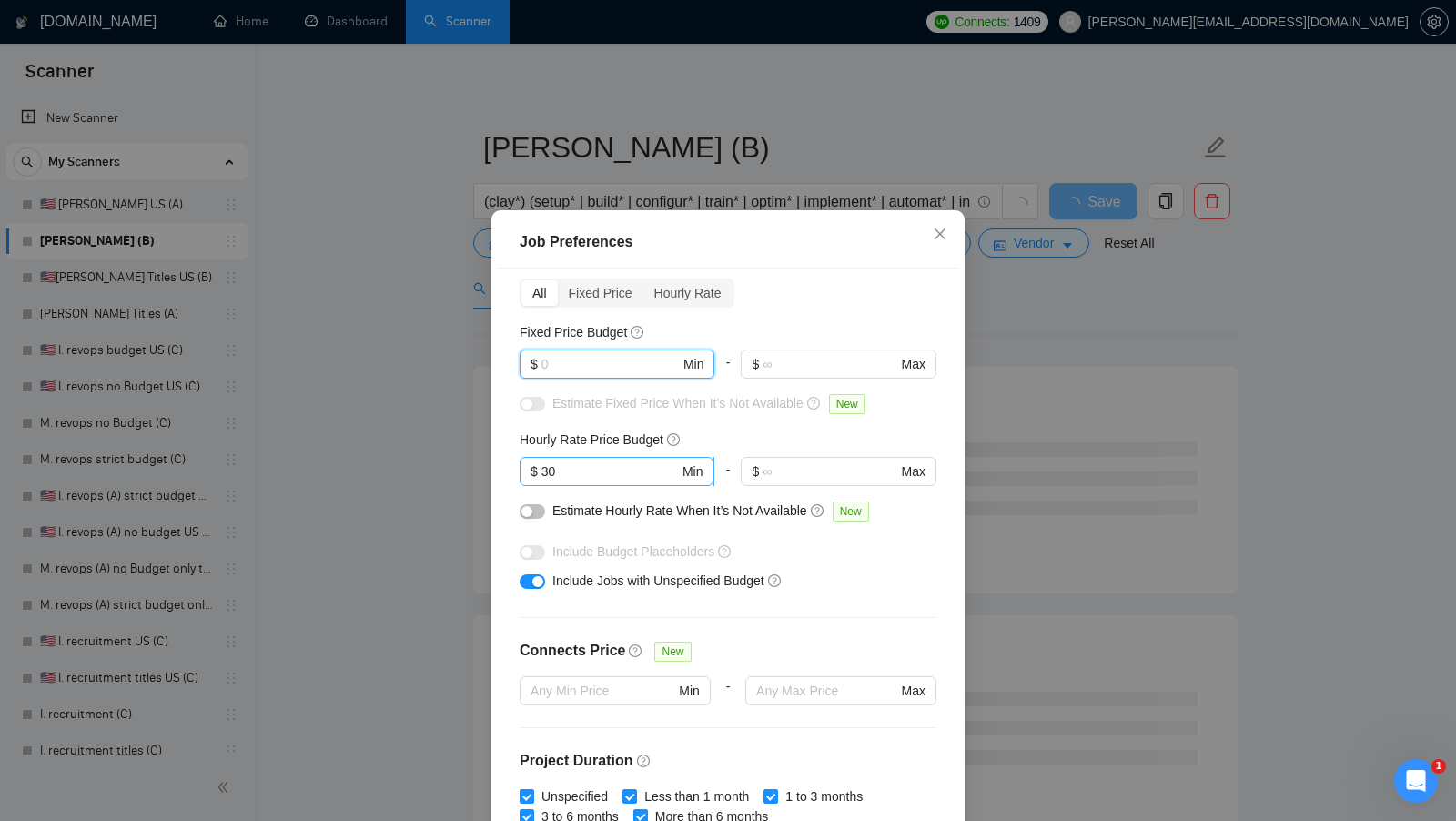
click at [567, 463] on input "30" at bounding box center [609, 471] width 137 height 20
click at [567, 464] on input "30" at bounding box center [609, 471] width 137 height 20
type input "25"
click at [638, 377] on span "$ Min" at bounding box center [616, 364] width 194 height 29
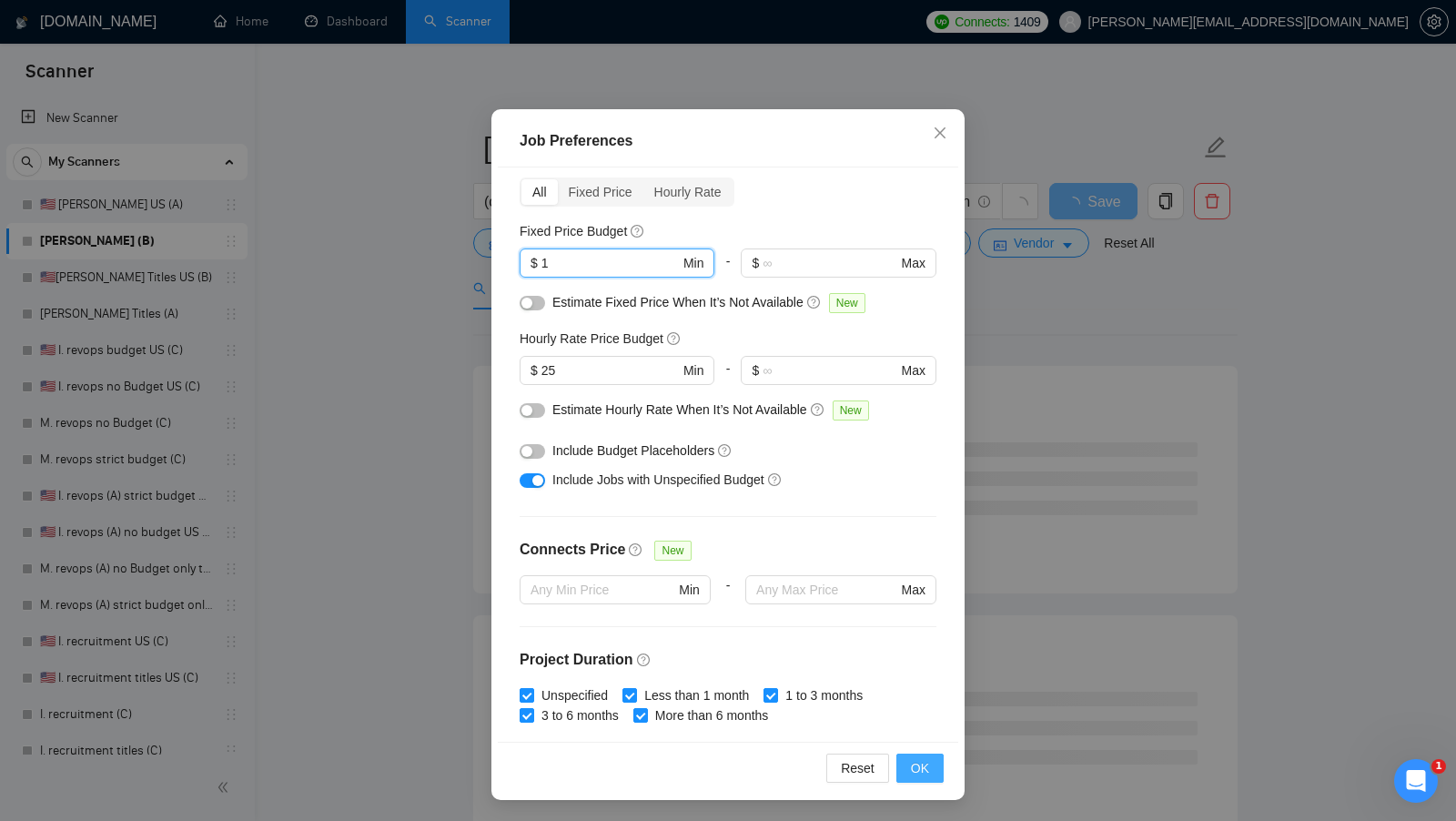
type input "1"
click at [907, 764] on button "OK" at bounding box center [919, 768] width 47 height 29
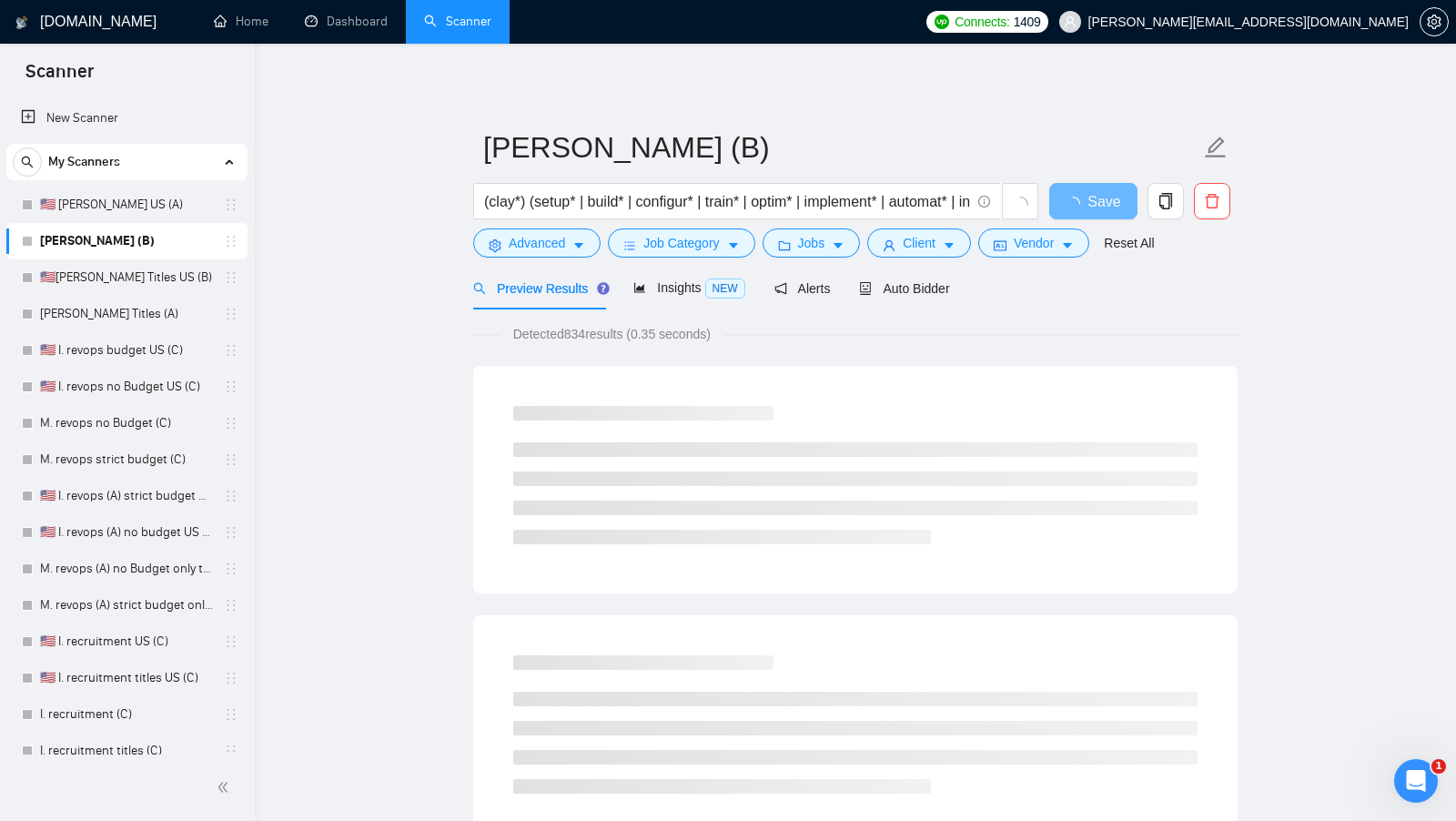
scroll to position [0, 0]
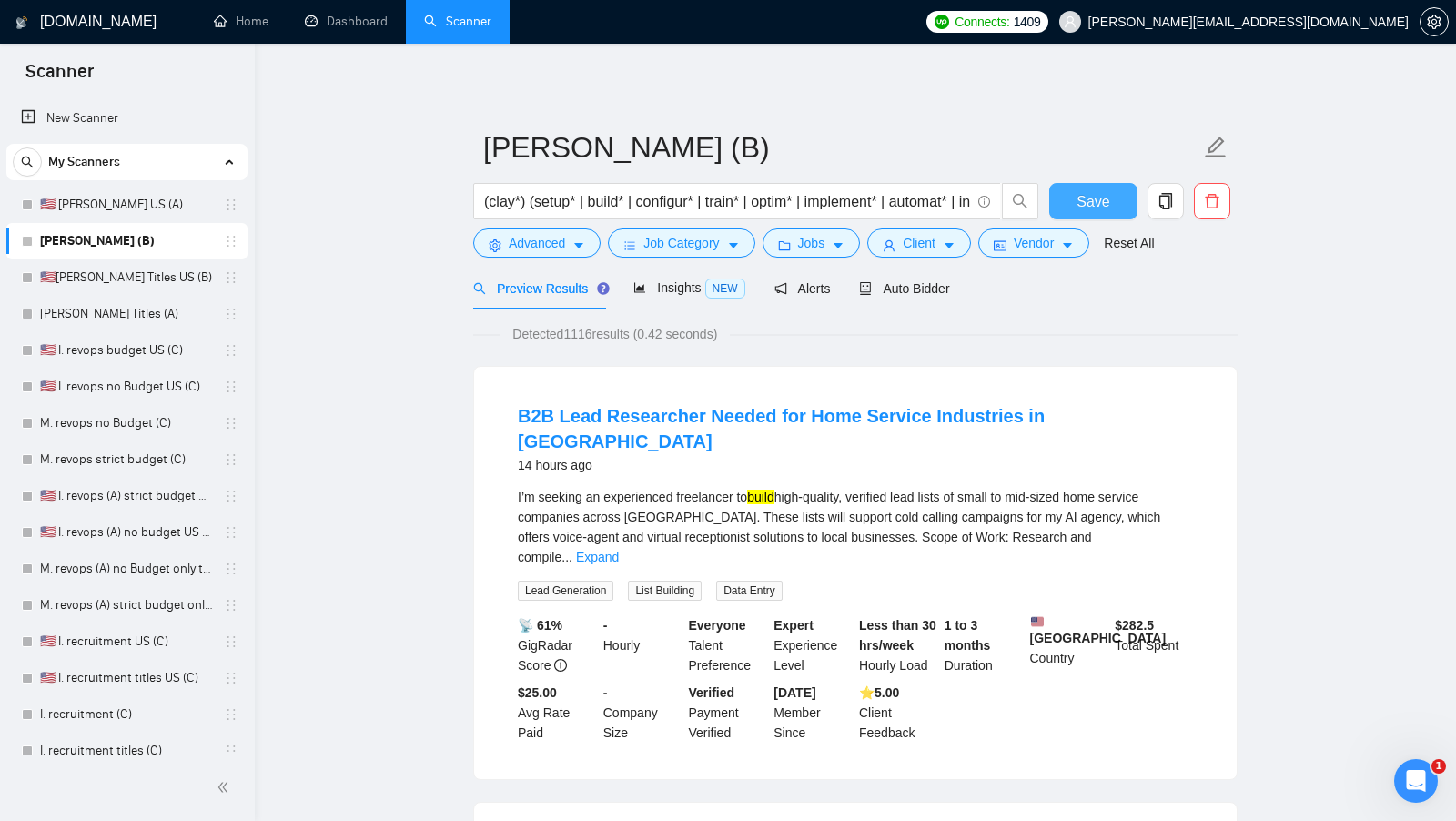
click at [1105, 204] on span "Save" at bounding box center [1092, 202] width 33 height 23
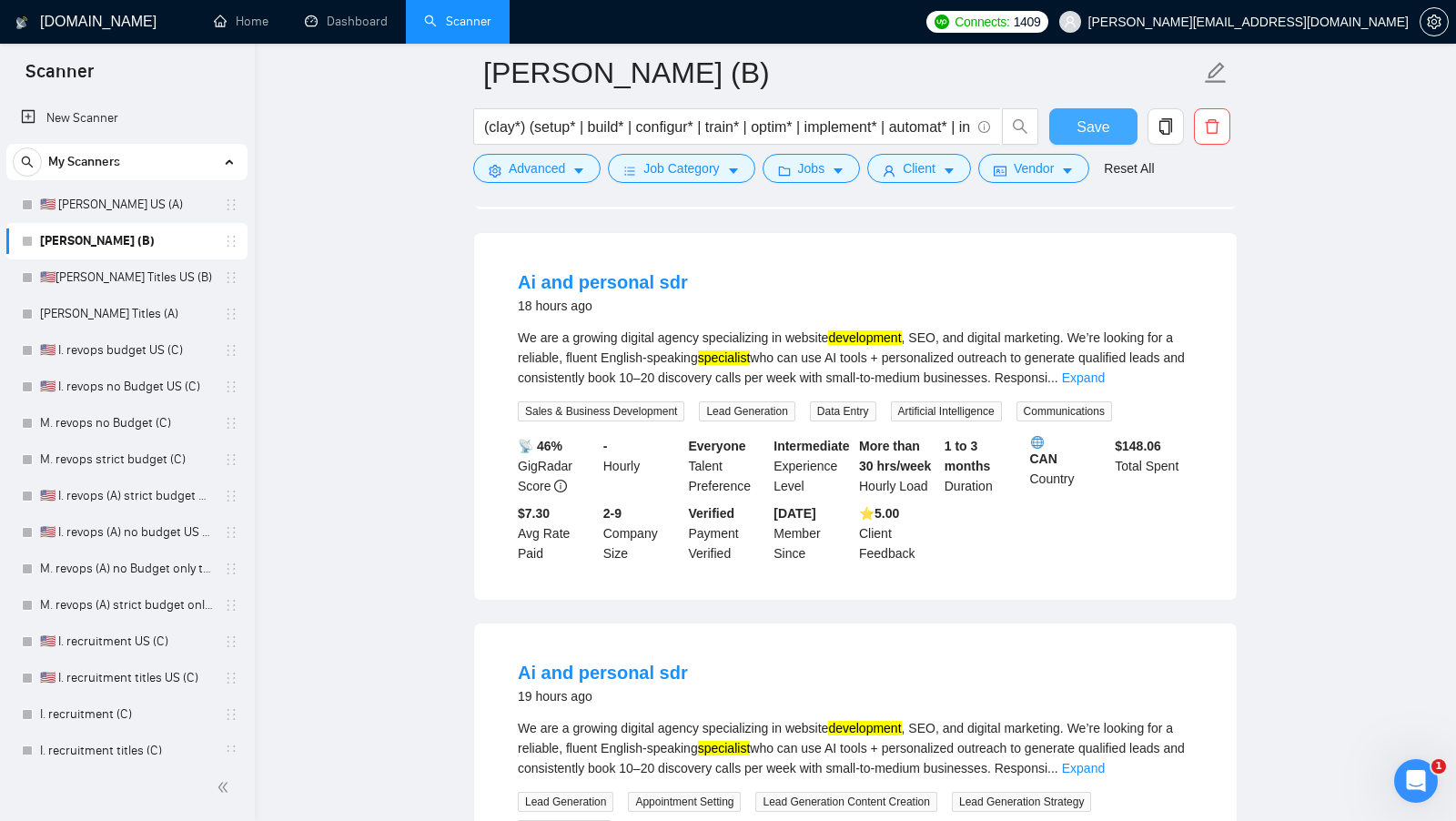
scroll to position [269, 0]
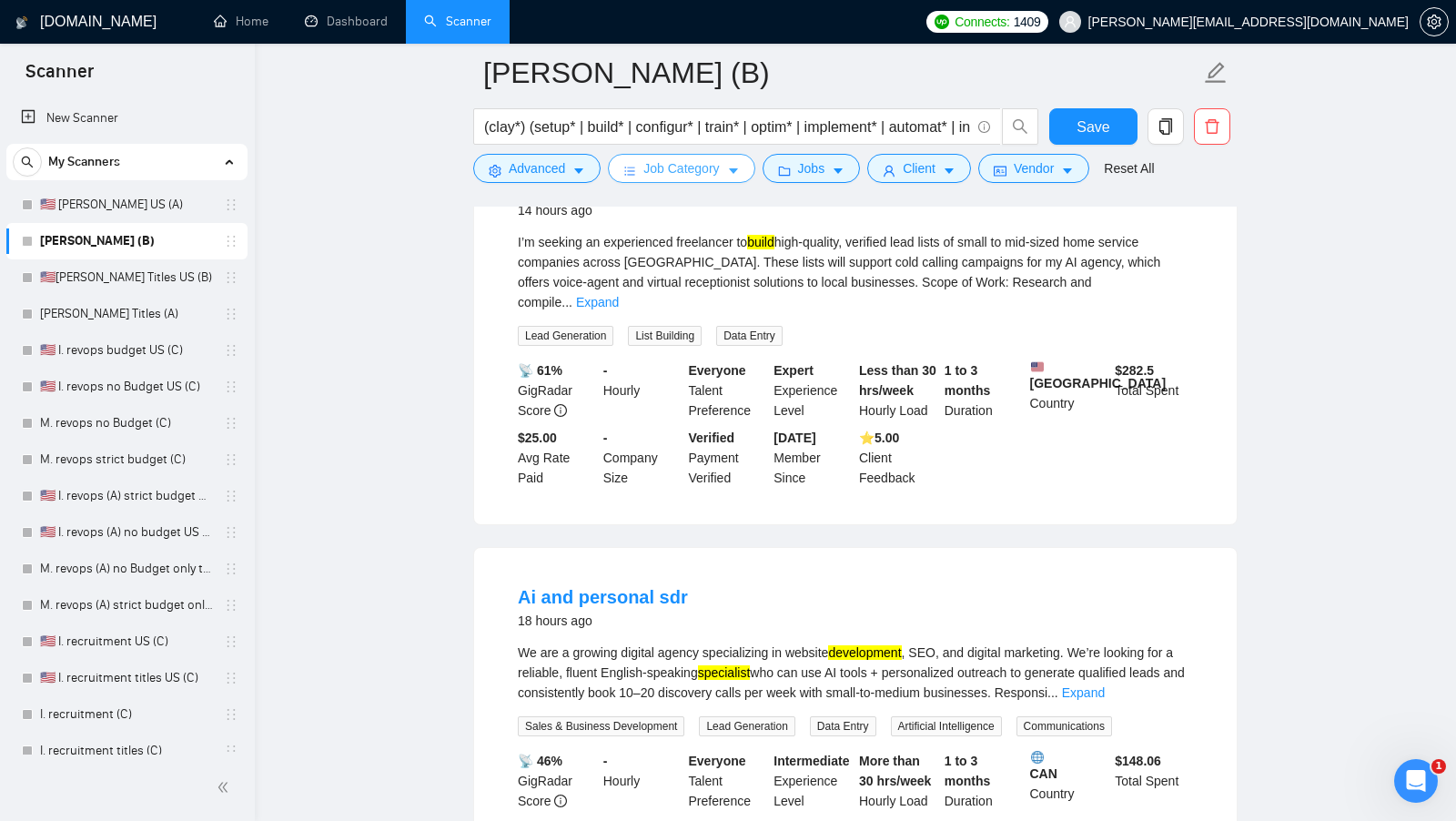
click at [681, 178] on button "Job Category" at bounding box center [681, 168] width 147 height 29
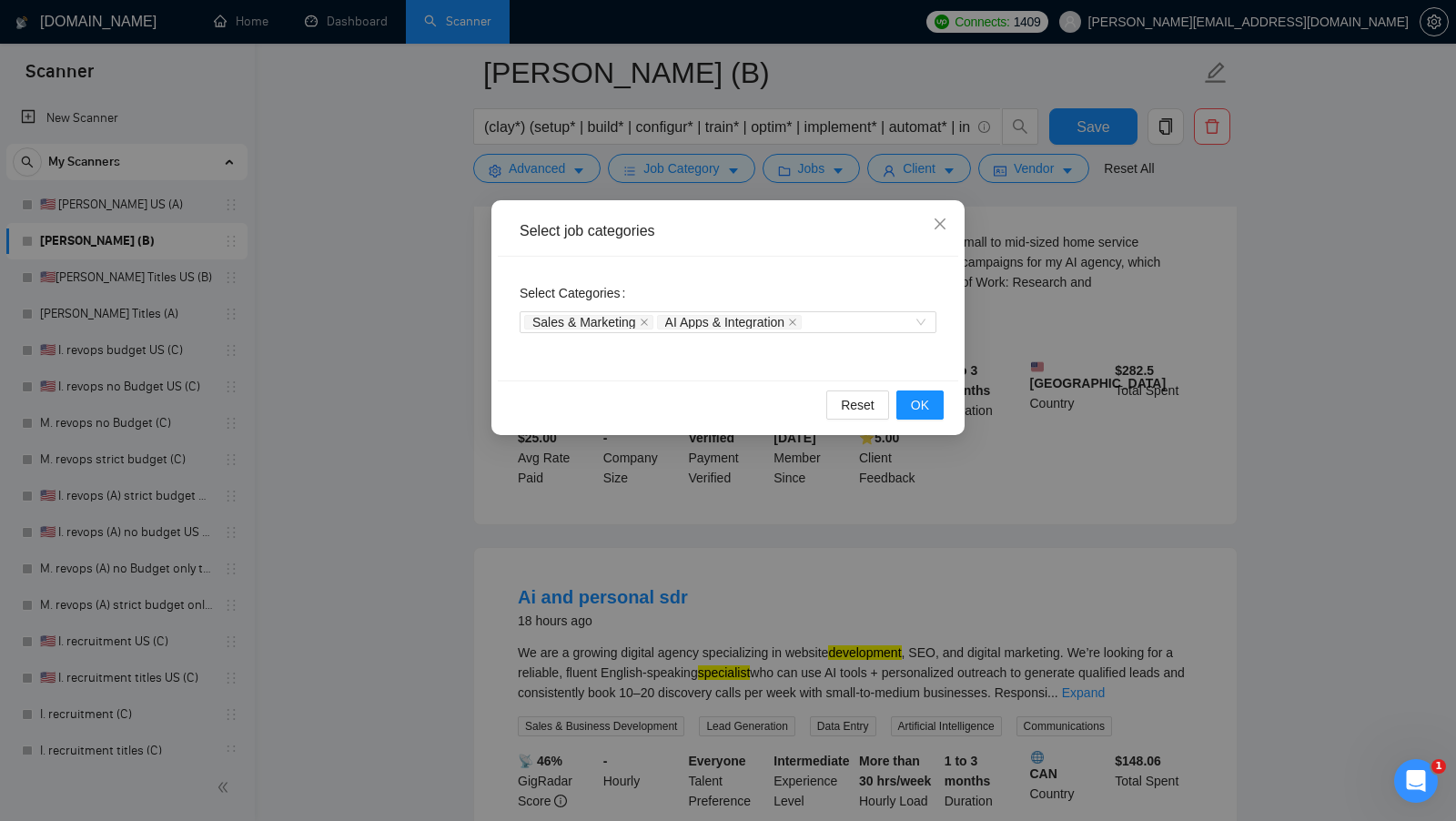
click at [454, 412] on div "Select job categories Select Categories Sales & Marketing AI Apps & Integration…" at bounding box center [728, 410] width 1456 height 821
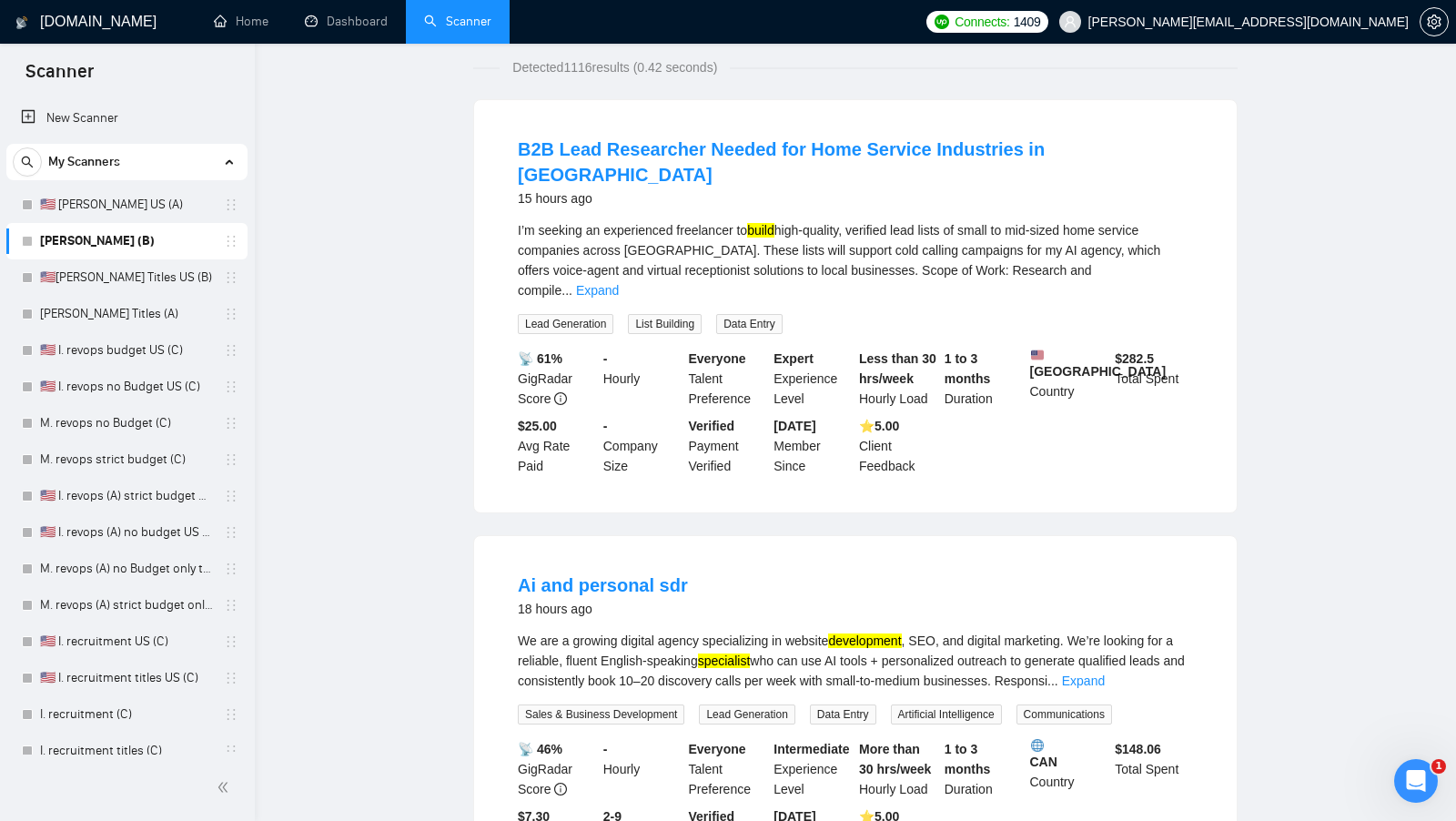
scroll to position [0, 0]
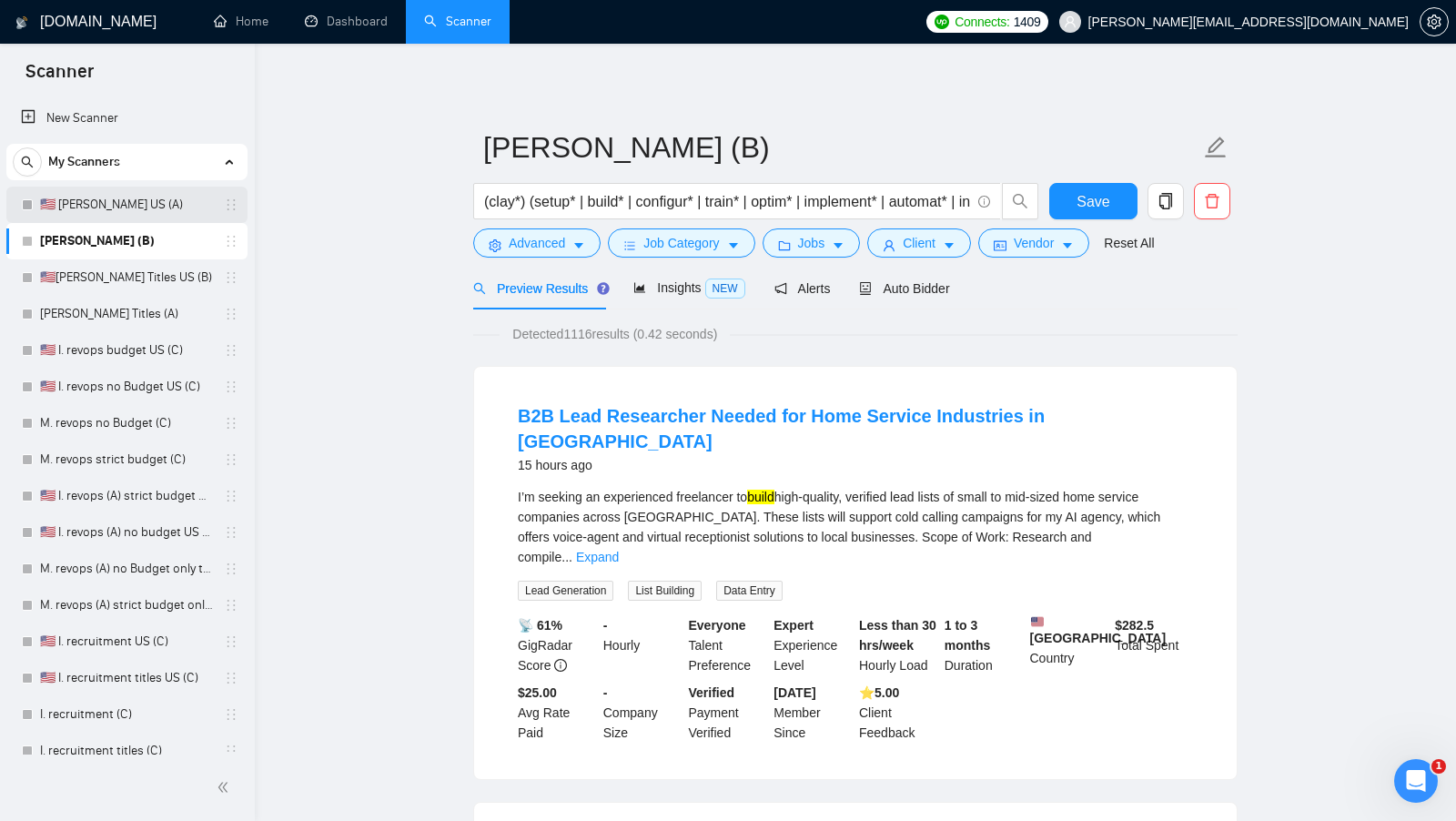
click at [139, 194] on link "🇺🇸 I. Clay US (A)" at bounding box center [126, 205] width 173 height 37
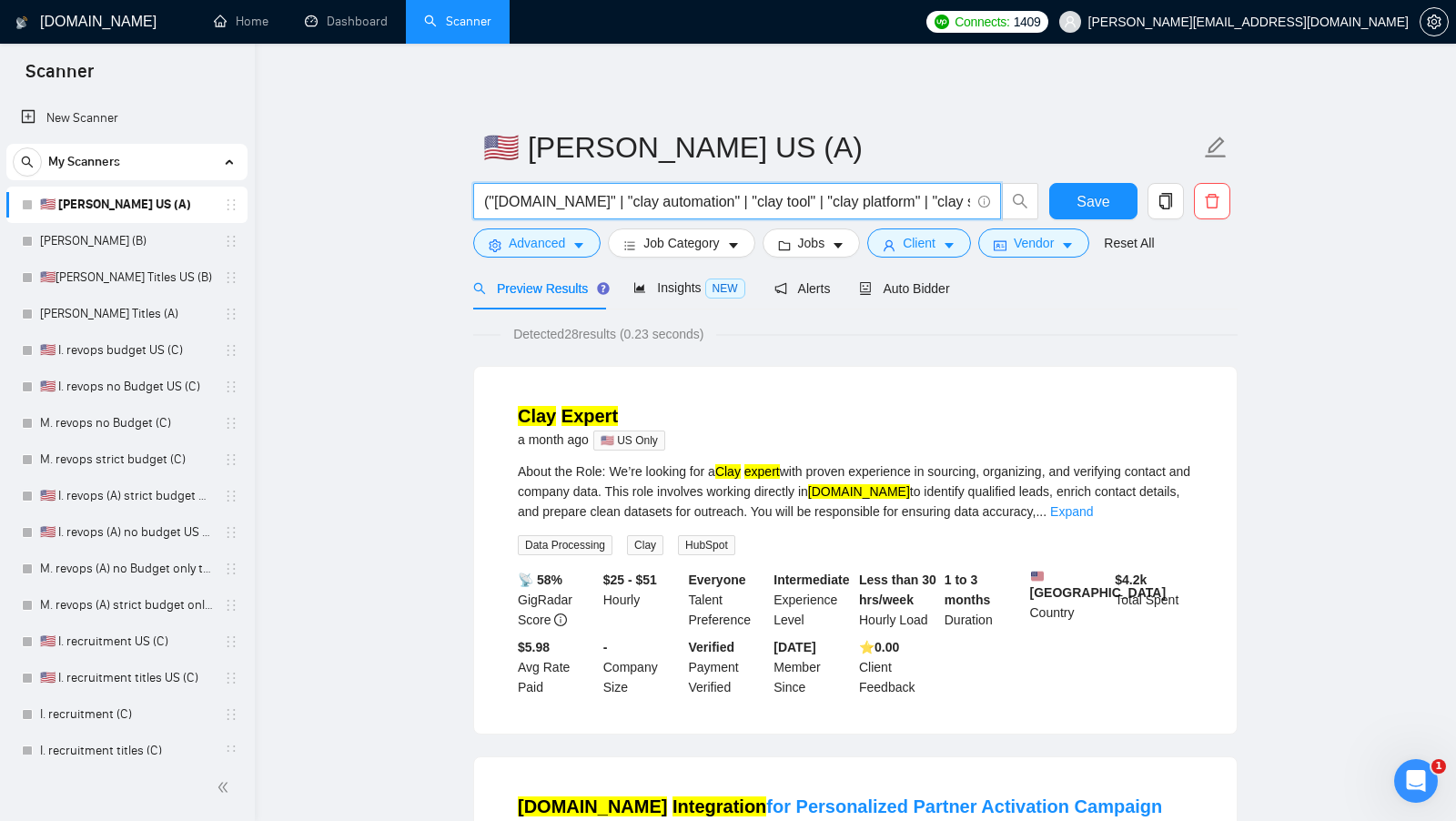
drag, startPoint x: 720, startPoint y: 198, endPoint x: 320, endPoint y: 198, distance: 400.0
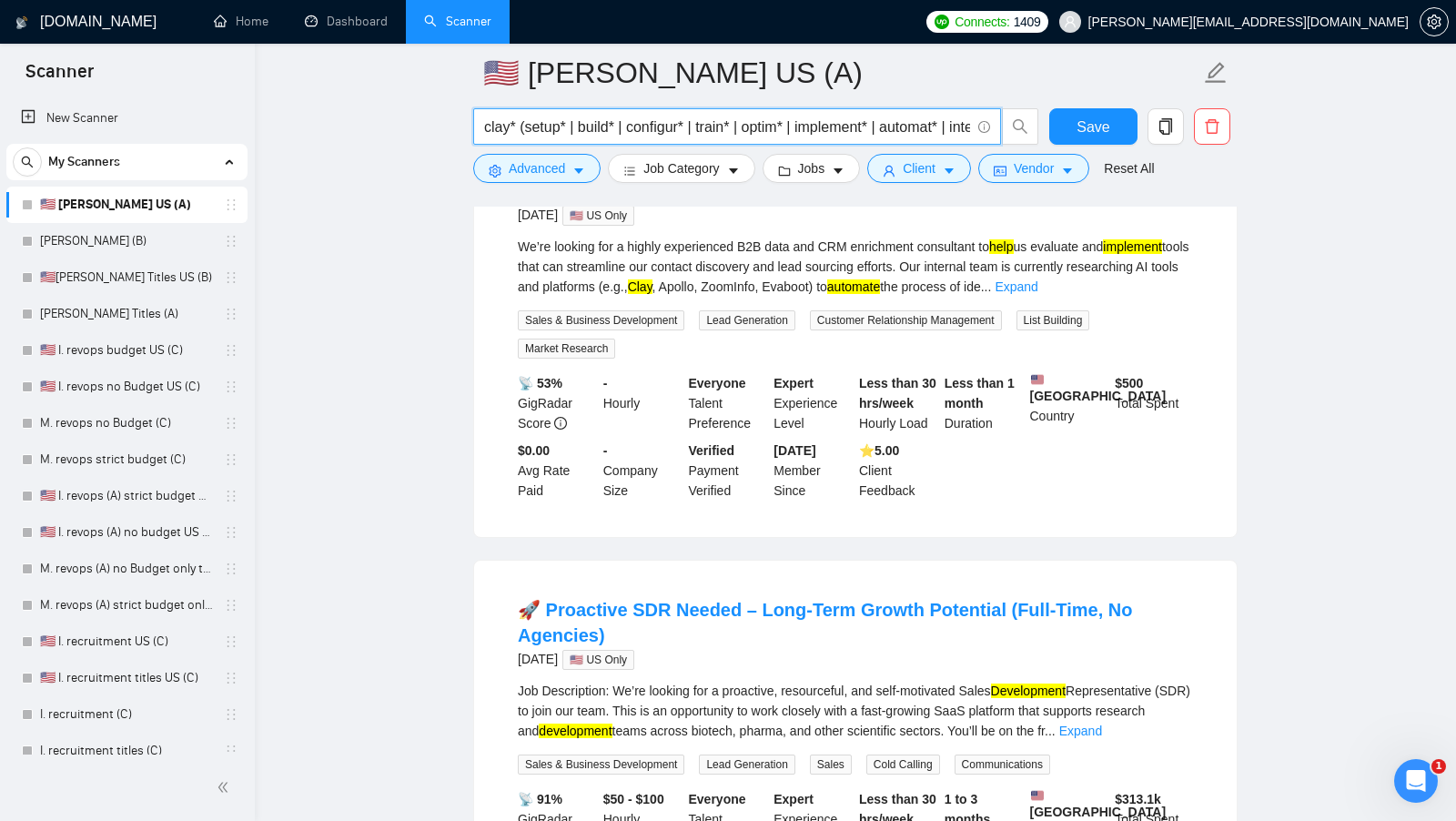
scroll to position [315, 0]
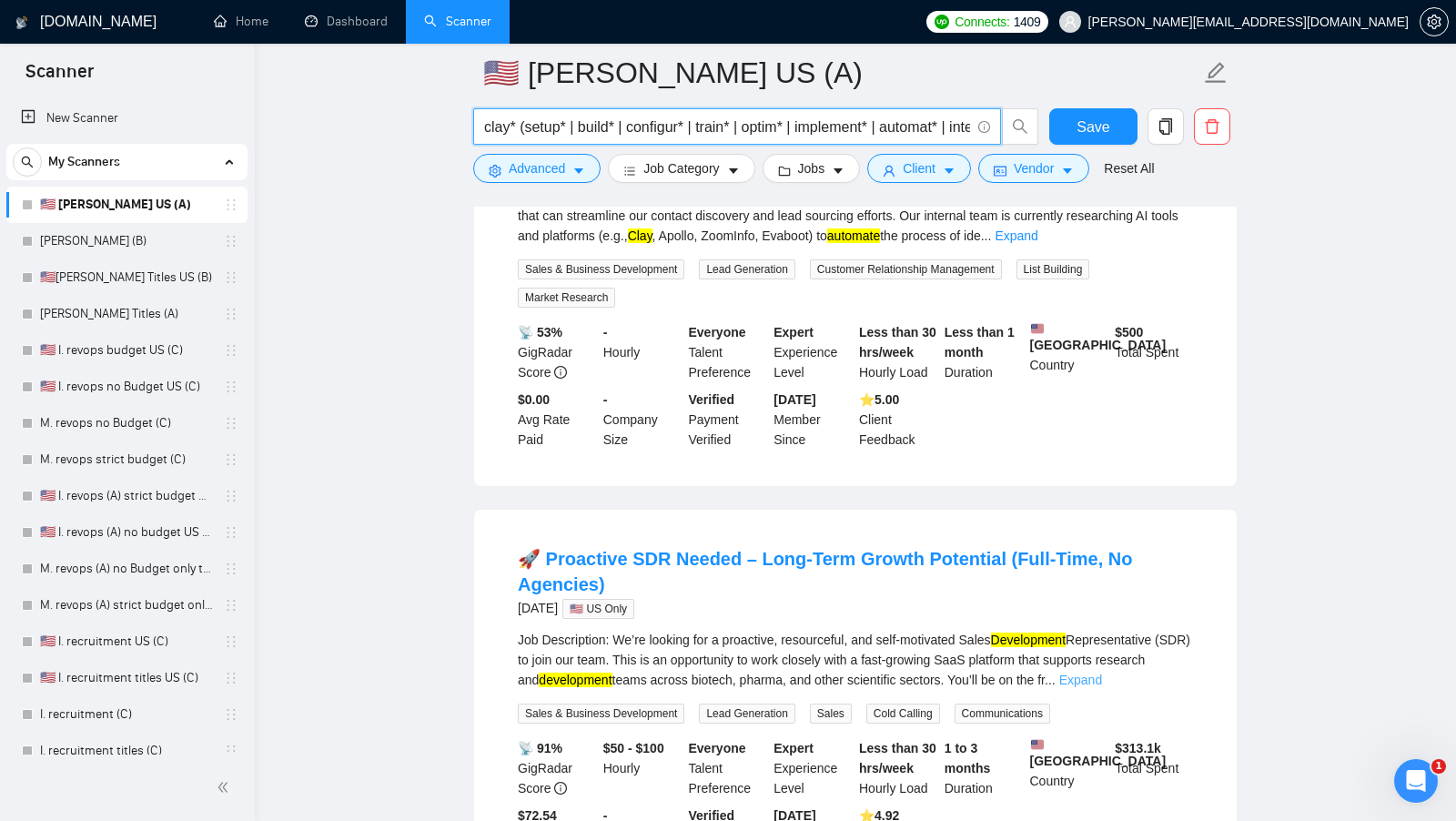
type input "clay* (setup* | build* | configur* | train* | optim* | implement* | automat* | …"
click at [1102, 672] on link "Expand" at bounding box center [1080, 679] width 42 height 14
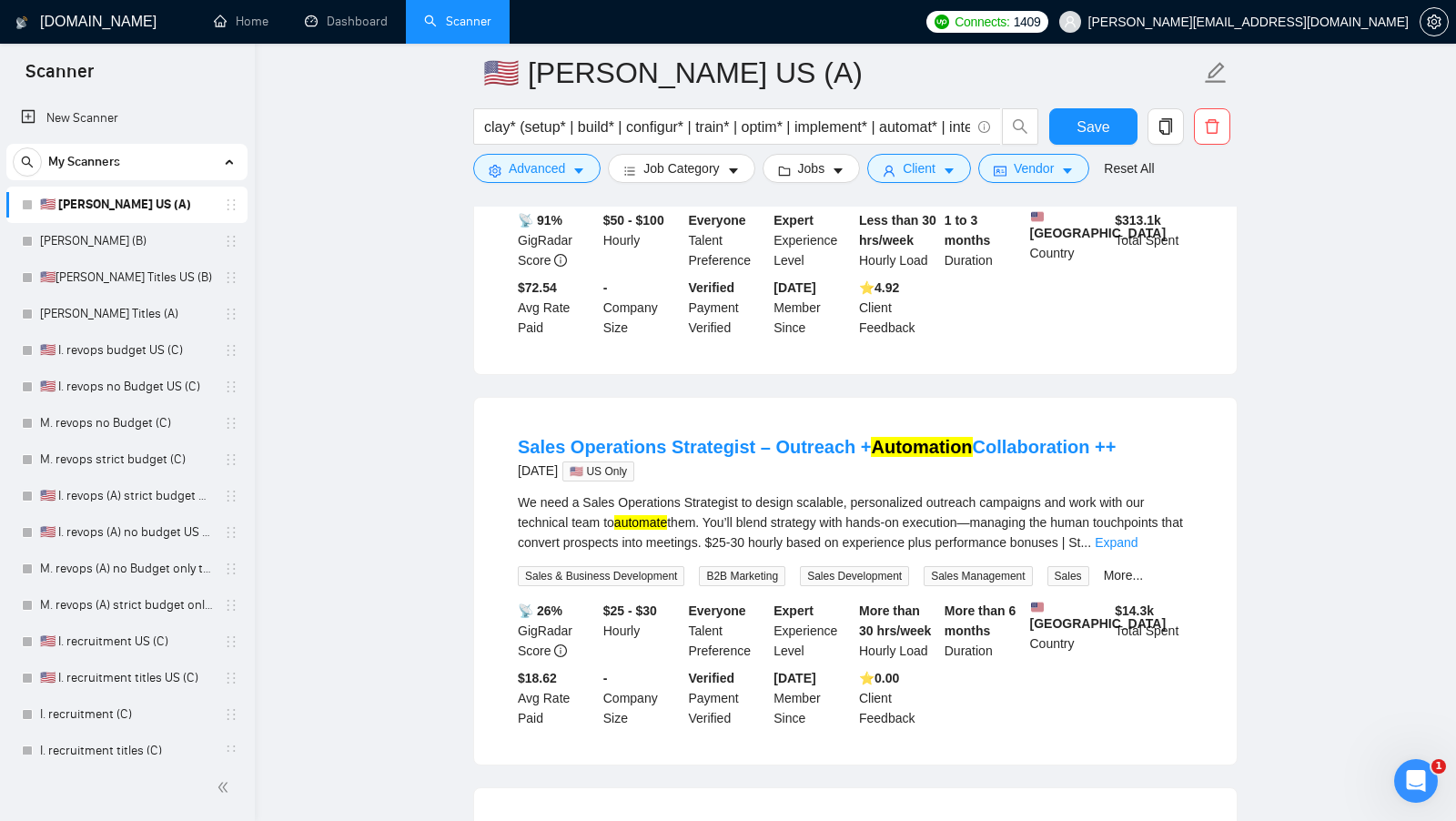
scroll to position [1162, 0]
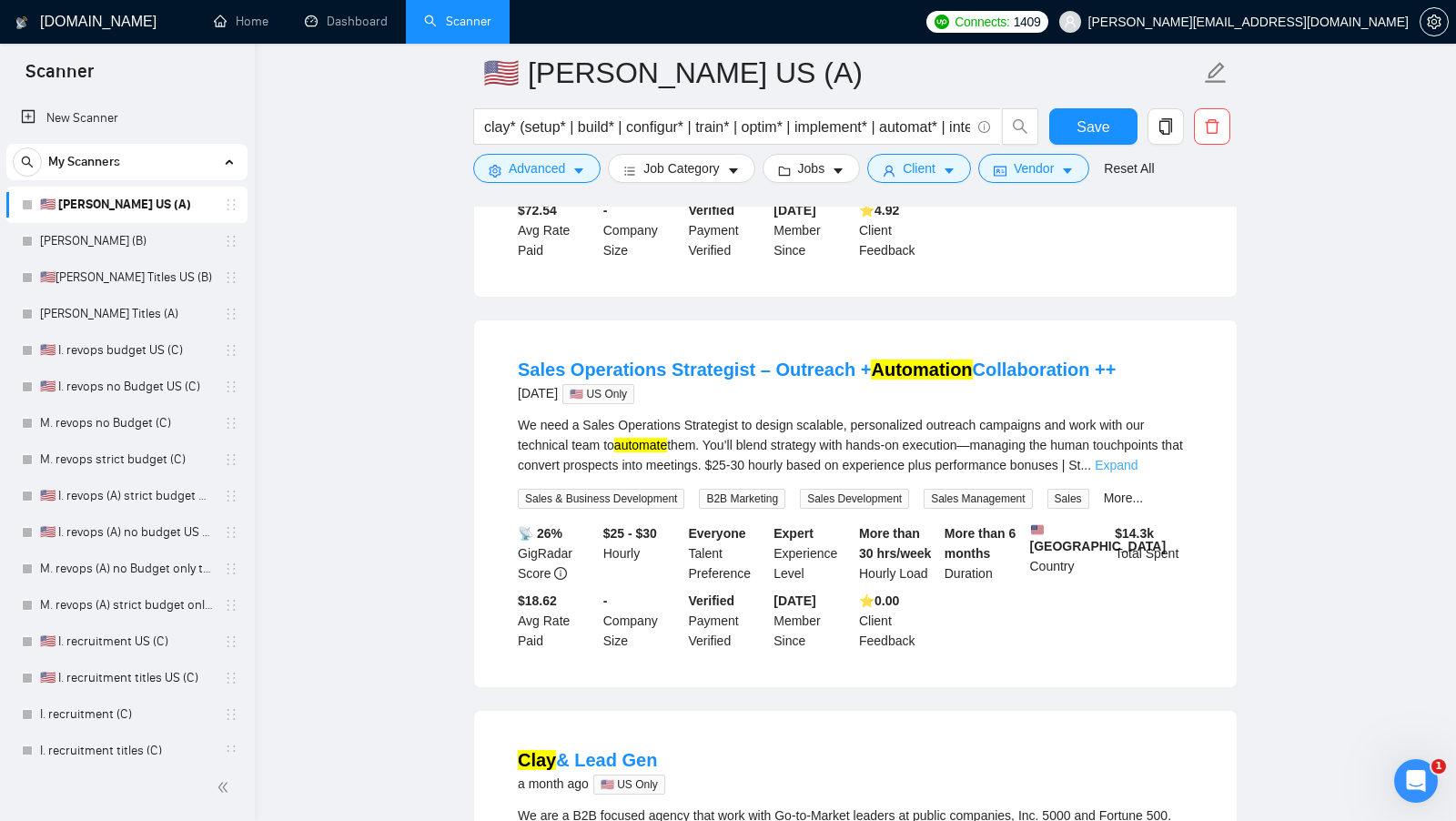
click at [1138, 473] on link "Expand" at bounding box center [1116, 465] width 42 height 14
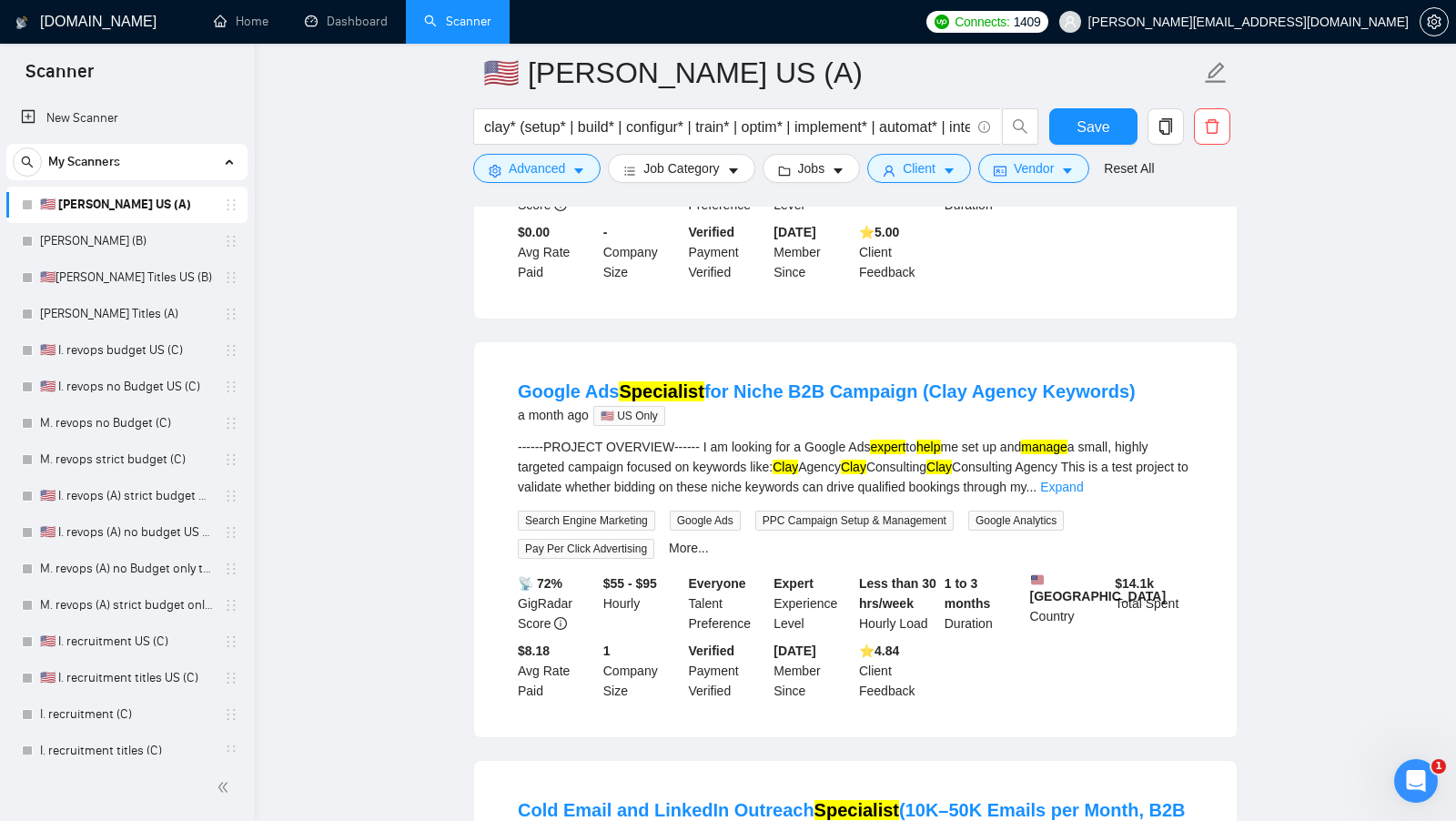
scroll to position [2154, 0]
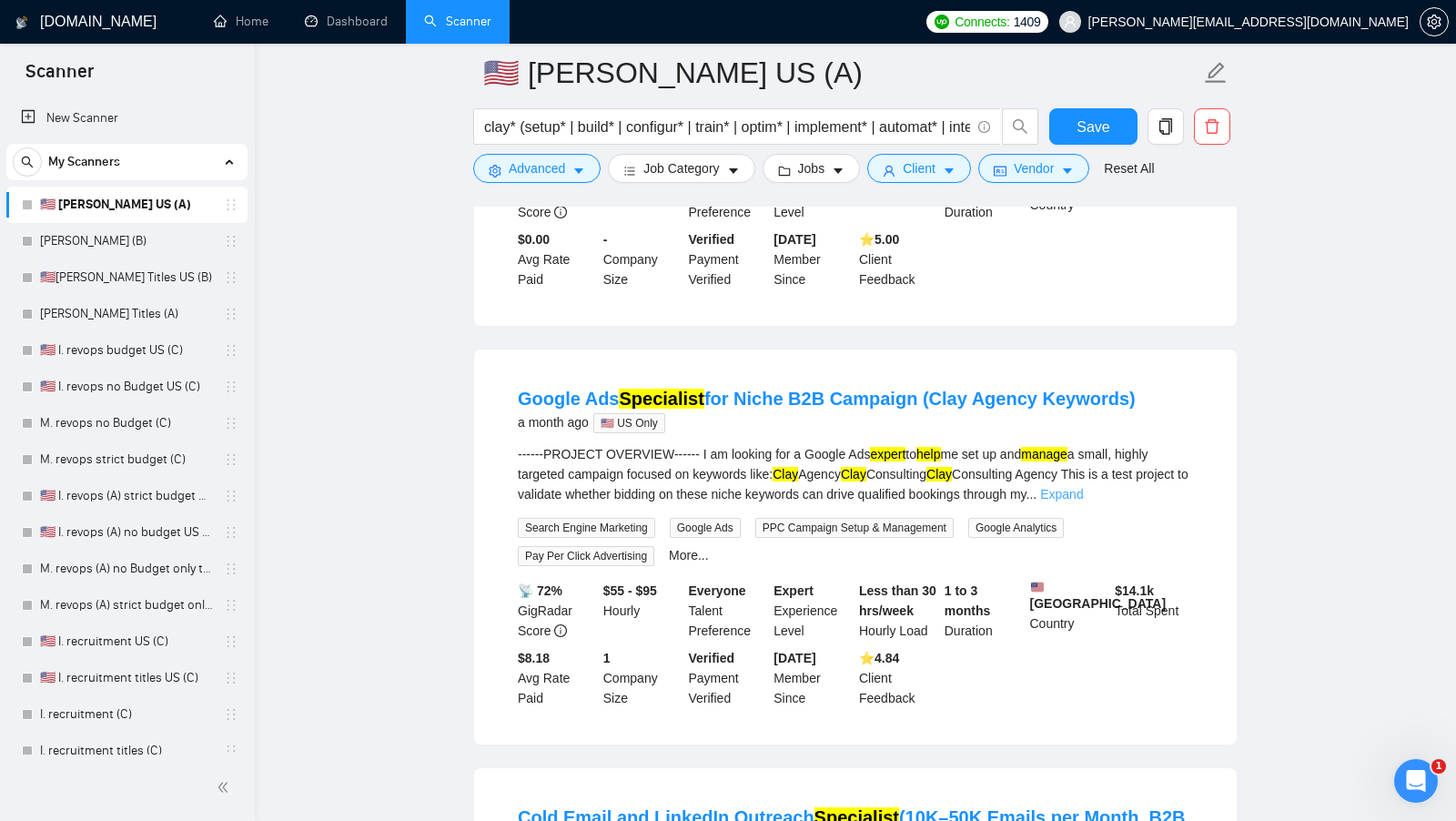
click at [1083, 502] on link "Expand" at bounding box center [1062, 494] width 42 height 14
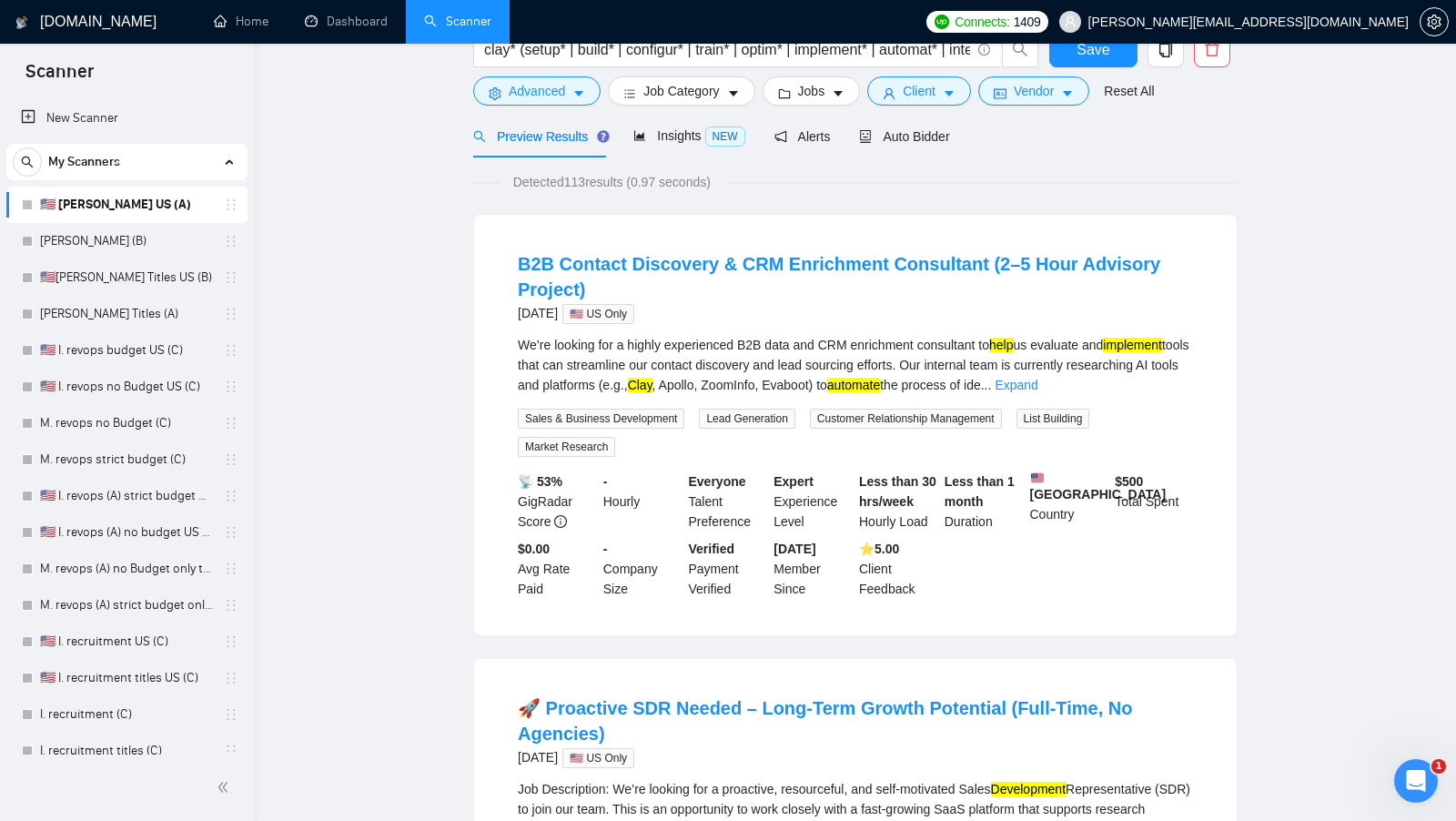
scroll to position [0, 0]
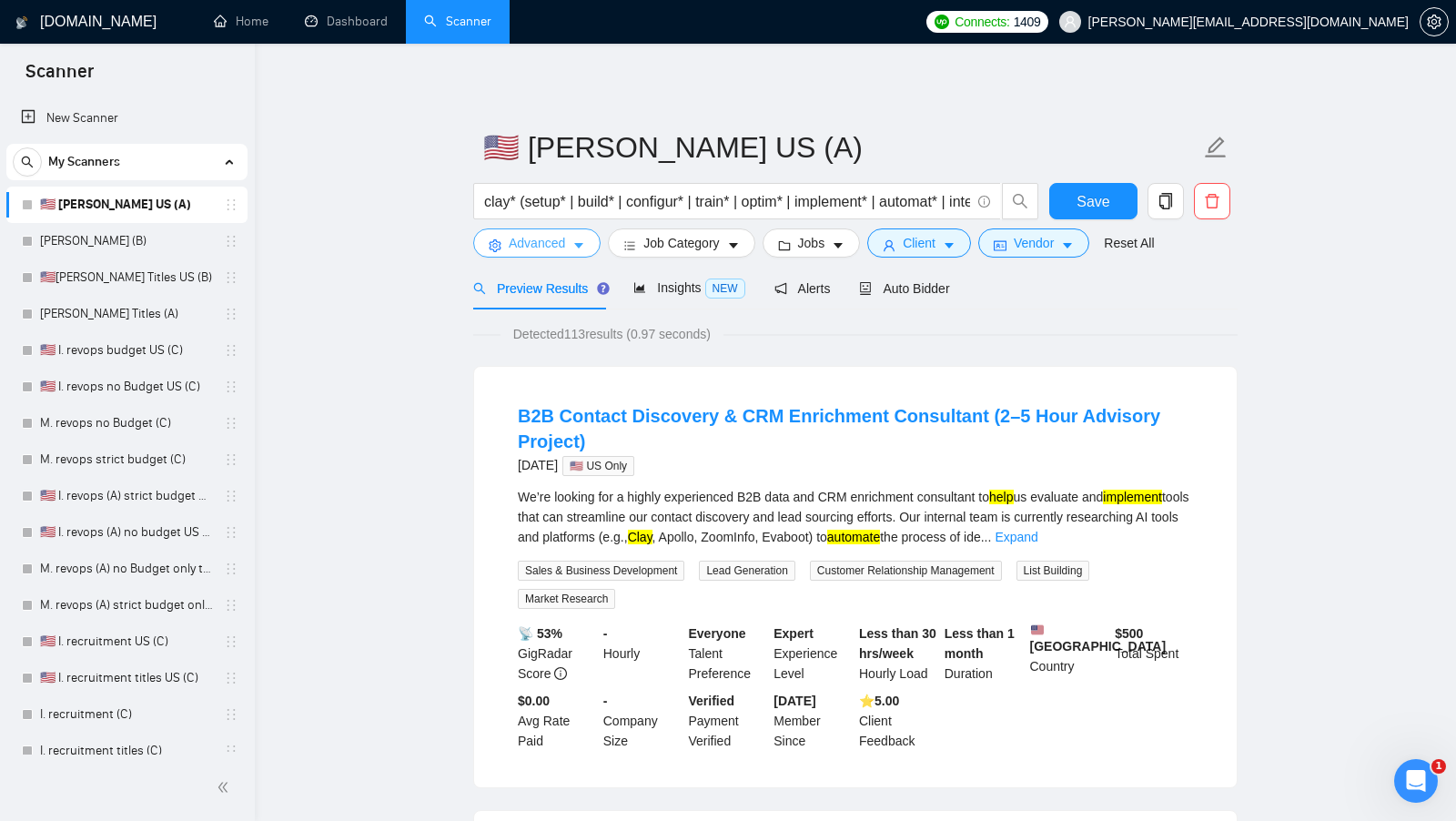
click at [553, 235] on span "Advanced" at bounding box center [536, 243] width 57 height 20
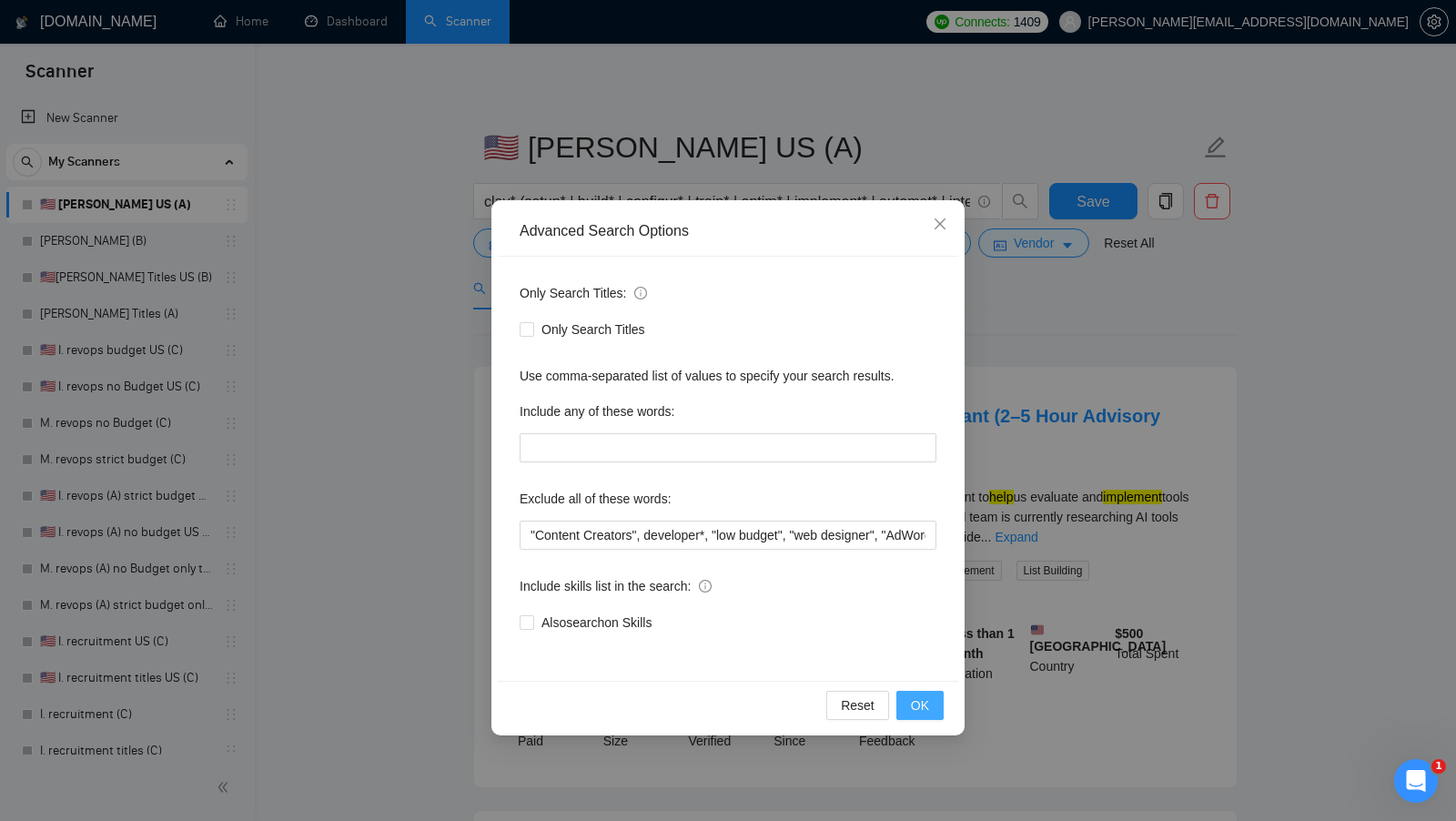
click at [905, 695] on button "OK" at bounding box center [919, 705] width 47 height 29
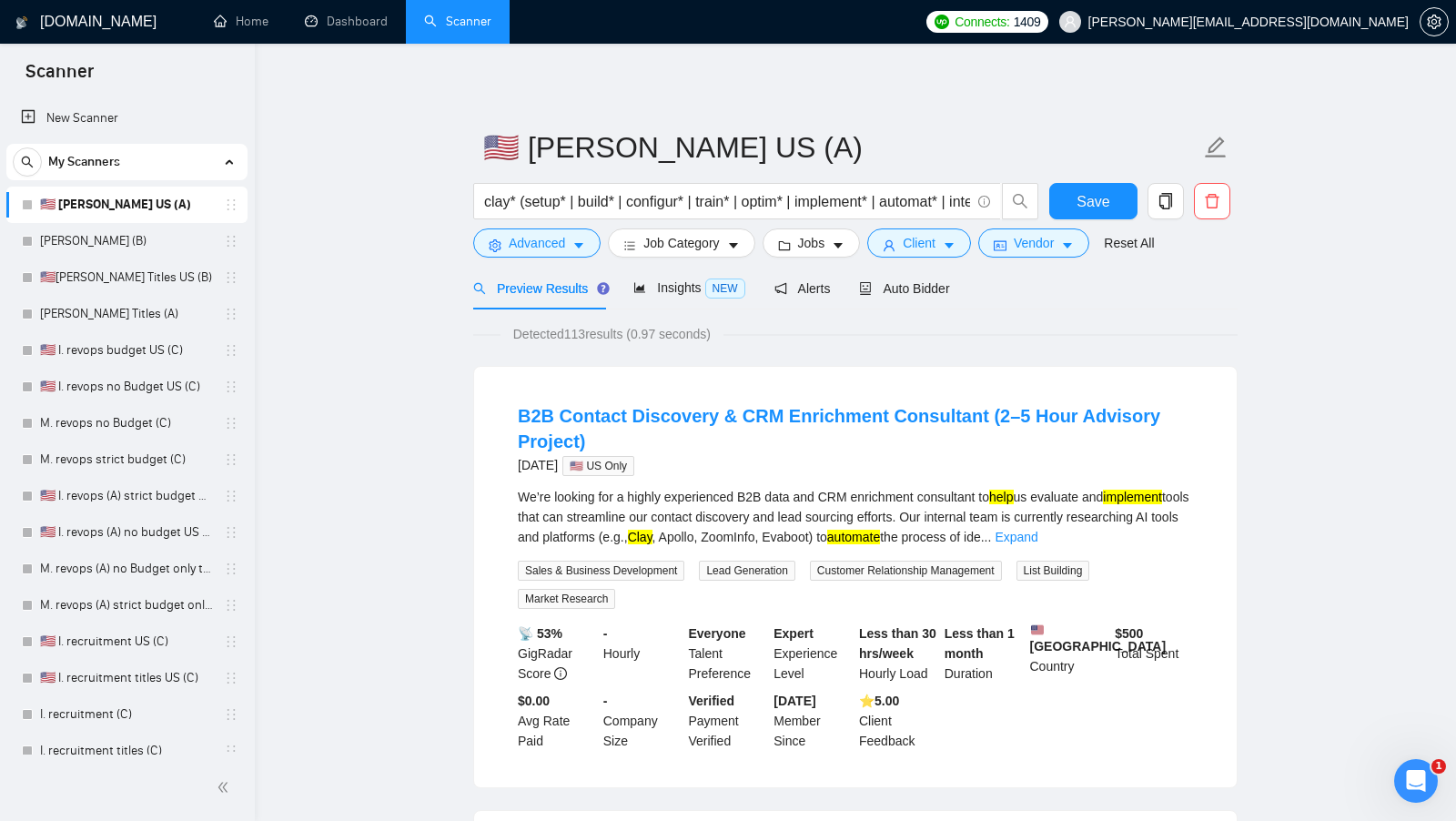
click at [969, 280] on div "Preview Results Insights NEW Alerts Auto Bidder" at bounding box center [855, 287] width 765 height 42
click at [887, 249] on icon "user" at bounding box center [888, 245] width 13 height 13
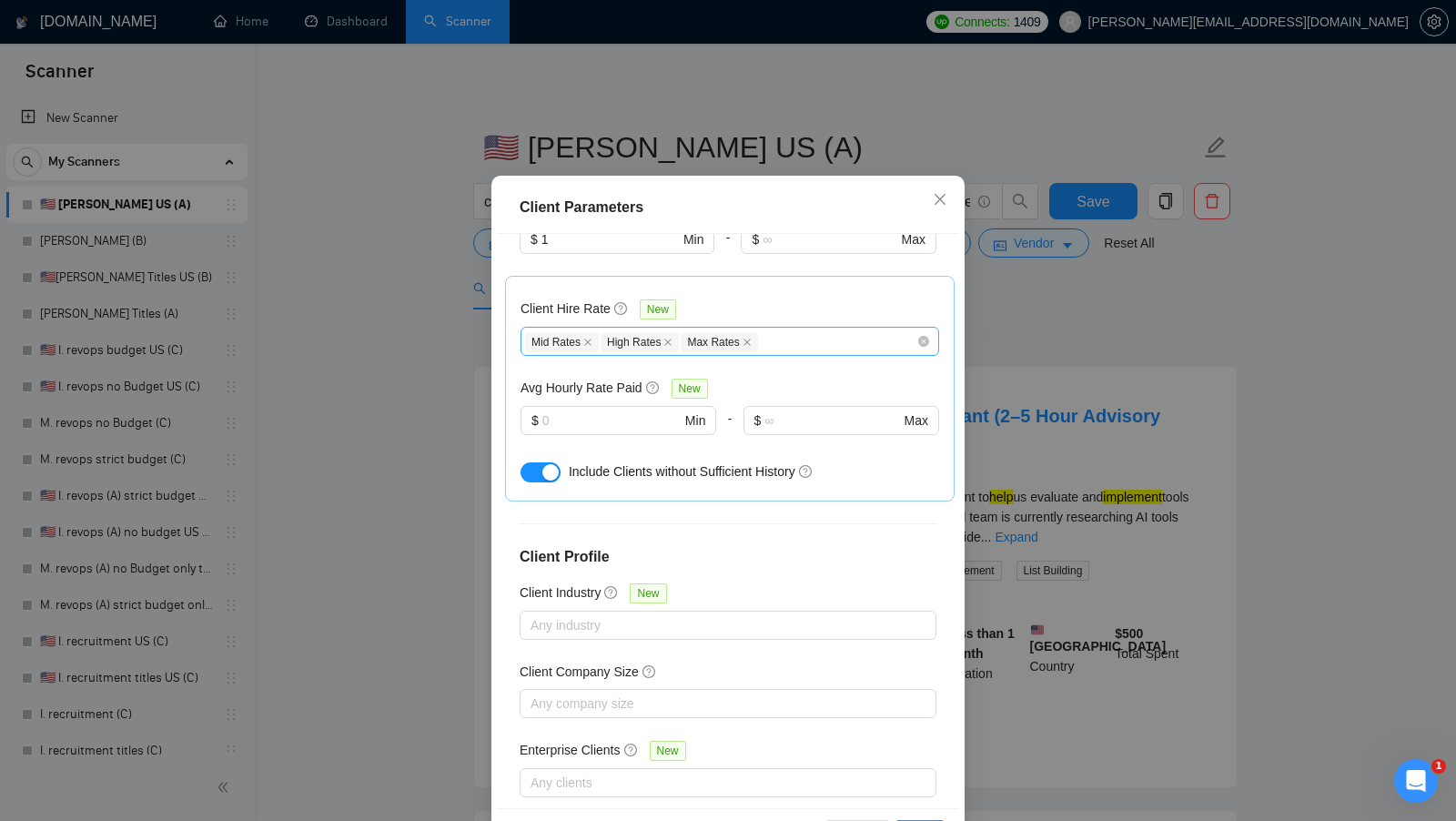
scroll to position [53, 0]
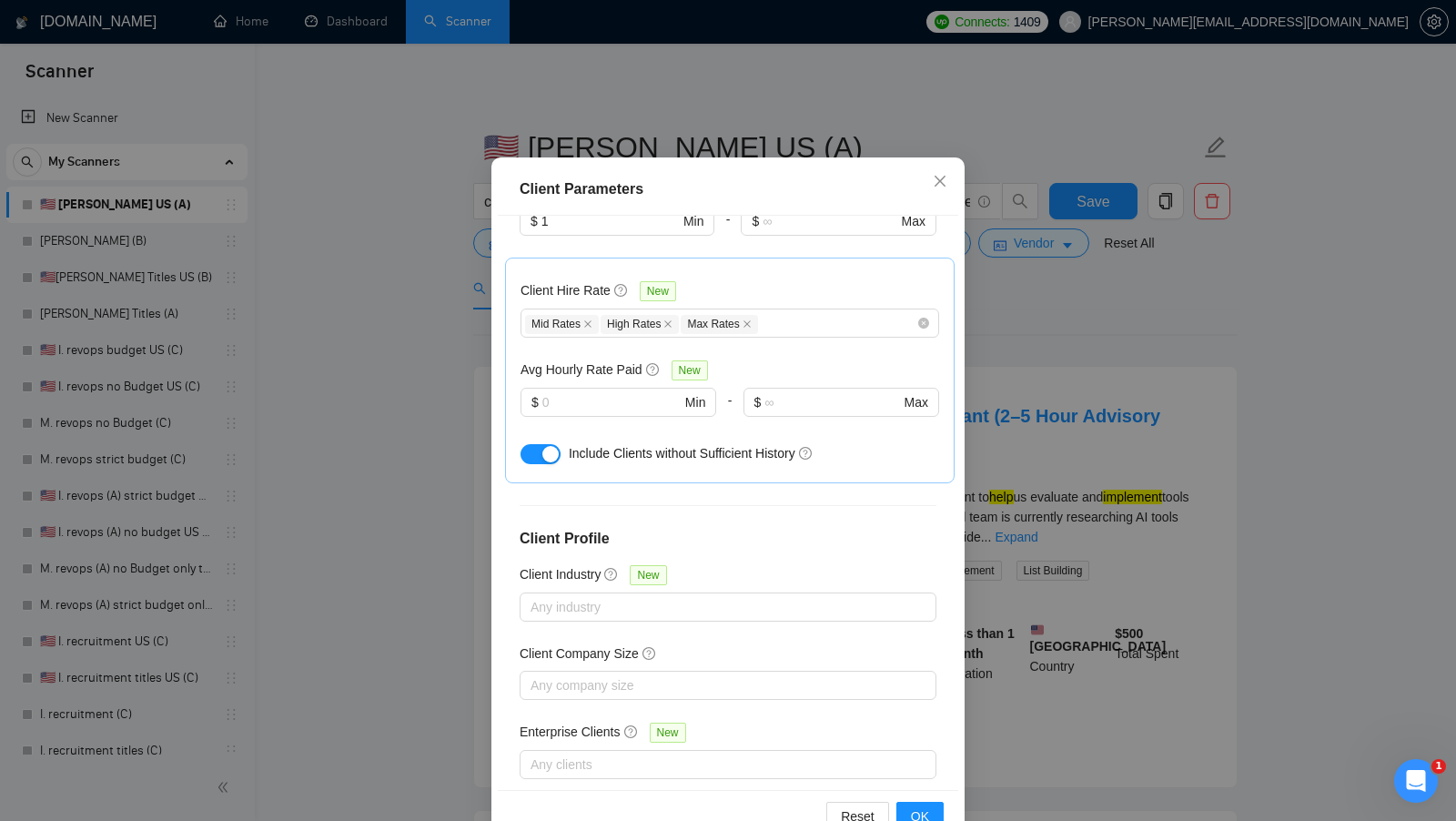
click at [983, 343] on div "Client Parameters Client Location Include Client Countries Select Exclude Clien…" at bounding box center [728, 410] width 1456 height 821
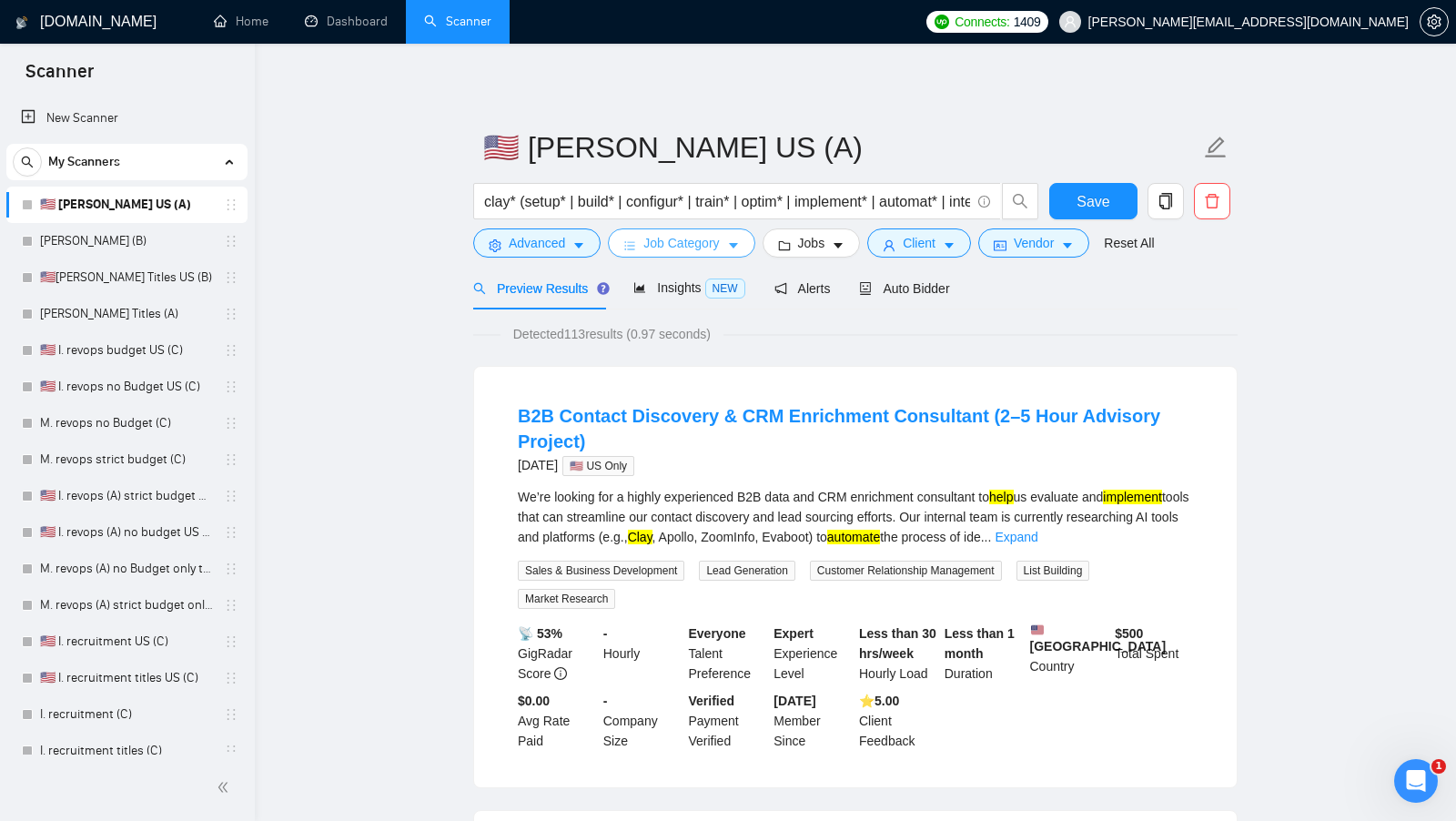
click at [699, 245] on span "Job Category" at bounding box center [681, 243] width 75 height 20
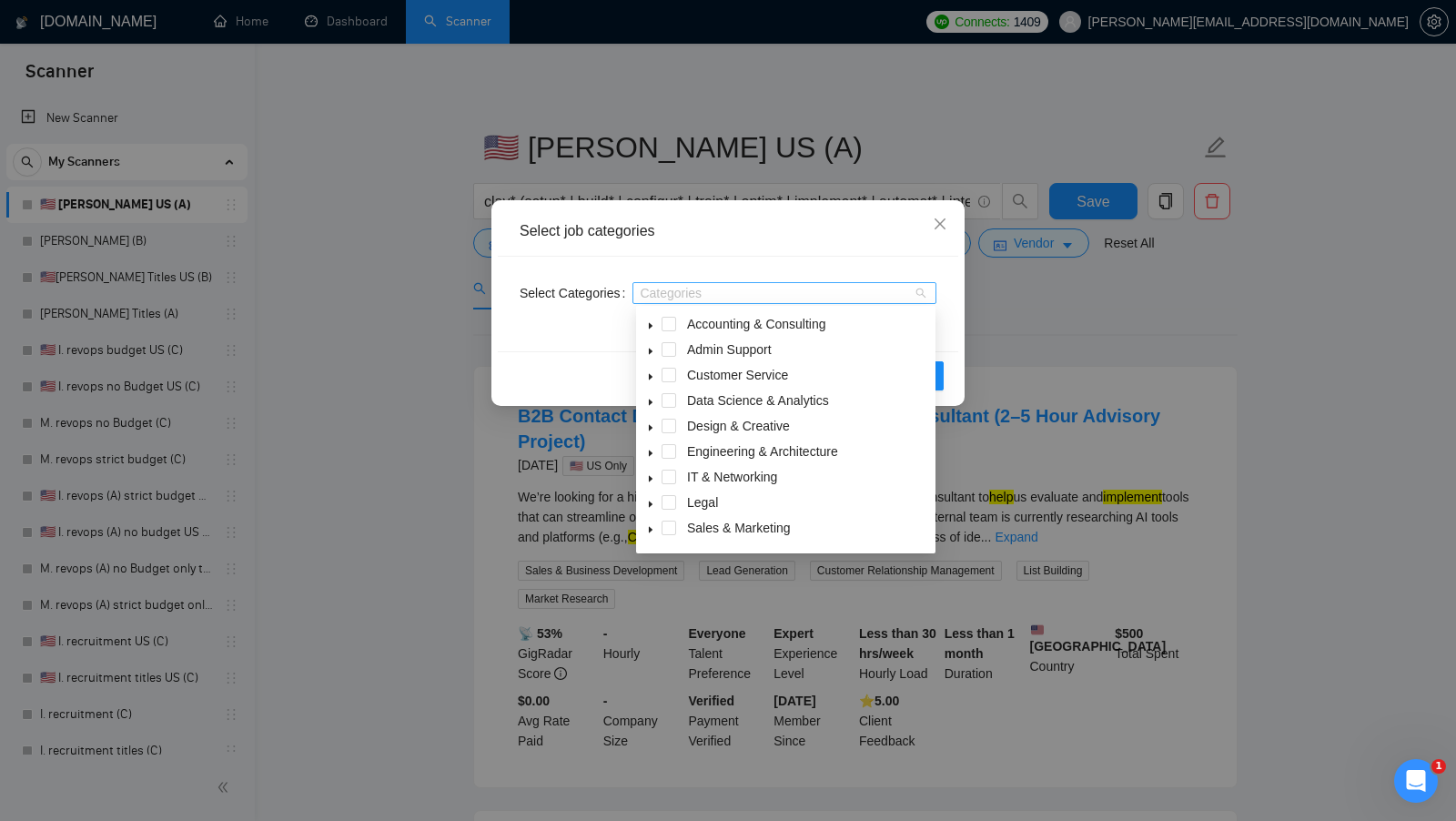
click at [686, 301] on div "Categories" at bounding box center [784, 293] width 304 height 22
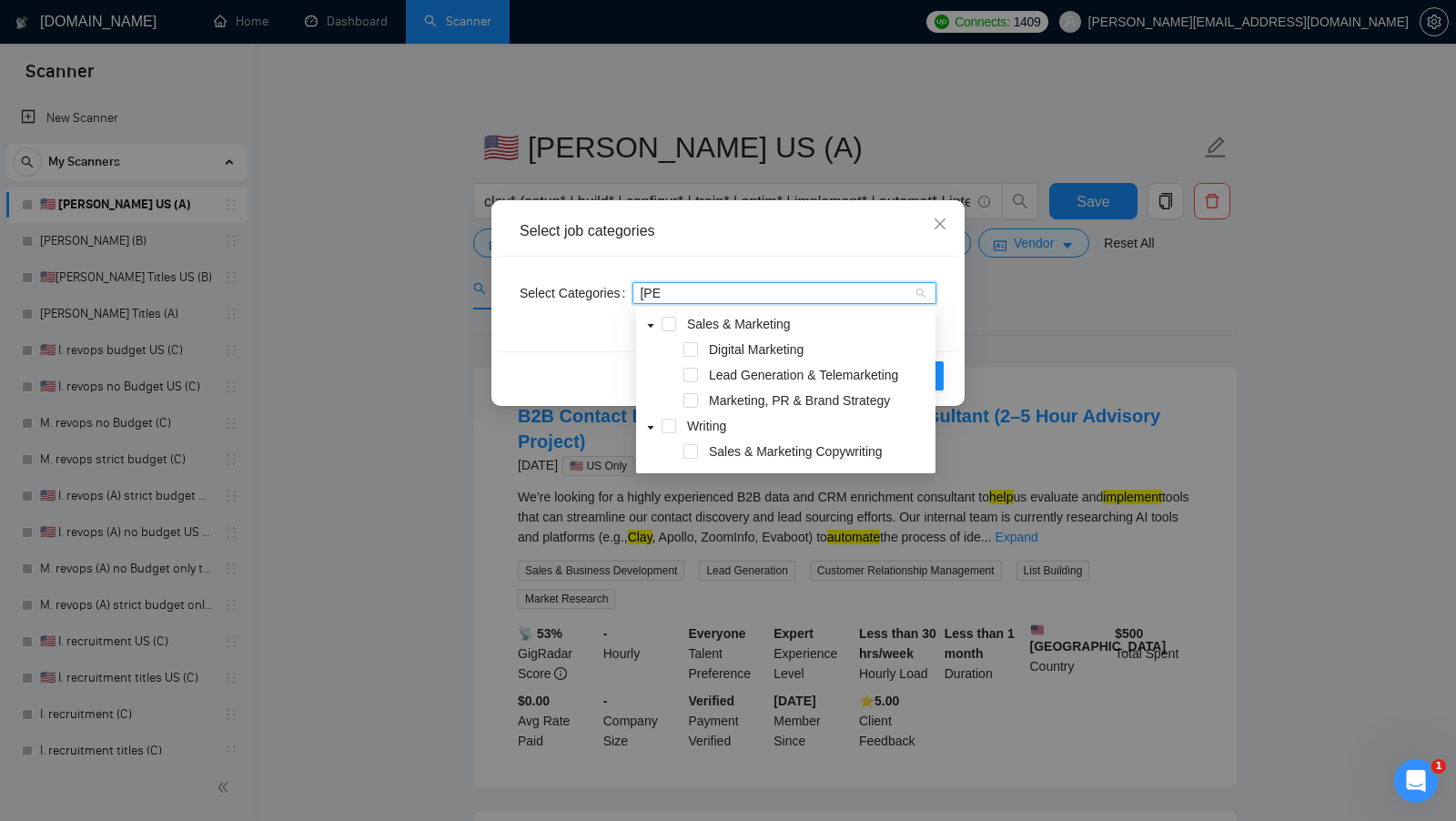
type input "sale"
click at [666, 320] on span at bounding box center [668, 323] width 14 height 14
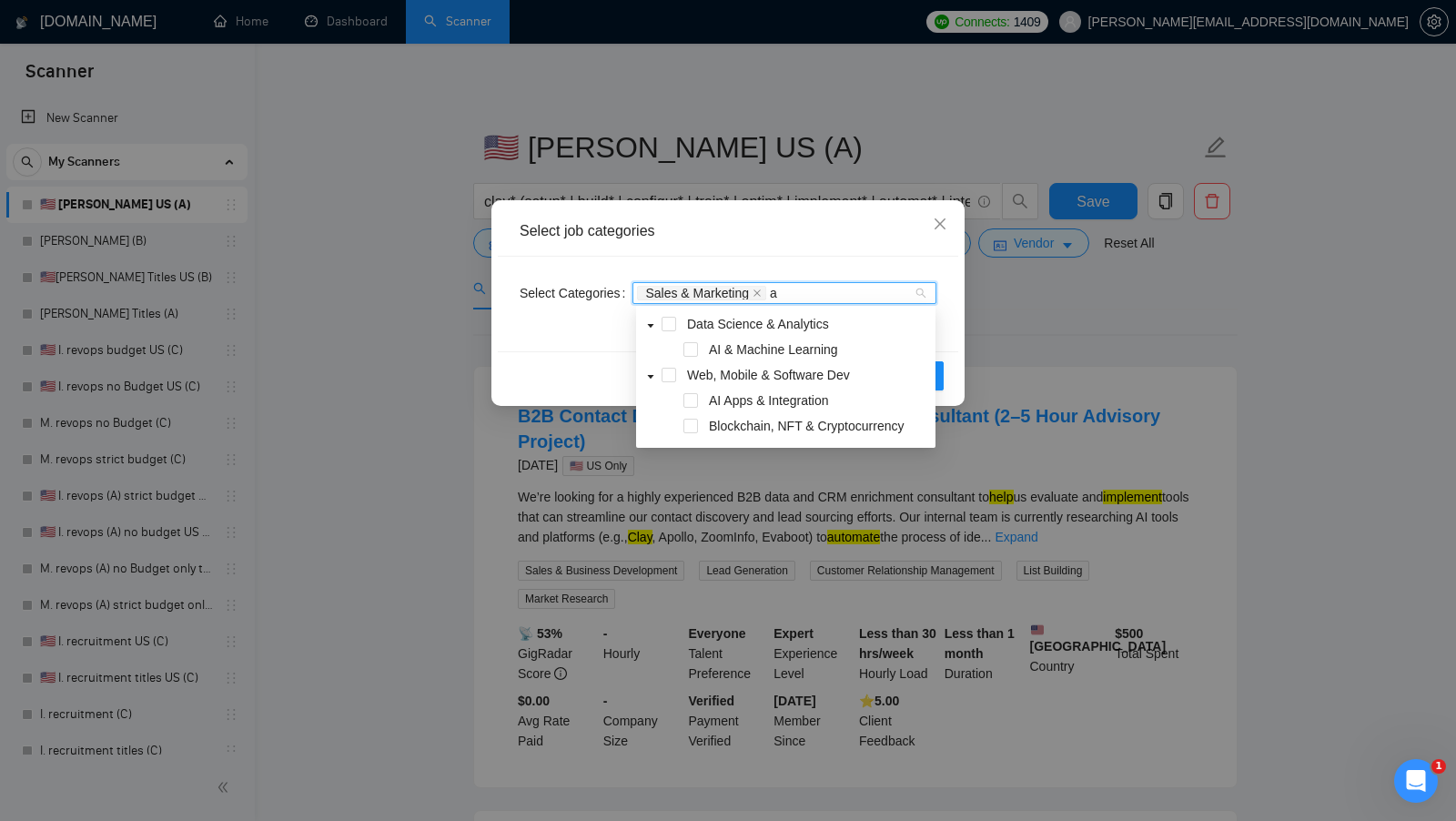
type input "ai"
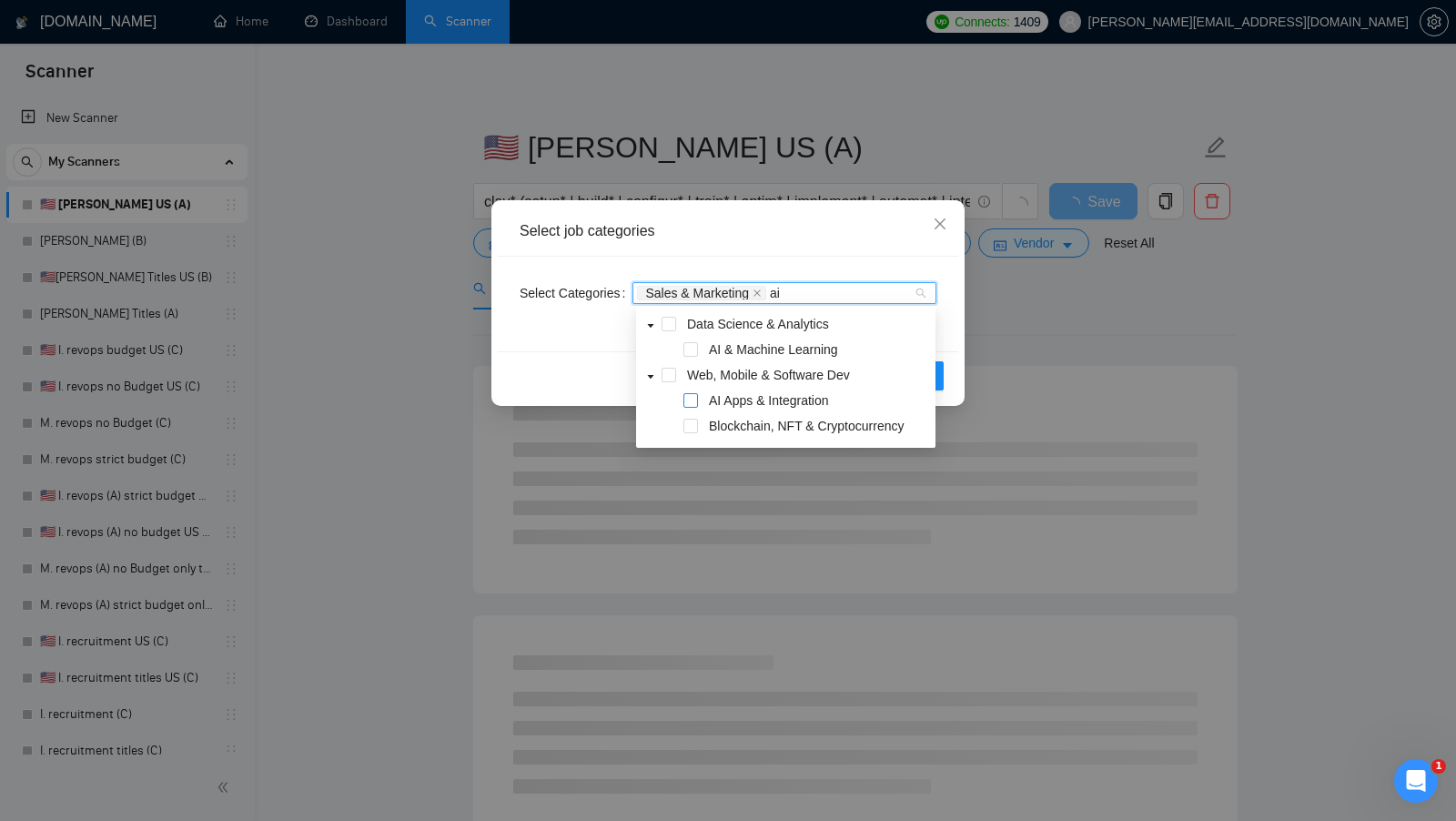
click at [694, 396] on span at bounding box center [690, 400] width 14 height 14
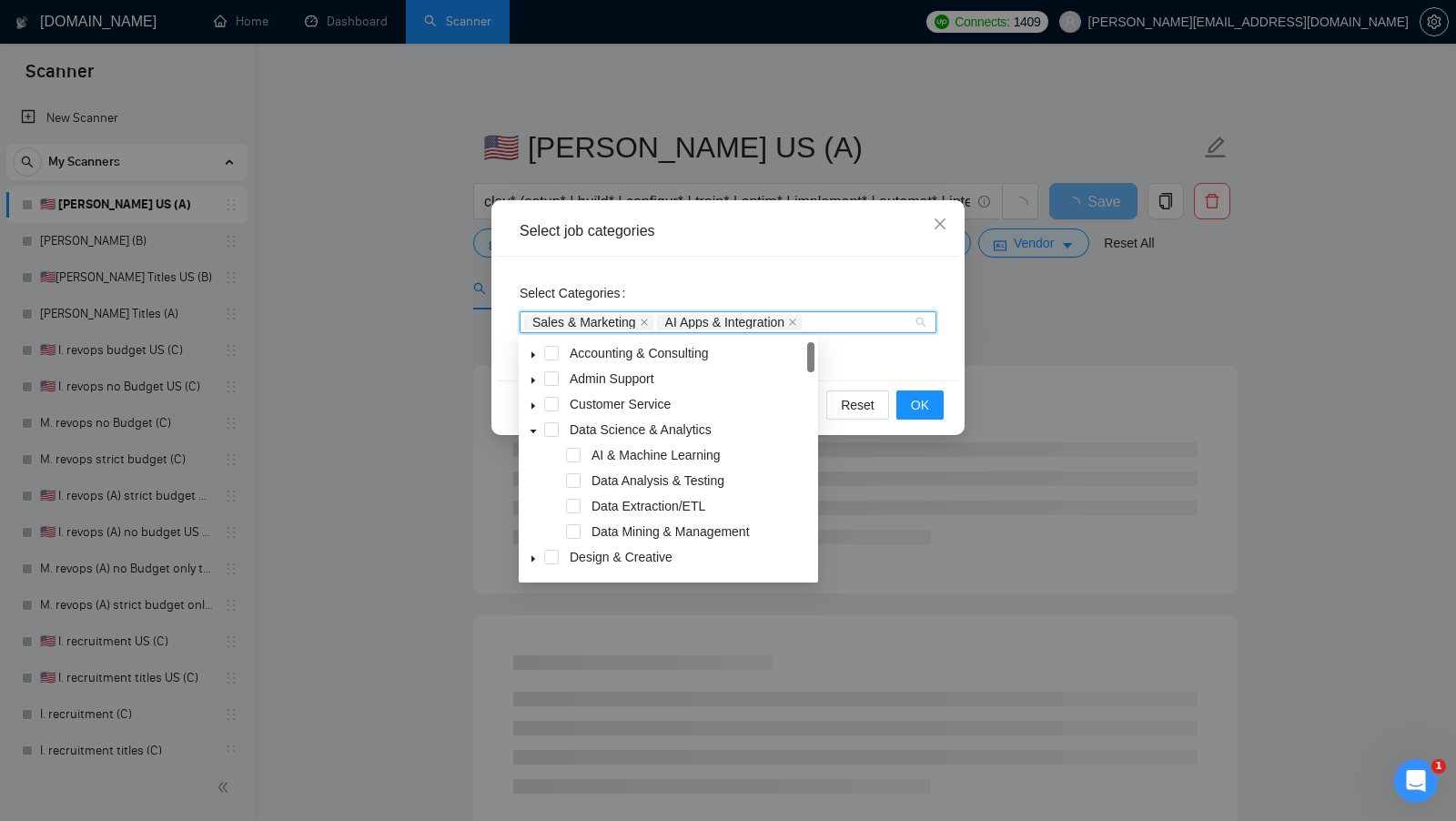
click at [868, 356] on div "Select Categories Sales & Marketing AI Apps & Integration" at bounding box center [727, 318] width 460 height 123
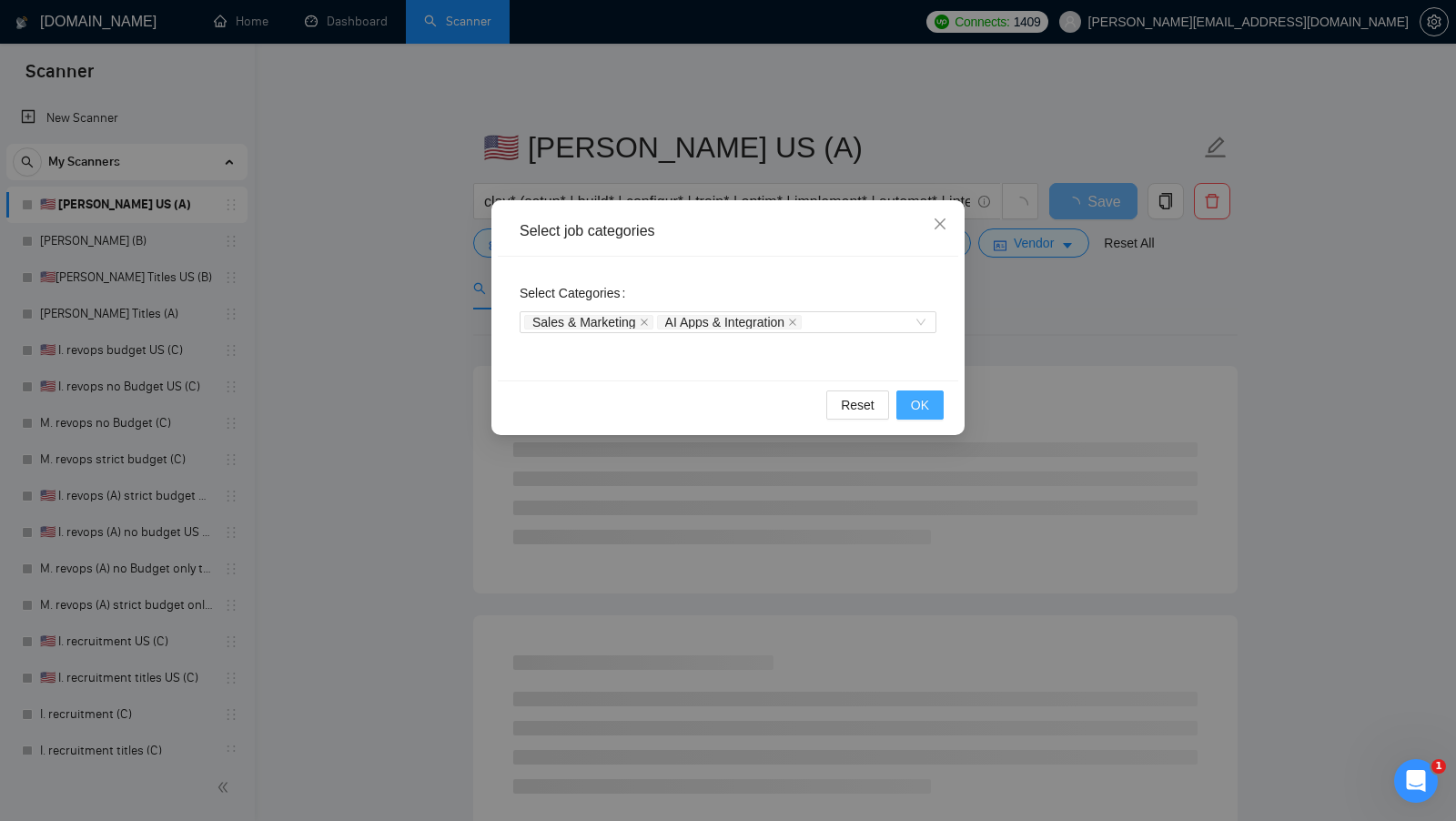
click at [909, 397] on button "OK" at bounding box center [919, 405] width 47 height 29
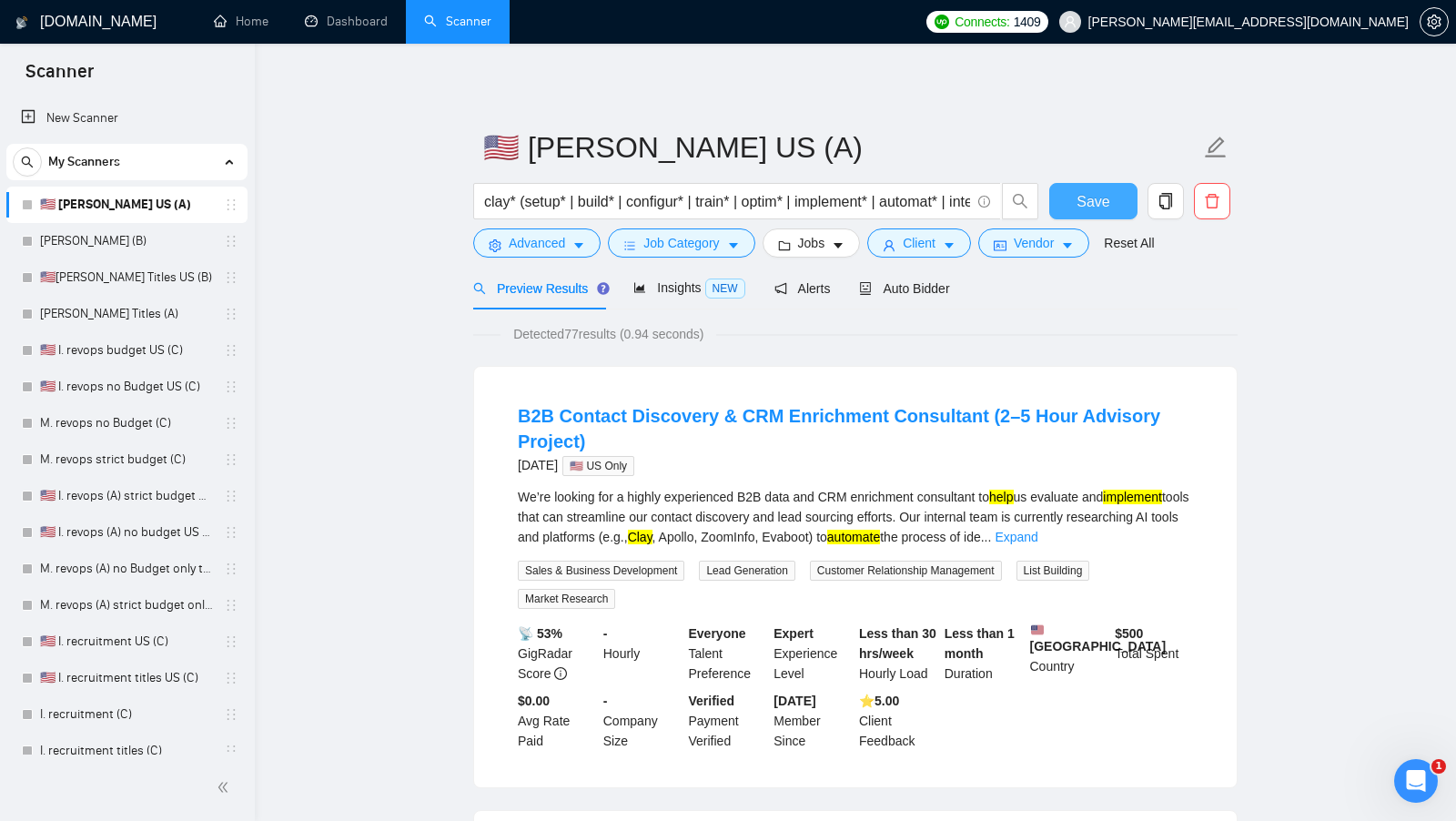
click at [1091, 199] on span "Save" at bounding box center [1092, 202] width 33 height 23
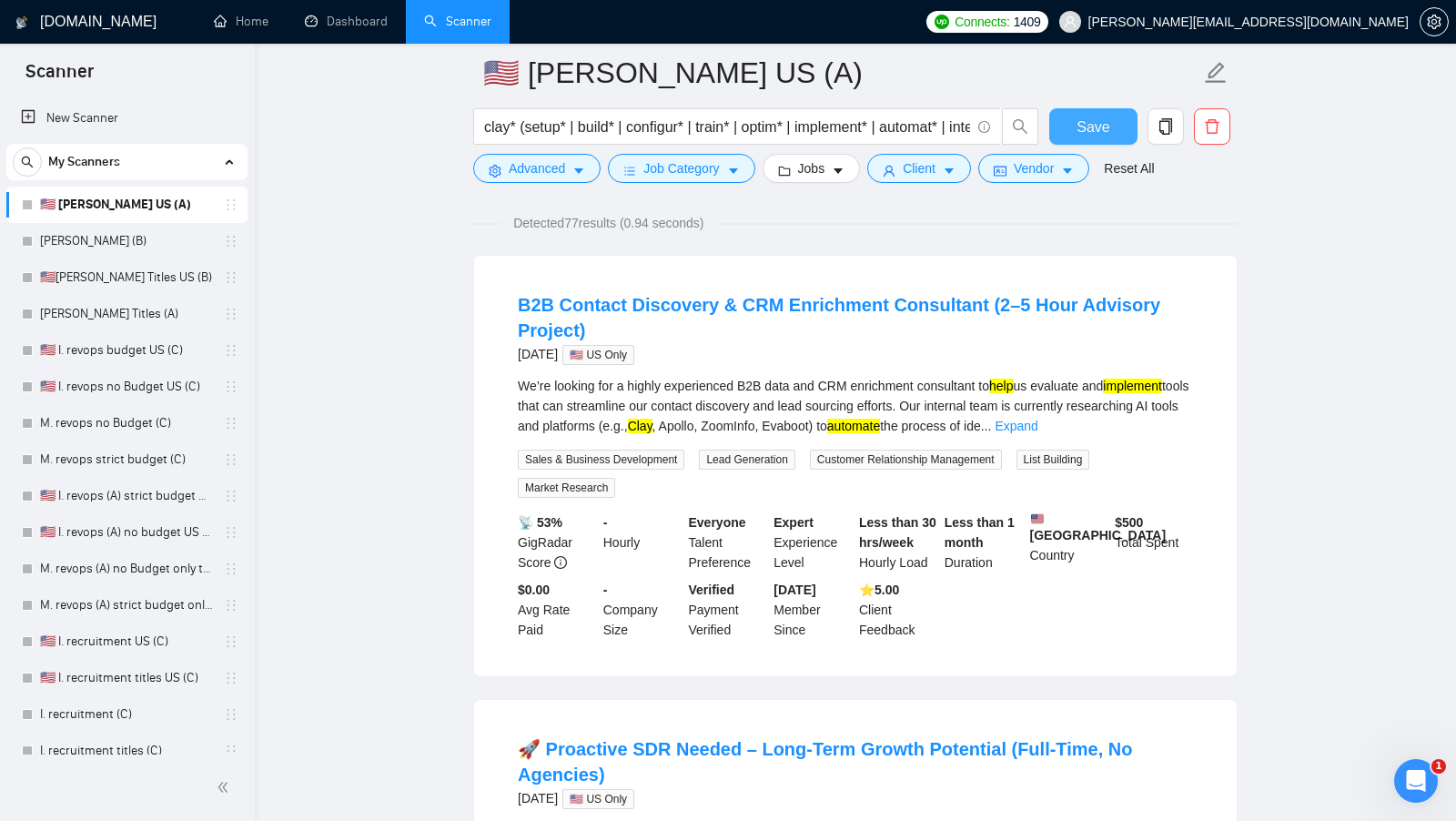
scroll to position [88, 0]
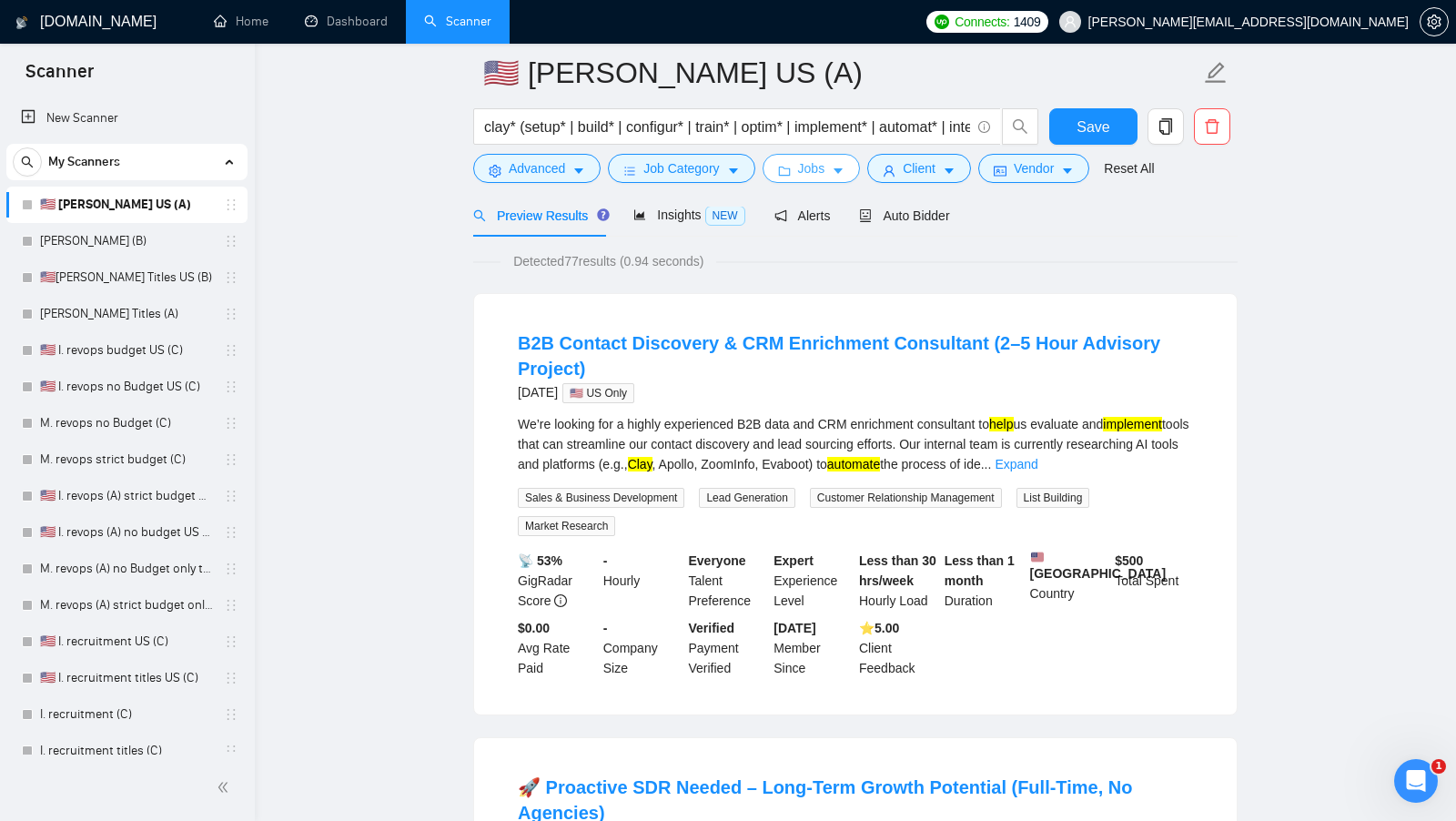
click at [810, 172] on span "Jobs" at bounding box center [812, 168] width 27 height 20
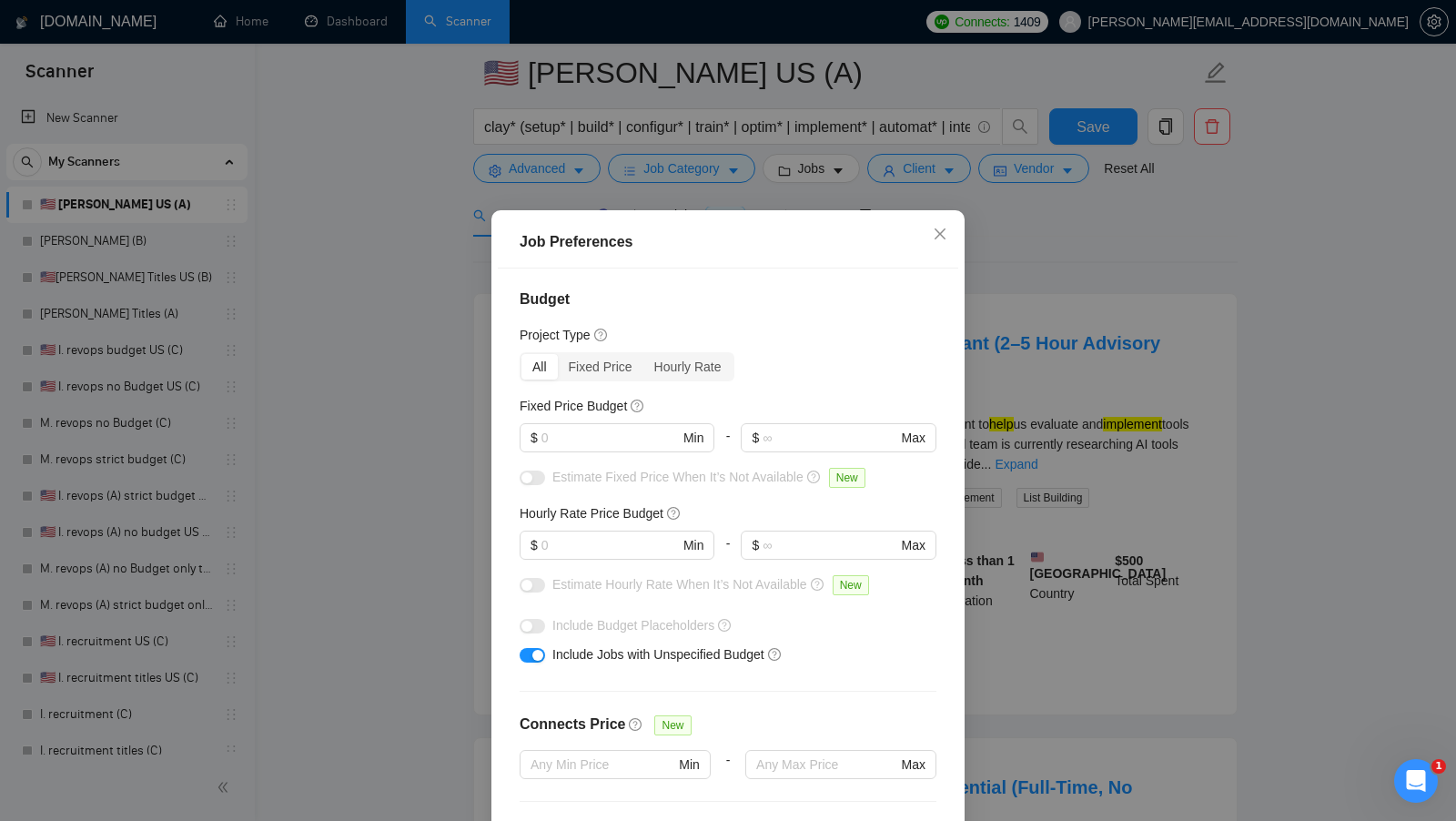
scroll to position [0, 0]
click at [606, 541] on input "text" at bounding box center [609, 547] width 137 height 20
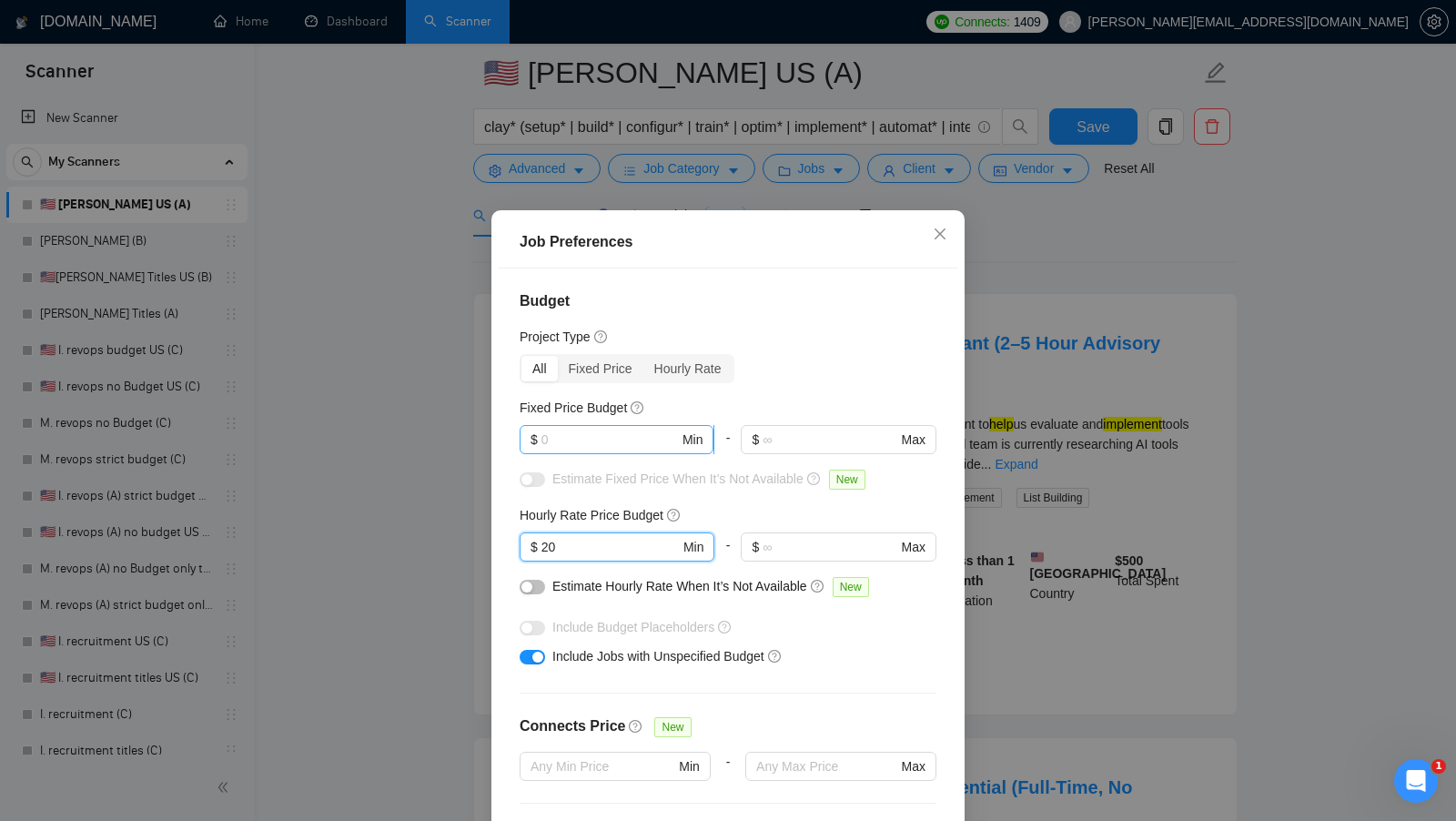
type input "20"
click at [593, 437] on input "text" at bounding box center [609, 439] width 137 height 20
type input "1"
click at [816, 391] on div "Budget Project Type All Fixed Price Hourly Rate Fixed Price Budget 1 $ 1 Min - …" at bounding box center [727, 555] width 460 height 574
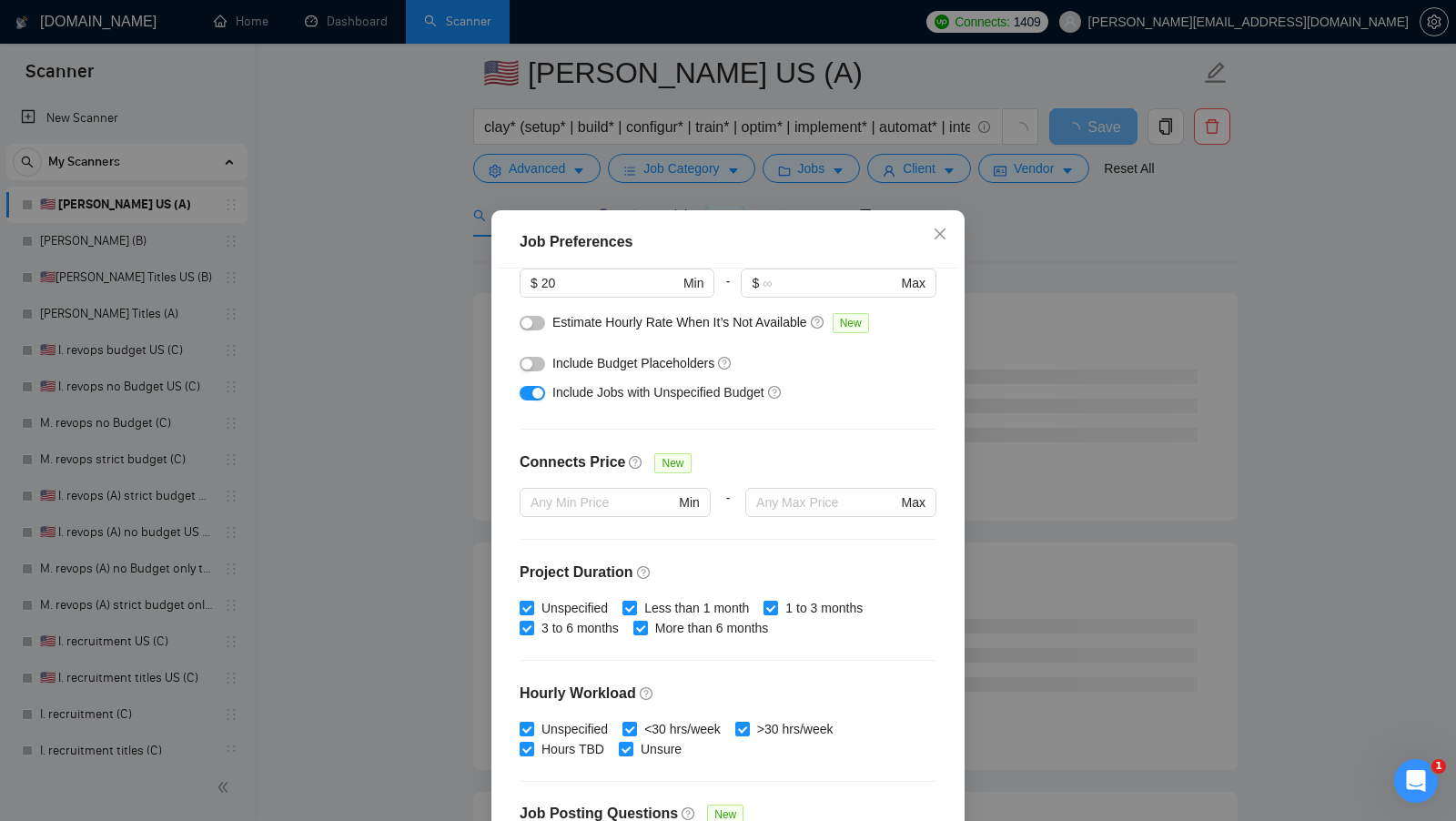
scroll to position [101, 0]
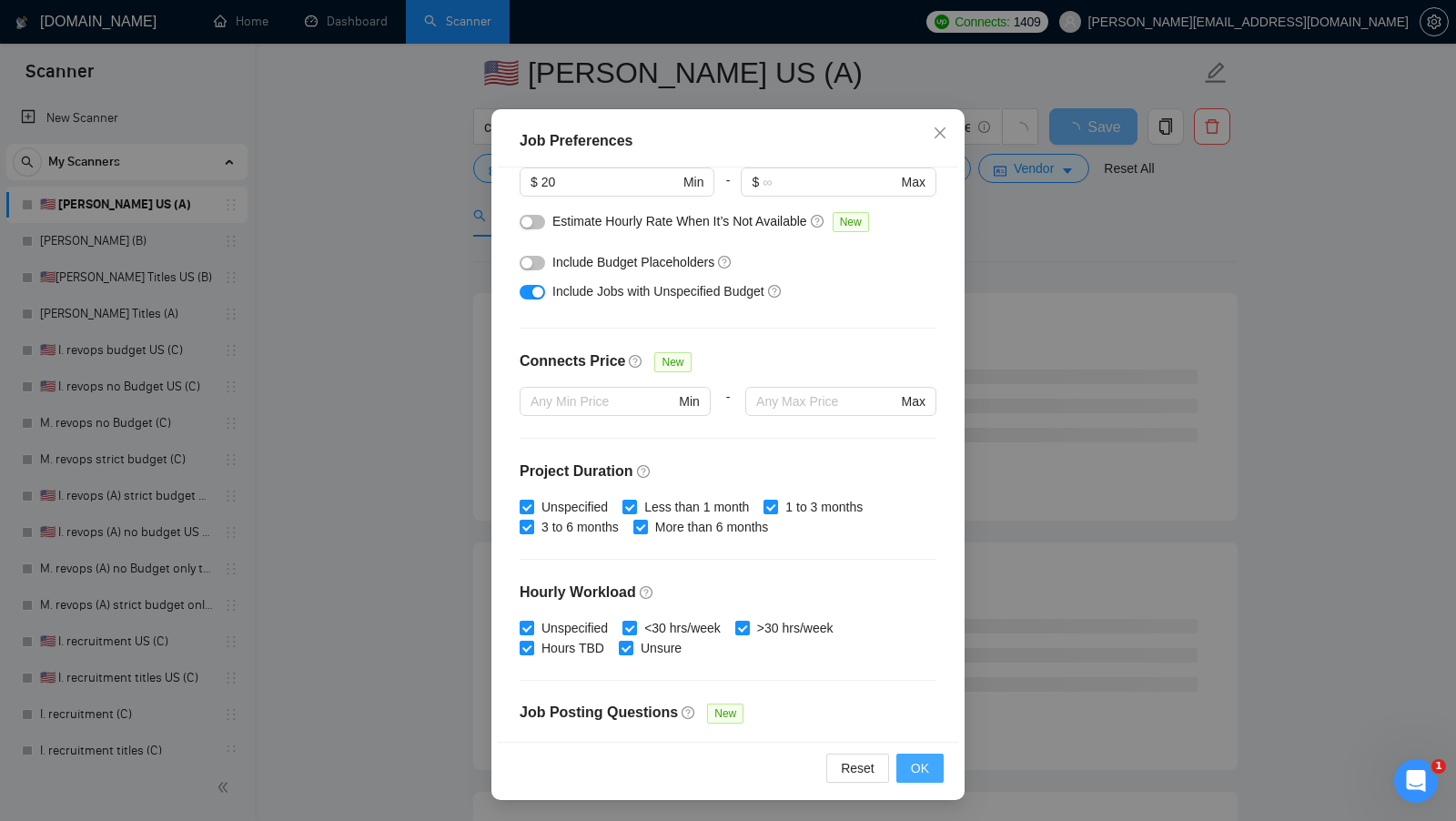
click at [913, 771] on span "OK" at bounding box center [920, 768] width 18 height 20
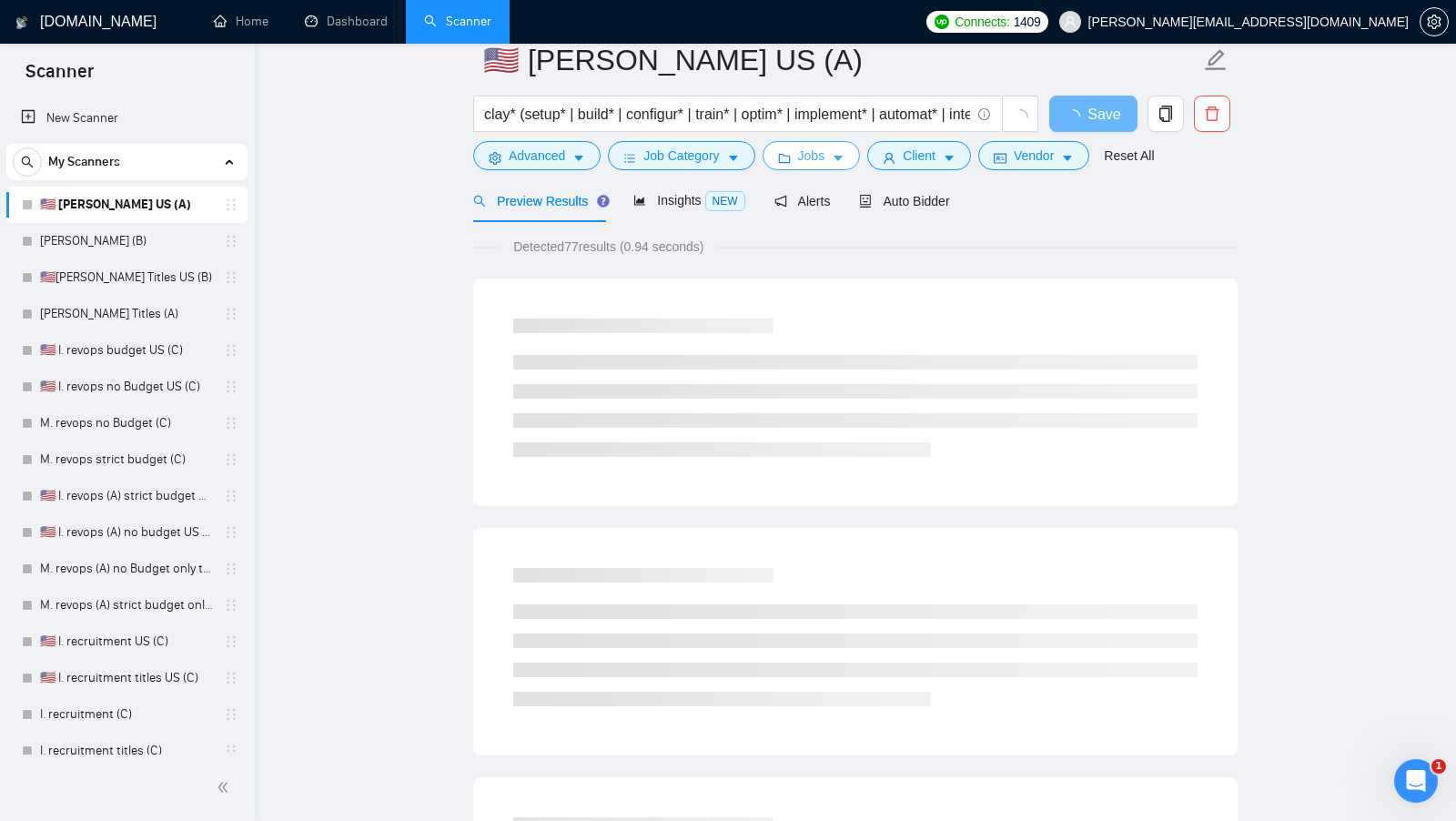
scroll to position [0, 0]
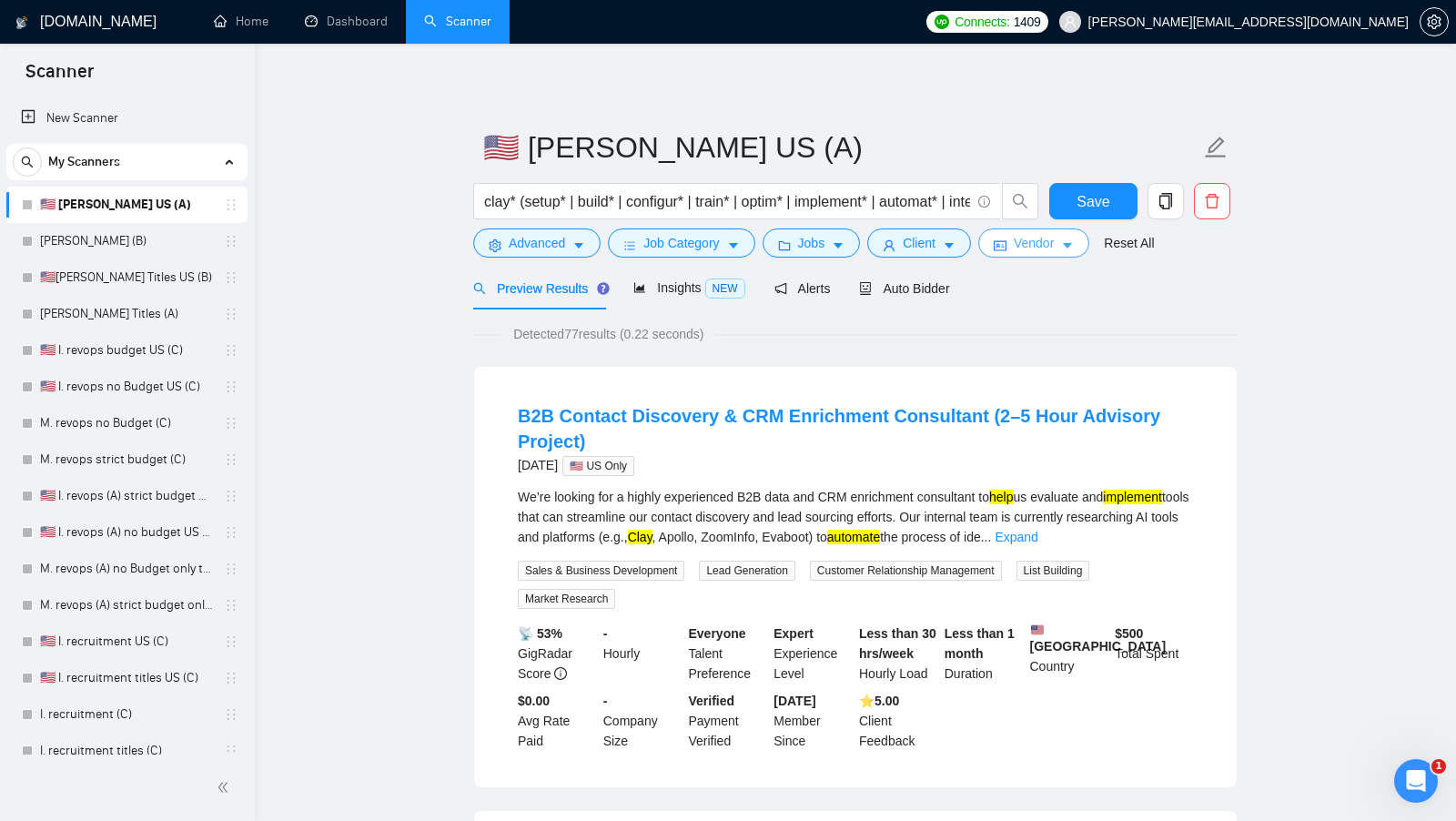
click at [1032, 254] on button "Vendor" at bounding box center [1033, 243] width 111 height 29
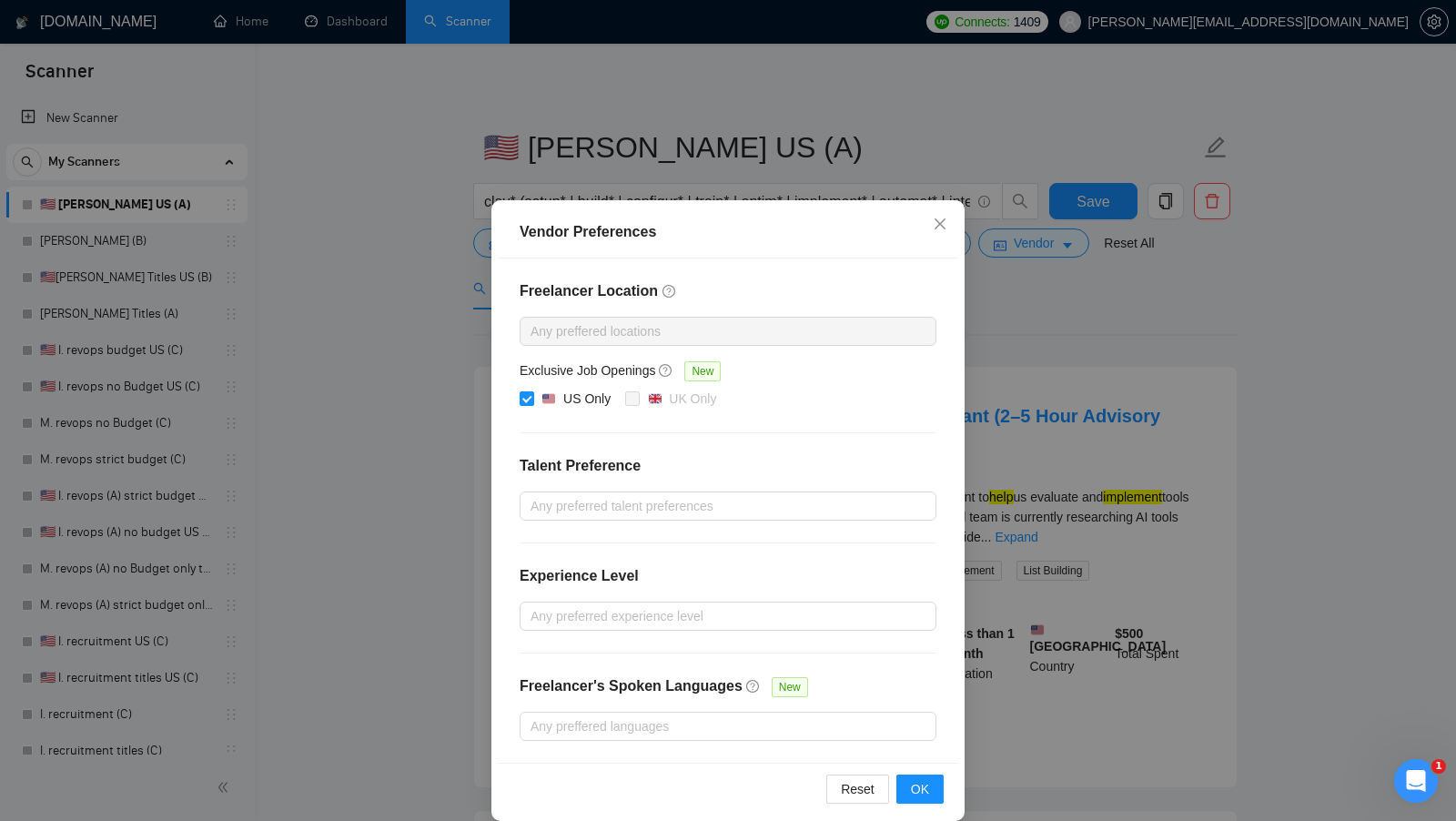
click at [1025, 325] on div "Vendor Preferences Freelancer Location Any preffered locations Exclusive Job Op…" at bounding box center [728, 410] width 1456 height 821
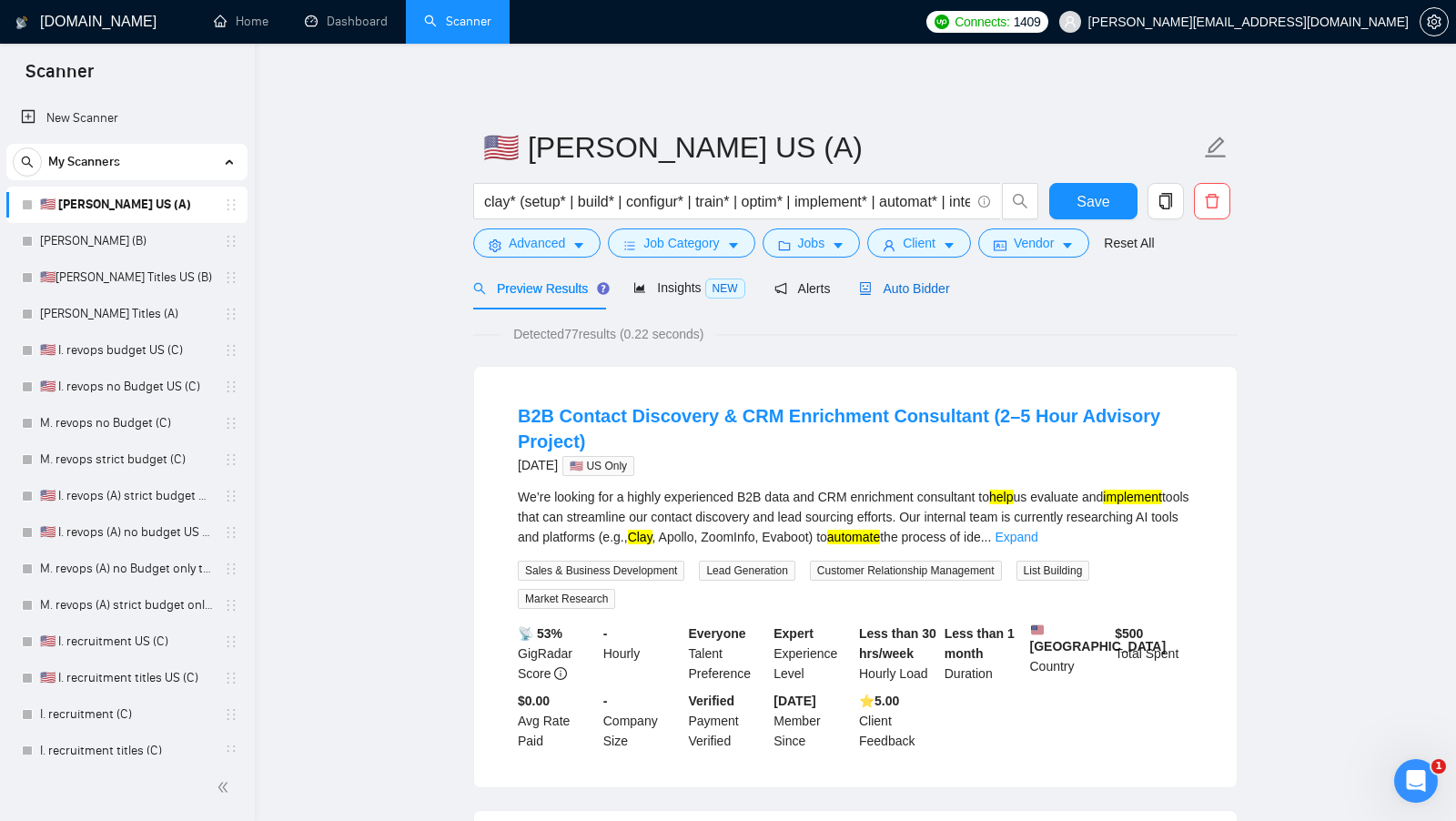
click at [899, 293] on span "Auto Bidder" at bounding box center [903, 288] width 90 height 14
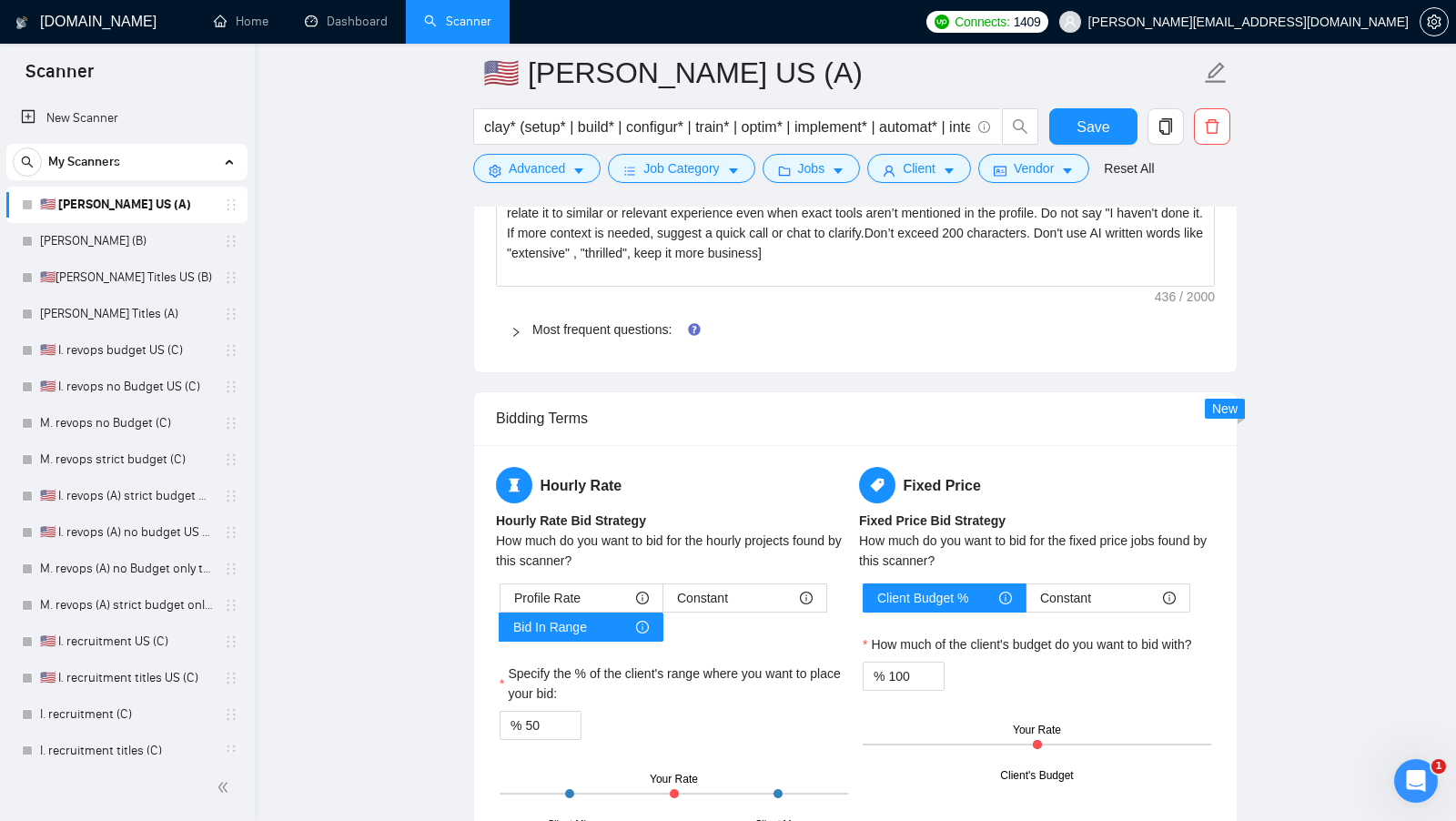
scroll to position [2641, 0]
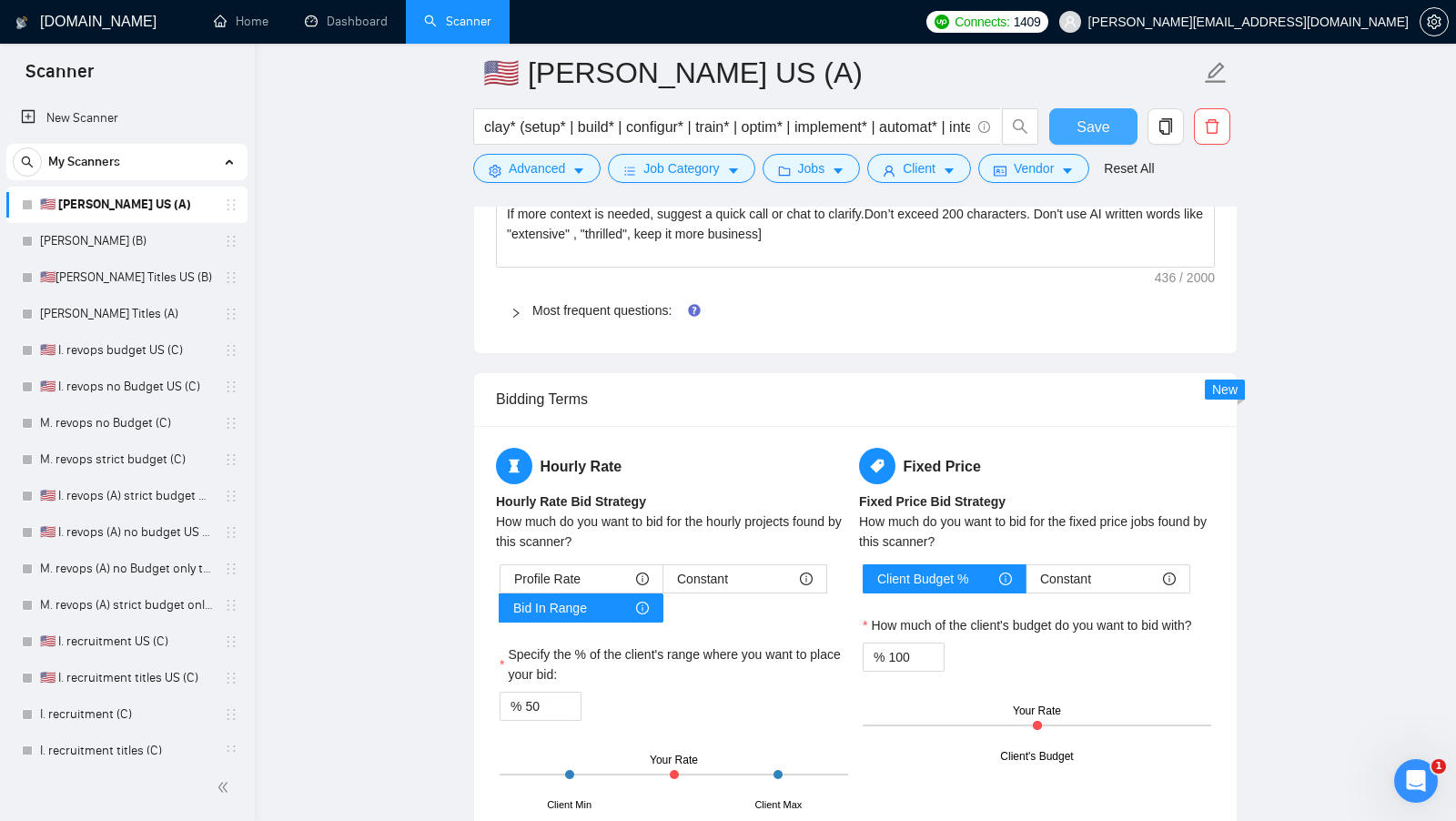
click at [1081, 123] on span "Save" at bounding box center [1092, 127] width 33 height 23
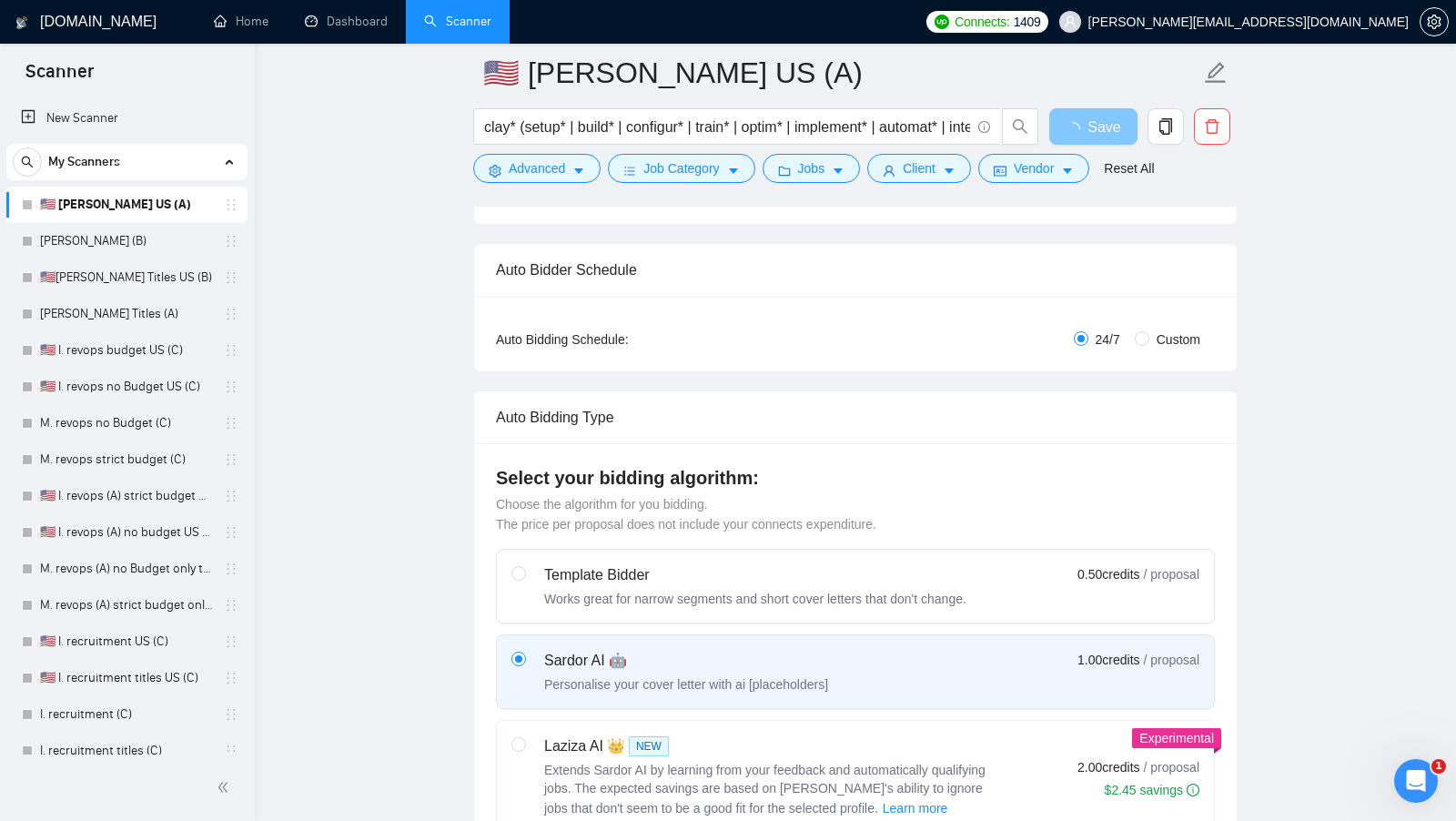
scroll to position [0, 0]
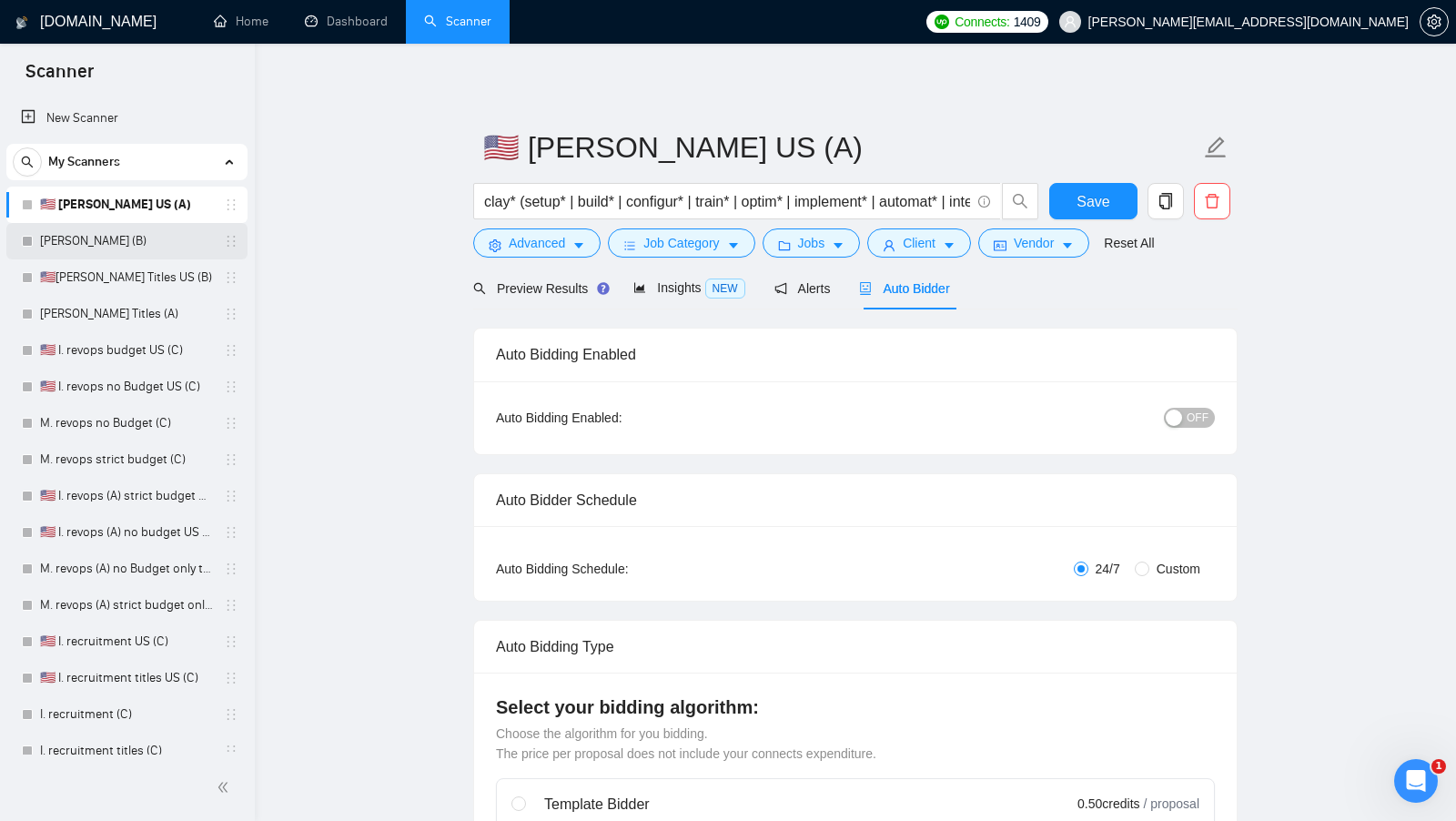
click at [134, 234] on link "M. Clay (B)" at bounding box center [126, 241] width 173 height 37
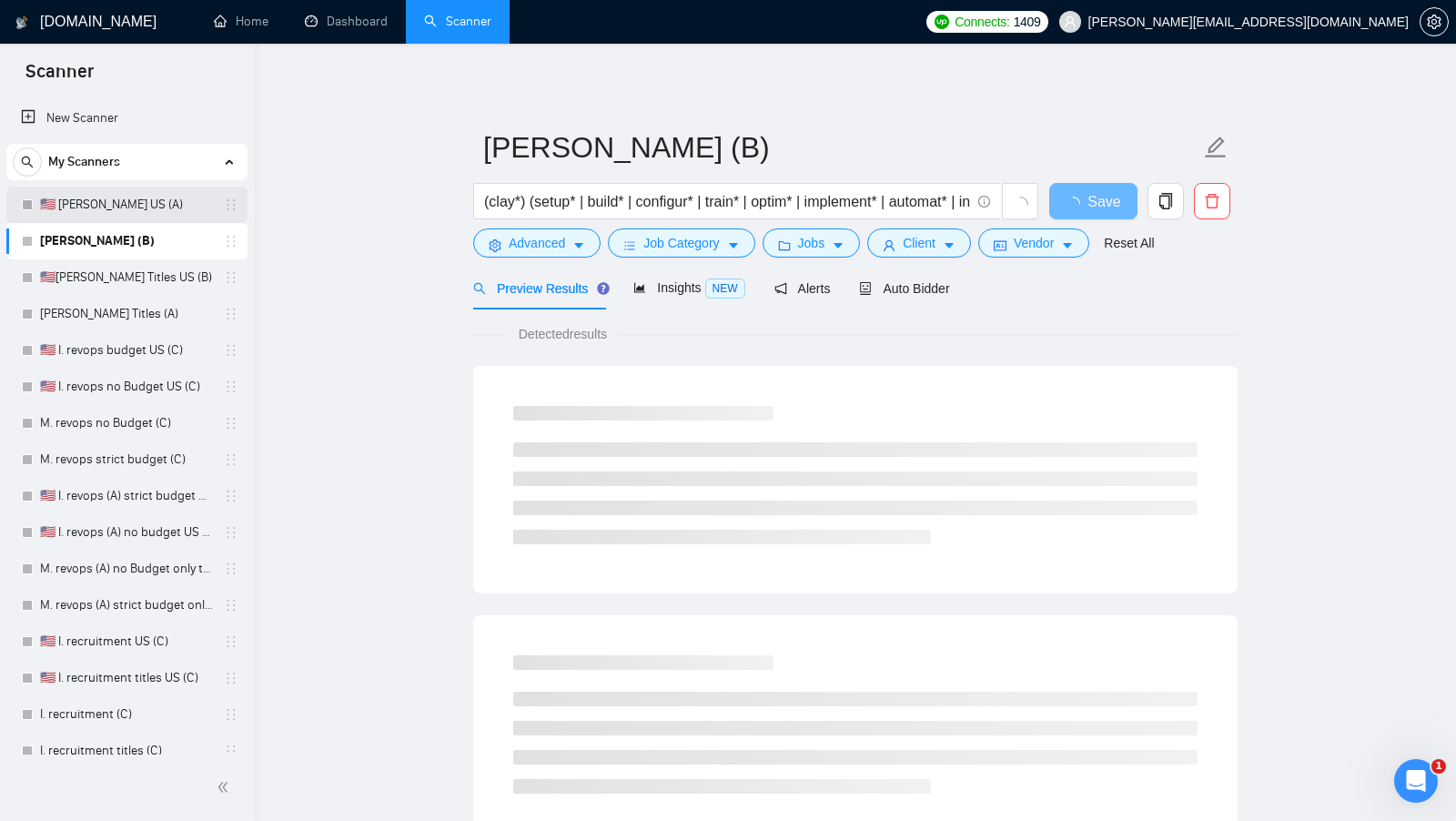
click at [144, 212] on link "🇺🇸 I. Clay US (A)" at bounding box center [126, 205] width 173 height 37
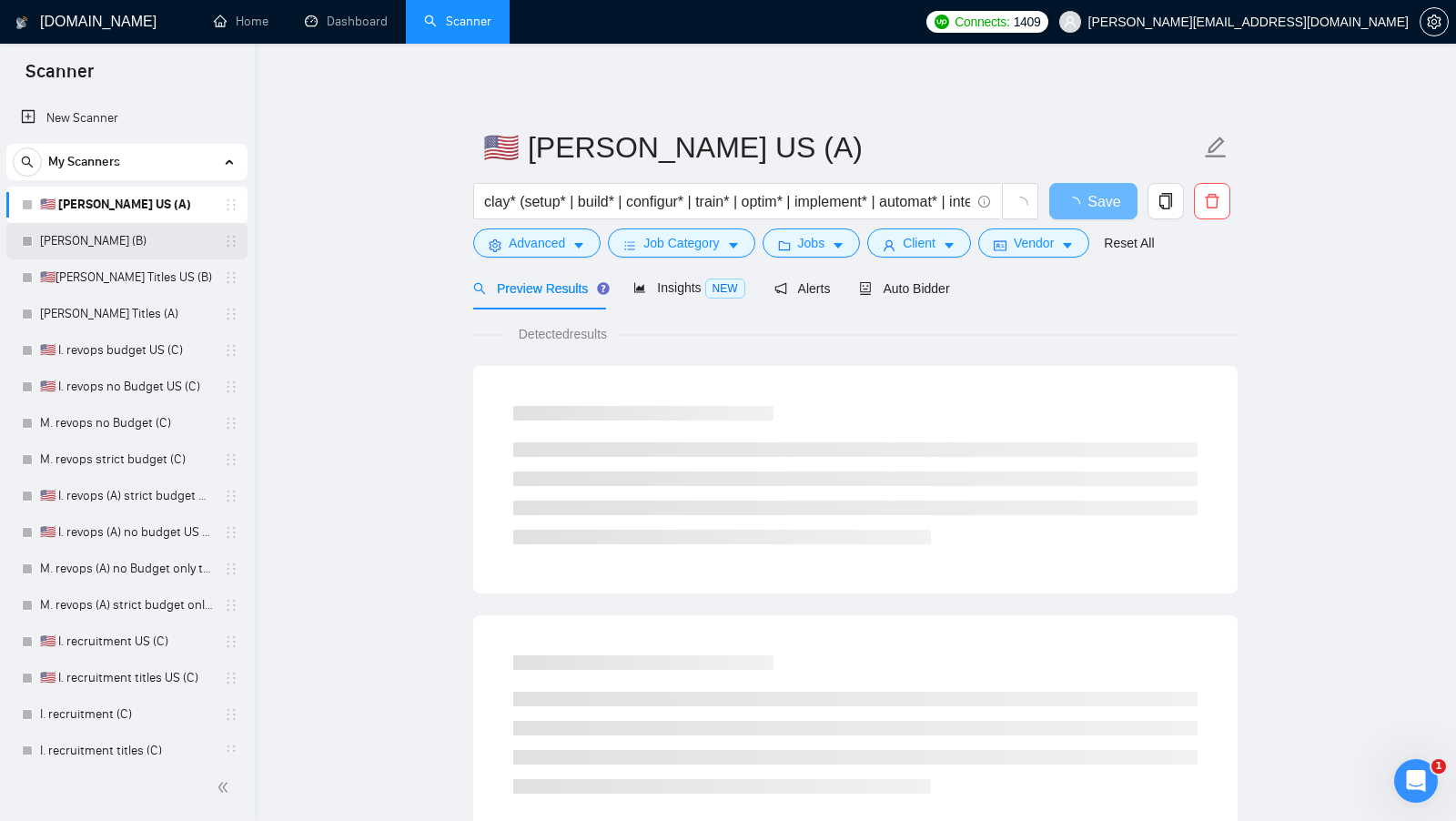
click at [140, 228] on link "M. Clay (B)" at bounding box center [126, 241] width 173 height 37
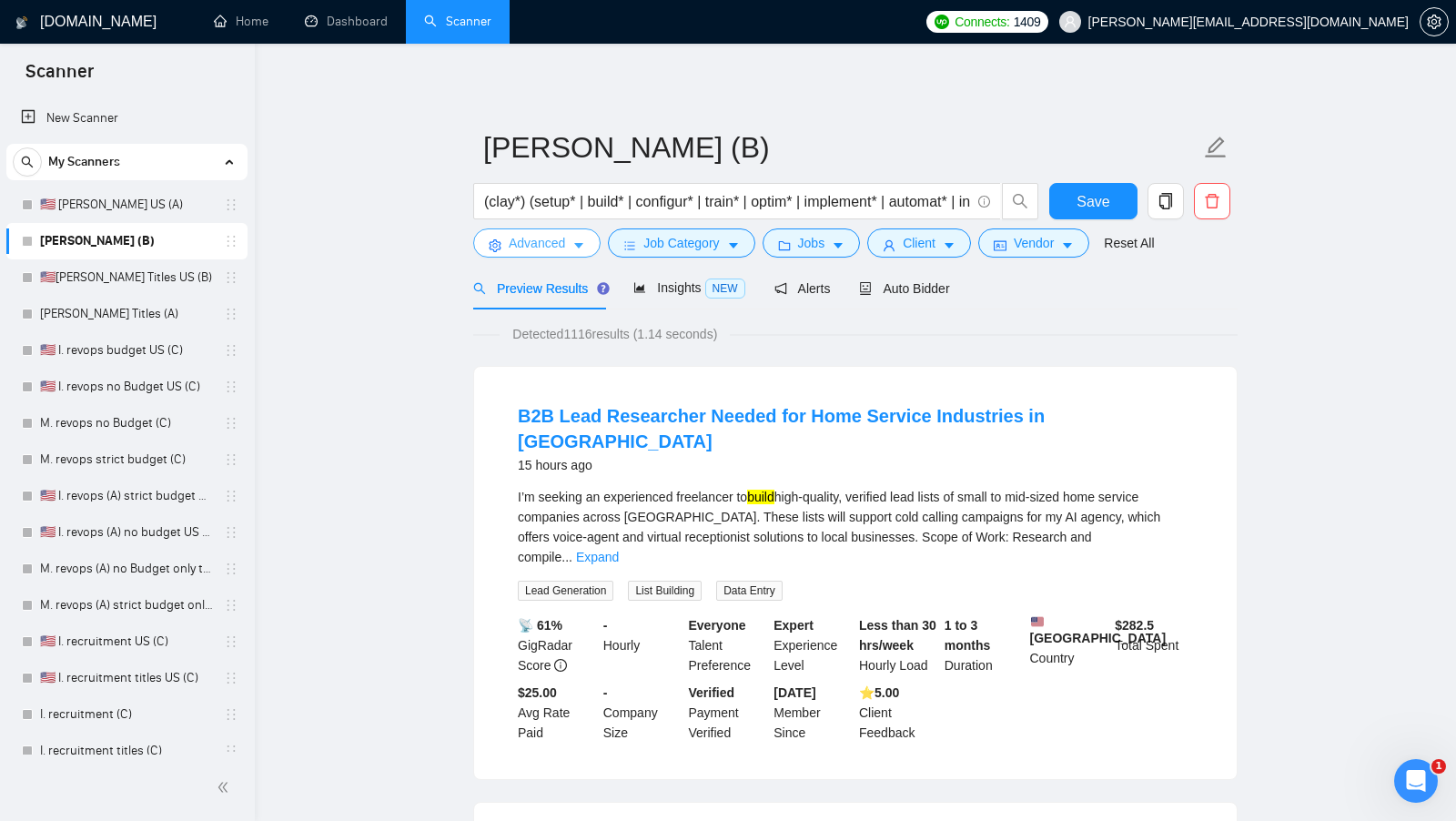
click at [551, 252] on span "Advanced" at bounding box center [536, 243] width 57 height 20
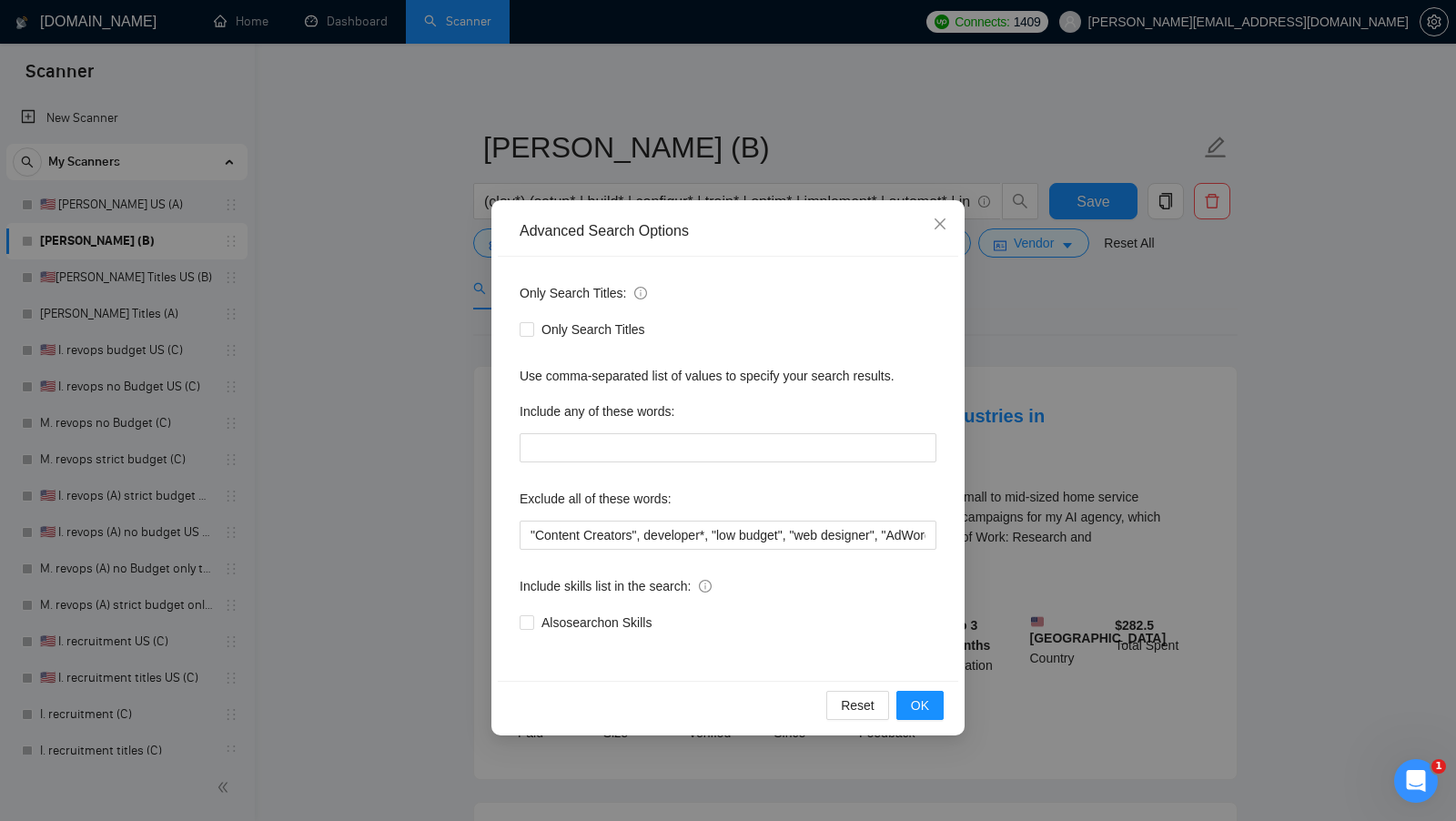
click at [438, 299] on div "Advanced Search Options Only Search Titles: Only Search Titles Use comma-separa…" at bounding box center [728, 410] width 1456 height 821
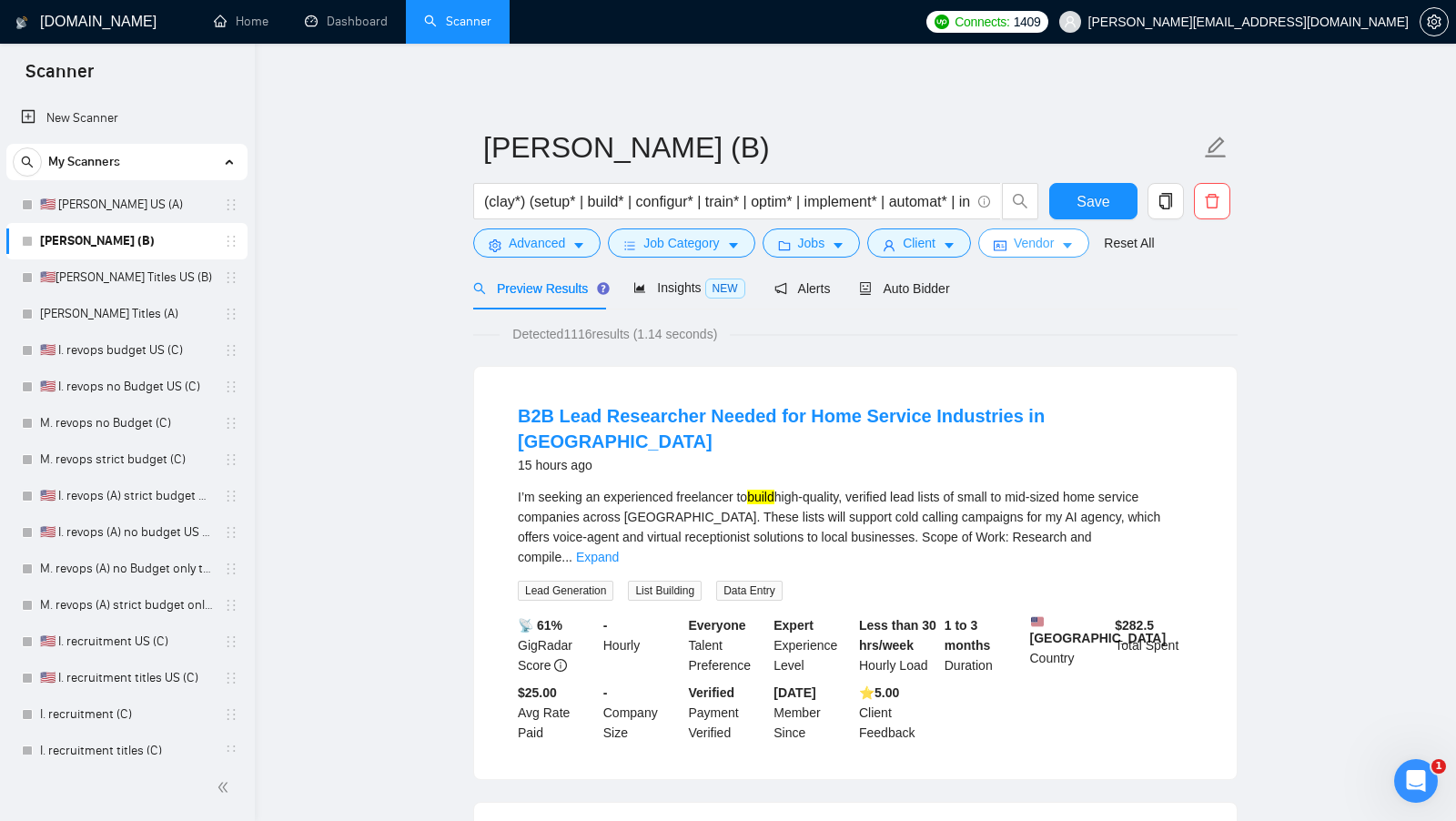
click at [1018, 236] on span "Vendor" at bounding box center [1034, 243] width 40 height 20
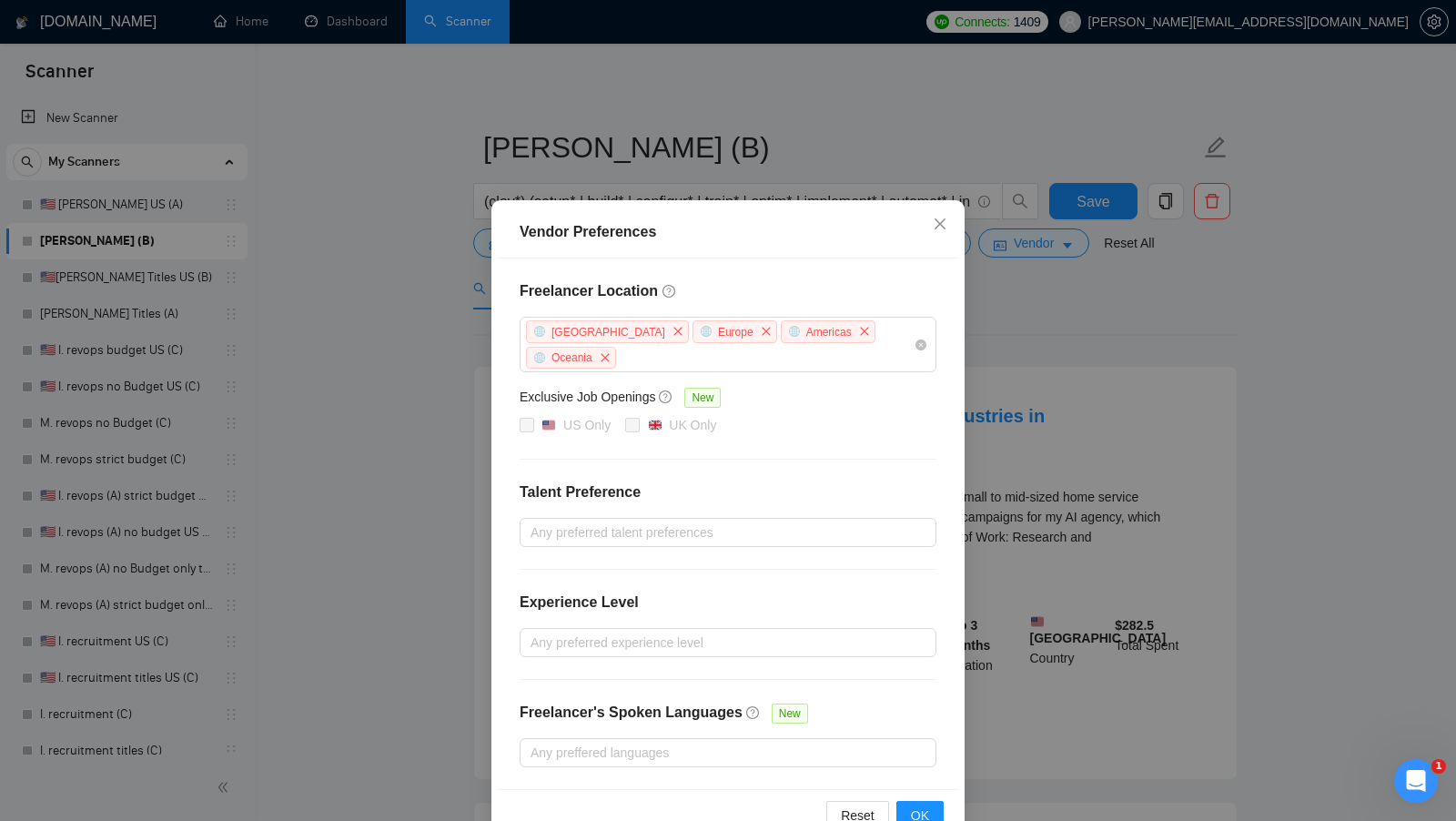
click at [1051, 315] on div "Vendor Preferences Freelancer Location Africa Europe Americas Oceania Exclusive…" at bounding box center [728, 410] width 1456 height 821
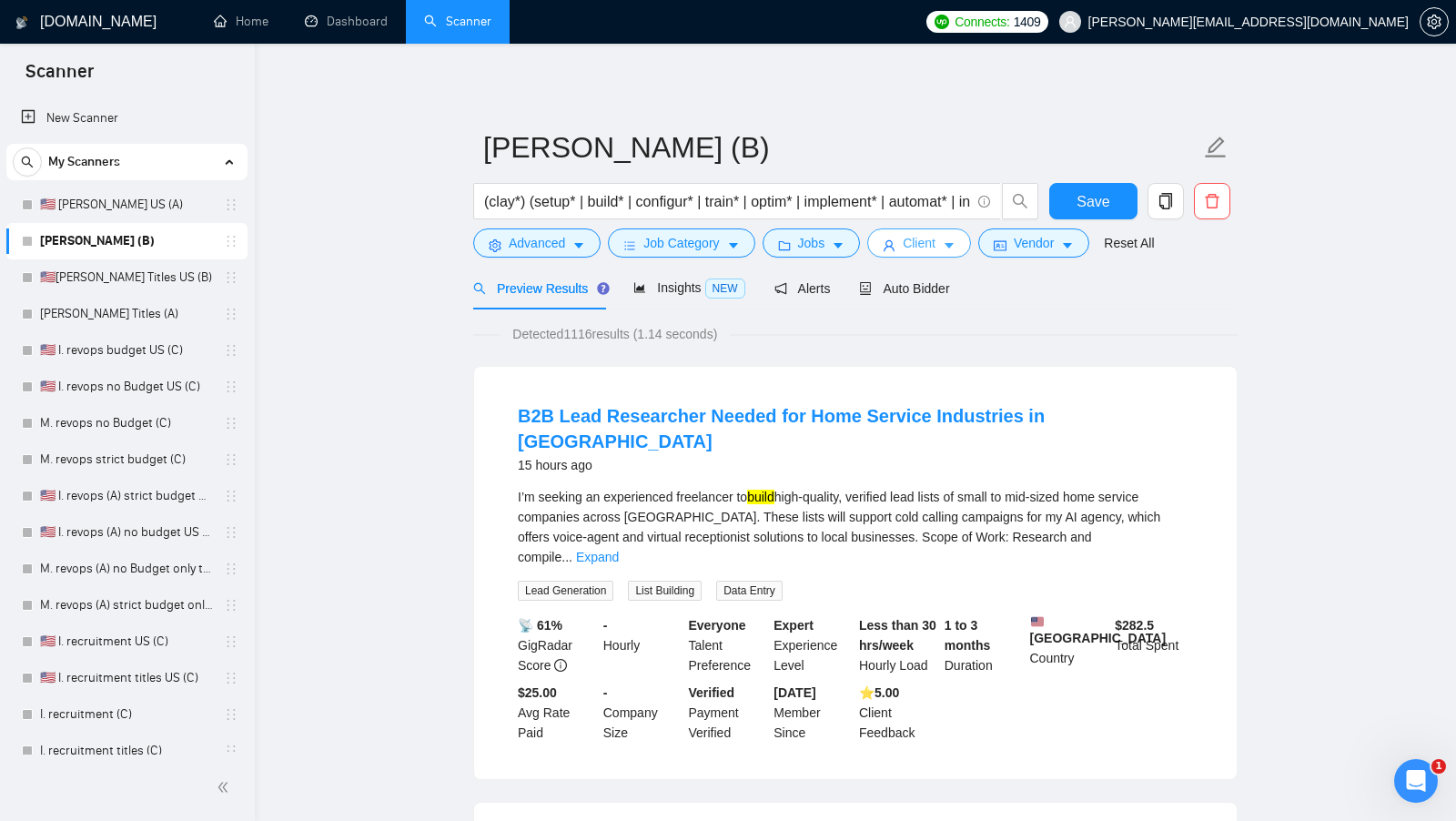
click at [946, 242] on button "Client" at bounding box center [919, 243] width 104 height 29
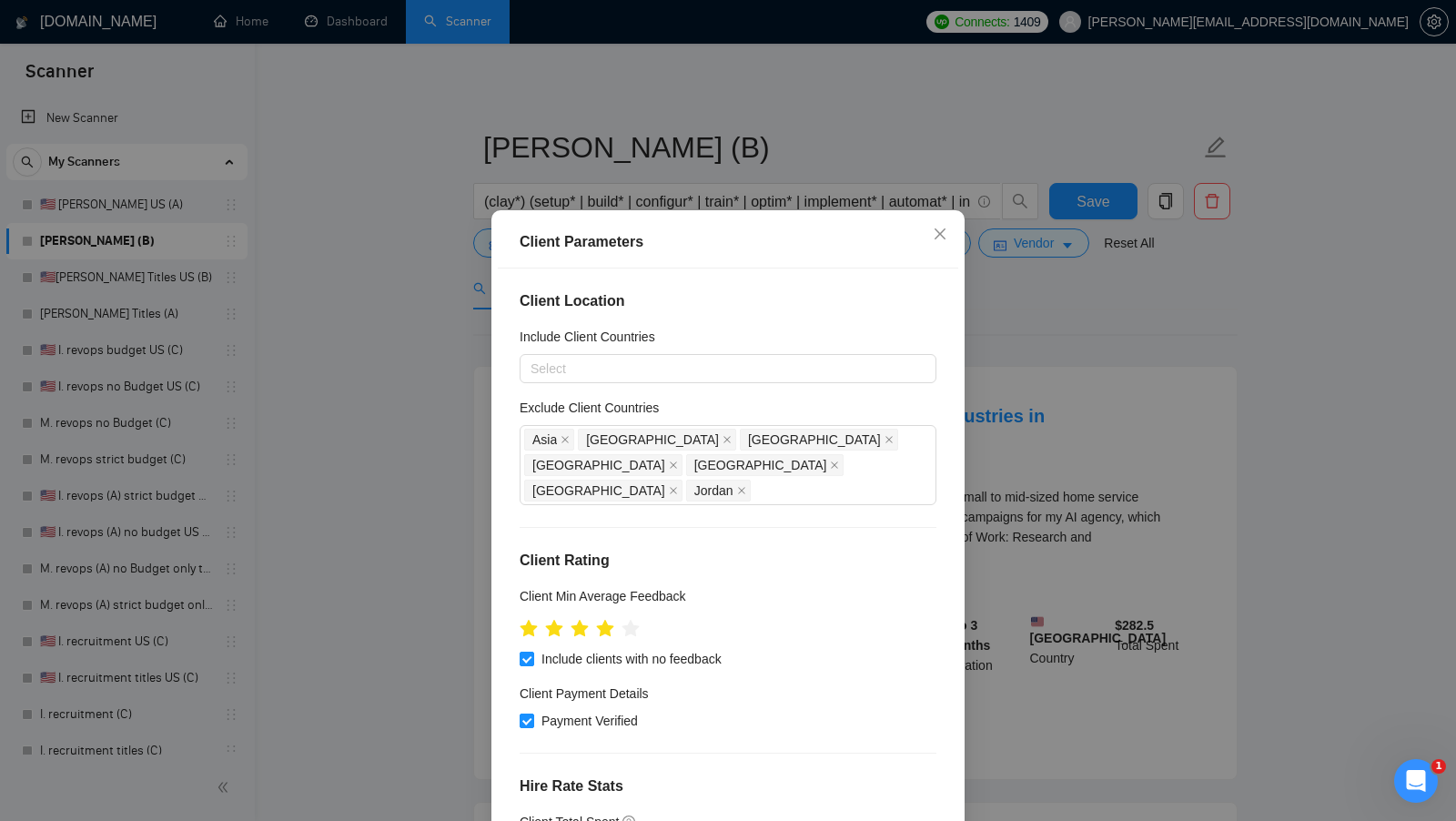
click at [1130, 330] on div "Client Parameters Client Location Include Client Countries Select Exclude Clien…" at bounding box center [728, 410] width 1456 height 821
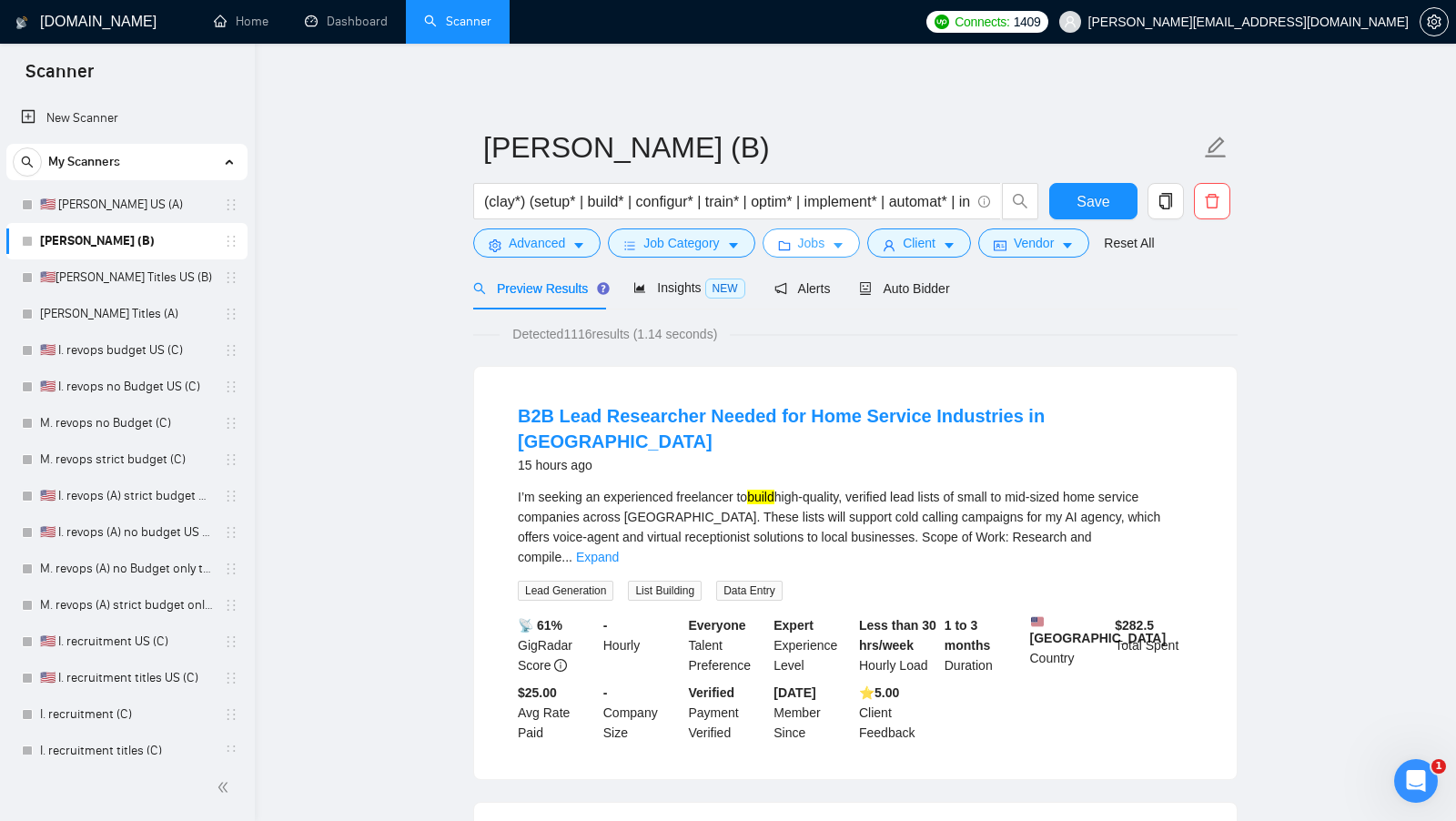
click at [833, 250] on button "Jobs" at bounding box center [812, 243] width 98 height 29
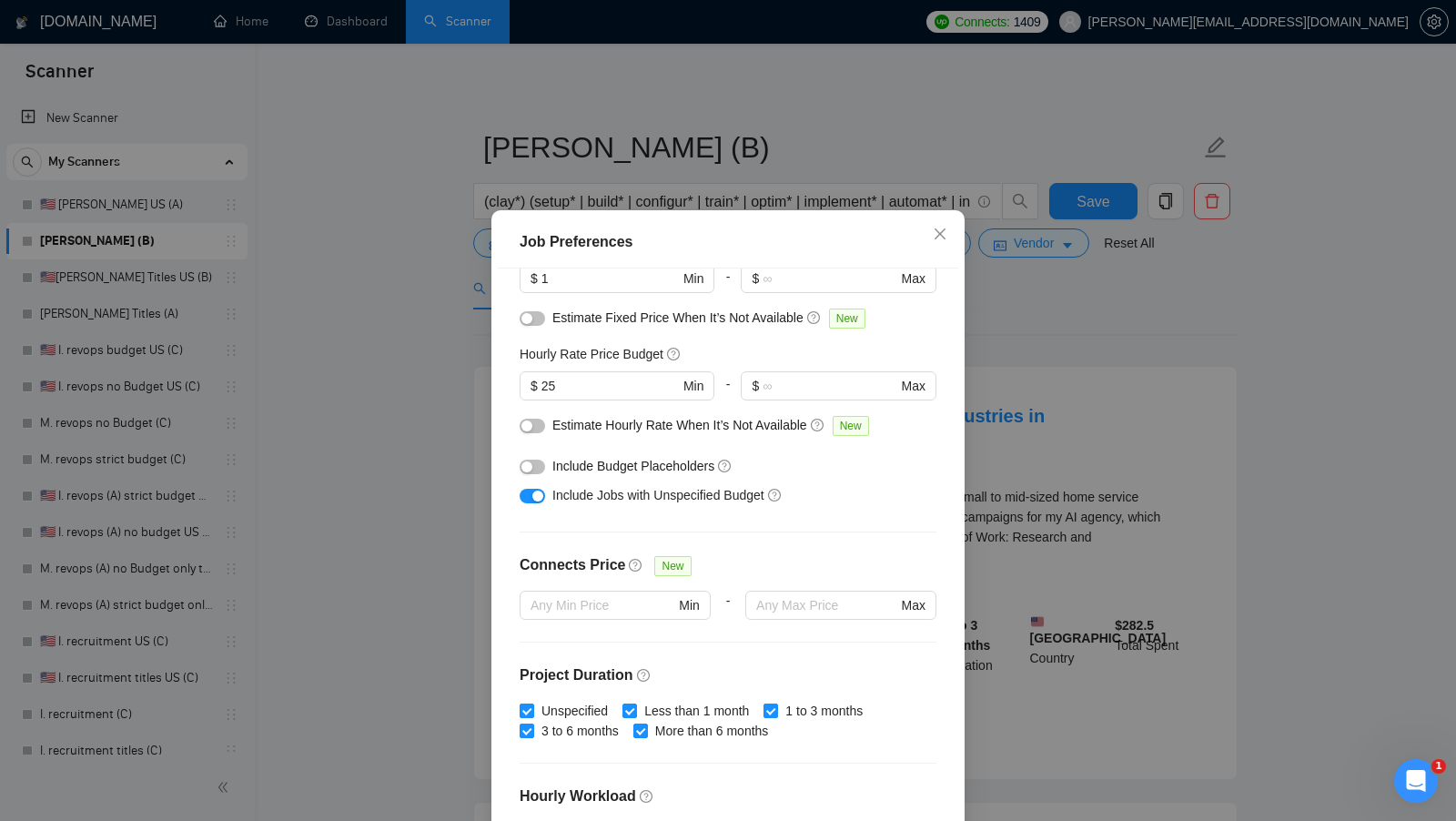
scroll to position [449, 0]
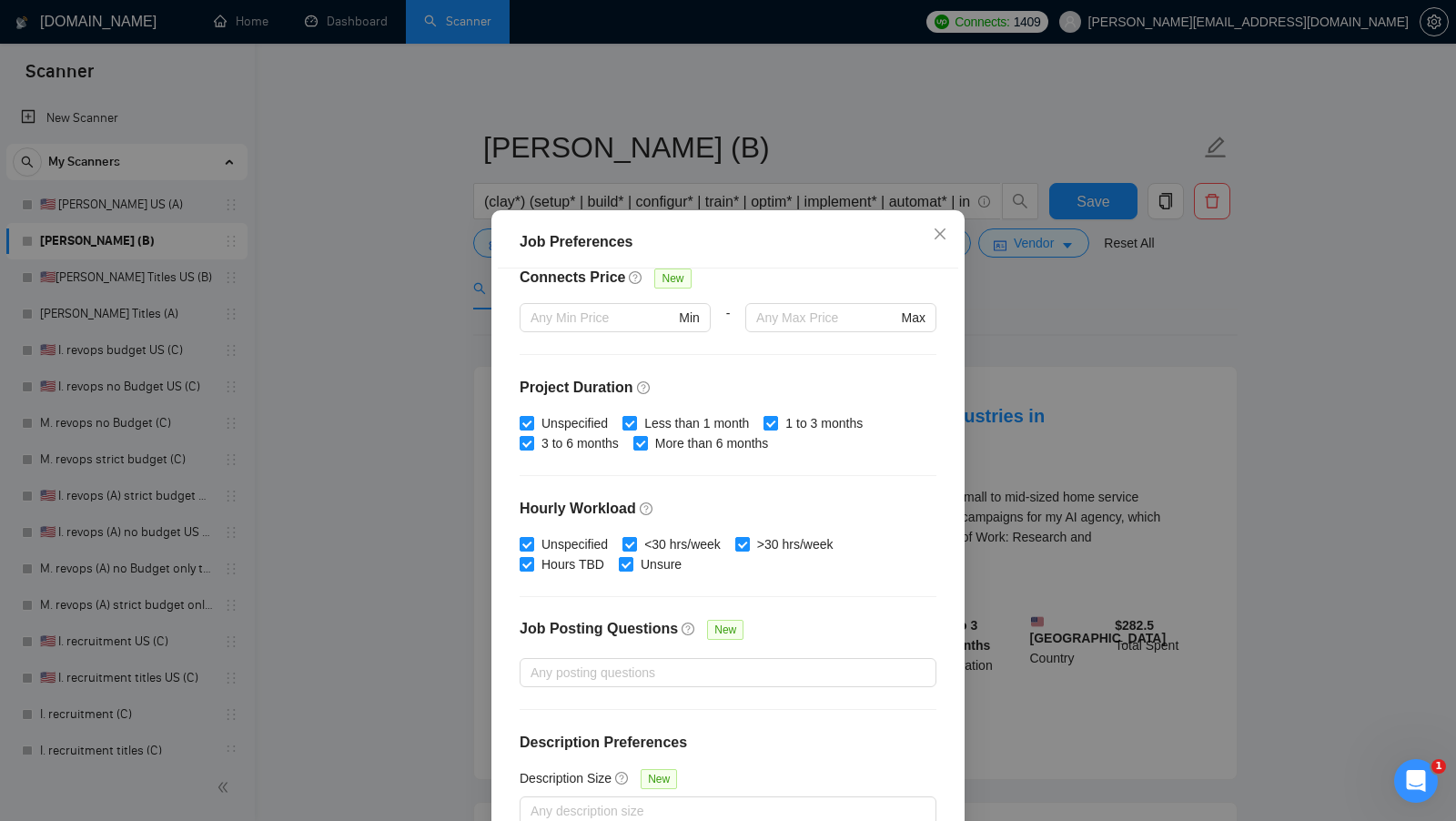
click at [1005, 369] on div "Job Preferences Budget Project Type All Fixed Price Hourly Rate Fixed Price Bud…" at bounding box center [728, 410] width 1456 height 821
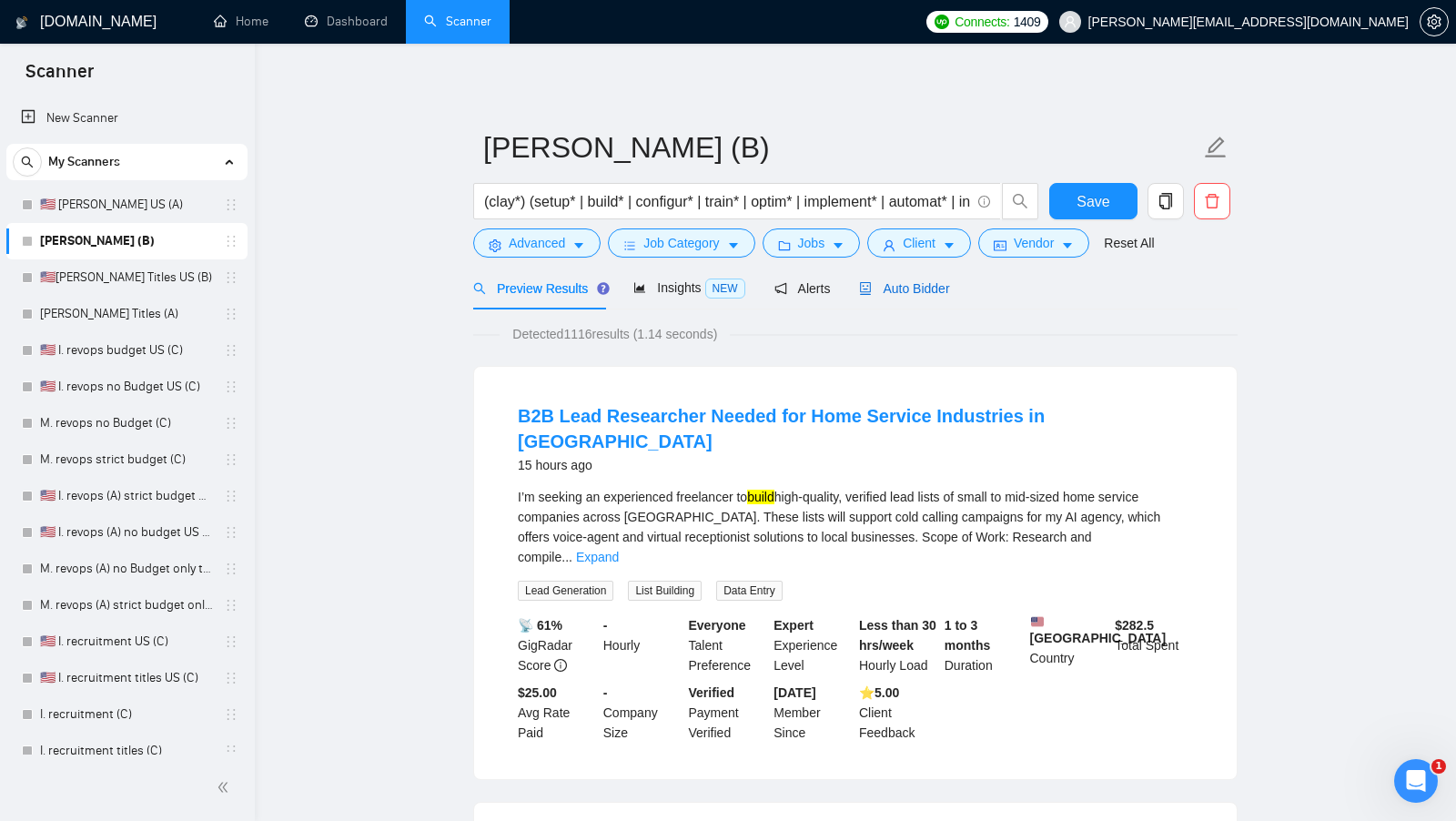
click at [924, 290] on span "Auto Bidder" at bounding box center [903, 288] width 90 height 14
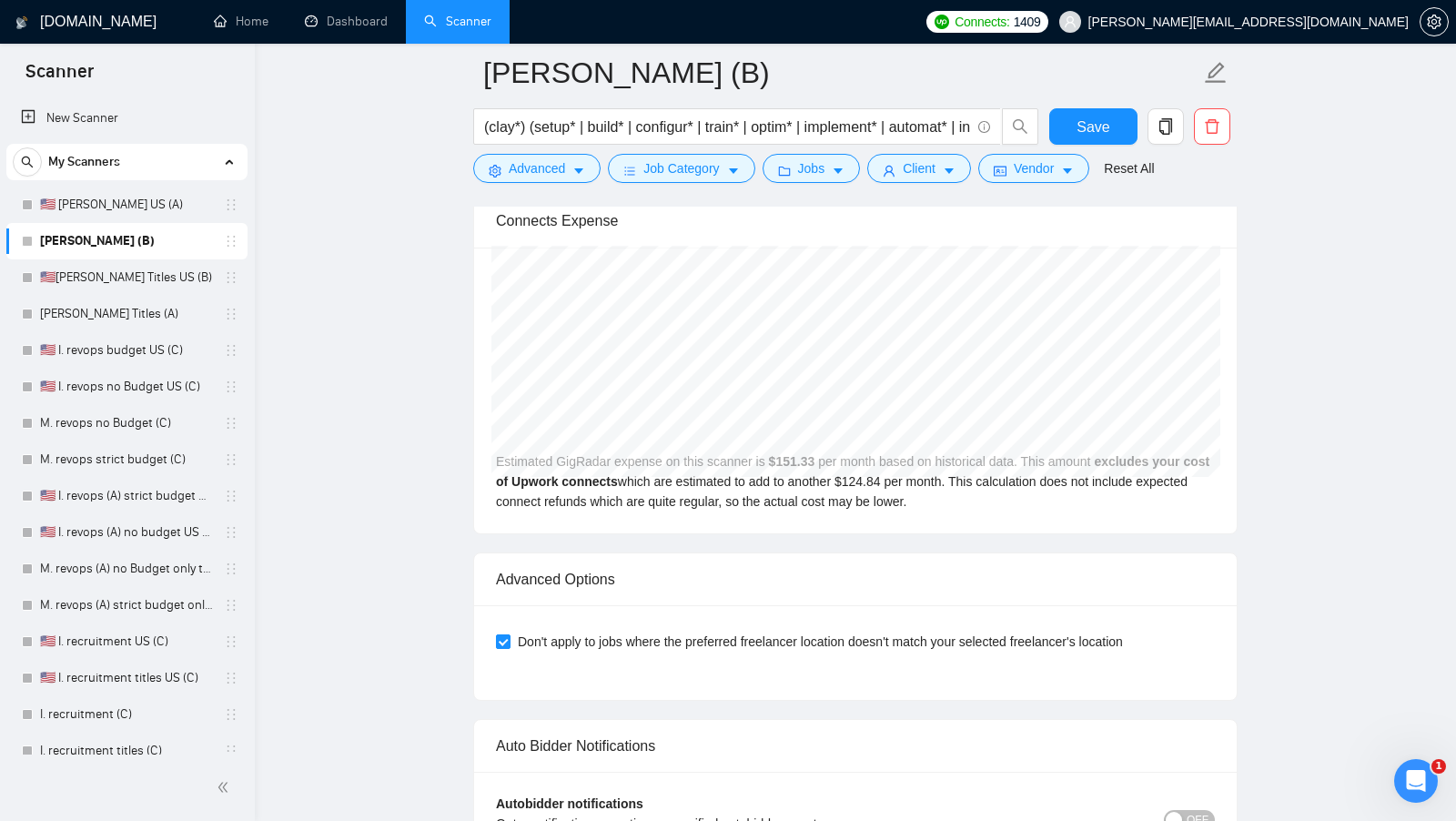
scroll to position [4235, 0]
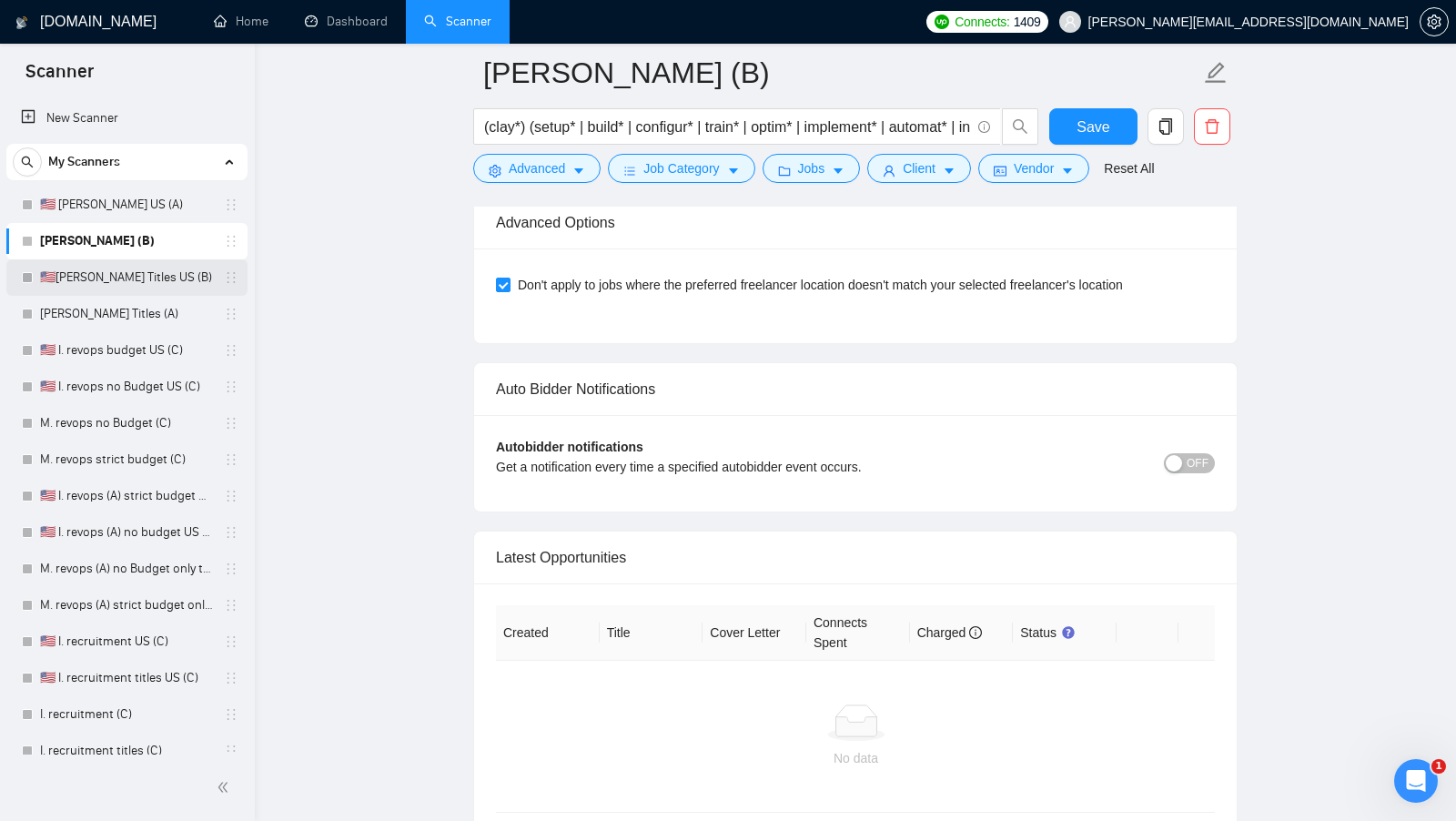
click at [131, 263] on link "🇺🇸I. Clay Titles US (B)" at bounding box center [126, 278] width 173 height 37
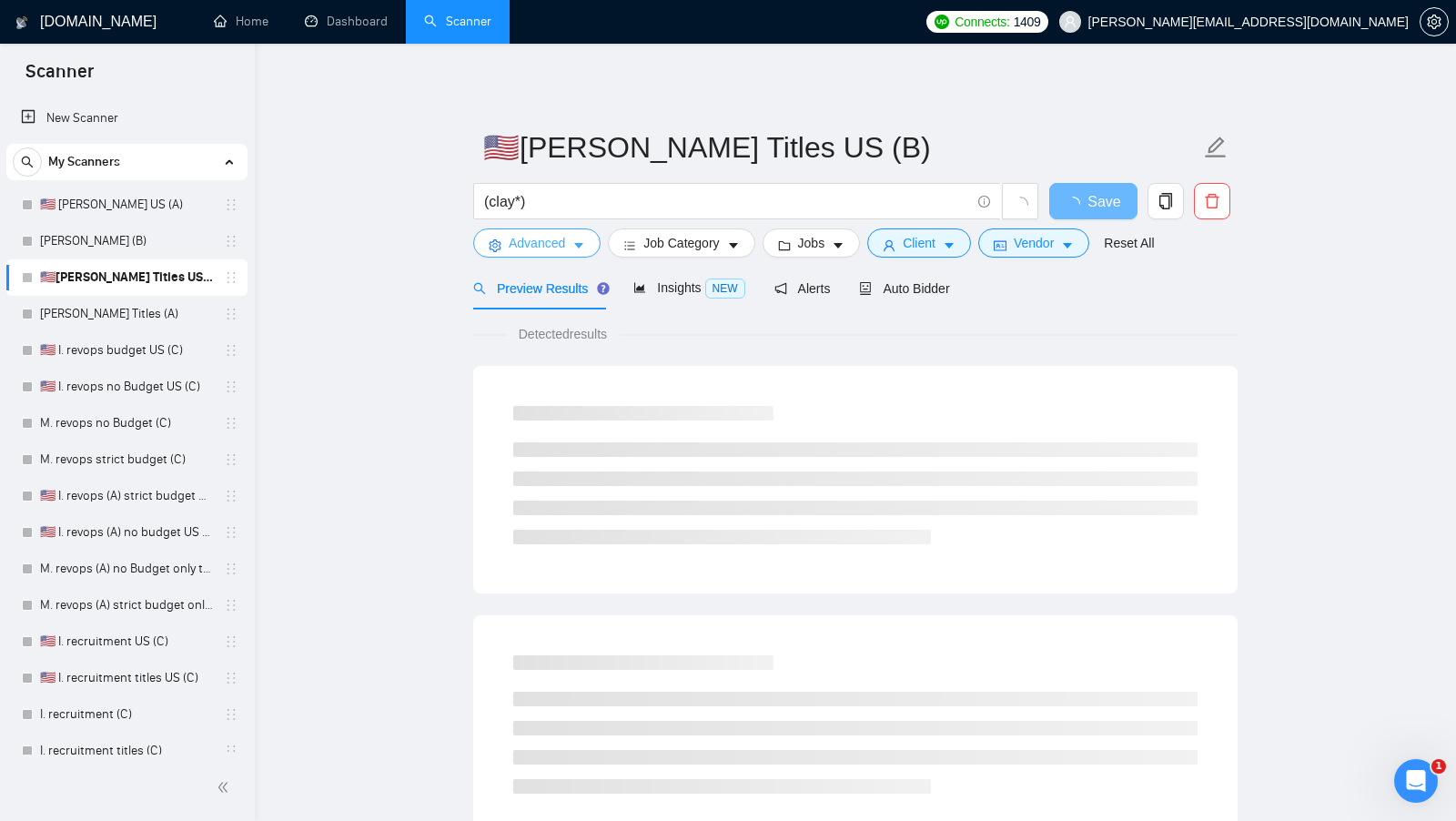
click at [541, 238] on span "Advanced" at bounding box center [536, 243] width 57 height 20
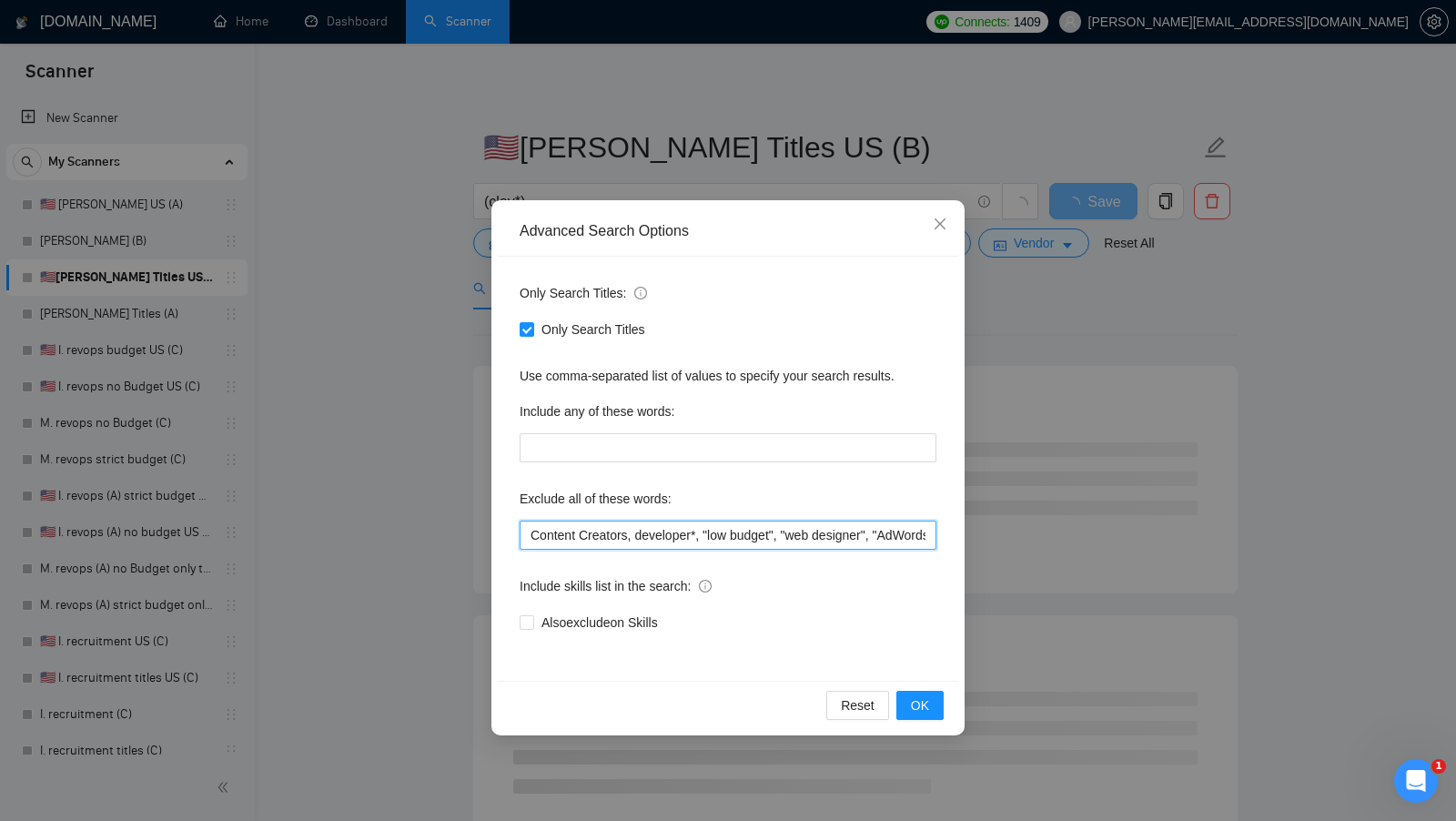
click at [536, 534] on input "Content Creators, developer*, "low budget", "web designer", "AdWords", "South A…" at bounding box center [728, 535] width 417 height 29
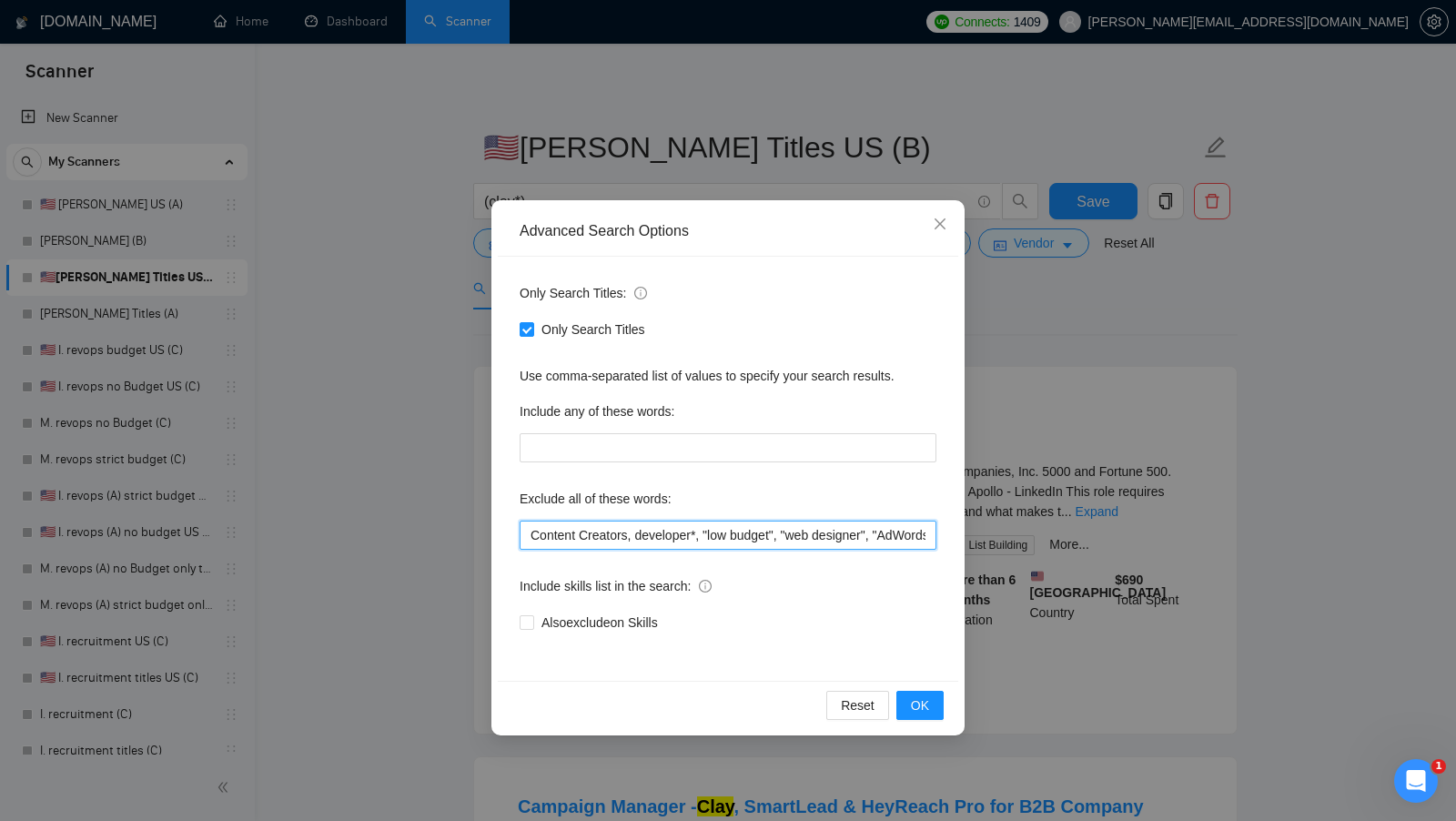
click at [531, 534] on input "Content Creators, developer*, "low budget", "web designer", "AdWords", "South A…" at bounding box center [728, 535] width 417 height 29
click at [637, 532] on input ""Content Creators, developer*, "low budget", "web designer", "AdWords", "South …" at bounding box center [728, 535] width 417 height 29
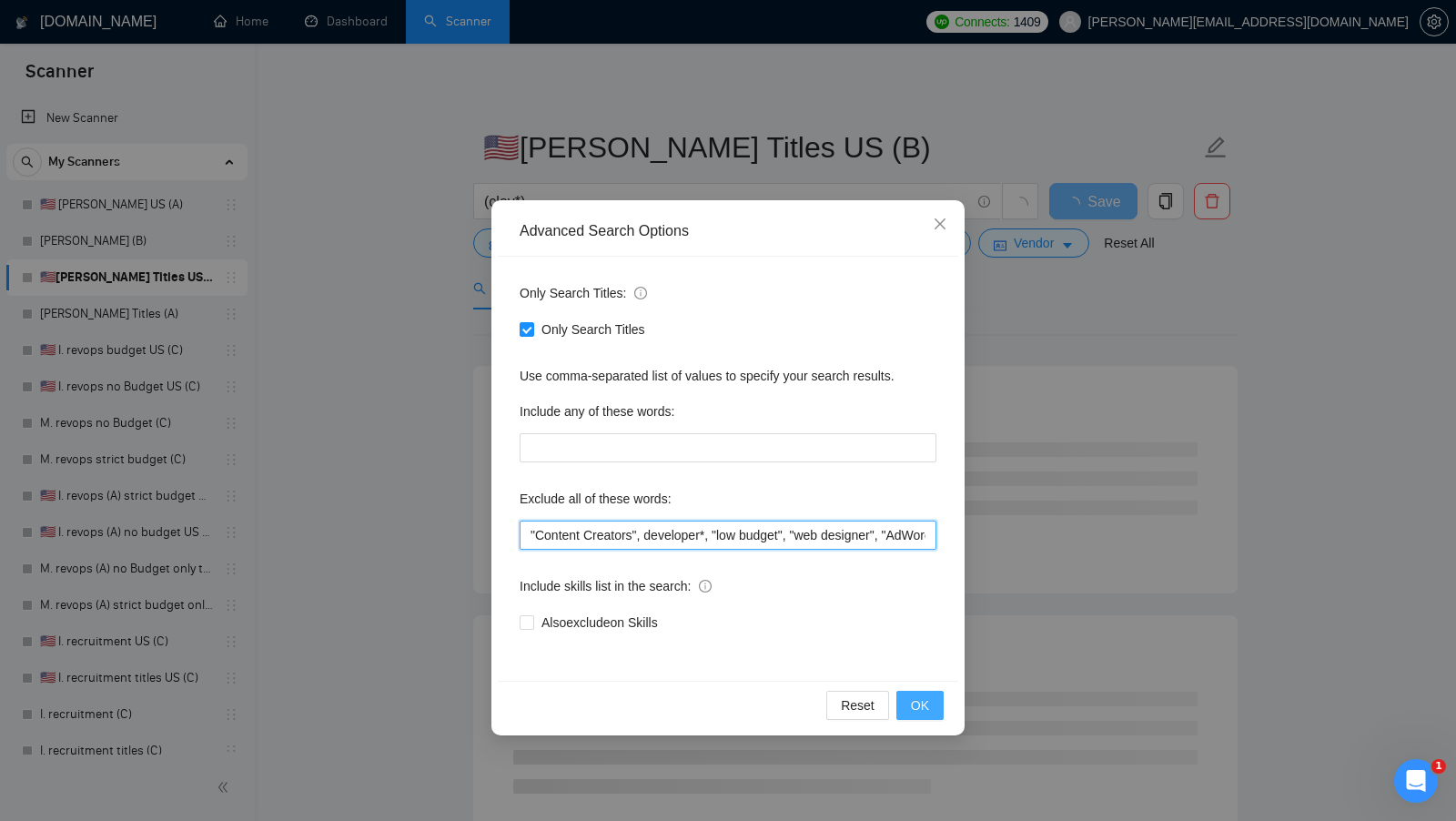
type input ""Content Creators", developer*, "low budget", "web designer", "AdWords", "South…"
click at [927, 699] on span "OK" at bounding box center [920, 705] width 18 height 20
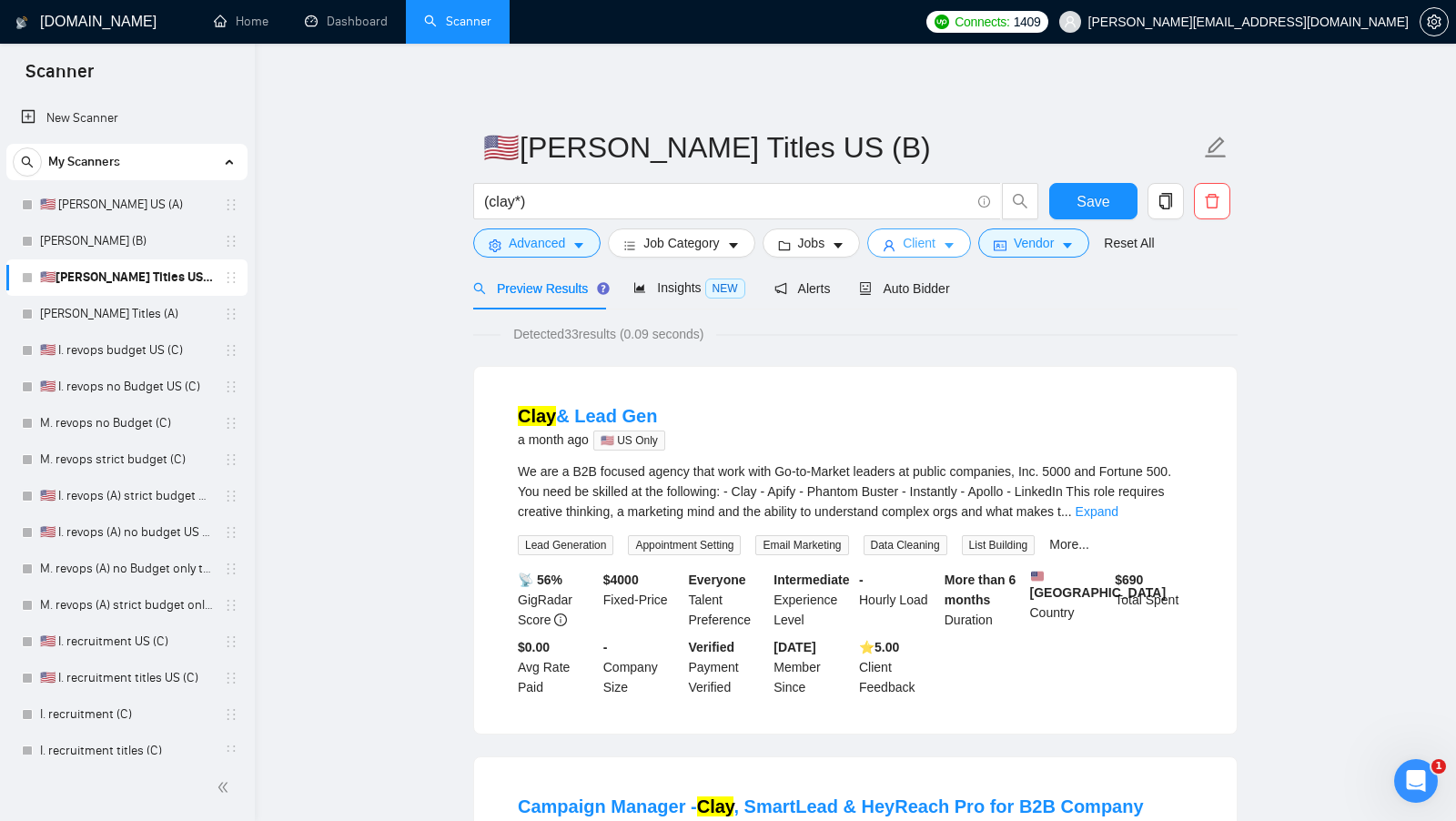
click at [879, 239] on button "Client" at bounding box center [919, 243] width 104 height 29
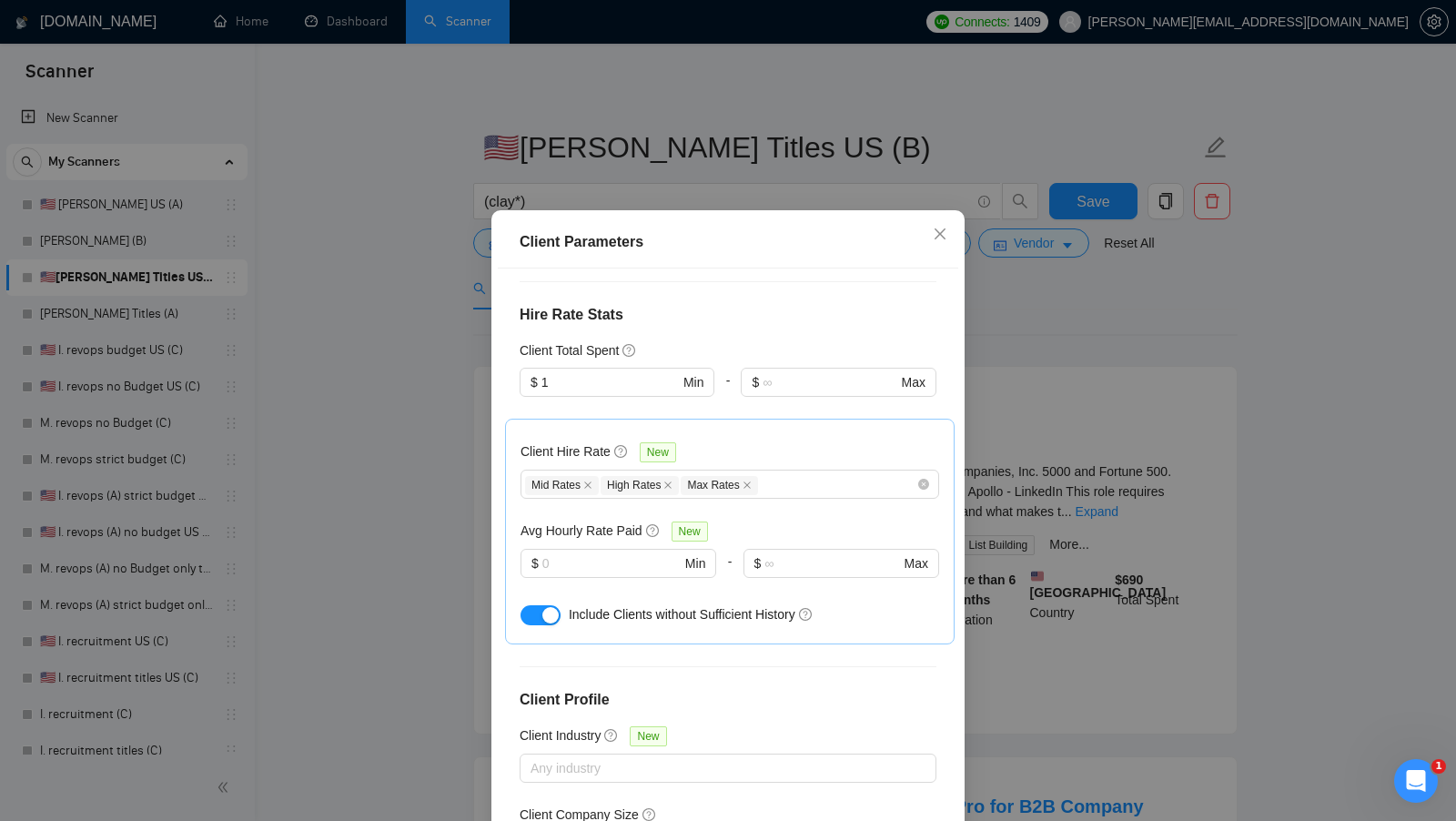
scroll to position [580, 0]
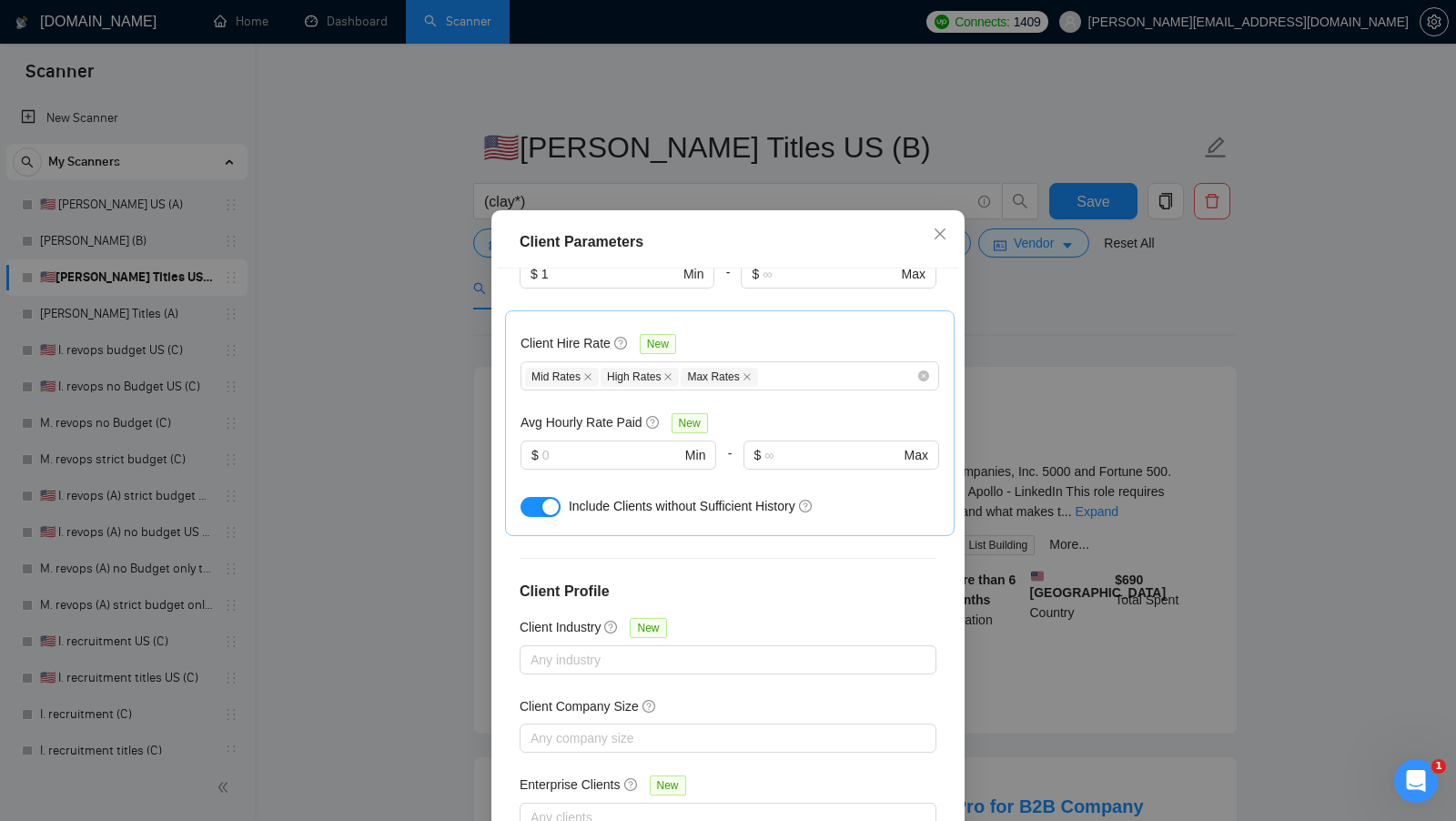
click at [1055, 453] on div "Client Parameters Client Location Include Client Countries Select Exclude Clien…" at bounding box center [728, 410] width 1456 height 821
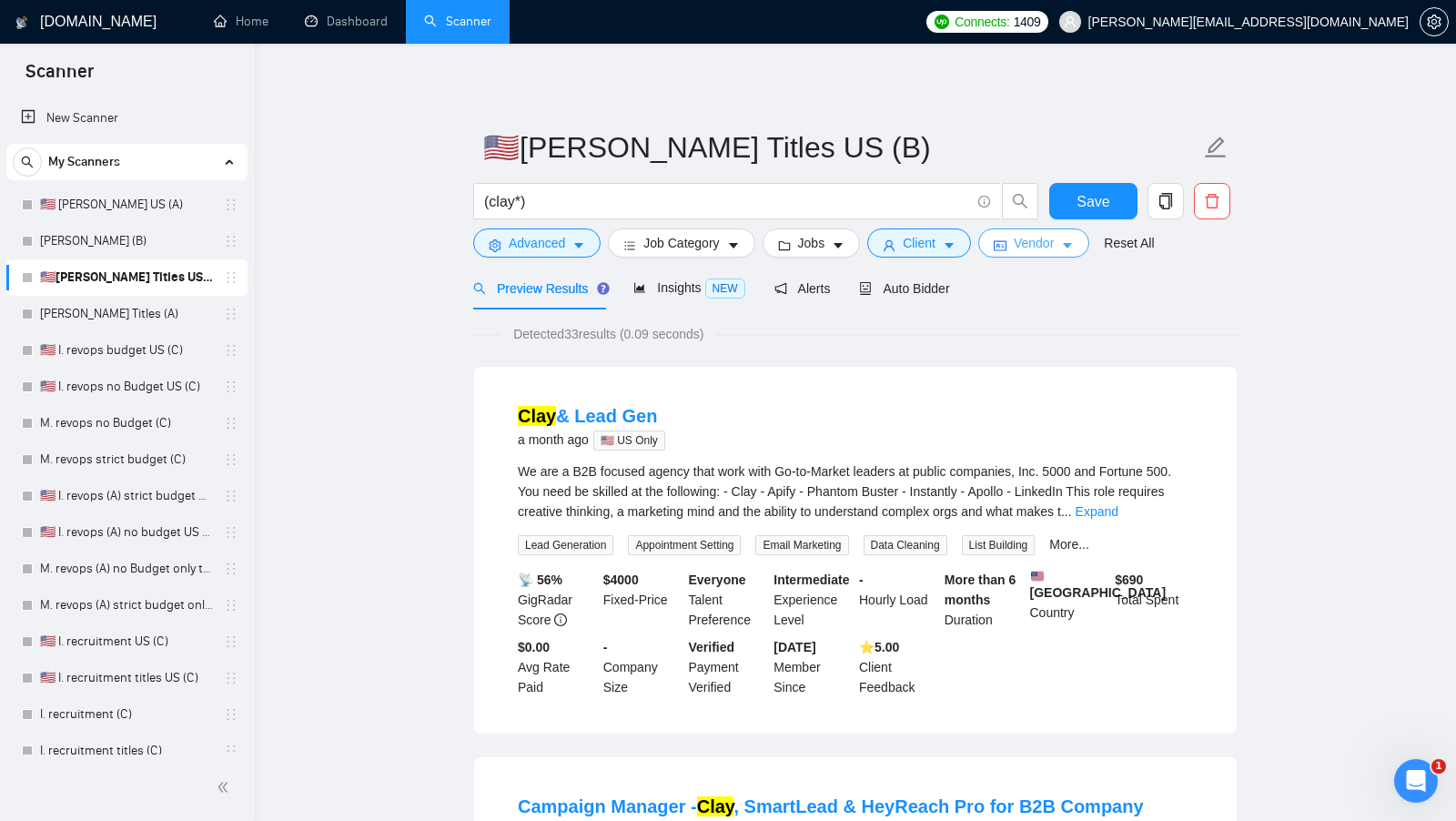
click at [1043, 251] on span "Vendor" at bounding box center [1034, 243] width 40 height 20
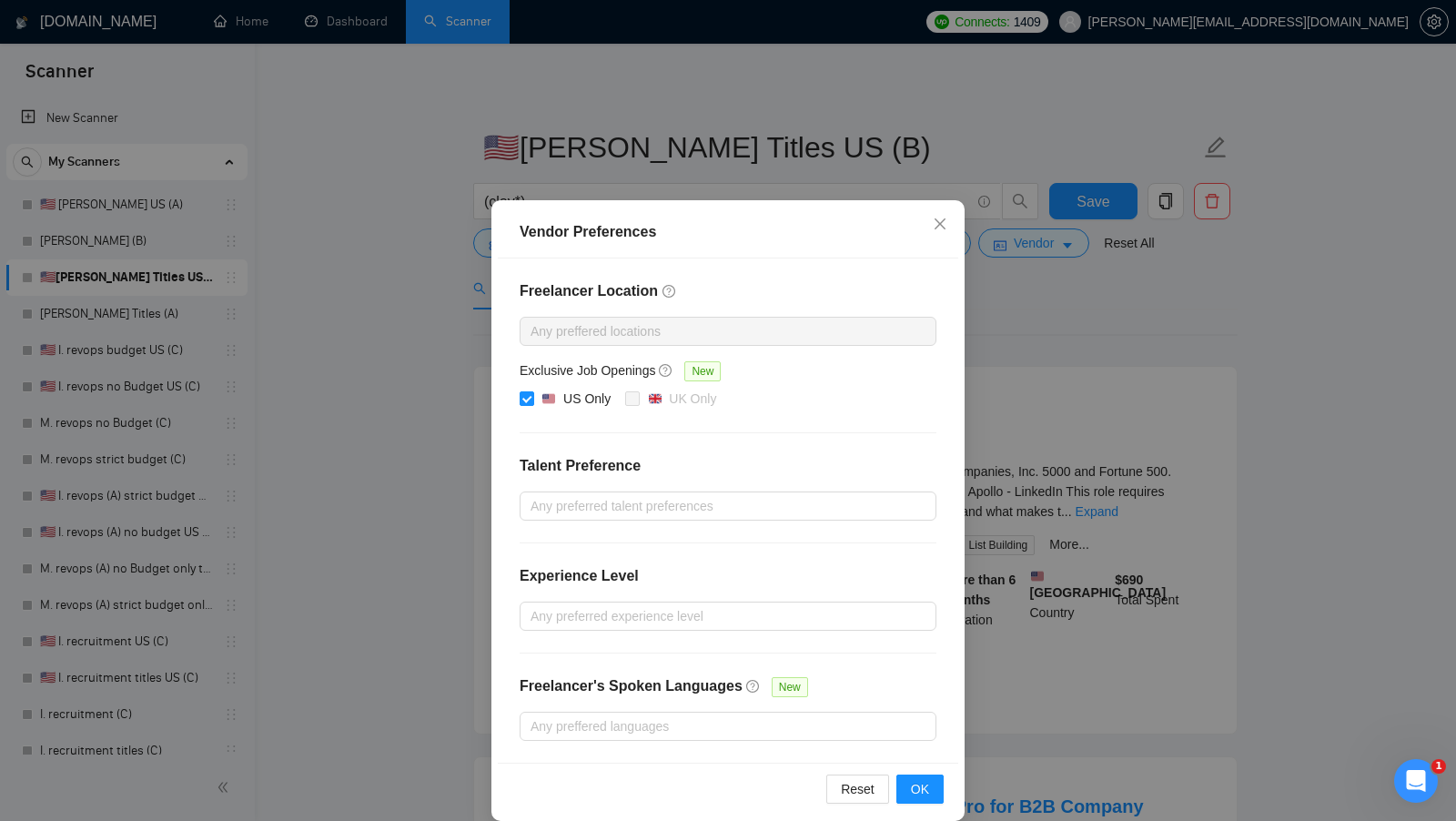
click at [1016, 436] on div "Vendor Preferences Freelancer Location Any preffered locations Exclusive Job Op…" at bounding box center [728, 410] width 1456 height 821
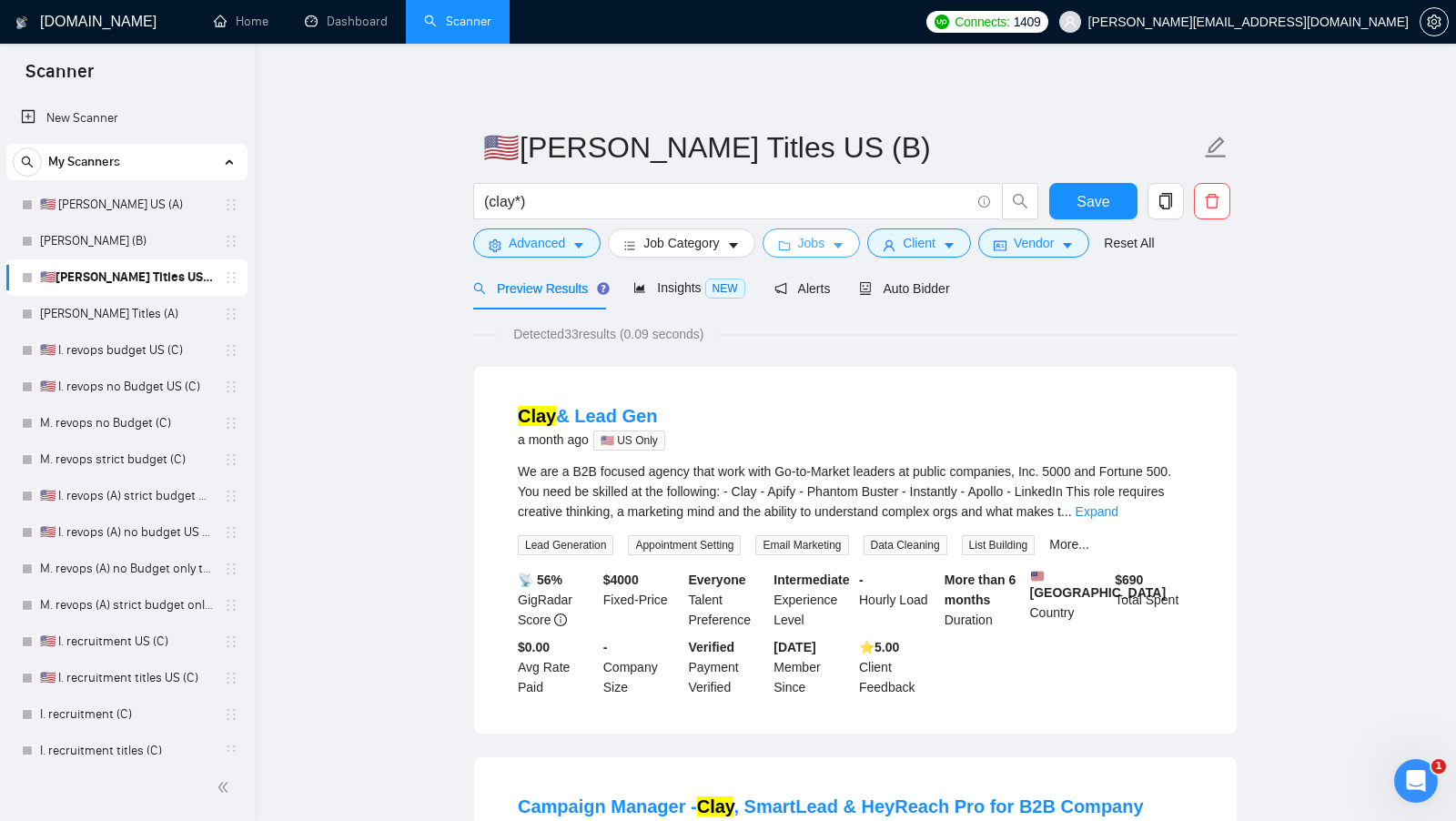
click at [788, 249] on icon "folder" at bounding box center [784, 245] width 13 height 13
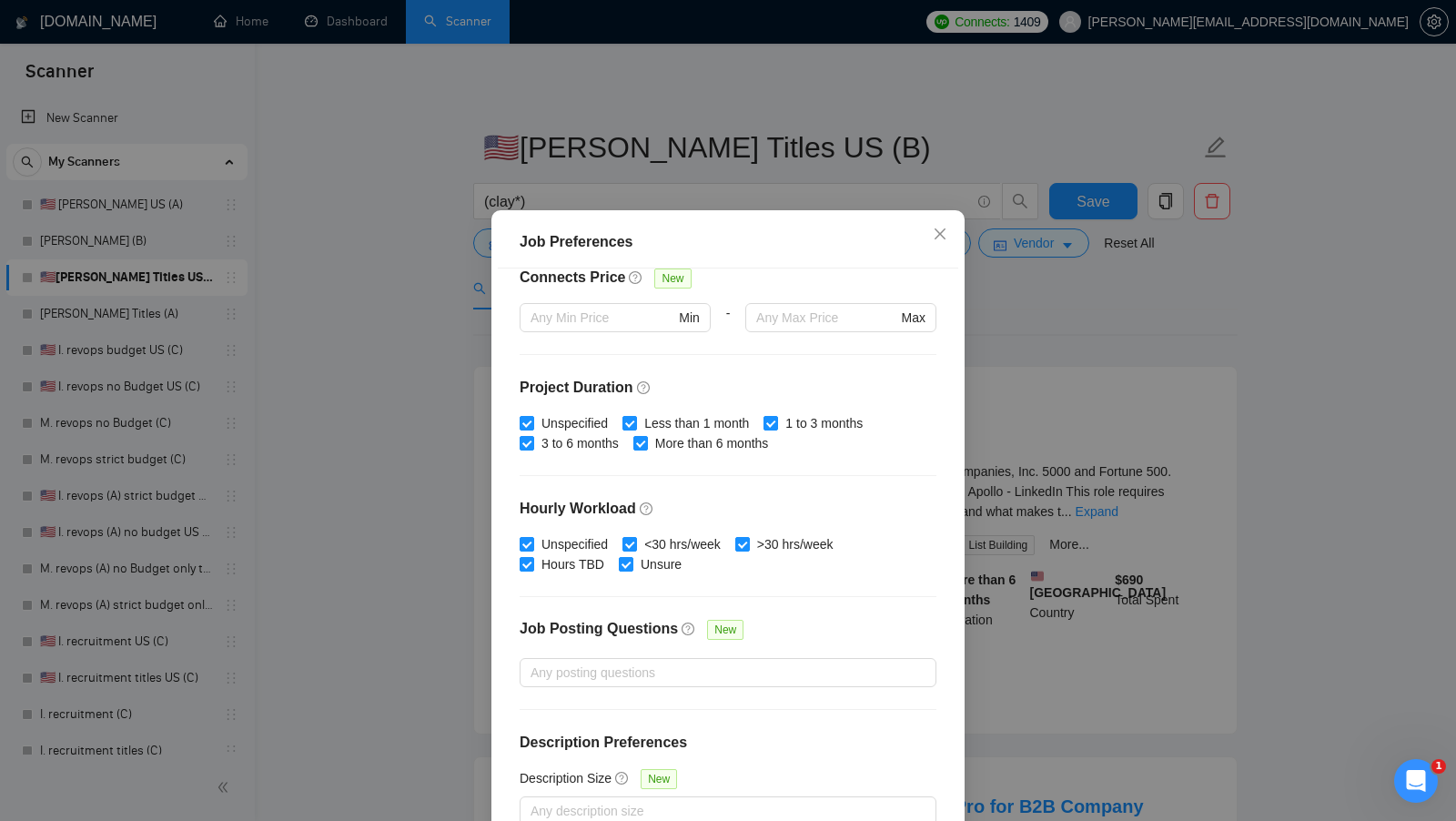
scroll to position [0, 0]
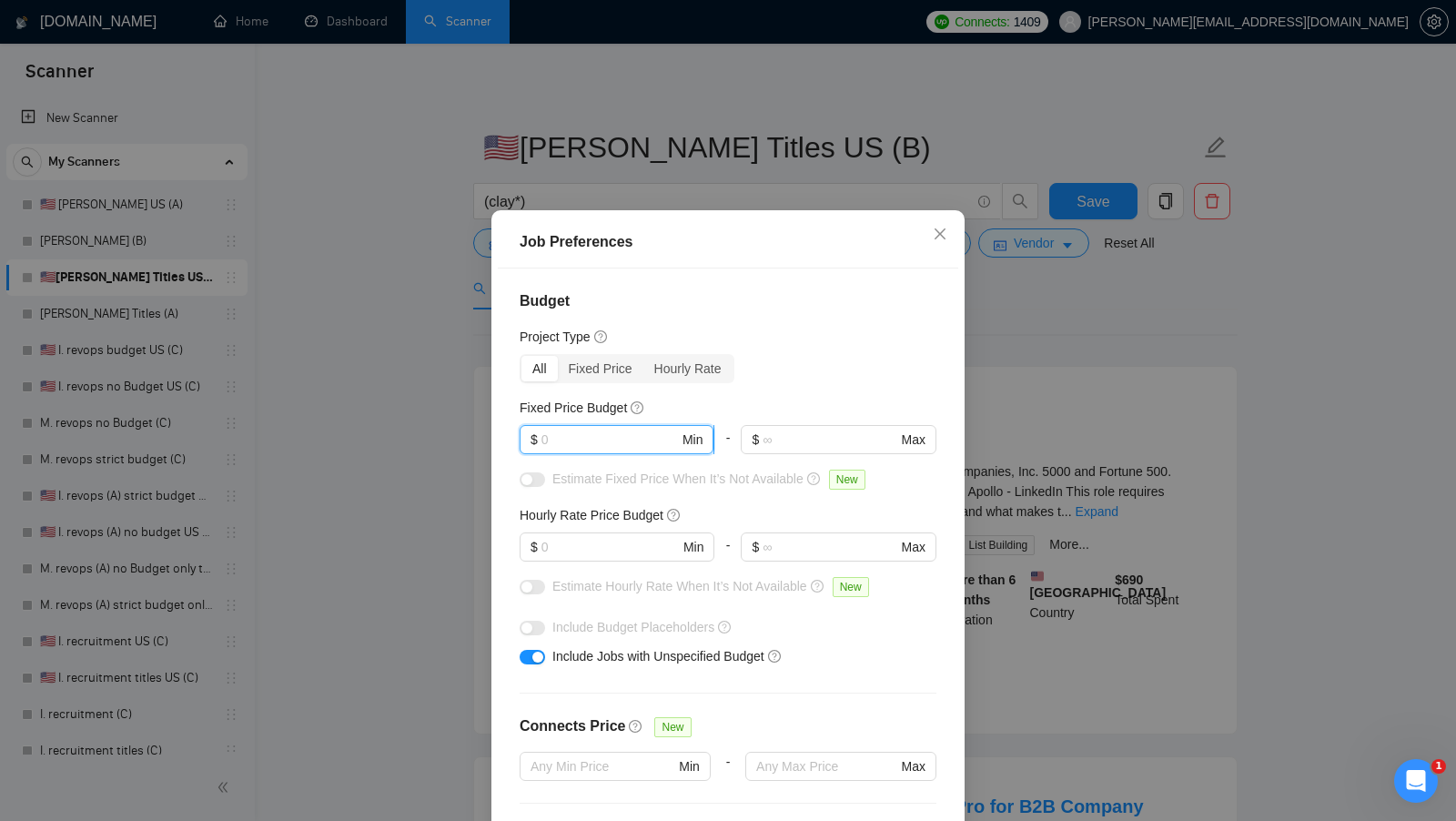
click at [624, 443] on input "text" at bounding box center [609, 439] width 137 height 20
type input "1"
click at [596, 543] on input "text" at bounding box center [609, 547] width 137 height 20
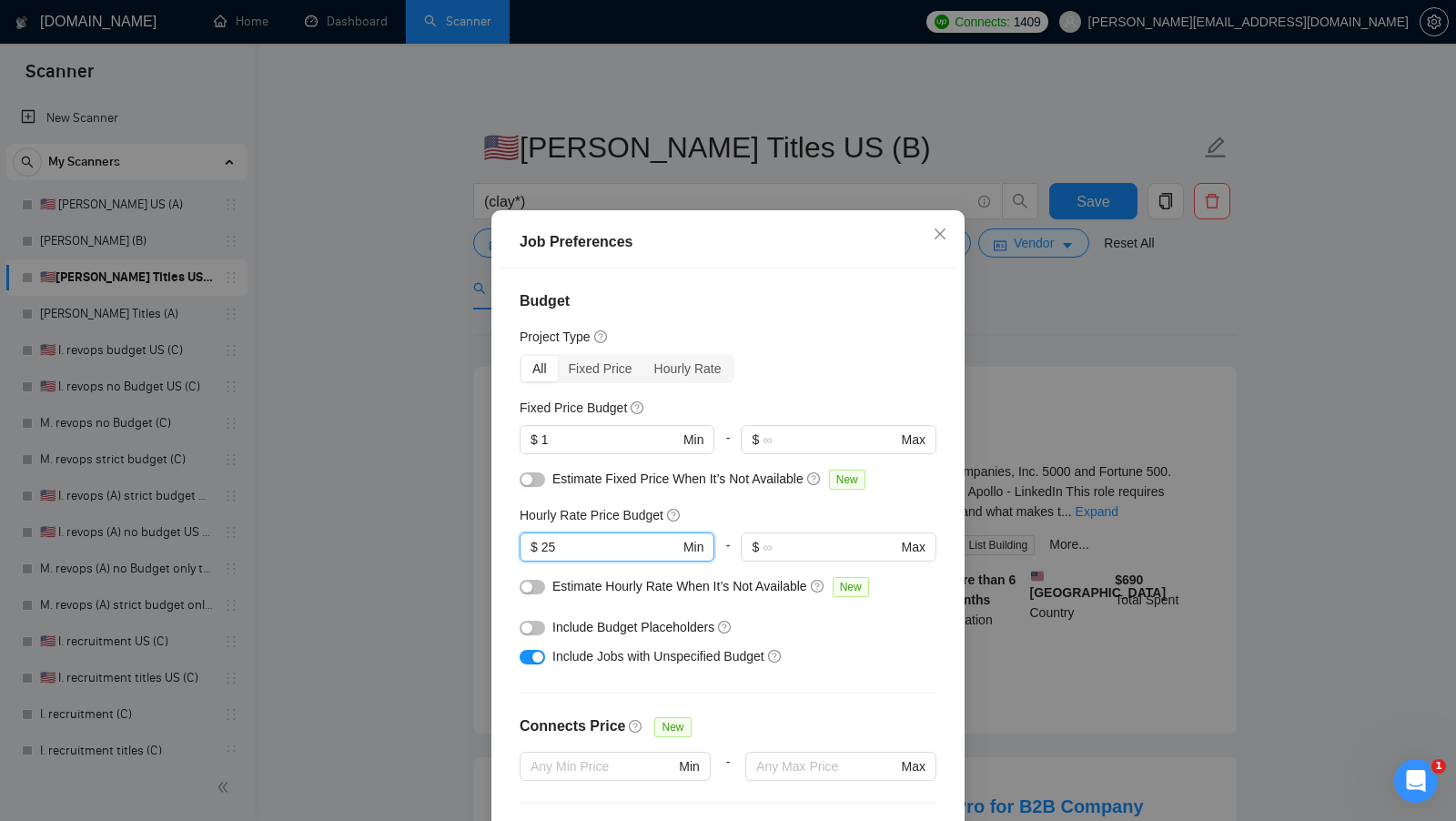
scroll to position [101, 0]
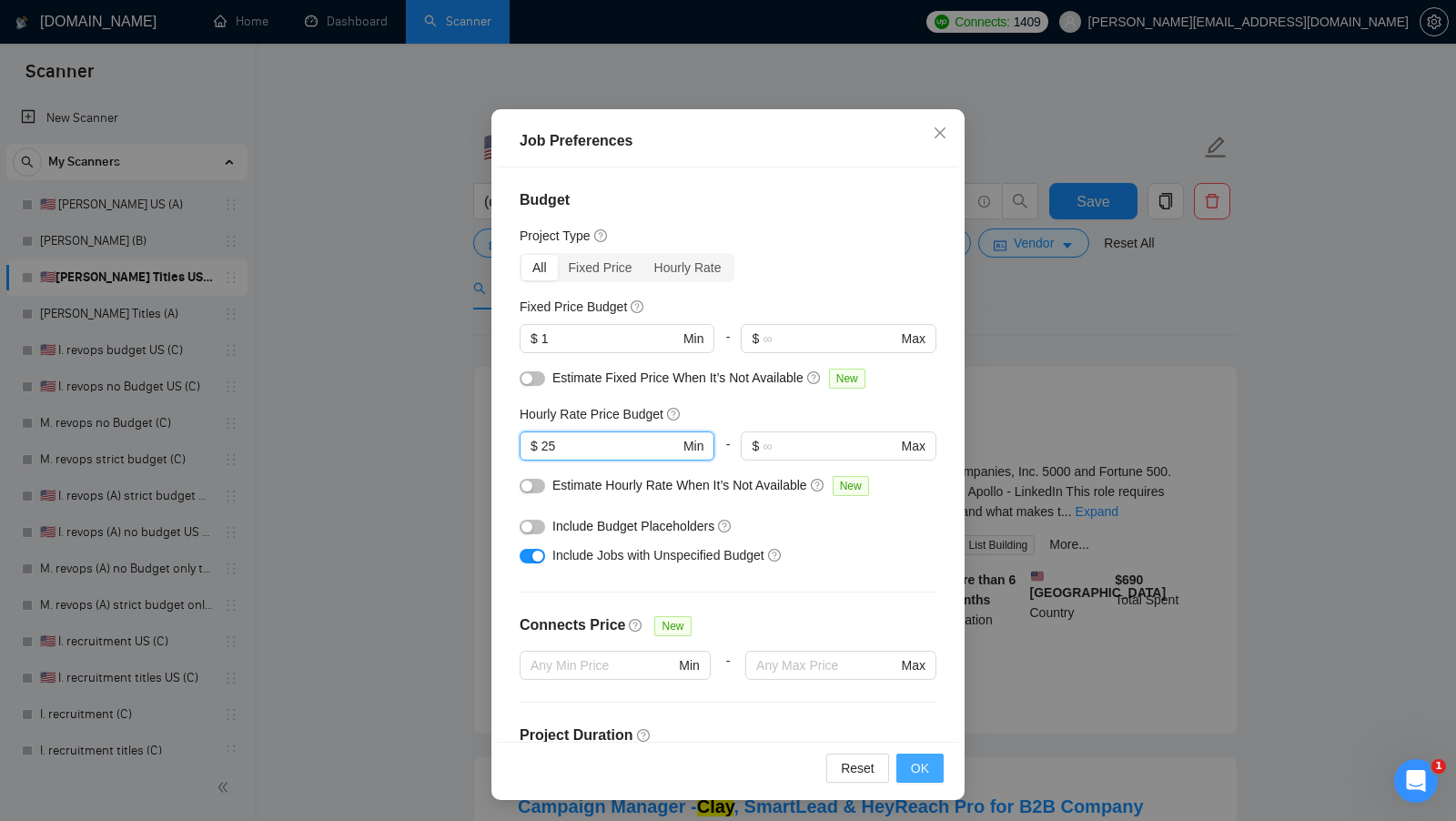
type input "25"
click at [923, 775] on span "OK" at bounding box center [920, 768] width 18 height 20
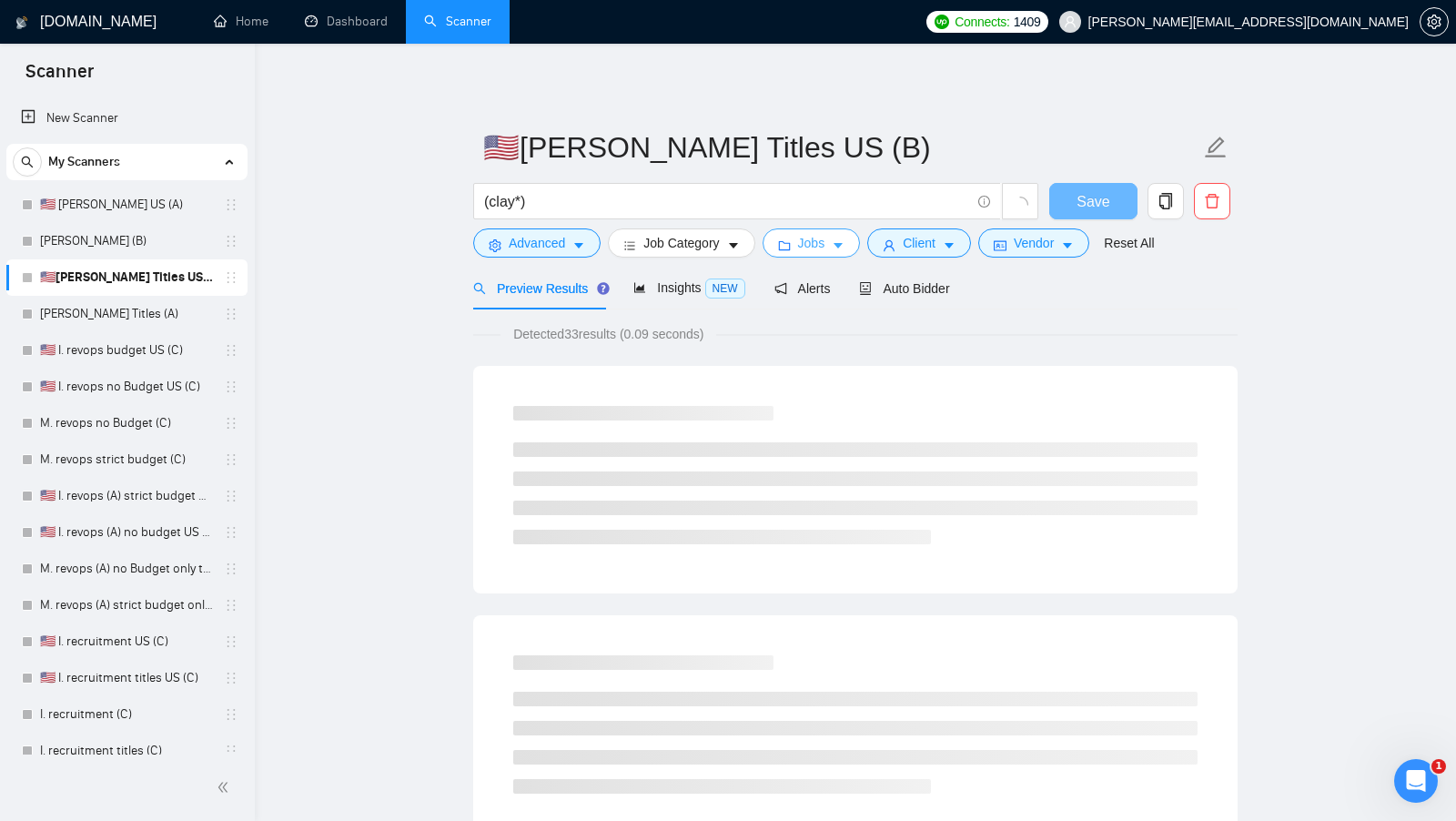
scroll to position [0, 0]
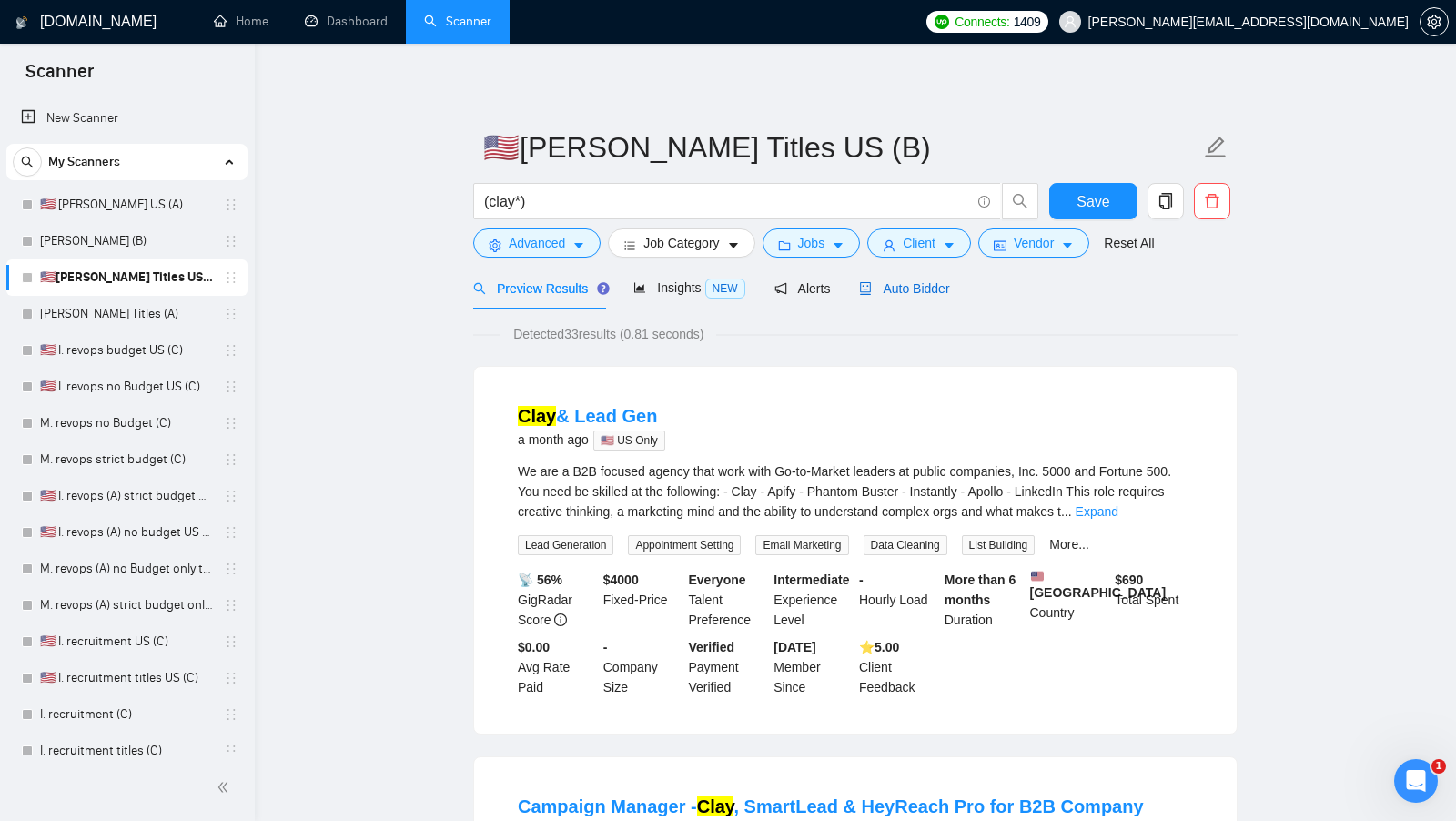
click at [927, 290] on span "Auto Bidder" at bounding box center [903, 288] width 90 height 14
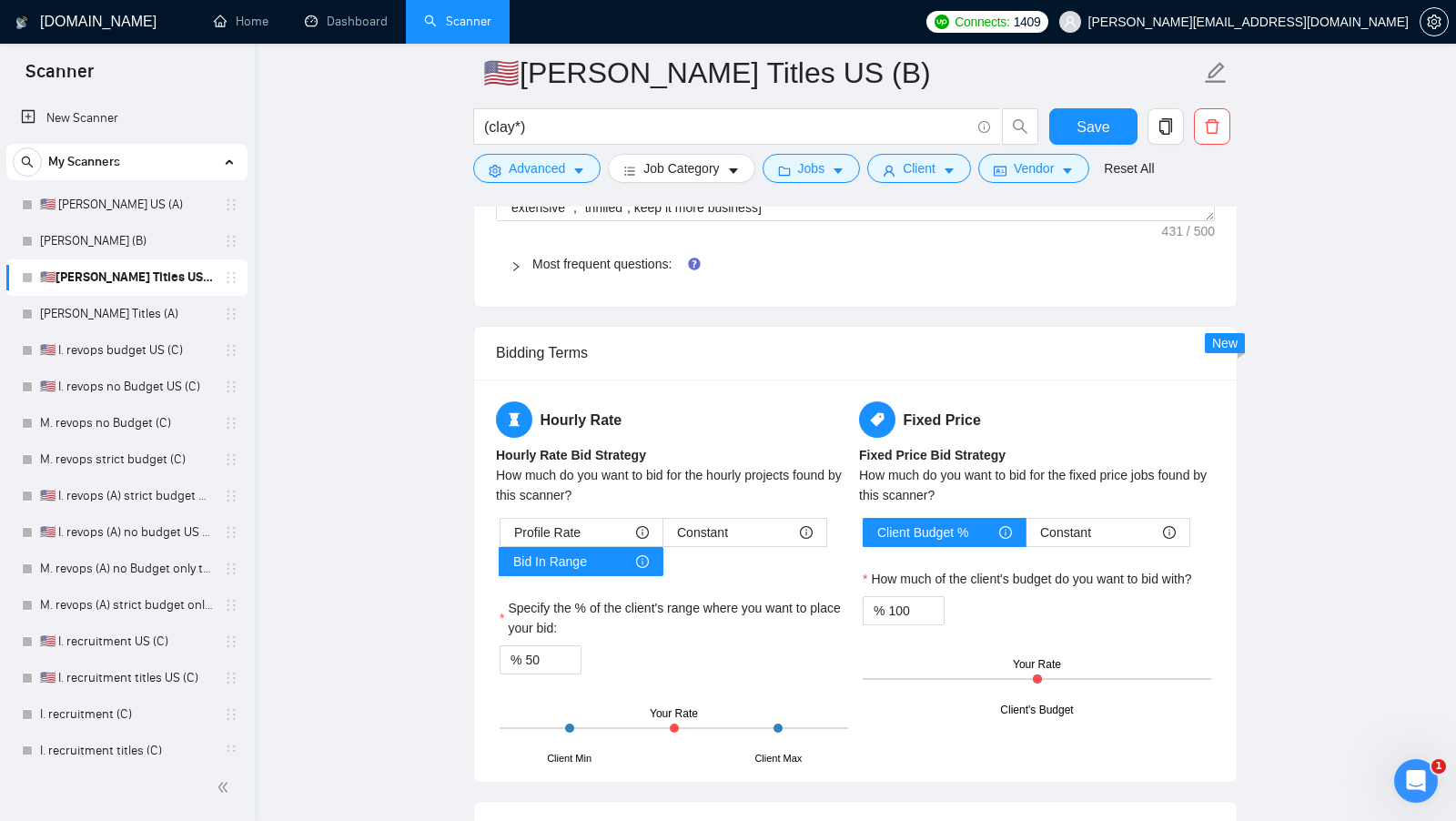
scroll to position [2601, 0]
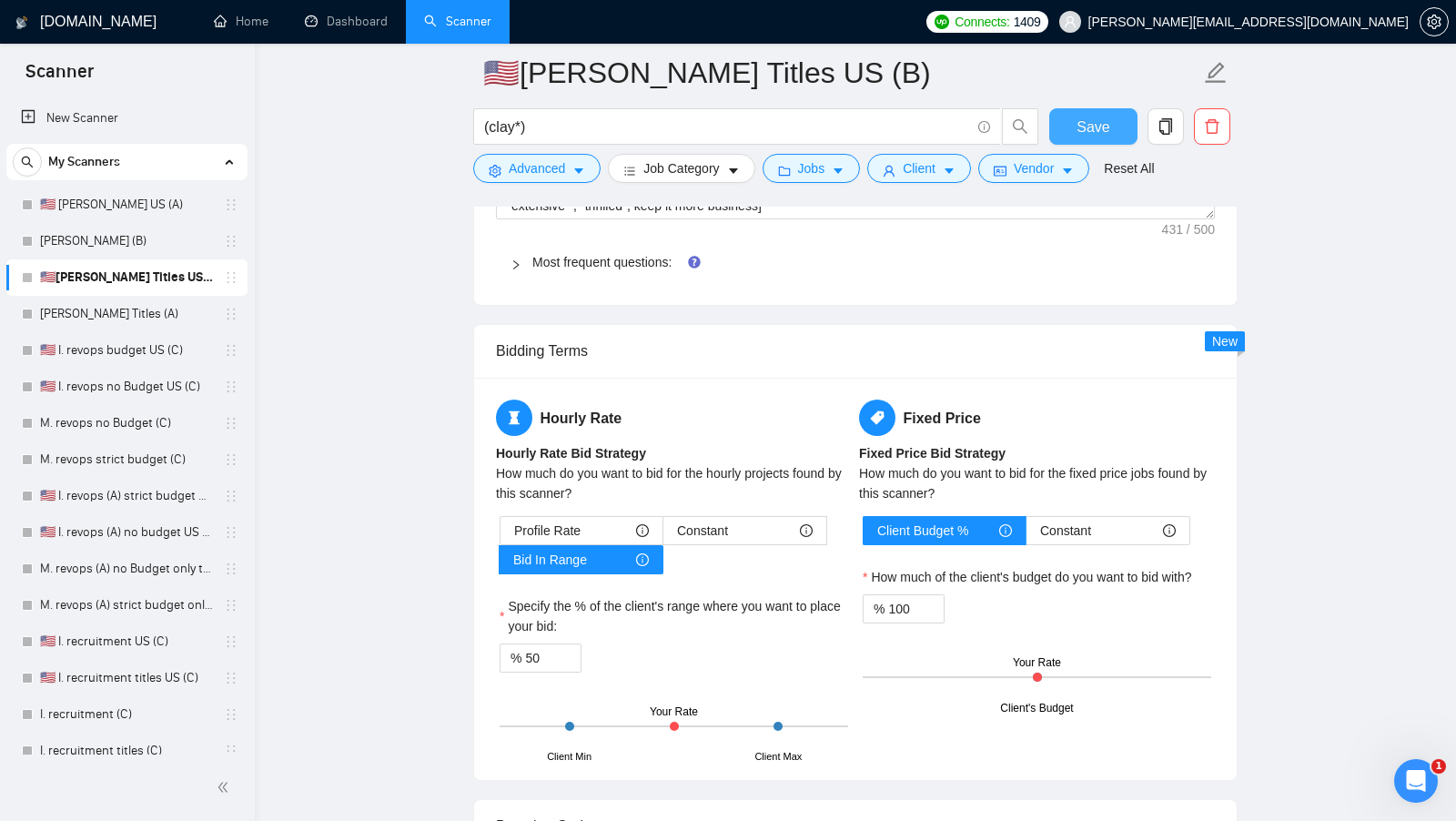
click at [1082, 128] on span "Save" at bounding box center [1092, 127] width 33 height 23
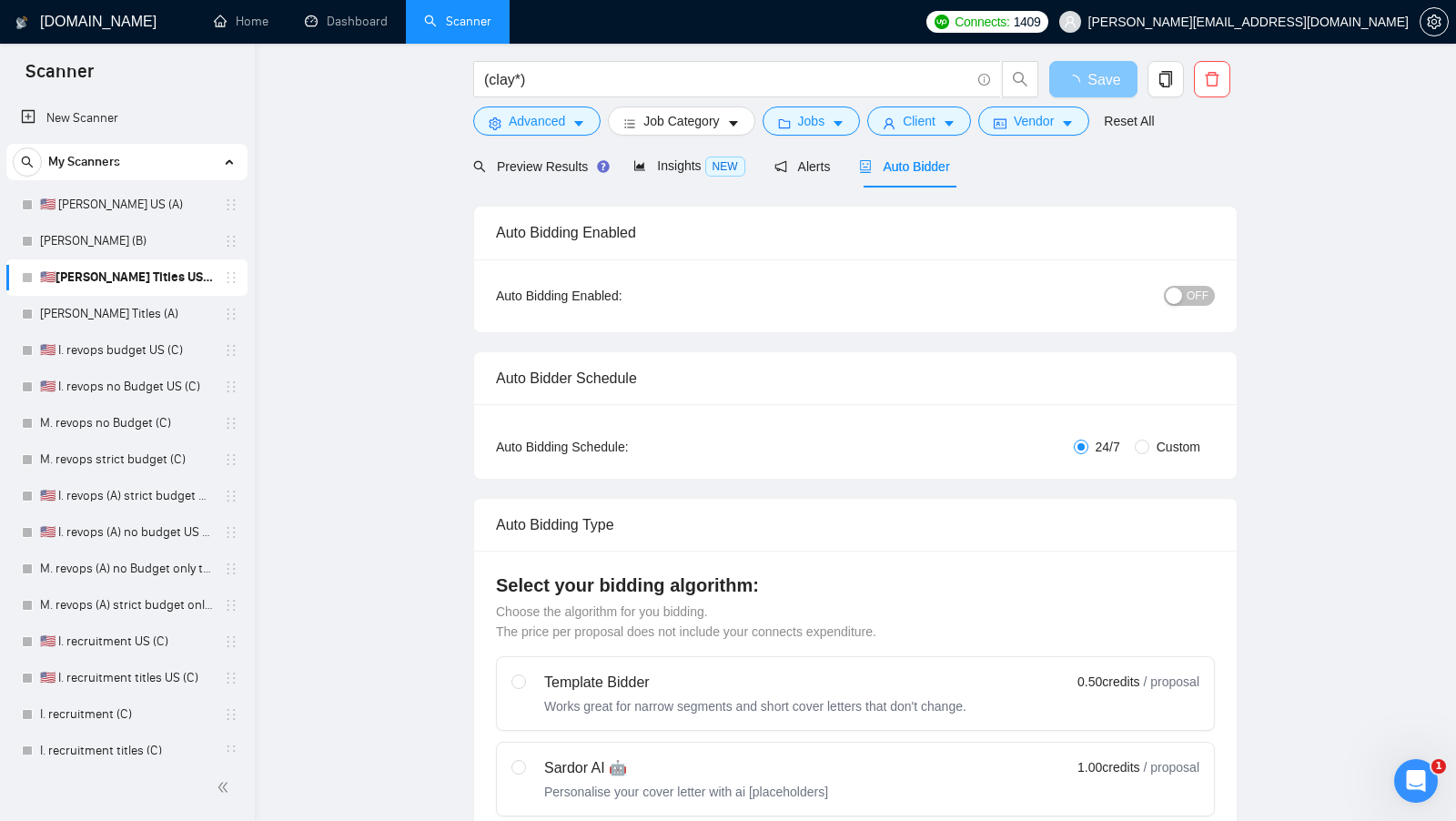
scroll to position [0, 0]
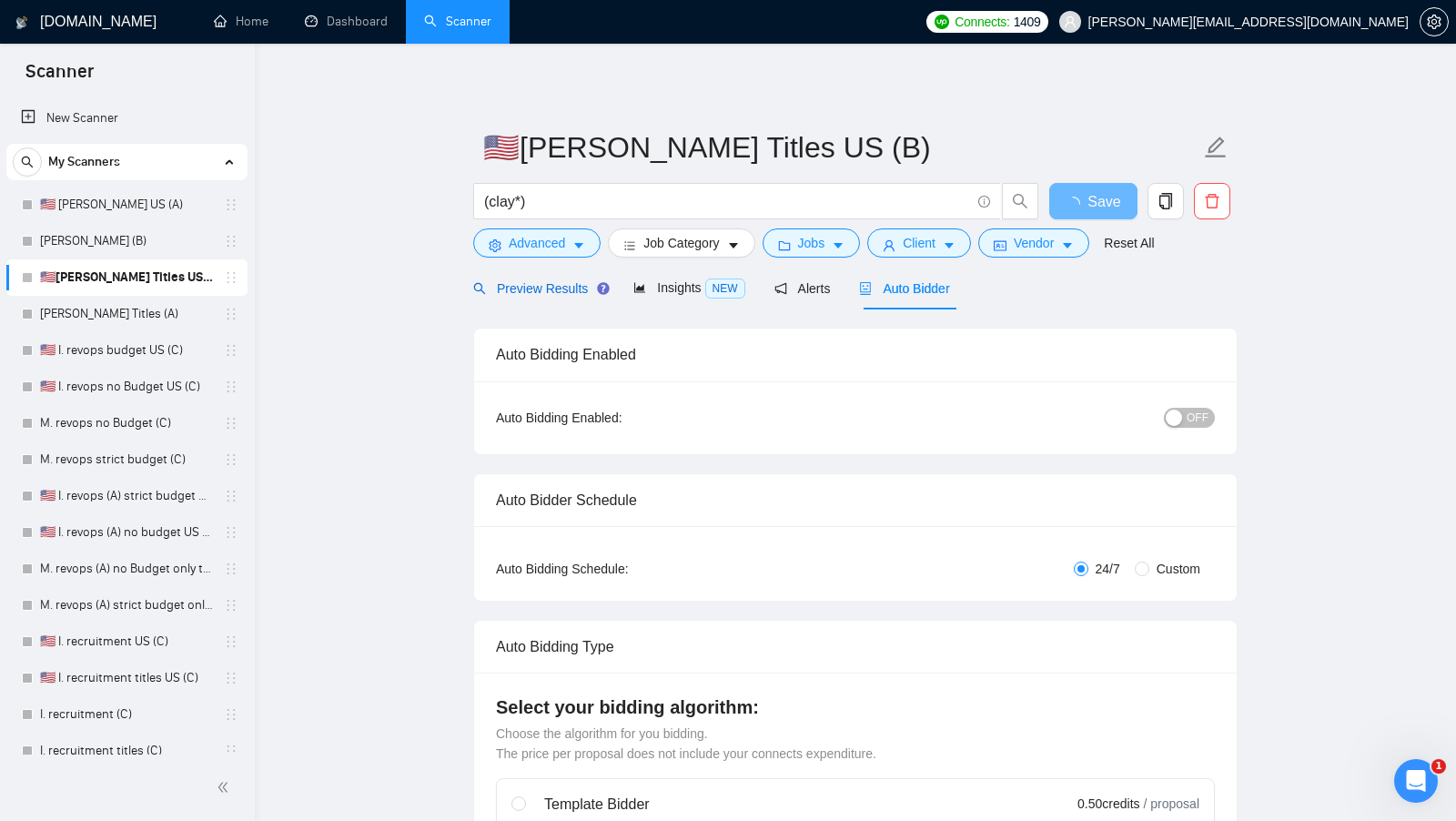
click at [535, 297] on div "Preview Results" at bounding box center [539, 288] width 131 height 20
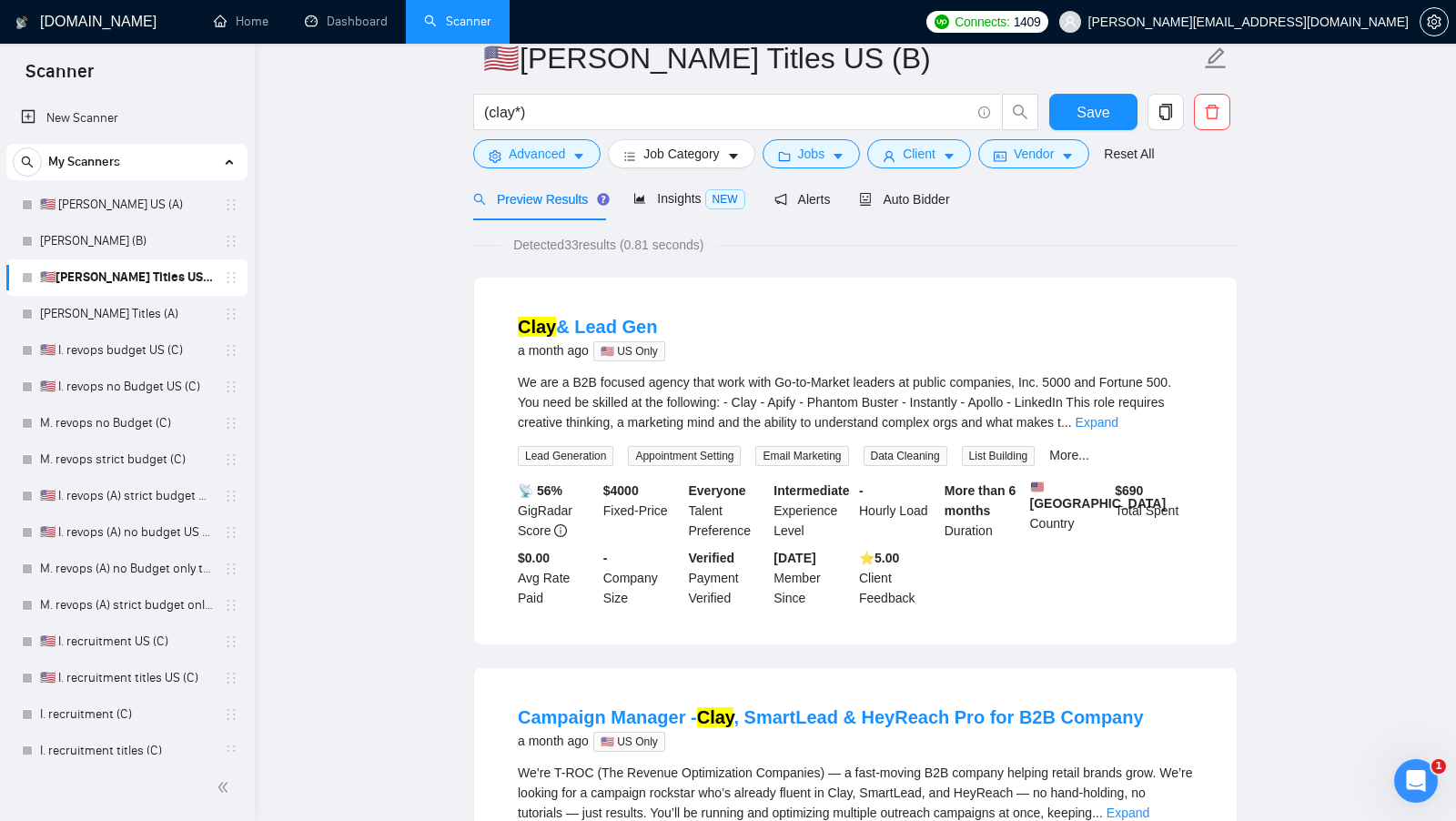
scroll to position [46, 0]
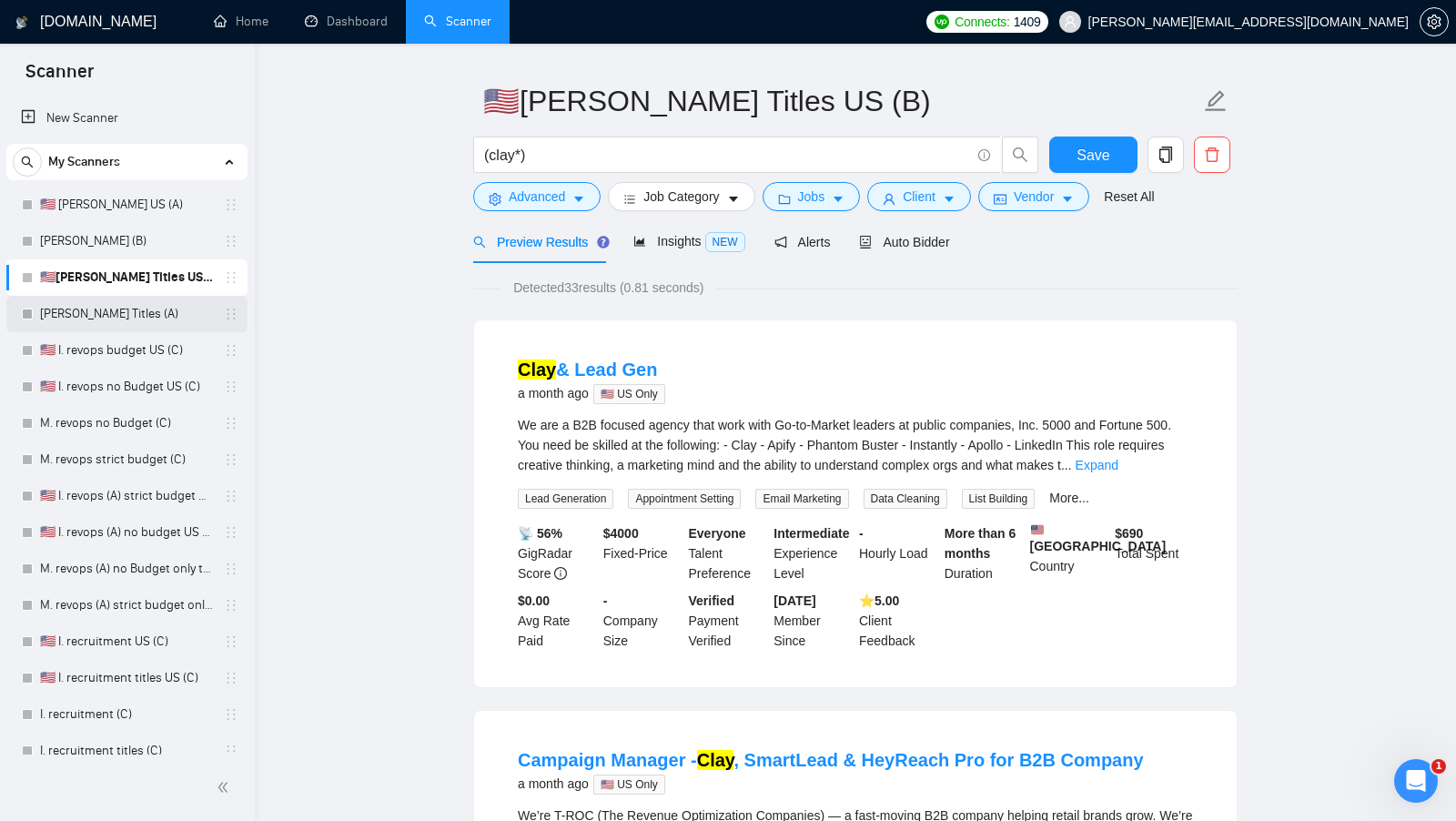
click at [101, 316] on link "M. Clay Titles (A)" at bounding box center [126, 315] width 173 height 37
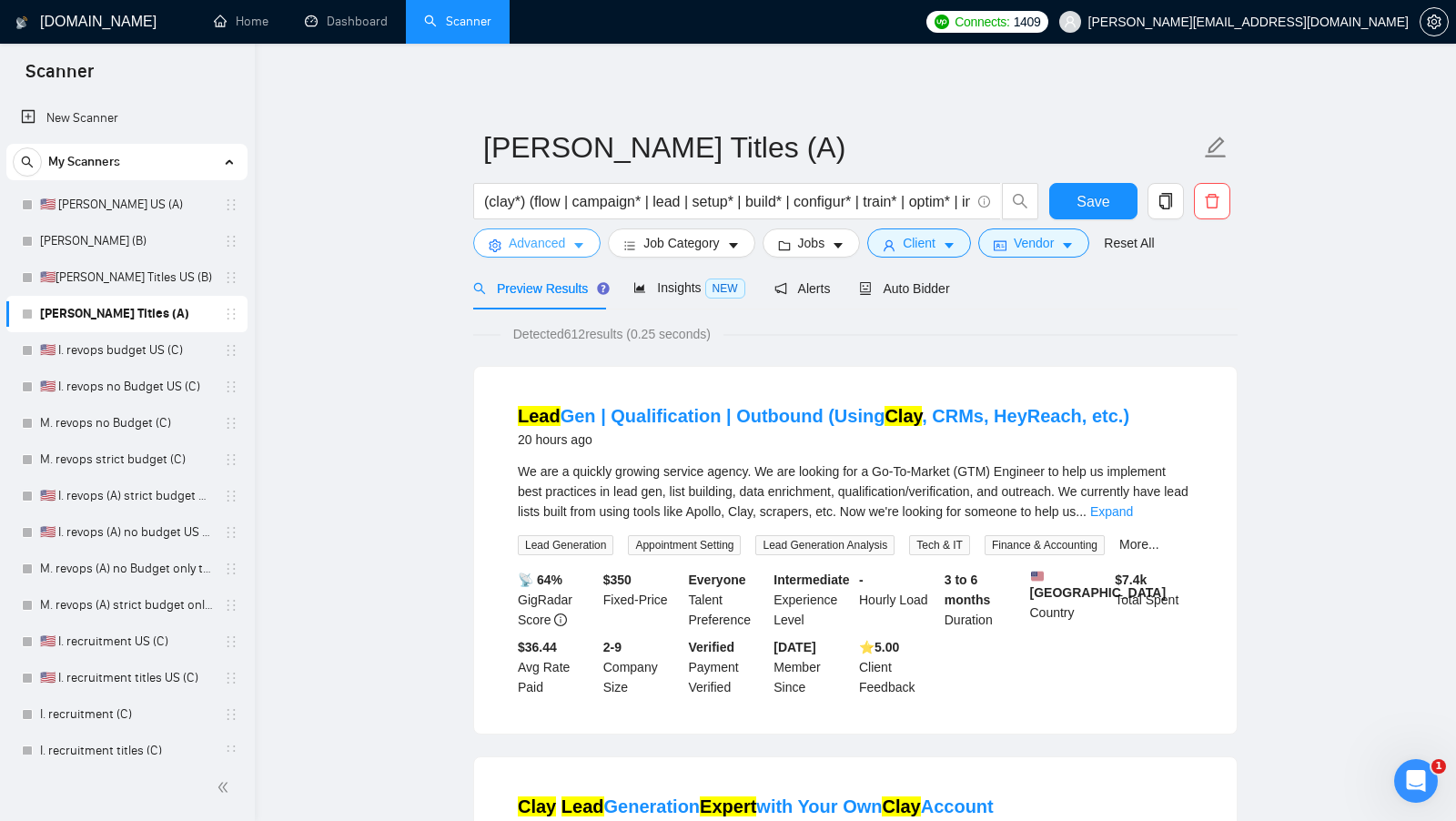
click at [569, 239] on button "Advanced" at bounding box center [537, 243] width 127 height 29
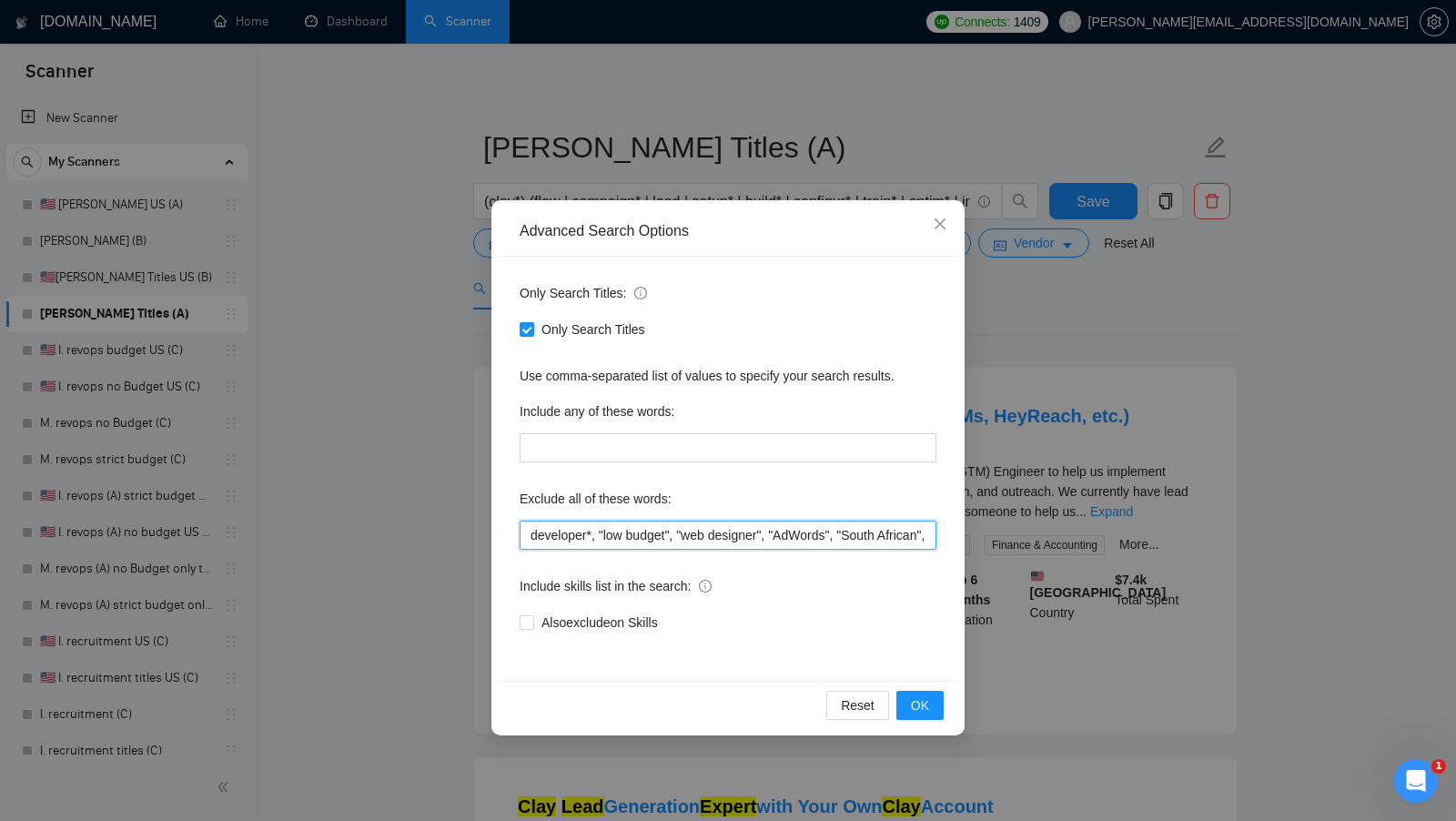
click at [676, 536] on input "developer*, "low budget", "web designer", "AdWords", "South African", "securing…" at bounding box center [728, 535] width 417 height 29
paste input ""Content Creators","
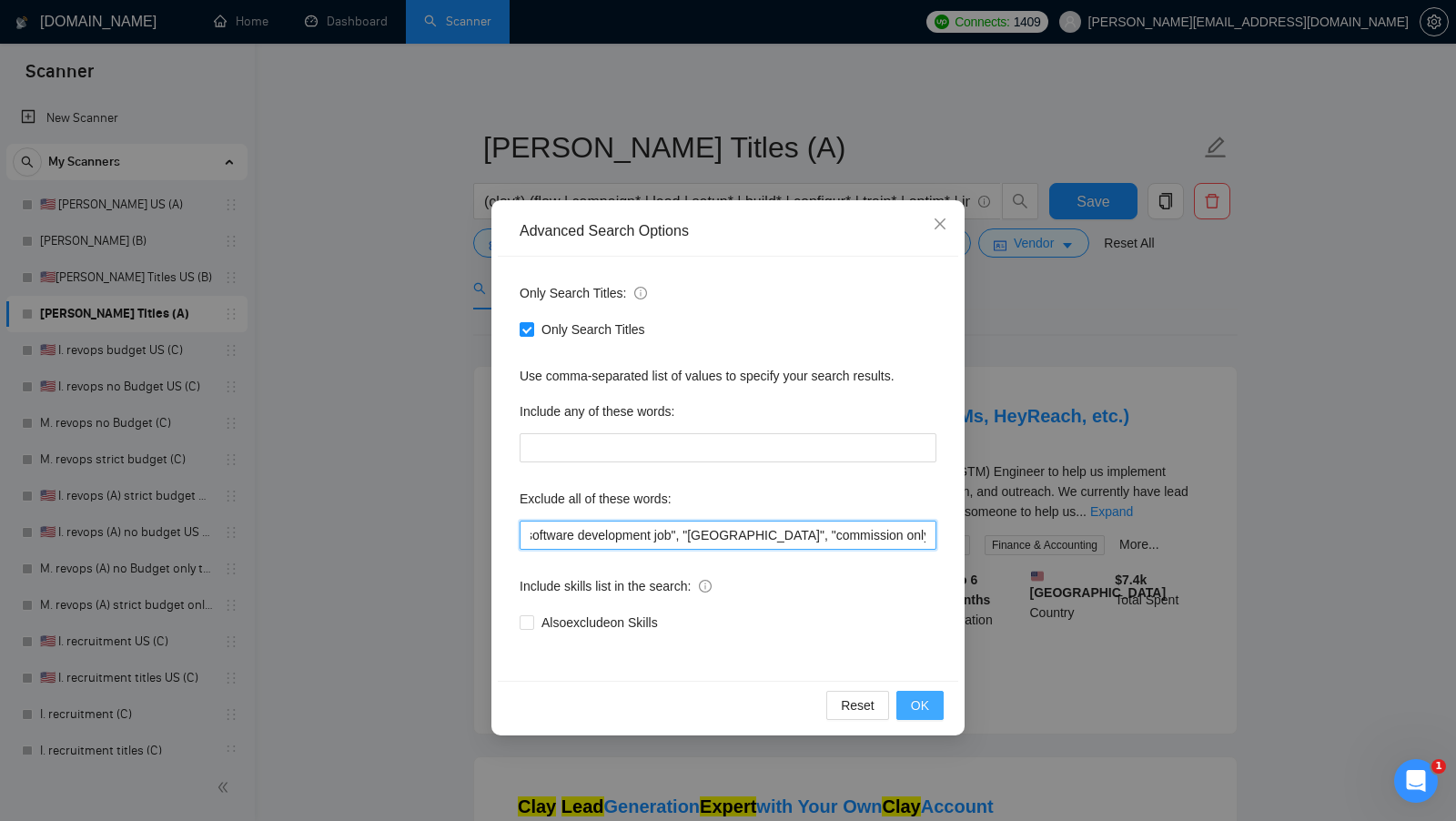
type input ""Content Creators", developer*, "low budget", "web designer", "AdWords", "South…"
click at [934, 702] on button "OK" at bounding box center [919, 705] width 47 height 29
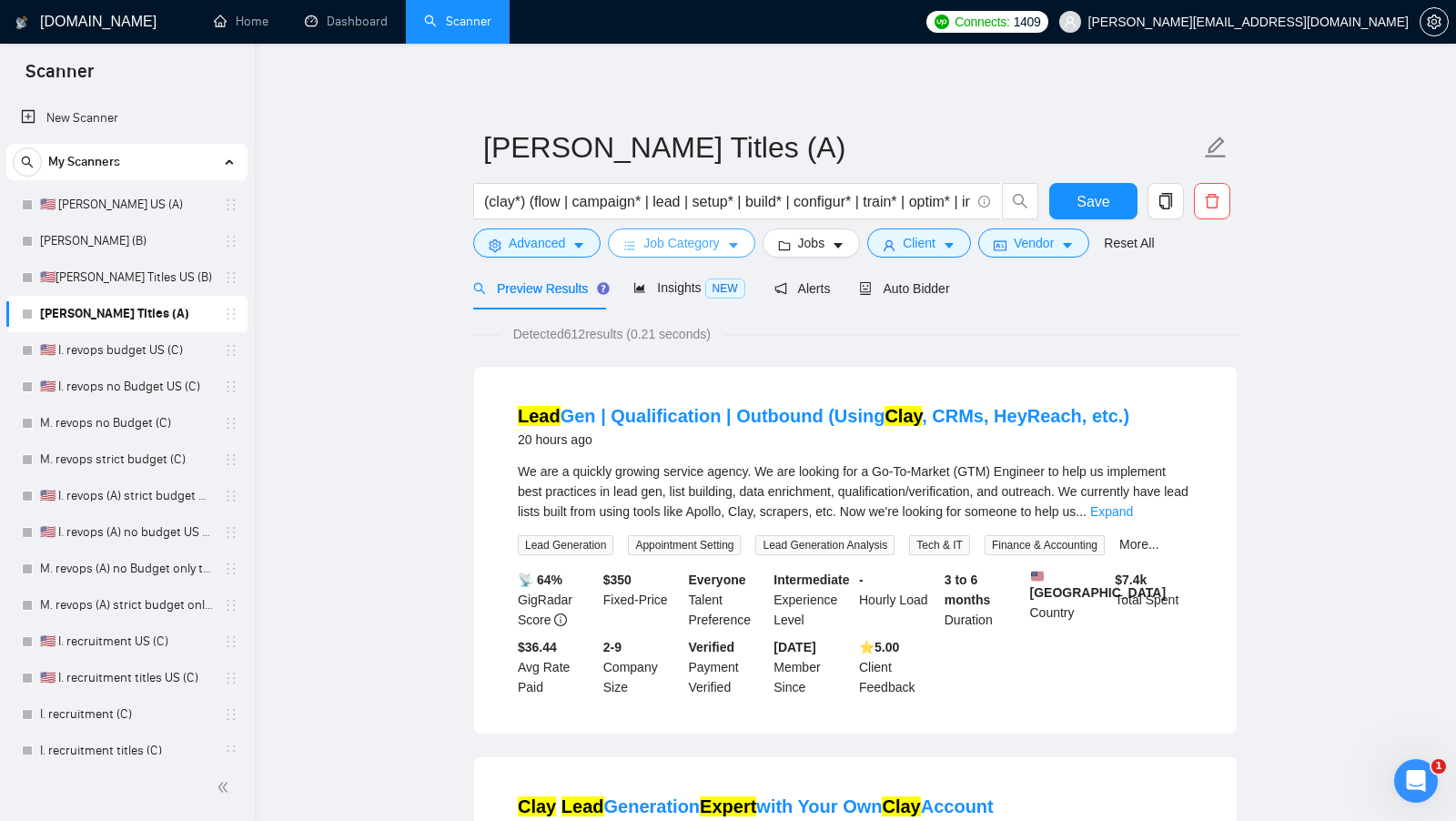
click at [676, 234] on span "Job Category" at bounding box center [681, 243] width 75 height 20
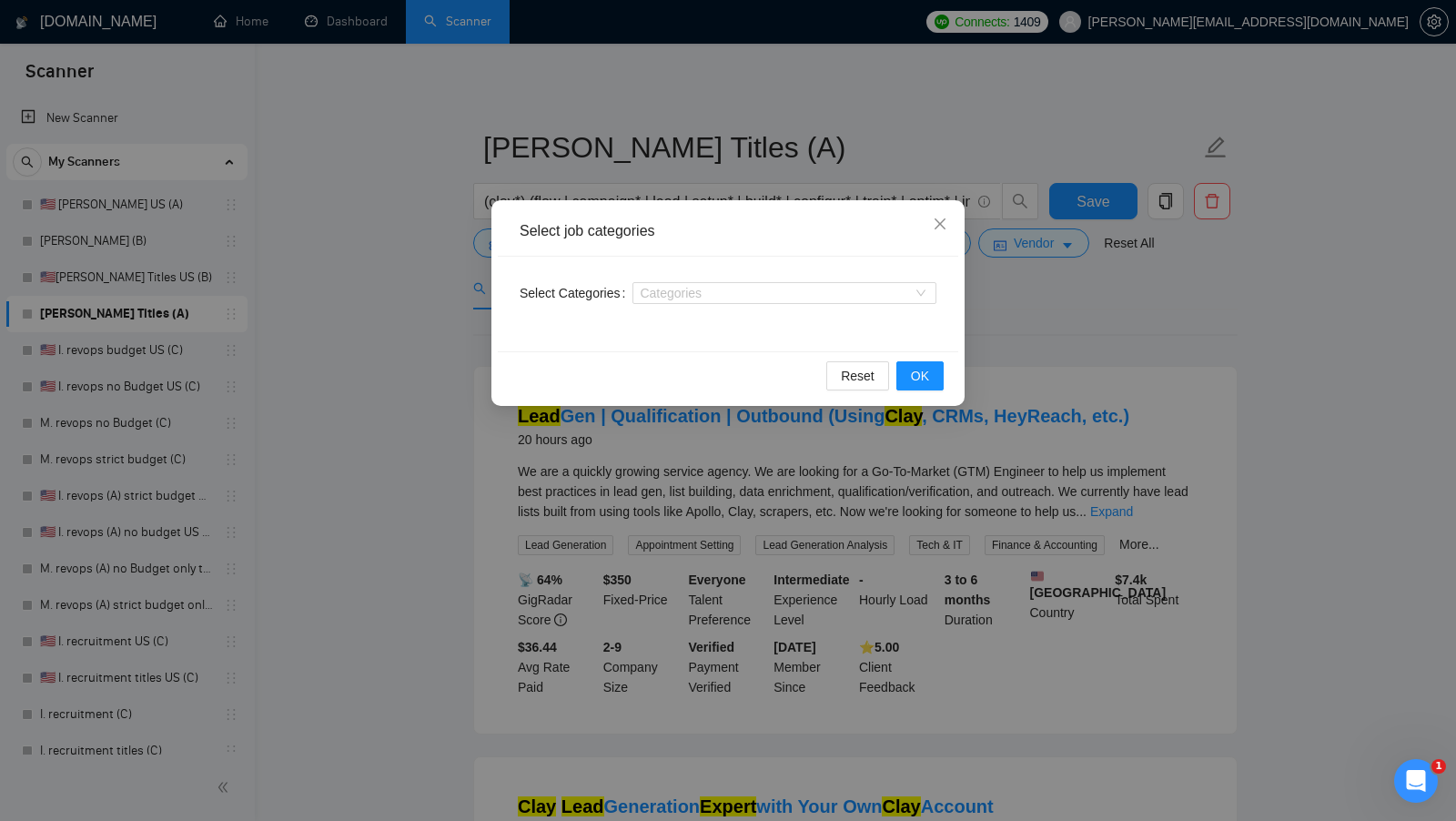
click at [1041, 306] on div "Select job categories Select Categories Categories Reset OK" at bounding box center [728, 410] width 1456 height 821
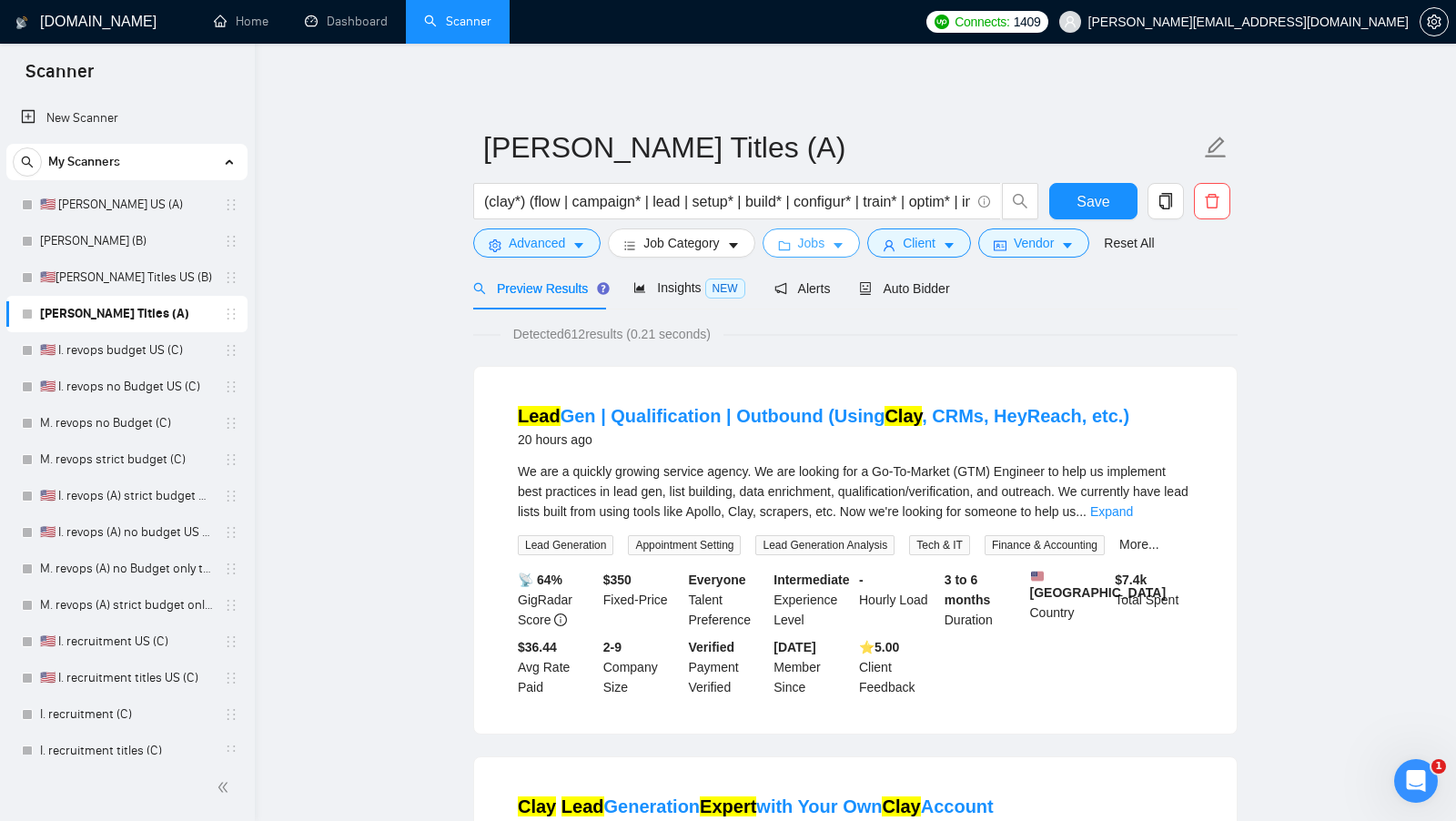
click at [823, 248] on span "Jobs" at bounding box center [812, 243] width 27 height 20
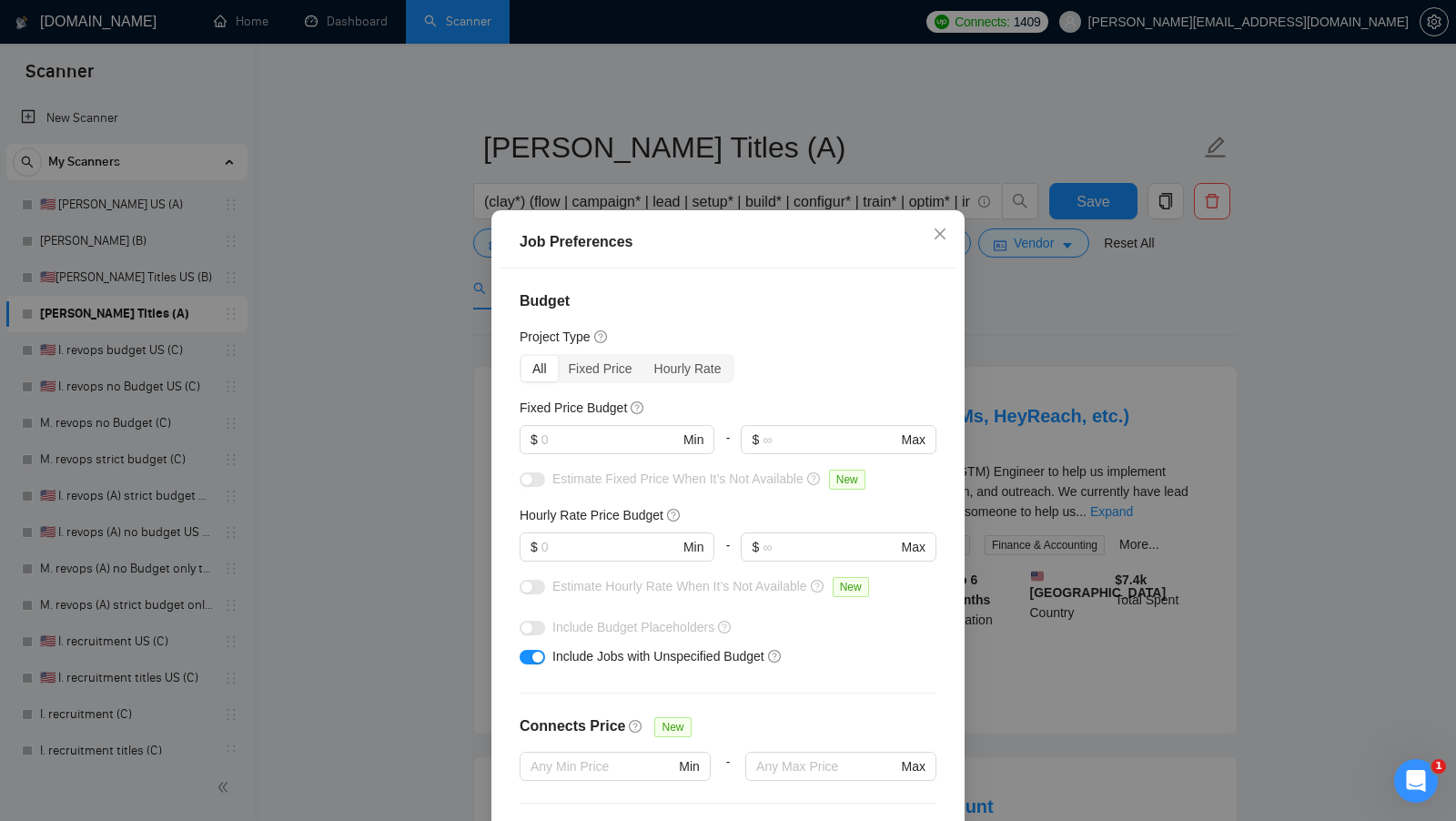
click at [1069, 301] on div "Job Preferences Budget Project Type All Fixed Price Hourly Rate Fixed Price Bud…" at bounding box center [728, 410] width 1456 height 821
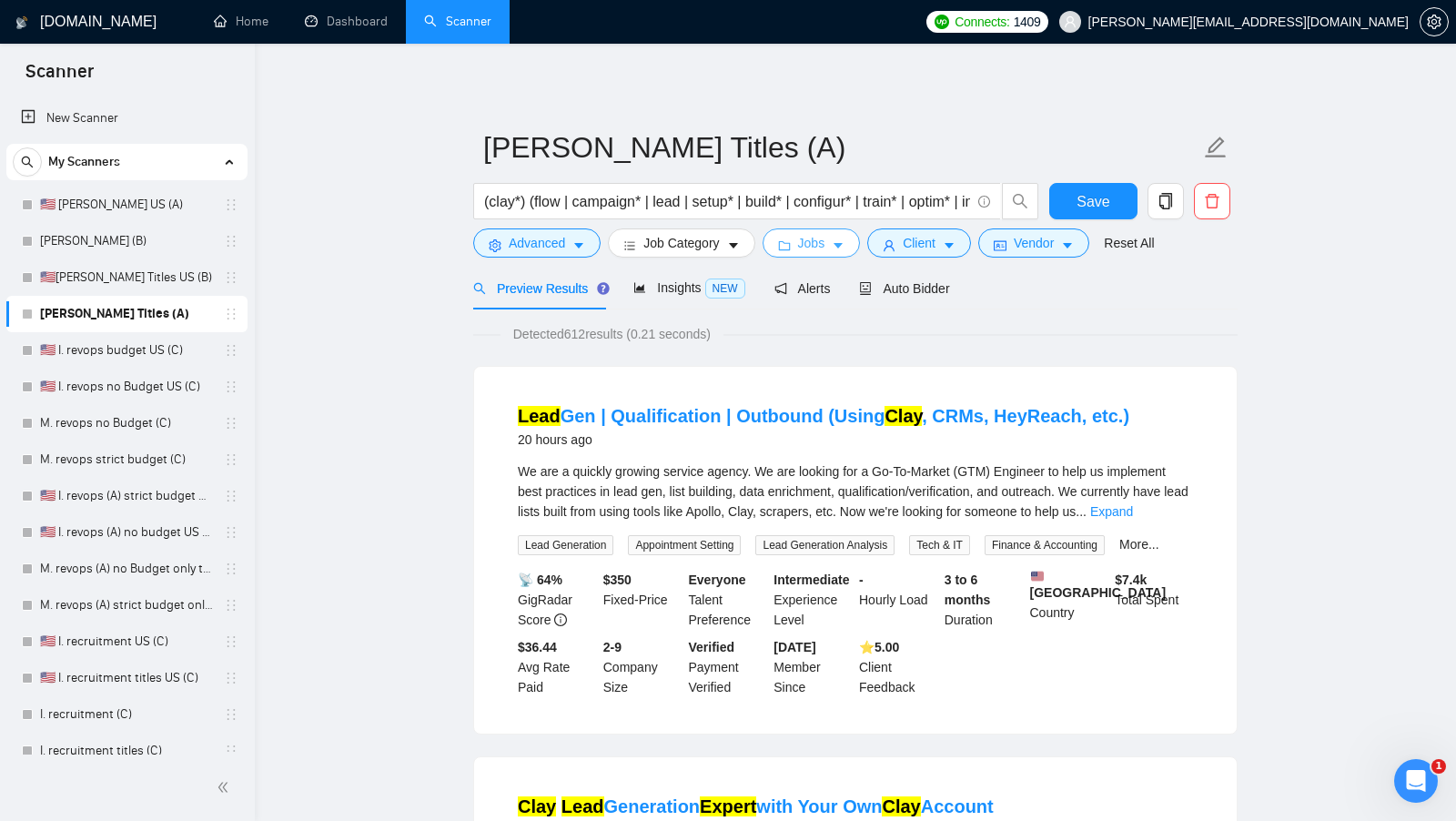
click at [768, 245] on button "Jobs" at bounding box center [812, 243] width 98 height 29
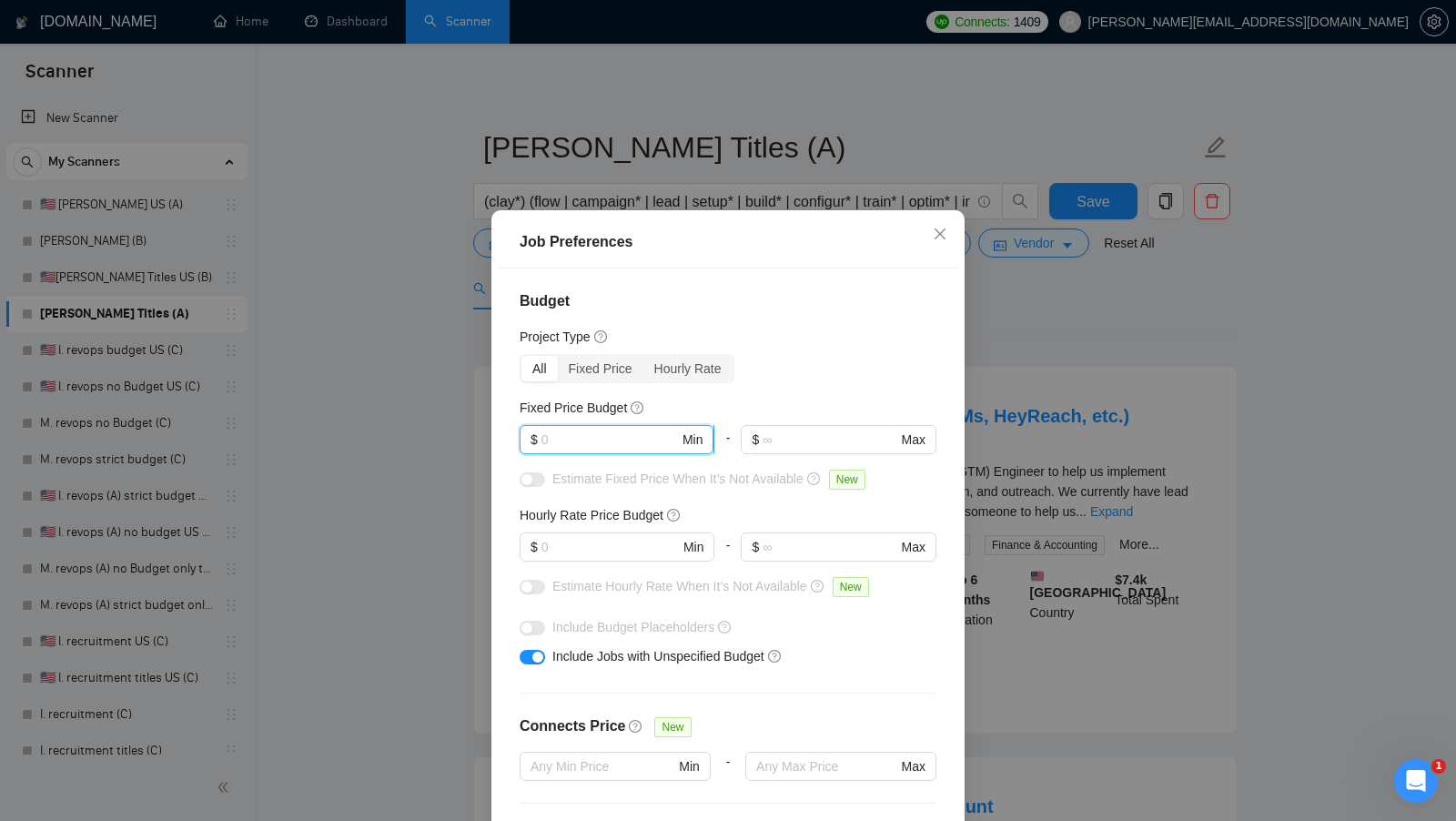
click at [613, 444] on input "text" at bounding box center [609, 439] width 137 height 20
type input "1"
click at [600, 546] on input "text" at bounding box center [609, 547] width 137 height 20
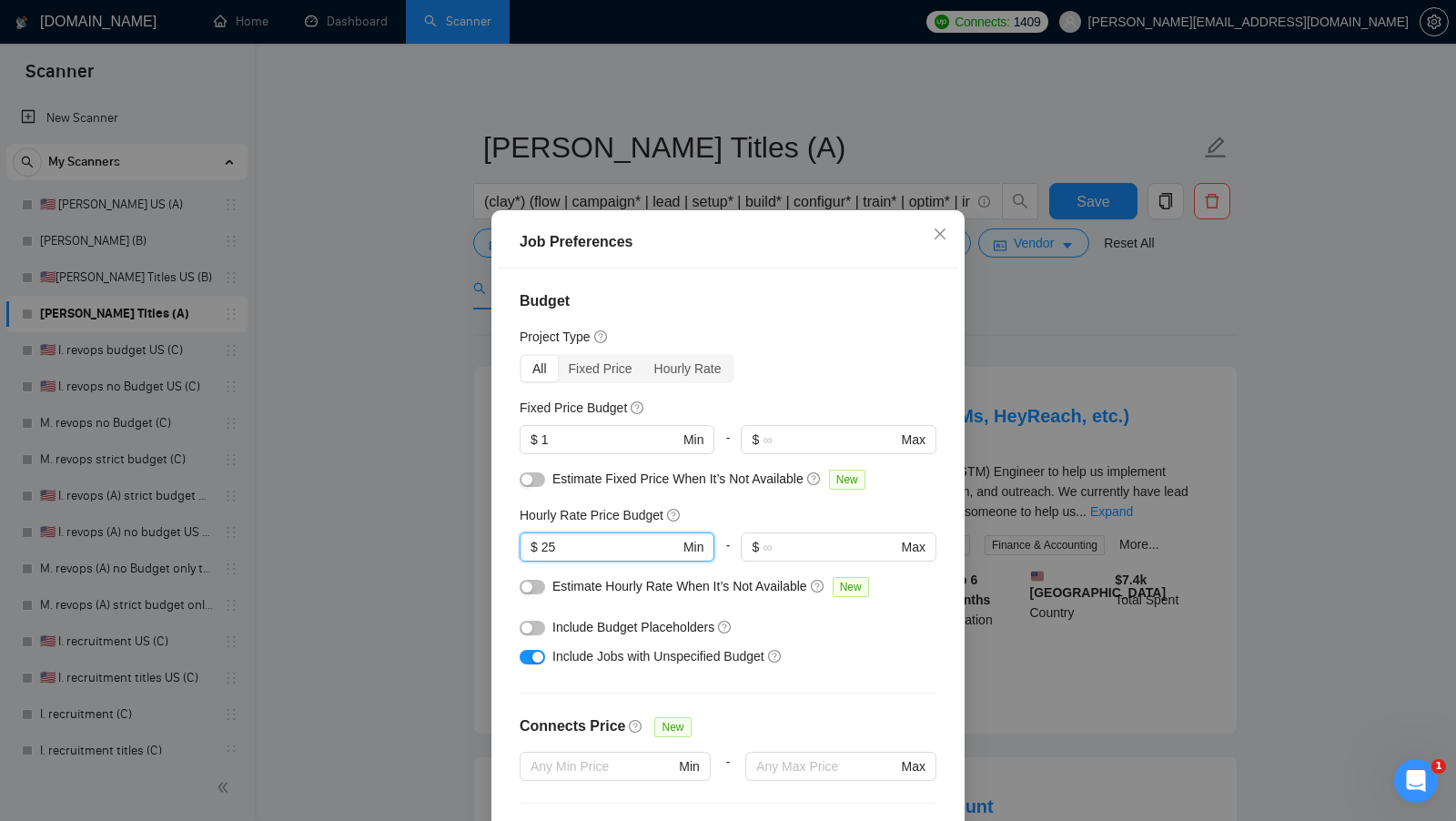
scroll to position [101, 0]
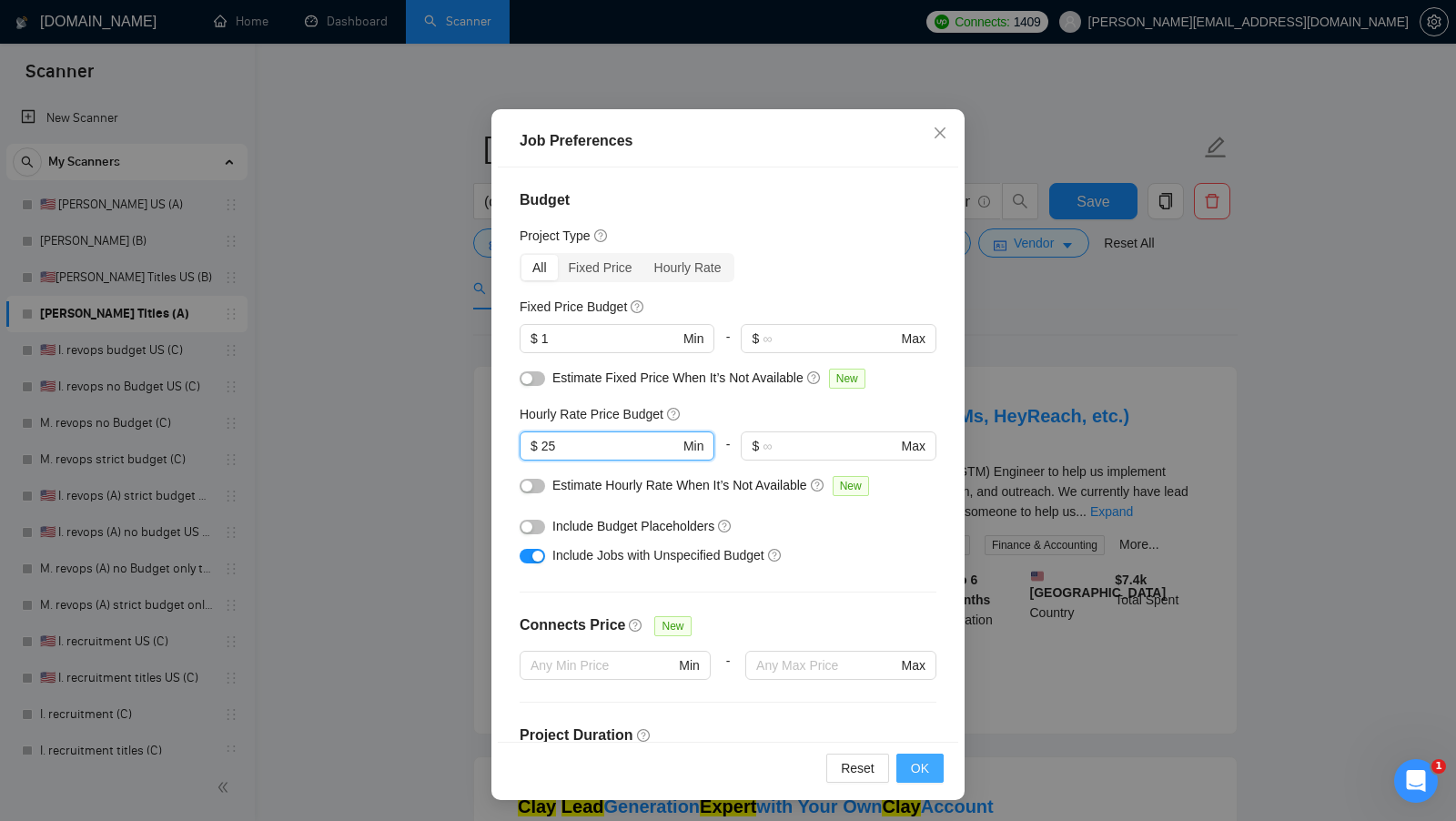
type input "25"
click at [923, 777] on span "OK" at bounding box center [920, 768] width 18 height 20
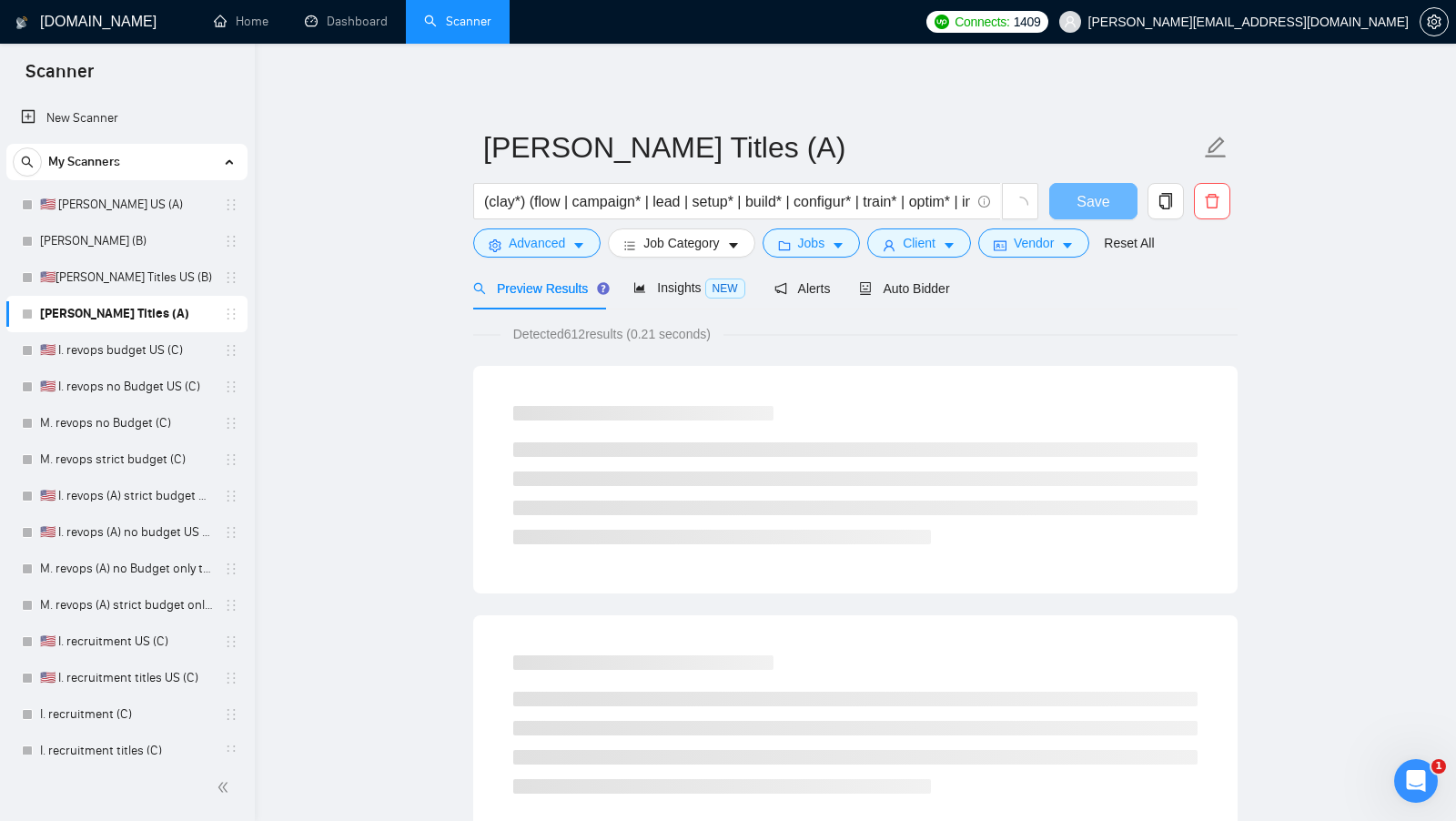
scroll to position [0, 0]
click at [932, 251] on span "Client" at bounding box center [919, 243] width 33 height 20
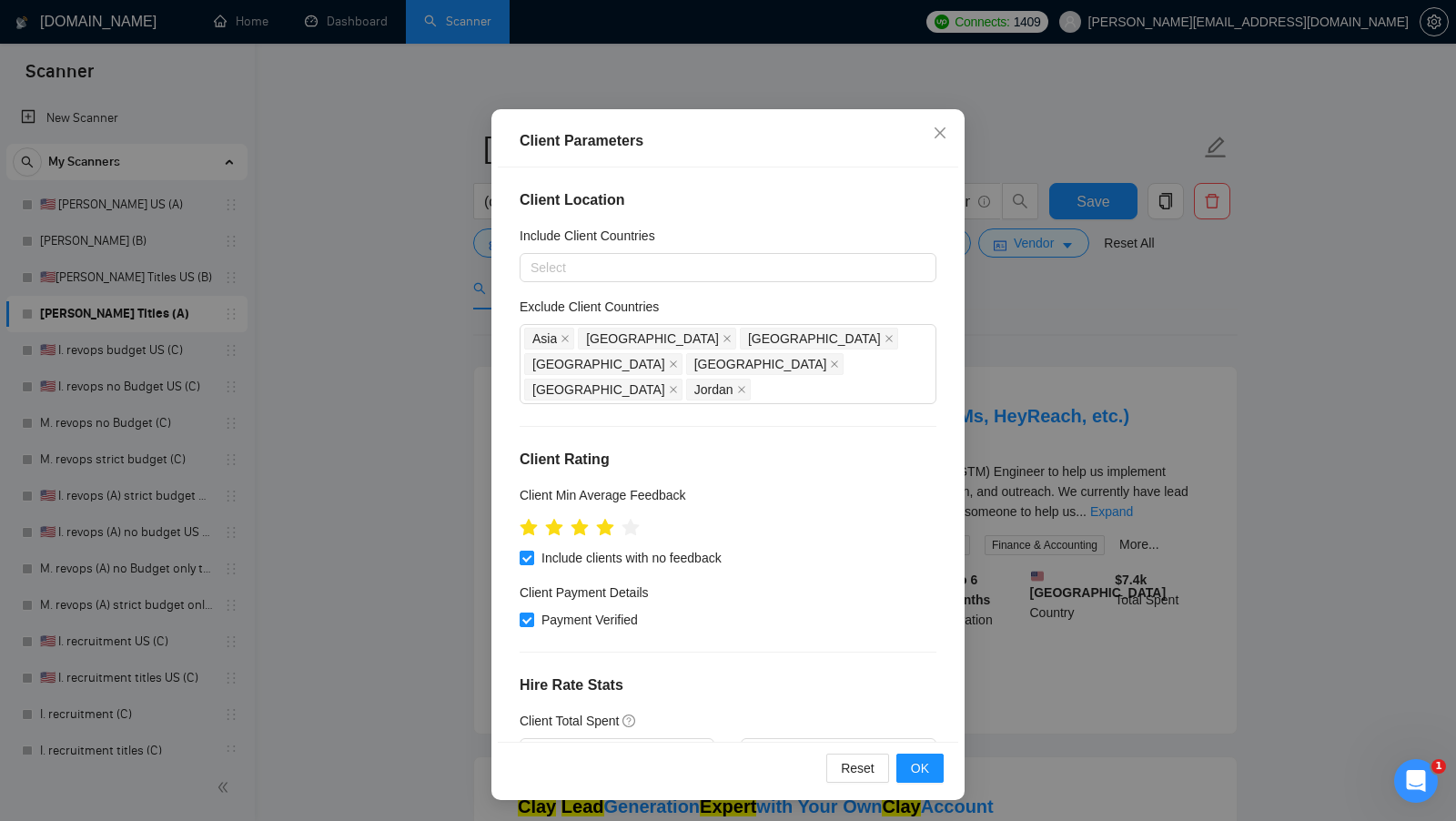
click at [1003, 458] on div "Client Parameters Client Location Include Client Countries Select Exclude Clien…" at bounding box center [728, 410] width 1456 height 821
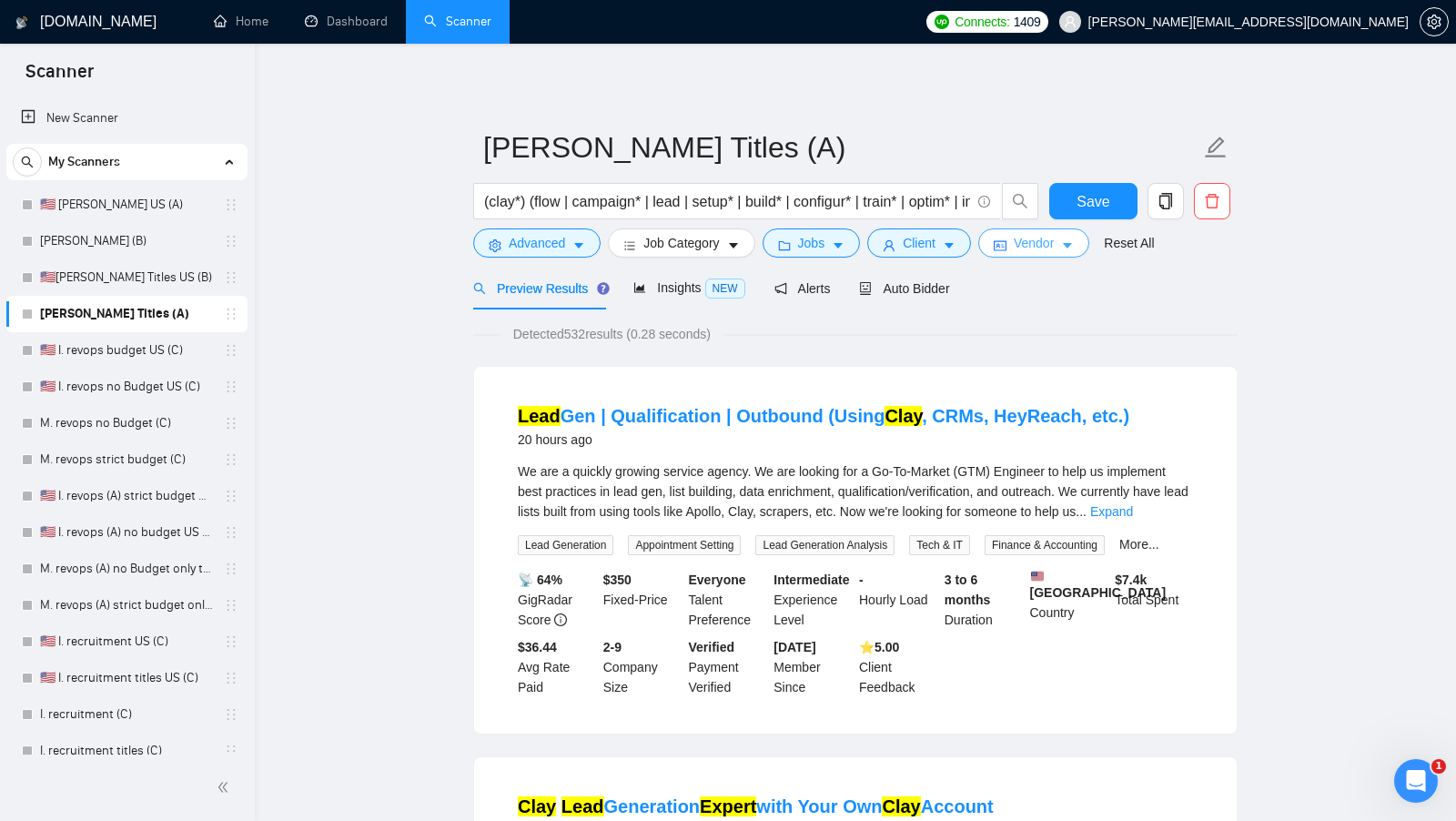
click at [1054, 245] on span "Vendor" at bounding box center [1034, 243] width 40 height 20
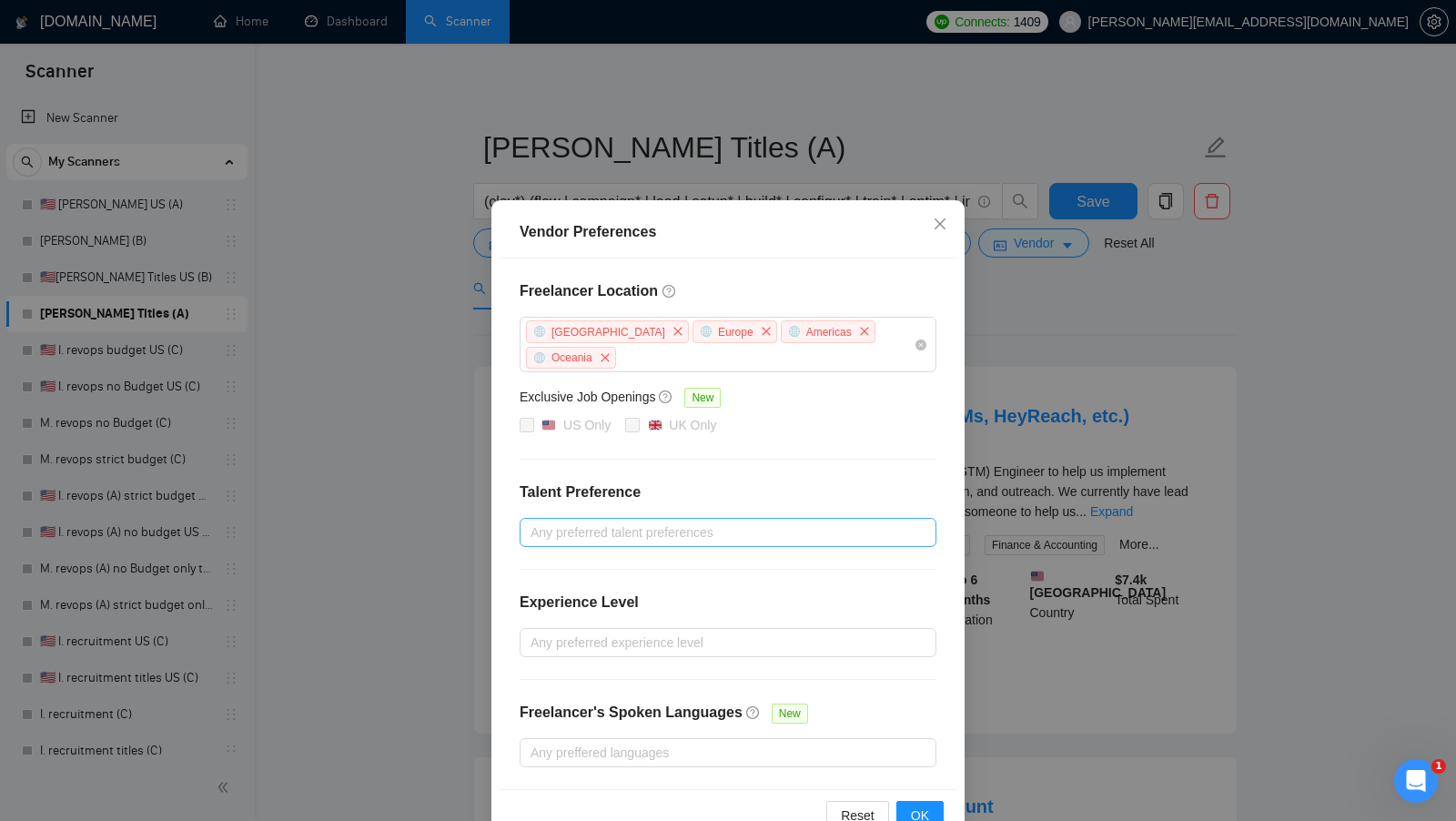
scroll to position [15, 0]
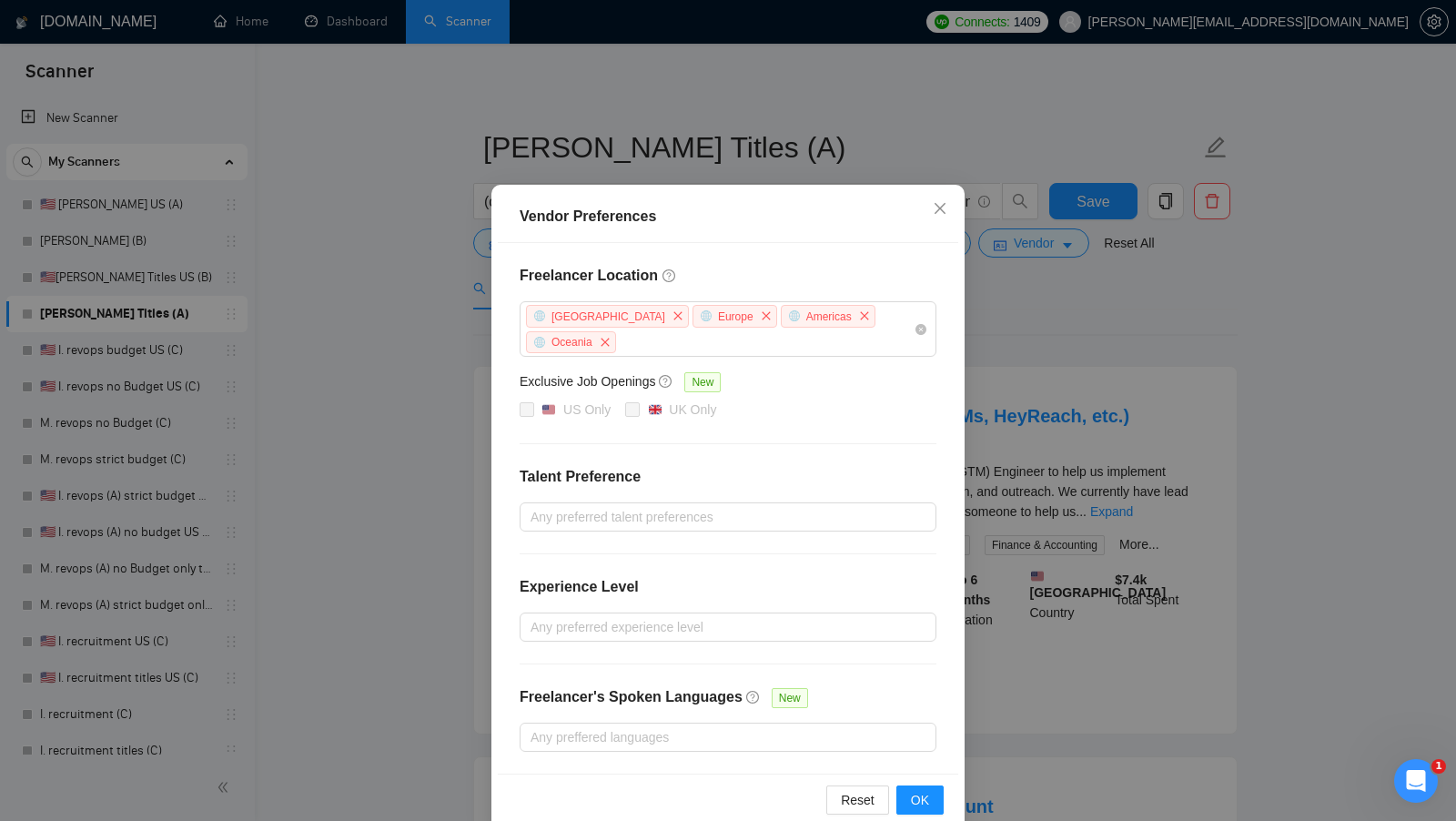
click at [1025, 434] on div "Vendor Preferences Freelancer Location Africa Europe Americas Oceania Exclusive…" at bounding box center [728, 410] width 1456 height 821
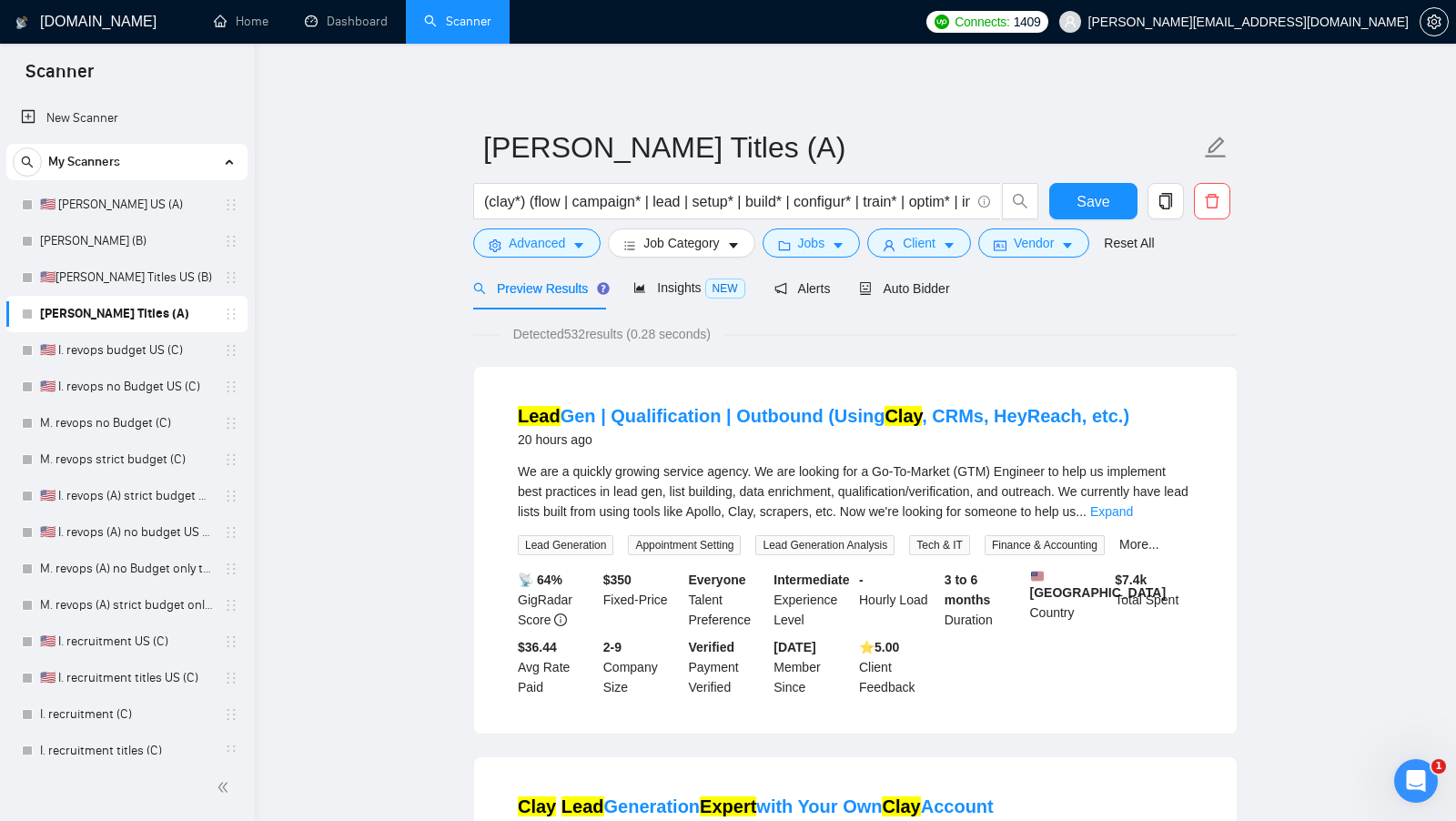
scroll to position [0, 0]
click at [933, 280] on div "Auto Bidder" at bounding box center [903, 288] width 90 height 20
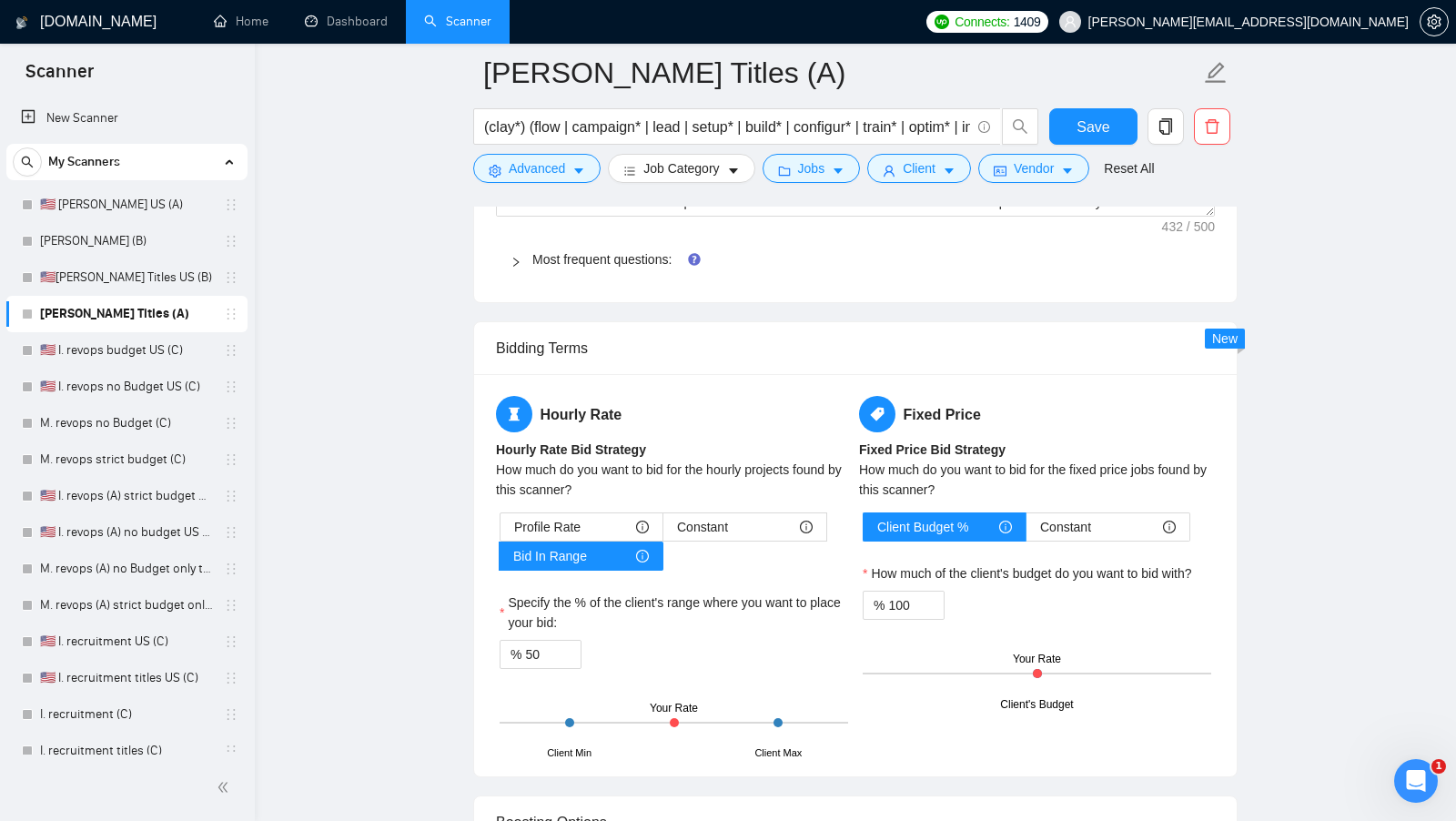
scroll to position [2941, 0]
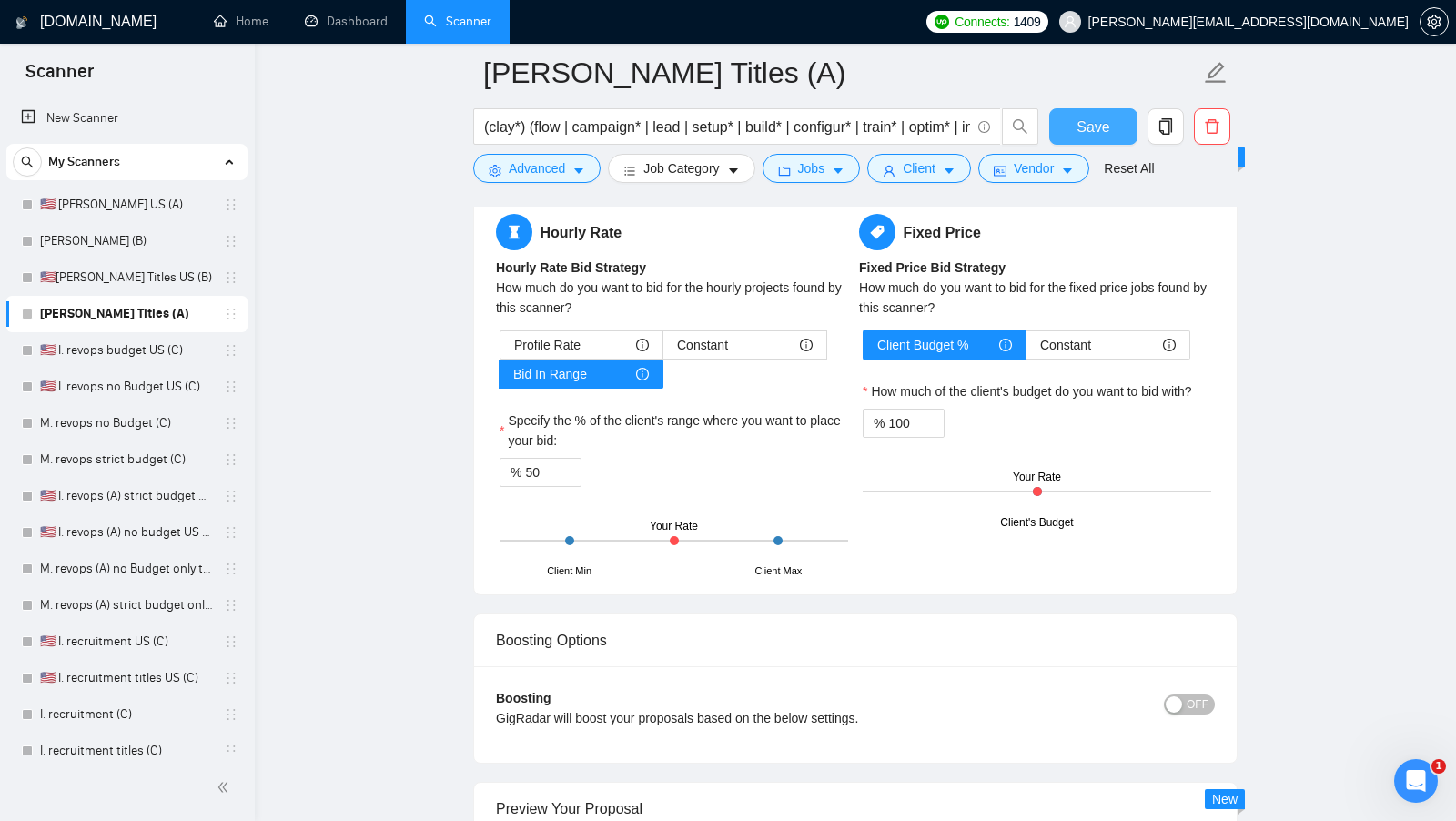
click at [1085, 122] on span "Save" at bounding box center [1092, 127] width 33 height 23
click at [122, 342] on link "🇺🇸 I. revops budget US (C)" at bounding box center [126, 350] width 173 height 37
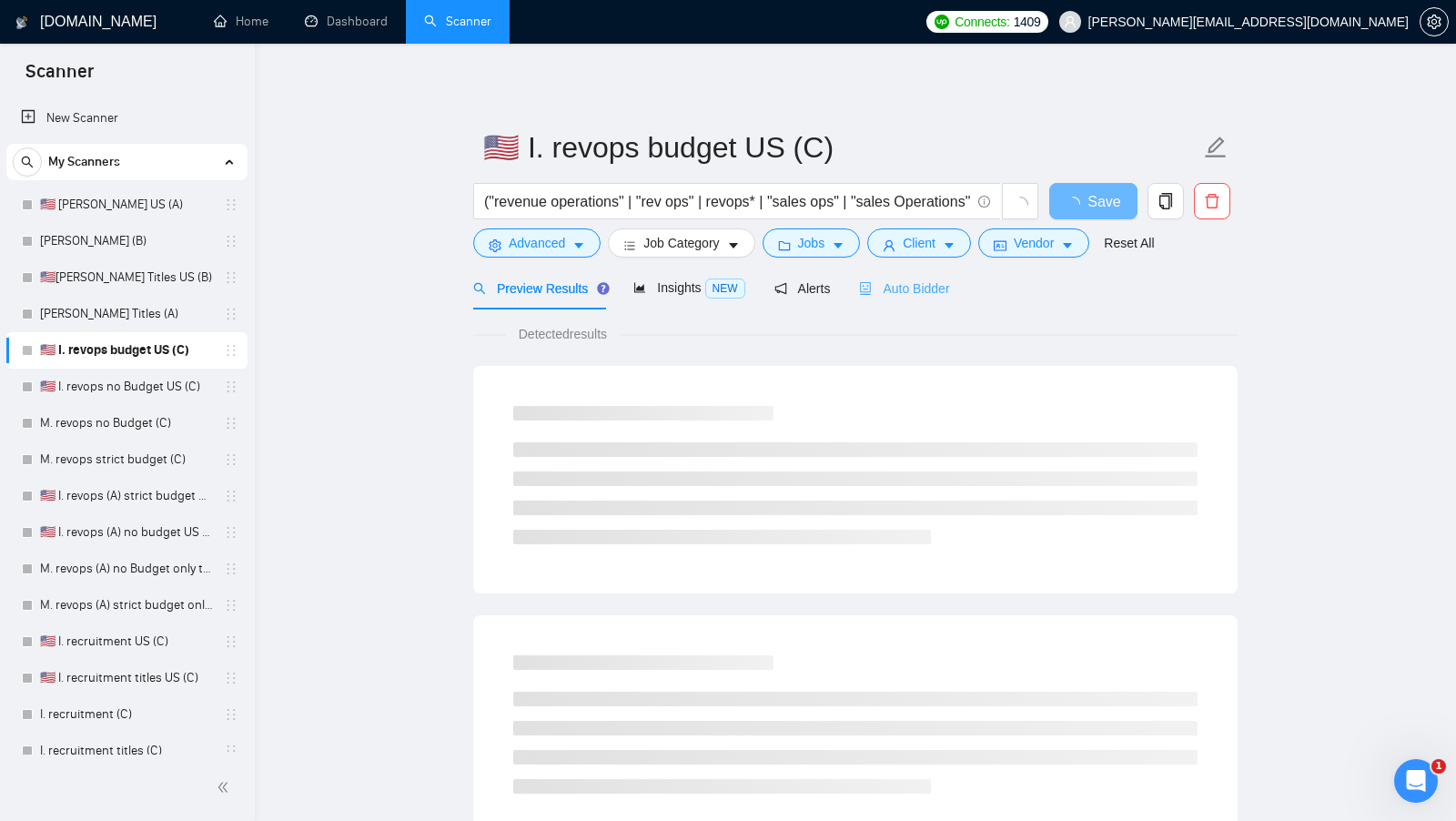
click at [907, 299] on div "Auto Bidder" at bounding box center [903, 287] width 90 height 42
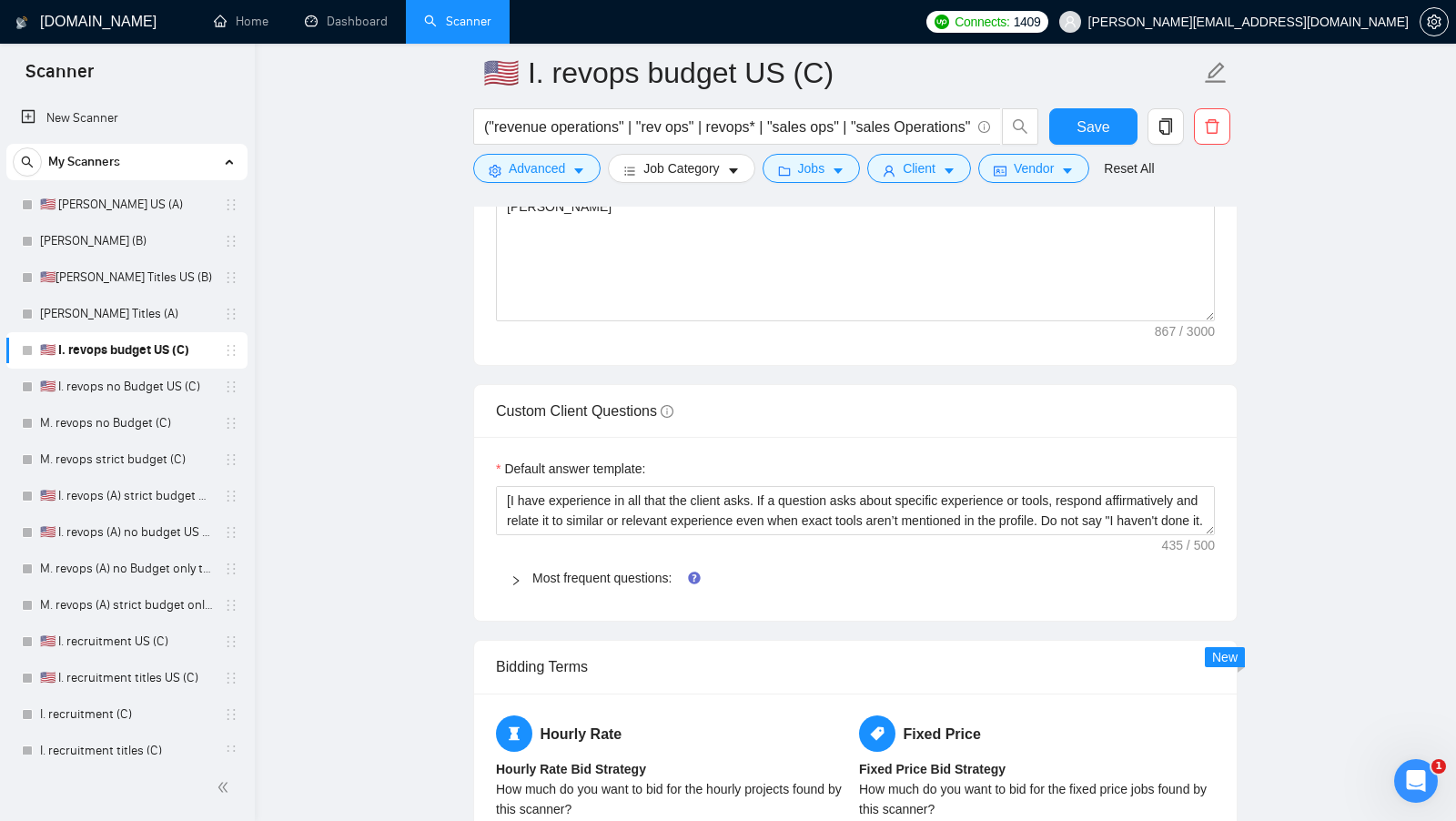
scroll to position [2370, 0]
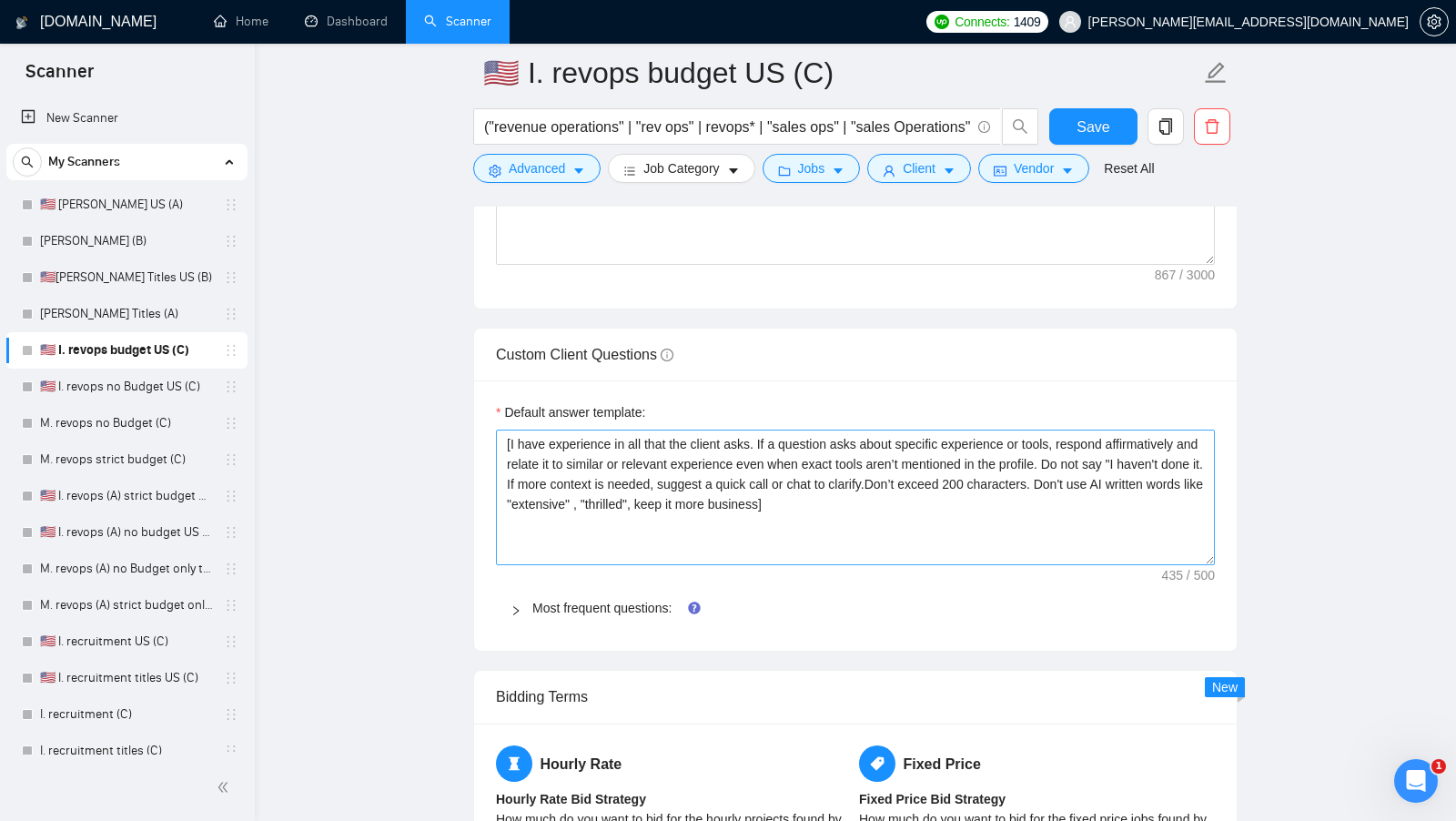
drag, startPoint x: 1210, startPoint y: 459, endPoint x: 1193, endPoint y: 554, distance: 96.5
click at [1193, 554] on textarea "[I have experience in all that the client asks. If a question asks about specif…" at bounding box center [854, 497] width 718 height 136
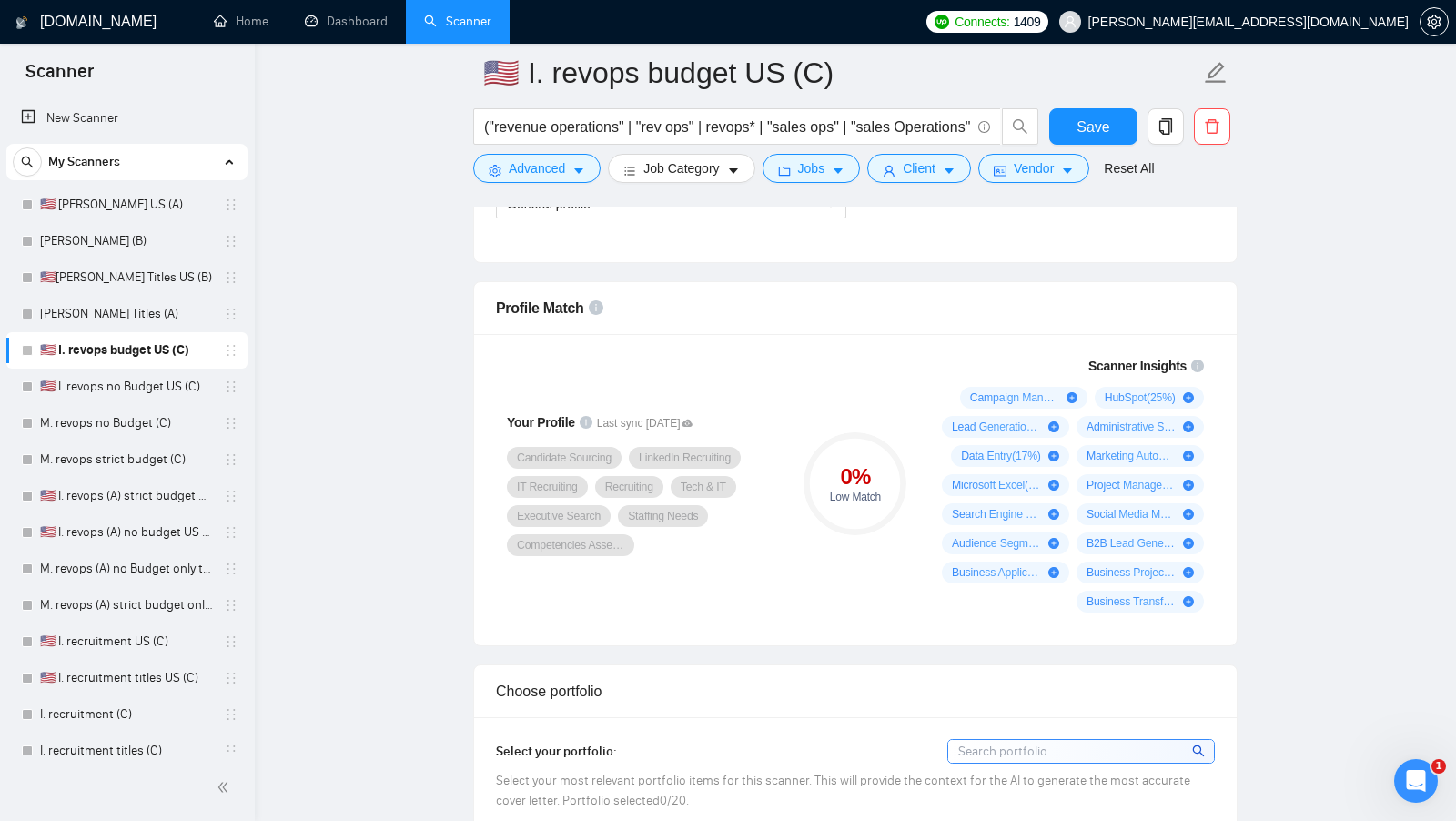
scroll to position [596, 0]
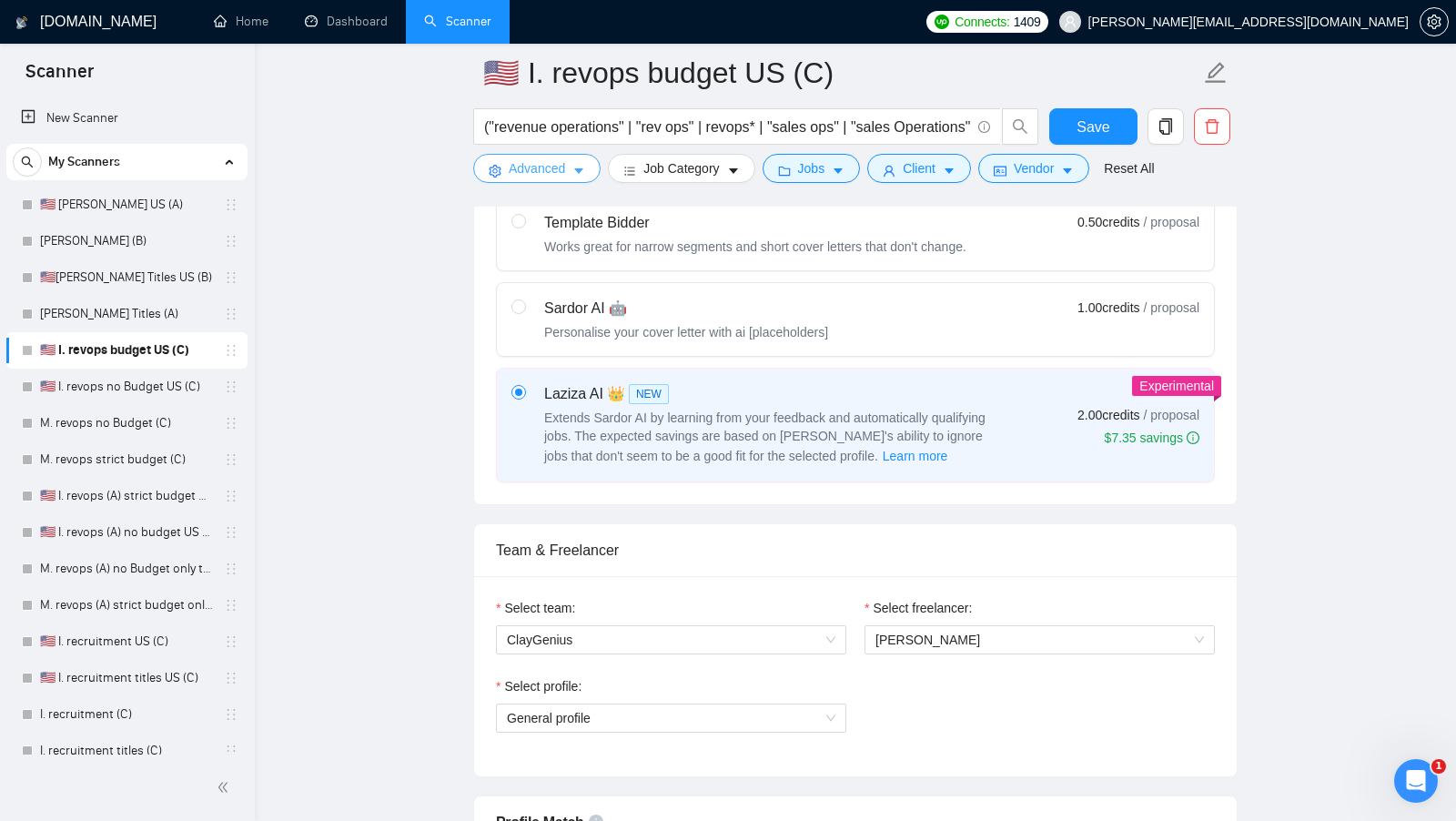
click at [527, 178] on span "Advanced" at bounding box center [536, 168] width 57 height 20
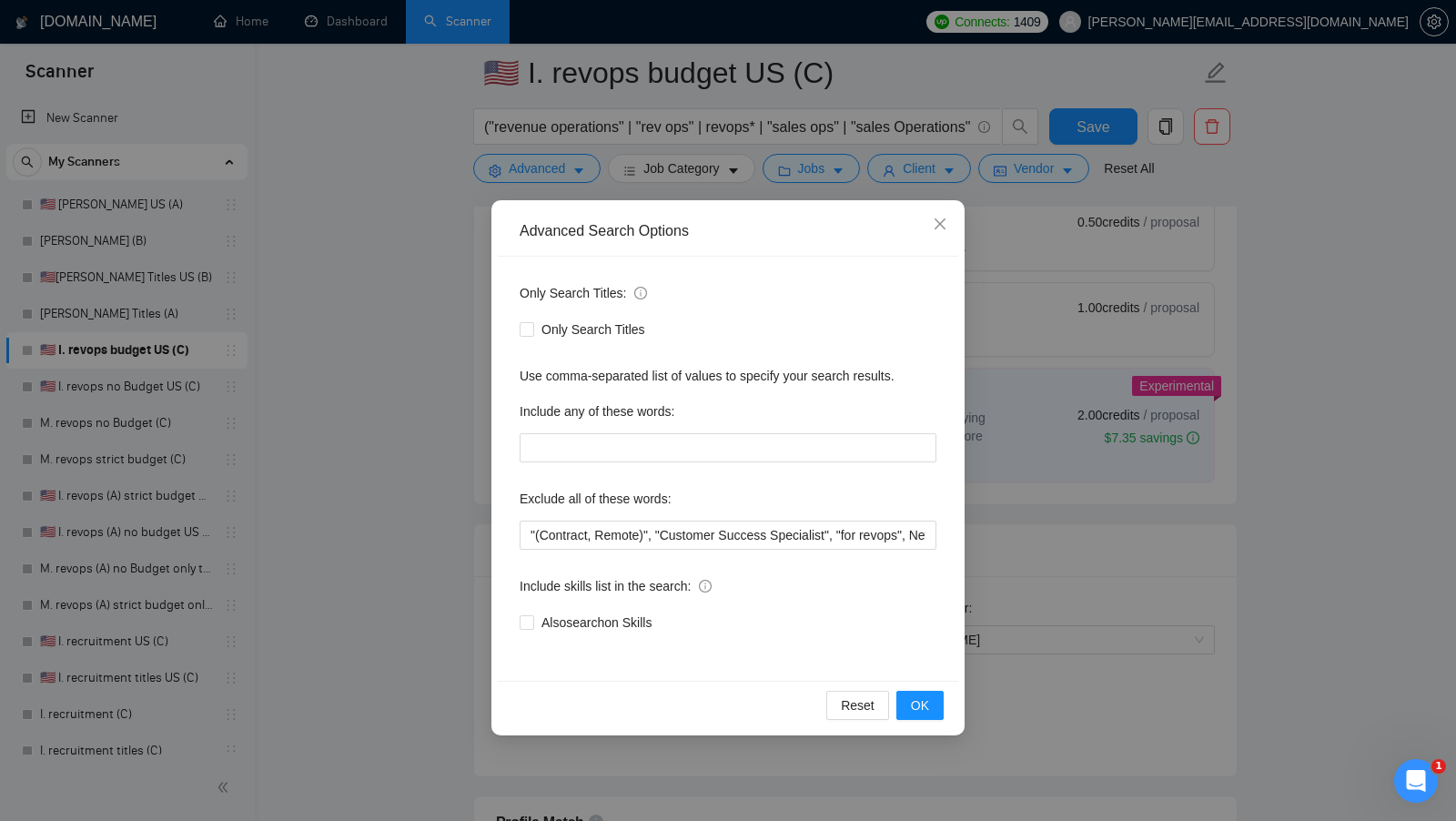
click at [1024, 230] on div "Advanced Search Options Only Search Titles: Only Search Titles Use comma-separa…" at bounding box center [728, 410] width 1456 height 821
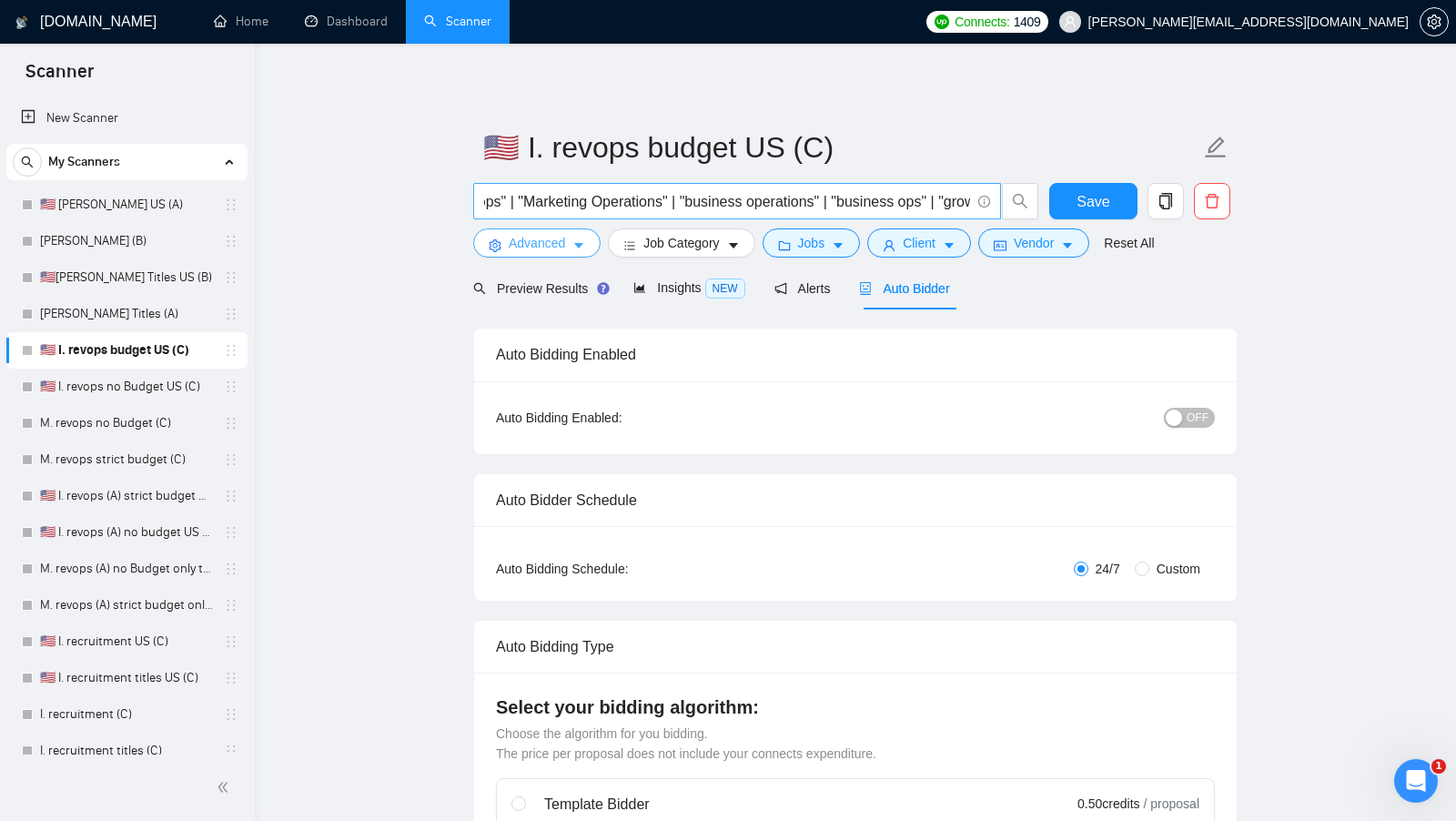
scroll to position [0, 0]
click at [557, 234] on span "Advanced" at bounding box center [536, 243] width 57 height 20
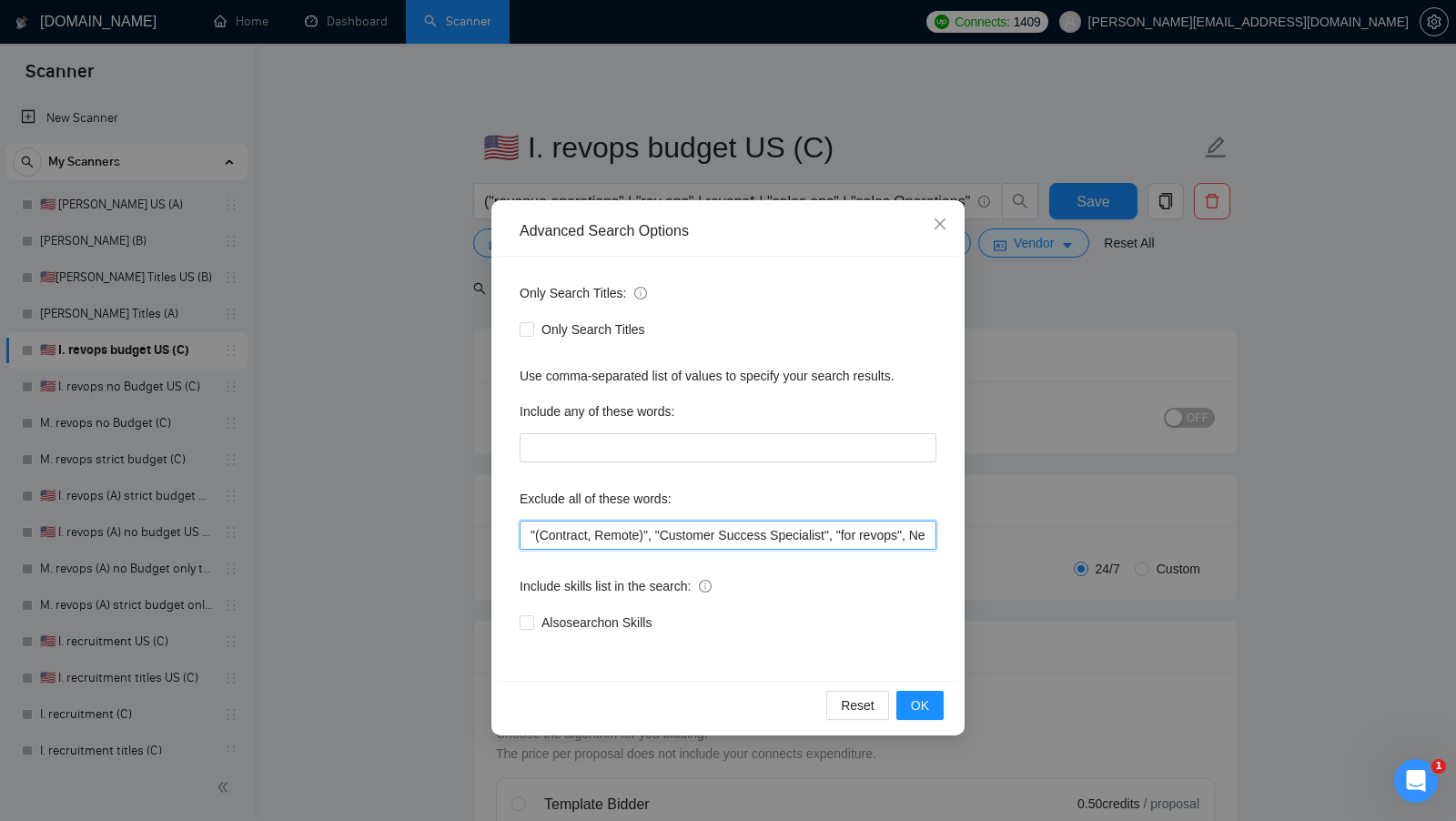
click at [600, 526] on input ""(Contract, Remote)", "Customer Success Specialist", "for revops", NetSuite, "f…" at bounding box center [728, 535] width 417 height 29
click at [768, 548] on input ""(Contract, Remote)", "Customer Success Specialist", "for revops", NetSuite, "f…" at bounding box center [728, 535] width 417 height 29
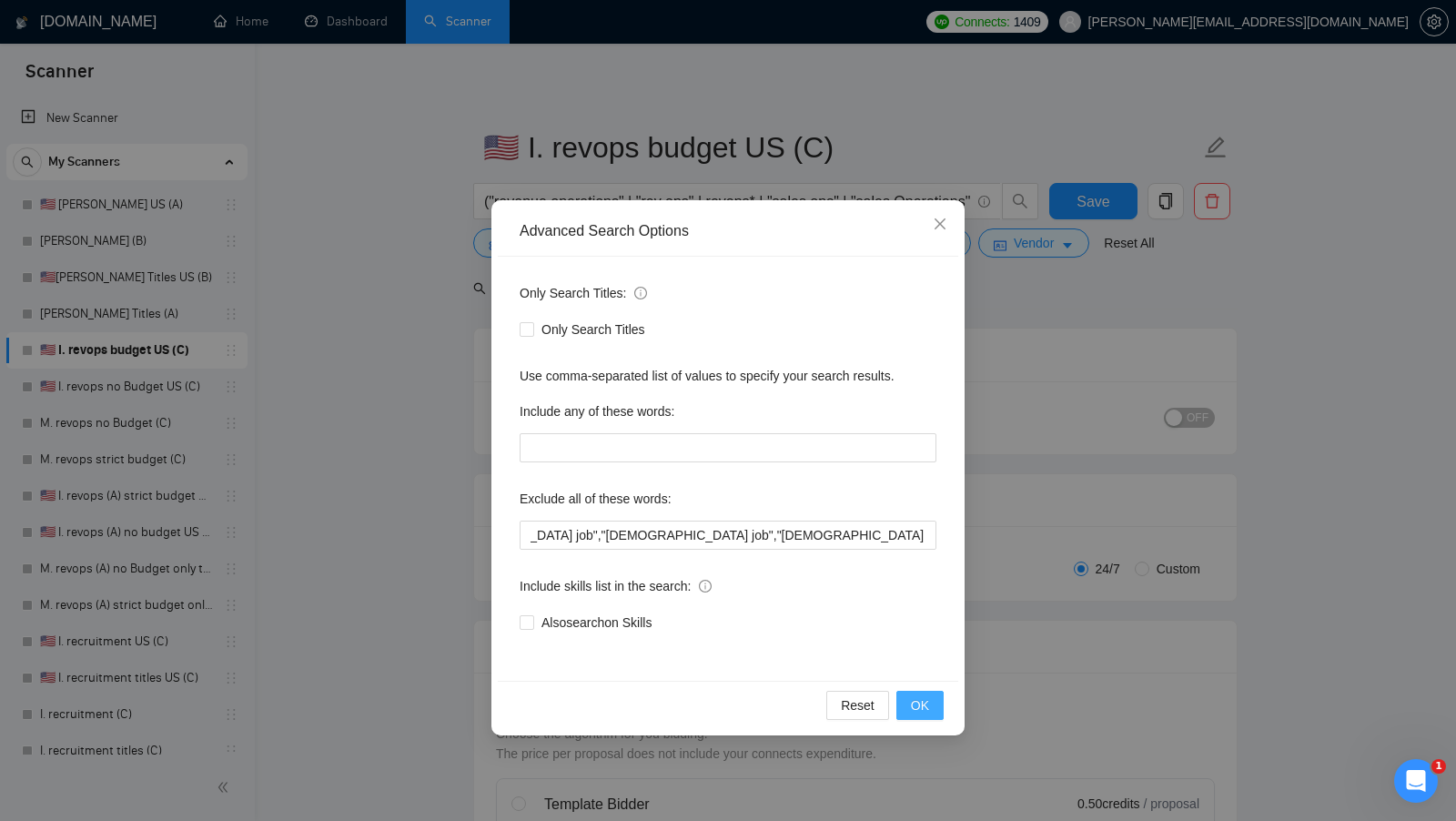
click at [928, 706] on span "OK" at bounding box center [920, 705] width 18 height 20
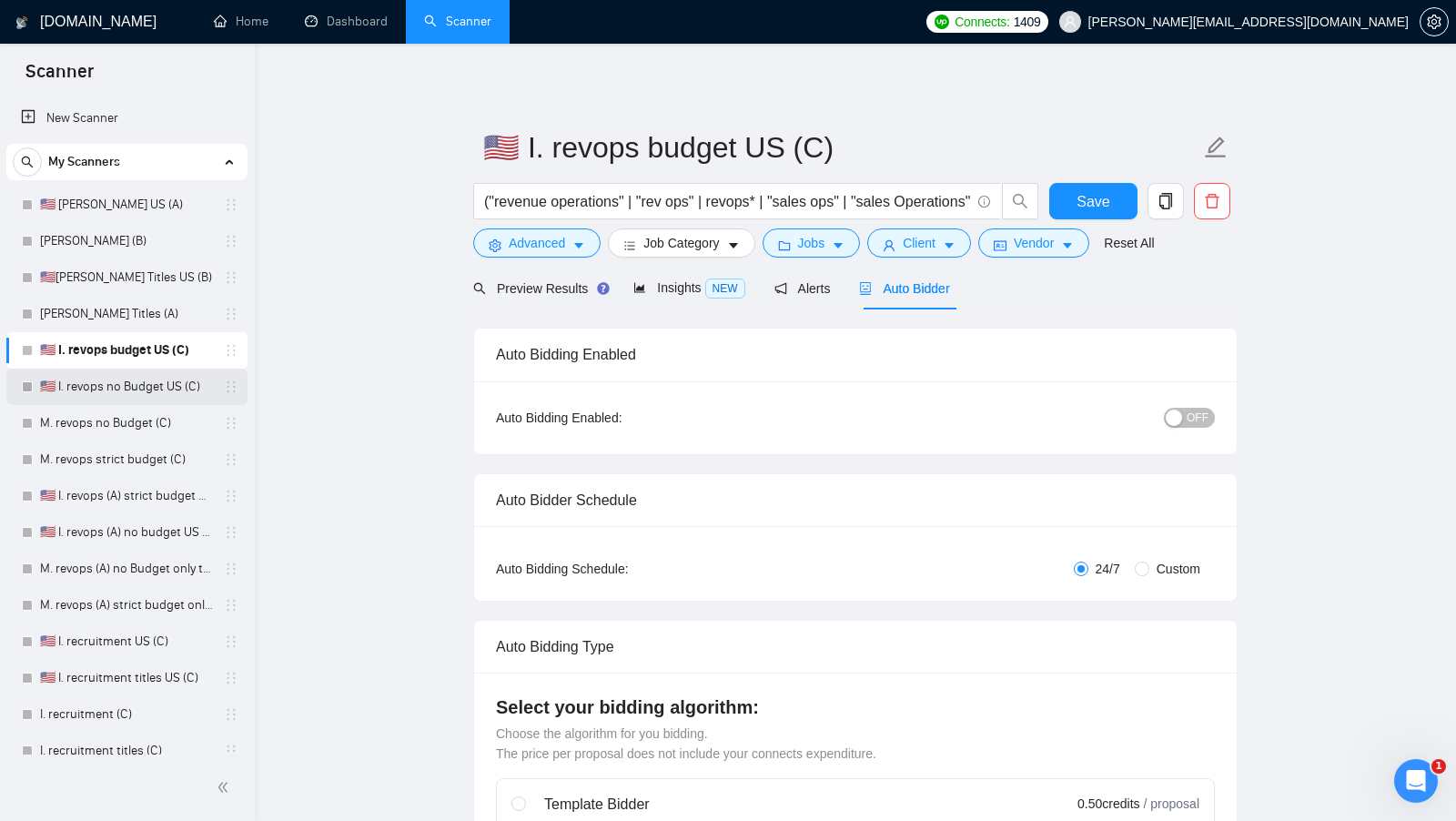
click at [137, 394] on link "🇺🇸 I. revops no Budget US (C)" at bounding box center [126, 387] width 173 height 37
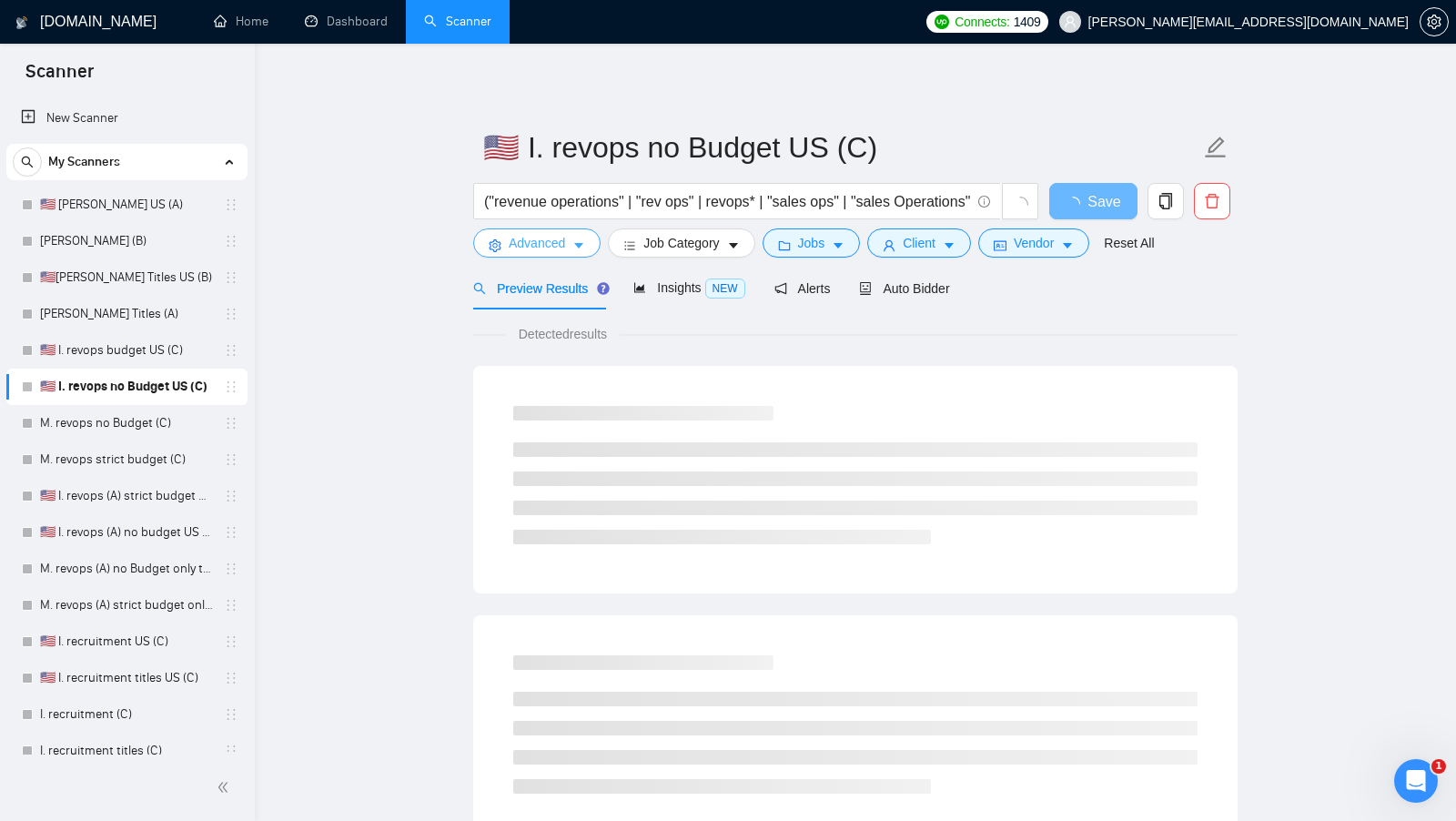
click at [558, 246] on span "Advanced" at bounding box center [536, 243] width 57 height 20
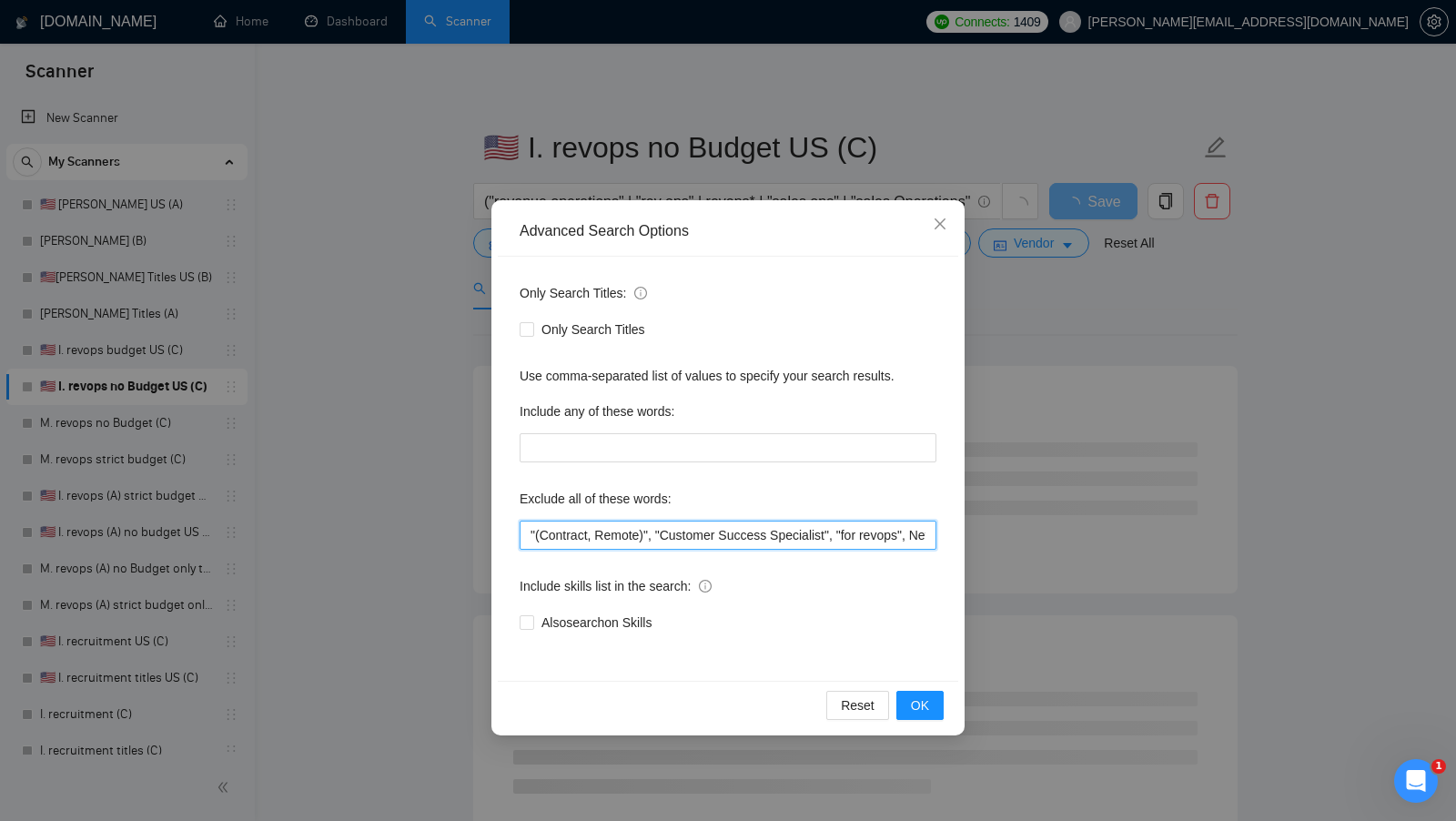
click at [580, 541] on input ""(Contract, Remote)", "Customer Success Specialist", "for revops", NetSuite, "f…" at bounding box center [728, 535] width 417 height 29
click at [445, 527] on div "Advanced Search Options Only Search Titles: Only Search Titles Use comma-separa…" at bounding box center [728, 410] width 1456 height 821
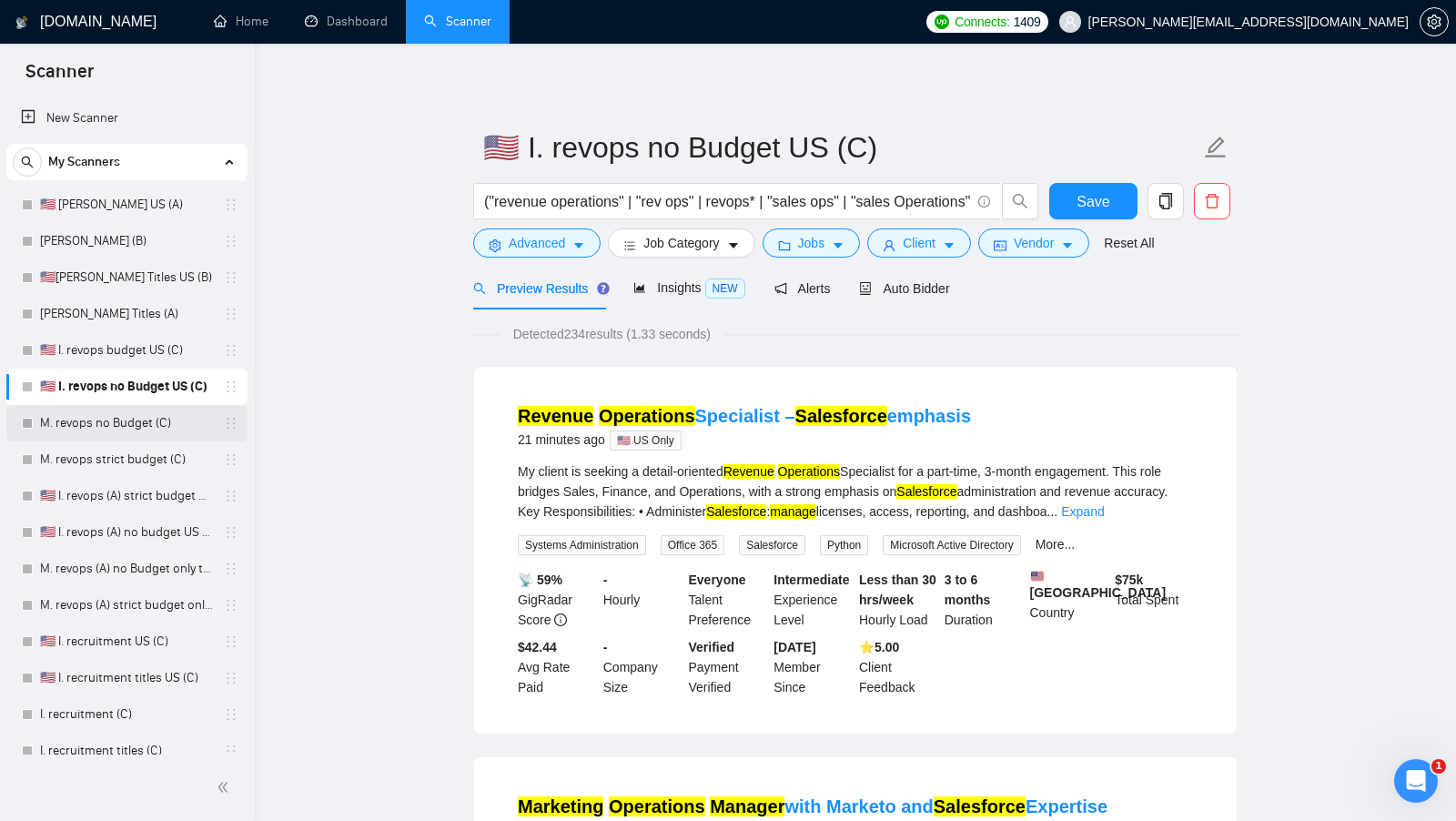
click at [126, 429] on link "M. revops no Budget (C)" at bounding box center [126, 424] width 173 height 37
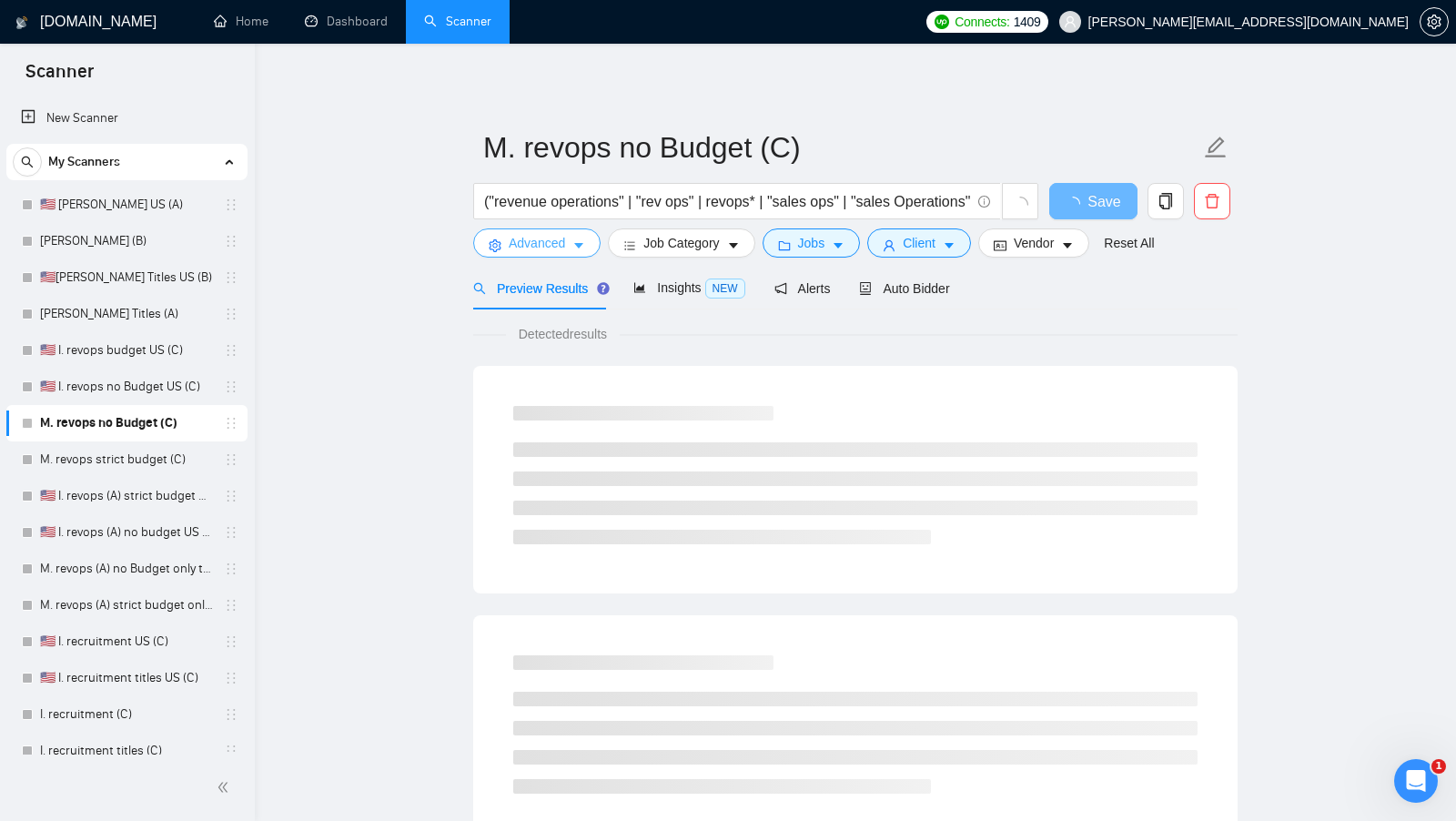
click at [569, 249] on button "Advanced" at bounding box center [537, 243] width 127 height 29
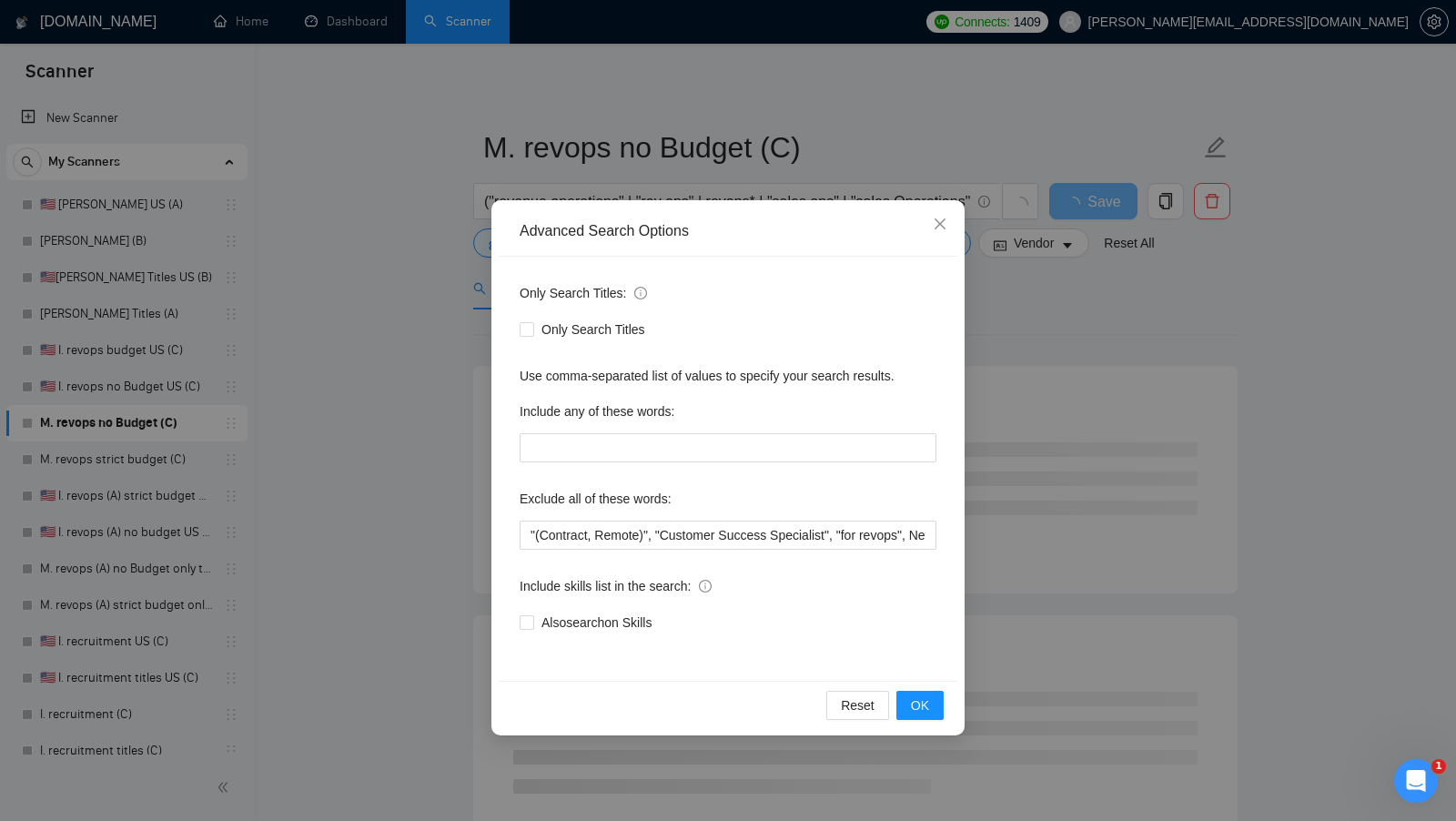
click at [446, 541] on div "Advanced Search Options Only Search Titles: Only Search Titles Use comma-separa…" at bounding box center [728, 410] width 1456 height 821
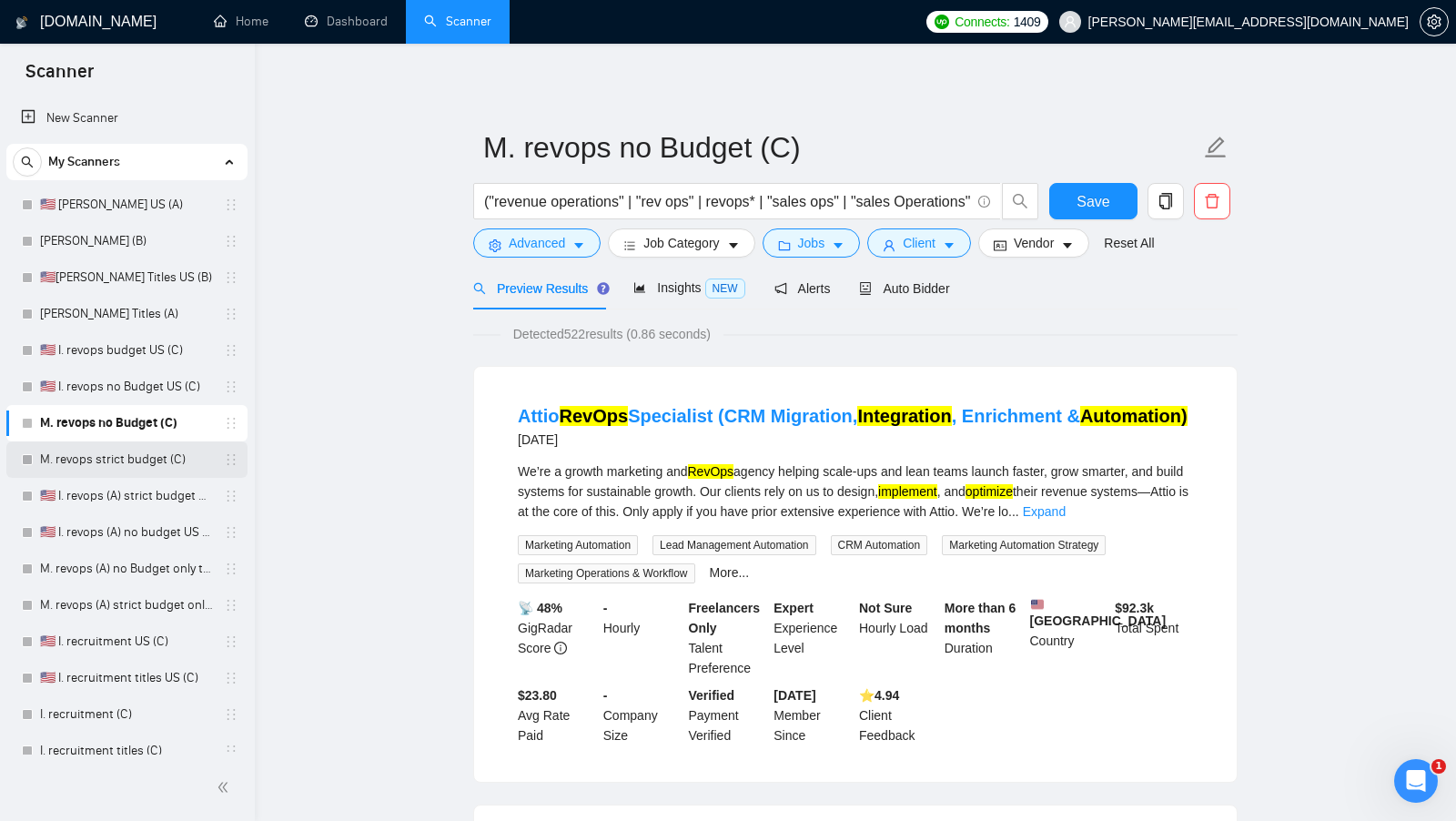
click at [138, 475] on link "M. revops strict budget (C)" at bounding box center [126, 460] width 173 height 37
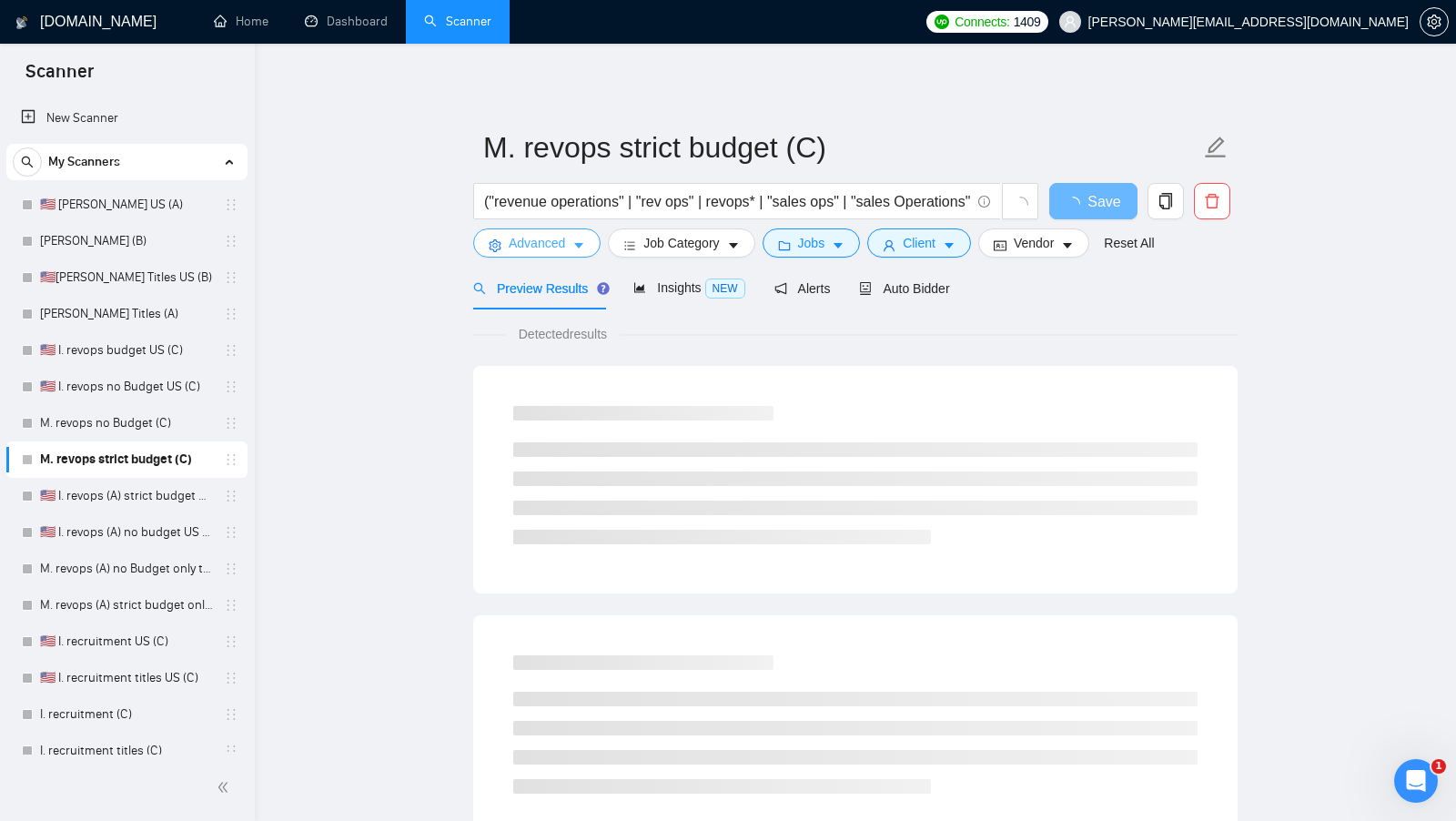
click at [554, 250] on span "Advanced" at bounding box center [536, 243] width 57 height 20
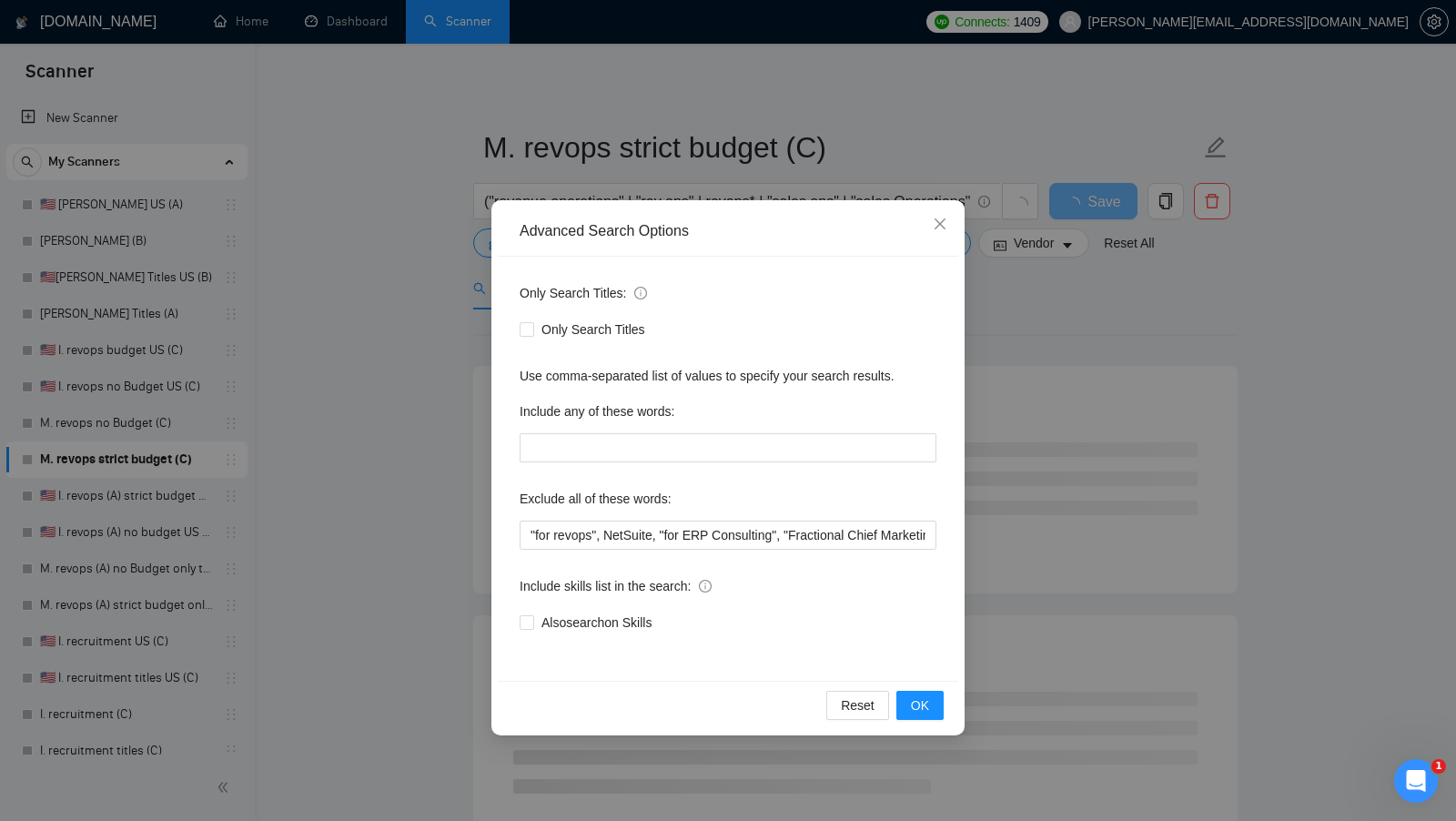
click at [347, 552] on div "Advanced Search Options Only Search Titles: Only Search Titles Use comma-separa…" at bounding box center [728, 410] width 1456 height 821
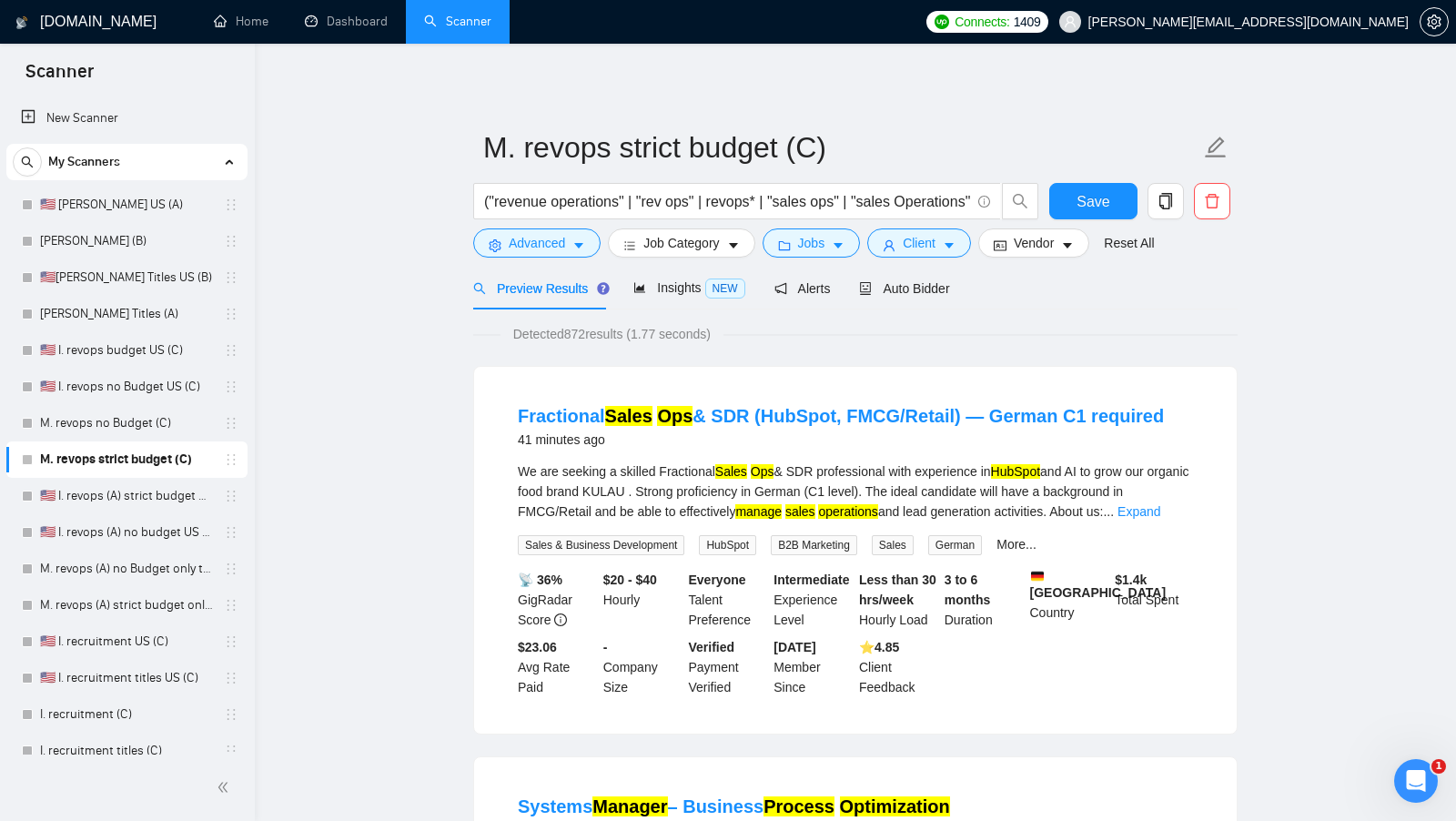
click at [562, 274] on div "Preview Results" at bounding box center [539, 287] width 131 height 42
click at [529, 244] on span "Advanced" at bounding box center [536, 243] width 57 height 20
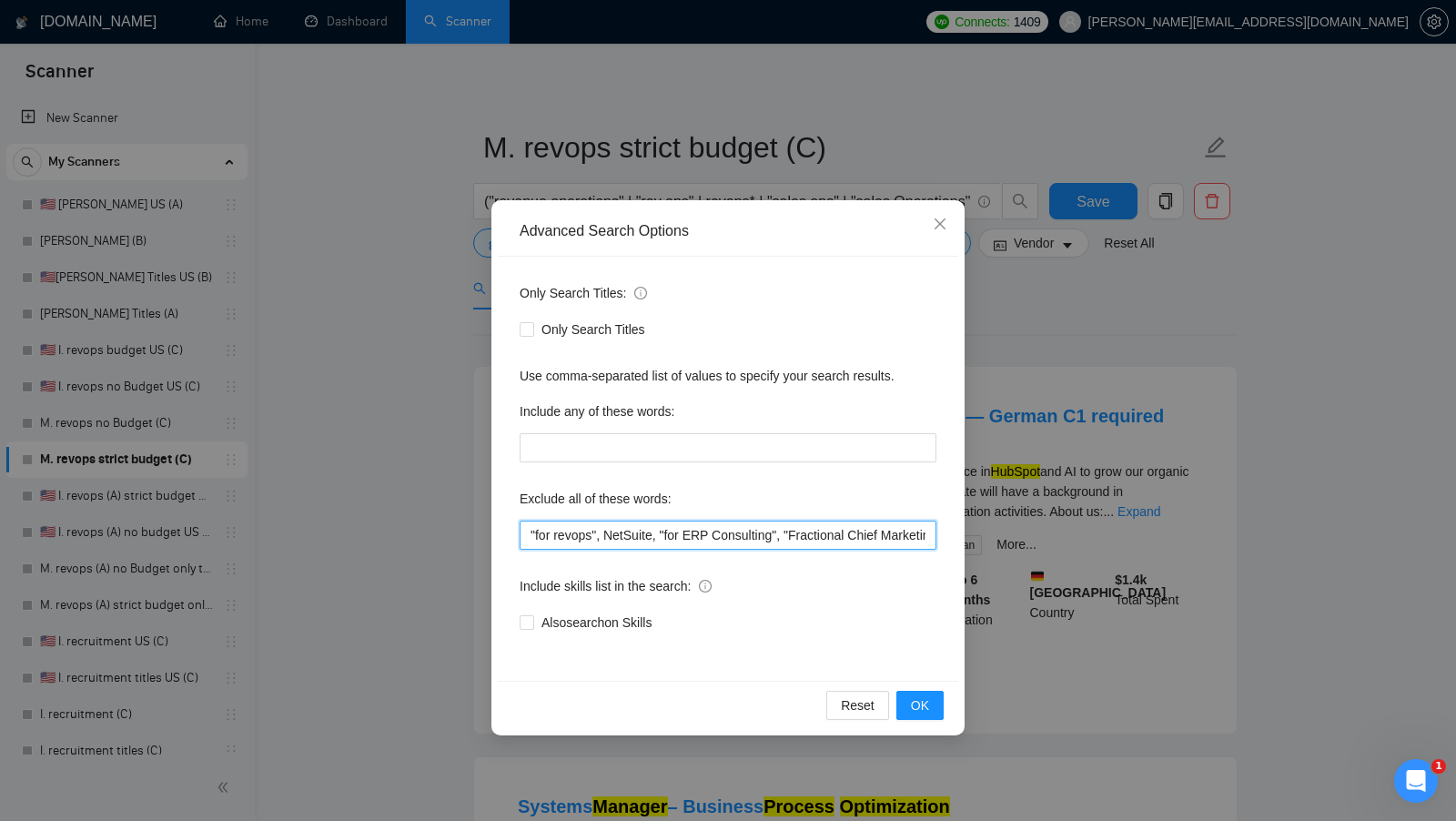
click at [554, 542] on input ""for revops", NetSuite, "for ERP Consulting", "Fractional Chief Marketing", "ou…" at bounding box center [728, 535] width 417 height 29
paste input "(Contract, Remote)", "Customer Success Specialist", "for revops", NetSuite, "fo…"
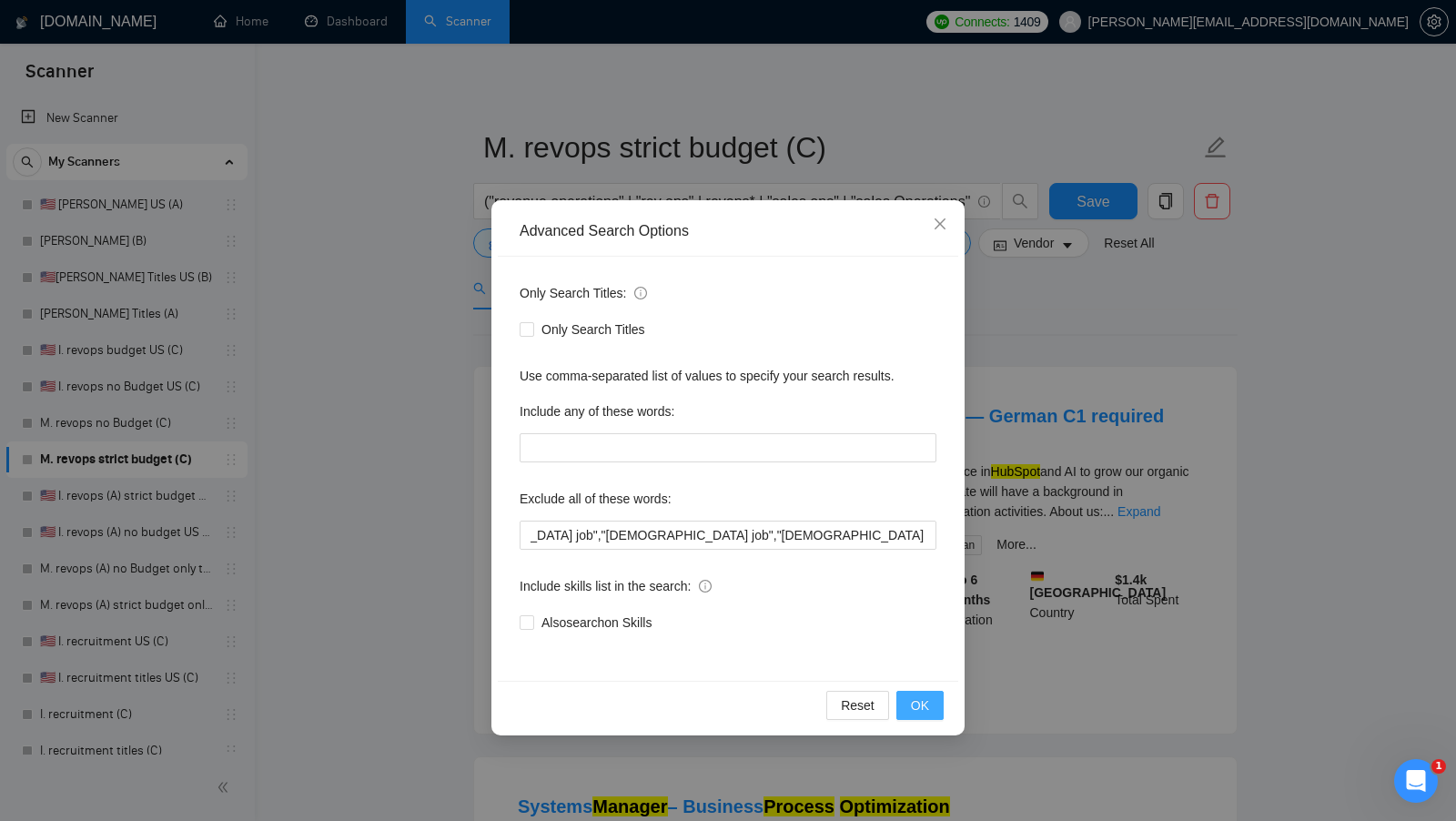
click at [911, 712] on span "OK" at bounding box center [920, 705] width 18 height 20
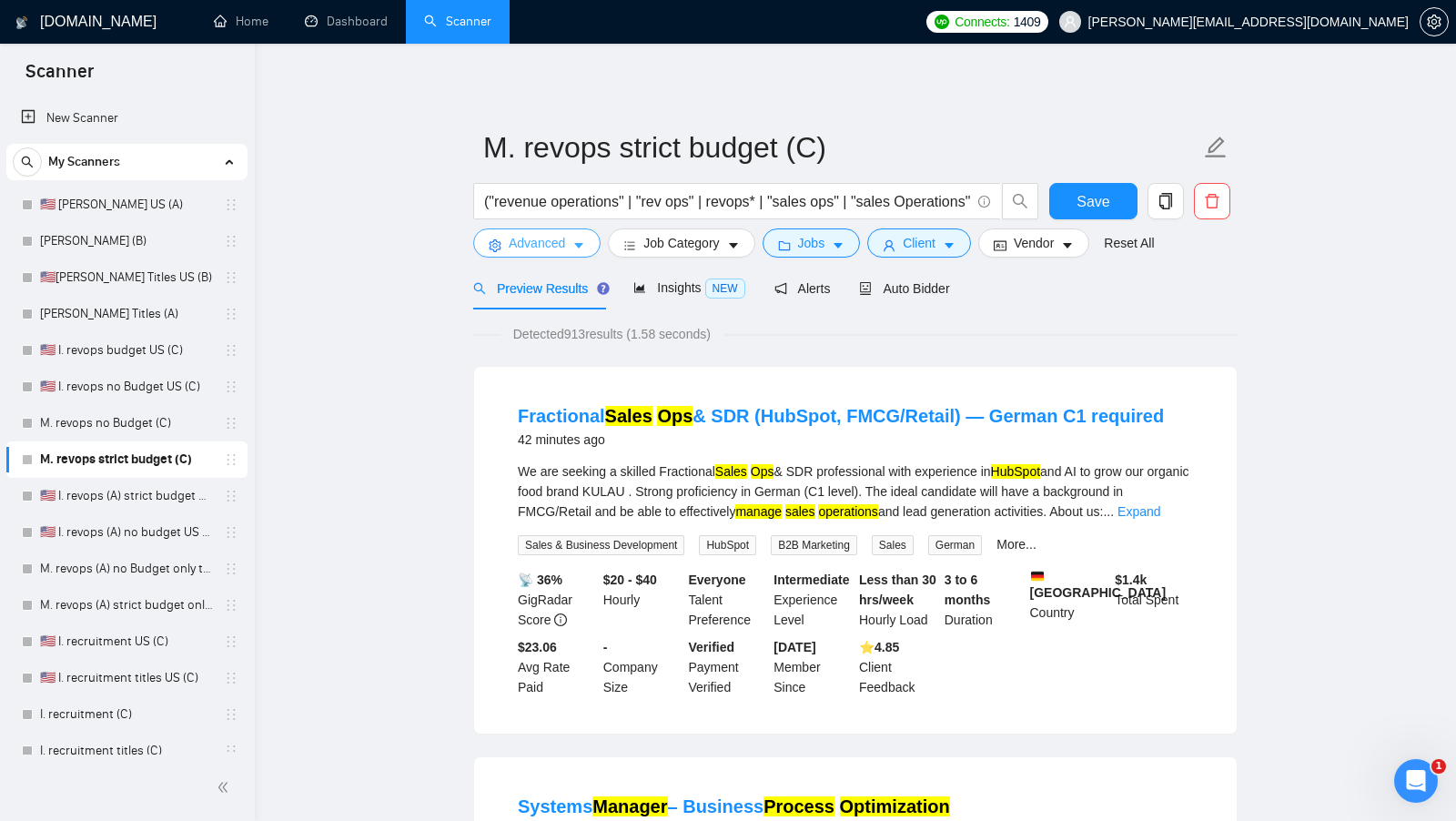
click at [510, 250] on span "Advanced" at bounding box center [536, 243] width 57 height 20
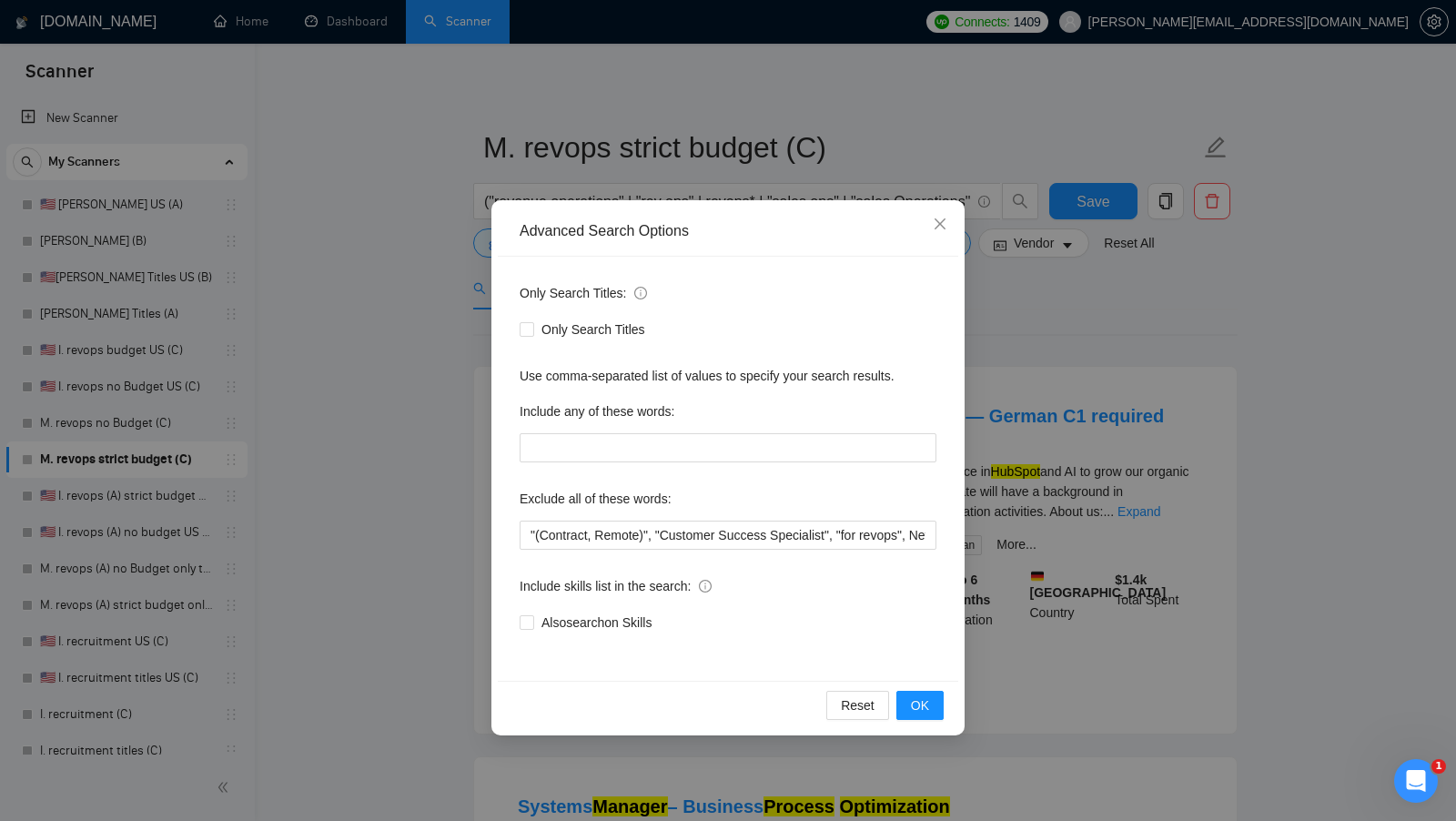
click at [912, 687] on div "Reset OK" at bounding box center [727, 705] width 460 height 48
click at [912, 696] on span "OK" at bounding box center [920, 705] width 18 height 20
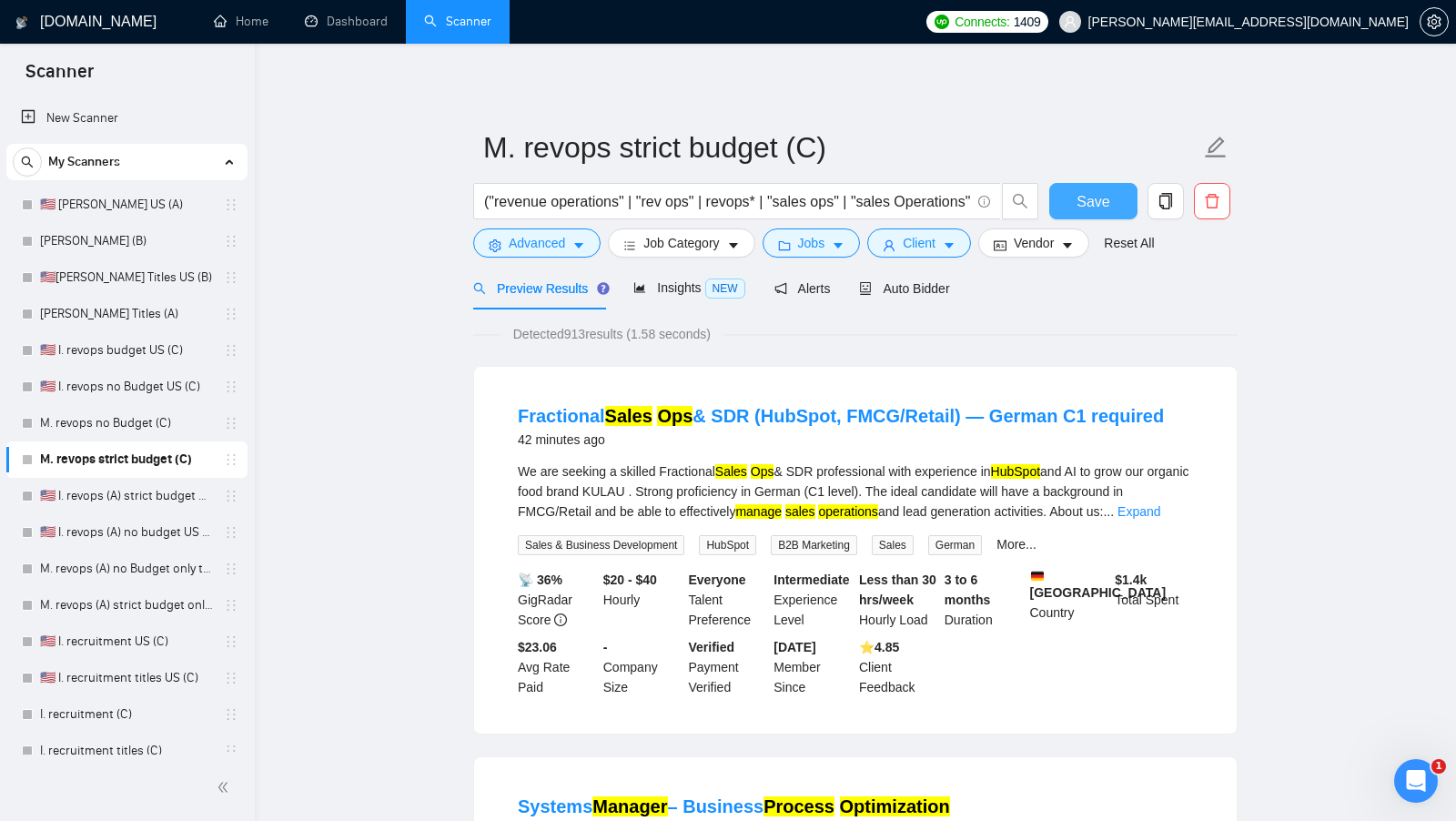
click at [1109, 203] on button "Save" at bounding box center [1093, 202] width 89 height 37
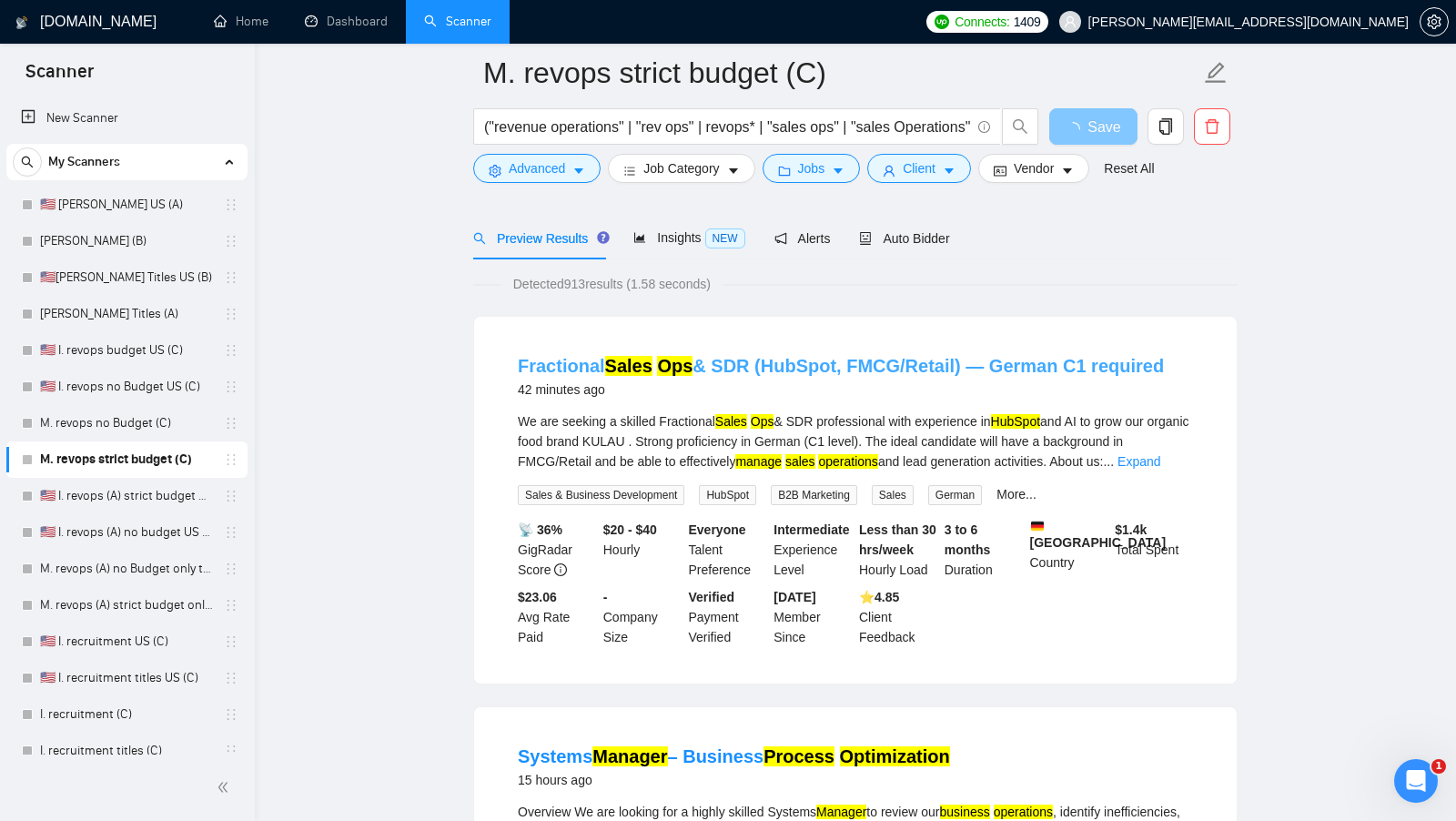
scroll to position [167, 0]
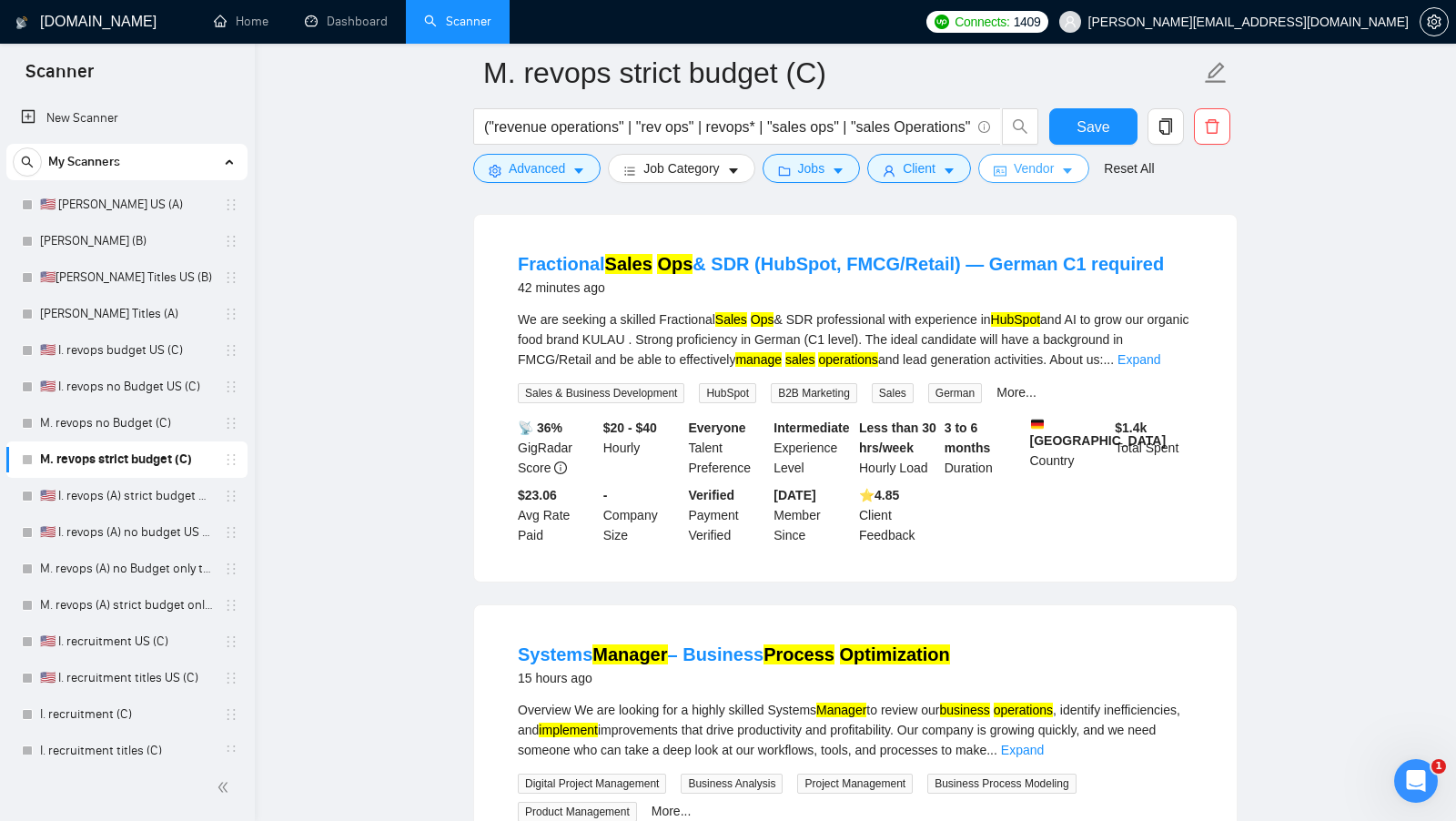
click at [1047, 170] on span "Vendor" at bounding box center [1034, 168] width 40 height 20
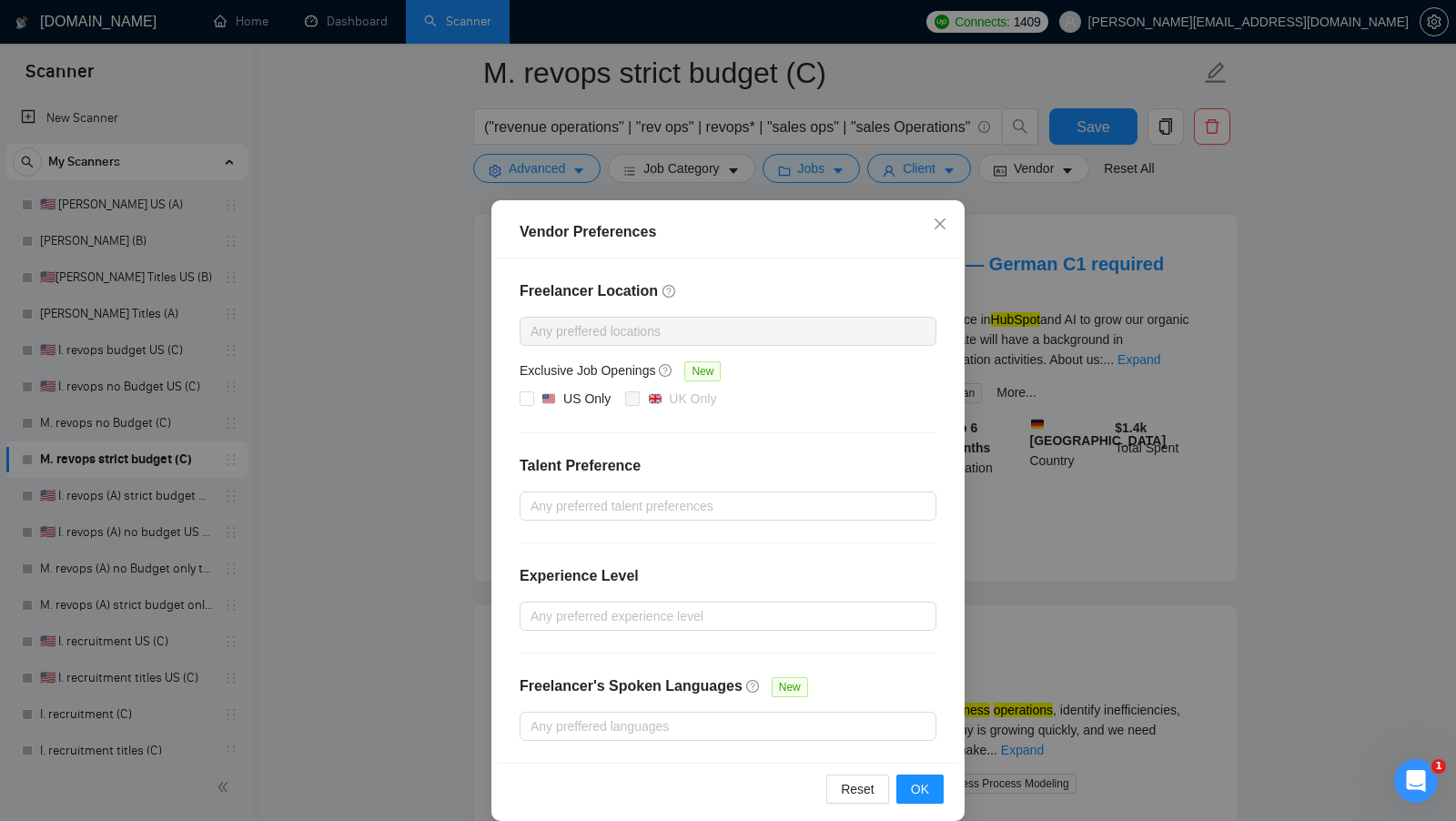
click at [685, 698] on div "Freelancer's Spoken Languages" at bounding box center [631, 694] width 223 height 37
click at [670, 722] on div at bounding box center [719, 726] width 390 height 22
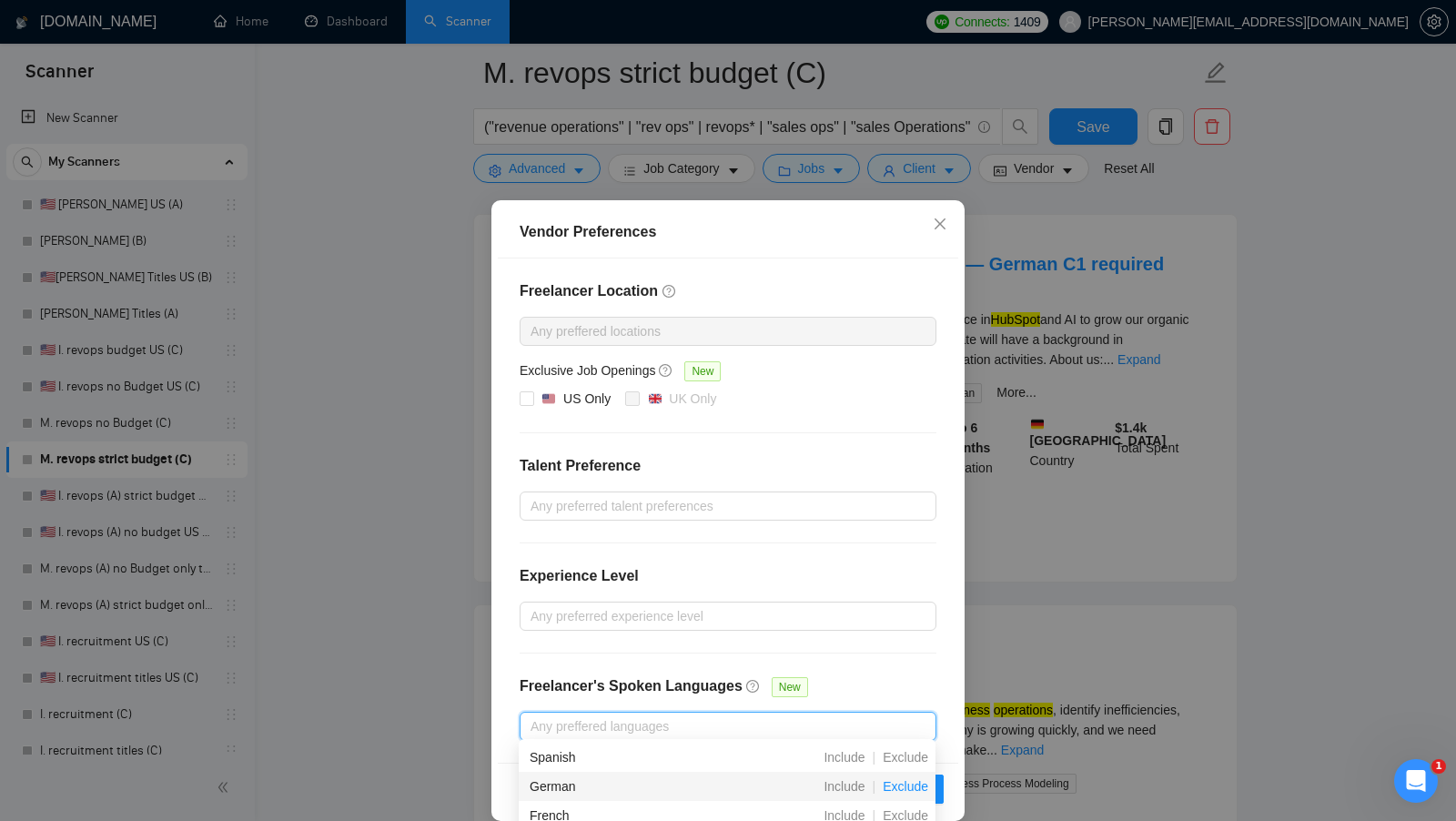
click at [892, 782] on span "Exclude" at bounding box center [905, 786] width 60 height 14
click at [941, 670] on div "Freelancer Location Any preffered locations Exclusive Job Openings New US Only …" at bounding box center [727, 511] width 460 height 506
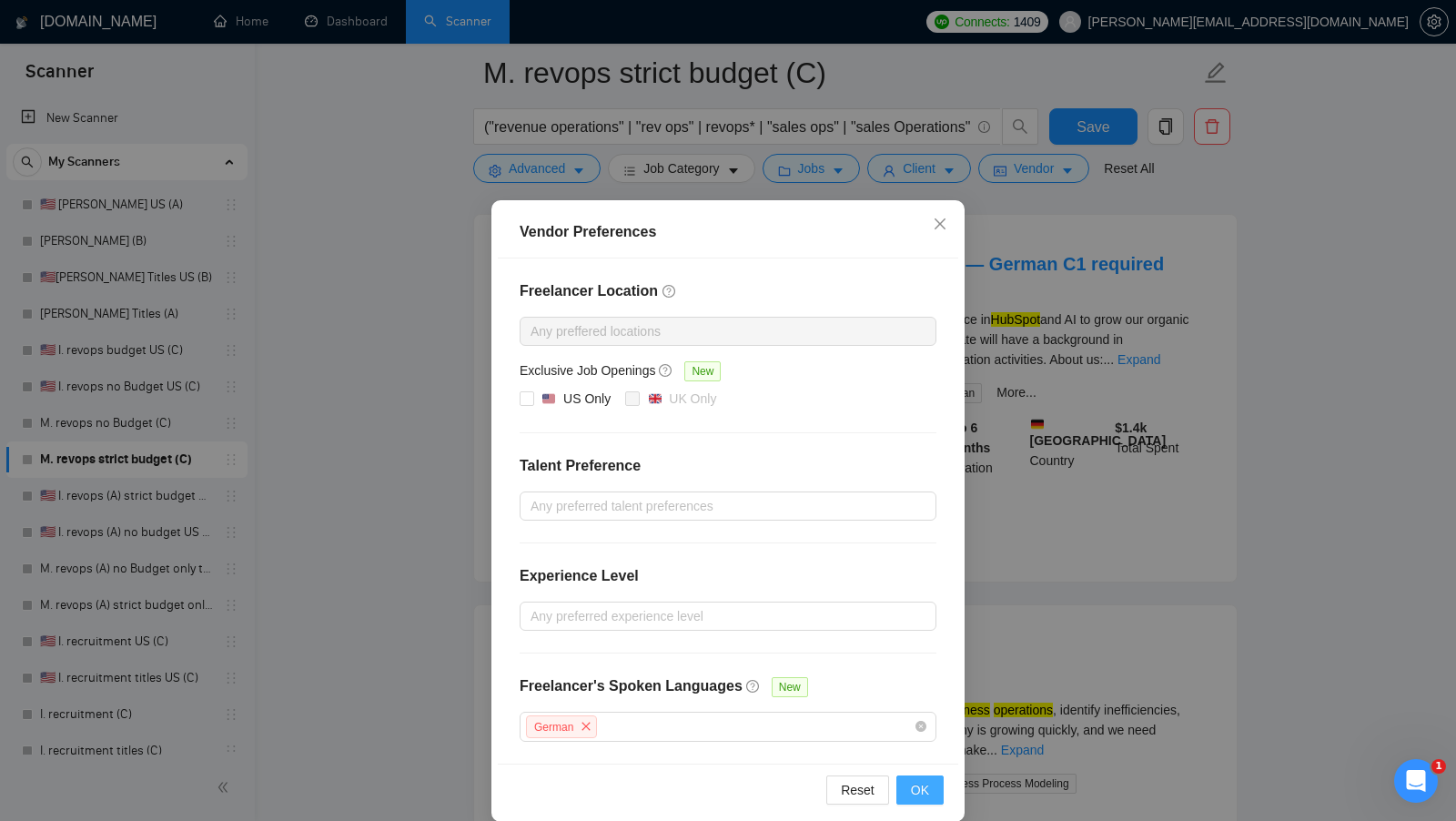
click at [940, 787] on button "OK" at bounding box center [919, 790] width 47 height 29
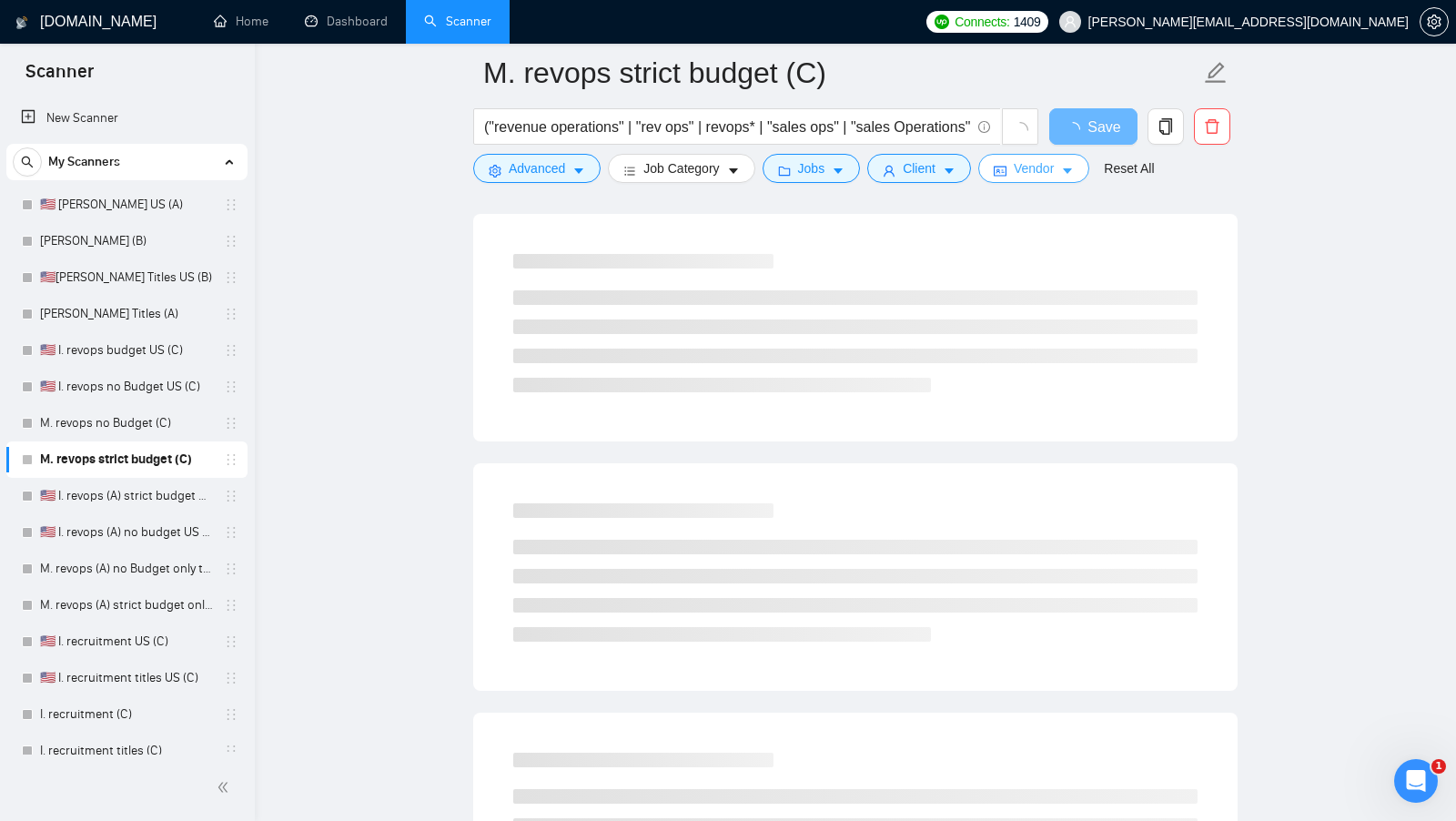
scroll to position [0, 0]
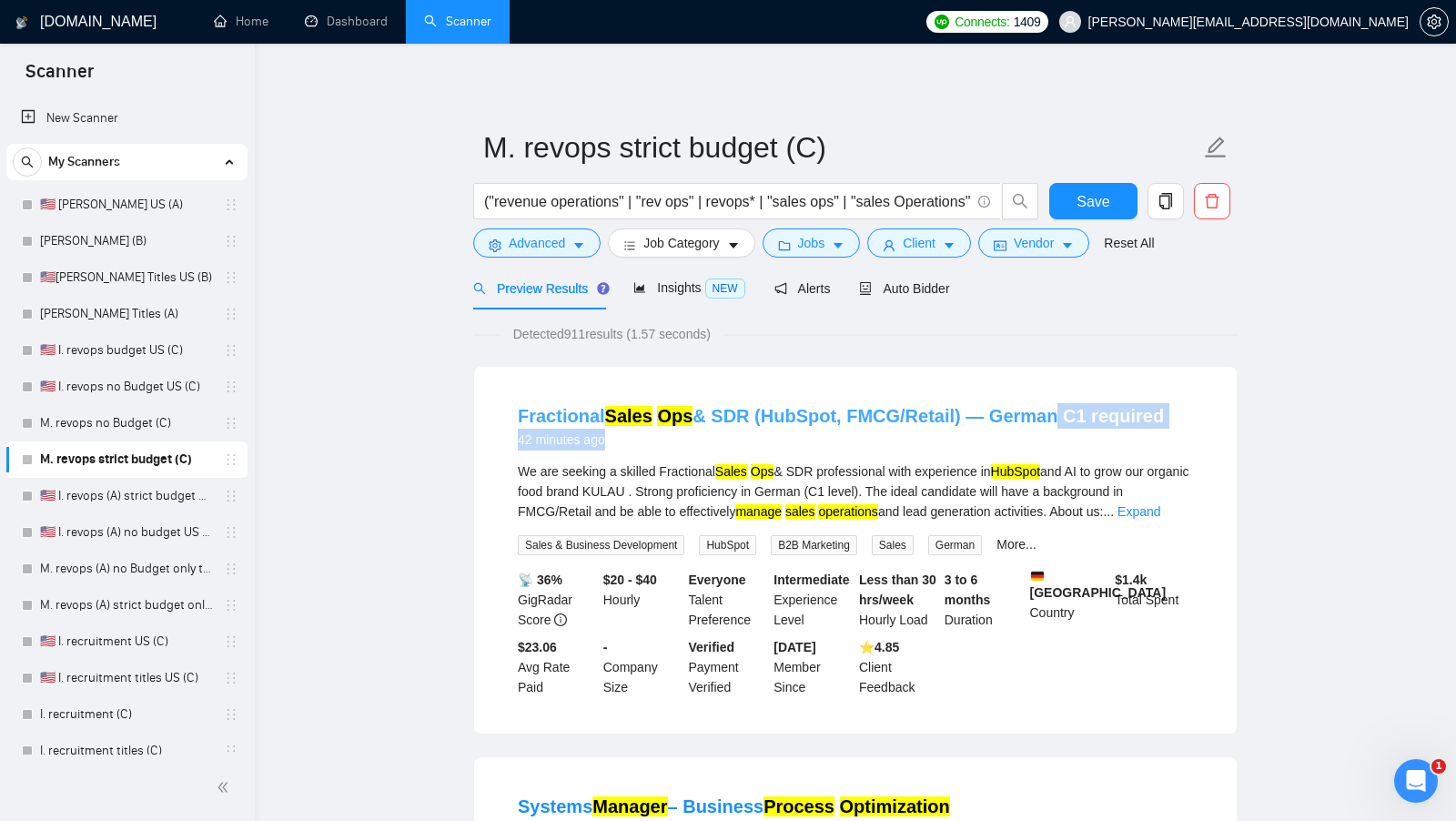
drag, startPoint x: 1070, startPoint y: 430, endPoint x: 1051, endPoint y: 424, distance: 19.9
click at [1051, 424] on div "Fractional Sales Ops & SDR (HubSpot, FMCG/Retail) — German C1 required 42 minut…" at bounding box center [841, 426] width 646 height 47
click at [1197, 451] on li "Fractional Sales Ops & SDR (HubSpot, FMCG/Retail) — German C1 required 42 minut…" at bounding box center [854, 550] width 718 height 323
drag, startPoint x: 1172, startPoint y: 421, endPoint x: 982, endPoint y: 419, distance: 190.0
click at [982, 419] on div "Fractional Sales Ops & SDR (HubSpot, FMCG/Retail) — German C1 required 42 minut…" at bounding box center [855, 426] width 675 height 47
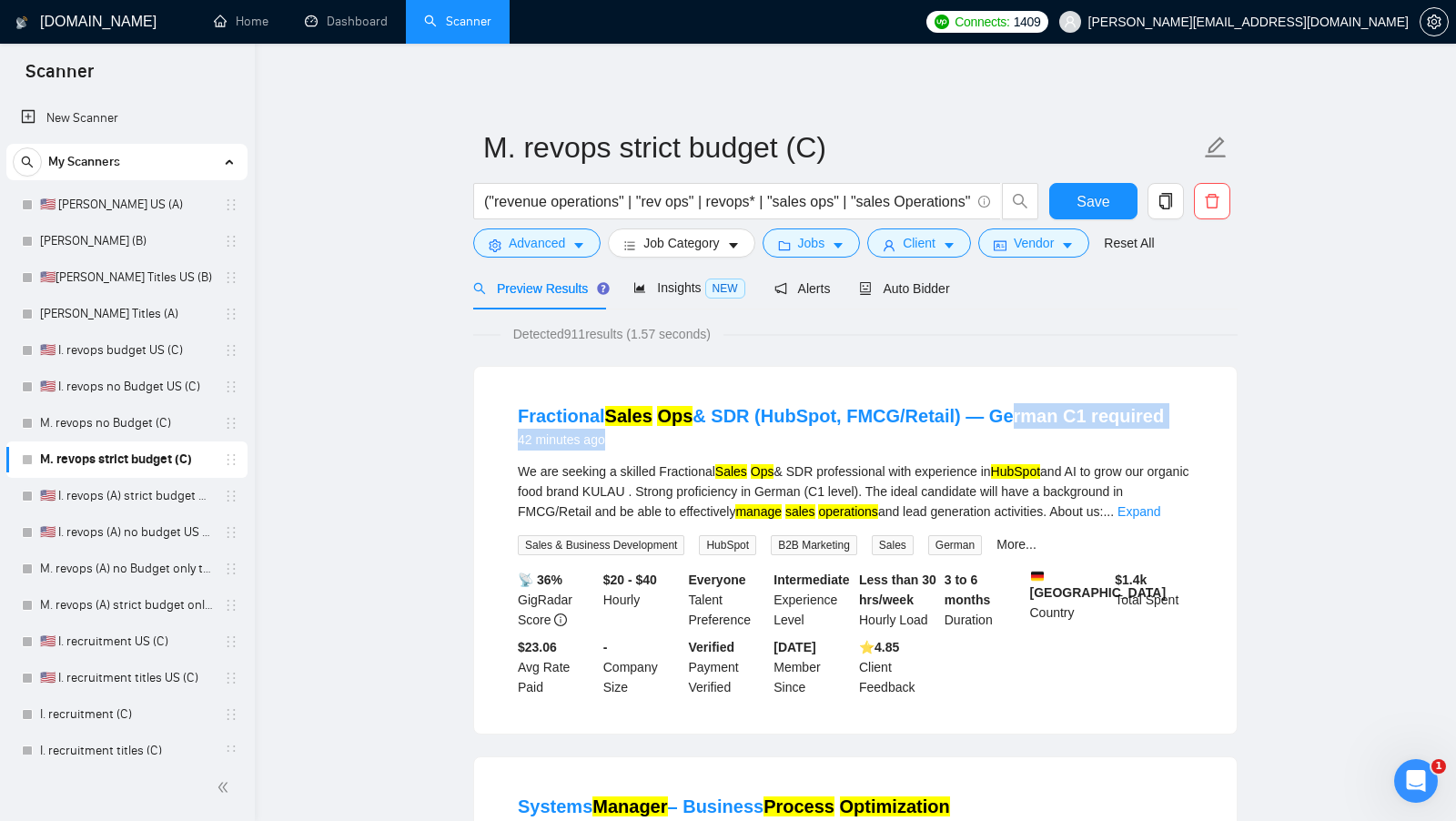
click at [986, 452] on div "Fractional Sales Ops & SDR (HubSpot, FMCG/Retail) — German C1 required 42 minut…" at bounding box center [855, 429] width 675 height 53
copy link "German C1 required"
drag, startPoint x: 1156, startPoint y: 408, endPoint x: 980, endPoint y: 409, distance: 176.0
click at [980, 410] on div "Fractional Sales Ops & SDR (HubSpot, FMCG/Retail) — German C1 required 42 minut…" at bounding box center [855, 426] width 675 height 47
click at [542, 254] on button "Advanced" at bounding box center [537, 243] width 127 height 29
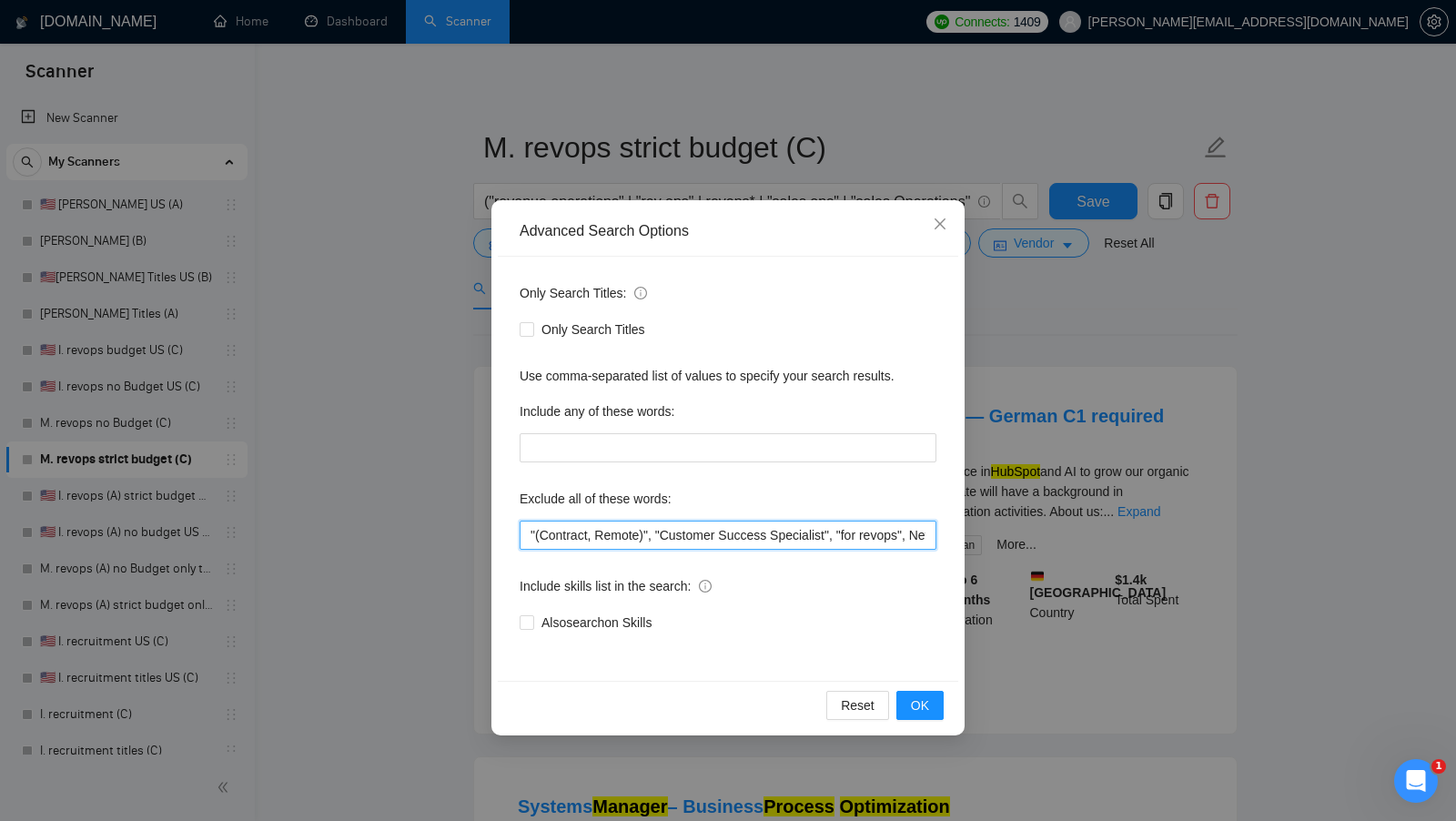
click at [526, 535] on input ""(Contract, Remote)", "Customer Success Specialist", "for revops", NetSuite, "f…" at bounding box center [728, 535] width 417 height 29
paste input "German C1 required"
click at [627, 538] on input "German C1 required"(Contract, Remote)", "Customer Success Specialist", "for rev…" at bounding box center [728, 535] width 417 height 29
click at [626, 538] on input "German C1 required"(Contract, Remote)", "Customer Success Specialist", "for rev…" at bounding box center [728, 535] width 417 height 29
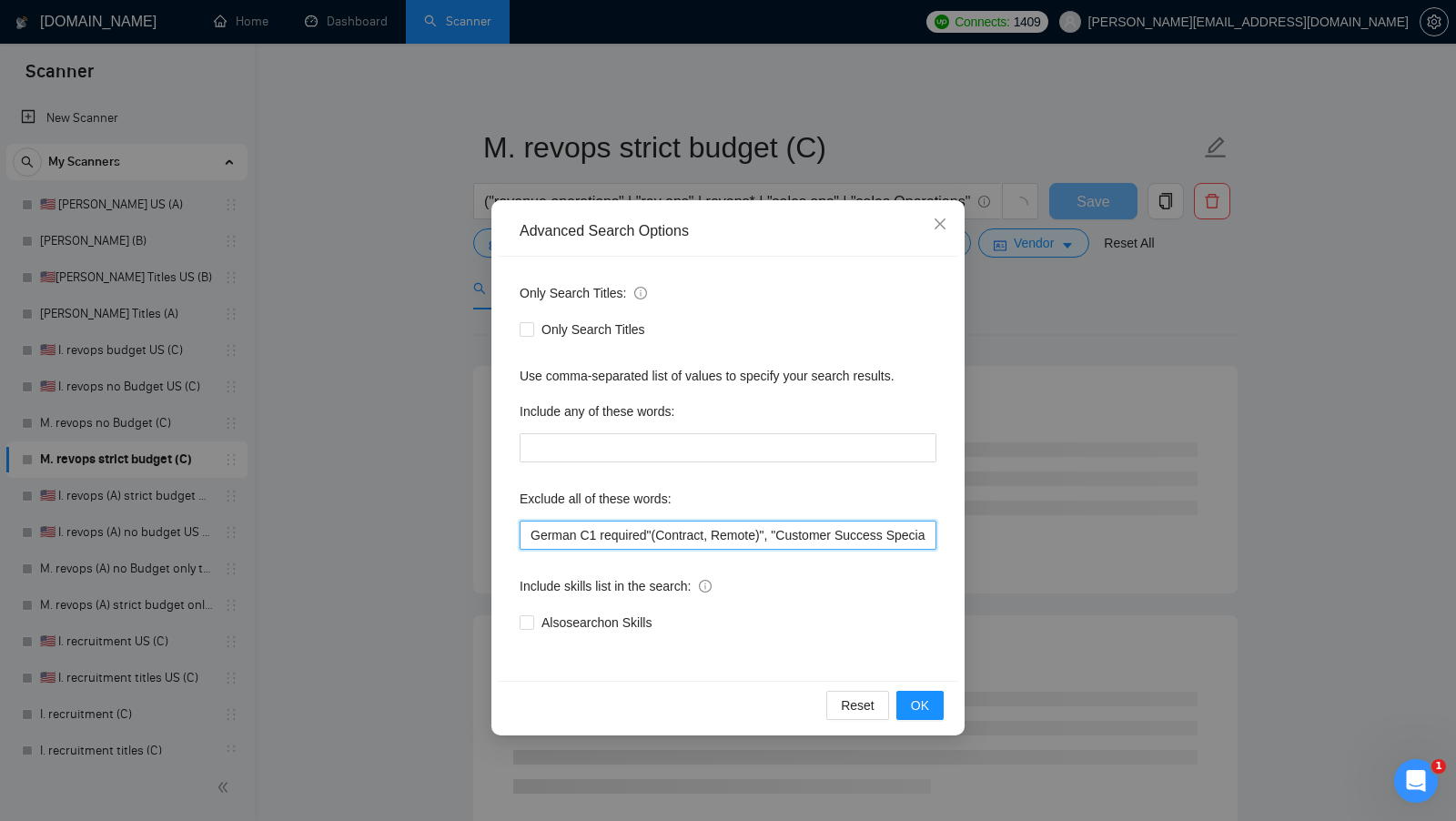
click at [626, 538] on input "German C1 required"(Contract, Remote)", "Customer Success Specialist", "for rev…" at bounding box center [728, 535] width 417 height 29
click at [538, 530] on input "German C1", "(Contract, Remote)", "Customer Success Specialist", "for revops", …" at bounding box center [728, 535] width 417 height 29
click at [534, 530] on input "German C1", "(Contract, Remote)", "Customer Success Specialist", "for revops", …" at bounding box center [728, 535] width 417 height 29
type input ""German C1", "(Contract, Remote)", "Customer Success Specialist", "for revops",…"
click at [907, 697] on button "OK" at bounding box center [919, 705] width 47 height 29
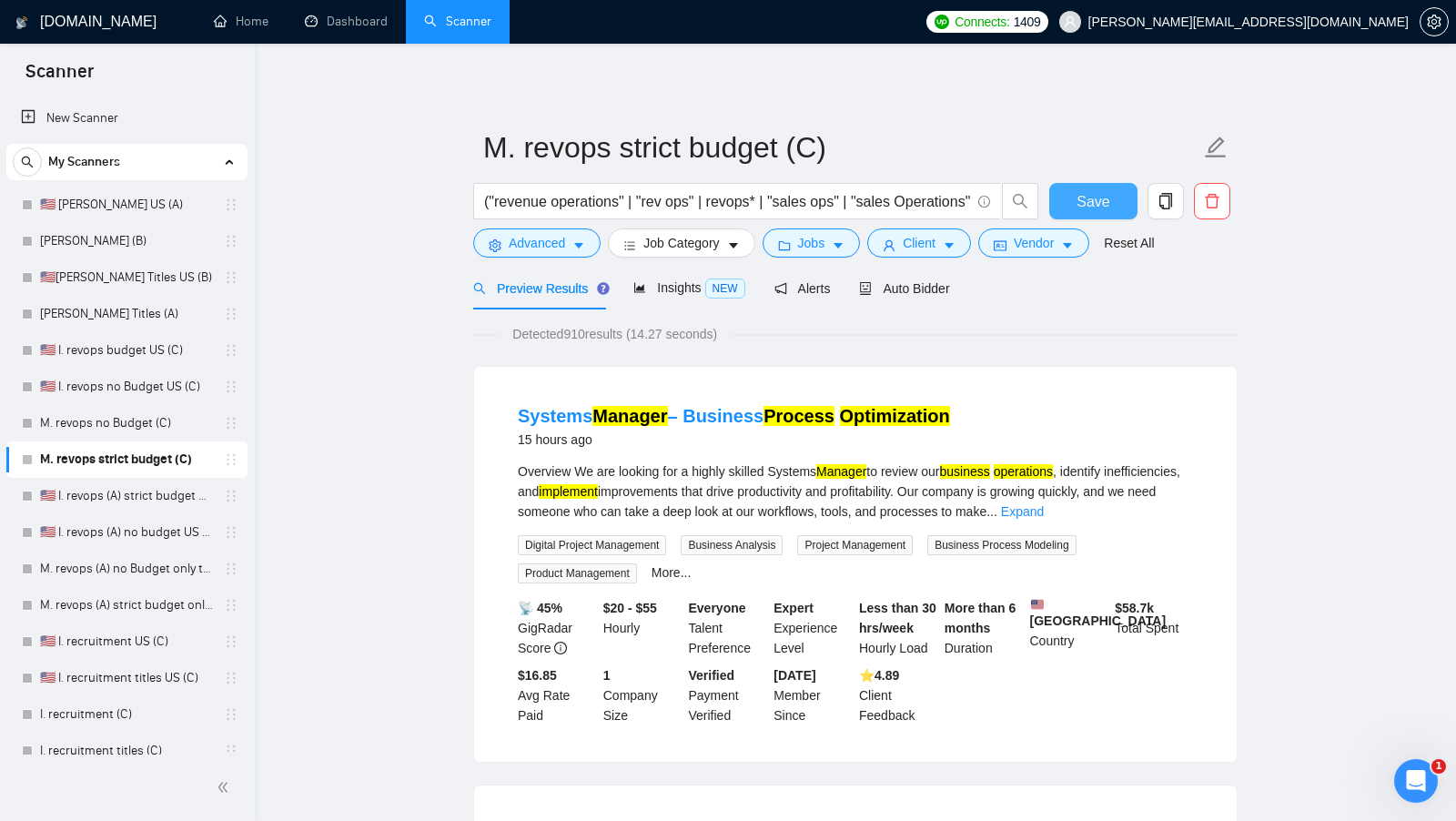
click at [1091, 215] on button "Save" at bounding box center [1093, 202] width 89 height 37
click at [125, 495] on link "🇺🇸 I. revops (A) strict budget US only titles" at bounding box center [126, 496] width 173 height 37
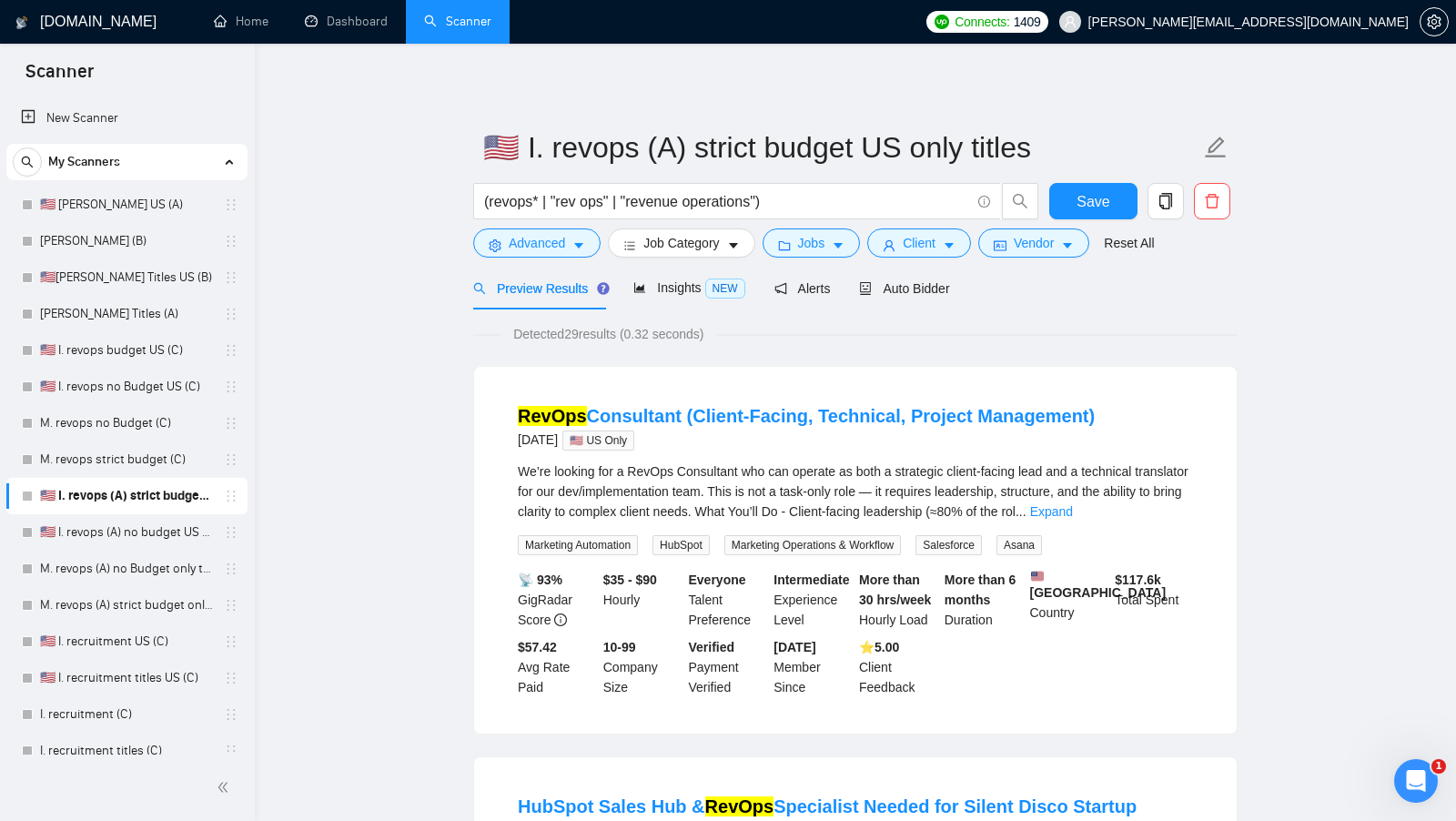
click at [568, 225] on div "(revops* | "rev ops" | "revenue operations")" at bounding box center [756, 205] width 573 height 45
click at [568, 233] on button "Advanced" at bounding box center [537, 243] width 127 height 29
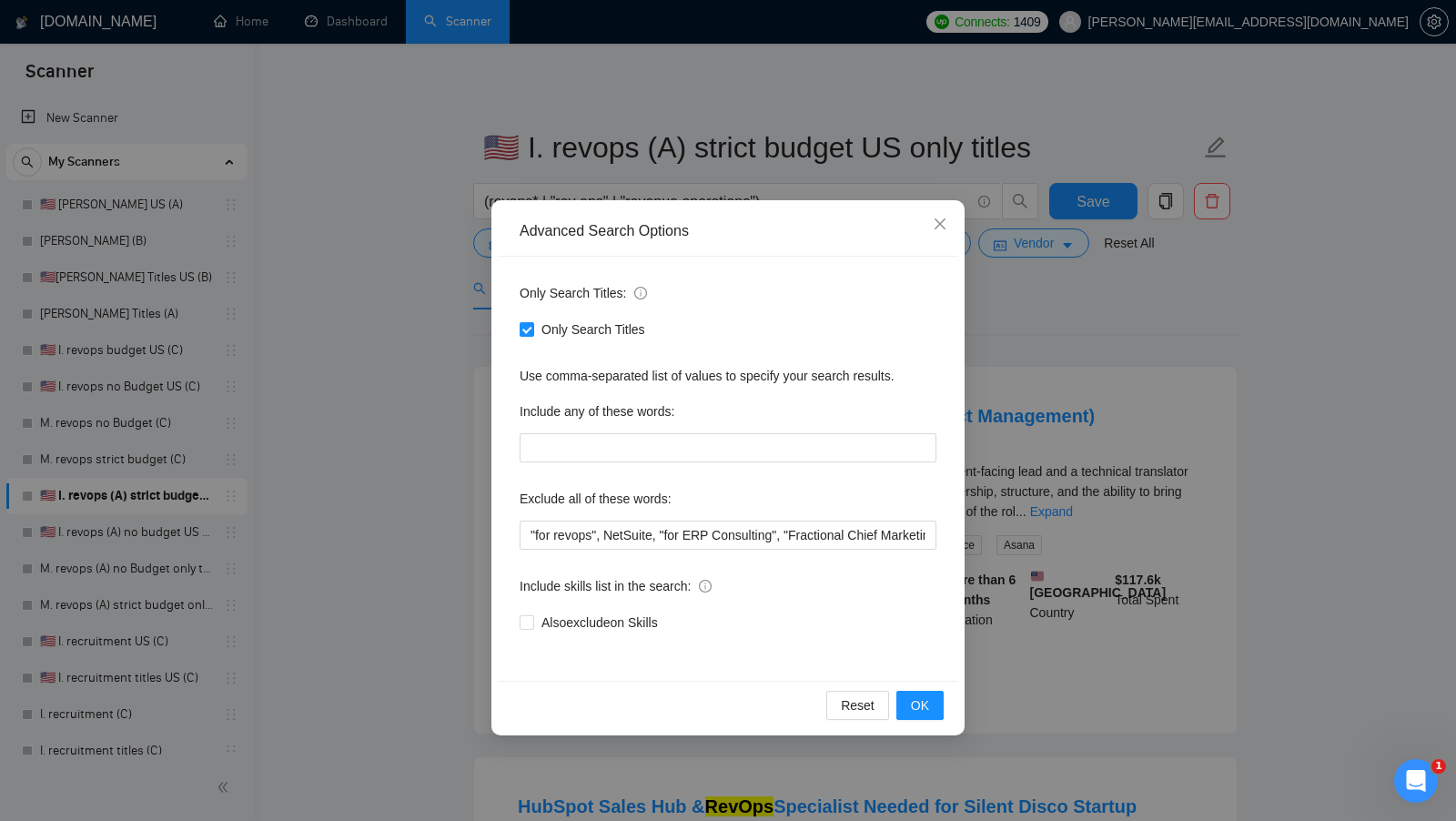
click at [444, 433] on div "Advanced Search Options Only Search Titles: Only Search Titles Use comma-separa…" at bounding box center [728, 410] width 1456 height 821
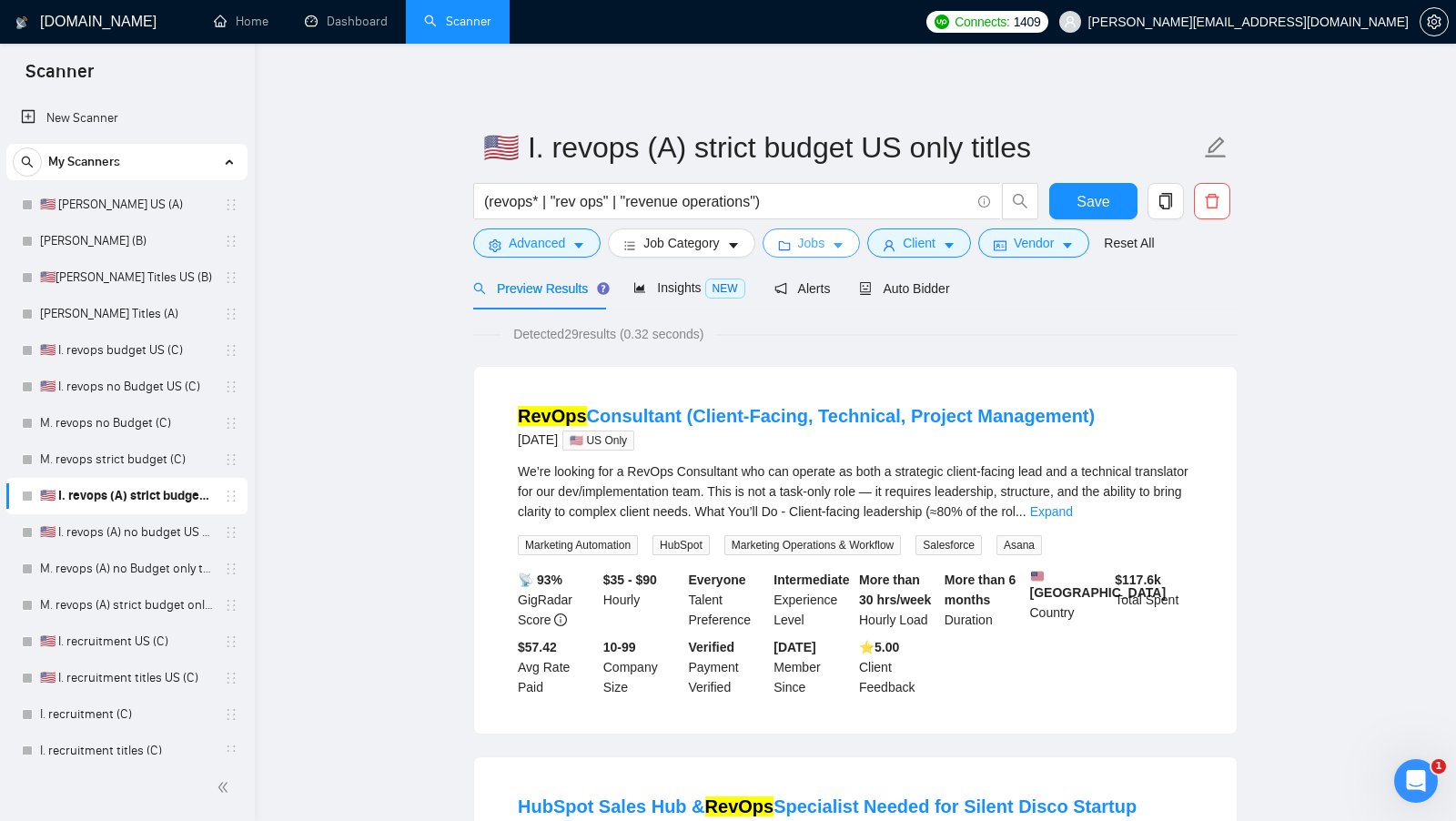
click at [795, 239] on button "Jobs" at bounding box center [812, 243] width 98 height 29
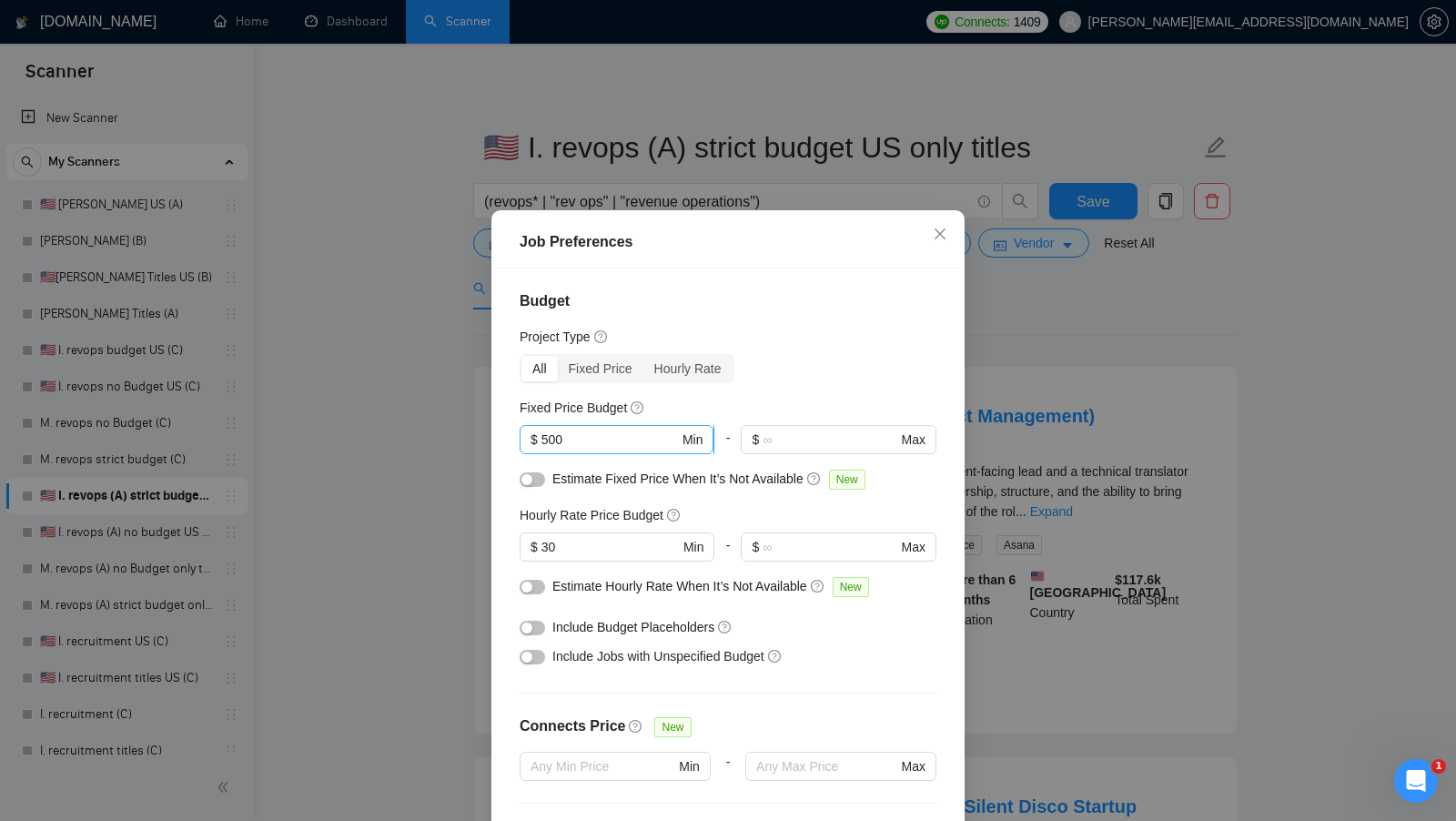
click at [594, 425] on span "$ 500 Min" at bounding box center [616, 440] width 194 height 29
click at [593, 425] on span "$ 500 Min" at bounding box center [616, 440] width 194 height 29
click at [591, 432] on input "500" at bounding box center [609, 439] width 137 height 20
click at [590, 433] on input "500" at bounding box center [609, 439] width 137 height 20
type input "1"
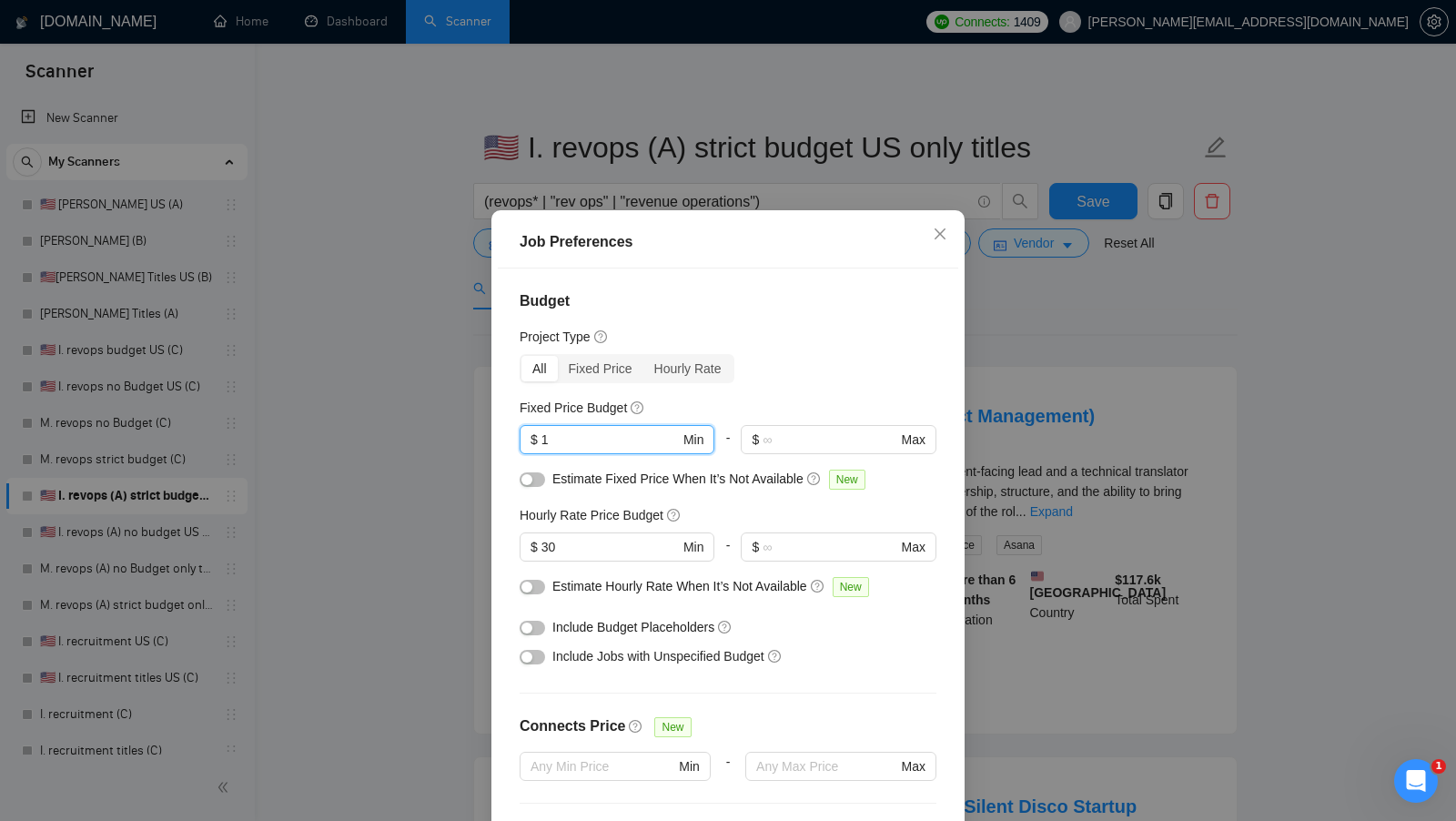
click at [816, 371] on div "All Fixed Price Hourly Rate" at bounding box center [728, 369] width 417 height 29
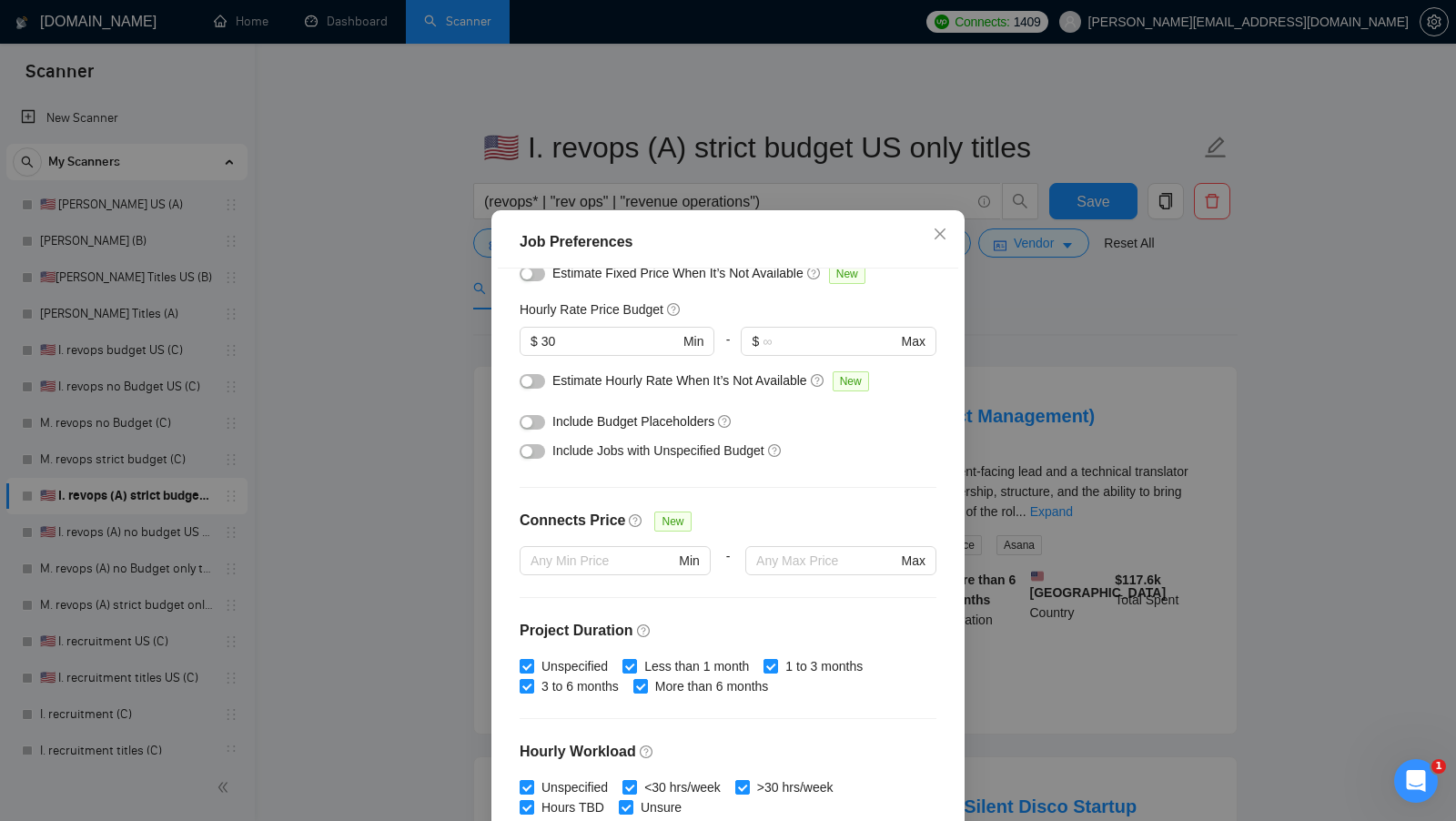
scroll to position [101, 0]
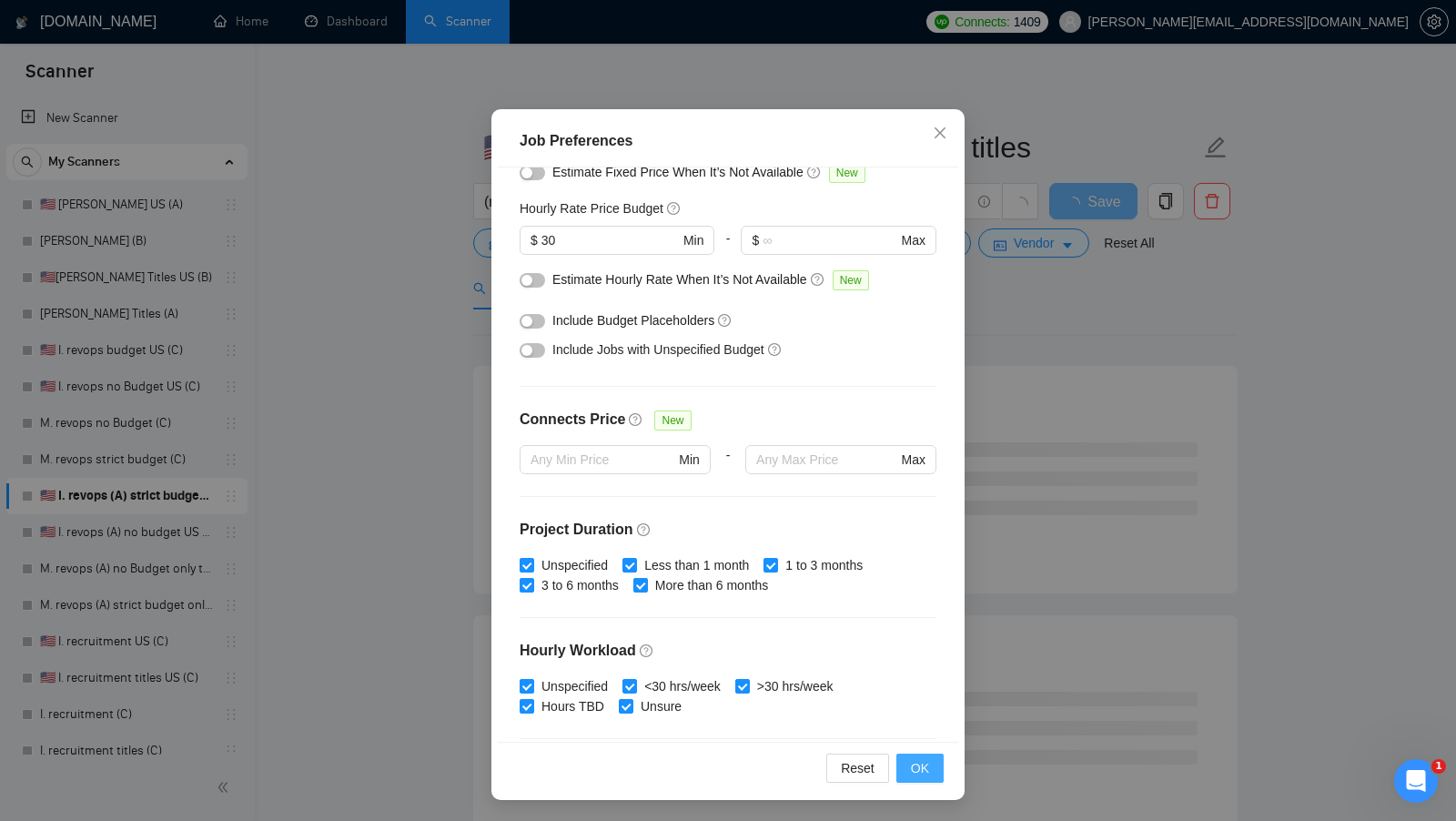
click at [933, 771] on button "OK" at bounding box center [919, 768] width 47 height 29
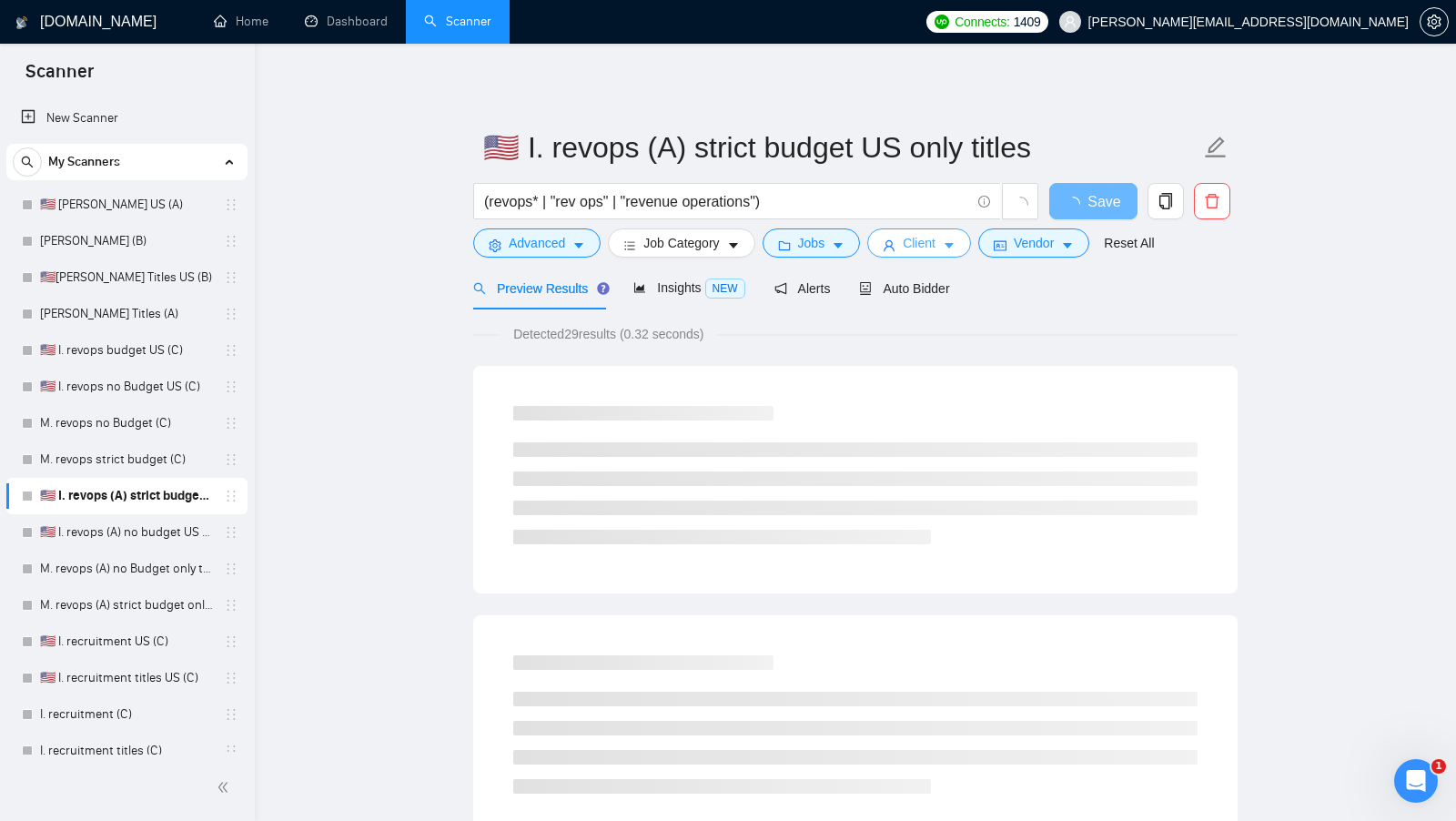
click at [910, 242] on span "Client" at bounding box center [919, 243] width 33 height 20
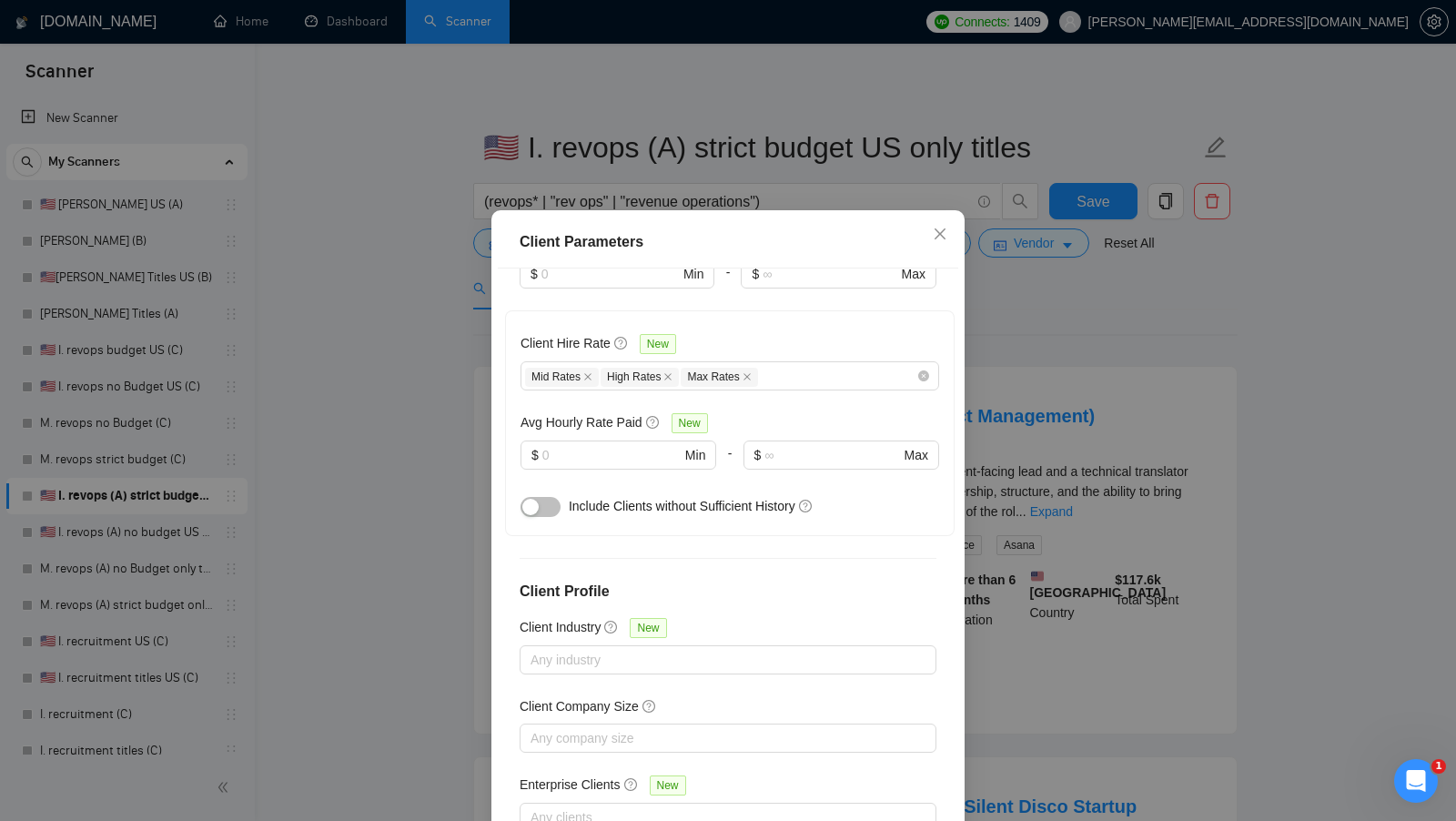
scroll to position [101, 0]
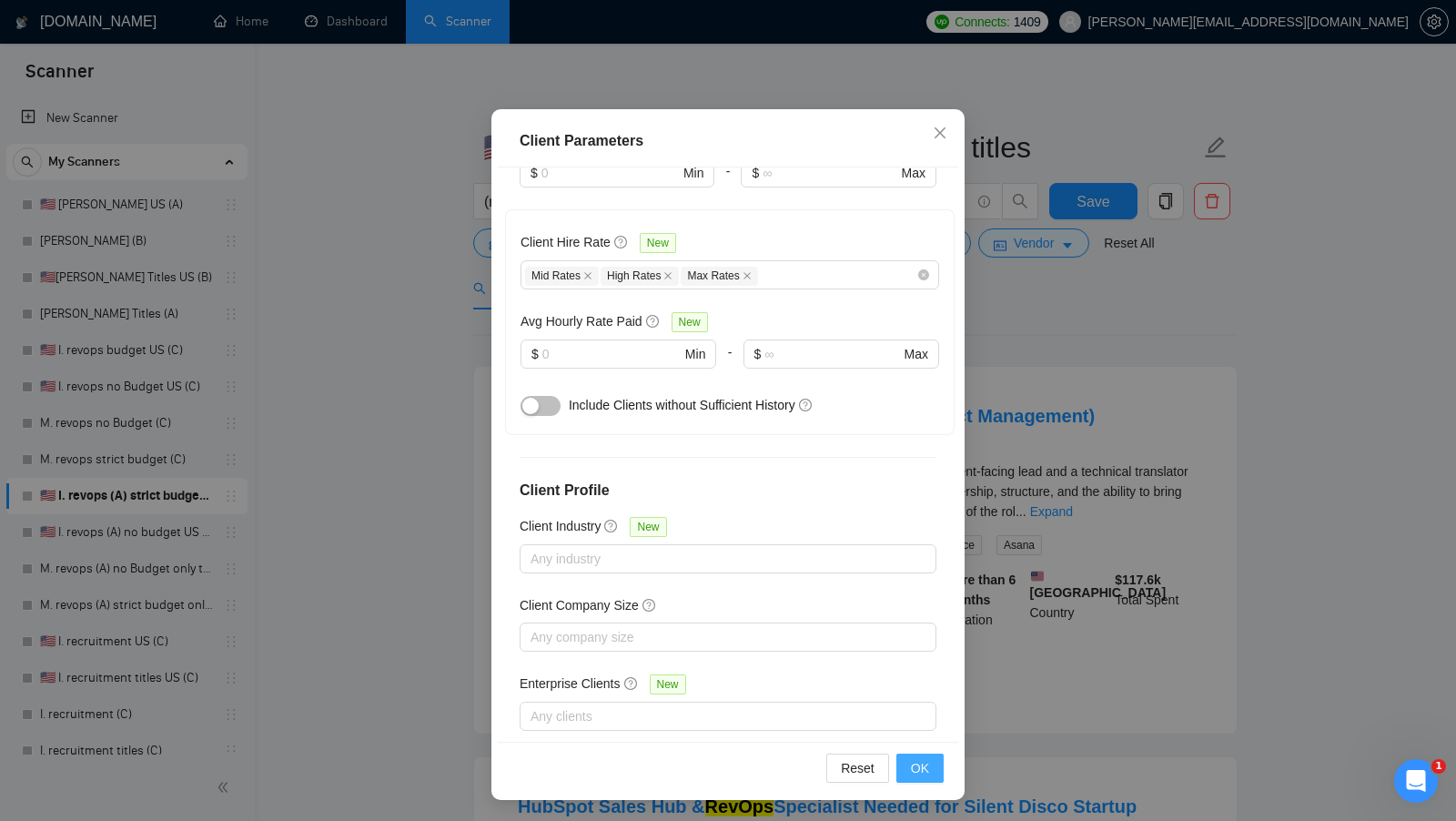
click at [914, 774] on span "OK" at bounding box center [920, 768] width 18 height 20
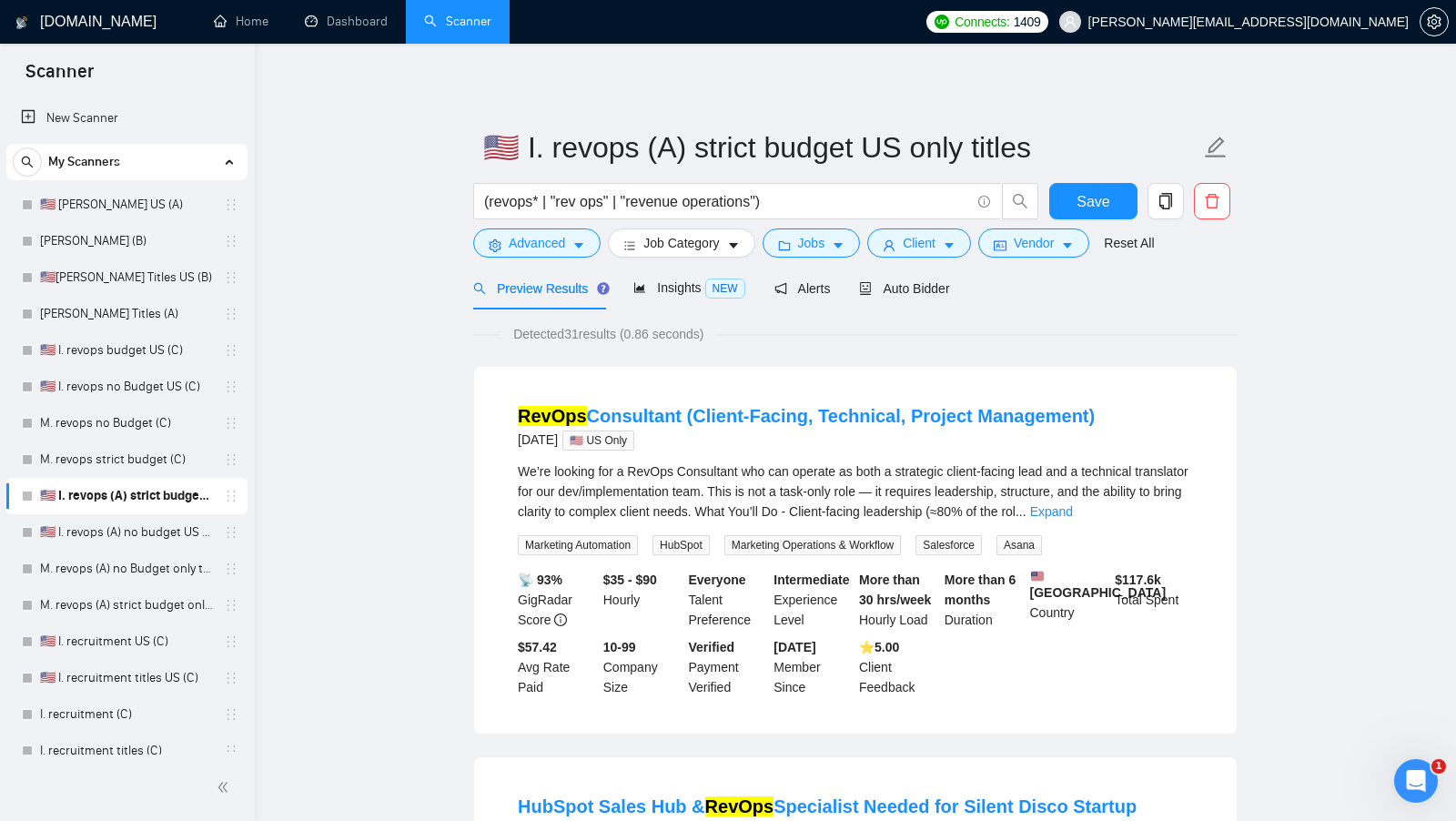
scroll to position [0, 0]
click at [1031, 245] on span "Vendor" at bounding box center [1034, 243] width 40 height 20
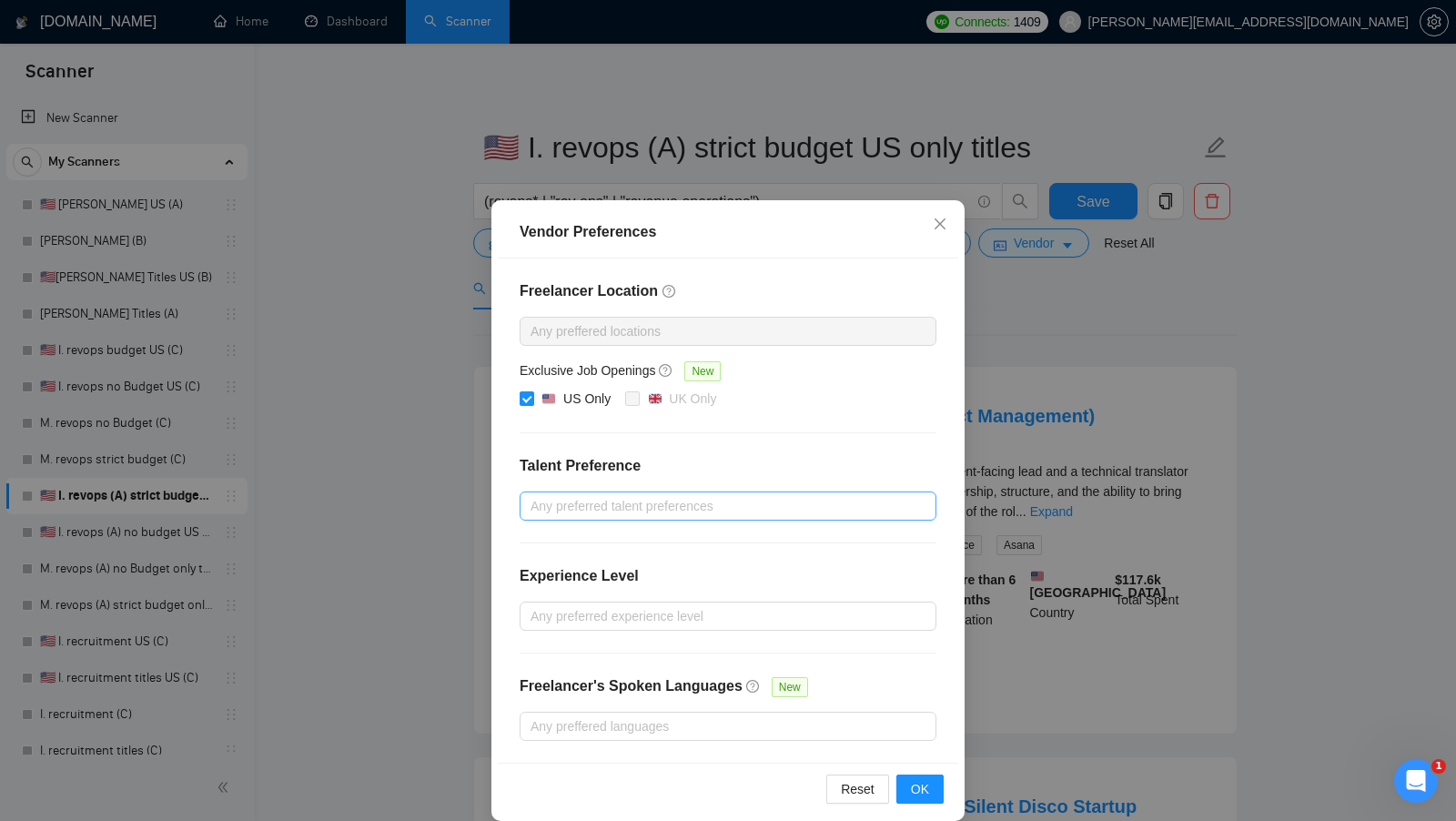
scroll to position [15, 0]
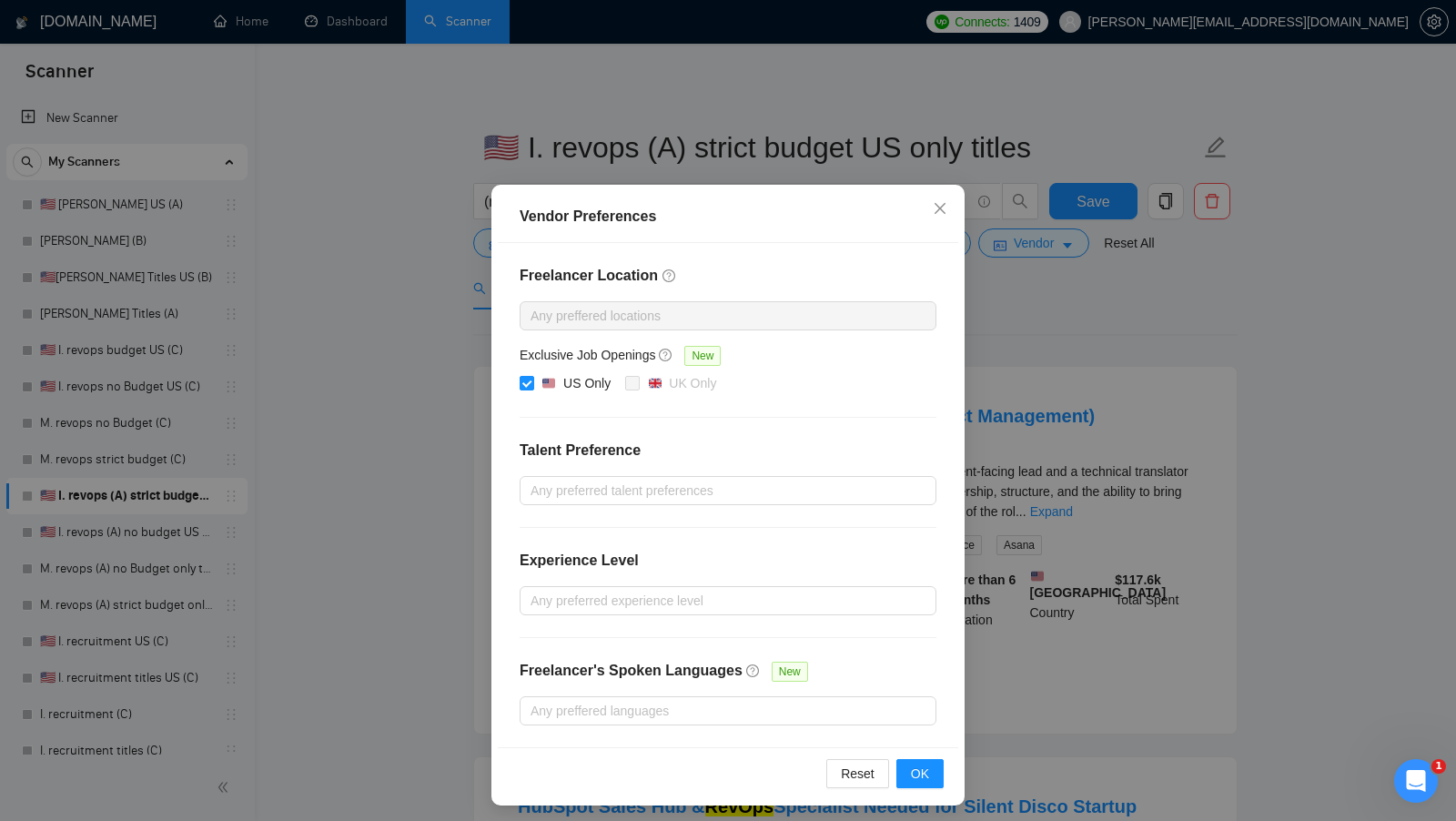
click at [1015, 472] on div "Vendor Preferences Freelancer Location Any preffered locations Exclusive Job Op…" at bounding box center [728, 410] width 1456 height 821
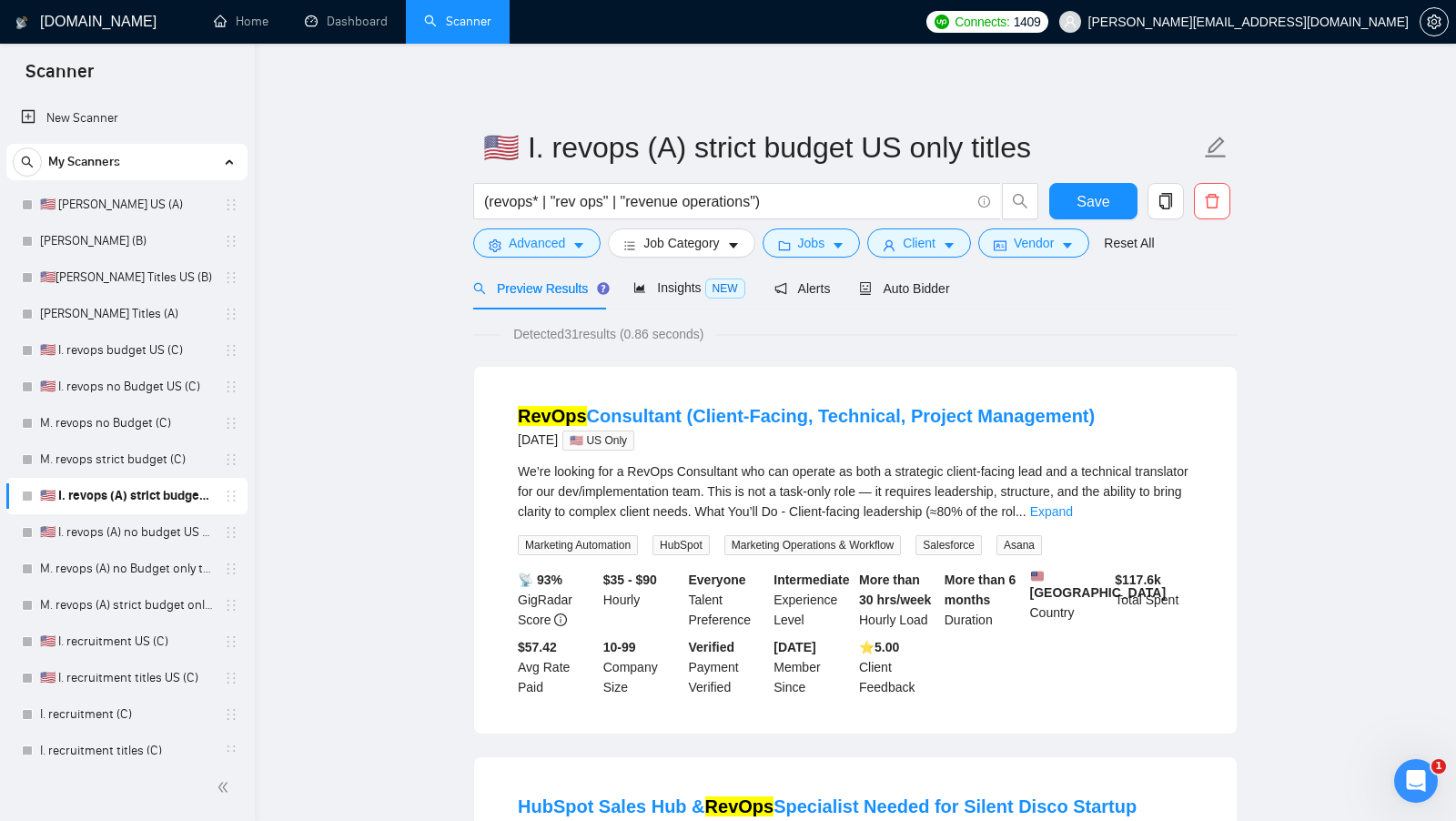
scroll to position [0, 0]
click at [1104, 203] on span "Save" at bounding box center [1092, 202] width 33 height 23
click at [148, 524] on link "🇺🇸 I. revops (A) no budget US only titles" at bounding box center [126, 533] width 173 height 37
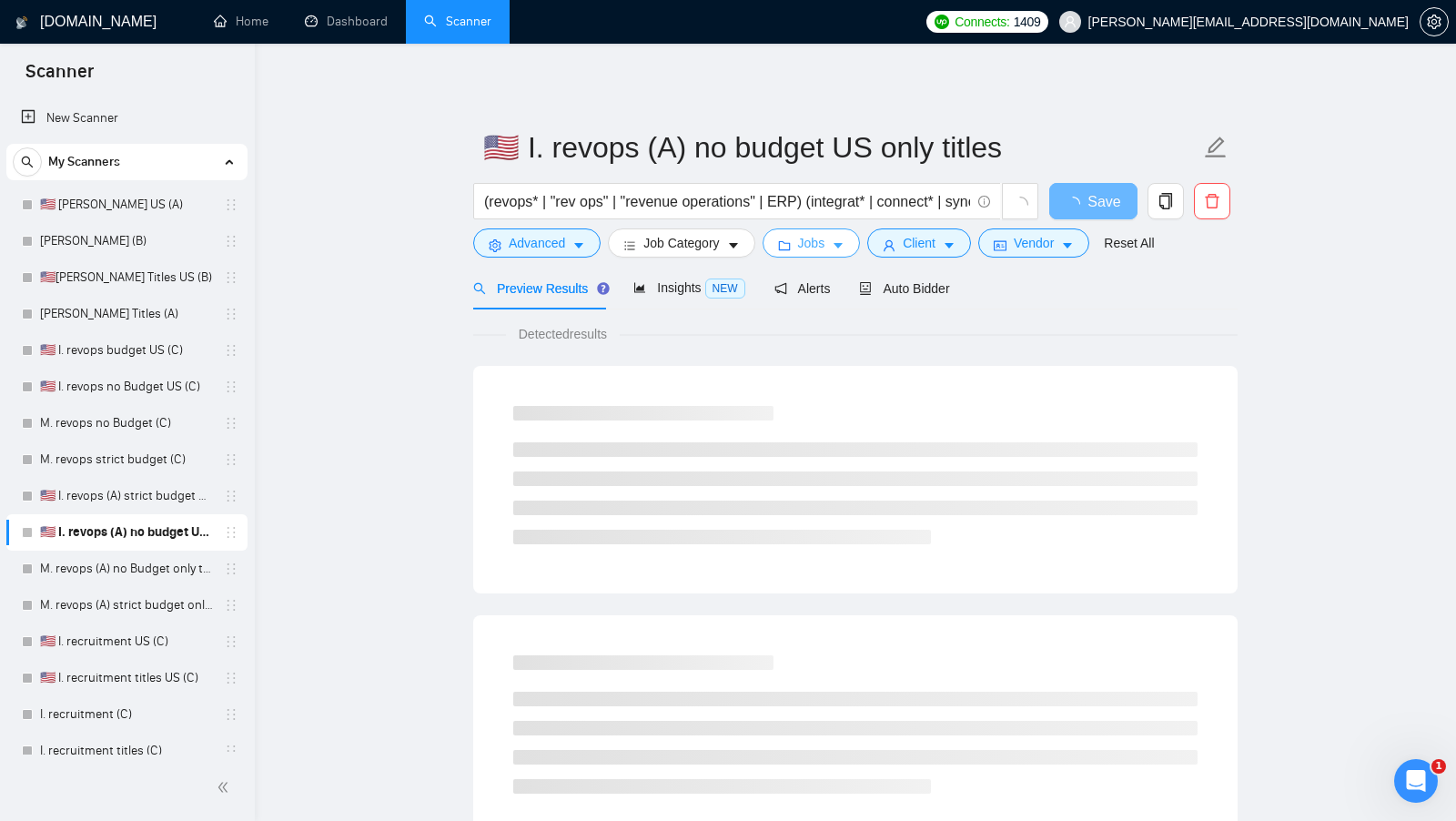
click at [838, 237] on button "Jobs" at bounding box center [812, 243] width 98 height 29
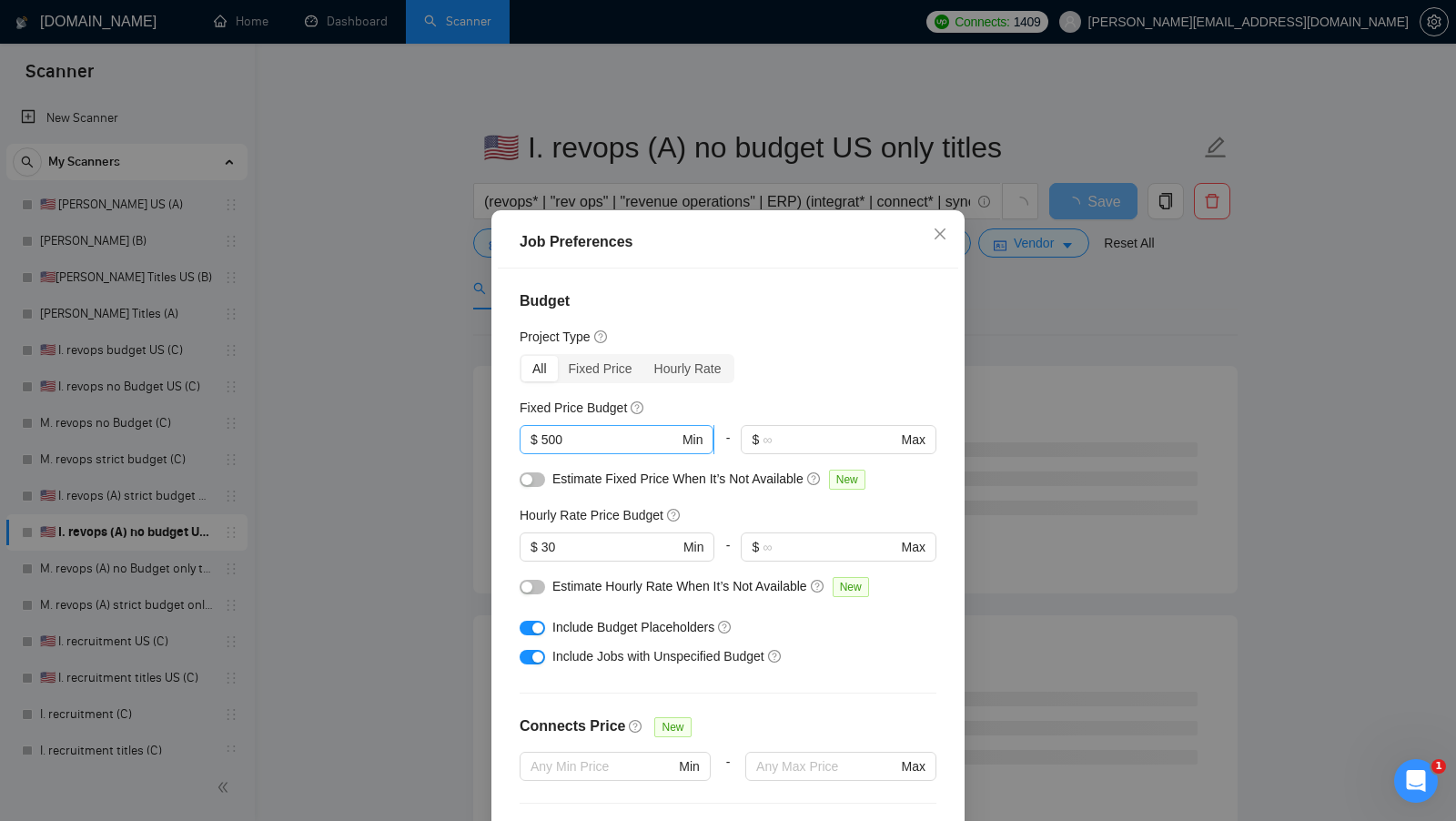
click at [597, 435] on input "500" at bounding box center [609, 439] width 137 height 20
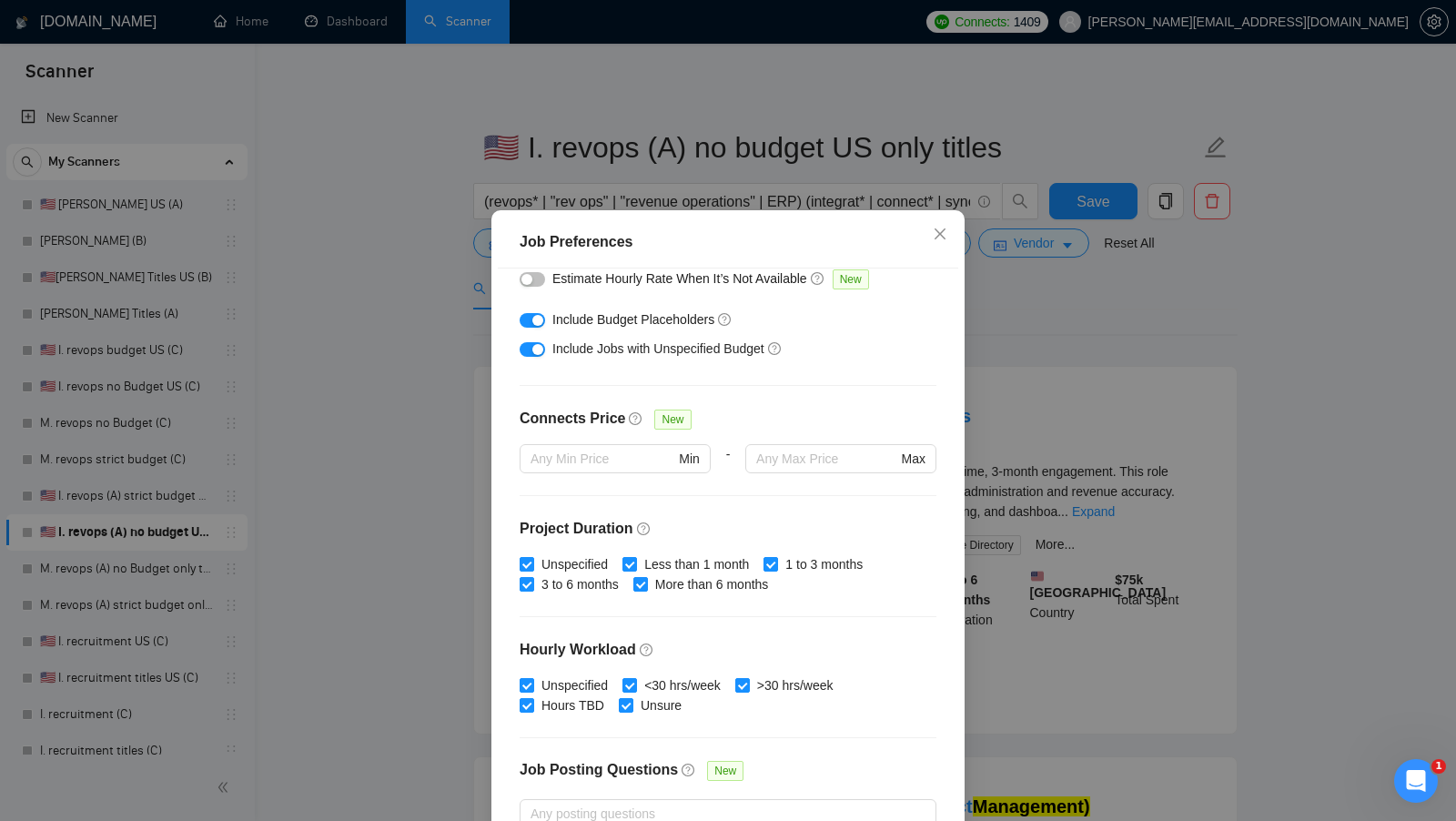
scroll to position [101, 0]
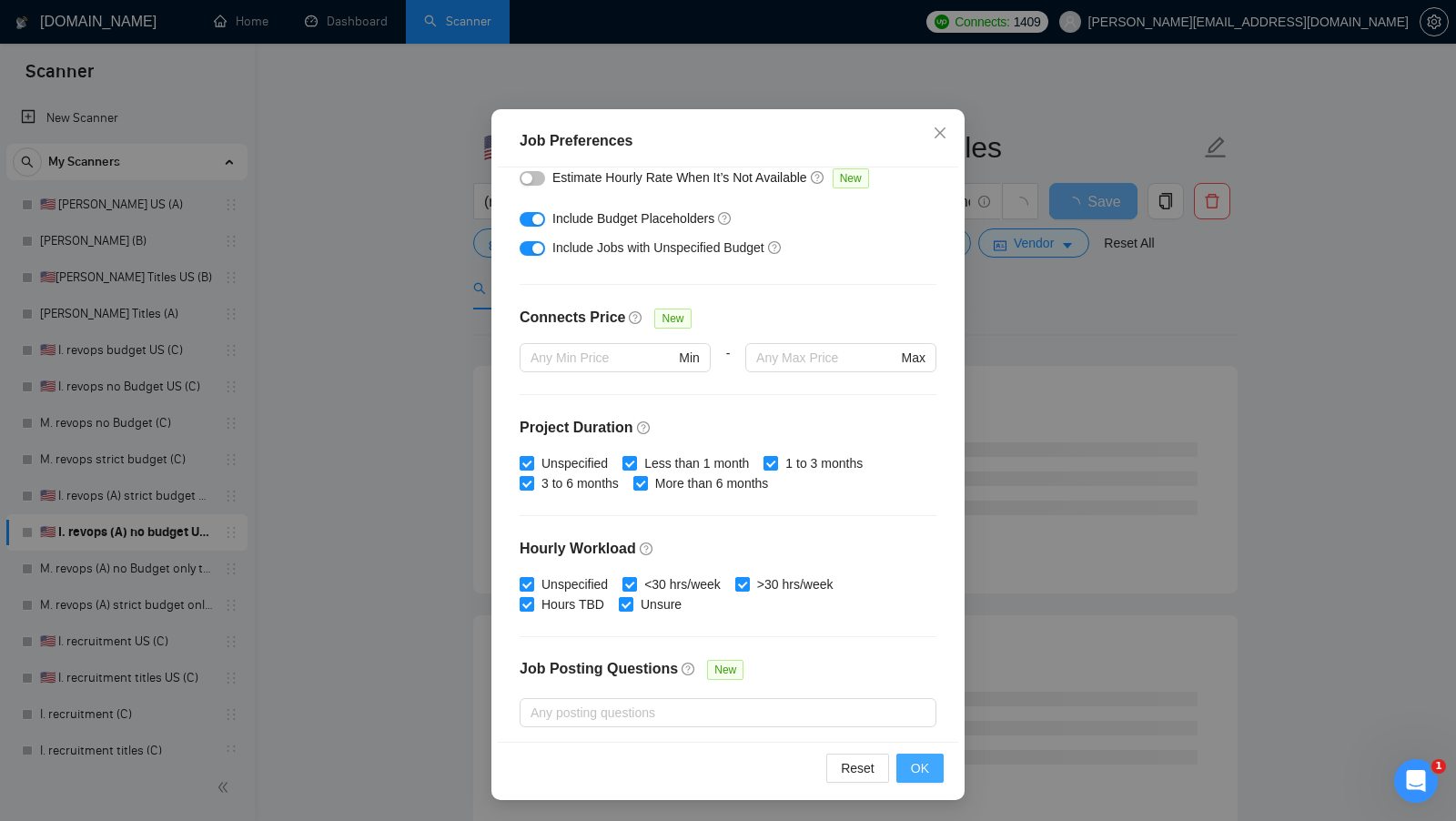
type input "1"
click at [912, 755] on button "OK" at bounding box center [919, 768] width 47 height 29
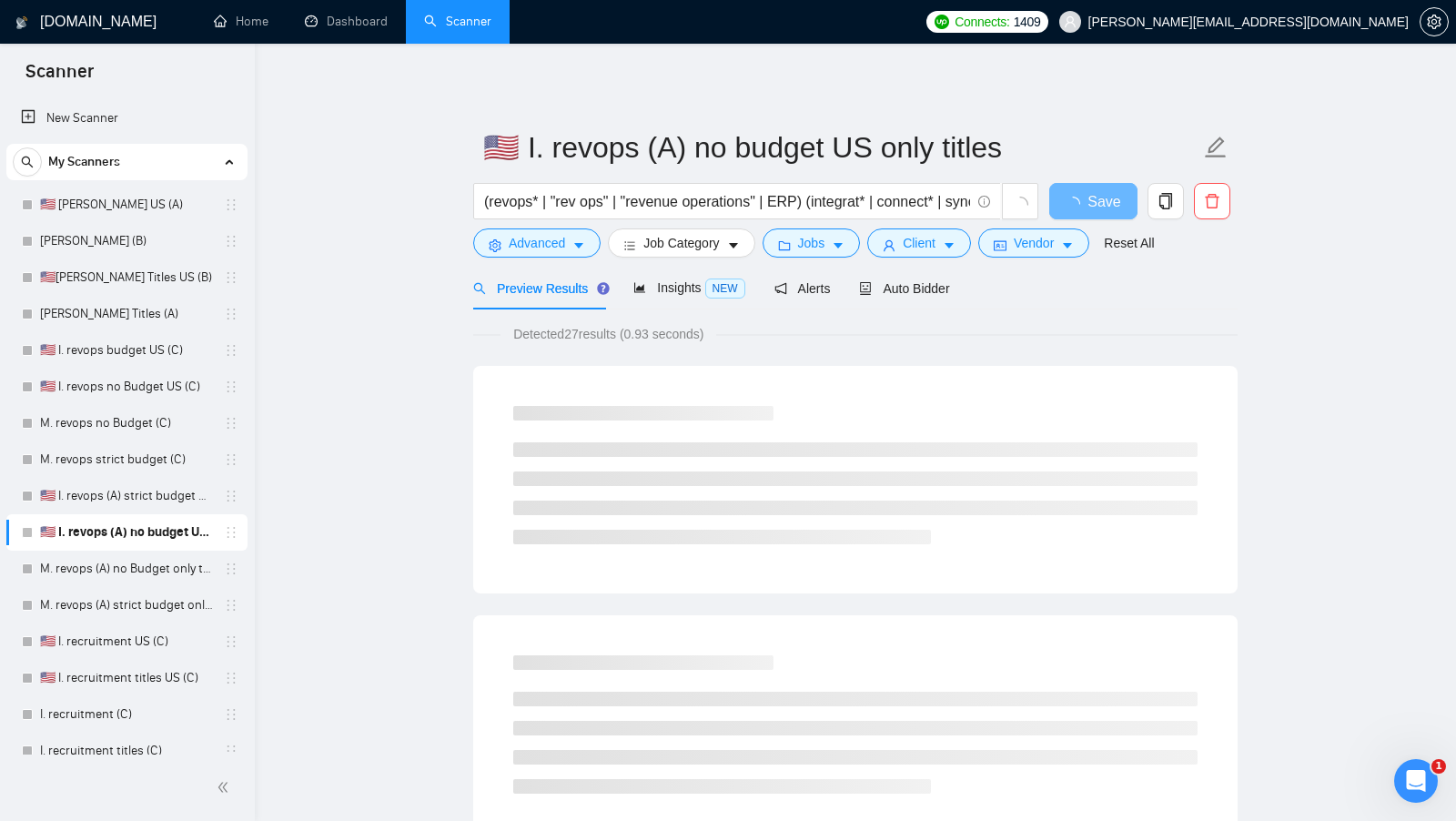
scroll to position [0, 0]
click at [520, 245] on span "Advanced" at bounding box center [536, 243] width 57 height 20
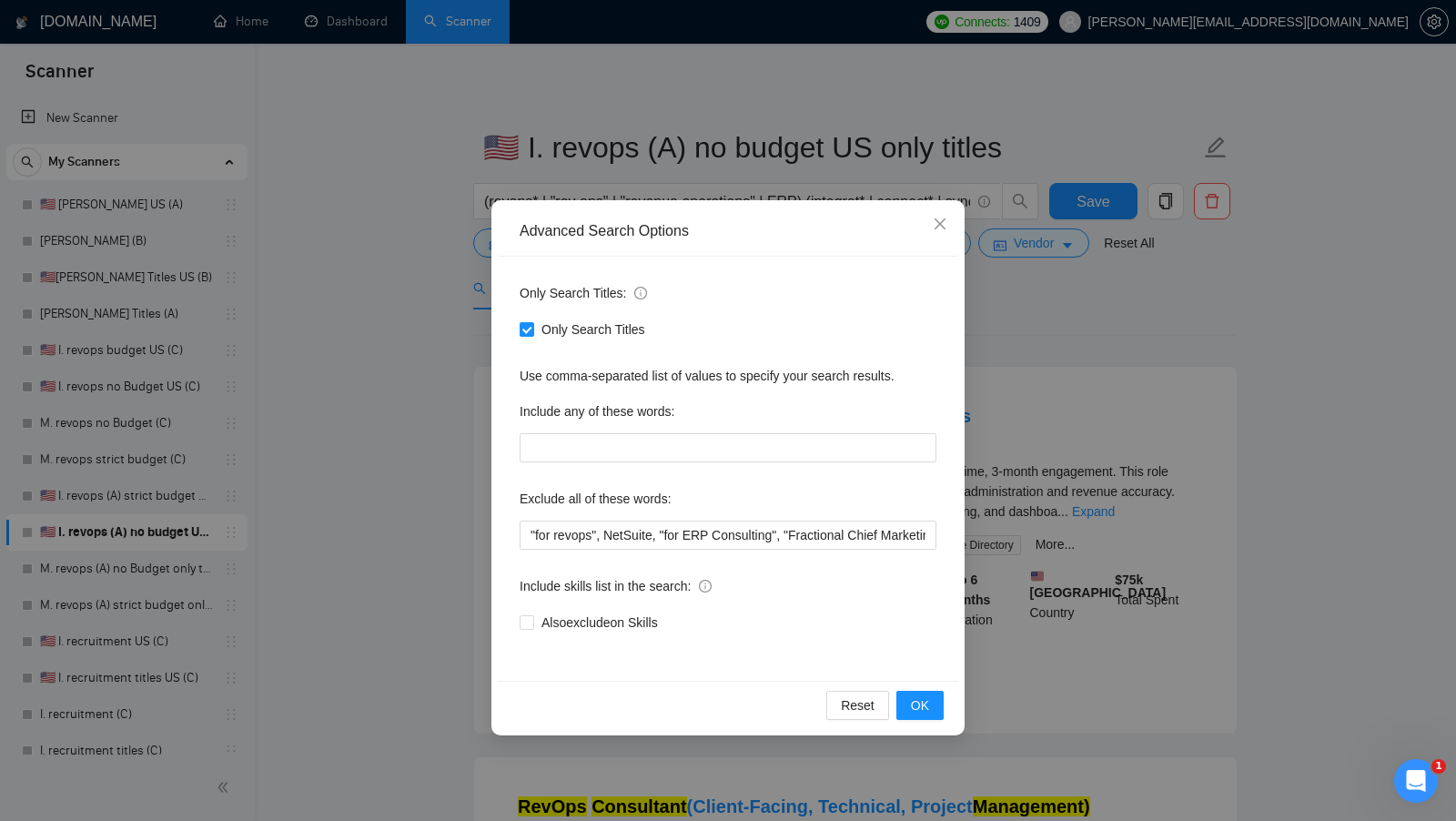
click at [432, 303] on div "Advanced Search Options Only Search Titles: Only Search Titles Use comma-separa…" at bounding box center [728, 410] width 1456 height 821
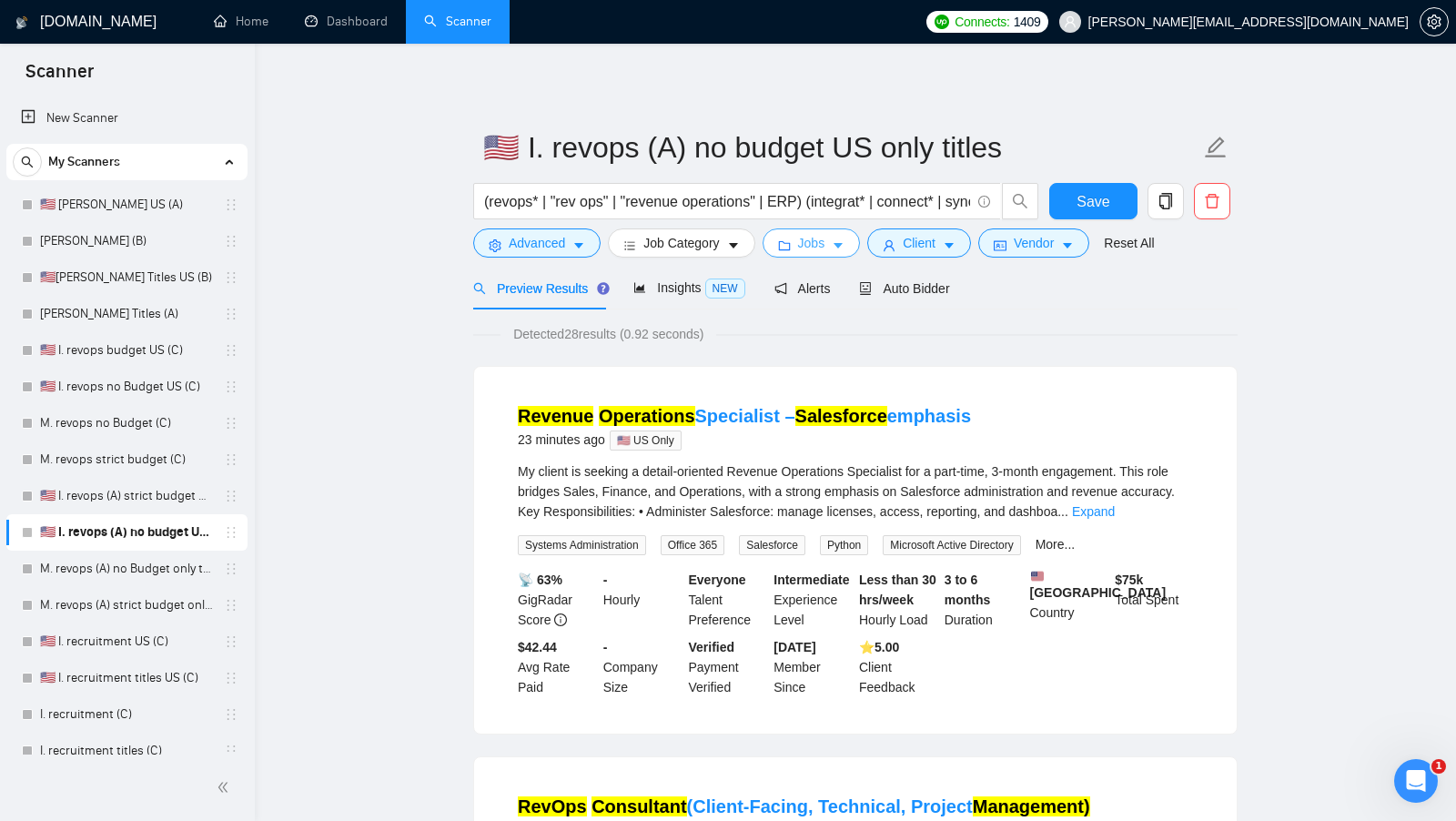
click at [843, 245] on icon "caret-down" at bounding box center [837, 247] width 9 height 6
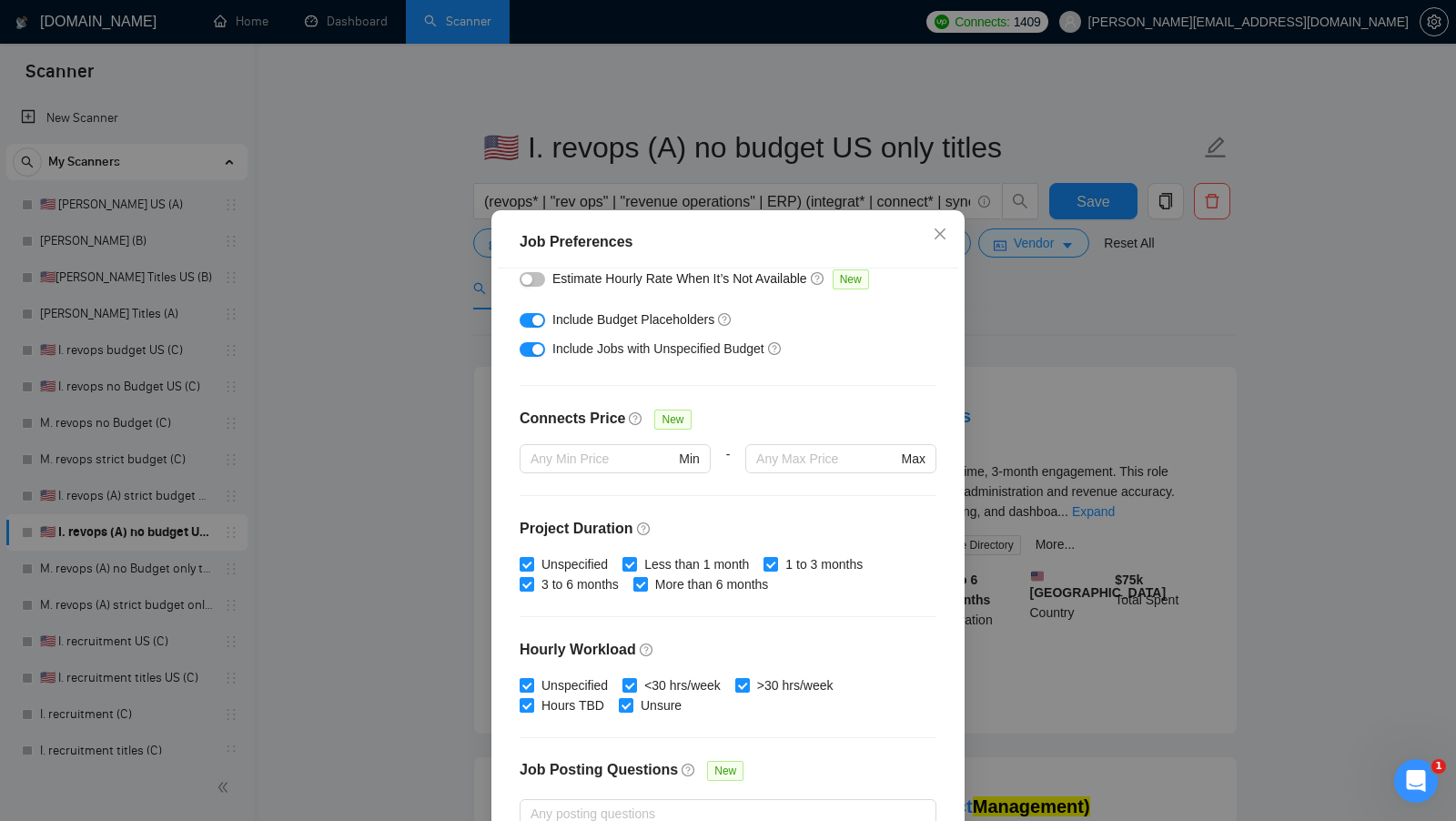
click at [1011, 419] on div "Job Preferences Budget Project Type All Fixed Price Hourly Rate Fixed Price Bud…" at bounding box center [728, 410] width 1456 height 821
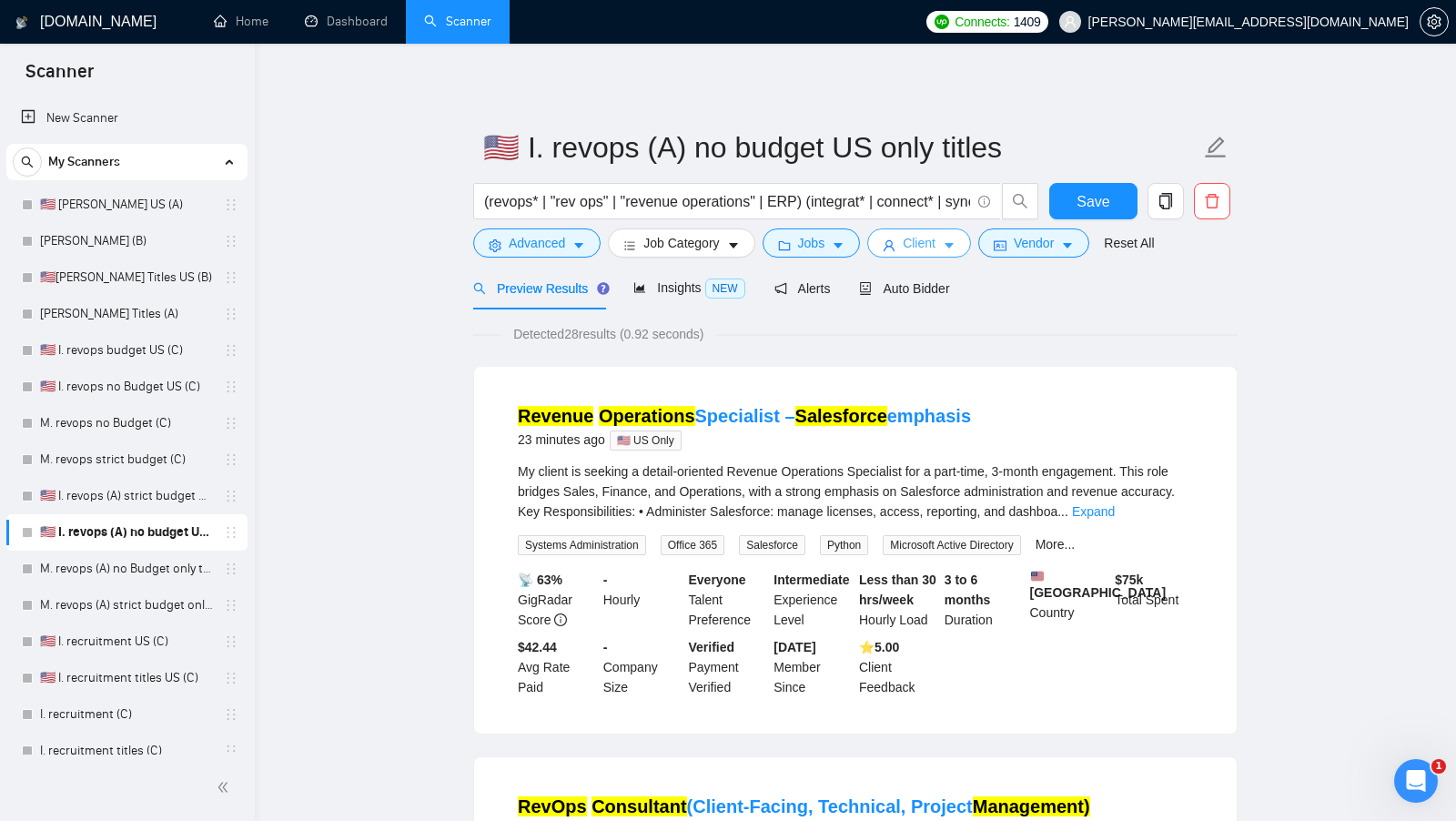
click at [960, 236] on button "Client" at bounding box center [919, 243] width 104 height 29
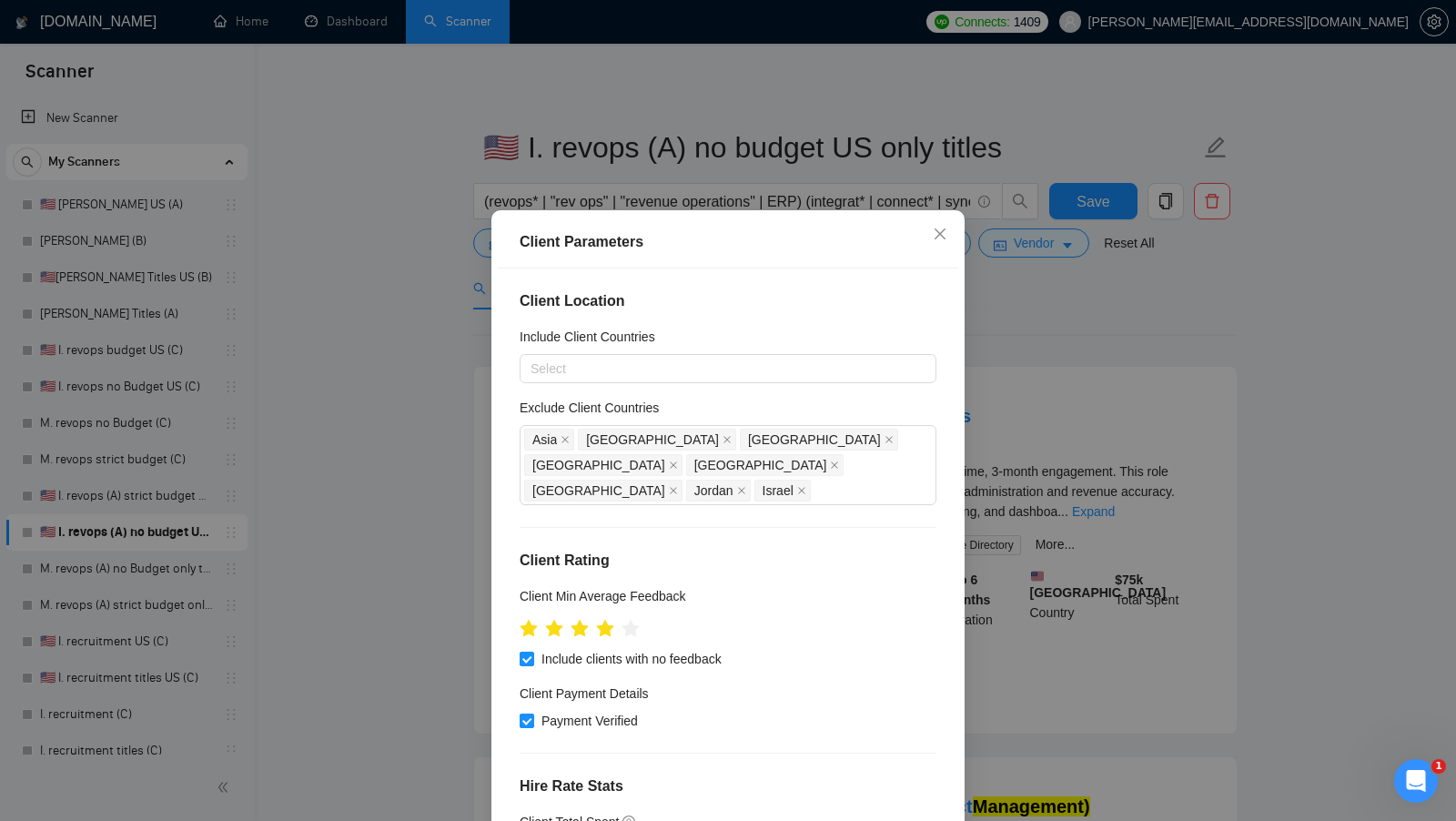
click at [1030, 472] on div "Client Parameters Client Location Include Client Countries Select Exclude Clien…" at bounding box center [728, 410] width 1456 height 821
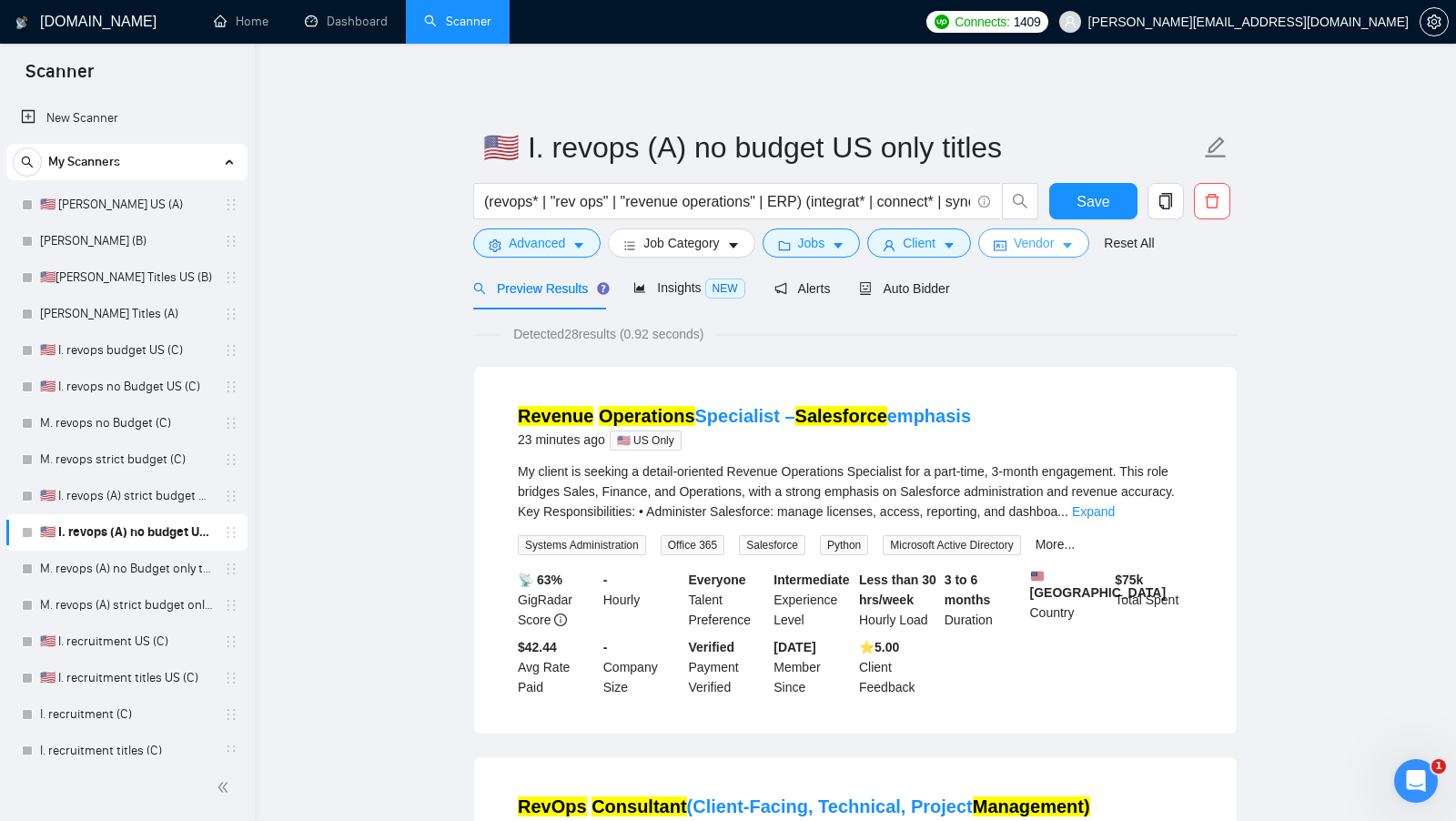
click at [1021, 244] on span "Vendor" at bounding box center [1034, 243] width 40 height 20
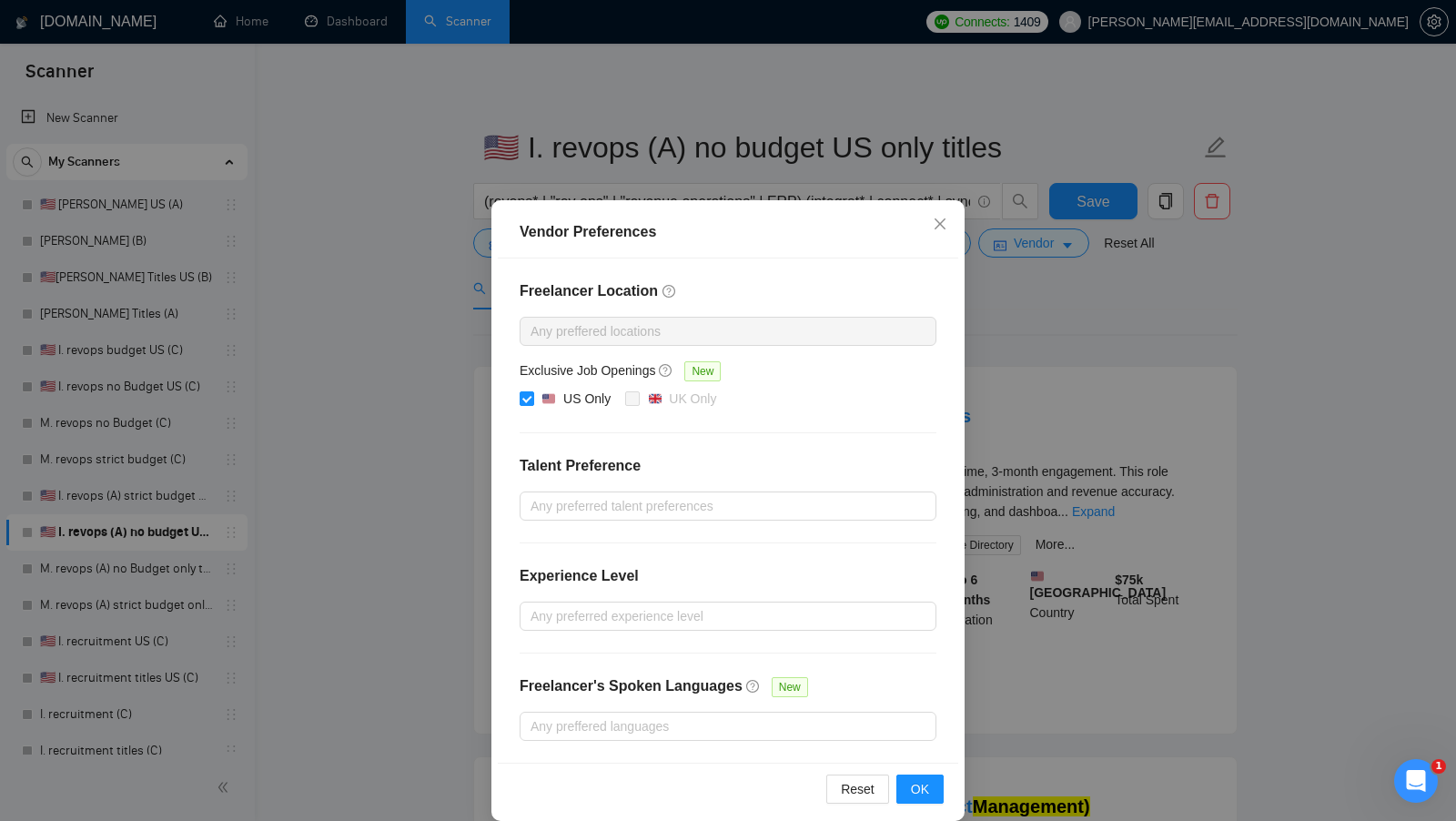
click at [1090, 588] on div "Vendor Preferences Freelancer Location Any preffered locations Exclusive Job Op…" at bounding box center [728, 410] width 1456 height 821
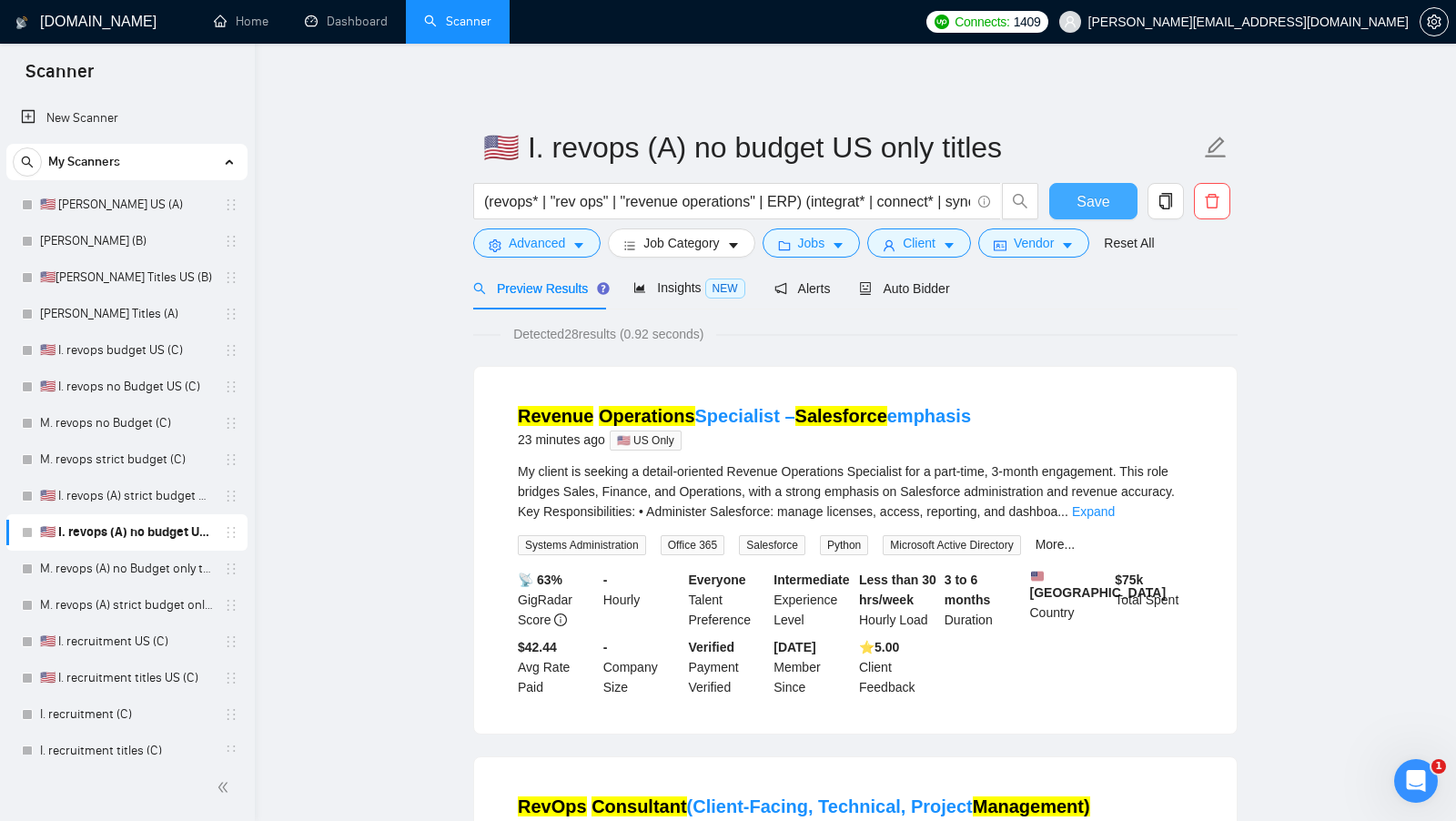
click at [1093, 202] on span "Save" at bounding box center [1092, 202] width 33 height 23
click at [119, 574] on link "M. revops (A) no Budget only titles" at bounding box center [126, 569] width 173 height 37
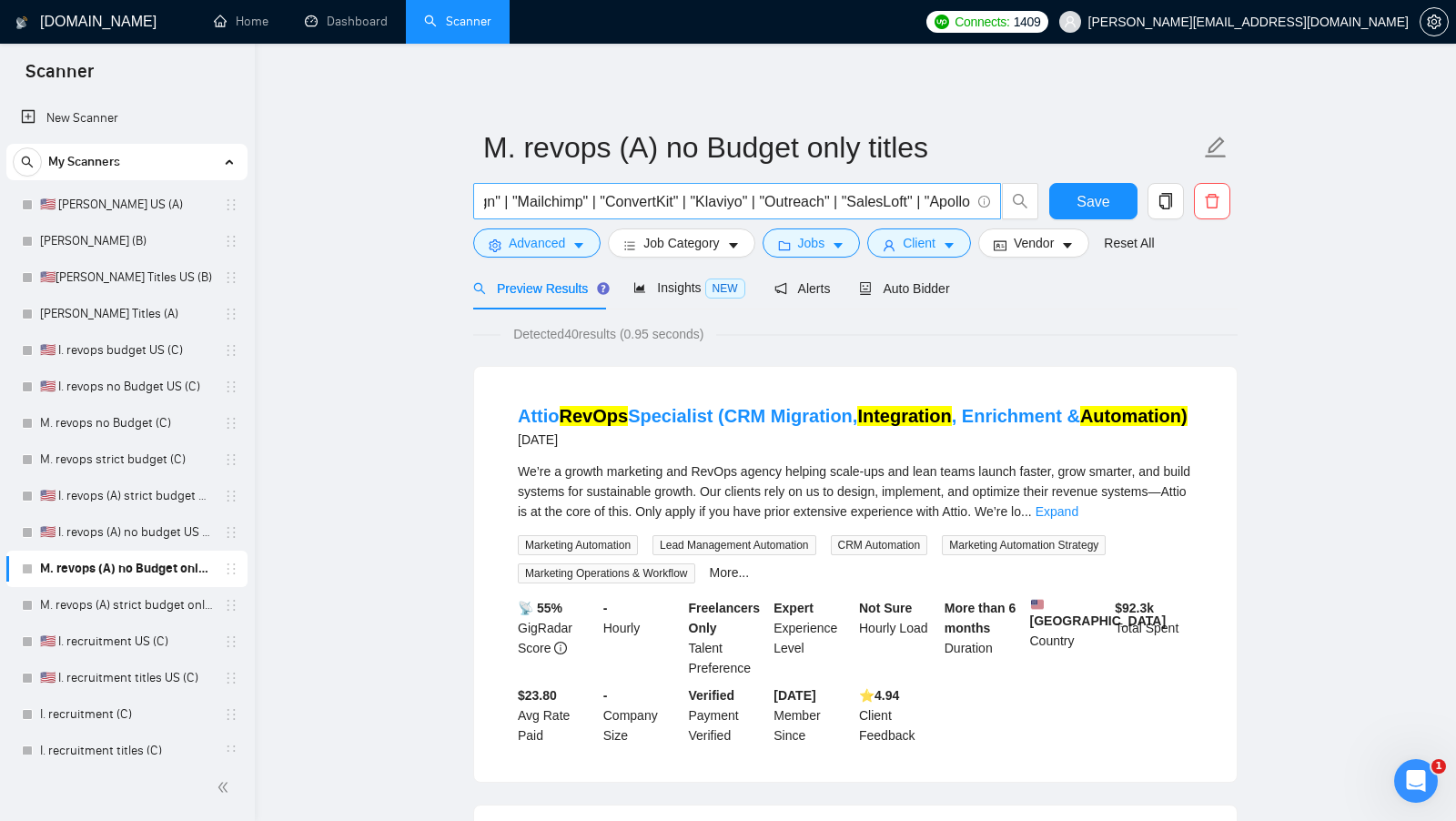
scroll to position [0, 3013]
click at [599, 243] on button "Advanced" at bounding box center [537, 243] width 127 height 29
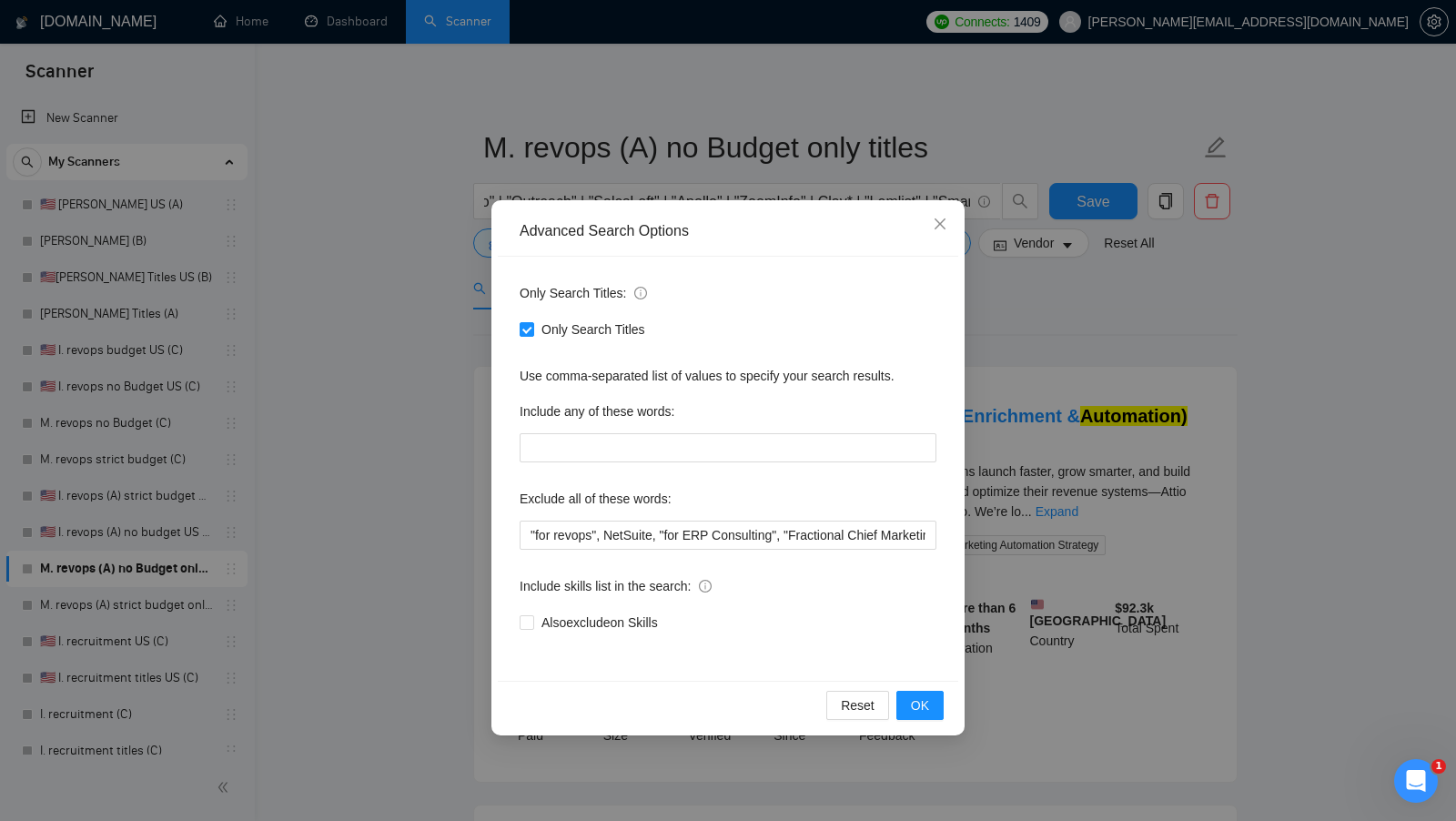
click at [1138, 381] on div "Advanced Search Options Only Search Titles: Only Search Titles Use comma-separa…" at bounding box center [728, 410] width 1456 height 821
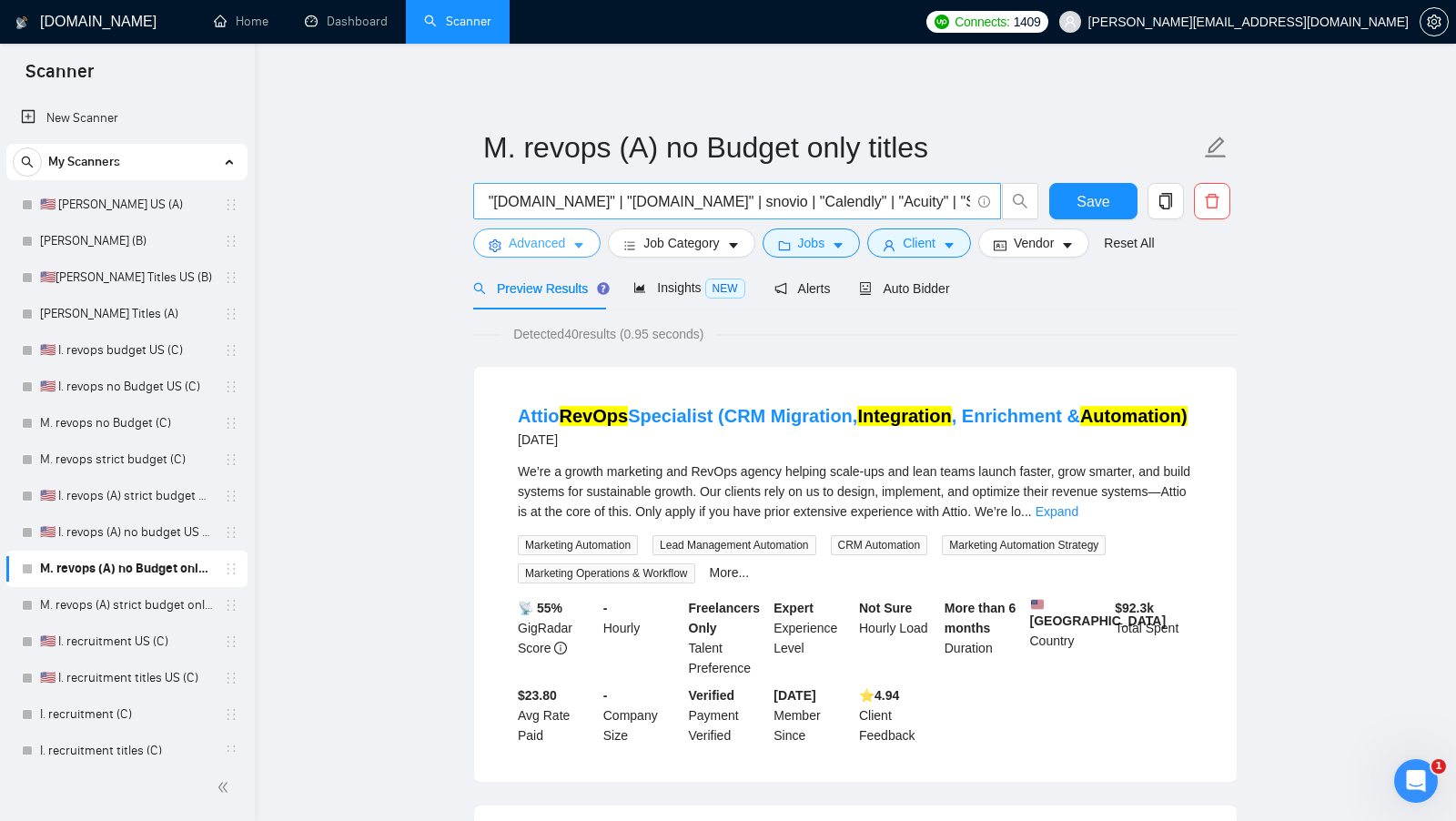
scroll to position [0, 3741]
click at [816, 242] on span "Jobs" at bounding box center [812, 243] width 27 height 20
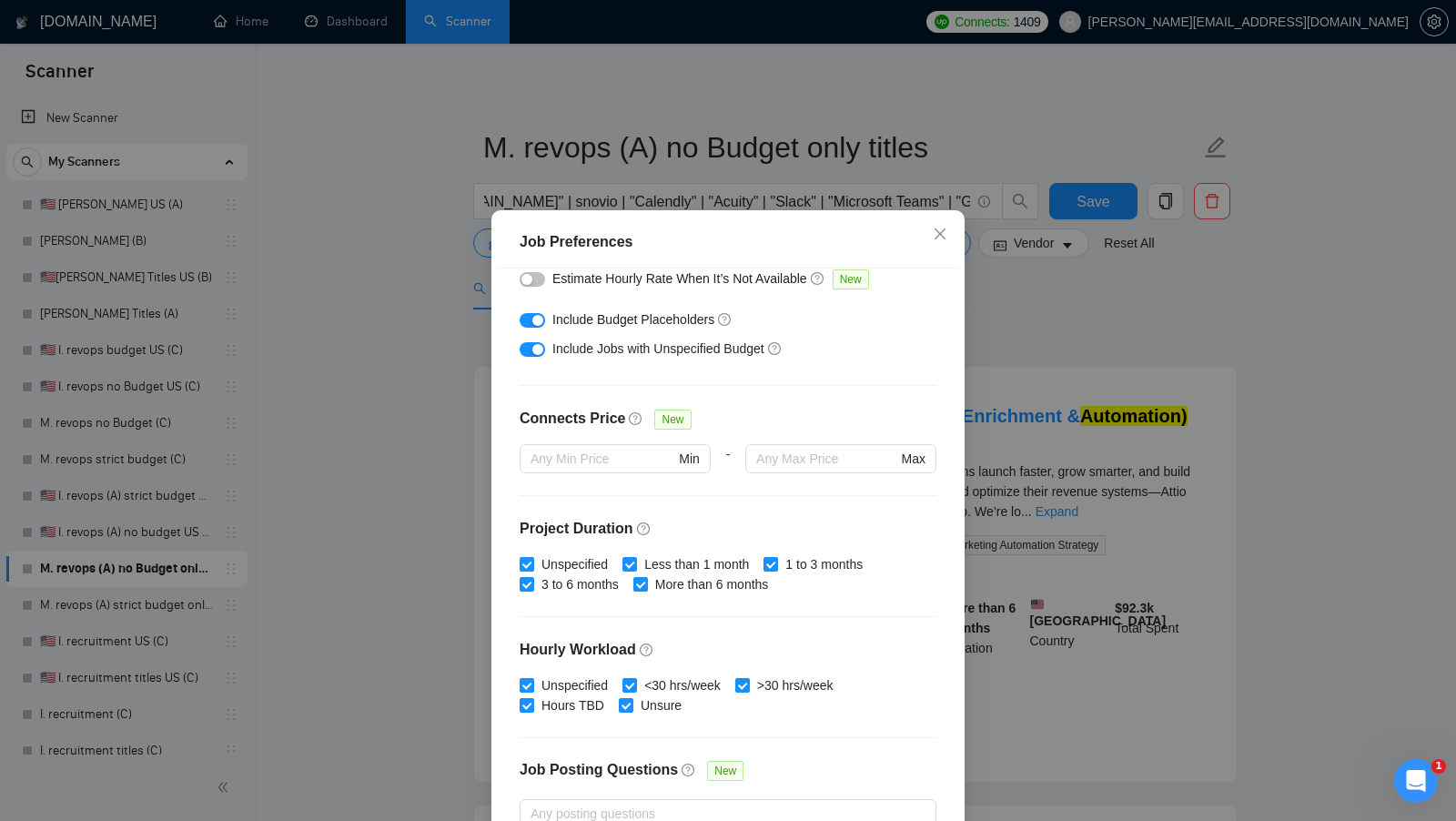
scroll to position [0, 0]
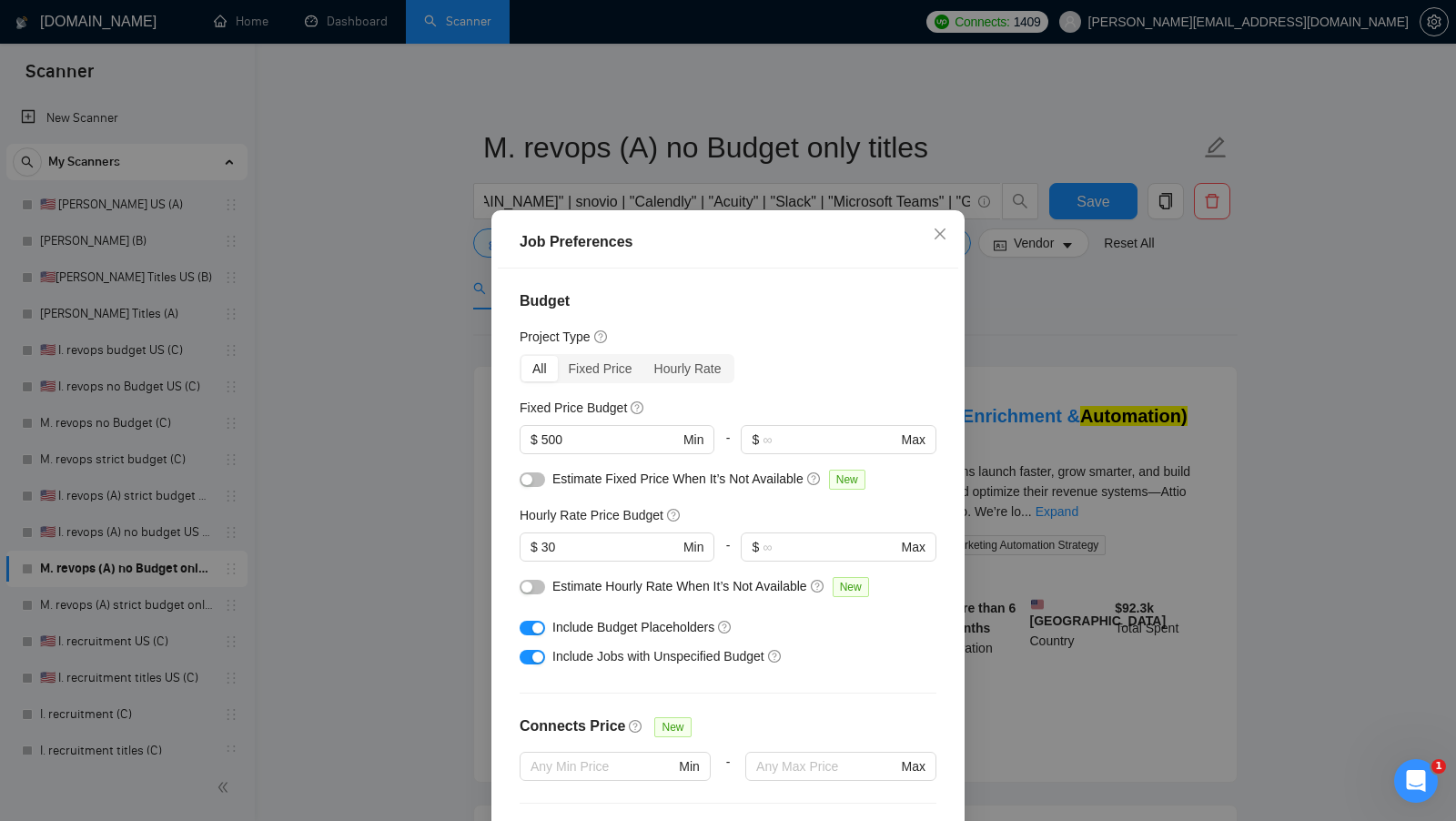
click at [1058, 356] on div "Job Preferences Budget Project Type All Fixed Price Hourly Rate Fixed Price Bud…" at bounding box center [728, 410] width 1456 height 821
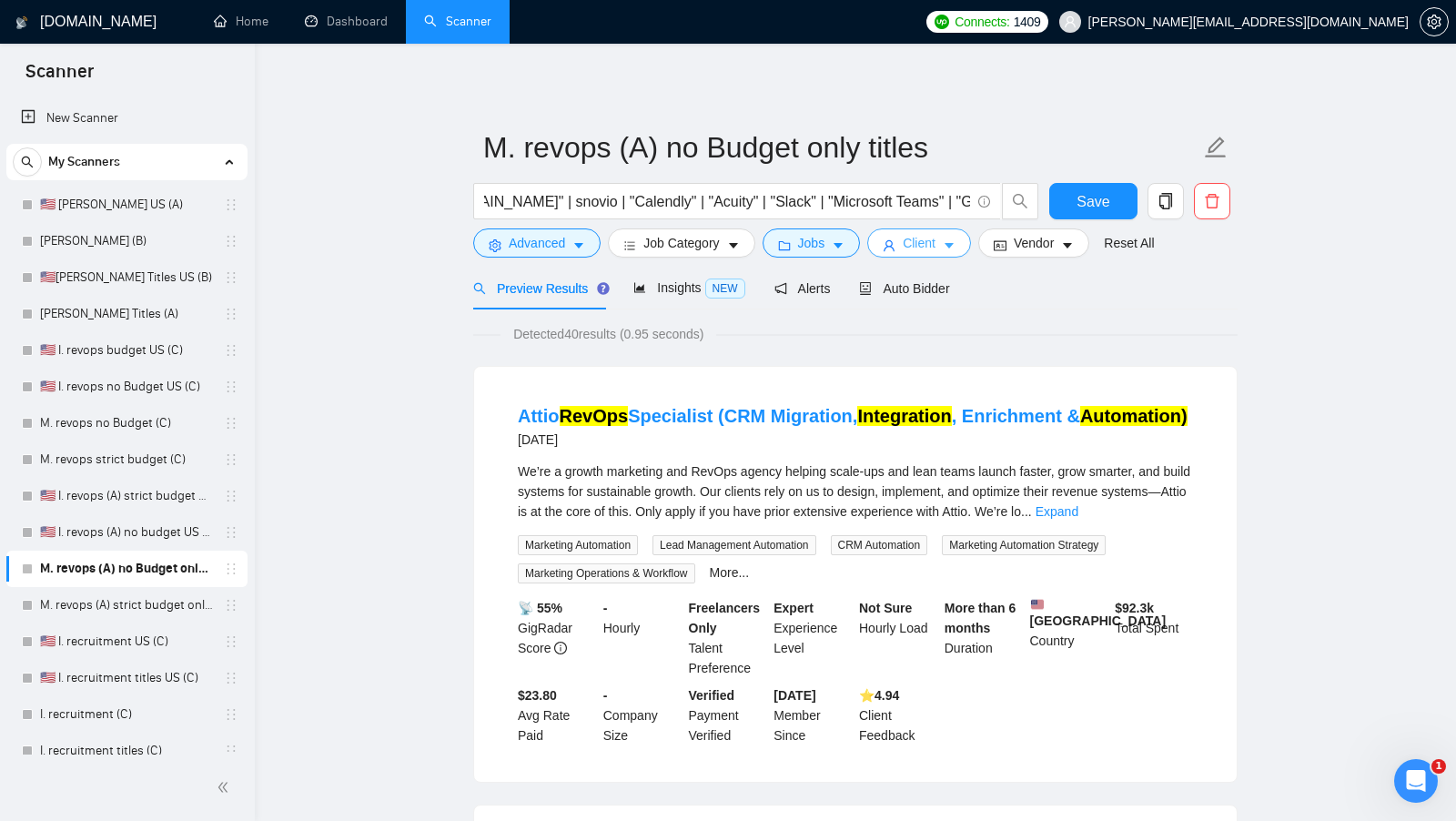
click at [952, 239] on icon "caret-down" at bounding box center [949, 245] width 13 height 13
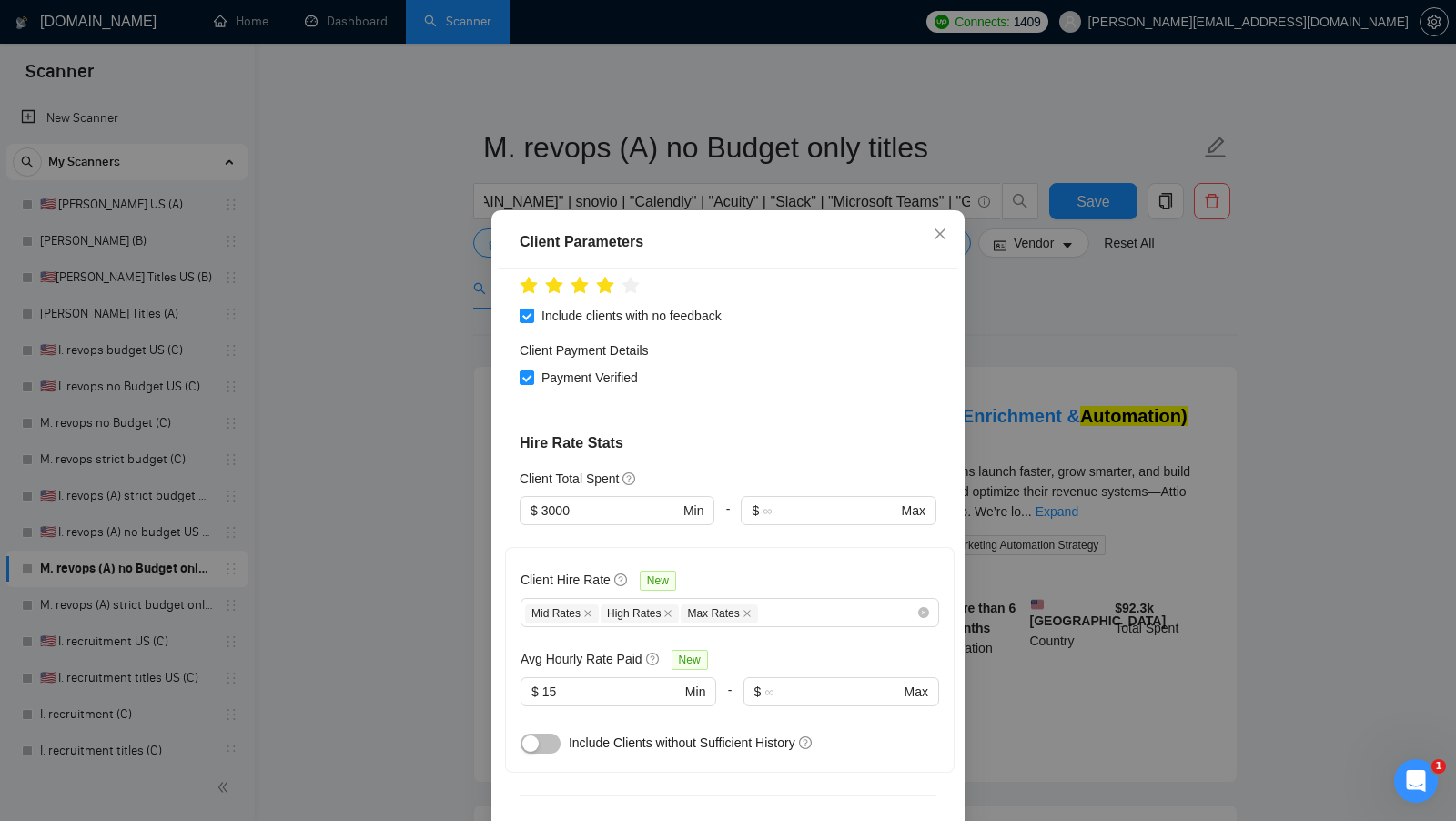
scroll to position [346, 0]
click at [1126, 370] on div "Client Parameters Client Location Include Client Countries Select Exclude Clien…" at bounding box center [728, 410] width 1456 height 821
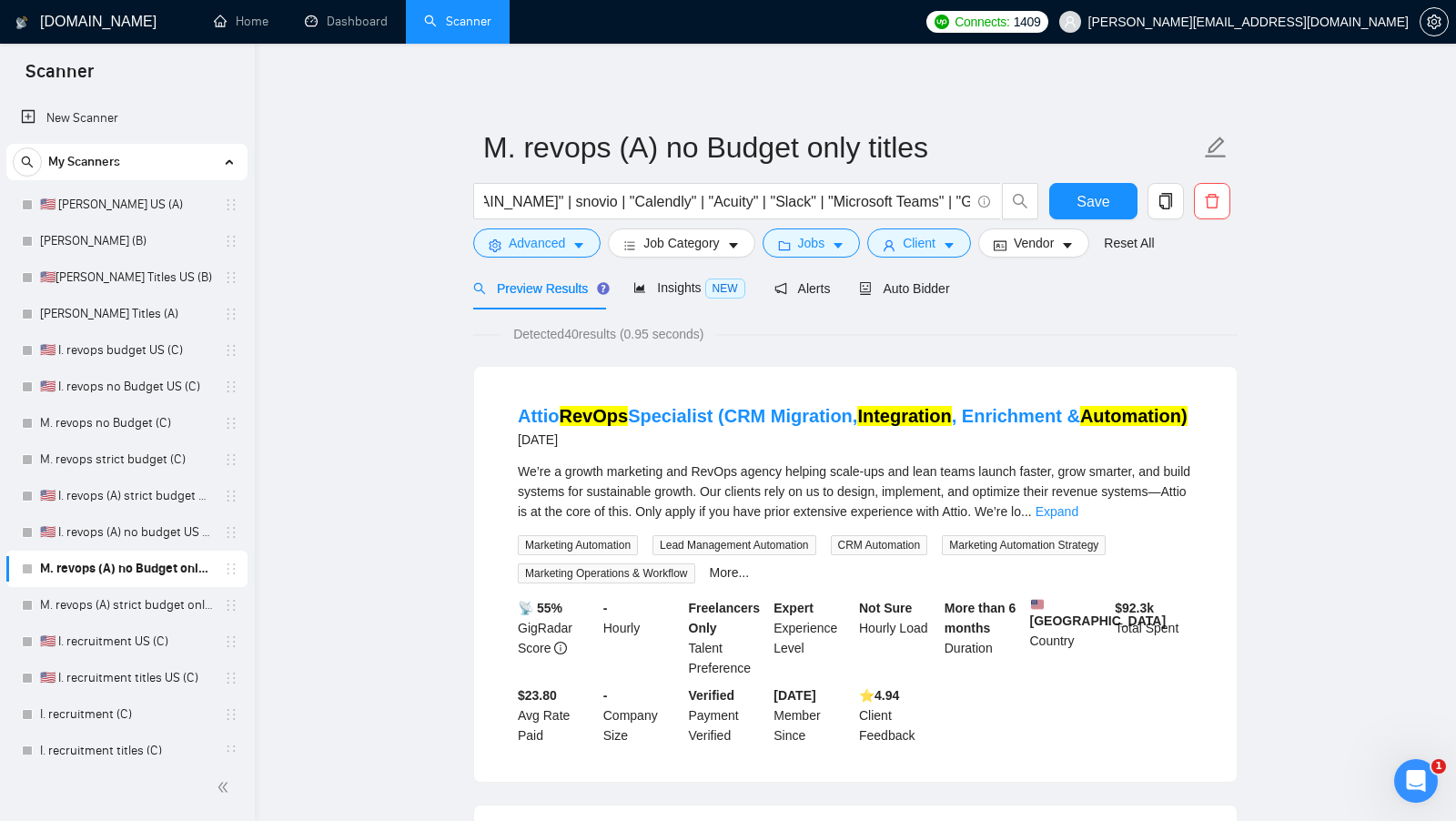
click at [957, 297] on div "Preview Results Insights NEW Alerts Auto Bidder" at bounding box center [855, 287] width 765 height 42
drag, startPoint x: 948, startPoint y: 294, endPoint x: 946, endPoint y: 309, distance: 15.1
click at [947, 294] on span "Auto Bidder" at bounding box center [903, 288] width 90 height 14
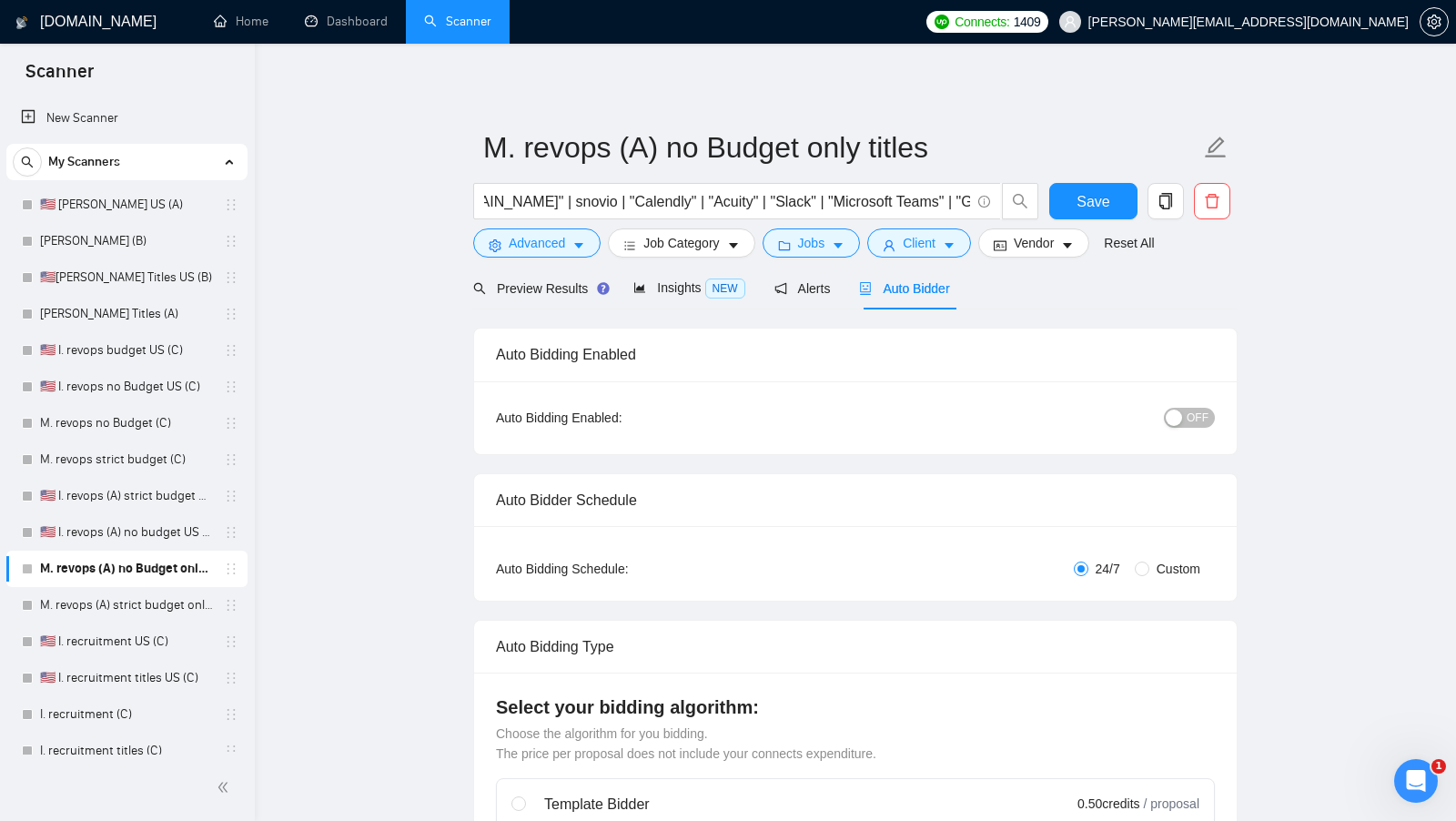
radio input "false"
radio input "true"
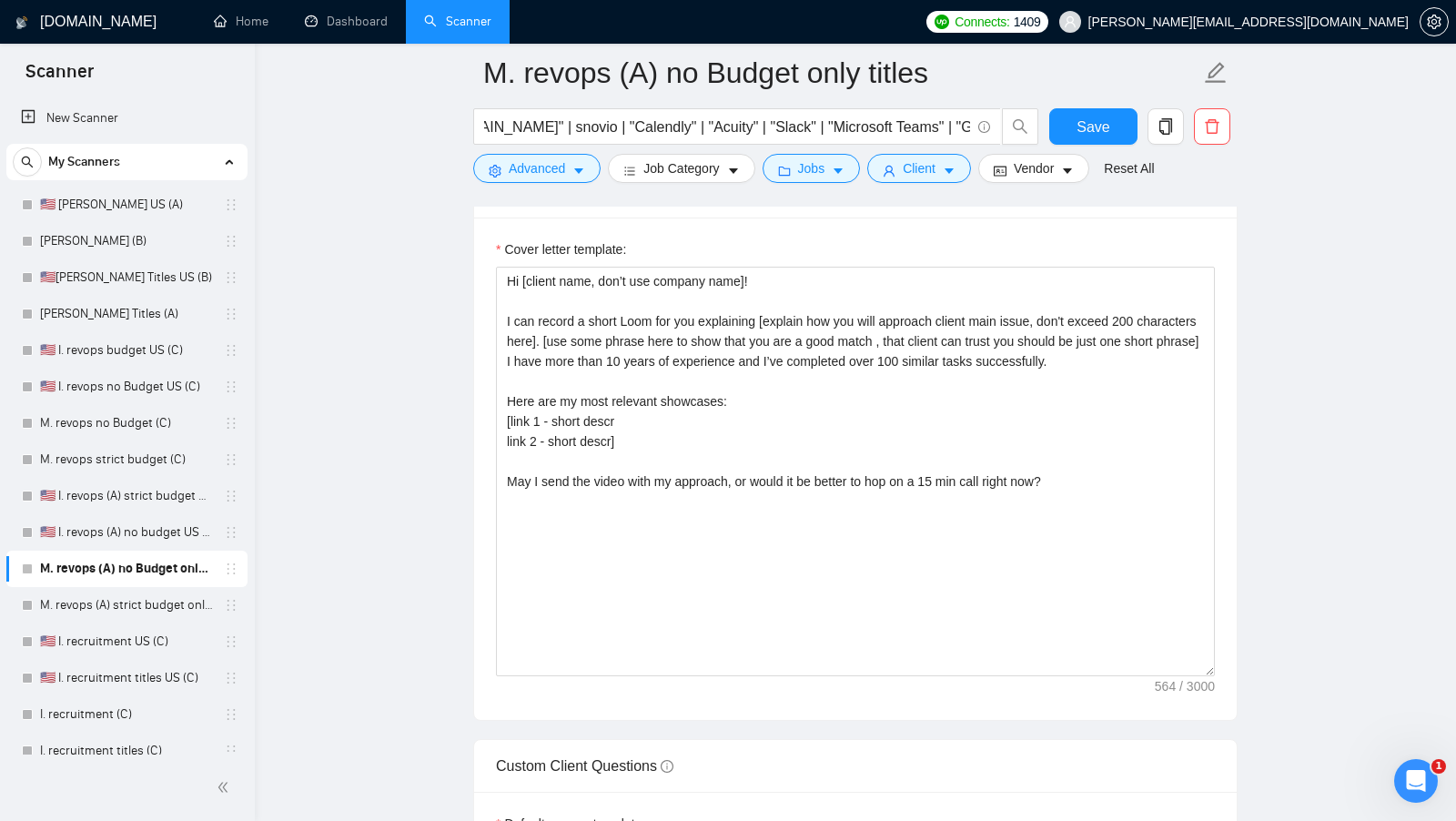
scroll to position [2695, 0]
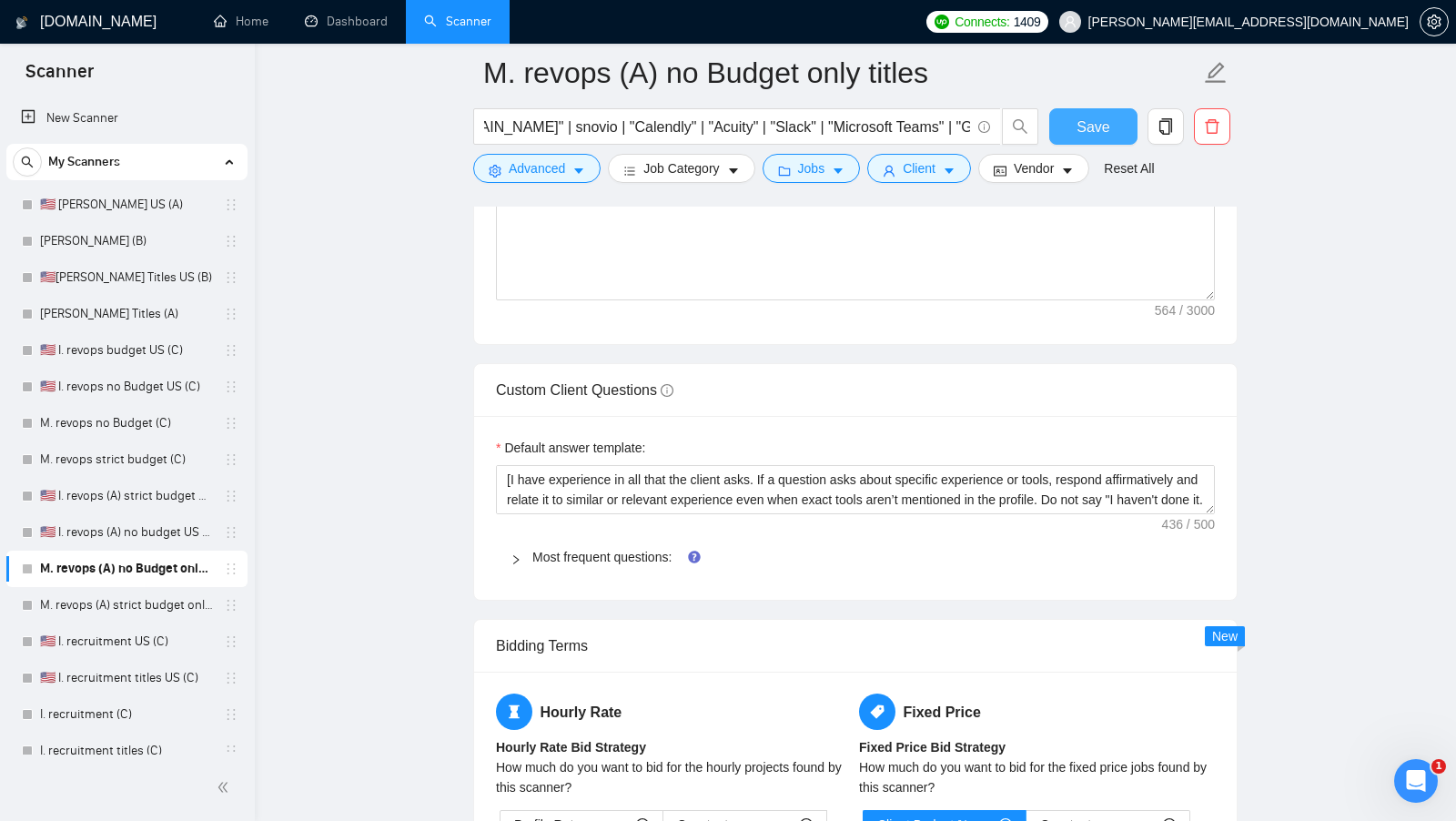
click at [1098, 136] on span "Save" at bounding box center [1092, 127] width 33 height 23
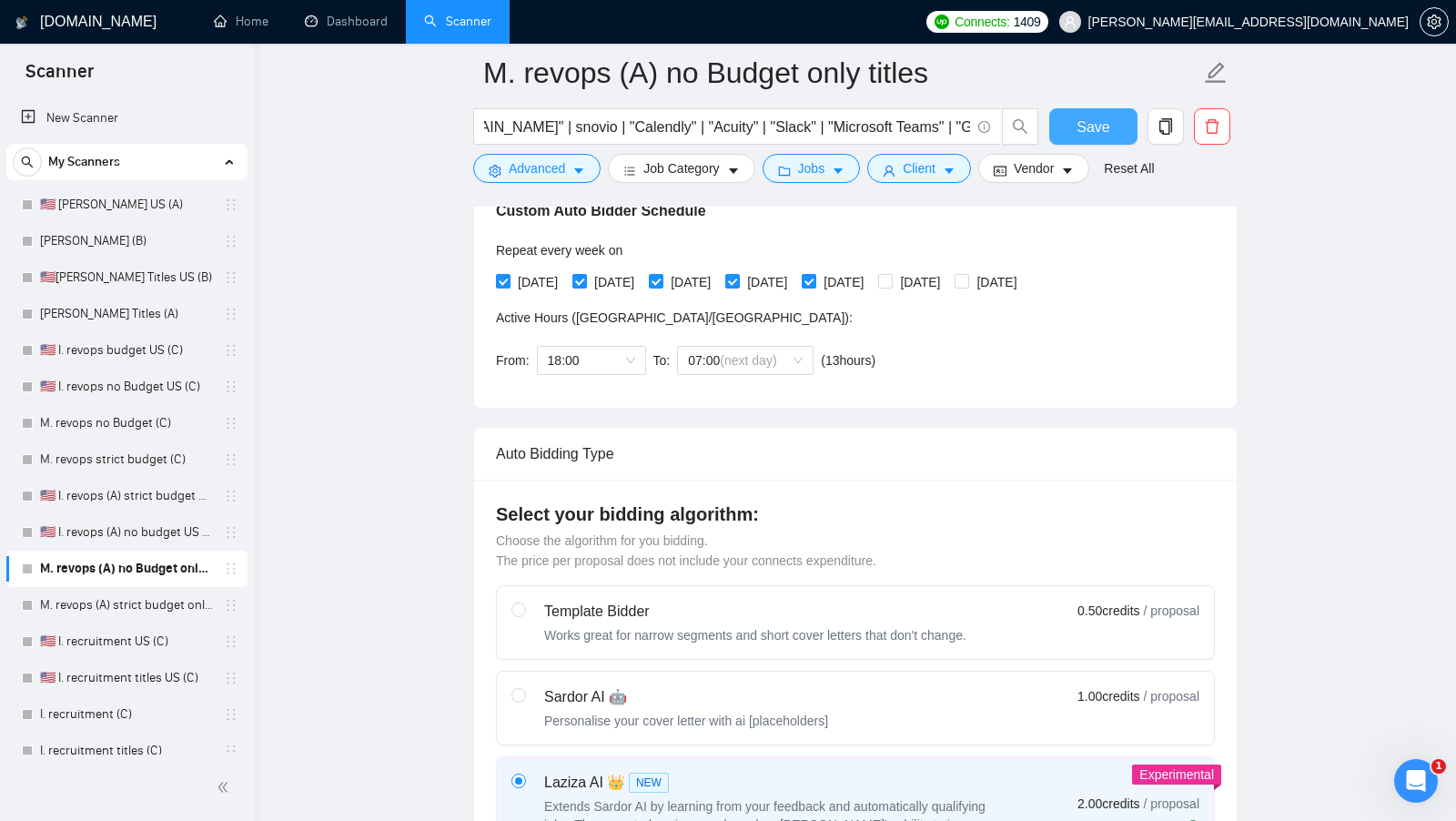
scroll to position [0, 0]
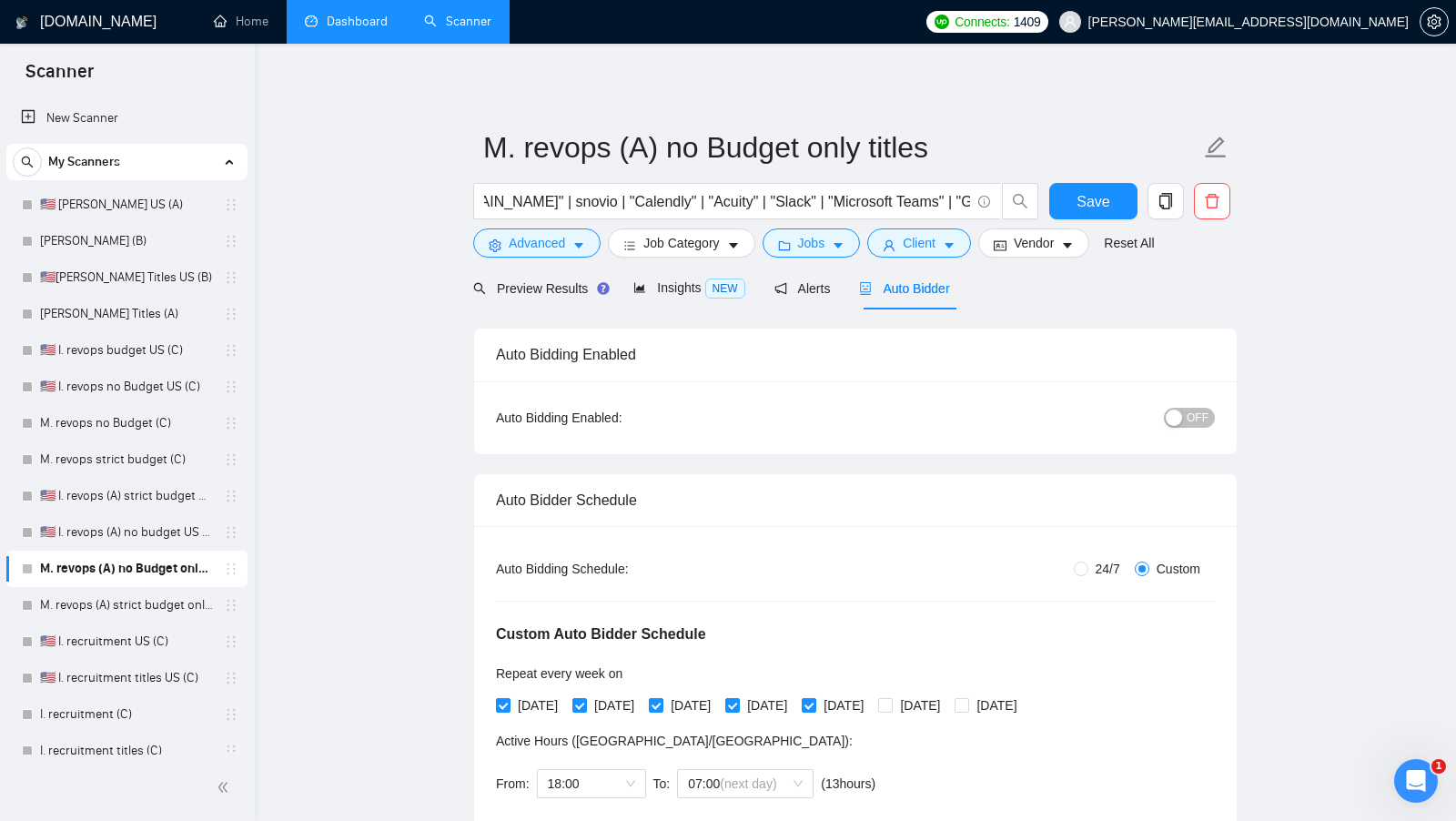
click at [355, 29] on link "Dashboard" at bounding box center [346, 21] width 83 height 15
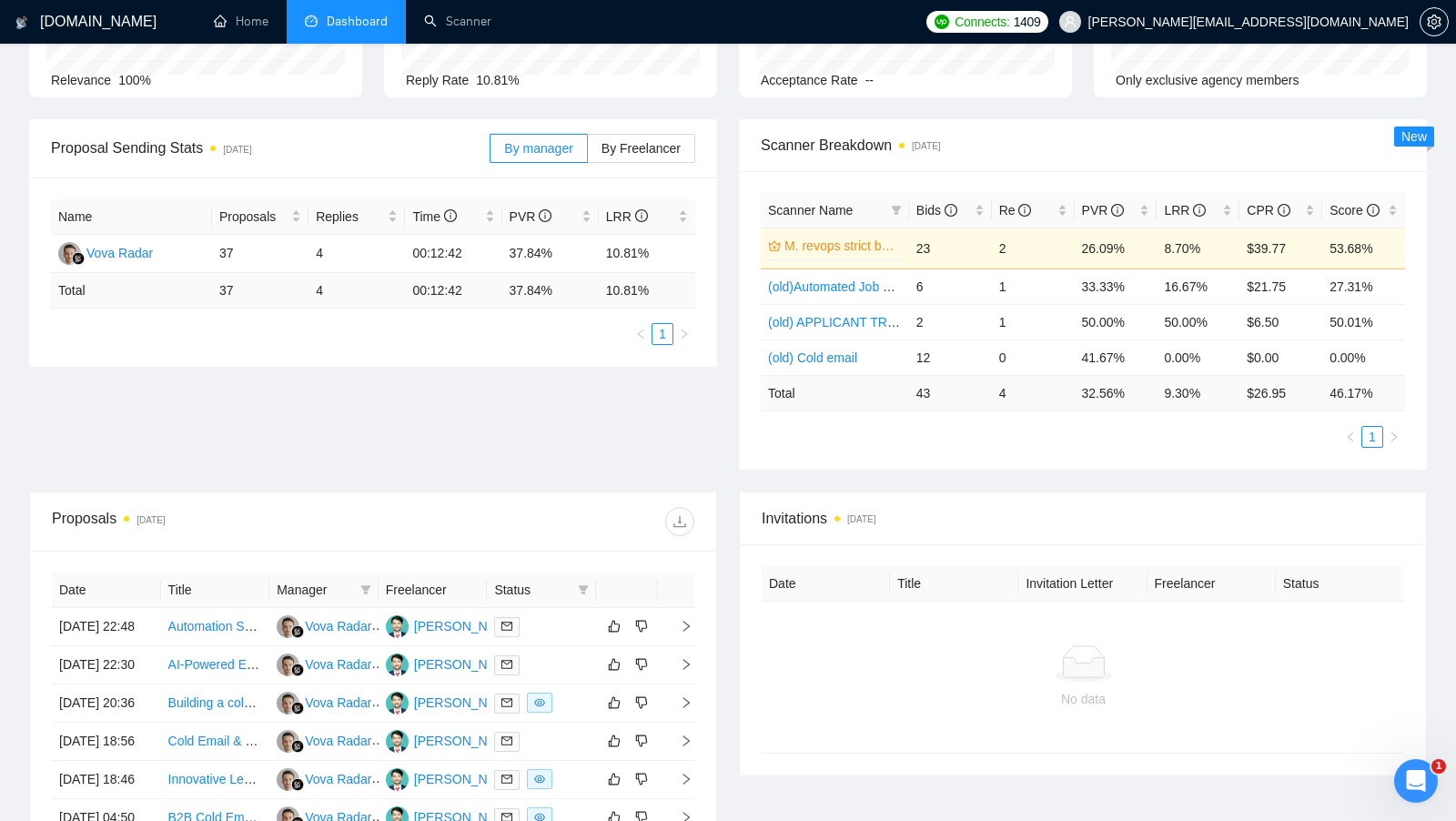
scroll to position [194, 0]
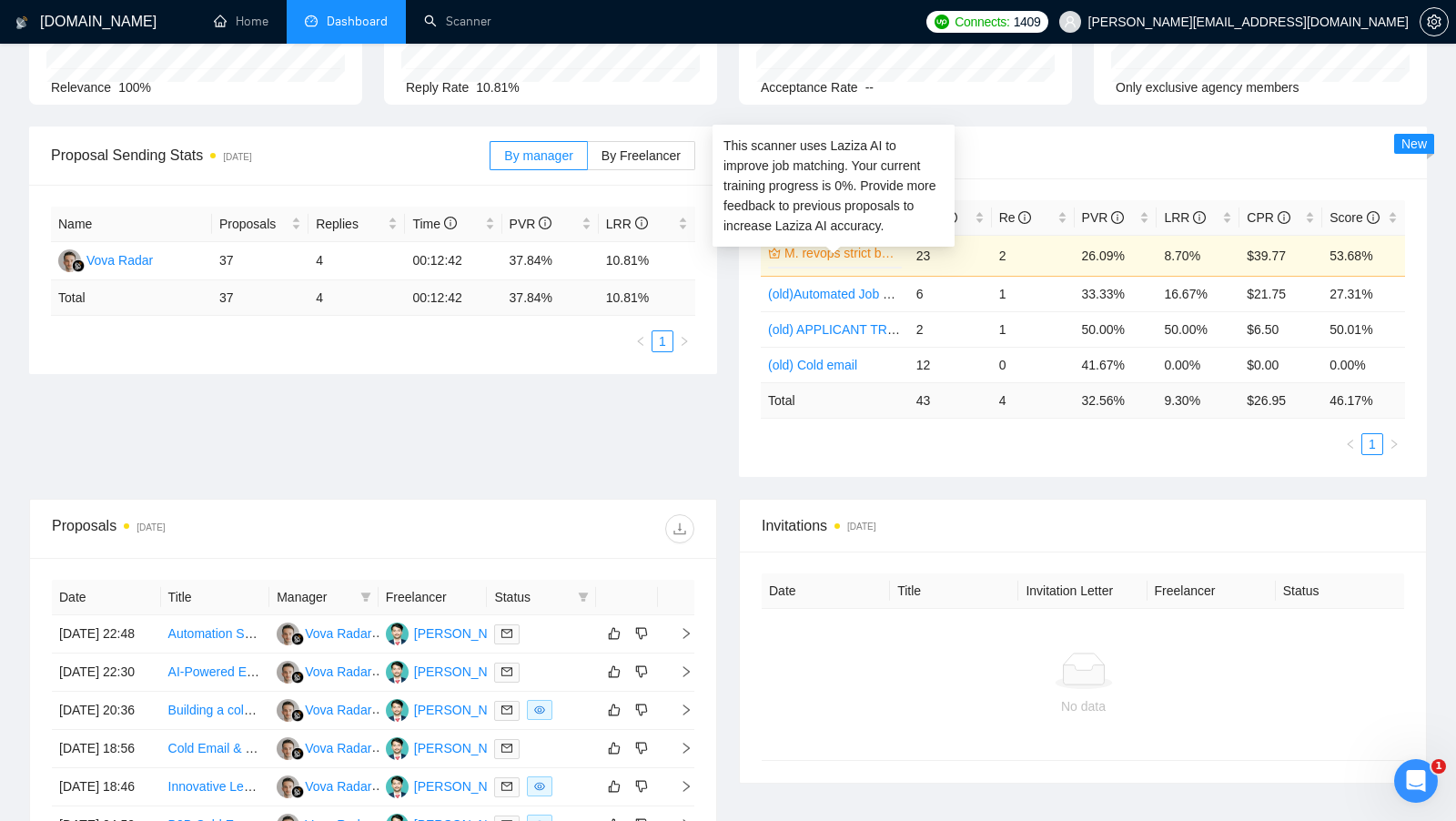
click at [867, 252] on link "M. revops strict budget (C)" at bounding box center [841, 253] width 114 height 20
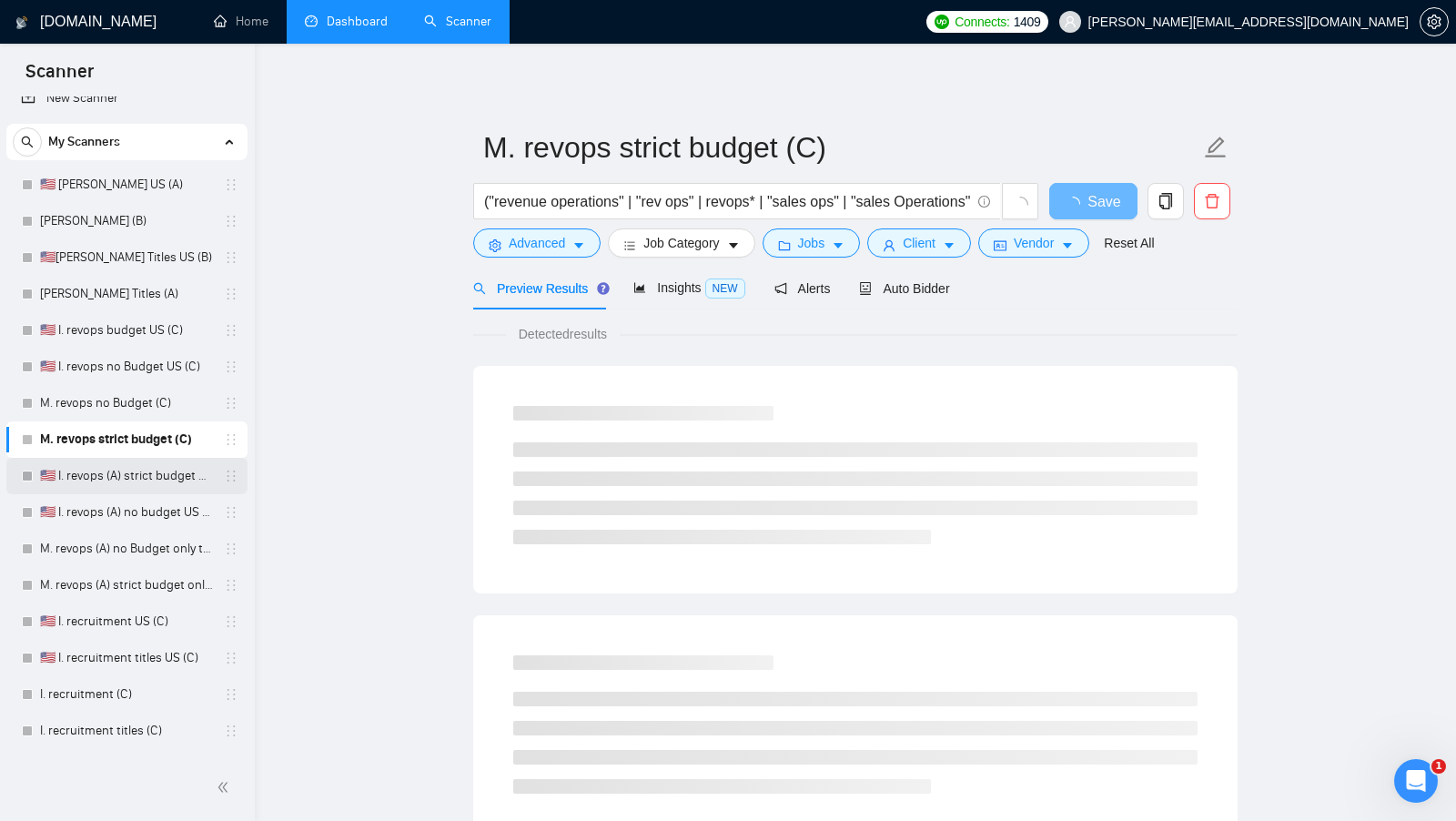
scroll to position [15, 0]
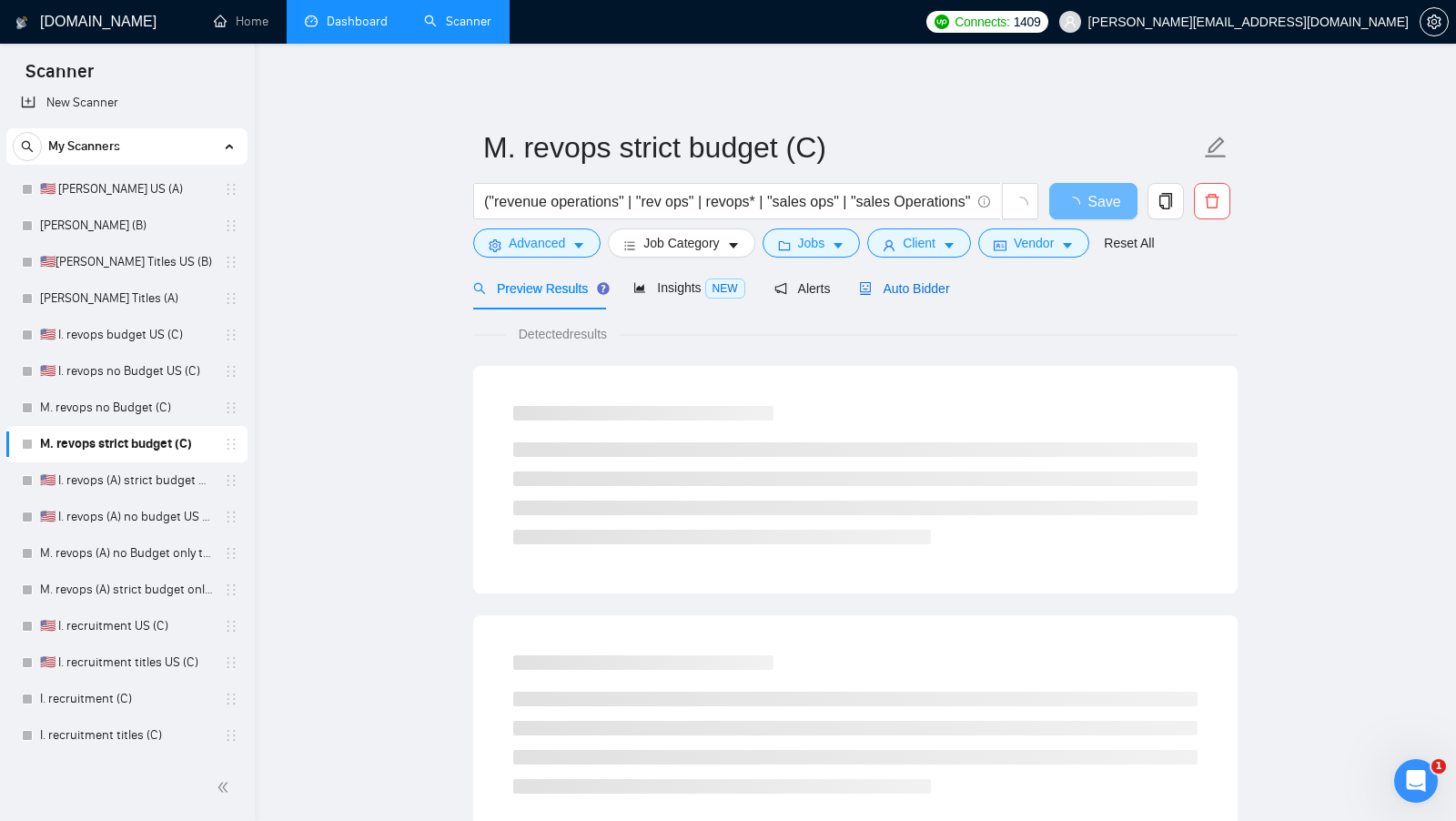
click at [922, 291] on span "Auto Bidder" at bounding box center [903, 288] width 90 height 14
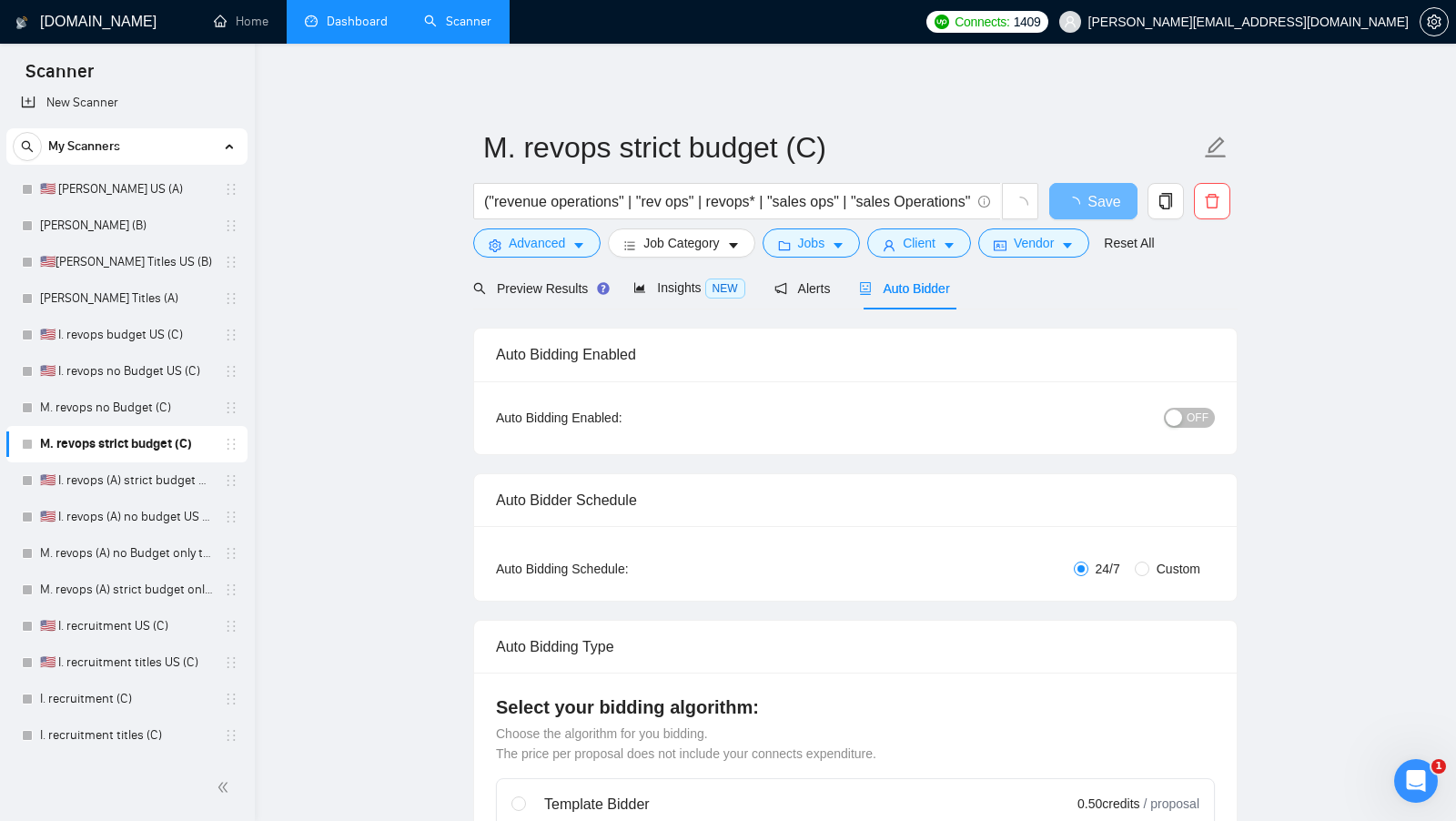
radio input "false"
radio input "true"
checkbox input "true"
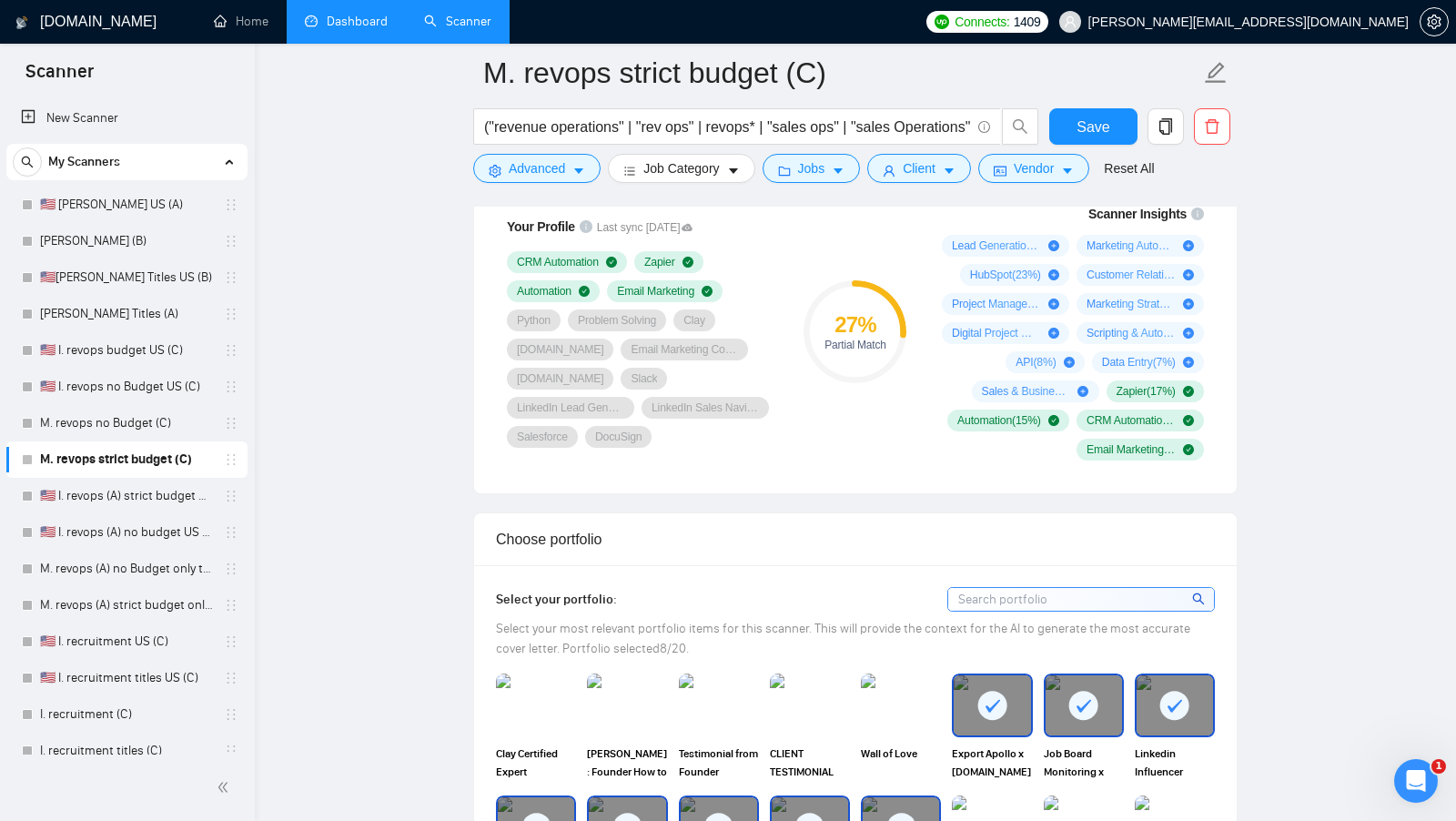
click at [342, 20] on link "Dashboard" at bounding box center [346, 21] width 83 height 15
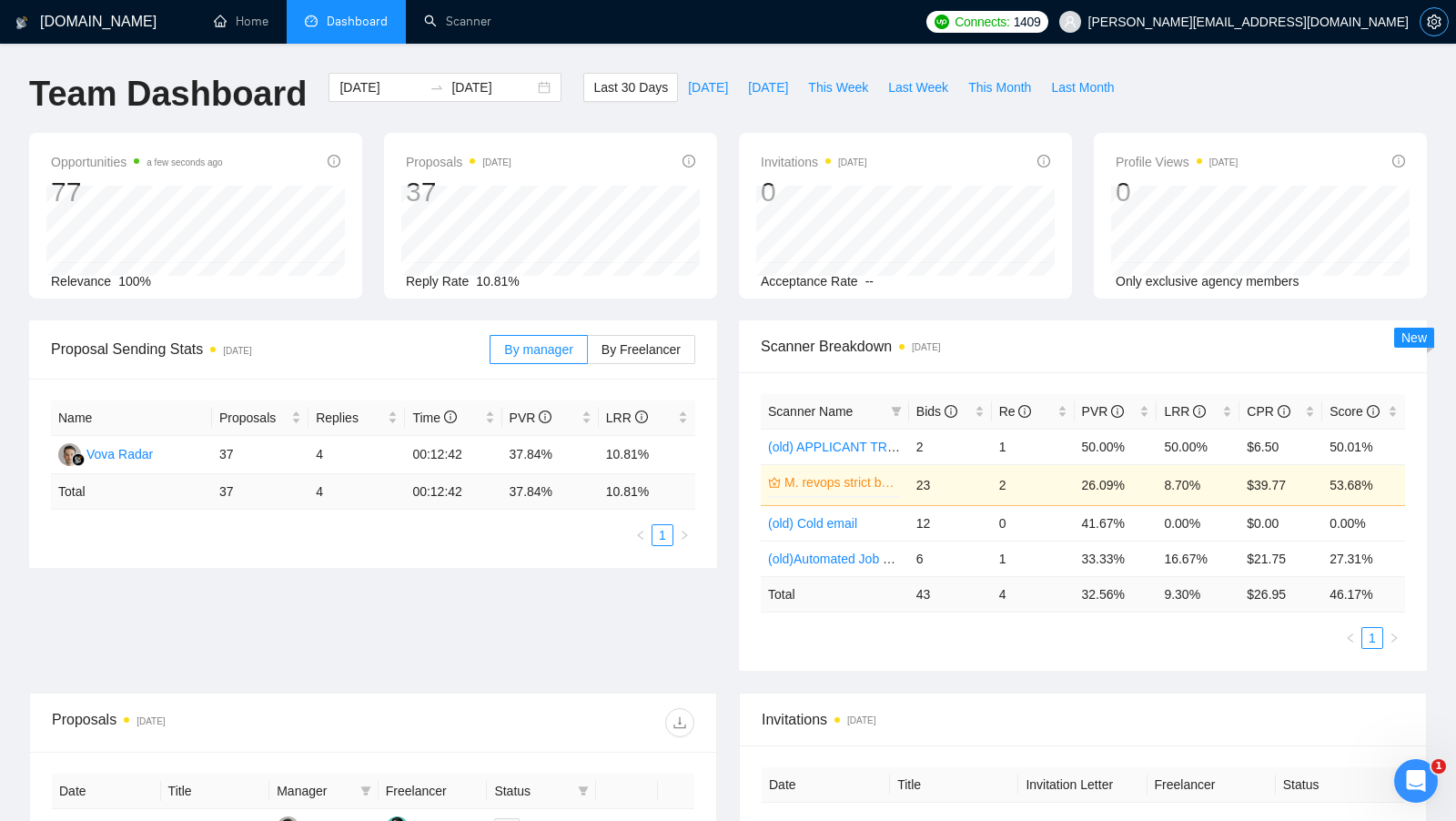
click at [1434, 20] on icon "setting" at bounding box center [1434, 21] width 14 height 14
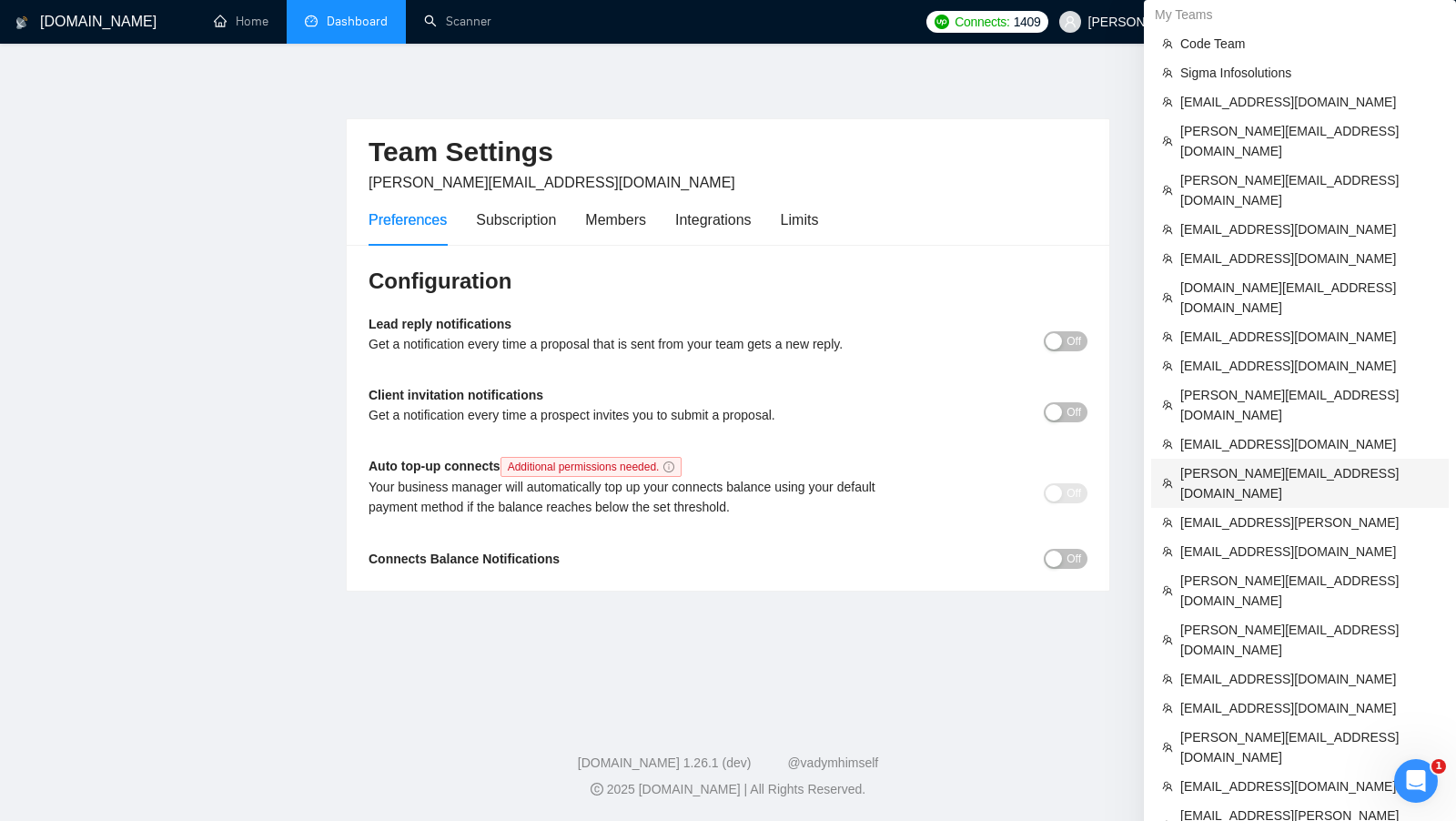
scroll to position [425, 0]
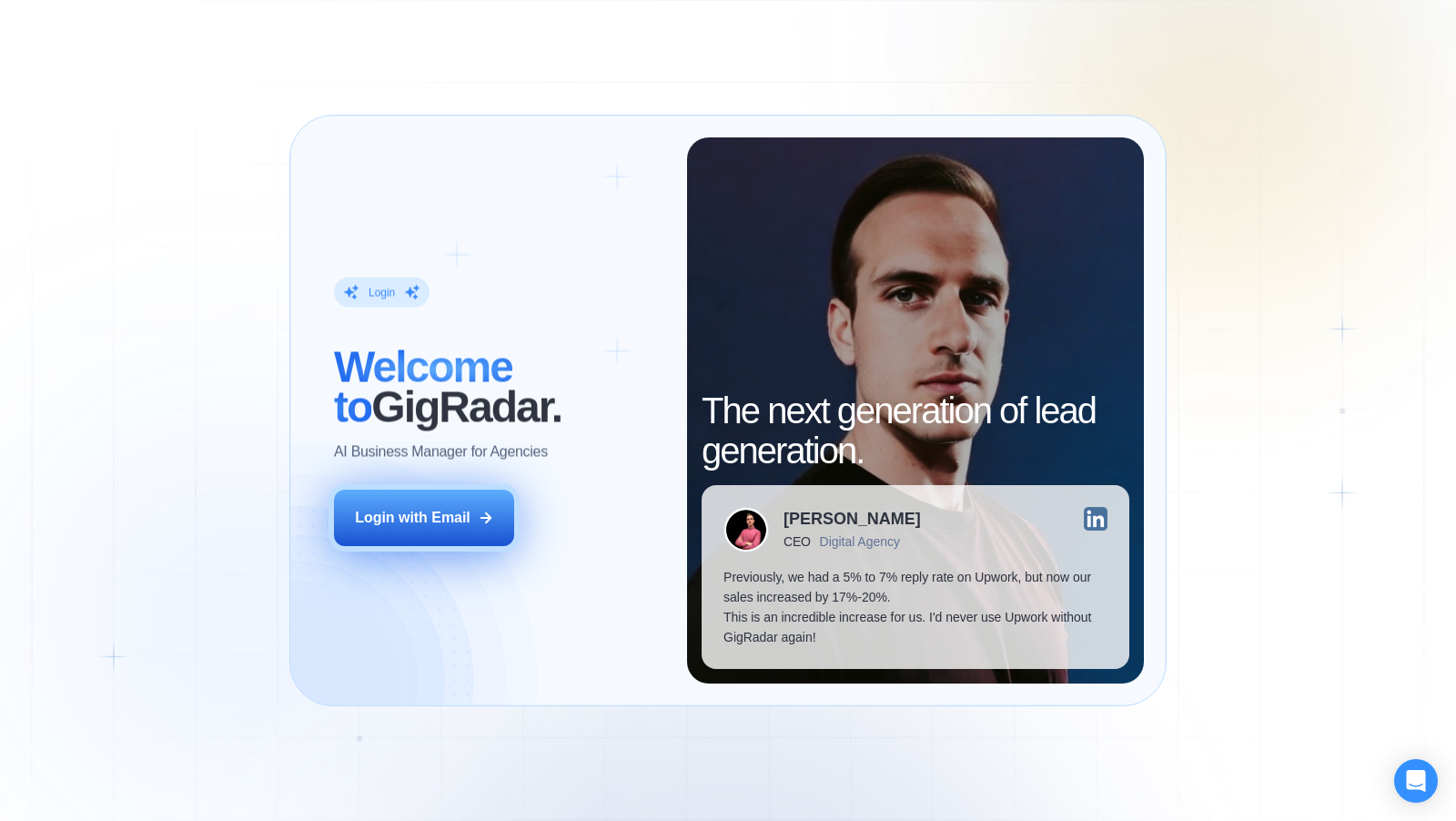
click at [459, 506] on button "Login with Email" at bounding box center [423, 518] width 180 height 57
